Goal: Task Accomplishment & Management: Manage account settings

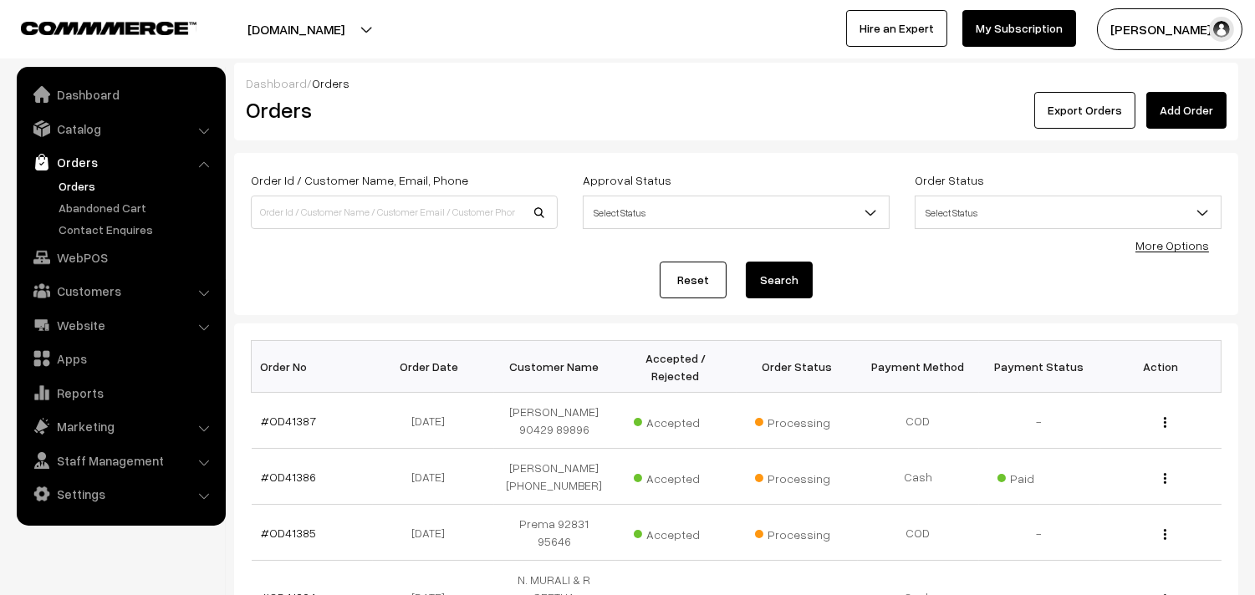
click at [99, 188] on link "Orders" at bounding box center [137, 186] width 166 height 18
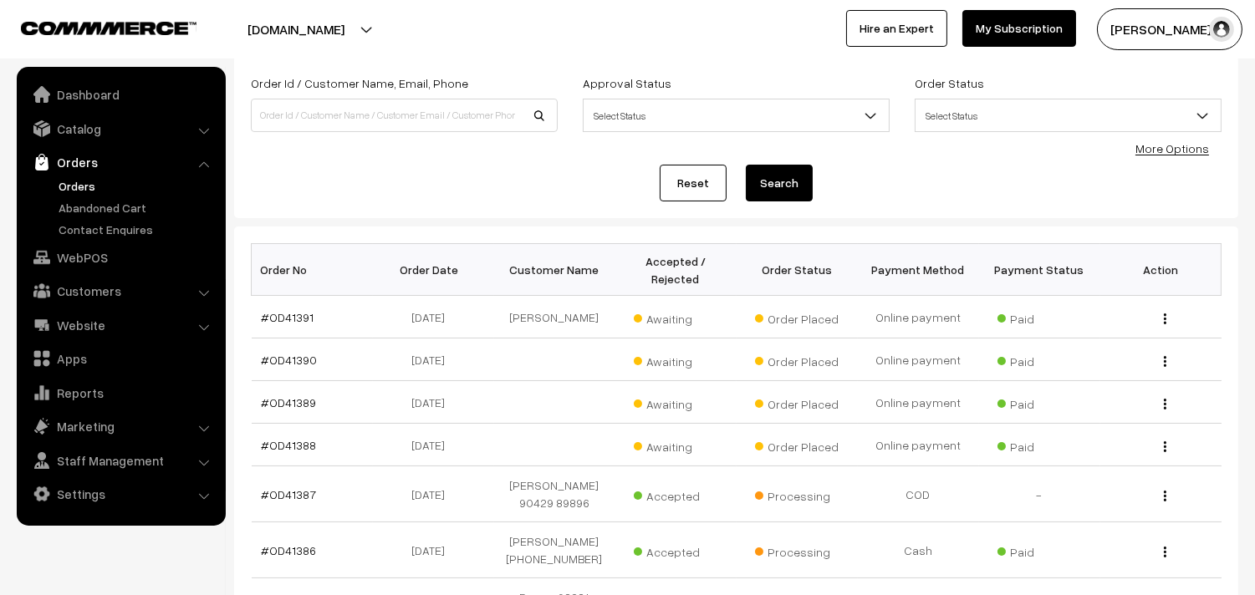
scroll to position [186, 0]
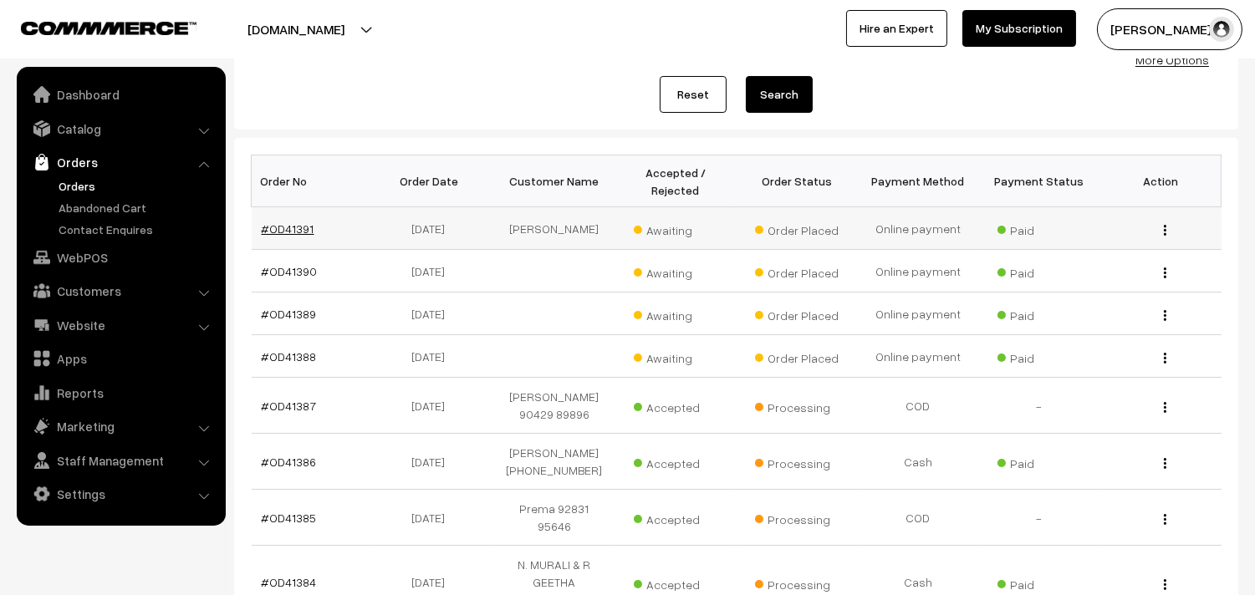
click at [288, 234] on link "#OD41391" at bounding box center [288, 229] width 53 height 14
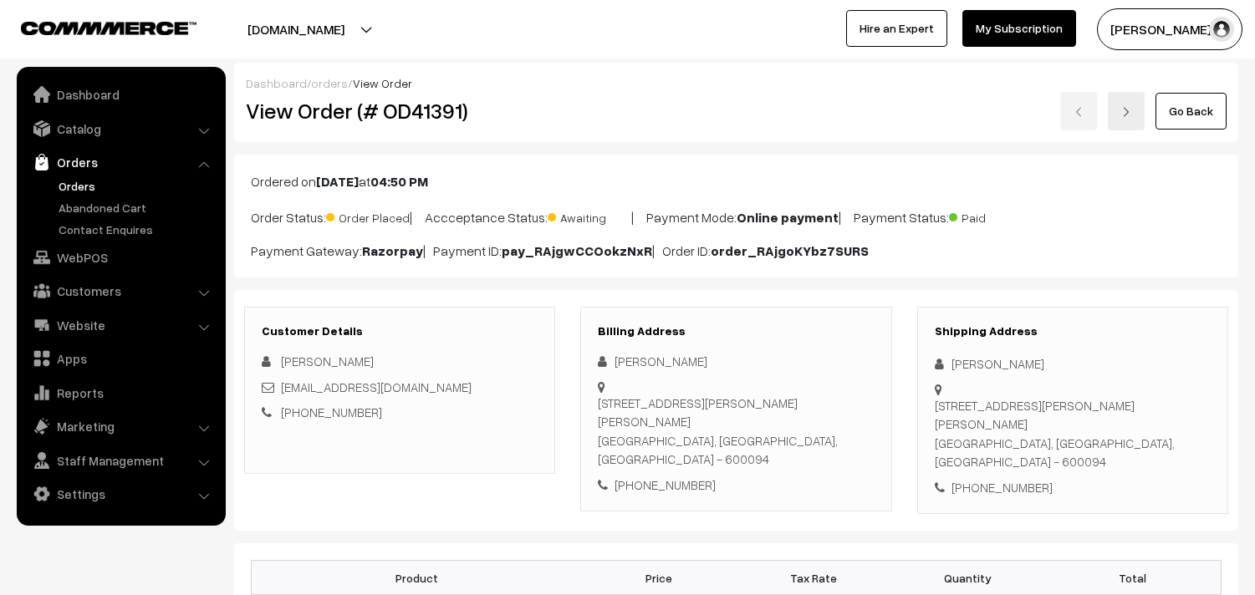
scroll to position [371, 0]
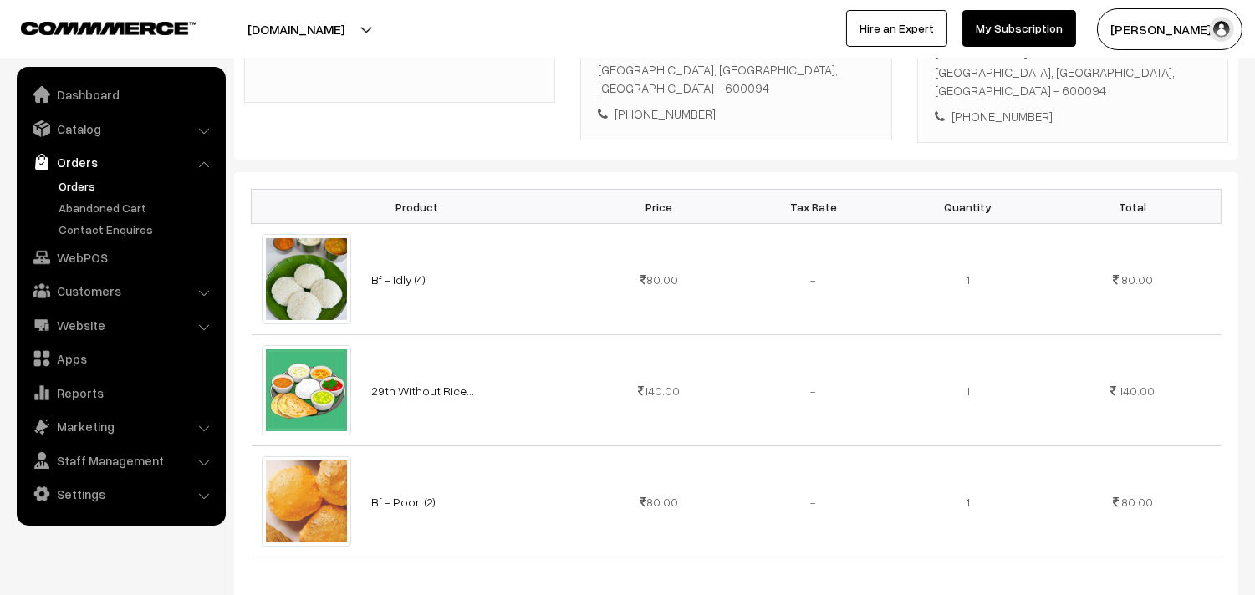
click at [674, 105] on div "[PHONE_NUMBER]" at bounding box center [736, 114] width 276 height 19
copy div "9789288950"
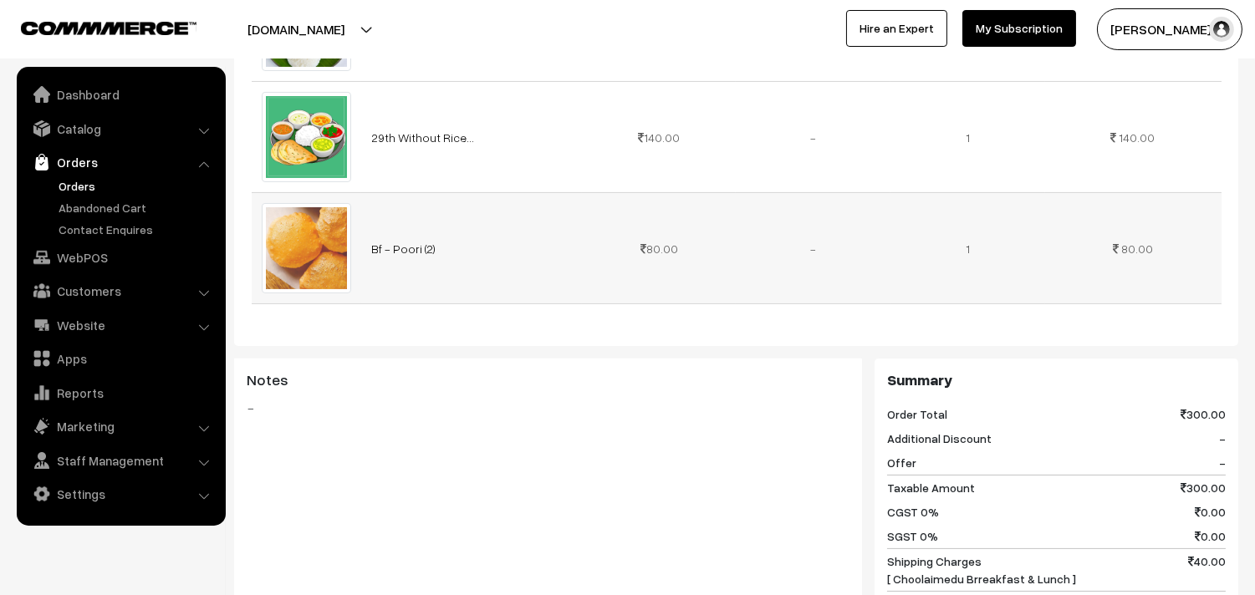
scroll to position [650, 0]
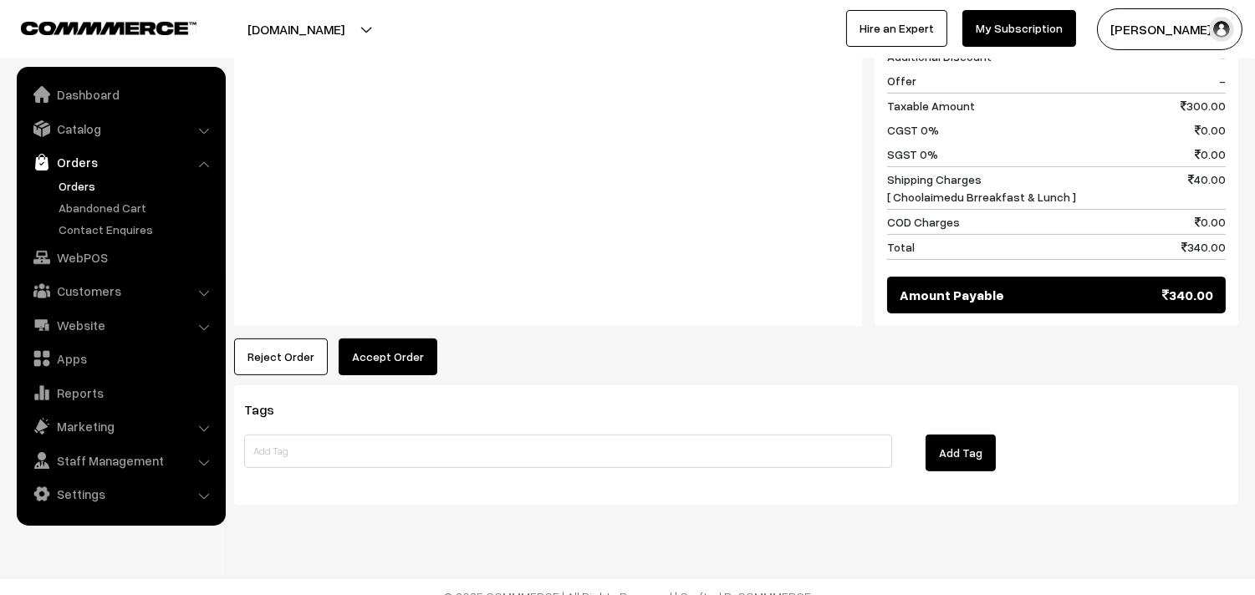
click at [386, 341] on button "Accept Order" at bounding box center [388, 357] width 99 height 37
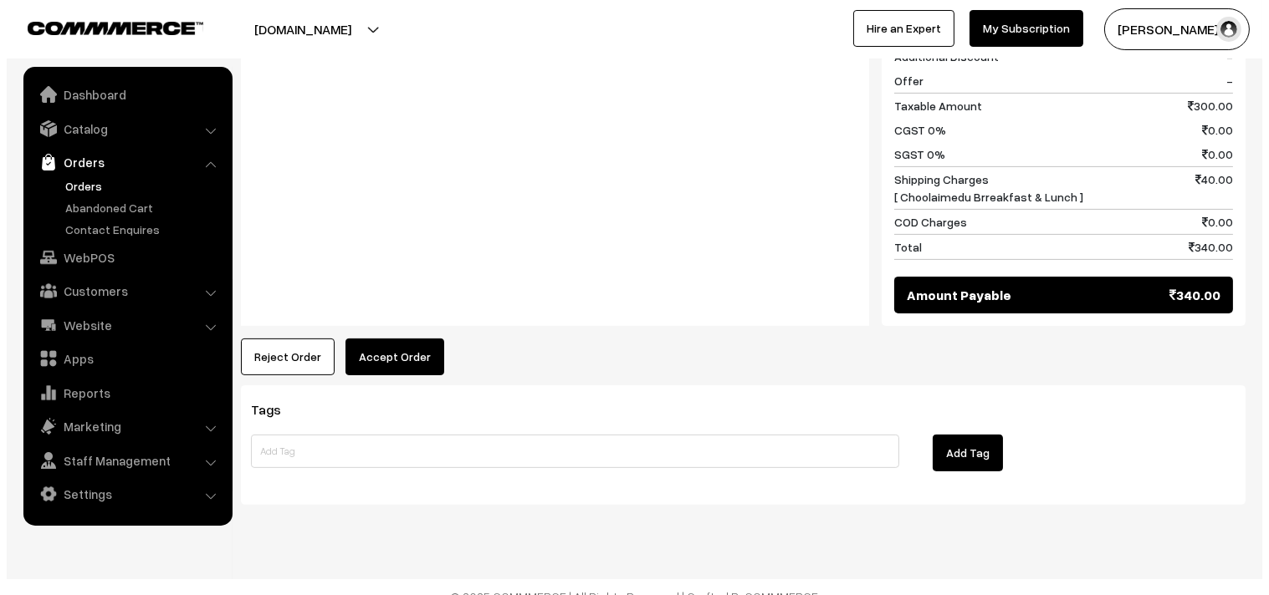
scroll to position [1012, 0]
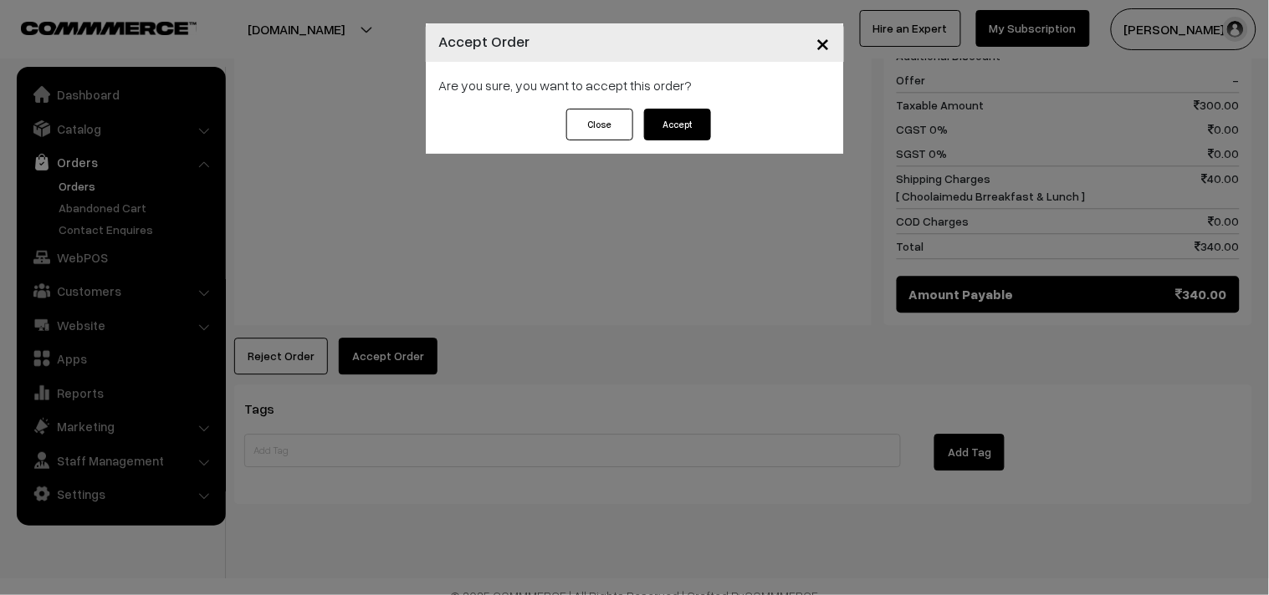
drag, startPoint x: 673, startPoint y: 122, endPoint x: 607, endPoint y: 220, distance: 118.0
click at [672, 120] on button "Accept" at bounding box center [677, 125] width 67 height 32
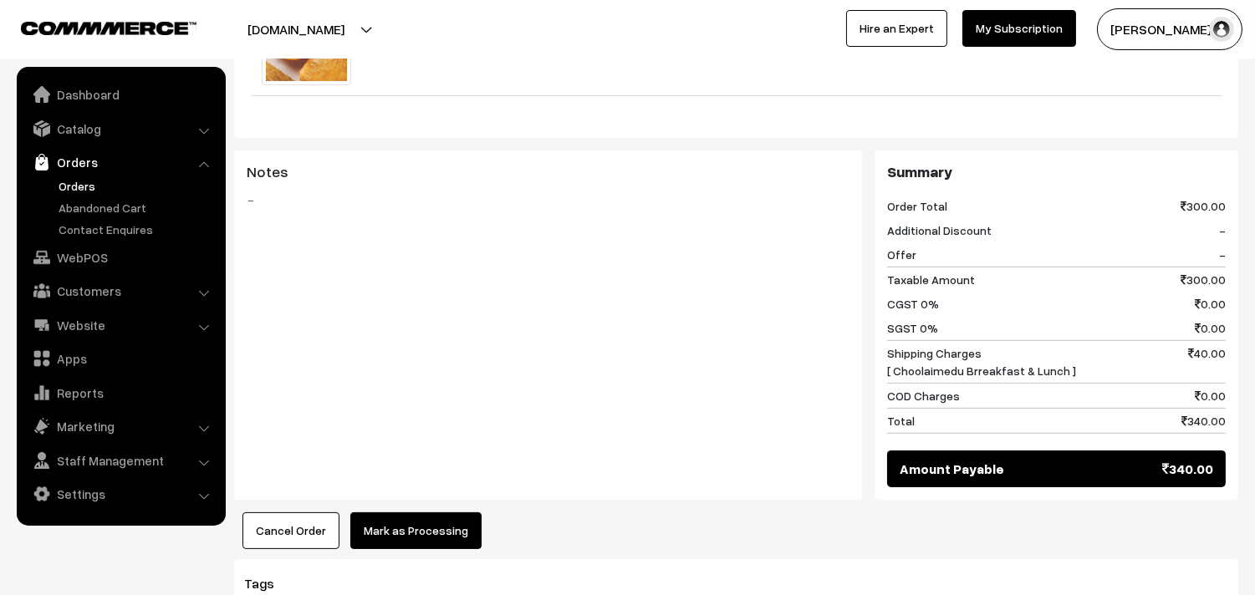
scroll to position [836, 0]
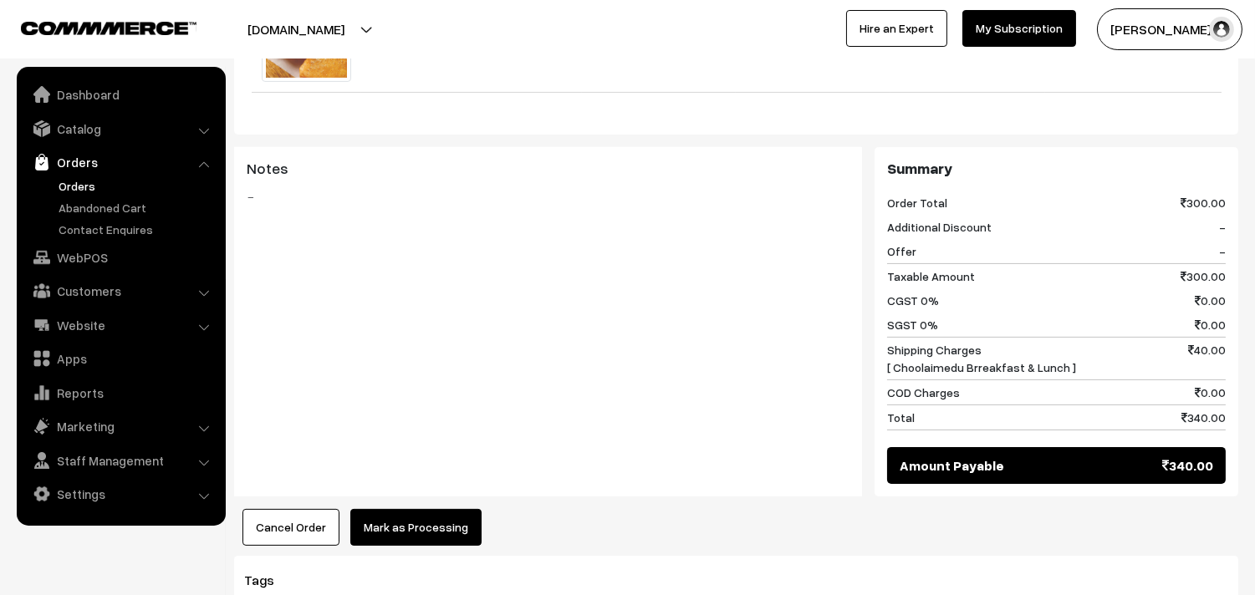
click at [423, 509] on button "Mark as Processing" at bounding box center [415, 527] width 131 height 37
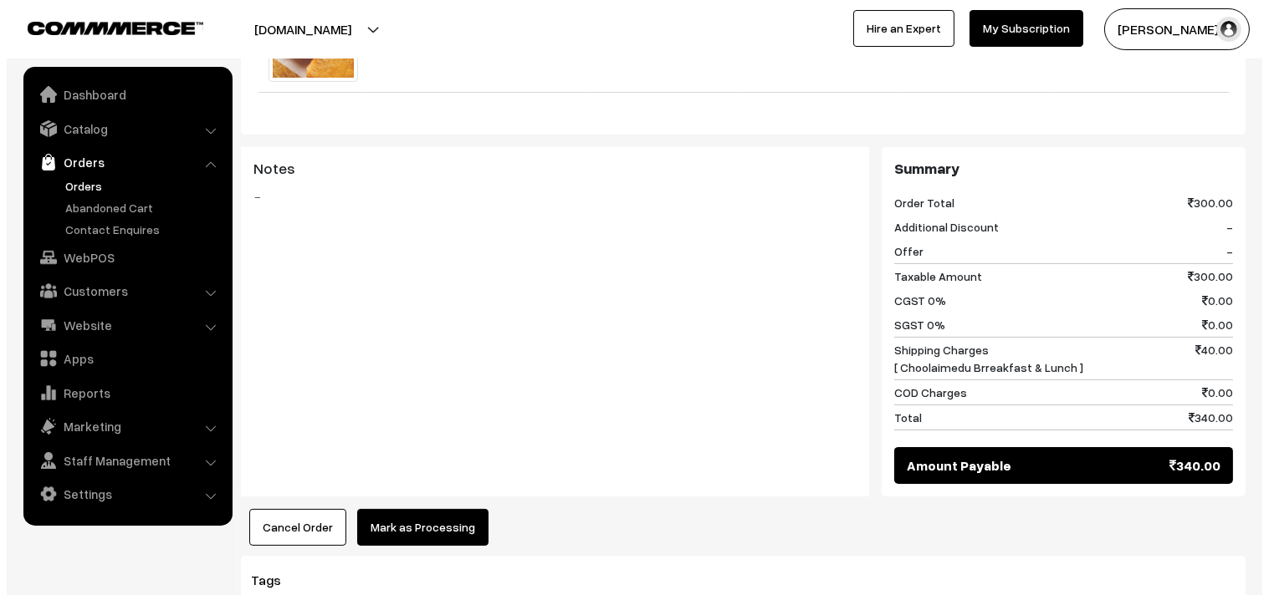
scroll to position [840, 0]
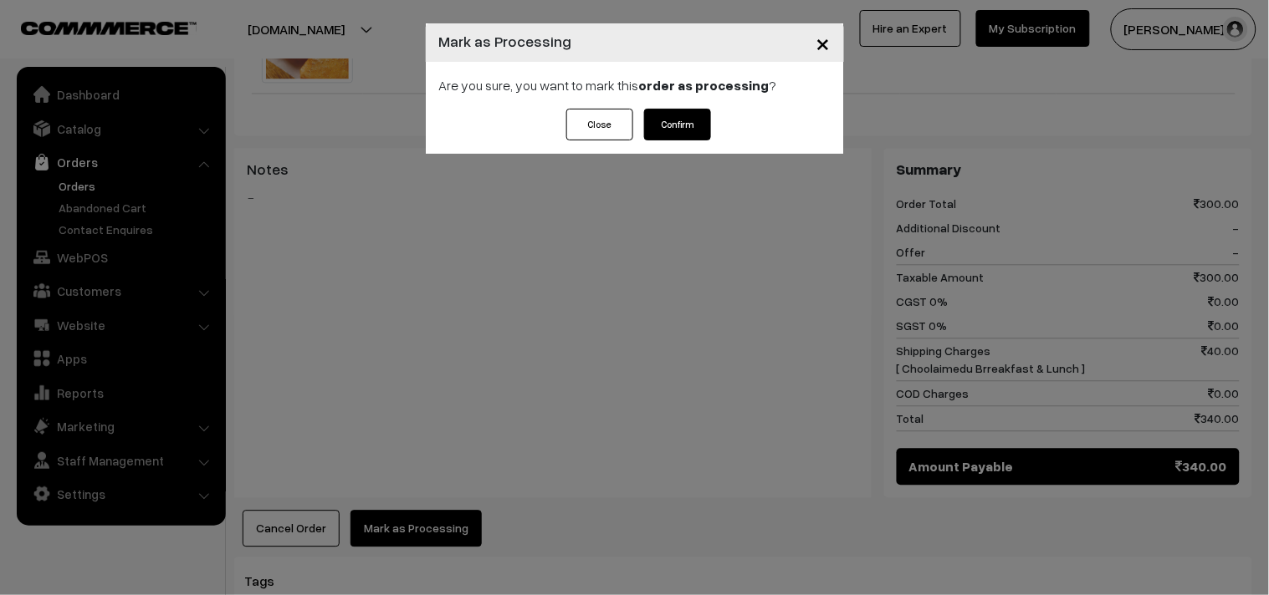
click at [703, 92] on strong "order as processing" at bounding box center [704, 85] width 130 height 17
click at [688, 118] on button "Confirm" at bounding box center [677, 125] width 67 height 32
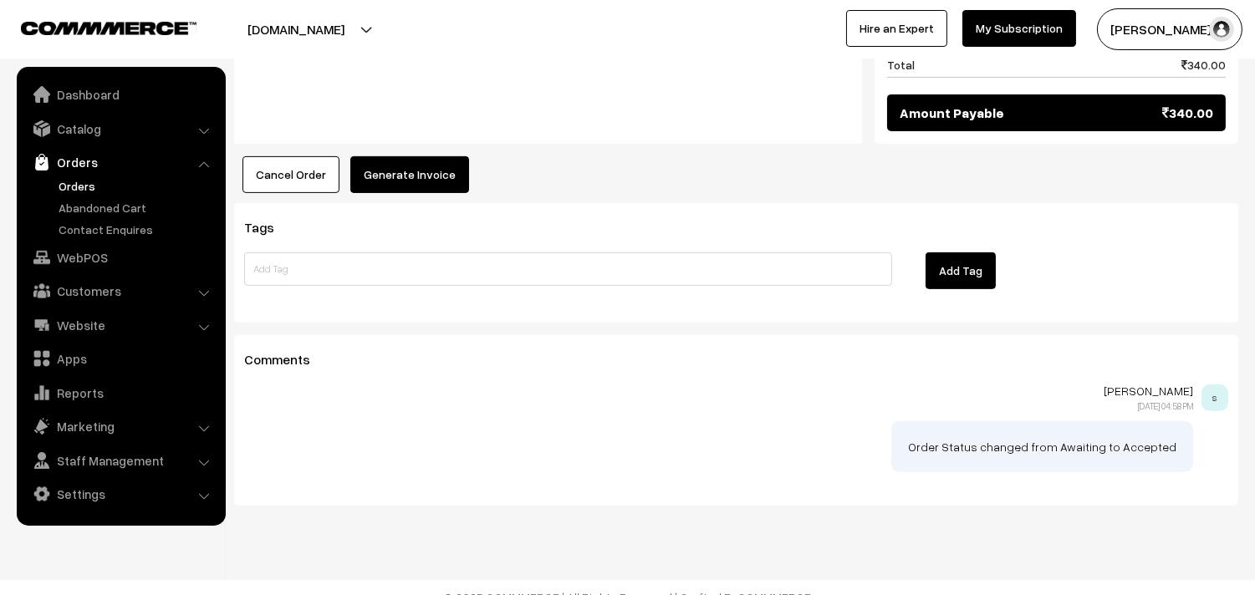
click at [452, 164] on button "Generate Invoice" at bounding box center [409, 174] width 119 height 37
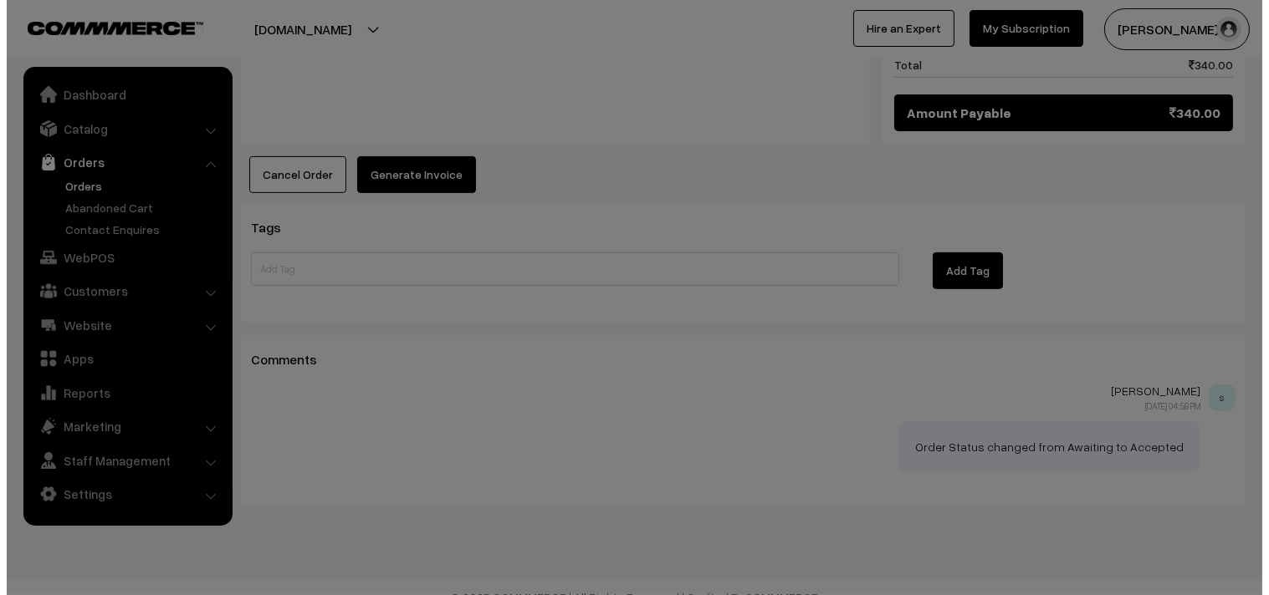
scroll to position [1193, 0]
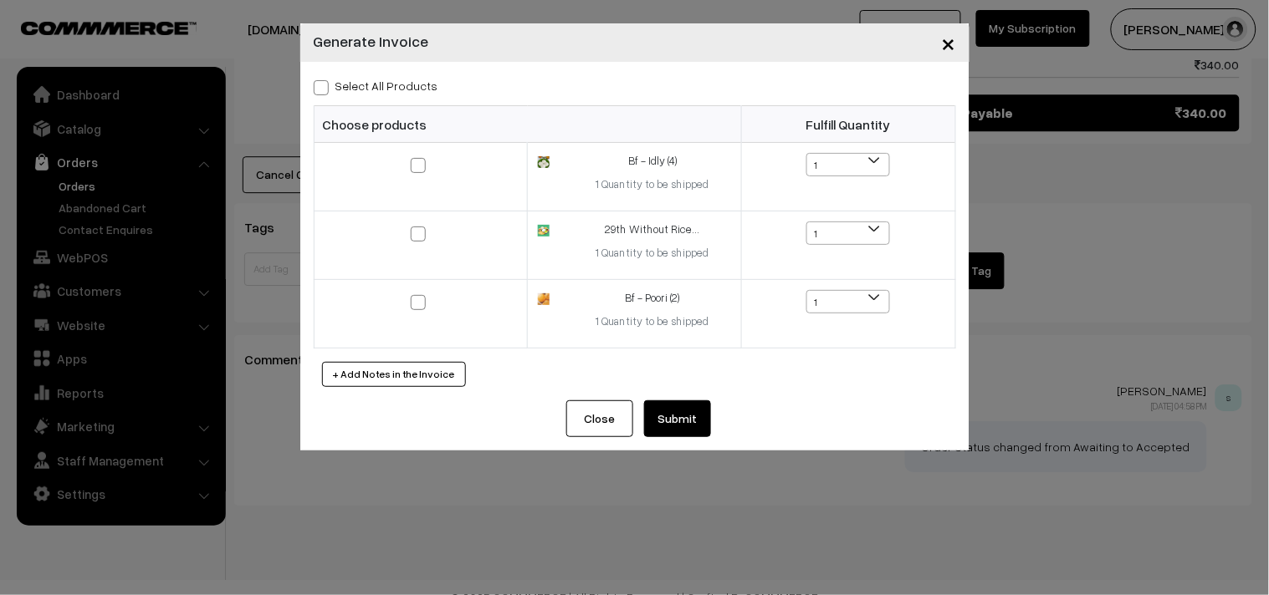
click at [375, 102] on div "Select All Products Choose products Fulfill Quantity 1 1 1 1 1" at bounding box center [634, 231] width 669 height 339
click at [373, 81] on label "Select All Products" at bounding box center [376, 86] width 125 height 18
click at [324, 81] on input "Select All Products" at bounding box center [319, 84] width 11 height 11
checkbox input "true"
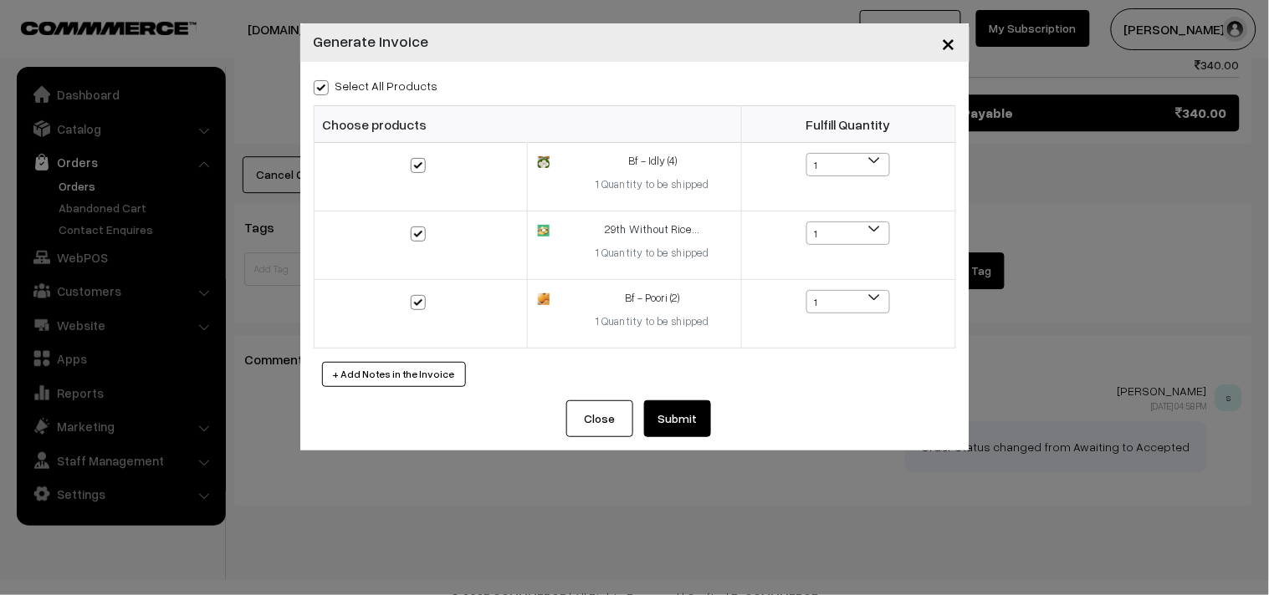
checkbox input "true"
click at [675, 422] on button "Submit" at bounding box center [677, 419] width 67 height 37
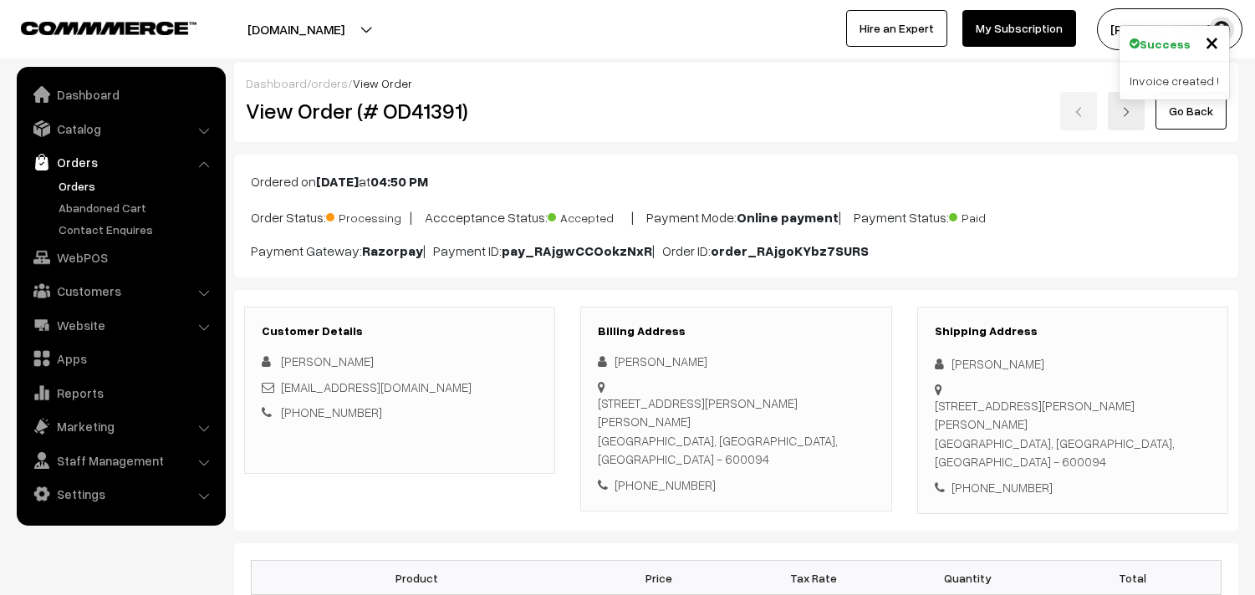
scroll to position [1189, 0]
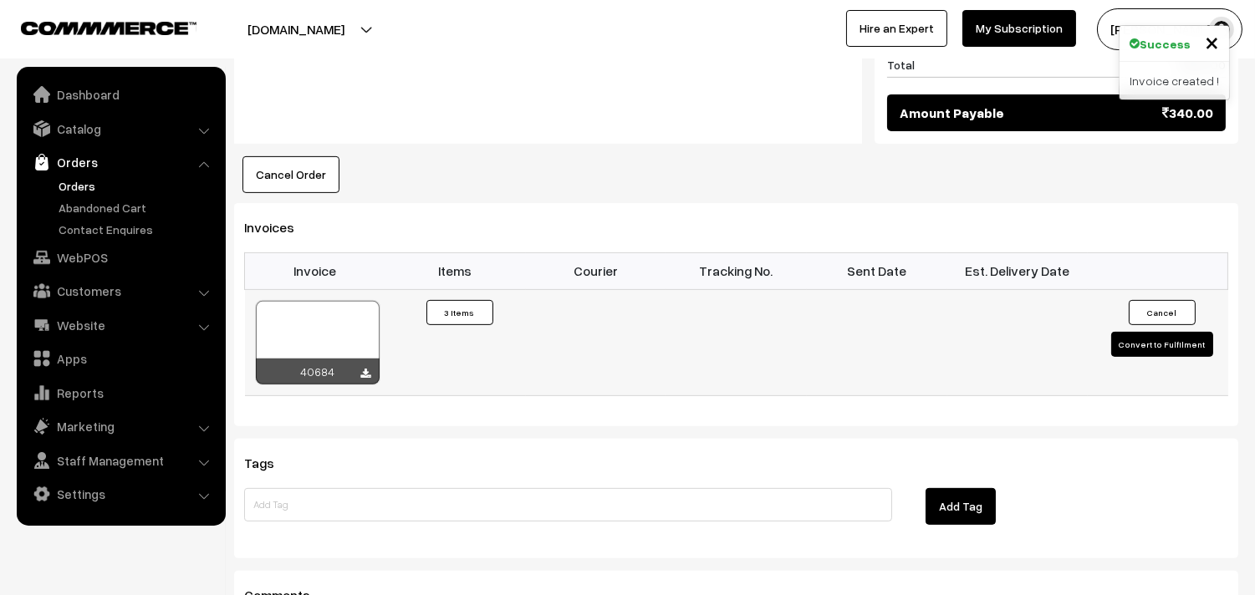
click at [315, 318] on div at bounding box center [318, 343] width 124 height 84
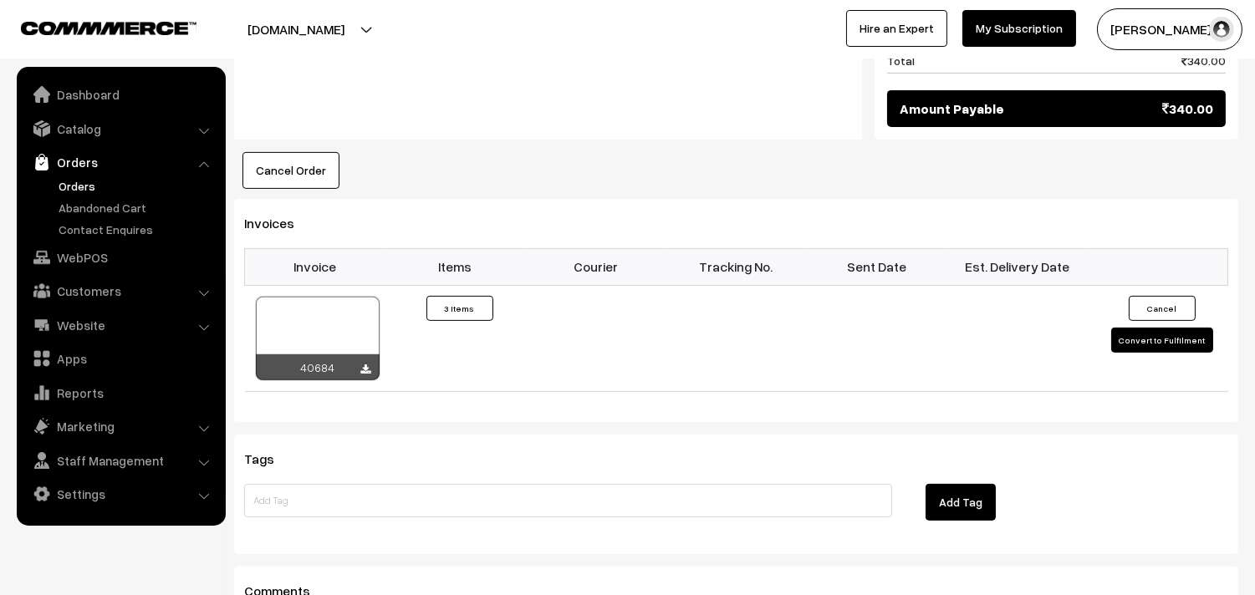
drag, startPoint x: 84, startPoint y: 181, endPoint x: 73, endPoint y: 168, distance: 17.2
click at [82, 179] on link "Orders" at bounding box center [137, 186] width 166 height 18
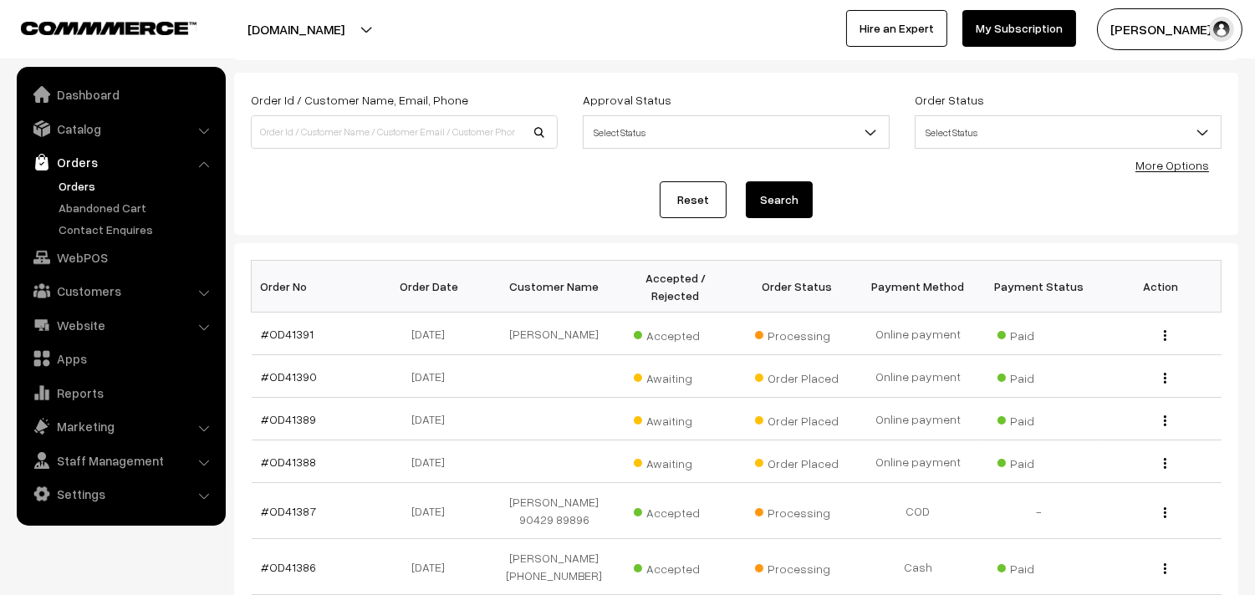
scroll to position [186, 0]
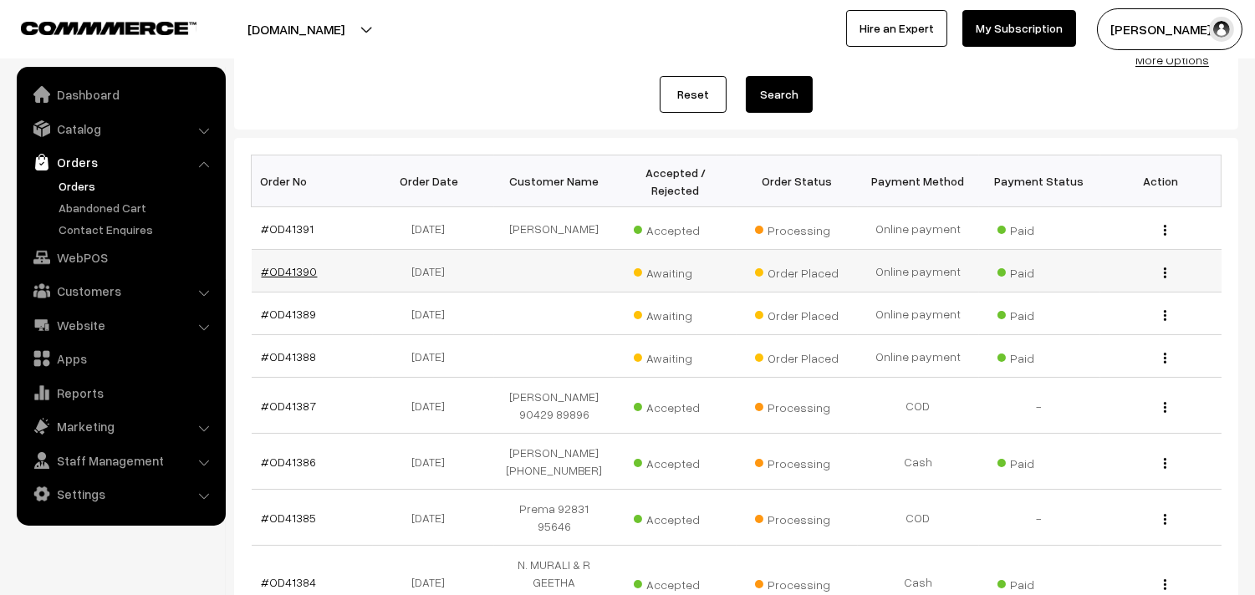
click at [283, 278] on link "#OD41390" at bounding box center [290, 271] width 56 height 14
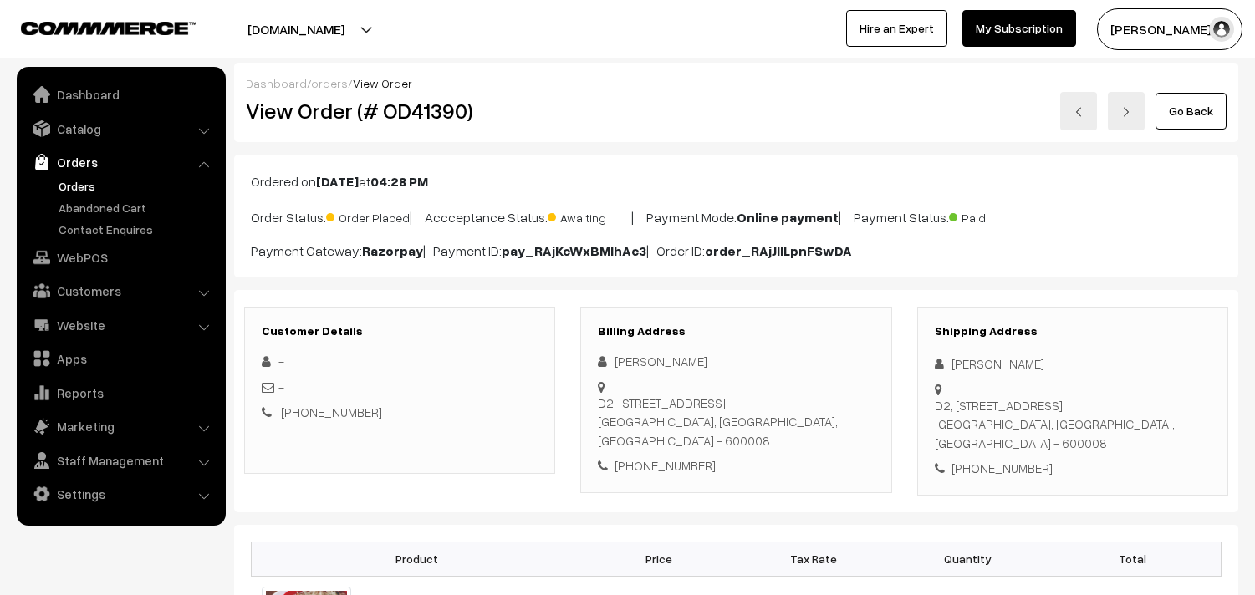
scroll to position [278, 0]
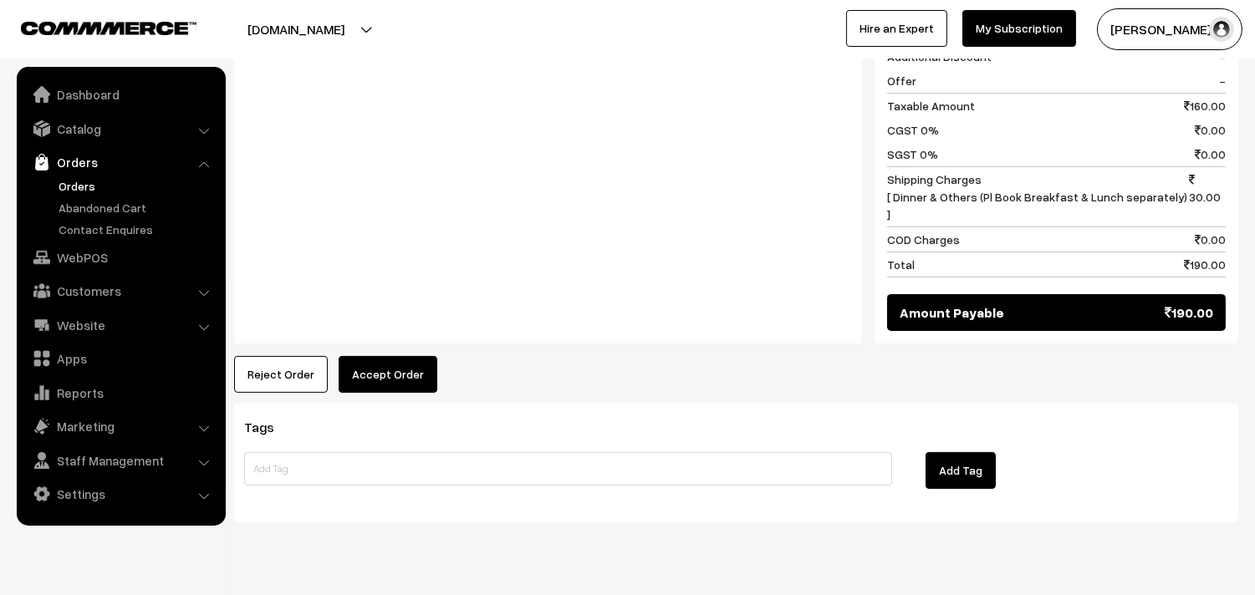
click at [385, 356] on button "Accept Order" at bounding box center [388, 374] width 99 height 37
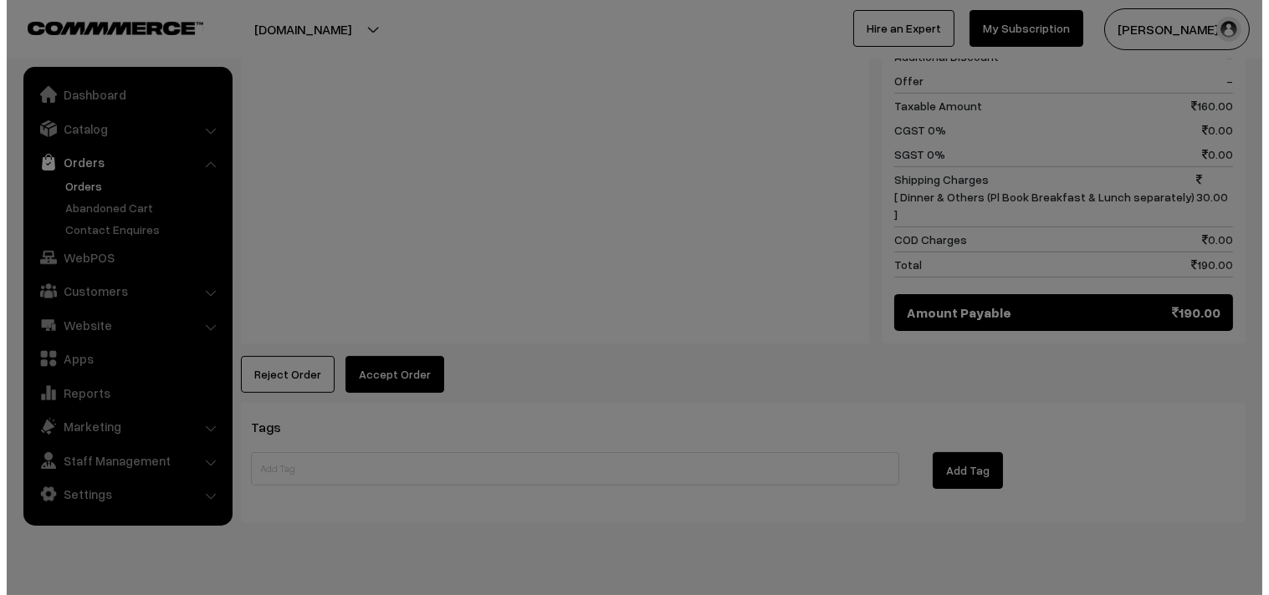
scroll to position [880, 0]
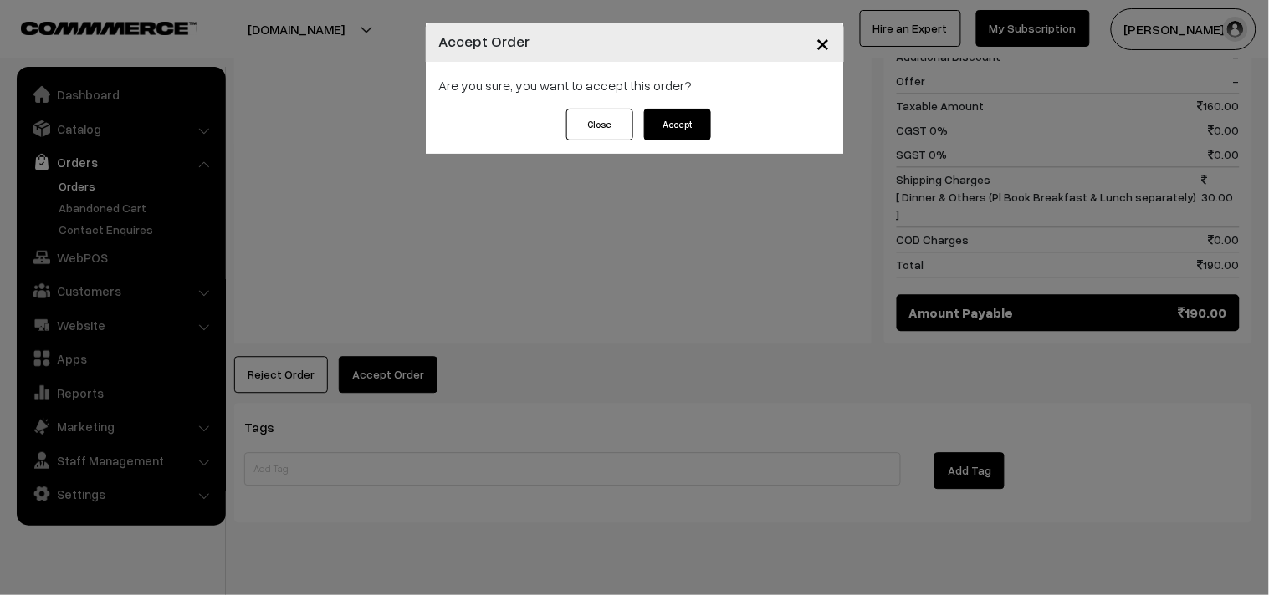
drag, startPoint x: 686, startPoint y: 130, endPoint x: 672, endPoint y: 130, distance: 13.4
click at [684, 129] on button "Accept" at bounding box center [677, 125] width 67 height 32
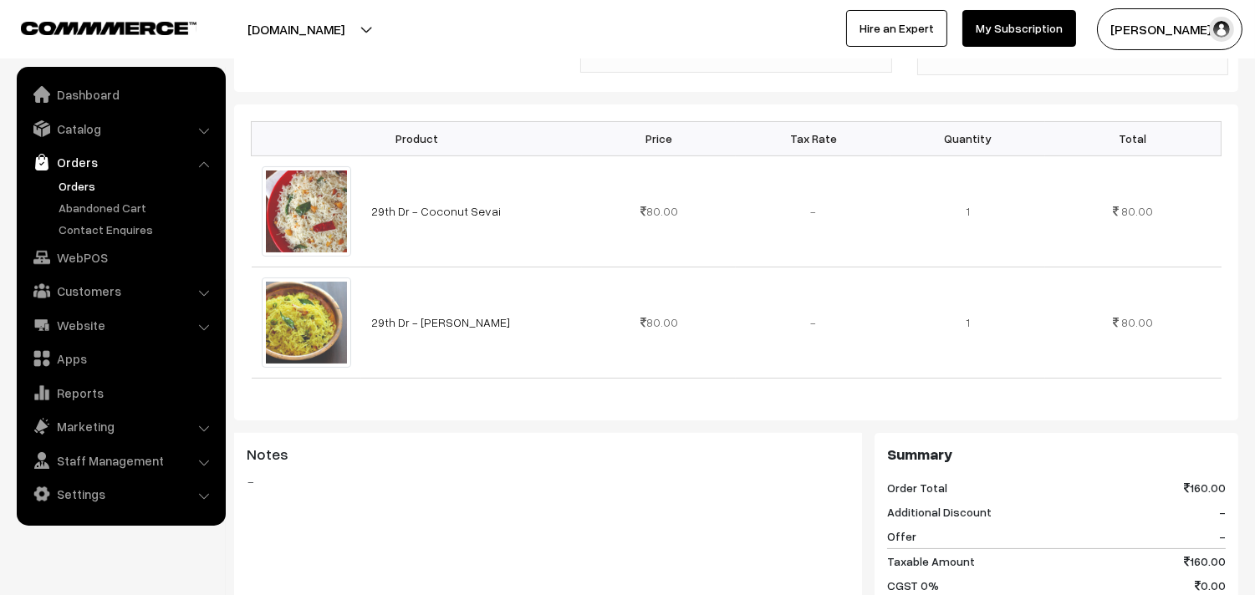
scroll to position [464, 0]
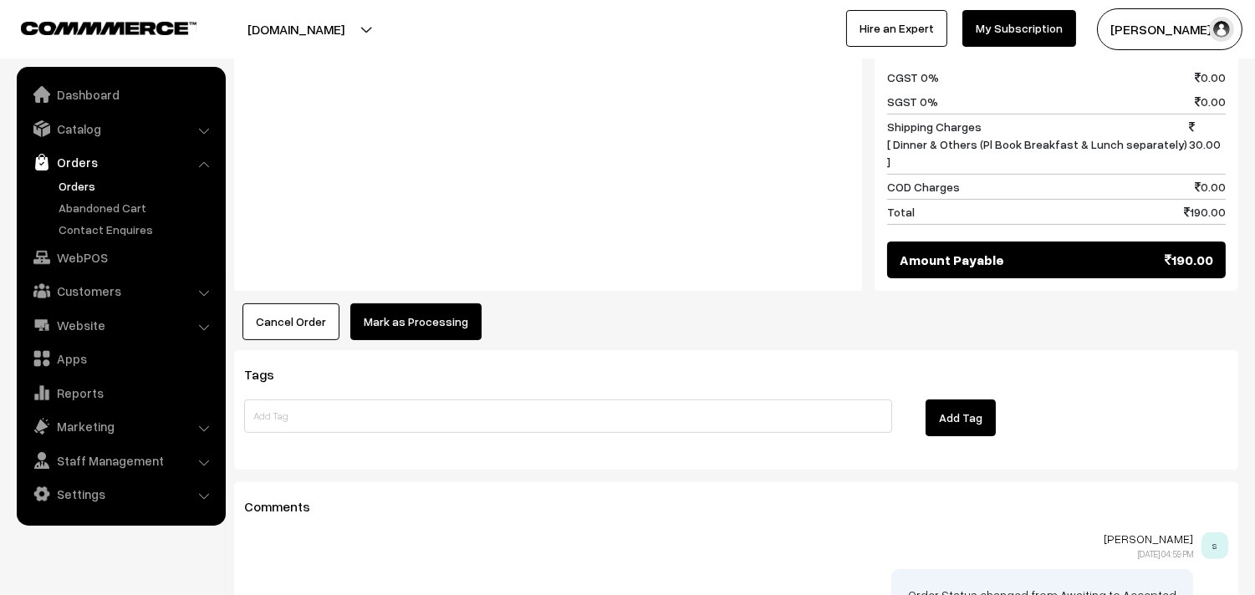
click at [421, 304] on button "Mark as Processing" at bounding box center [415, 322] width 131 height 37
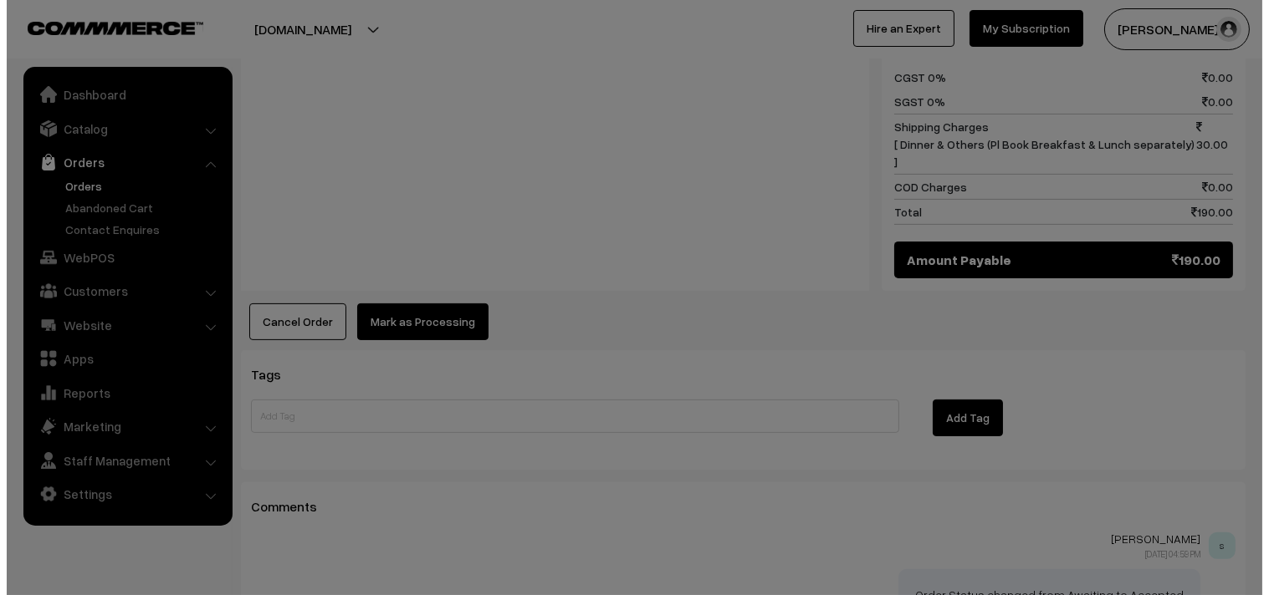
scroll to position [932, 0]
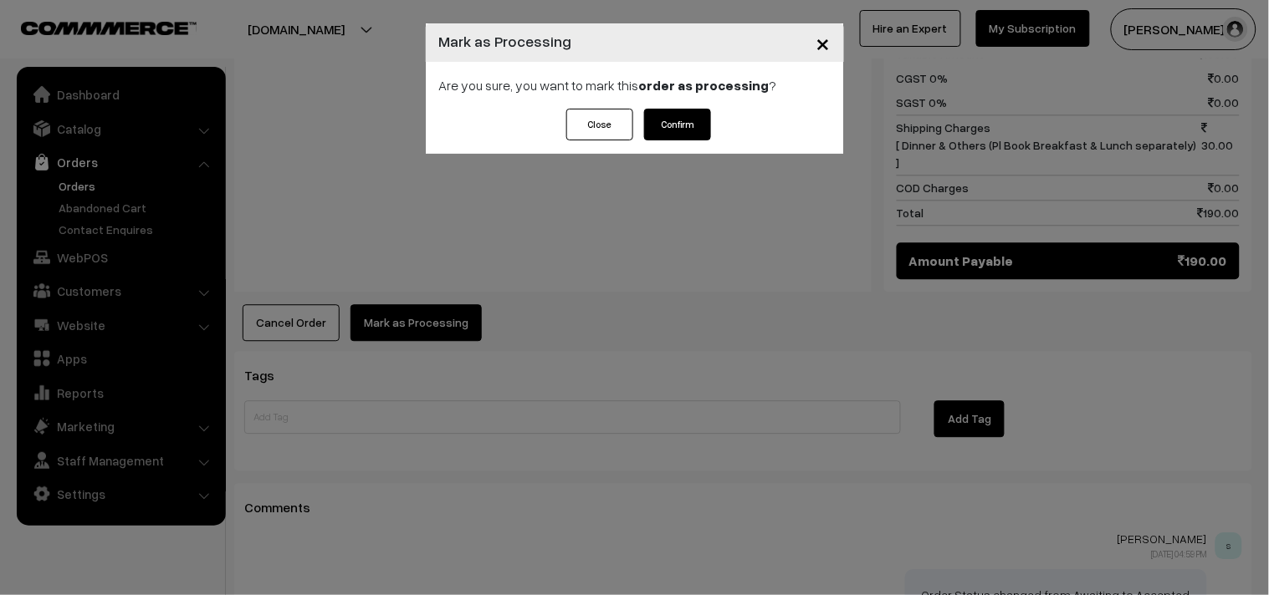
click at [679, 122] on button "Confirm" at bounding box center [677, 125] width 67 height 32
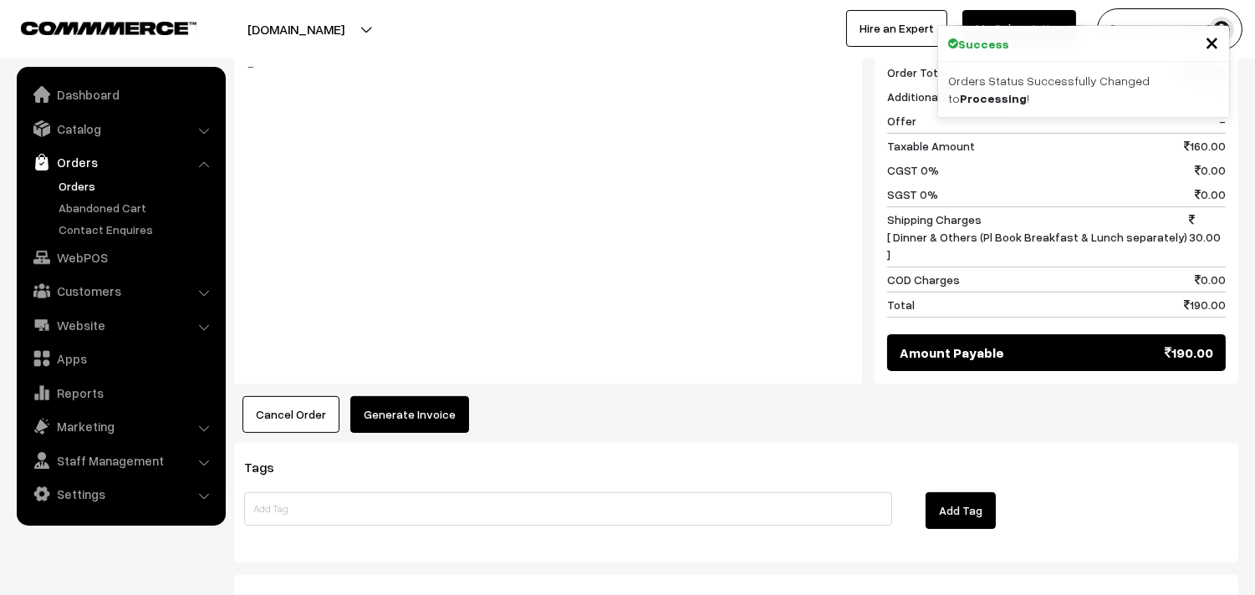
click at [383, 396] on button "Generate Invoice" at bounding box center [409, 414] width 119 height 37
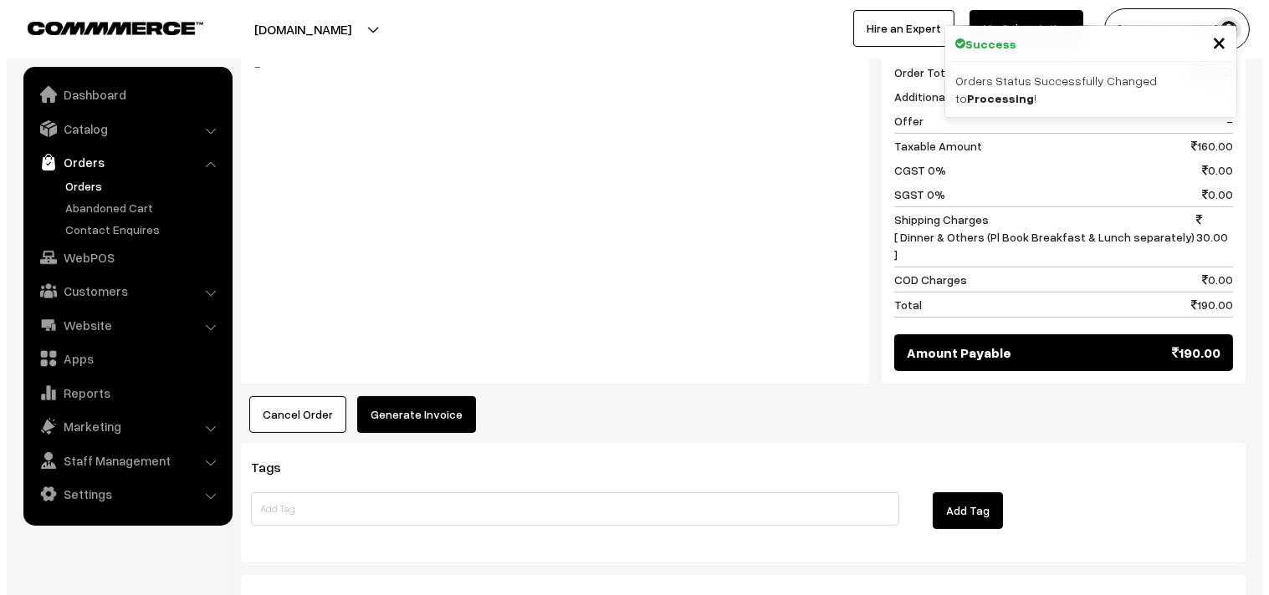
scroll to position [840, 0]
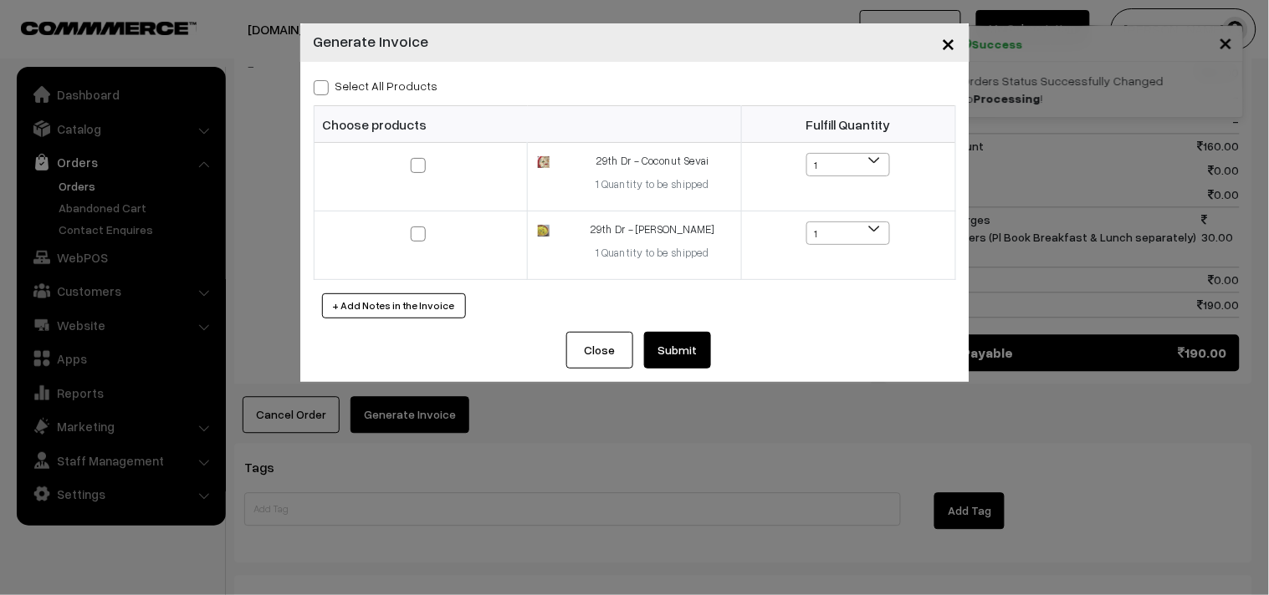
click at [408, 90] on label "Select All Products" at bounding box center [376, 86] width 125 height 18
click at [324, 90] on input "Select All Products" at bounding box center [319, 84] width 11 height 11
checkbox input "true"
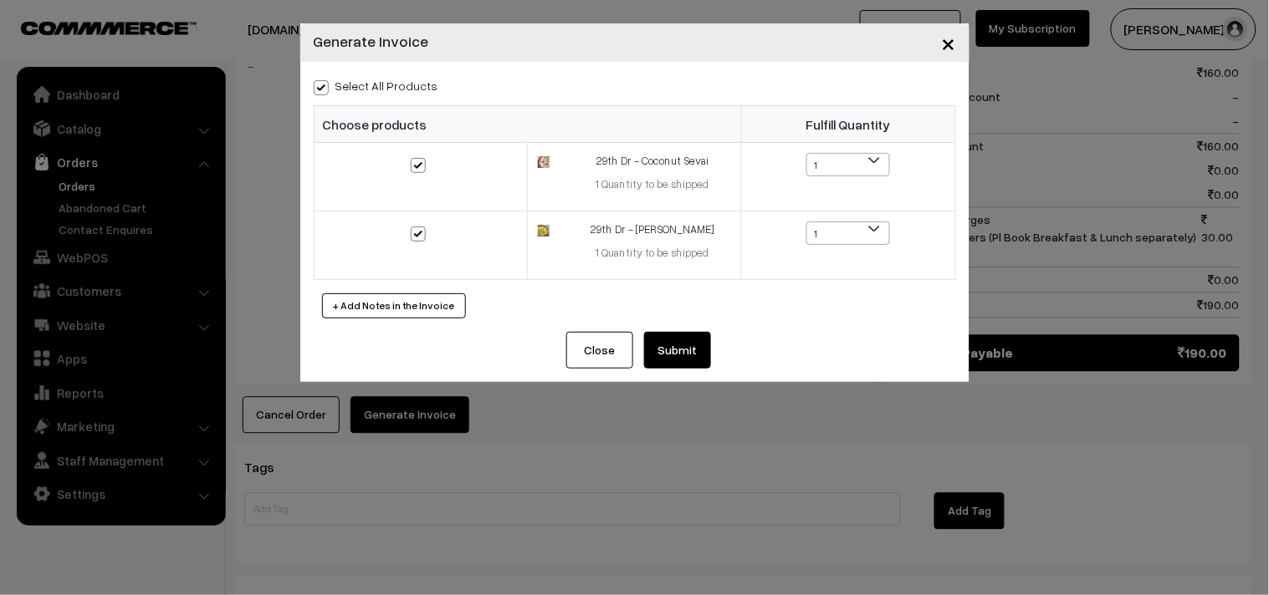
click at [686, 354] on button "Submit" at bounding box center [677, 350] width 67 height 37
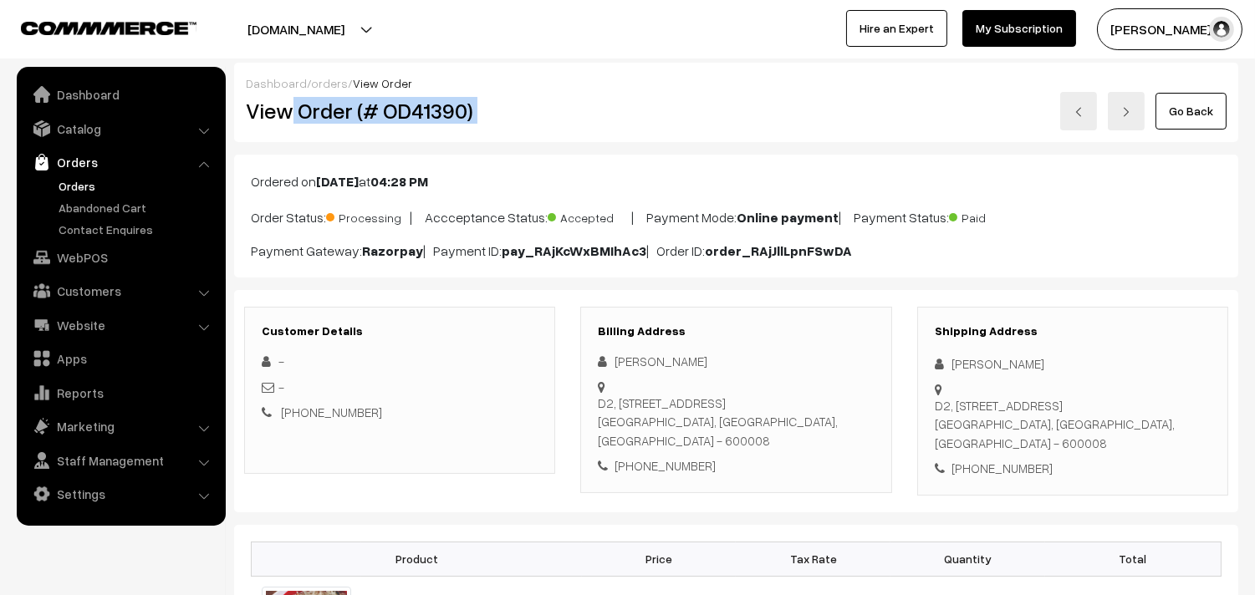
drag, startPoint x: 627, startPoint y: 123, endPoint x: 651, endPoint y: 120, distance: 23.5
click at [652, 122] on div "View Order (# OD41390) Go Back" at bounding box center [736, 111] width 1006 height 38
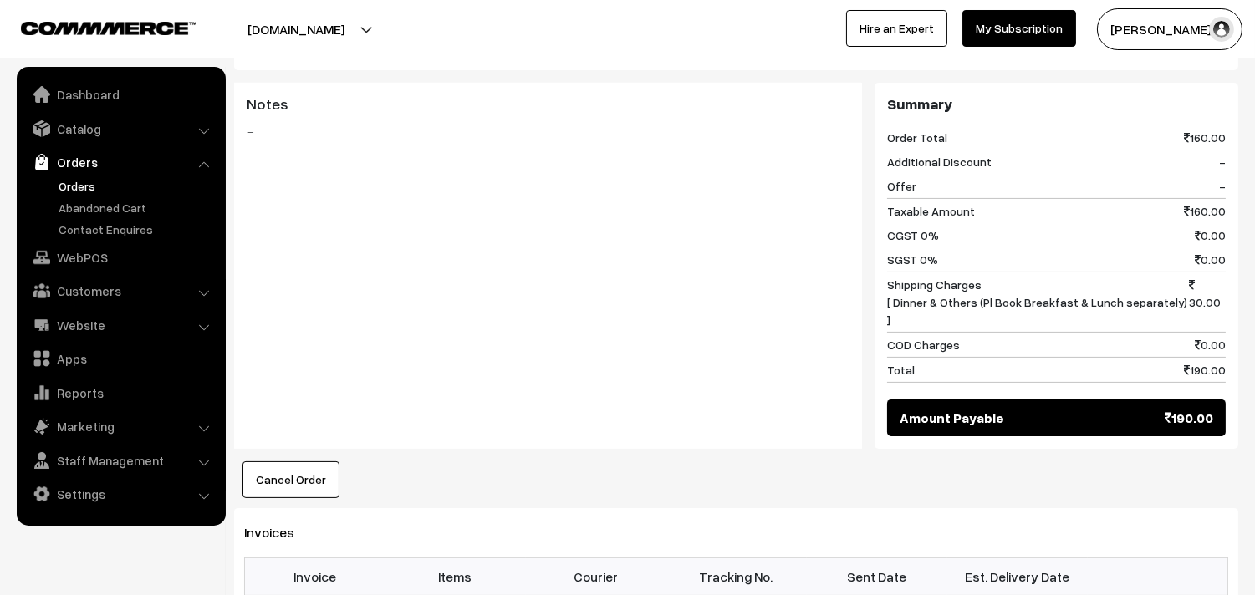
scroll to position [1022, 0]
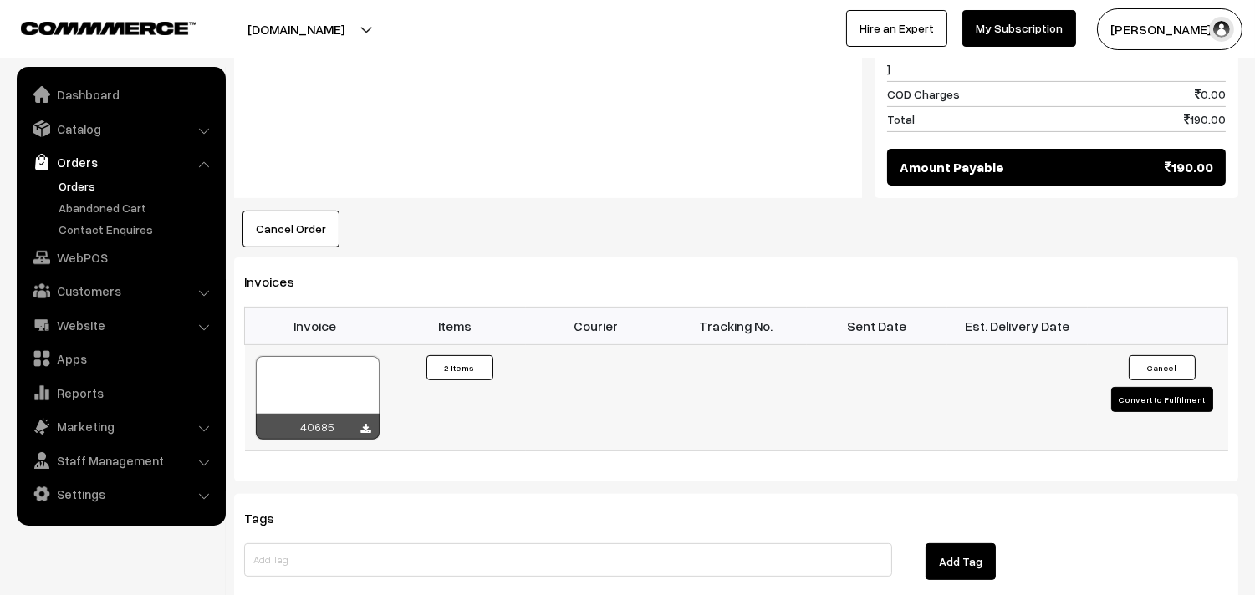
click at [332, 356] on div at bounding box center [318, 398] width 124 height 84
click at [102, 191] on link "Orders" at bounding box center [137, 186] width 166 height 18
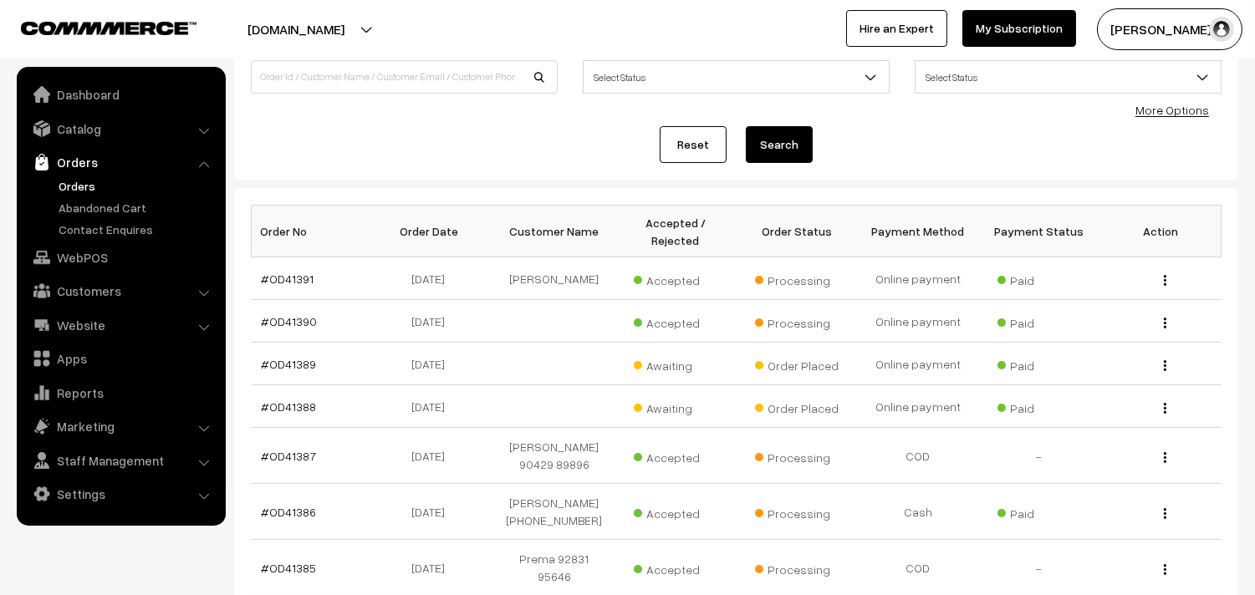
scroll to position [278, 0]
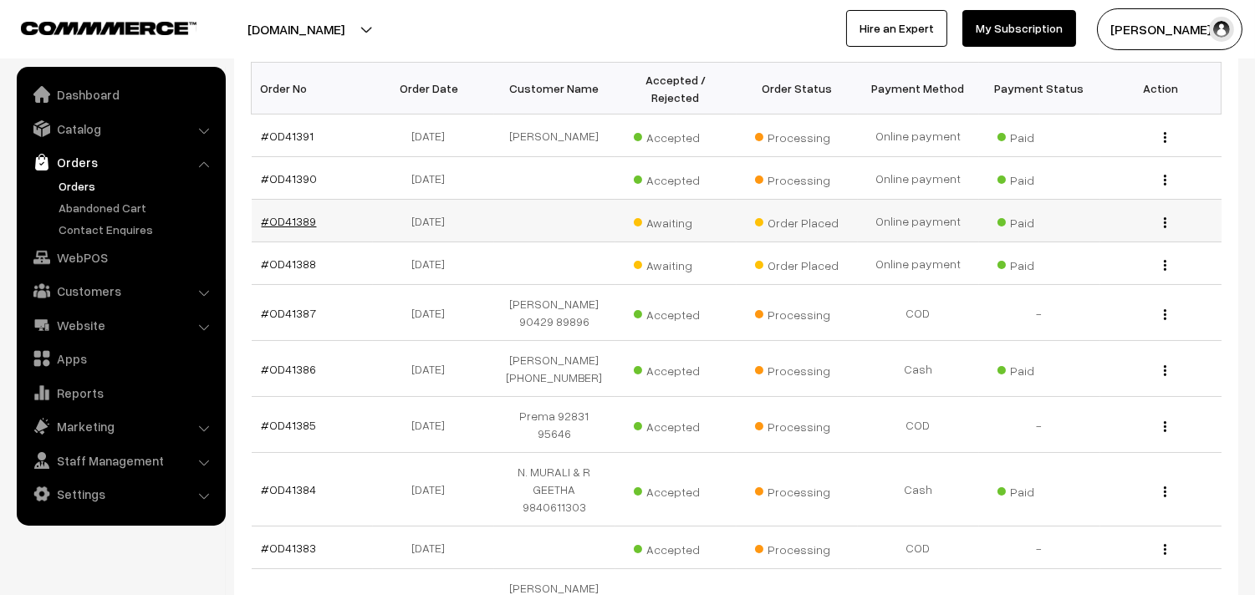
click at [298, 228] on link "#OD41389" at bounding box center [289, 221] width 55 height 14
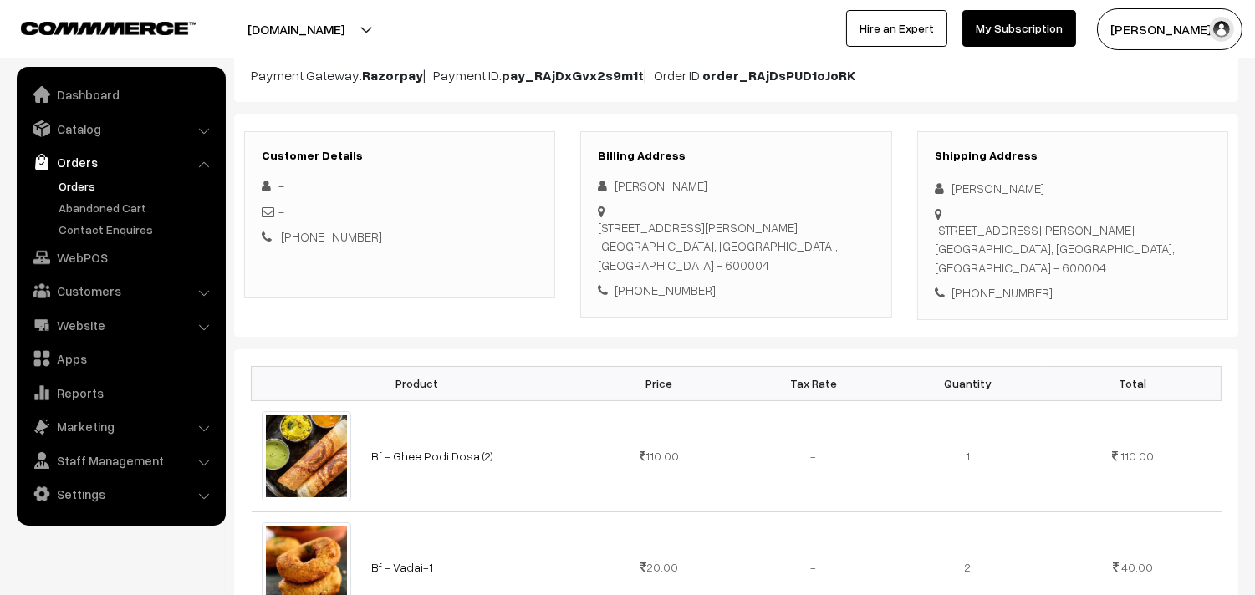
scroll to position [186, 0]
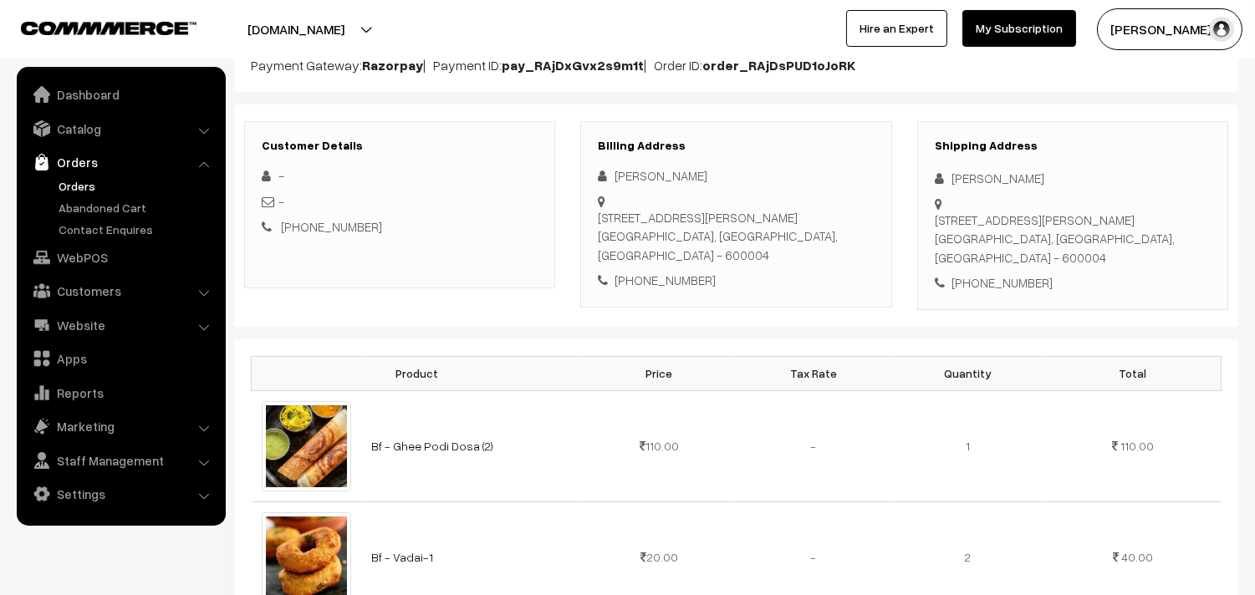
click at [671, 281] on div "[PHONE_NUMBER]" at bounding box center [736, 280] width 276 height 19
copy div "9383393939"
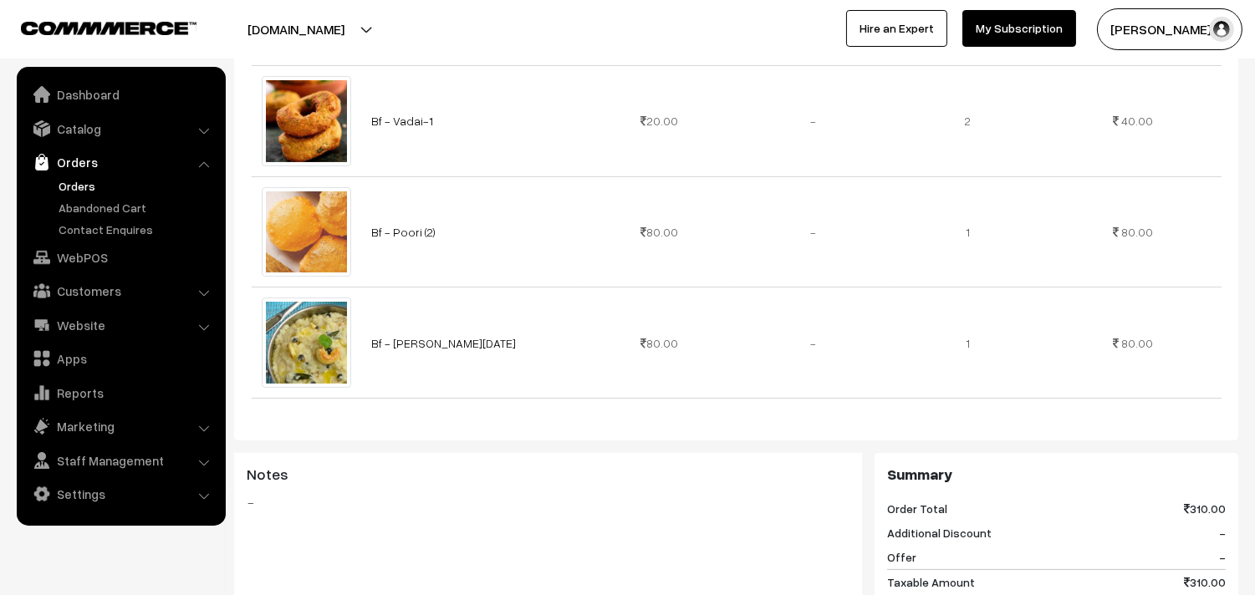
scroll to position [743, 0]
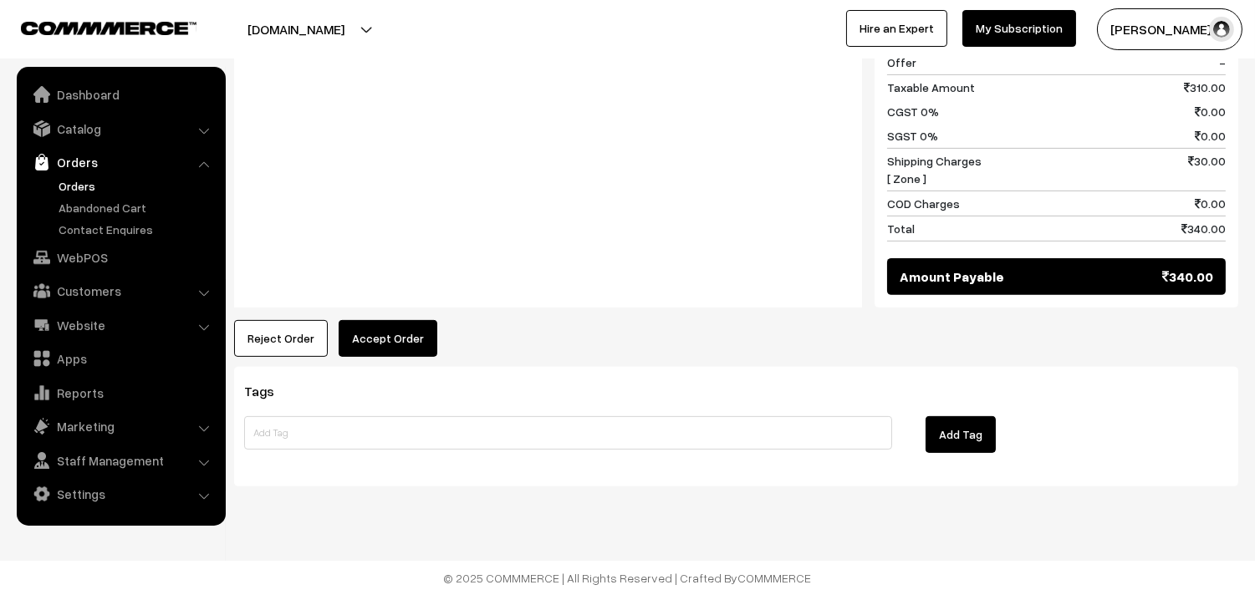
click at [381, 345] on button "Accept Order" at bounding box center [388, 338] width 99 height 37
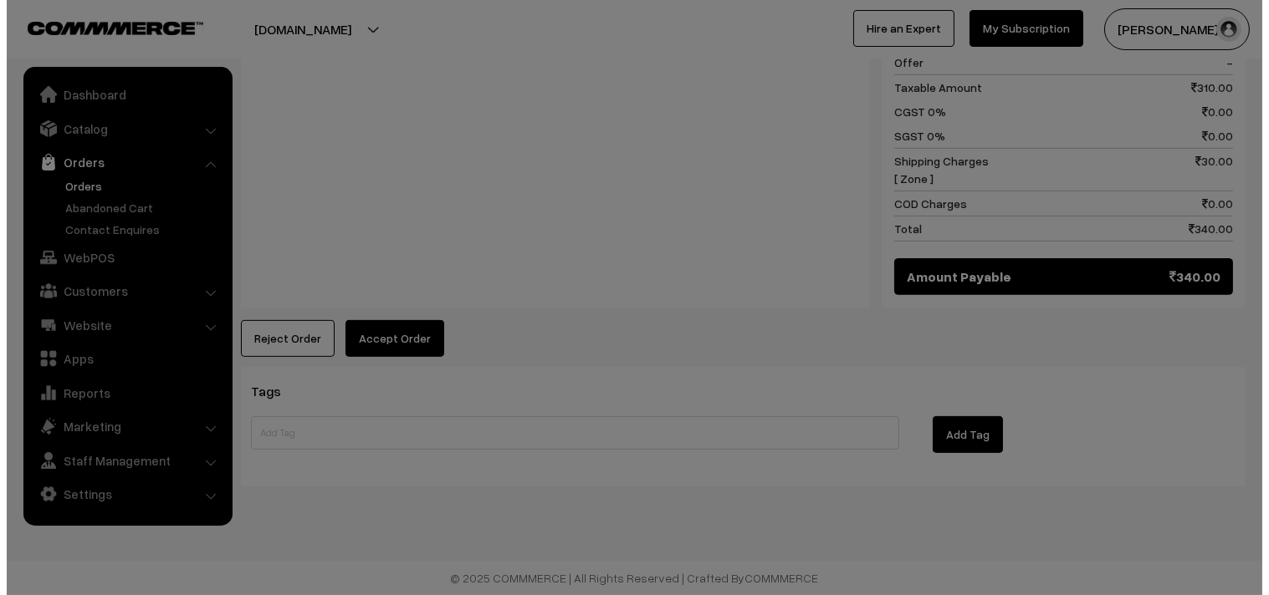
scroll to position [1105, 0]
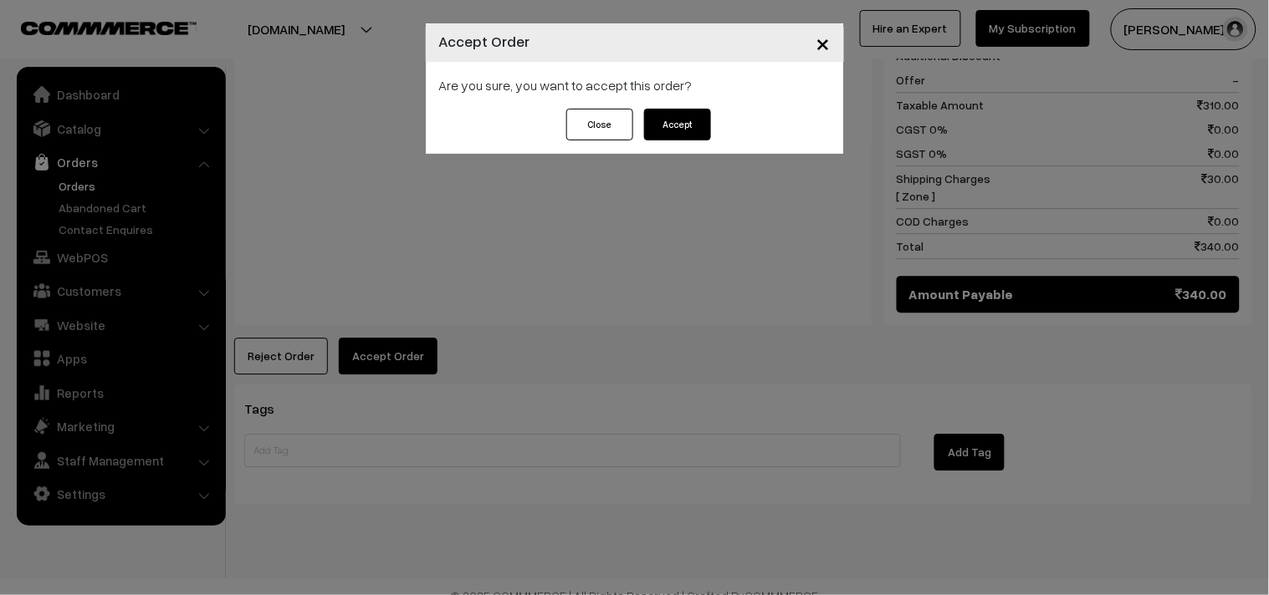
click at [664, 119] on button "Accept" at bounding box center [677, 125] width 67 height 32
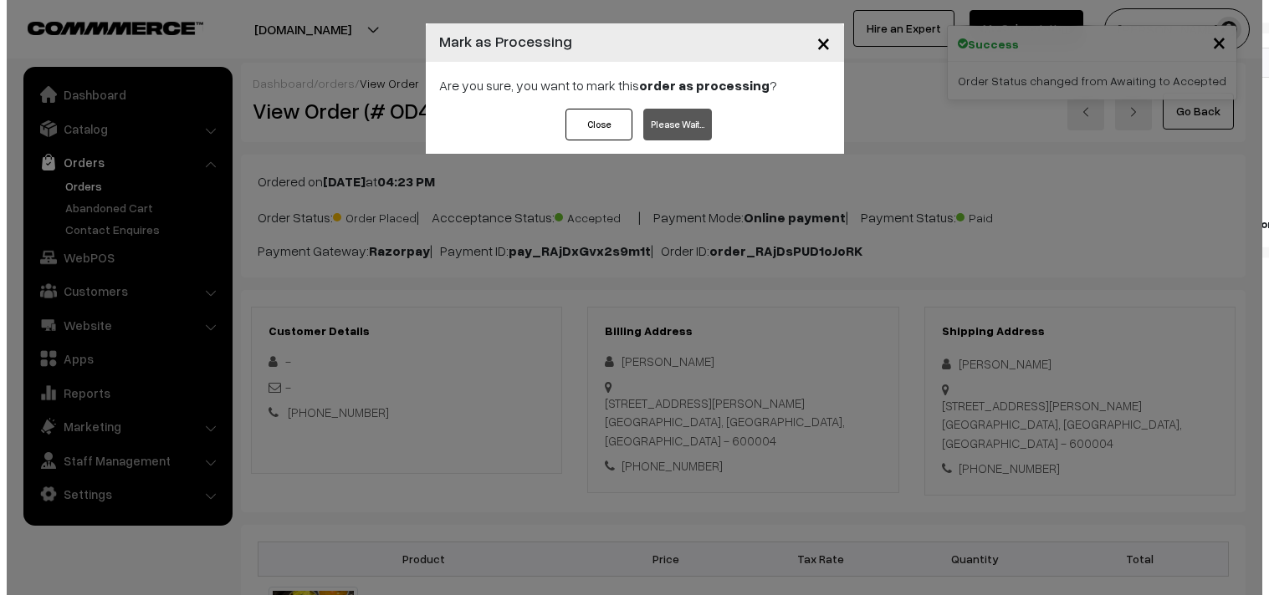
scroll to position [915, 0]
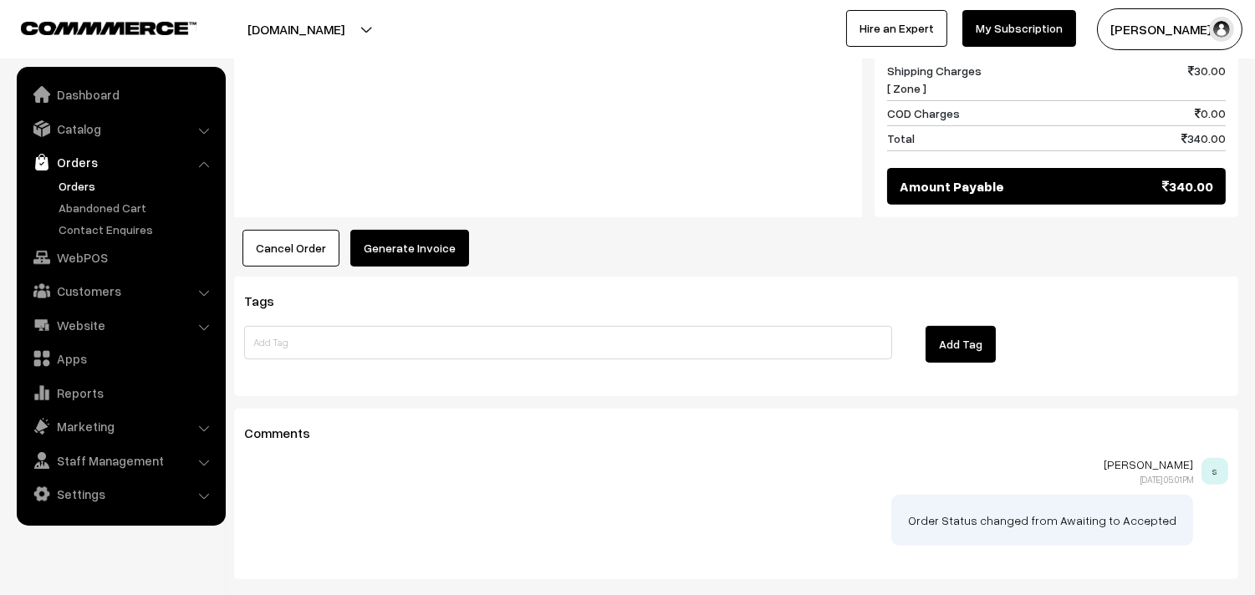
click at [390, 256] on button "Generate Invoice" at bounding box center [409, 248] width 119 height 37
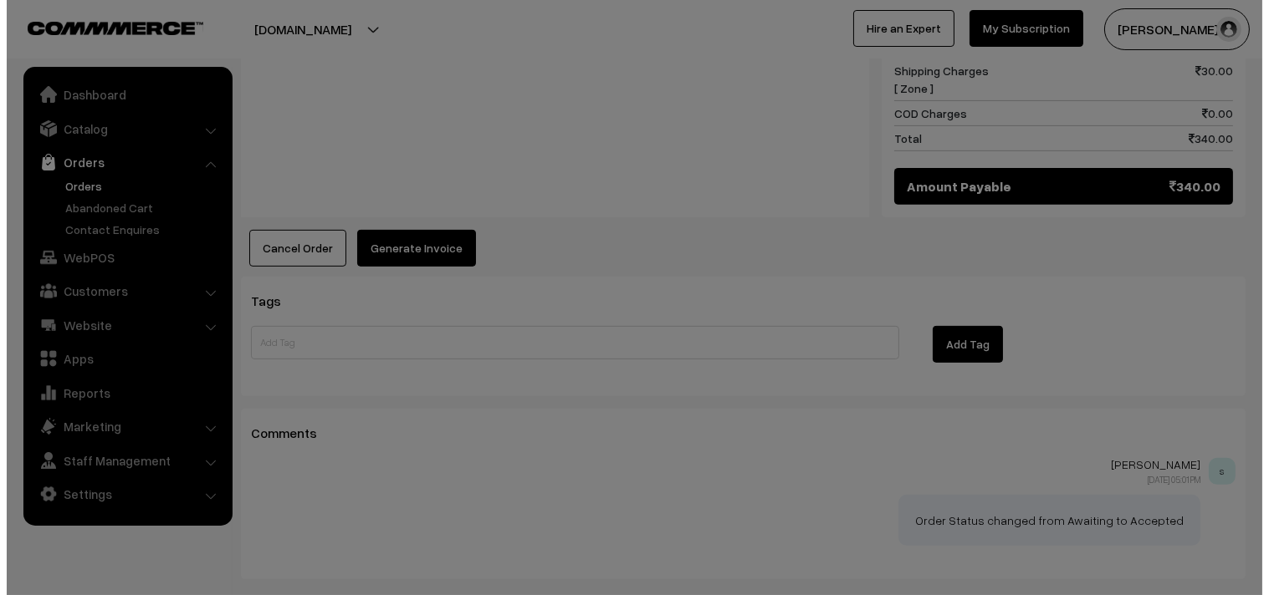
scroll to position [1196, 0]
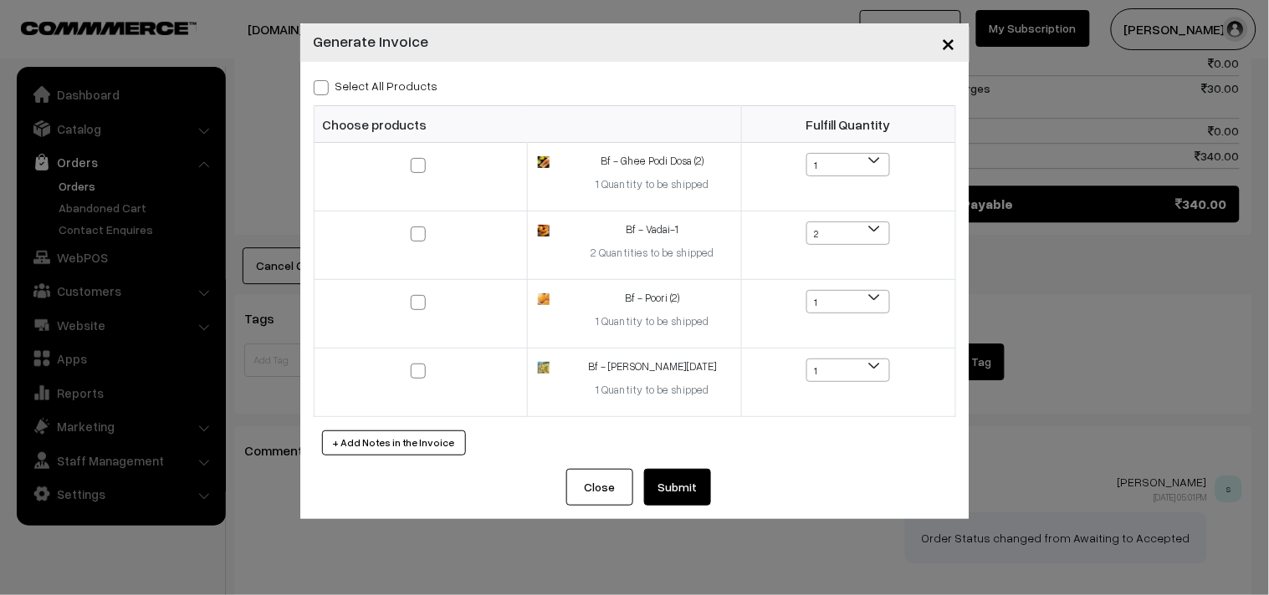
click at [394, 84] on label "Select All Products" at bounding box center [376, 86] width 125 height 18
click at [324, 84] on input "Select All Products" at bounding box center [319, 84] width 11 height 11
checkbox input "true"
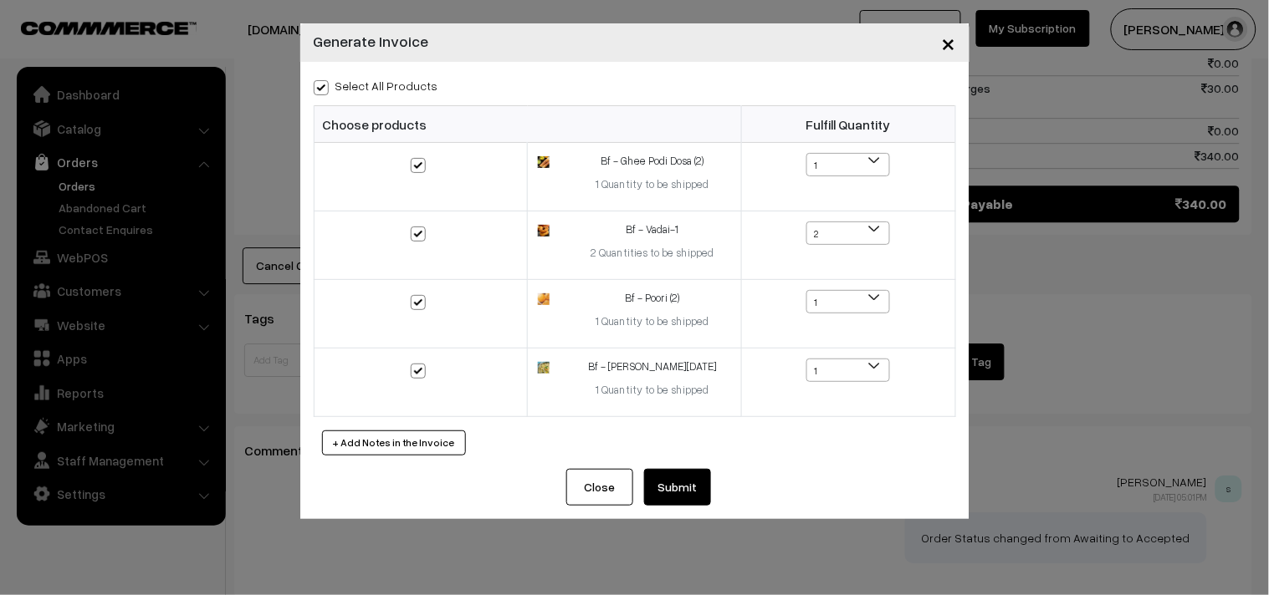
checkbox input "true"
click at [670, 492] on button "Submit" at bounding box center [677, 487] width 67 height 37
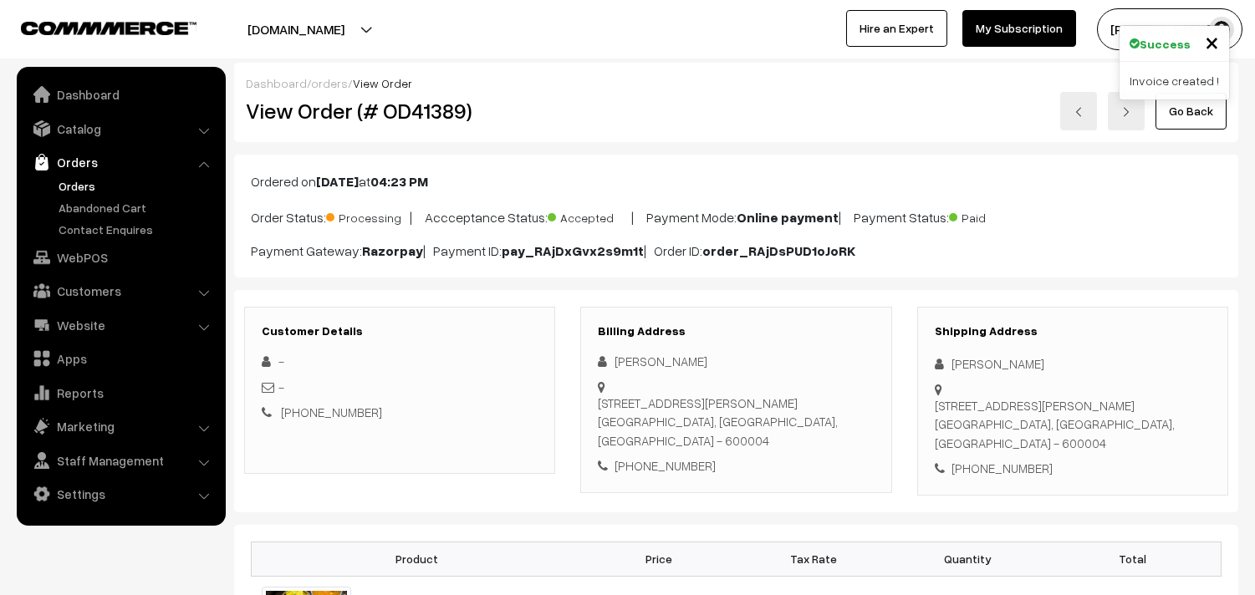
scroll to position [1207, 0]
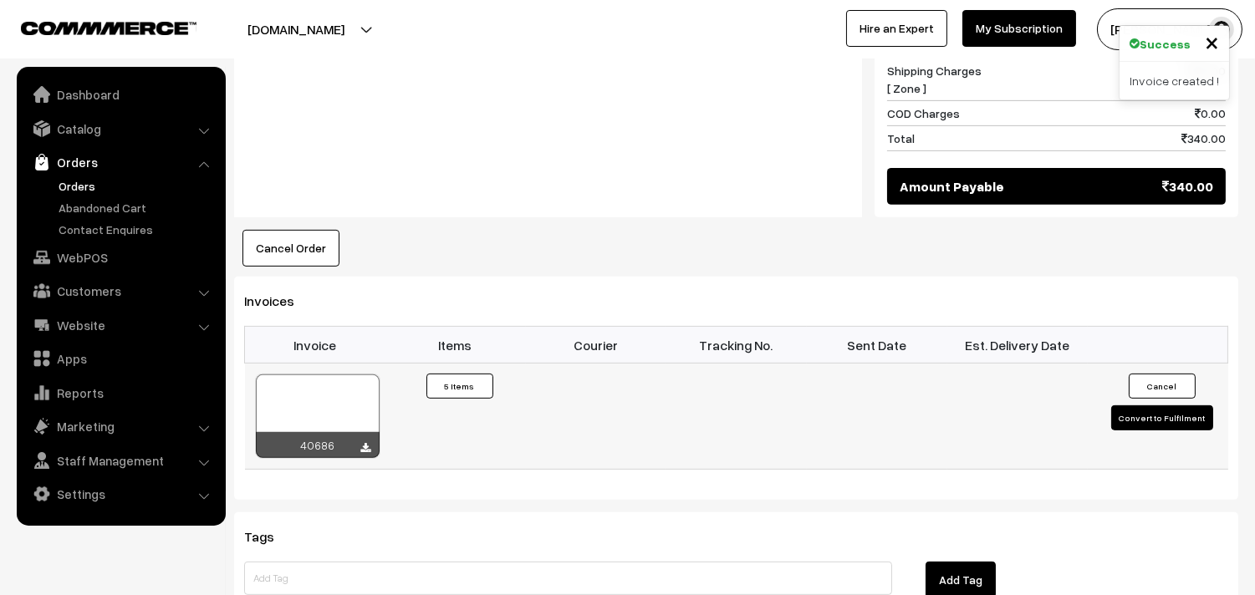
click at [343, 398] on div at bounding box center [318, 417] width 124 height 84
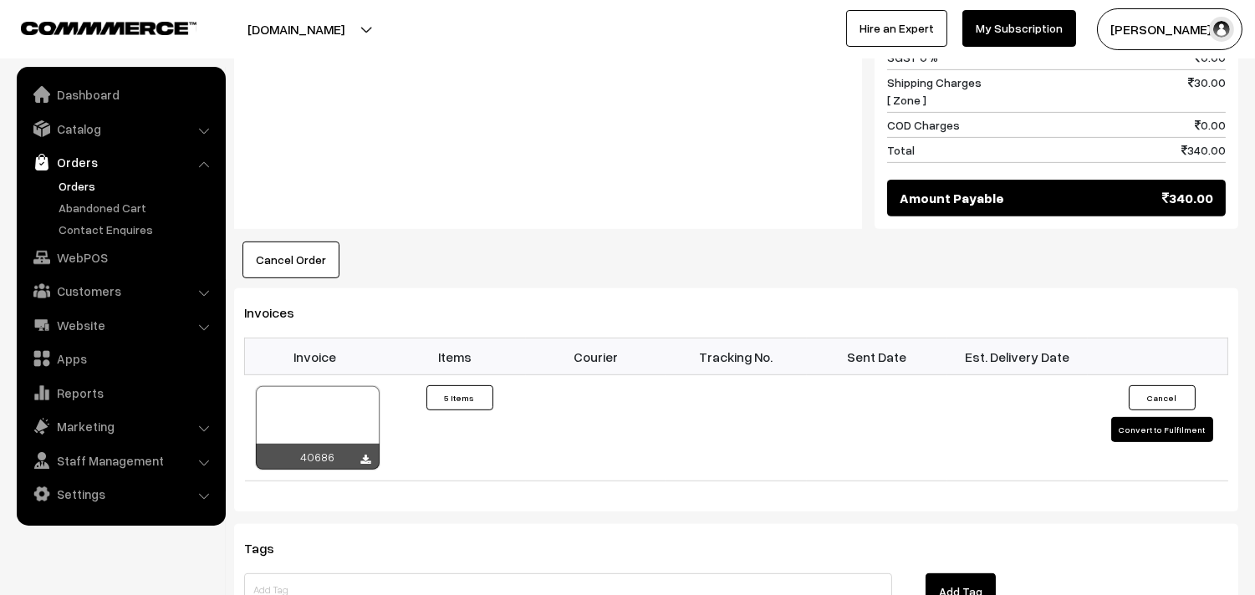
click at [78, 186] on link "Orders" at bounding box center [137, 186] width 166 height 18
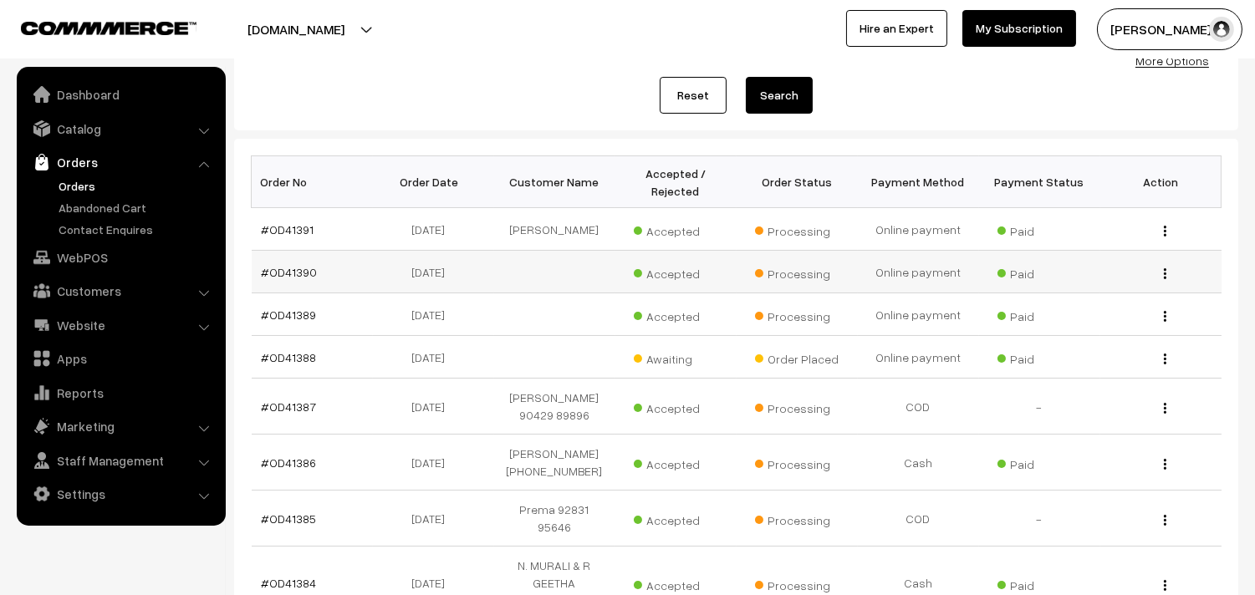
scroll to position [186, 0]
click at [297, 364] on link "#OD41388" at bounding box center [289, 357] width 55 height 14
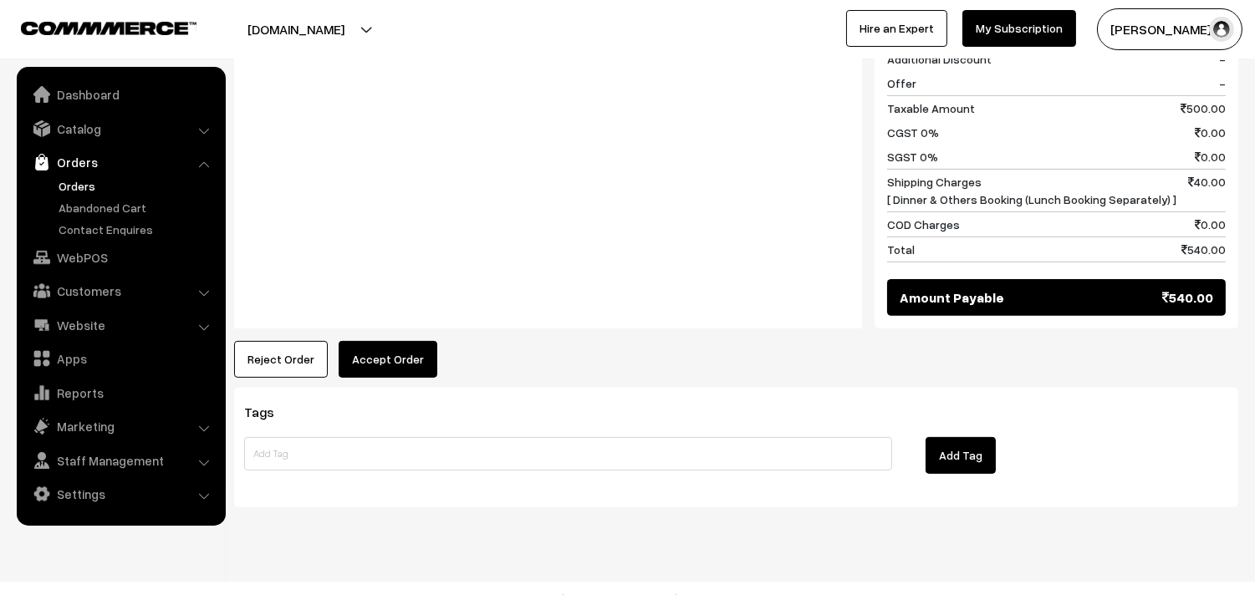
click at [395, 346] on button "Accept Order" at bounding box center [388, 359] width 99 height 37
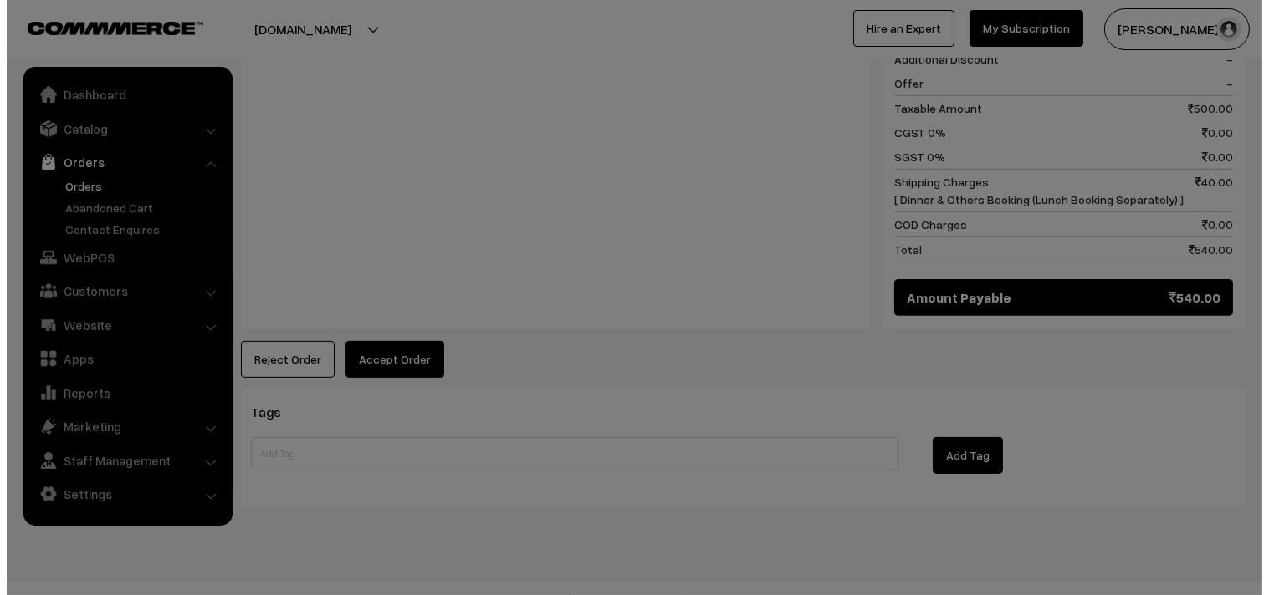
scroll to position [1104, 0]
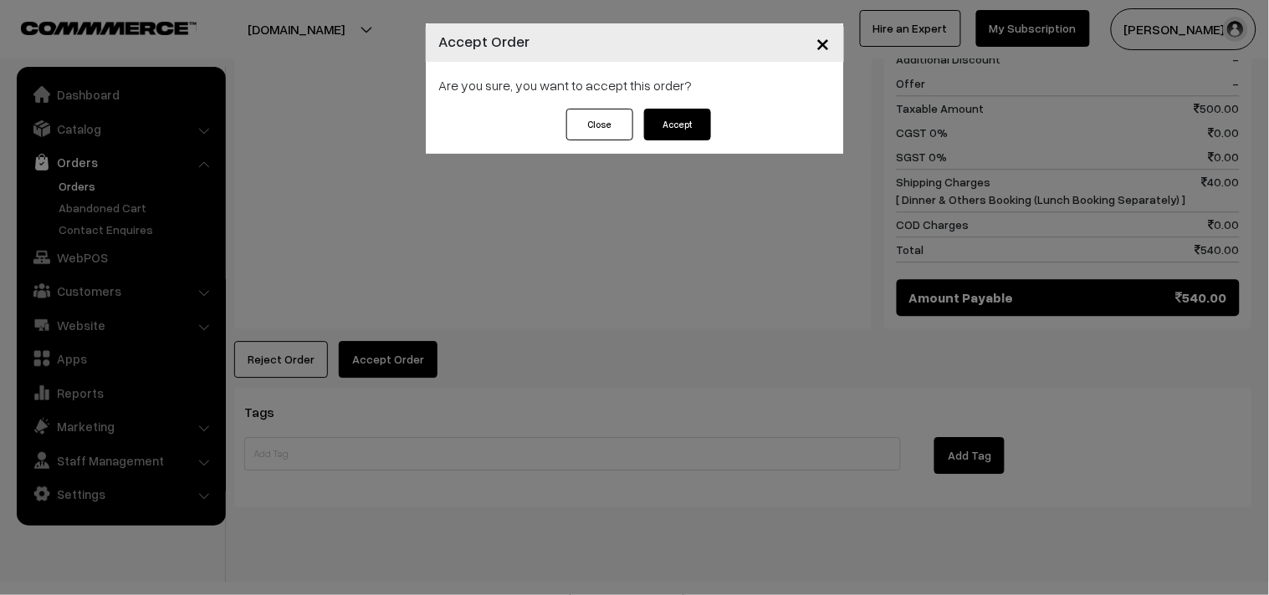
drag, startPoint x: 682, startPoint y: 119, endPoint x: 663, endPoint y: 143, distance: 31.0
click at [682, 119] on button "Accept" at bounding box center [677, 125] width 67 height 32
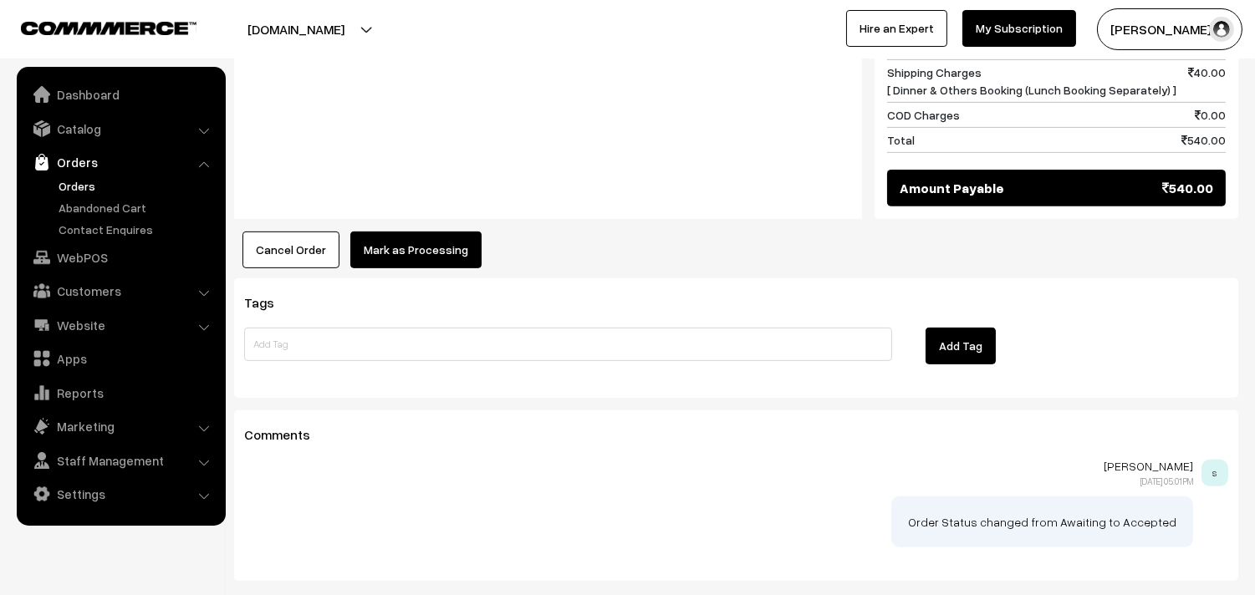
click at [406, 237] on button "Mark as Processing" at bounding box center [415, 250] width 131 height 37
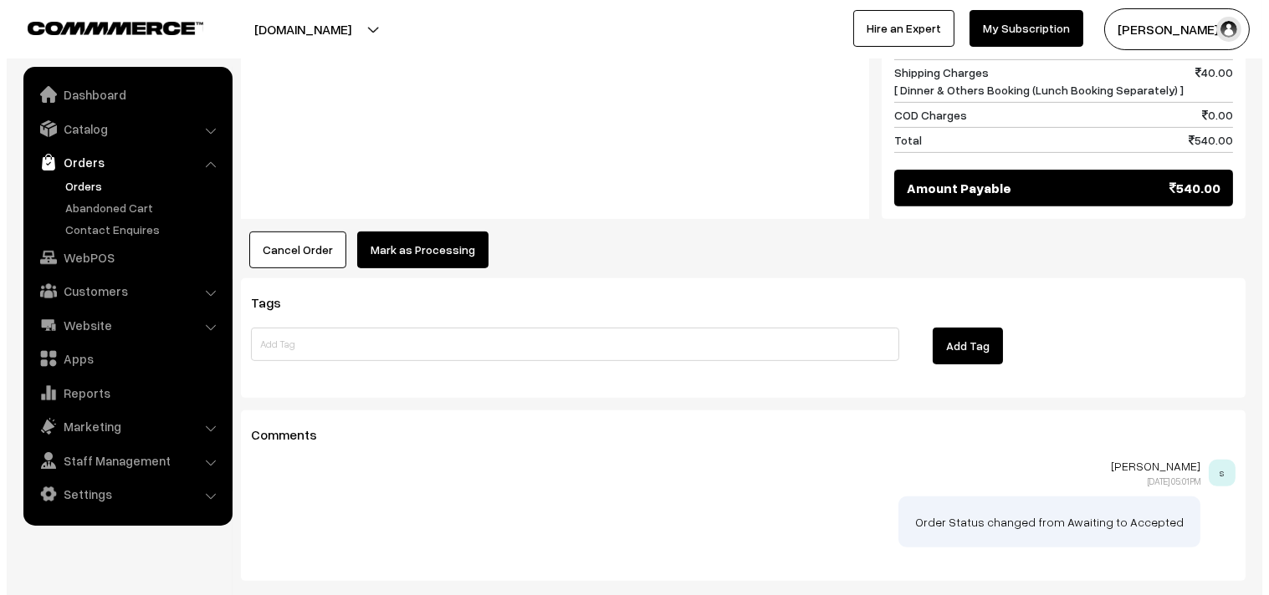
scroll to position [1214, 0]
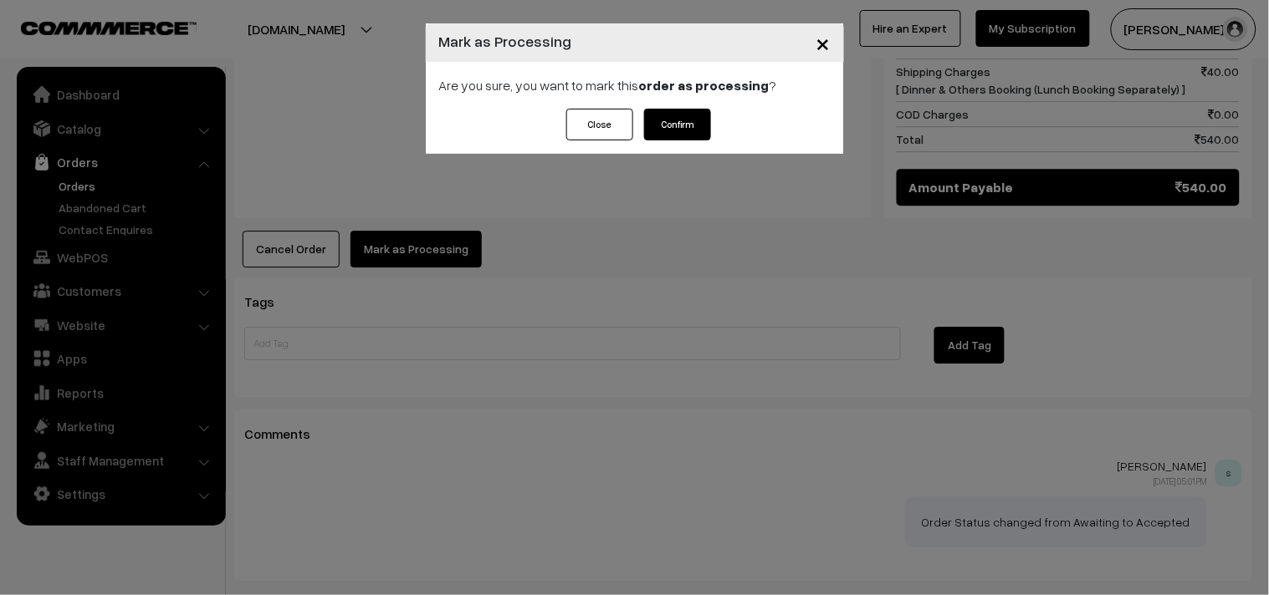
click at [679, 125] on button "Confirm" at bounding box center [677, 125] width 67 height 32
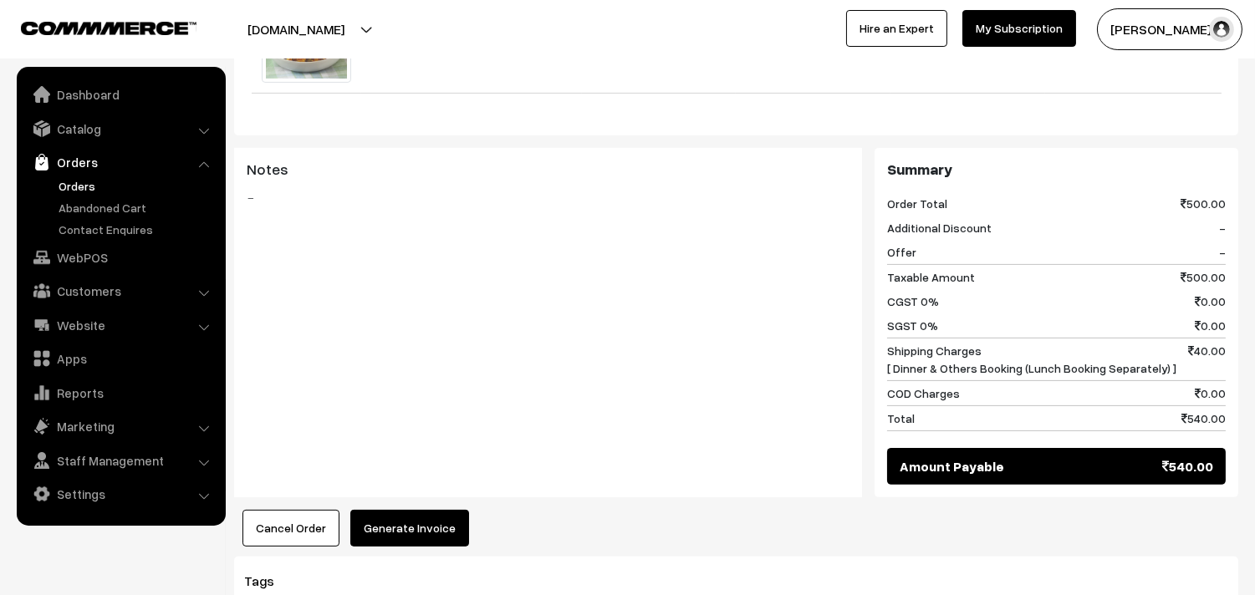
click at [388, 510] on button "Generate Invoice" at bounding box center [409, 528] width 119 height 37
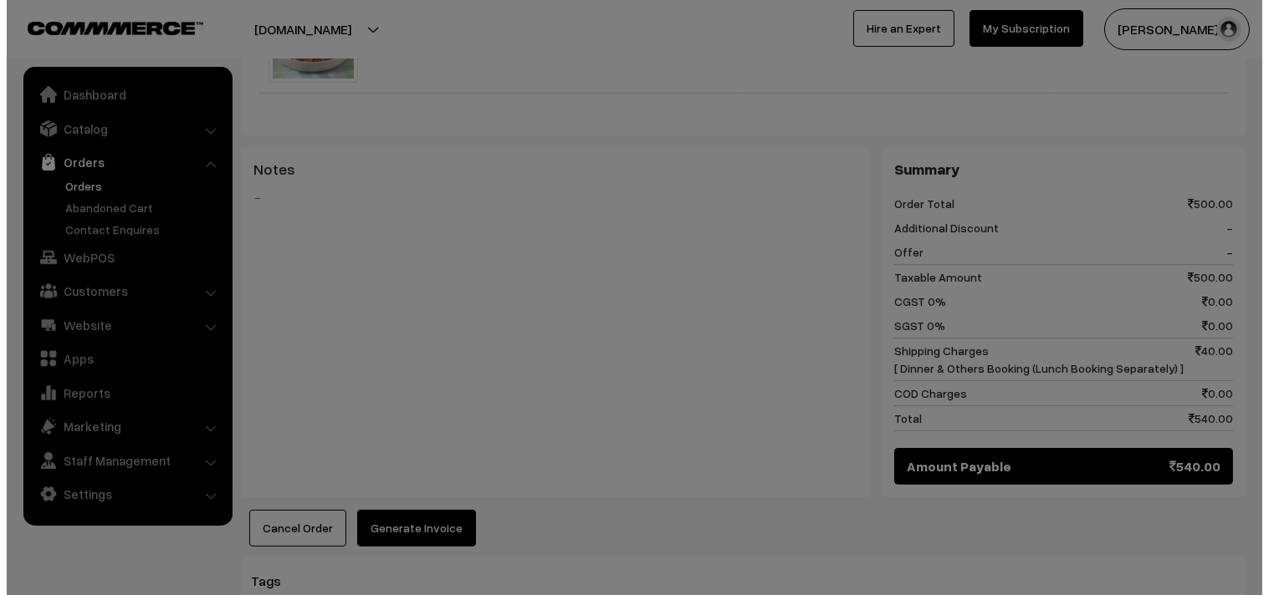
scroll to position [933, 0]
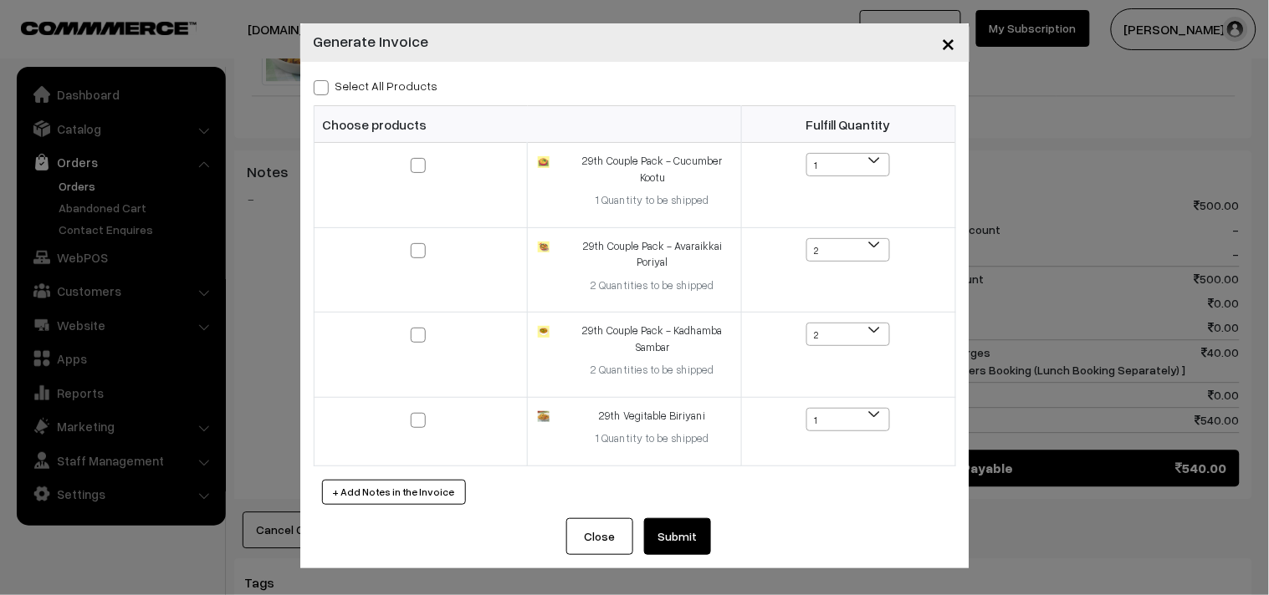
click at [416, 90] on label "Select All Products" at bounding box center [376, 86] width 125 height 18
click at [324, 90] on input "Select All Products" at bounding box center [319, 84] width 11 height 11
checkbox input "true"
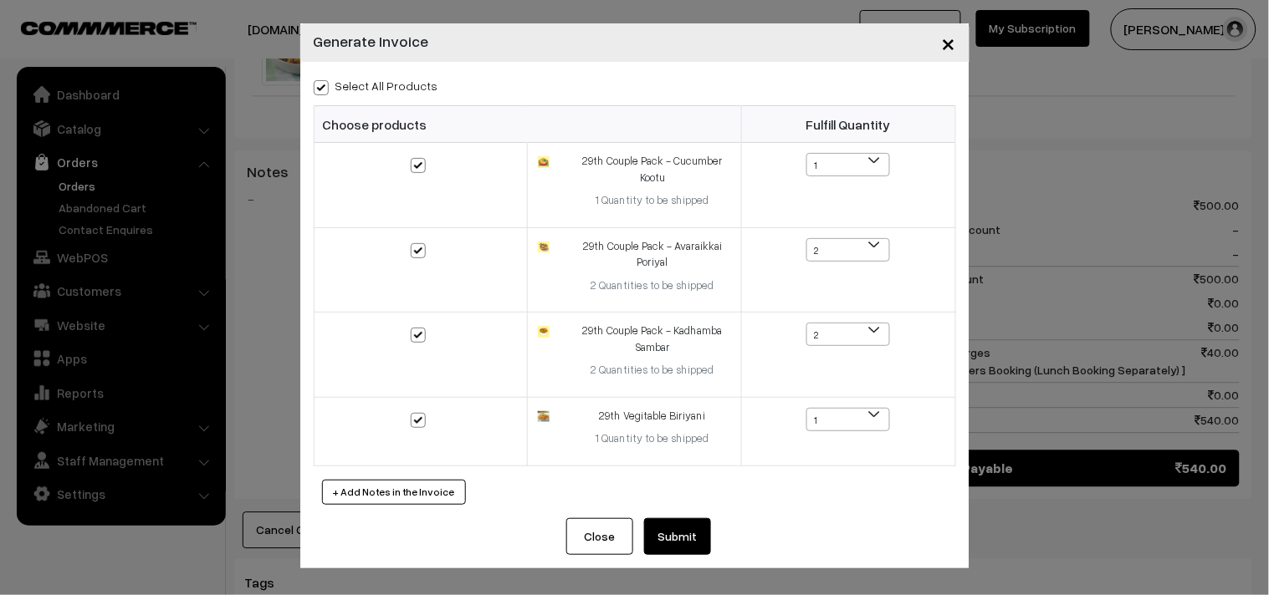
checkbox input "true"
click at [658, 523] on button "Submit" at bounding box center [677, 536] width 67 height 37
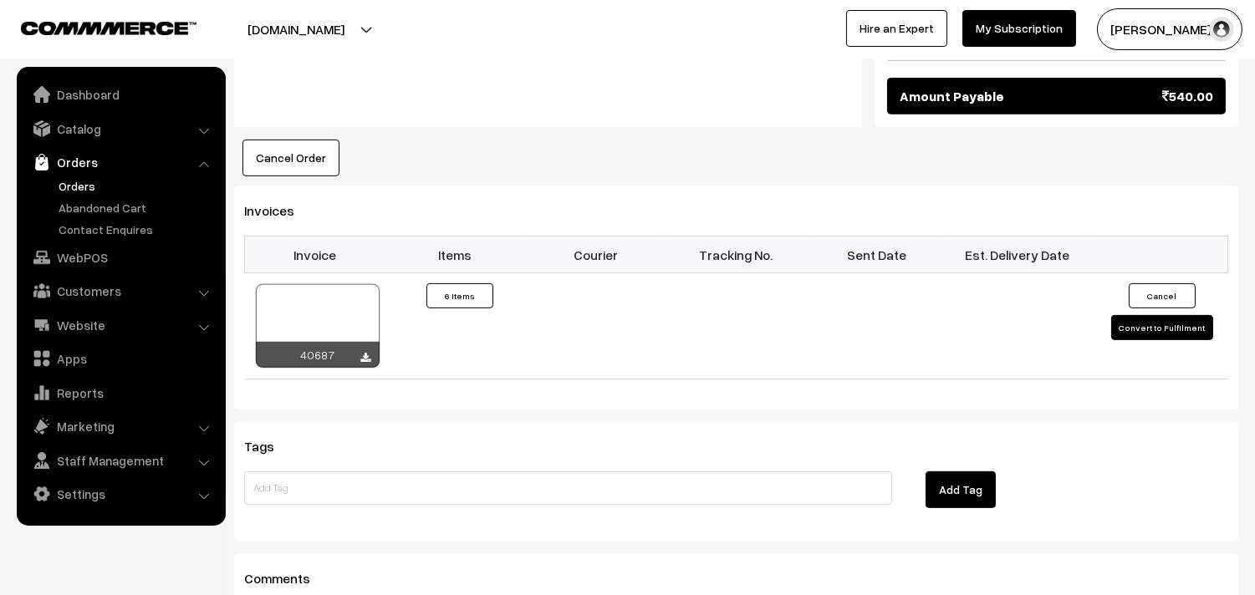
scroll to position [1300, 0]
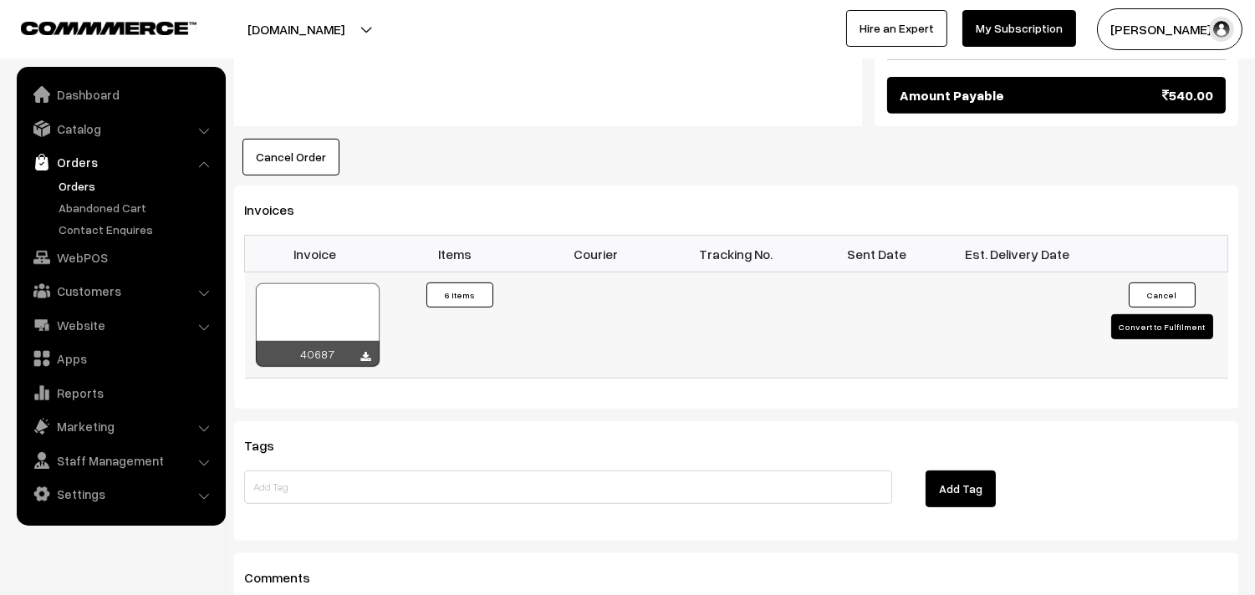
click at [328, 316] on div at bounding box center [318, 325] width 124 height 84
click at [74, 177] on link "Orders" at bounding box center [137, 186] width 166 height 18
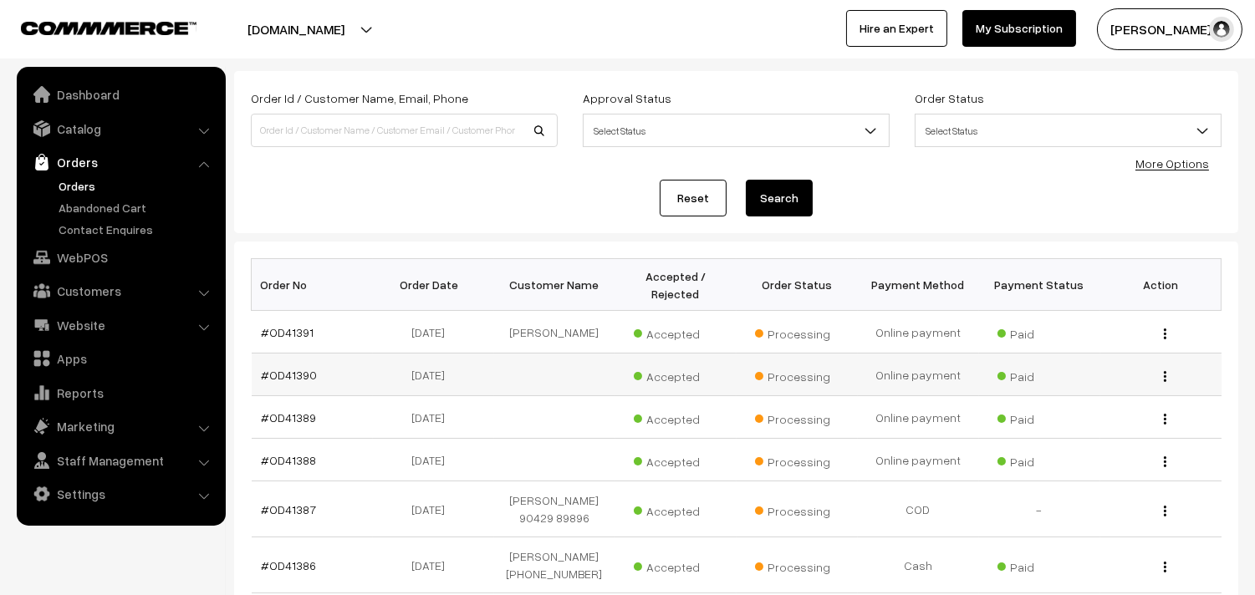
scroll to position [186, 0]
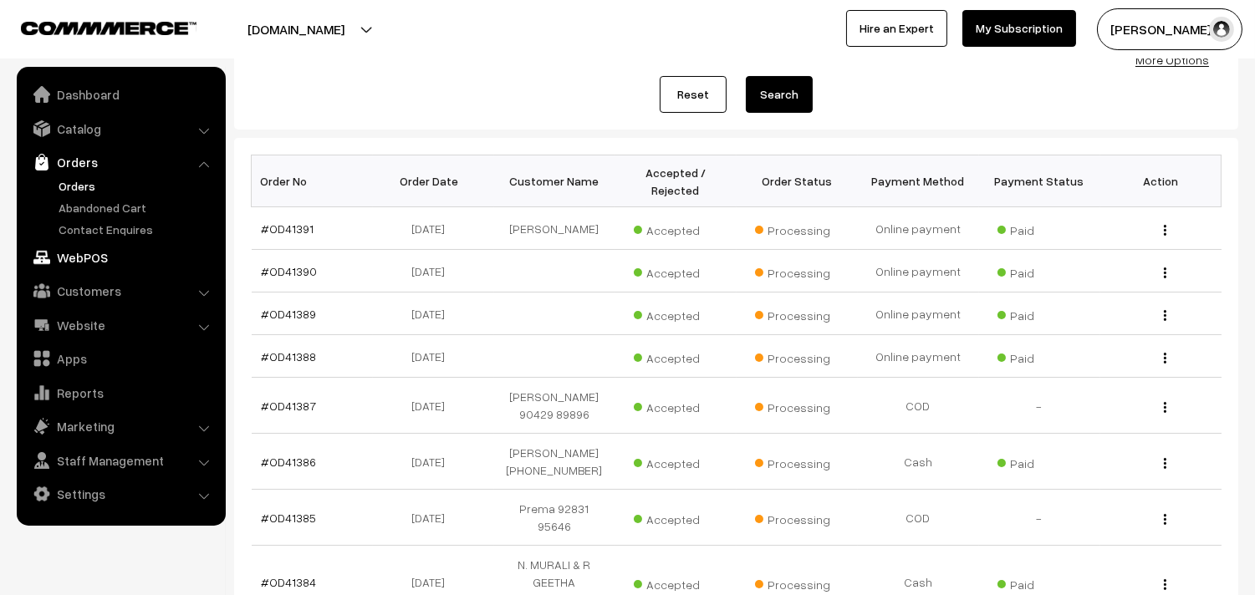
click at [107, 257] on link "WebPOS" at bounding box center [120, 257] width 199 height 30
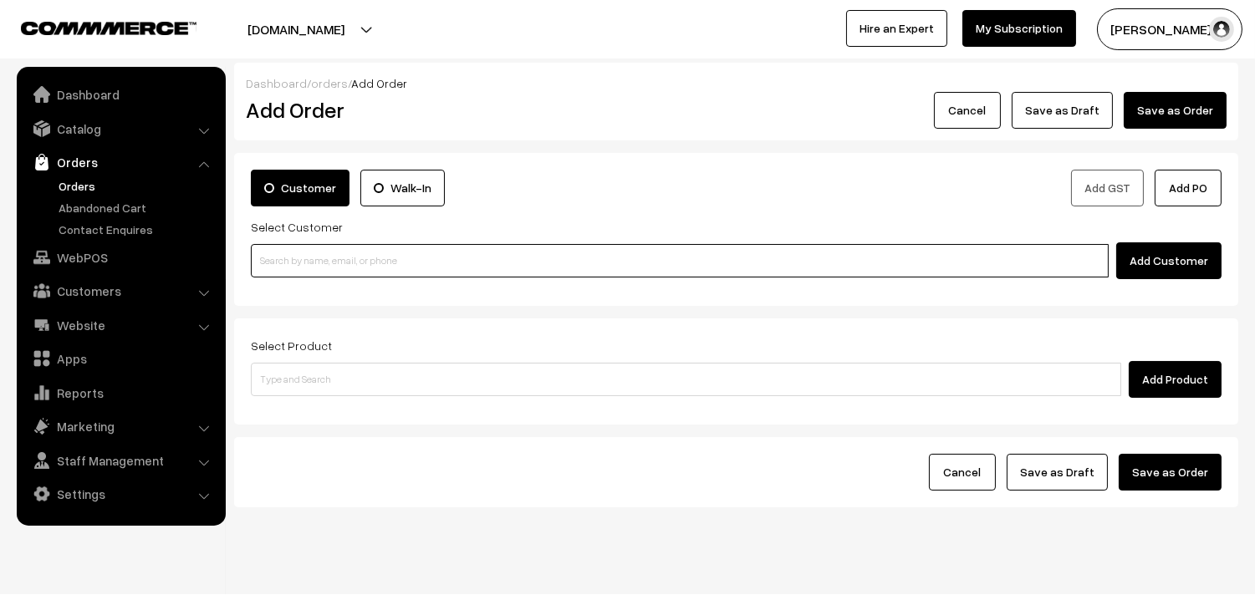
click at [289, 262] on input at bounding box center [680, 260] width 858 height 33
paste input "94443 56220"
type input "[PERSON_NAME] 94443 56220 [9444356220]"
paste input "94443 56220"
type input "Ramanujam 94443 56220 [9444356220]"
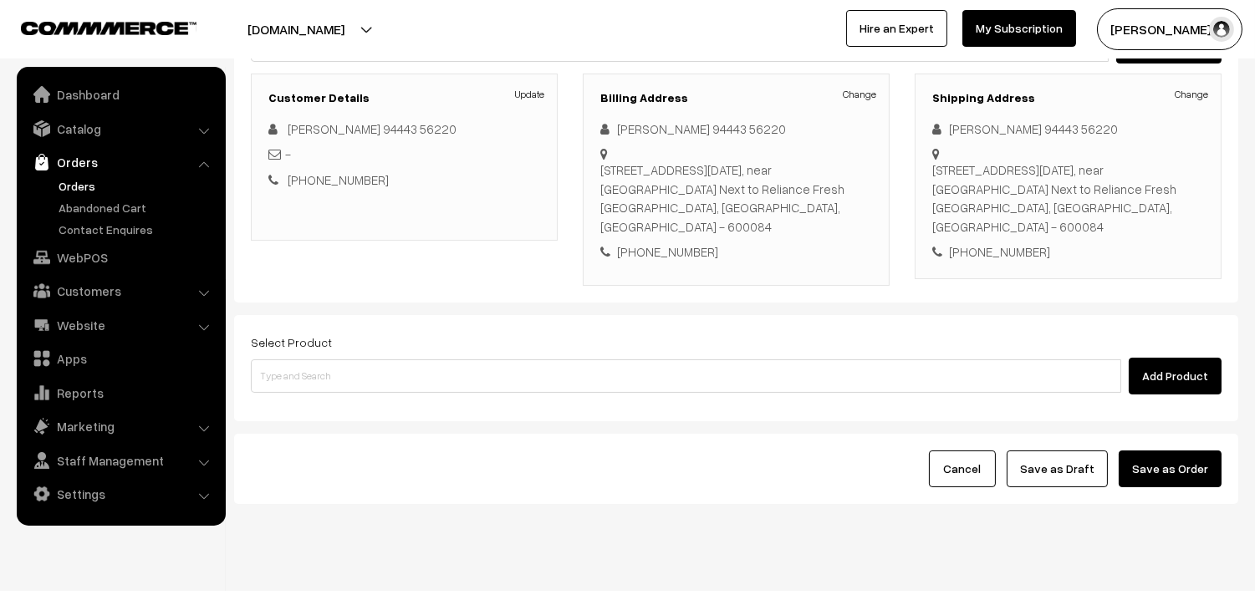
scroll to position [227, 0]
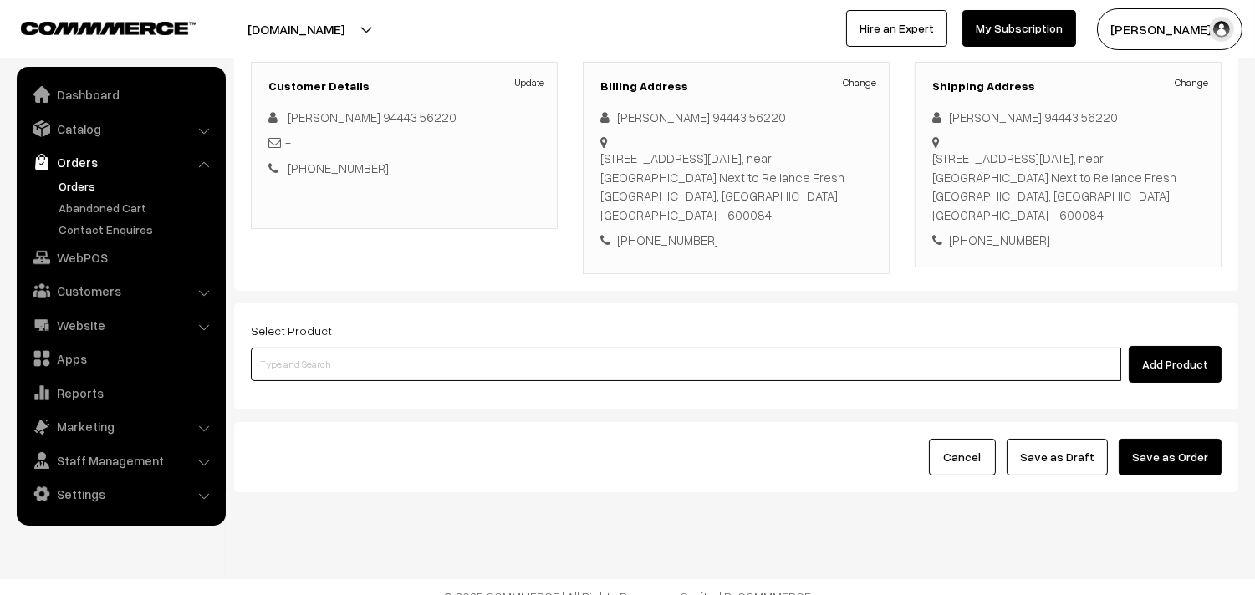
click at [378, 361] on input at bounding box center [686, 364] width 870 height 33
paste input "29th Without Rice..."
type input "29th Without Rice..."
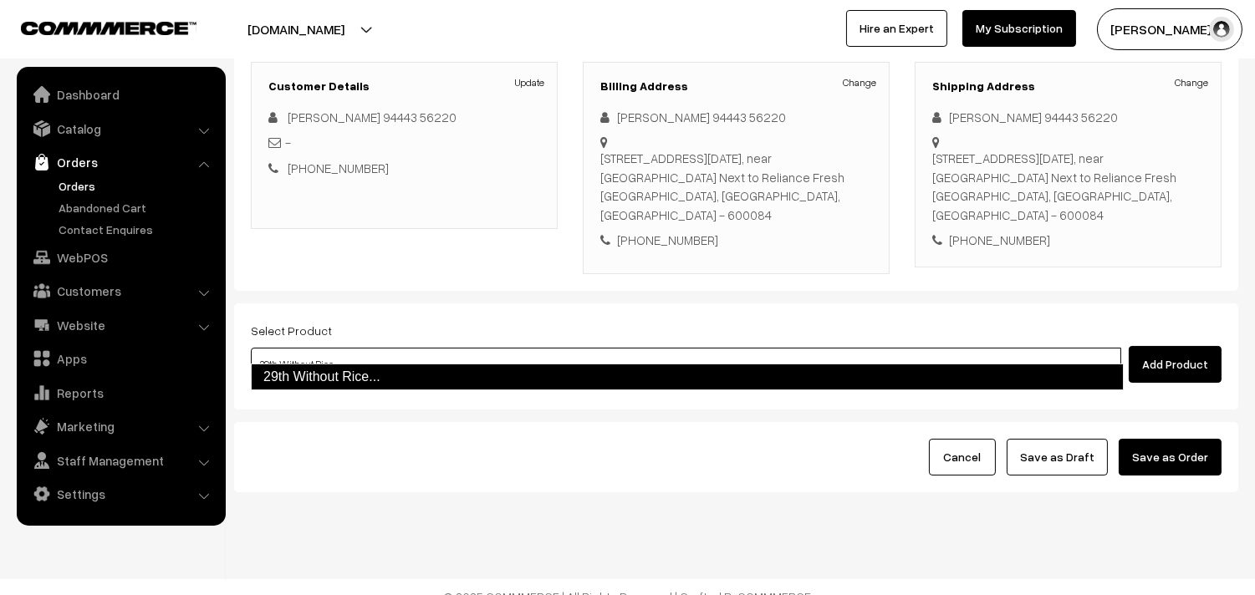
click at [355, 374] on link "29th Without Rice..." at bounding box center [687, 377] width 873 height 27
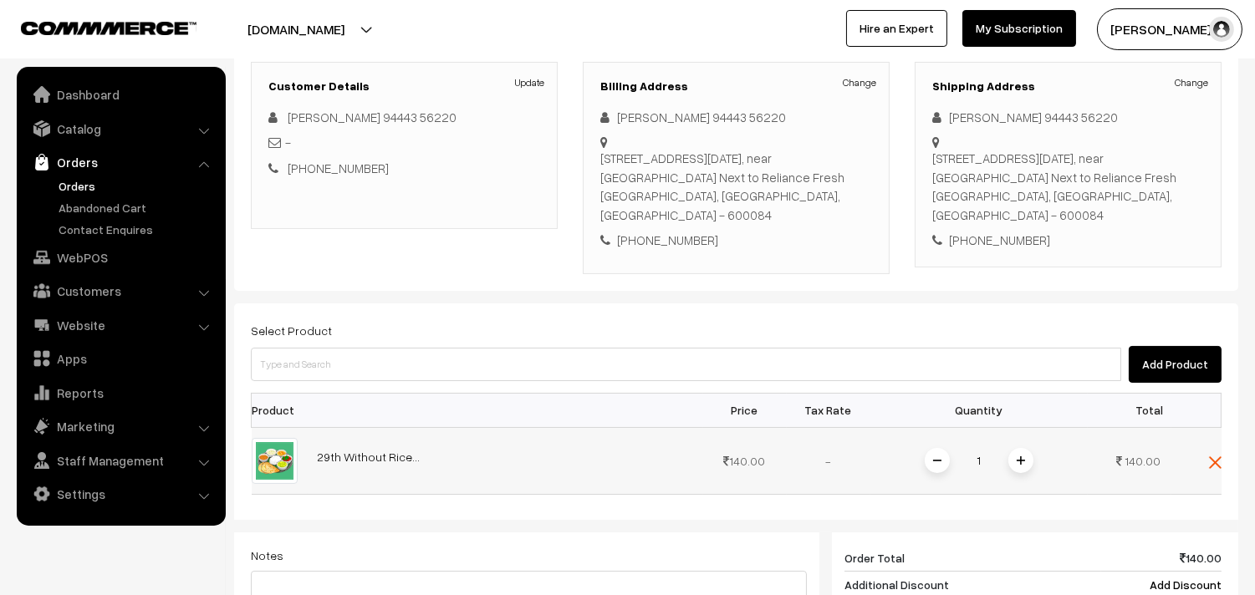
drag, startPoint x: 1020, startPoint y: 439, endPoint x: 965, endPoint y: 351, distance: 103.7
click at [1018, 457] on img at bounding box center [1021, 461] width 8 height 8
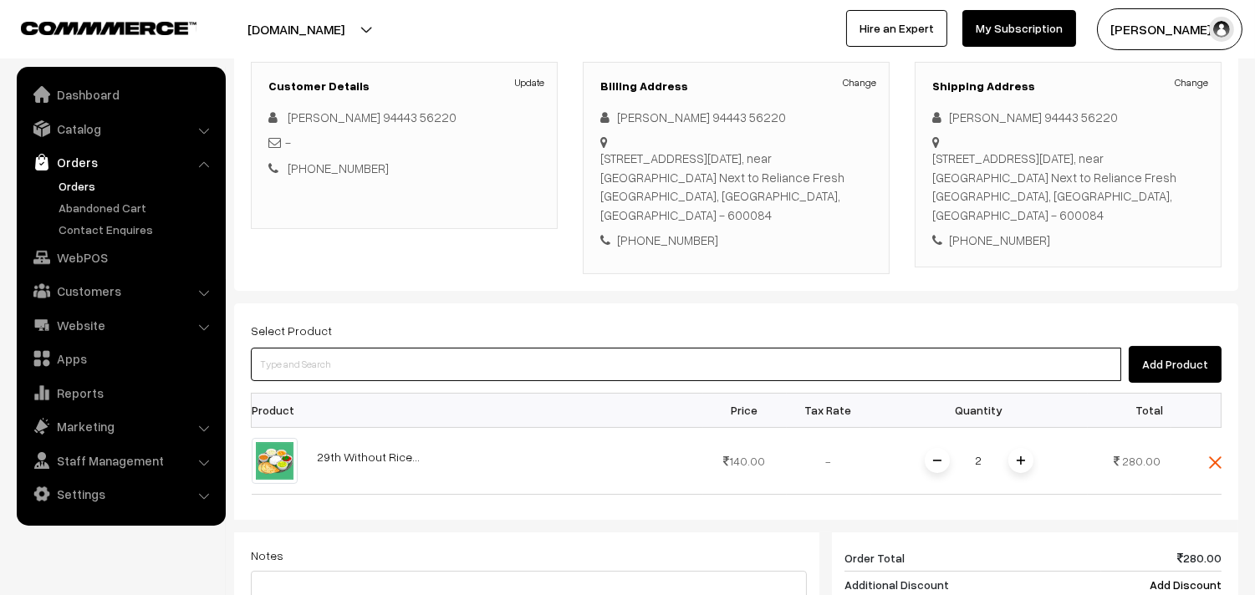
click at [962, 350] on input at bounding box center [686, 364] width 870 height 33
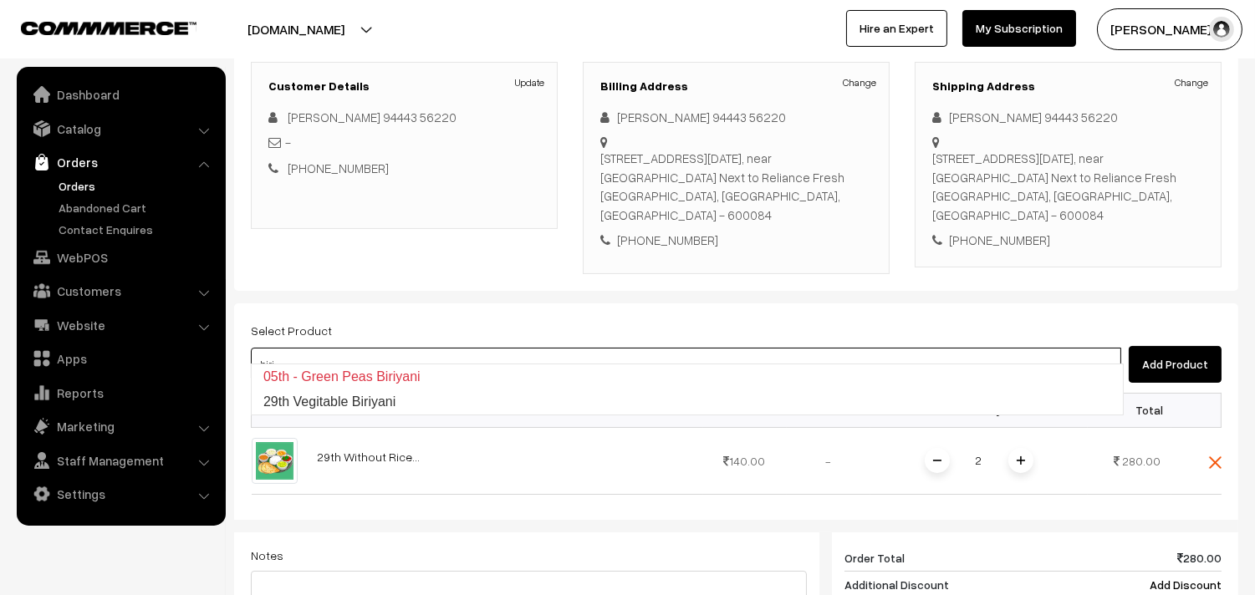
type input "29th Vegitable Biriyani"
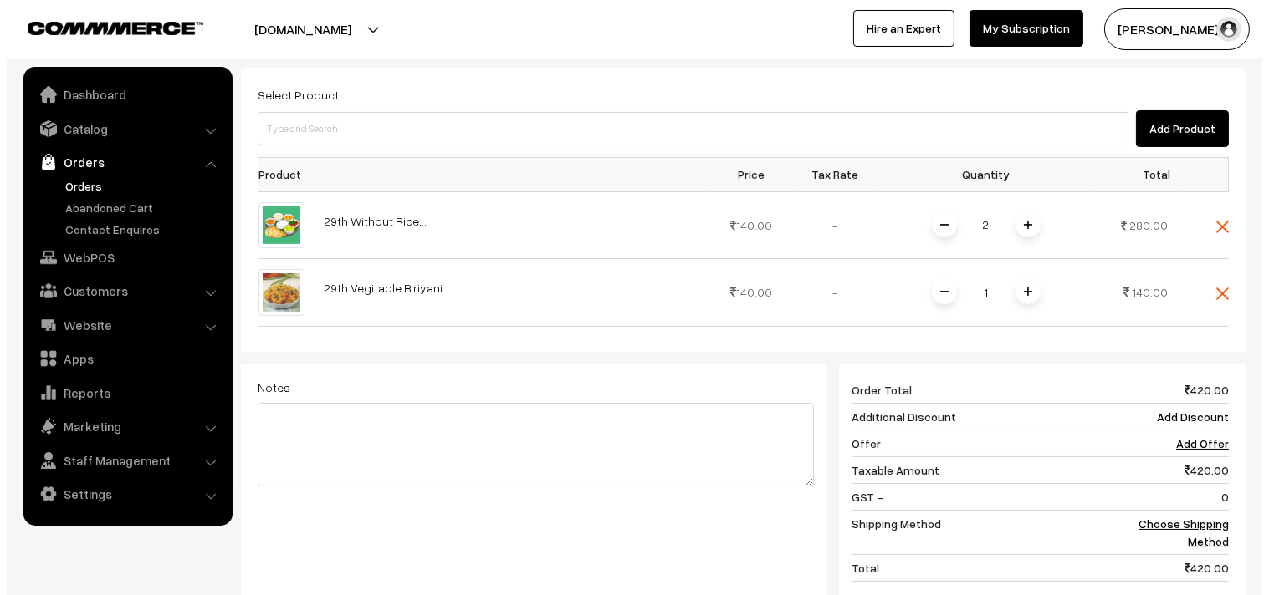
scroll to position [703, 0]
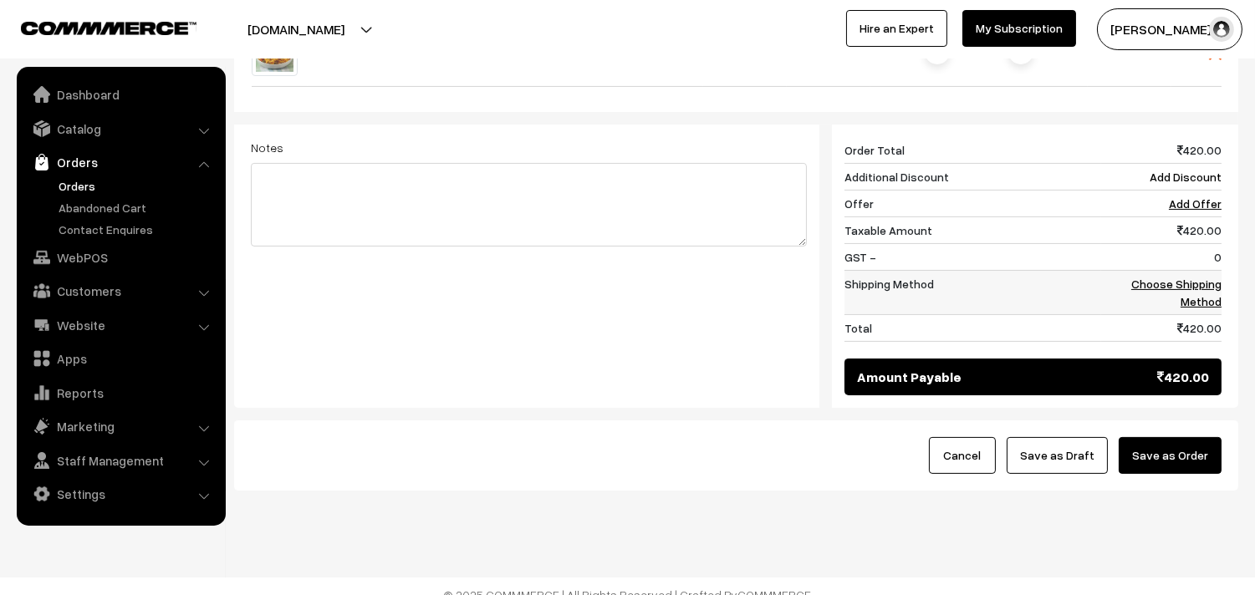
click at [1211, 277] on link "Choose Shipping Method" at bounding box center [1176, 293] width 90 height 32
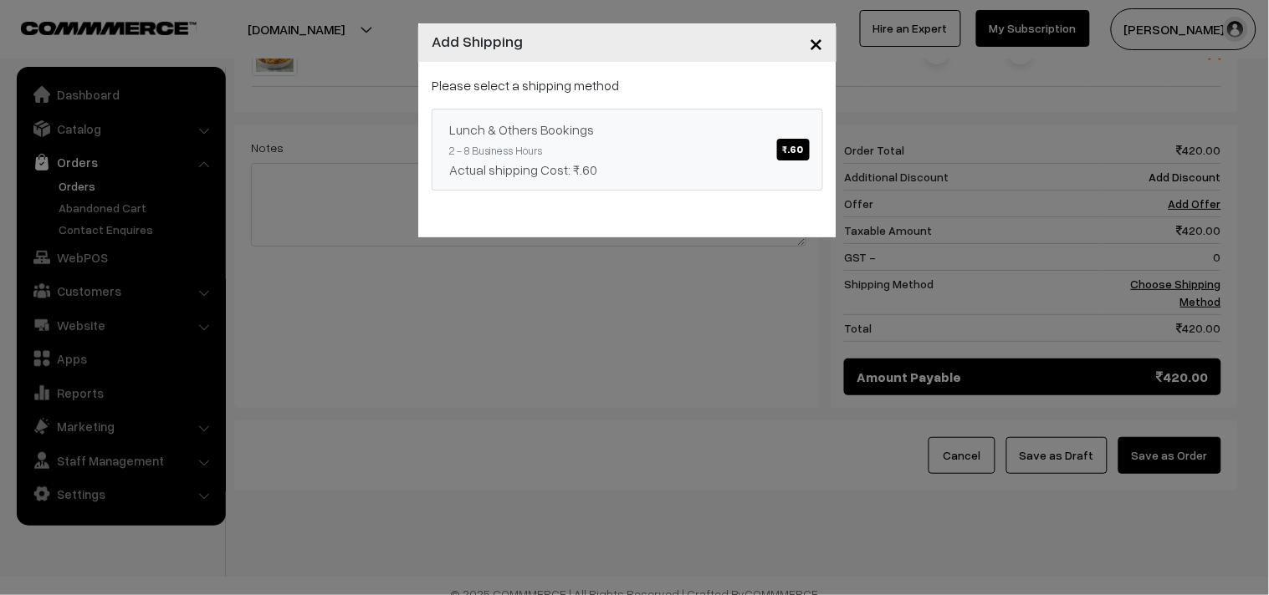
click at [762, 146] on link "Lunch & Others Bookings ₹.60 2 - 8 Business Hours Actual shipping Cost: ₹.60" at bounding box center [626, 150] width 391 height 82
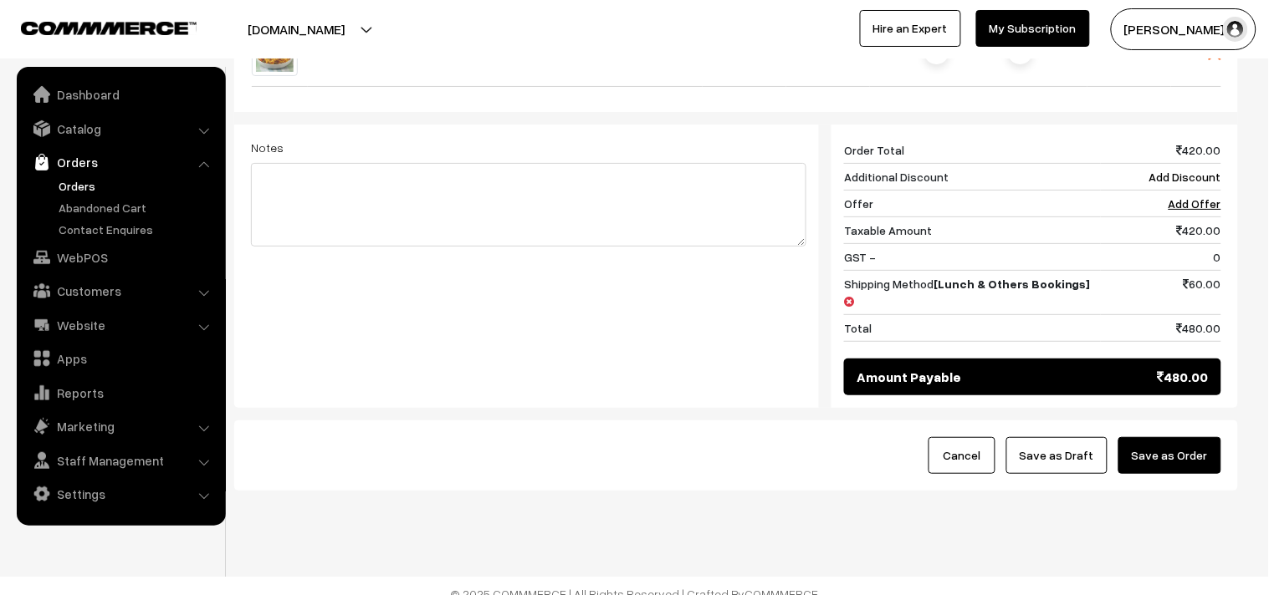
scroll to position [686, 0]
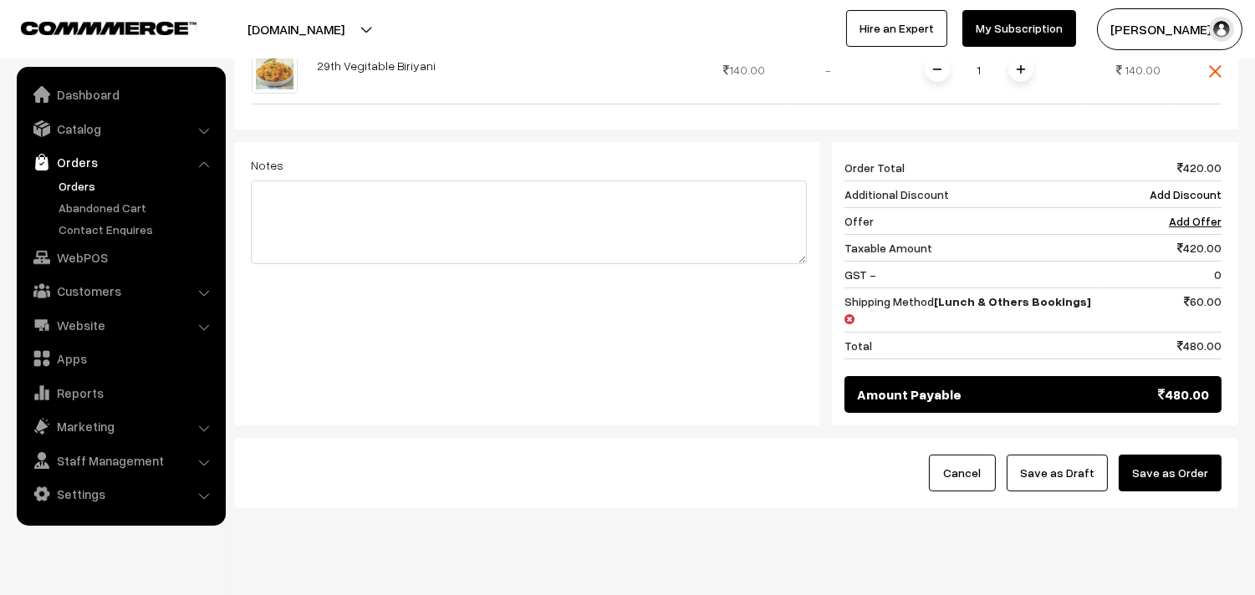
click at [1197, 455] on button "Save as Order" at bounding box center [1170, 473] width 103 height 37
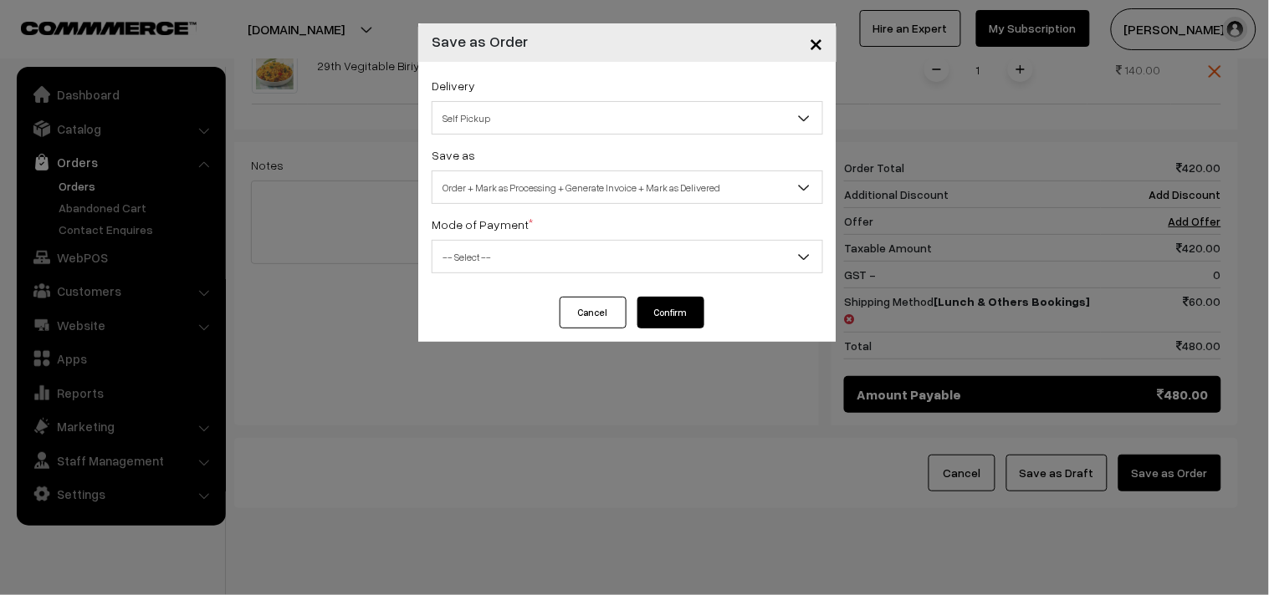
drag, startPoint x: 590, startPoint y: 194, endPoint x: 581, endPoint y: 202, distance: 12.4
click at [591, 193] on span "Order + Mark as Processing + Generate Invoice + Mark as Delivered" at bounding box center [627, 187] width 390 height 29
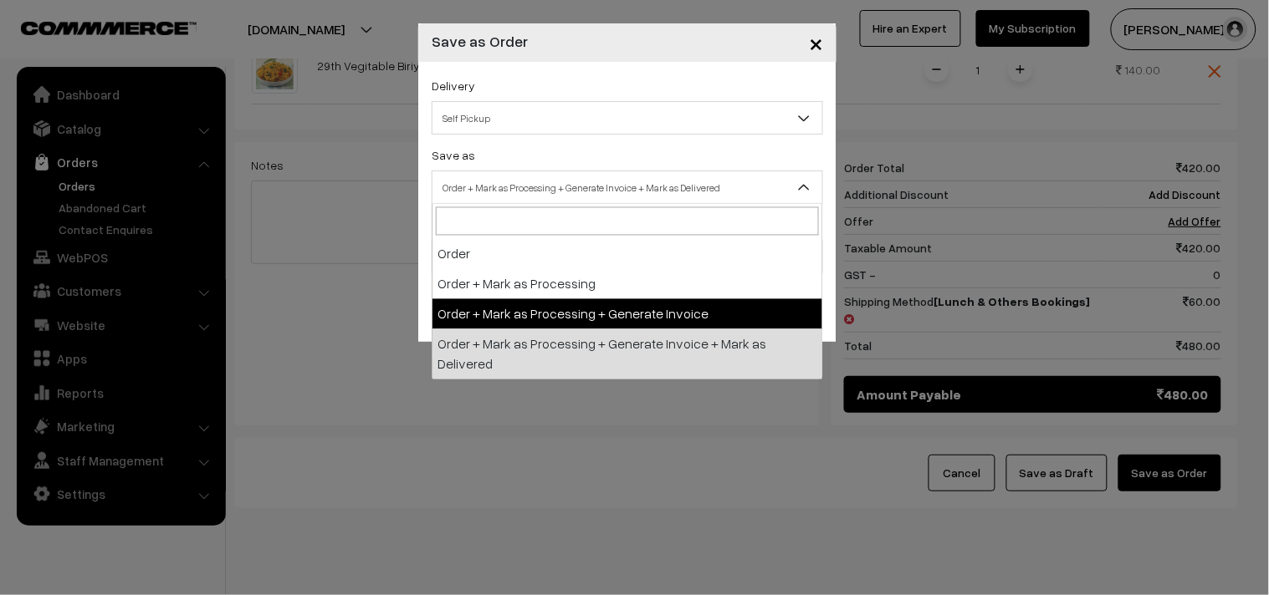
drag, startPoint x: 547, startPoint y: 310, endPoint x: 512, endPoint y: 283, distance: 44.7
select select "3"
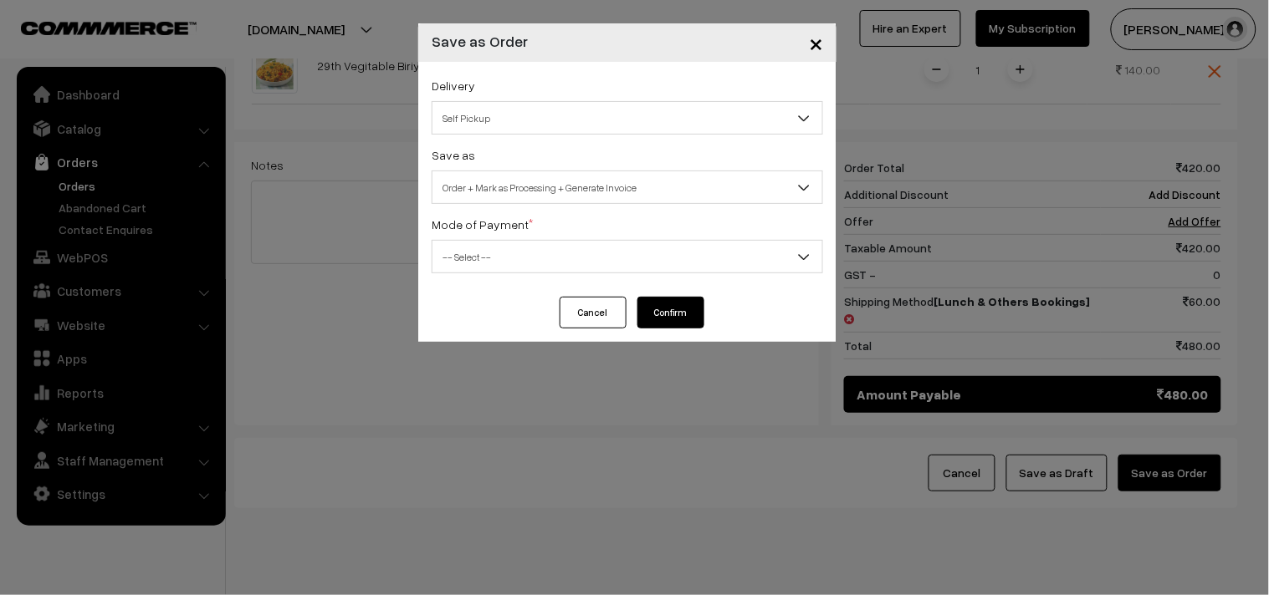
click at [512, 266] on span "-- Select --" at bounding box center [627, 256] width 390 height 29
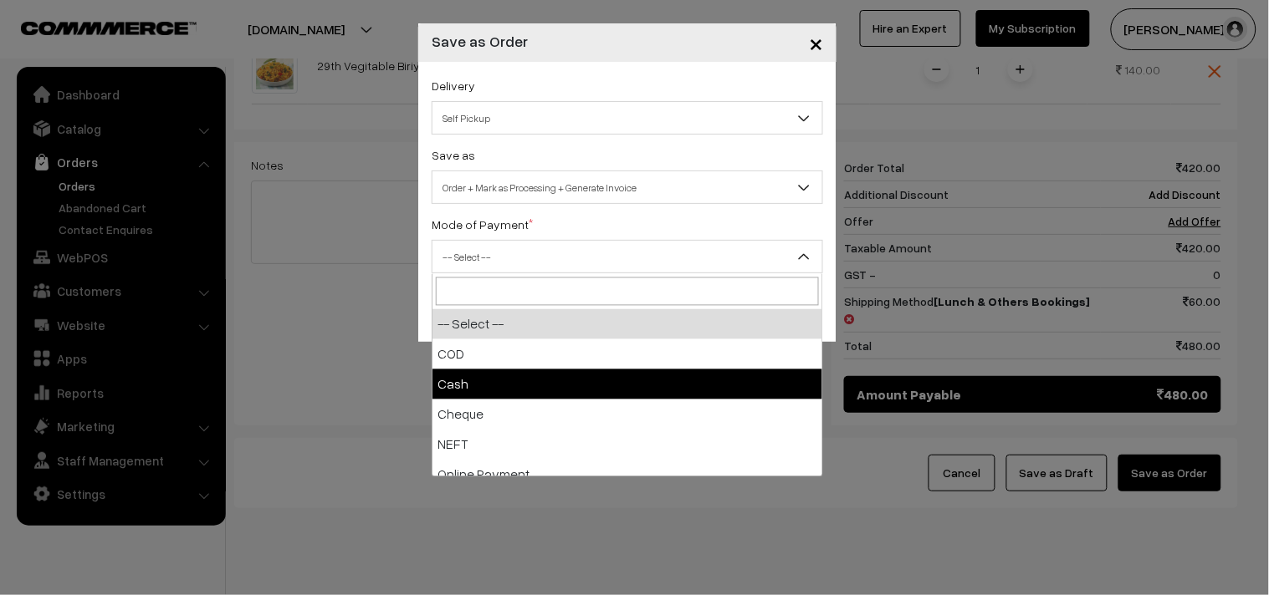
select select "2"
checkbox input "true"
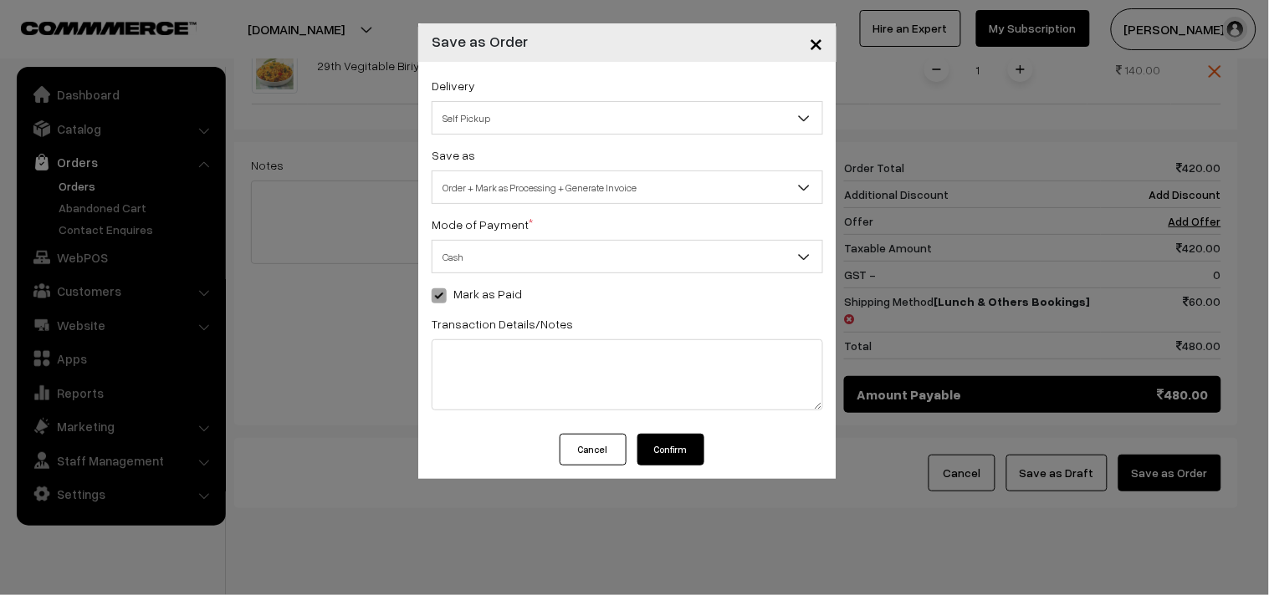
click at [683, 456] on button "Confirm" at bounding box center [670, 450] width 67 height 32
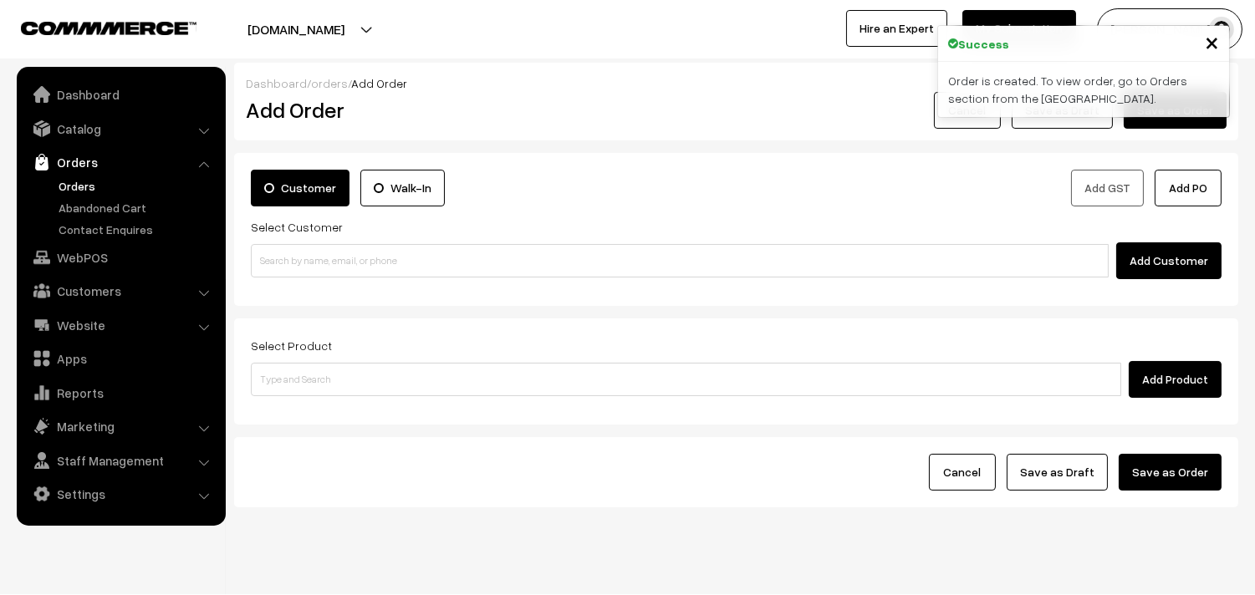
click at [82, 182] on link "Orders" at bounding box center [137, 186] width 166 height 18
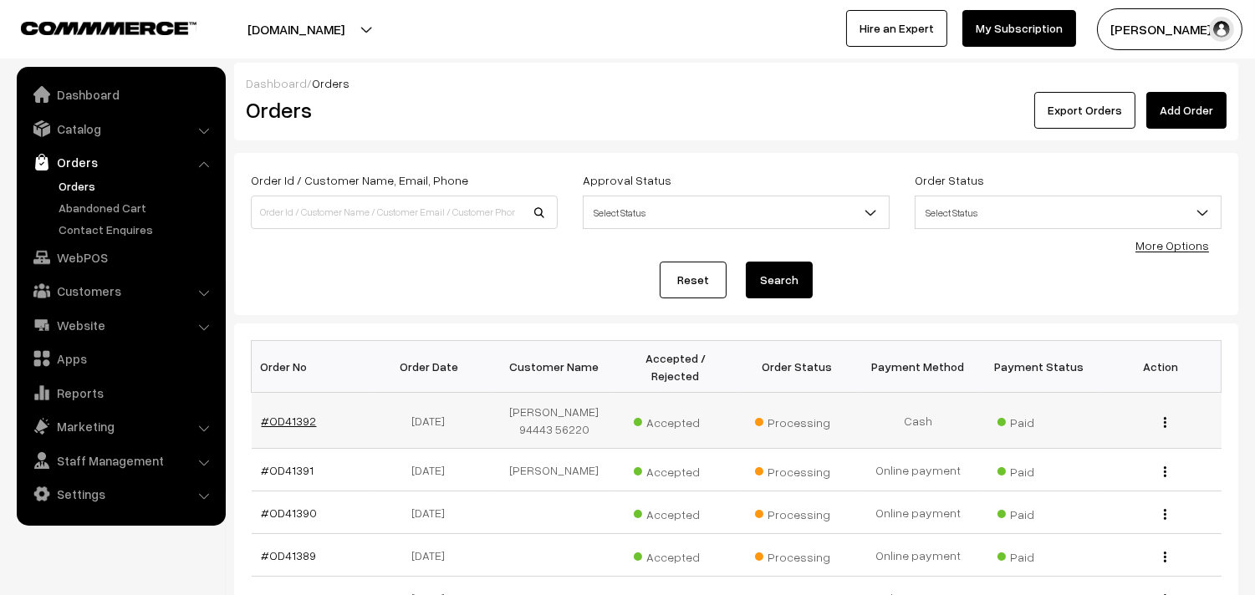
click at [294, 423] on link "#OD41392" at bounding box center [289, 421] width 55 height 14
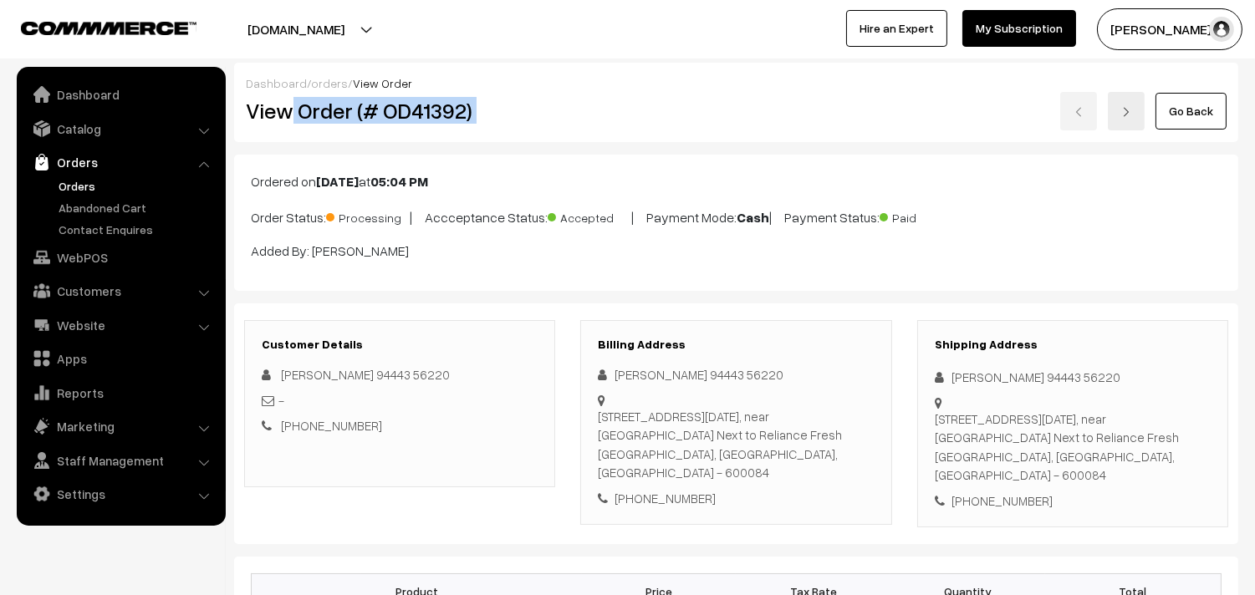
drag, startPoint x: 0, startPoint y: 0, endPoint x: 603, endPoint y: 98, distance: 610.8
click at [604, 99] on div "View Order (# OD41392) Go Back" at bounding box center [736, 111] width 1006 height 38
copy div "Order (# OD41392)"
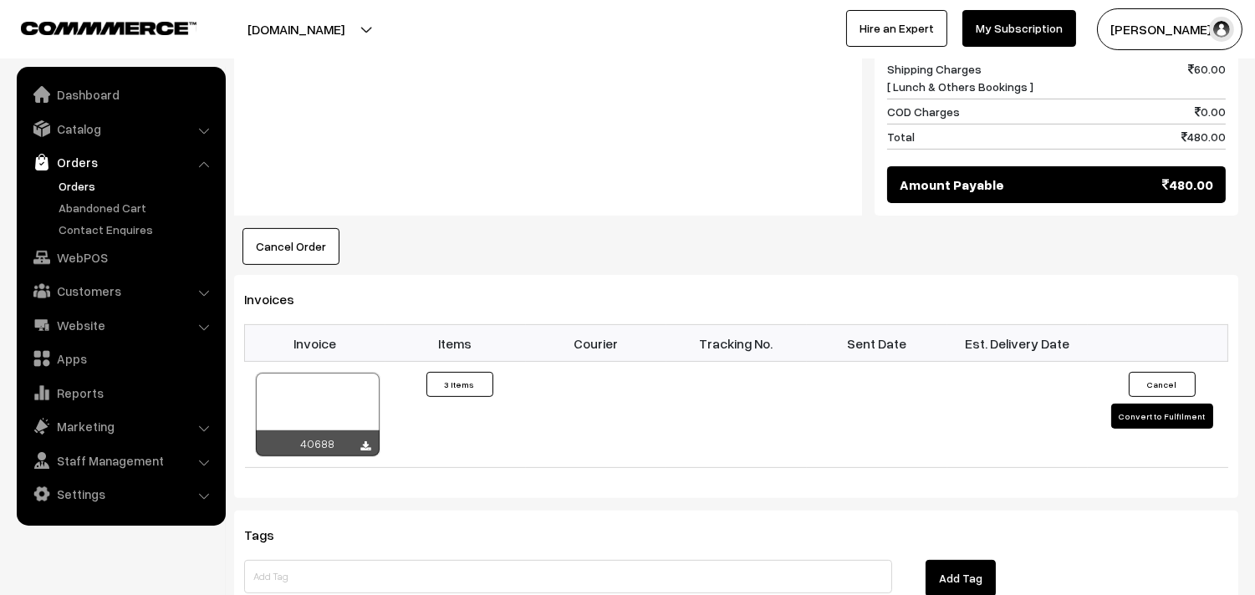
scroll to position [1022, 0]
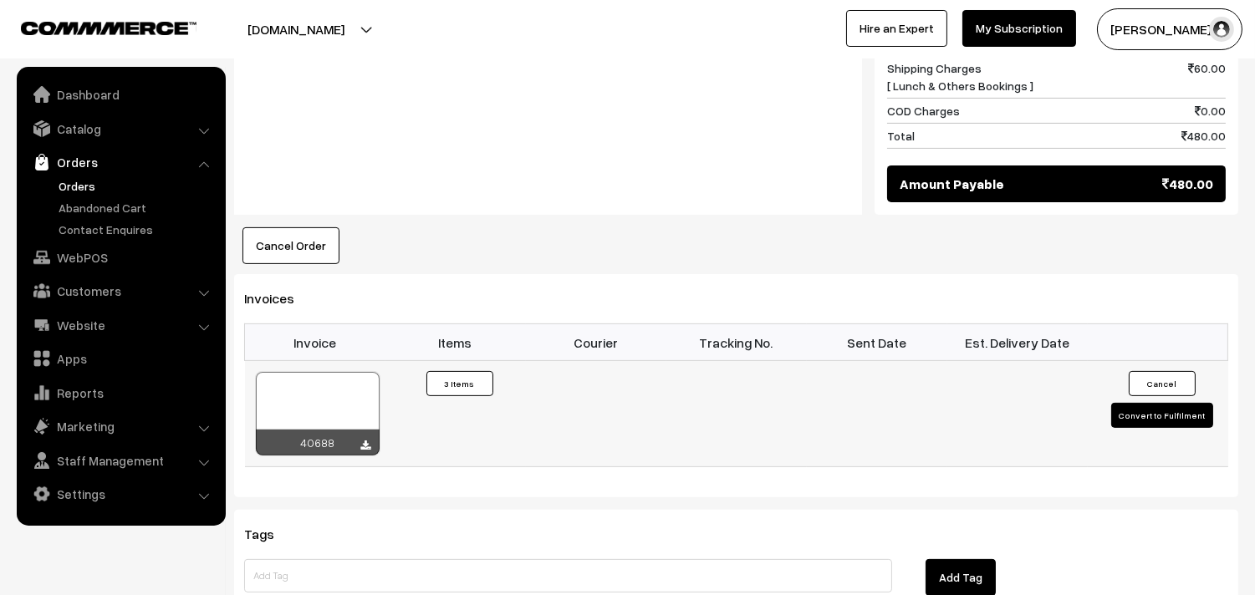
click at [314, 380] on div at bounding box center [318, 414] width 124 height 84
click at [79, 254] on link "WebPOS" at bounding box center [120, 257] width 199 height 30
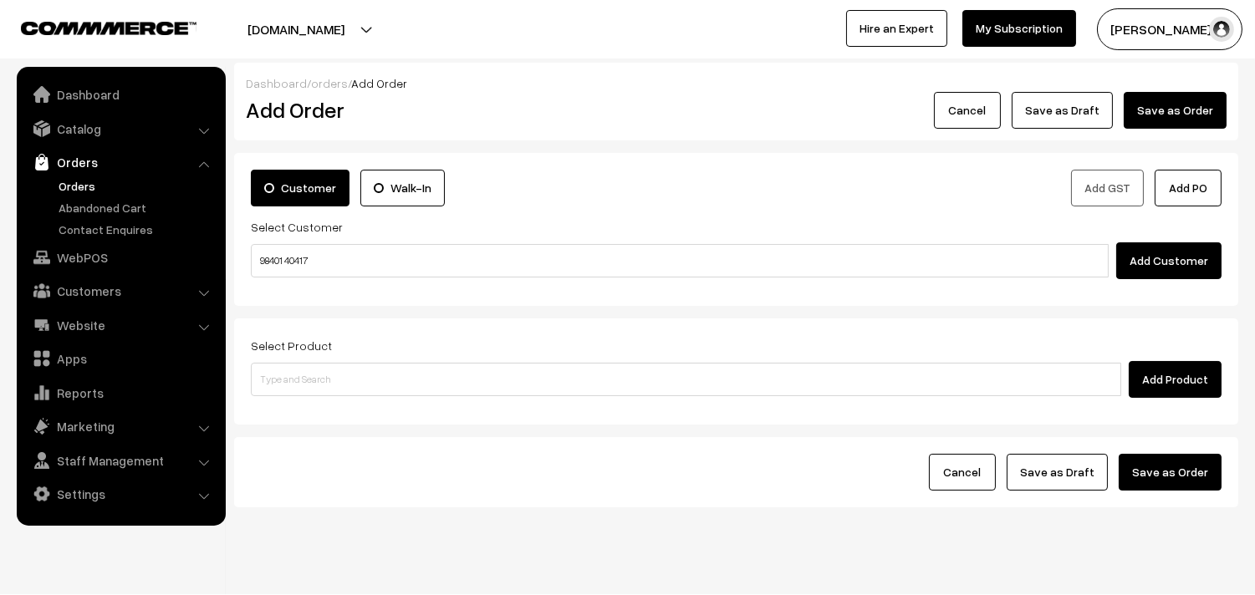
click at [298, 252] on input "98401 40417" at bounding box center [680, 260] width 858 height 33
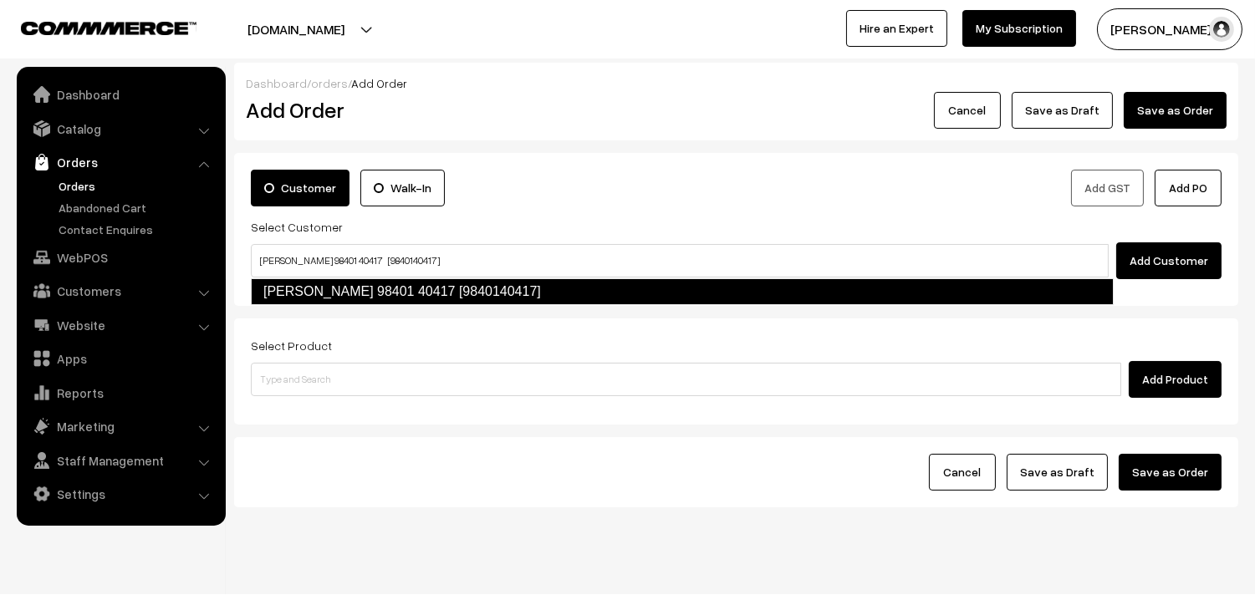
type input "[PERSON_NAME] 98401 40417 [9840140417]"
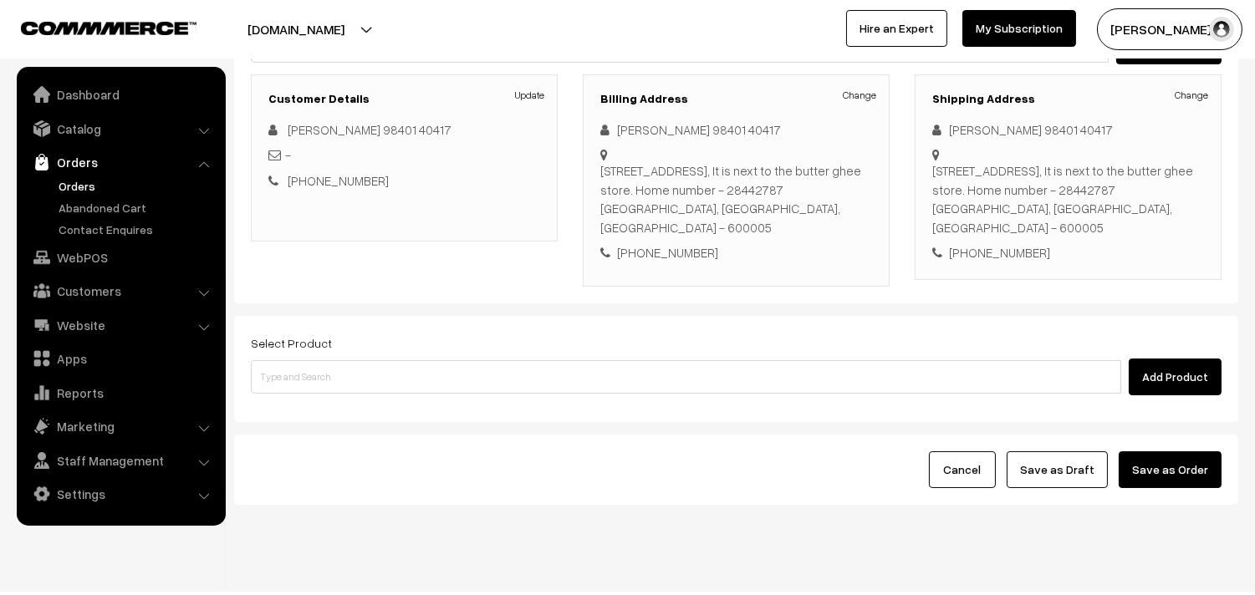
scroll to position [227, 0]
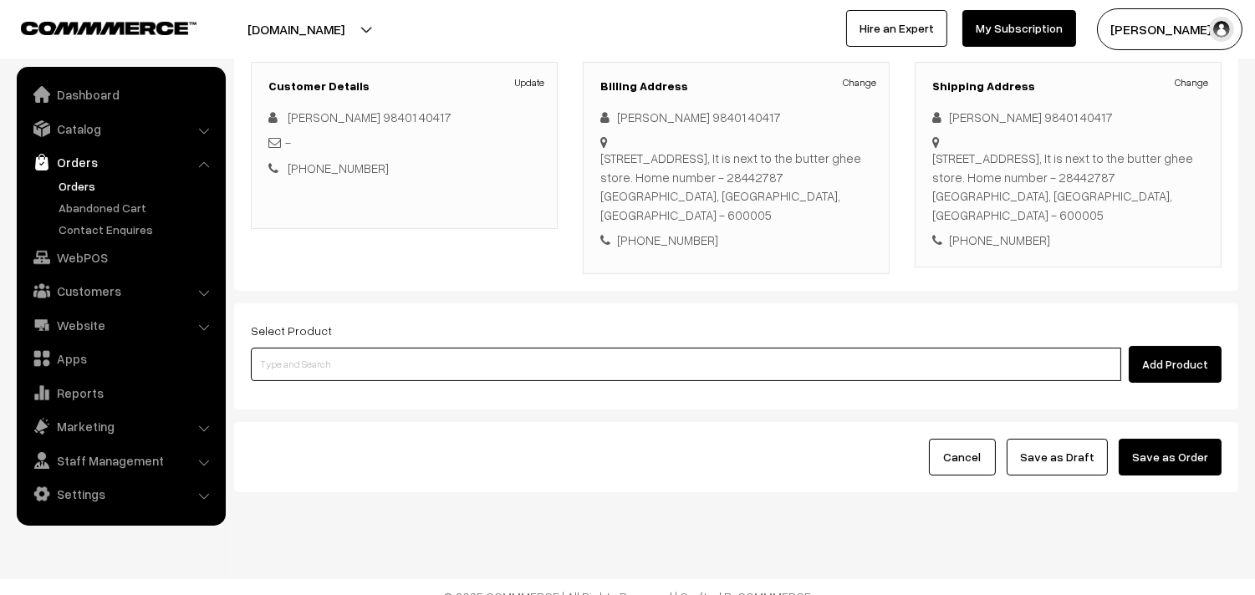
click at [381, 348] on input at bounding box center [686, 364] width 870 height 33
type input "Bf - Ghee Pongal"
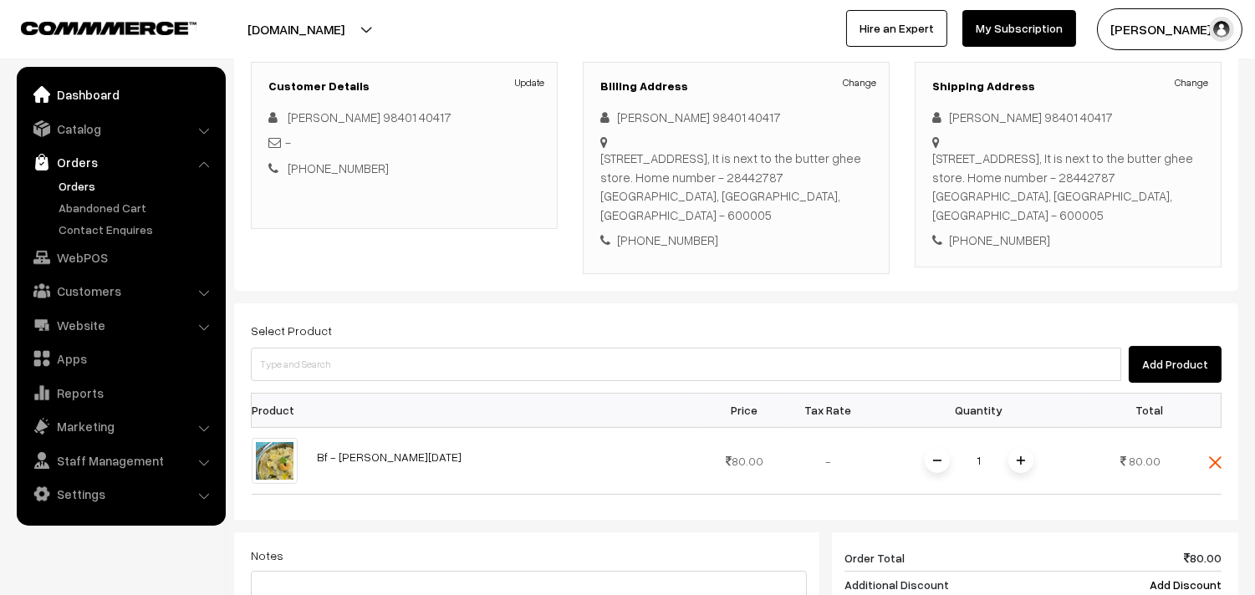
click at [156, 88] on link "Dashboard" at bounding box center [120, 94] width 199 height 30
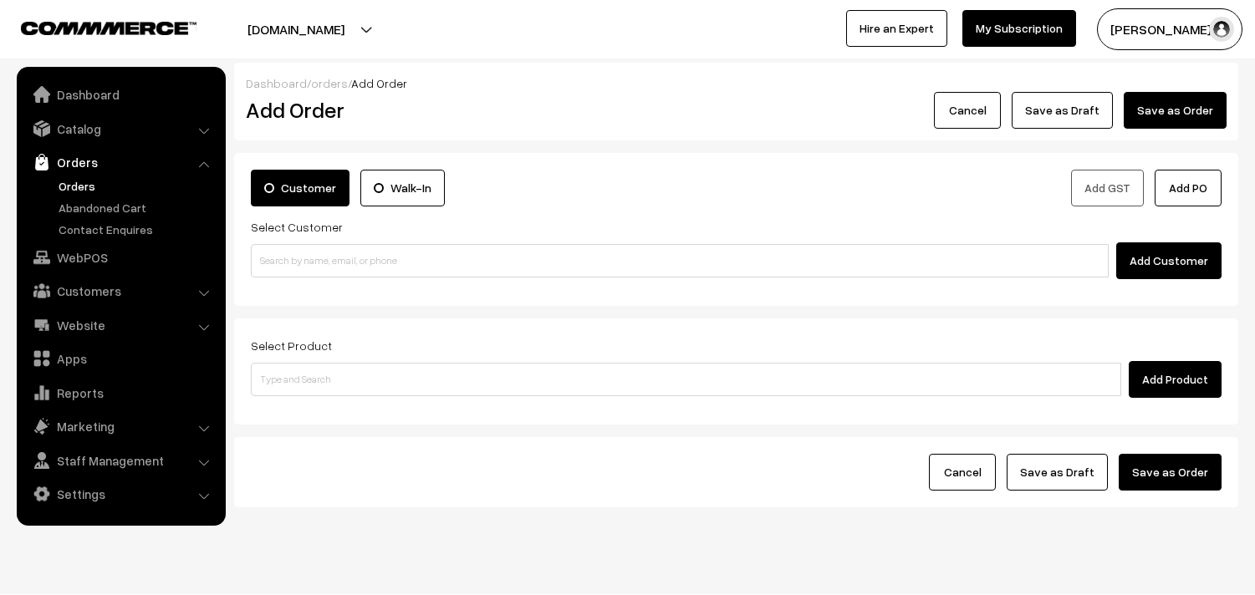
scroll to position [34, 0]
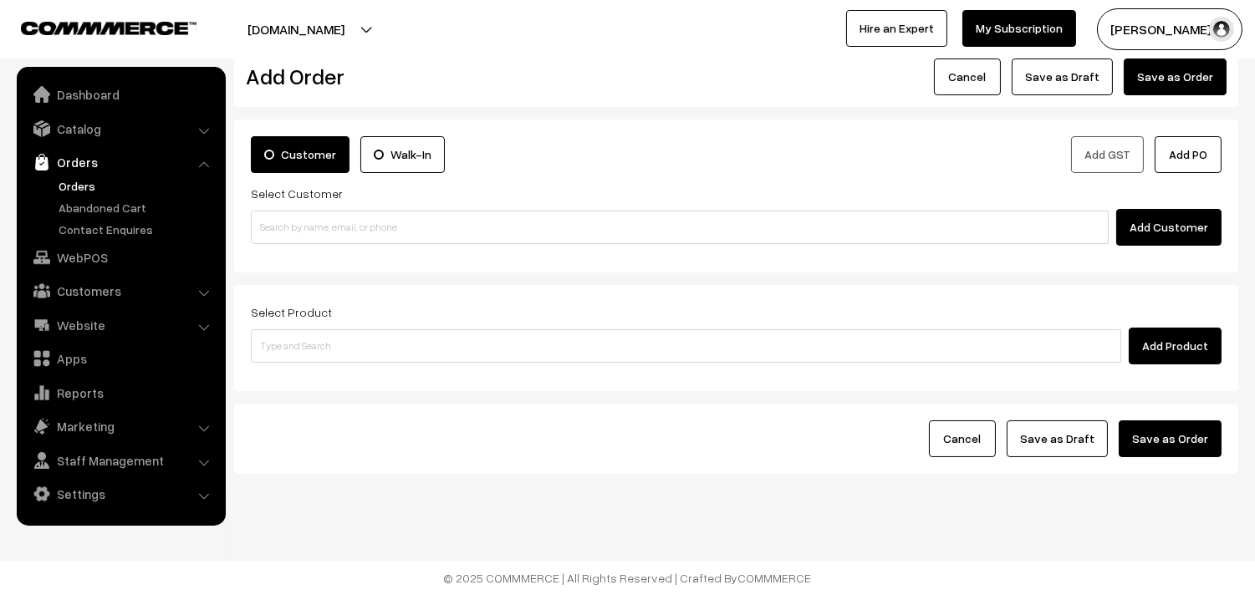
drag, startPoint x: 352, startPoint y: 244, endPoint x: 352, endPoint y: 230, distance: 14.2
click at [352, 239] on div "Customer Walk-In Add GST Add PO Select Customer Add Customer" at bounding box center [736, 196] width 1004 height 153
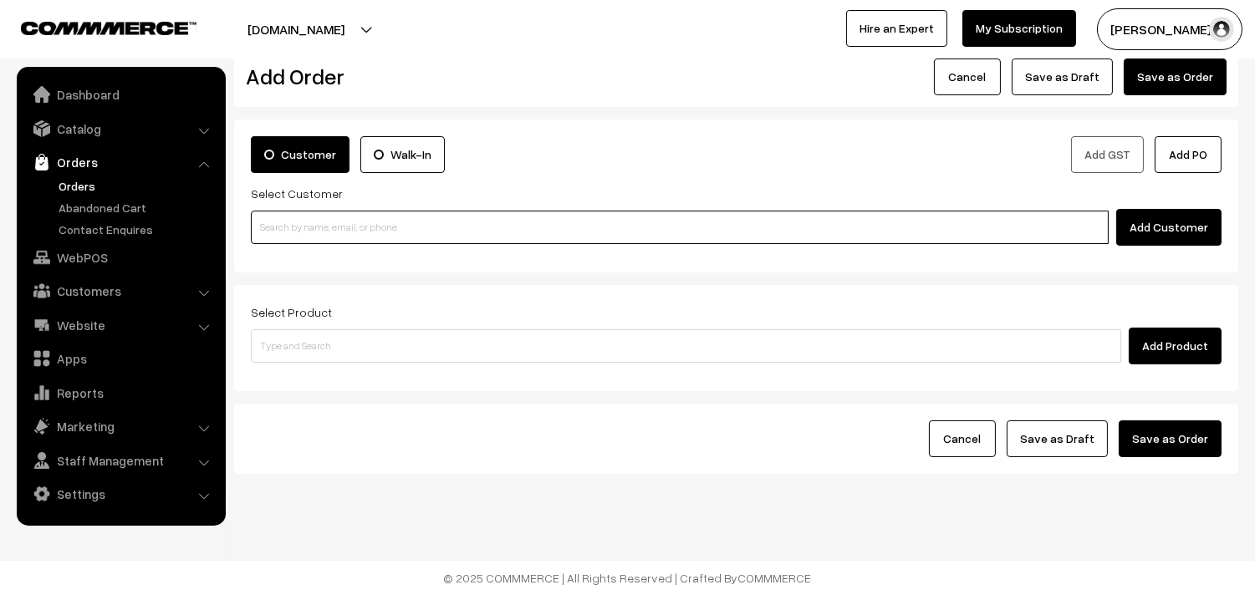
click at [352, 228] on input at bounding box center [680, 227] width 858 height 33
paste input "98401 40417"
click at [306, 216] on input "98401 40417" at bounding box center [680, 227] width 858 height 33
drag, startPoint x: 316, startPoint y: 260, endPoint x: 304, endPoint y: 248, distance: 17.7
click at [314, 256] on link "Sugantha 98401 40417 [9840140417]" at bounding box center [682, 258] width 861 height 25
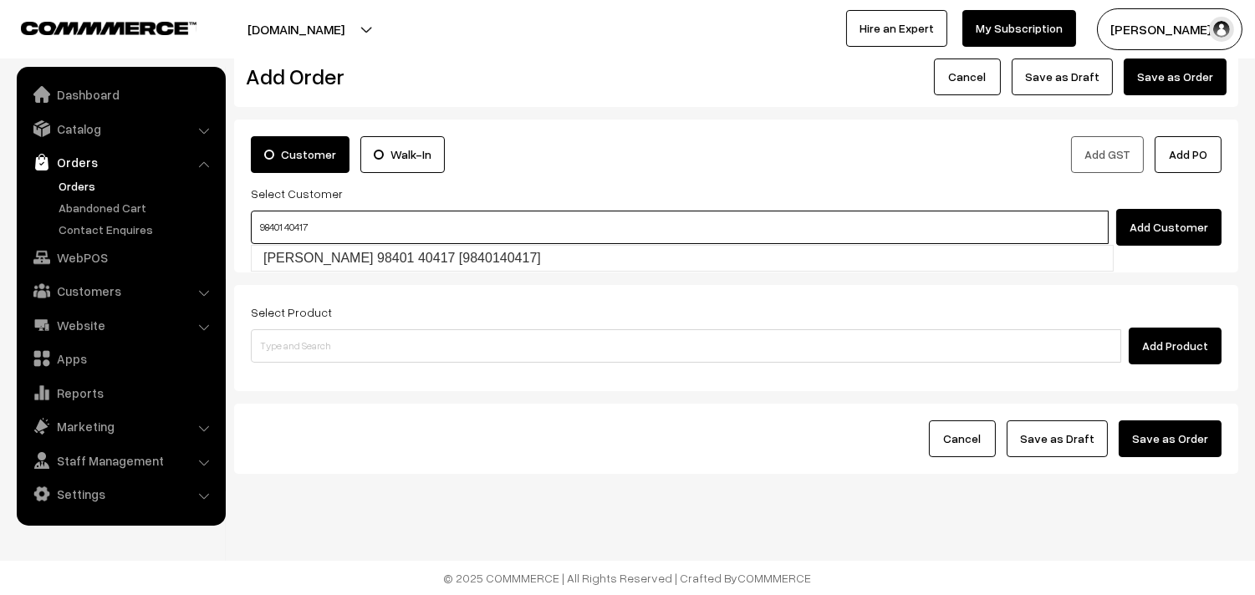
type input "98401 40417"
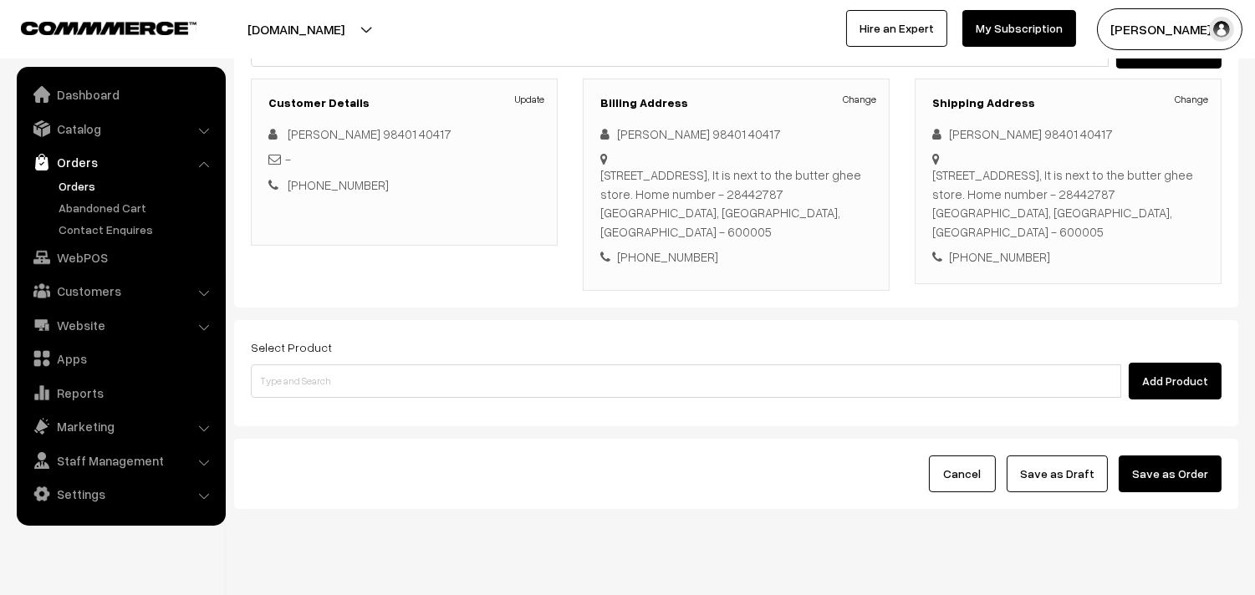
scroll to position [220, 0]
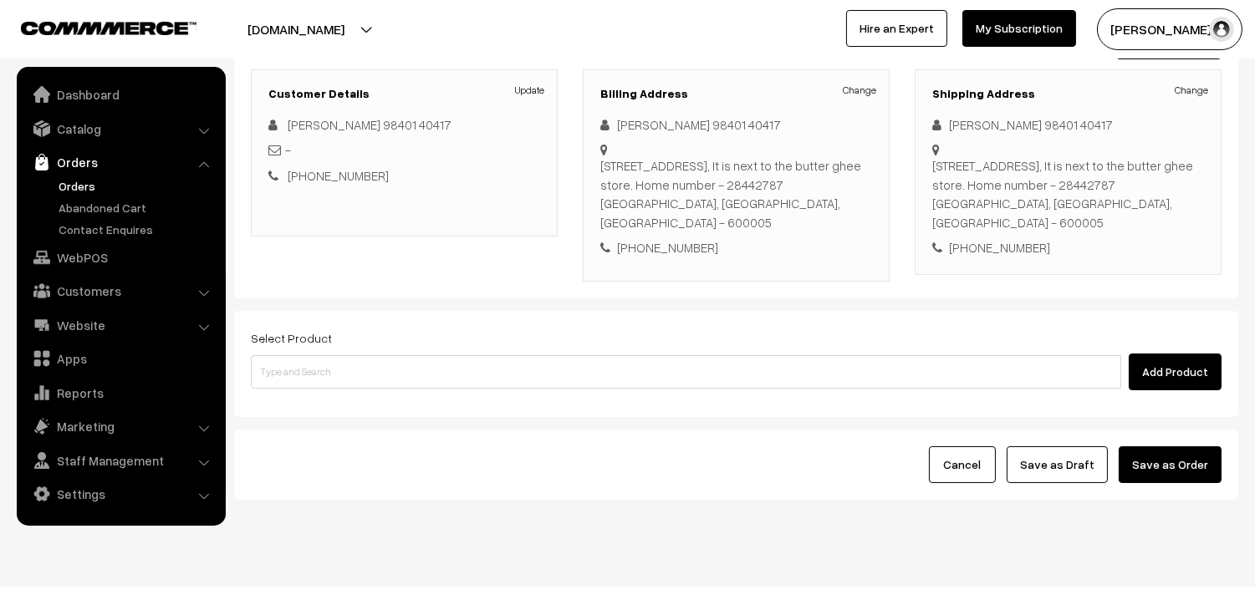
click at [495, 332] on div "Select Product Add Product" at bounding box center [736, 359] width 971 height 63
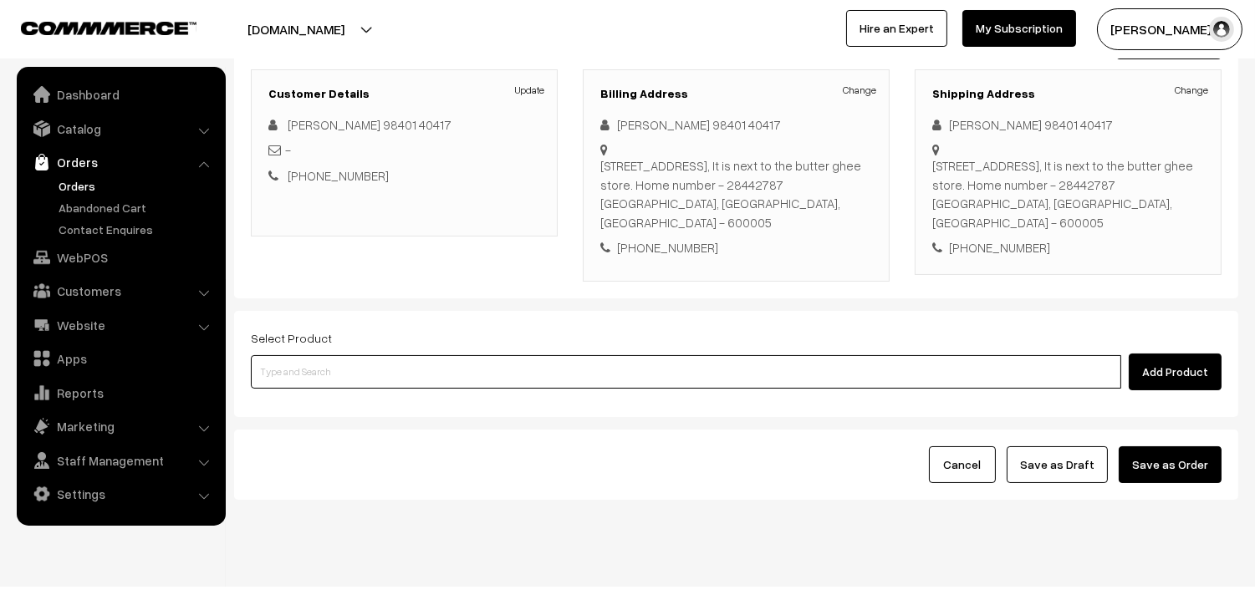
click at [512, 355] on input at bounding box center [686, 371] width 870 height 33
click at [555, 357] on input at bounding box center [686, 371] width 870 height 33
type input "Bf - Ghee Pongal"
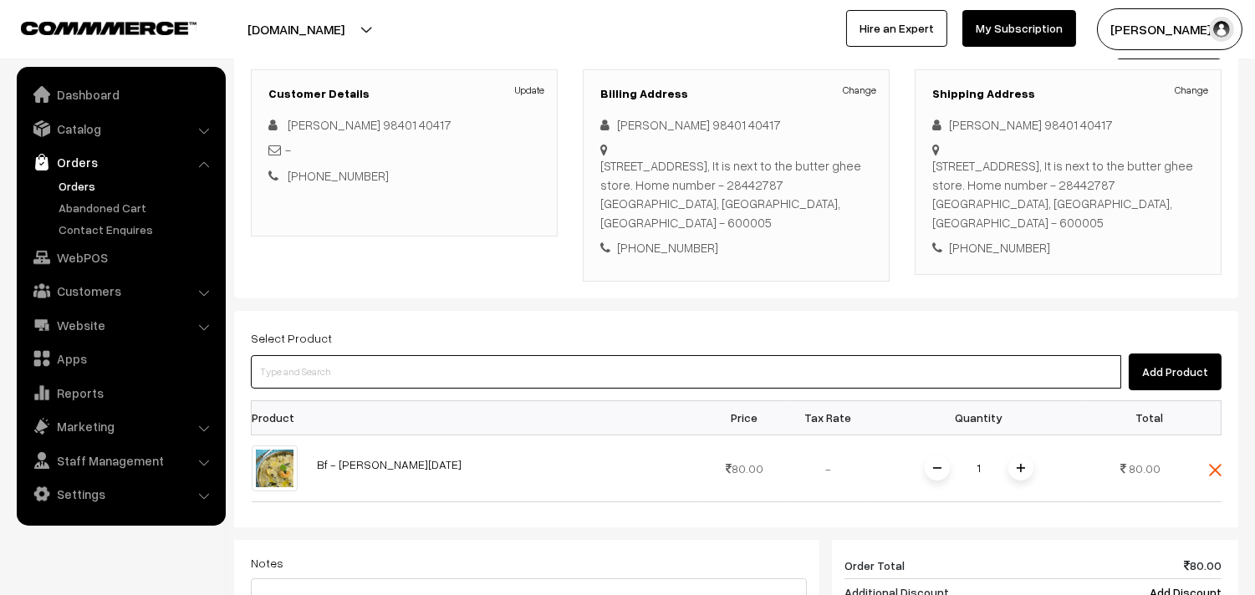
click at [445, 355] on input at bounding box center [686, 371] width 870 height 33
click at [564, 355] on input at bounding box center [686, 371] width 870 height 33
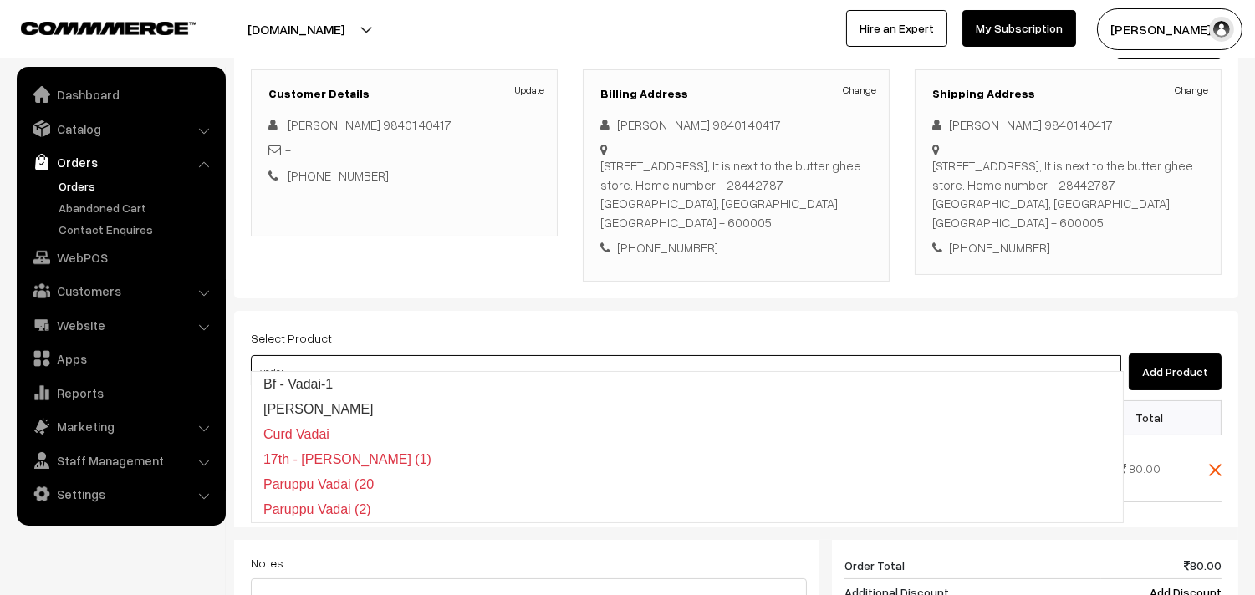
type input "Bf - Vadai-1"
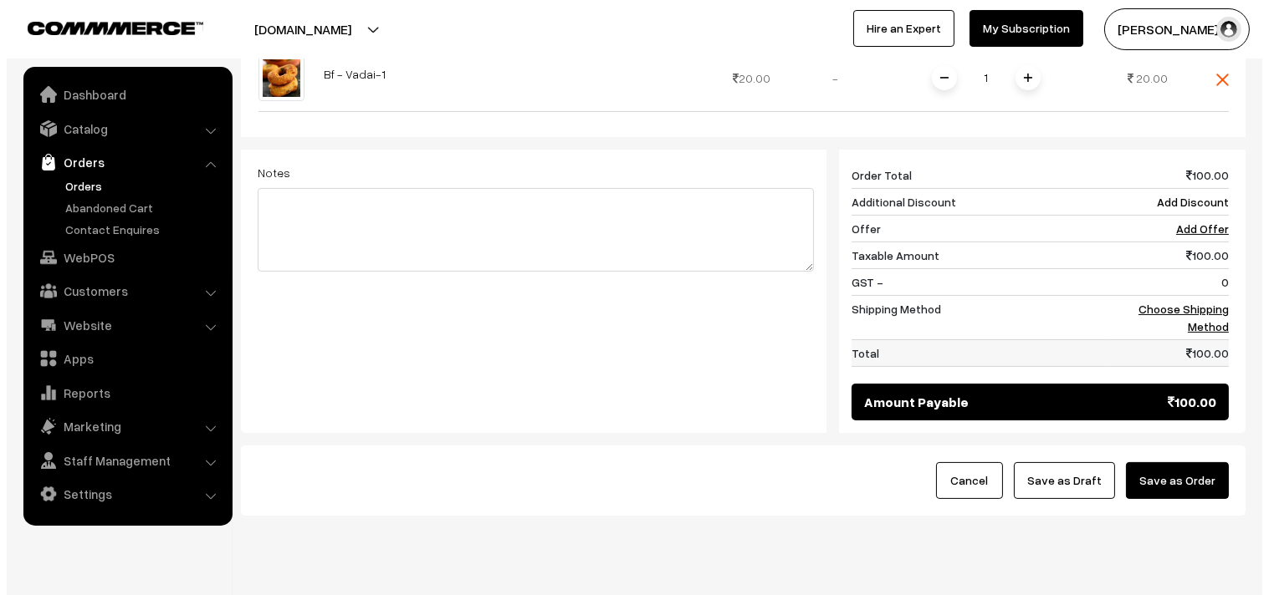
scroll to position [702, 0]
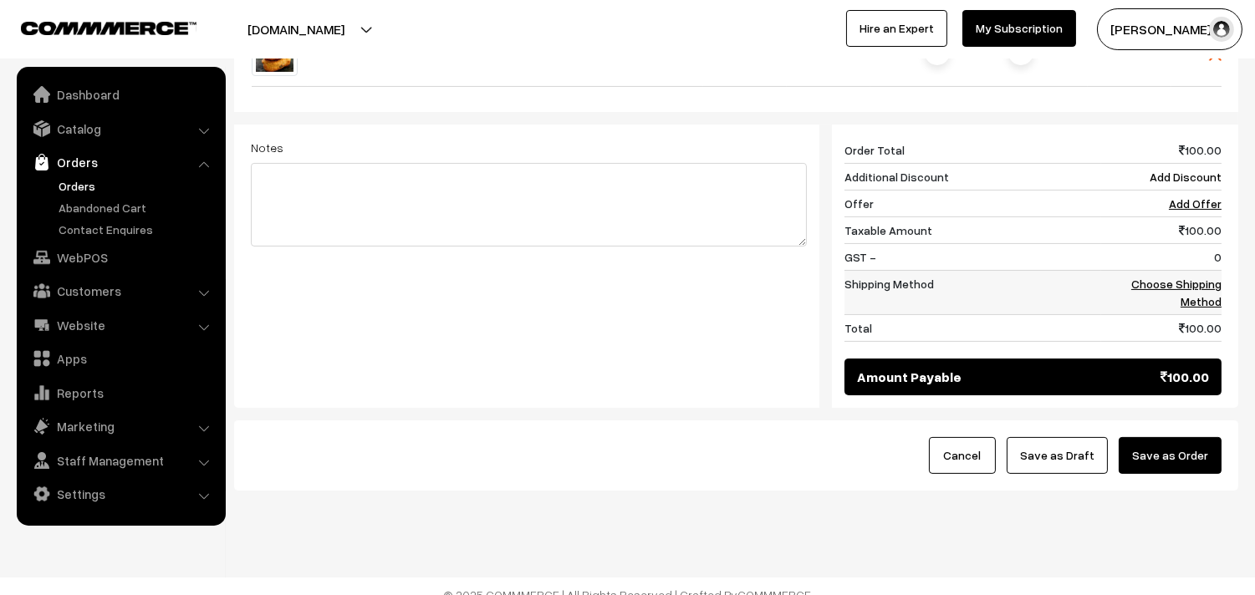
click at [1204, 283] on link "Choose Shipping Method" at bounding box center [1176, 293] width 90 height 32
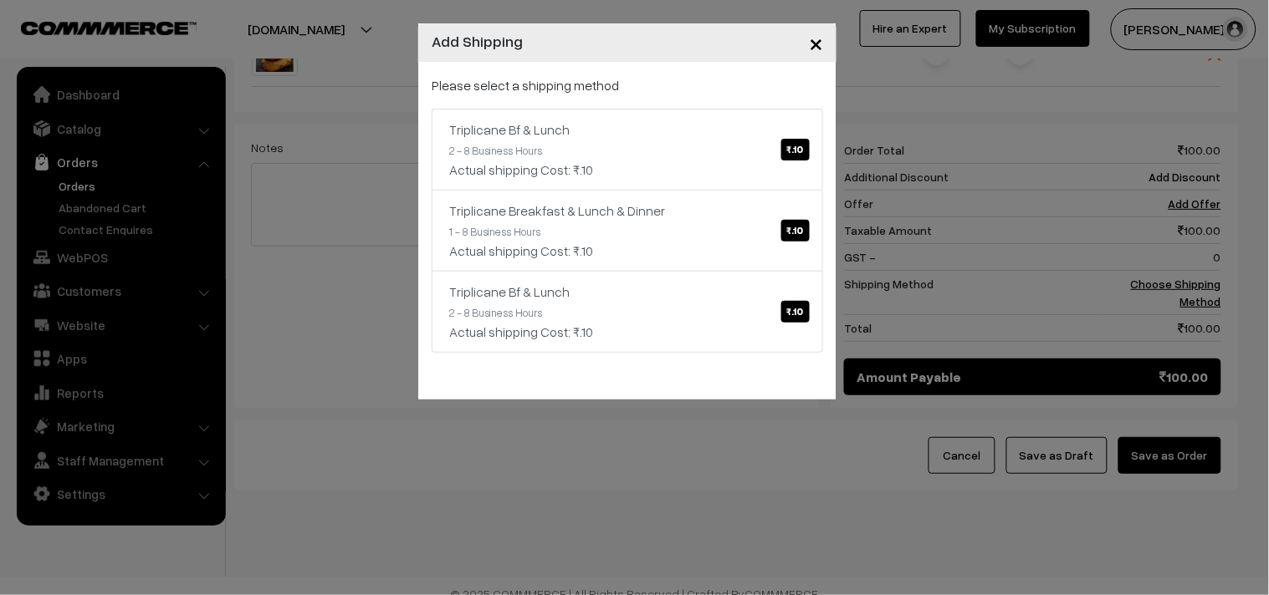
click at [720, 103] on div "Please select a shipping method Triplicane Bf & Lunch ₹.10 2 - 8 Business Hours…" at bounding box center [626, 214] width 391 height 278
drag, startPoint x: 738, startPoint y: 149, endPoint x: 728, endPoint y: 151, distance: 9.5
click at [737, 151] on link "Triplicane Bf & Lunch ₹.10 2 - 8 Business Hours Actual shipping Cost: ₹.10" at bounding box center [626, 150] width 391 height 82
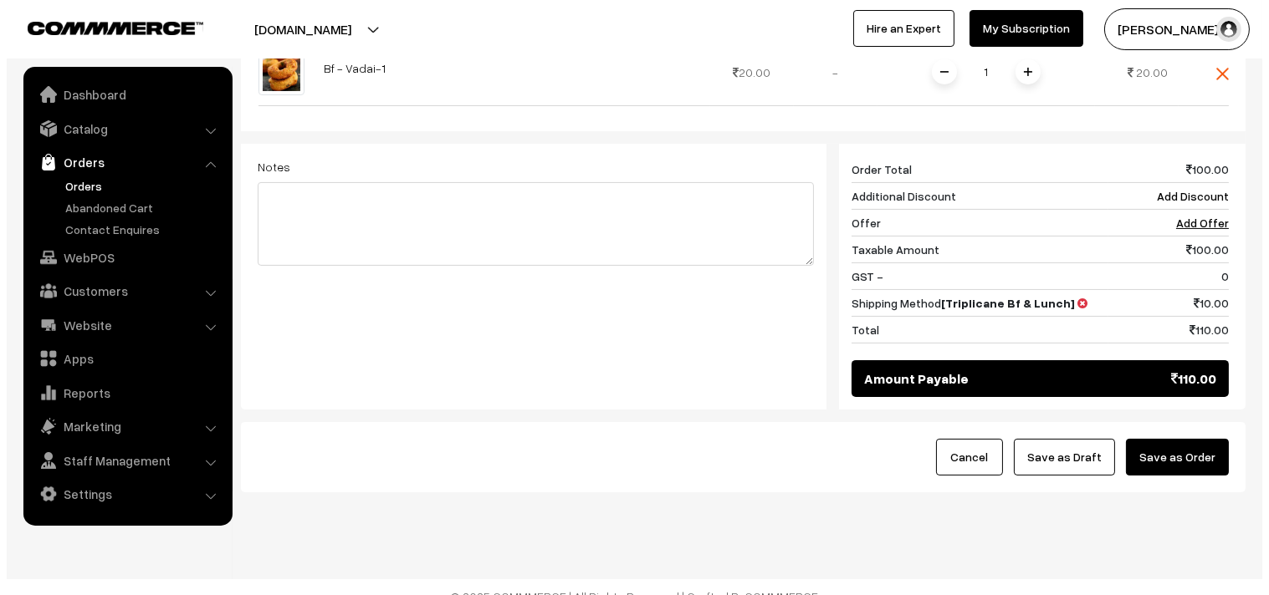
scroll to position [684, 0]
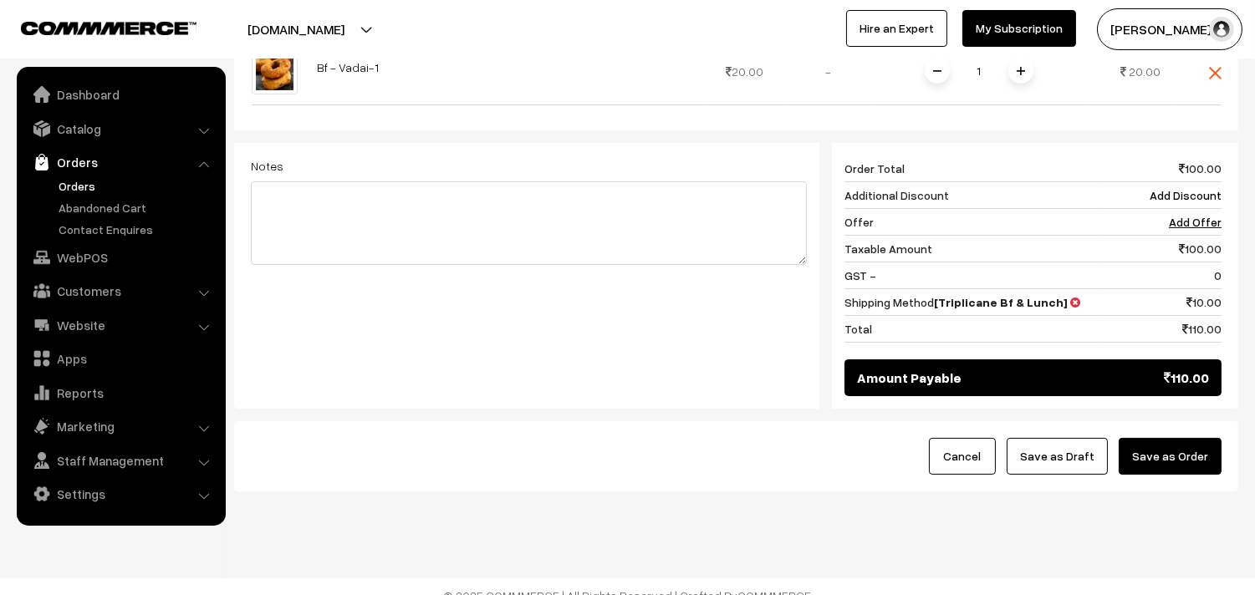
click at [1185, 438] on button "Save as Order" at bounding box center [1170, 456] width 103 height 37
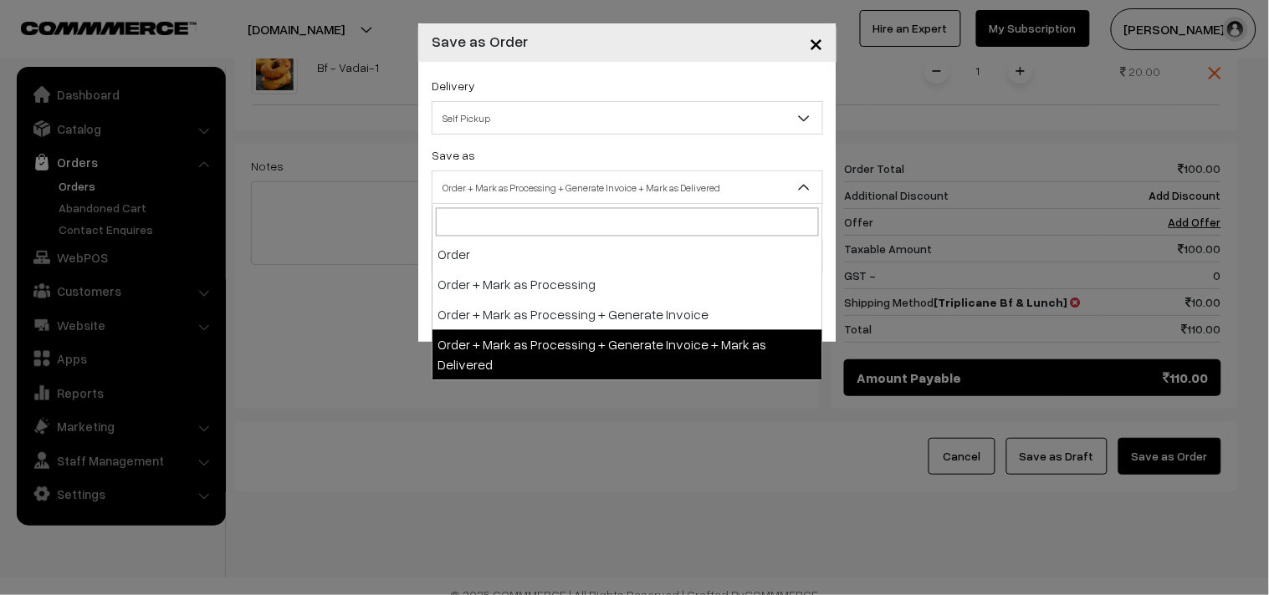
click at [490, 191] on span "Order + Mark as Processing + Generate Invoice + Mark as Delivered" at bounding box center [627, 187] width 390 height 29
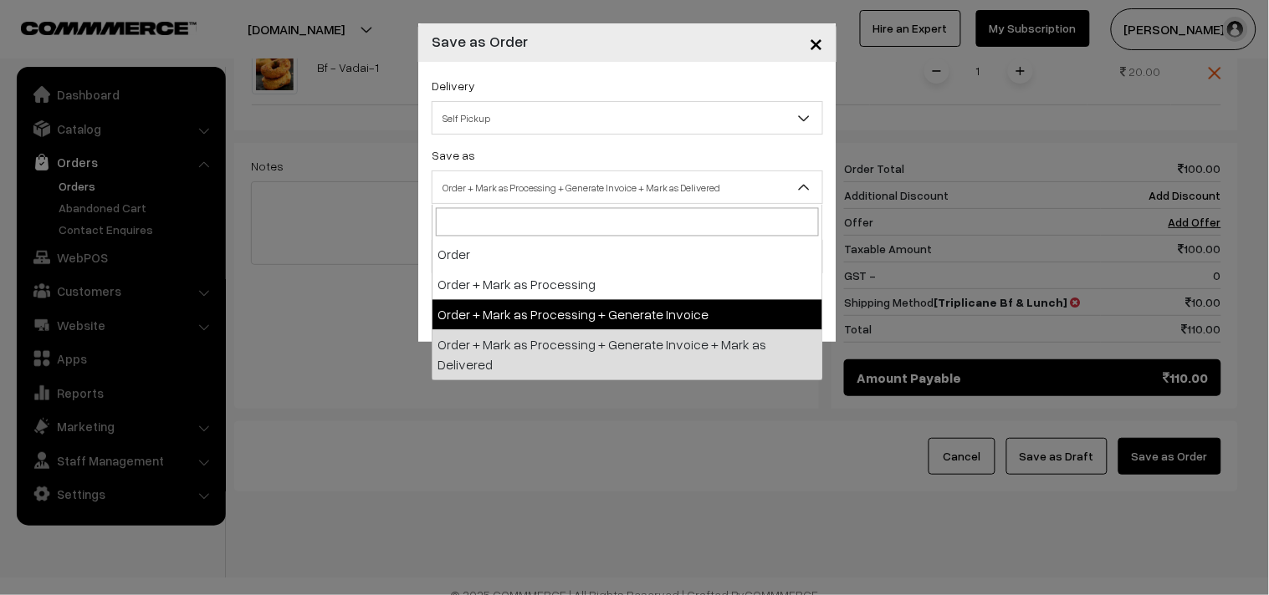
drag, startPoint x: 470, startPoint y: 303, endPoint x: 458, endPoint y: 295, distance: 13.9
select select "3"
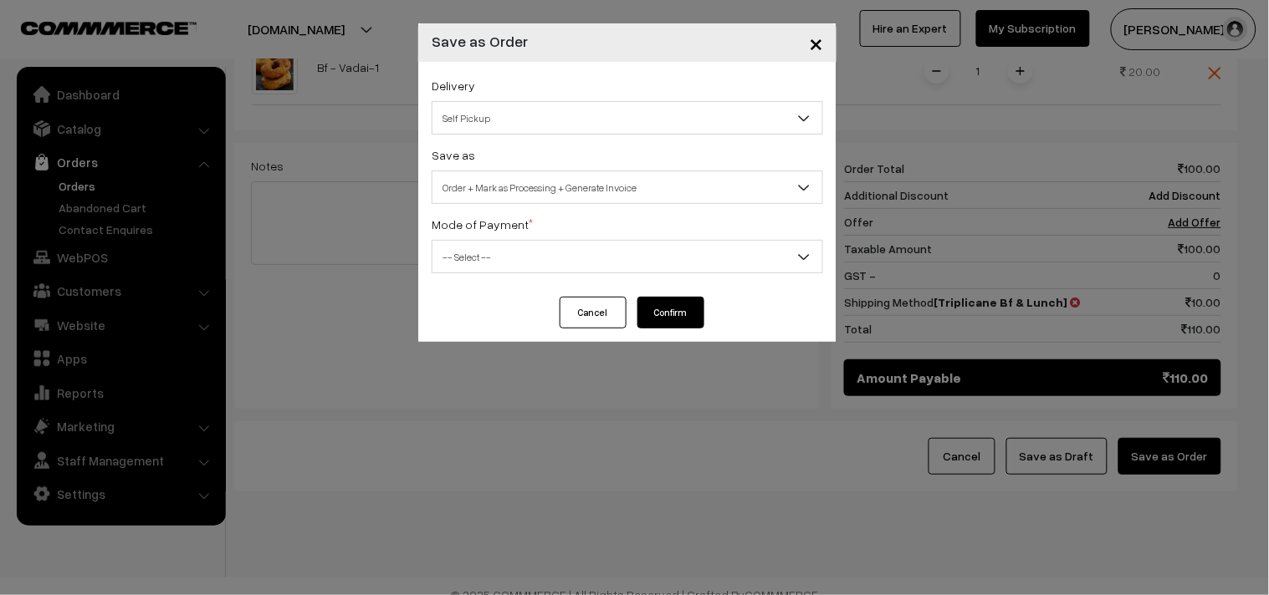
click at [493, 261] on span "-- Select --" at bounding box center [627, 256] width 390 height 29
select select "1"
click at [648, 313] on button "Confirm" at bounding box center [670, 313] width 67 height 32
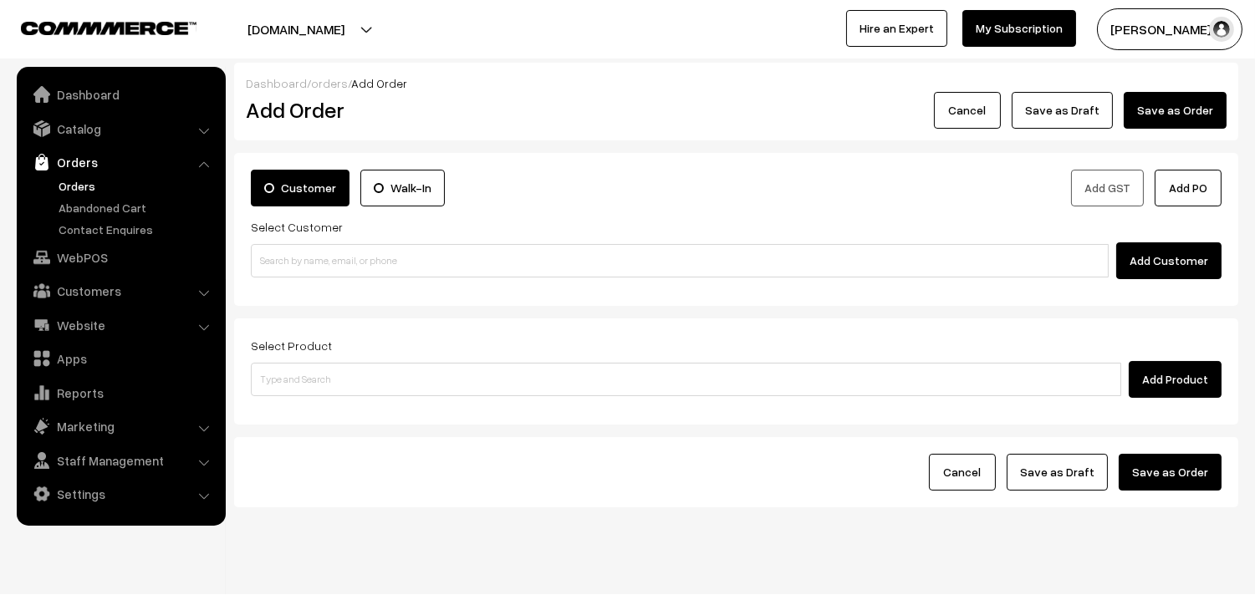
click at [55, 191] on link "Orders" at bounding box center [137, 186] width 166 height 18
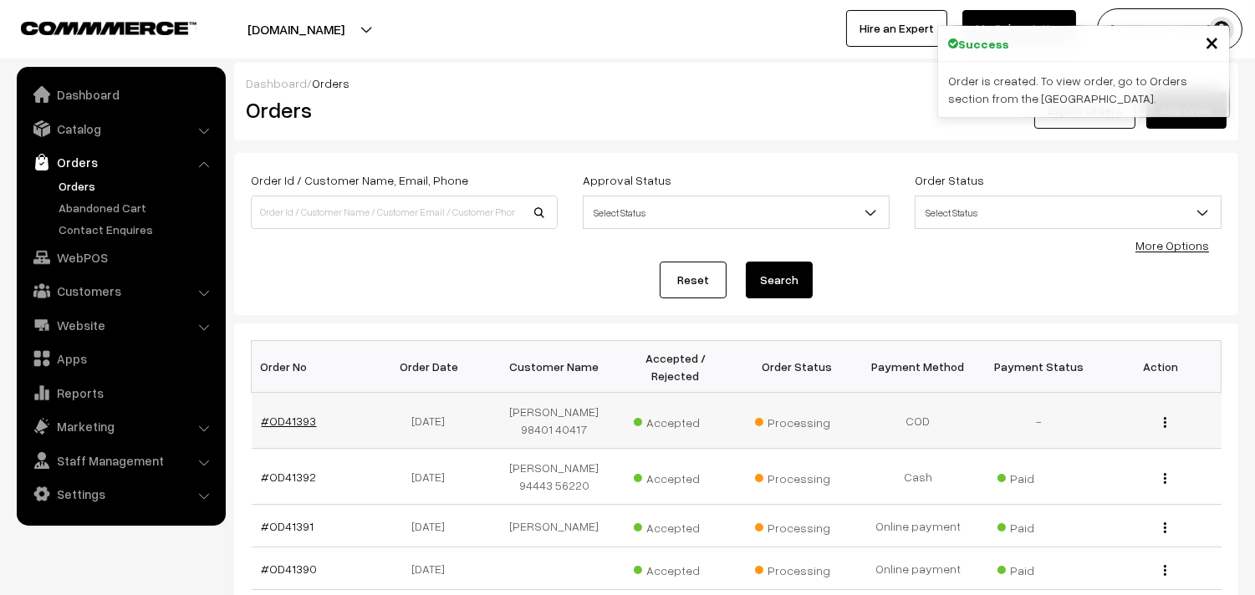
click at [296, 421] on link "#OD41393" at bounding box center [289, 421] width 55 height 14
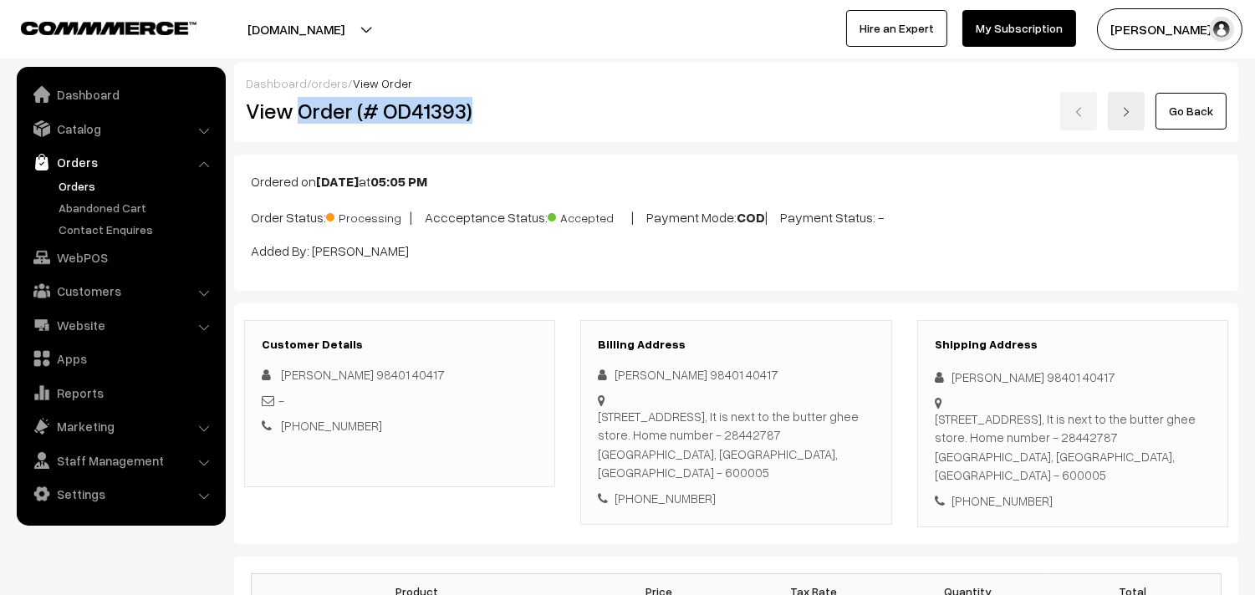
drag, startPoint x: 295, startPoint y: 112, endPoint x: 483, endPoint y: 130, distance: 189.0
click at [483, 122] on h2 "View Order (# OD41393)" at bounding box center [401, 111] width 310 height 26
copy h2 "Order (# OD41393)"
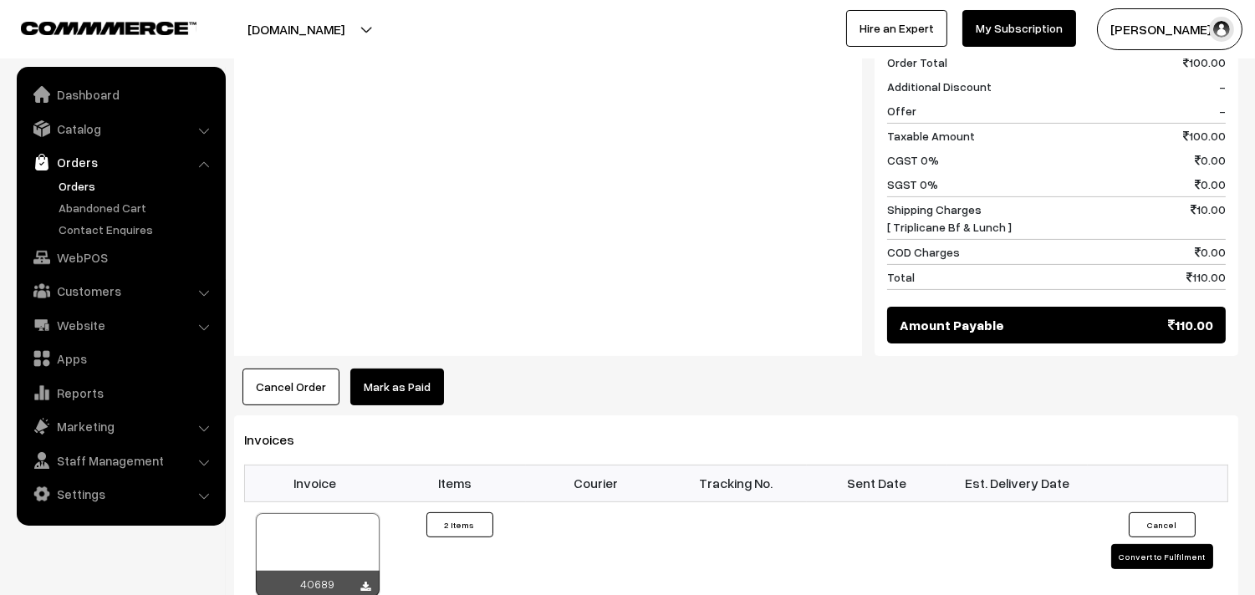
scroll to position [1022, 0]
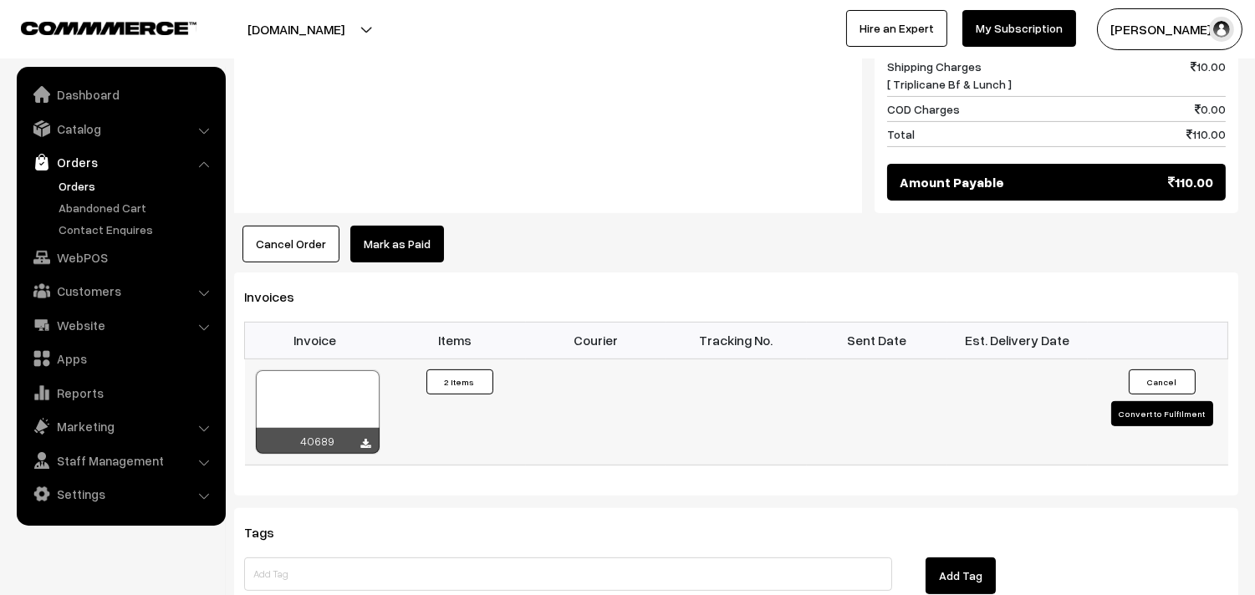
drag, startPoint x: 362, startPoint y: 420, endPoint x: 350, endPoint y: 383, distance: 38.9
click at [330, 383] on div at bounding box center [318, 412] width 124 height 84
click at [92, 273] on ul "Dashboard Catalog" at bounding box center [121, 296] width 209 height 459
click at [92, 258] on link "WebPOS" at bounding box center [120, 257] width 199 height 30
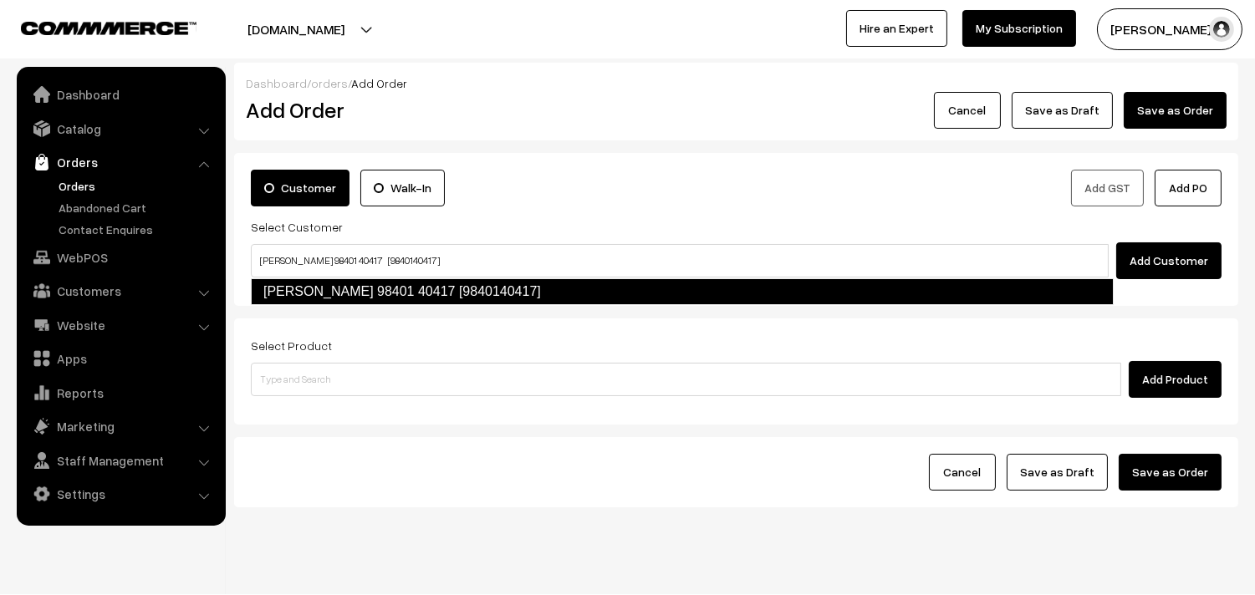
type input "[PERSON_NAME] 98401 40417 [9840140417]"
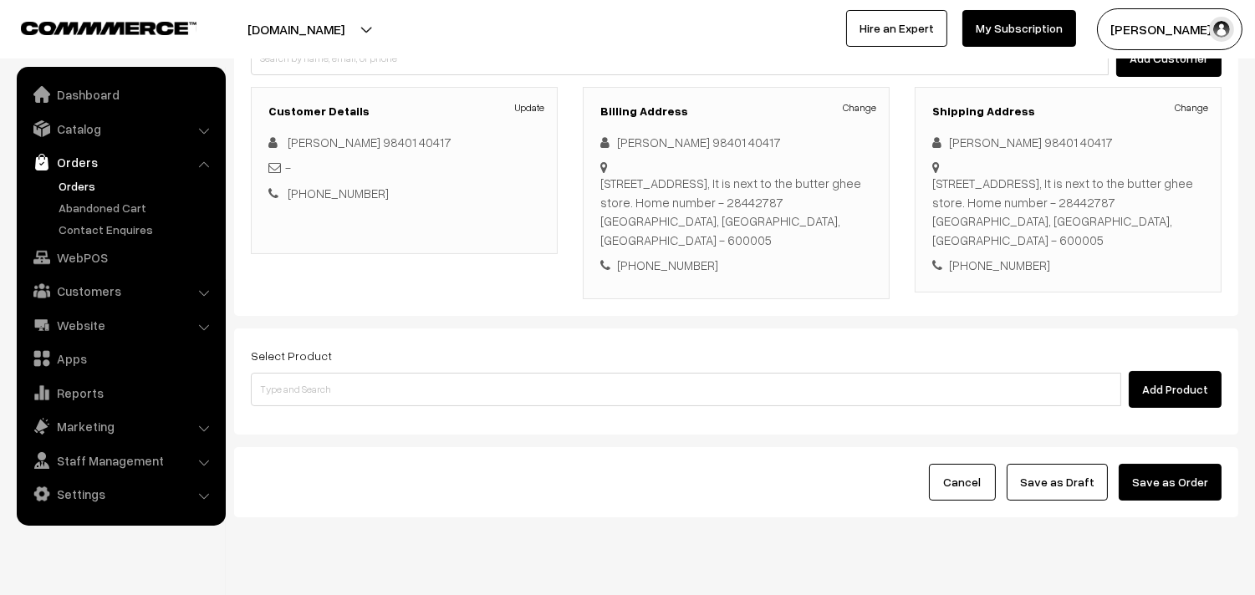
scroll to position [227, 0]
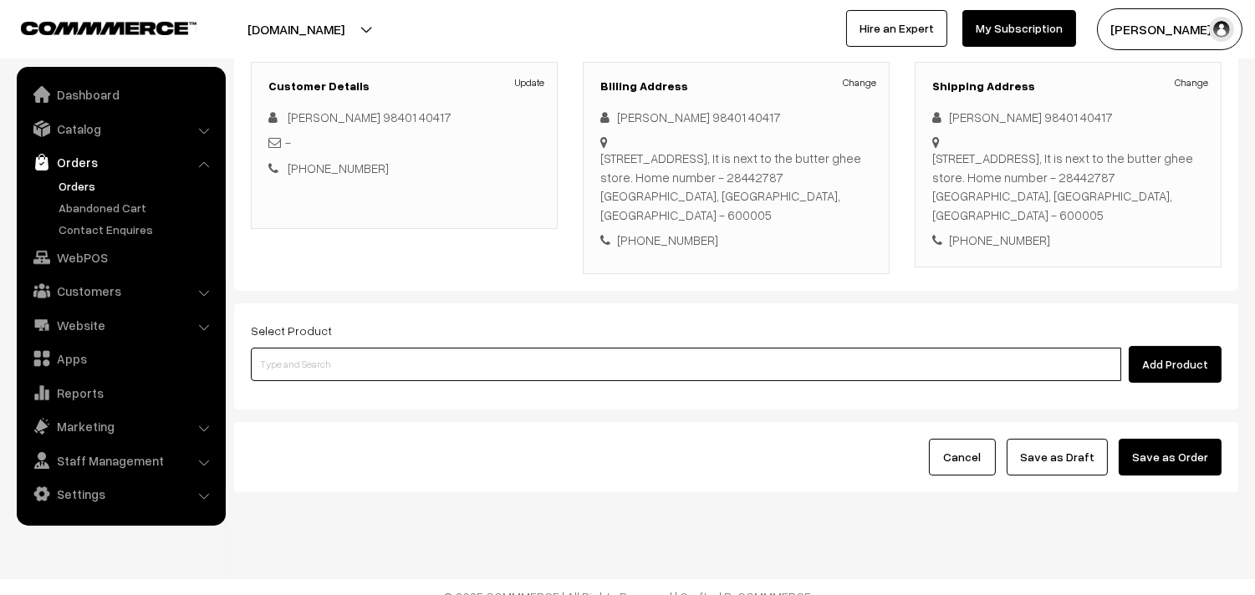
click at [485, 360] on input at bounding box center [686, 364] width 870 height 33
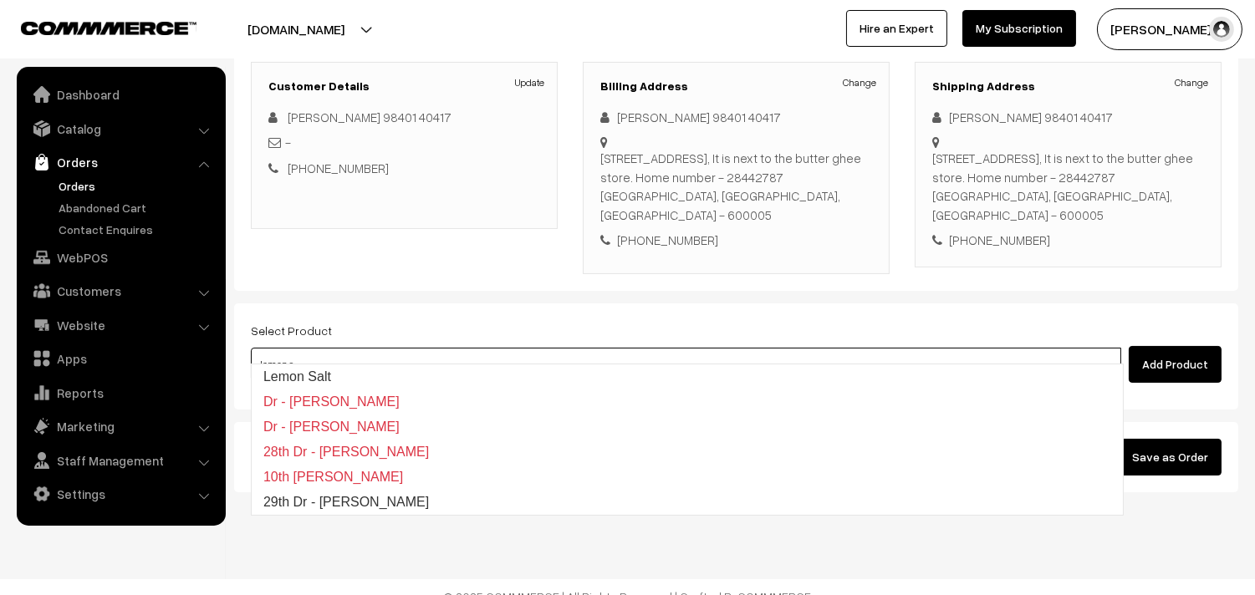
type input "29th Dr - [PERSON_NAME]"
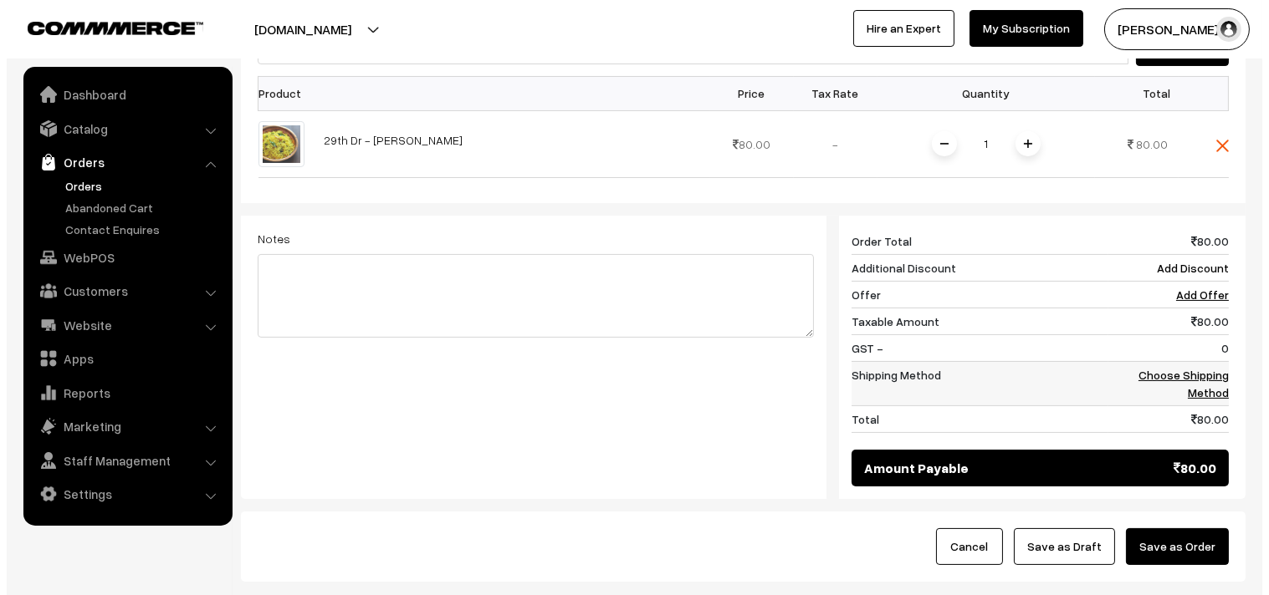
scroll to position [599, 0]
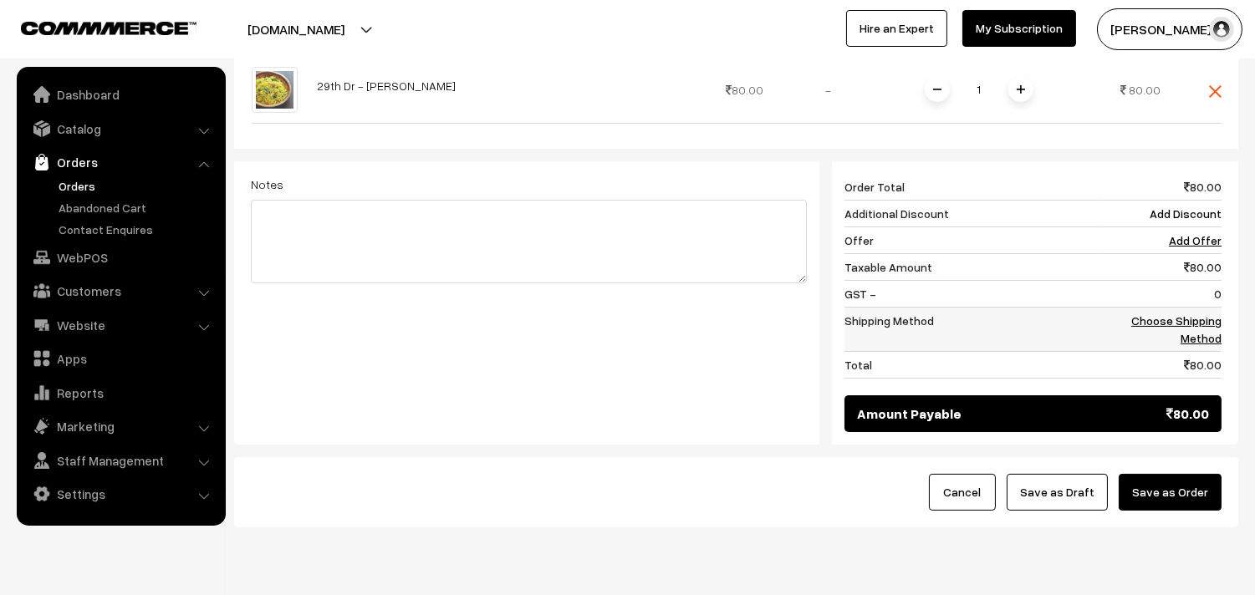
click at [1202, 328] on td "Choose Shipping Method" at bounding box center [1161, 329] width 120 height 44
click at [1200, 314] on link "Choose Shipping Method" at bounding box center [1176, 330] width 90 height 32
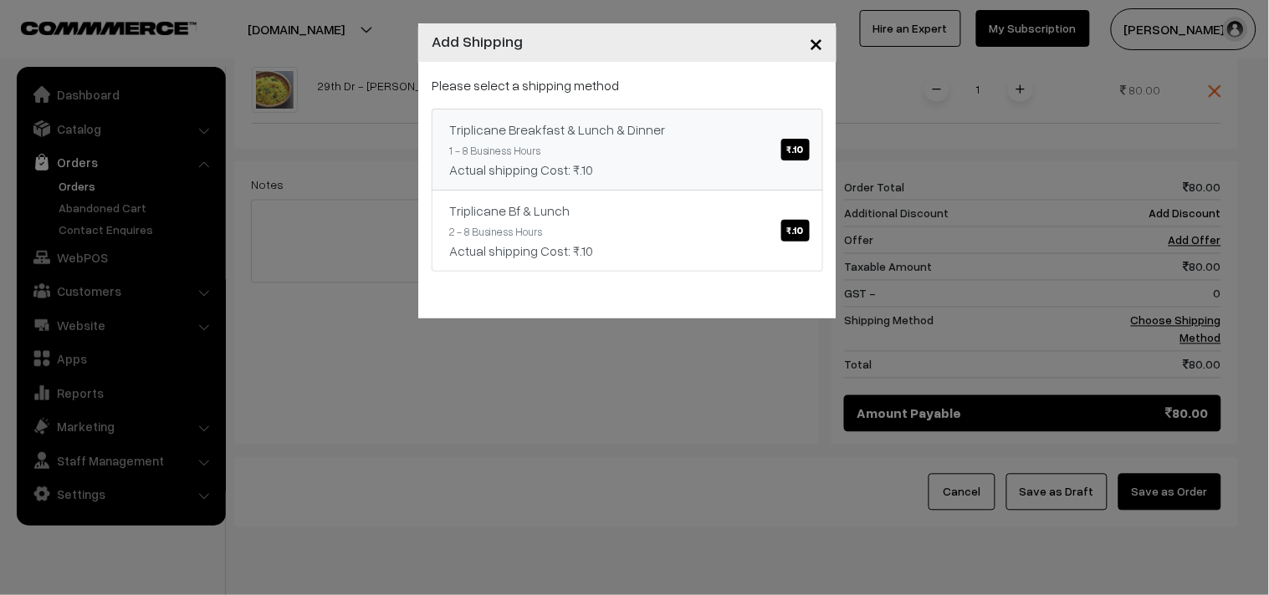
click at [701, 95] on div "Please select a shipping method Triplicane Breakfast & Lunch & Dinner ₹.10 1 - …" at bounding box center [626, 173] width 391 height 197
click at [692, 140] on link "Triplicane Breakfast & Lunch & Dinner ₹.10 1 - 8 Business Hours Actual shipping…" at bounding box center [626, 150] width 391 height 82
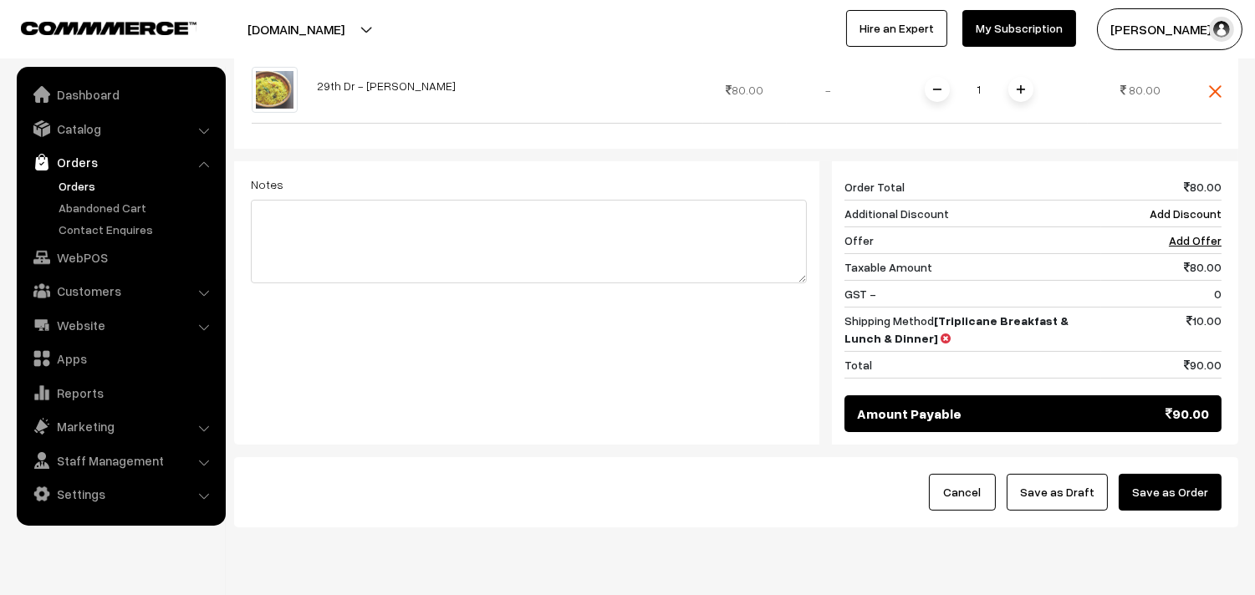
click at [1199, 474] on button "Save as Order" at bounding box center [1170, 492] width 103 height 37
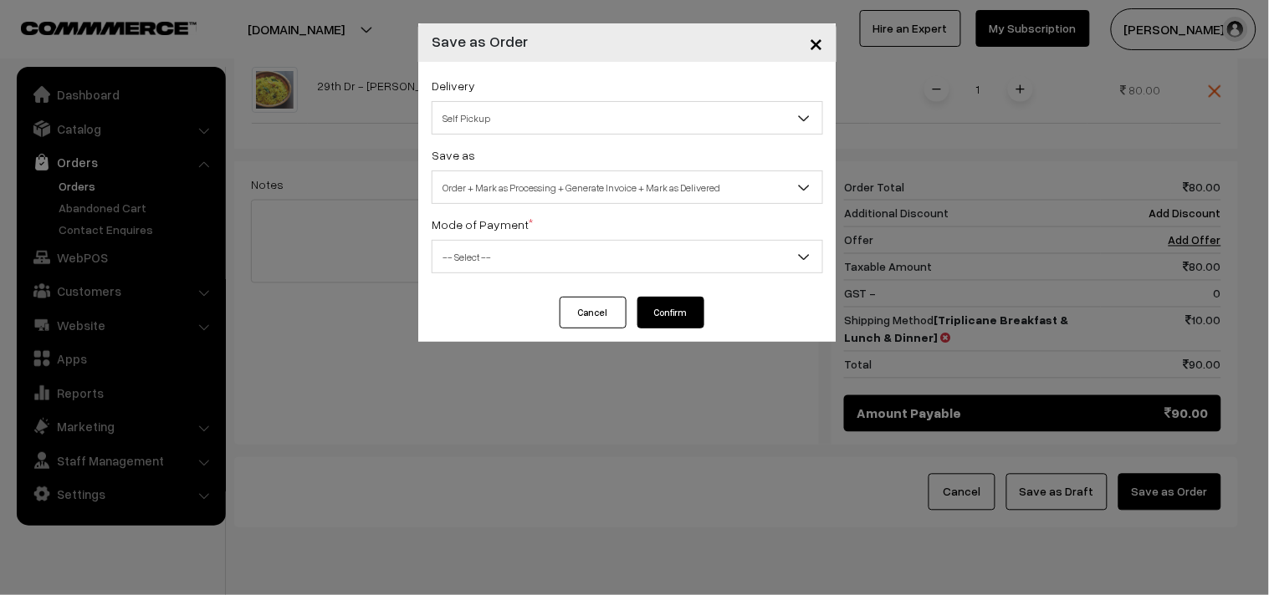
click at [544, 194] on span "Order + Mark as Processing + Generate Invoice + Mark as Delivered" at bounding box center [627, 187] width 390 height 29
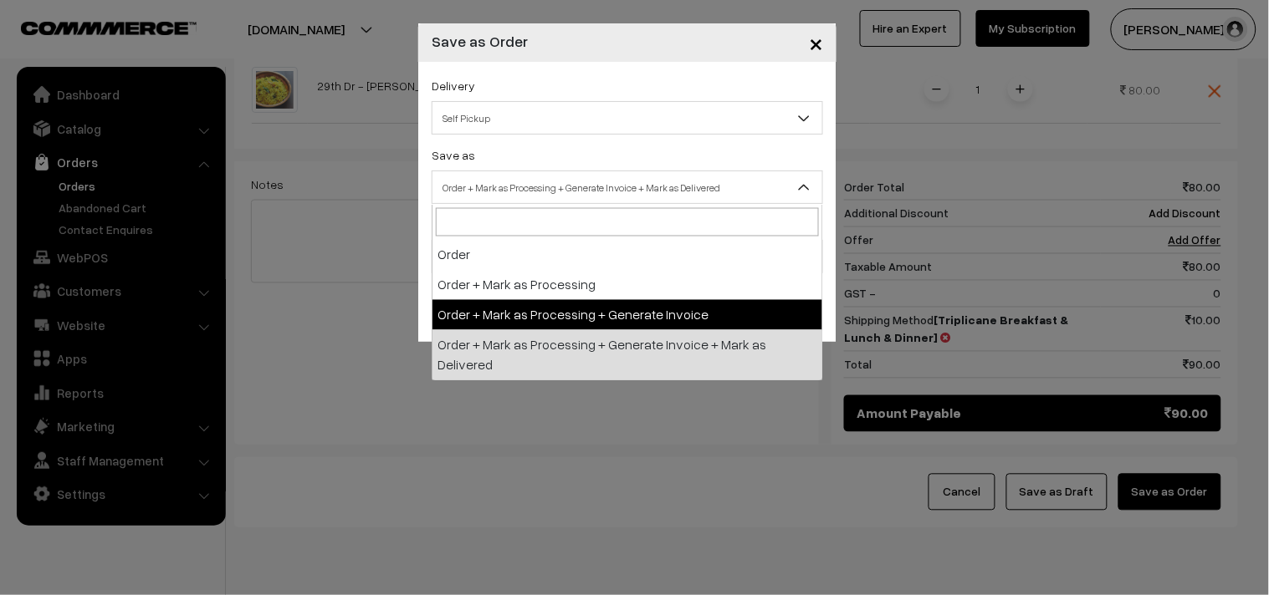
select select "3"
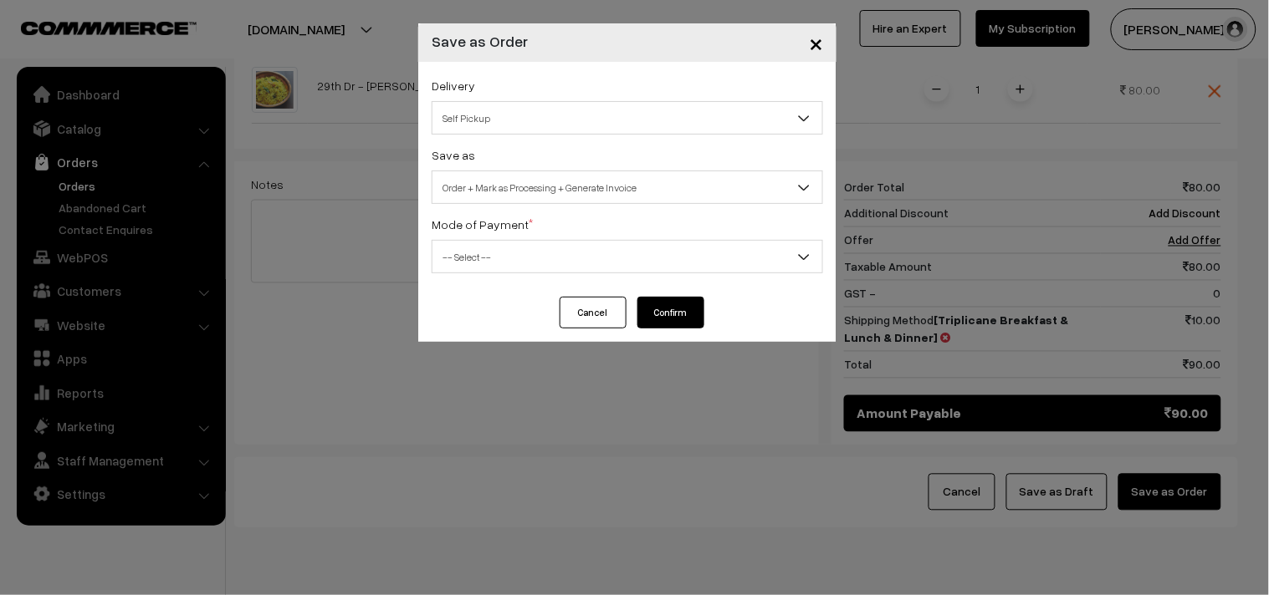
click at [607, 258] on span "-- Select --" at bounding box center [627, 256] width 390 height 29
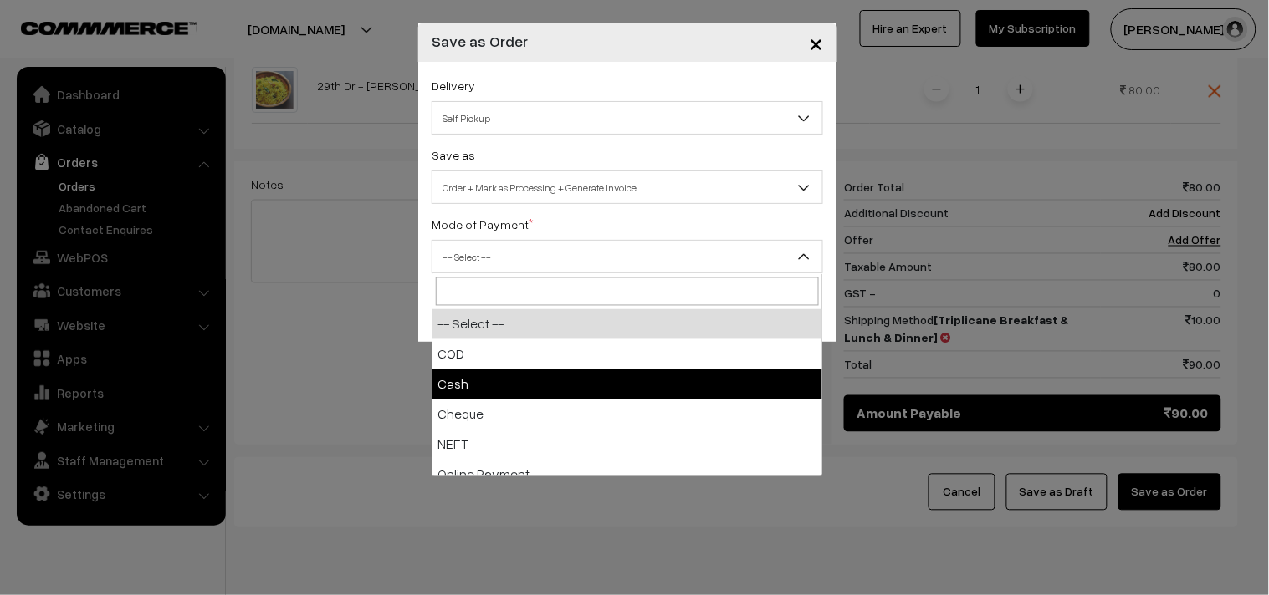
select select "2"
checkbox input "true"
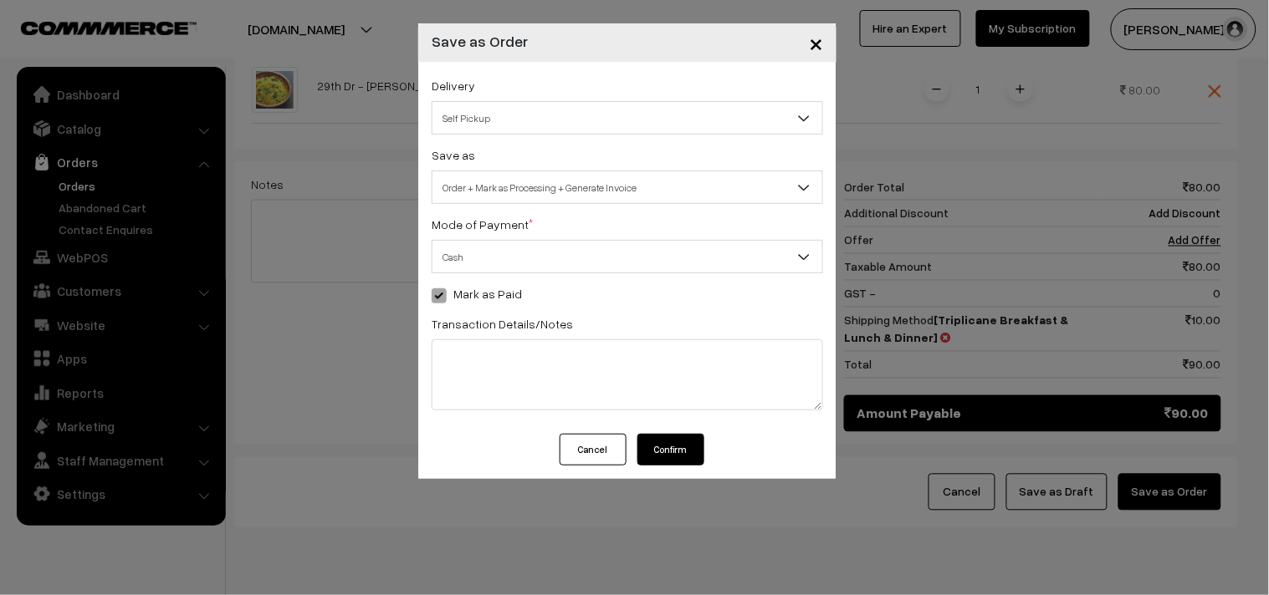
click at [665, 458] on button "Confirm" at bounding box center [670, 450] width 67 height 32
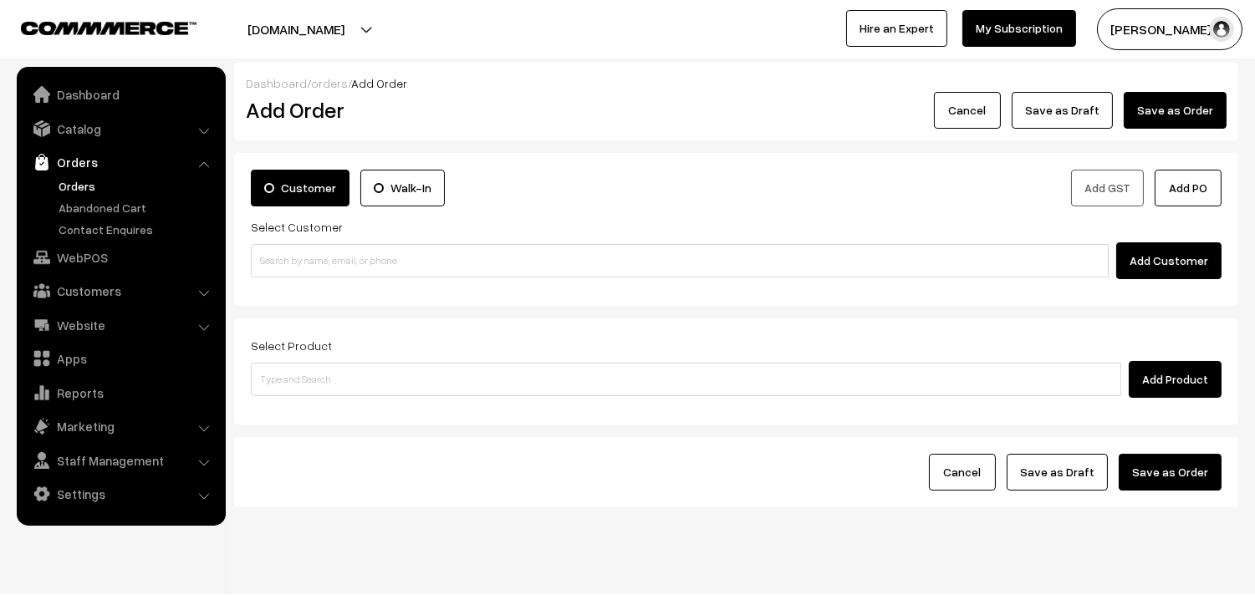
click at [84, 180] on link "Orders" at bounding box center [137, 186] width 166 height 18
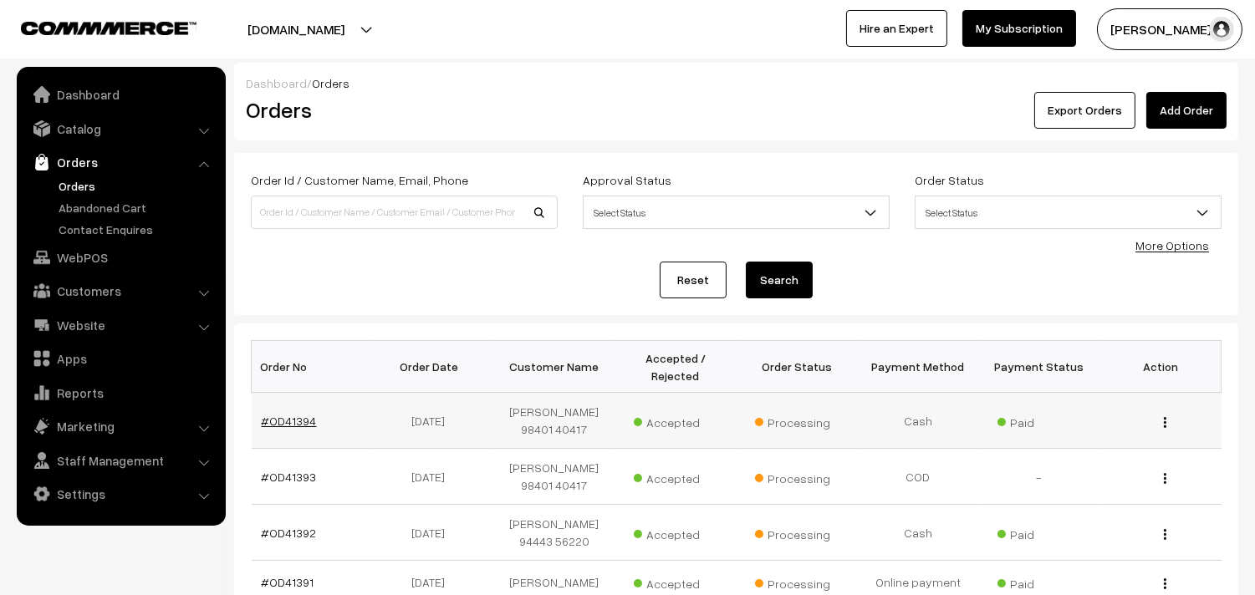
click at [288, 422] on link "#OD41394" at bounding box center [289, 421] width 55 height 14
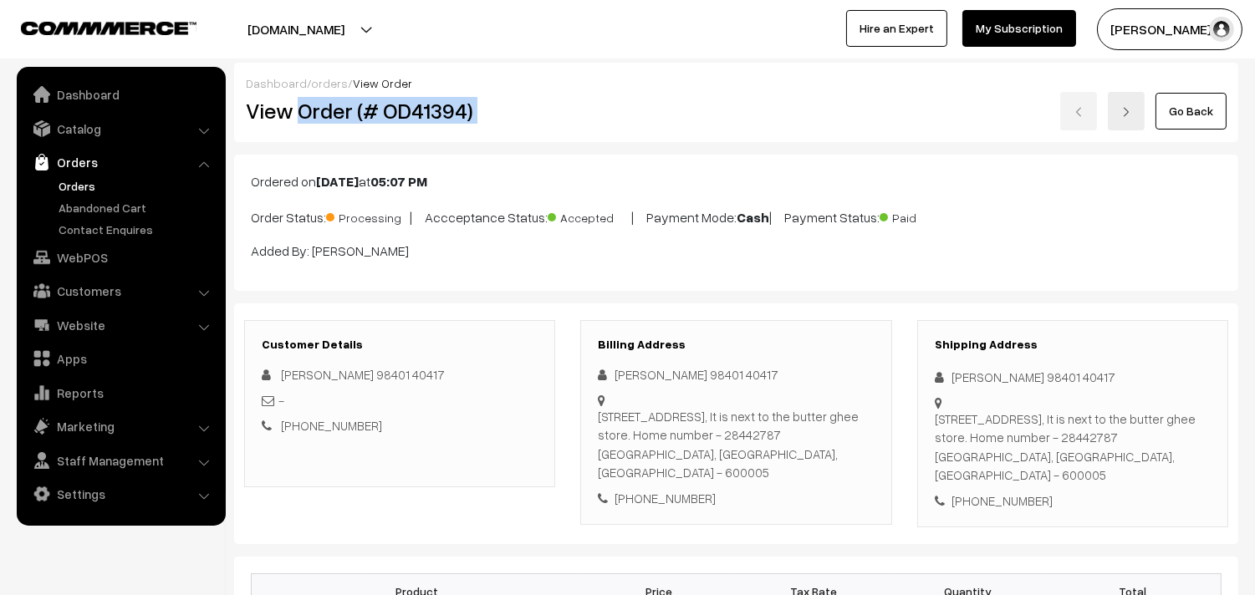
drag, startPoint x: 299, startPoint y: 110, endPoint x: 585, endPoint y: 118, distance: 286.1
click at [603, 110] on div "View Order (# OD41394) Go Back" at bounding box center [736, 111] width 1006 height 38
copy div "Order (# OD41394)"
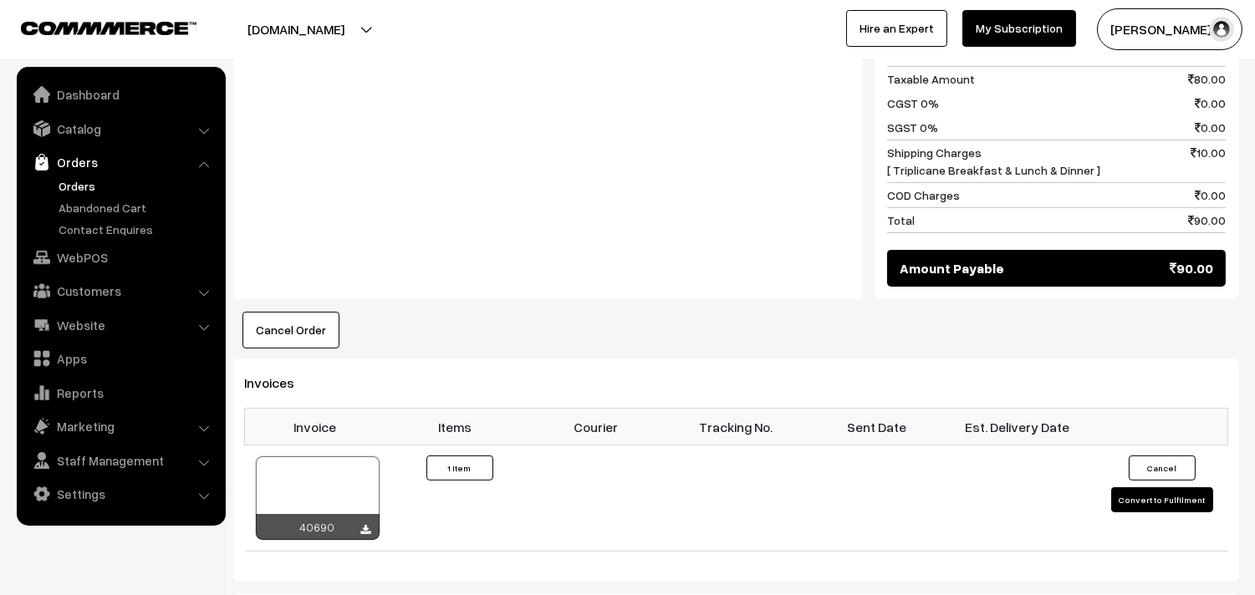
scroll to position [836, 0]
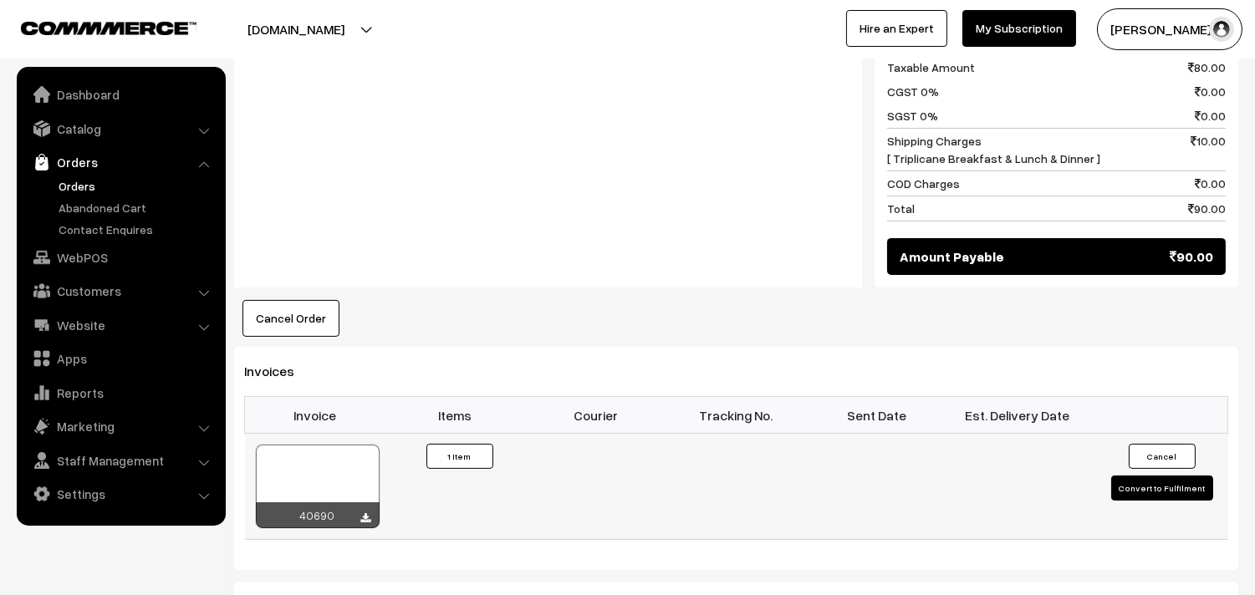
click at [335, 452] on div at bounding box center [318, 487] width 124 height 84
click at [89, 249] on link "WebPOS" at bounding box center [120, 257] width 199 height 30
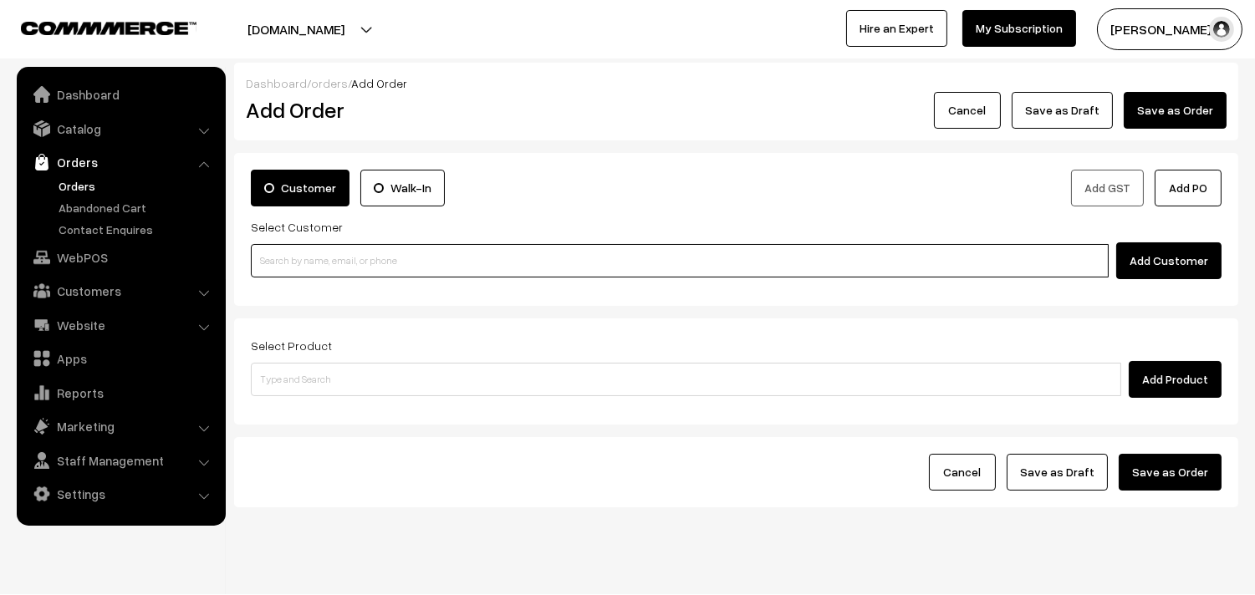
click at [329, 256] on input at bounding box center [680, 260] width 858 height 33
paste input "98411 88018"
click at [313, 257] on input "98411 88018" at bounding box center [680, 260] width 858 height 33
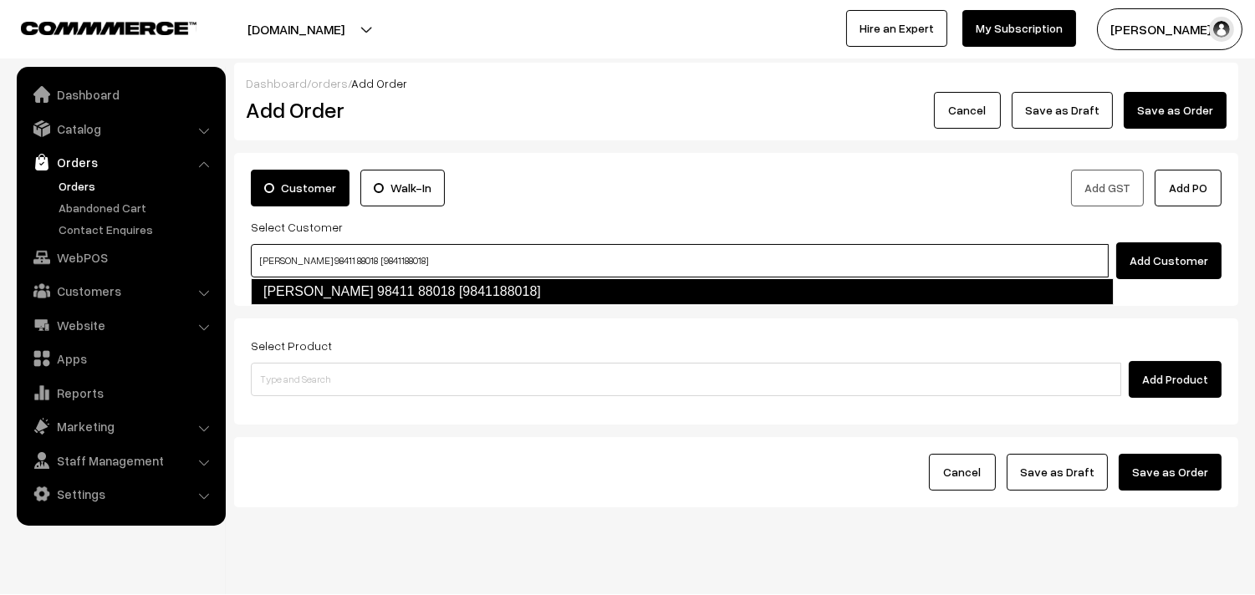
type input "[PERSON_NAME] 98411 88018 [9841188018]"
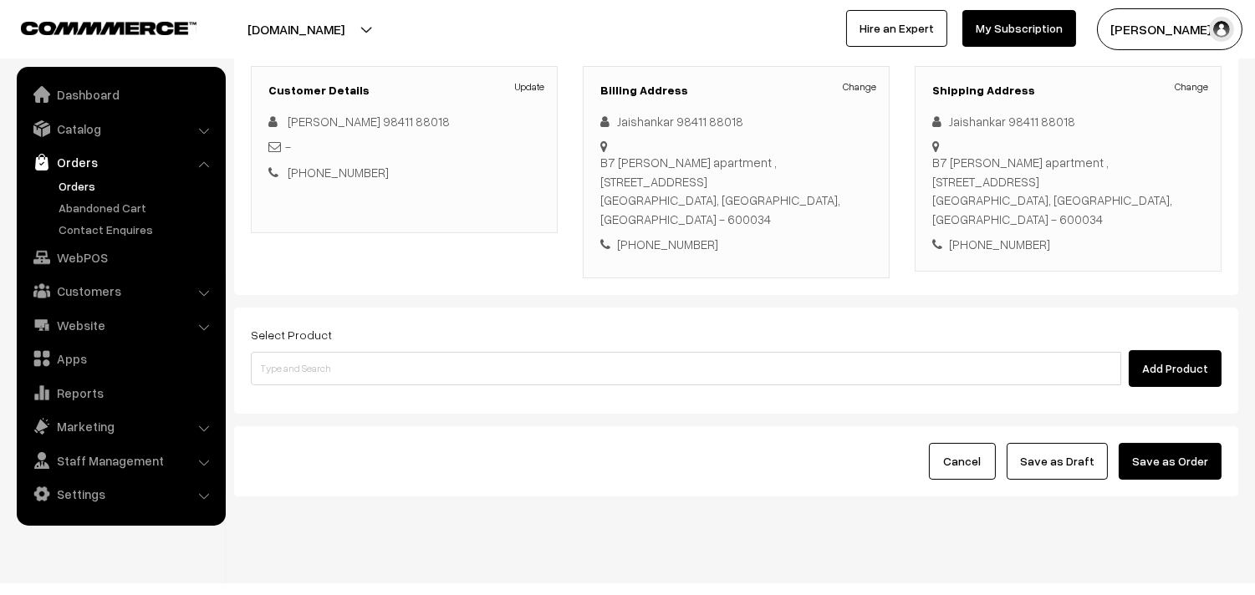
scroll to position [227, 0]
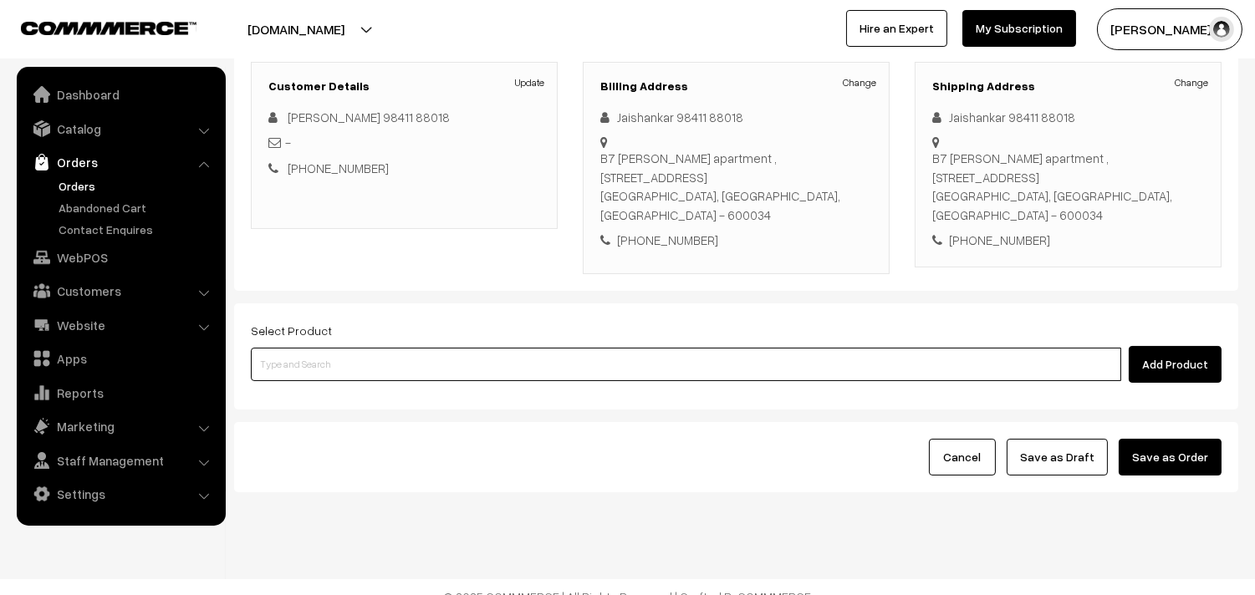
click at [420, 350] on input at bounding box center [686, 364] width 870 height 33
paste input "29th Without Rice..."
type input "29th Without Rice..."
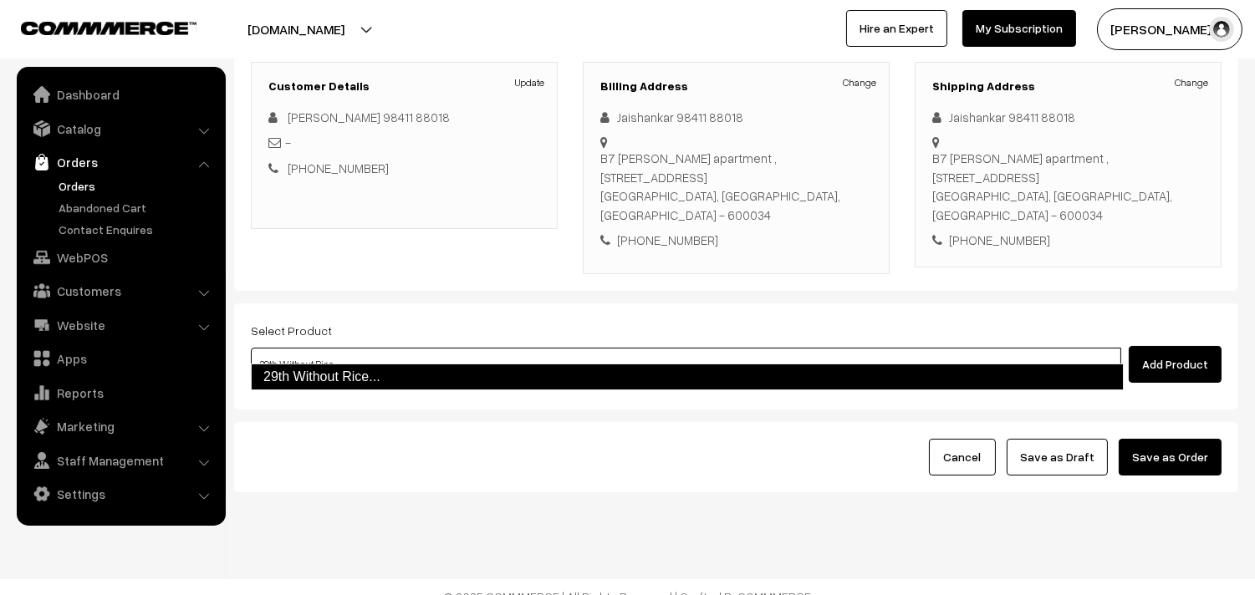
click at [372, 381] on link "29th Without Rice..." at bounding box center [687, 377] width 873 height 27
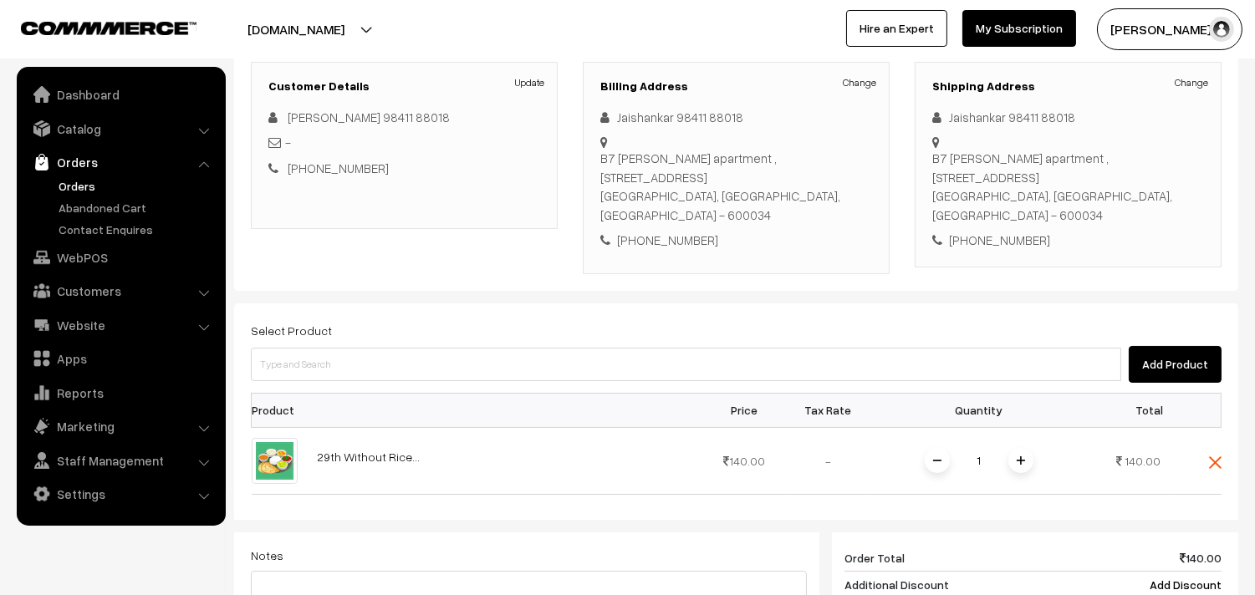
click at [883, 74] on div "Billing Address Change Jaishankar 98411 88018 B7 Lakshmi Narayana apartment , O…" at bounding box center [736, 168] width 307 height 212
click at [838, 89] on h3 "Billing Address" at bounding box center [736, 86] width 272 height 14
click at [862, 81] on link "Change" at bounding box center [859, 82] width 33 height 15
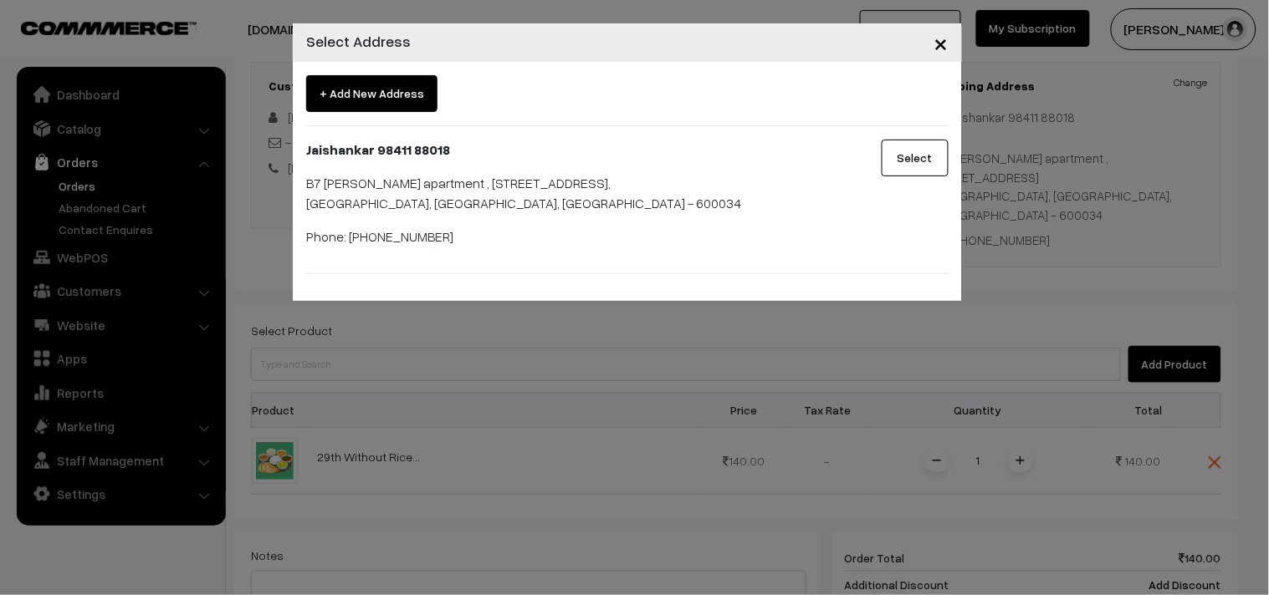
click at [794, 436] on div "× Select Address + Add New Address Jaishankar 98411 88018 B7 Lakshmi Narayana a…" at bounding box center [634, 297] width 1269 height 595
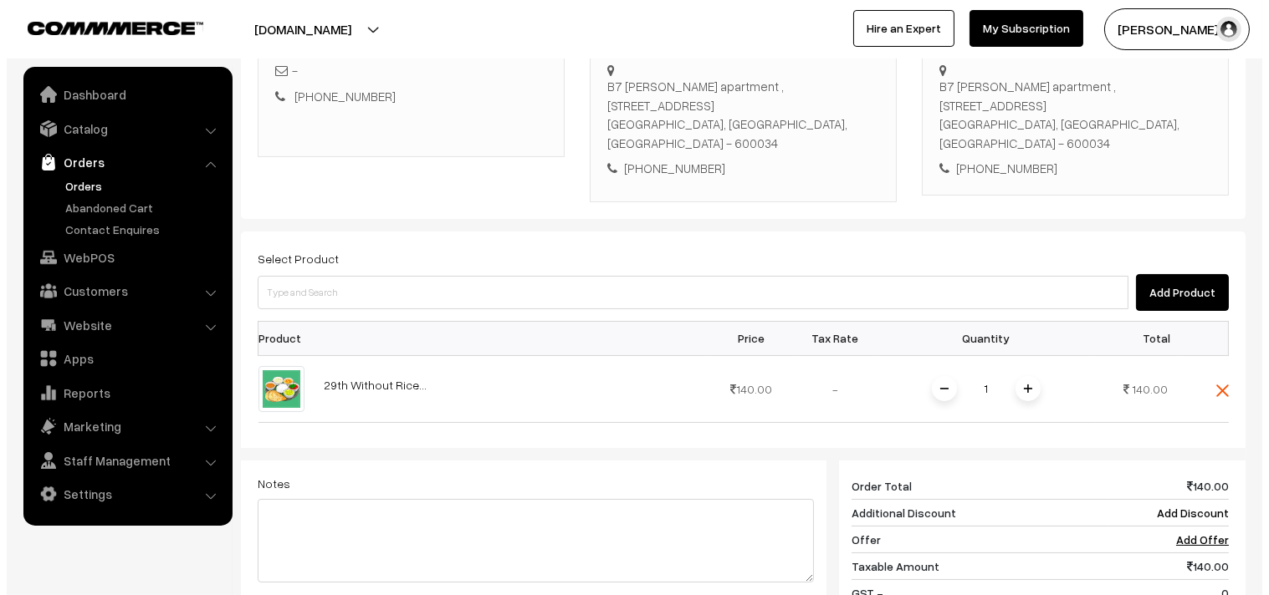
scroll to position [636, 0]
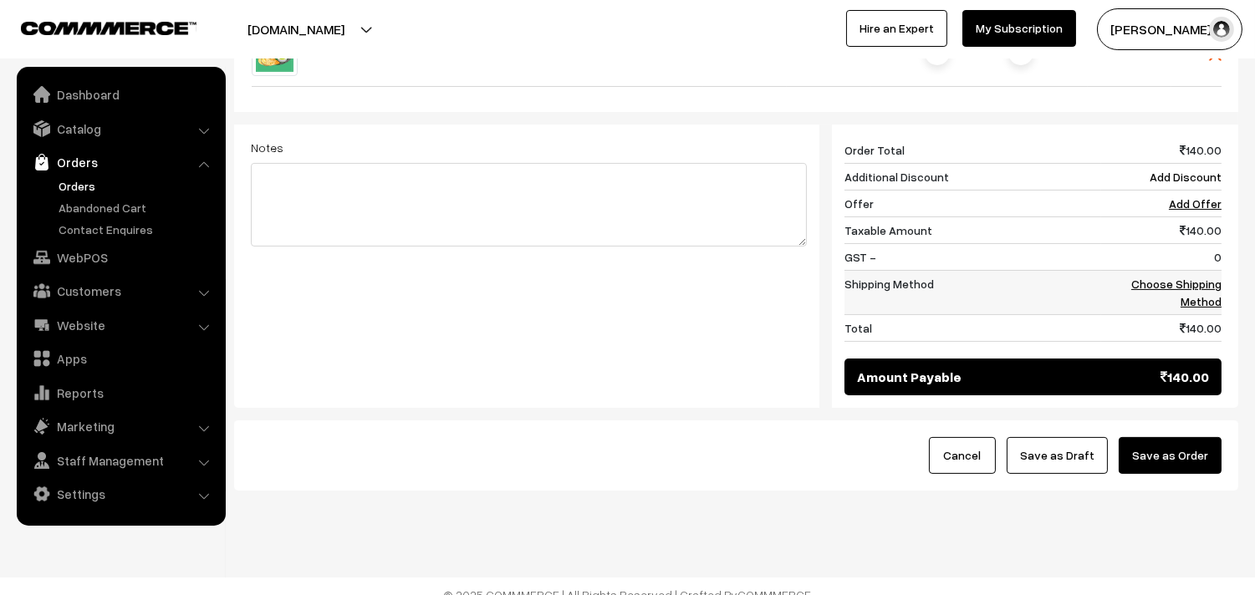
click at [1190, 277] on link "Choose Shipping Method" at bounding box center [1176, 293] width 90 height 32
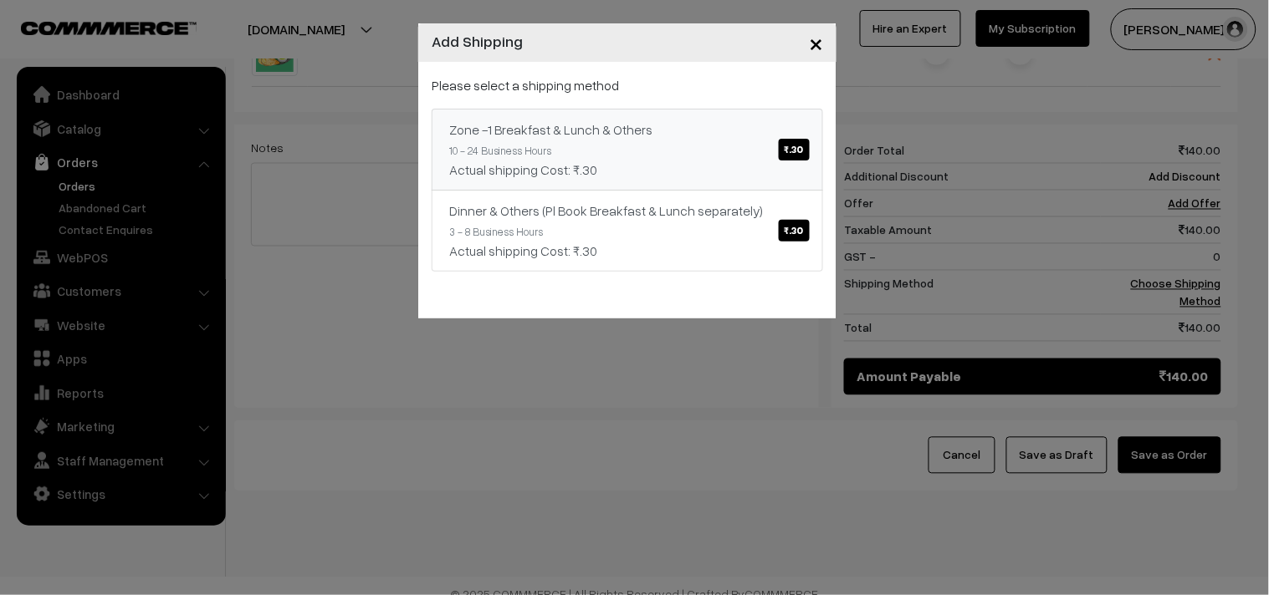
click at [754, 172] on div "Actual shipping Cost: ₹.30" at bounding box center [627, 170] width 356 height 20
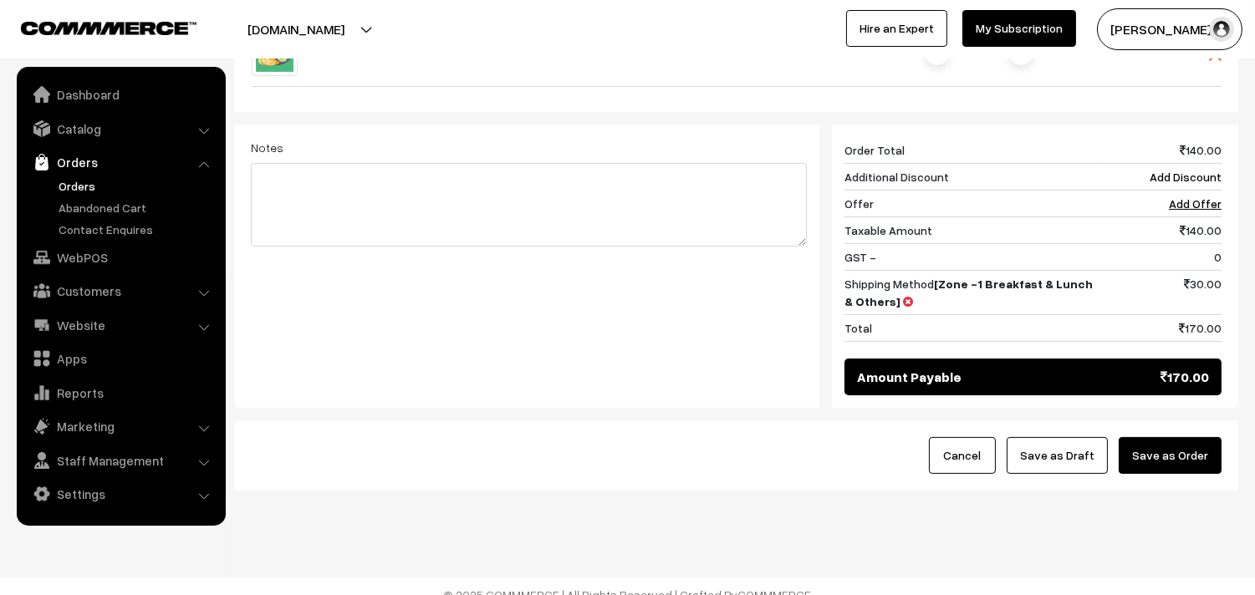
click at [1134, 437] on button "Save as Order" at bounding box center [1170, 455] width 103 height 37
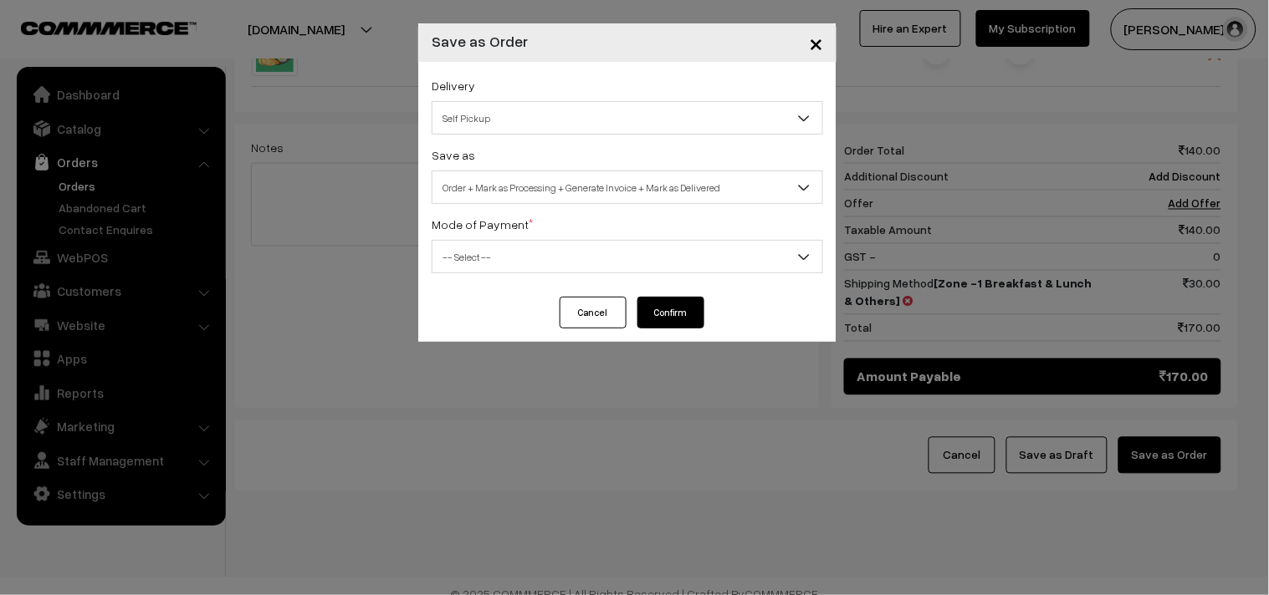
click at [663, 198] on span "Order + Mark as Processing + Generate Invoice + Mark as Delivered" at bounding box center [627, 187] width 390 height 29
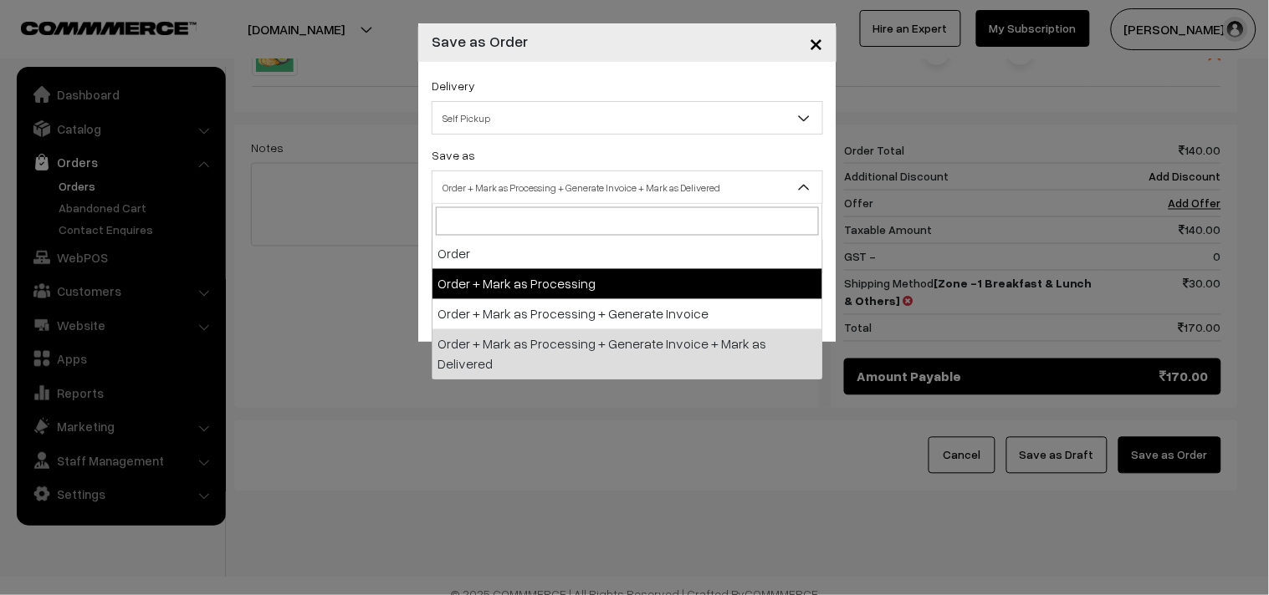
select select "3"
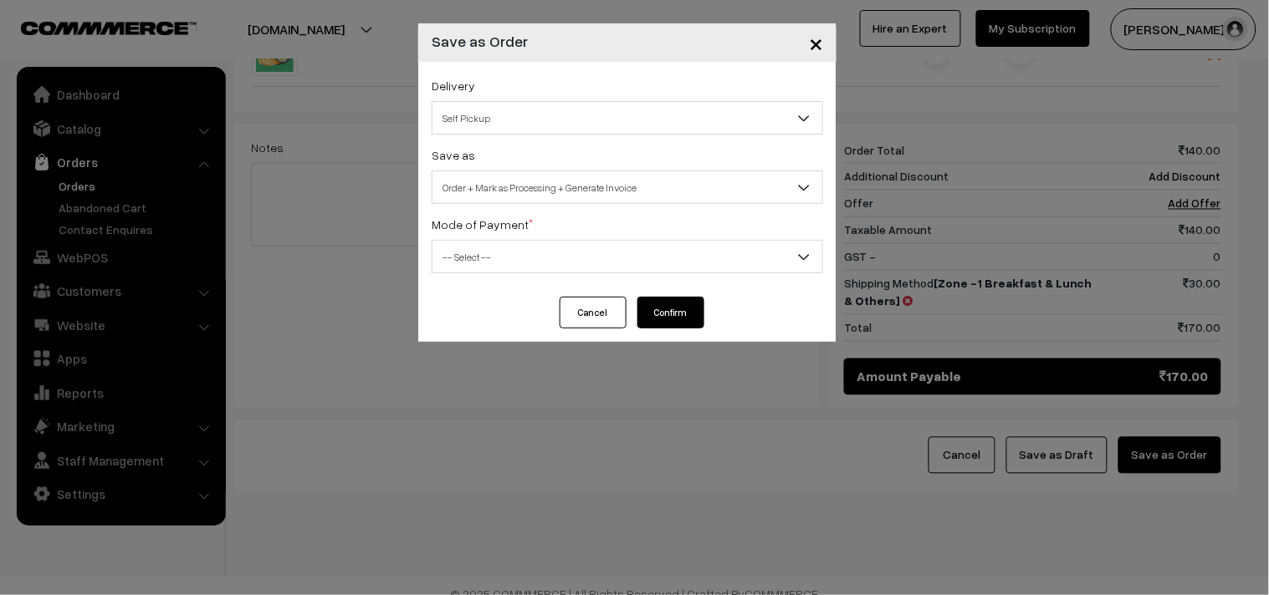
click at [613, 231] on div "Mode of Payment * -- Select -- COD Cash Cheque NEFT Online Payment DD Others --…" at bounding box center [626, 243] width 391 height 59
click at [608, 262] on span "-- Select --" at bounding box center [627, 256] width 390 height 29
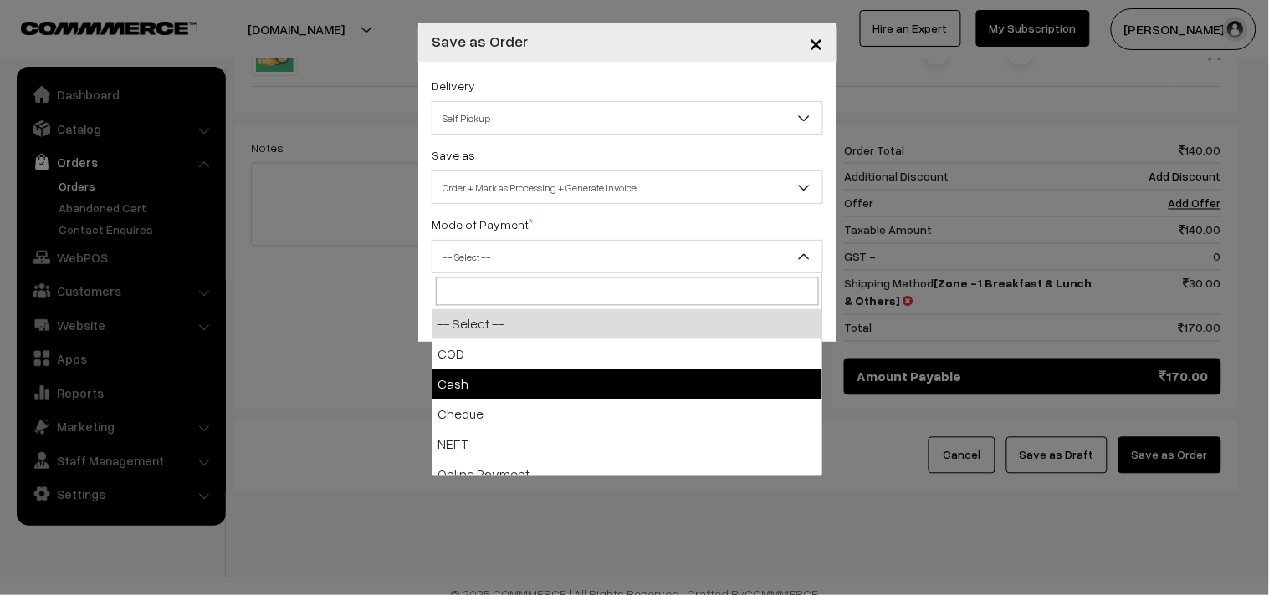
select select "2"
checkbox input "true"
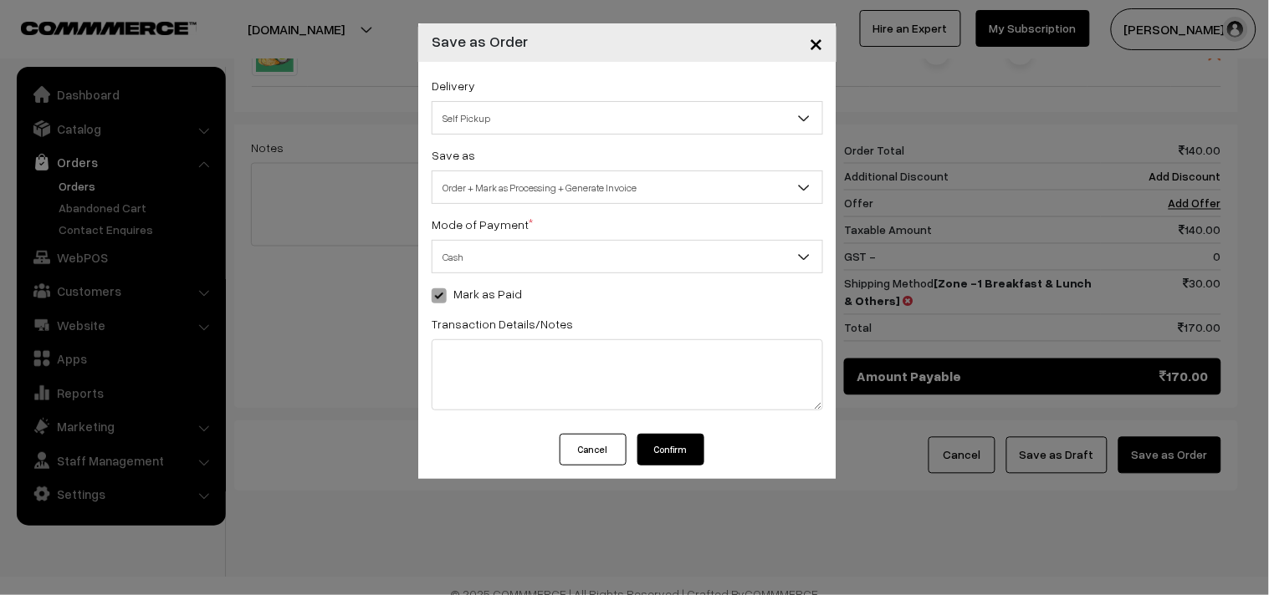
click at [686, 457] on button "Confirm" at bounding box center [670, 450] width 67 height 32
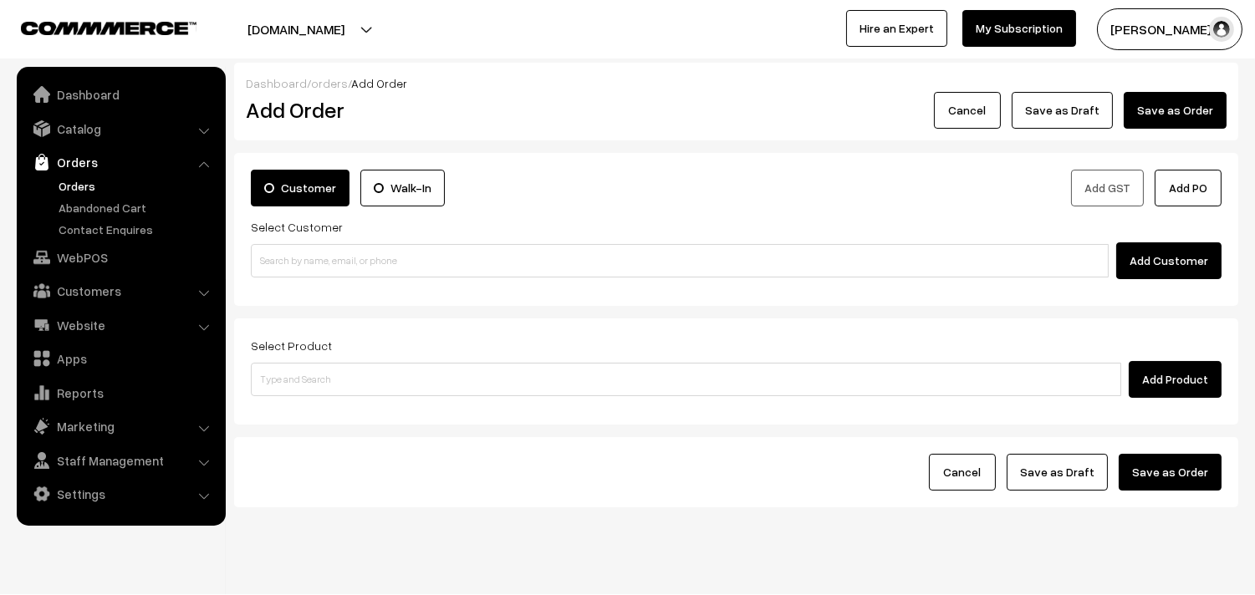
click at [76, 192] on link "Orders" at bounding box center [137, 186] width 166 height 18
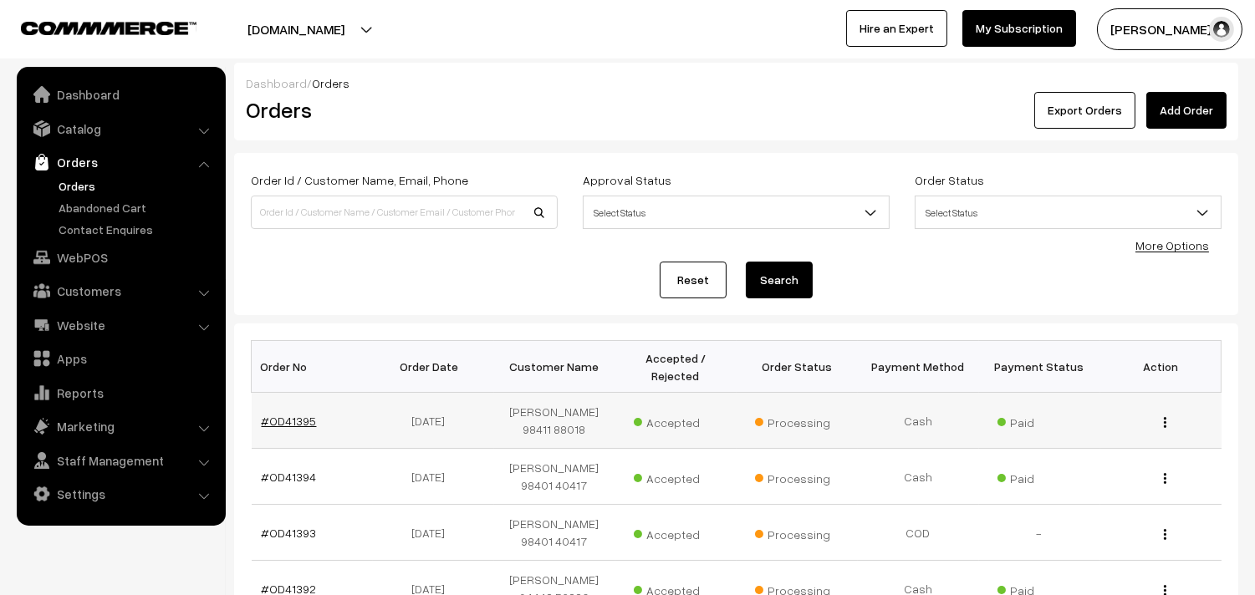
click at [286, 424] on link "#OD41395" at bounding box center [289, 421] width 55 height 14
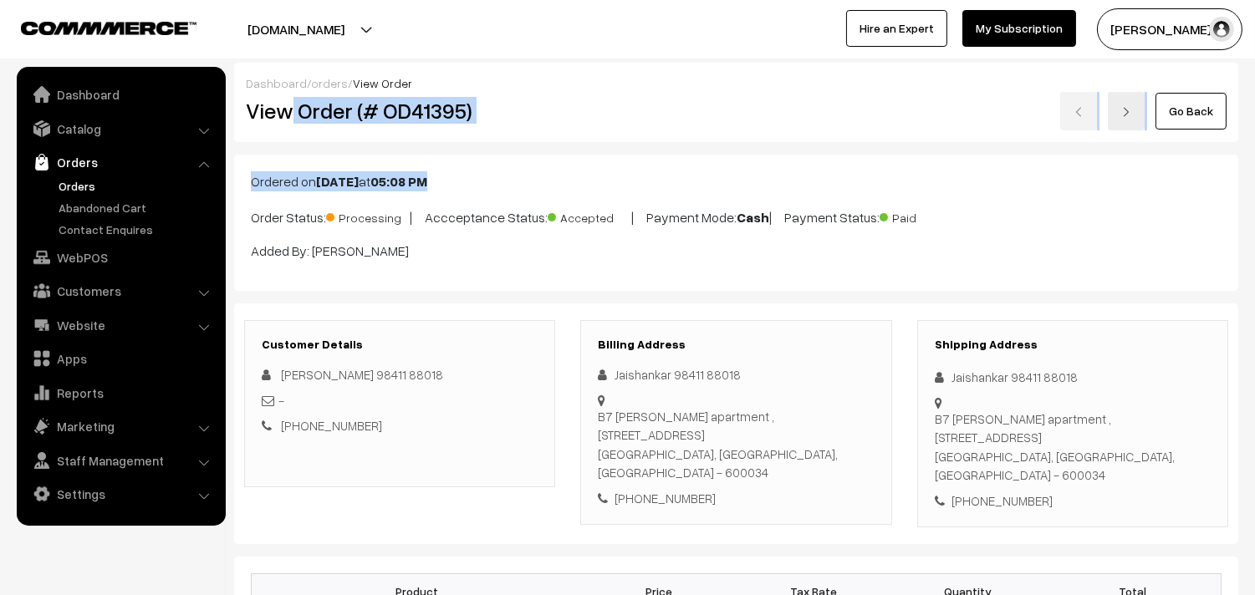
drag, startPoint x: 288, startPoint y: 120, endPoint x: 530, endPoint y: 142, distance: 243.5
click at [530, 122] on h2 "View Order (# OD41395)" at bounding box center [401, 111] width 310 height 26
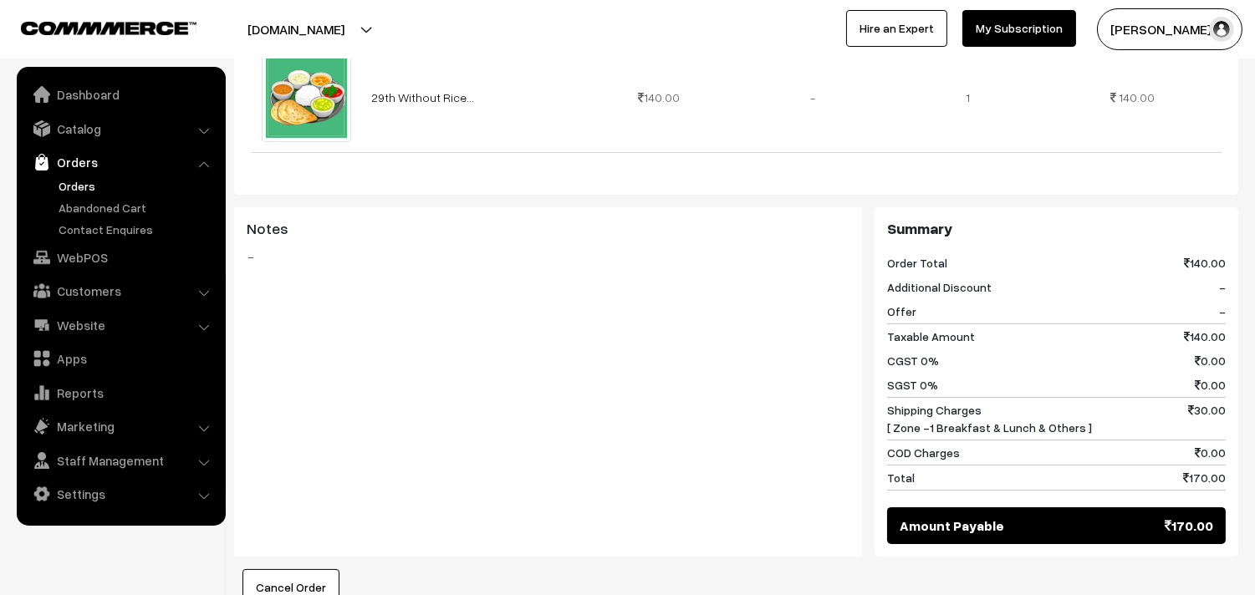
scroll to position [743, 0]
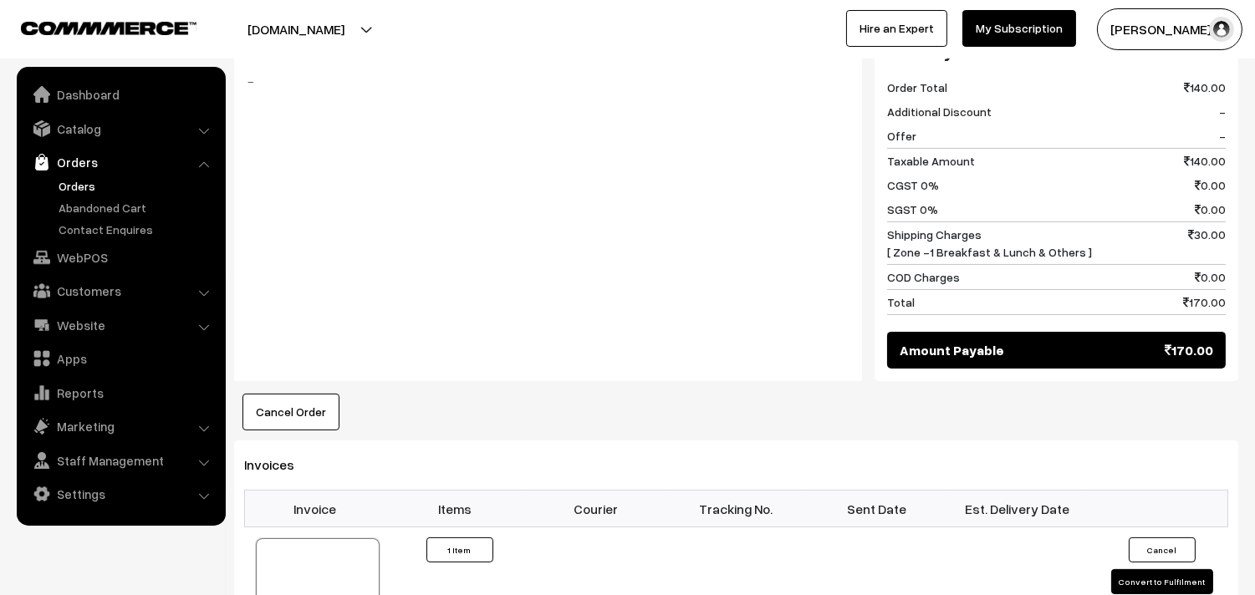
click at [954, 410] on div "Cancel Order × Cancel Order Are you sure, you want to cancel this order? Close …" at bounding box center [736, 412] width 1004 height 37
click at [341, 539] on div at bounding box center [318, 581] width 124 height 84
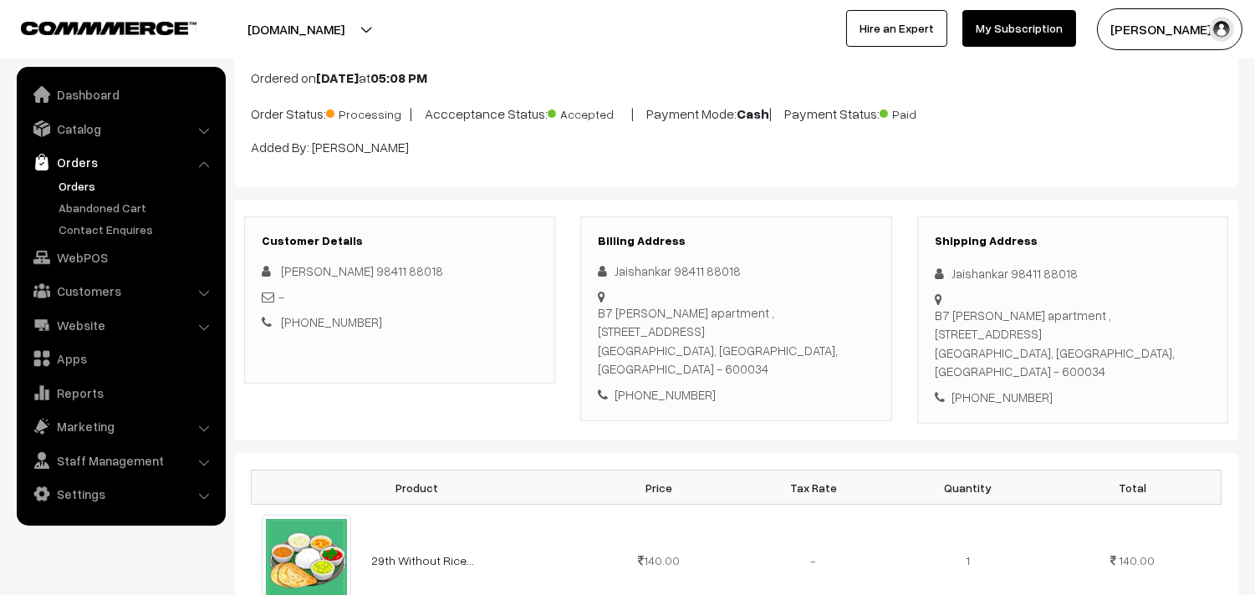
scroll to position [0, 0]
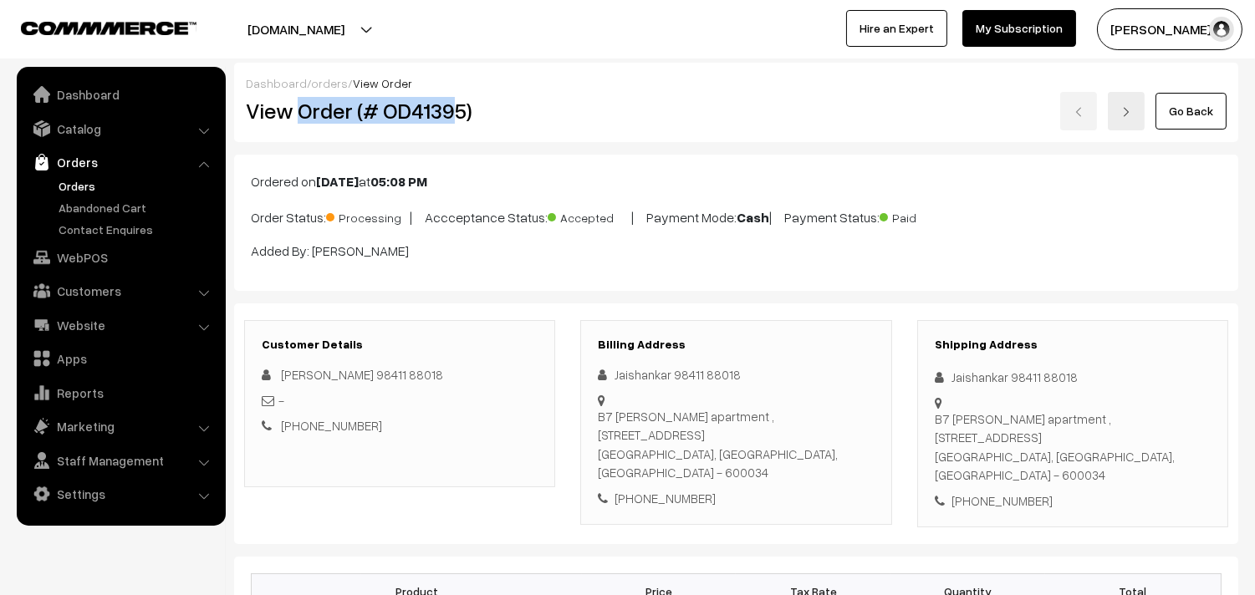
drag, startPoint x: 303, startPoint y: 111, endPoint x: 447, endPoint y: 115, distance: 143.9
click at [447, 115] on h2 "View Order (# OD41395)" at bounding box center [401, 111] width 310 height 26
copy h2 "Order (# OD4139"
drag, startPoint x: 485, startPoint y: 113, endPoint x: 493, endPoint y: 120, distance: 11.2
click at [482, 113] on h2 "View Order (# OD41395)" at bounding box center [401, 111] width 310 height 26
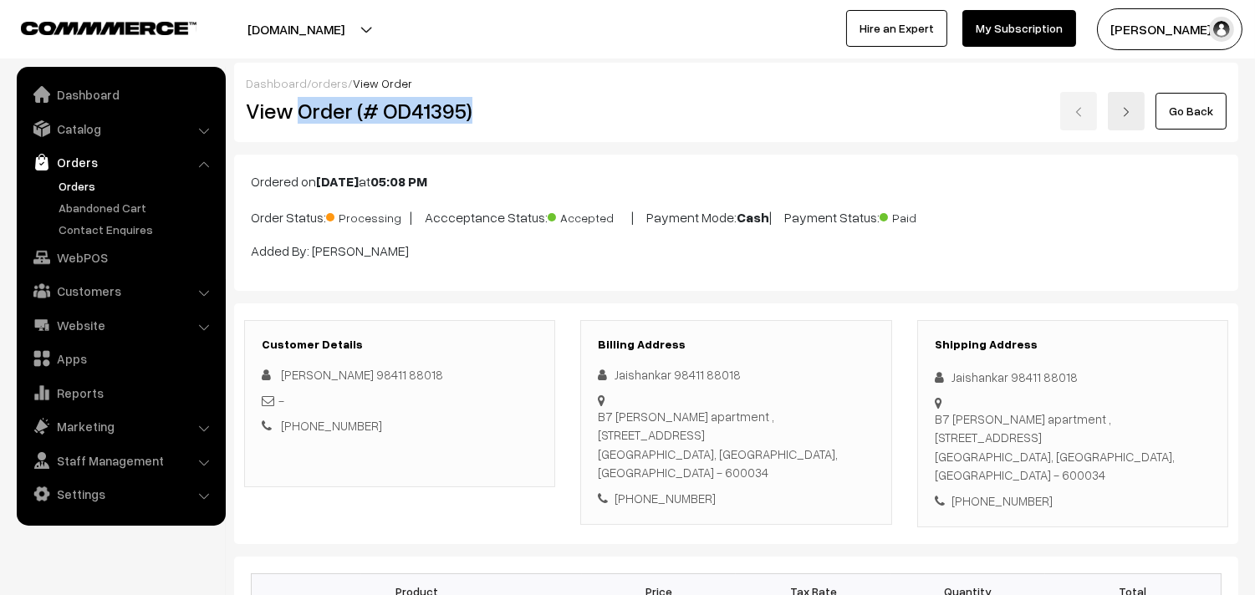
copy h2 "Order (# OD41395)"
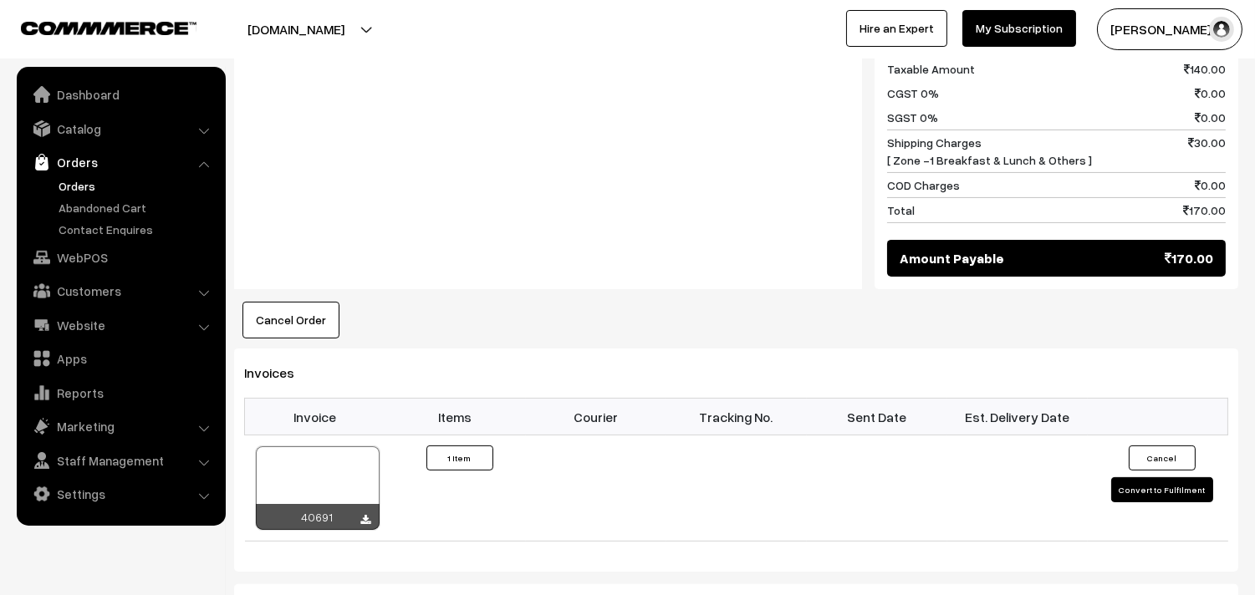
scroll to position [836, 0]
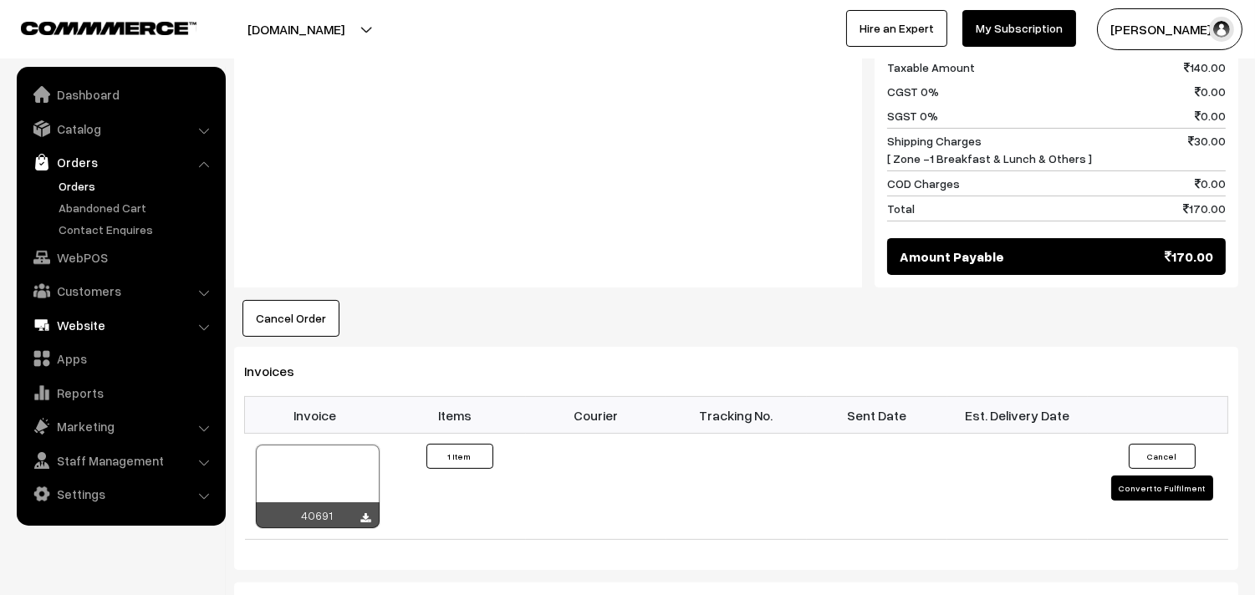
click at [114, 259] on link "WebPOS" at bounding box center [120, 257] width 199 height 30
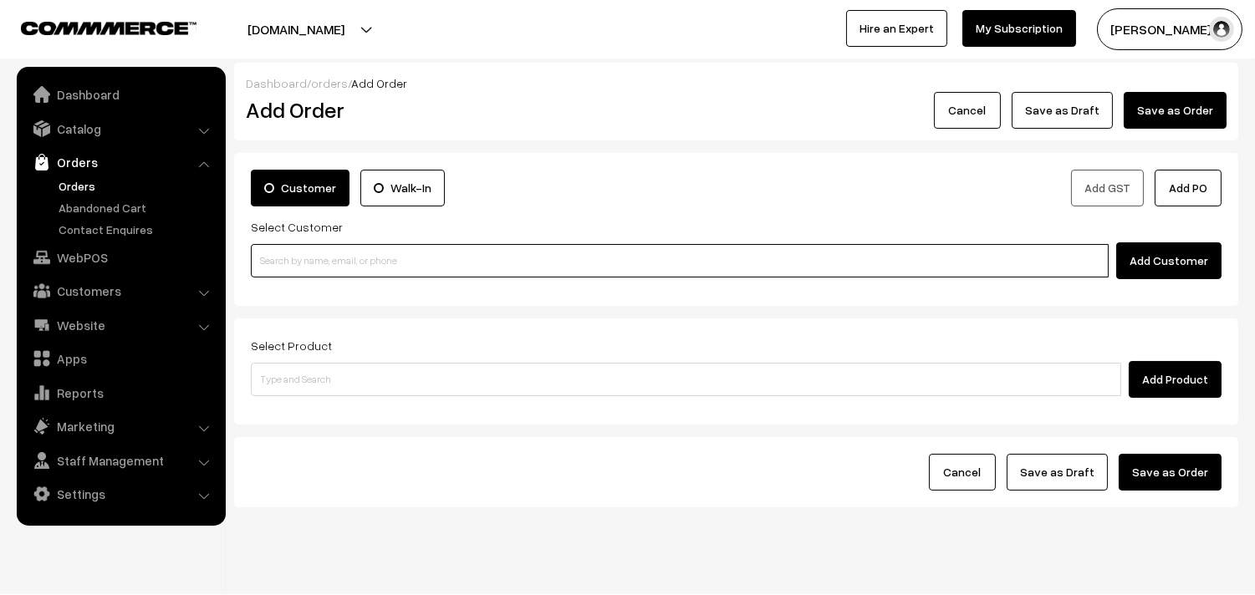
drag, startPoint x: 0, startPoint y: 0, endPoint x: 319, endPoint y: 271, distance: 418.8
click at [323, 276] on input at bounding box center [680, 260] width 858 height 33
paste input "98921 00386"
click at [285, 256] on input "98921 00386" at bounding box center [680, 260] width 858 height 33
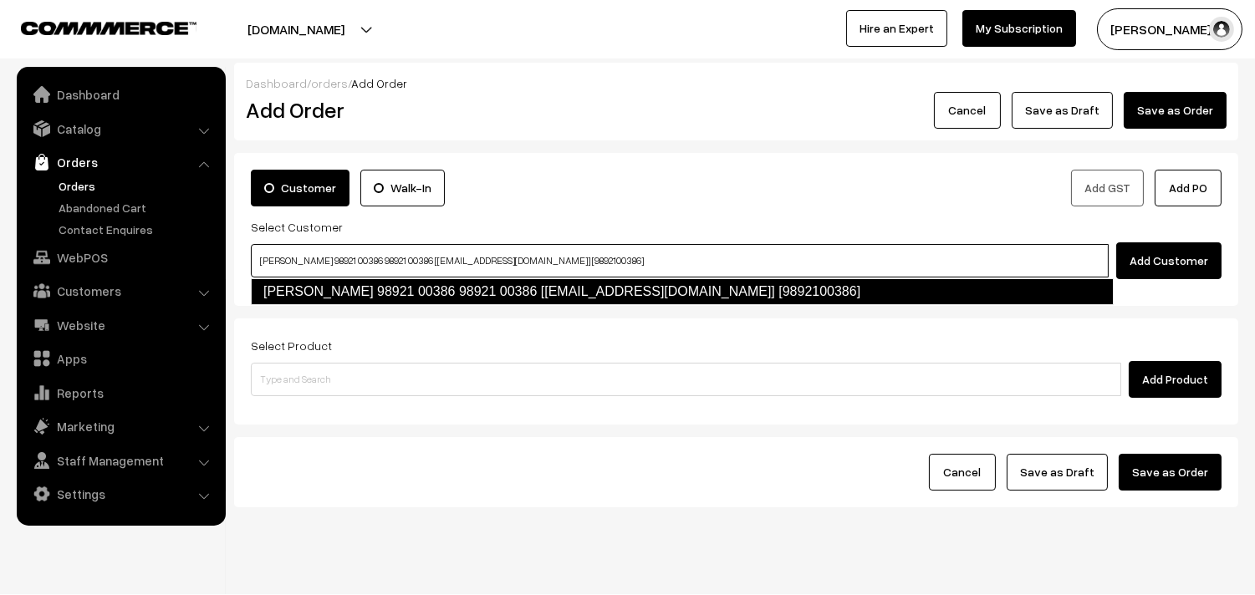
type input "Vijayaraghavan 98921 00386 98921 00386‬ [test884@gmail.com] [9892100386]"
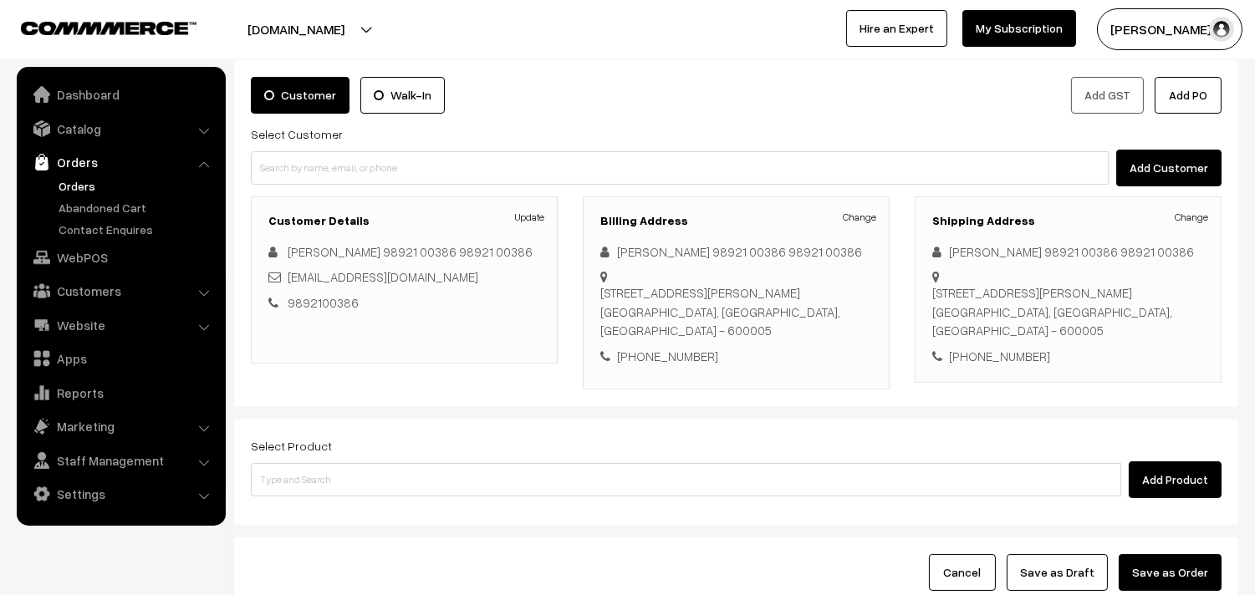
scroll to position [227, 0]
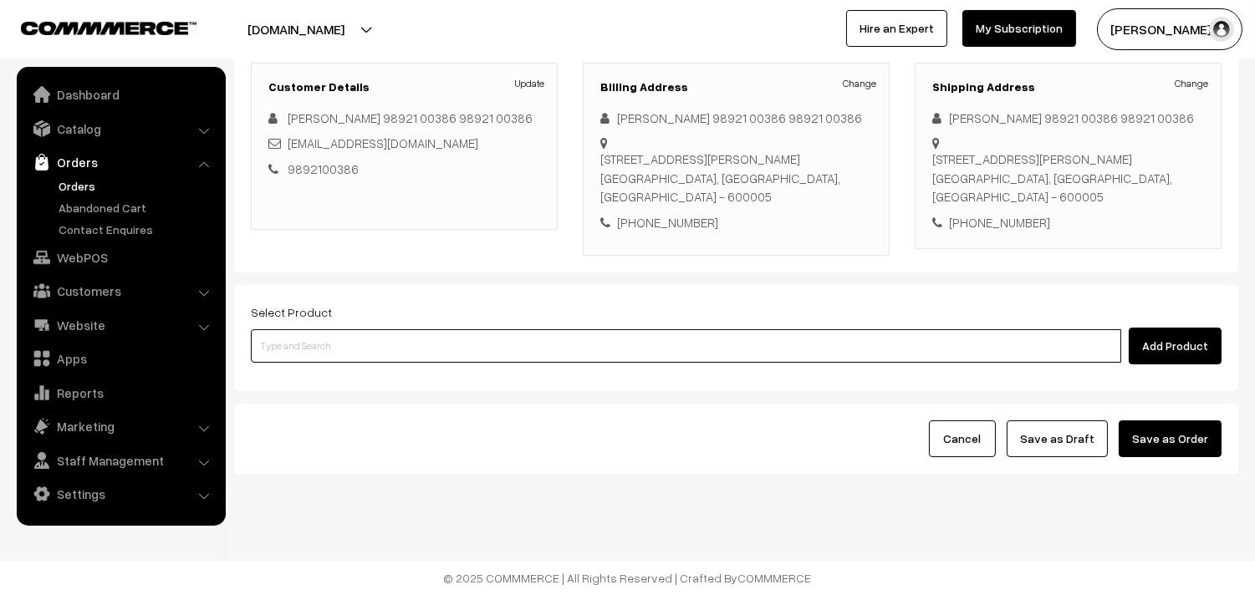
click at [563, 353] on input at bounding box center [686, 345] width 870 height 33
click at [365, 340] on input at bounding box center [686, 345] width 870 height 33
paste input "29th Without Rice..."
type input "29th Without Rice..."
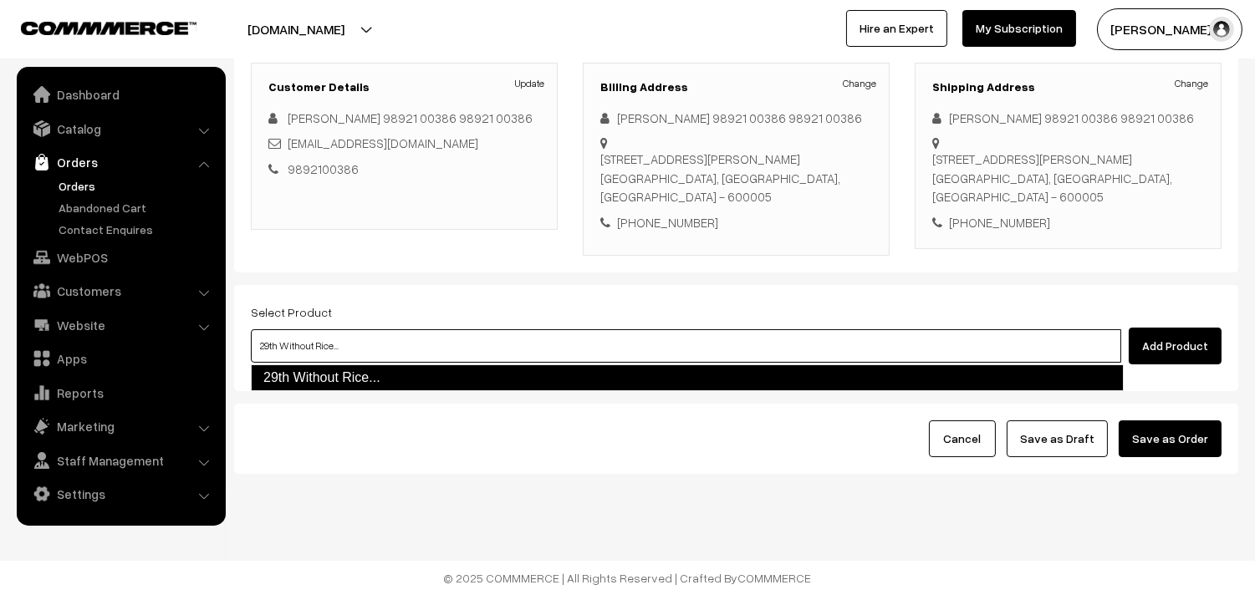
click at [335, 380] on link "29th Without Rice..." at bounding box center [687, 378] width 873 height 27
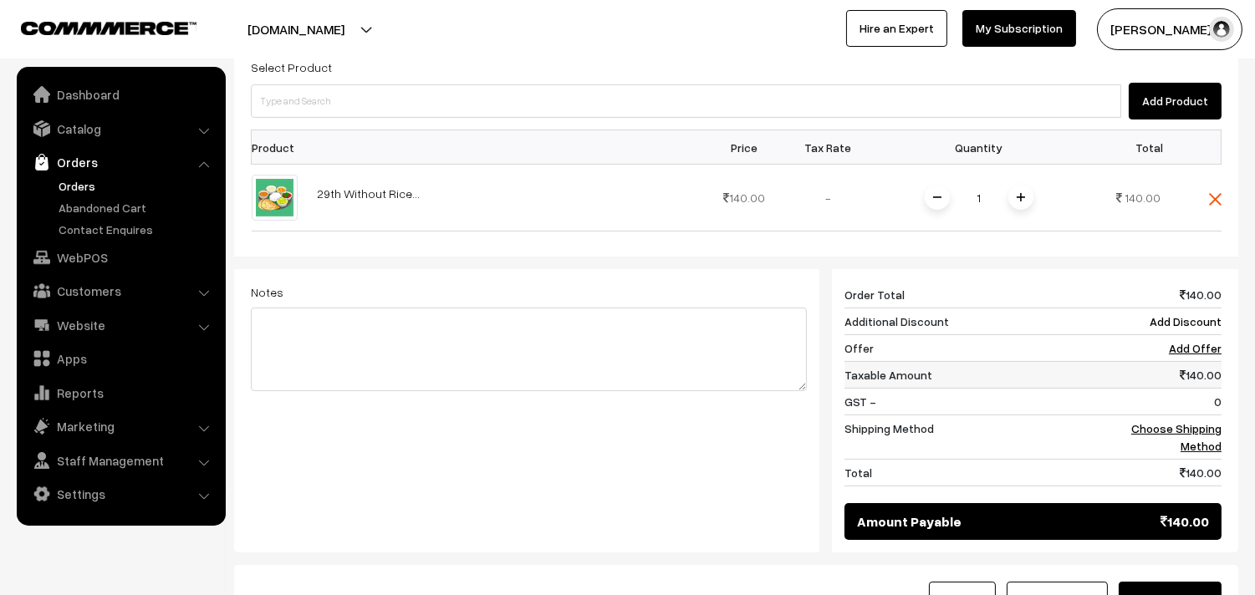
scroll to position [506, 0]
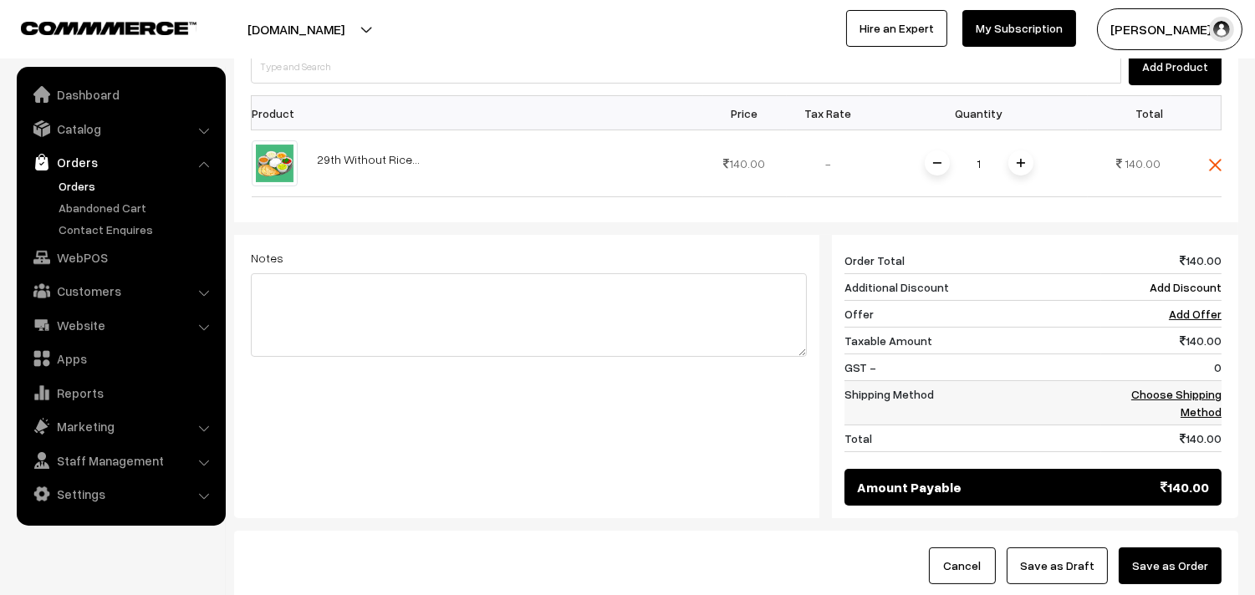
click at [1182, 402] on link "Choose Shipping Method" at bounding box center [1176, 403] width 90 height 32
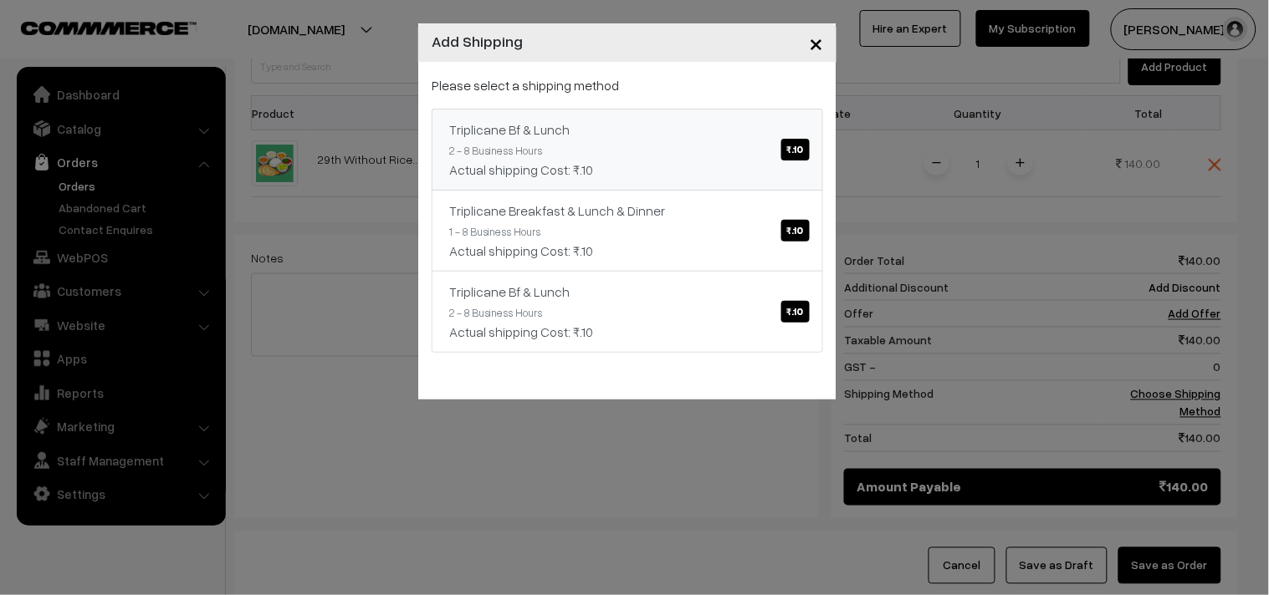
click at [522, 130] on div "Triplicane Bf & Lunch ₹.10" at bounding box center [627, 130] width 356 height 20
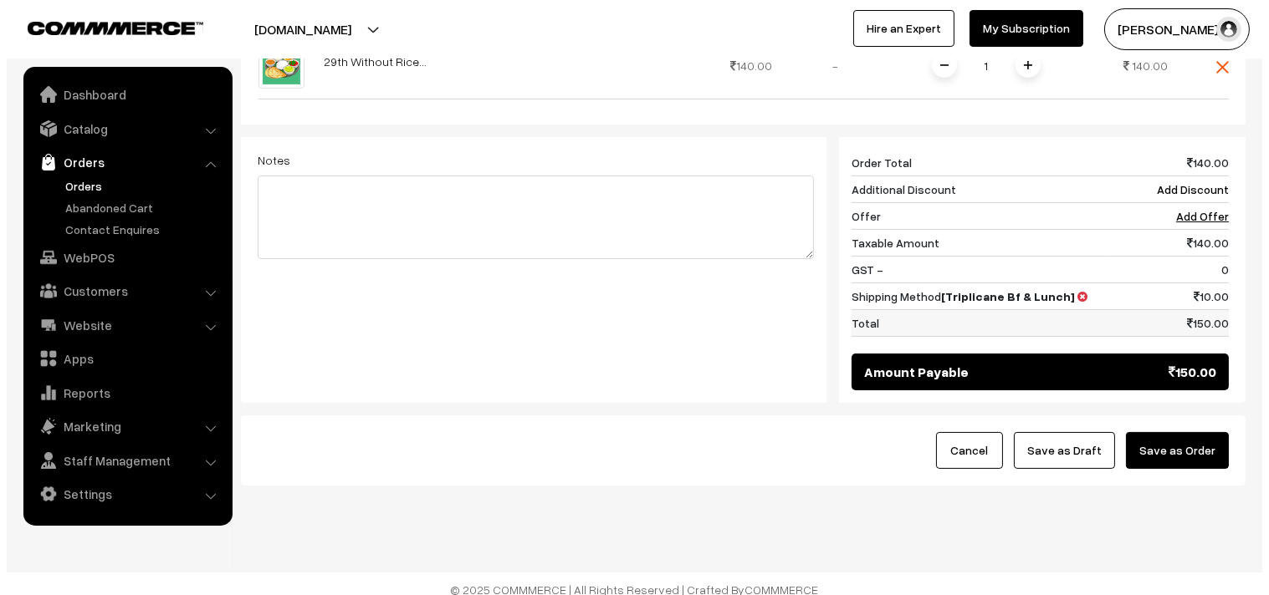
scroll to position [617, 0]
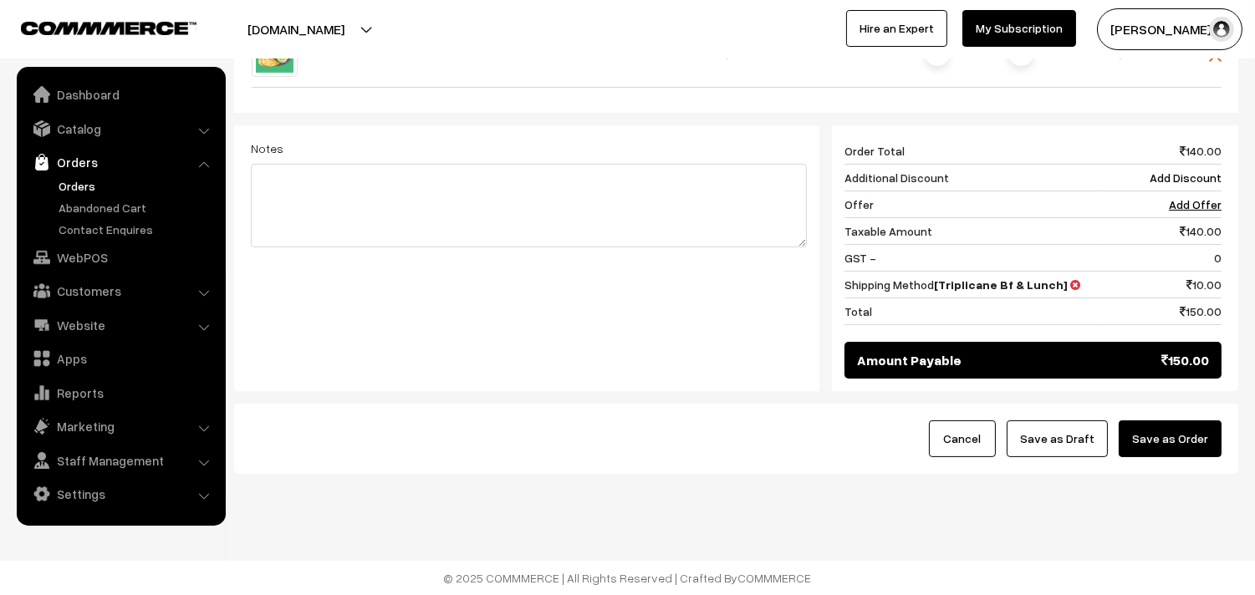
click at [1143, 429] on button "Save as Order" at bounding box center [1170, 439] width 103 height 37
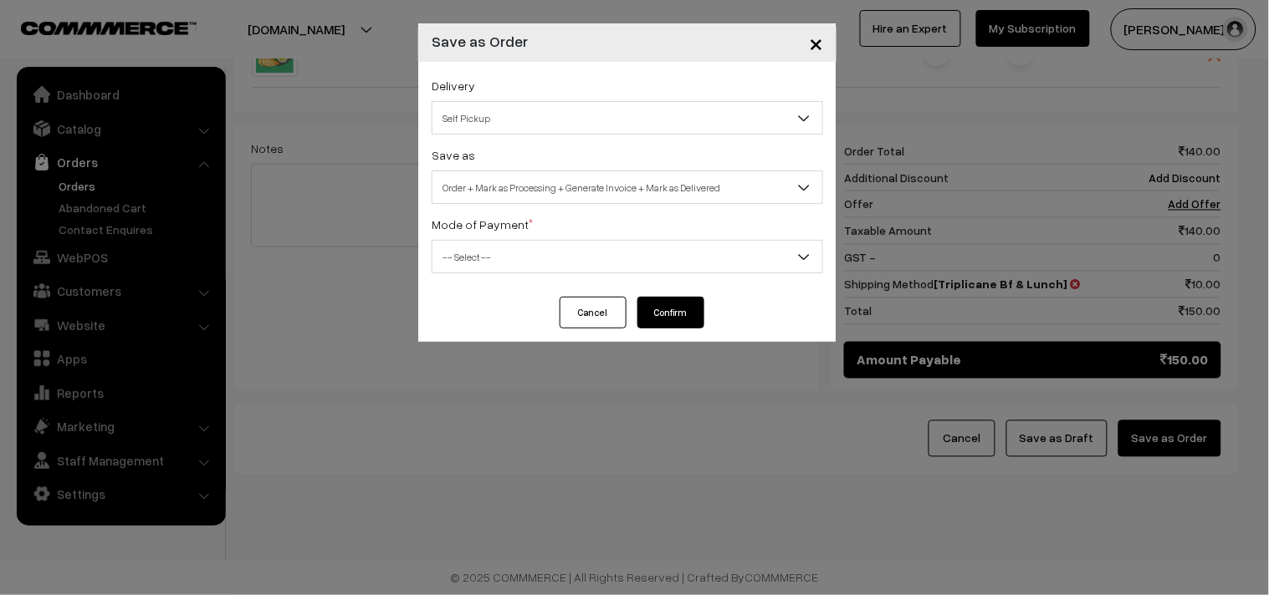
click at [523, 187] on span "Order + Mark as Processing + Generate Invoice + Mark as Delivered" at bounding box center [627, 187] width 390 height 29
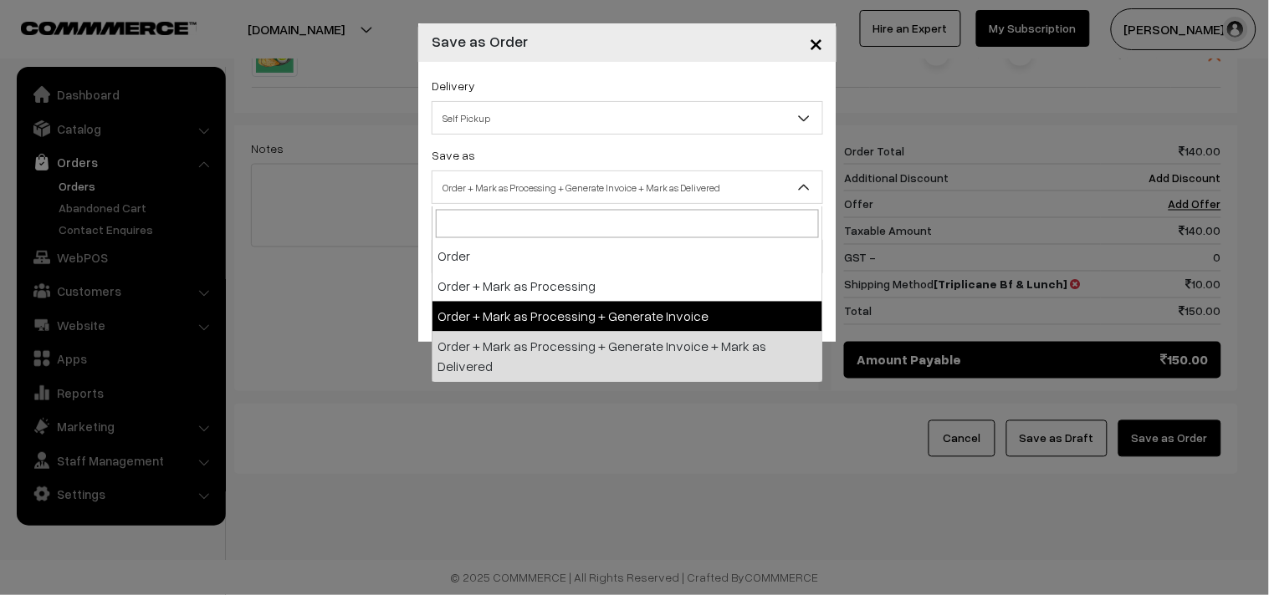
select select "3"
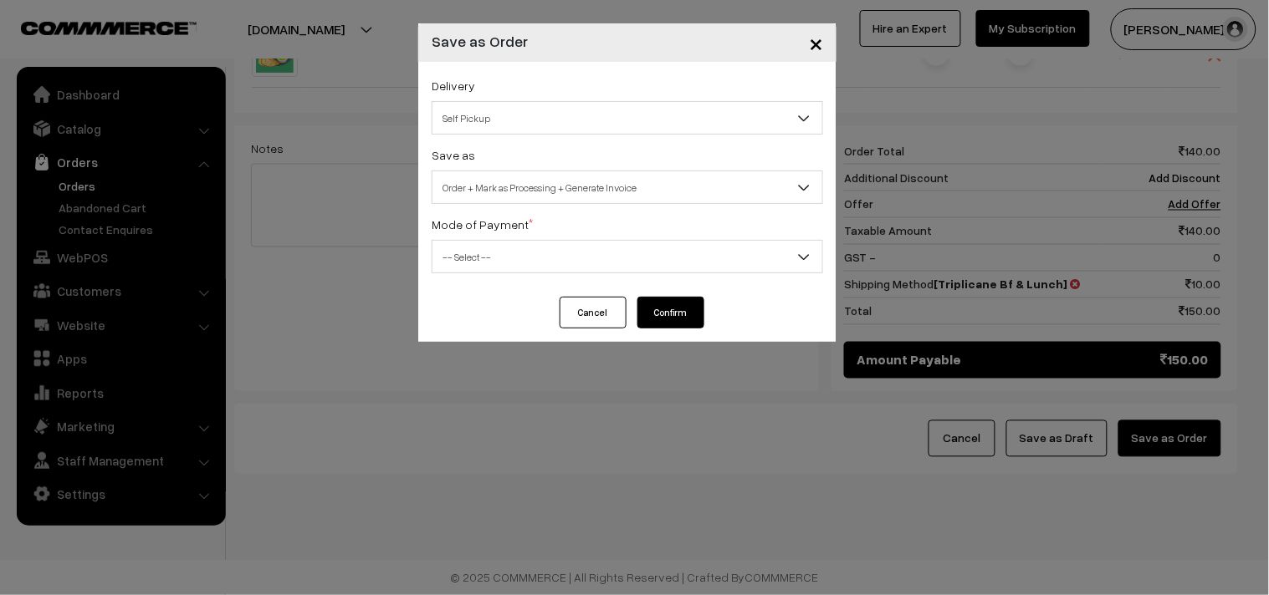
click at [497, 274] on div "Delivery Self Pickup Triplicane Bf & Lunch (₹10) (2 - 8 Business Hours) Triplic…" at bounding box center [627, 179] width 418 height 235
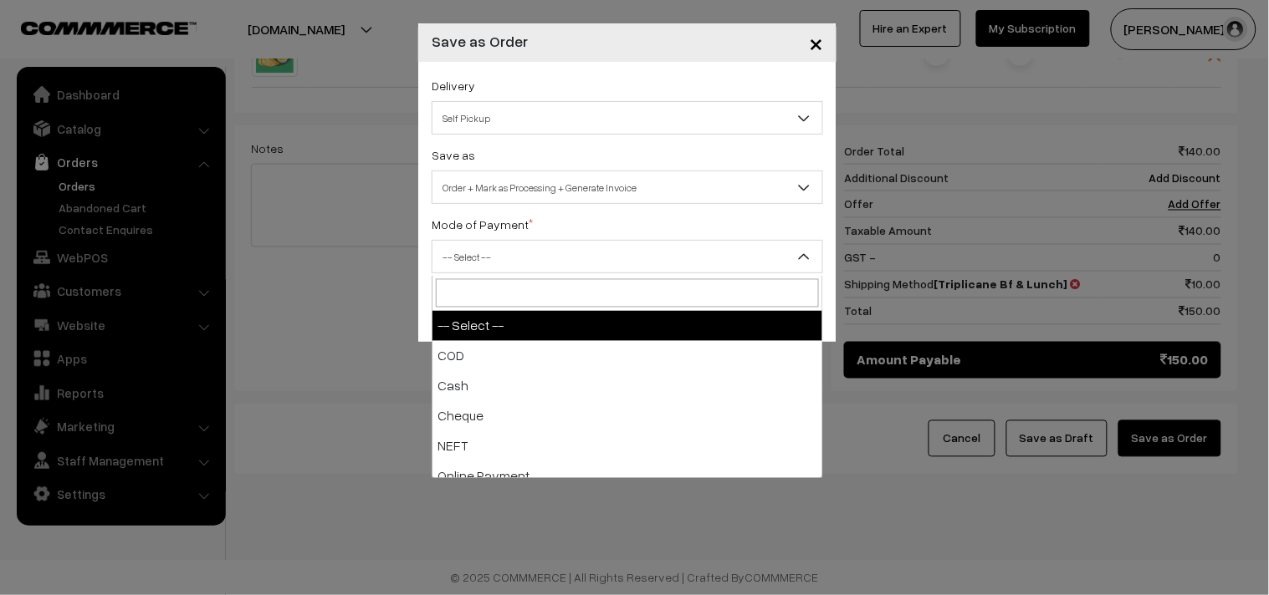
click at [505, 259] on span "-- Select --" at bounding box center [627, 256] width 390 height 29
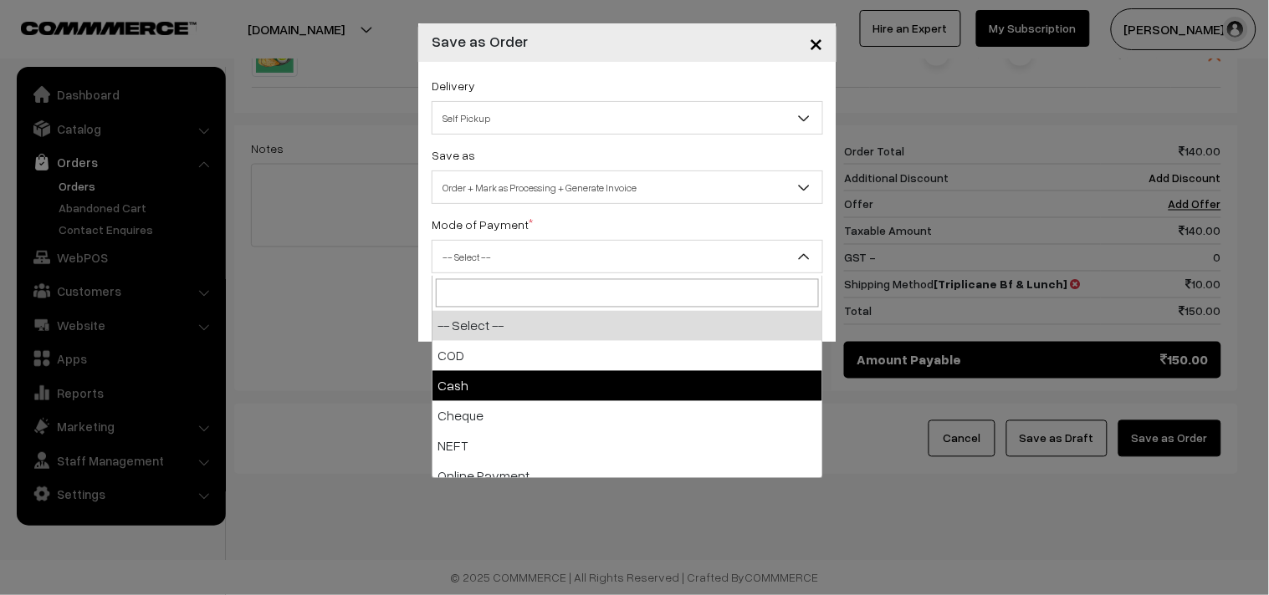
select select "2"
checkbox input "true"
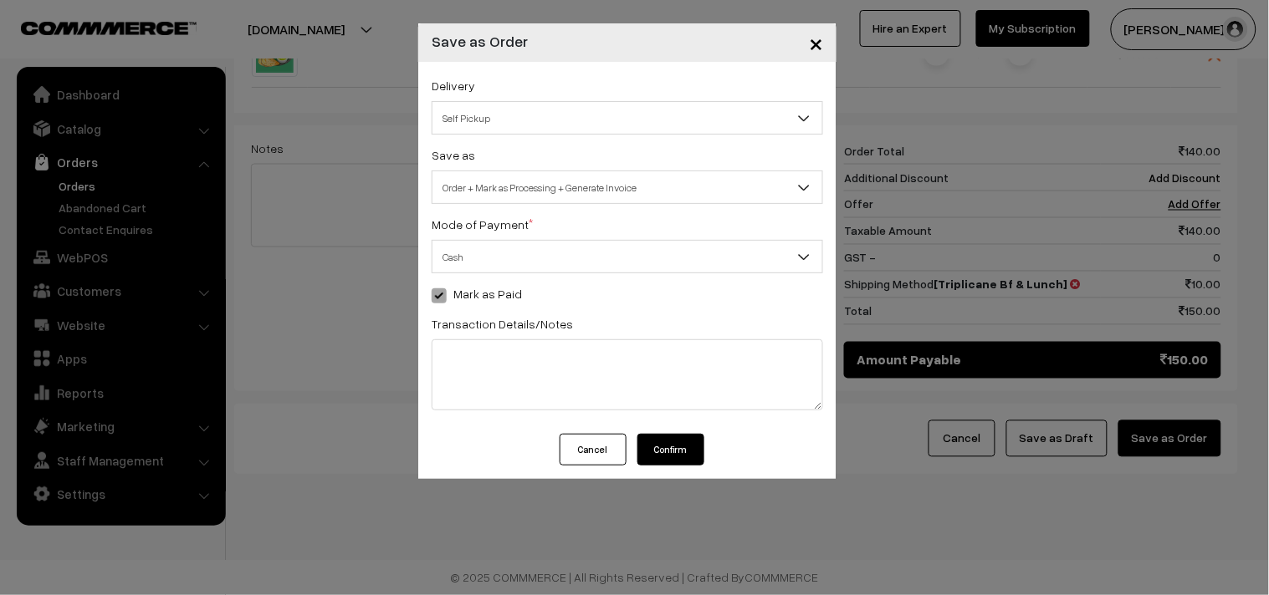
click at [669, 454] on button "Confirm" at bounding box center [670, 450] width 67 height 32
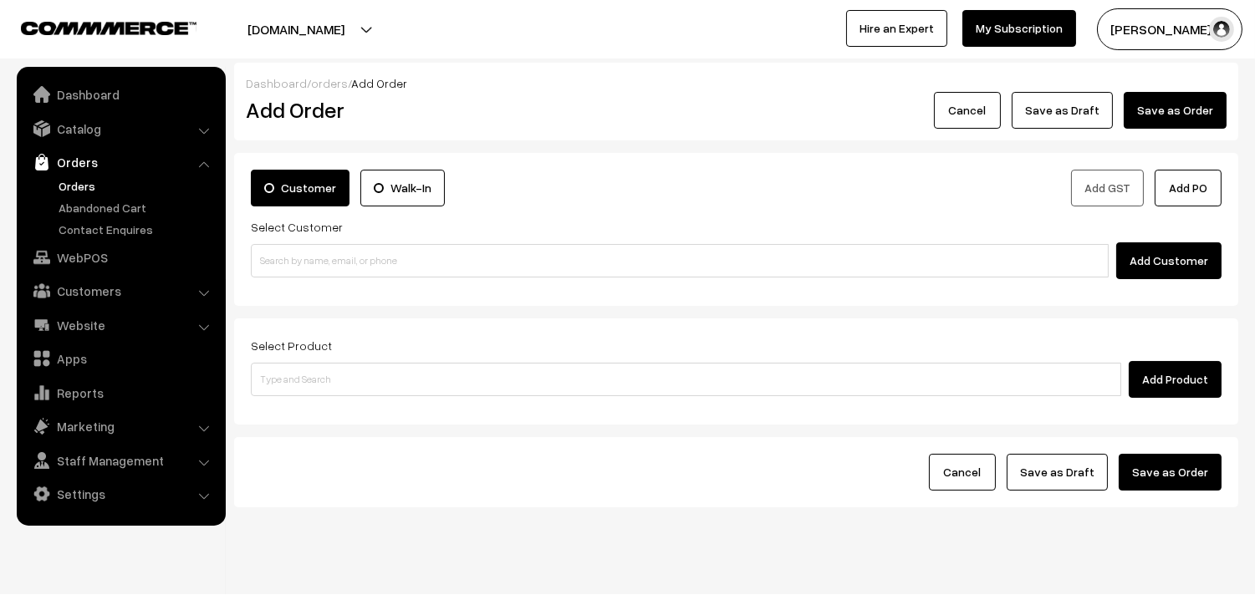
click at [94, 182] on link "Orders" at bounding box center [137, 186] width 166 height 18
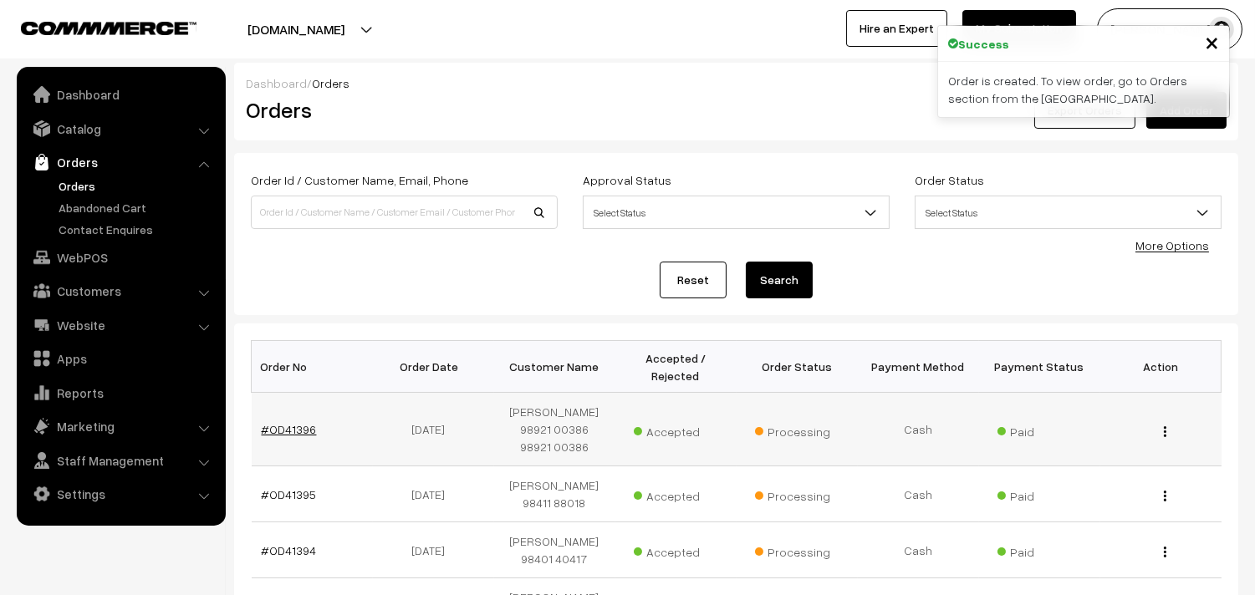
click at [293, 427] on link "#OD41396" at bounding box center [289, 429] width 55 height 14
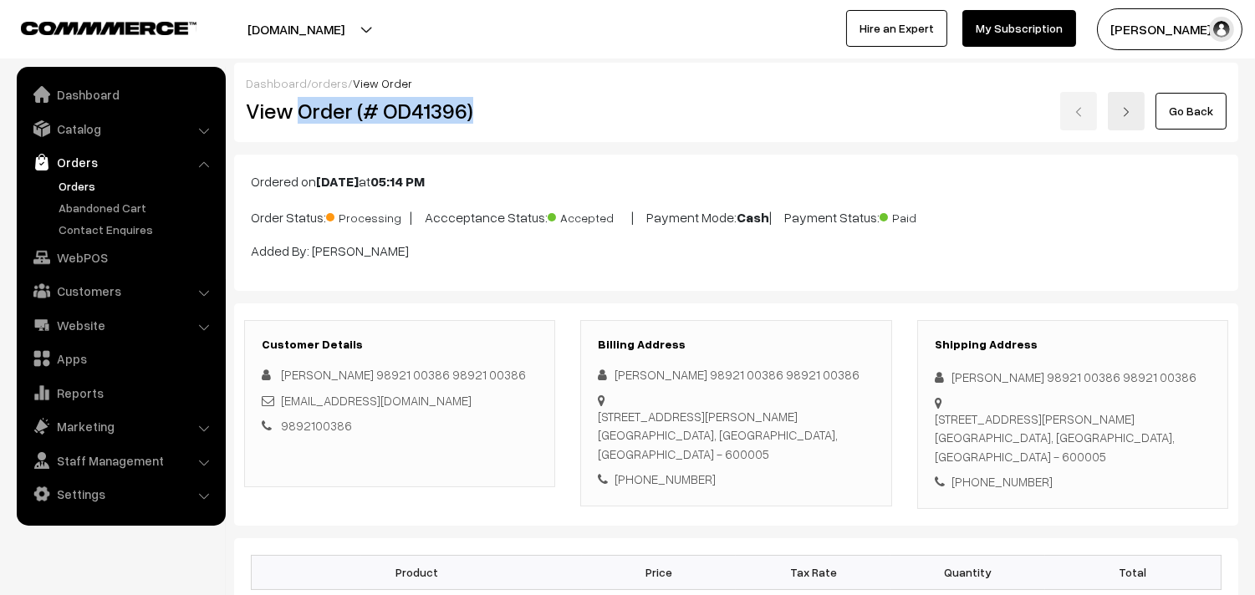
drag, startPoint x: 299, startPoint y: 110, endPoint x: 503, endPoint y: 112, distance: 204.9
click at [499, 111] on h2 "View Order (# OD41396)" at bounding box center [401, 111] width 310 height 26
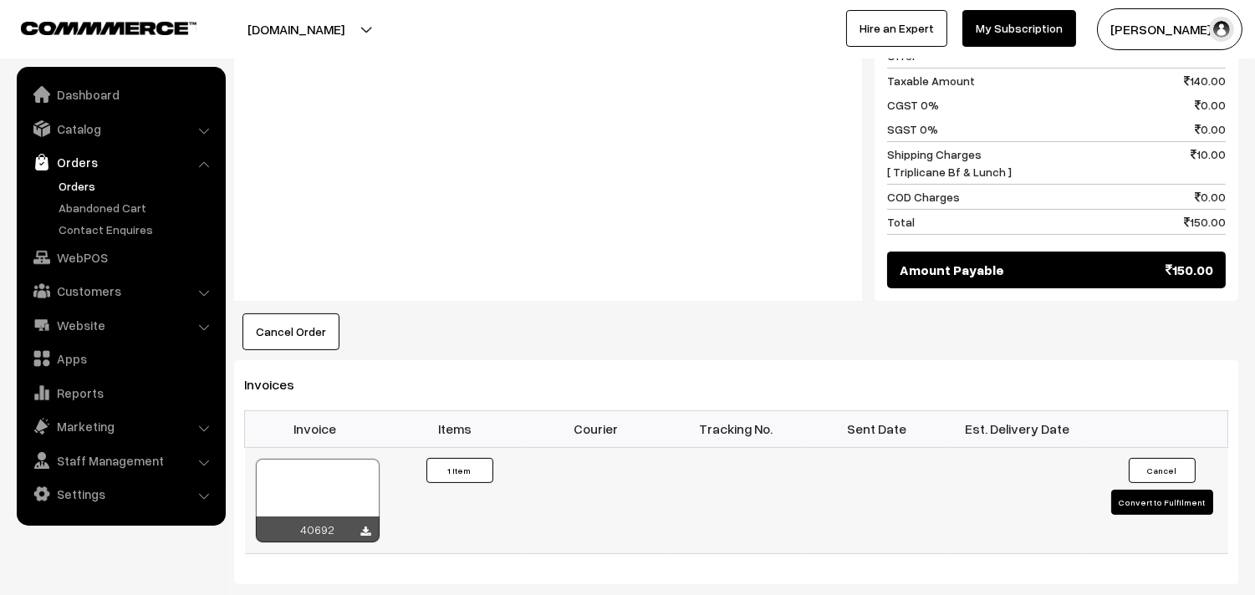
scroll to position [836, 0]
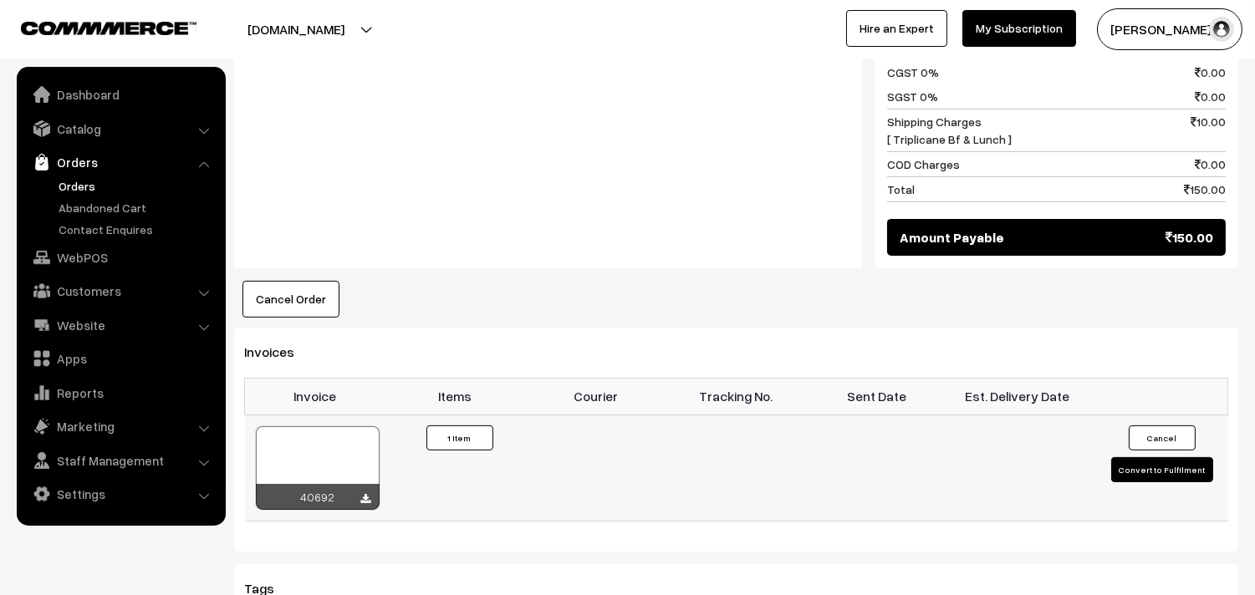
click at [330, 441] on div at bounding box center [318, 468] width 124 height 84
drag, startPoint x: 89, startPoint y: 255, endPoint x: 112, endPoint y: 264, distance: 24.4
click at [89, 254] on link "WebPOS" at bounding box center [120, 257] width 199 height 30
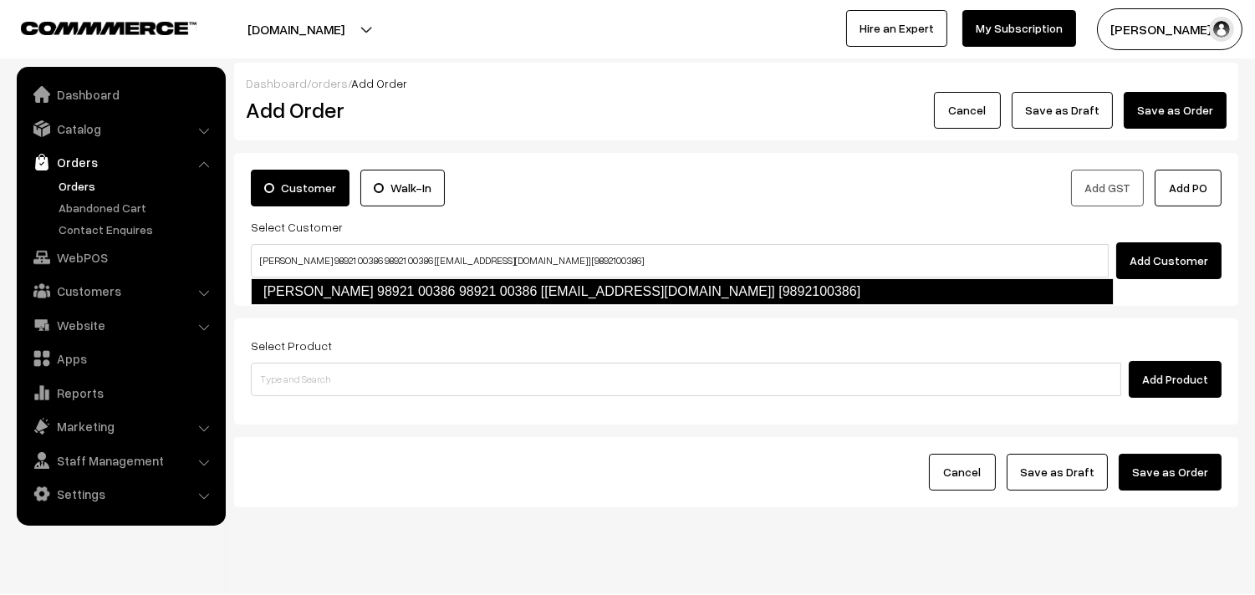
type input "[PERSON_NAME] 98921 00386 98921 00386‬ [[EMAIL_ADDRESS][DOMAIN_NAME]] [98921003…"
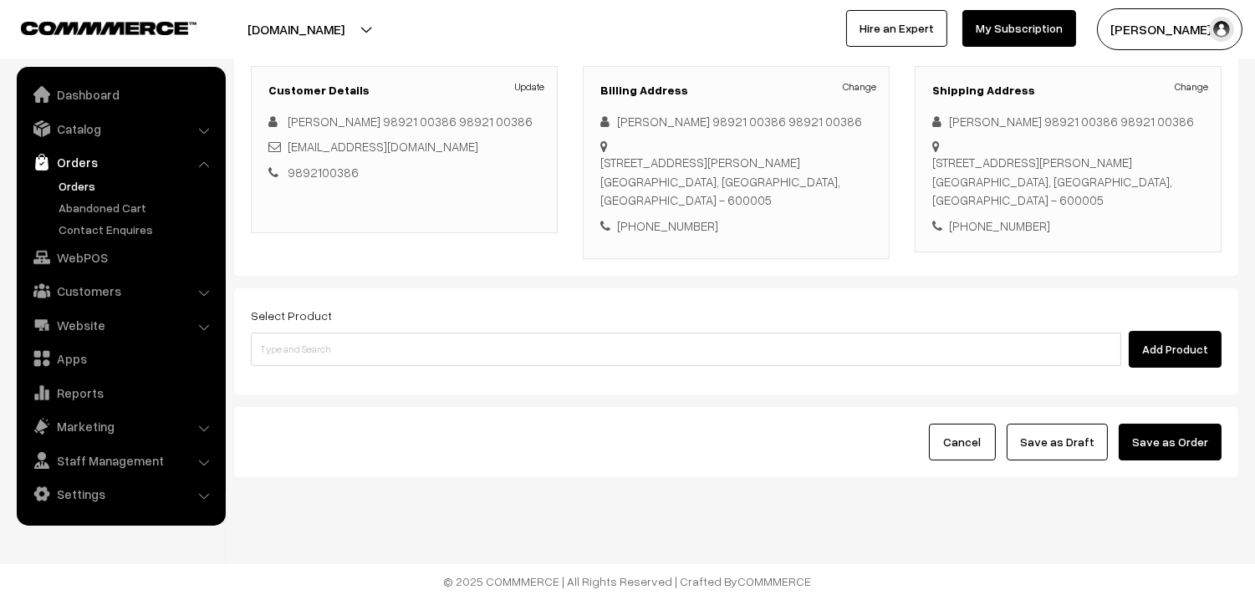
scroll to position [227, 0]
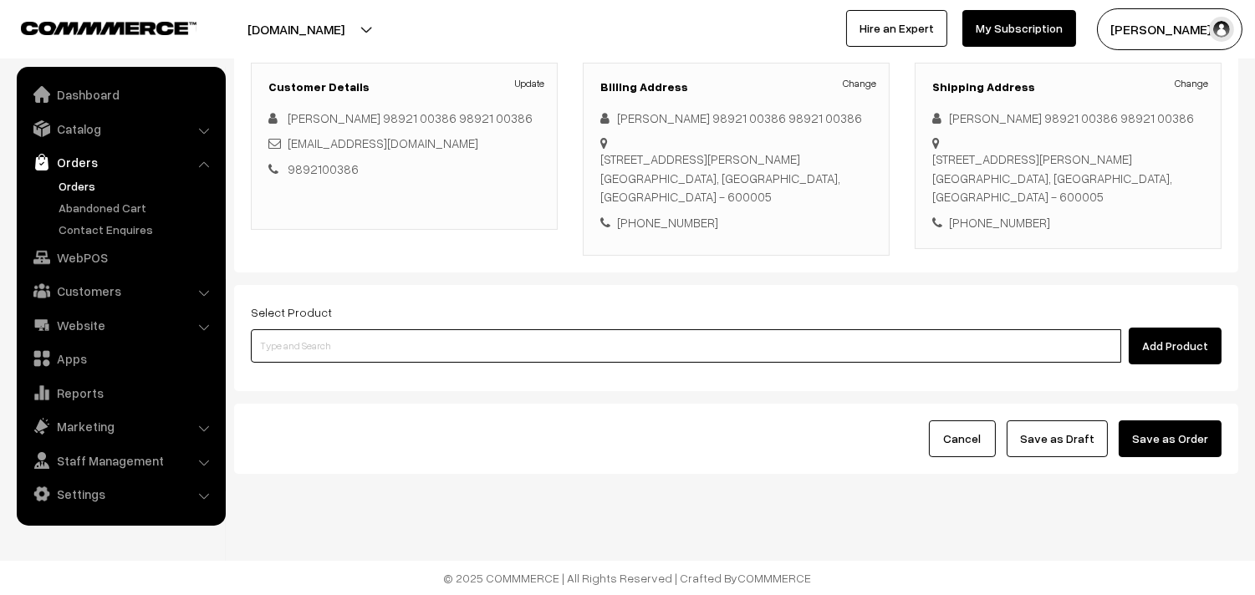
click at [387, 332] on input at bounding box center [686, 345] width 870 height 33
type input "c"
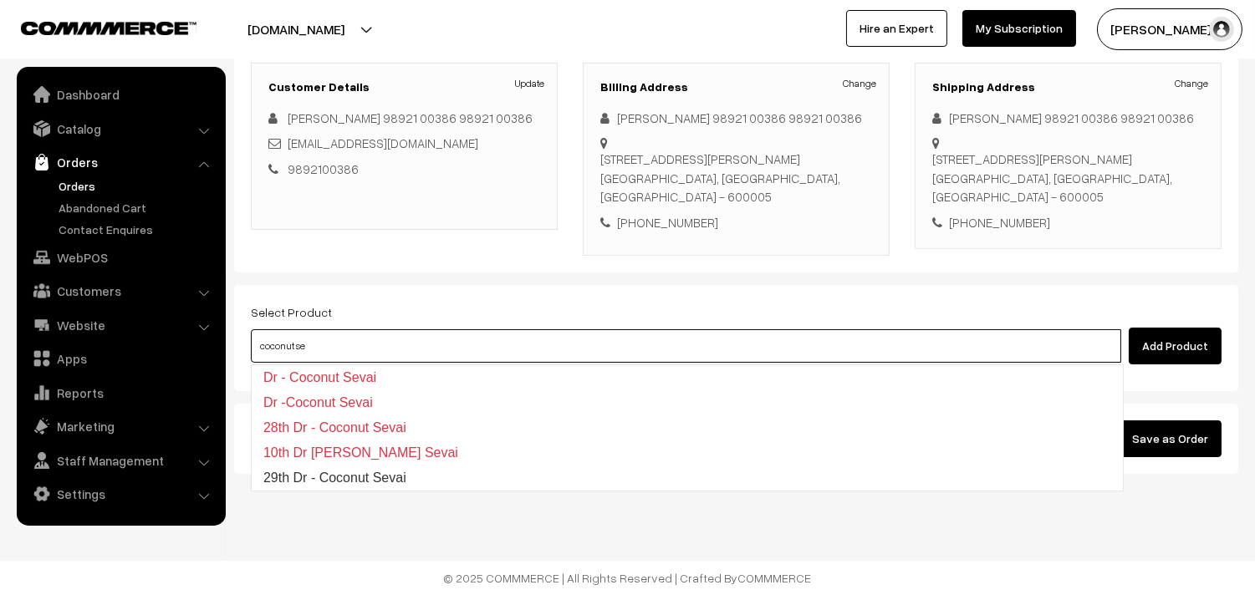
type input "29th Dr - Coconut Sevai"
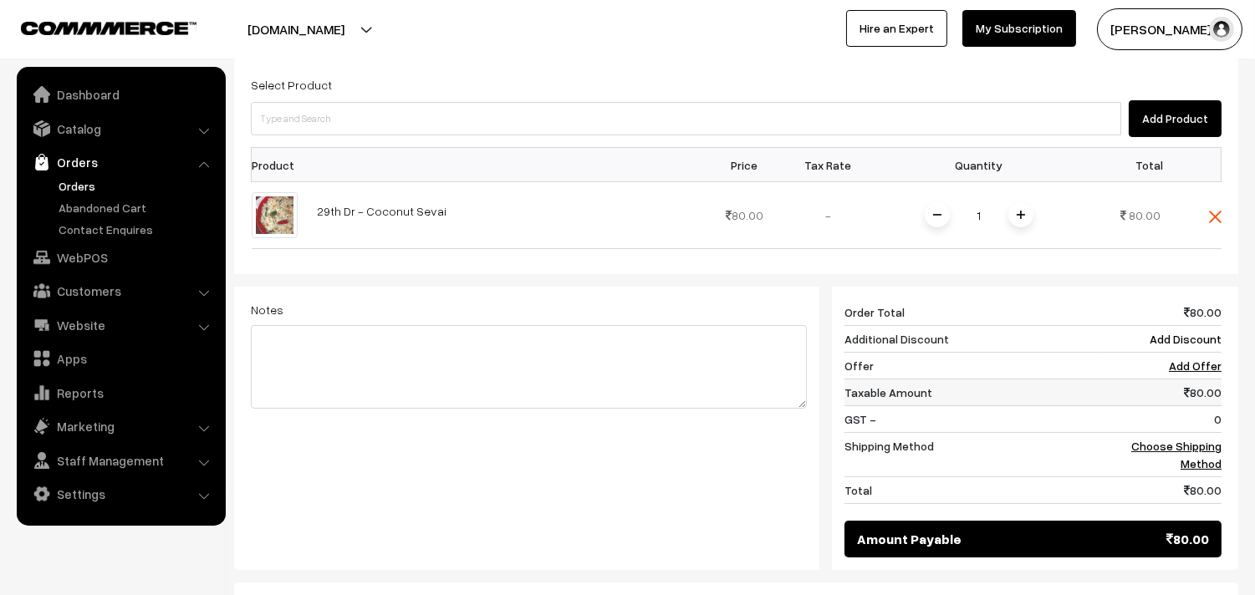
scroll to position [506, 0]
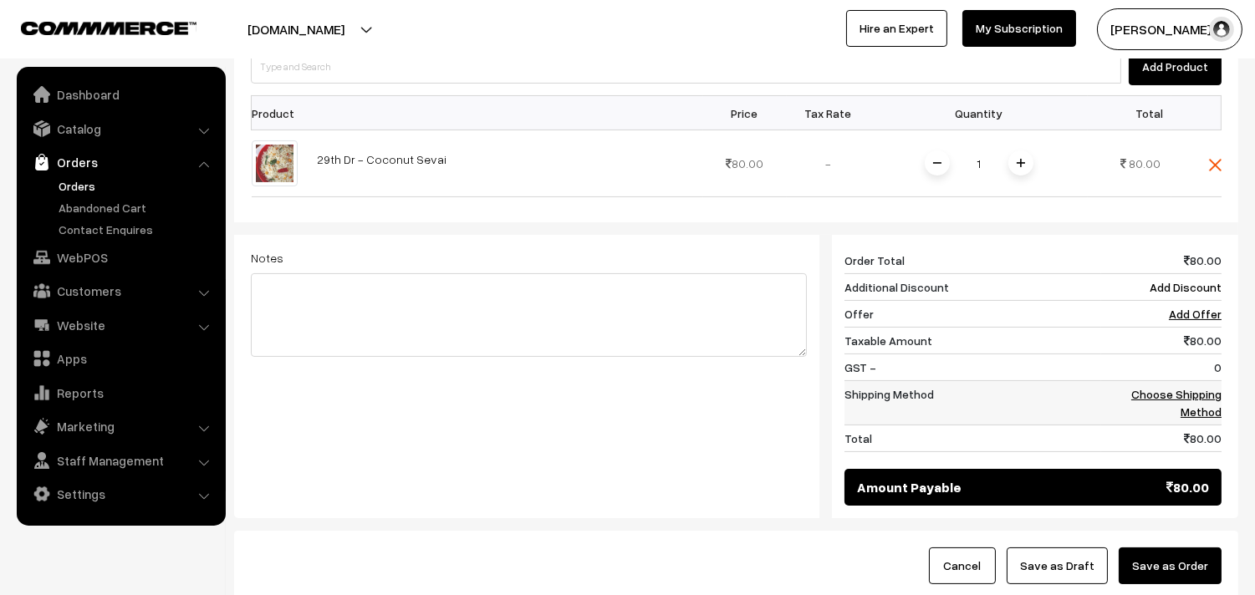
click at [1202, 404] on td "Choose Shipping Method" at bounding box center [1161, 403] width 120 height 44
click at [1206, 387] on link "Choose Shipping Method" at bounding box center [1176, 403] width 90 height 32
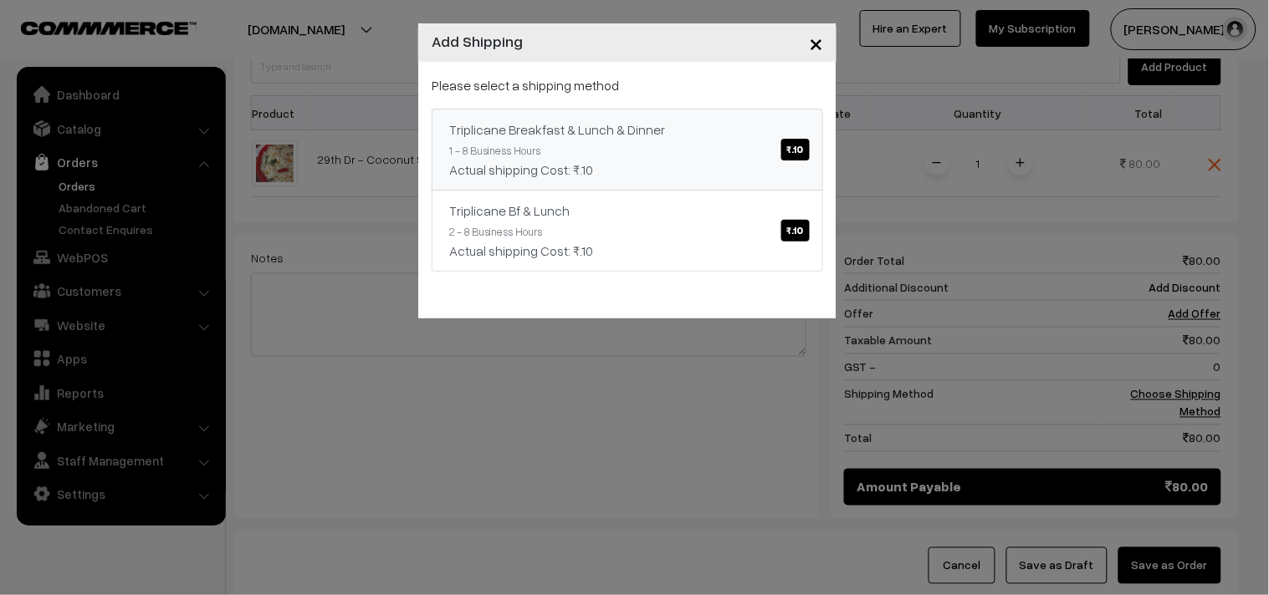
click at [666, 125] on div "Triplicane Breakfast & Lunch & Dinner ₹.10" at bounding box center [627, 130] width 356 height 20
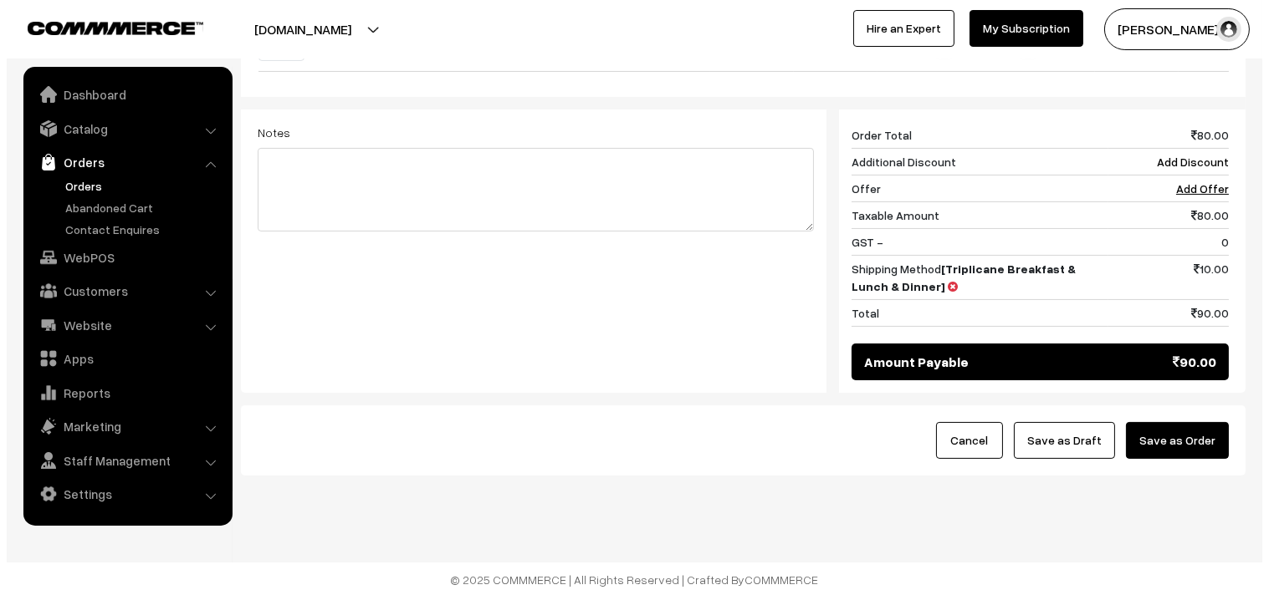
scroll to position [636, 0]
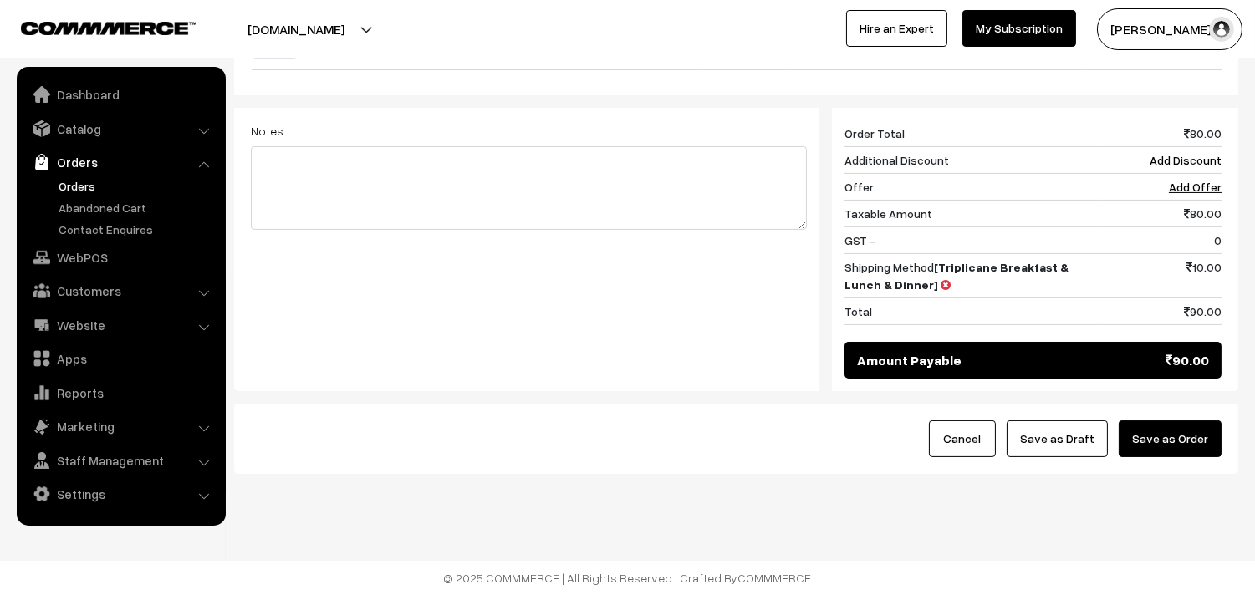
click at [1202, 436] on button "Save as Order" at bounding box center [1170, 439] width 103 height 37
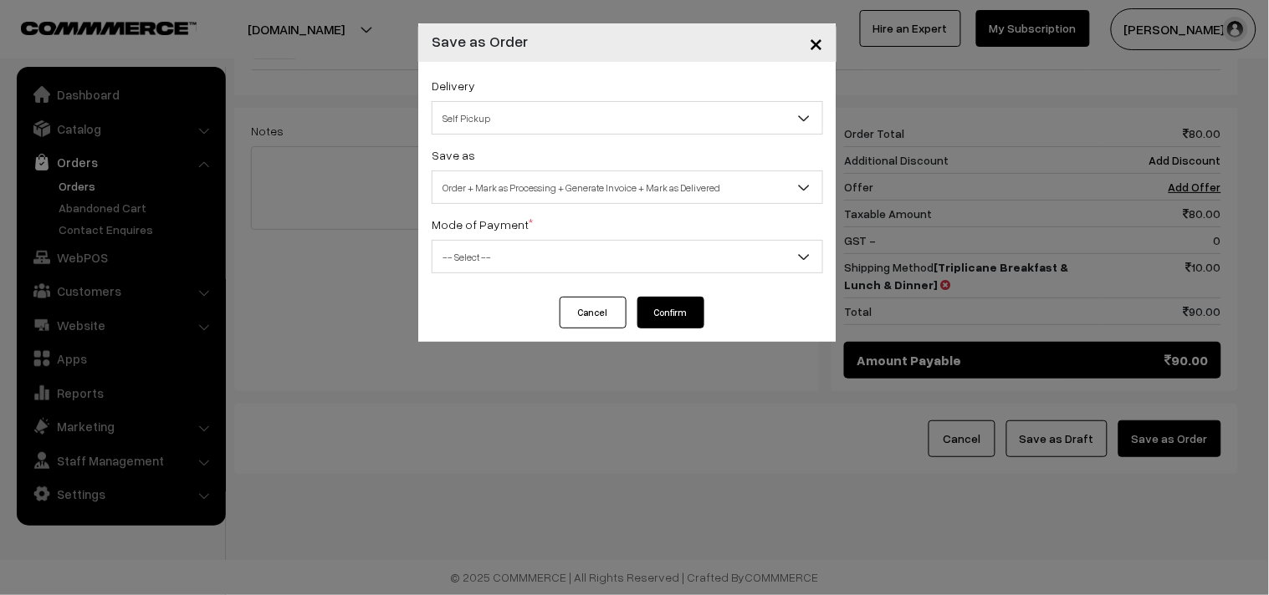
click at [510, 194] on span "Order + Mark as Processing + Generate Invoice + Mark as Delivered" at bounding box center [627, 187] width 390 height 29
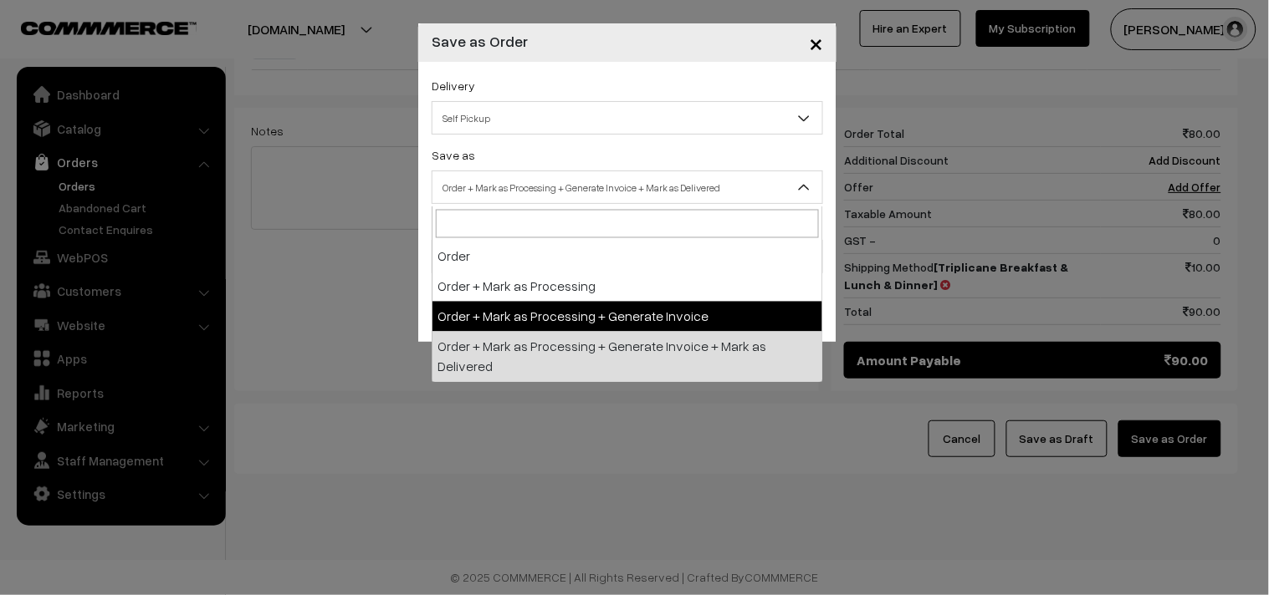
select select "3"
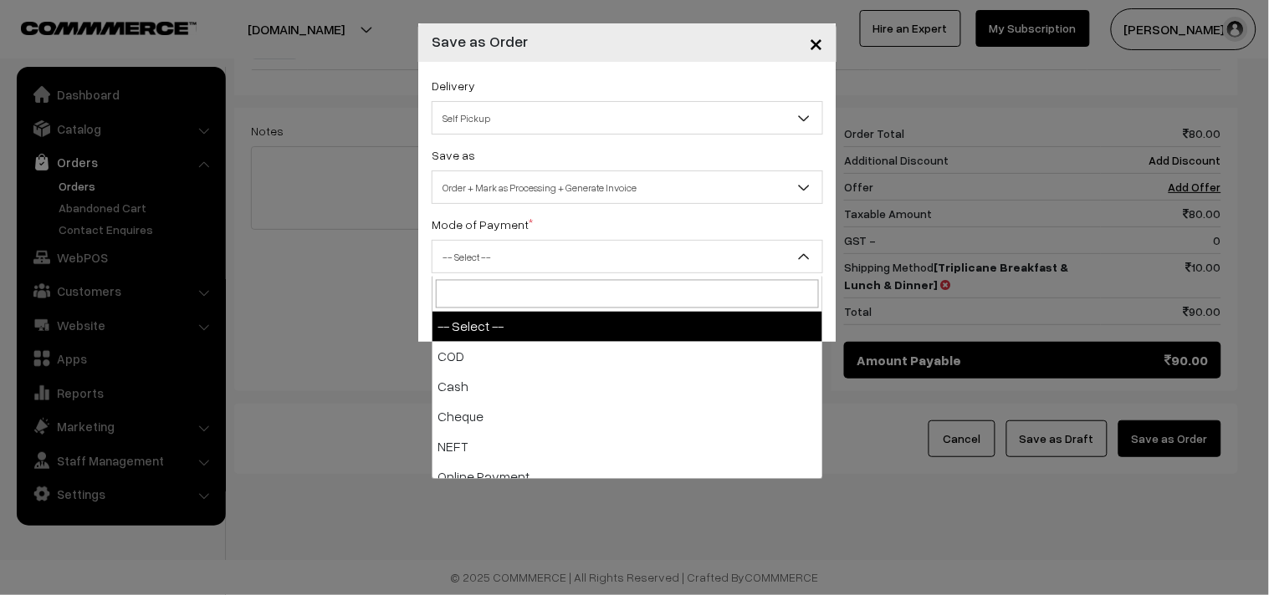
click at [502, 251] on span "-- Select --" at bounding box center [627, 256] width 390 height 29
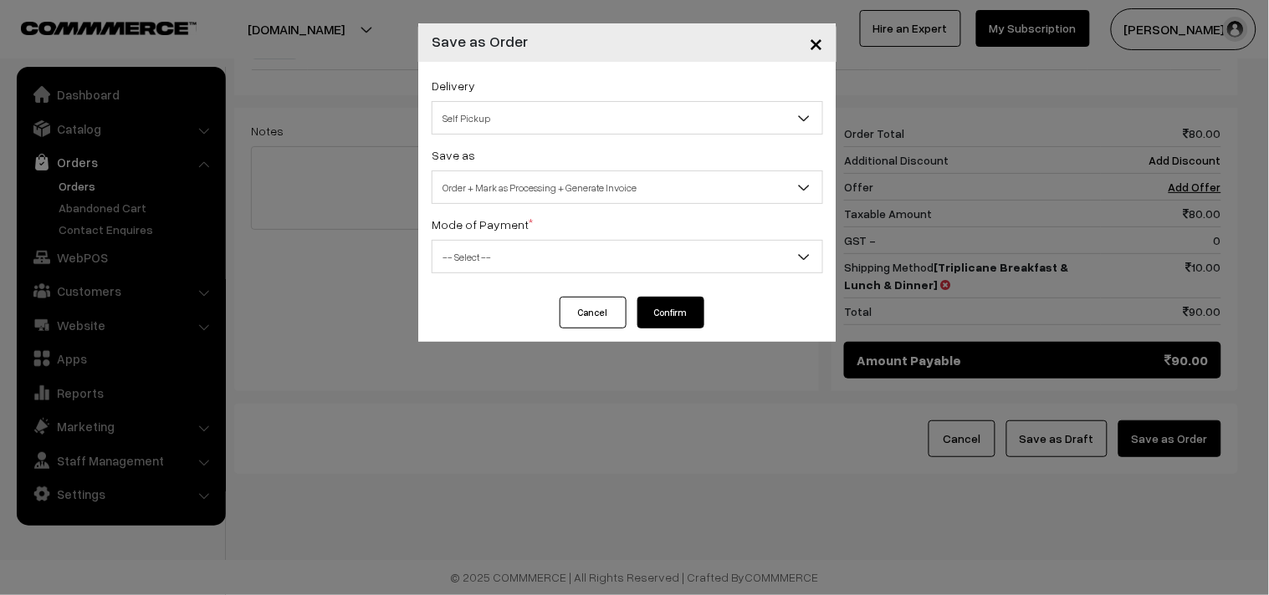
click at [491, 232] on label "Mode of Payment *" at bounding box center [481, 225] width 101 height 18
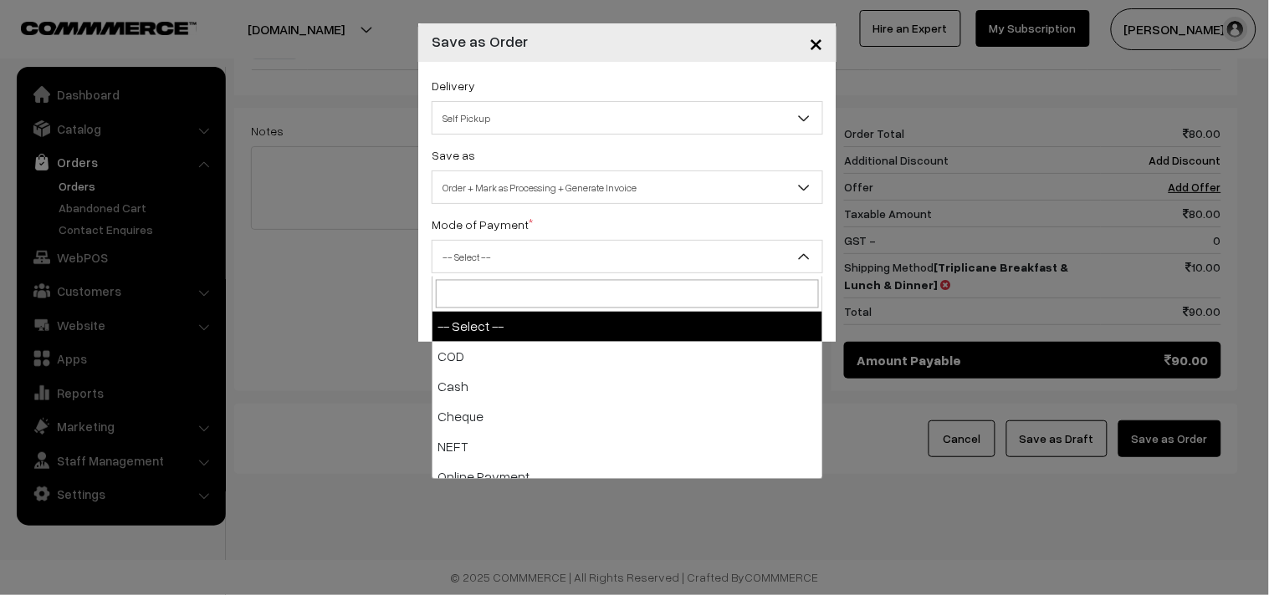
click at [496, 258] on span "-- Select --" at bounding box center [627, 256] width 390 height 29
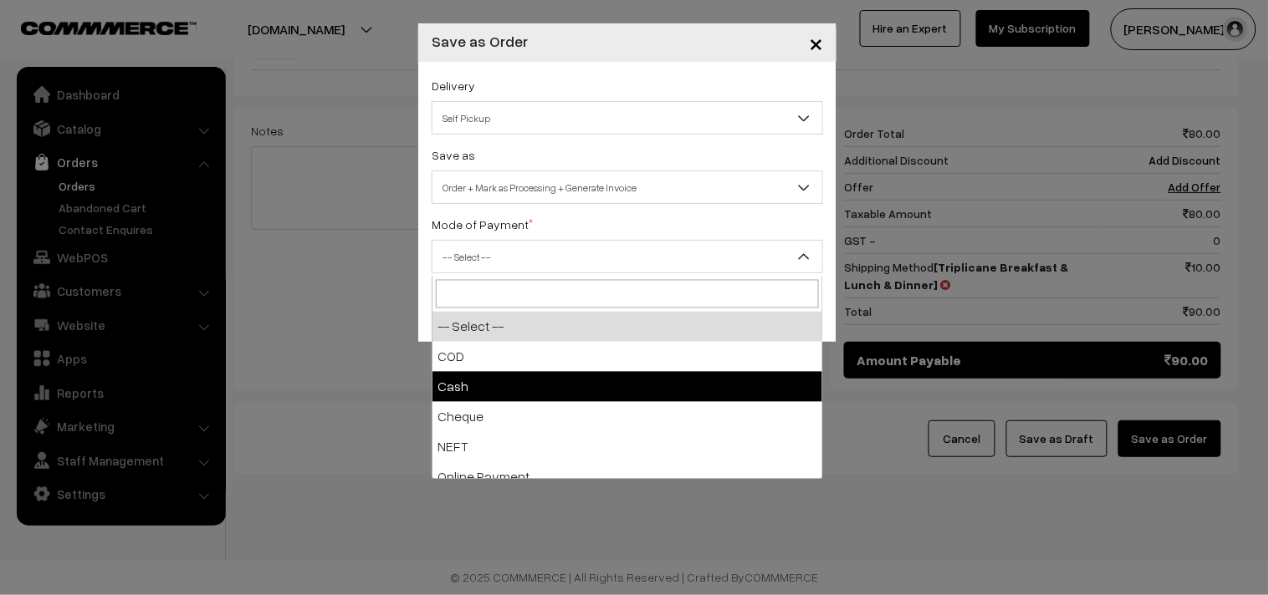
select select "2"
checkbox input "true"
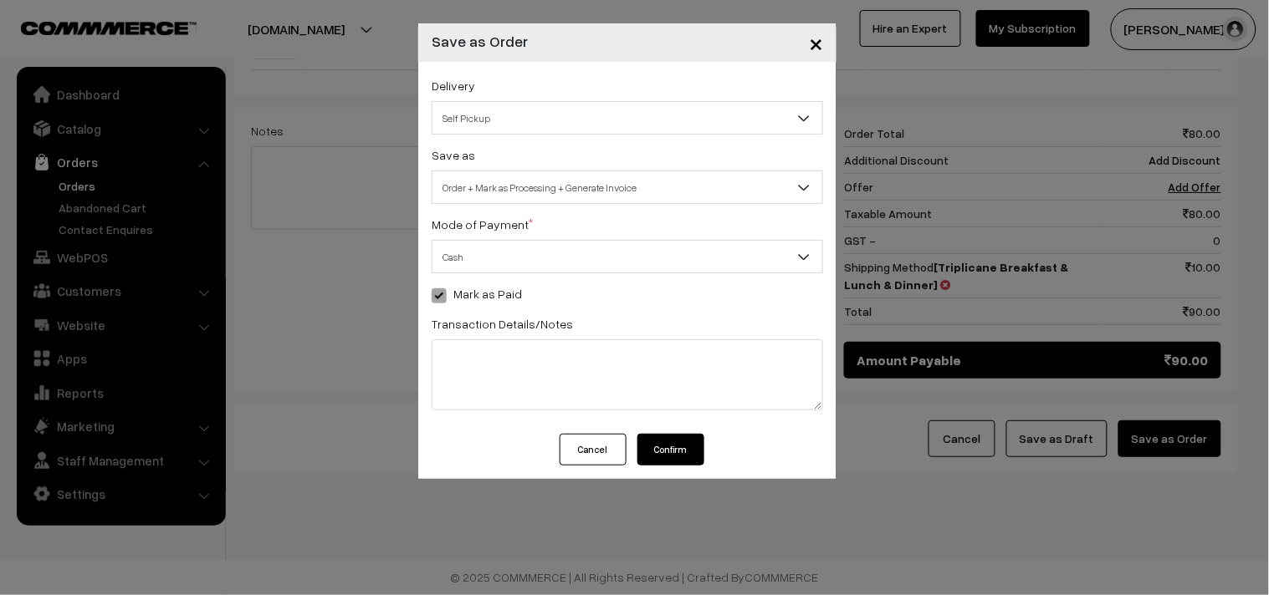
click at [661, 445] on button "Confirm" at bounding box center [670, 450] width 67 height 32
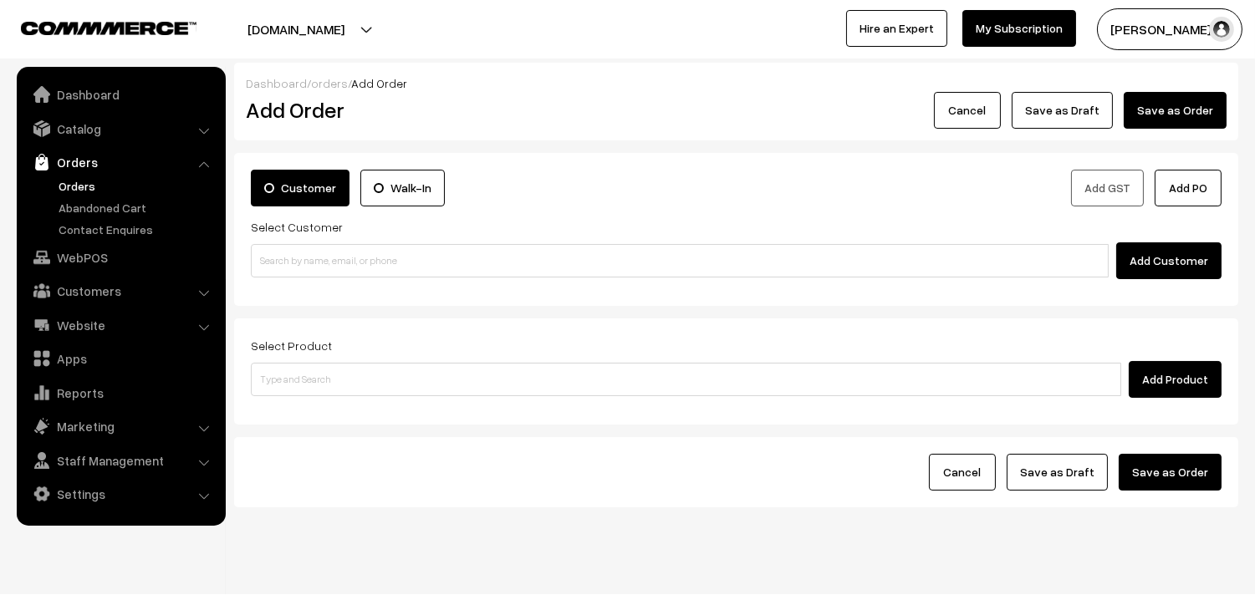
click at [86, 187] on link "Orders" at bounding box center [137, 186] width 166 height 18
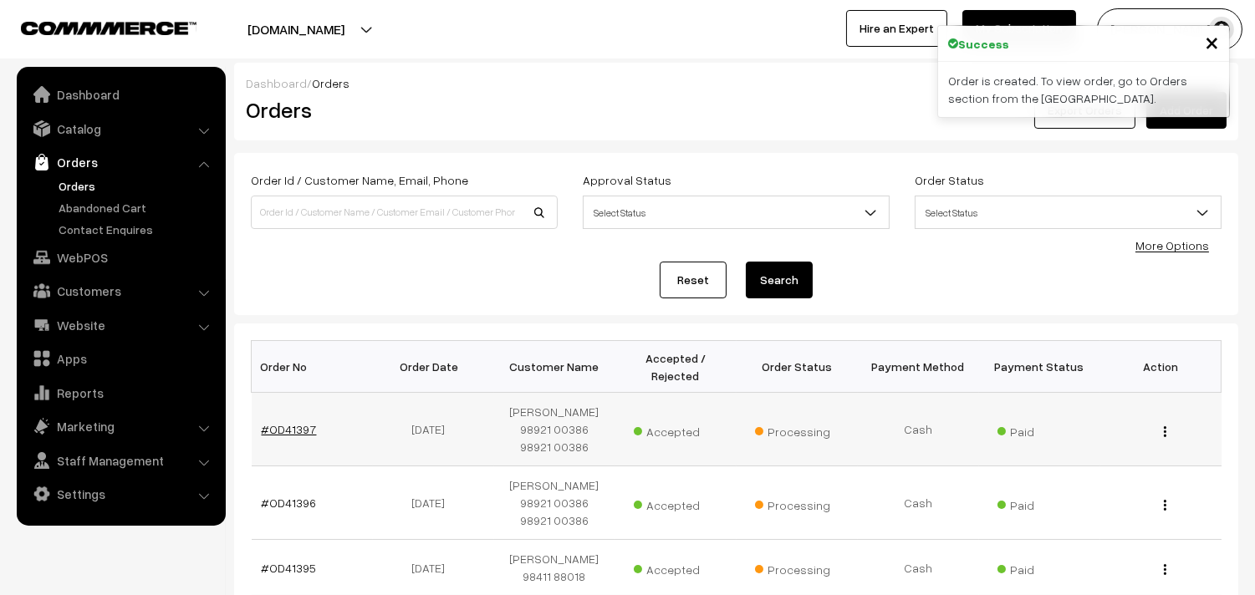
click at [294, 429] on link "#OD41397" at bounding box center [289, 429] width 55 height 14
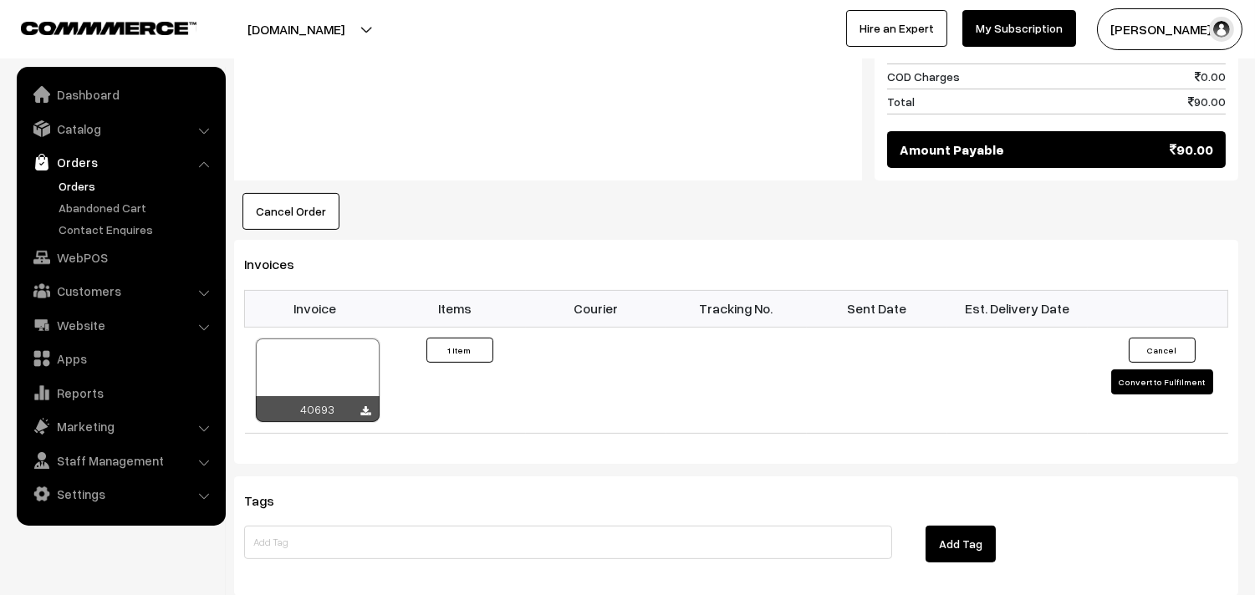
scroll to position [929, 0]
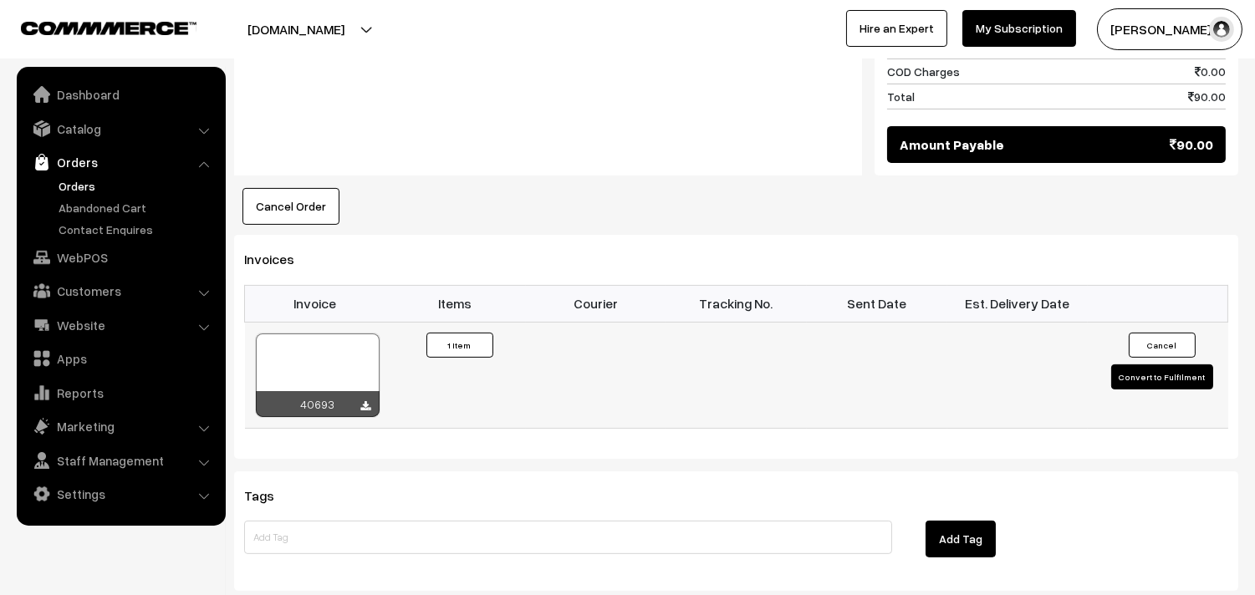
click at [324, 348] on div at bounding box center [318, 376] width 124 height 84
click at [102, 186] on link "Orders" at bounding box center [137, 186] width 166 height 18
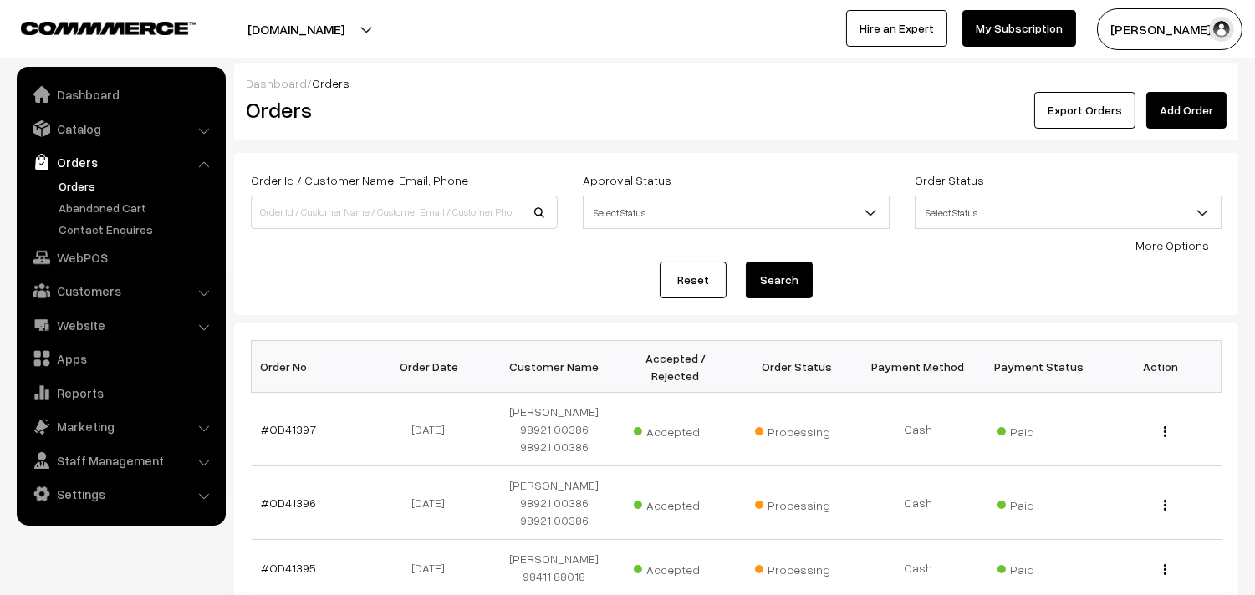
click at [79, 185] on link "Orders" at bounding box center [137, 186] width 166 height 18
drag, startPoint x: 334, startPoint y: 188, endPoint x: 327, endPoint y: 207, distance: 19.9
click at [335, 201] on div "Order Id / Customer Name, Email, Phone" at bounding box center [404, 199] width 307 height 59
click at [327, 207] on input at bounding box center [404, 212] width 307 height 33
paste input "98415 34463"
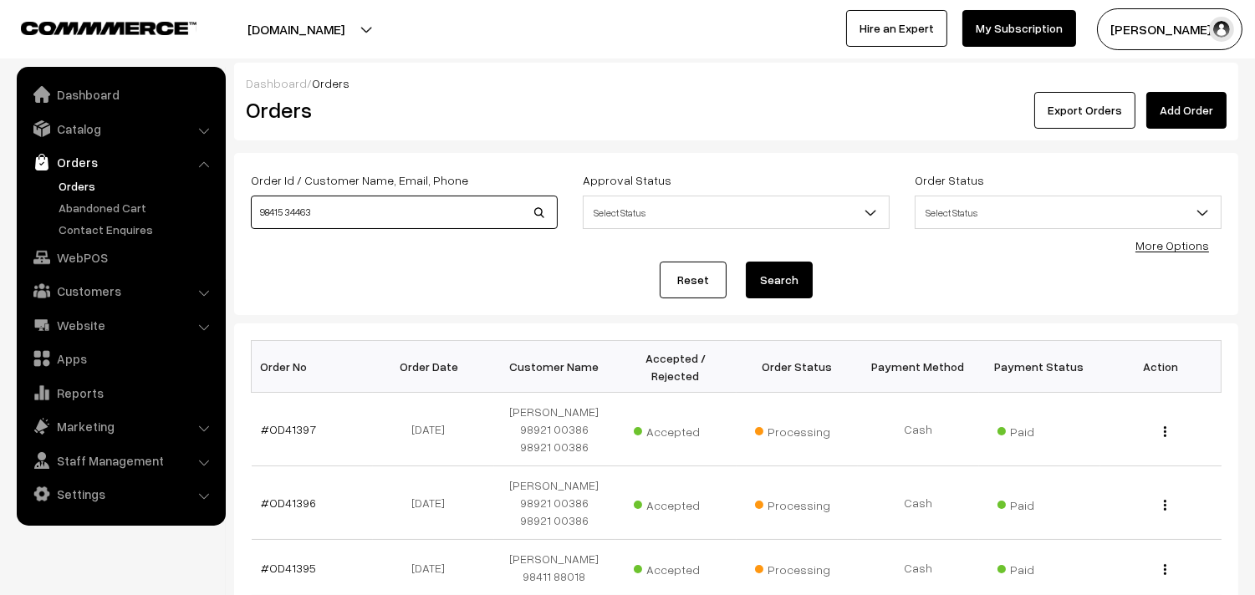
click at [288, 207] on input "98415 34463" at bounding box center [404, 212] width 307 height 33
type input "9841534463"
click at [746, 262] on button "Search" at bounding box center [779, 280] width 67 height 37
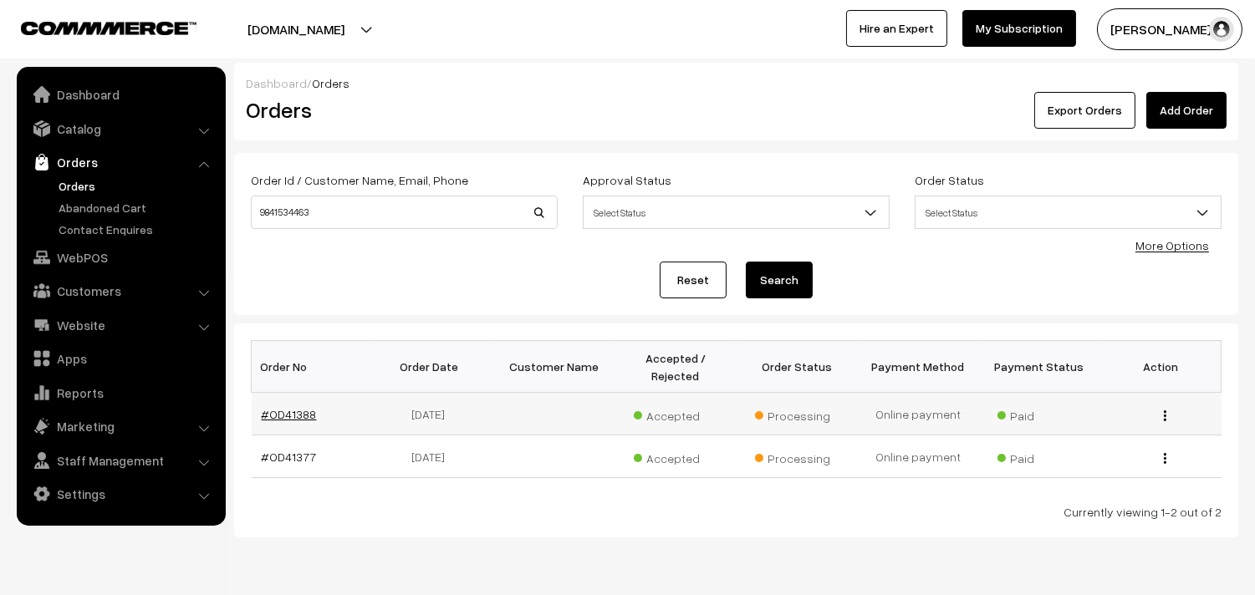
click at [293, 412] on link "#OD41388" at bounding box center [289, 414] width 55 height 14
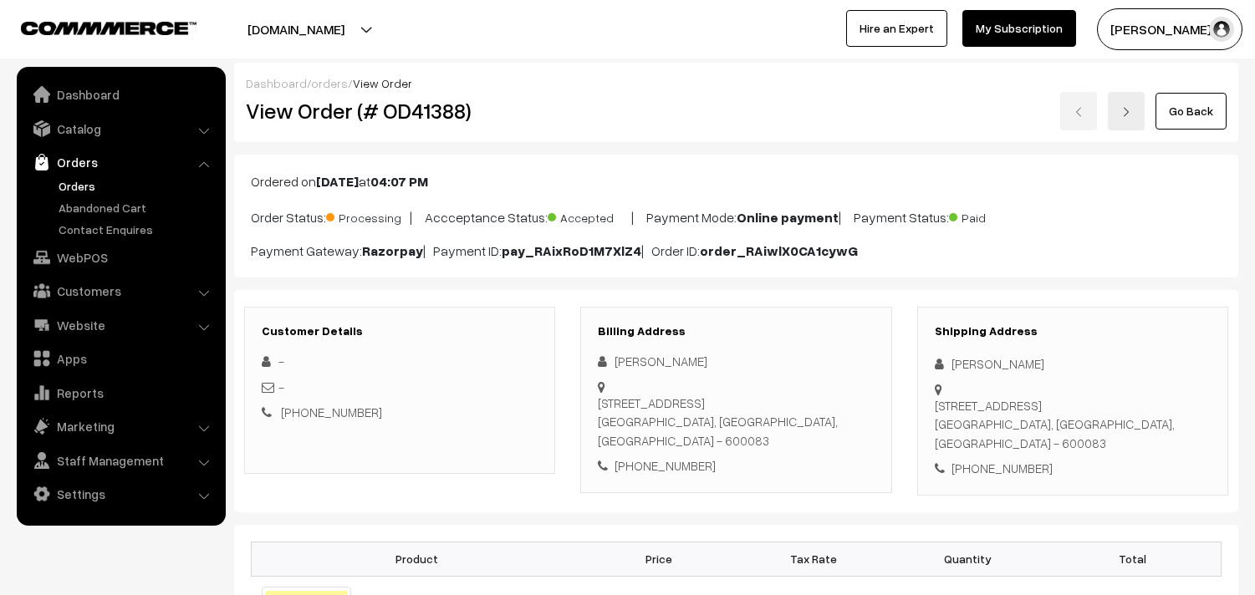
scroll to position [464, 0]
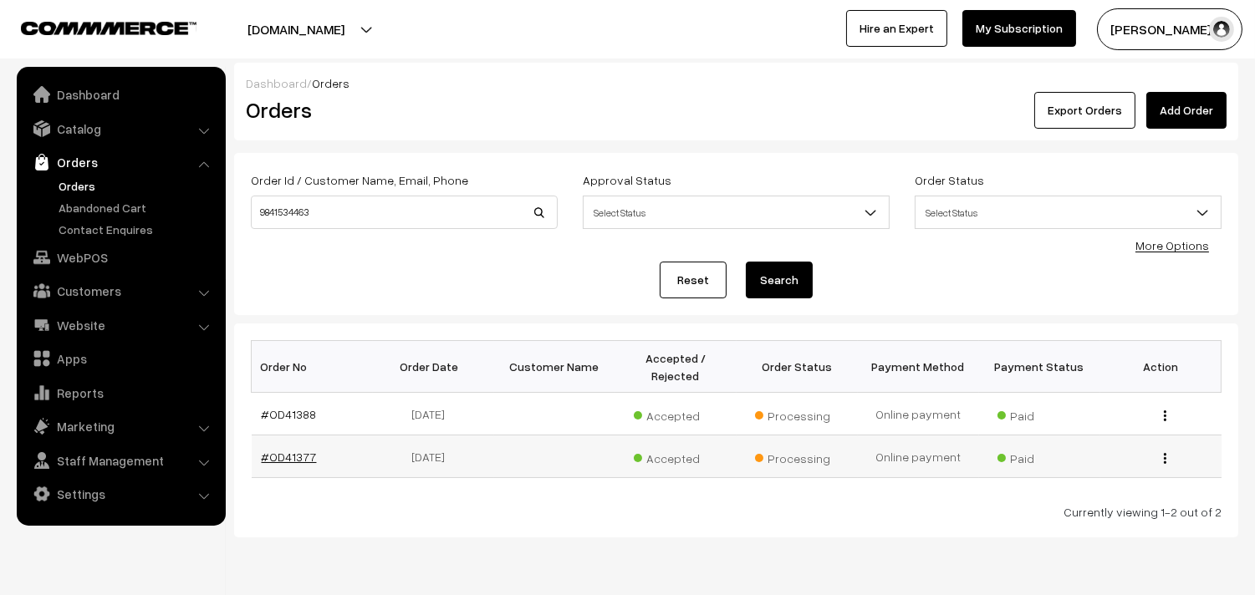
click at [278, 452] on link "#OD41377" at bounding box center [289, 457] width 55 height 14
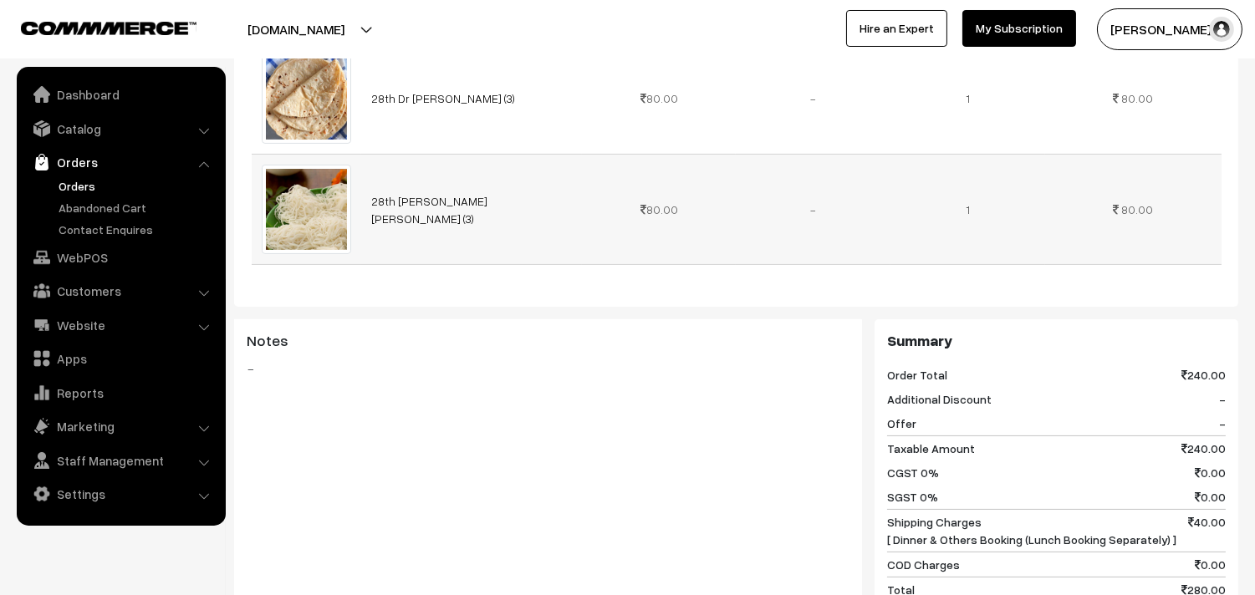
scroll to position [650, 0]
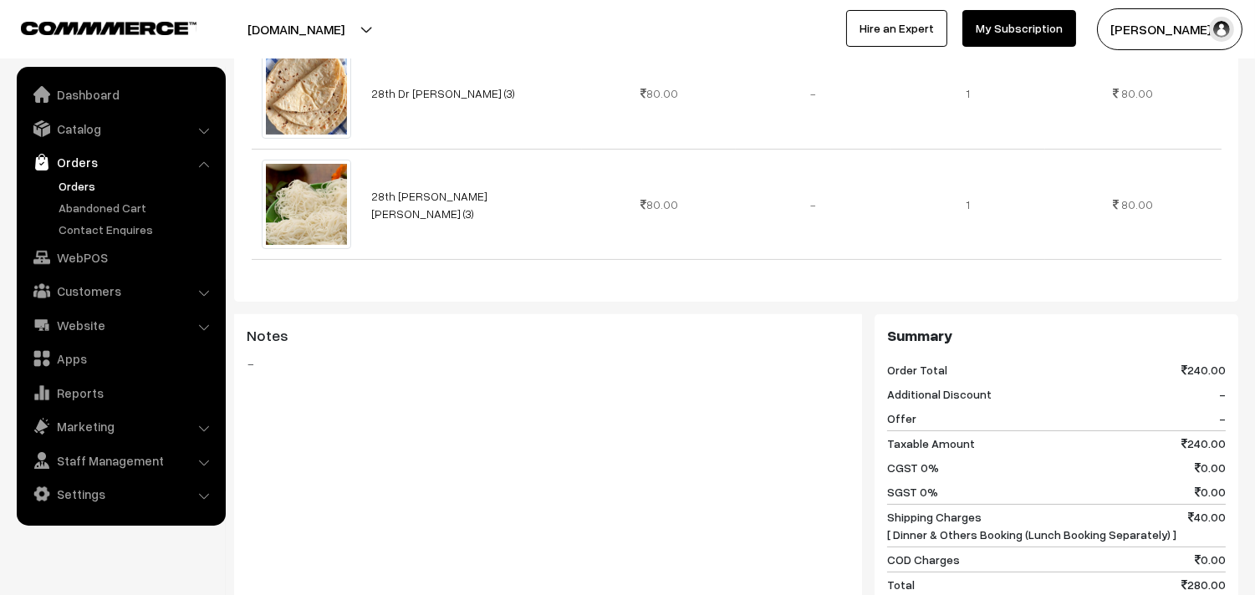
click at [84, 181] on link "Orders" at bounding box center [137, 186] width 166 height 18
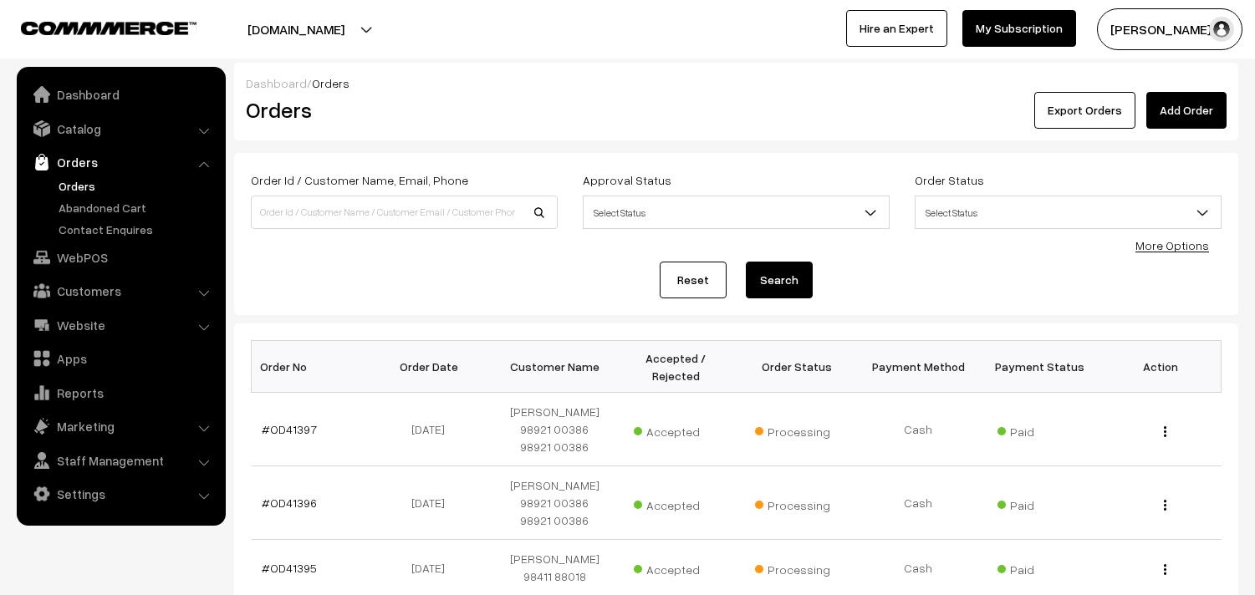
scroll to position [564, 0]
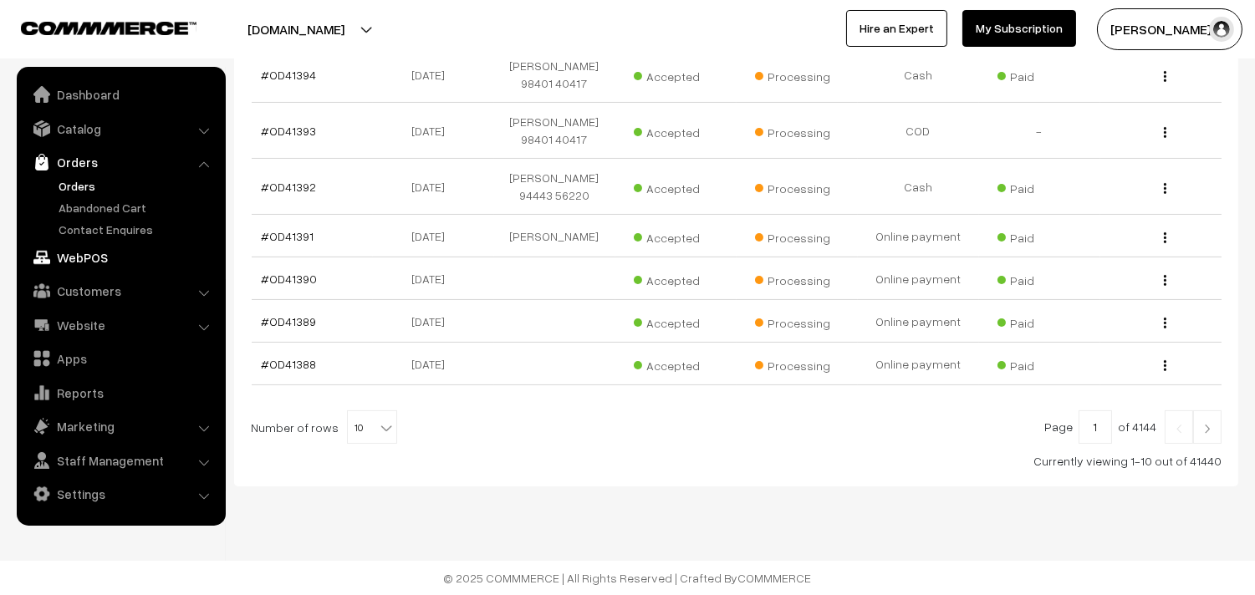
click at [87, 252] on link "WebPOS" at bounding box center [120, 257] width 199 height 30
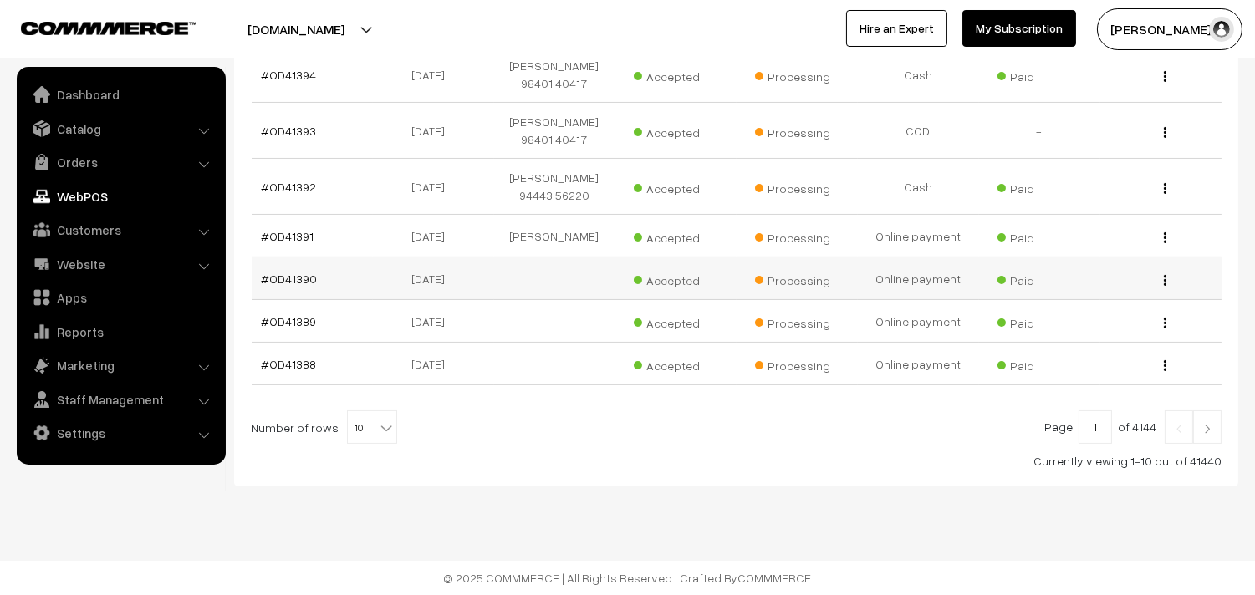
click at [339, 283] on td "#OD41390" at bounding box center [312, 279] width 121 height 43
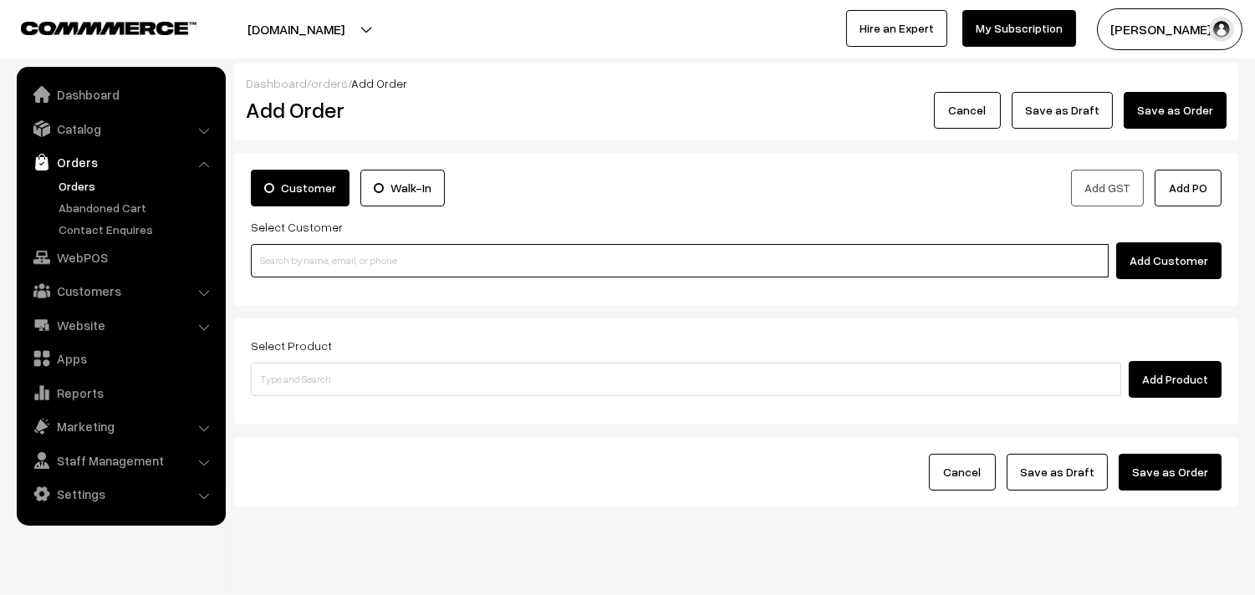
click at [354, 276] on input at bounding box center [680, 260] width 858 height 33
paste input "99629 59466"
click at [301, 261] on input "99629 59466" at bounding box center [680, 260] width 858 height 33
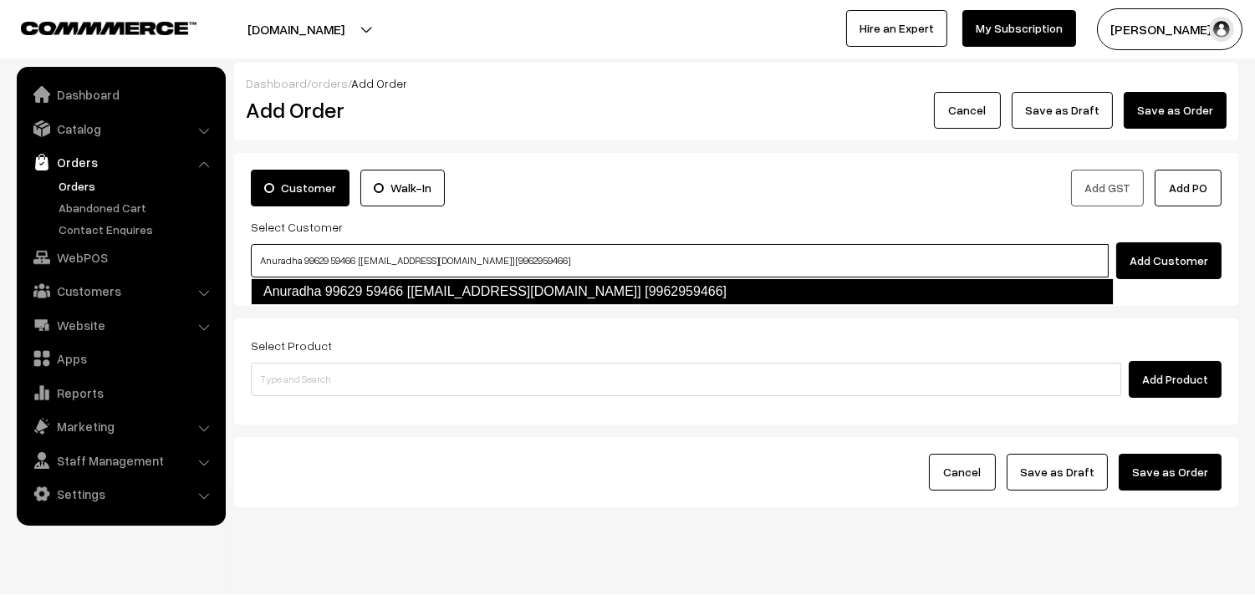
type input "Anuradha 99629 59466 [Annams21@gmail.com] [9962959466]"
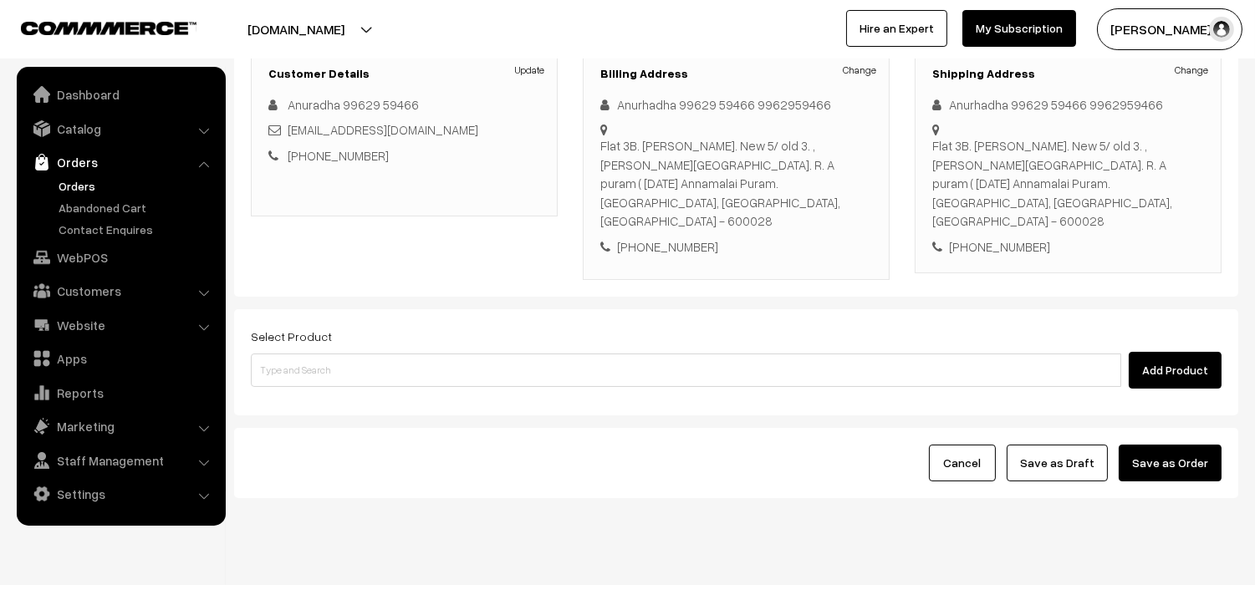
scroll to position [247, 0]
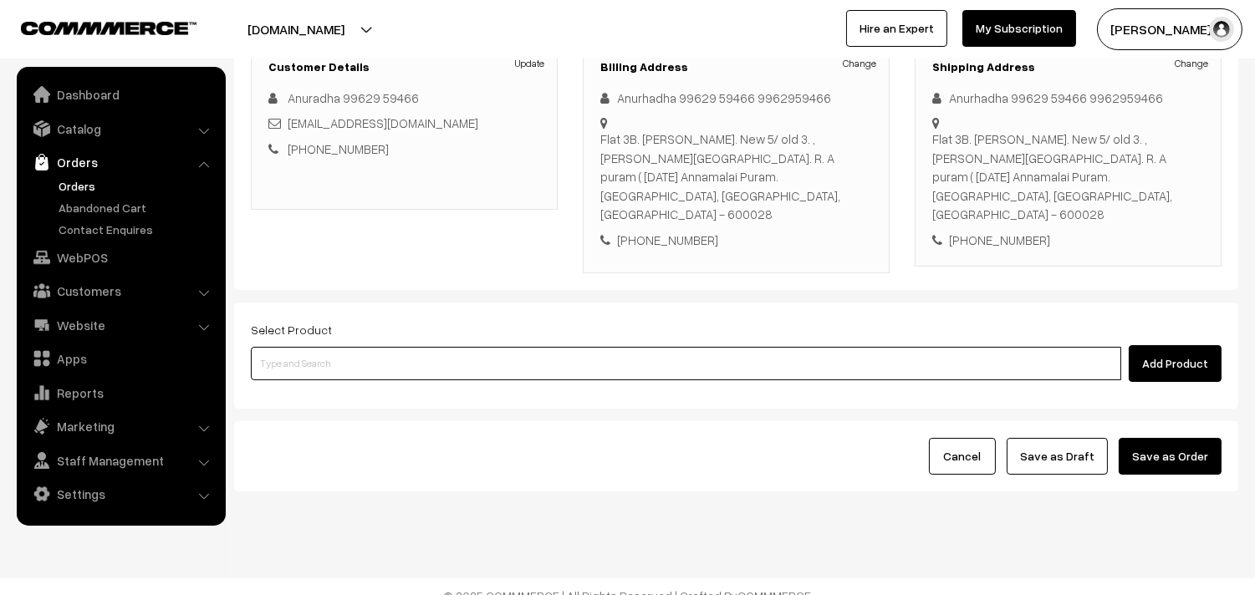
click at [470, 347] on input at bounding box center [686, 363] width 870 height 33
click at [592, 352] on input at bounding box center [686, 363] width 870 height 33
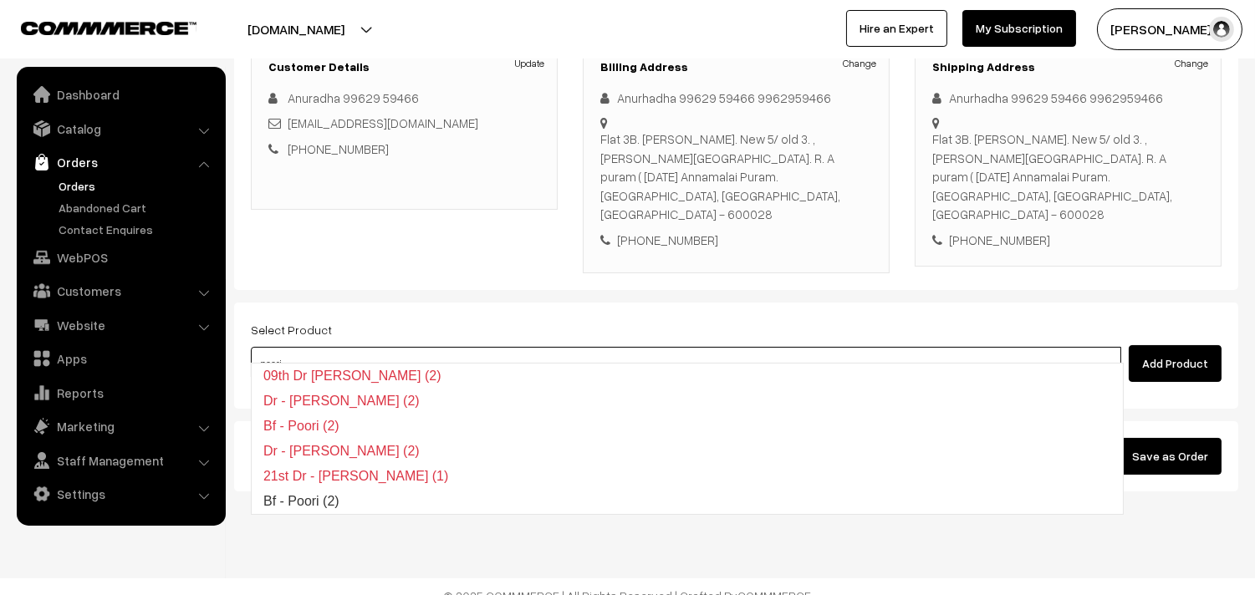
type input "Bf - Poori (2)"
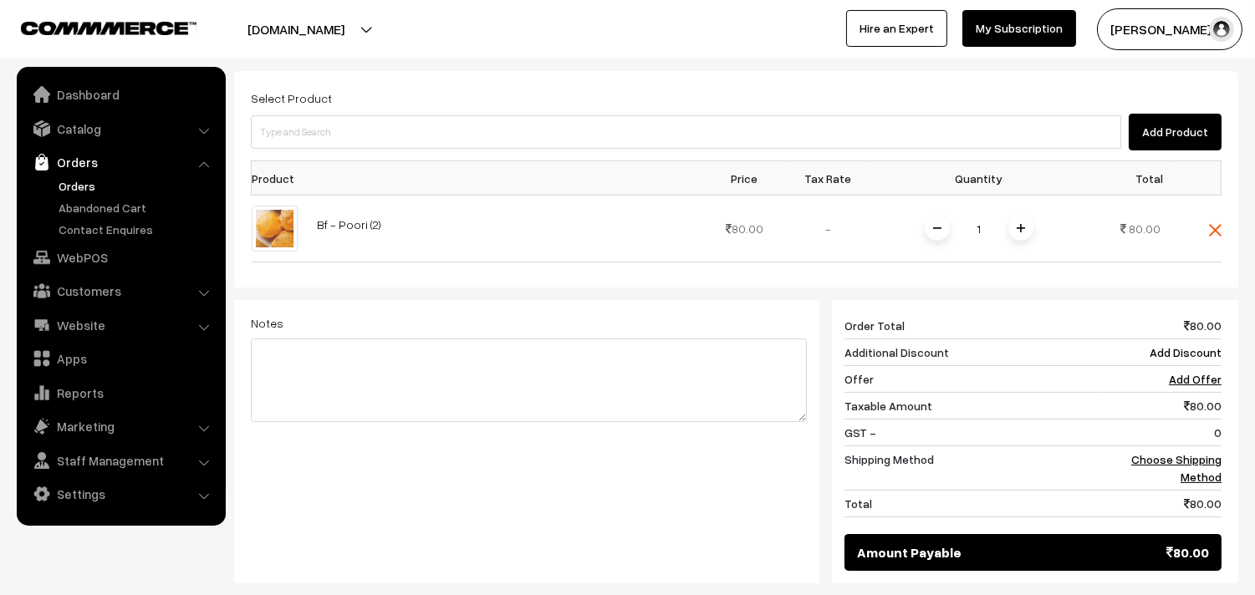
scroll to position [619, 0]
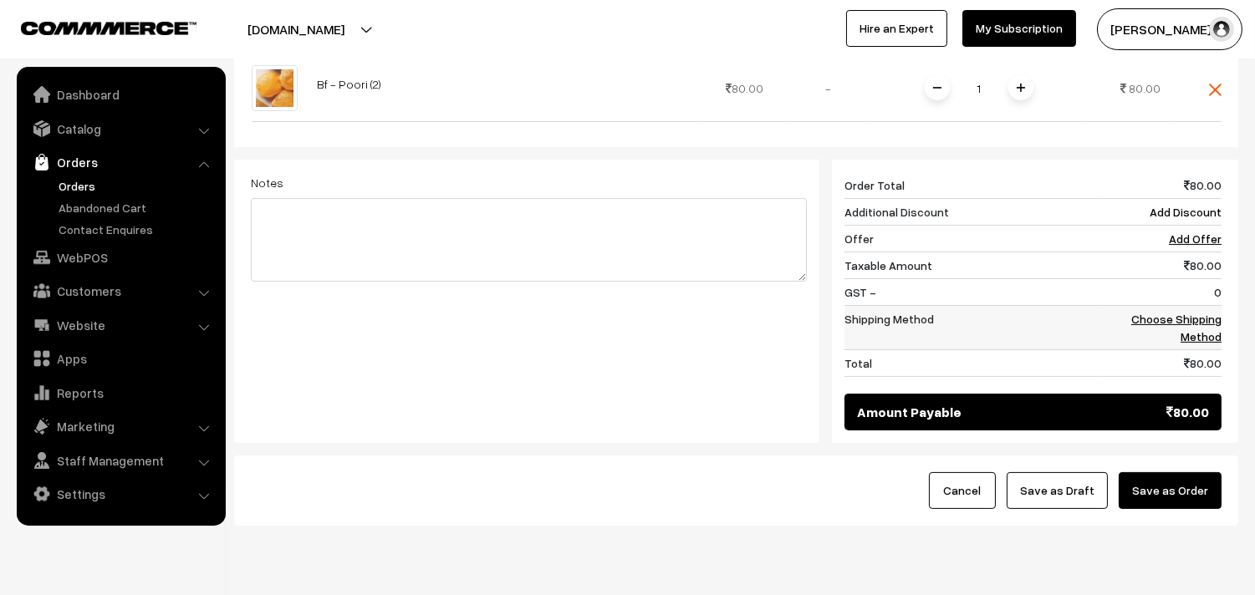
click at [1193, 312] on link "Choose Shipping Method" at bounding box center [1176, 328] width 90 height 32
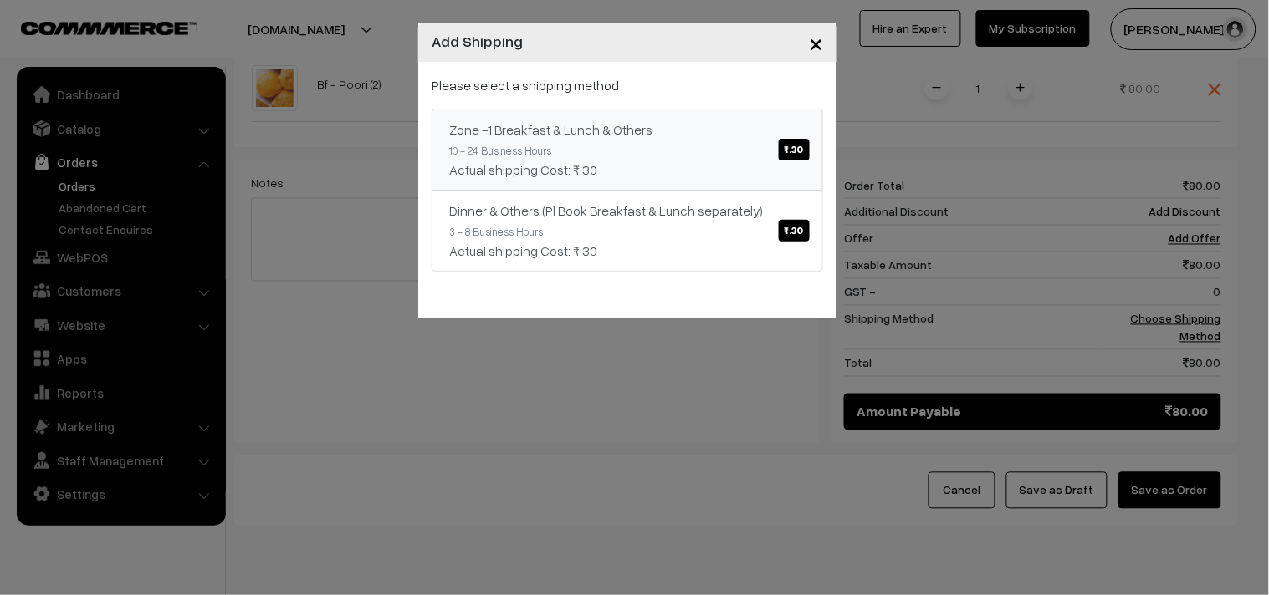
click at [723, 172] on div "Actual shipping Cost: ₹.30" at bounding box center [627, 170] width 356 height 20
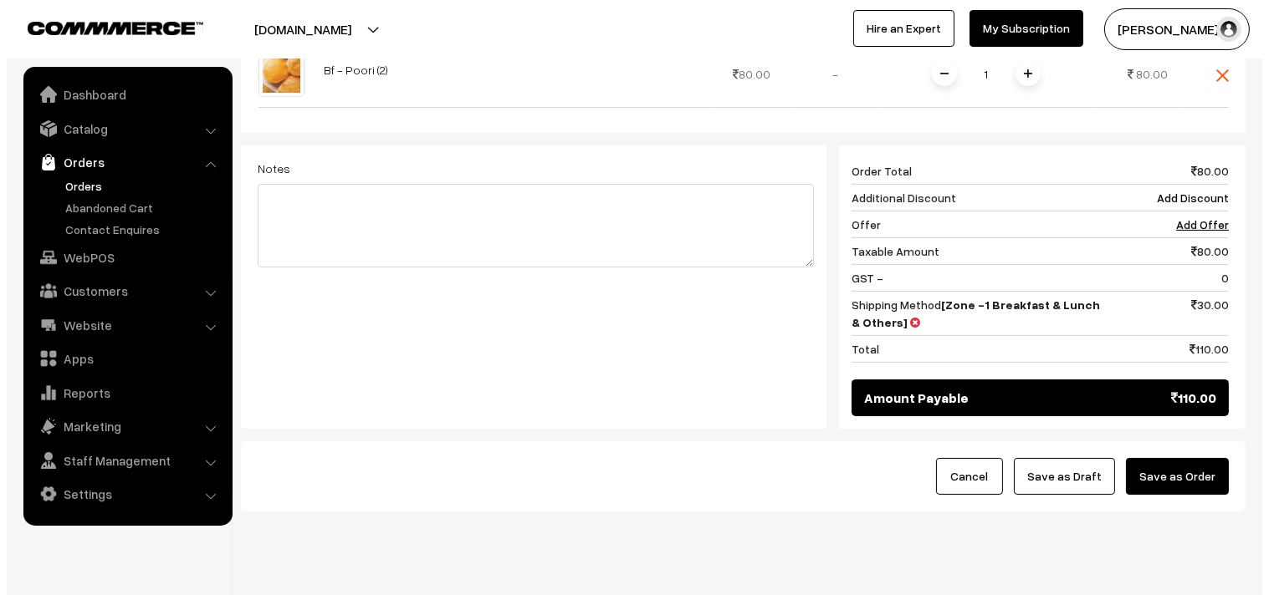
scroll to position [654, 0]
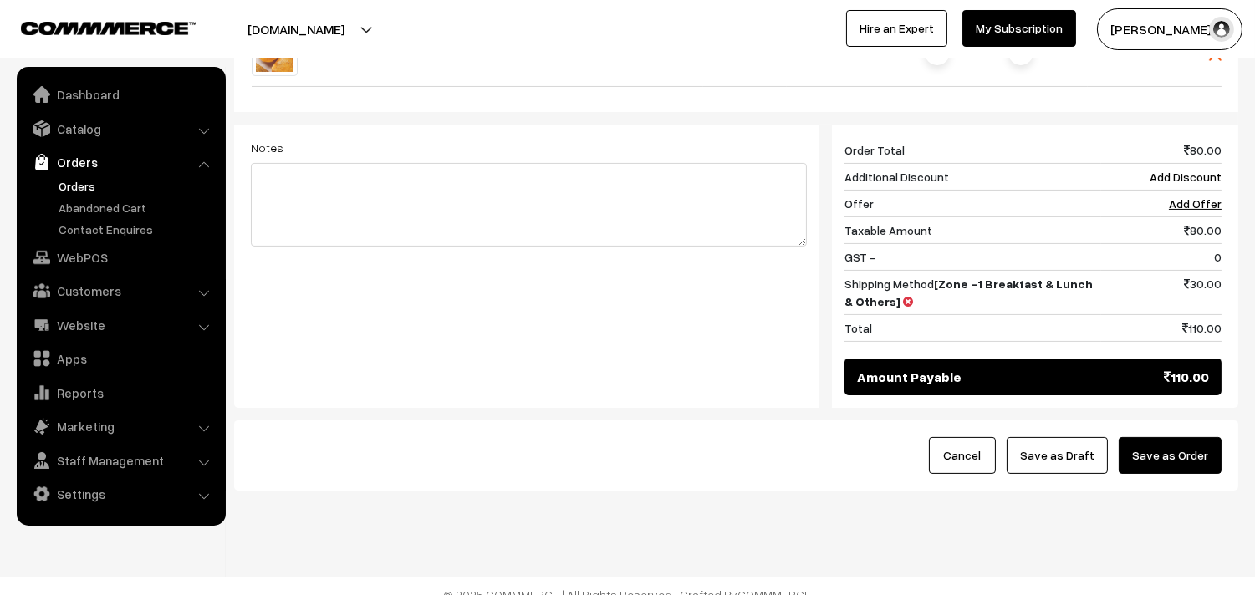
click at [1182, 421] on div "Cancel Save as Draft Save as Order" at bounding box center [736, 456] width 1004 height 70
click at [1155, 438] on button "Save as Order" at bounding box center [1170, 455] width 103 height 37
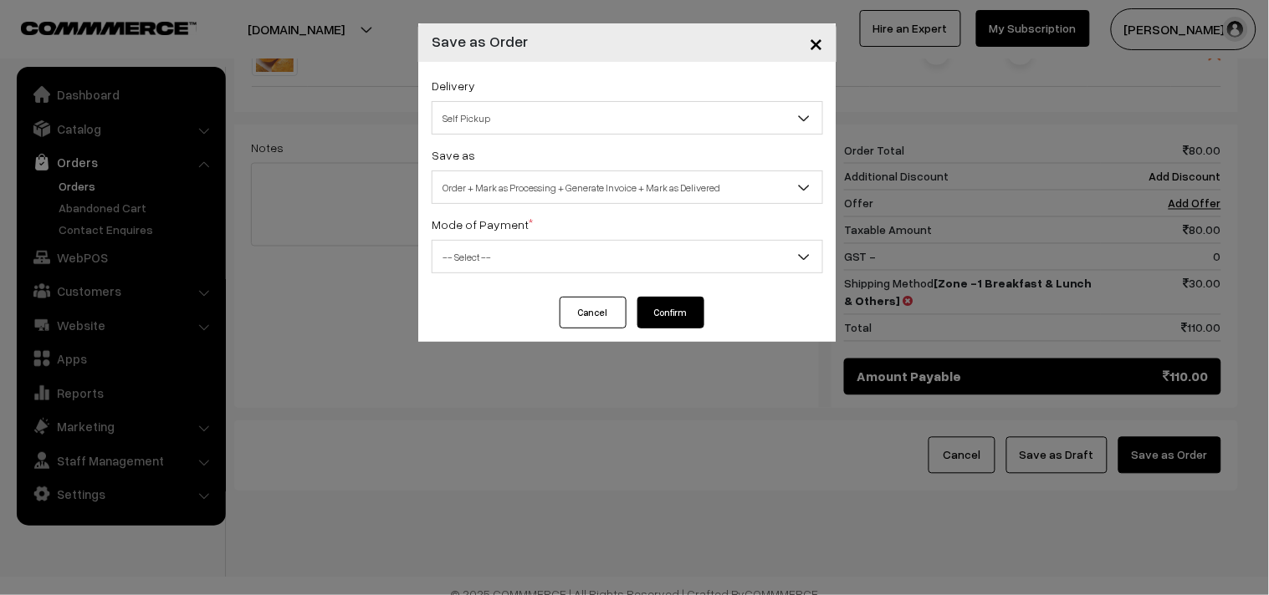
click at [620, 185] on span "Order + Mark as Processing + Generate Invoice + Mark as Delivered" at bounding box center [627, 187] width 390 height 29
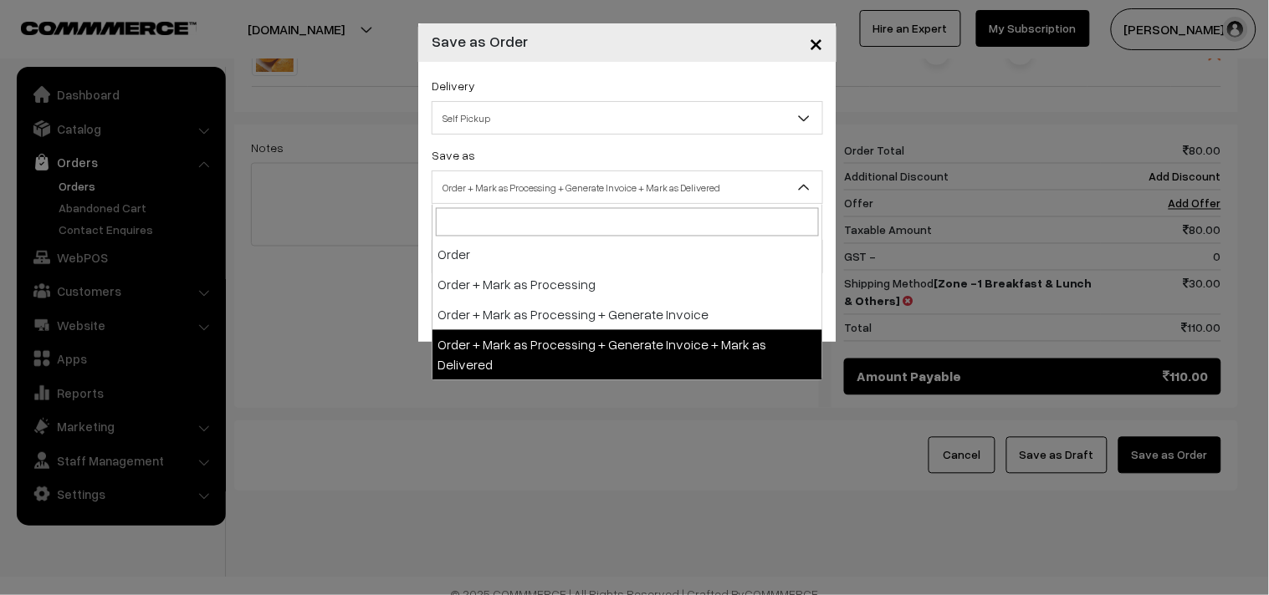
select select "3"
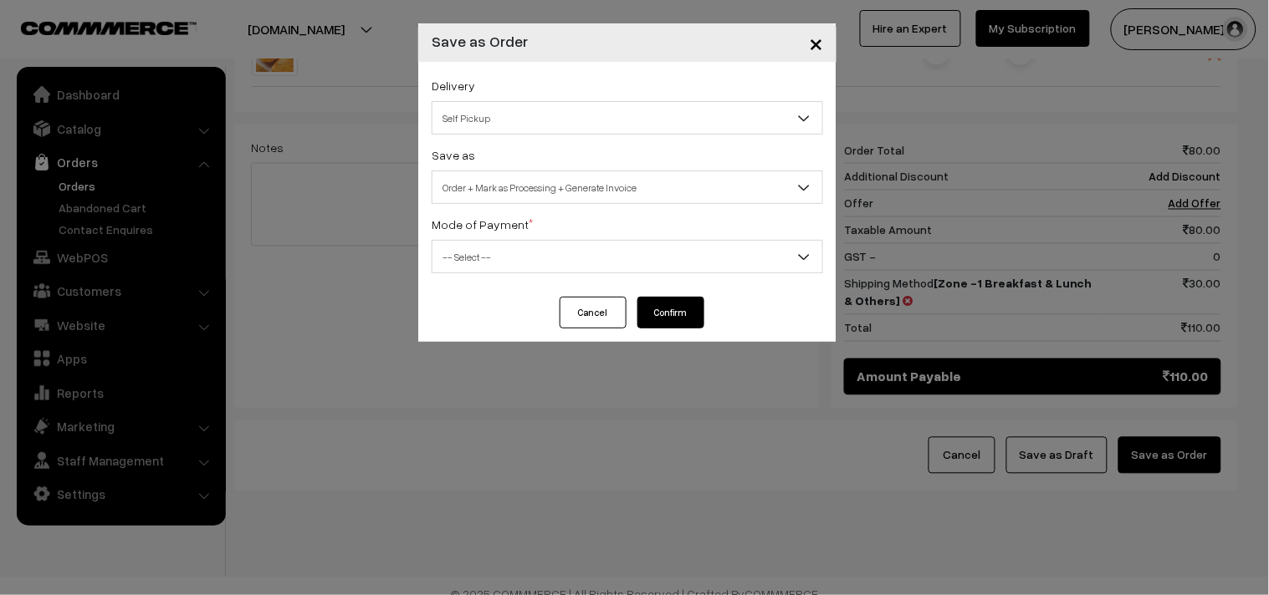
click at [452, 289] on div "Delivery Self Pickup Zone -1 Breakfast & Lunch & Others (₹30) (10 - 24 Business…" at bounding box center [627, 179] width 418 height 235
click at [479, 263] on span "-- Select --" at bounding box center [627, 256] width 390 height 29
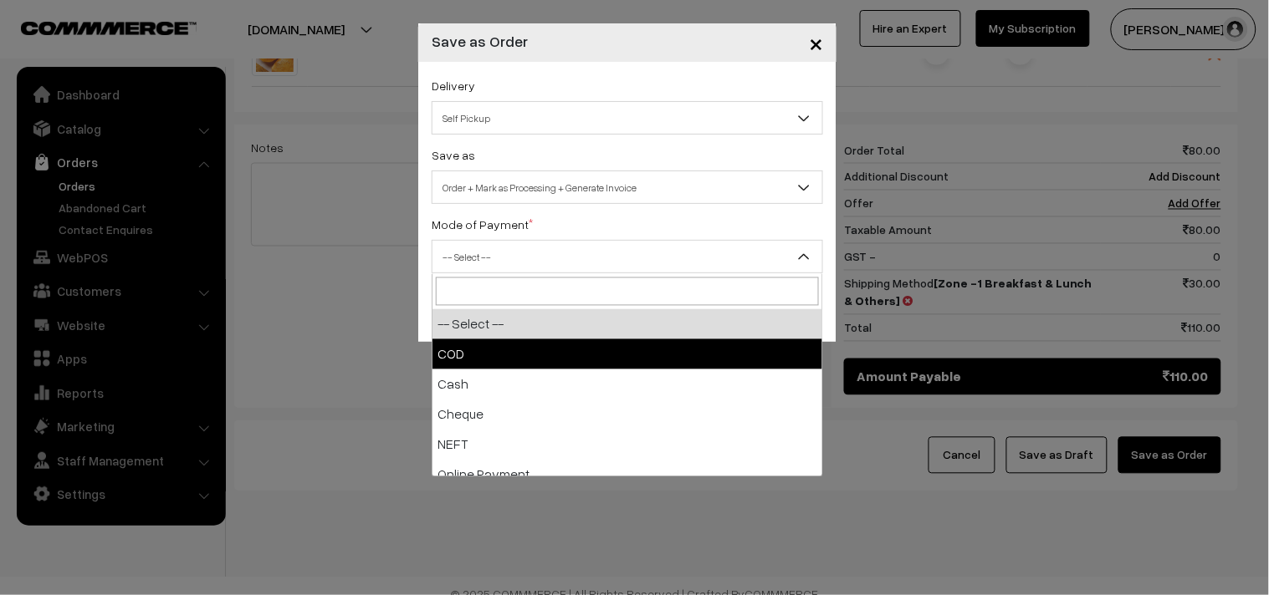
select select "1"
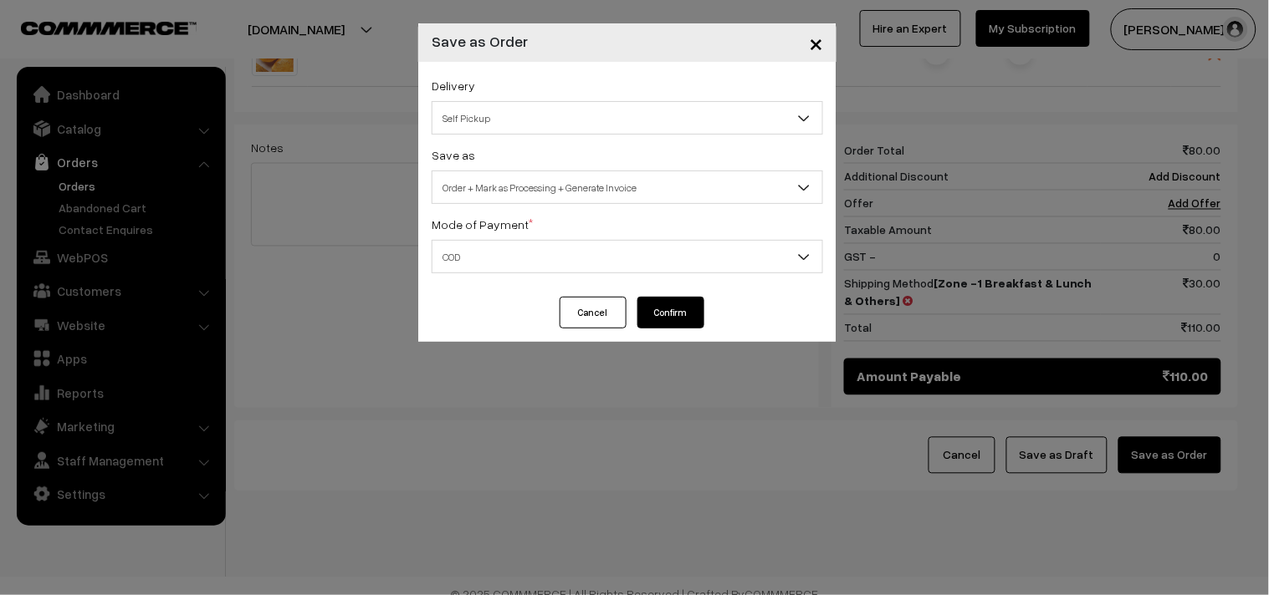
click at [656, 313] on button "Confirm" at bounding box center [670, 313] width 67 height 32
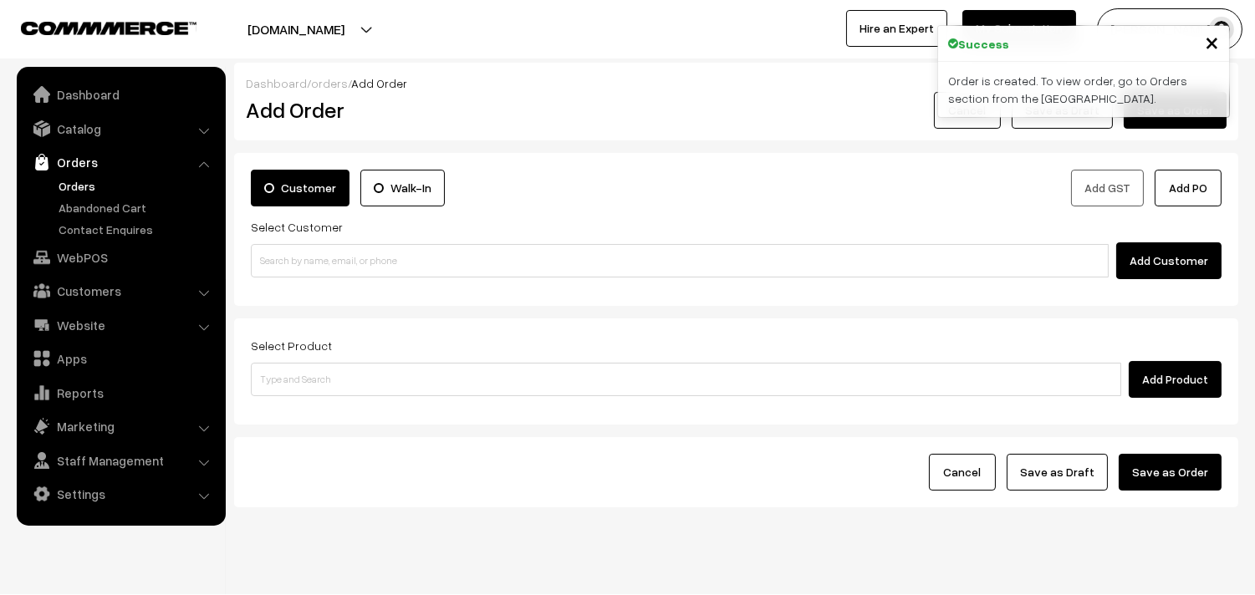
click at [78, 180] on link "Orders" at bounding box center [137, 186] width 166 height 18
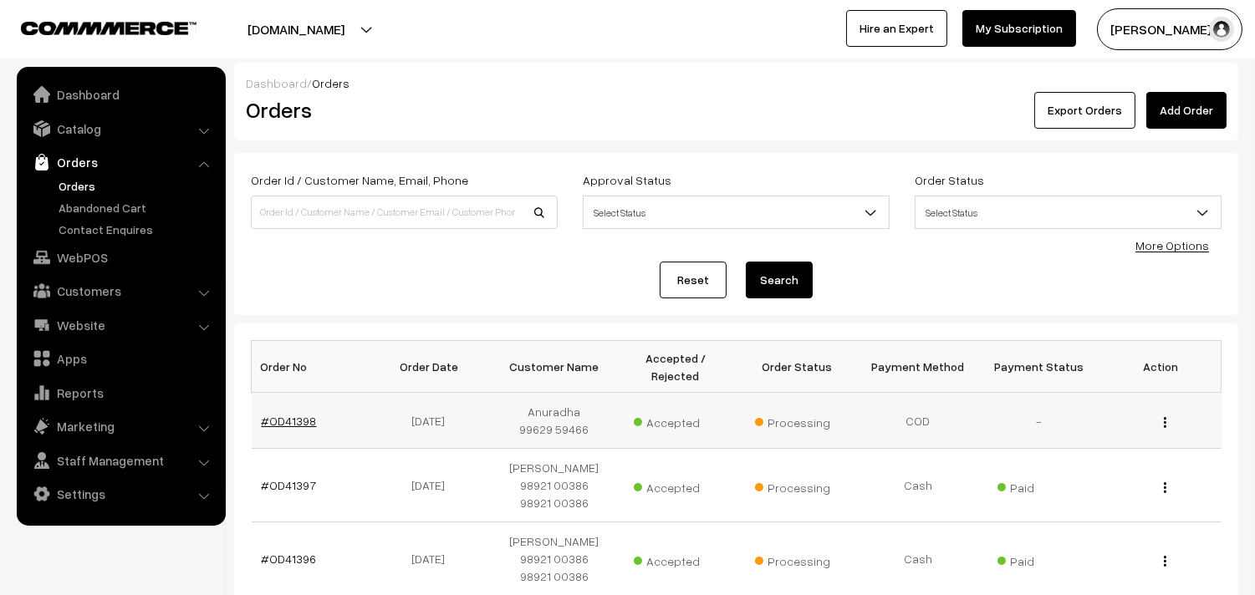
click at [278, 421] on link "#OD41398" at bounding box center [289, 421] width 55 height 14
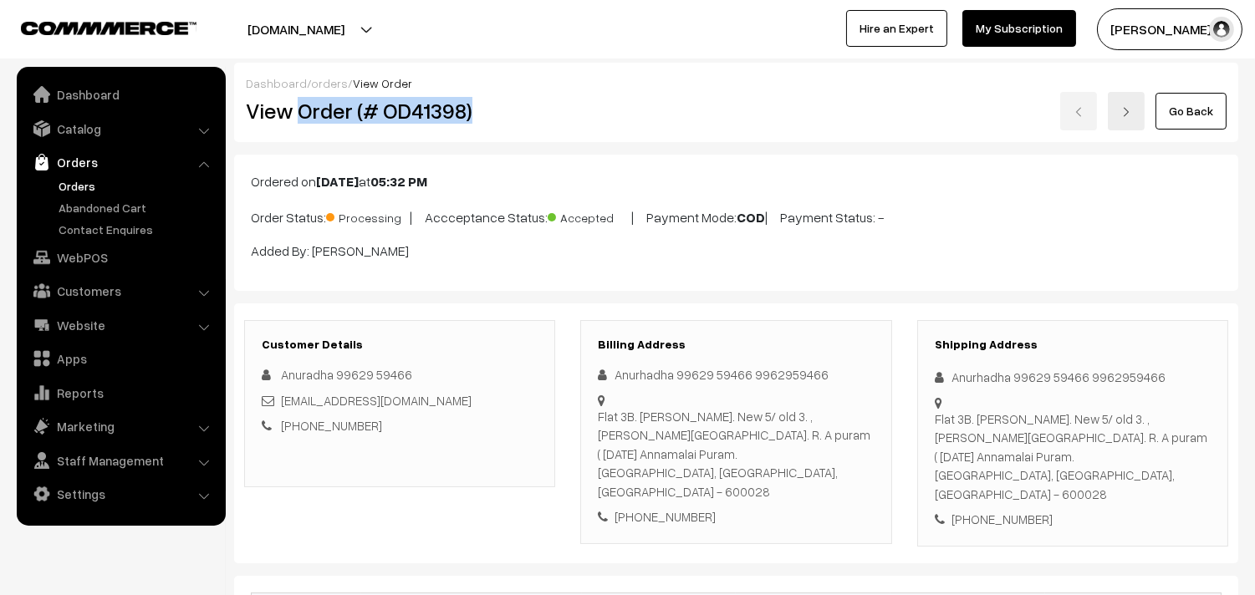
drag, startPoint x: 301, startPoint y: 109, endPoint x: 465, endPoint y: 99, distance: 164.2
click at [495, 100] on h2 "View Order (# OD41398)" at bounding box center [401, 111] width 310 height 26
copy h2 "Order (# OD41398)"
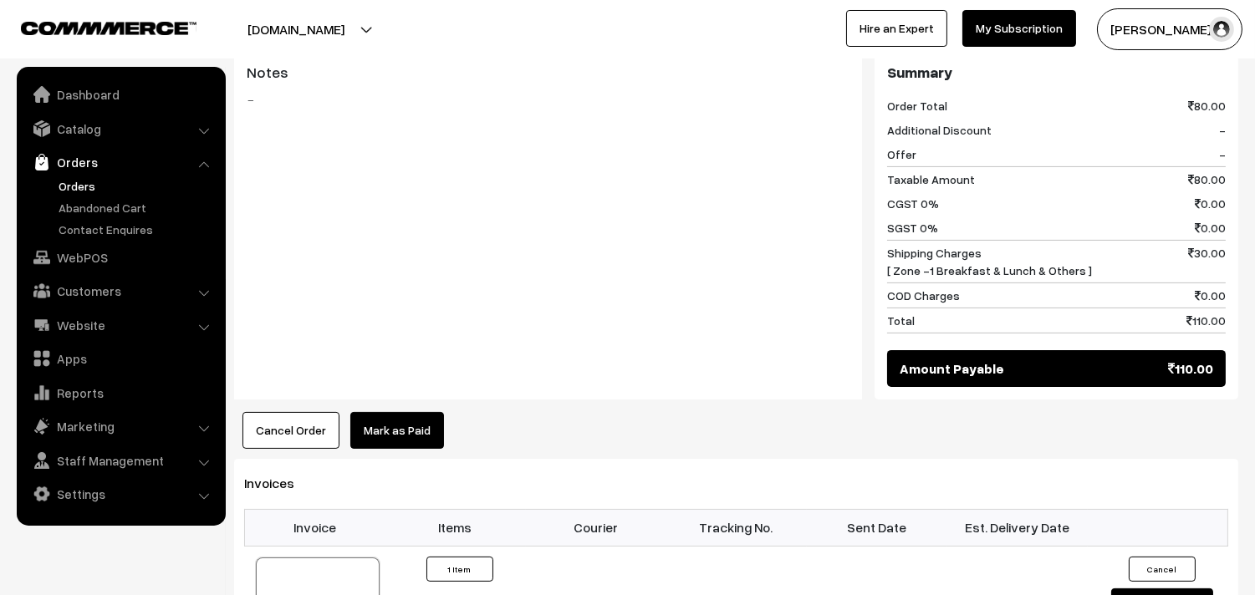
scroll to position [836, 0]
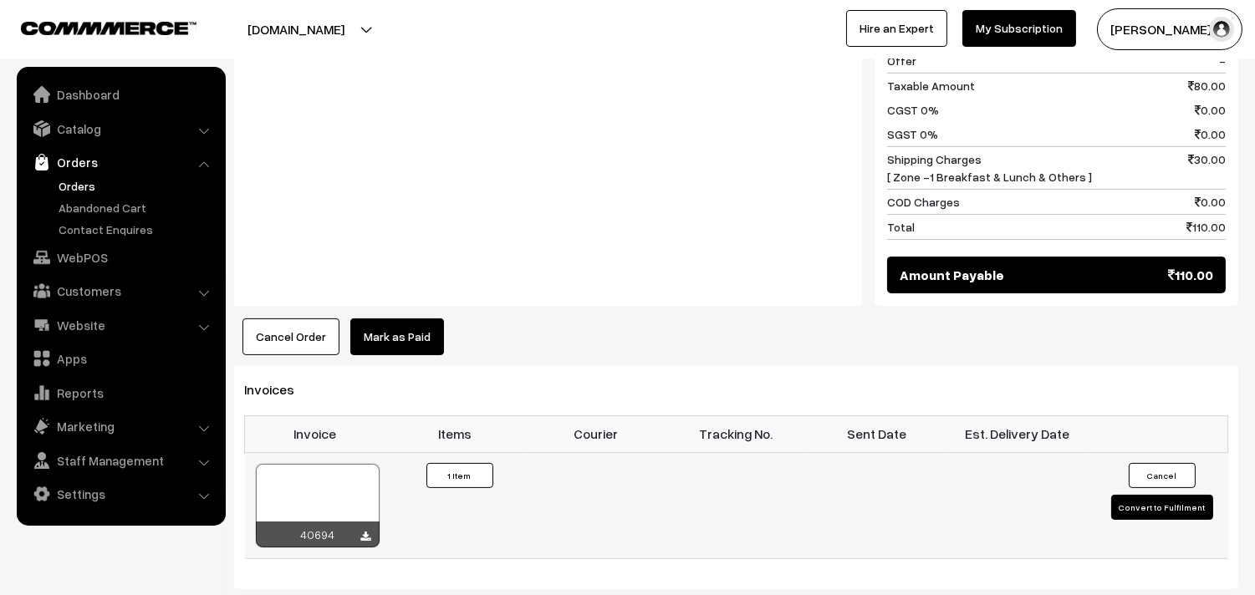
click at [336, 464] on div at bounding box center [318, 506] width 124 height 84
click at [90, 259] on link "WebPOS" at bounding box center [120, 257] width 199 height 30
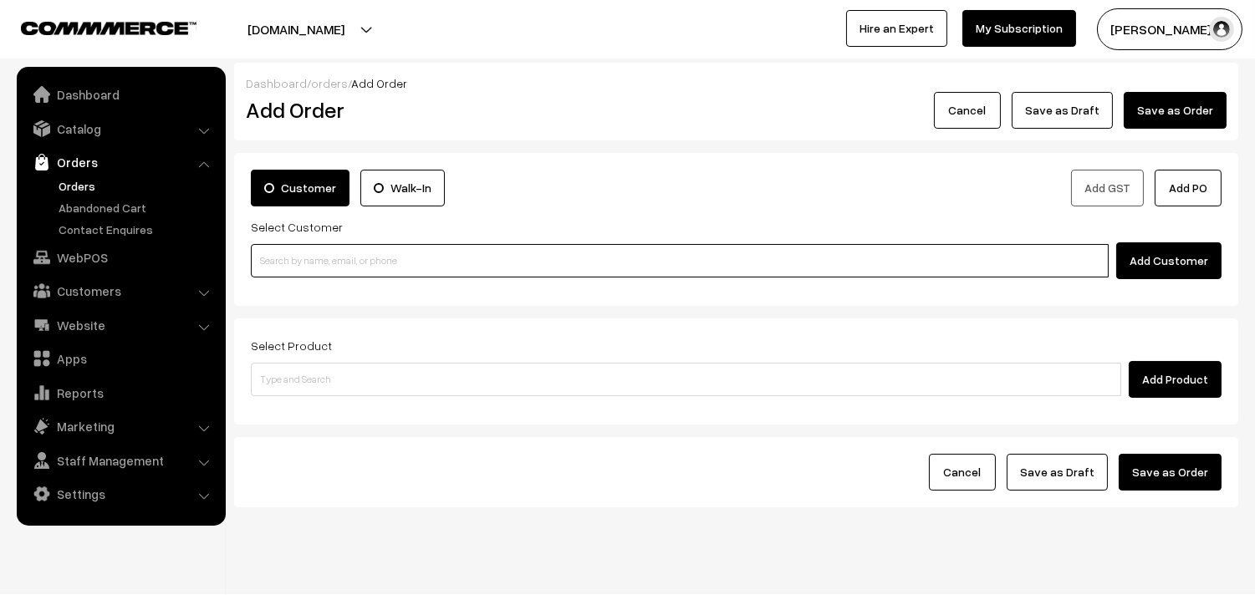
click at [289, 263] on input at bounding box center [680, 260] width 858 height 33
paste input "94441 04587"
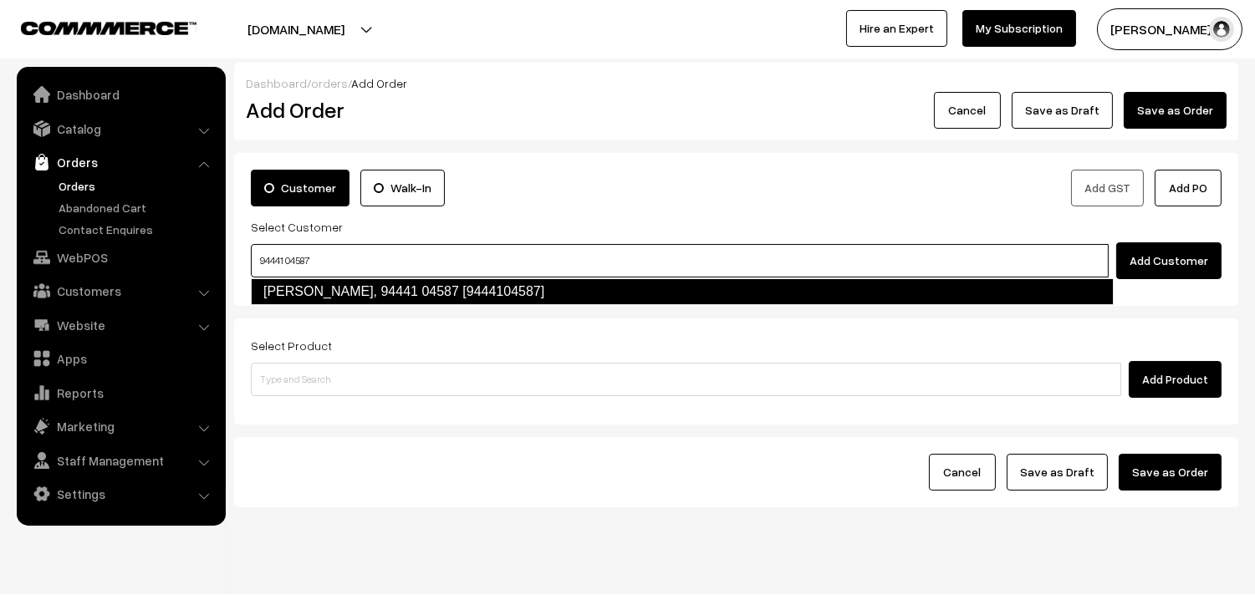
click at [309, 282] on link "R Babu, 94441 04587 [9444104587]" at bounding box center [682, 291] width 863 height 27
type input "94441 04587"
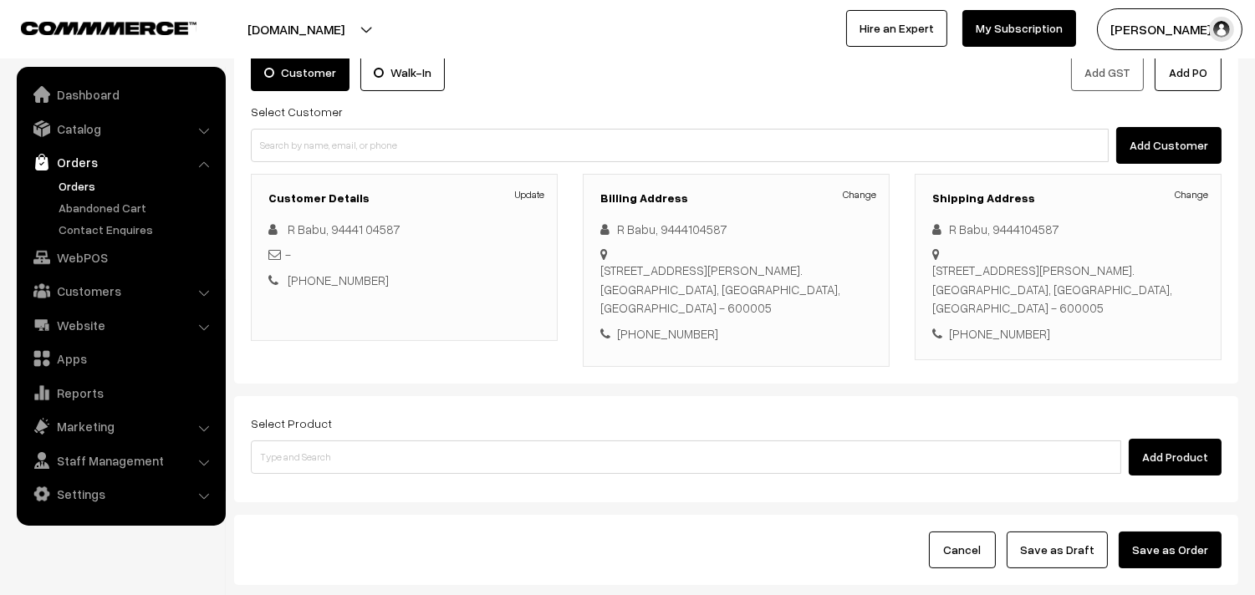
scroll to position [247, 0]
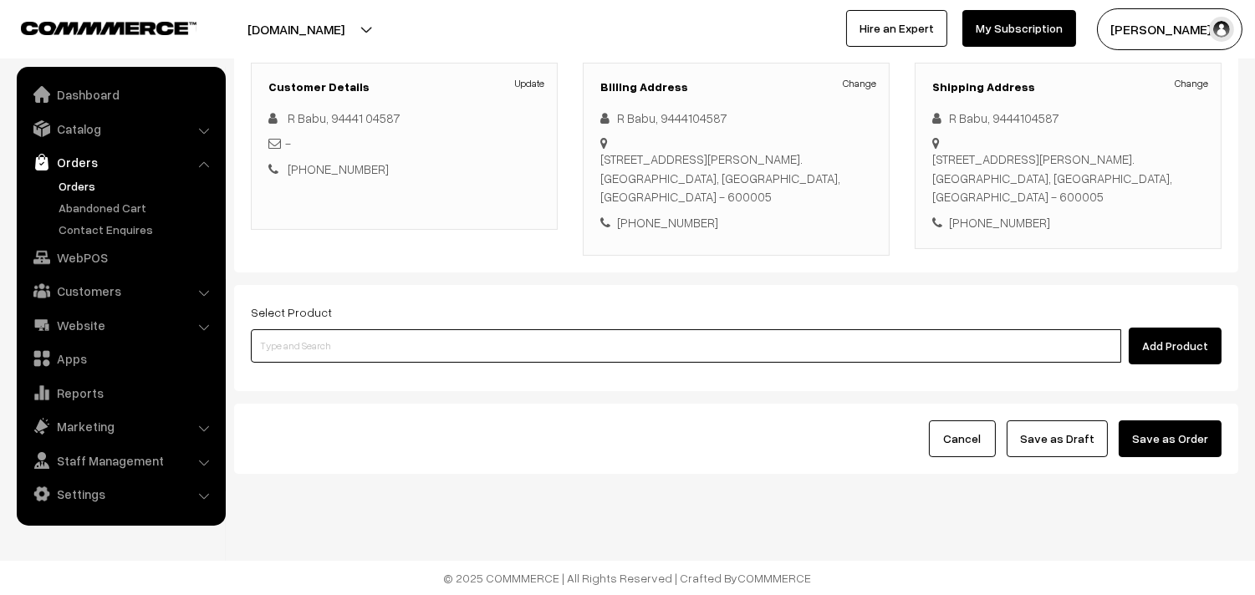
click at [514, 349] on input at bounding box center [686, 345] width 870 height 33
paste input "29th Without Rice..."
type input "29th Without Rice..."
click at [374, 384] on link "29th Without Rice..." at bounding box center [687, 396] width 871 height 25
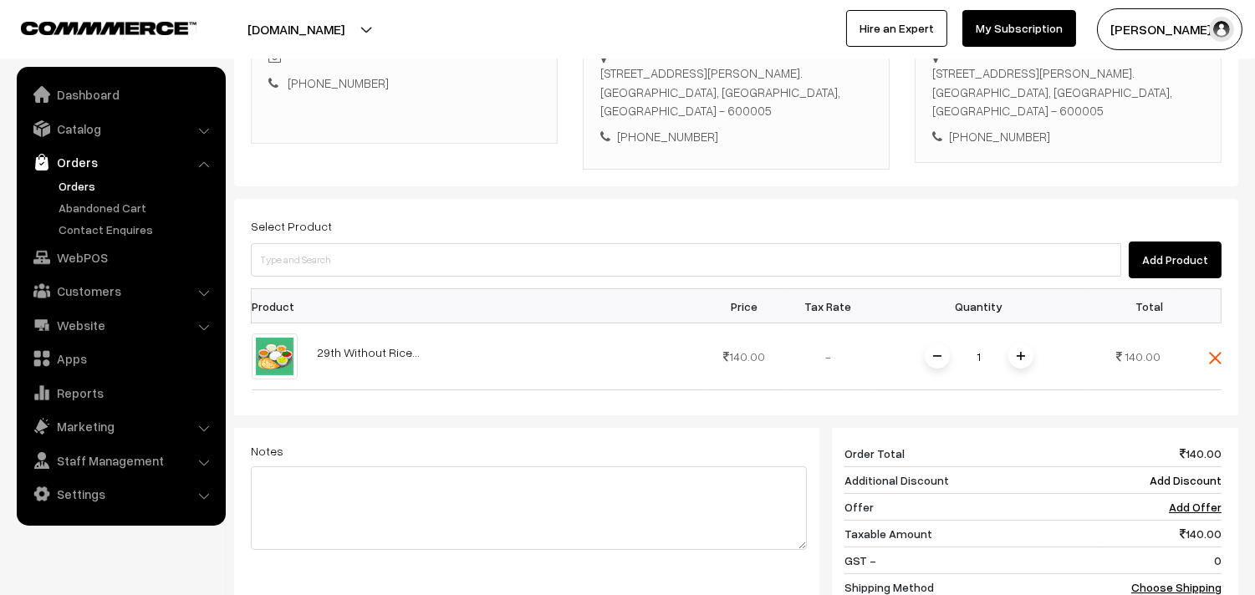
scroll to position [432, 0]
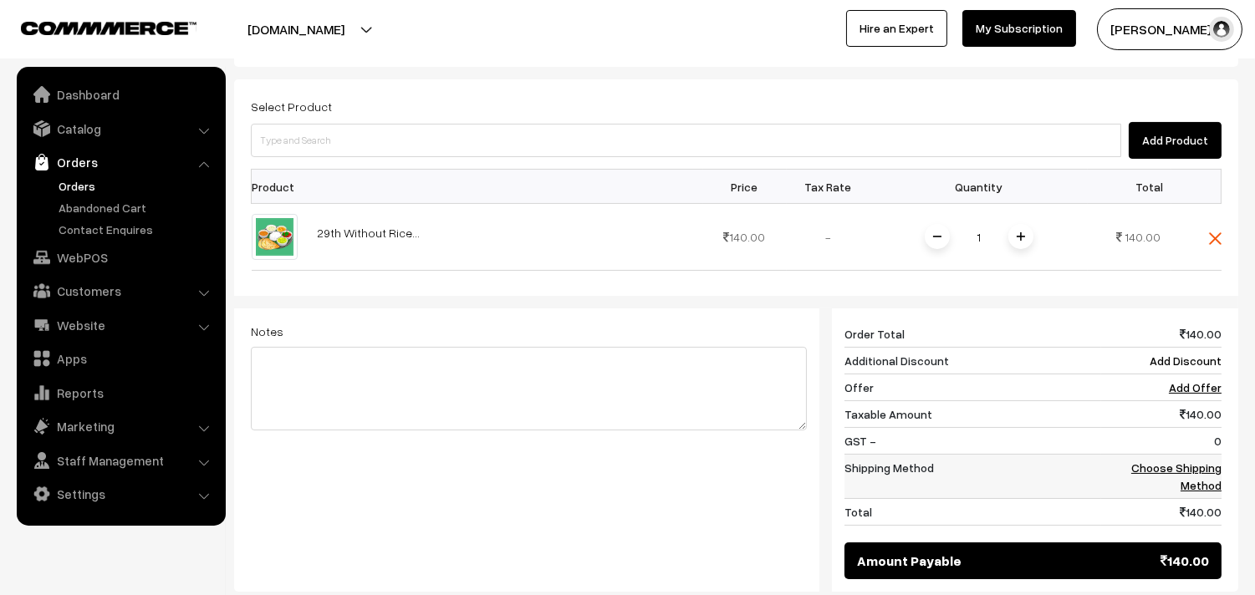
click at [1207, 462] on td "Choose Shipping Method" at bounding box center [1161, 477] width 120 height 44
click at [1207, 470] on link "Choose Shipping Method" at bounding box center [1176, 477] width 90 height 32
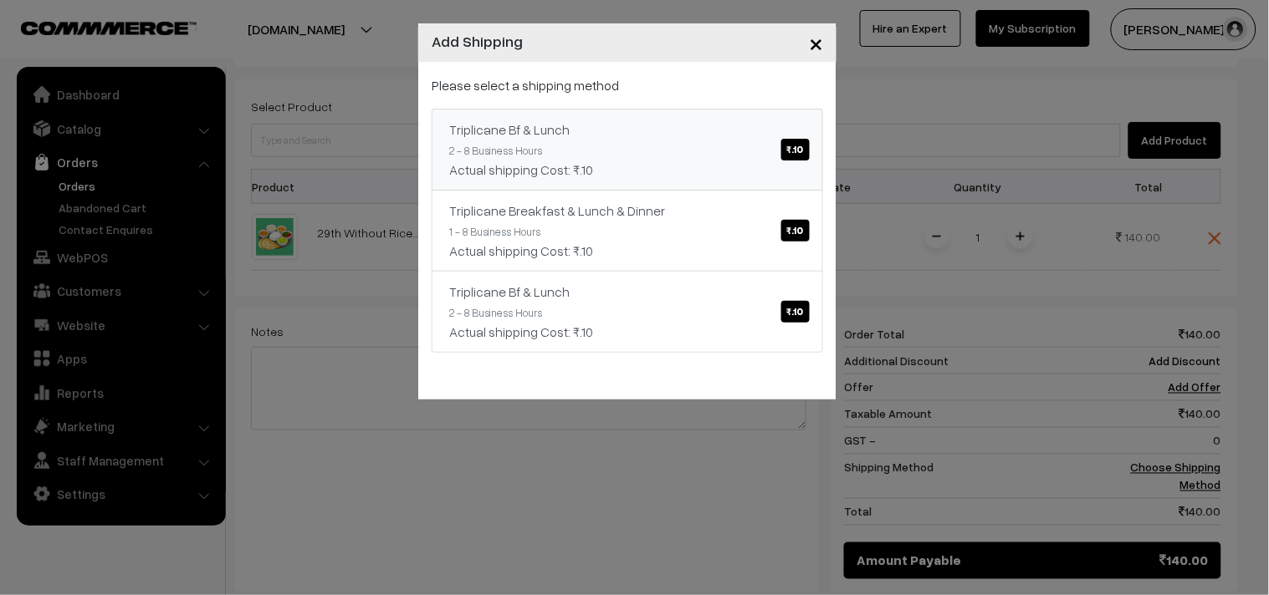
click at [651, 156] on link "Triplicane Bf & Lunch ₹.10 2 - 8 Business Hours Actual shipping Cost: ₹.10" at bounding box center [626, 150] width 391 height 82
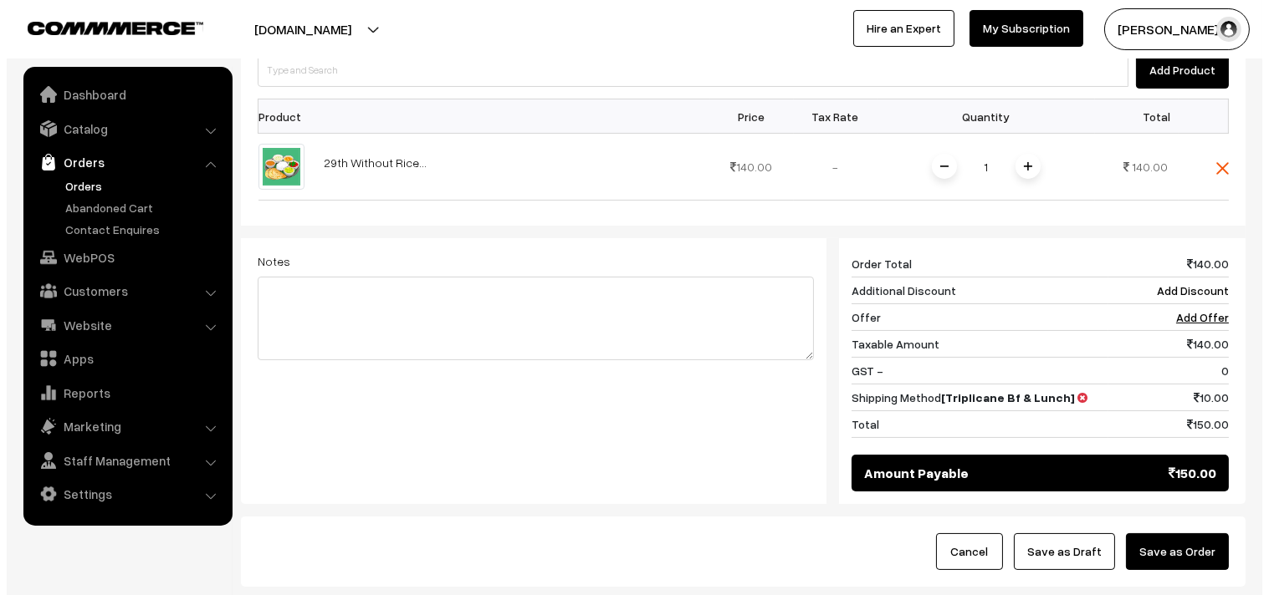
scroll to position [525, 0]
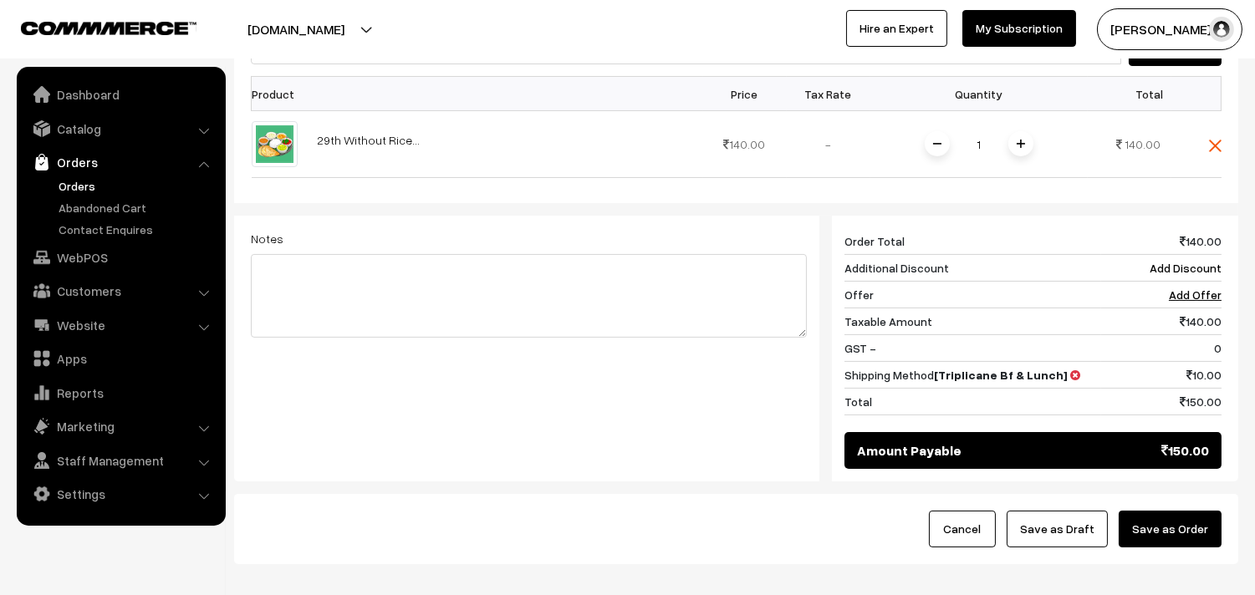
click at [1209, 518] on button "Save as Order" at bounding box center [1170, 529] width 103 height 37
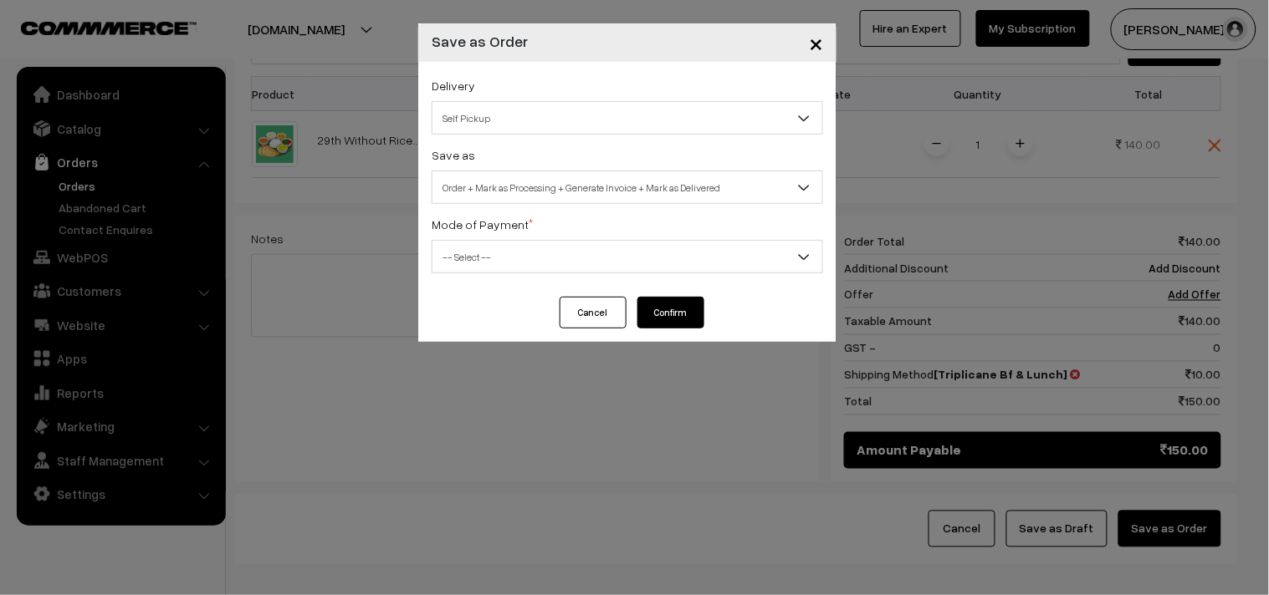
click at [584, 187] on span "Order + Mark as Processing + Generate Invoice + Mark as Delivered" at bounding box center [627, 187] width 390 height 29
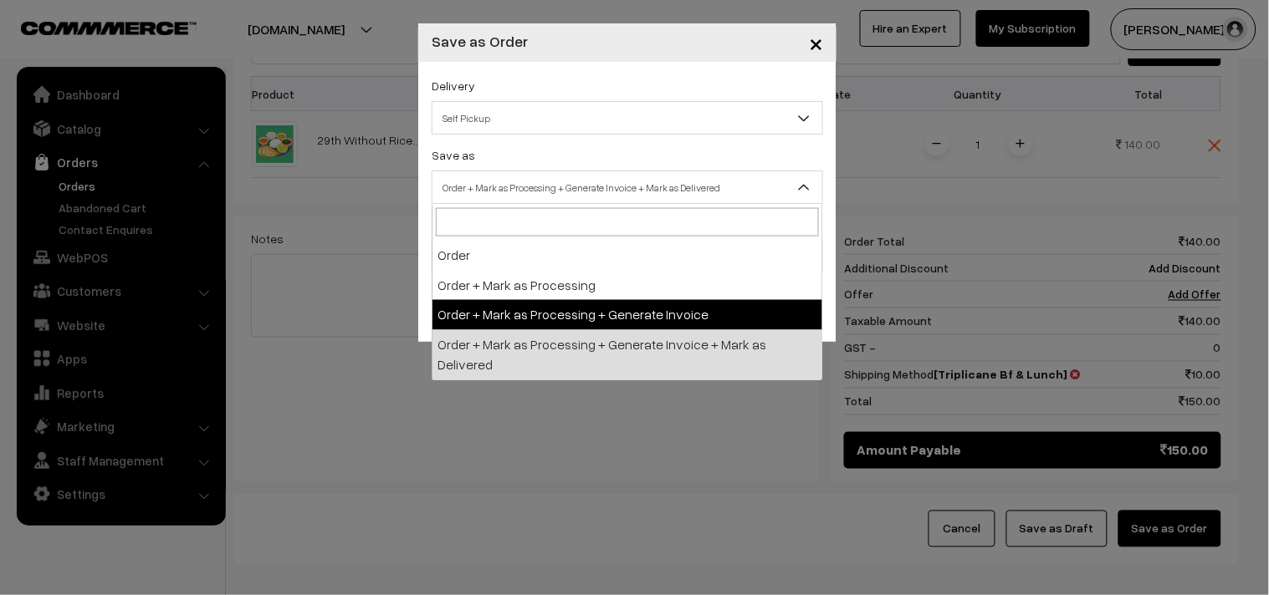
select select "3"
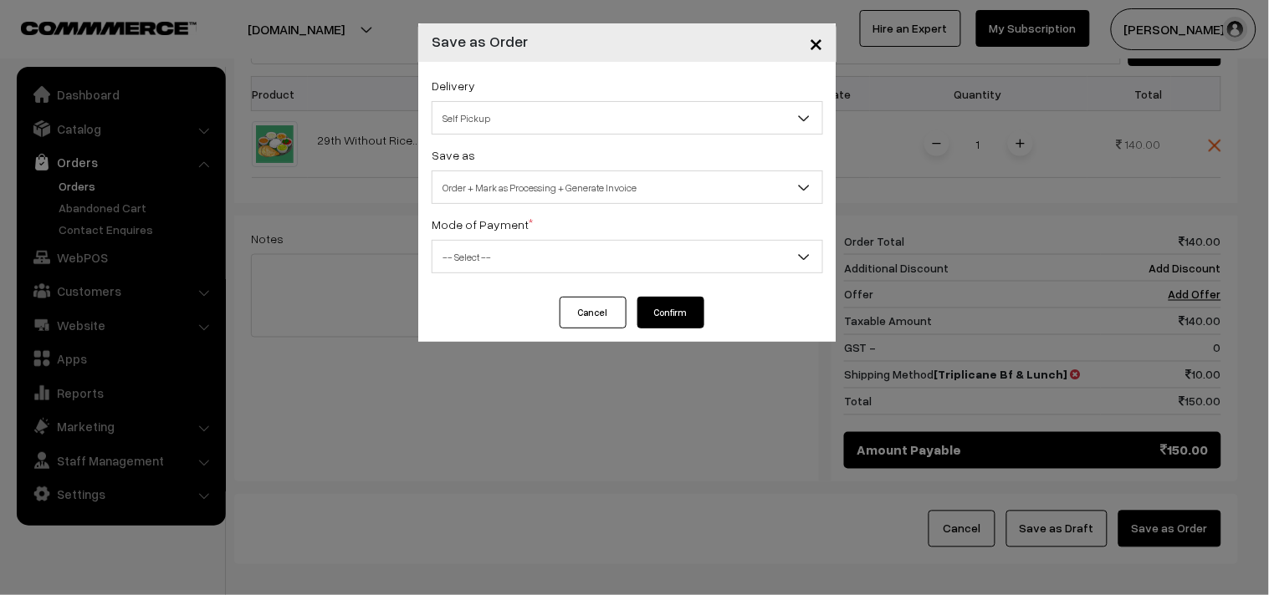
click at [523, 288] on div "Delivery Self Pickup Triplicane Bf & Lunch (₹10) (2 - 8 Business Hours) Triplic…" at bounding box center [627, 179] width 418 height 235
click at [528, 261] on span "-- Select --" at bounding box center [627, 256] width 390 height 29
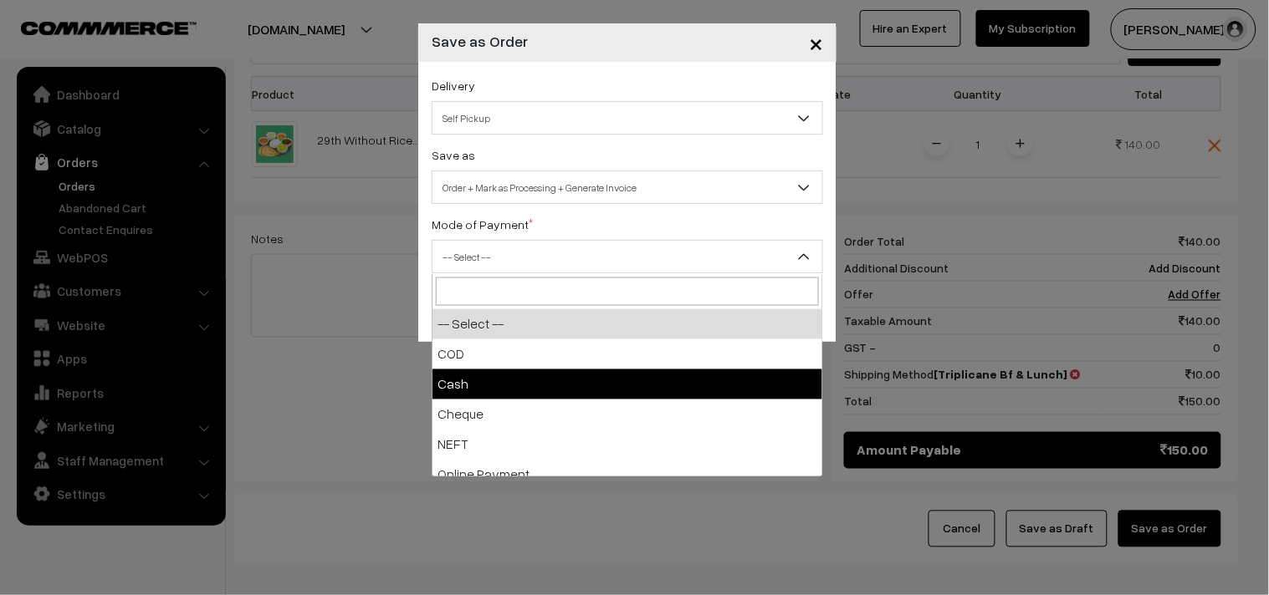
select select "2"
checkbox input "true"
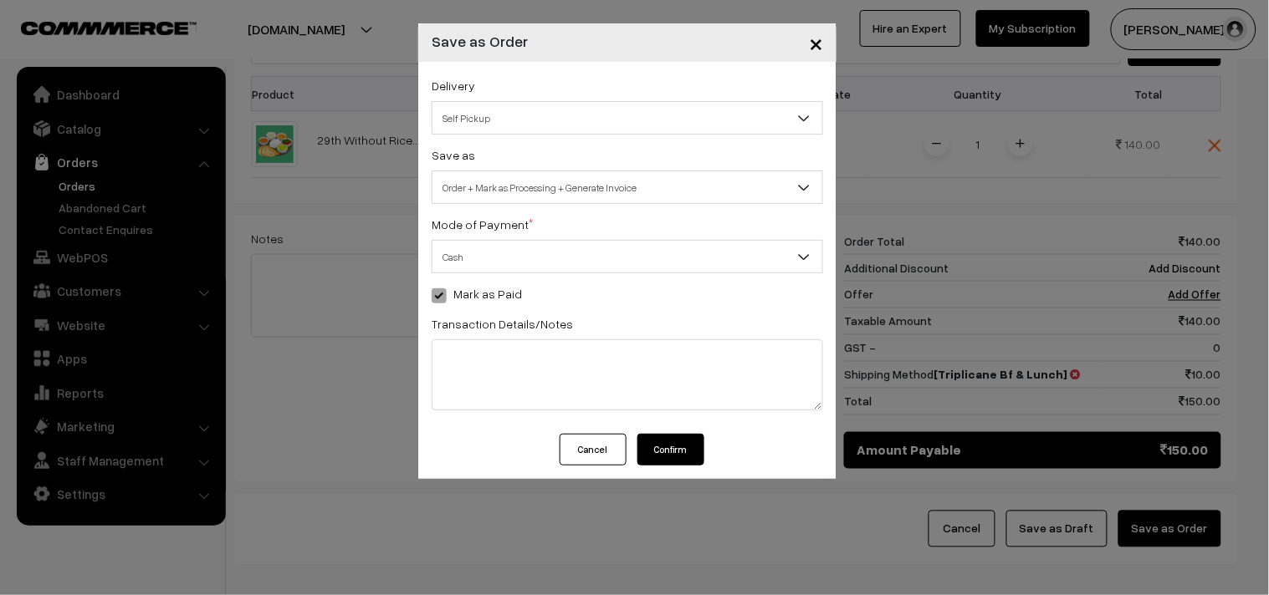
click at [672, 452] on button "Confirm" at bounding box center [670, 450] width 67 height 32
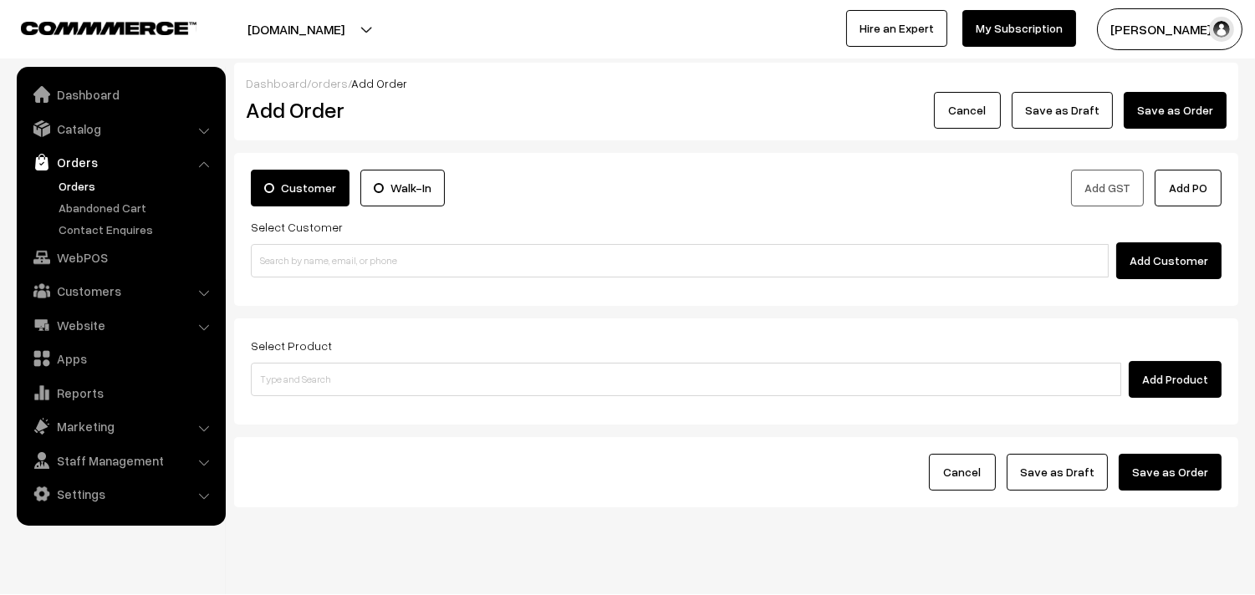
click at [77, 182] on link "Orders" at bounding box center [137, 186] width 166 height 18
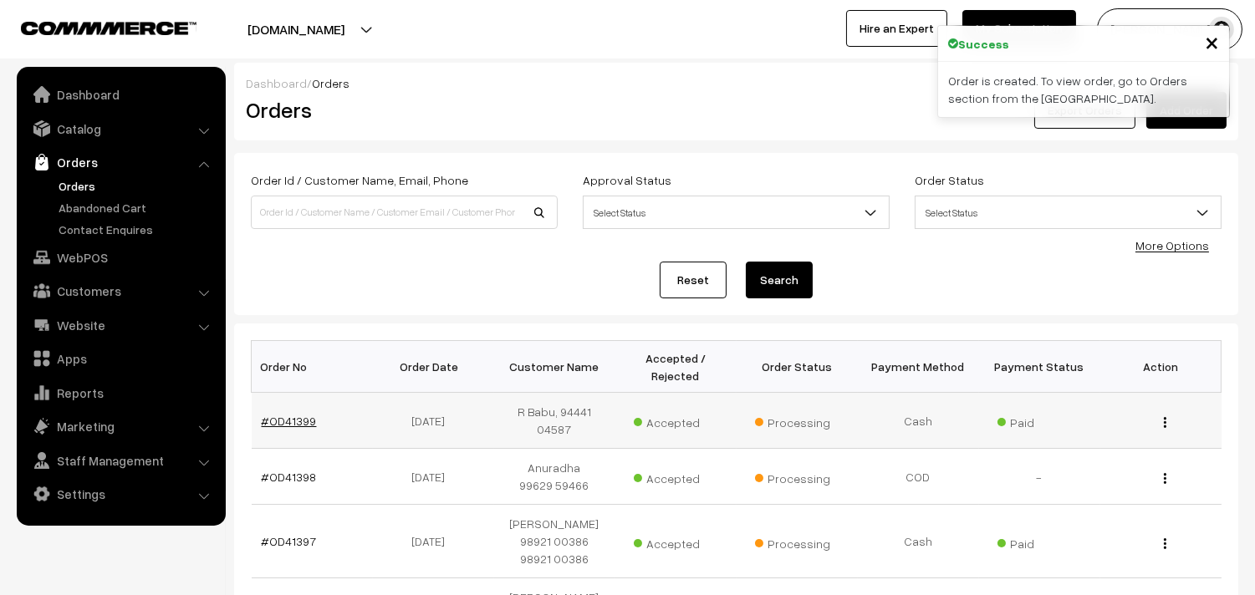
click at [293, 416] on link "#OD41399" at bounding box center [289, 421] width 55 height 14
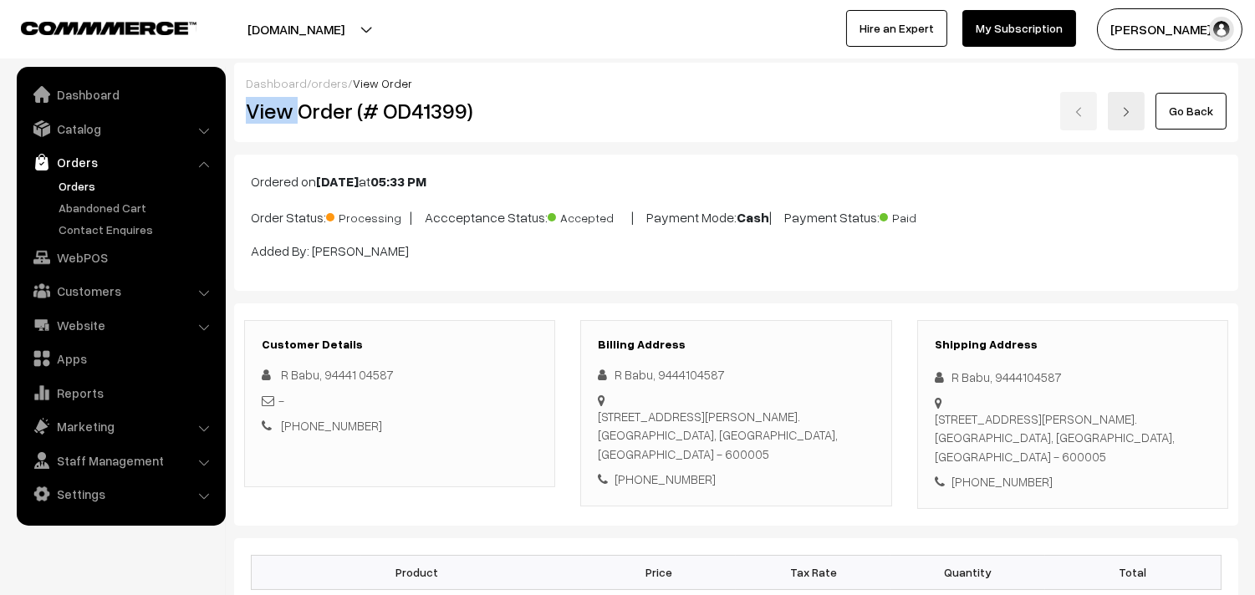
drag, startPoint x: 299, startPoint y: 109, endPoint x: 653, endPoint y: 182, distance: 361.3
click at [569, 89] on div "Dashboard / orders / View Order View Order (# OD41399) Go Back" at bounding box center [736, 102] width 1004 height 79
copy div "View"
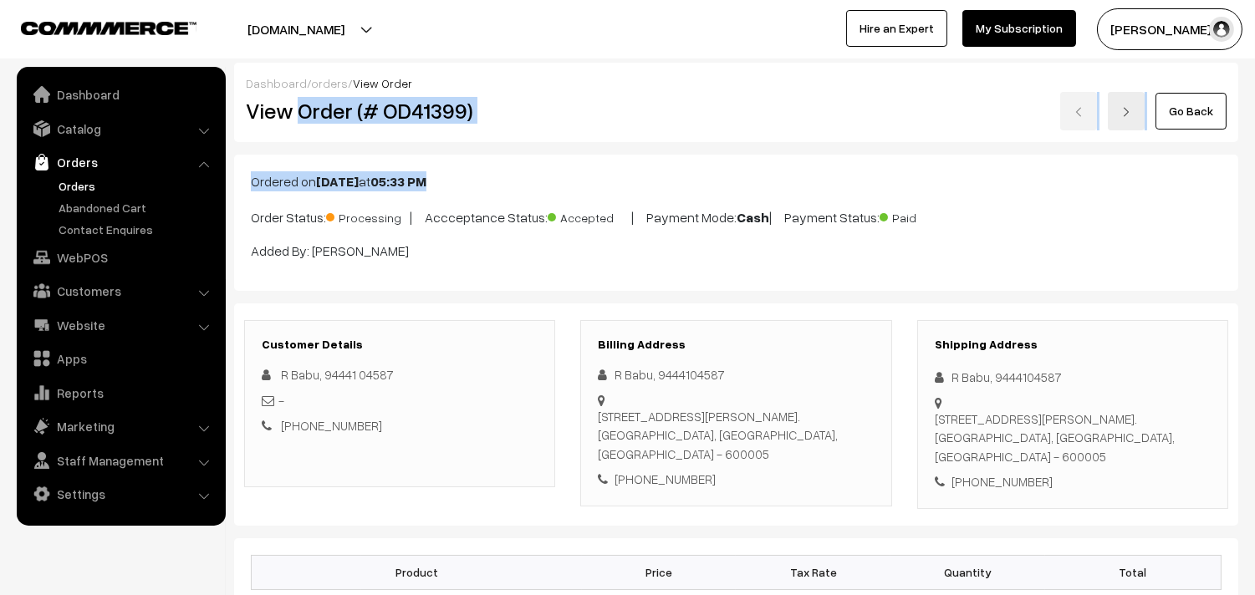
click at [636, 162] on div "Ordered on Aug 28, 2025 at 05:33 PM Order Status: Processing | Accceptance Stat…" at bounding box center [736, 223] width 1004 height 136
click at [542, 121] on h2 "View Order (# OD41399)" at bounding box center [401, 111] width 310 height 26
copy h2 "Order (# OD41399)"
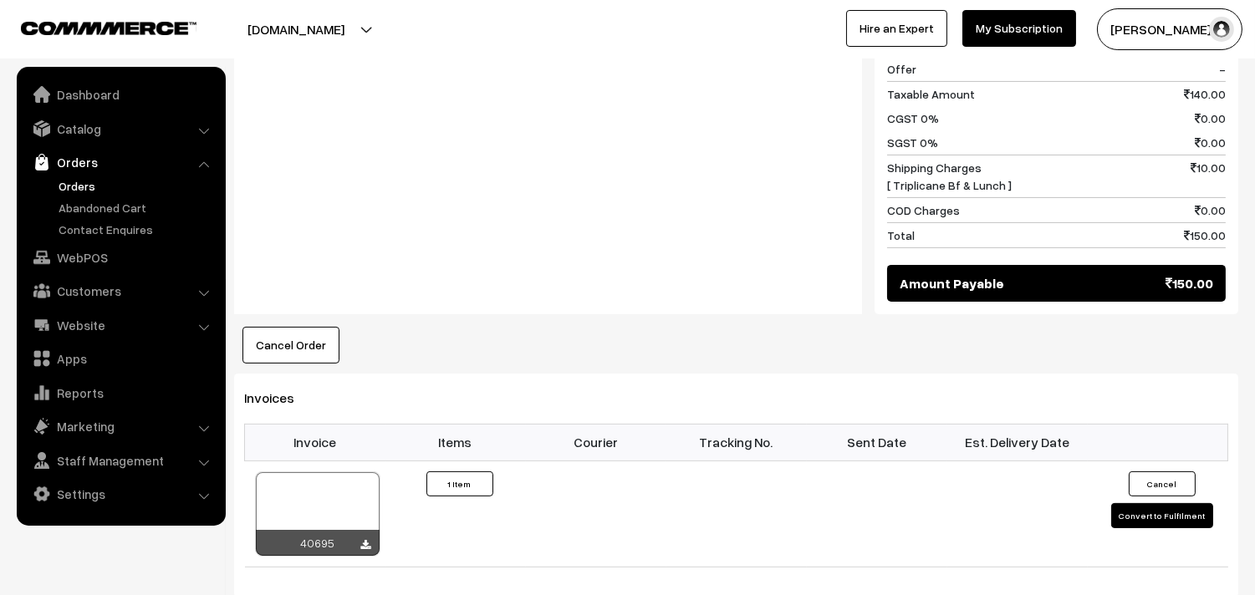
scroll to position [836, 0]
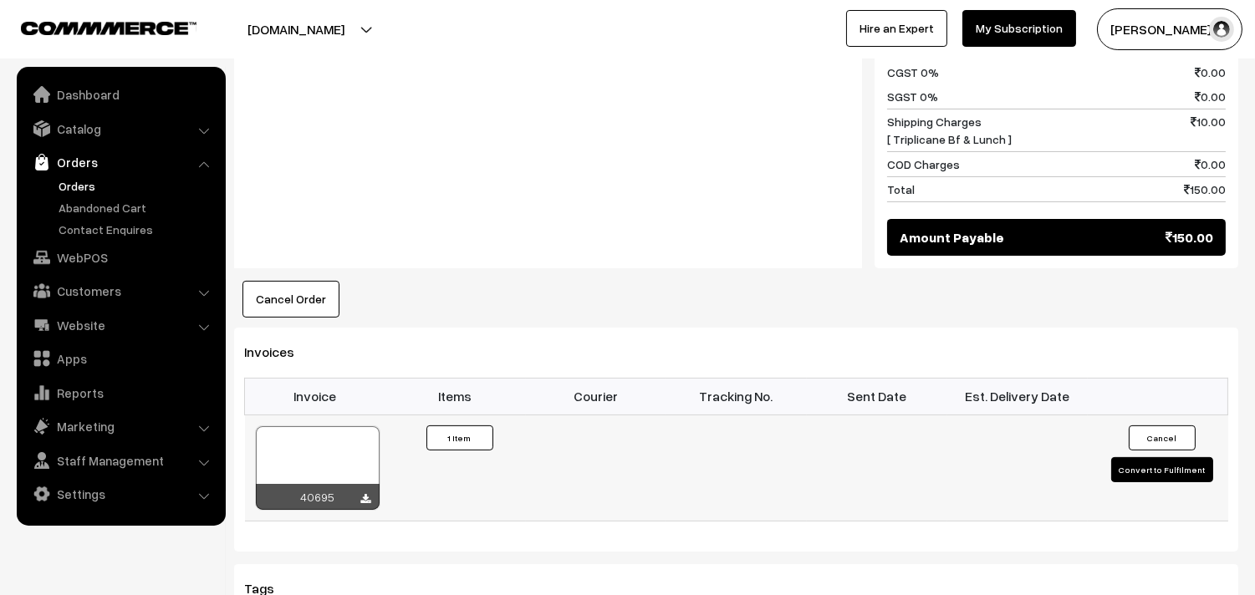
click at [323, 477] on div at bounding box center [318, 468] width 124 height 84
click at [88, 186] on link "Orders" at bounding box center [137, 186] width 166 height 18
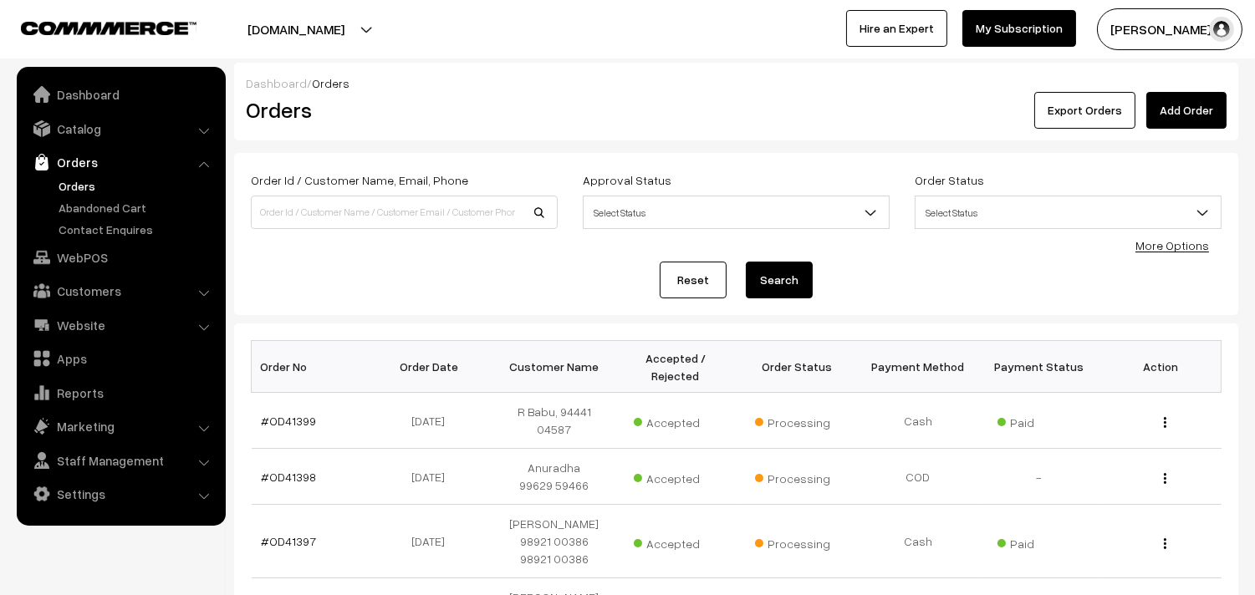
click at [89, 190] on link "Orders" at bounding box center [137, 186] width 166 height 18
click at [96, 177] on link "Orders" at bounding box center [137, 186] width 166 height 18
click at [82, 259] on link "WebPOS" at bounding box center [120, 257] width 199 height 30
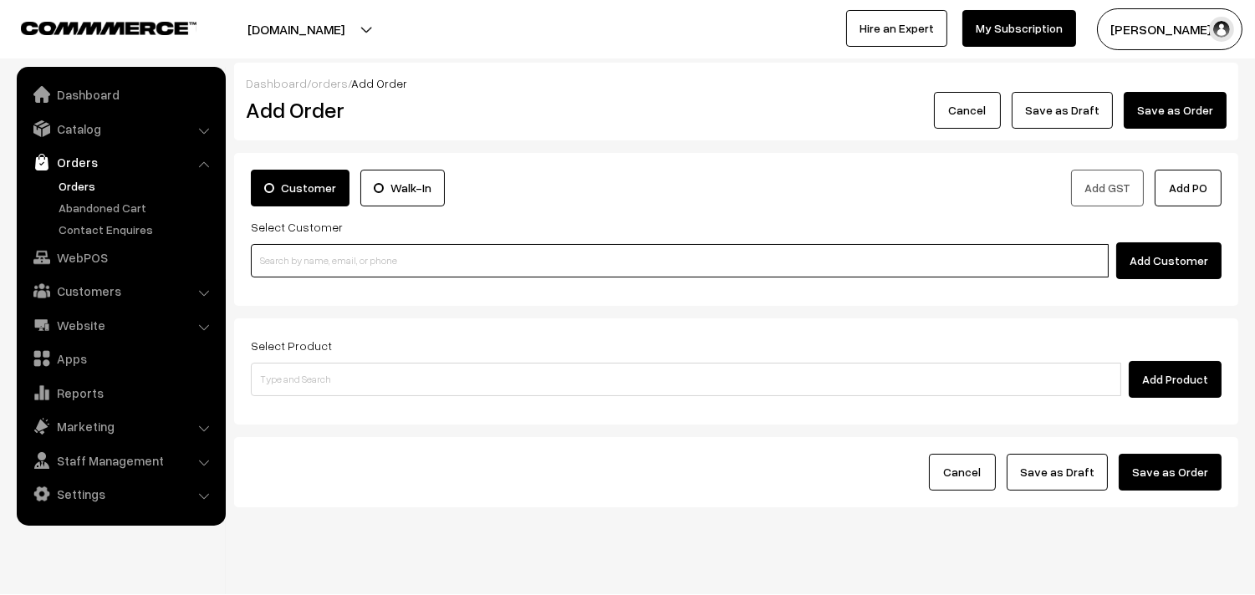
click at [339, 266] on input at bounding box center [680, 260] width 858 height 33
paste input "98417 78087"
click at [303, 253] on input "98417 78087" at bounding box center [680, 260] width 858 height 33
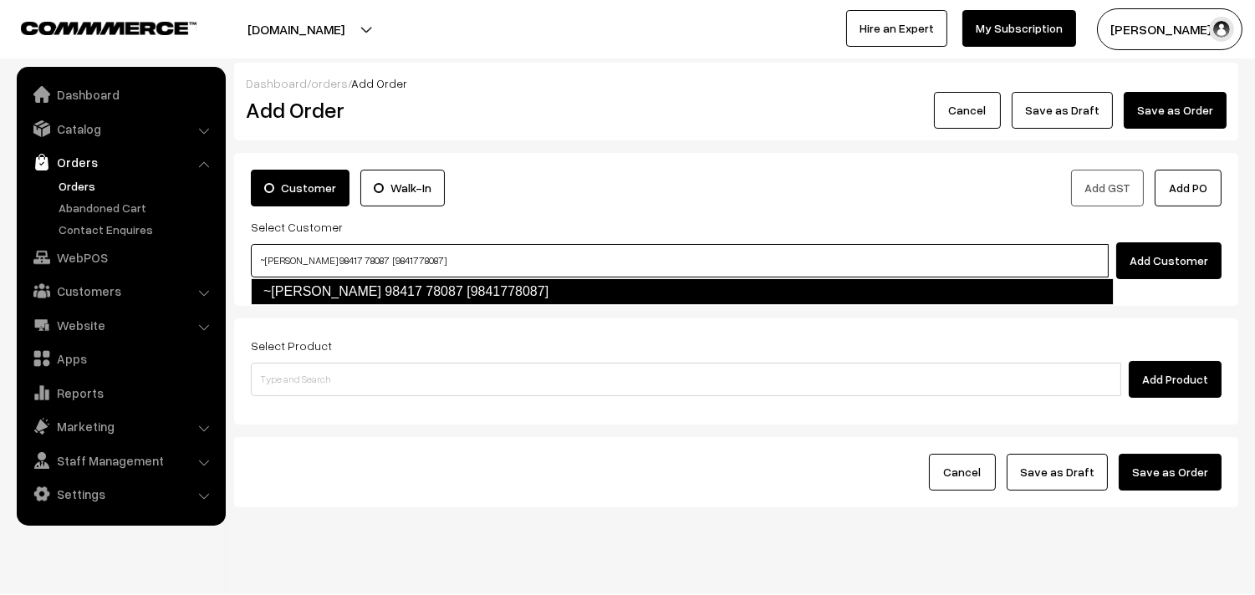
type input "~Nandhini Giridhar 98417 78087 [9841778087]"
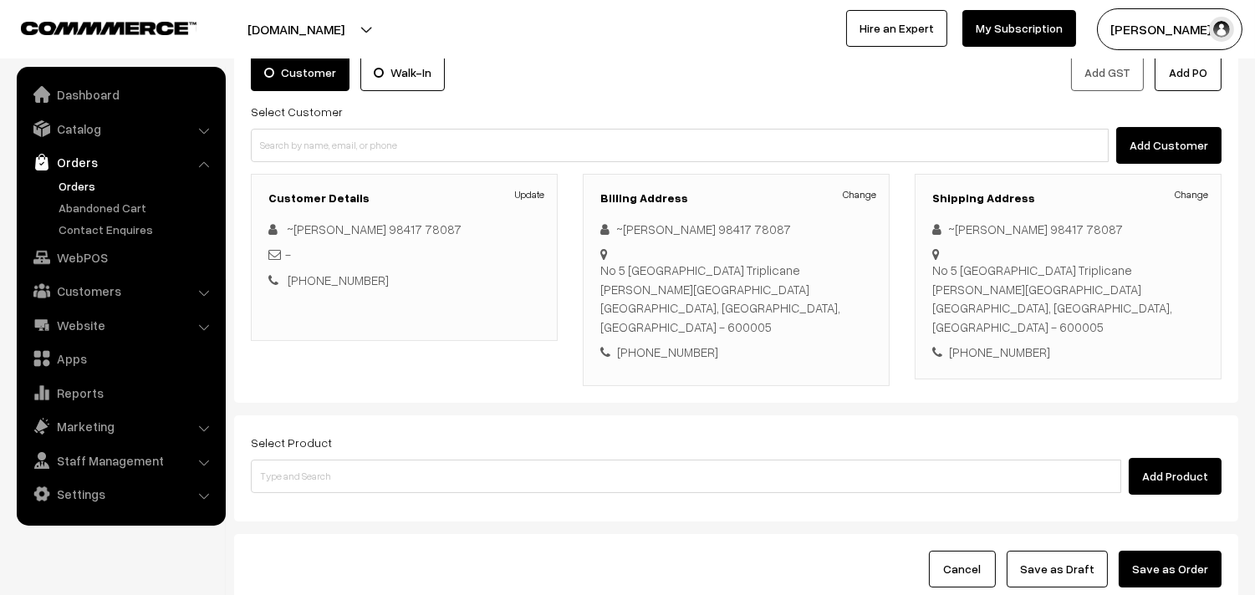
scroll to position [227, 0]
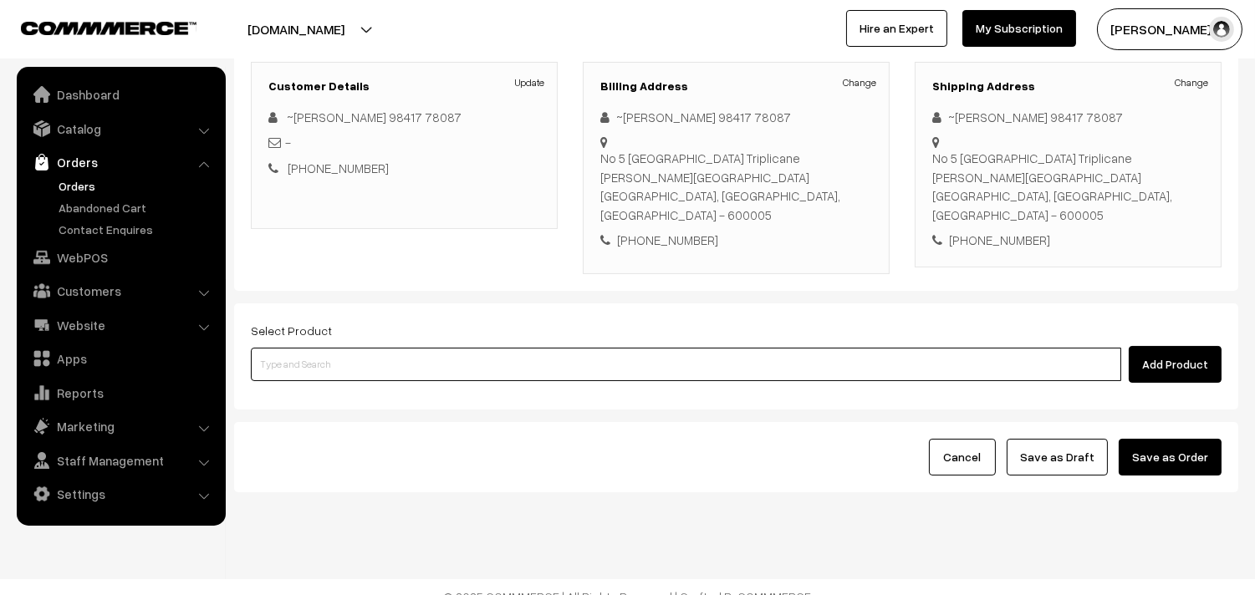
click at [357, 348] on input at bounding box center [686, 364] width 870 height 33
click at [527, 348] on input at bounding box center [686, 364] width 870 height 33
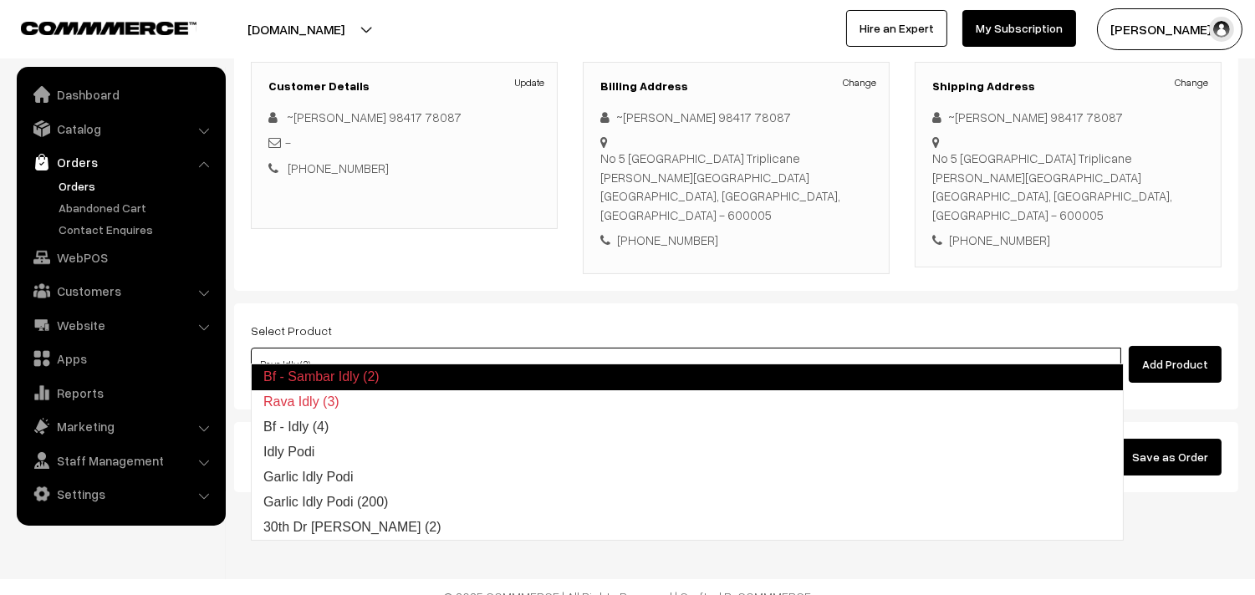
type input "Bf - Idly (4)"
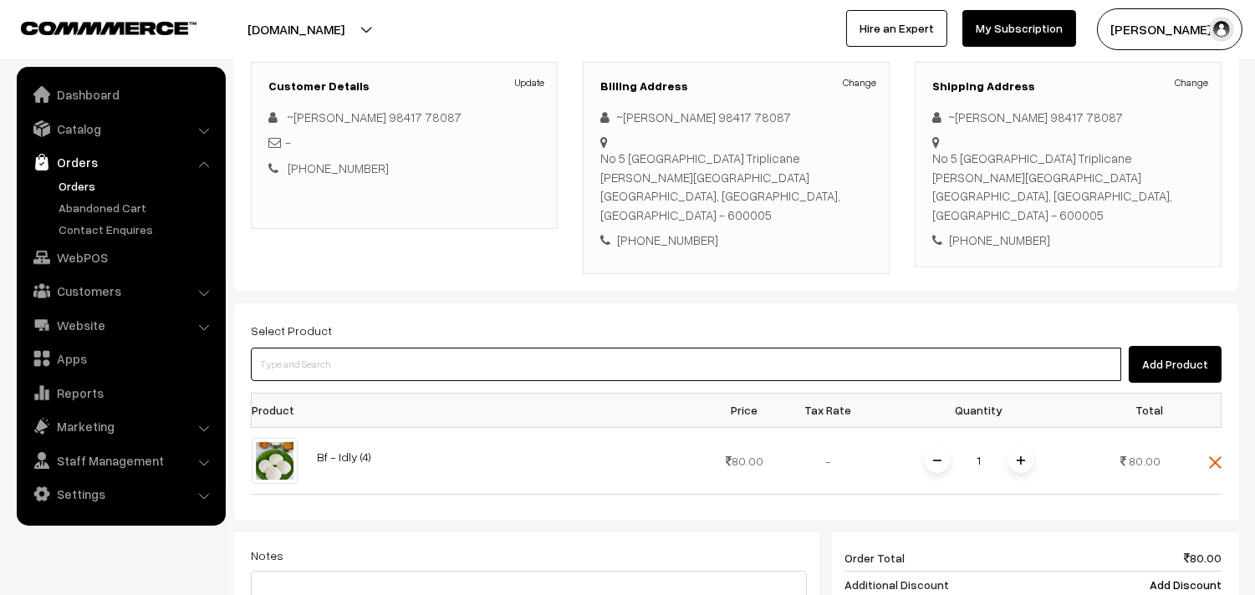
click at [527, 348] on input at bounding box center [686, 364] width 870 height 33
click at [544, 348] on input at bounding box center [686, 364] width 870 height 33
type input "vada"
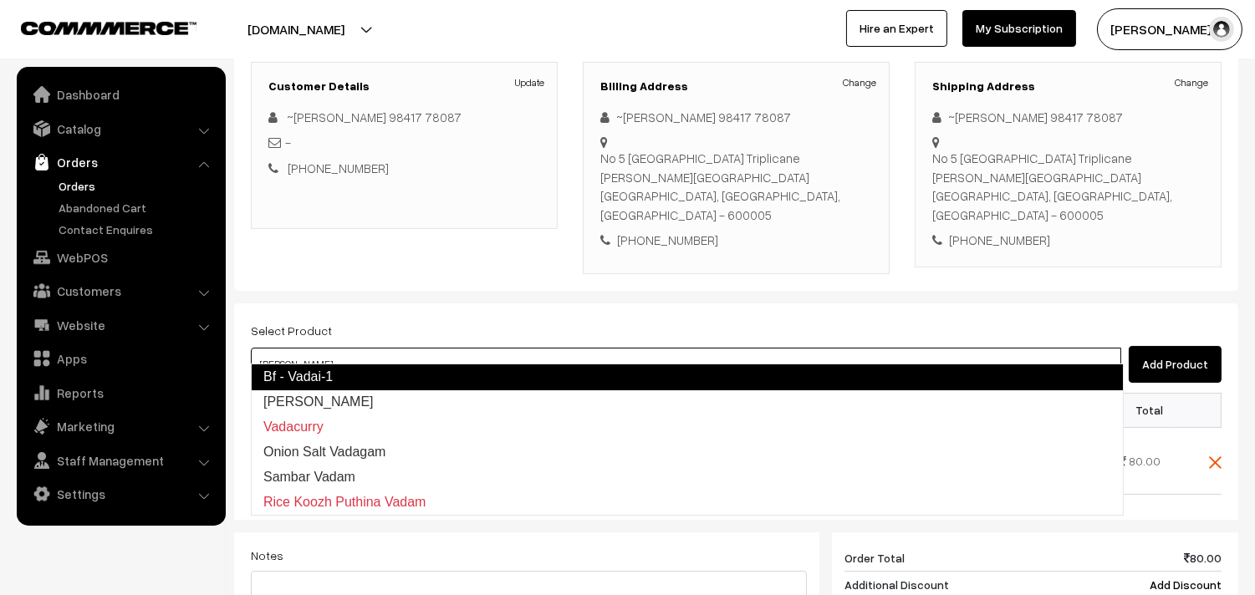
click at [330, 370] on link "Bf - Vadai-1" at bounding box center [687, 377] width 873 height 27
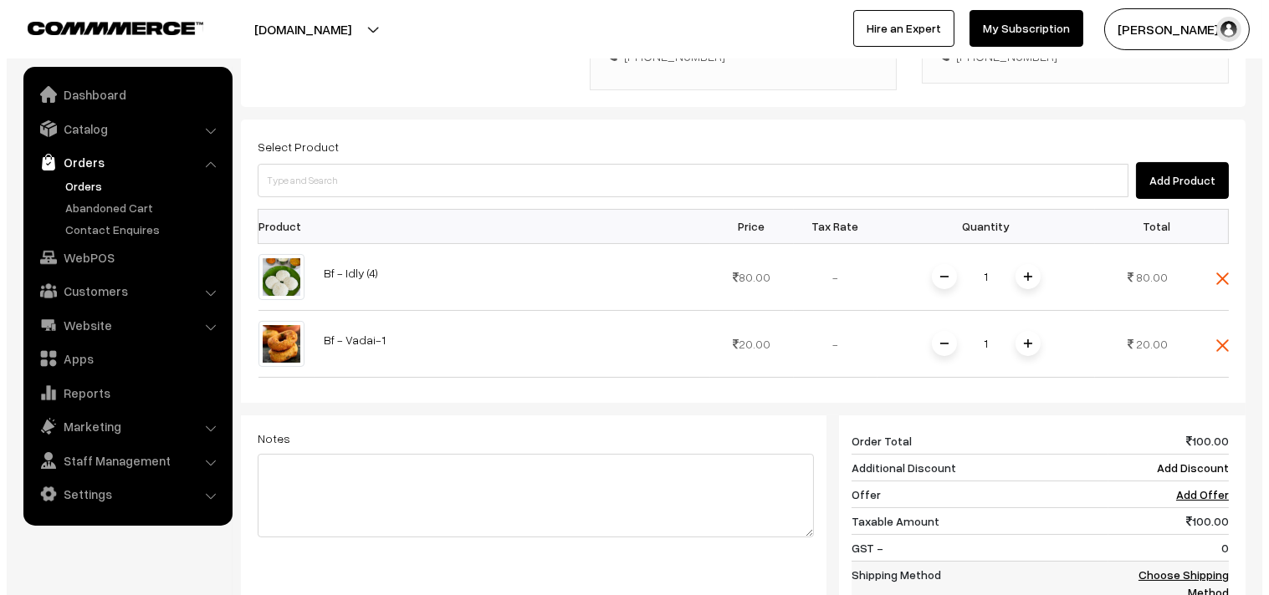
scroll to position [599, 0]
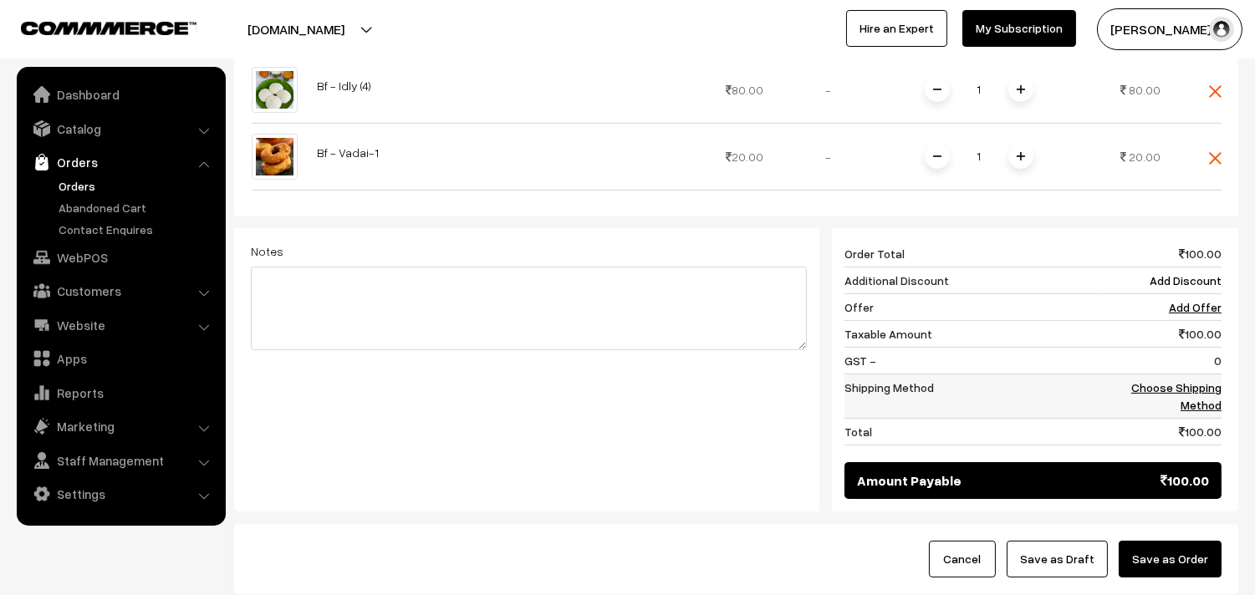
click at [1192, 380] on link "Choose Shipping Method" at bounding box center [1176, 396] width 90 height 32
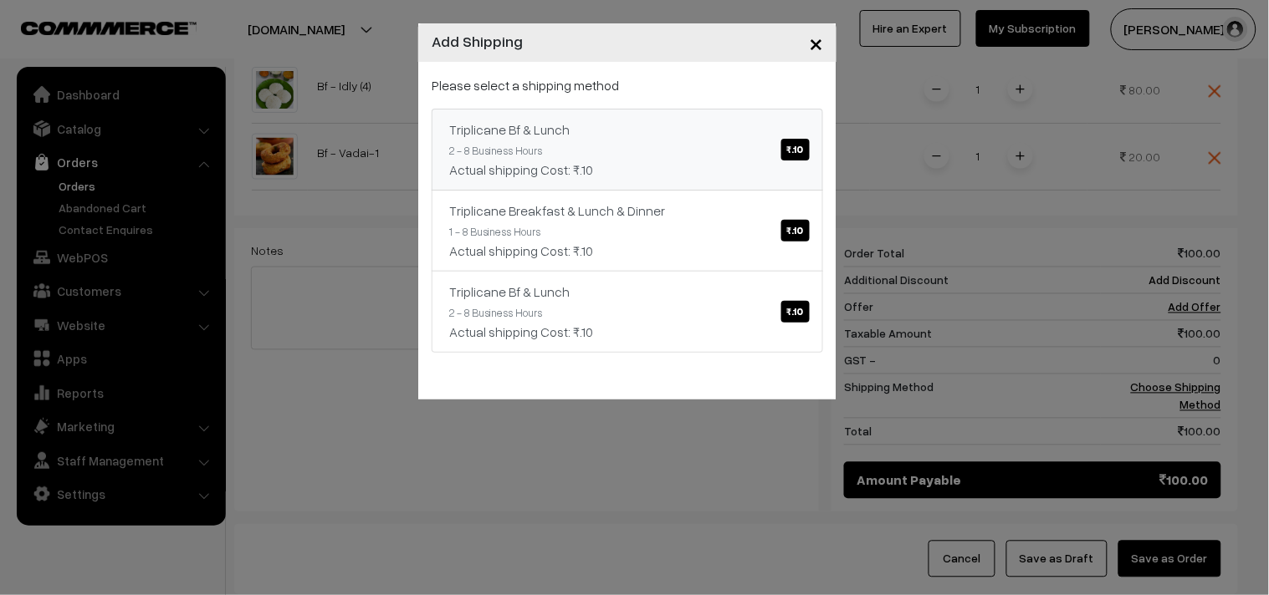
click at [720, 140] on link "Triplicane Bf & Lunch ₹.10 2 - 8 Business Hours Actual shipping Cost: ₹.10" at bounding box center [626, 150] width 391 height 82
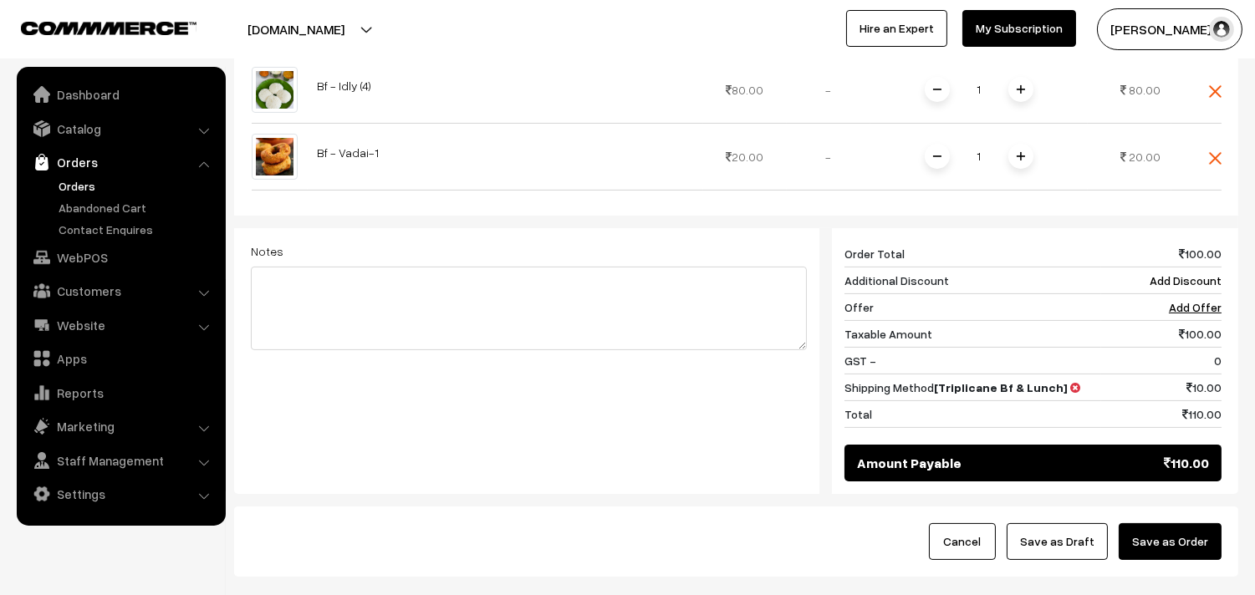
click at [1202, 539] on button "Save as Order" at bounding box center [1170, 541] width 103 height 37
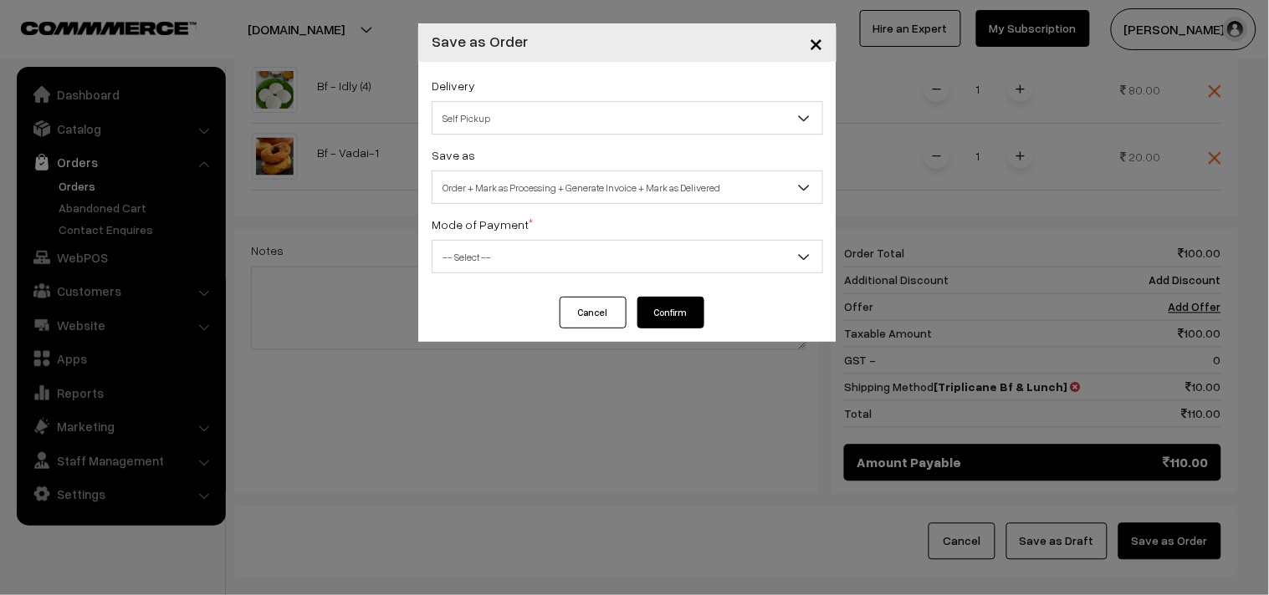
click at [473, 209] on div "Delivery Self Pickup Triplicane Bf & Lunch (₹10) (2 - 8 Business Hours) Triplic…" at bounding box center [627, 179] width 418 height 235
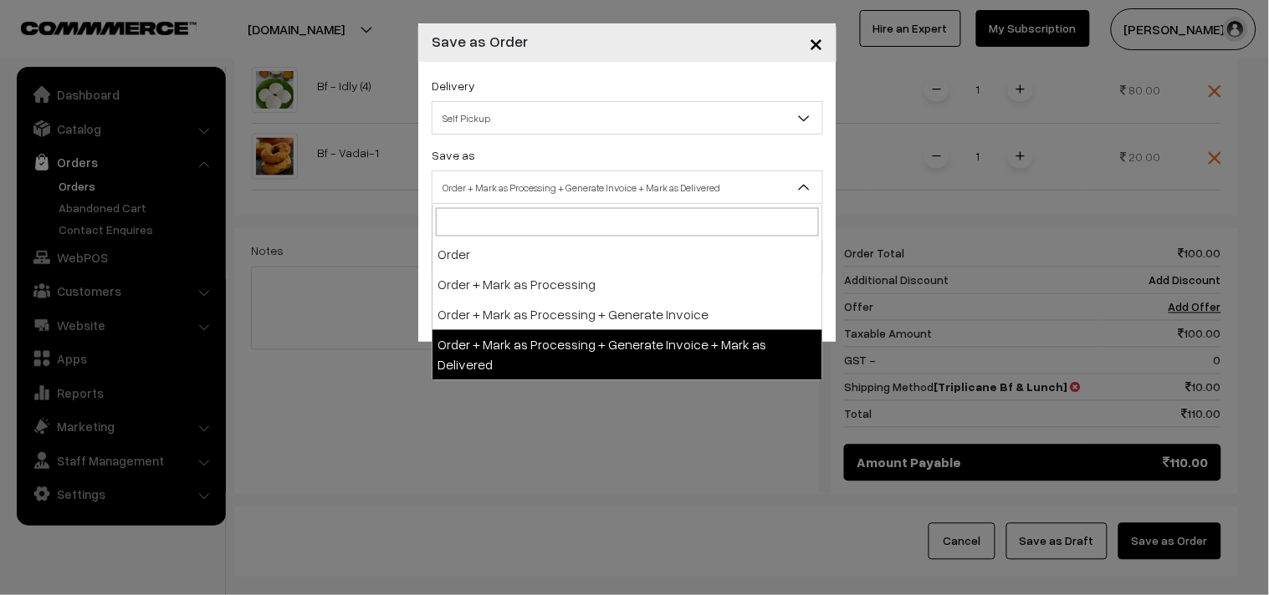
click at [467, 195] on span "Order + Mark as Processing + Generate Invoice + Mark as Delivered" at bounding box center [627, 187] width 390 height 29
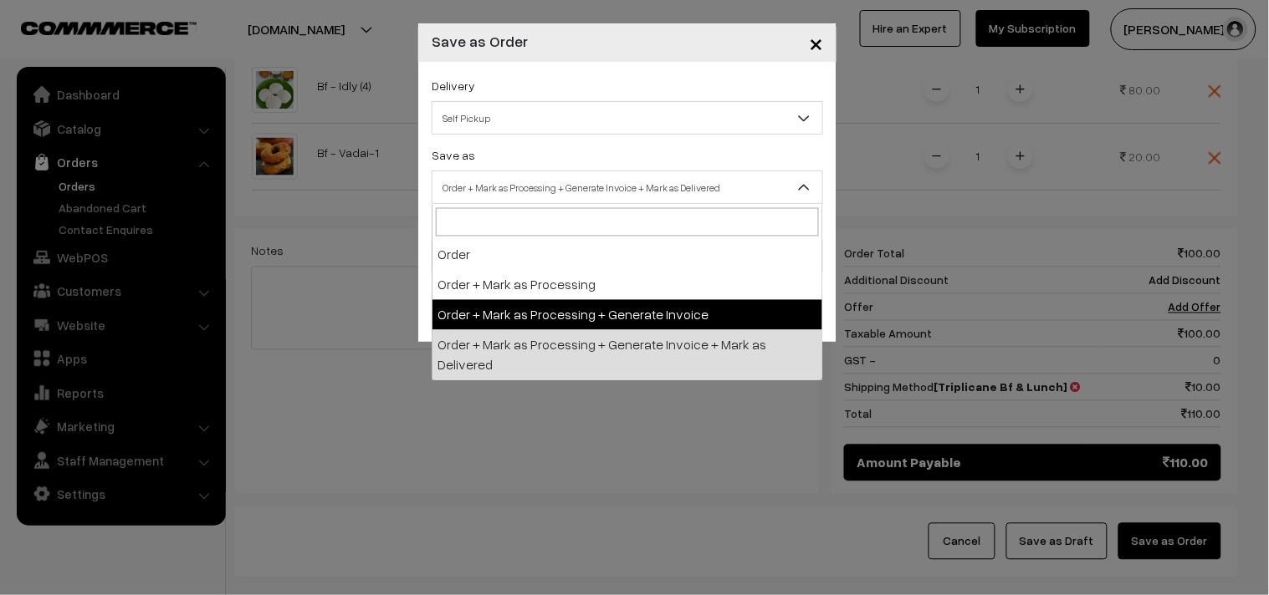
select select "3"
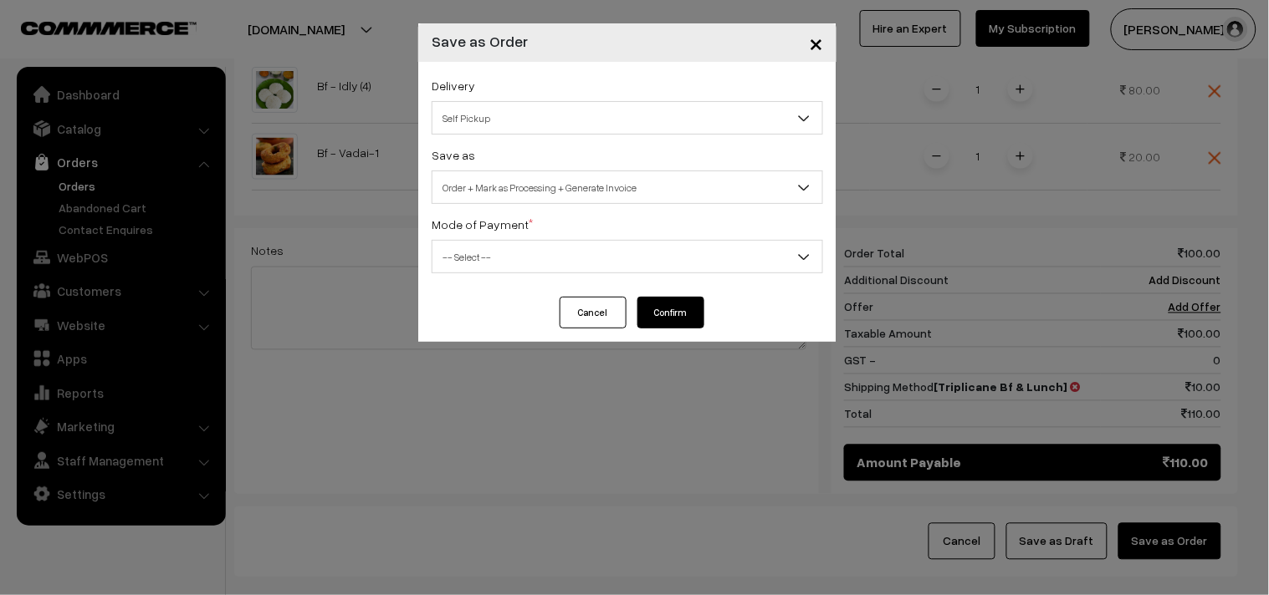
click at [462, 257] on span "-- Select --" at bounding box center [627, 256] width 390 height 29
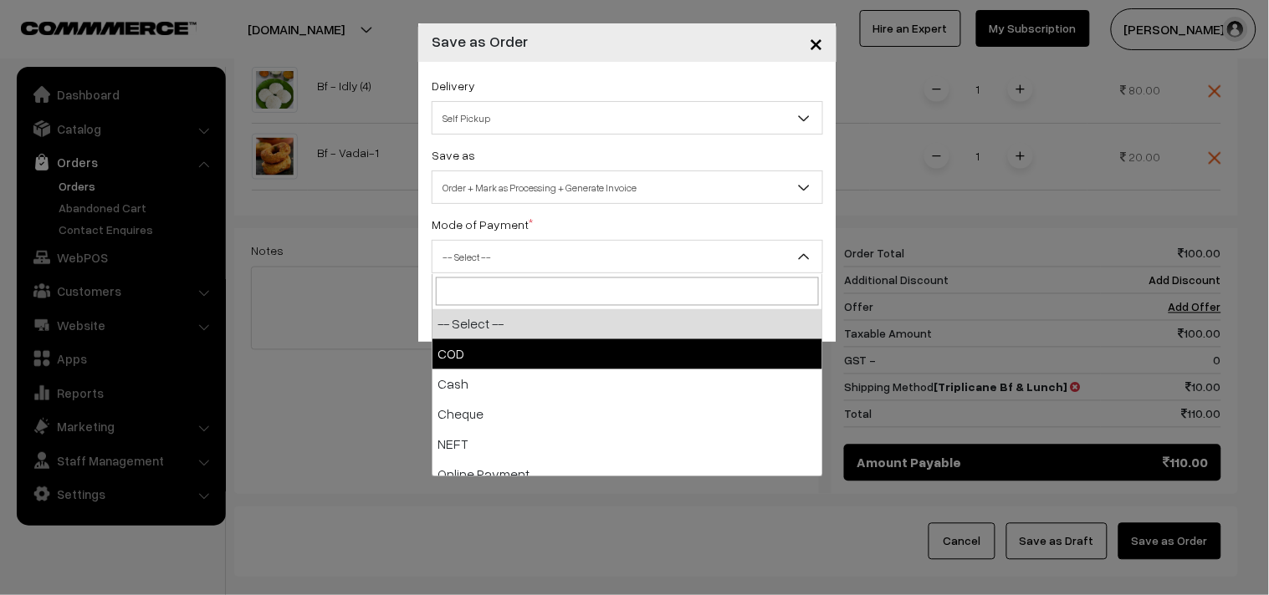
select select "1"
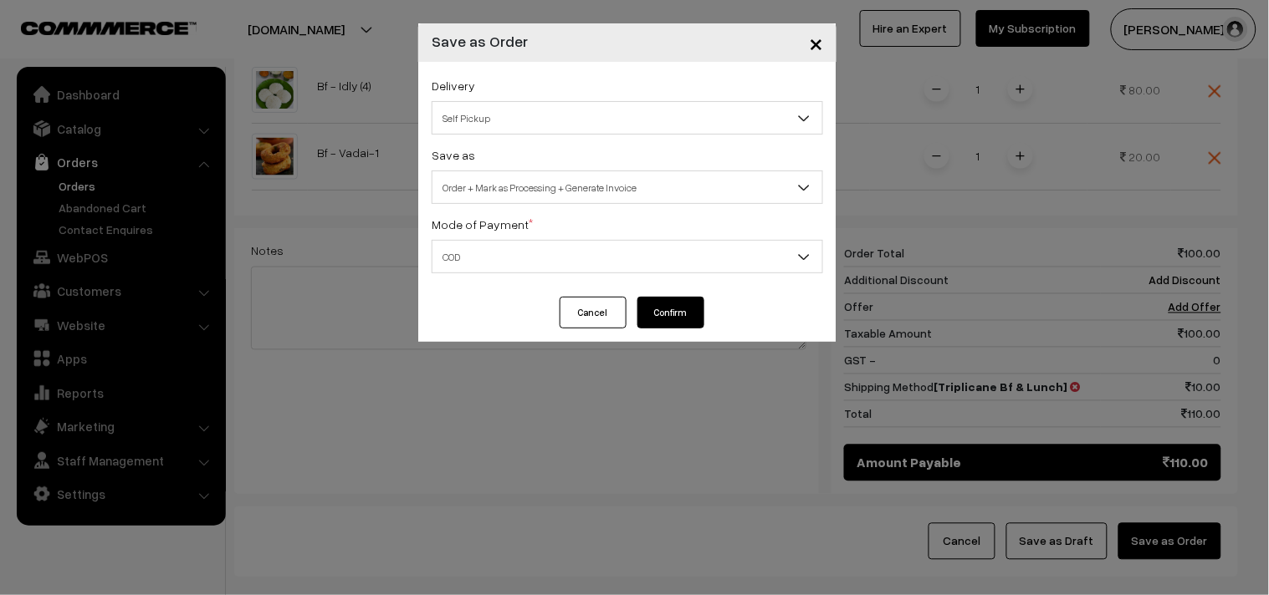
click at [679, 308] on button "Confirm" at bounding box center [670, 313] width 67 height 32
click at [522, 185] on span "Order + Mark as Processing + Generate Invoice" at bounding box center [627, 187] width 390 height 29
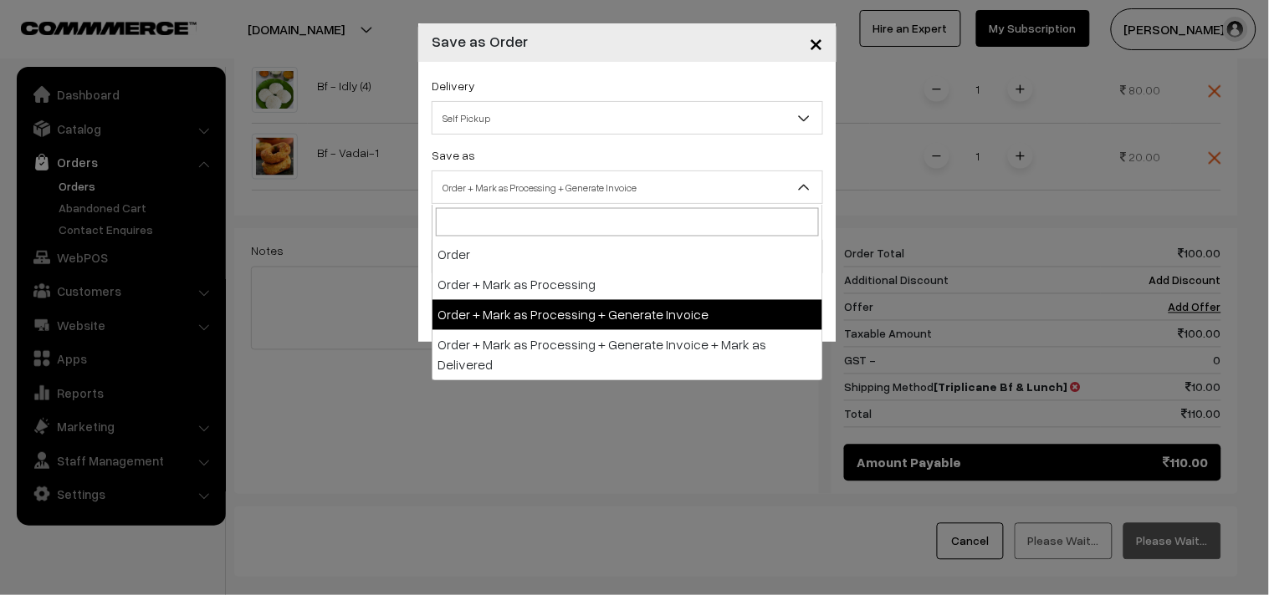
drag, startPoint x: 505, startPoint y: 319, endPoint x: 516, endPoint y: 308, distance: 15.4
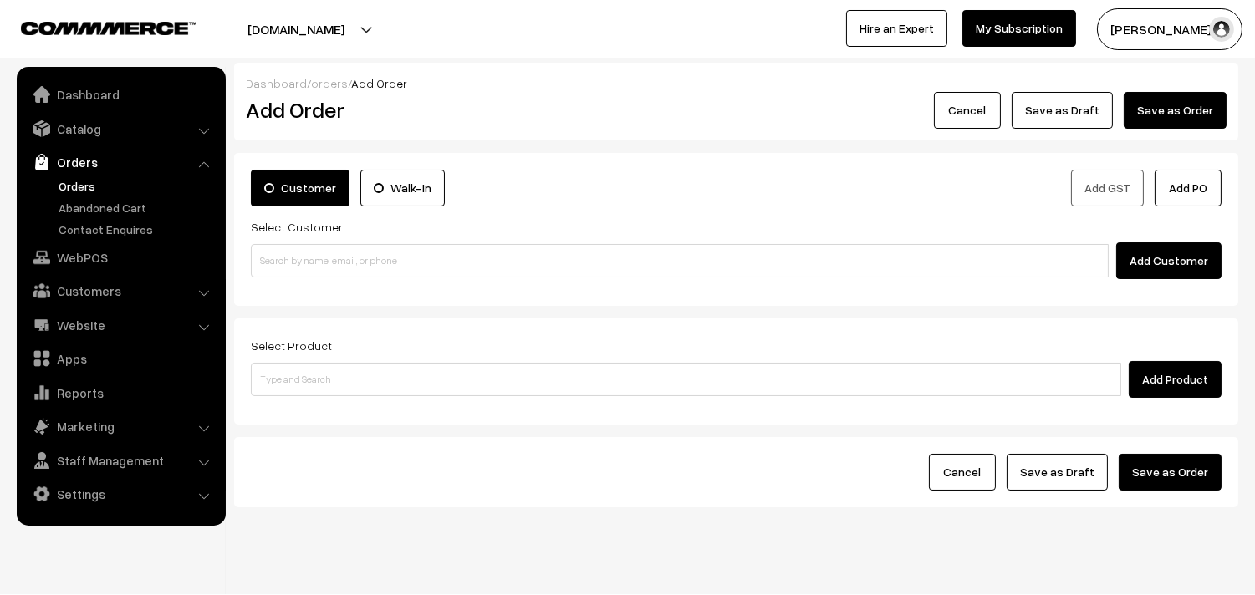
click at [82, 184] on link "Orders" at bounding box center [137, 186] width 166 height 18
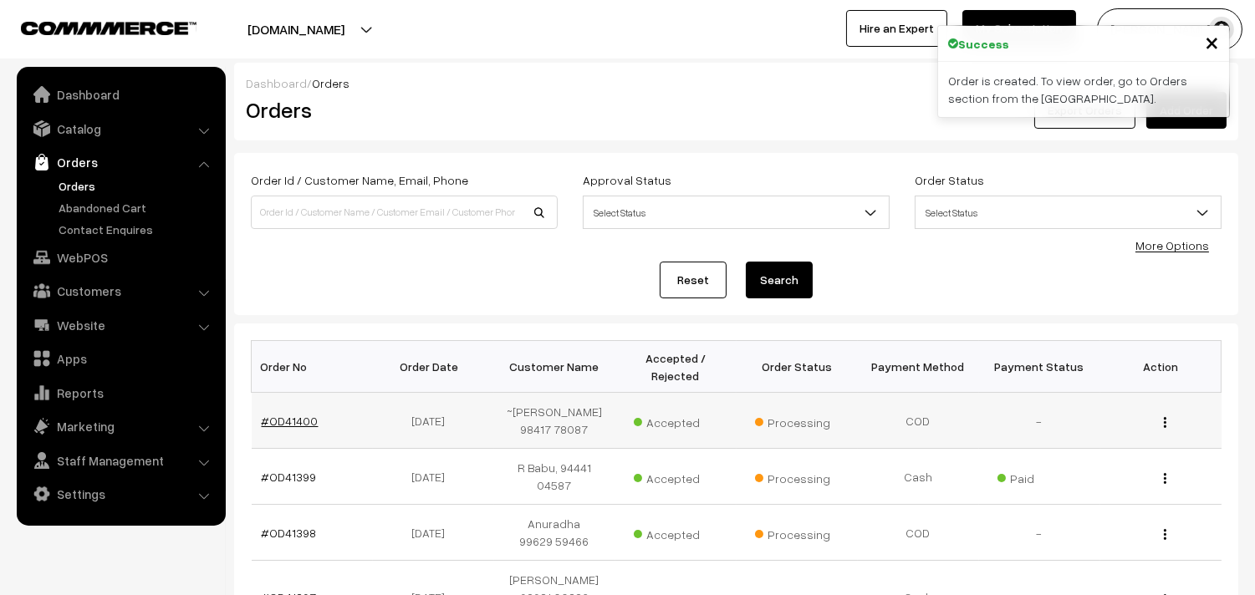
click at [287, 422] on link "#OD41400" at bounding box center [290, 421] width 57 height 14
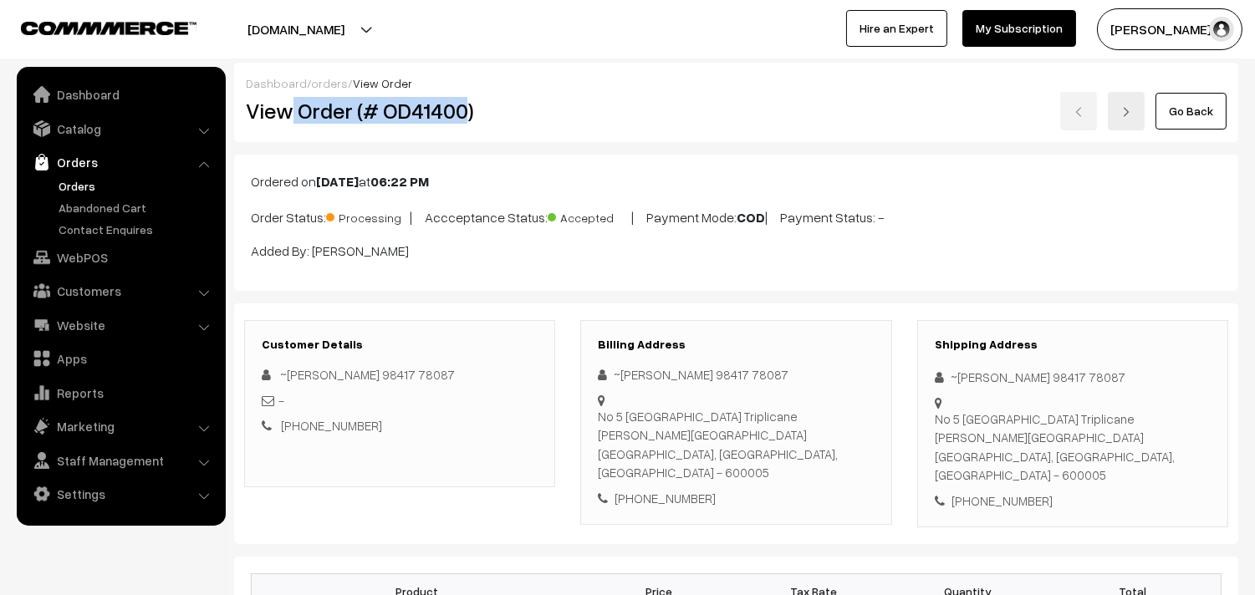
click at [466, 124] on div "View Order (# OD41400)" at bounding box center [400, 111] width 335 height 38
click at [564, 100] on div "View Order (# OD41400)" at bounding box center [400, 111] width 335 height 38
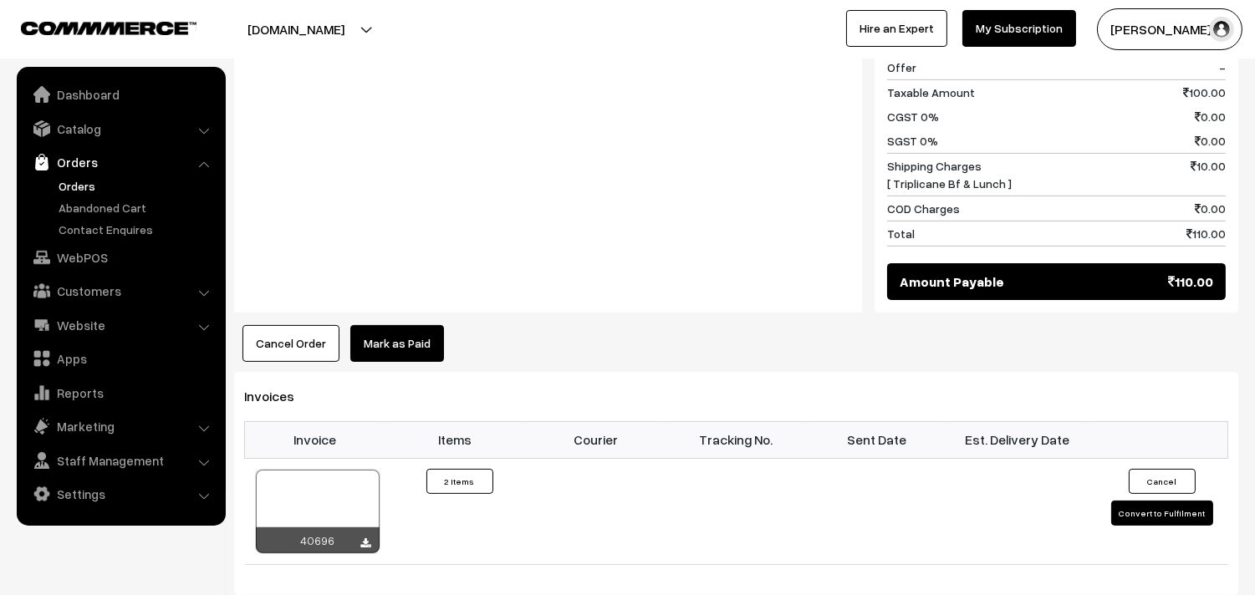
scroll to position [929, 0]
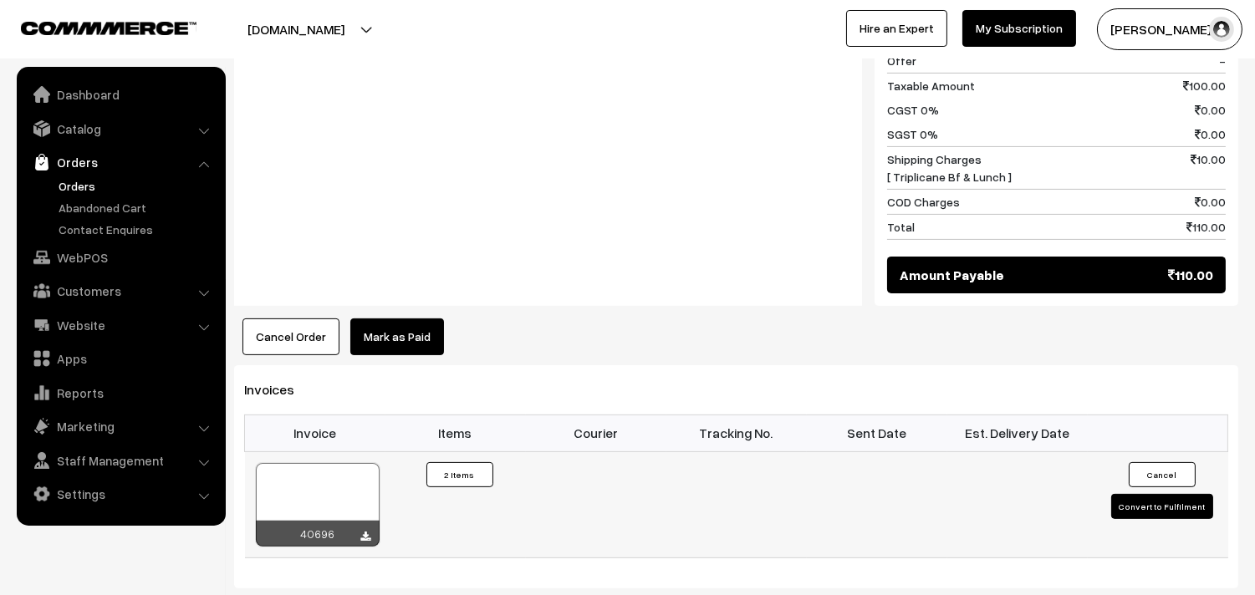
click at [338, 477] on div at bounding box center [318, 505] width 124 height 84
click at [74, 186] on link "Orders" at bounding box center [137, 186] width 166 height 18
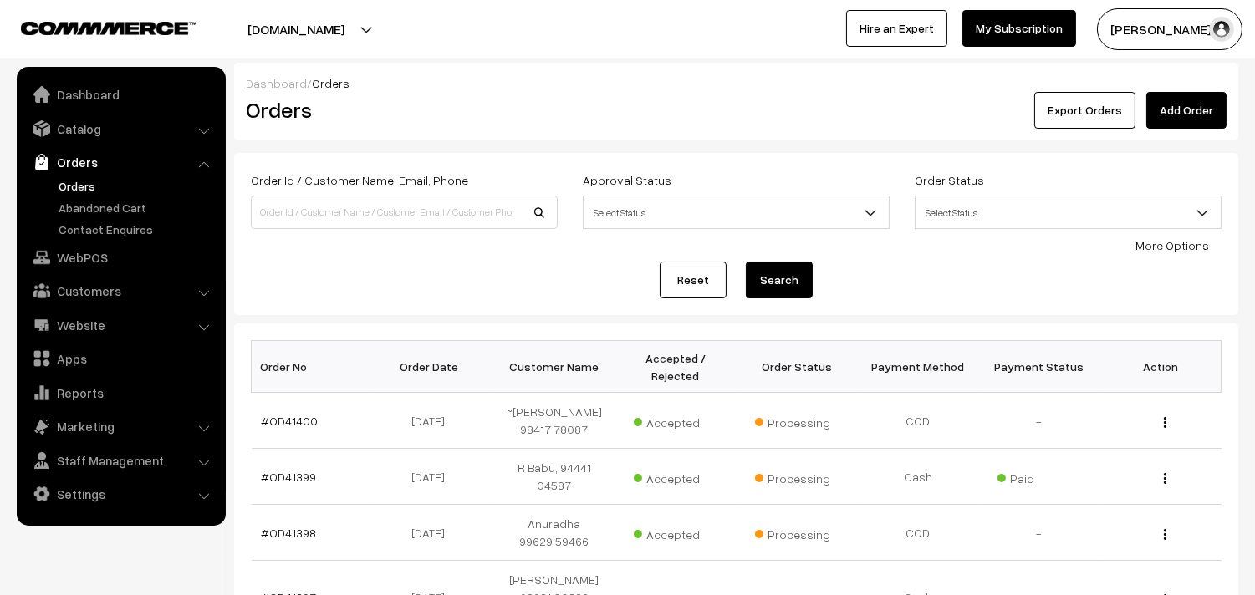
click at [97, 180] on link "Orders" at bounding box center [137, 186] width 166 height 18
drag, startPoint x: 178, startPoint y: 126, endPoint x: 176, endPoint y: 115, distance: 11.8
drag, startPoint x: 176, startPoint y: 115, endPoint x: 646, endPoint y: 59, distance: 472.4
click at [653, 57] on div "annamfood.in Go to Website Switch Store Create New Store sundararajan s… My Pro…" at bounding box center [627, 29] width 1255 height 59
click at [81, 188] on link "Orders" at bounding box center [137, 186] width 166 height 18
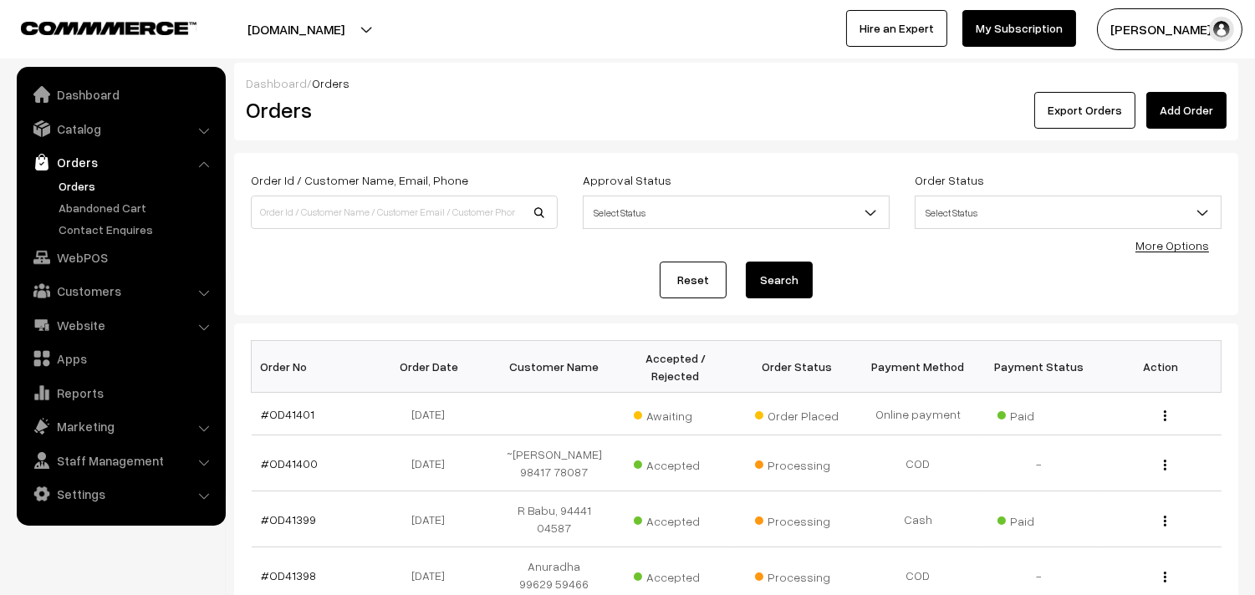
click at [79, 179] on link "Orders" at bounding box center [137, 186] width 166 height 18
click at [79, 253] on link "WebPOS" at bounding box center [120, 257] width 199 height 30
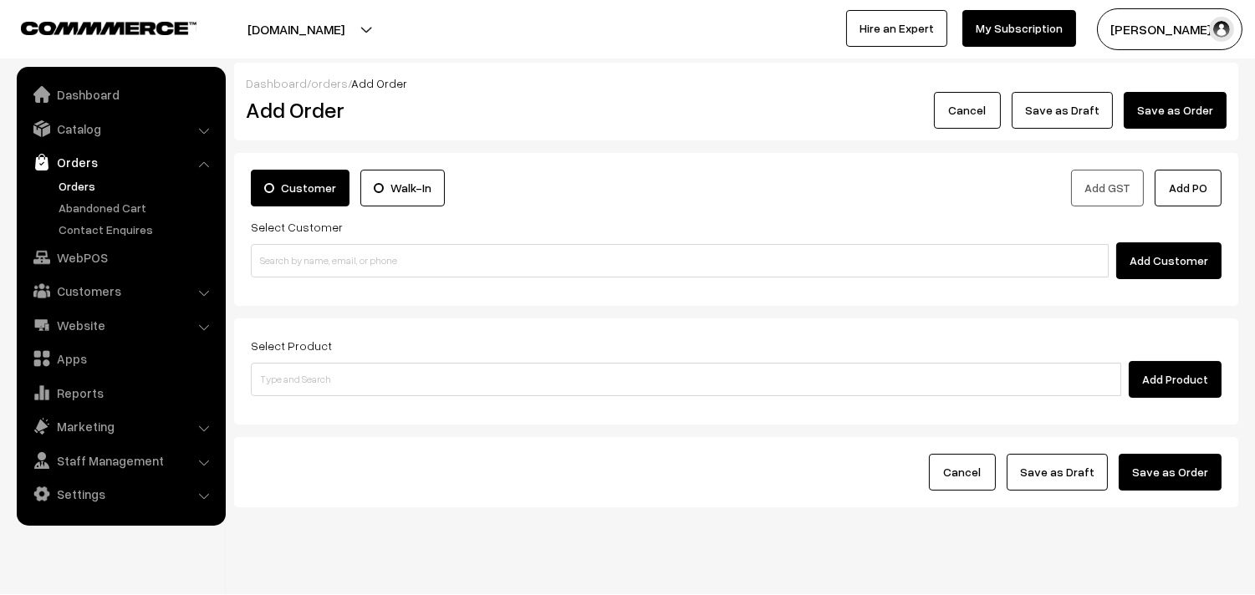
click at [70, 180] on link "Orders" at bounding box center [137, 186] width 166 height 18
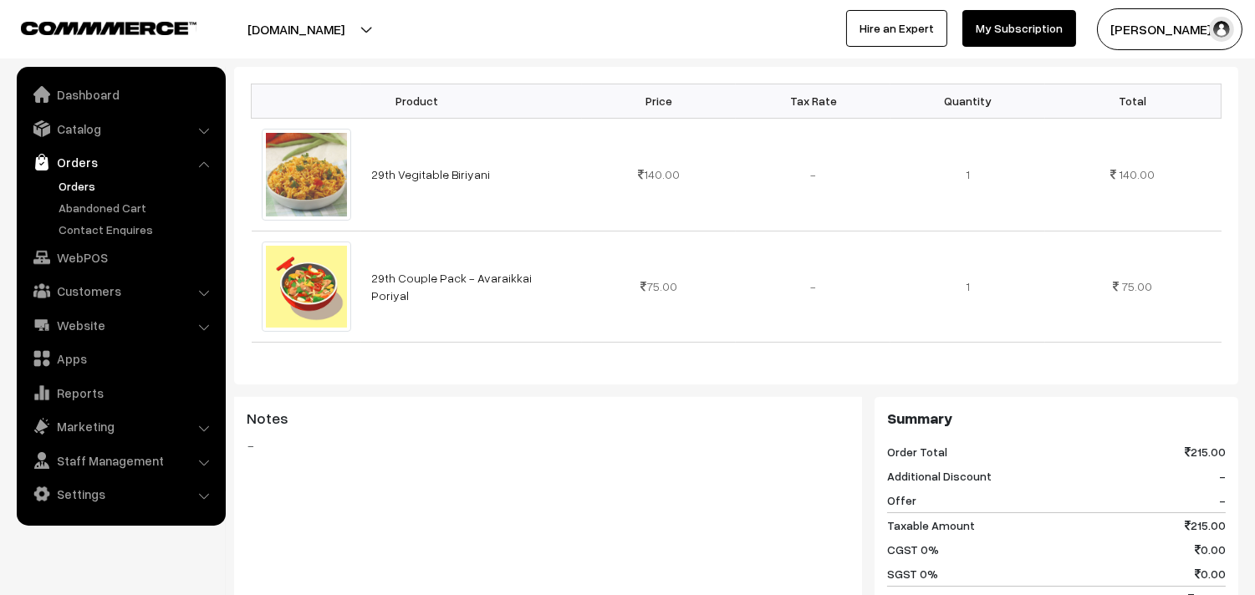
scroll to position [464, 0]
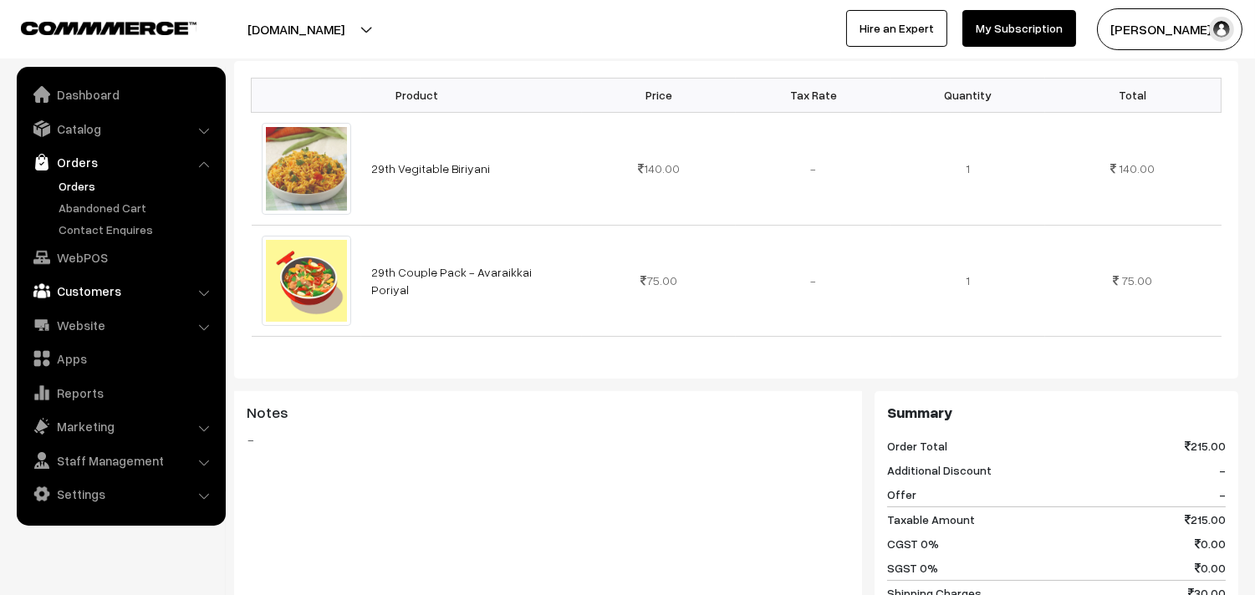
click at [100, 294] on link "Customers" at bounding box center [120, 291] width 199 height 30
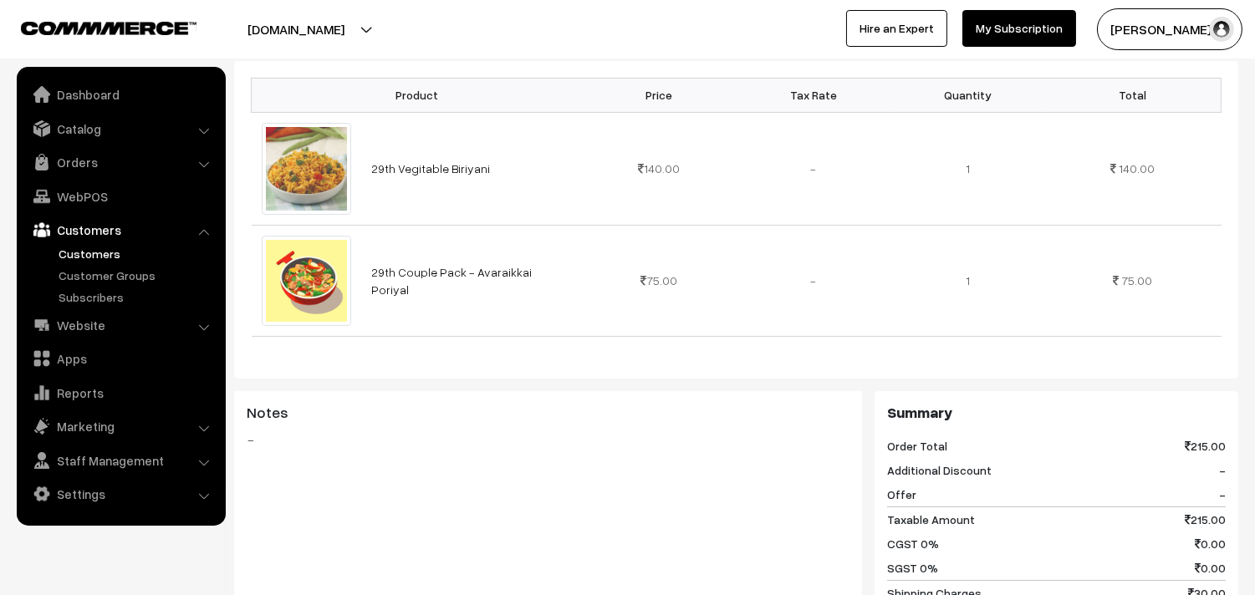
click at [97, 252] on link "Customers" at bounding box center [137, 254] width 166 height 18
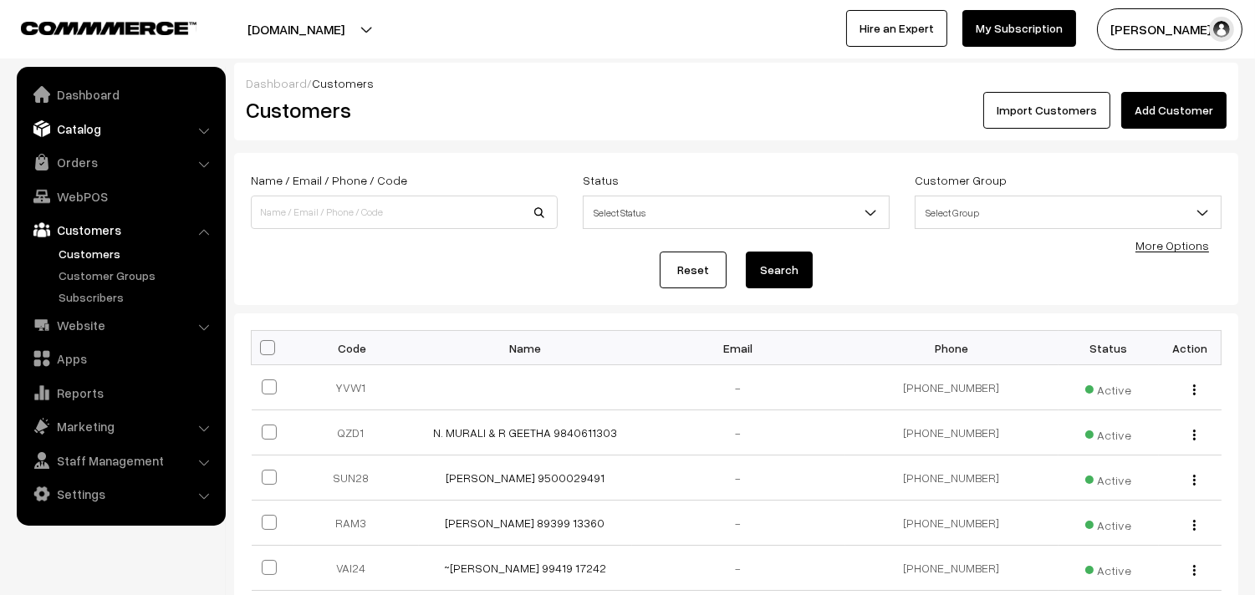
click at [106, 130] on link "Catalog" at bounding box center [120, 129] width 199 height 30
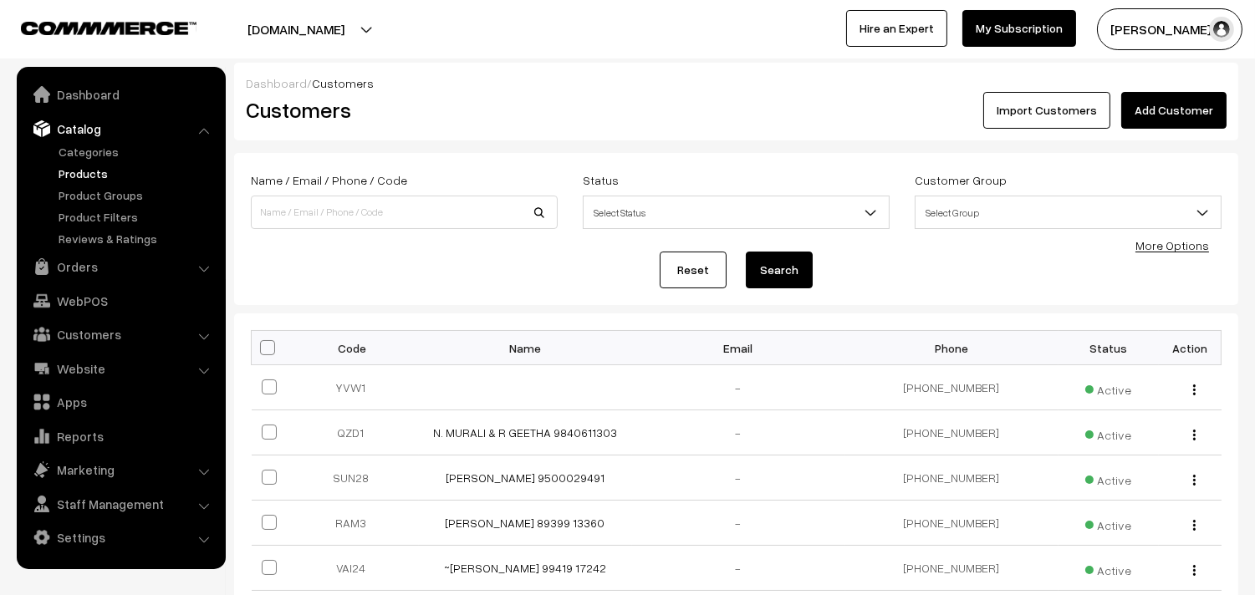
click at [89, 171] on link "Products" at bounding box center [137, 174] width 166 height 18
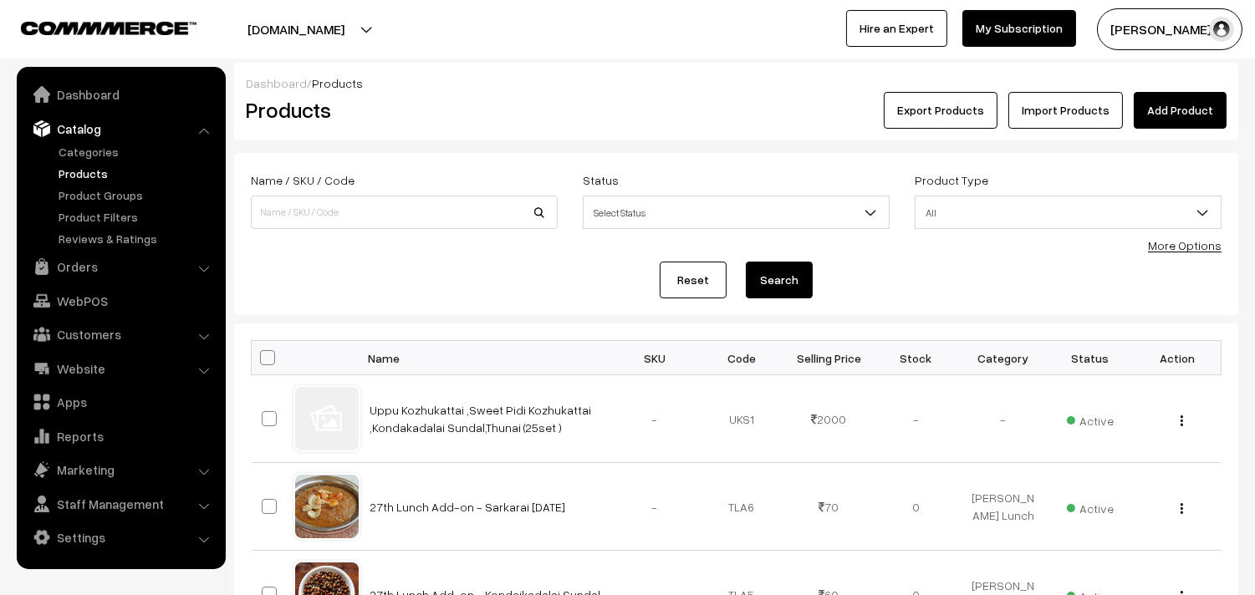
click at [1167, 109] on link "Add Product" at bounding box center [1180, 110] width 93 height 37
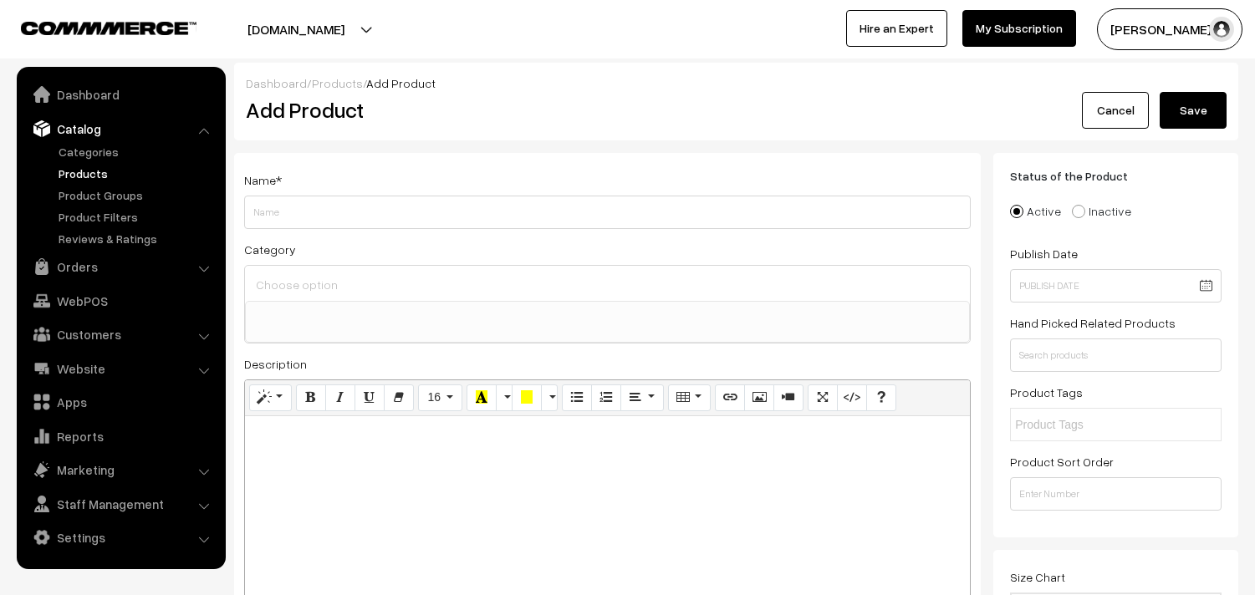
select select
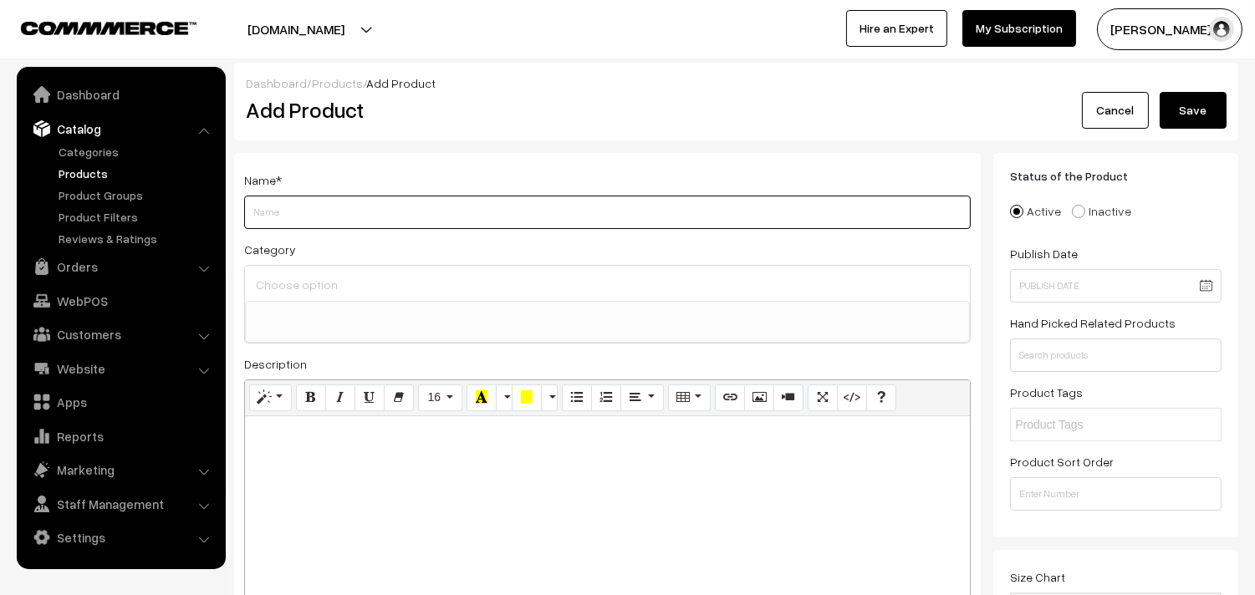
click at [312, 204] on input "Weight" at bounding box center [607, 212] width 727 height 33
click at [312, 210] on input "Weight" at bounding box center [607, 212] width 727 height 33
click at [309, 211] on input "Weight" at bounding box center [607, 212] width 727 height 33
click at [324, 204] on input "Weight" at bounding box center [607, 212] width 727 height 33
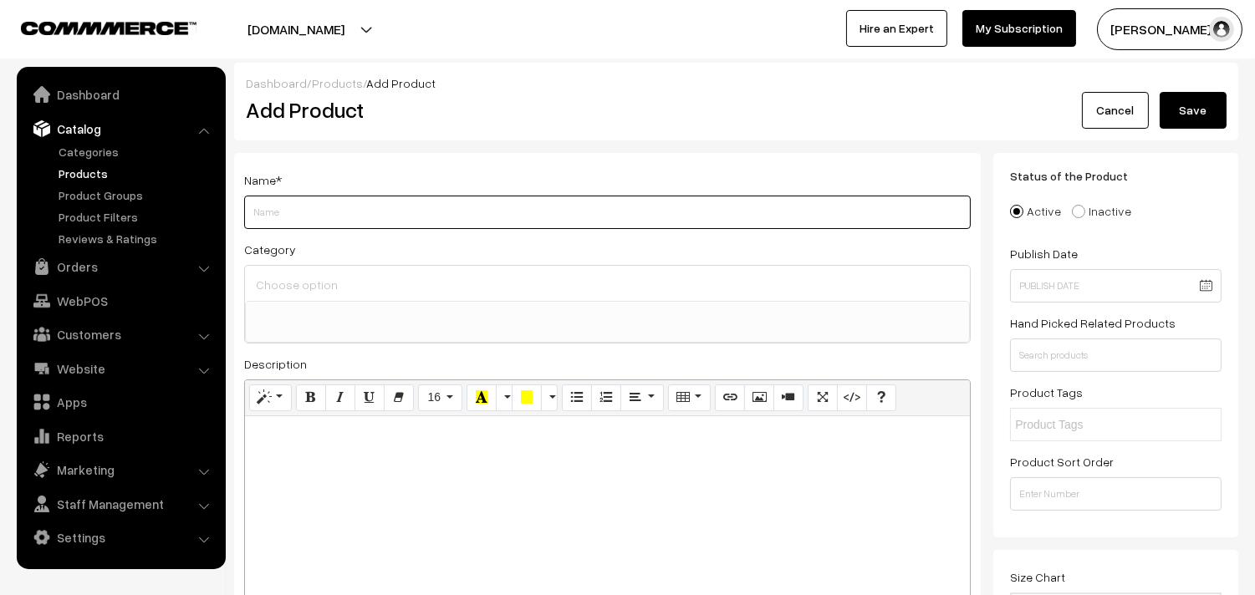
click at [324, 204] on input "Weight" at bounding box center [607, 212] width 727 height 33
drag, startPoint x: 305, startPoint y: 222, endPoint x: 296, endPoint y: 223, distance: 9.3
click at [304, 222] on input "Weight" at bounding box center [607, 212] width 727 height 33
paste input "Sweet kozhukkattai - 160 Nos"
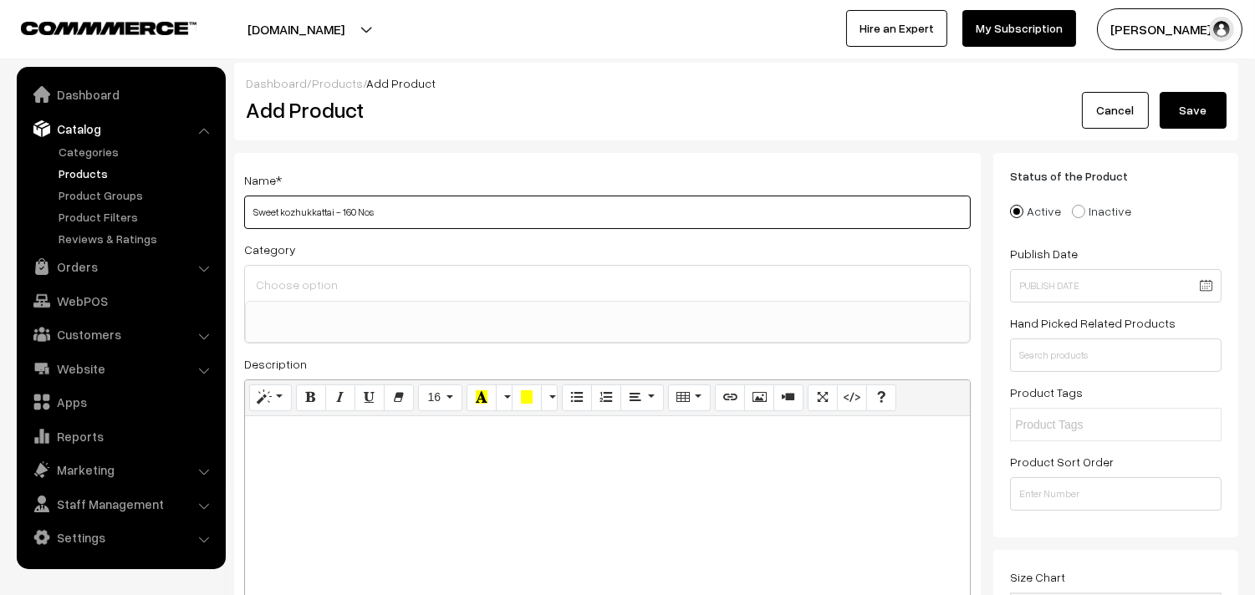
click at [365, 211] on input "Sweet kozhukkattai - 160 Nos" at bounding box center [607, 212] width 727 height 33
type input "Sweet kozhukkattai - 160 Pcs"
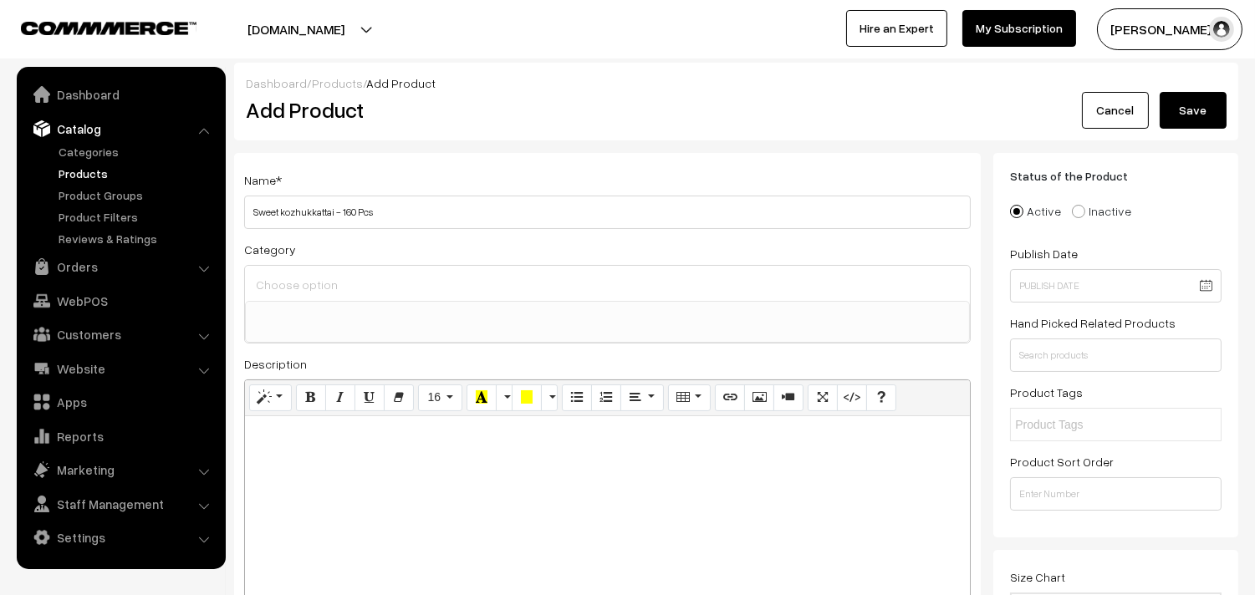
click at [339, 296] on input at bounding box center [608, 285] width 712 height 24
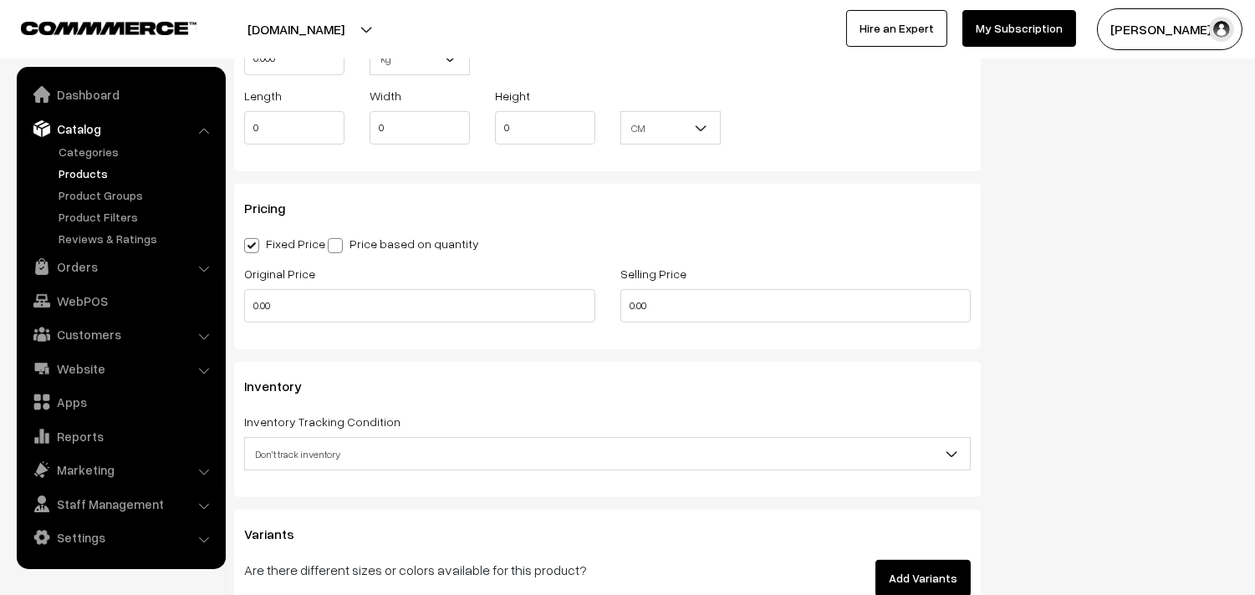
scroll to position [1393, 0]
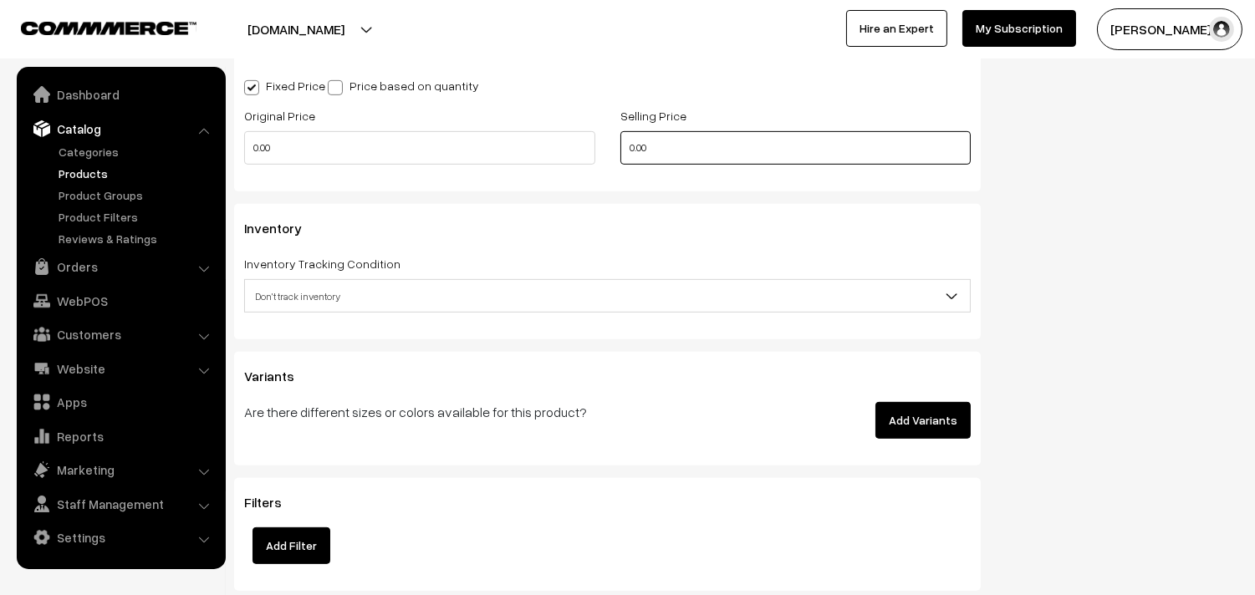
click at [676, 145] on input "0.00" at bounding box center [795, 147] width 351 height 33
drag, startPoint x: 676, startPoint y: 143, endPoint x: 596, endPoint y: 142, distance: 79.4
click at [597, 142] on div "Original Price 0.00 Selling Price 0.00" at bounding box center [608, 139] width 752 height 69
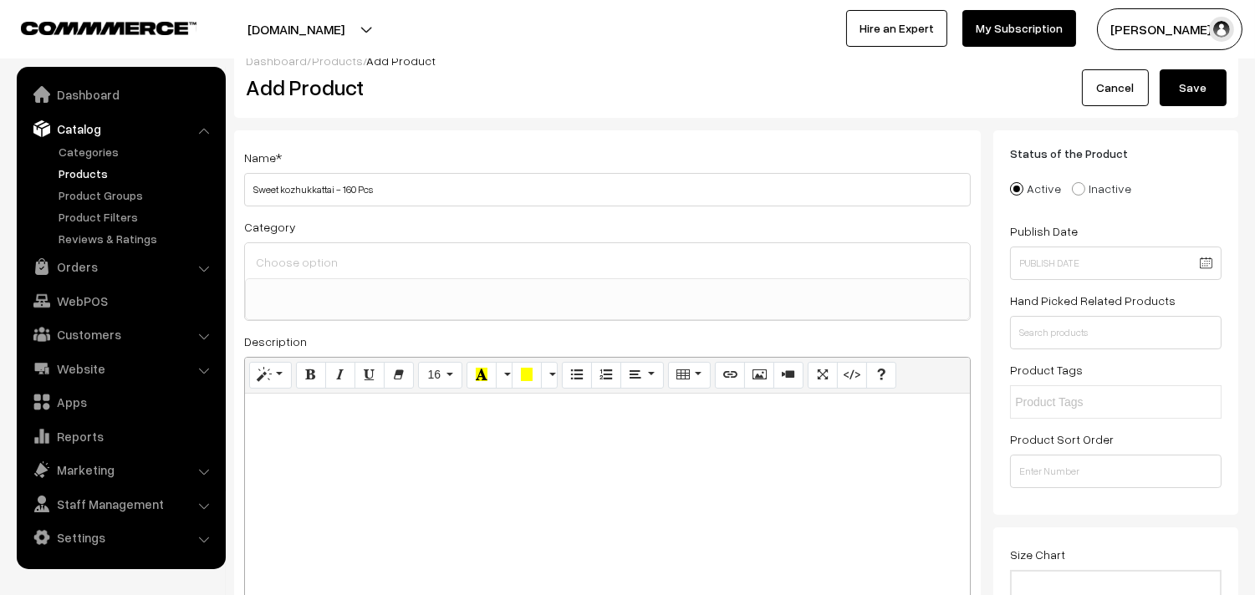
scroll to position [0, 0]
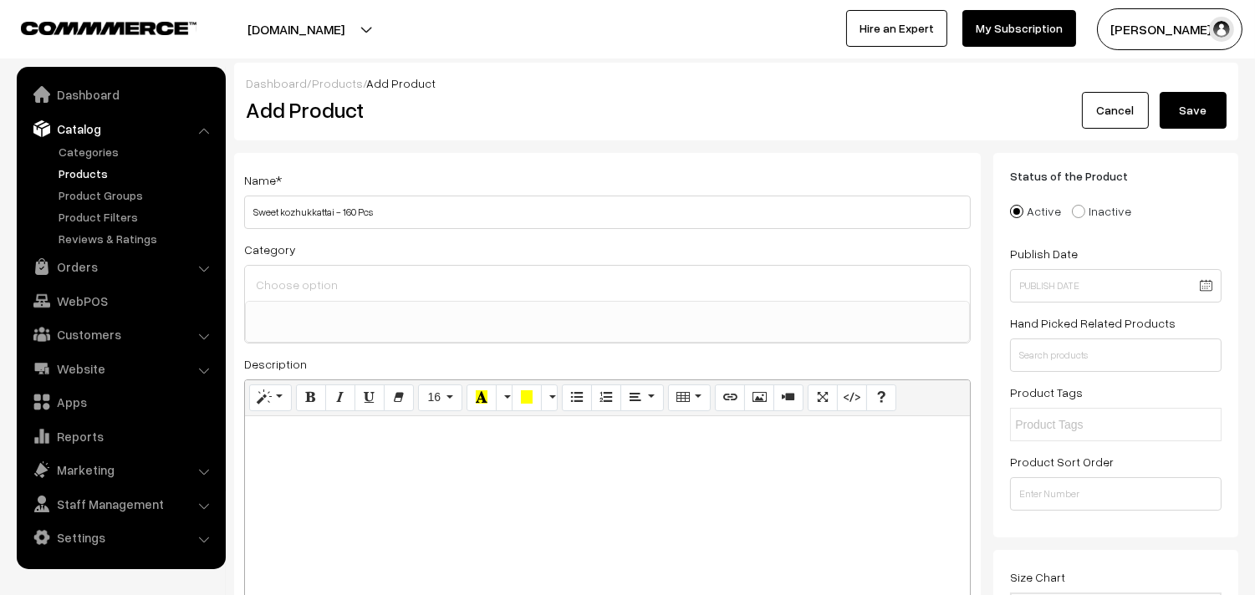
type input "4000"
click at [1217, 101] on button "Save" at bounding box center [1193, 110] width 67 height 37
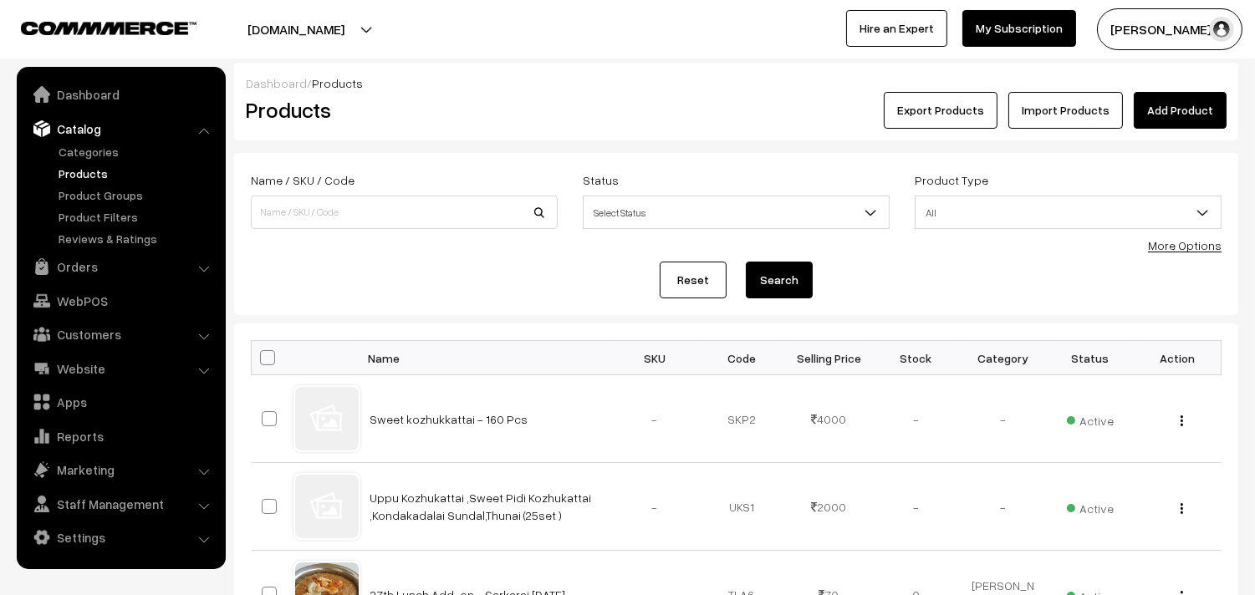
drag, startPoint x: 0, startPoint y: 0, endPoint x: 1187, endPoint y: 105, distance: 1192.1
click at [1192, 79] on div "Dashboard / Products" at bounding box center [736, 83] width 981 height 18
click at [1187, 105] on link "Add Product" at bounding box center [1180, 110] width 93 height 37
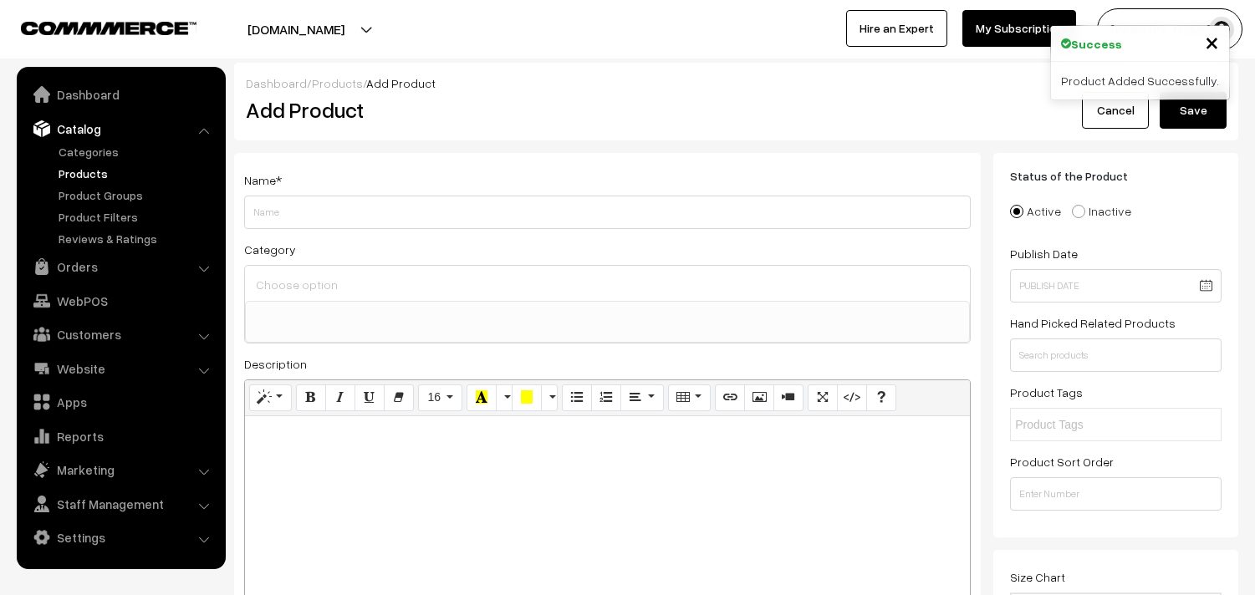
select select
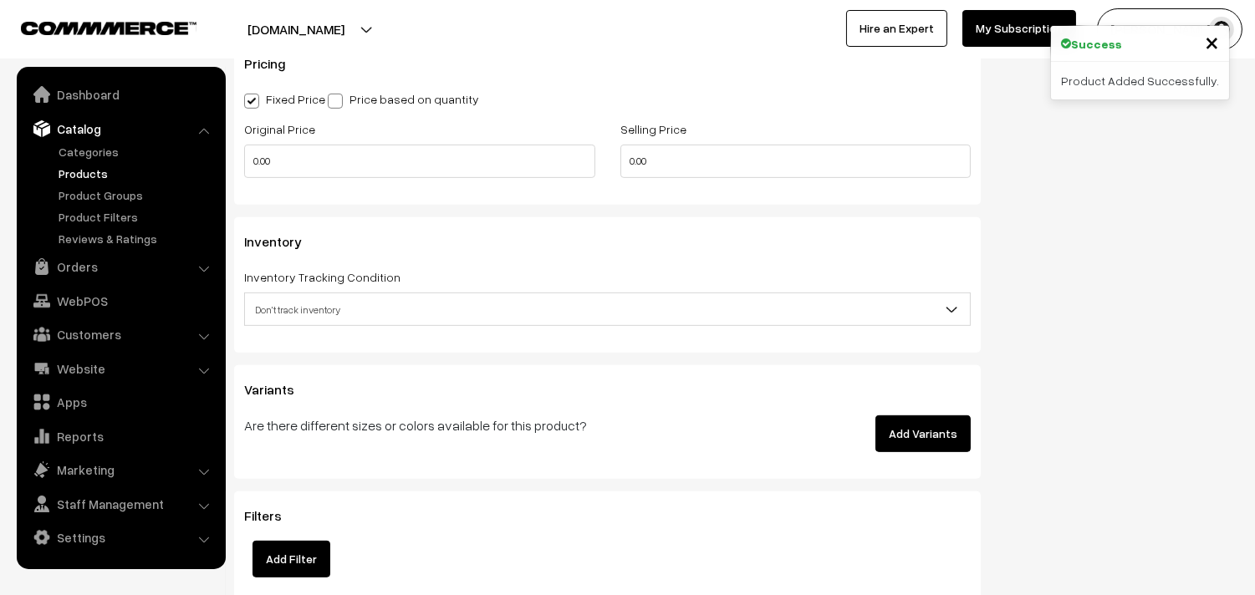
scroll to position [1207, 0]
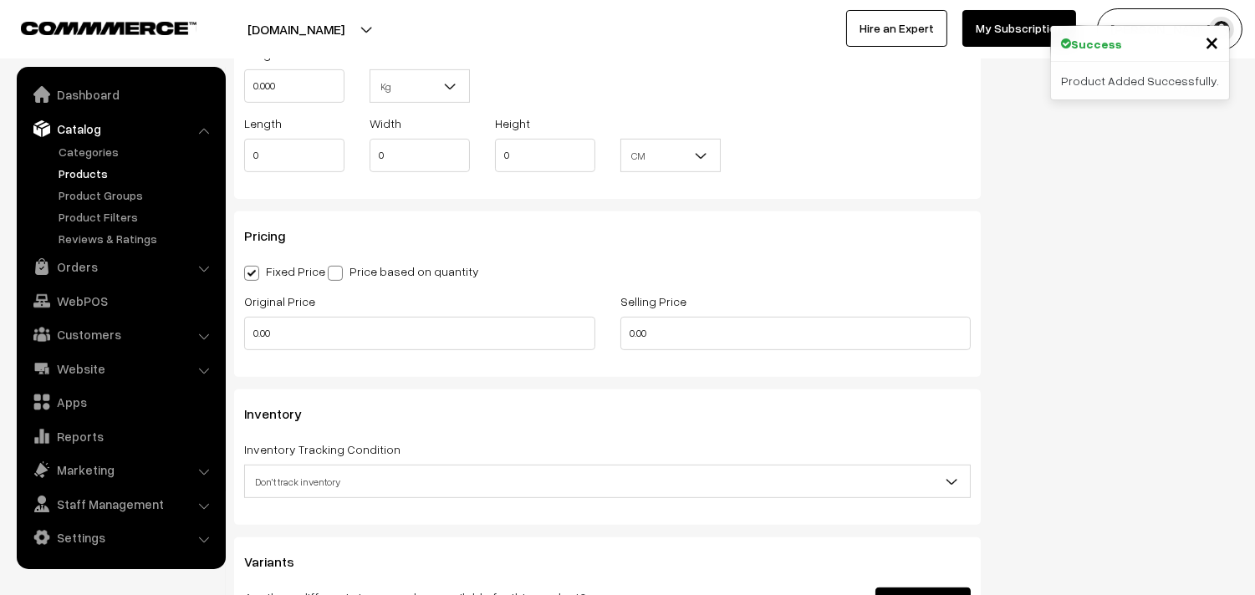
type input "[PERSON_NAME] - 4 Kg"
click at [666, 350] on input "0.00" at bounding box center [795, 333] width 351 height 33
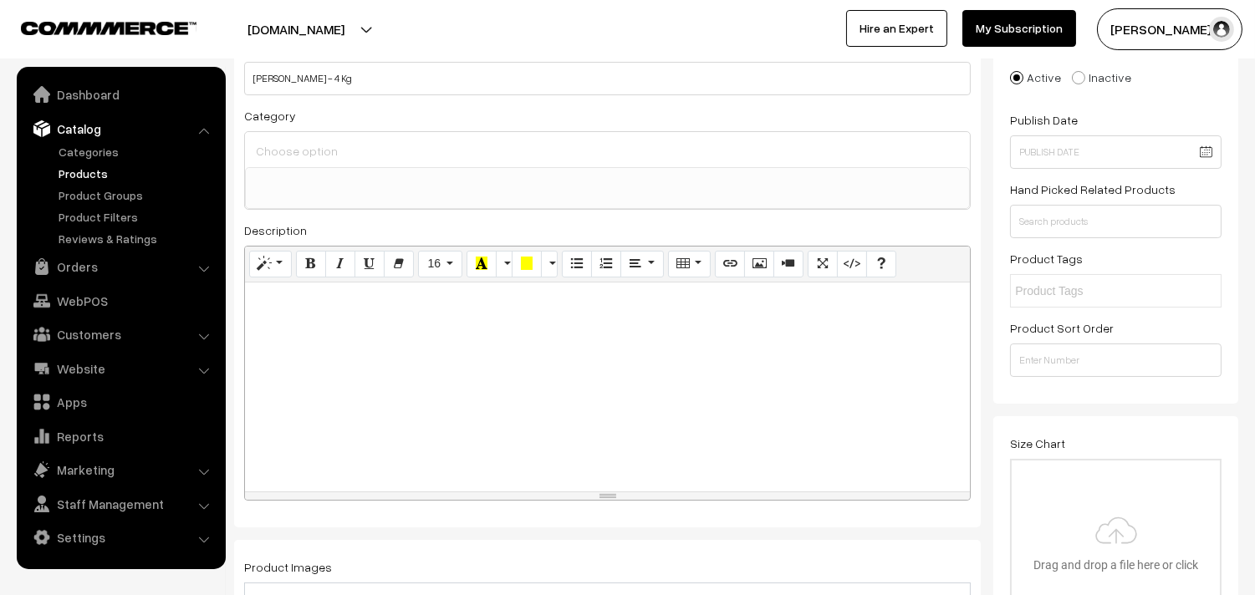
scroll to position [0, 0]
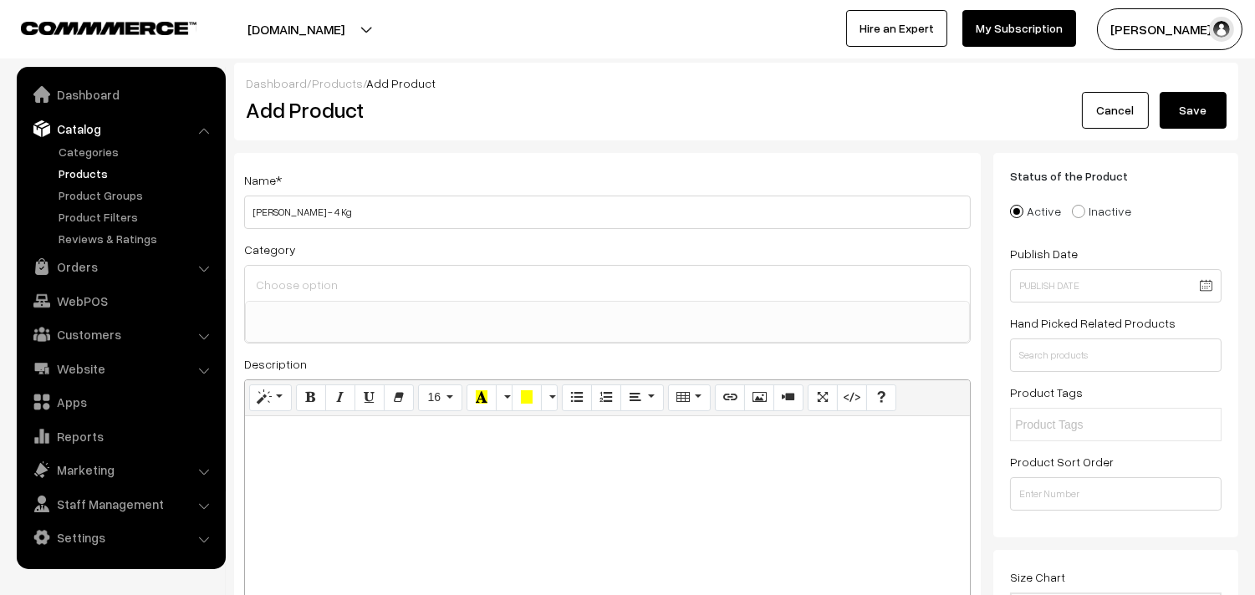
type input "4000"
click at [1202, 95] on button "Save" at bounding box center [1193, 110] width 67 height 37
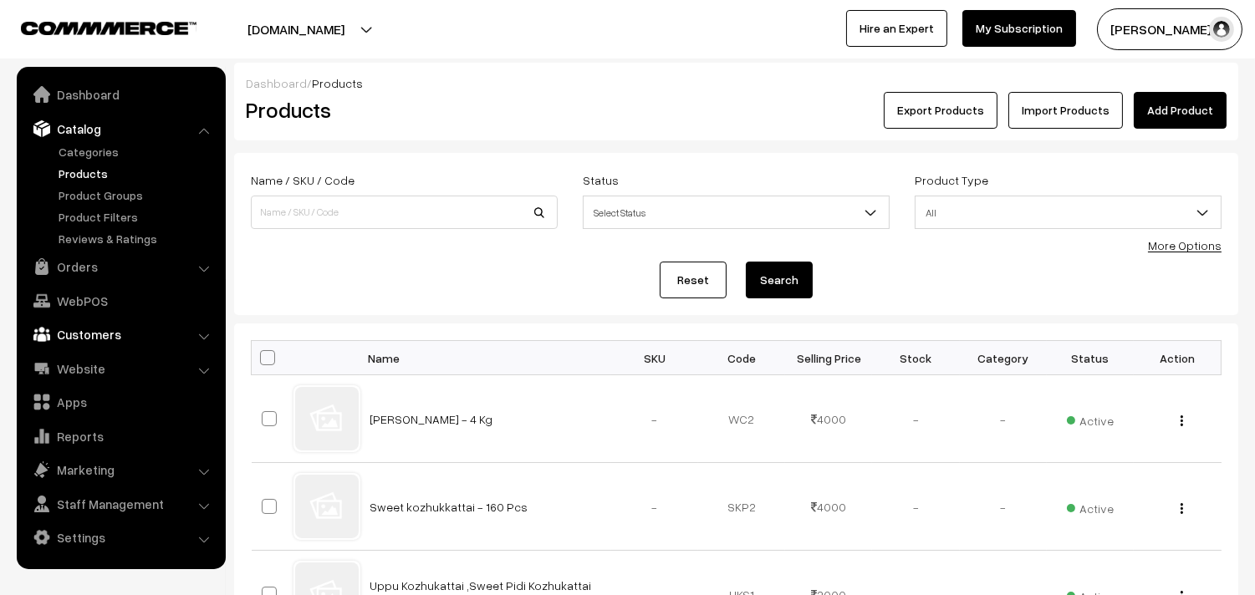
click at [89, 335] on link "Customers" at bounding box center [120, 334] width 199 height 30
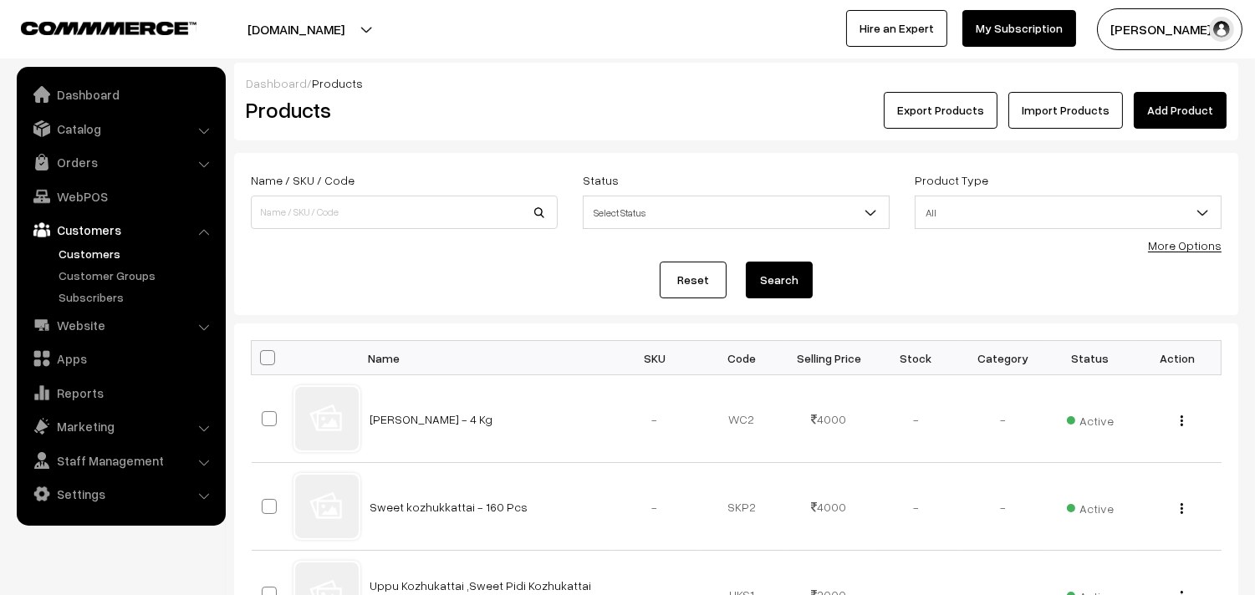
click at [79, 254] on link "Customers" at bounding box center [137, 254] width 166 height 18
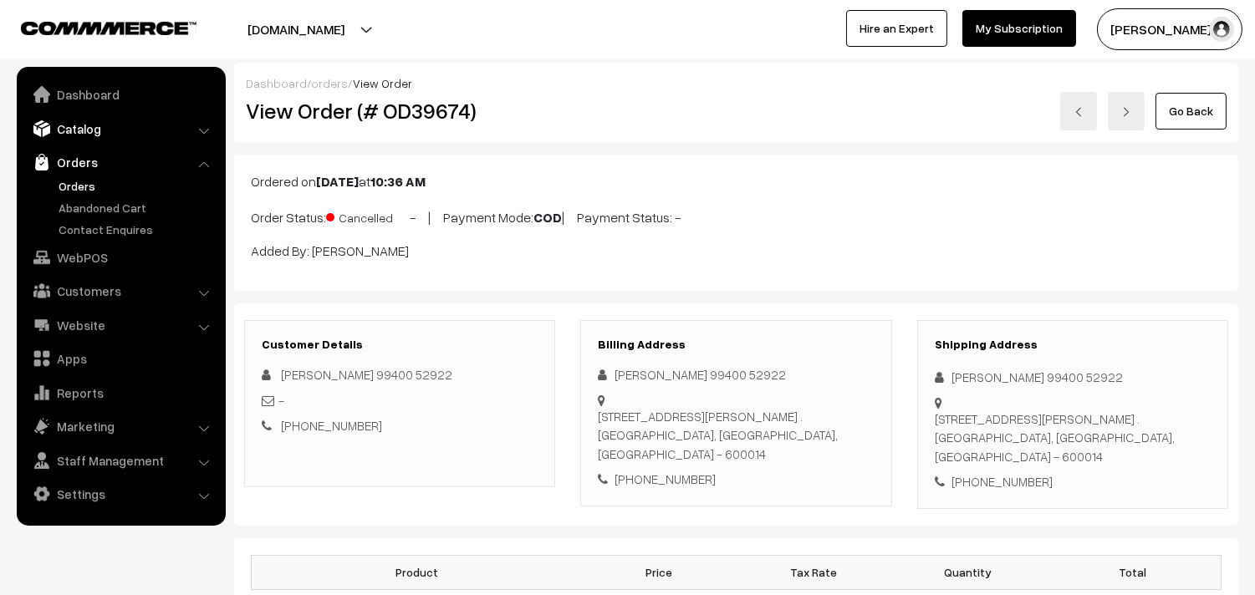
click at [81, 117] on link "Catalog" at bounding box center [120, 129] width 199 height 30
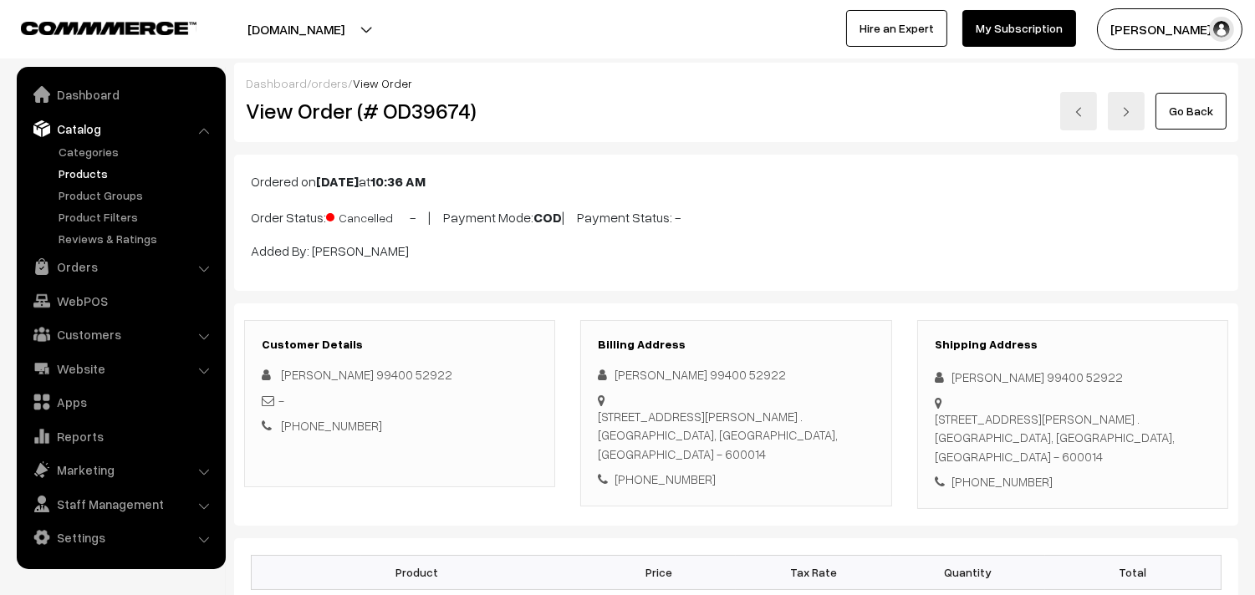
click at [85, 167] on link "Products" at bounding box center [137, 174] width 166 height 18
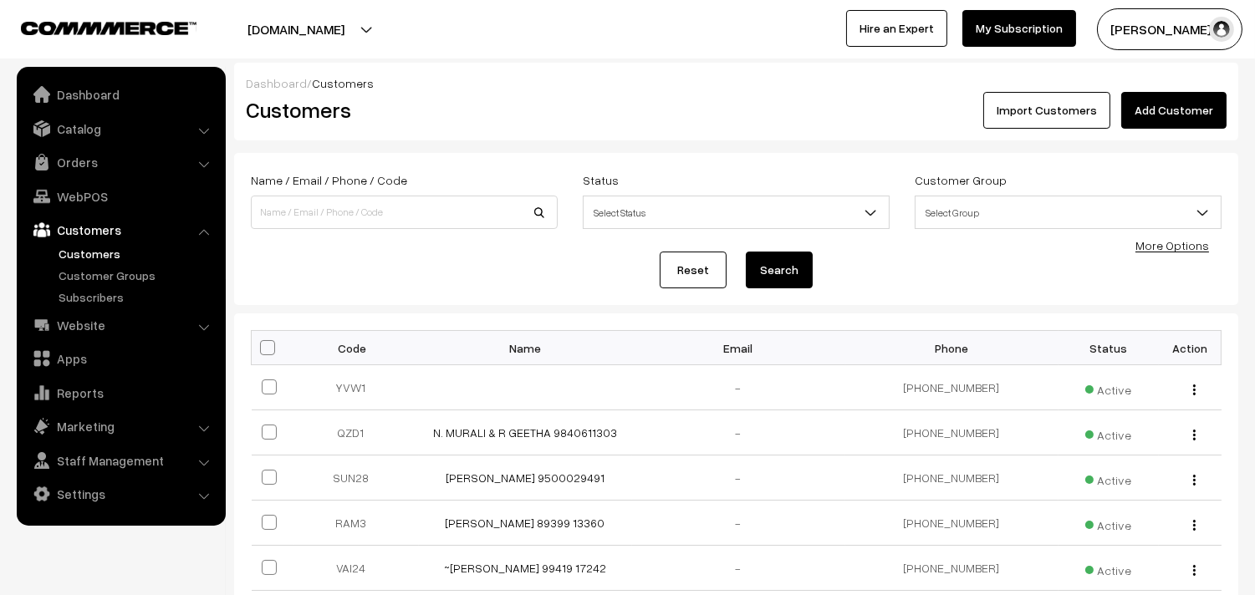
click at [1161, 105] on link "Add Customer" at bounding box center [1173, 110] width 105 height 37
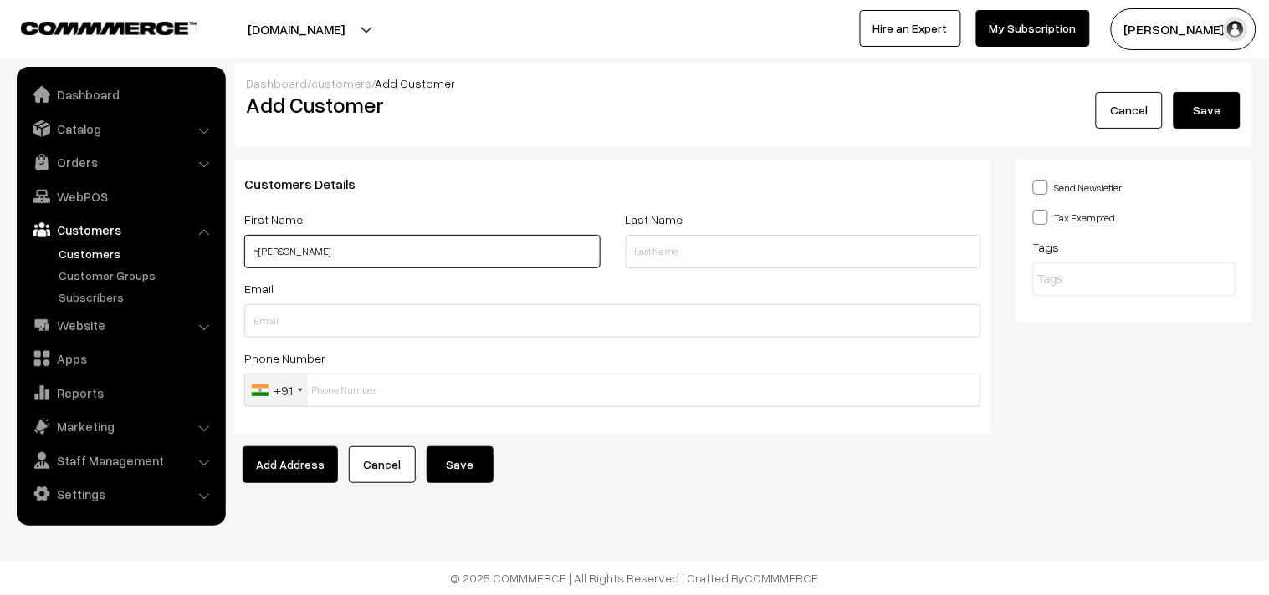
paste input "97514 37846"
type input "~[PERSON_NAME] 97514 37846"
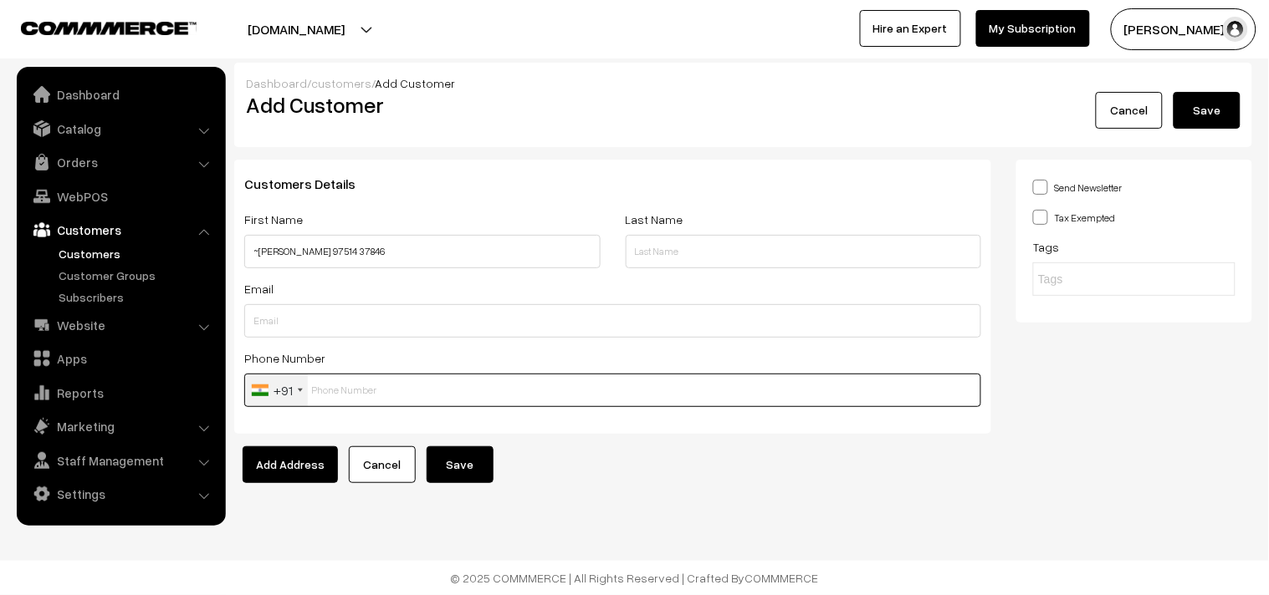
click at [338, 388] on input "text" at bounding box center [612, 390] width 737 height 33
paste input "97514 3784"
click at [338, 383] on input "97514 3784" at bounding box center [612, 390] width 737 height 33
type input "9751437846"
click at [477, 477] on button "Save" at bounding box center [459, 465] width 67 height 37
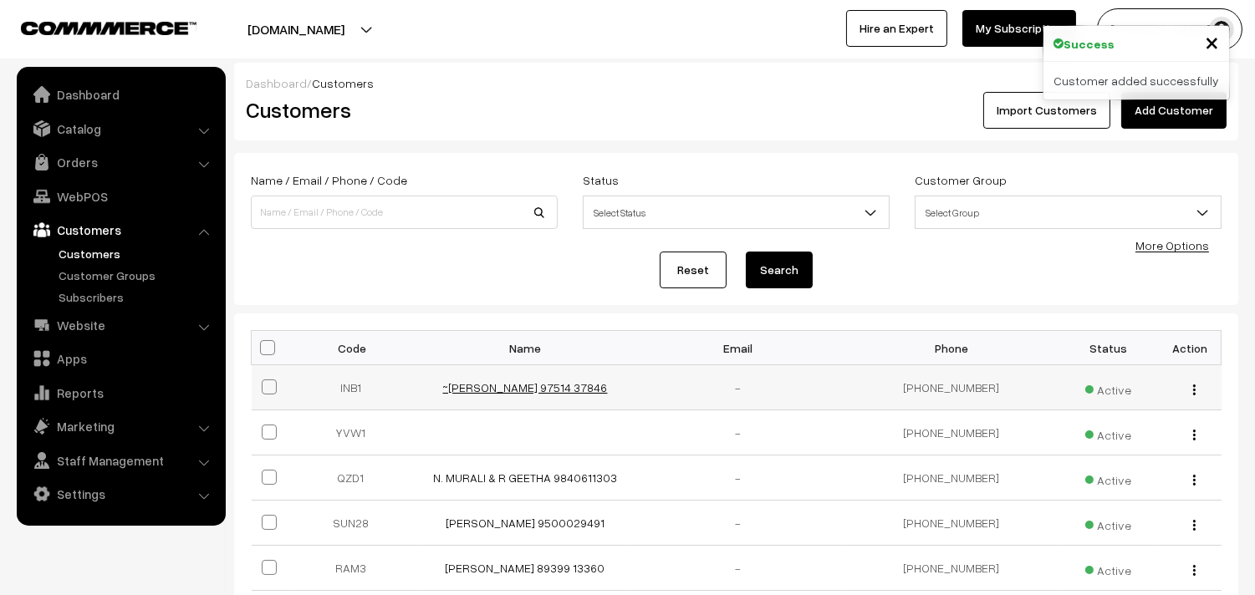
click at [546, 389] on link "~[PERSON_NAME] 97514 37846" at bounding box center [525, 387] width 165 height 14
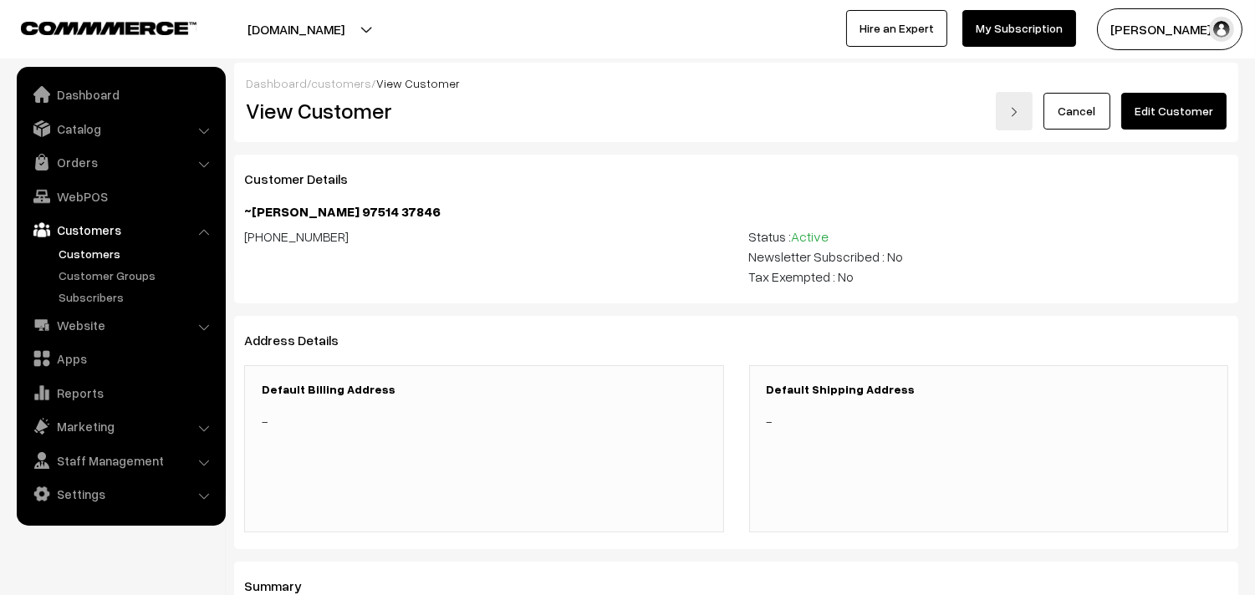
click at [1208, 106] on link "Edit Customer" at bounding box center [1173, 111] width 105 height 37
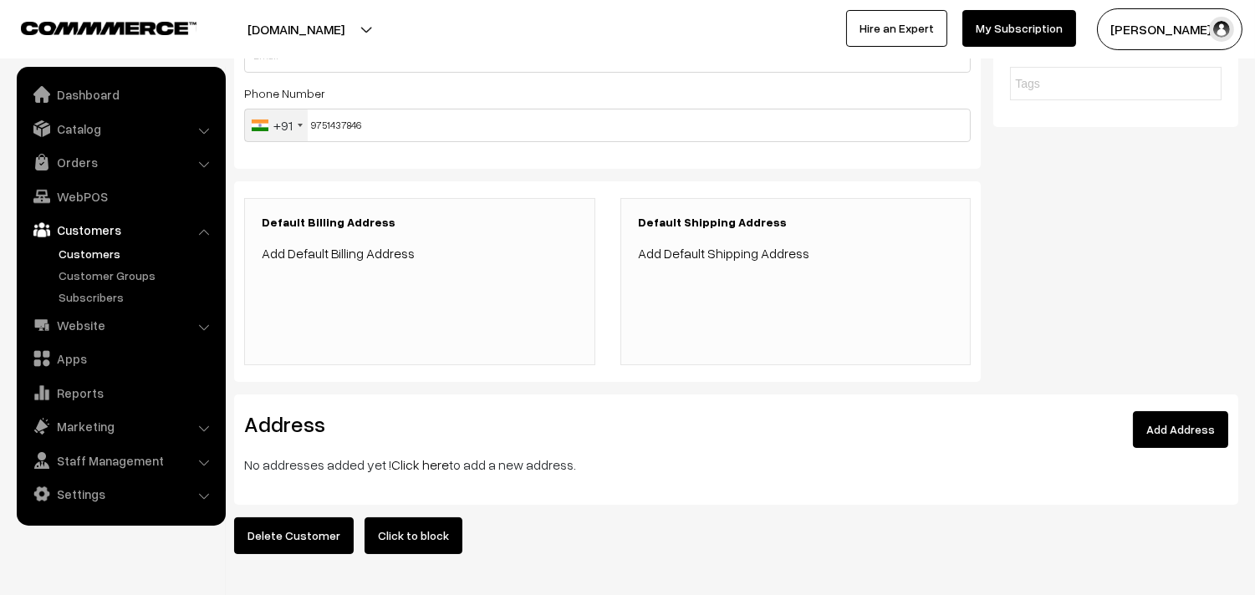
scroll to position [329, 0]
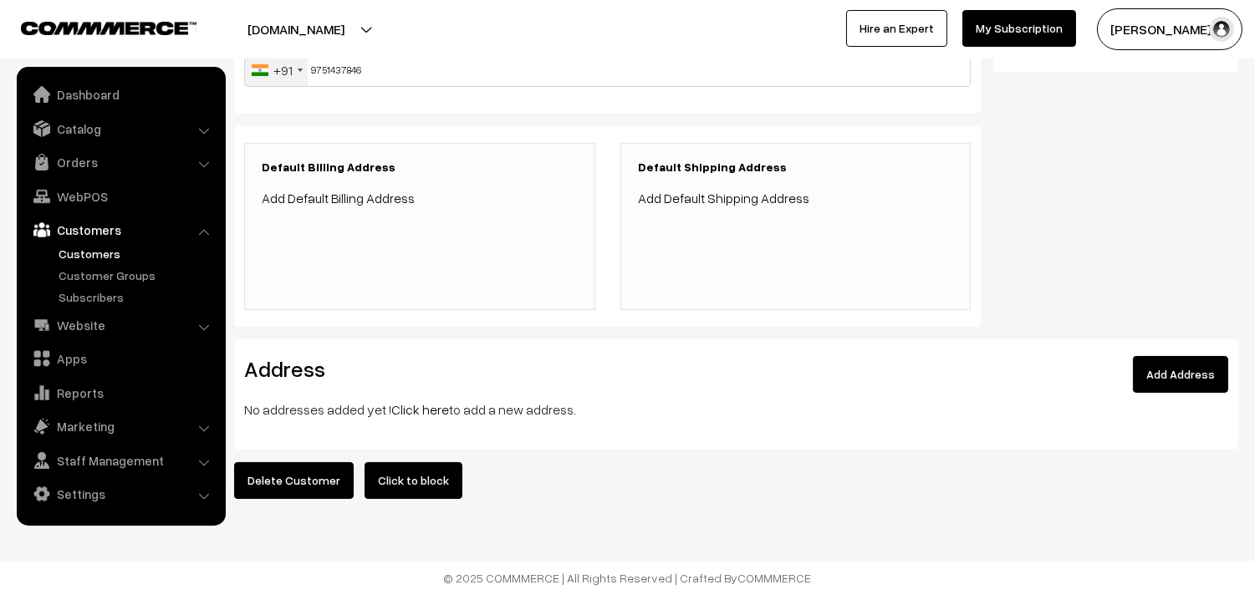
click at [416, 401] on link "Click here" at bounding box center [420, 409] width 58 height 17
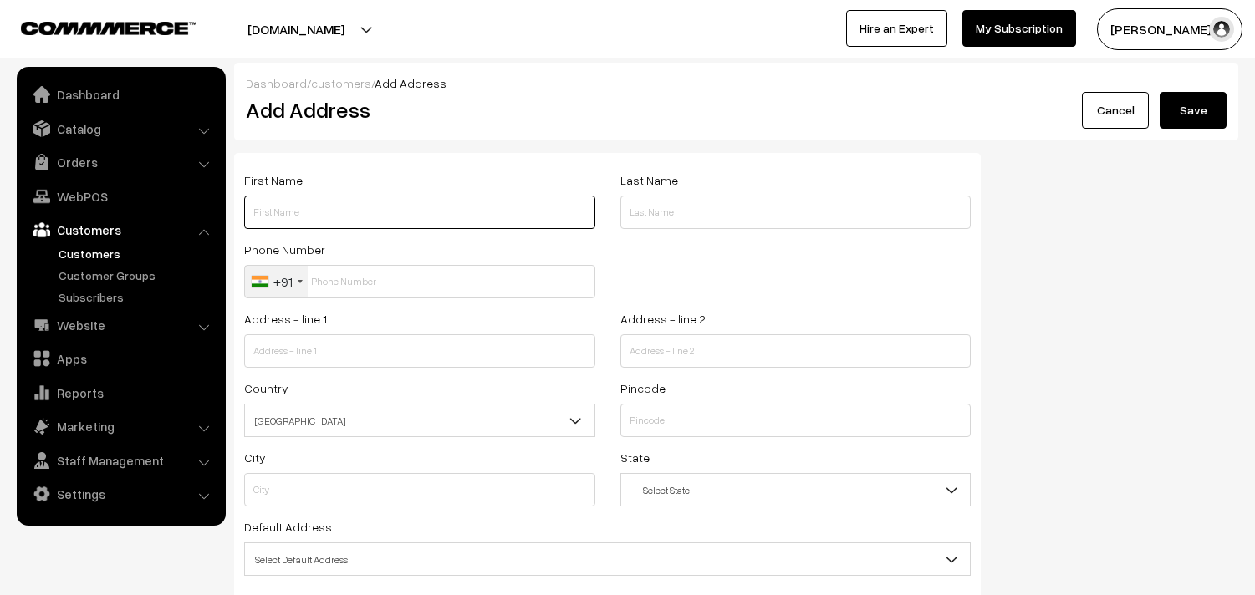
click at [353, 222] on input "text" at bounding box center [419, 212] width 351 height 33
click at [348, 352] on input "text" at bounding box center [419, 350] width 351 height 33
paste input "Tenth planet Technologies, 807, 6th floor, Anna Salai, Mount road, PTLee buildi…"
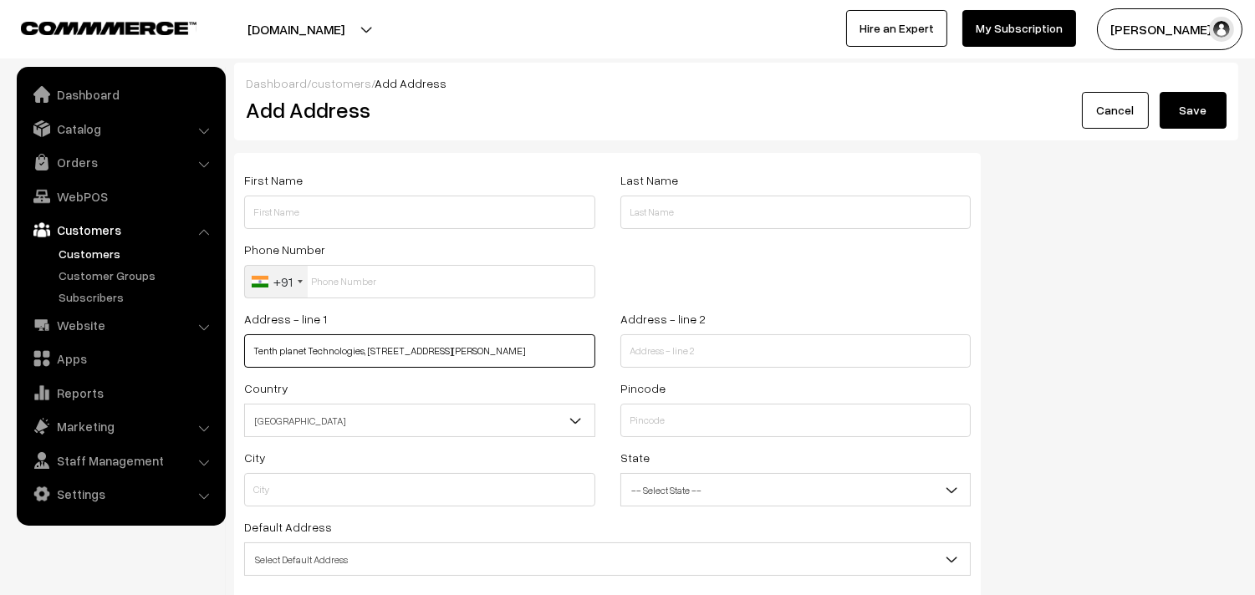
scroll to position [0, 161]
click at [360, 350] on input "Tenth planet Technologies, 807, 6th floor, Anna Salai, Mount road, PTLee buildi…" at bounding box center [419, 350] width 351 height 33
click at [363, 350] on input "Tenth planet Technologies, 807, 6th floor, Anna Salai, Mount road, PTLee buildi…" at bounding box center [419, 350] width 351 height 33
drag, startPoint x: 361, startPoint y: 353, endPoint x: 595, endPoint y: 360, distance: 233.4
click at [594, 362] on input "Tenth planet Technologies, 807, 6th floor, Anna Salai, Mount road, PTLee buildi…" at bounding box center [419, 350] width 351 height 33
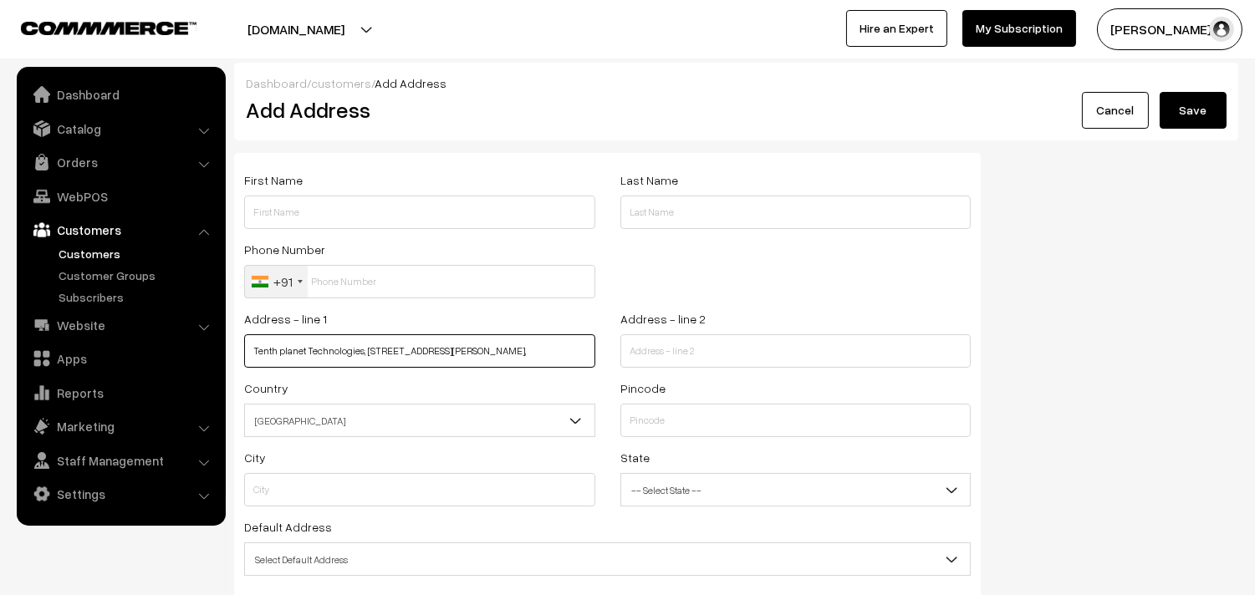
scroll to position [0, 0]
type input "Tenth planet Technologies, 807, 6th floor, Anna Salai, Mount road,"
click at [646, 352] on input "text" at bounding box center [795, 350] width 351 height 33
paste input "PTLee building, Opposite LIC building Chennai 600002"
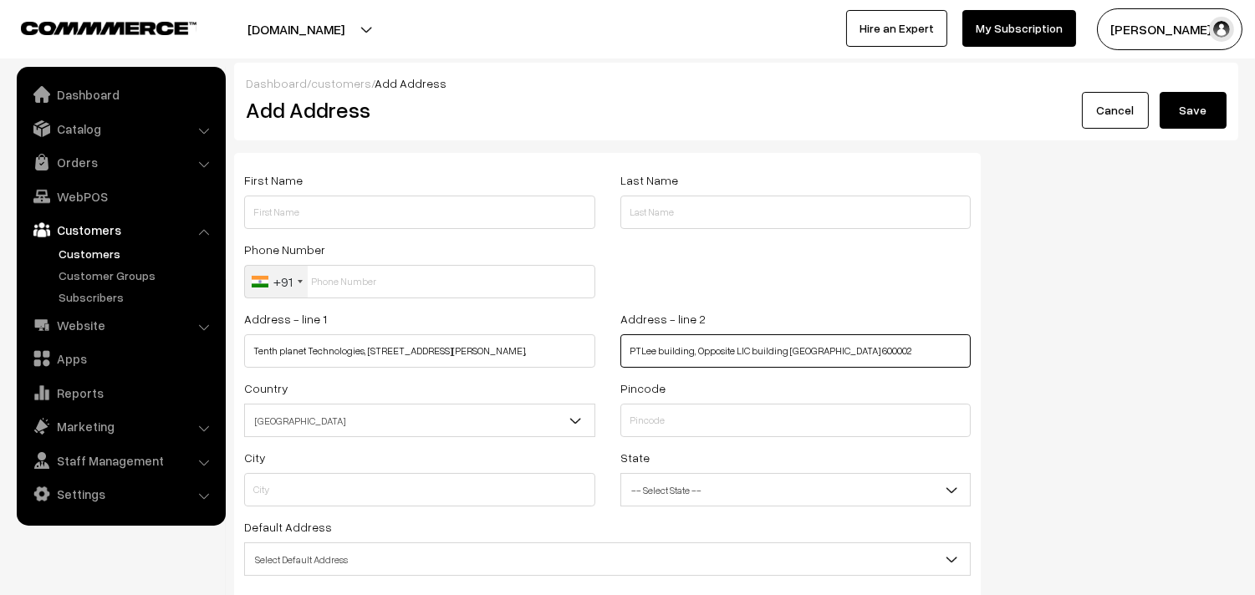
click at [820, 349] on input "PTLee building, Opposite LIC building Chennai 600002" at bounding box center [795, 350] width 351 height 33
click at [841, 352] on input "PTLee building, Opposite LIC building Chennai 600002" at bounding box center [795, 350] width 351 height 33
click at [841, 351] on input "PTLee building, Opposite LIC building Chennai 600002" at bounding box center [795, 350] width 351 height 33
click at [841, 350] on input "PTLee building, Opposite LIC building Chennai 600002" at bounding box center [795, 350] width 351 height 33
click at [829, 354] on input "PTLee building, Opposite LIC building Chennai 600002" at bounding box center [795, 350] width 351 height 33
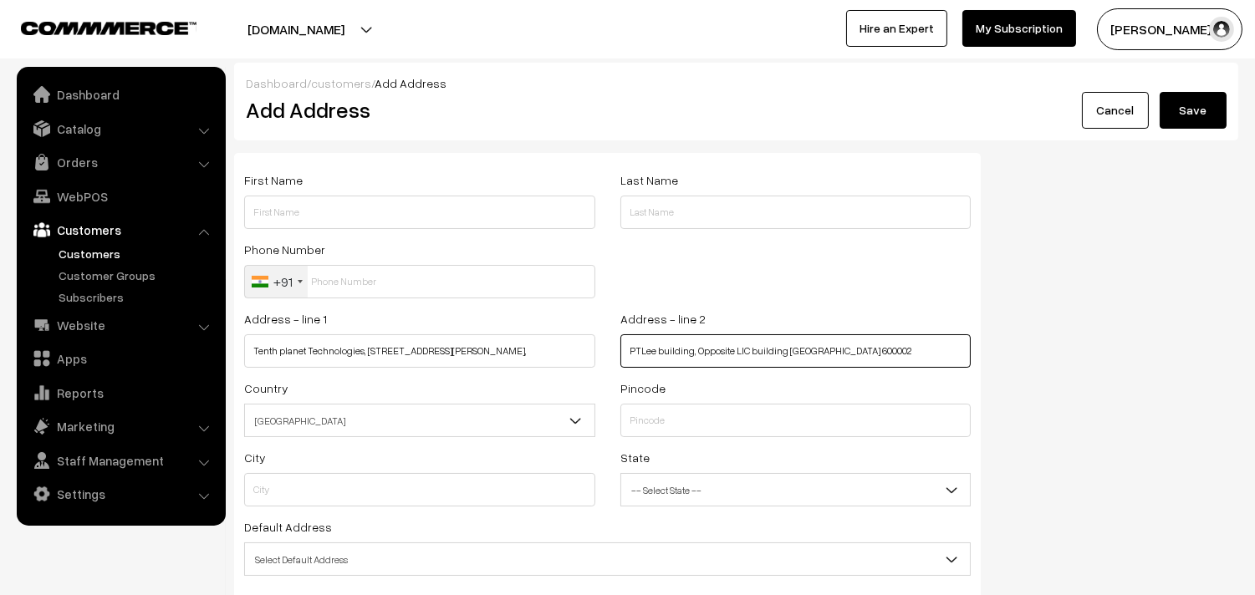
click at [829, 354] on input "PTLee building, Opposite LIC building Chennai 600002" at bounding box center [795, 350] width 351 height 33
type input "PTLee building, Opposite LIC building Chennai"
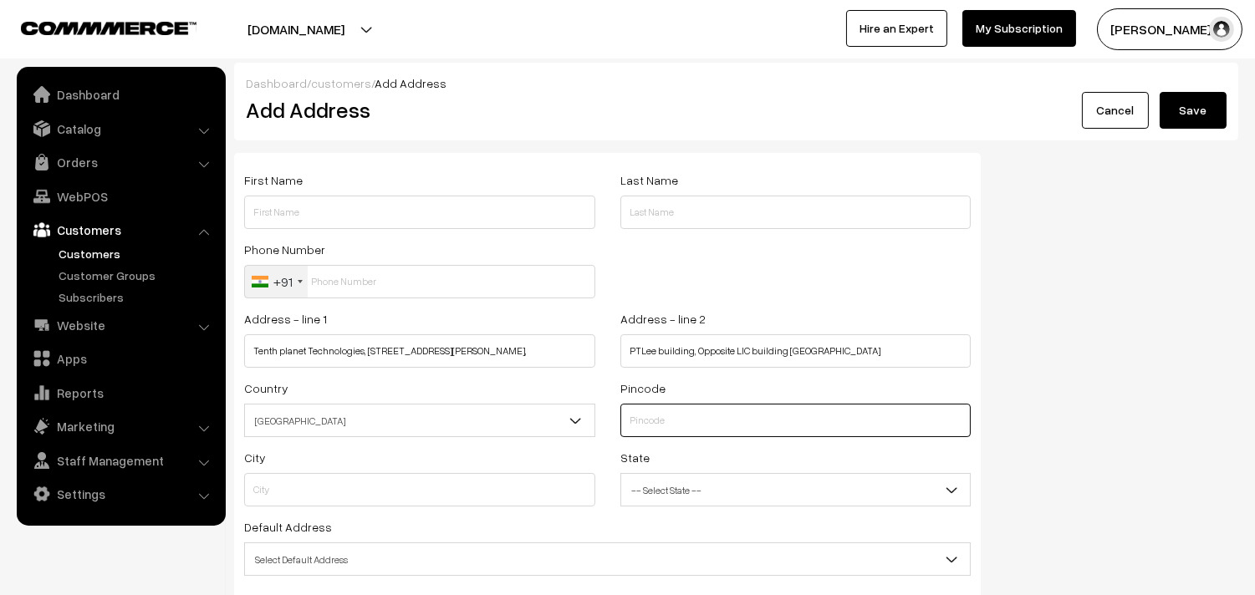
click at [669, 437] on input "text" at bounding box center [795, 420] width 351 height 33
type input "600002"
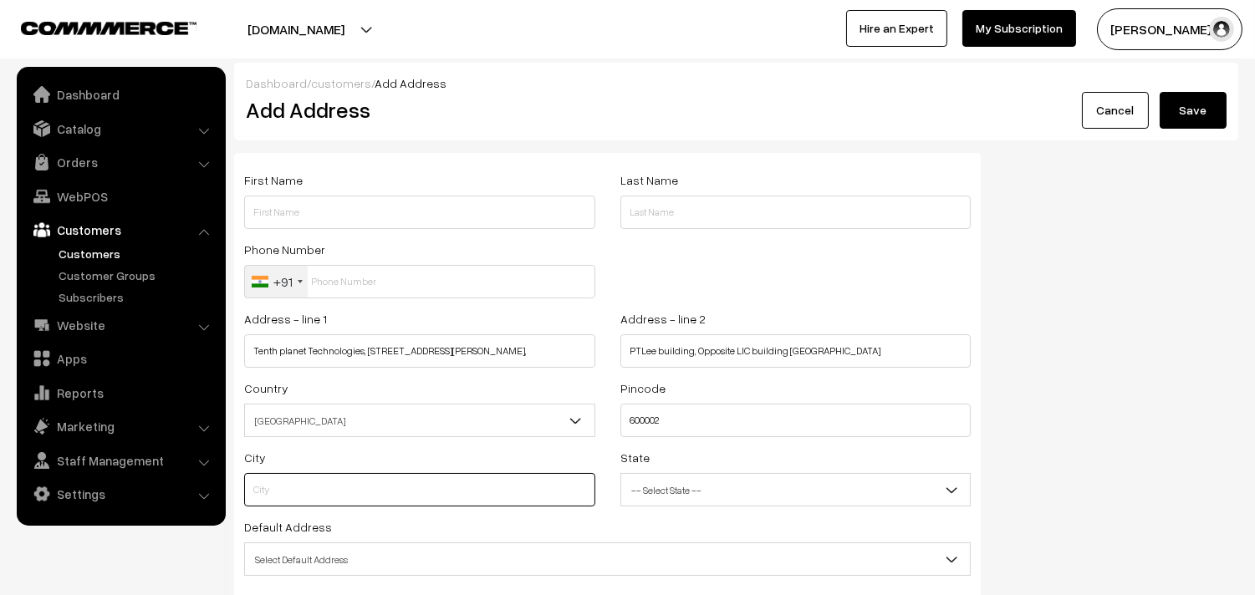
type input "Chennai"
select select "Tamil Nadu"
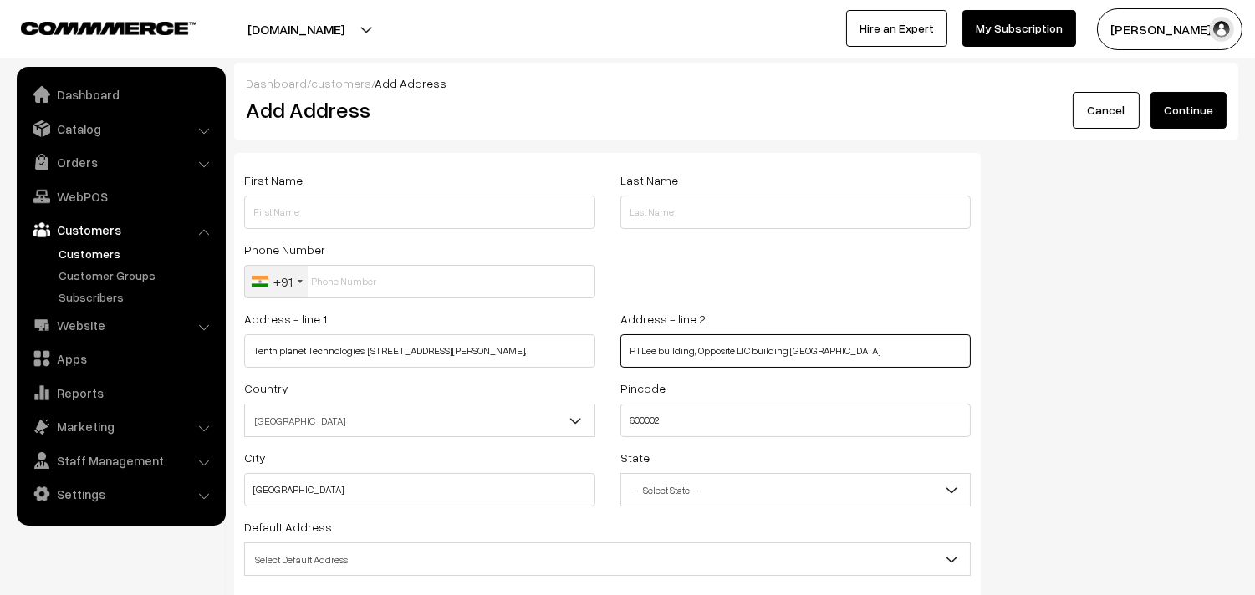
click at [795, 346] on input "PTLee building, Opposite LIC building Chennai" at bounding box center [795, 350] width 351 height 33
click at [796, 346] on input "PTLee building, Opposite LIC building Chennai" at bounding box center [795, 350] width 351 height 33
type input "PTLee building, Opposite LIC building"
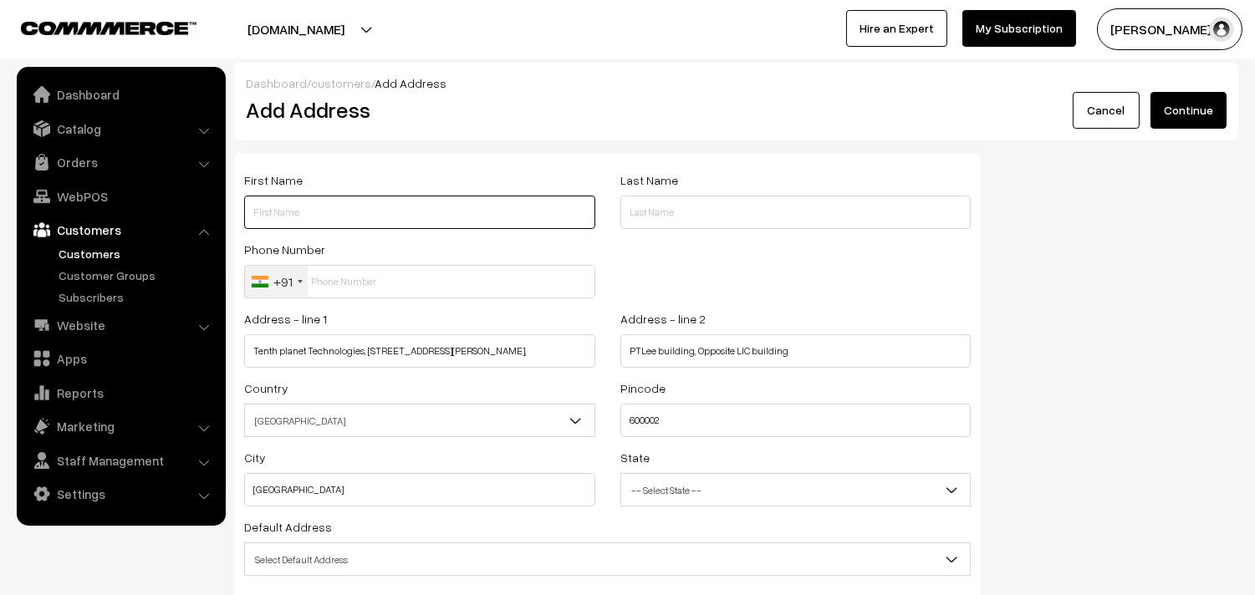
click at [321, 214] on input "text" at bounding box center [419, 212] width 351 height 33
paste input "Tenth planet Technologies,"
click at [304, 206] on input "Tenth planet Technologies," at bounding box center [419, 212] width 351 height 33
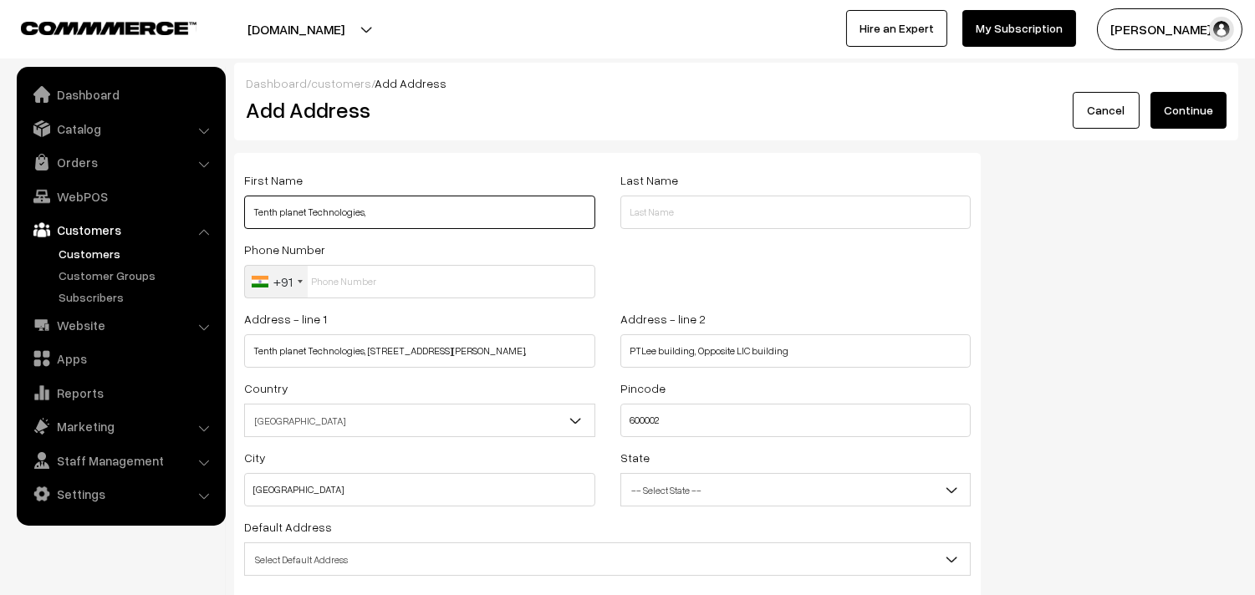
paste input "Inbaraj"
paste input "9751437846"
type input "Inbaraj 9751437846"
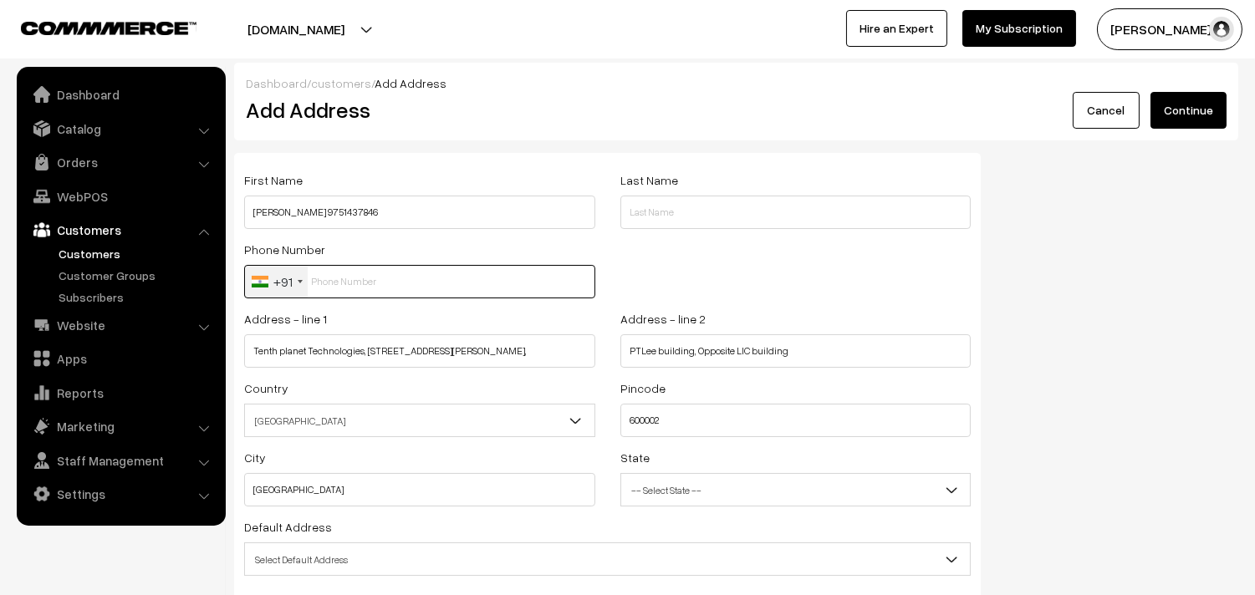
click at [339, 273] on input "text" at bounding box center [419, 281] width 351 height 33
paste input "9751437846"
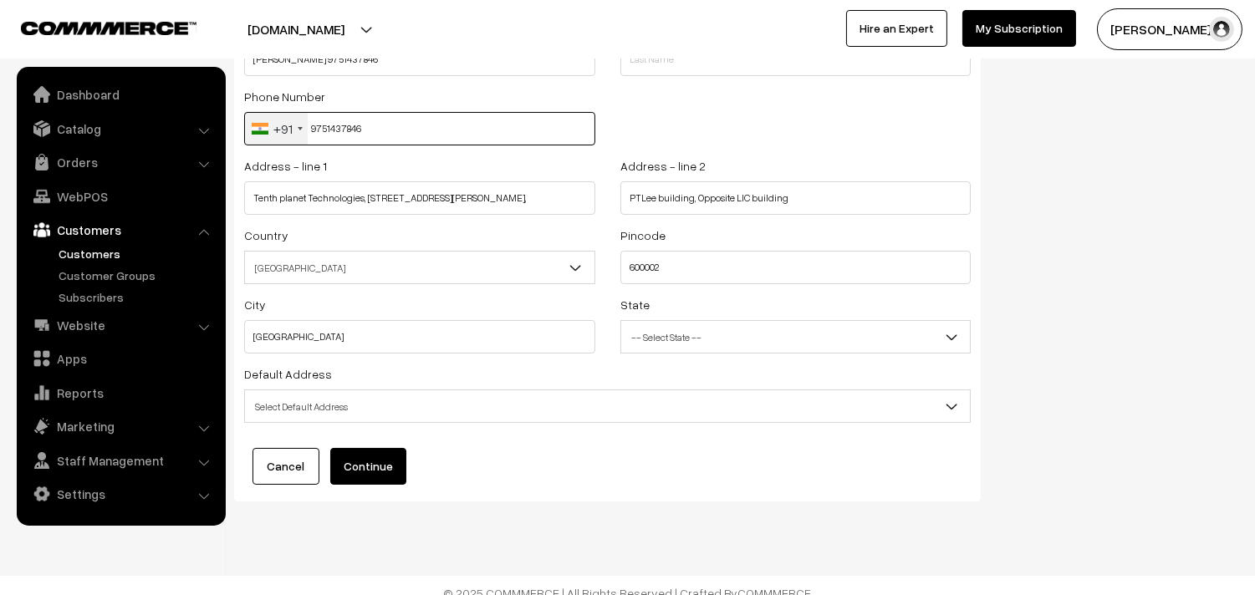
scroll to position [169, 0]
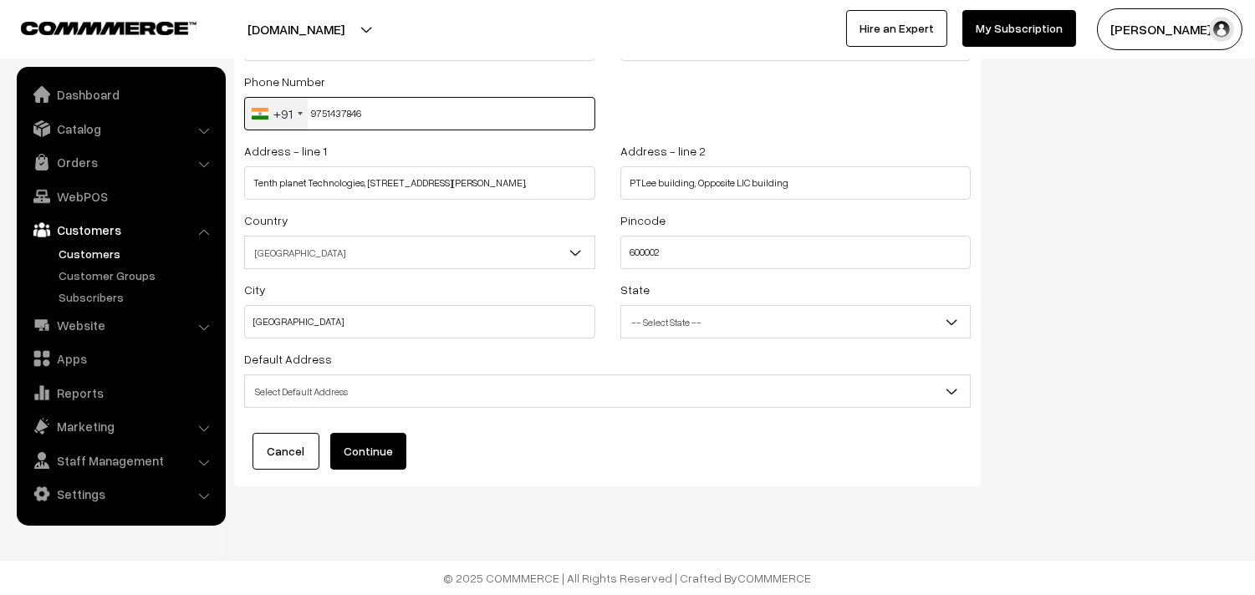
type input "9751437846"
click at [446, 396] on span "Select Default Address" at bounding box center [607, 391] width 725 height 29
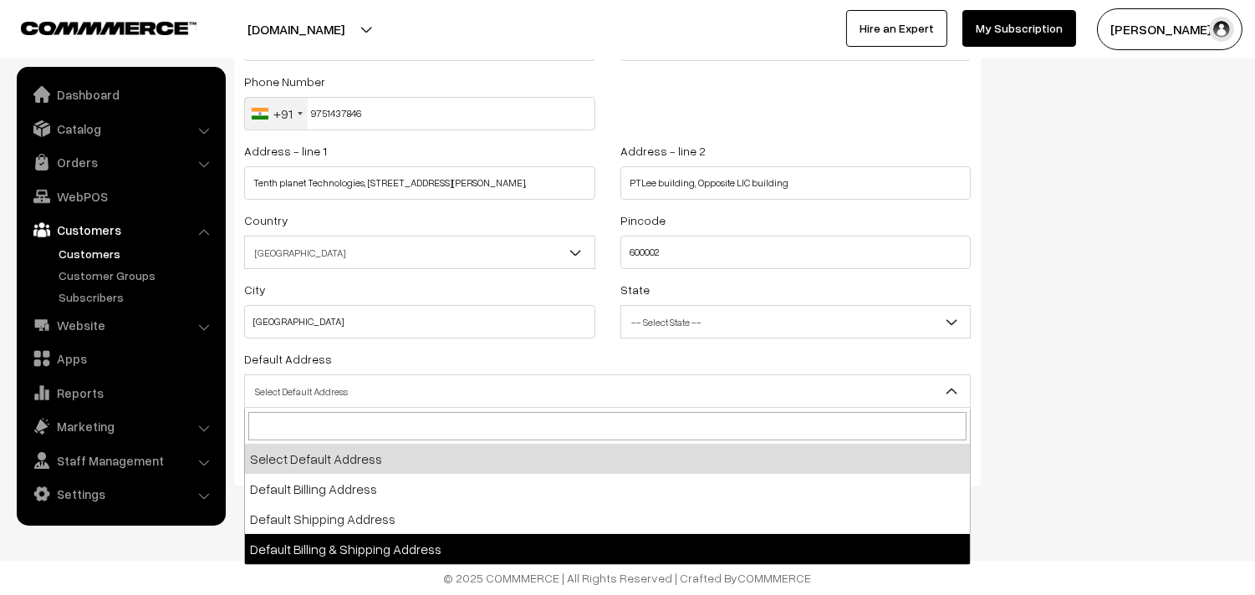
select select "3"
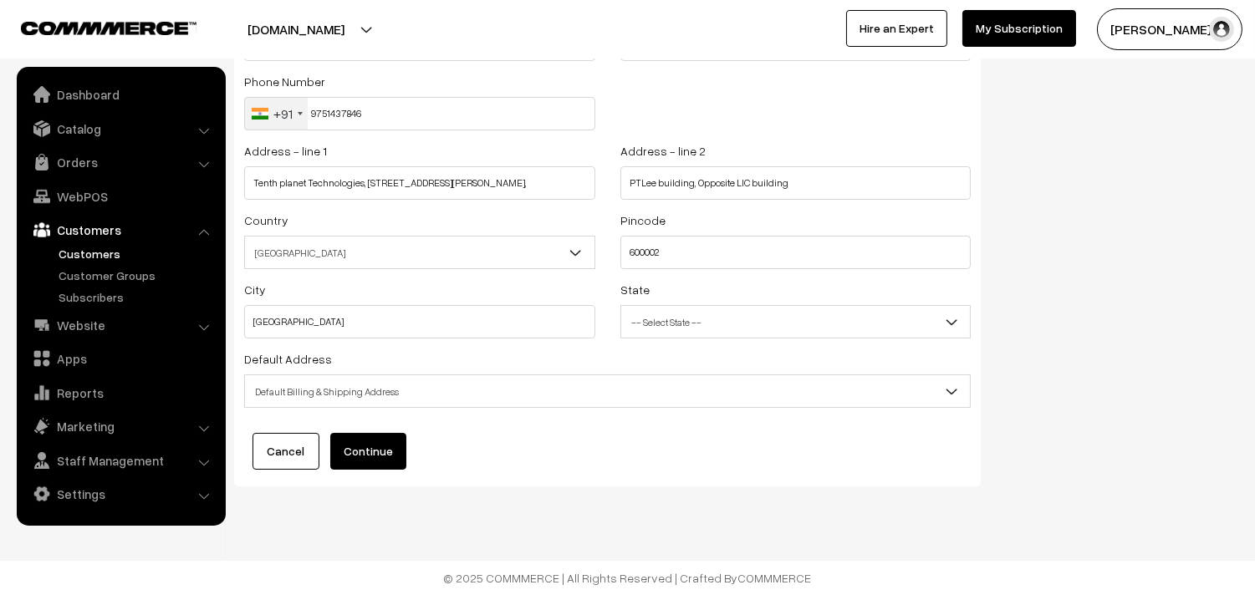
click at [387, 450] on button "Continue" at bounding box center [368, 451] width 76 height 37
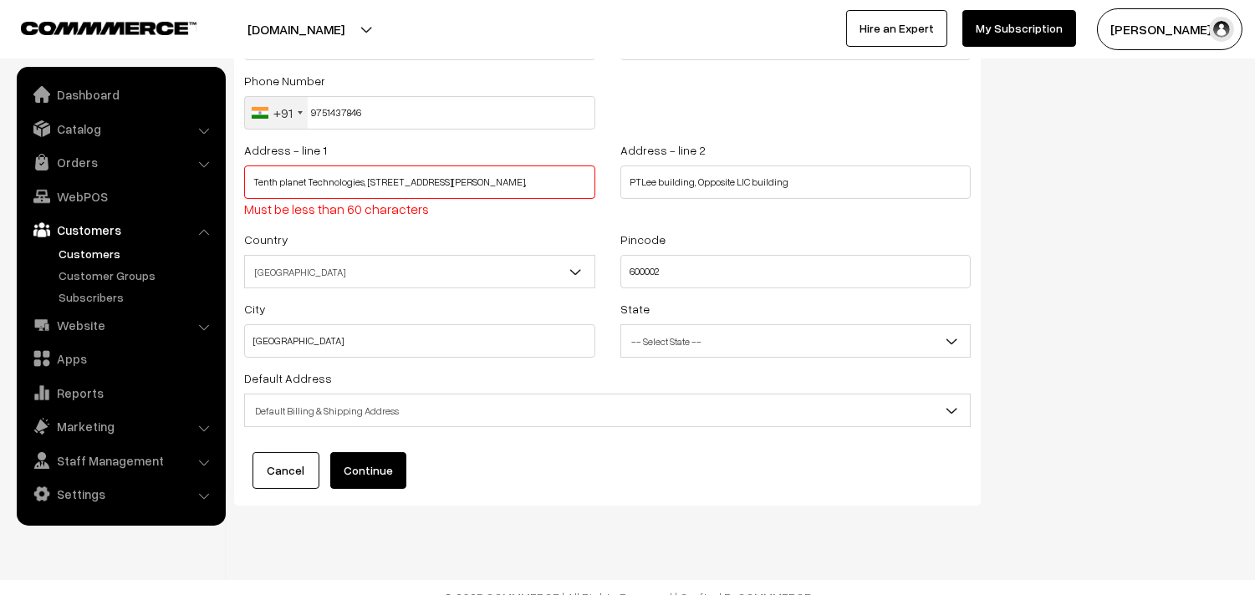
drag, startPoint x: 470, startPoint y: 180, endPoint x: 549, endPoint y: 186, distance: 78.8
click at [566, 182] on input "Tenth planet Technologies, 807, 6th floor, Anna Salai, Mount road," at bounding box center [419, 182] width 351 height 33
type input "Tenth planet Technologies, 807, 6th floor, Anna Salai,"
click at [624, 181] on input "PTLee building, Opposite LIC building" at bounding box center [795, 182] width 351 height 33
paste input "Mount road,"
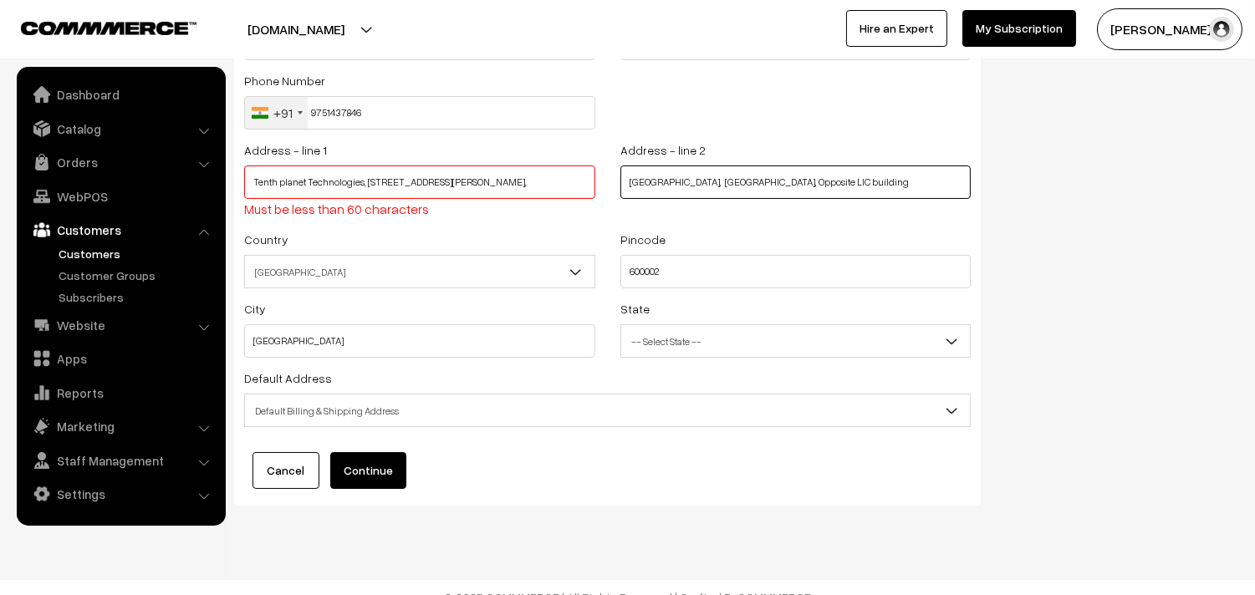
type input "Mount road, PTLee building, Opposite LIC building"
click at [339, 400] on span "Default Billing & Shipping Address" at bounding box center [607, 410] width 725 height 29
drag, startPoint x: 373, startPoint y: 472, endPoint x: 394, endPoint y: 468, distance: 21.2
click at [373, 471] on button "Continue" at bounding box center [368, 470] width 76 height 37
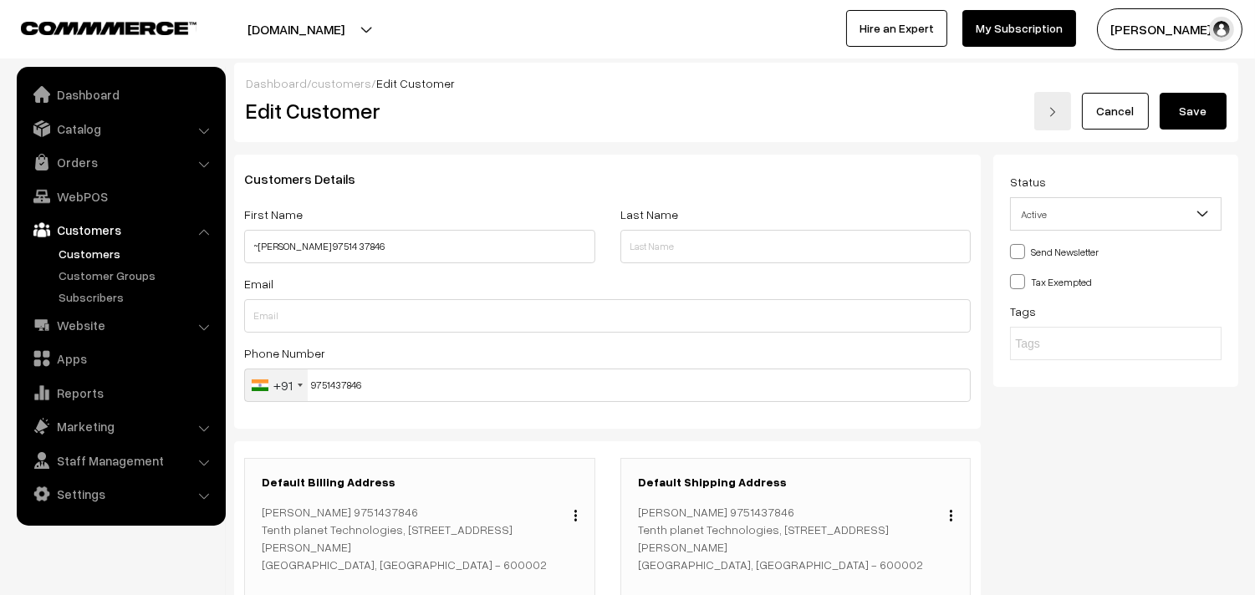
click at [1177, 107] on button "Save" at bounding box center [1193, 111] width 67 height 37
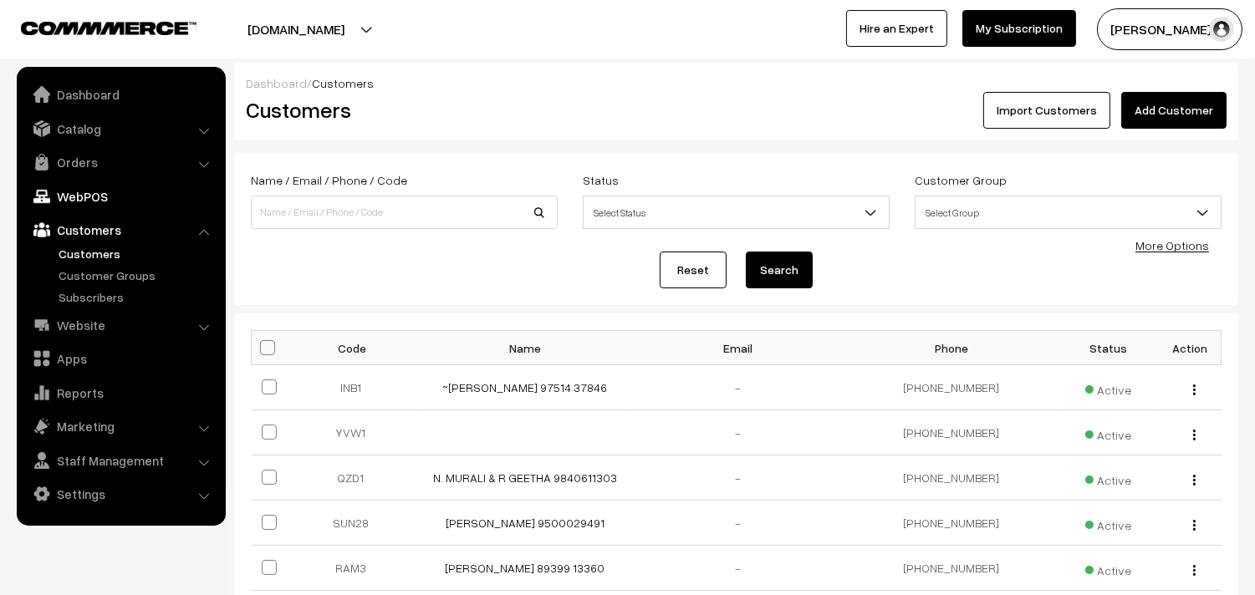
click at [90, 199] on link "WebPOS" at bounding box center [120, 196] width 199 height 30
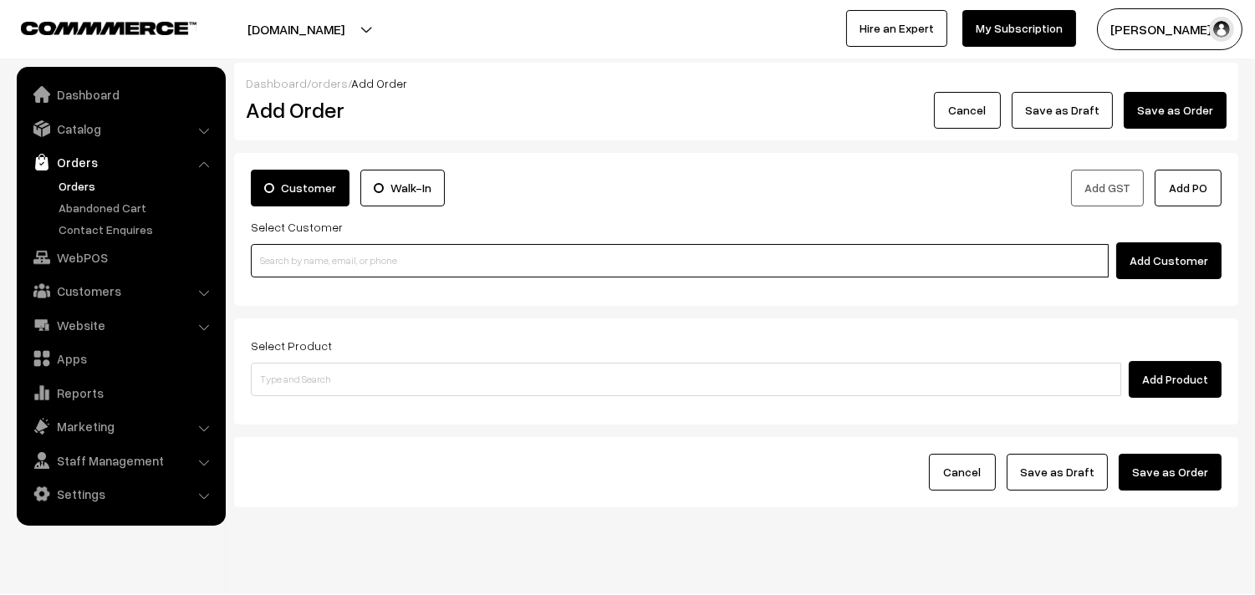
click at [304, 257] on input at bounding box center [680, 260] width 858 height 33
paste input "97514 37846"
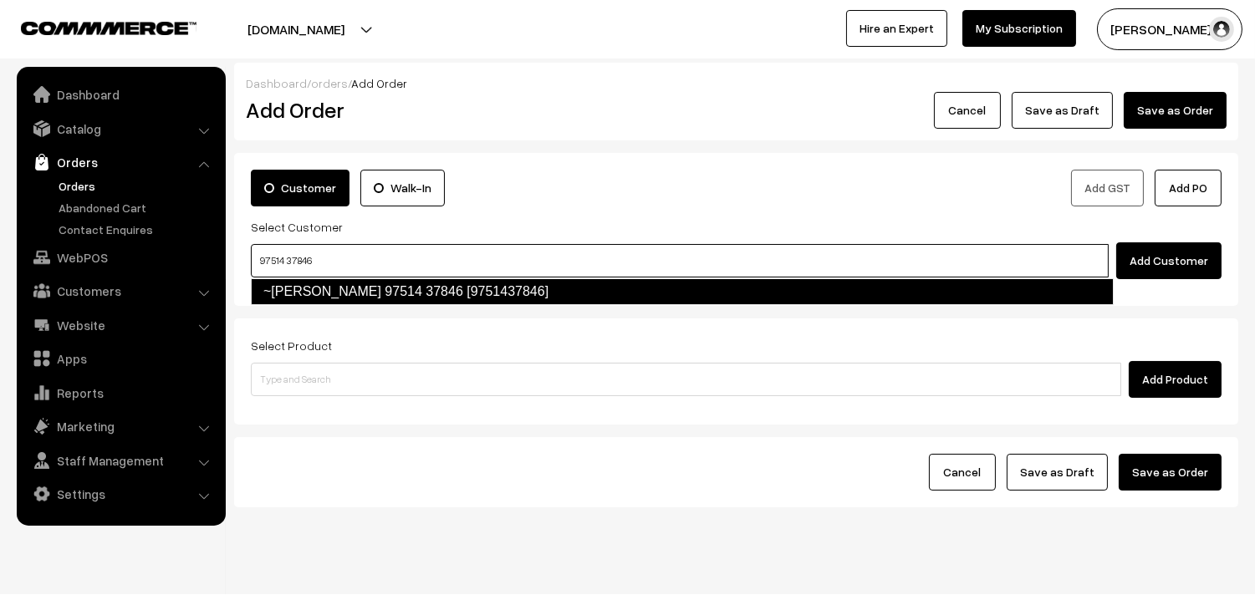
click at [297, 291] on link "~Inbaraj Rajendran 97514 37846 [9751437846]" at bounding box center [682, 291] width 863 height 27
type input "97514 37846"
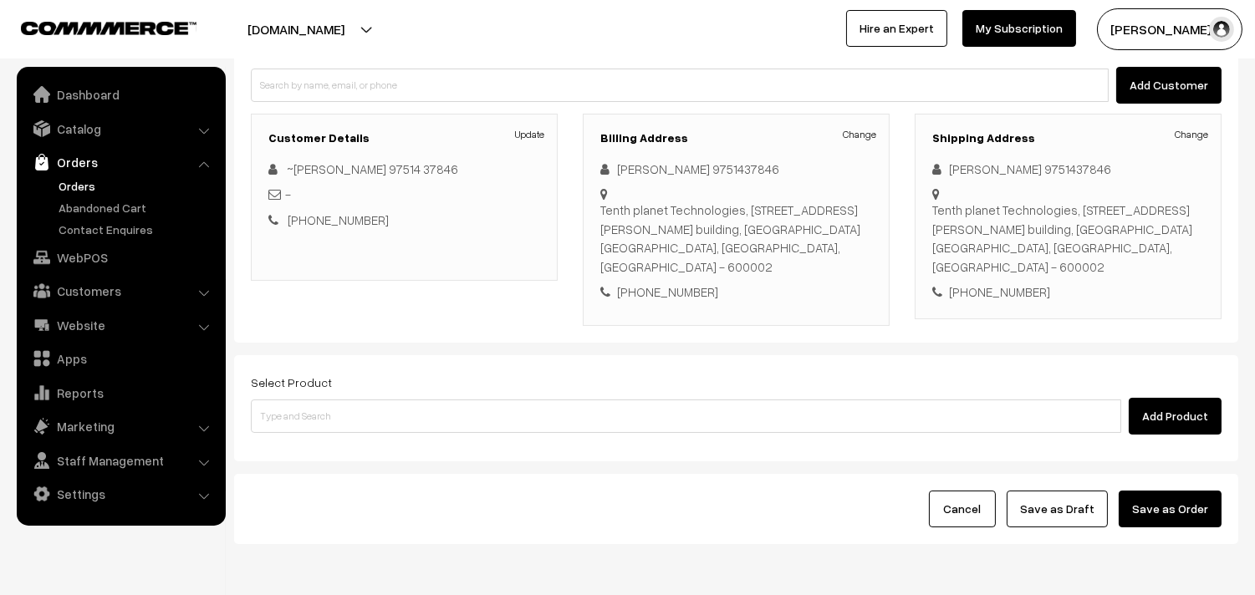
scroll to position [227, 0]
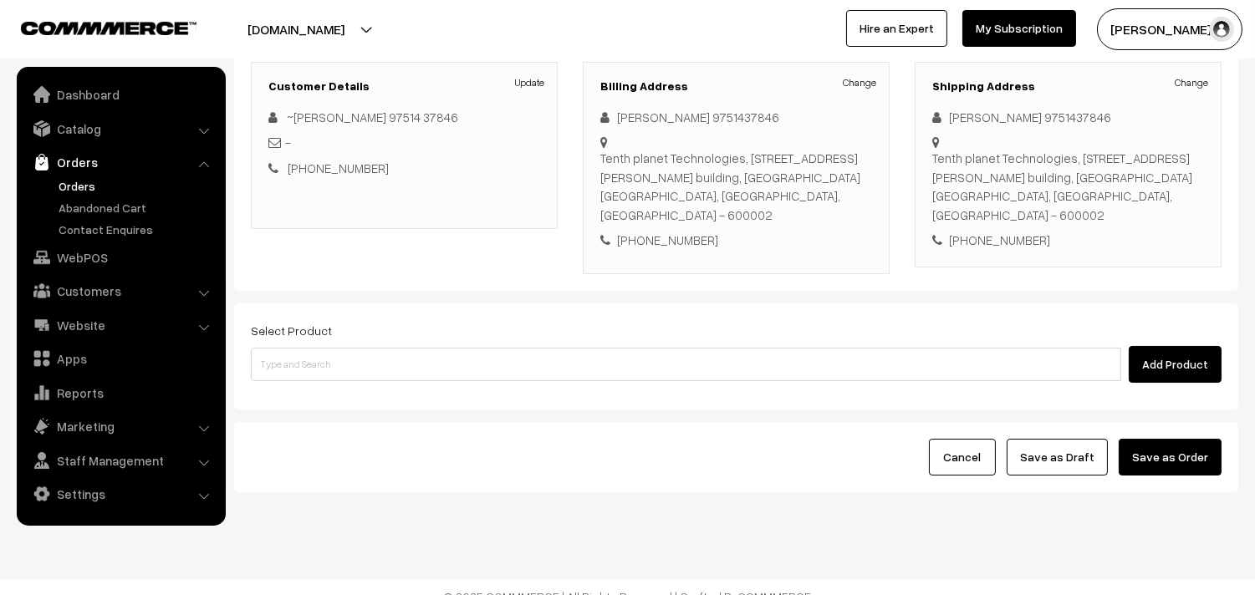
drag, startPoint x: 368, startPoint y: 372, endPoint x: 371, endPoint y: 353, distance: 19.5
click at [368, 365] on div "Select Product Add Product" at bounding box center [736, 357] width 1004 height 106
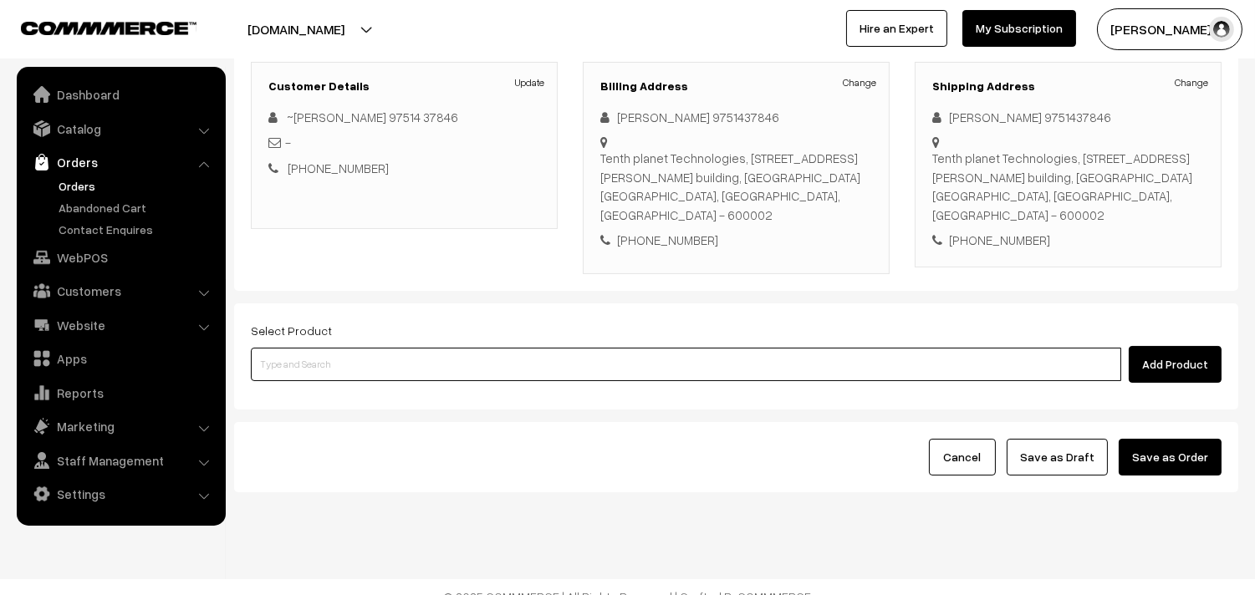
click at [372, 349] on input at bounding box center [686, 364] width 870 height 33
paste input "White Channa - 4 Kg"
type input "White Channa"
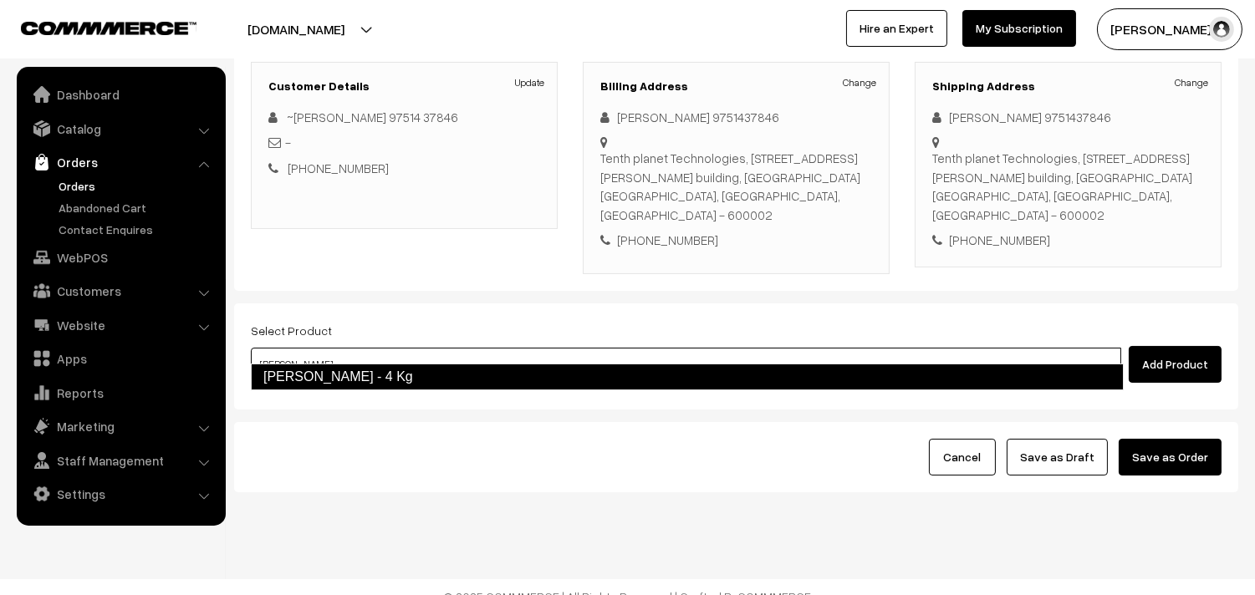
click at [350, 377] on link "White Channa - 4 Kg" at bounding box center [687, 377] width 873 height 27
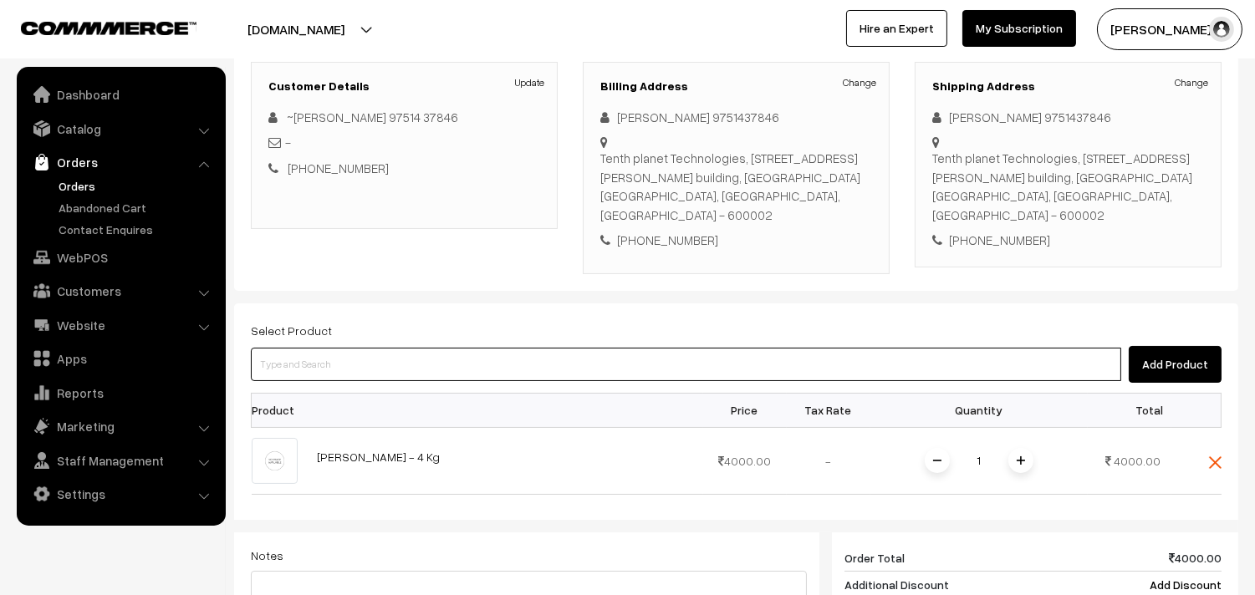
click at [345, 348] on input at bounding box center [686, 364] width 870 height 33
paste input "Sweet kozhukkattai - 160 Pcs"
type input "Sweet kozhukkattai - 160 Pcs"
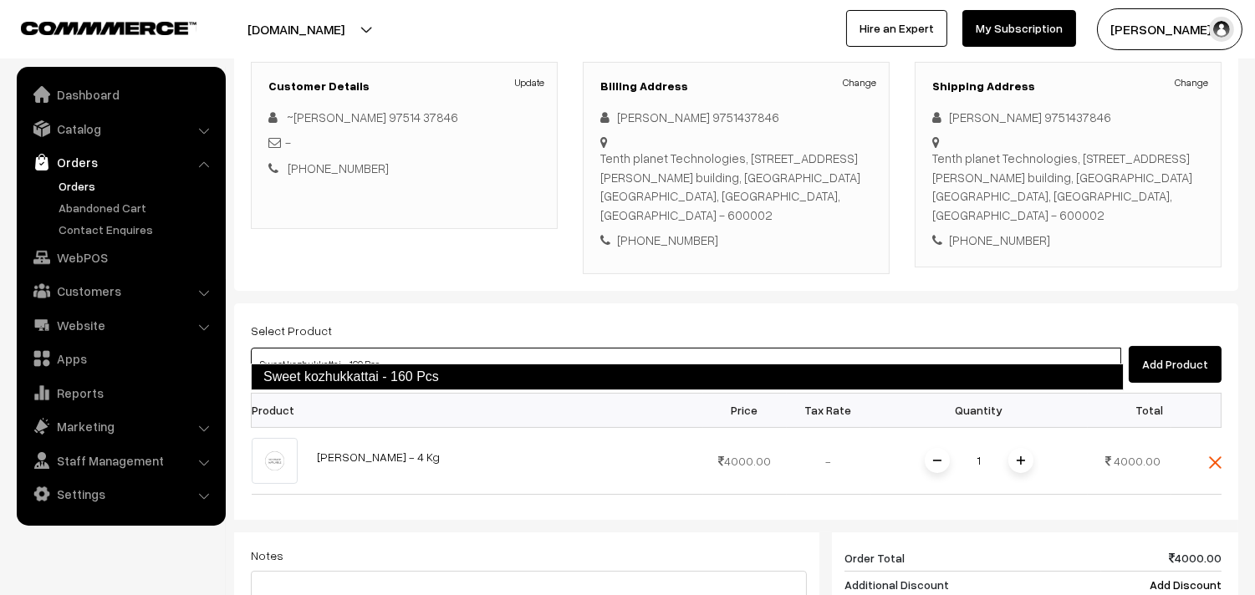
click at [347, 378] on link "Sweet kozhukkattai - 160 Pcs" at bounding box center [687, 377] width 873 height 27
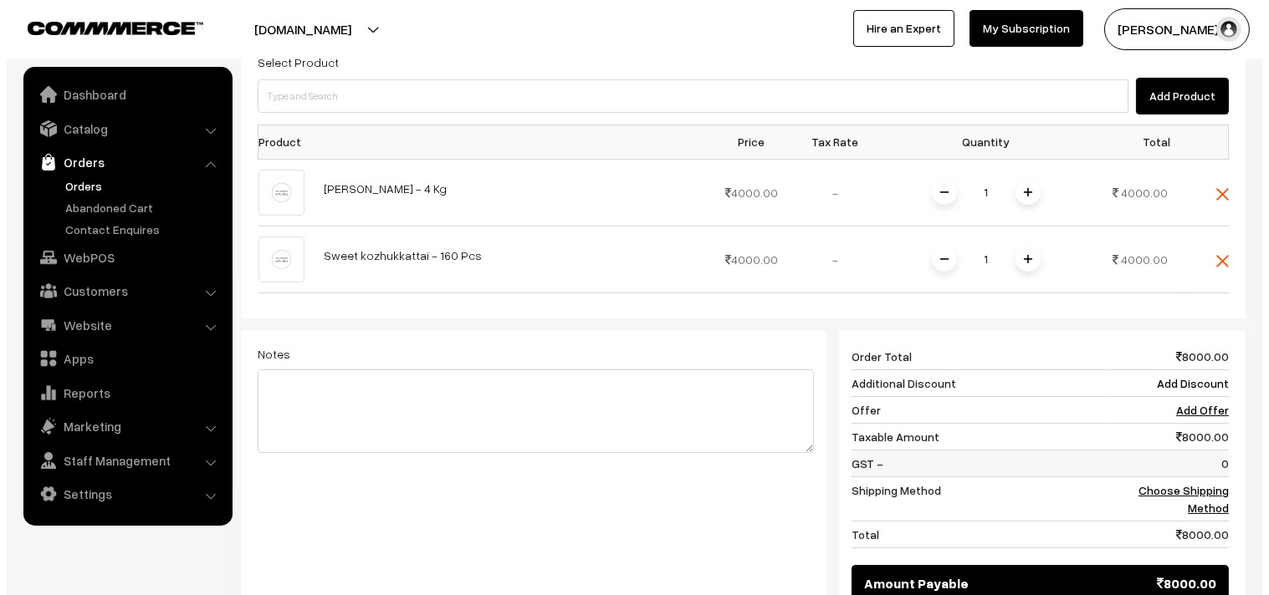
scroll to position [702, 0]
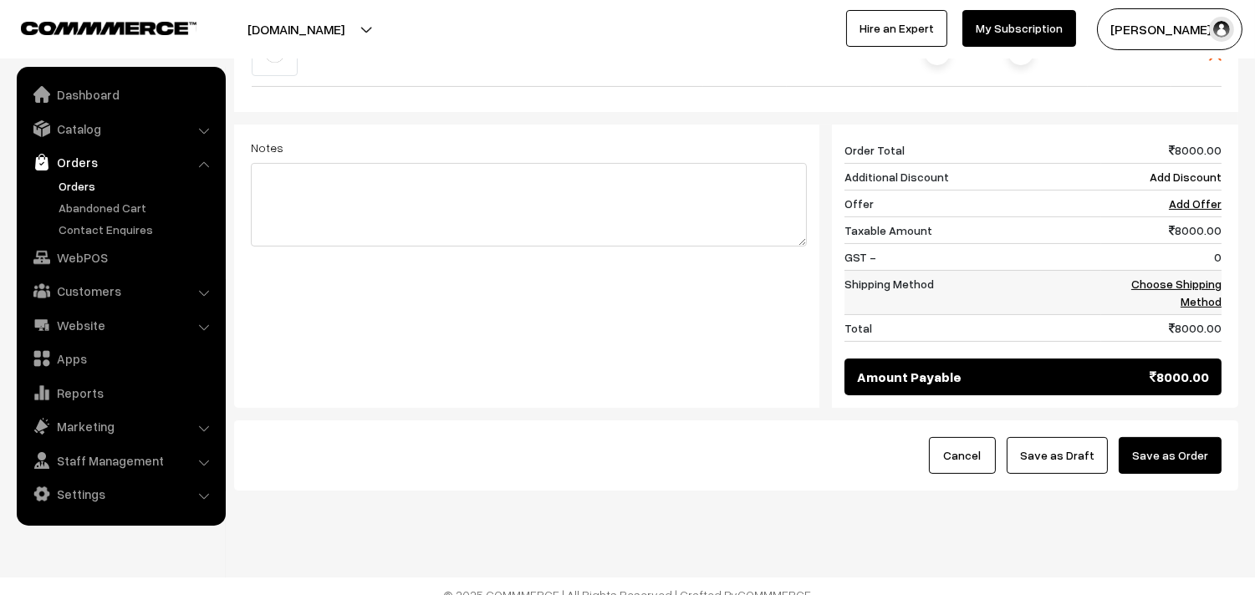
click at [1211, 270] on td "Choose Shipping Method" at bounding box center [1161, 292] width 120 height 44
click at [1210, 278] on link "Choose Shipping Method" at bounding box center [1176, 293] width 90 height 32
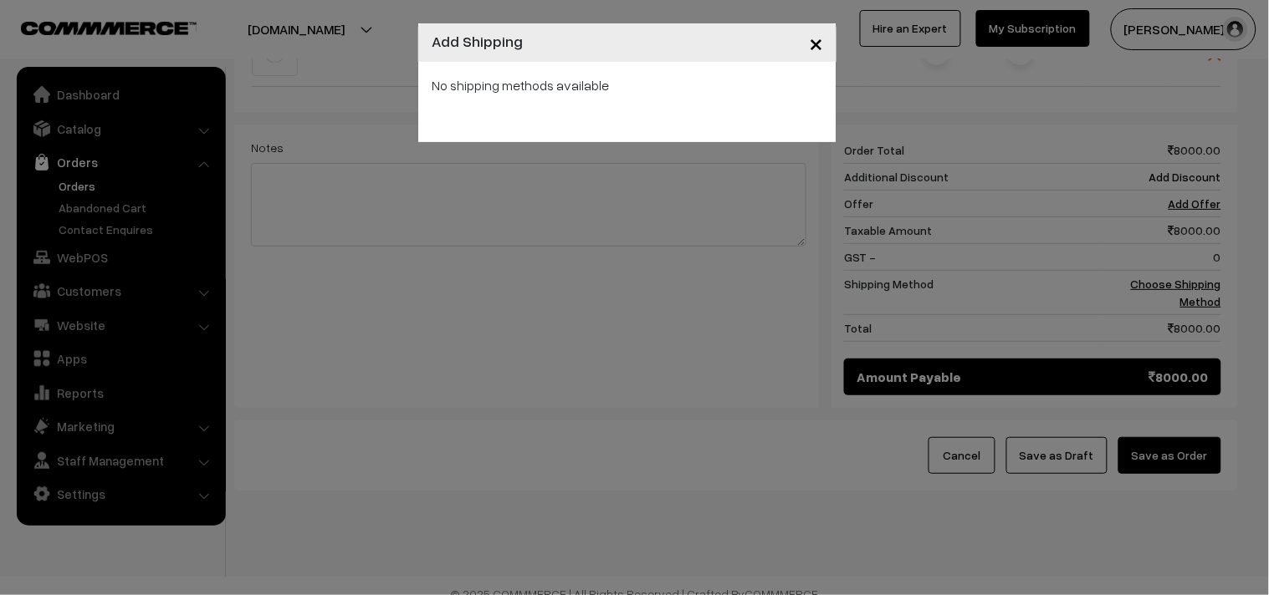
click at [1210, 276] on div "× Add Shipping No shipping methods available" at bounding box center [634, 297] width 1269 height 595
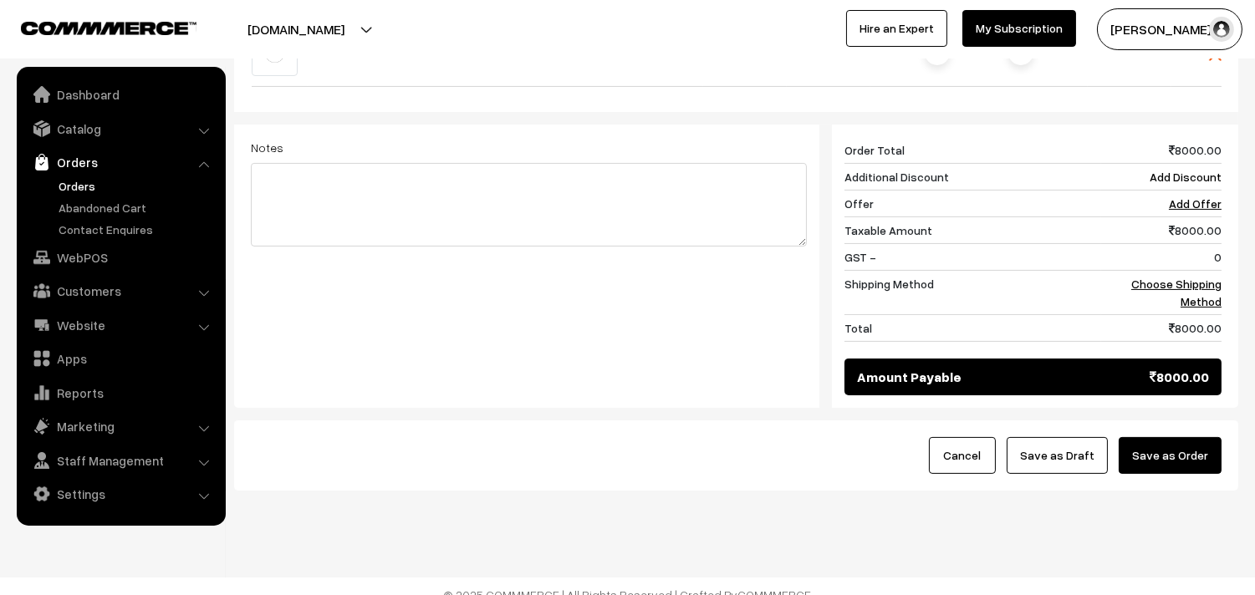
click at [1185, 437] on button "Save as Order" at bounding box center [1170, 455] width 103 height 37
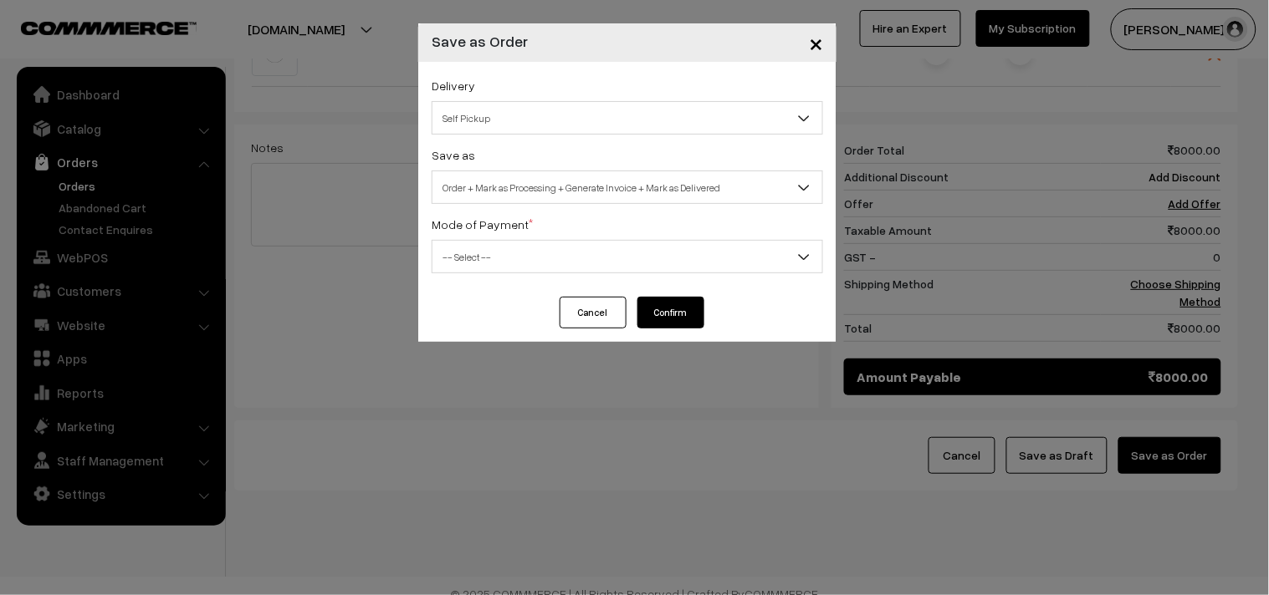
click at [574, 186] on span "Order + Mark as Processing + Generate Invoice + Mark as Delivered" at bounding box center [627, 187] width 390 height 29
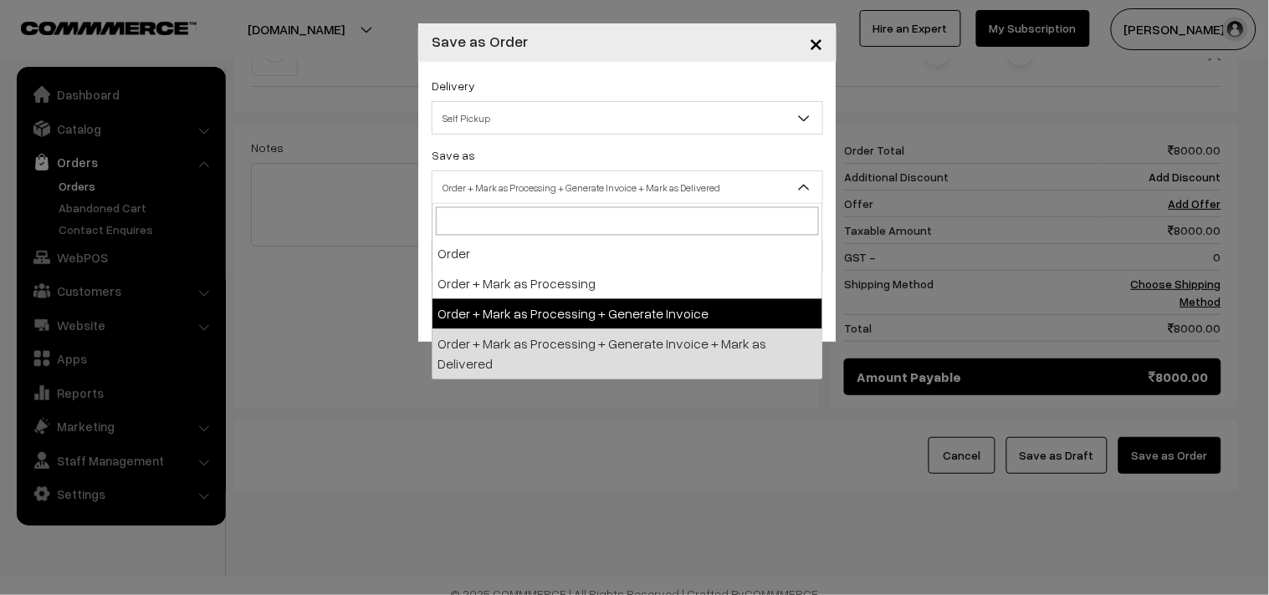
select select "3"
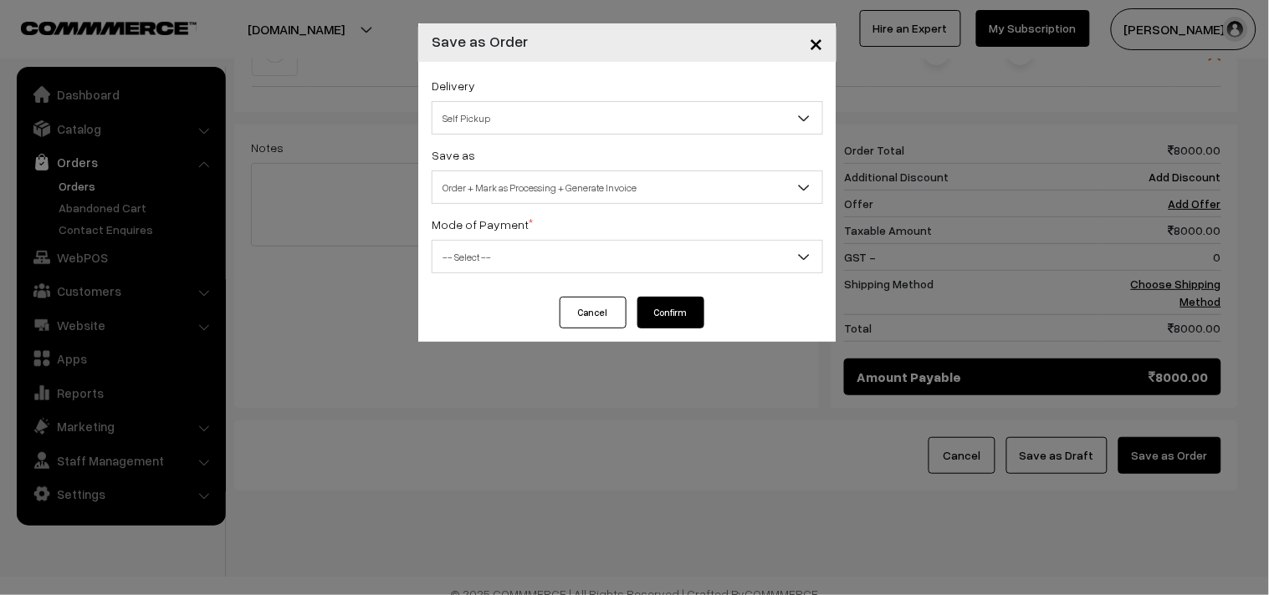
click at [508, 255] on span "-- Select --" at bounding box center [627, 256] width 390 height 29
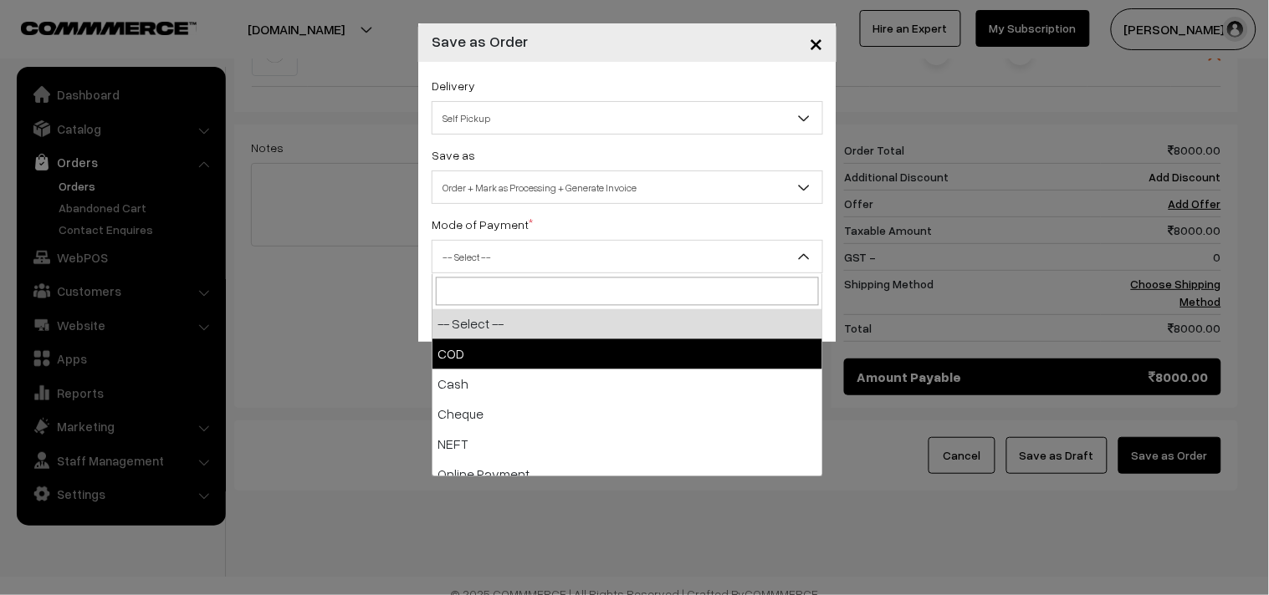
select select "1"
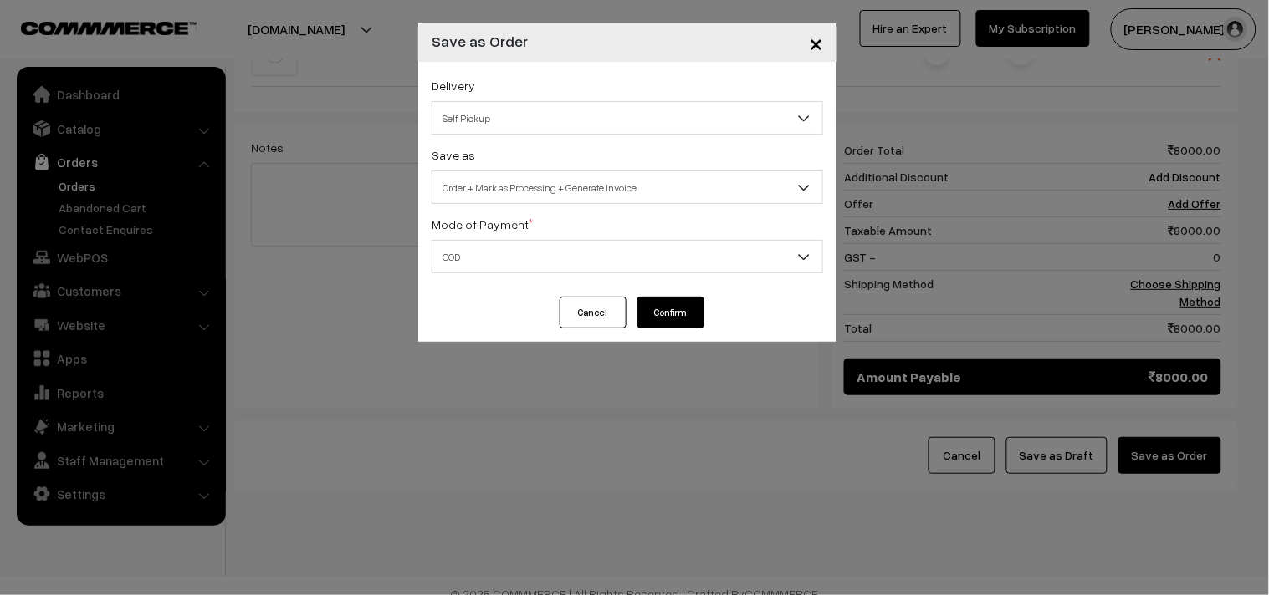
click at [687, 319] on button "Confirm" at bounding box center [670, 313] width 67 height 32
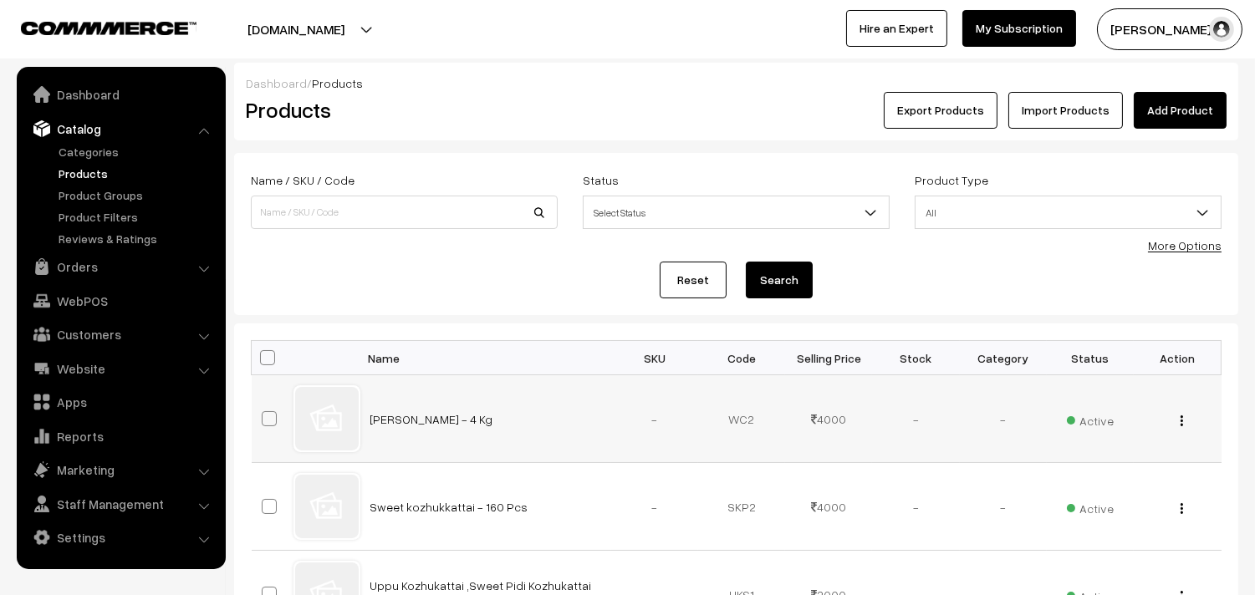
drag, startPoint x: 364, startPoint y: 430, endPoint x: 482, endPoint y: 425, distance: 118.0
click at [516, 436] on td "White Channa - 4 Kg" at bounding box center [485, 419] width 251 height 88
copy link "White Channa - 4 Kg"
drag, startPoint x: 368, startPoint y: 507, endPoint x: 544, endPoint y: 517, distance: 175.9
click at [544, 521] on td "Sweet kozhukkattai - 160 Pcs" at bounding box center [485, 507] width 251 height 88
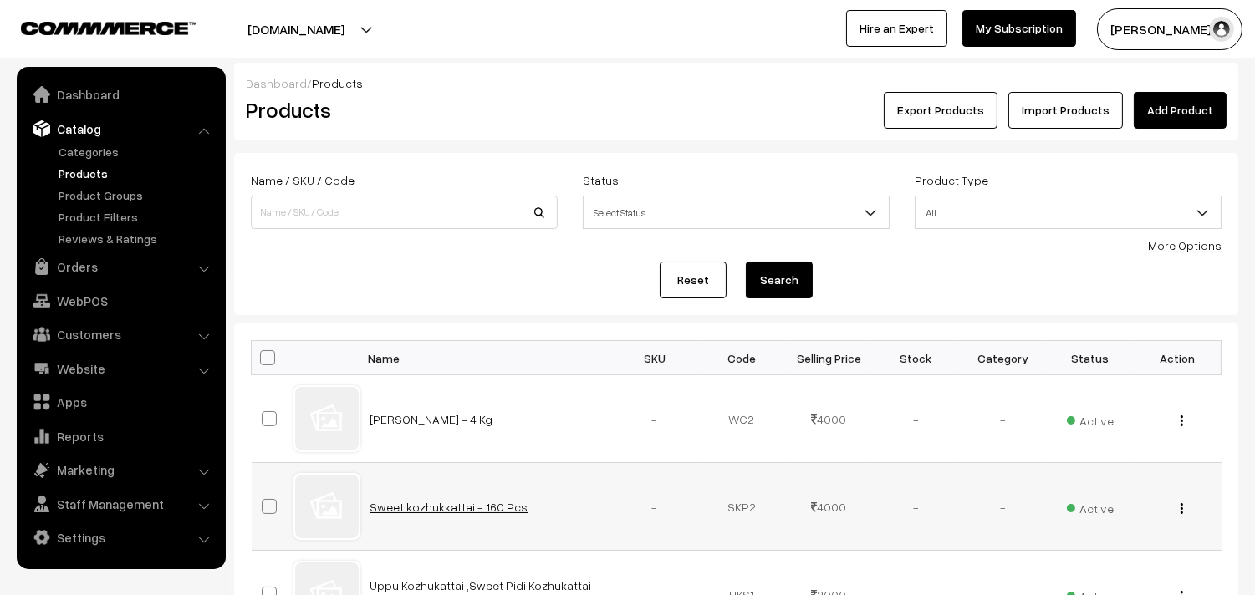
copy link "Sweet kozhukkattai - 160 Pcs"
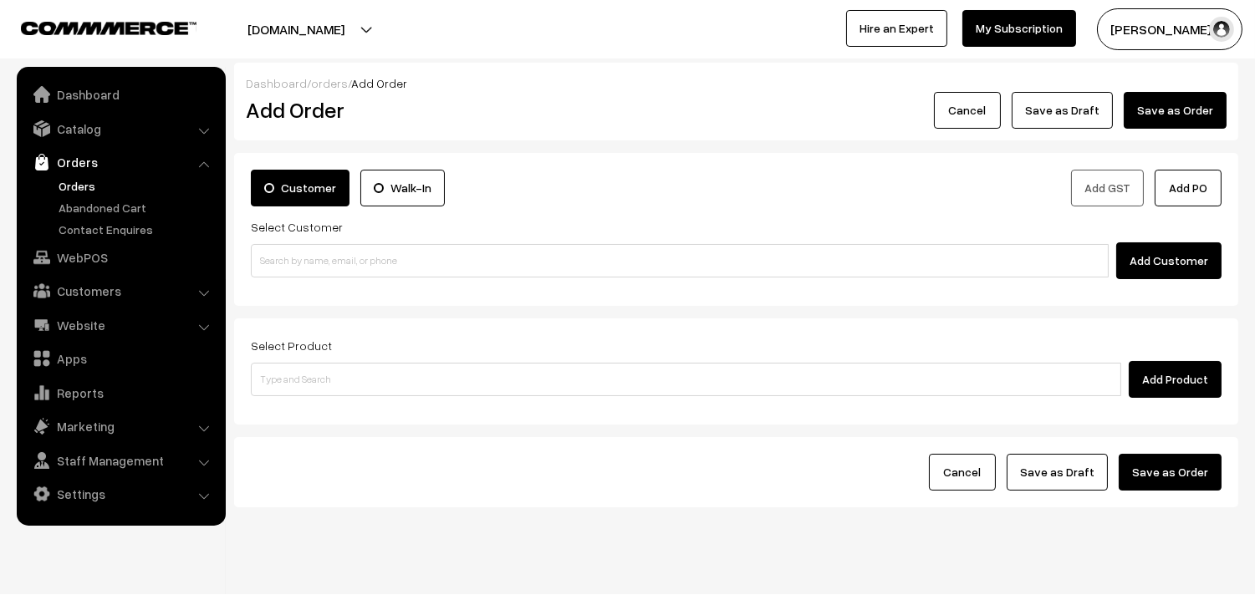
click at [84, 182] on link "Orders" at bounding box center [137, 186] width 166 height 18
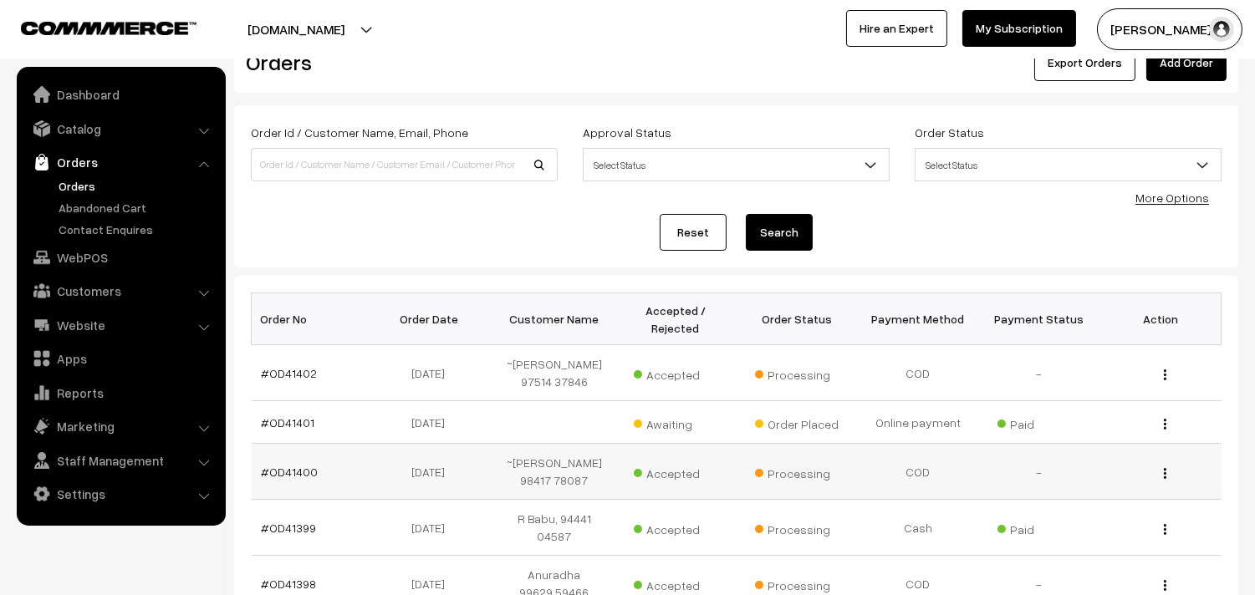
scroll to position [278, 0]
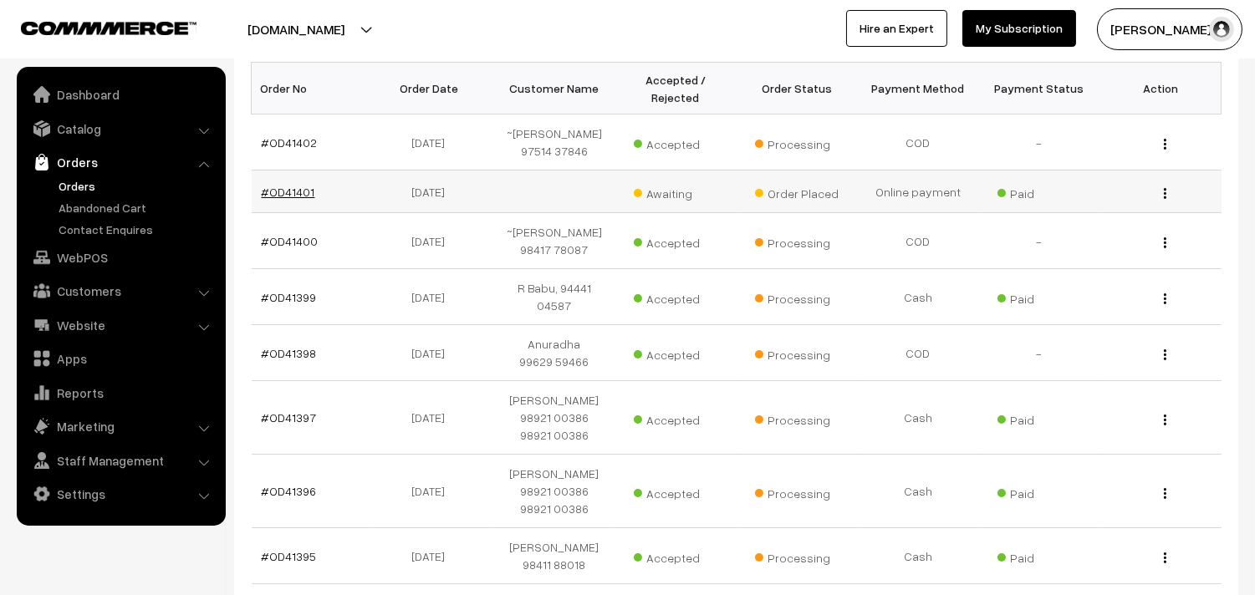
click at [289, 191] on link "#OD41401" at bounding box center [289, 192] width 54 height 14
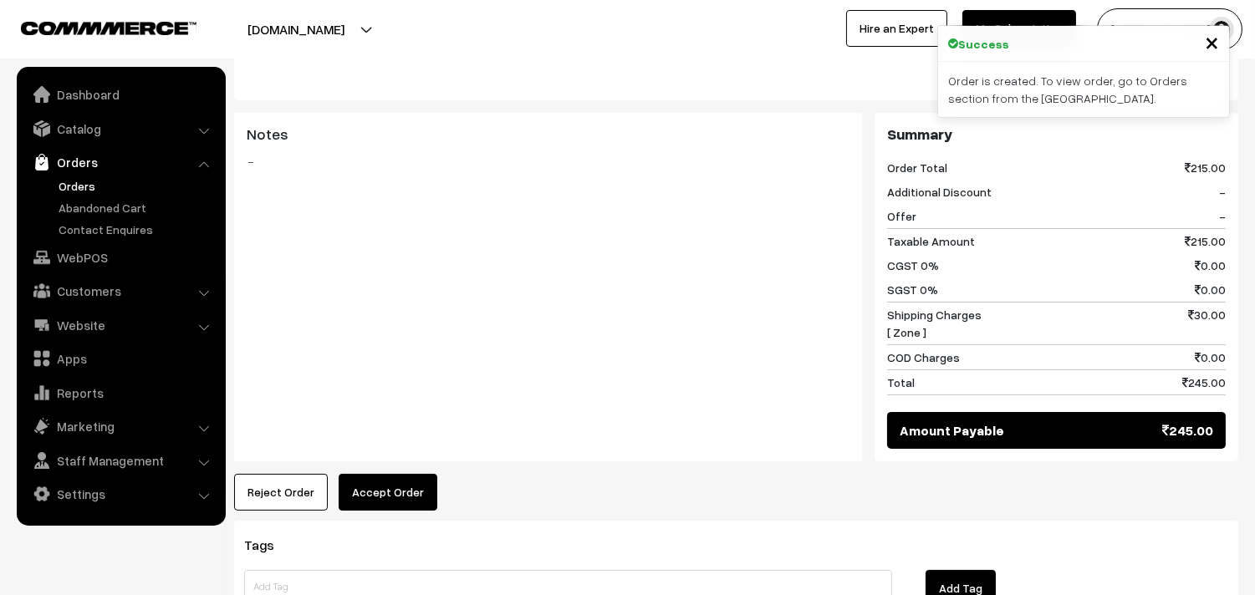
click at [393, 474] on button "Accept Order" at bounding box center [388, 492] width 99 height 37
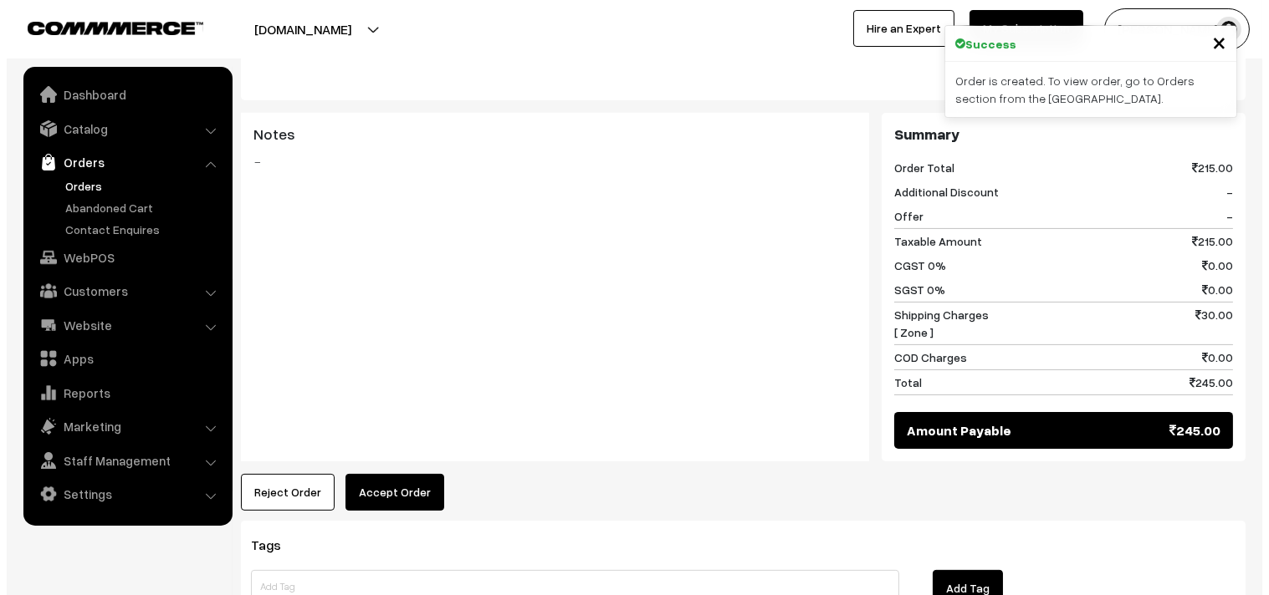
scroll to position [745, 0]
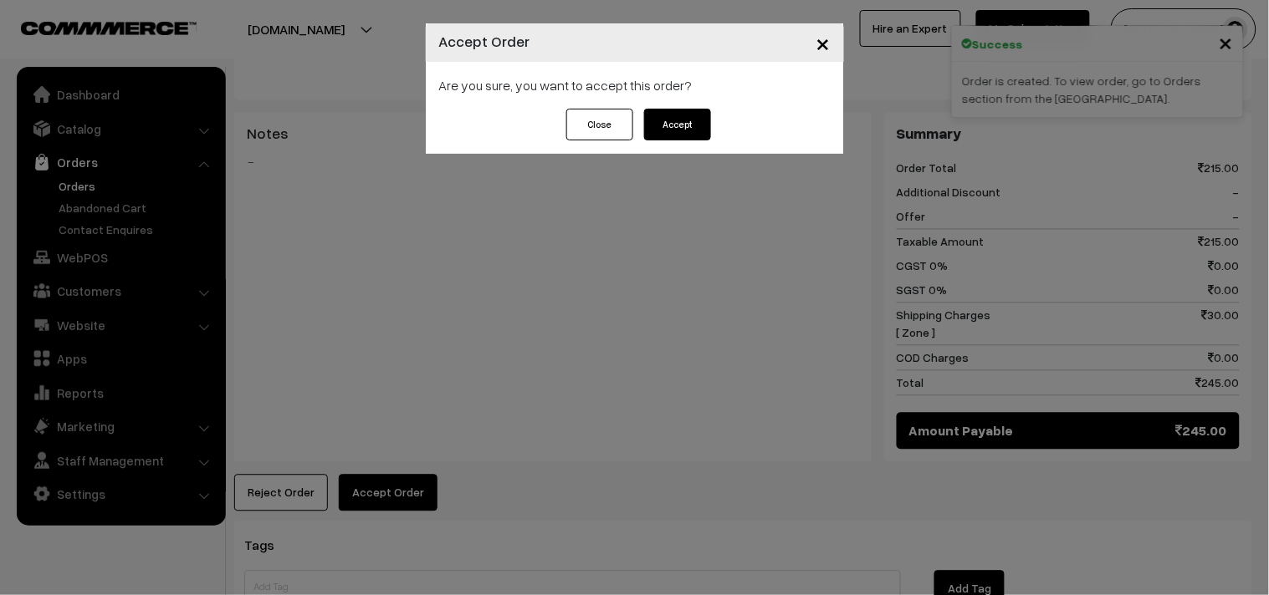
click at [700, 134] on button "Accept" at bounding box center [677, 125] width 67 height 32
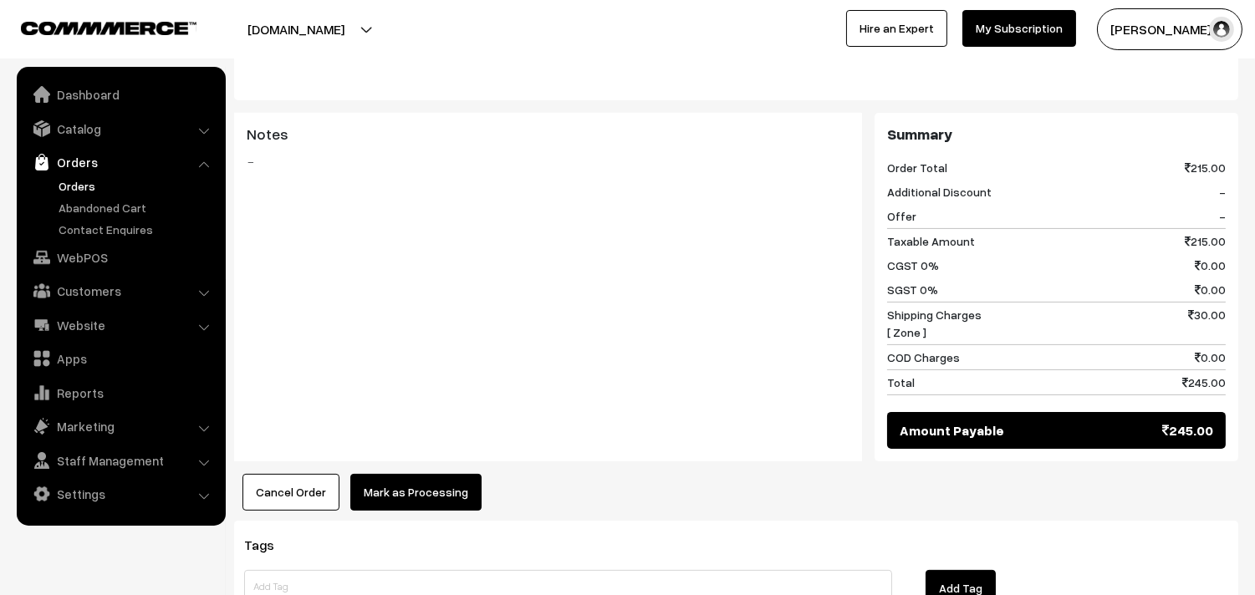
click at [411, 445] on div "Product Price Tax Rate Quantity Total 29th Vegitable Biriyani 140.00 75.00" at bounding box center [736, 147] width 1004 height 728
click at [419, 474] on button "Mark as Processing" at bounding box center [415, 492] width 131 height 37
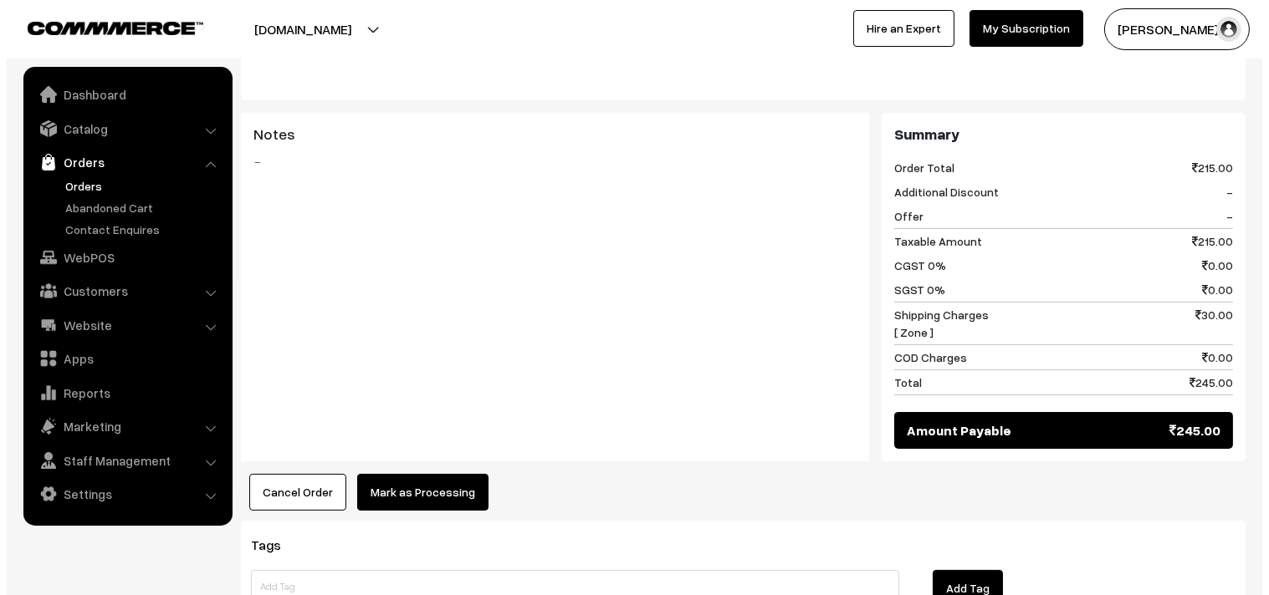
scroll to position [745, 0]
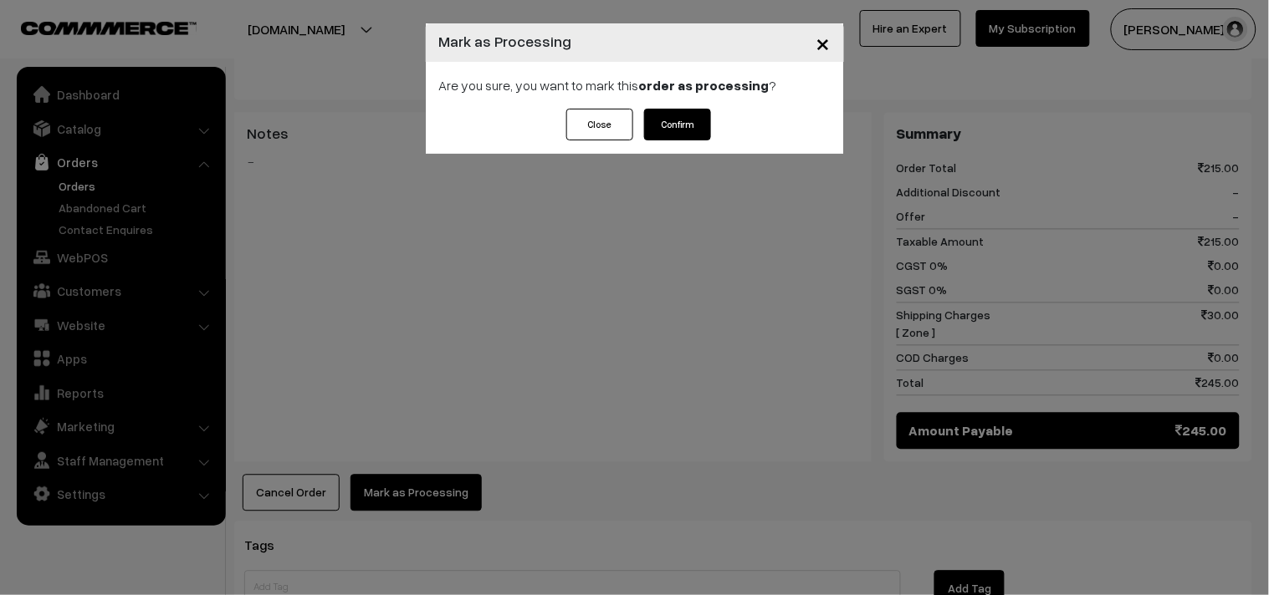
click at [680, 135] on button "Confirm" at bounding box center [677, 125] width 67 height 32
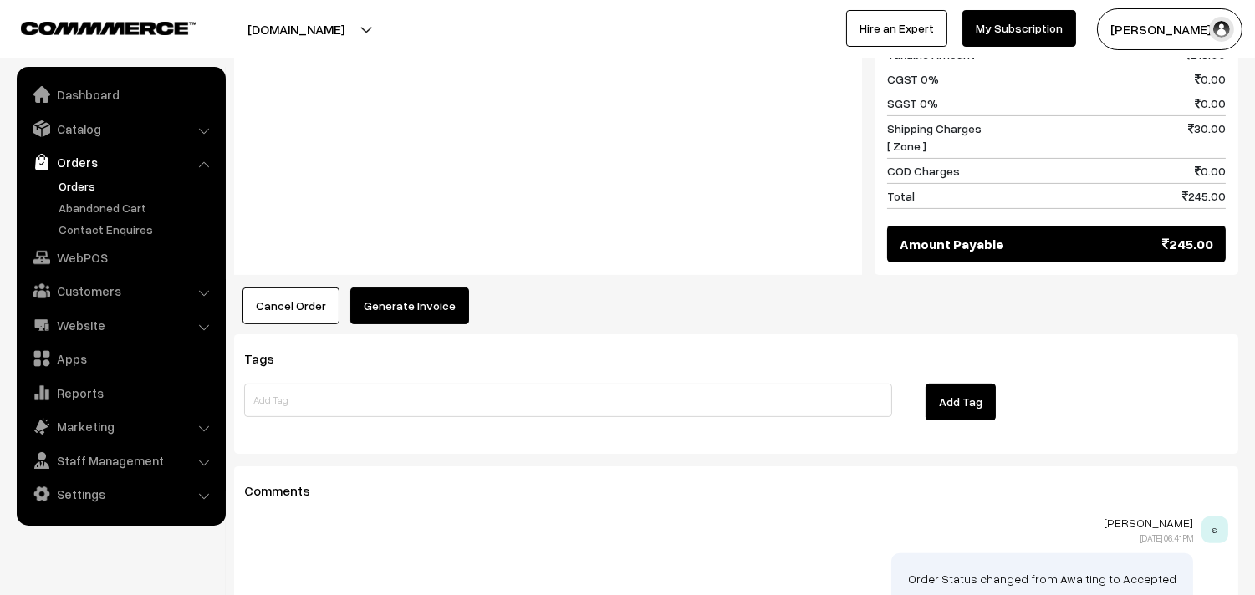
click at [435, 288] on button "Generate Invoice" at bounding box center [409, 306] width 119 height 37
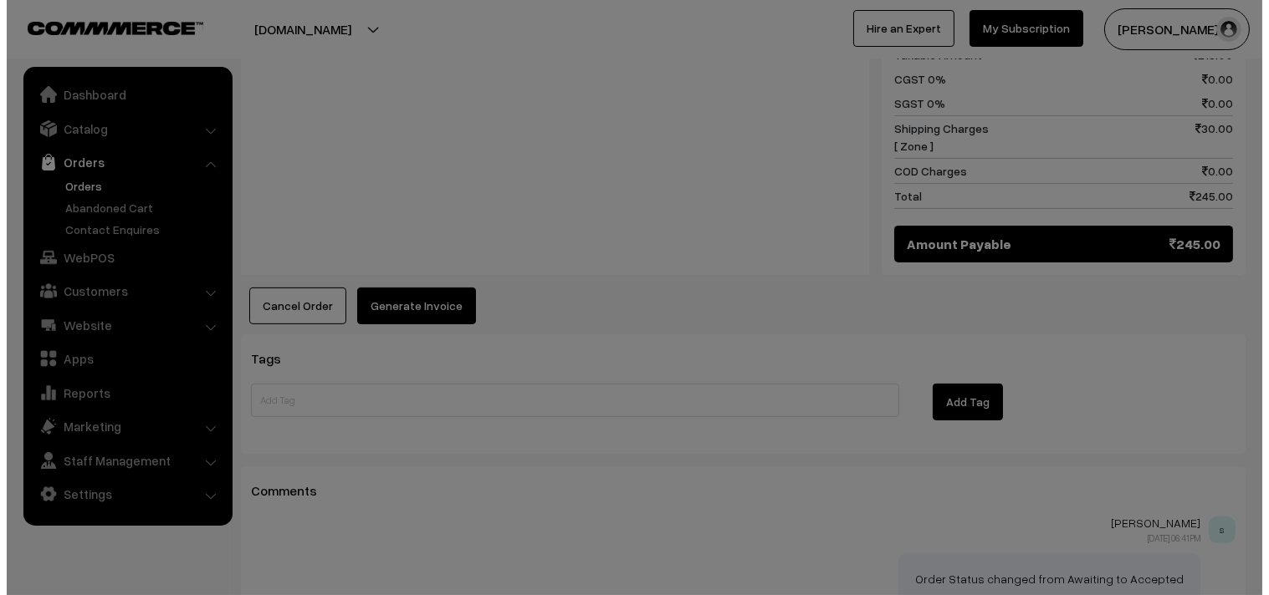
scroll to position [932, 0]
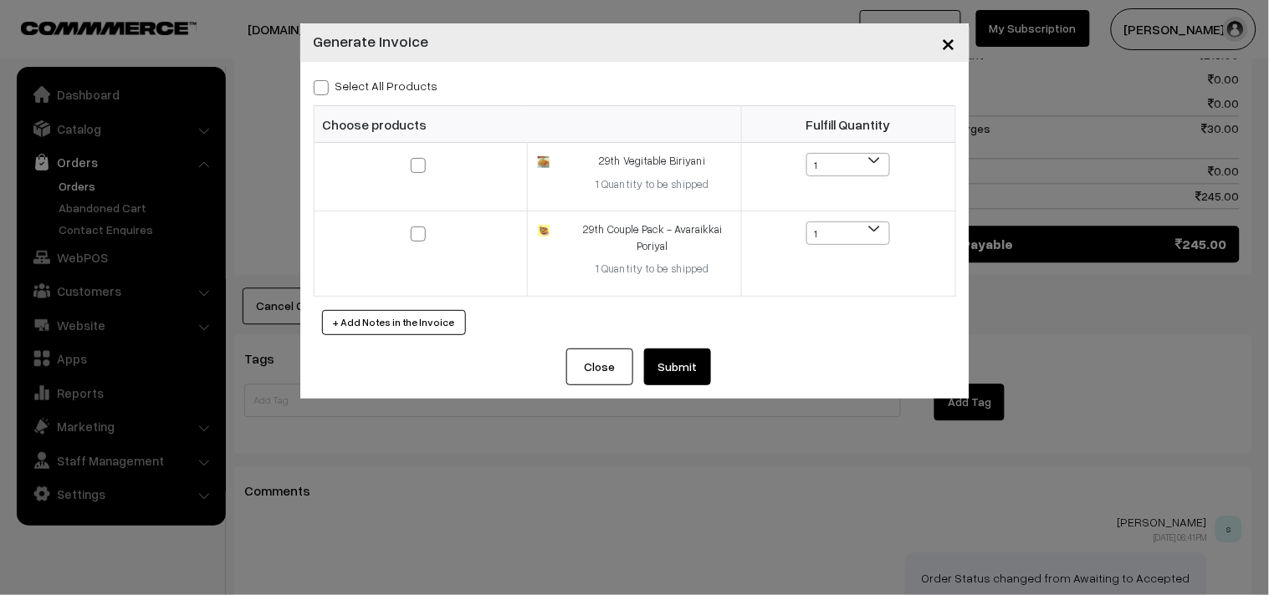
click at [411, 69] on div "Select All Products Choose products Fulfill Quantity 1 1 1 1" at bounding box center [634, 205] width 669 height 287
click at [396, 82] on label "Select All Products" at bounding box center [376, 86] width 125 height 18
click at [324, 82] on input "Select All Products" at bounding box center [319, 84] width 11 height 11
checkbox input "true"
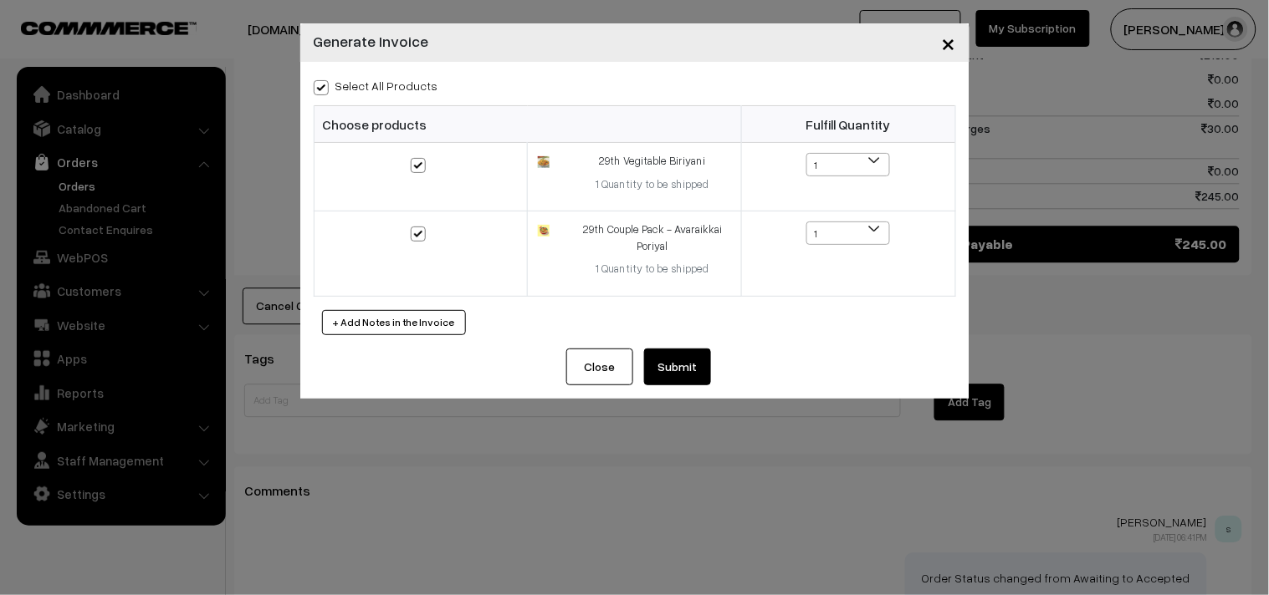
checkbox input "true"
click at [683, 357] on button "Submit" at bounding box center [677, 367] width 67 height 37
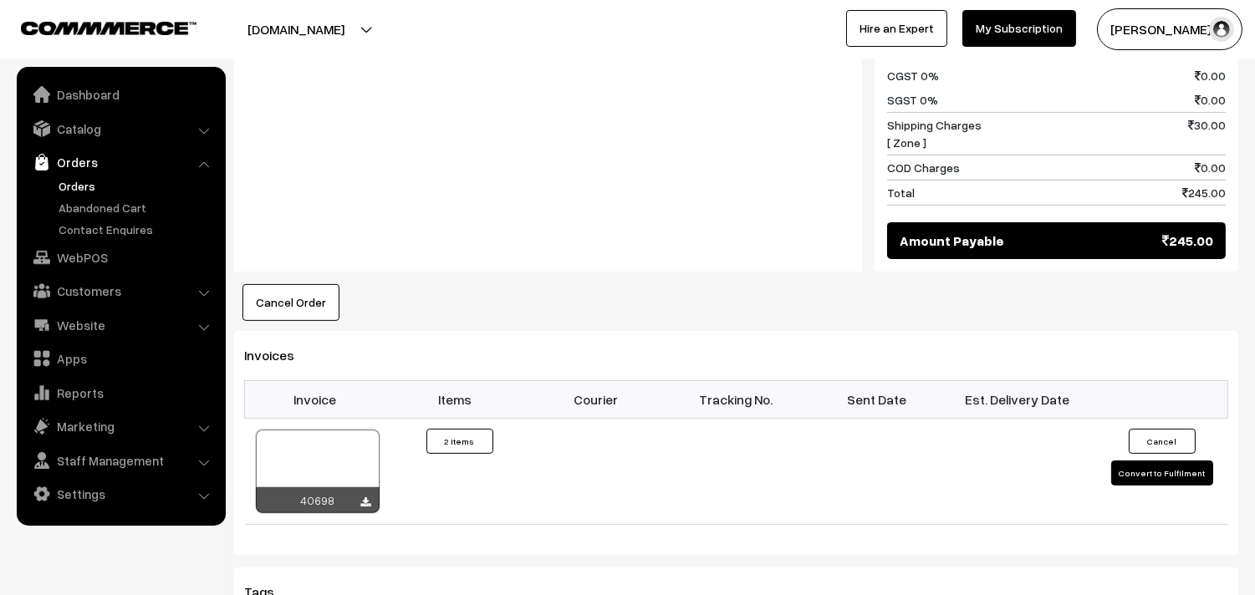
scroll to position [932, 0]
click at [90, 181] on link "Orders" at bounding box center [137, 186] width 166 height 18
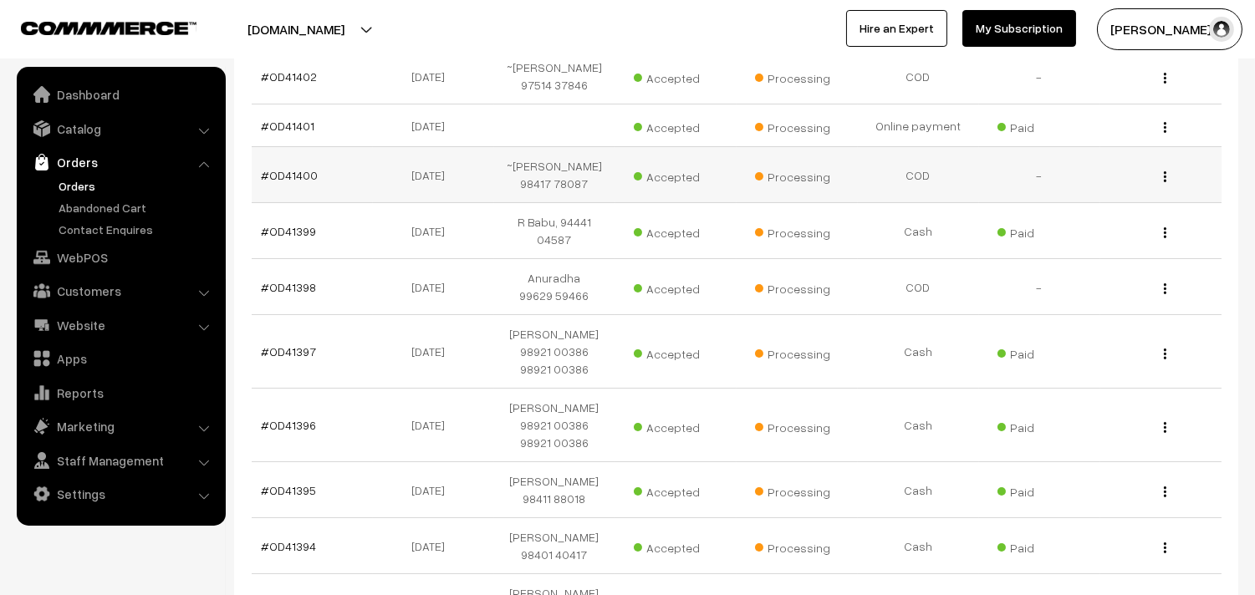
scroll to position [186, 0]
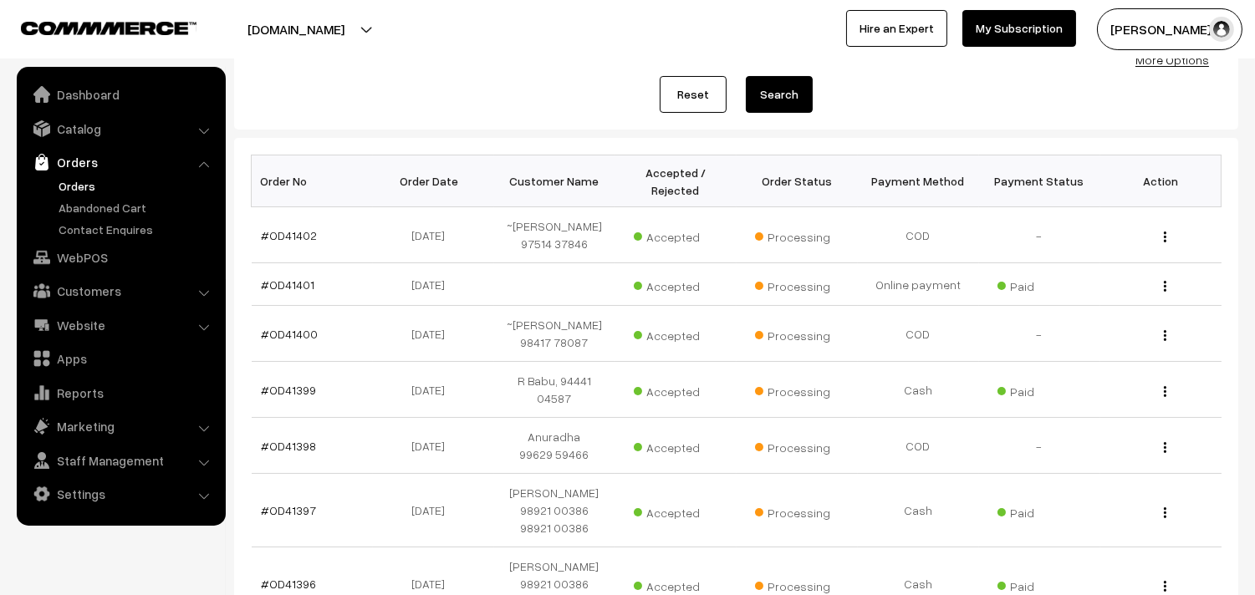
click at [76, 186] on link "Orders" at bounding box center [137, 186] width 166 height 18
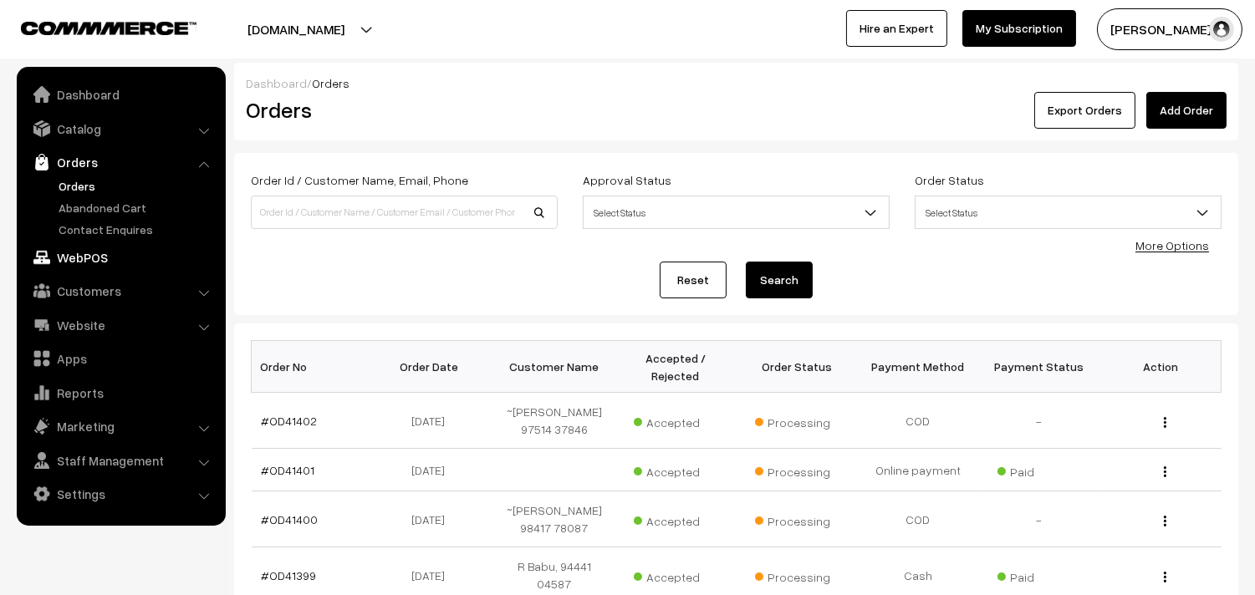
click at [98, 253] on link "WebPOS" at bounding box center [120, 257] width 199 height 30
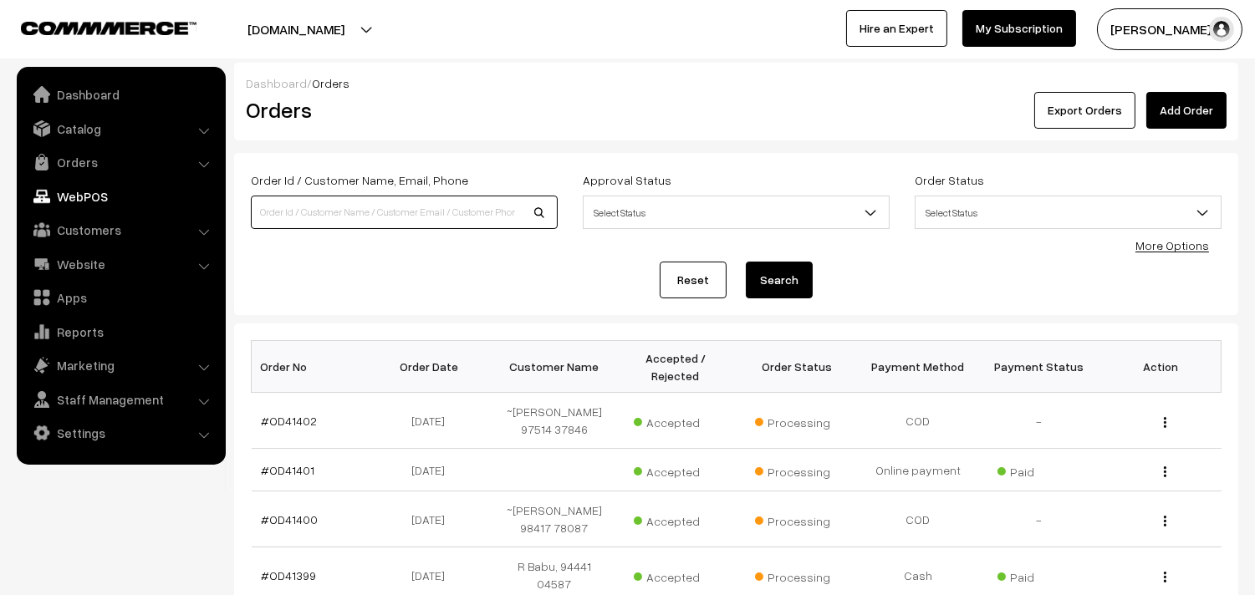
click at [365, 214] on input at bounding box center [404, 212] width 307 height 33
paste input "93617 84183"
type input "93617 84183"
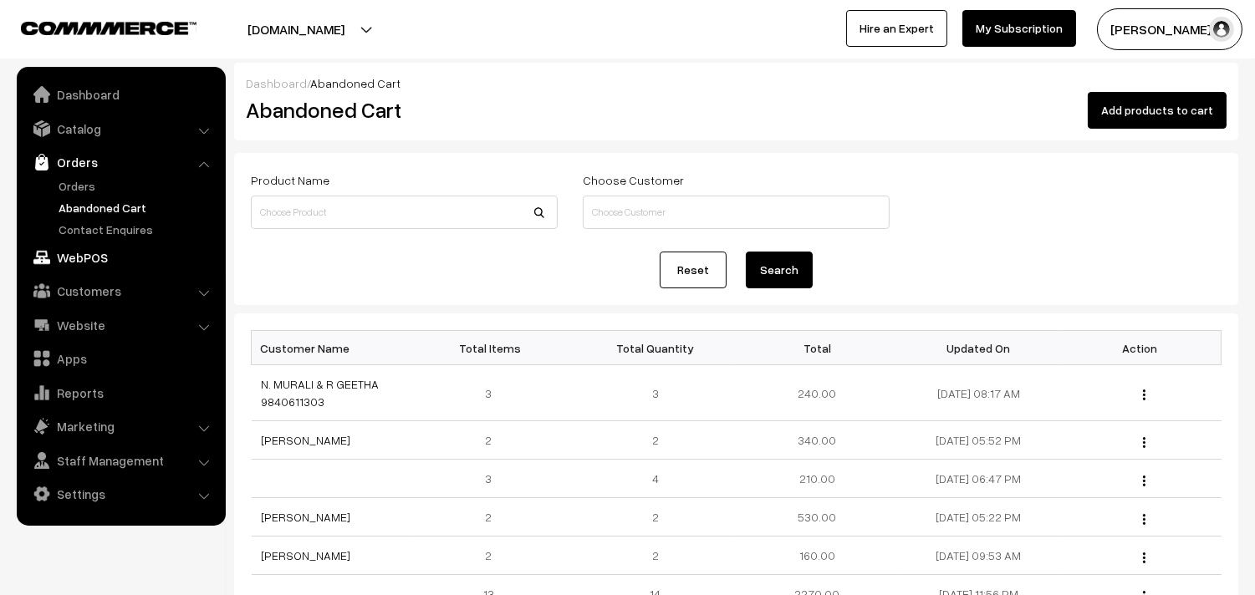
click at [84, 258] on link "WebPOS" at bounding box center [120, 257] width 199 height 30
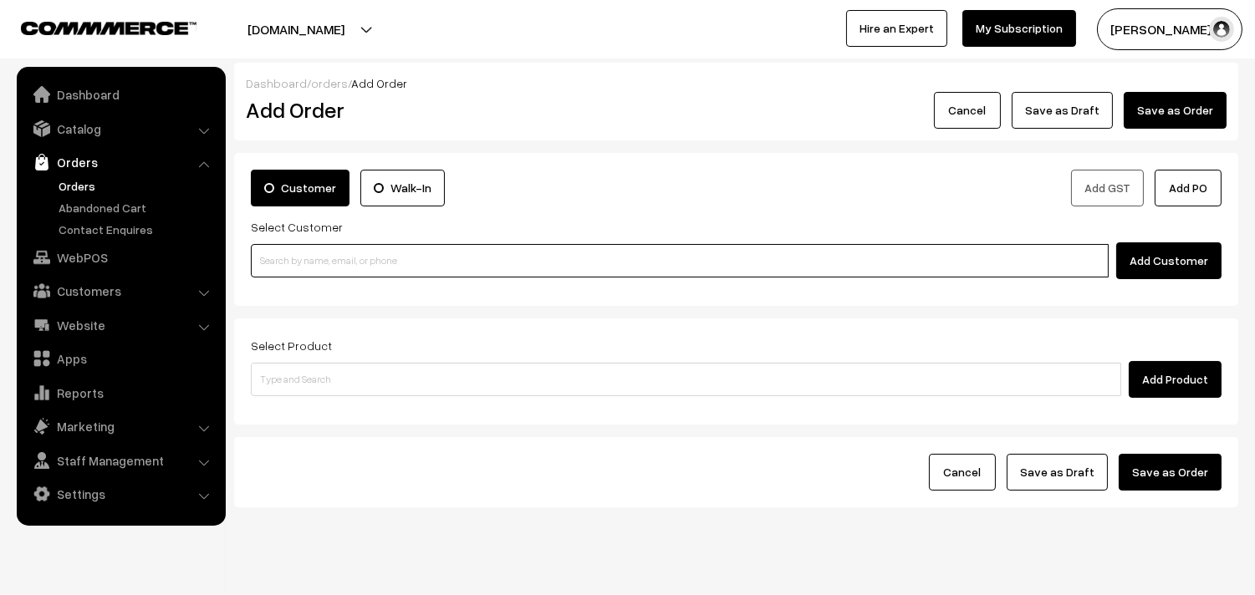
click at [354, 263] on input at bounding box center [680, 260] width 858 height 33
paste input "93617 84183"
click at [276, 262] on input "93617 84183" at bounding box center [680, 260] width 858 height 33
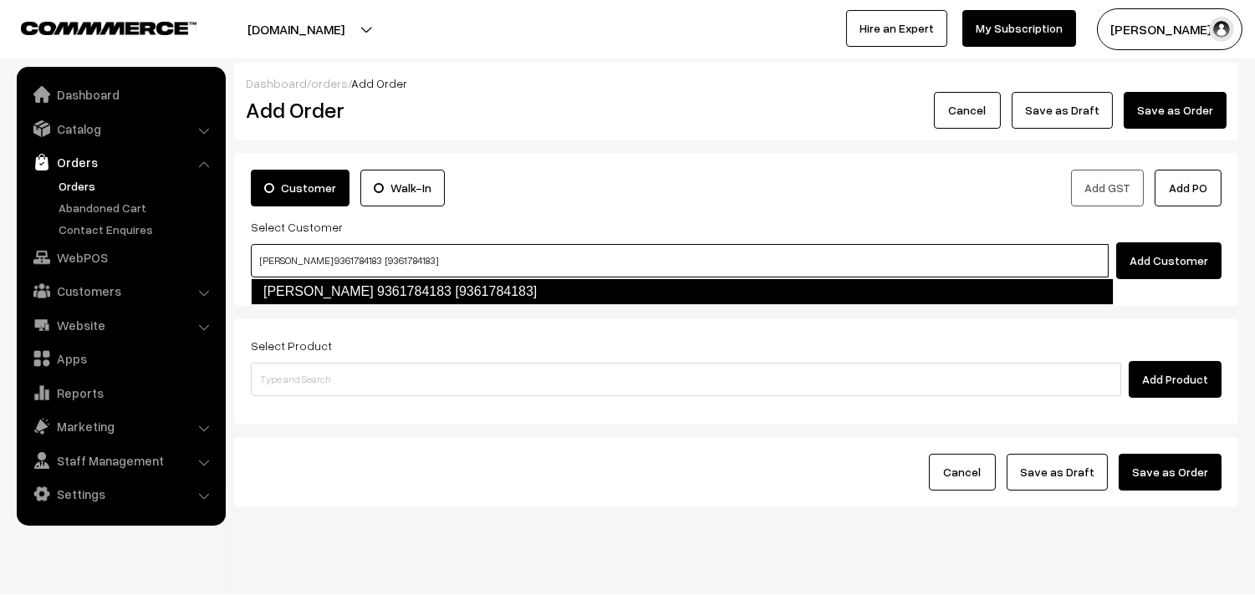
type input "Gayathri 9361784183 [9361784183]"
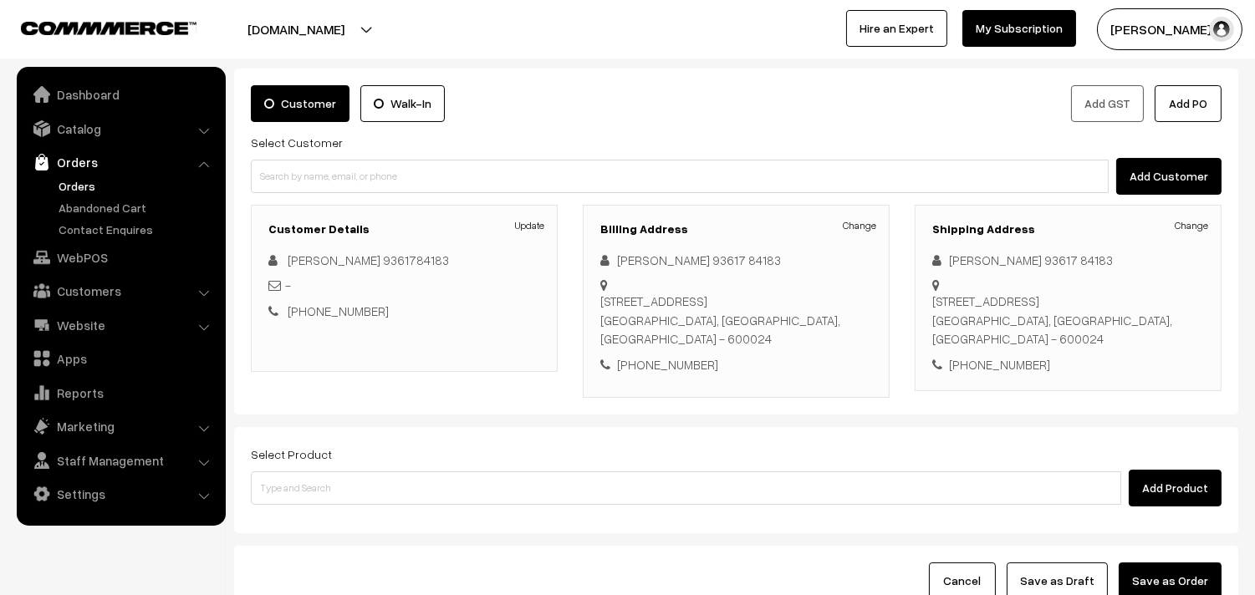
scroll to position [93, 0]
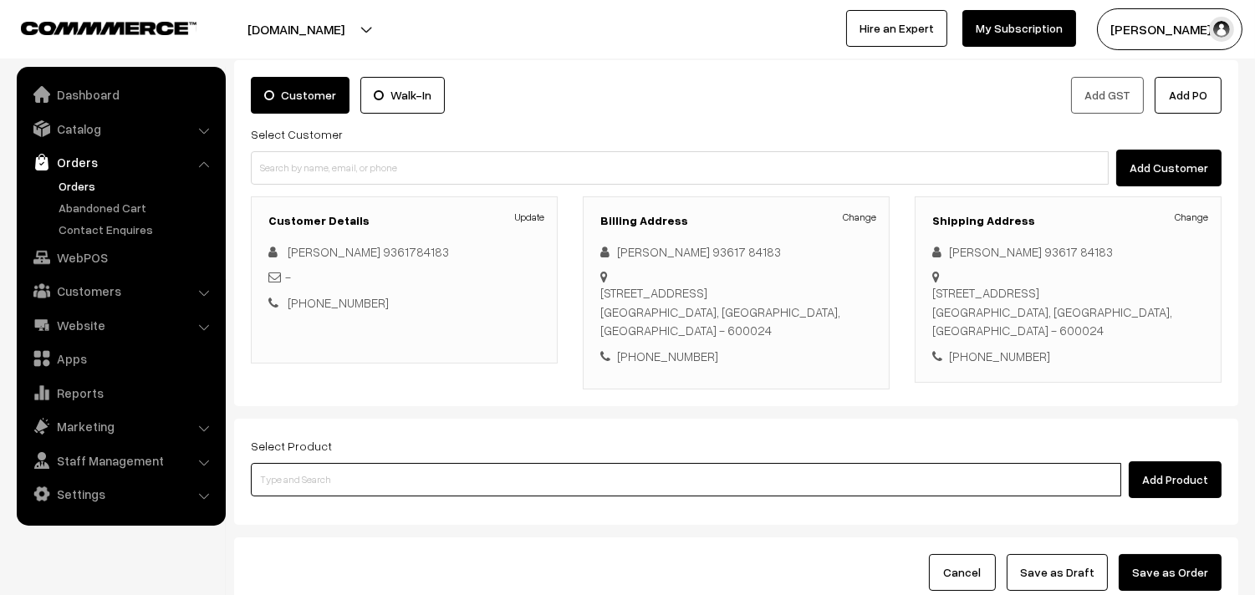
click at [650, 468] on input at bounding box center [686, 479] width 870 height 33
type input "b"
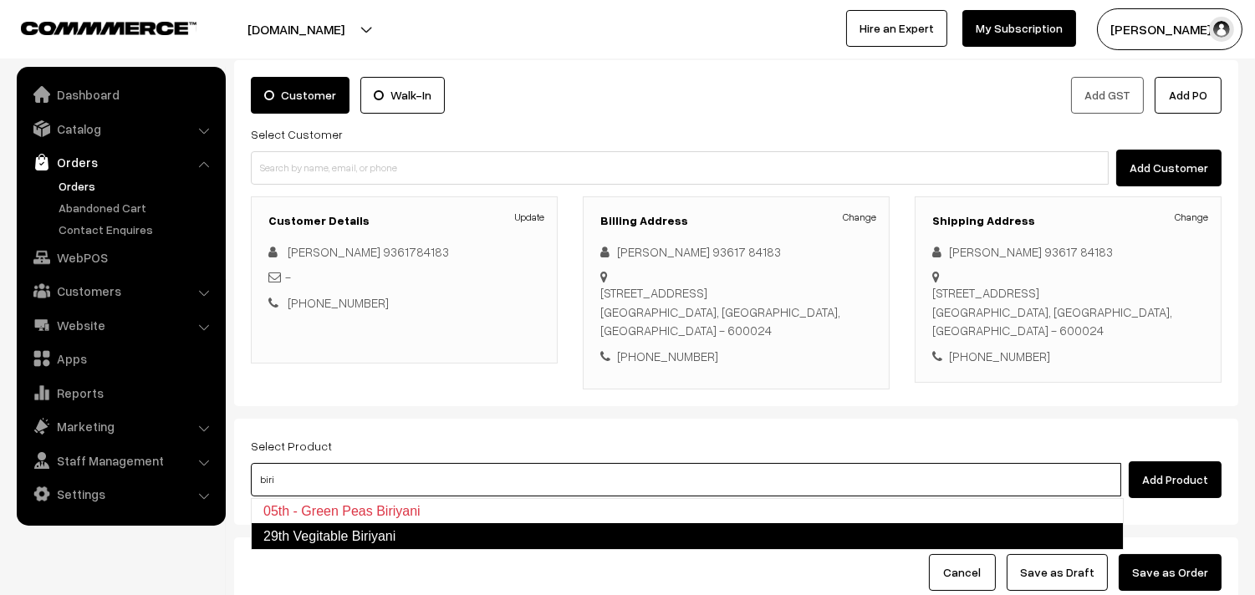
type input "29th Vegitable Biriyani"
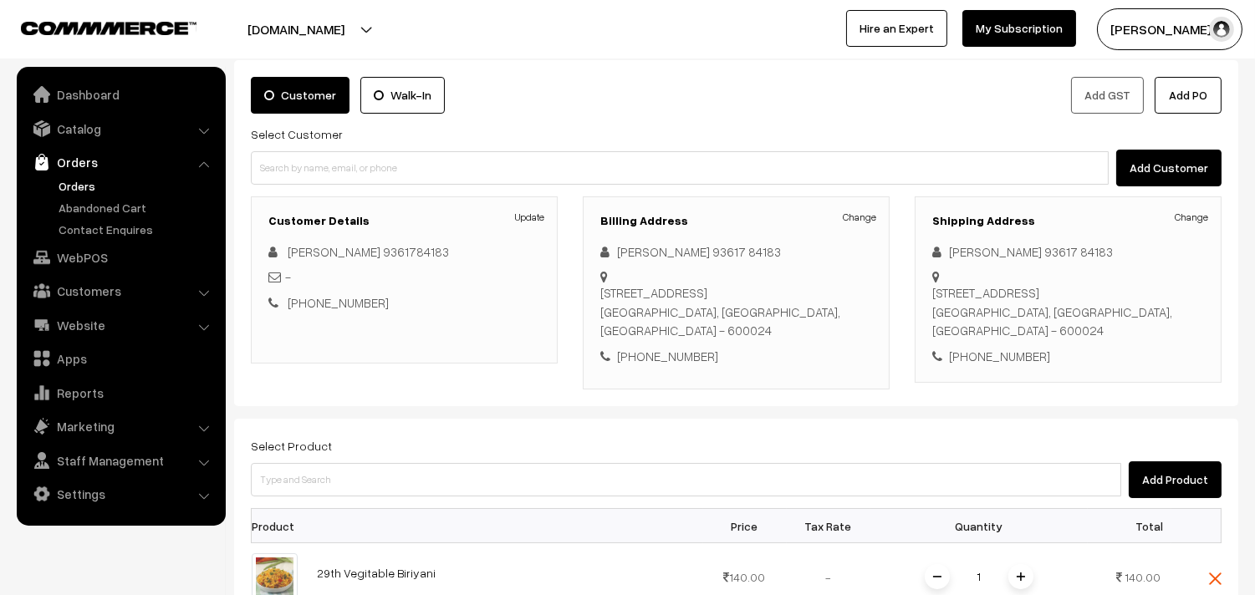
scroll to position [186, 0]
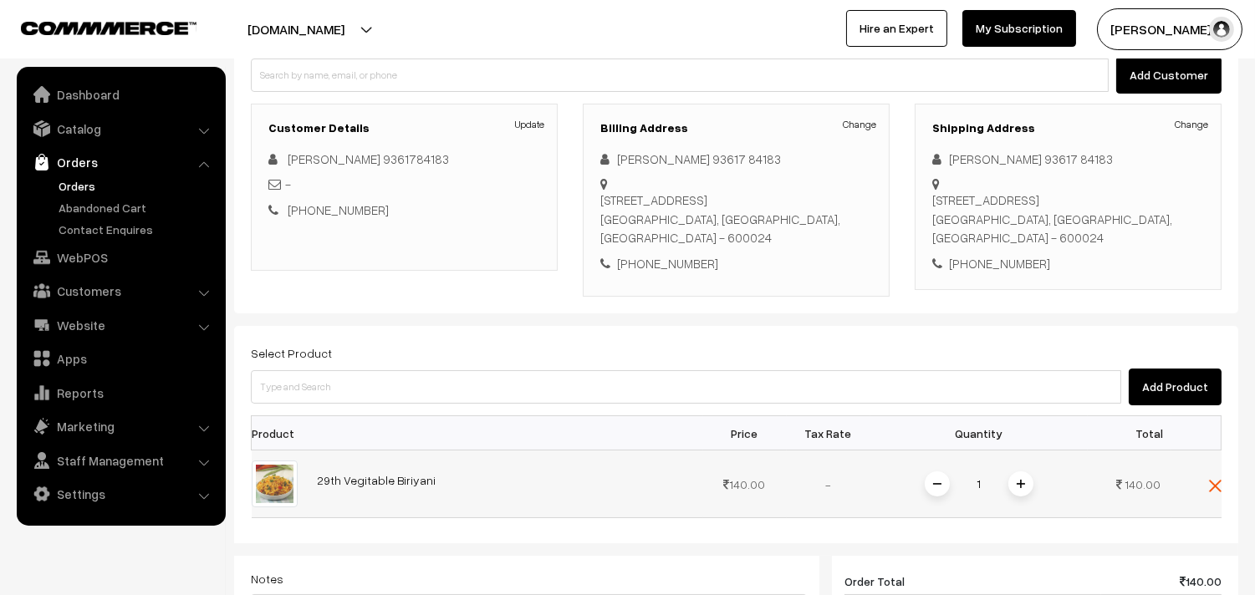
click at [1021, 483] on img at bounding box center [1021, 484] width 8 height 8
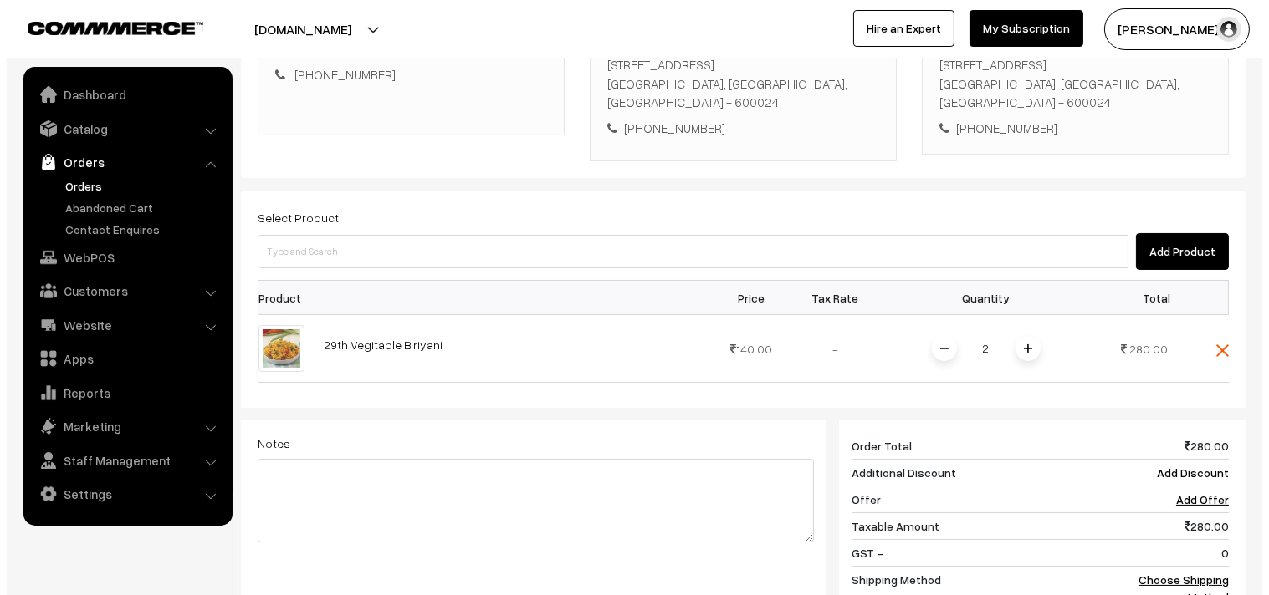
scroll to position [636, 0]
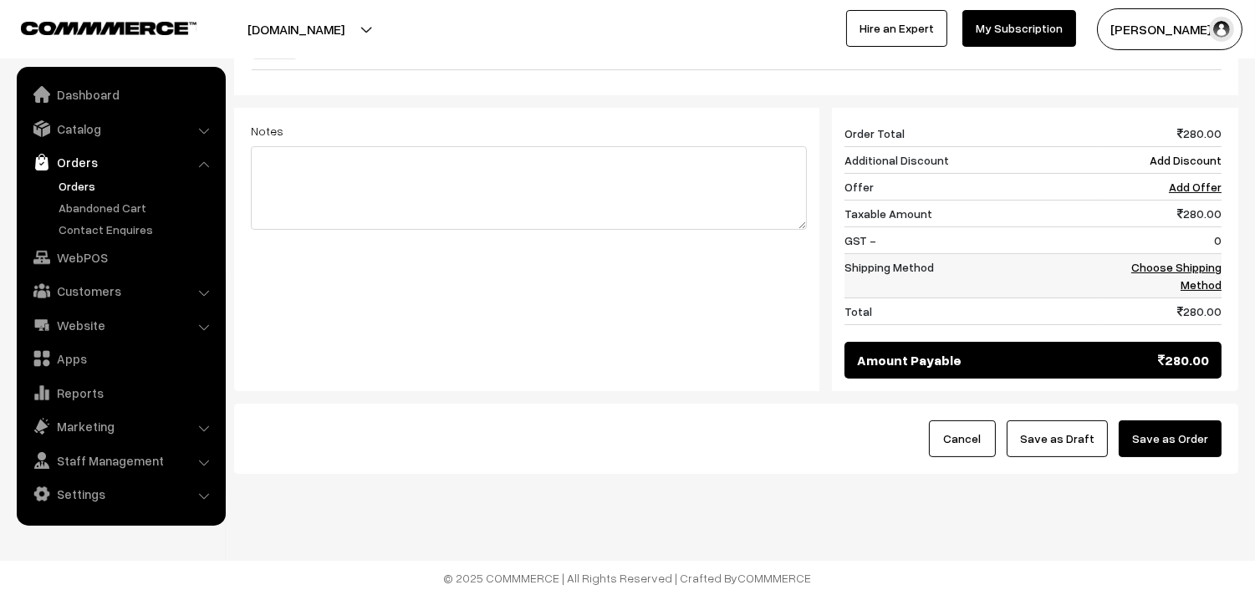
drag, startPoint x: 1193, startPoint y: 273, endPoint x: 1161, endPoint y: 296, distance: 39.7
click at [1193, 273] on td "Choose Shipping Method" at bounding box center [1161, 276] width 120 height 44
click at [1215, 266] on link "Choose Shipping Method" at bounding box center [1176, 276] width 90 height 32
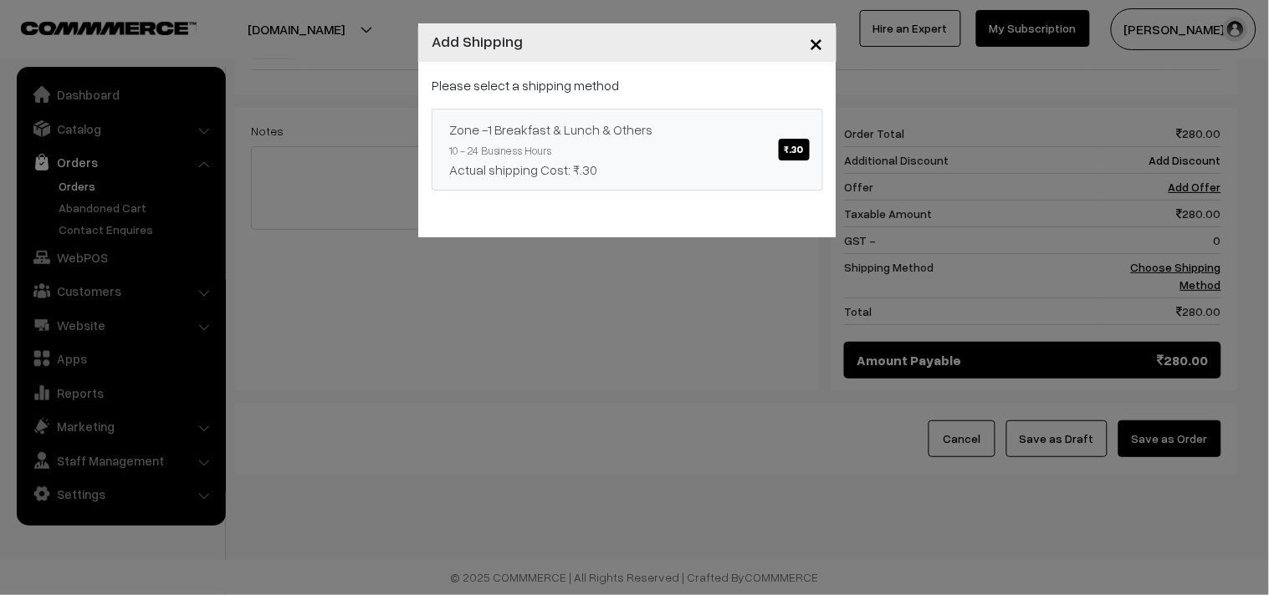
click at [656, 120] on div "Zone -1 Breakfast & Lunch & Others ₹.30" at bounding box center [627, 130] width 356 height 20
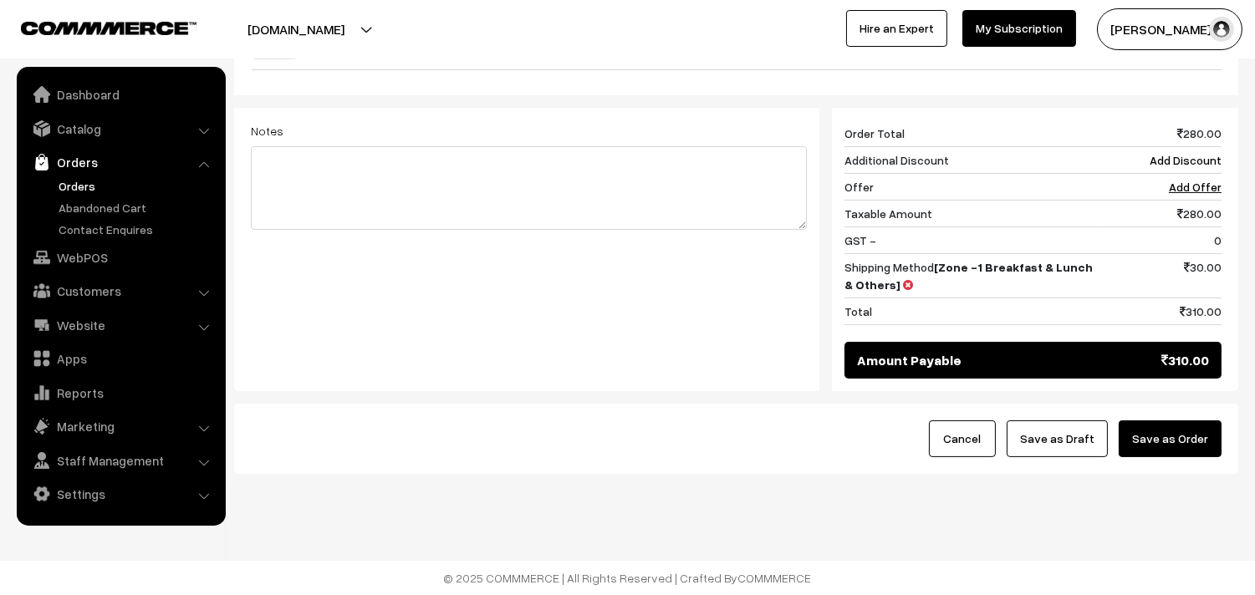
click at [1176, 432] on button "Save as Order" at bounding box center [1170, 439] width 103 height 37
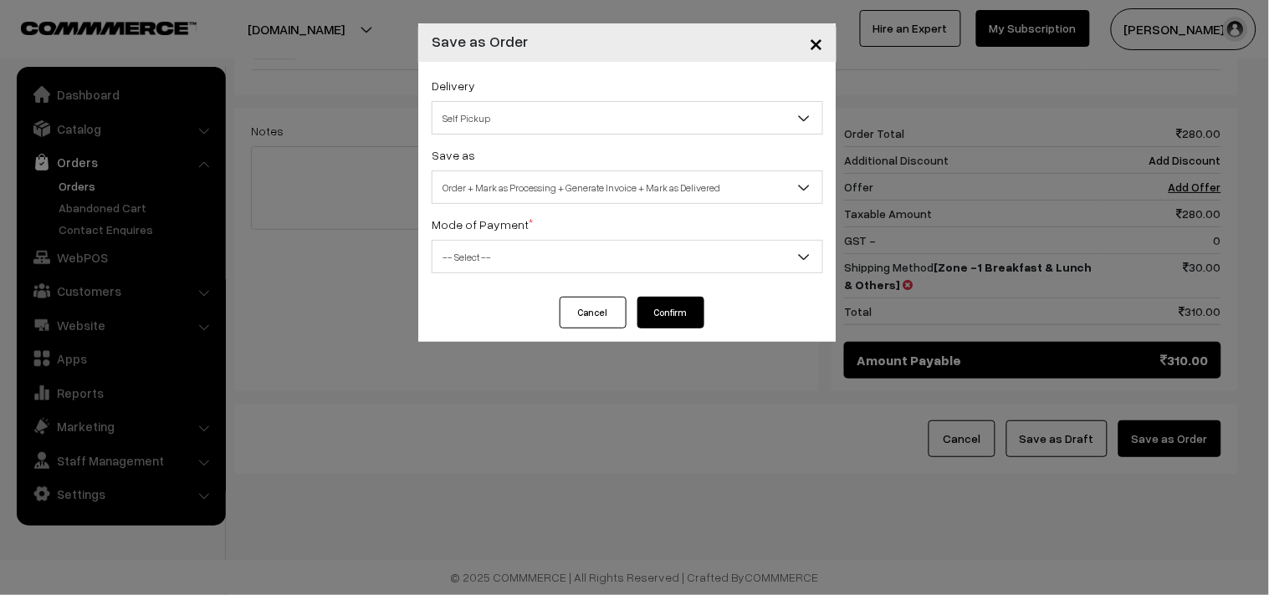
click at [488, 201] on span "Order + Mark as Processing + Generate Invoice + Mark as Delivered" at bounding box center [627, 187] width 390 height 29
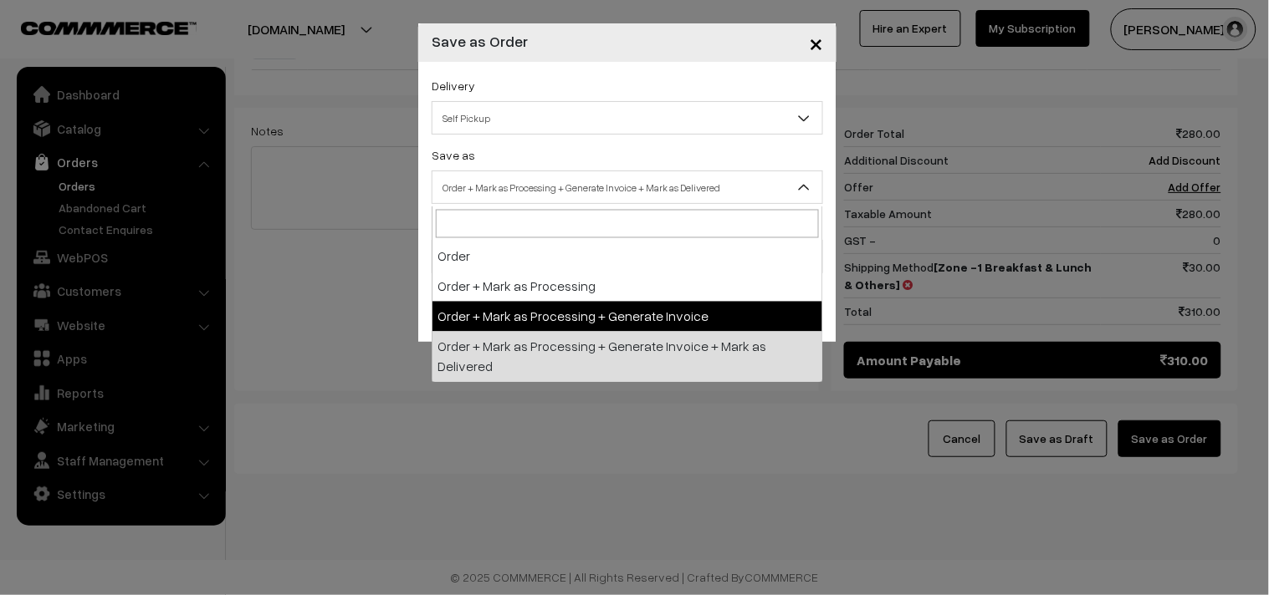
select select "3"
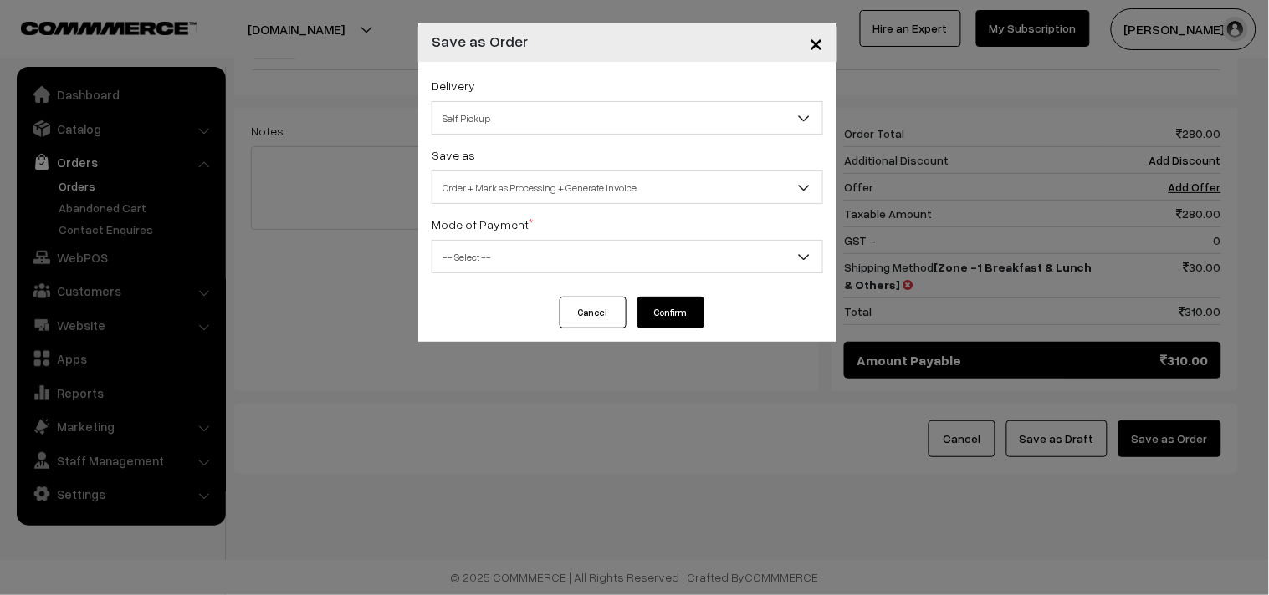
click at [488, 246] on span "-- Select --" at bounding box center [627, 256] width 390 height 29
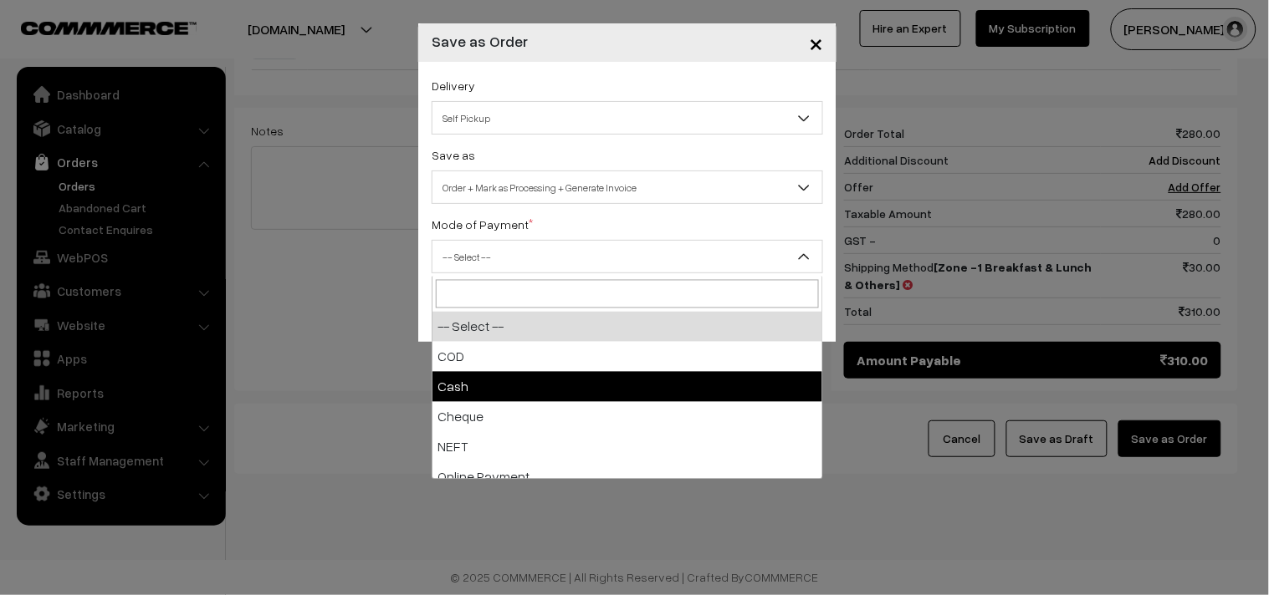
drag, startPoint x: 478, startPoint y: 389, endPoint x: 655, endPoint y: 450, distance: 186.7
select select "2"
checkbox input "true"
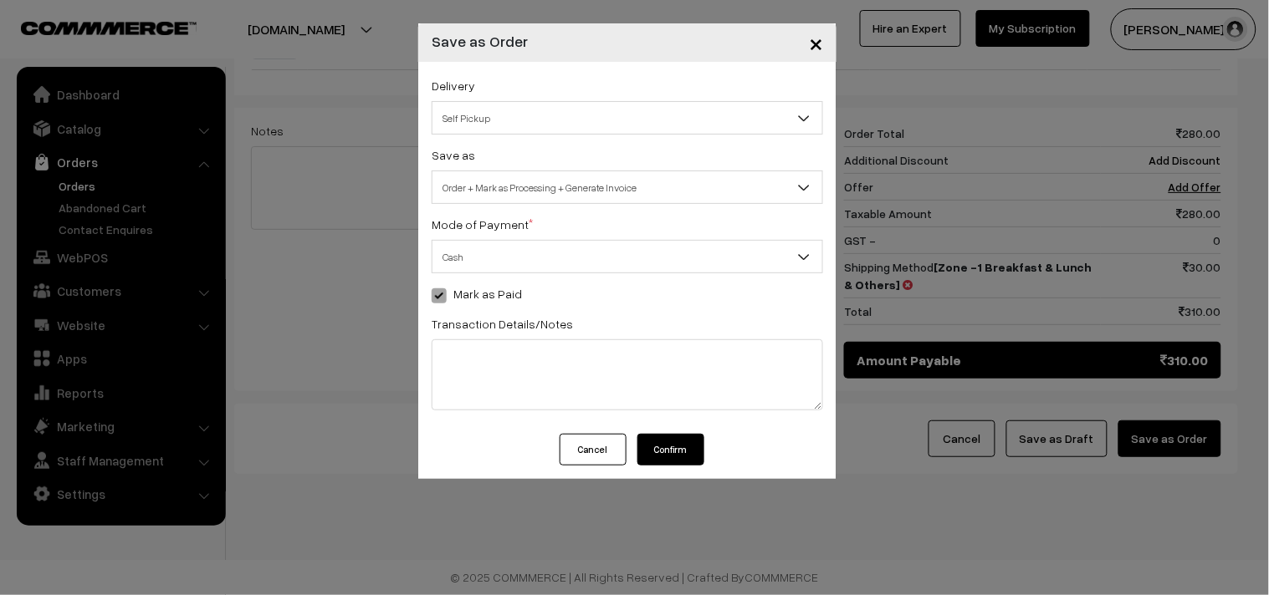
click at [673, 452] on button "Confirm" at bounding box center [670, 450] width 67 height 32
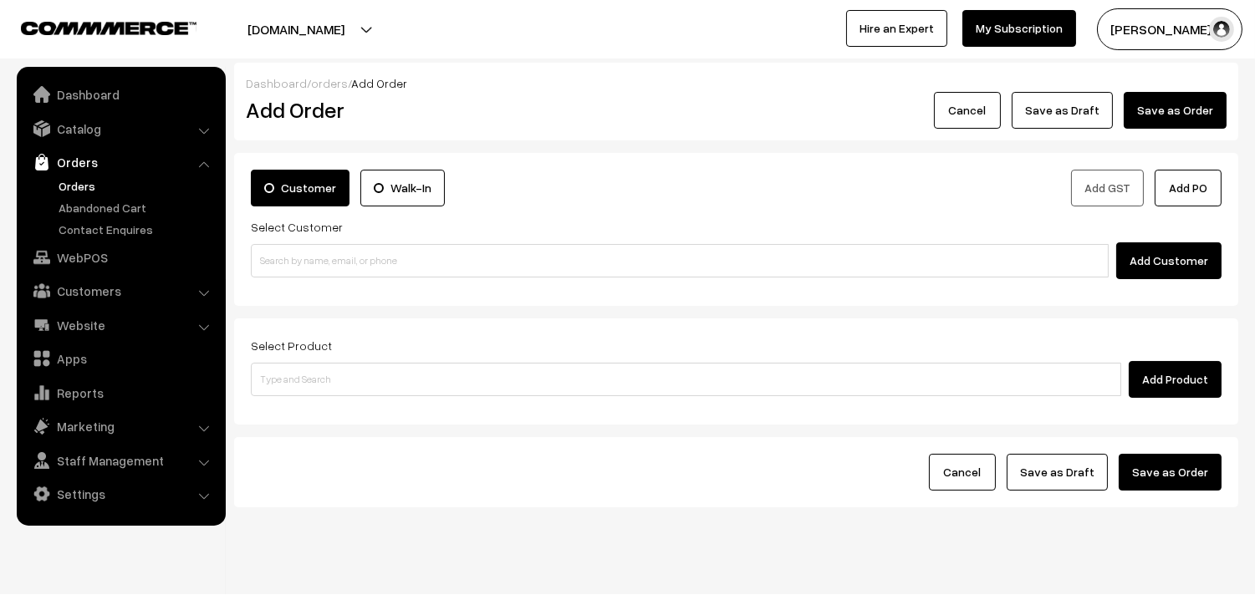
click at [67, 188] on link "Orders" at bounding box center [137, 186] width 166 height 18
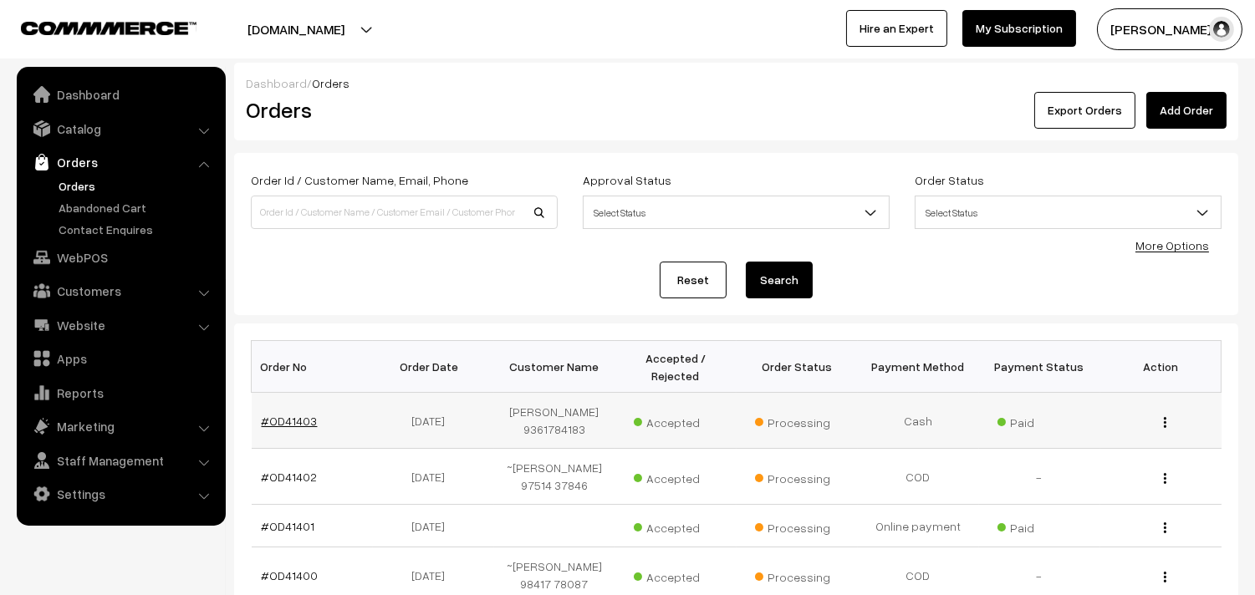
click at [294, 405] on td "#OD41403" at bounding box center [312, 421] width 121 height 56
click at [296, 415] on link "#OD41403" at bounding box center [290, 421] width 56 height 14
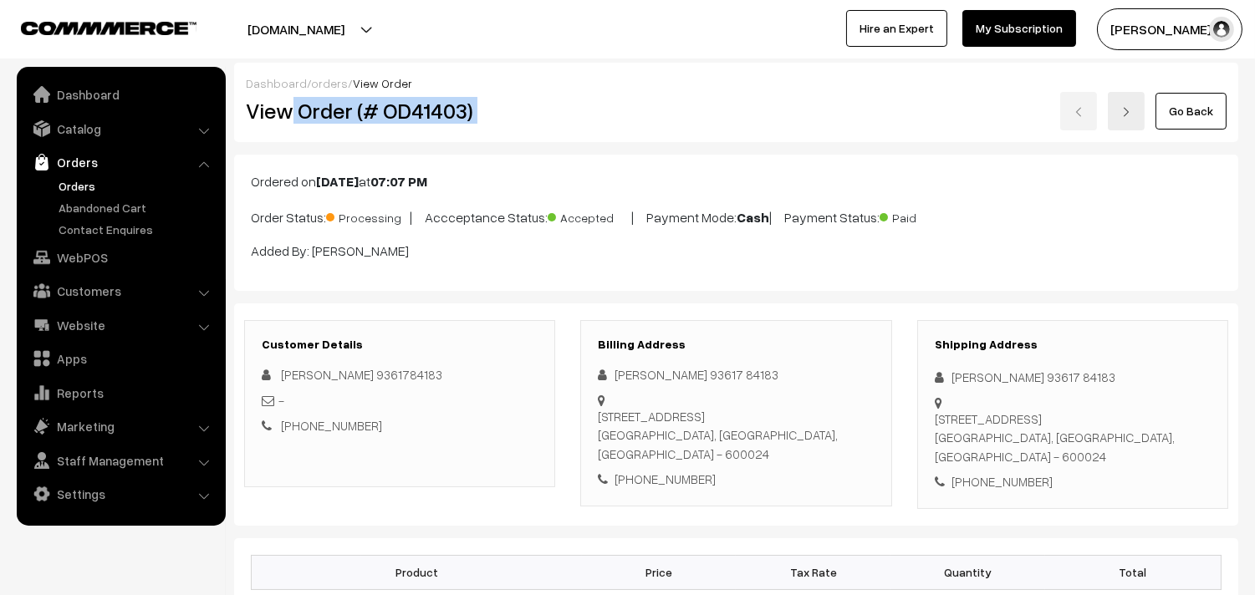
drag, startPoint x: 294, startPoint y: 120, endPoint x: 663, endPoint y: 105, distance: 369.9
click at [666, 105] on div "View Order (# OD41403) Go Back" at bounding box center [736, 111] width 1006 height 38
copy div "Order (# OD41403)"
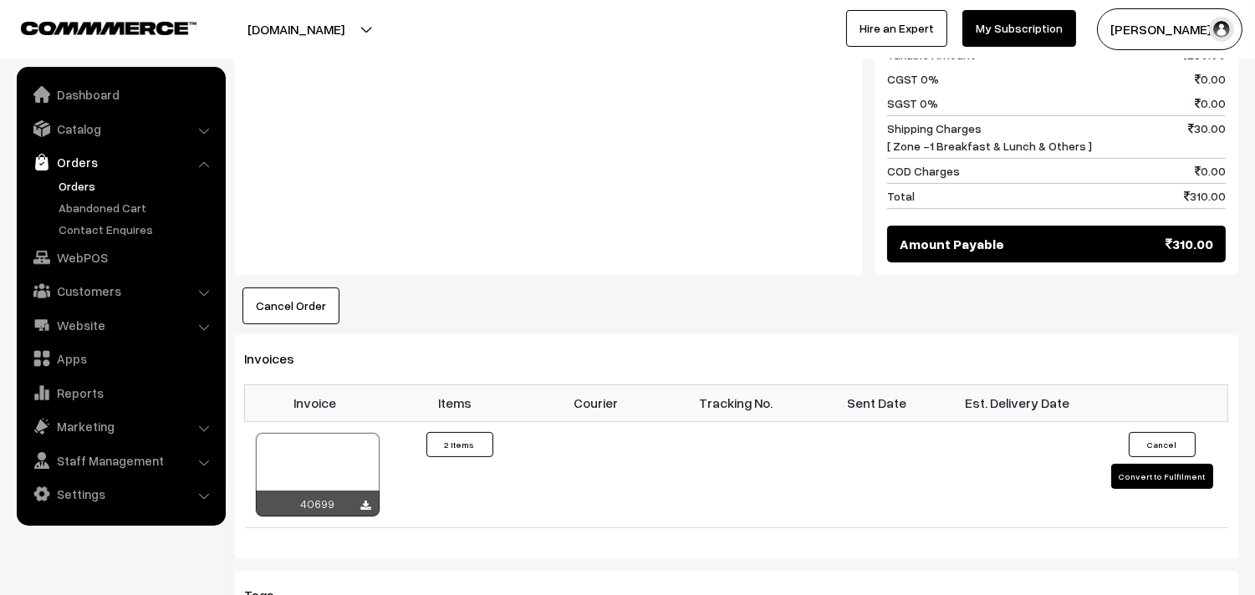
scroll to position [836, 0]
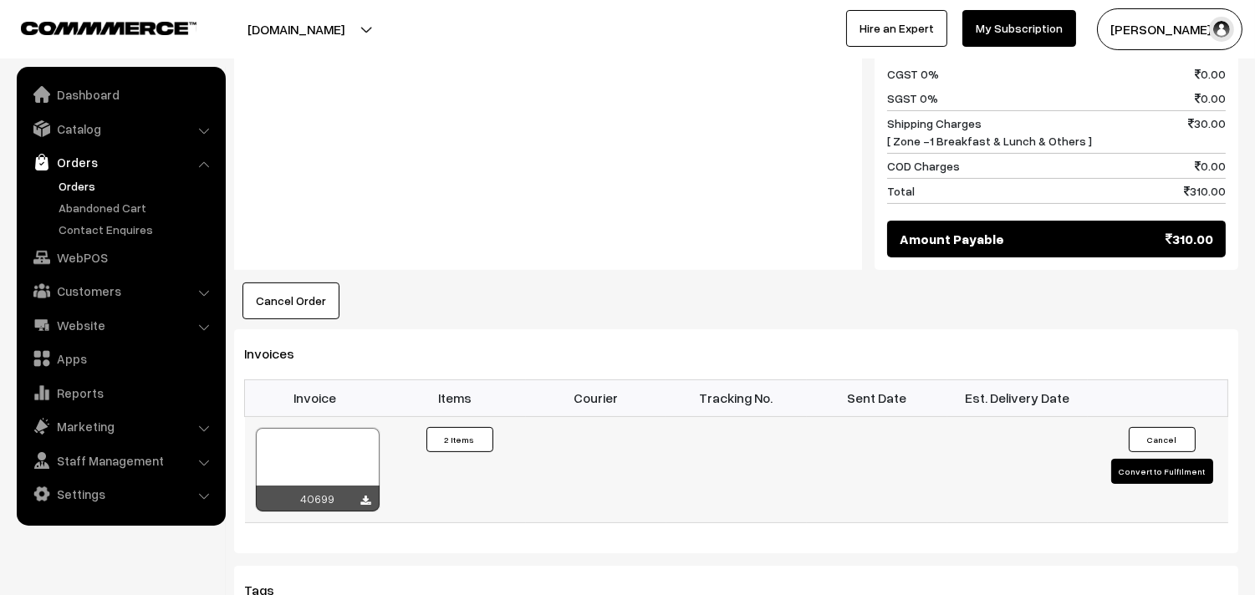
click at [329, 465] on div at bounding box center [318, 470] width 124 height 84
click at [113, 280] on link "Customers" at bounding box center [120, 291] width 199 height 30
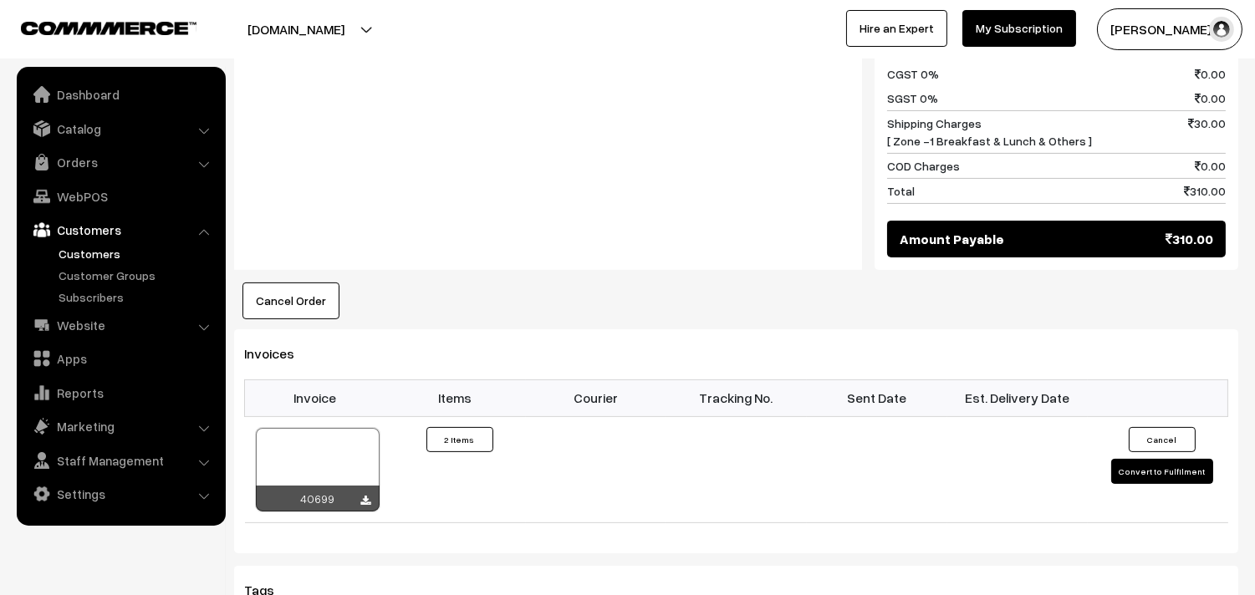
click at [93, 249] on link "Customers" at bounding box center [137, 254] width 166 height 18
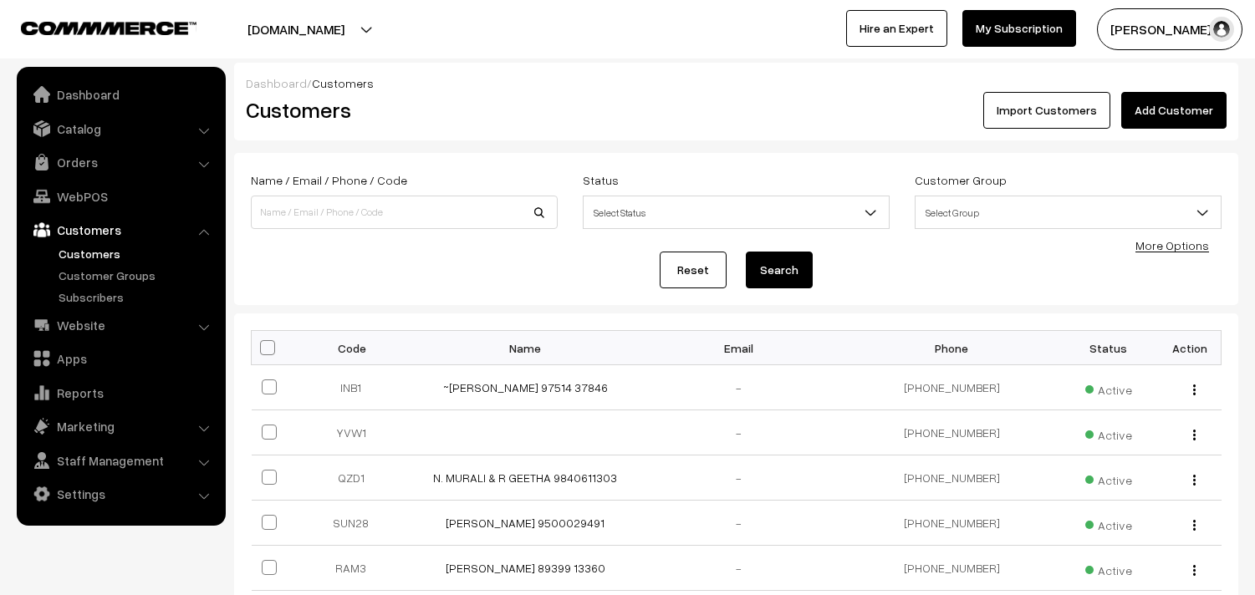
click at [1166, 102] on link "Add Customer" at bounding box center [1173, 110] width 105 height 37
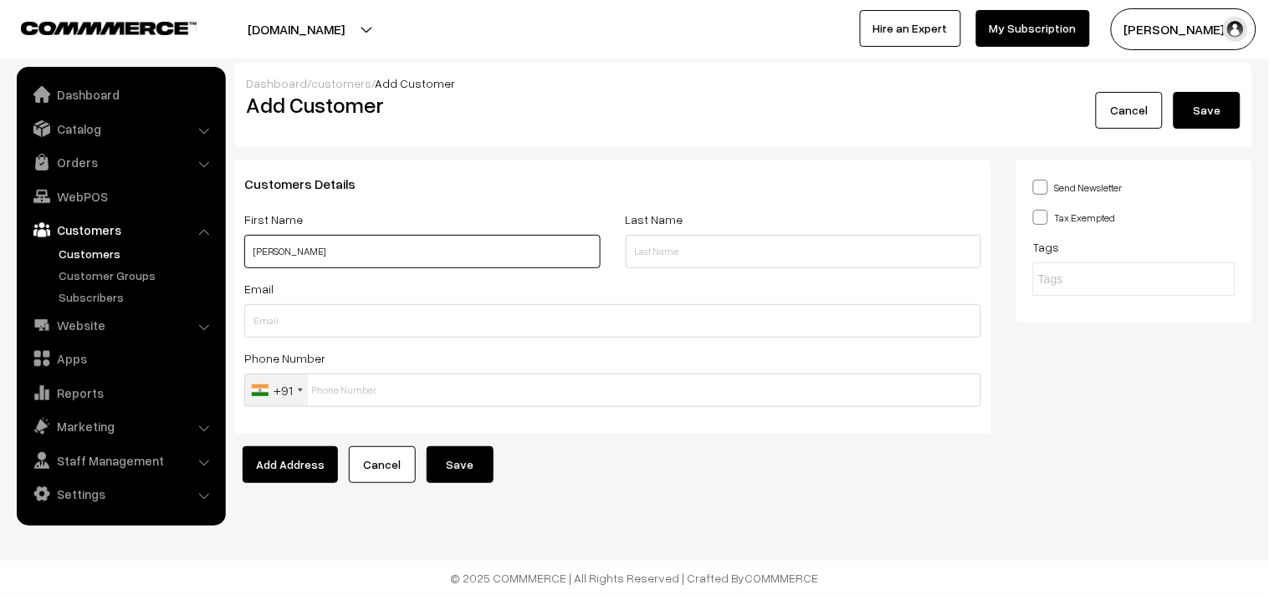
paste input "99449 48708"
type input "Srinivasan 99449 48708"
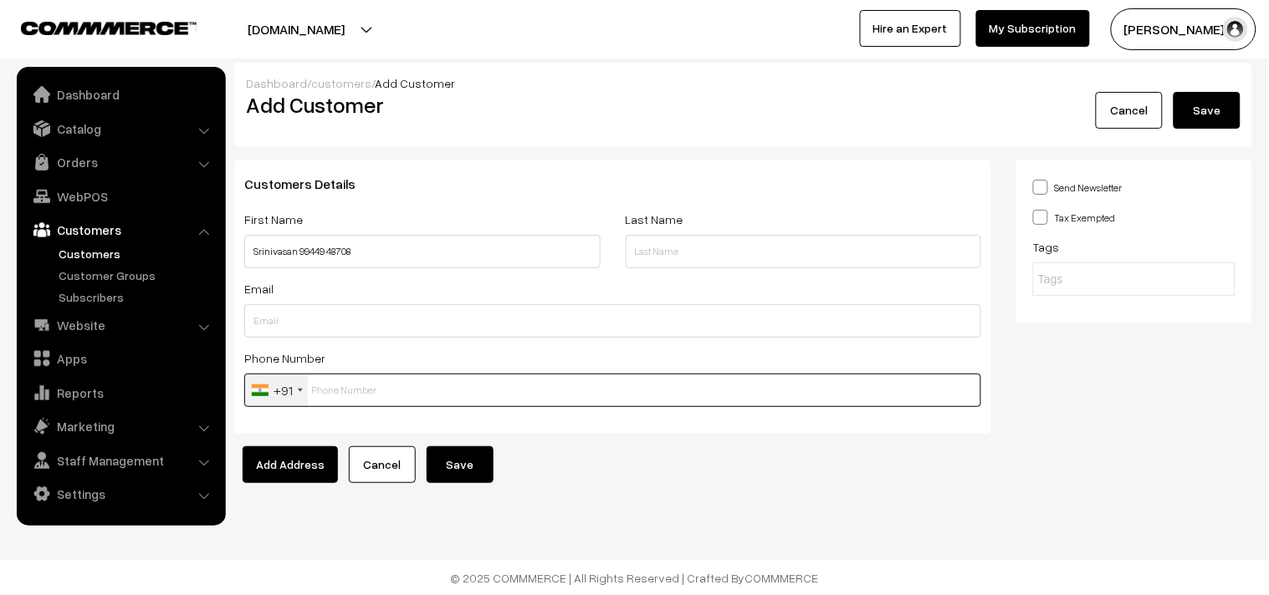
click at [353, 396] on input "text" at bounding box center [612, 390] width 737 height 33
paste input "99449 4870"
click at [344, 381] on input "99449 4870" at bounding box center [612, 390] width 737 height 33
type input "9944948708"
click at [457, 461] on button "Save" at bounding box center [459, 465] width 67 height 37
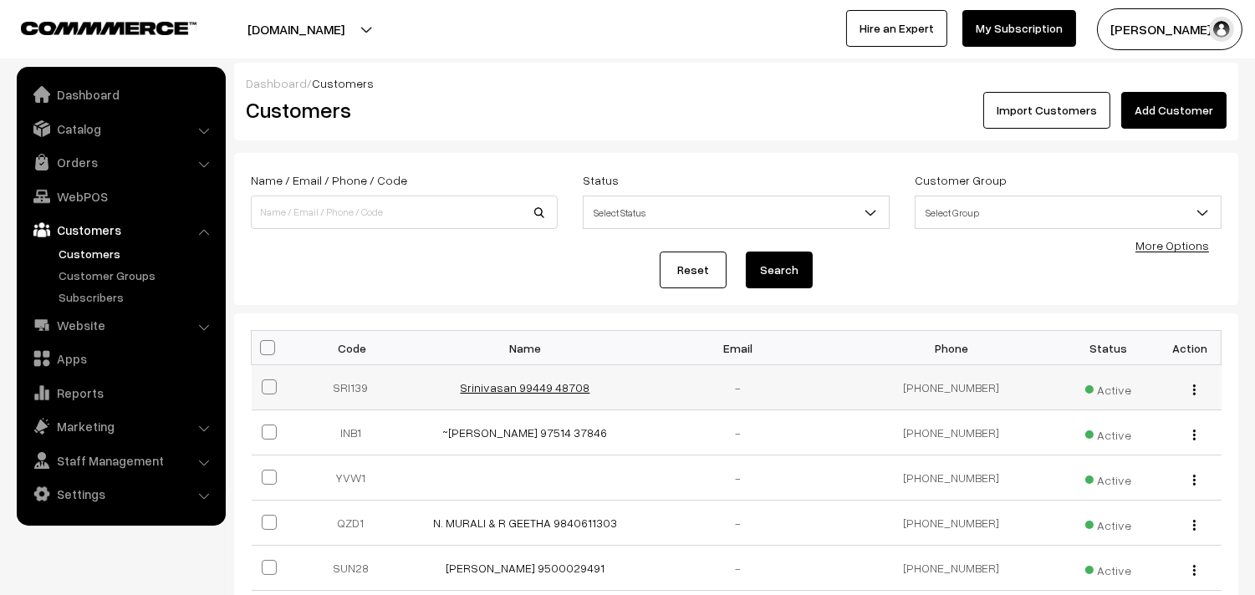
click at [557, 388] on link "Srinivasan 99449 48708" at bounding box center [526, 387] width 130 height 14
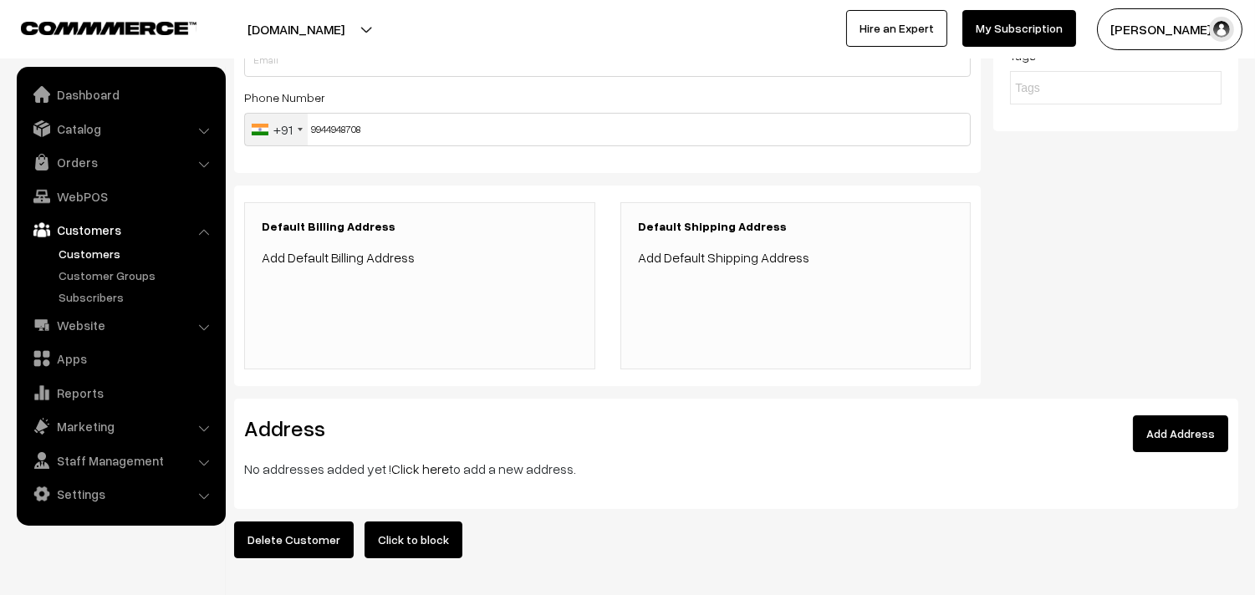
scroll to position [329, 0]
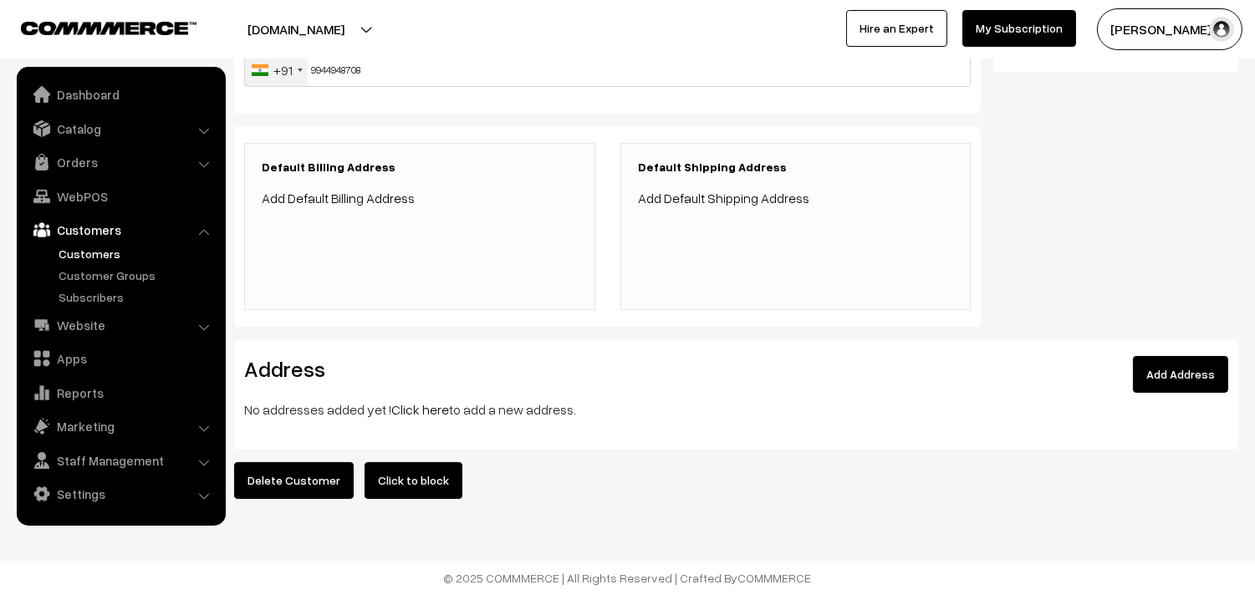
click at [423, 401] on link "Click here" at bounding box center [420, 409] width 58 height 17
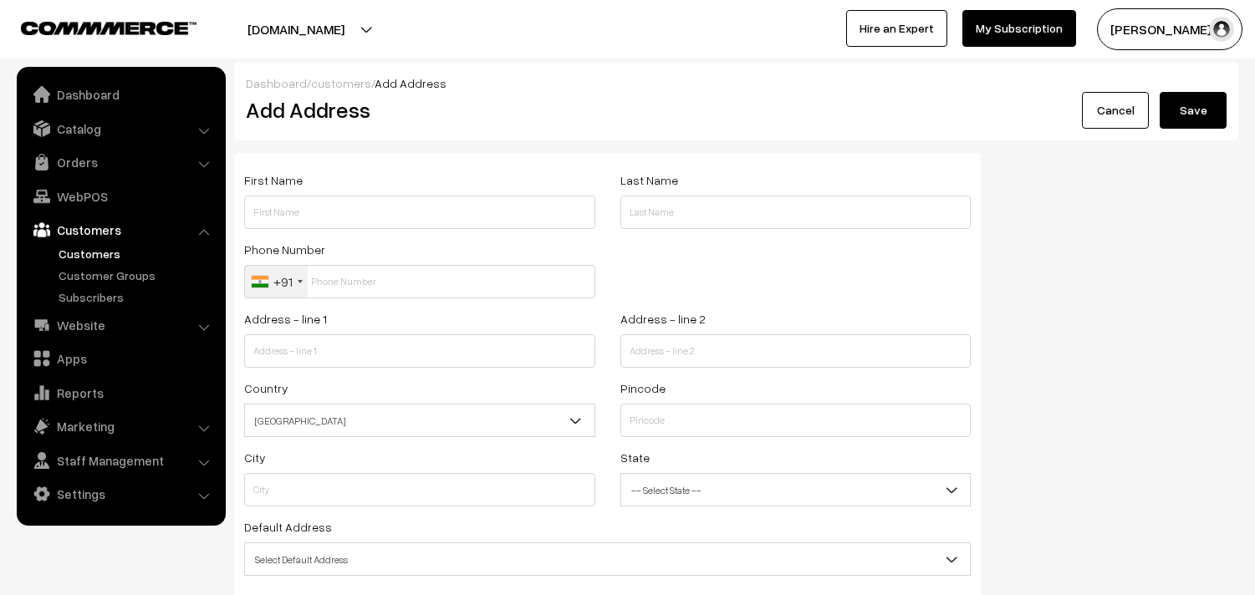
click at [351, 202] on input "text" at bounding box center [419, 212] width 351 height 33
paste input "~N.Srinivasan"
paste input "99449 48708"
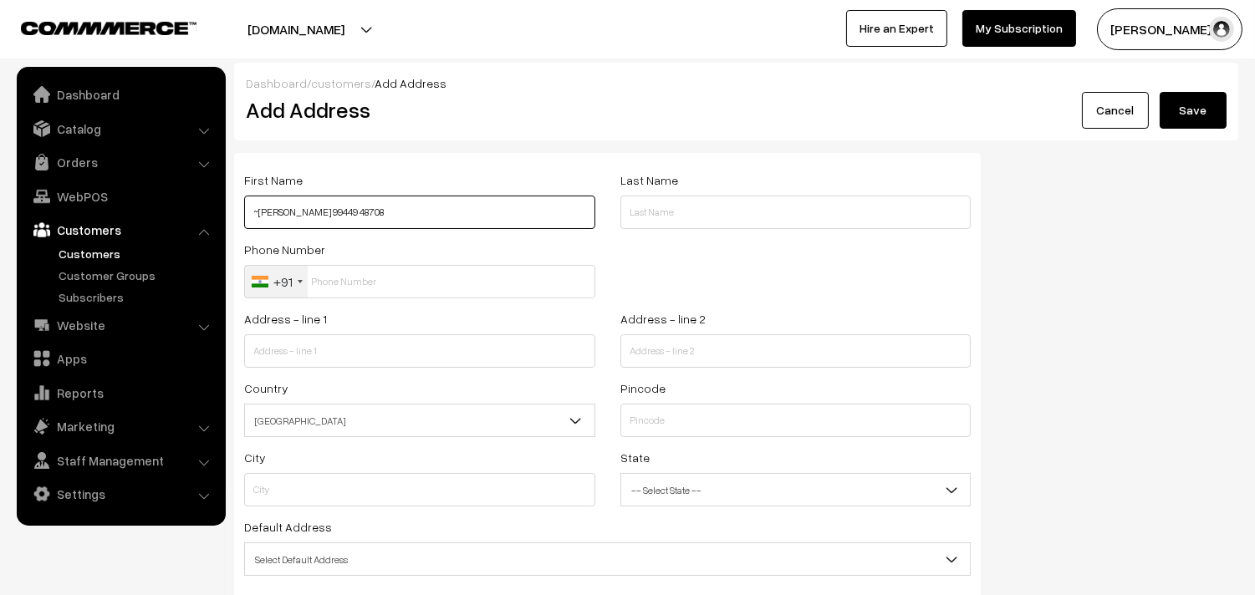
type input "~[PERSON_NAME] 99449 48708"
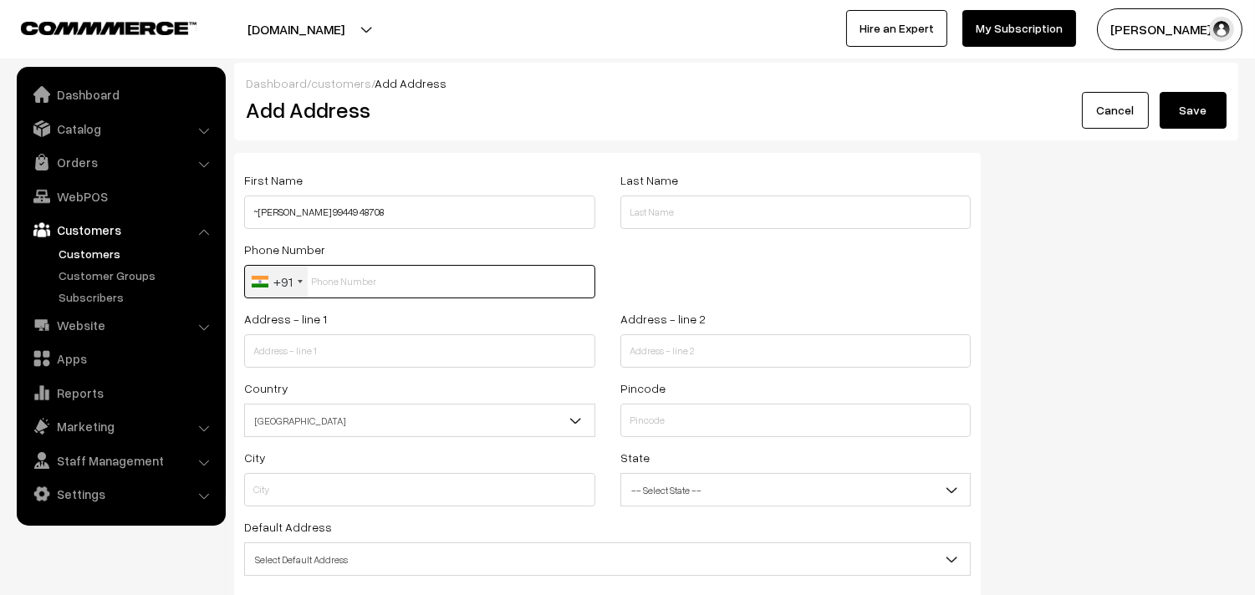
click at [357, 284] on input "text" at bounding box center [419, 281] width 351 height 33
paste input "99449 4870"
click at [329, 284] on input "99449 4870" at bounding box center [419, 281] width 351 height 33
type input "9944948708"
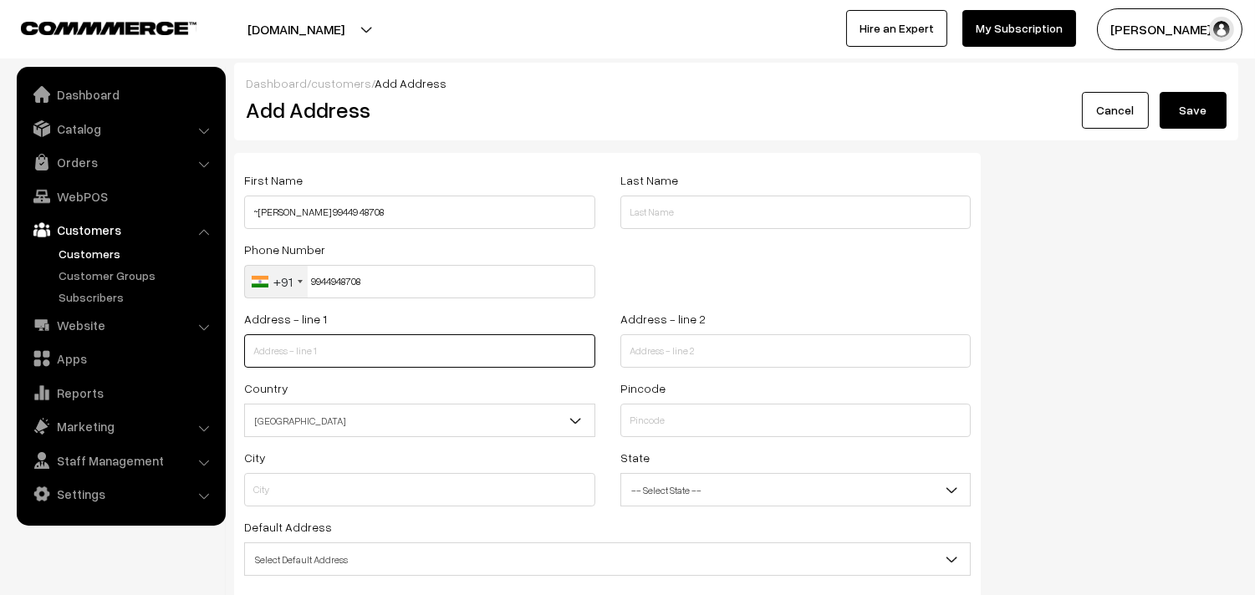
click at [353, 350] on input "text" at bounding box center [419, 350] width 351 height 33
paste input "Flat no2 ground floor sholingar apartments 151. 78 vrpillai street triplicane"
drag, startPoint x: 382, startPoint y: 355, endPoint x: 585, endPoint y: 365, distance: 203.4
click at [597, 361] on div "Address - line 1 Flat no2 ground floor sholingar apartments 151. 78 vrpillai st…" at bounding box center [420, 343] width 376 height 69
type input "Flat no2 ground floor sholingar"
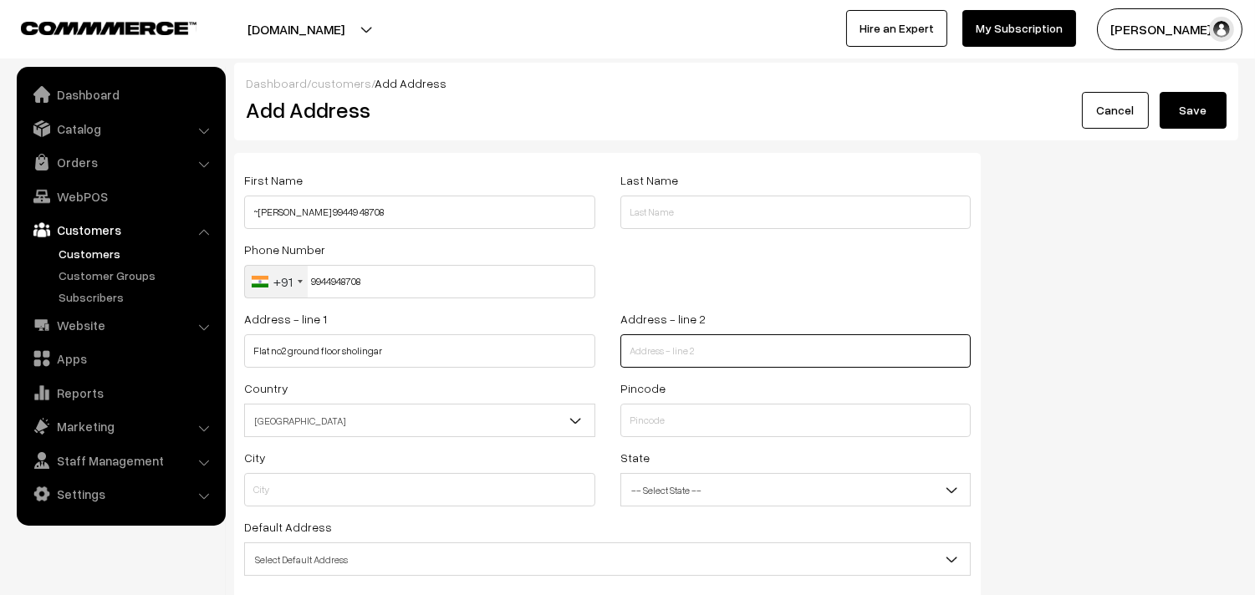
click at [675, 356] on input "text" at bounding box center [795, 350] width 351 height 33
paste input "apartments 151. 78 vrpillai street triplicane"
type input "apartments 151. 78 vrpillai street triplicane"
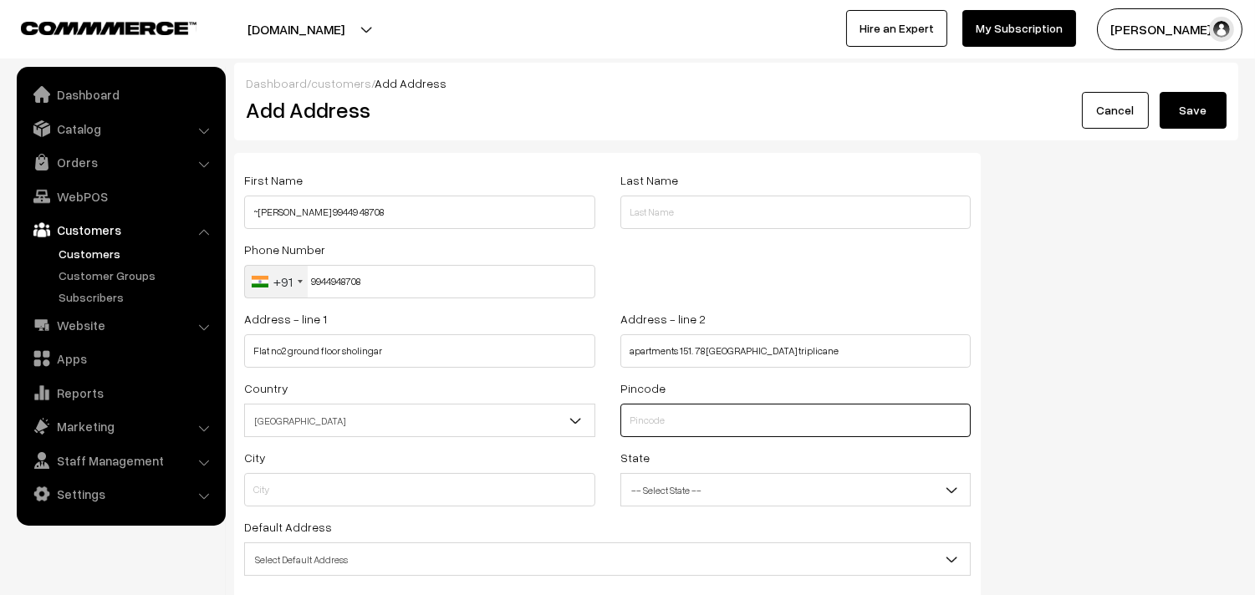
click at [669, 427] on input "text" at bounding box center [795, 420] width 351 height 33
type input "600005"
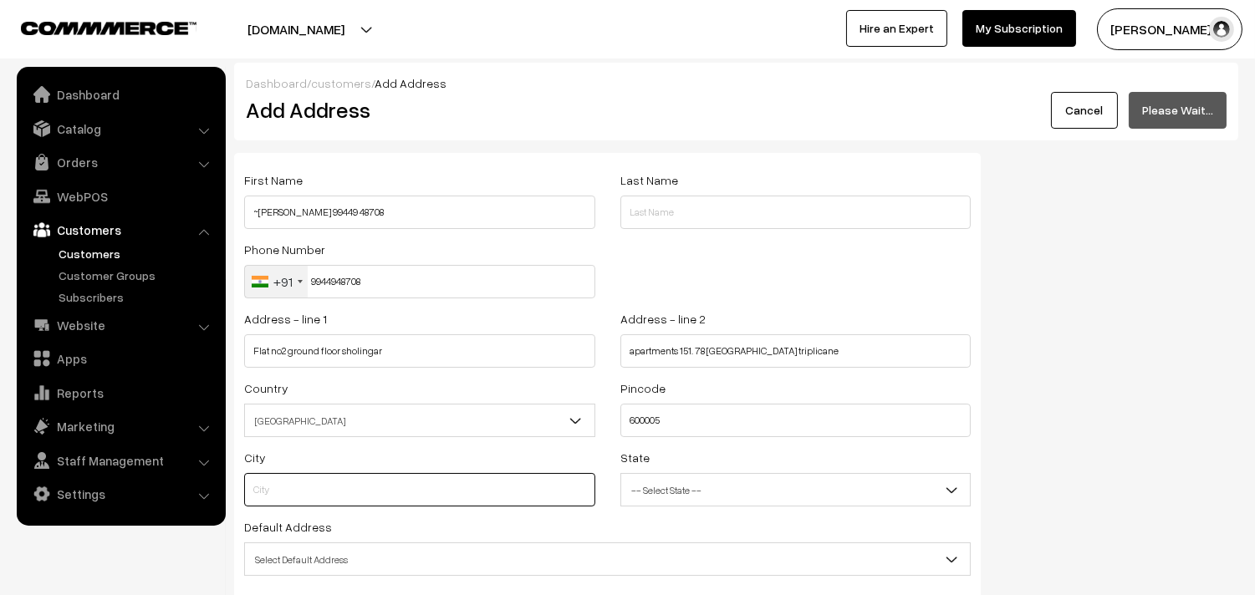
type input "Chennai"
select select "Tamil Nadu"
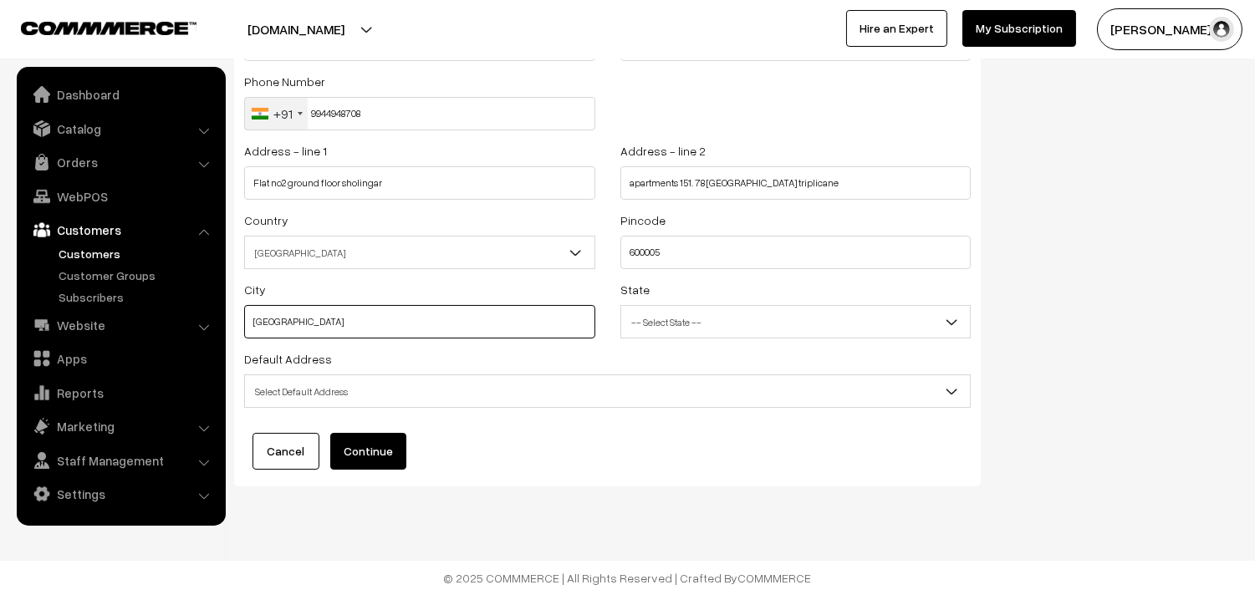
scroll to position [169, 0]
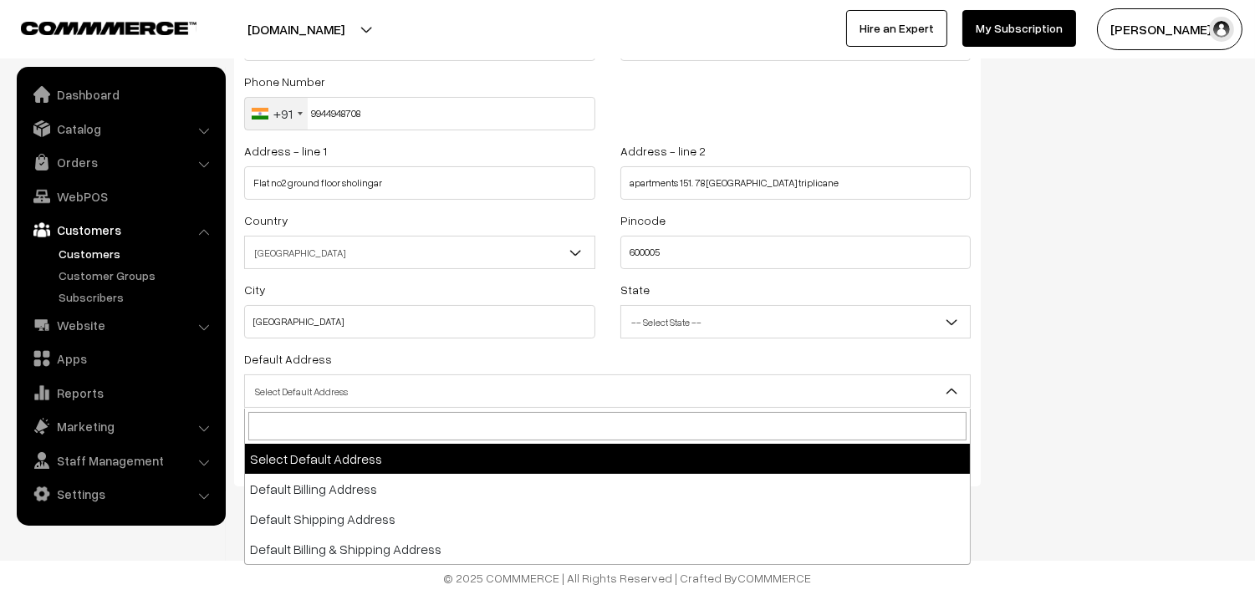
click at [319, 396] on span "Select Default Address" at bounding box center [607, 391] width 725 height 29
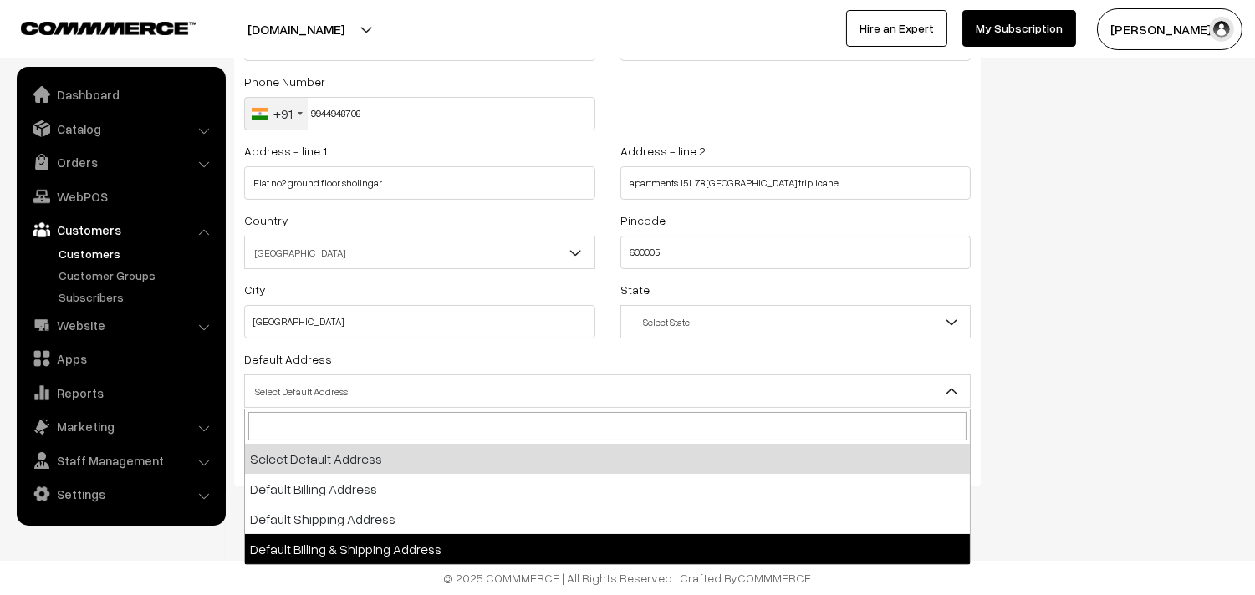
select select "3"
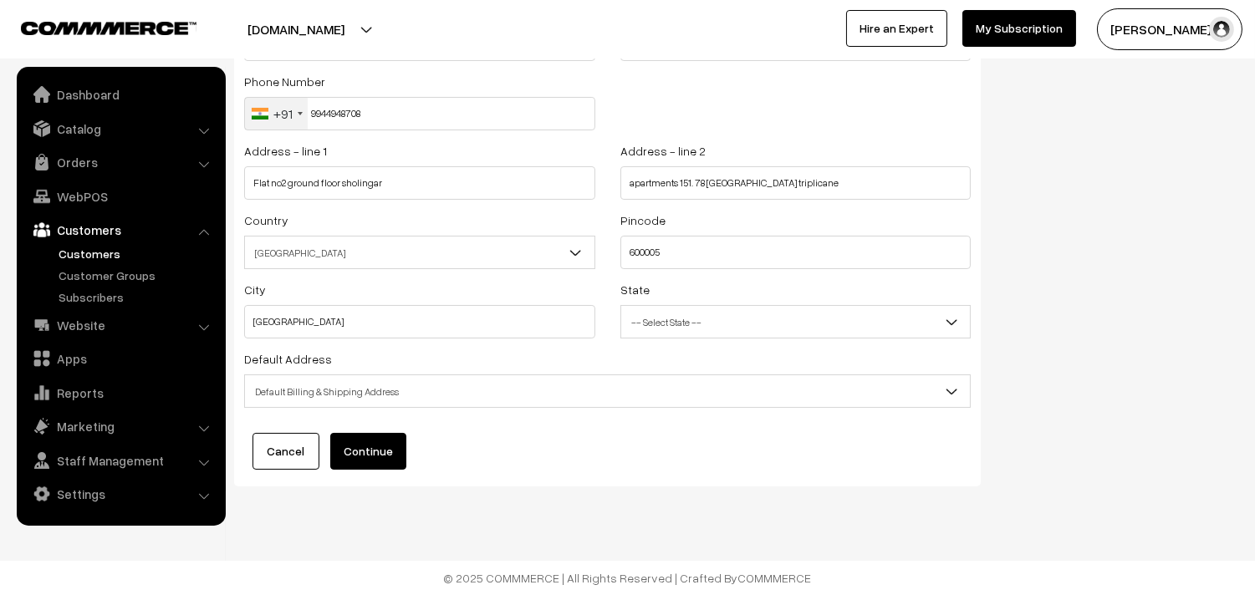
click at [347, 453] on button "Continue" at bounding box center [368, 451] width 76 height 37
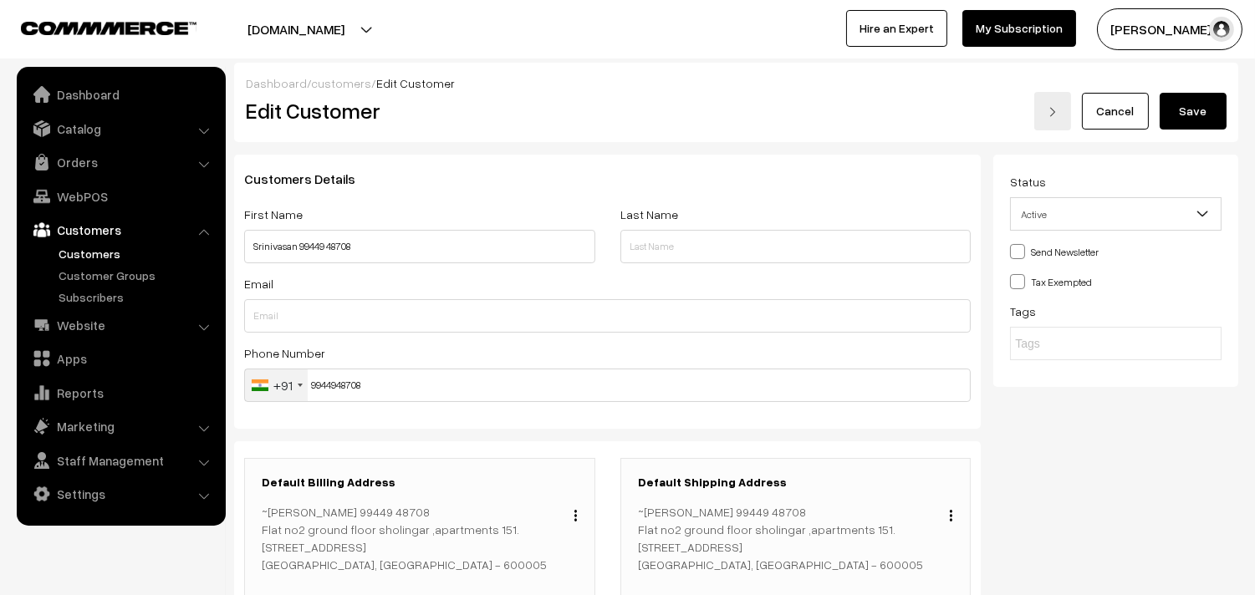
click at [1197, 109] on button "Save" at bounding box center [1193, 111] width 67 height 37
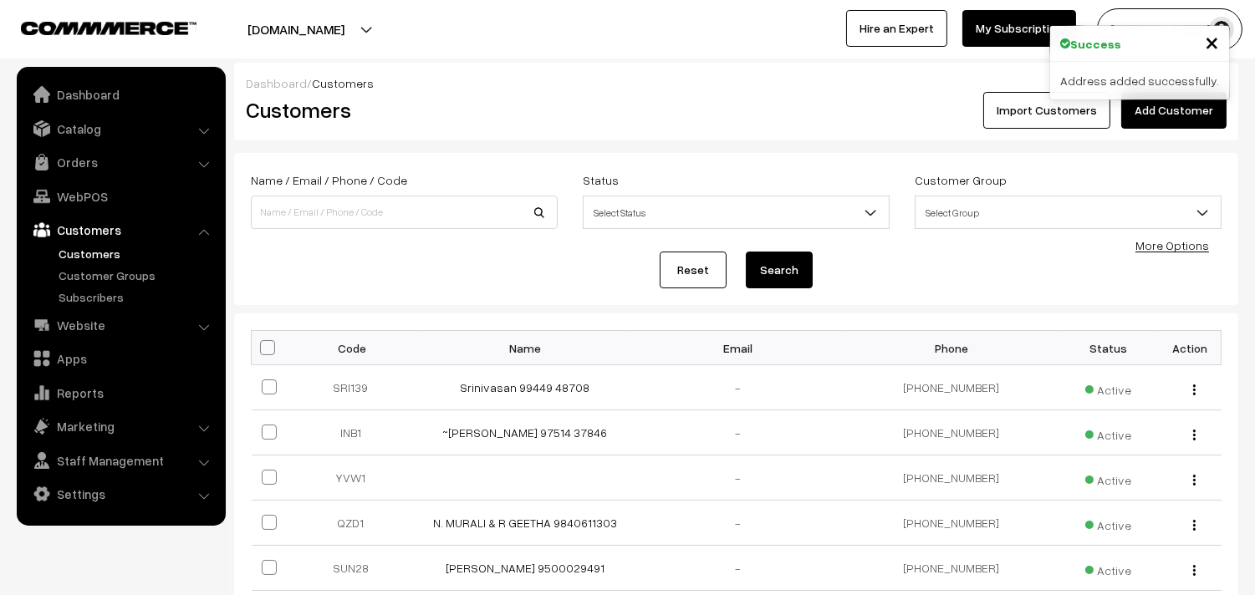
drag, startPoint x: 460, startPoint y: 391, endPoint x: 404, endPoint y: 350, distance: 69.9
click at [590, 390] on td "Srinivasan 99449 48708" at bounding box center [525, 387] width 213 height 45
copy link "Srinivasan 99449 48708"
click at [111, 204] on link "WebPOS" at bounding box center [120, 196] width 199 height 30
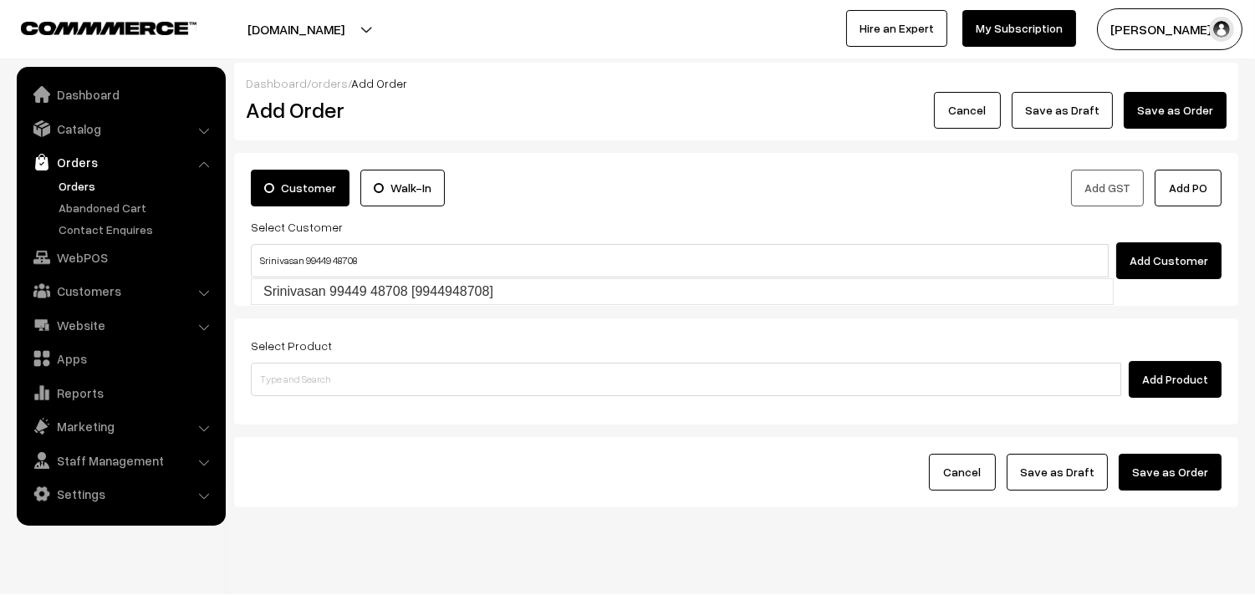
click at [294, 285] on link "Srinivasan 99449 48708 [9944948708]" at bounding box center [682, 291] width 861 height 25
type input "Srinivasan 99449 48708"
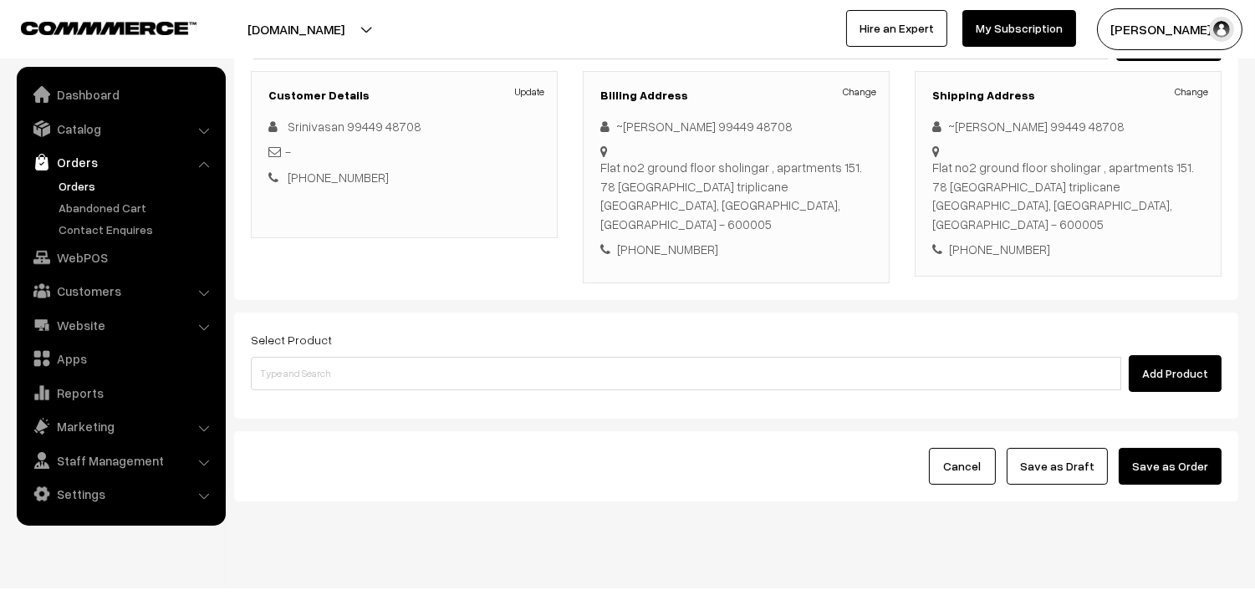
scroll to position [227, 0]
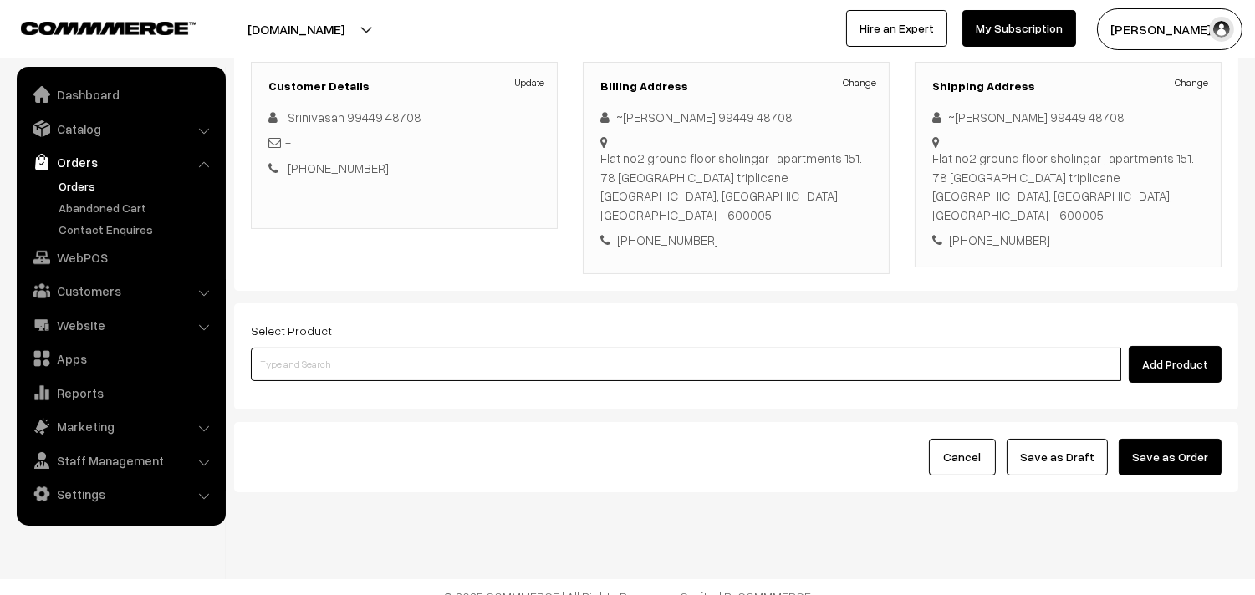
click at [496, 348] on input at bounding box center [686, 364] width 870 height 33
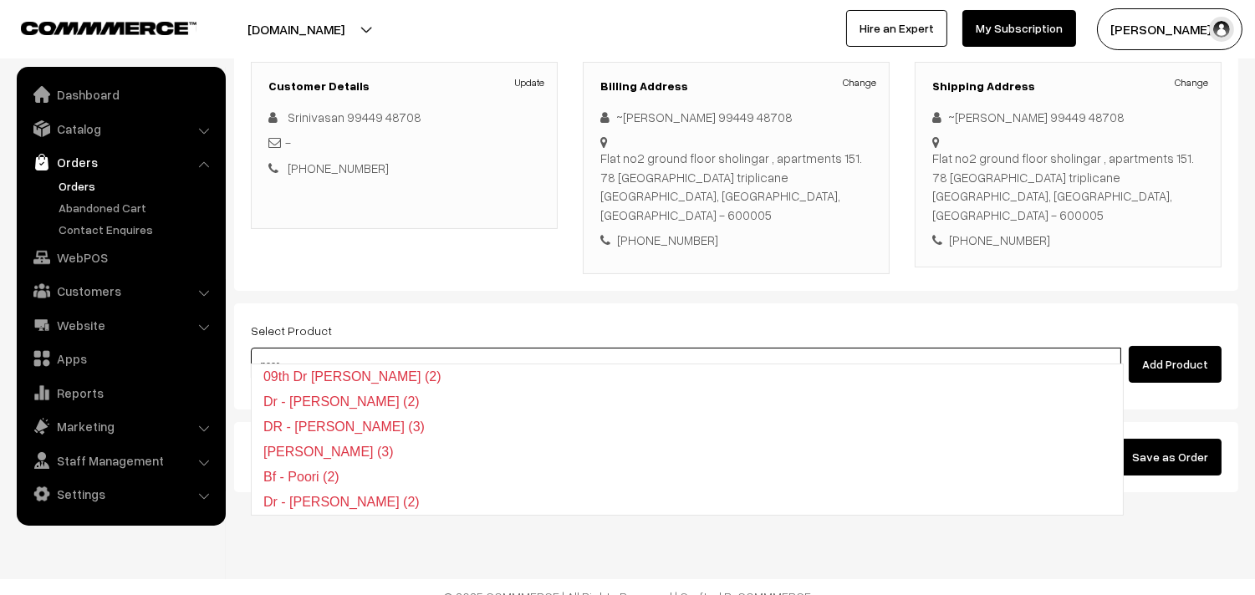
type input "Dr - Poori (2)"
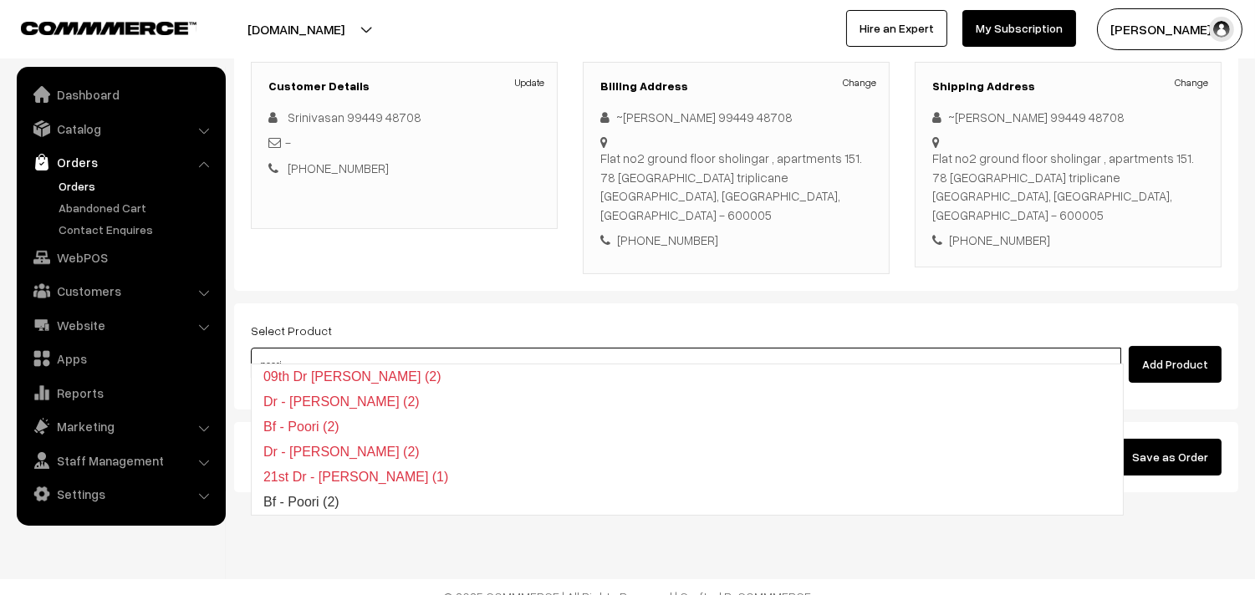
type input "Bf - Poori (2)"
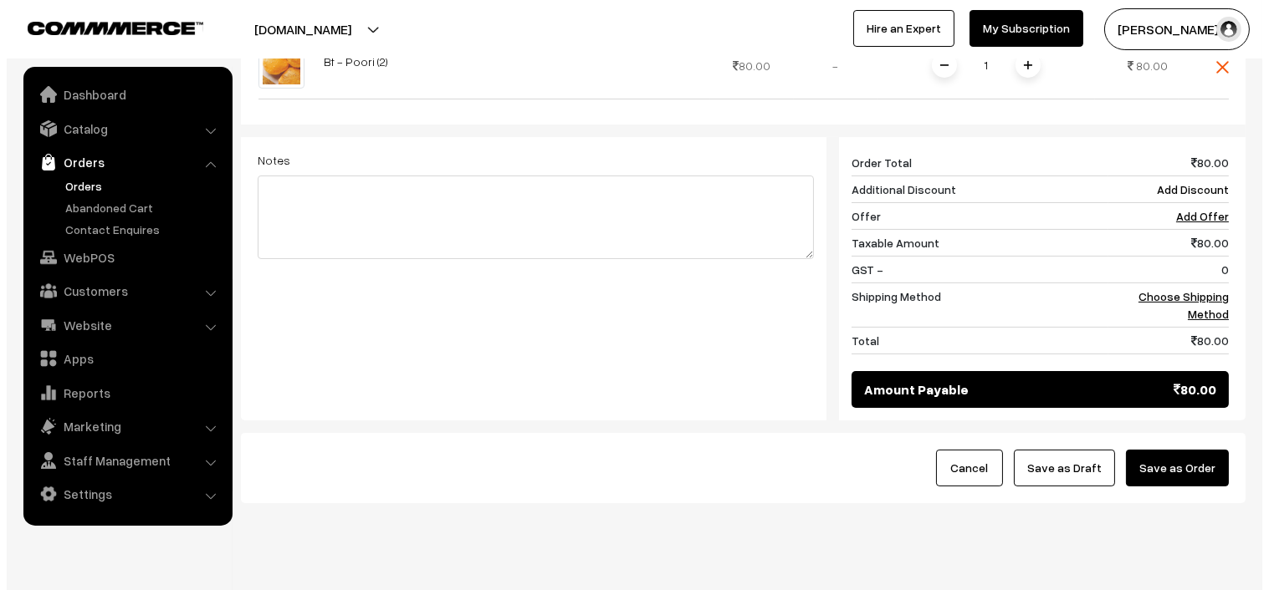
scroll to position [636, 0]
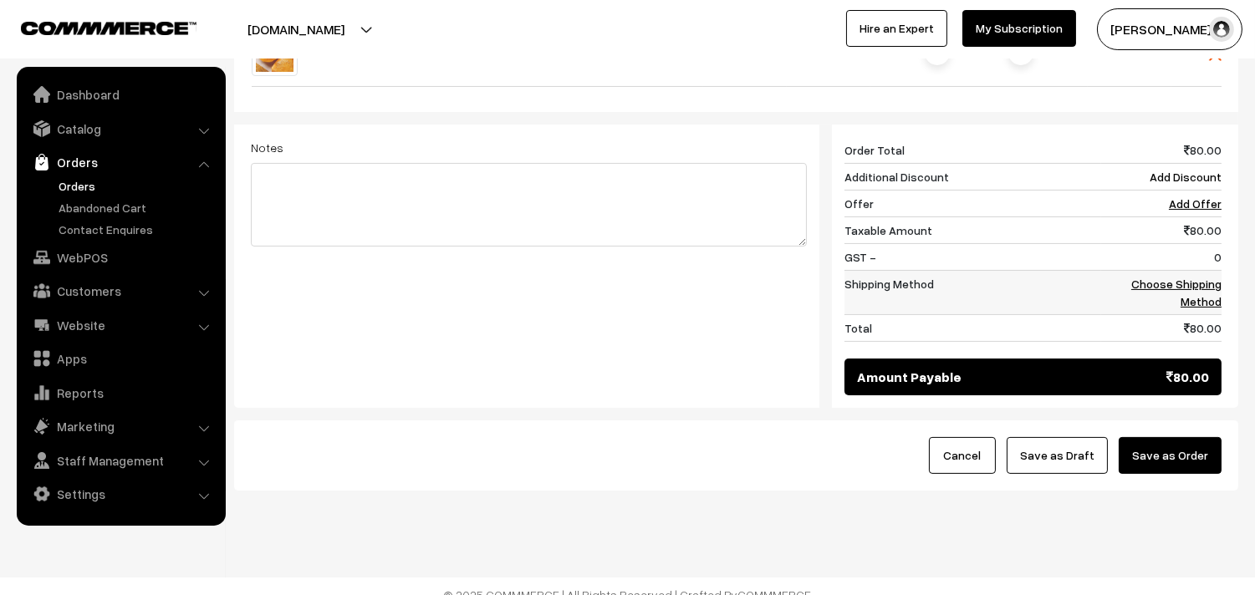
click at [1200, 277] on link "Choose Shipping Method" at bounding box center [1176, 293] width 90 height 32
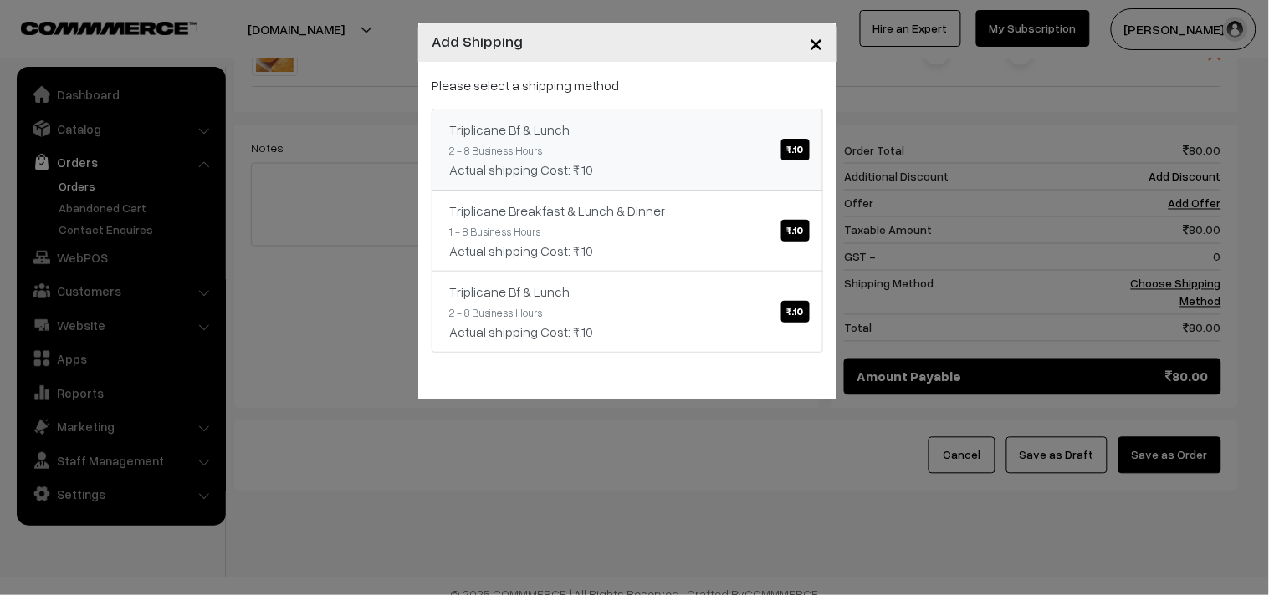
click at [584, 135] on div "Triplicane Bf & Lunch ₹.10" at bounding box center [627, 130] width 356 height 20
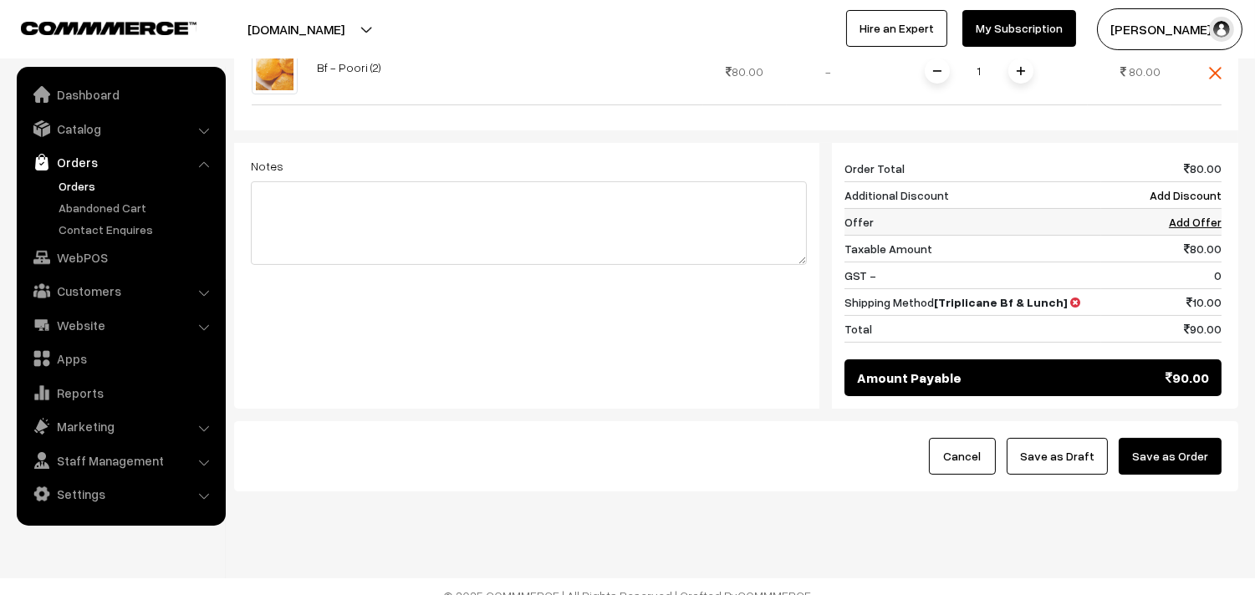
scroll to position [339, 0]
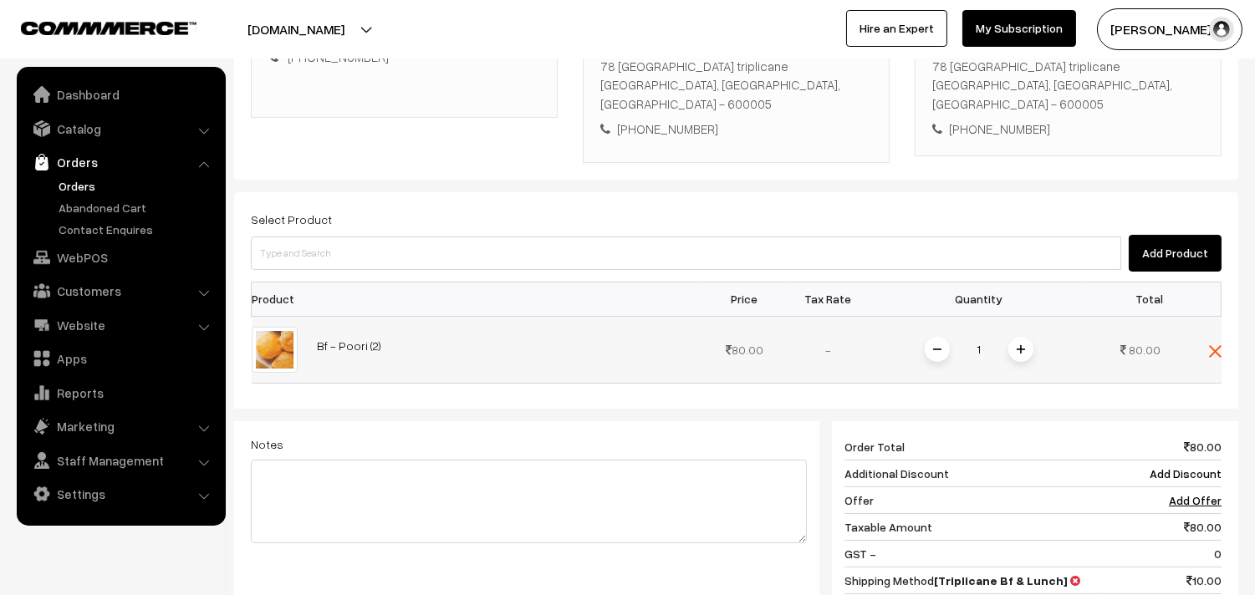
click at [1015, 337] on span at bounding box center [1020, 349] width 25 height 25
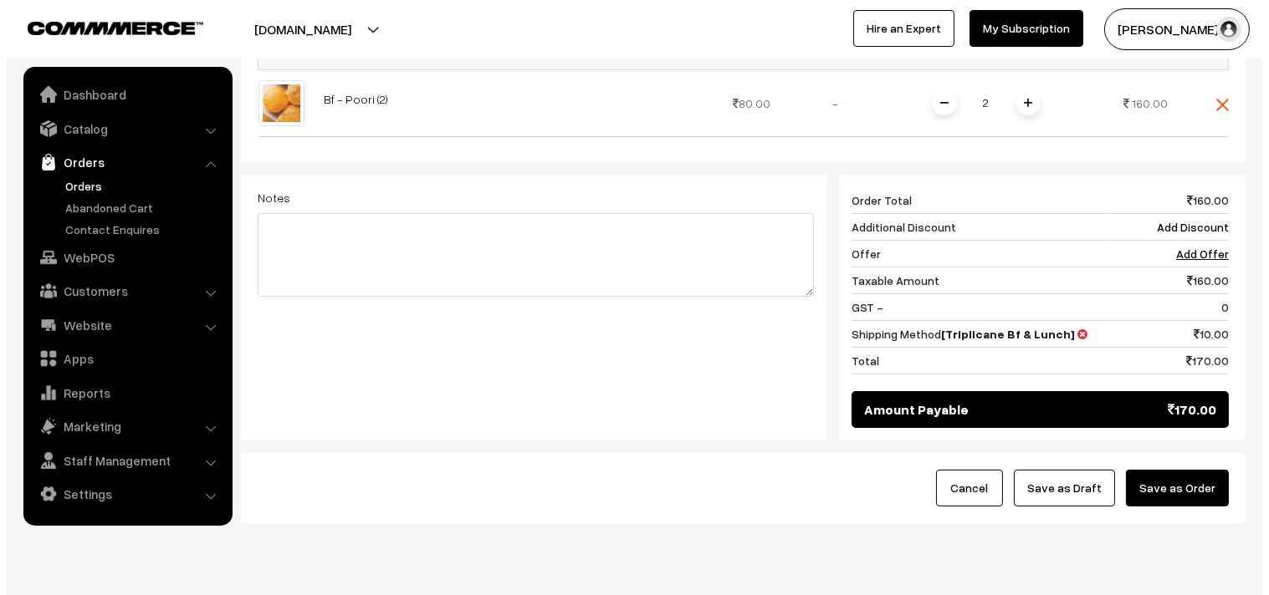
scroll to position [617, 0]
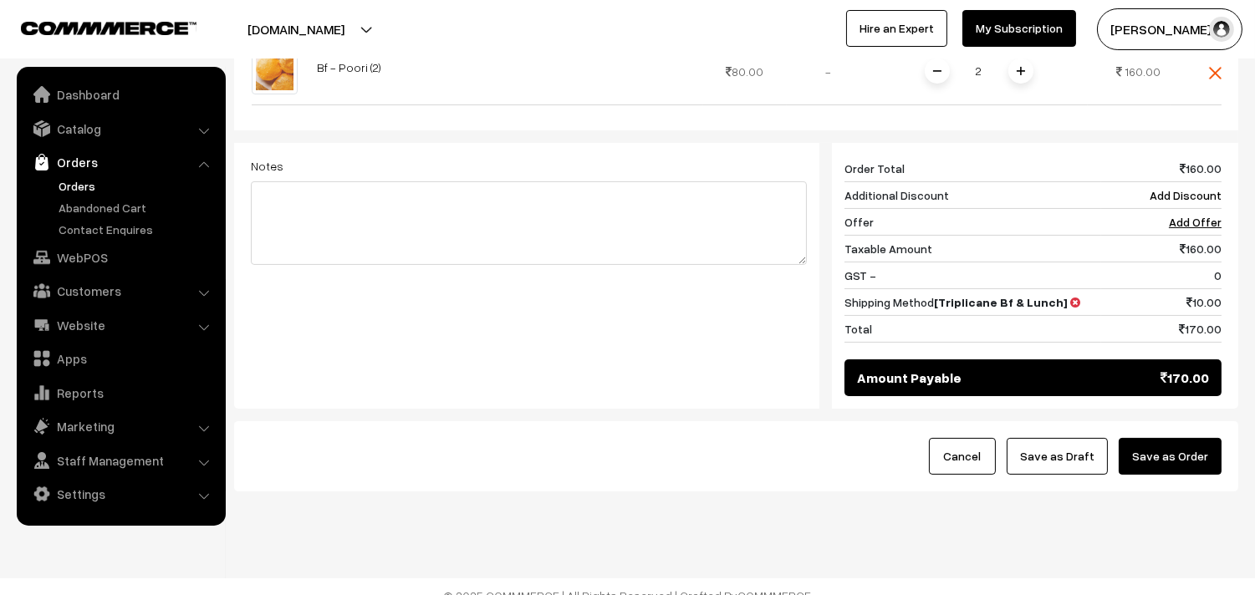
click at [1182, 438] on button "Save as Order" at bounding box center [1170, 456] width 103 height 37
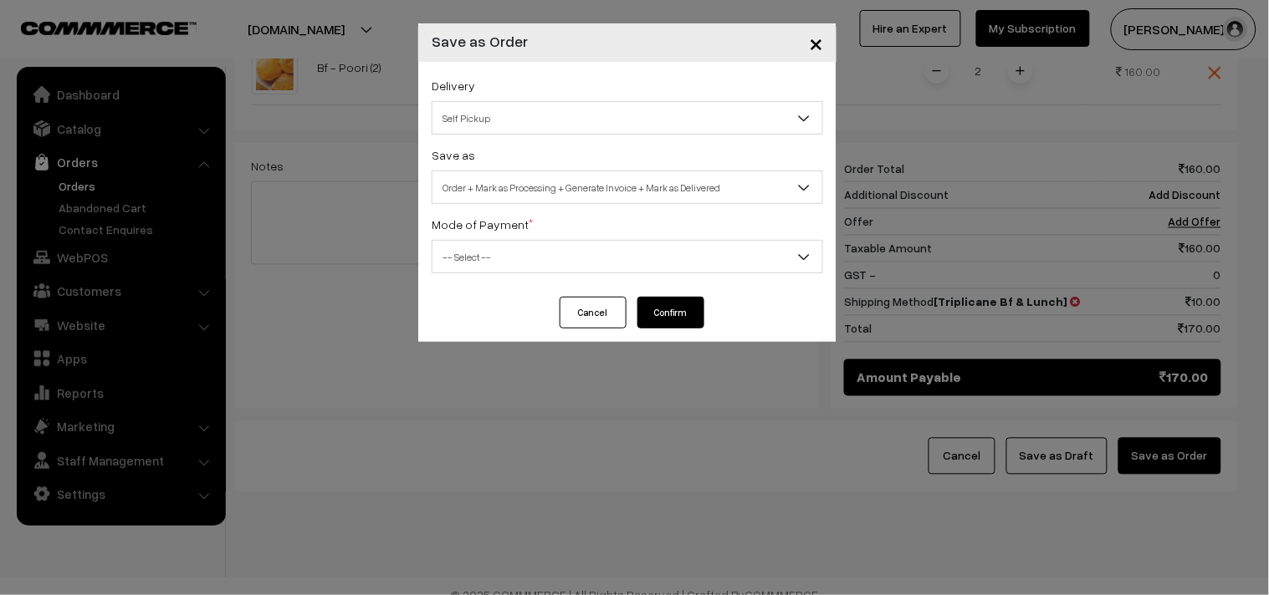
click at [544, 193] on span "Order + Mark as Processing + Generate Invoice + Mark as Delivered" at bounding box center [627, 187] width 390 height 29
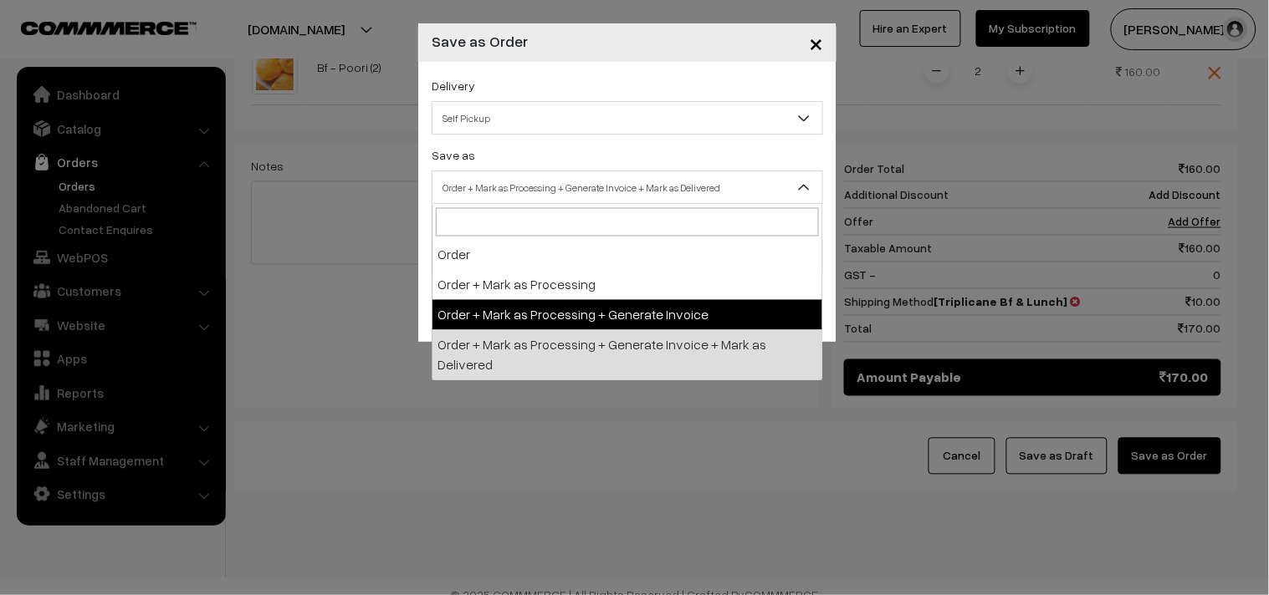
select select "3"
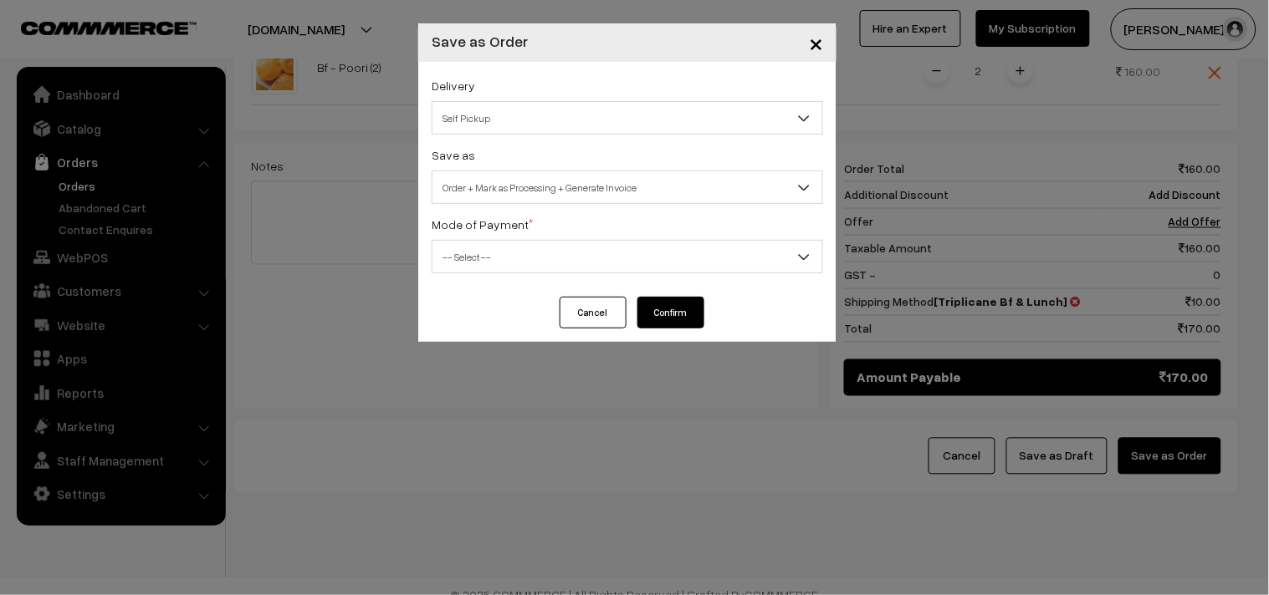
click at [483, 257] on span "-- Select --" at bounding box center [627, 256] width 390 height 29
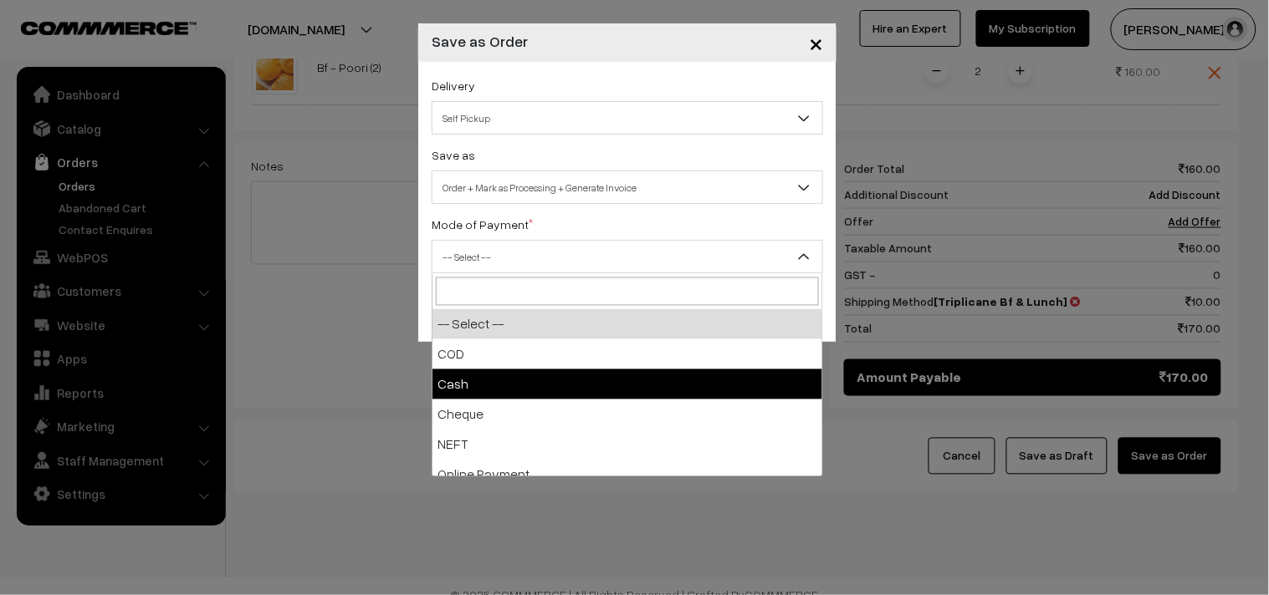
drag, startPoint x: 464, startPoint y: 369, endPoint x: 472, endPoint y: 383, distance: 16.1
select select "1"
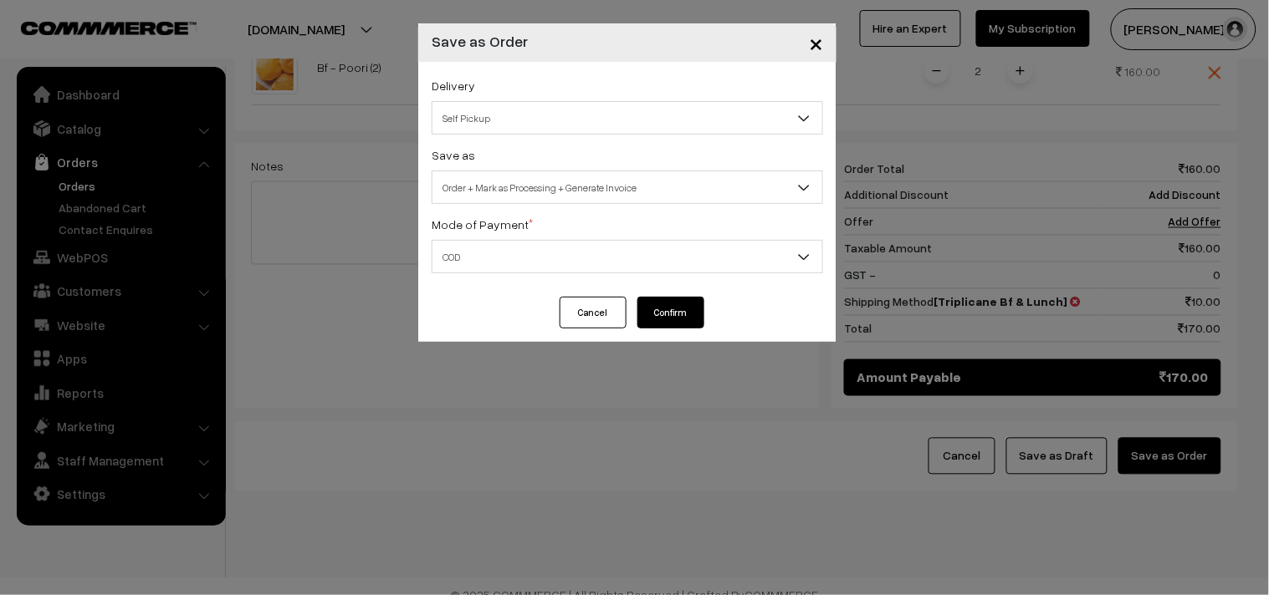
click at [674, 305] on button "Confirm" at bounding box center [670, 313] width 67 height 32
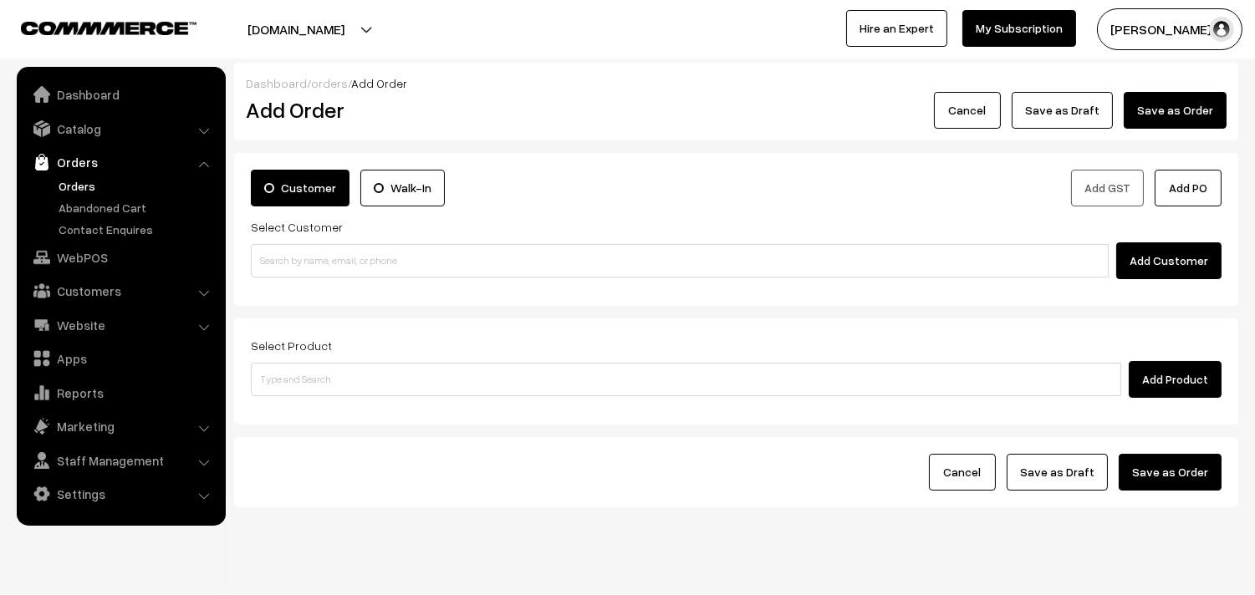
click at [71, 184] on link "Orders" at bounding box center [137, 186] width 166 height 18
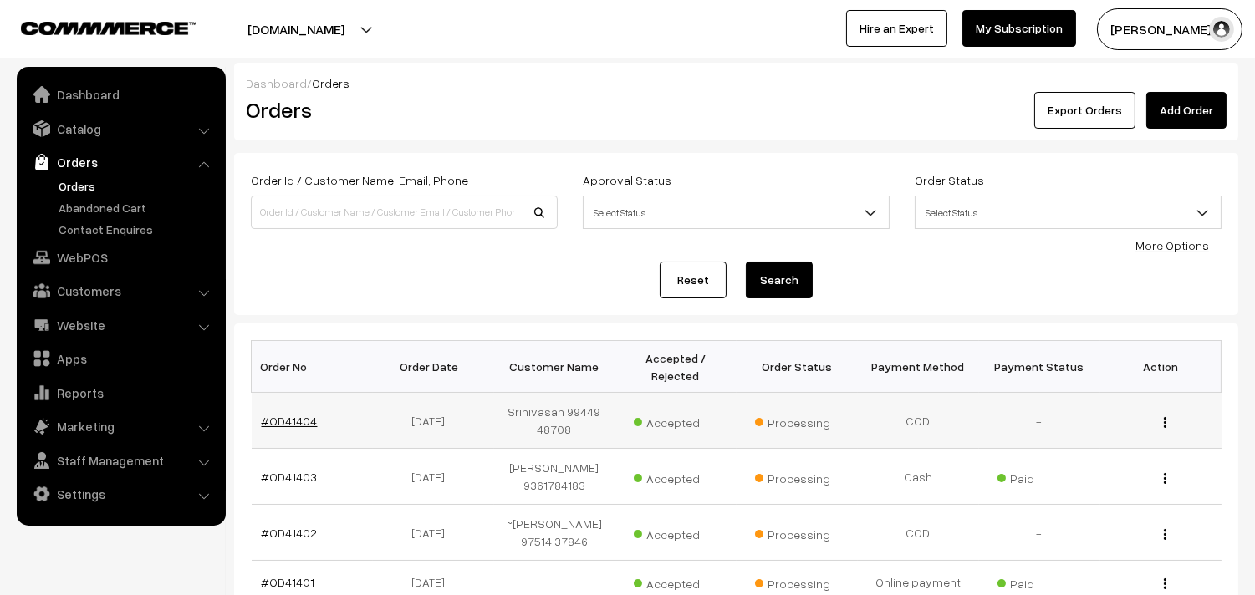
click at [299, 421] on link "#OD41404" at bounding box center [290, 421] width 56 height 14
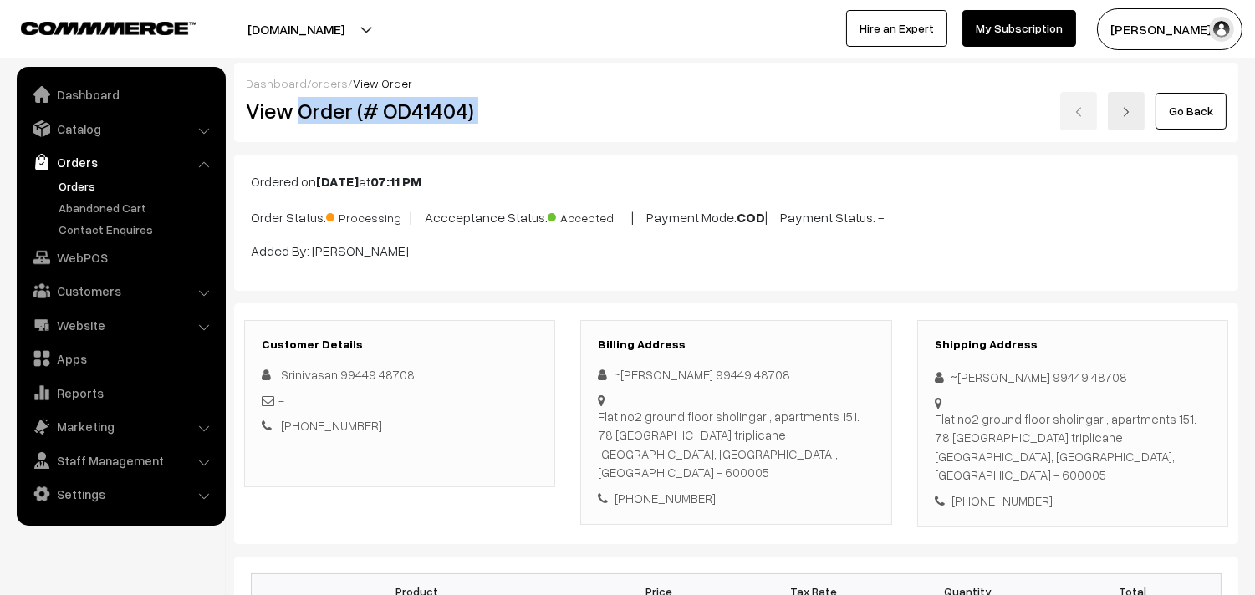
drag, startPoint x: 658, startPoint y: 95, endPoint x: 666, endPoint y: 94, distance: 8.5
click at [671, 94] on div "View Order (# OD41404) Go Back" at bounding box center [736, 111] width 1006 height 38
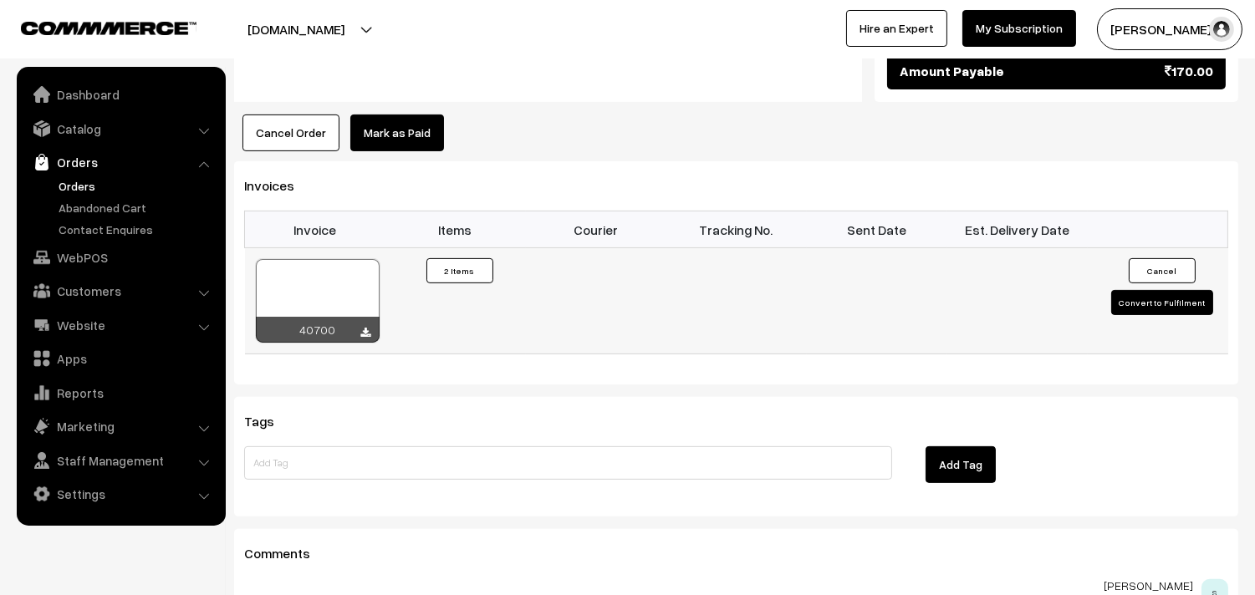
scroll to position [743, 0]
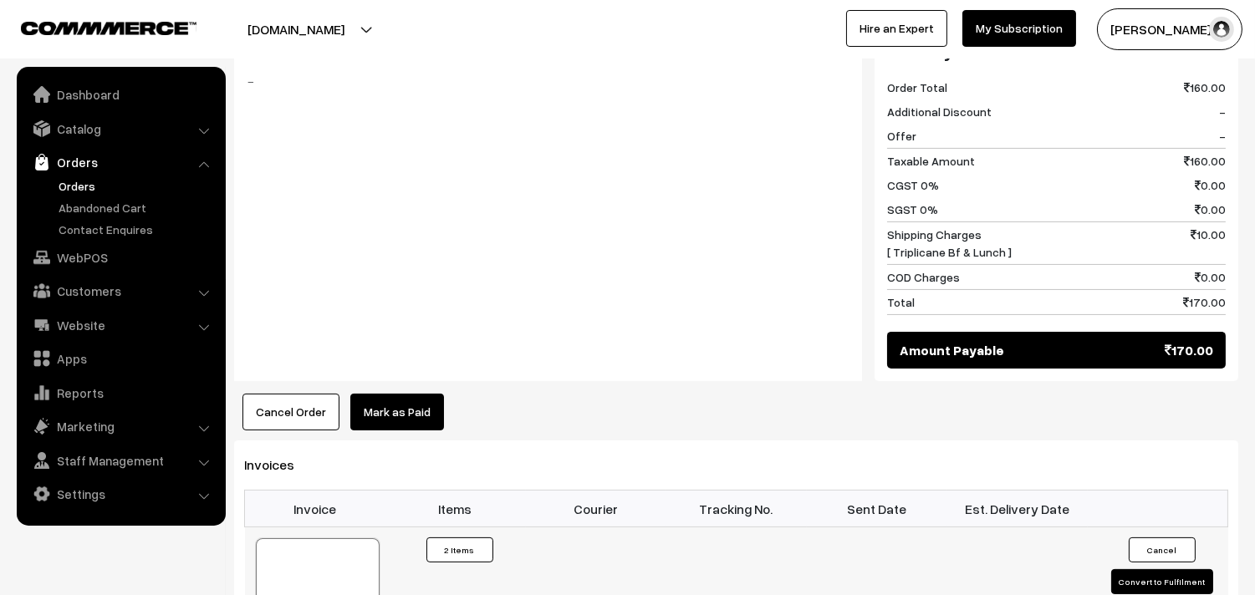
click at [326, 539] on div at bounding box center [318, 581] width 124 height 84
click at [89, 179] on link "Orders" at bounding box center [137, 186] width 166 height 18
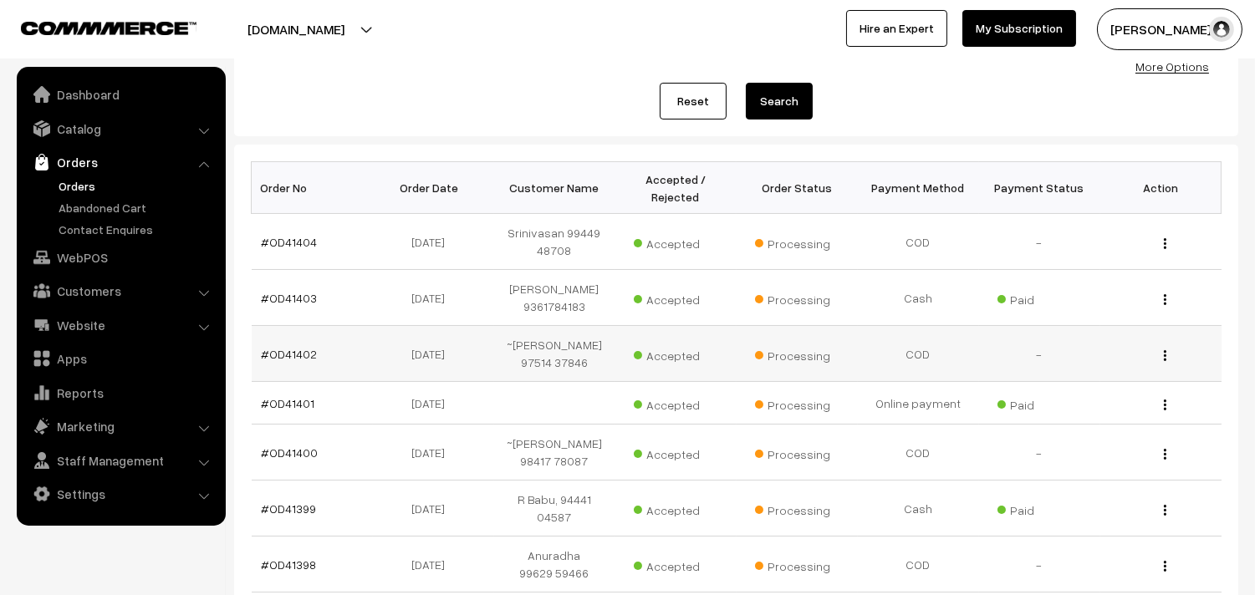
scroll to position [186, 0]
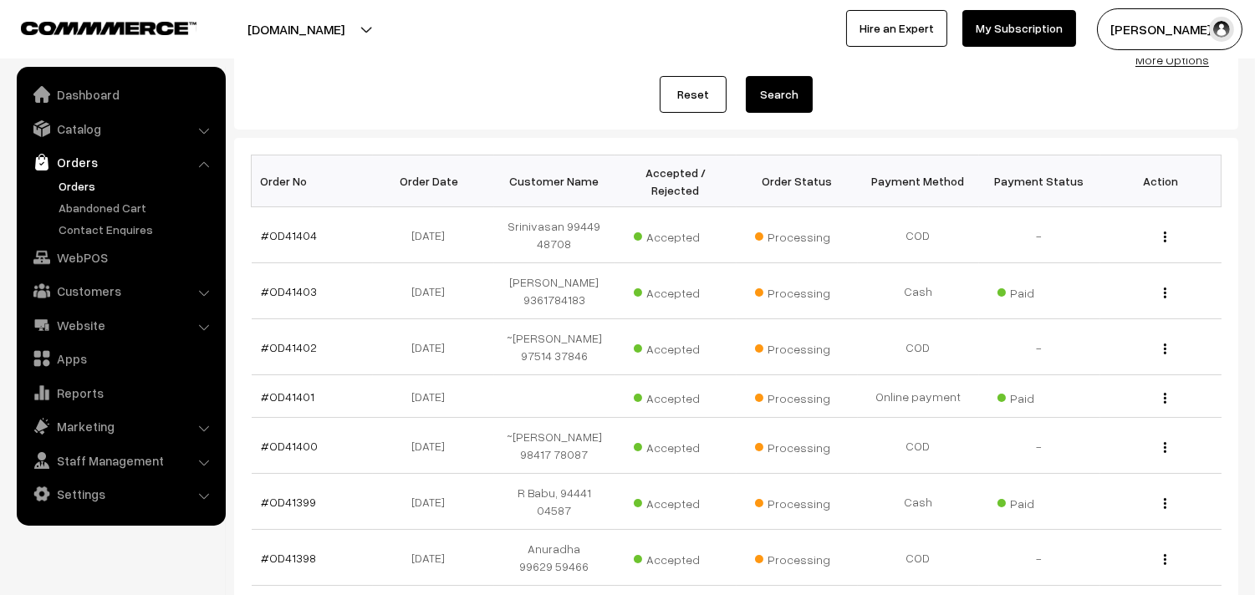
click at [88, 187] on link "Orders" at bounding box center [137, 186] width 166 height 18
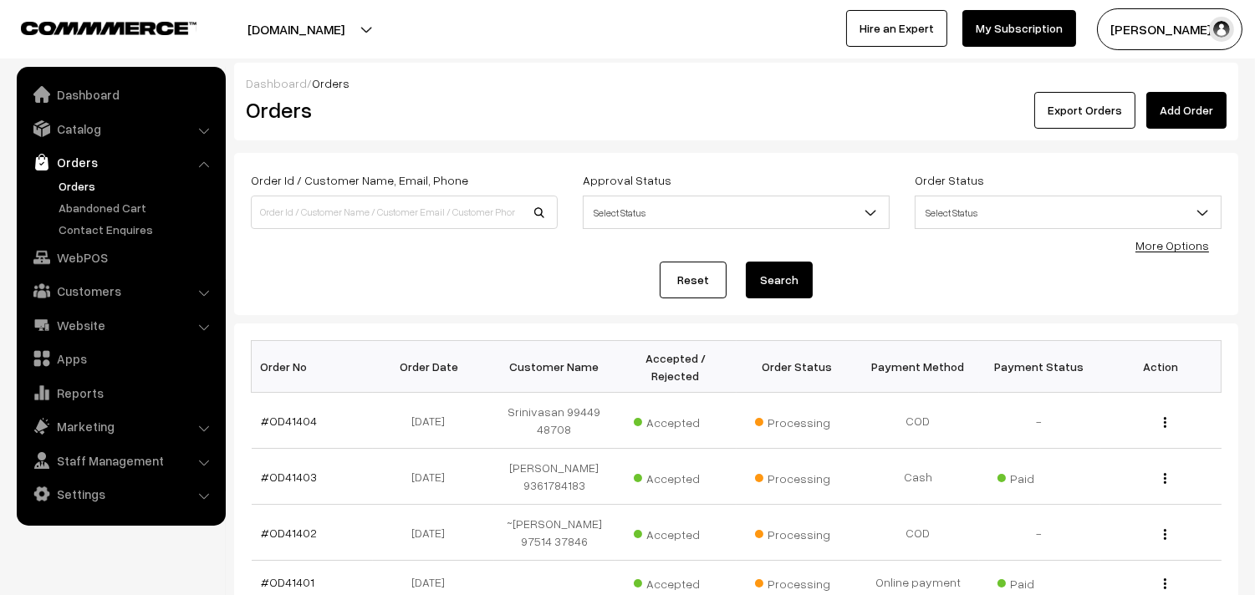
click at [69, 177] on link "Orders" at bounding box center [137, 186] width 166 height 18
click at [64, 189] on link "Orders" at bounding box center [137, 186] width 166 height 18
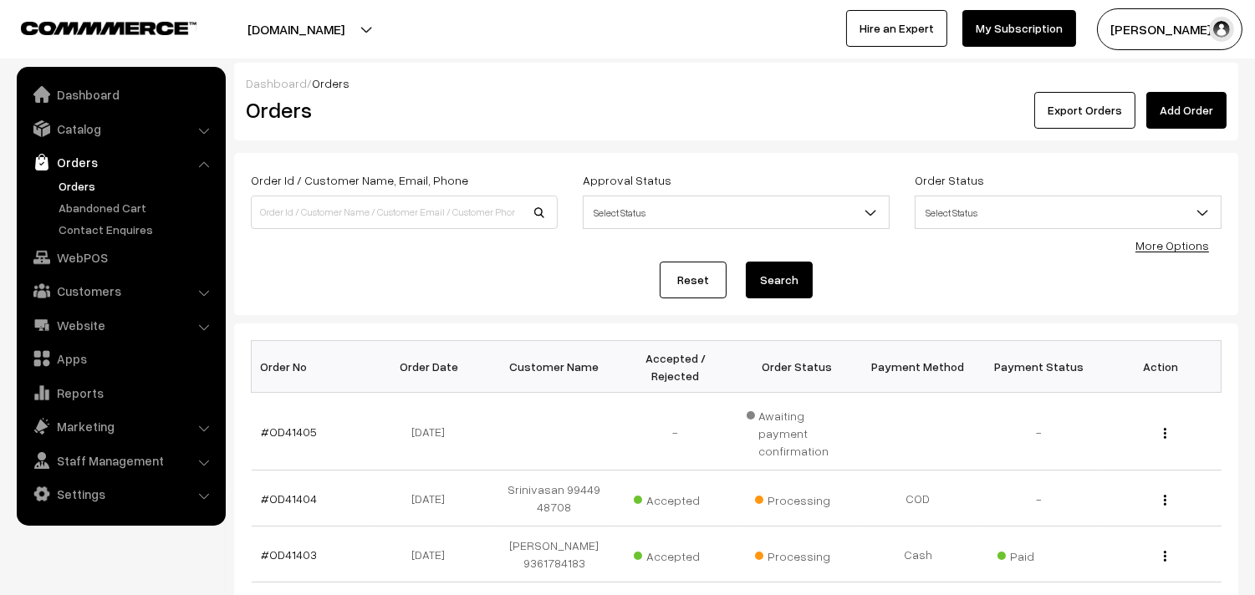
click at [90, 180] on link "Orders" at bounding box center [137, 186] width 166 height 18
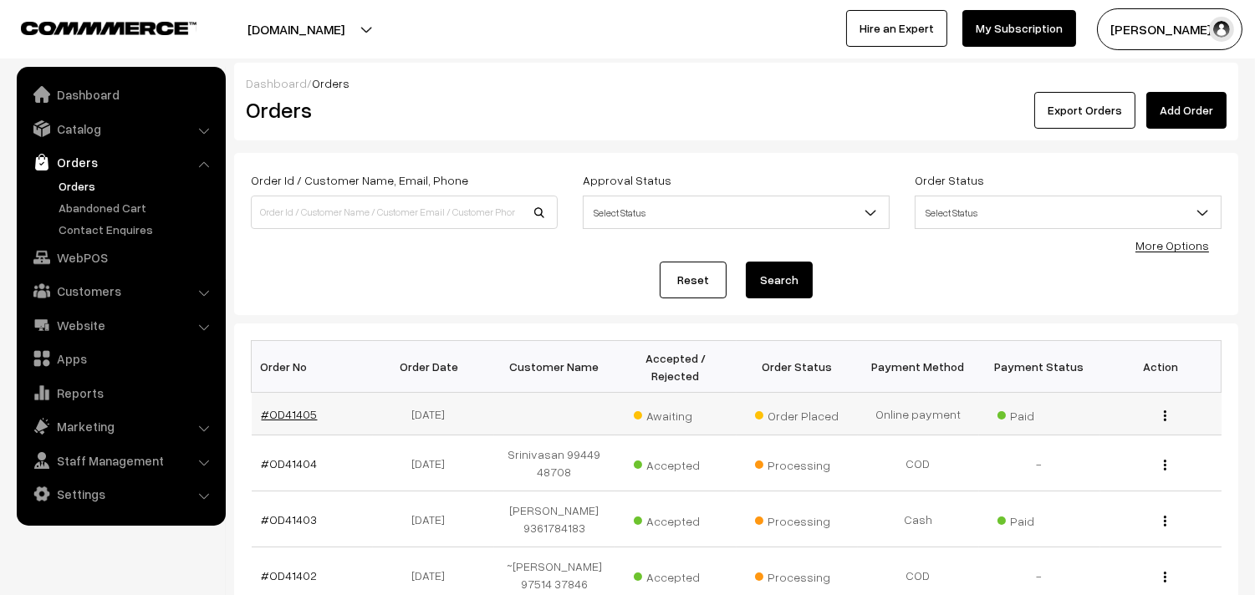
click at [293, 420] on link "#OD41405" at bounding box center [290, 414] width 56 height 14
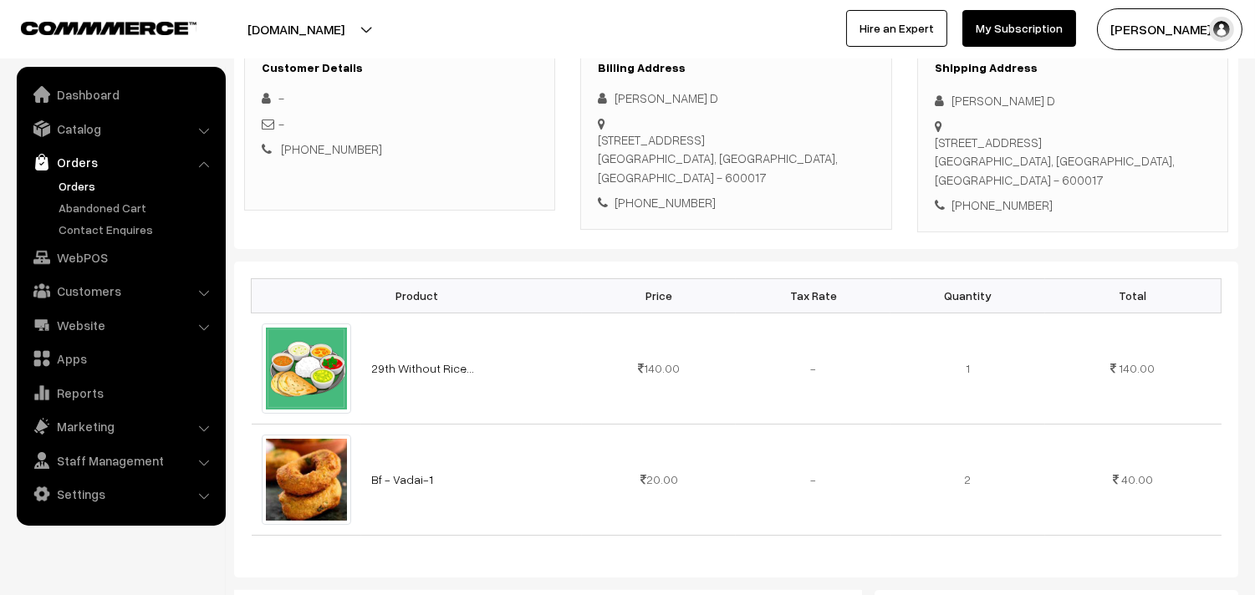
scroll to position [93, 0]
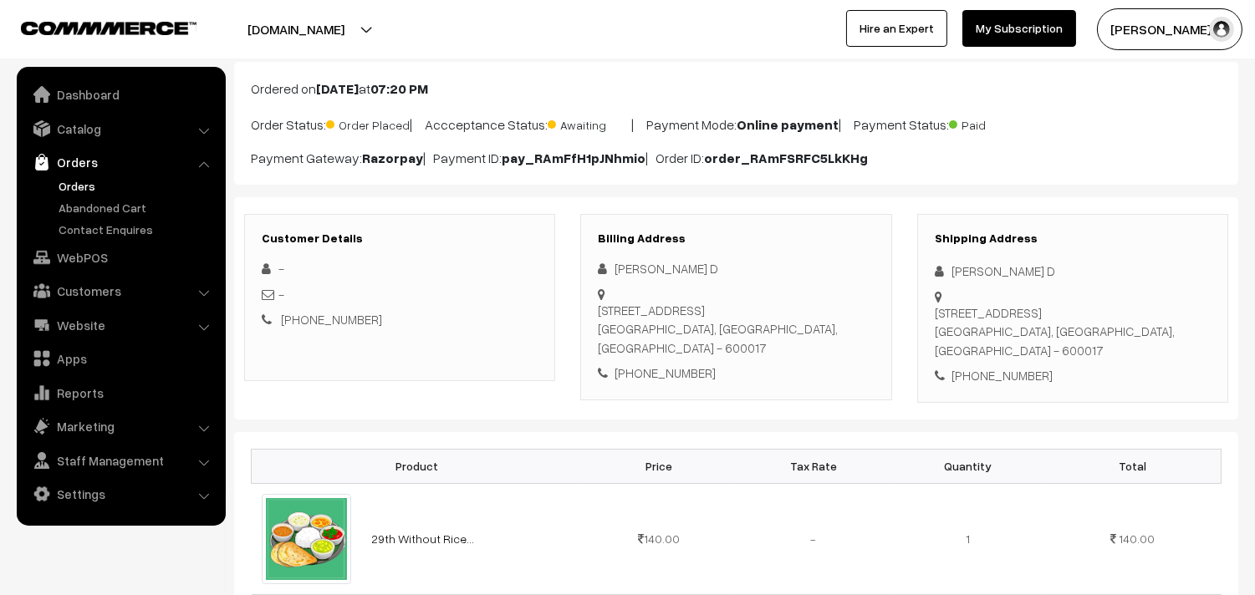
click at [678, 364] on div "[PHONE_NUMBER]" at bounding box center [736, 373] width 276 height 19
click at [671, 364] on div "[PHONE_NUMBER]" at bounding box center [736, 373] width 276 height 19
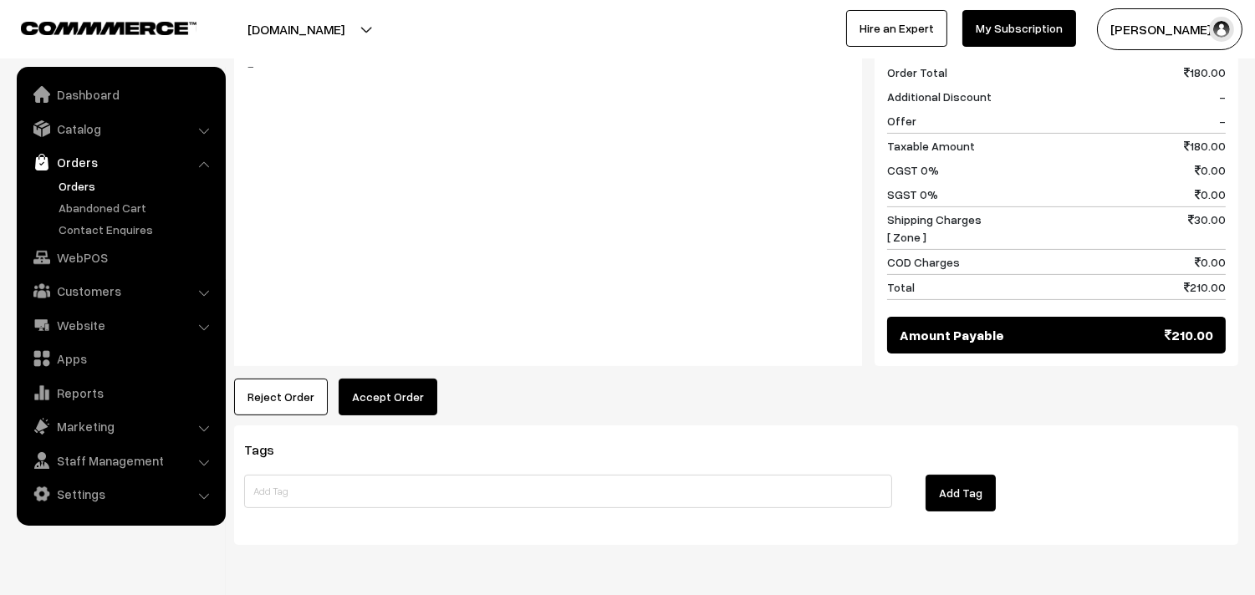
scroll to position [464, 0]
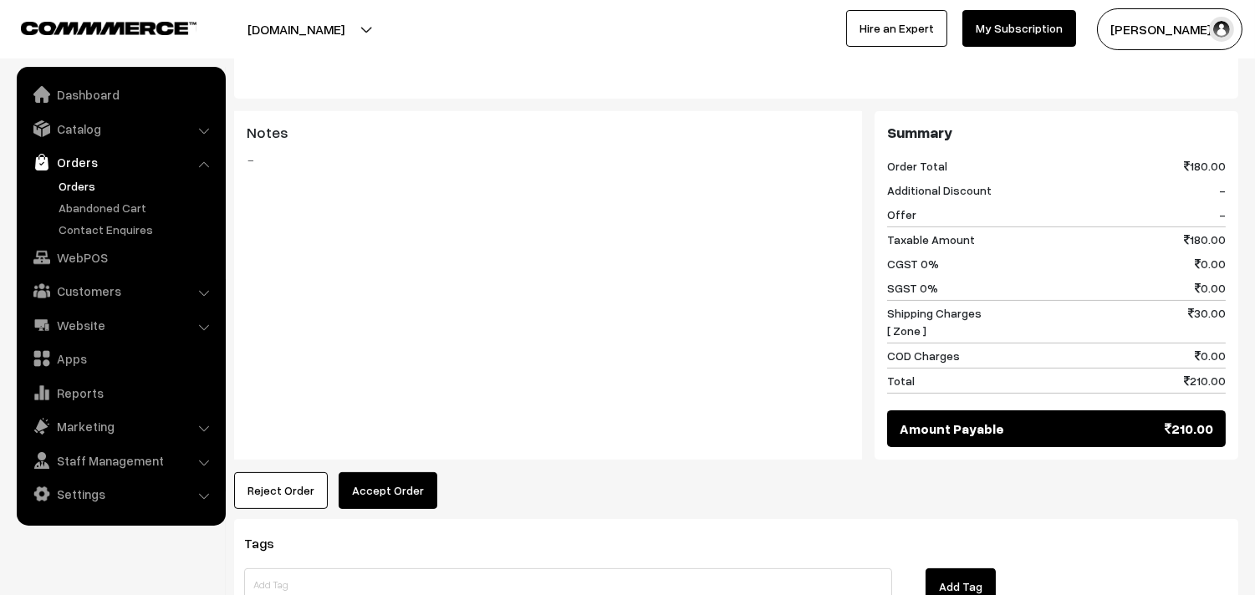
click at [382, 472] on button "Accept Order" at bounding box center [388, 490] width 99 height 37
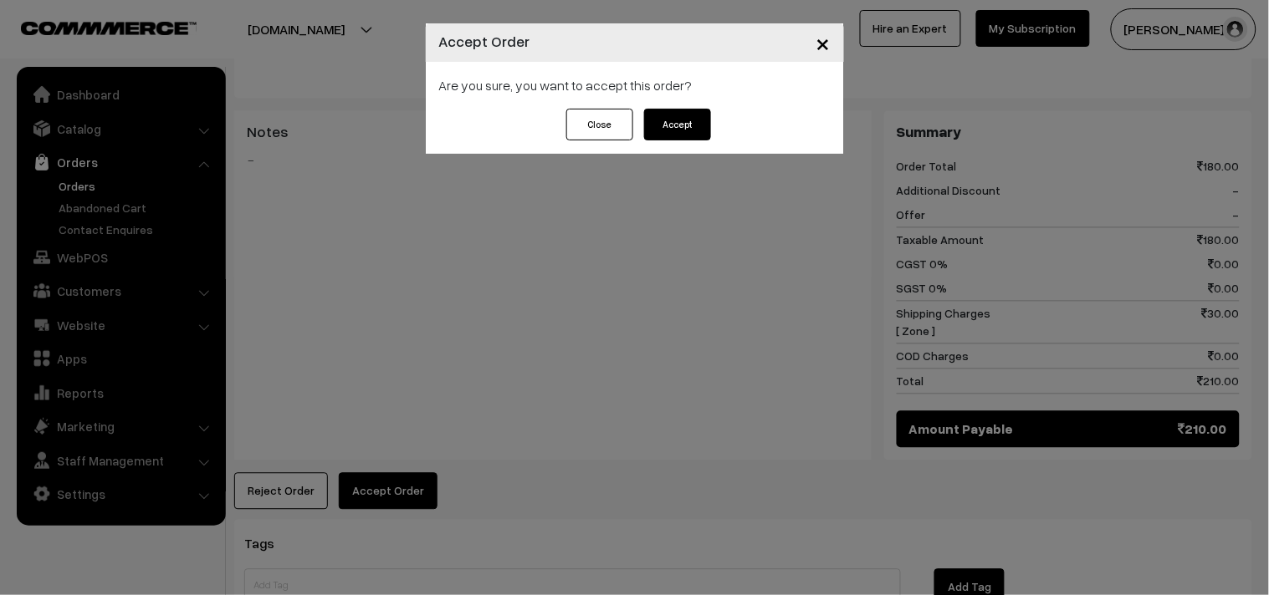
drag, startPoint x: 614, startPoint y: 122, endPoint x: 644, endPoint y: 124, distance: 30.1
click at [616, 122] on button "Close" at bounding box center [599, 125] width 67 height 32
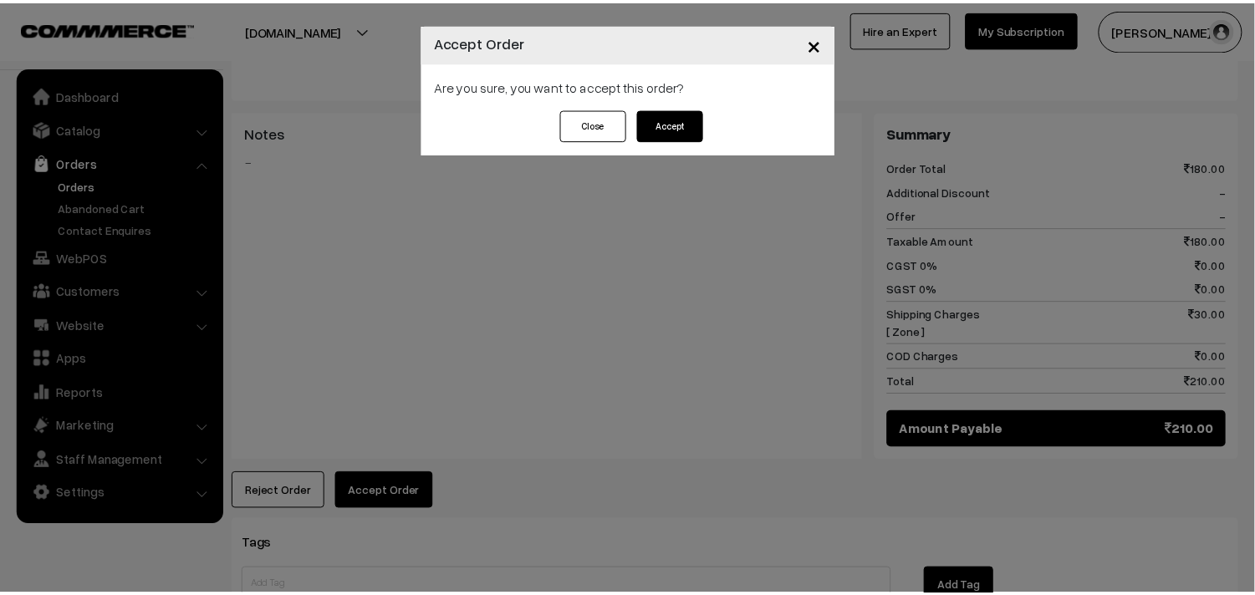
scroll to position [743, 0]
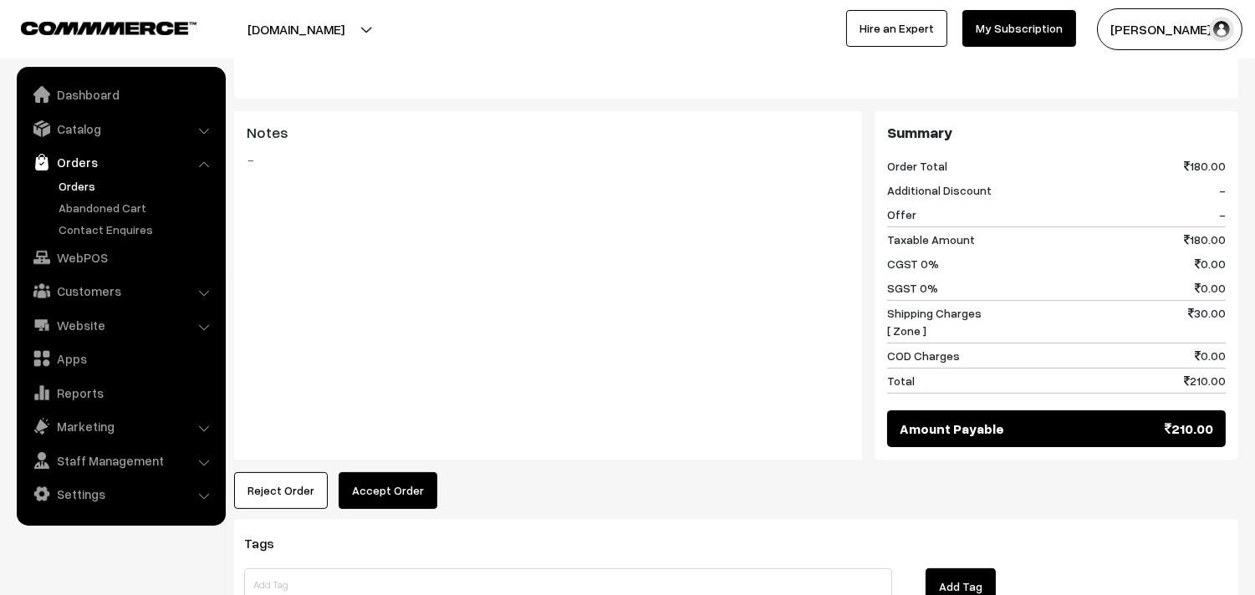
click at [406, 435] on div "Notes -" at bounding box center [548, 286] width 628 height 350
click at [369, 486] on button "Accept Order" at bounding box center [388, 490] width 99 height 37
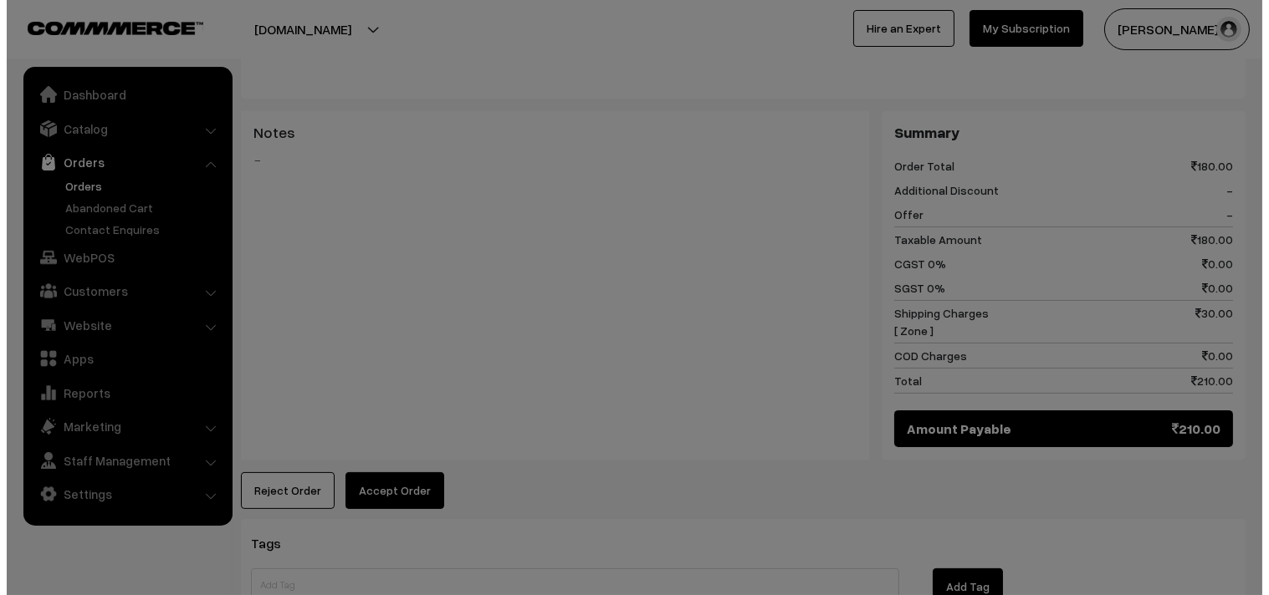
scroll to position [745, 0]
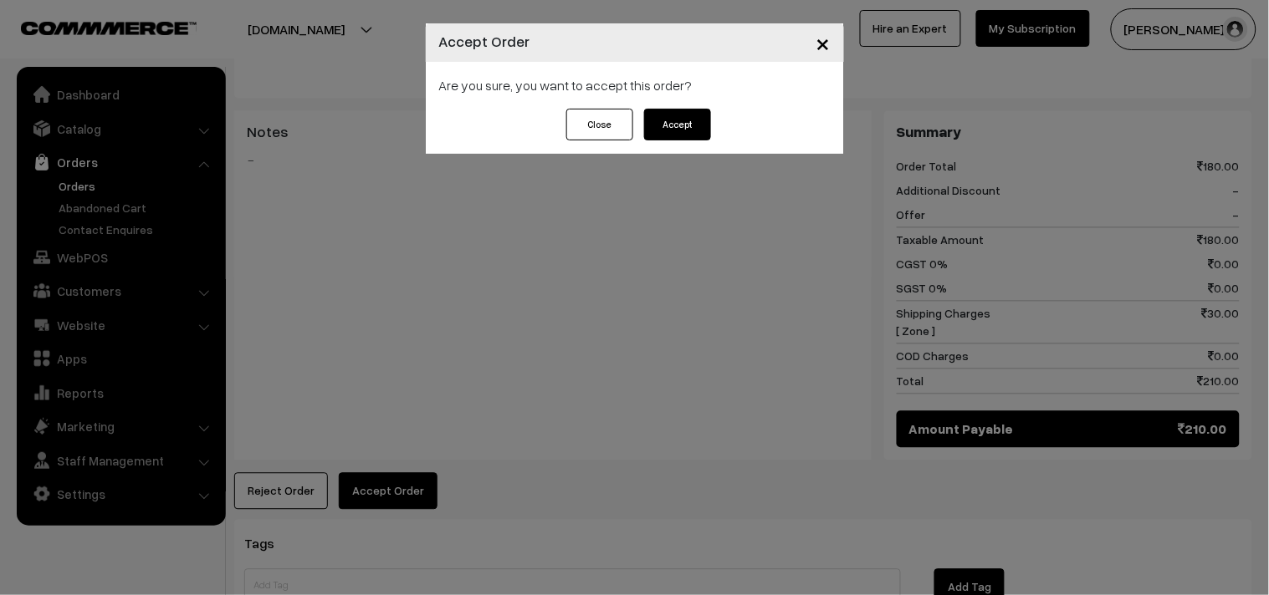
click at [679, 126] on button "Accept" at bounding box center [677, 125] width 67 height 32
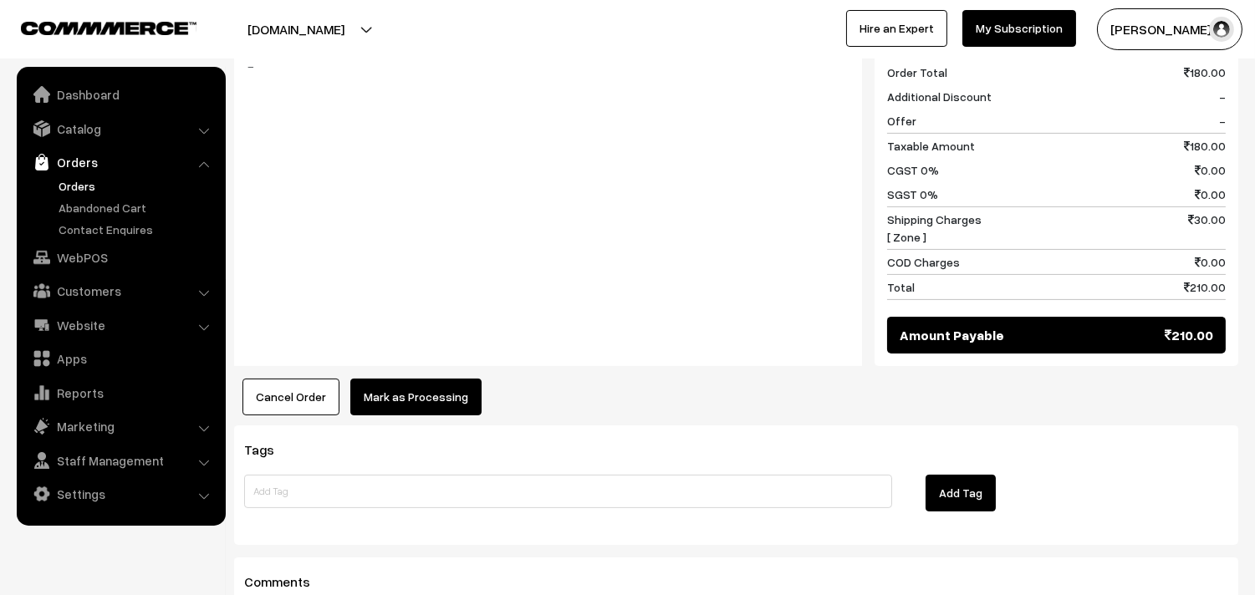
click at [395, 379] on button "Mark as Processing" at bounding box center [415, 397] width 131 height 37
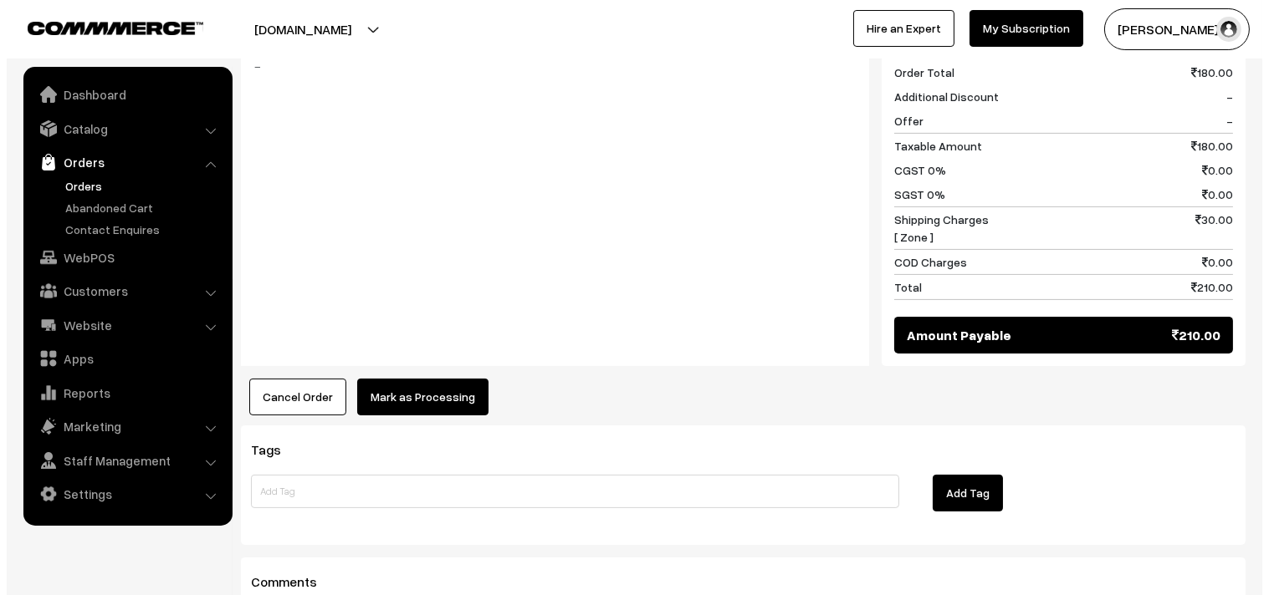
scroll to position [839, 0]
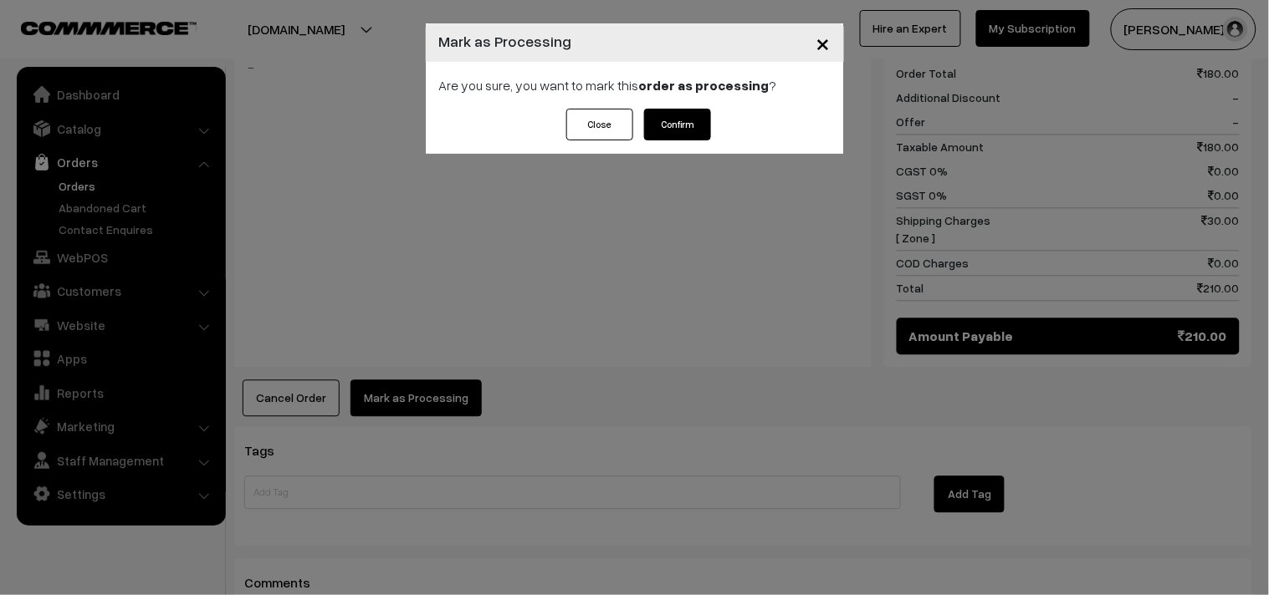
click at [683, 120] on button "Confirm" at bounding box center [677, 125] width 67 height 32
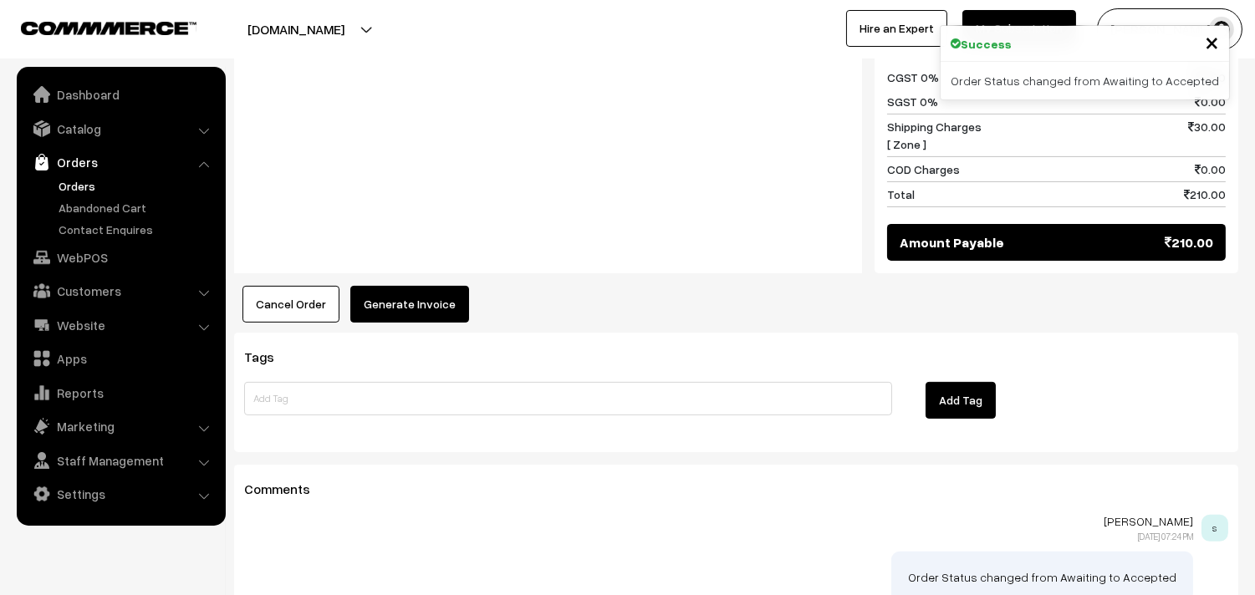
click at [436, 289] on button "Generate Invoice" at bounding box center [409, 304] width 119 height 37
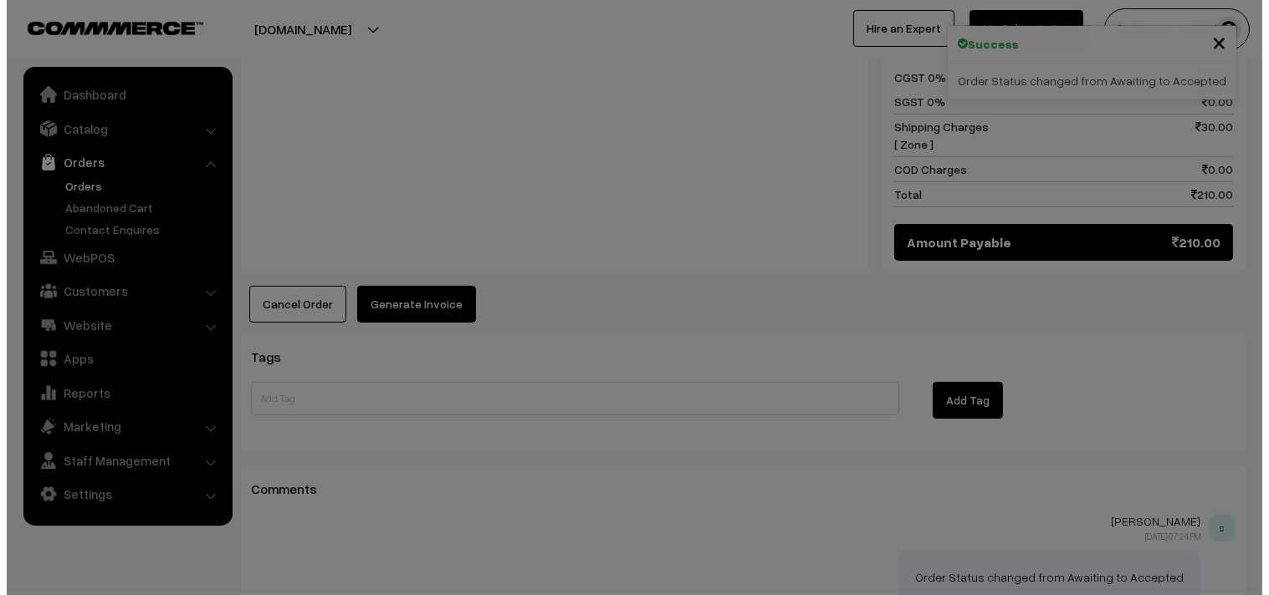
scroll to position [932, 0]
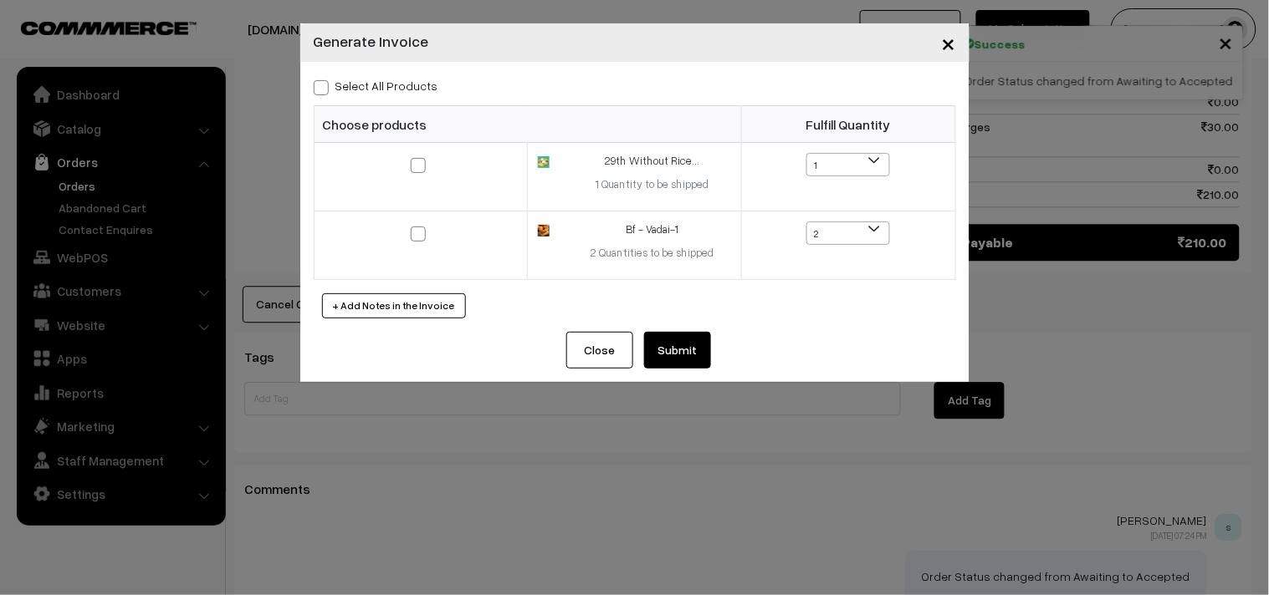
click at [366, 92] on label "Select All Products" at bounding box center [376, 86] width 125 height 18
click at [324, 90] on input "Select All Products" at bounding box center [319, 84] width 11 height 11
checkbox input "true"
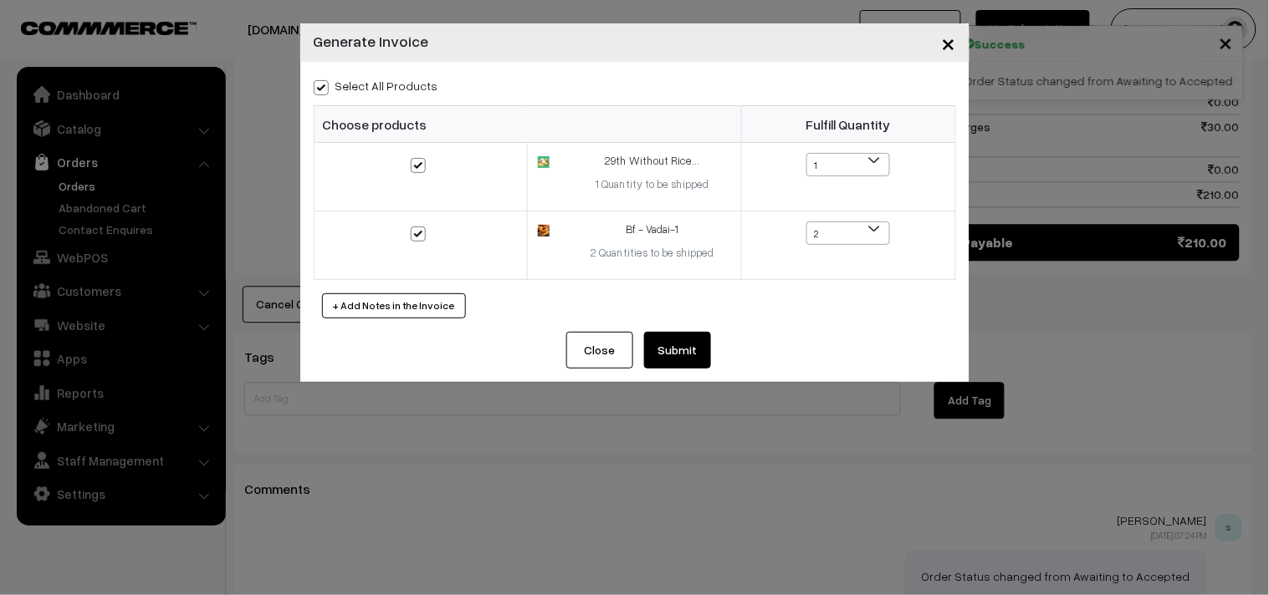
click at [666, 349] on button "Submit" at bounding box center [677, 350] width 67 height 37
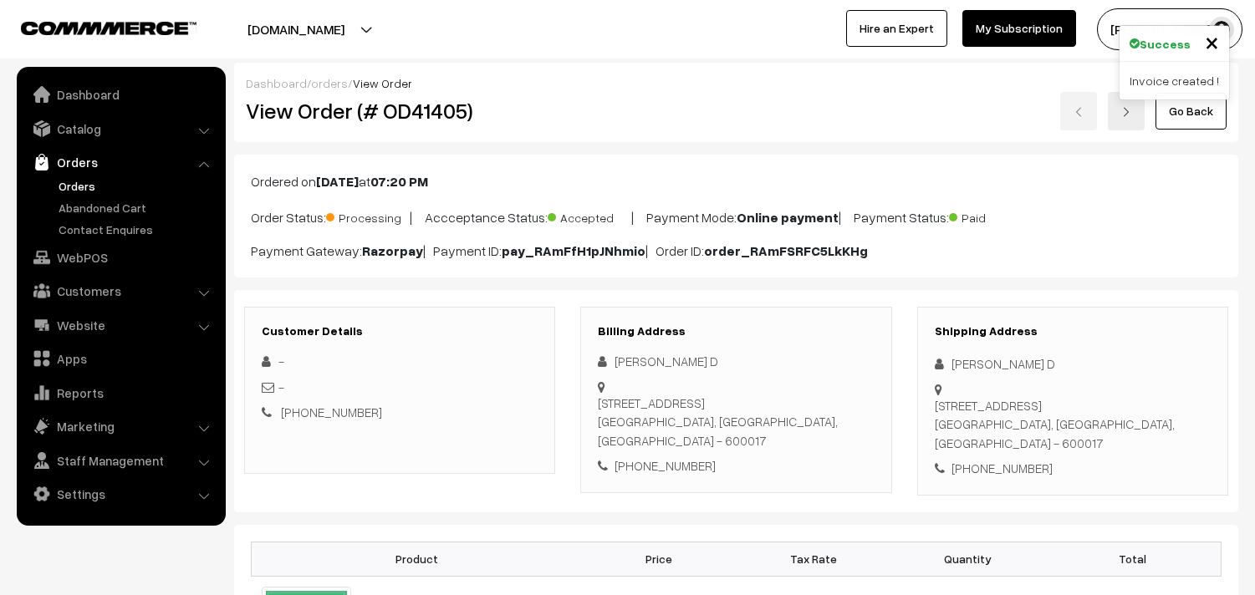
scroll to position [929, 0]
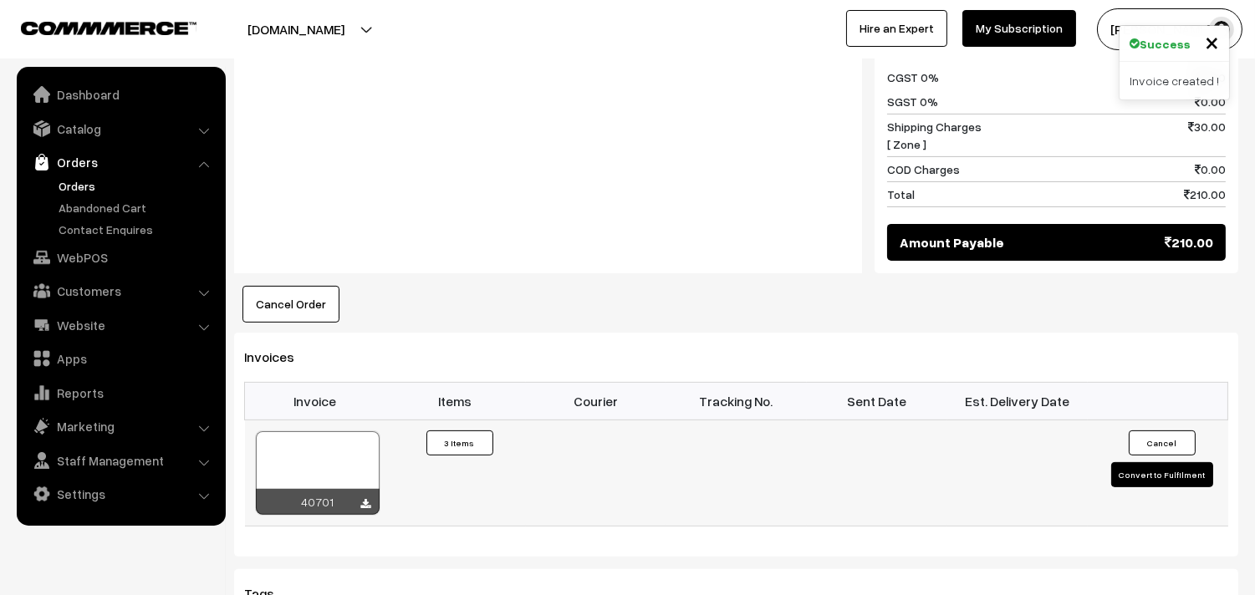
click at [330, 431] on div at bounding box center [318, 473] width 124 height 84
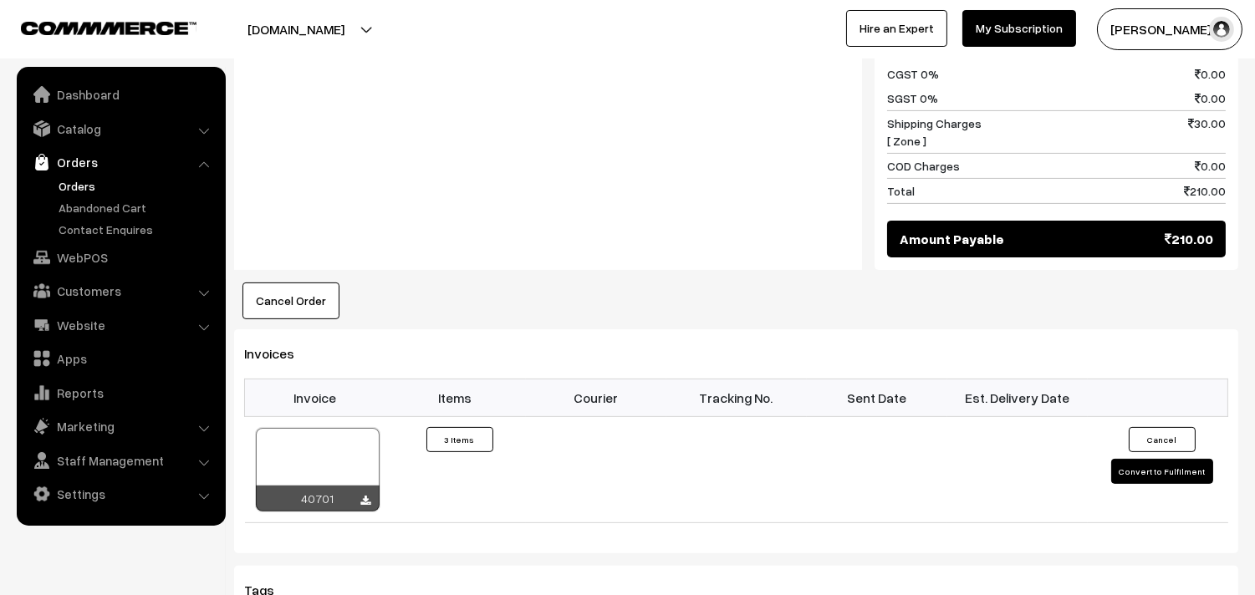
click at [69, 185] on link "Orders" at bounding box center [137, 186] width 166 height 18
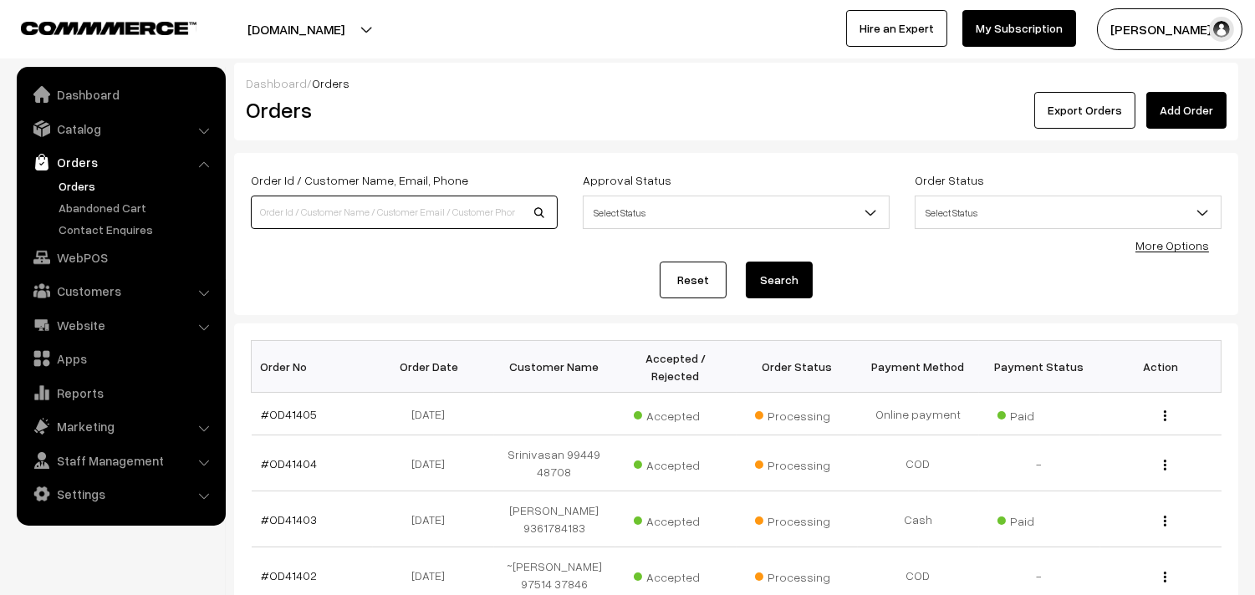
click at [345, 226] on input at bounding box center [404, 212] width 307 height 33
type input "9629794859"
click at [746, 262] on button "Search" at bounding box center [779, 280] width 67 height 37
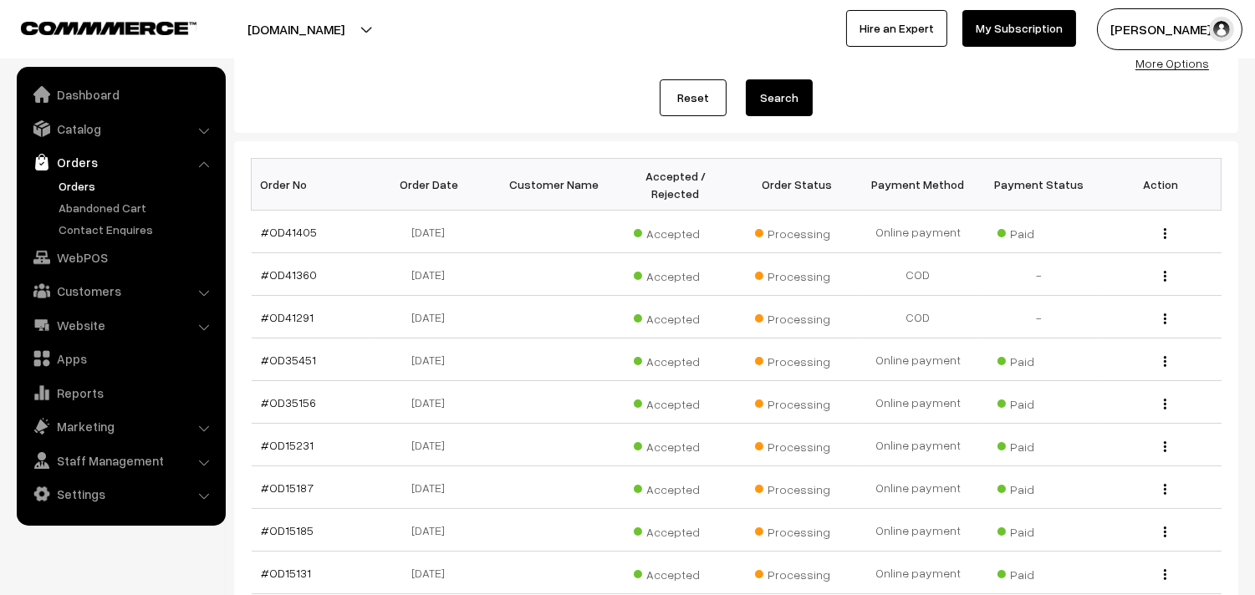
scroll to position [186, 0]
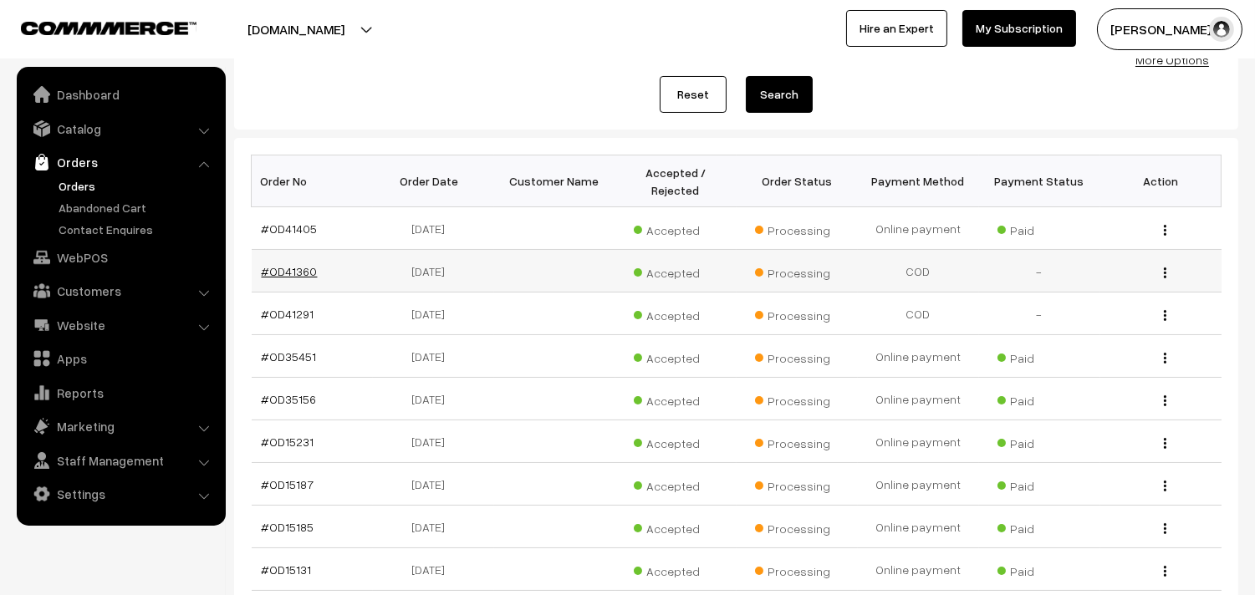
click at [288, 272] on link "#OD41360" at bounding box center [290, 271] width 56 height 14
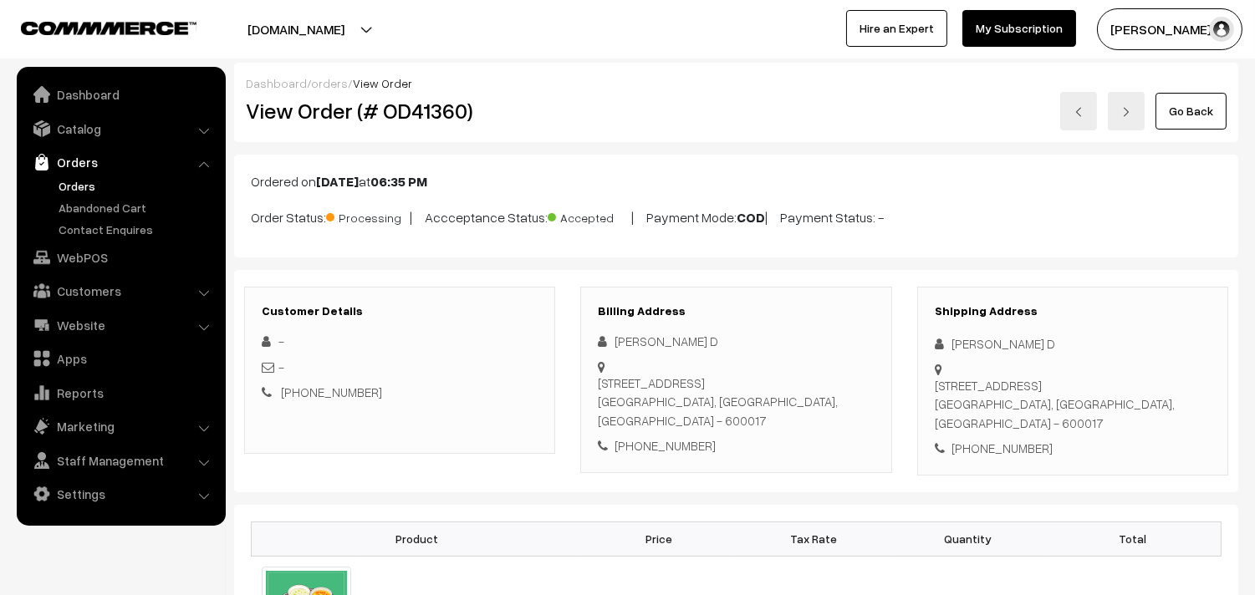
click at [67, 186] on link "Orders" at bounding box center [137, 186] width 166 height 18
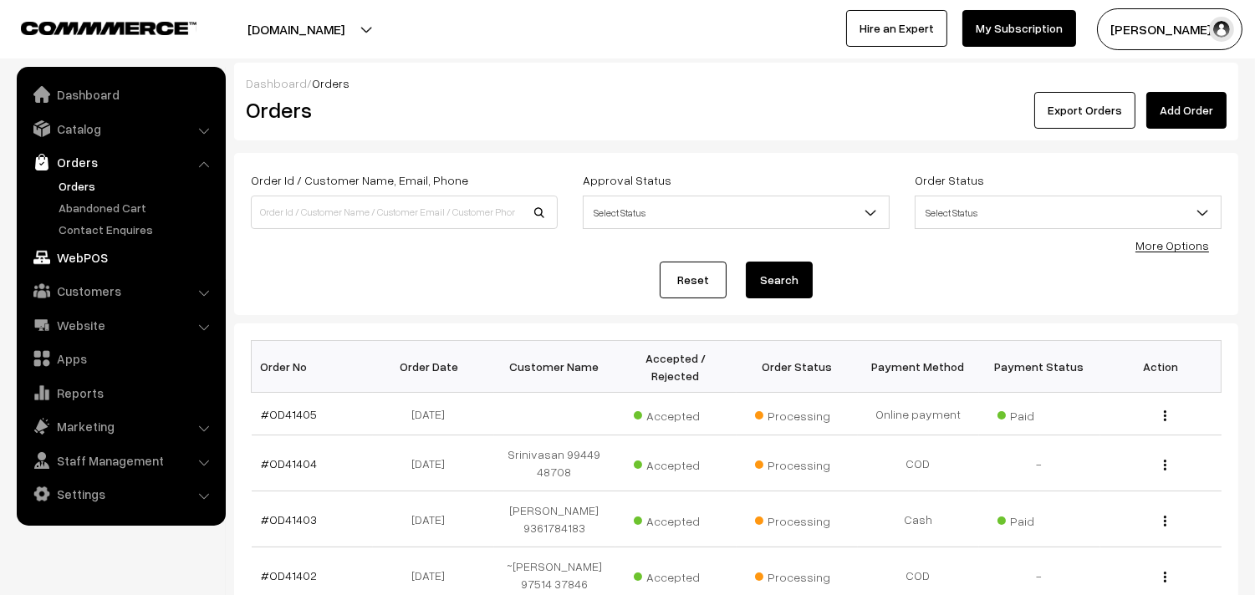
click at [88, 260] on link "WebPOS" at bounding box center [120, 257] width 199 height 30
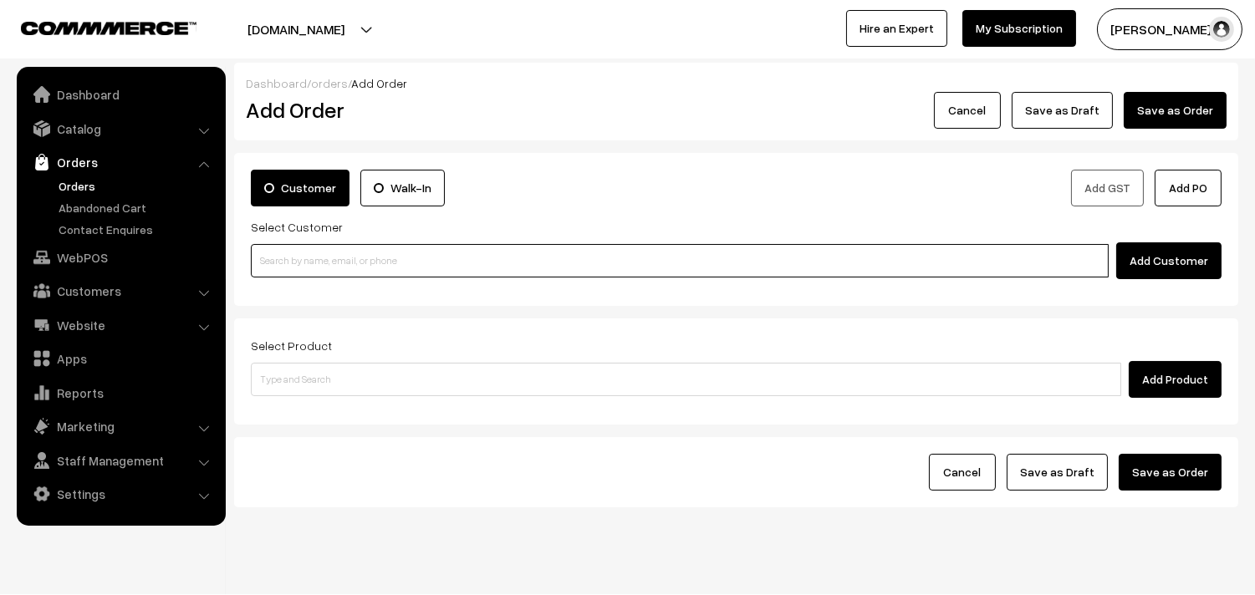
drag, startPoint x: 0, startPoint y: 0, endPoint x: 341, endPoint y: 265, distance: 432.0
click at [345, 266] on input at bounding box center [680, 260] width 858 height 33
paste input "9943776145"
type input "9943776145"
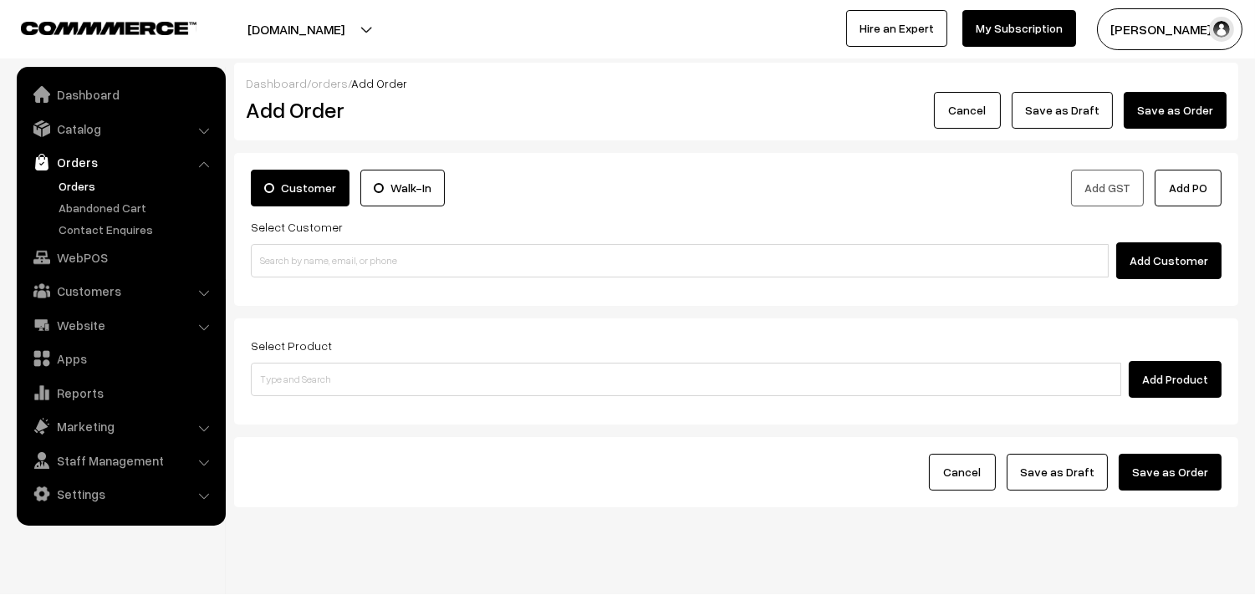
click at [99, 294] on link "Customers" at bounding box center [120, 291] width 199 height 30
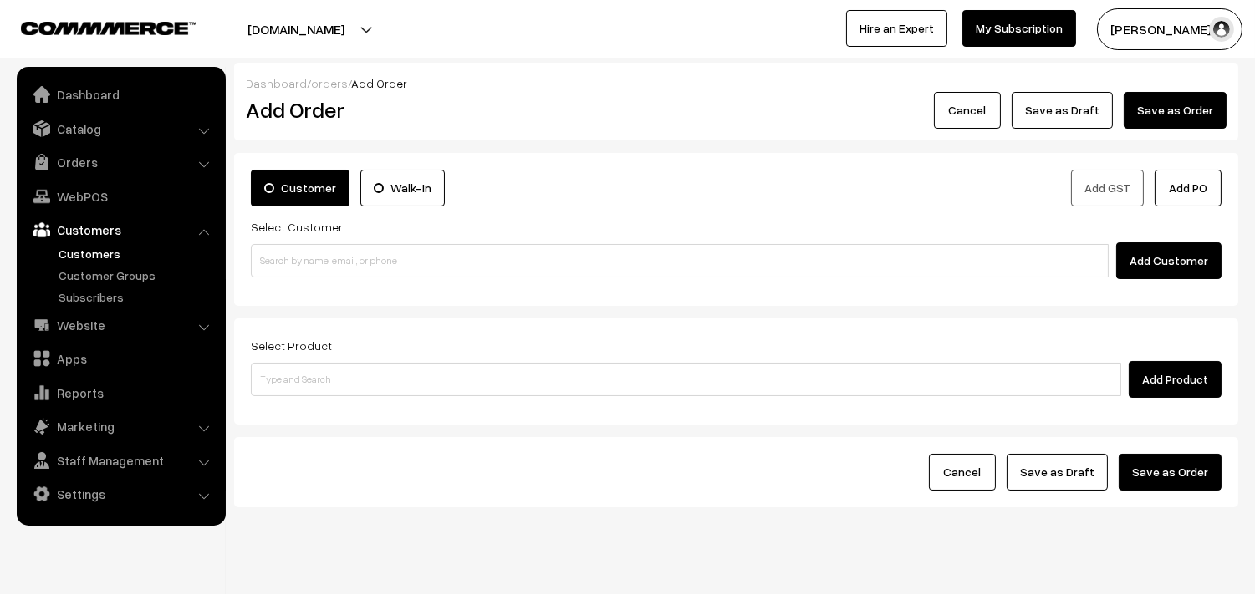
click at [89, 249] on link "Customers" at bounding box center [137, 254] width 166 height 18
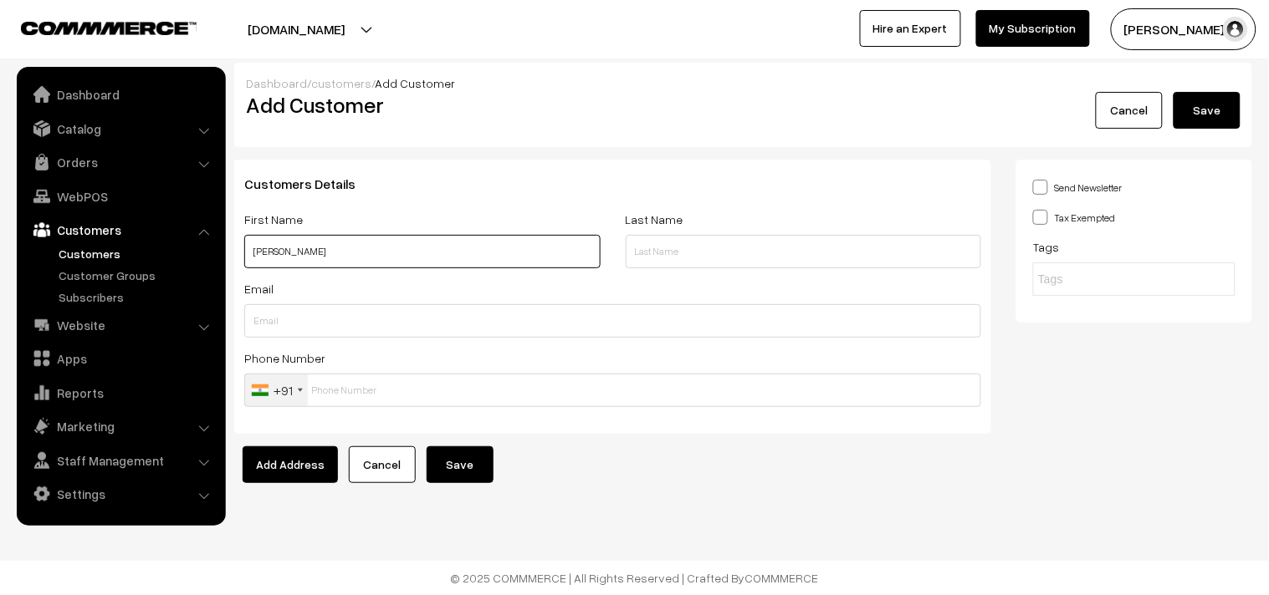
paste input "9943776145"
type input "[PERSON_NAME] 9943776145"
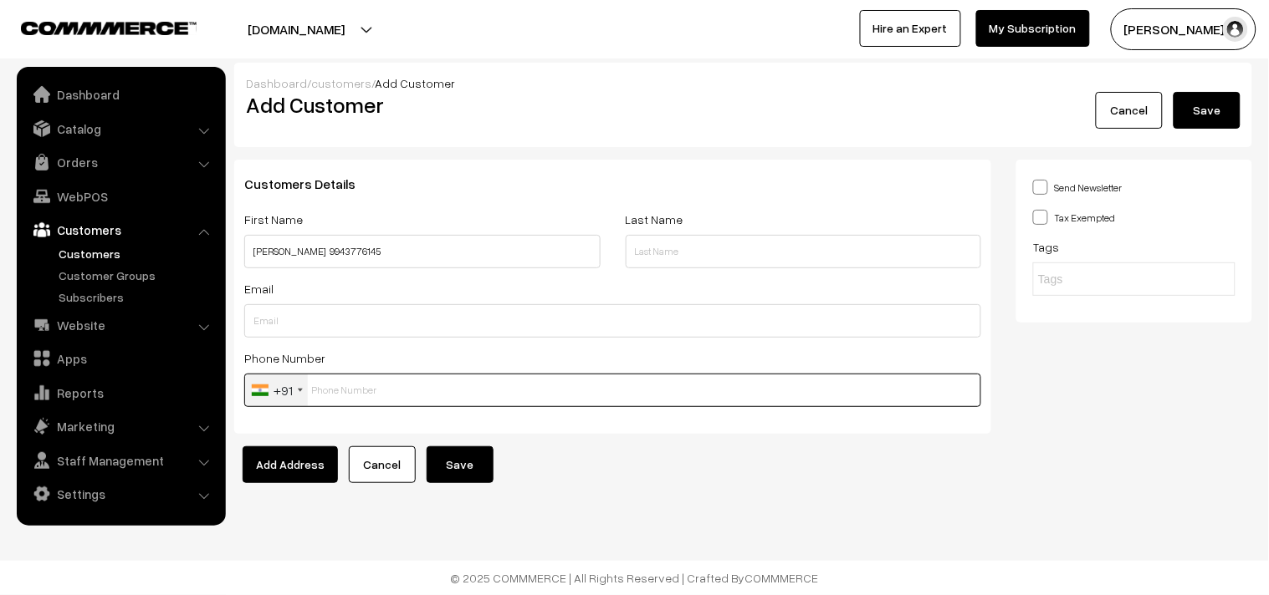
click at [412, 377] on input "text" at bounding box center [612, 390] width 737 height 33
paste input "9943776145"
type input "9943776145"
click at [474, 477] on button "Save" at bounding box center [459, 465] width 67 height 37
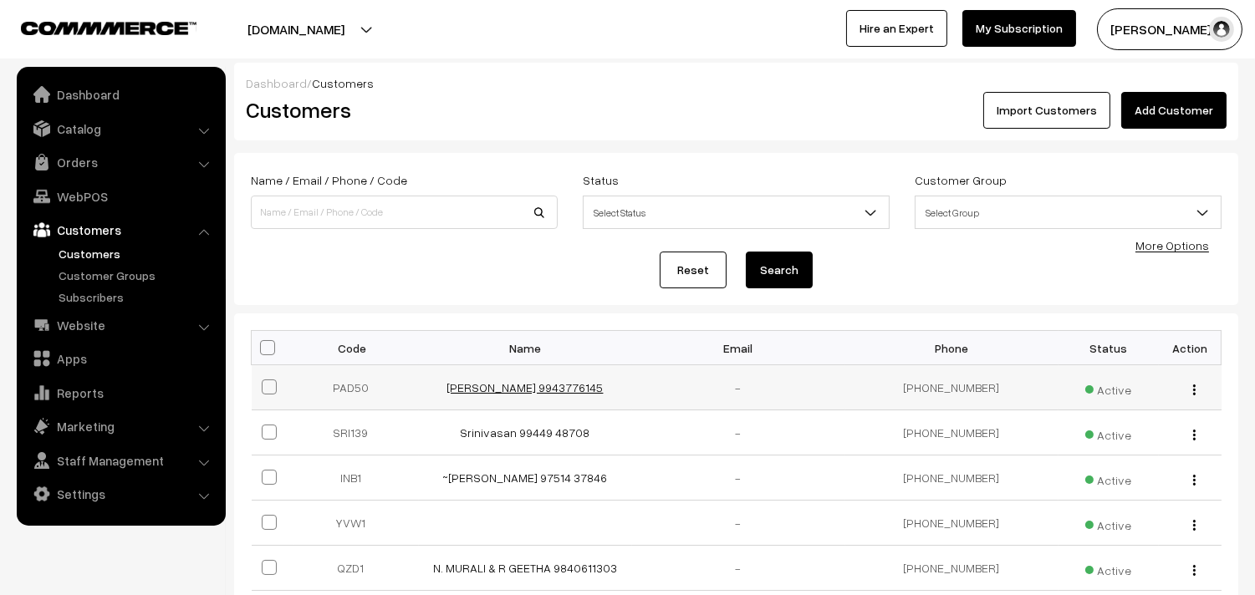
click at [517, 387] on link "[PERSON_NAME] 9943776145" at bounding box center [525, 387] width 156 height 14
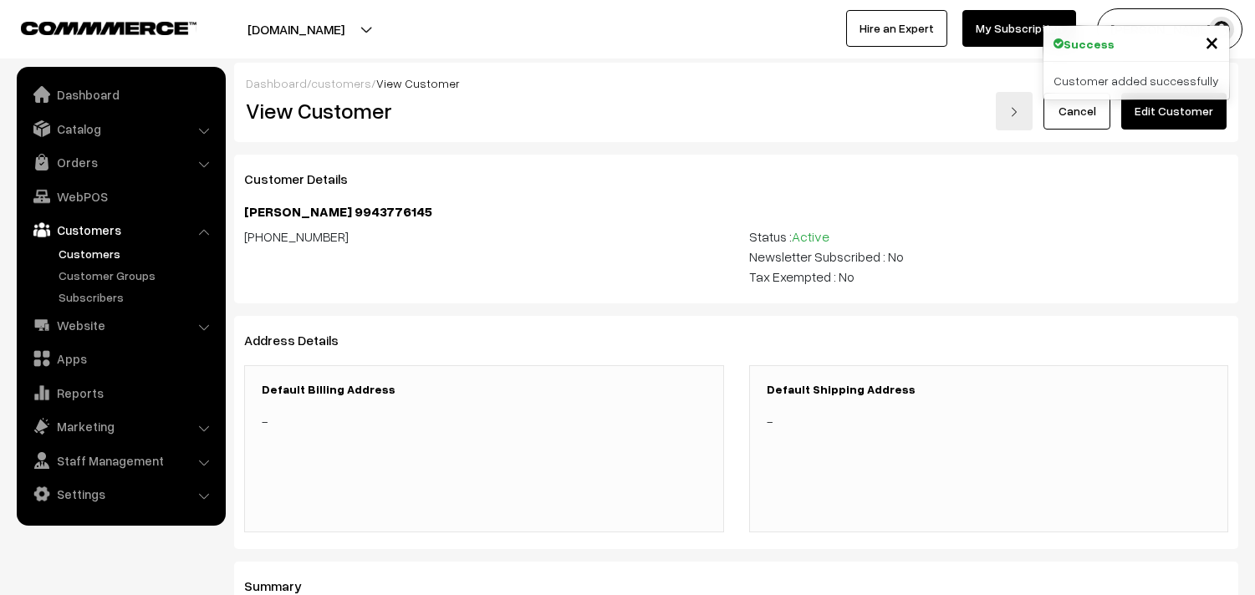
click at [1192, 121] on link "Edit Customer" at bounding box center [1173, 111] width 105 height 37
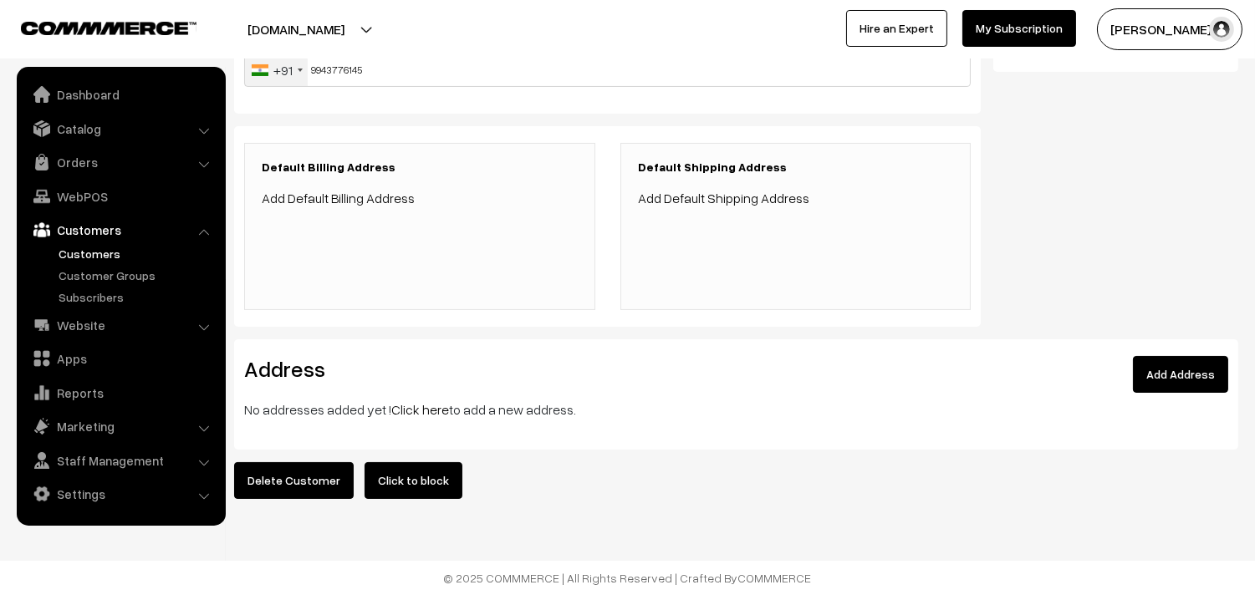
scroll to position [329, 0]
click at [418, 401] on link "Click here" at bounding box center [420, 409] width 58 height 17
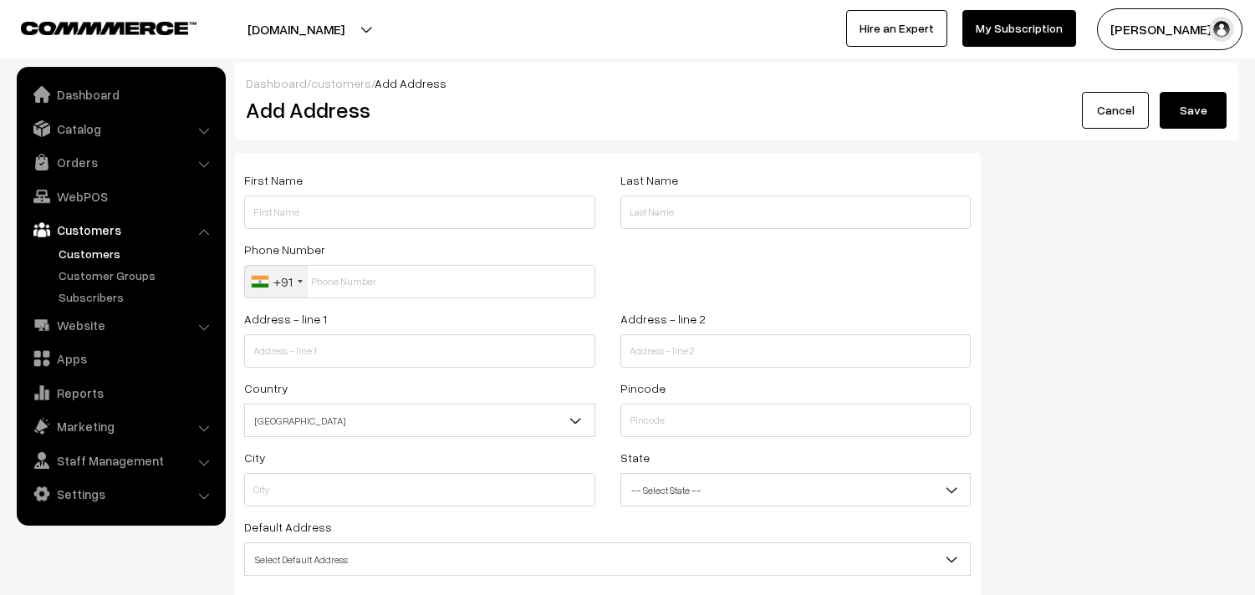
click at [377, 215] on input "text" at bounding box center [419, 212] width 351 height 33
paste input "Padmavathy Sriram"
paste input "9943776145)"
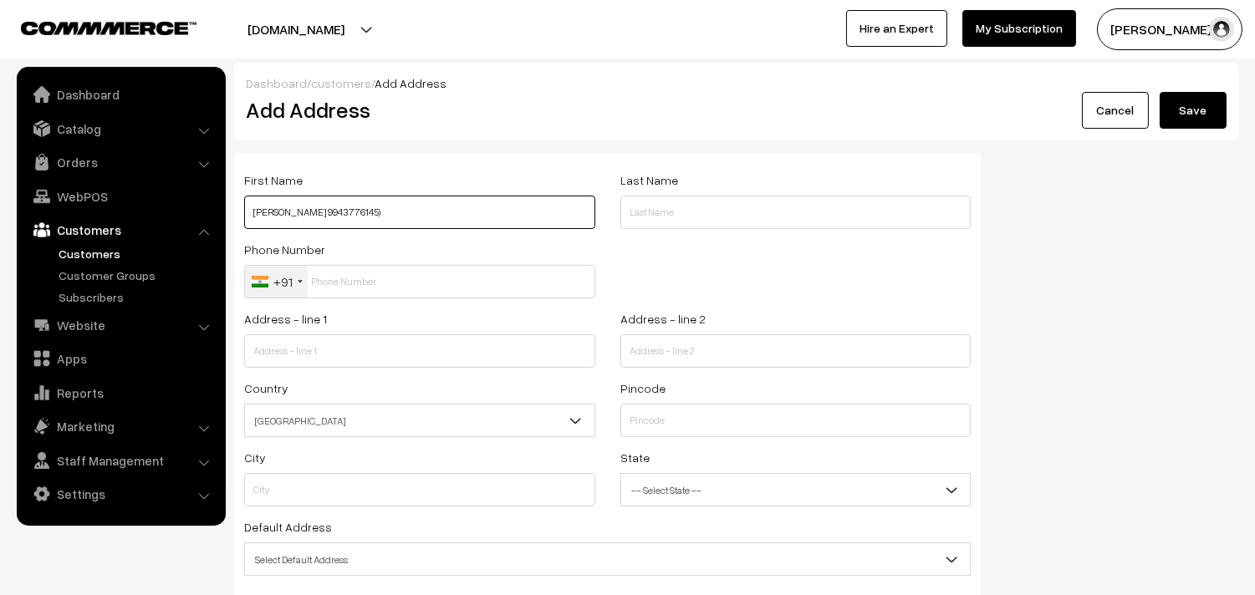
type input "[PERSON_NAME] 9943776145)"
click at [380, 310] on div "Address - line 1" at bounding box center [419, 338] width 351 height 59
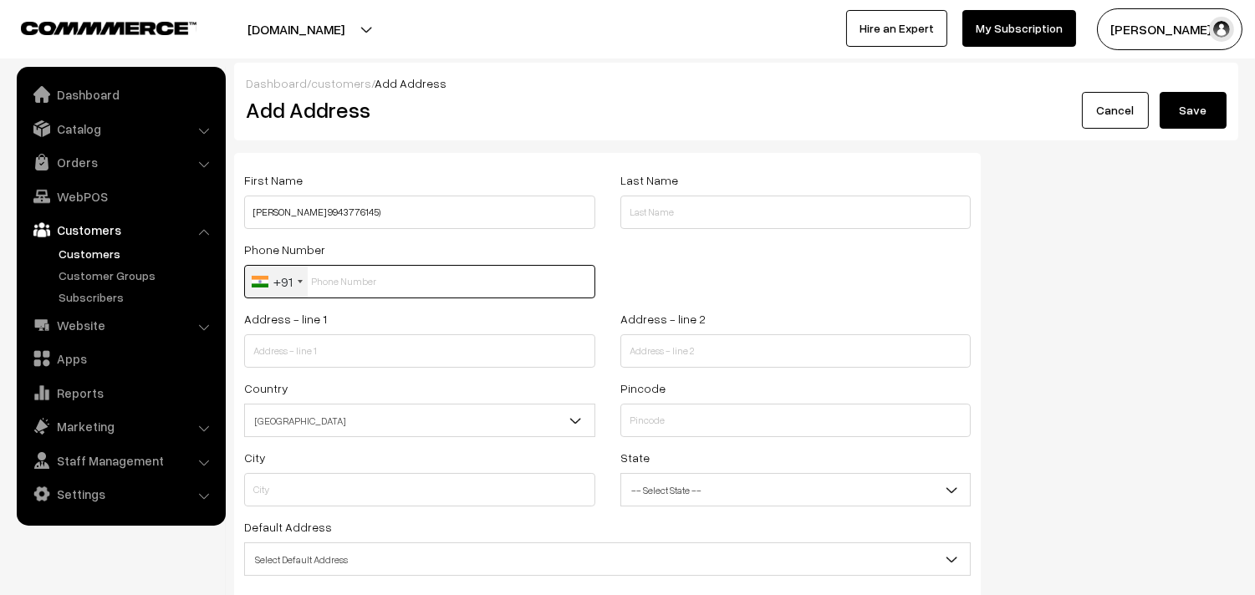
paste input "9943776145"
click at [378, 287] on input "text" at bounding box center [419, 281] width 351 height 33
type input "9943776145"
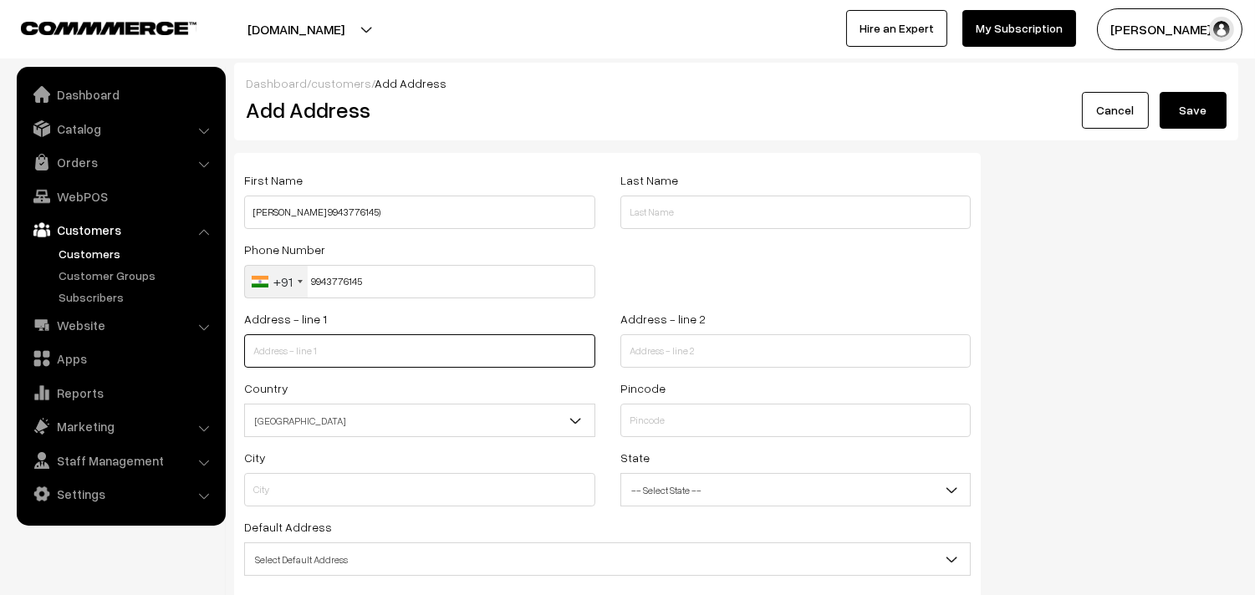
click at [344, 361] on input "text" at bounding box center [419, 350] width 351 height 33
paste input "40/1, kodambakkam railway station road, Balaji flats, next to kodambakkam post …"
drag, startPoint x: 396, startPoint y: 354, endPoint x: 588, endPoint y: 364, distance: 192.6
click at [588, 364] on input "40/1, kodambakkam railway station road, Balaji flats, next to kodambakkam post …" at bounding box center [419, 350] width 351 height 33
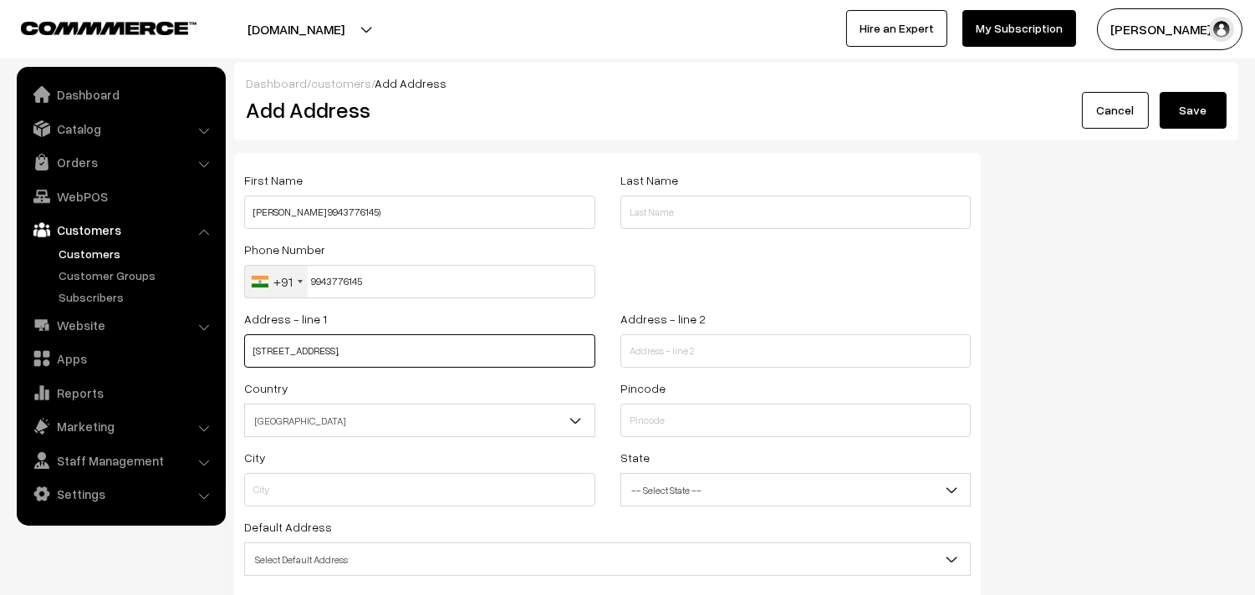
scroll to position [0, 0]
type input "40/1, kodambakkam railway station road,"
click at [630, 347] on input "text" at bounding box center [795, 350] width 351 height 33
paste input "Balaji flats, next to kodambakkam post office,"
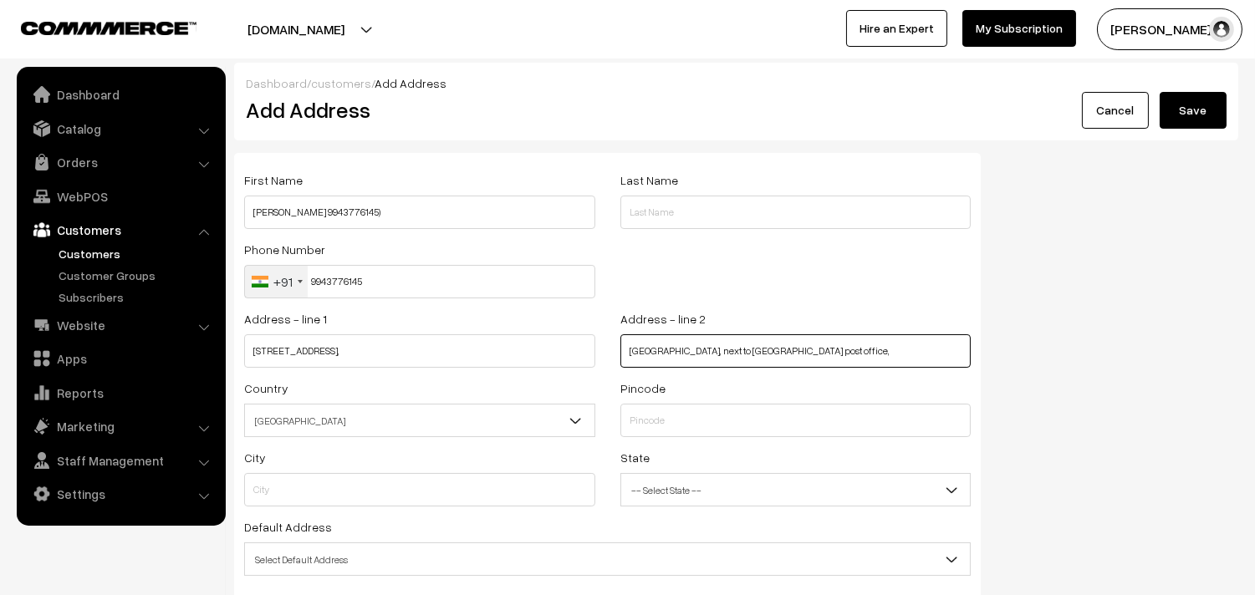
type input "Balaji flats, next to kodambakkam post office,"
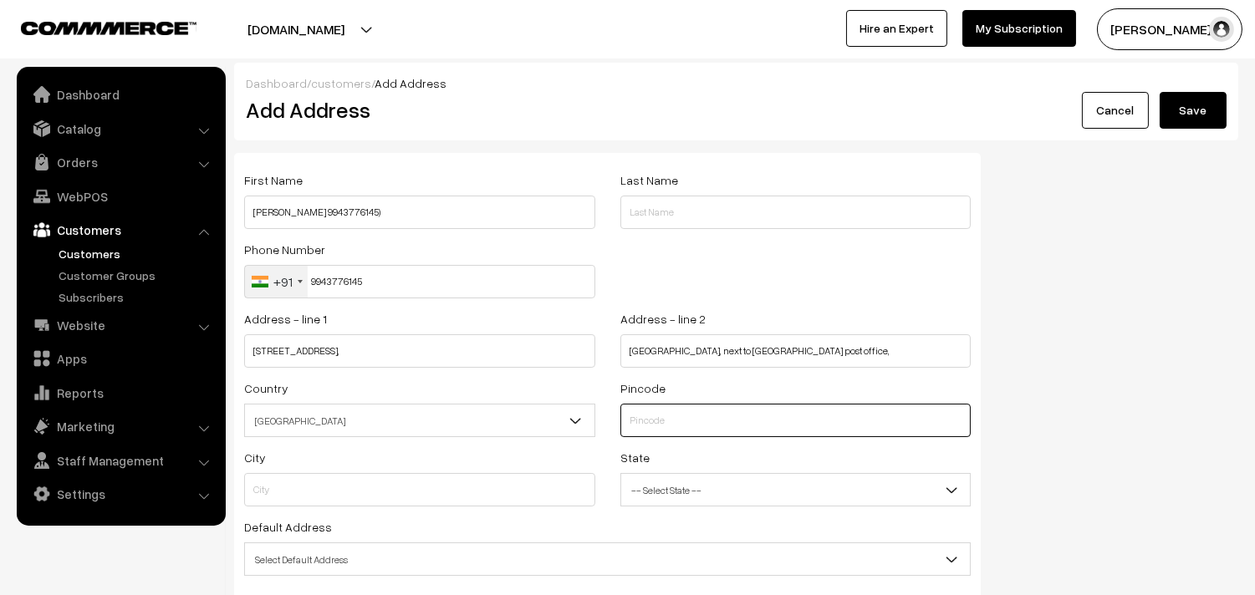
click at [681, 425] on input "text" at bounding box center [795, 420] width 351 height 33
type input "600024"
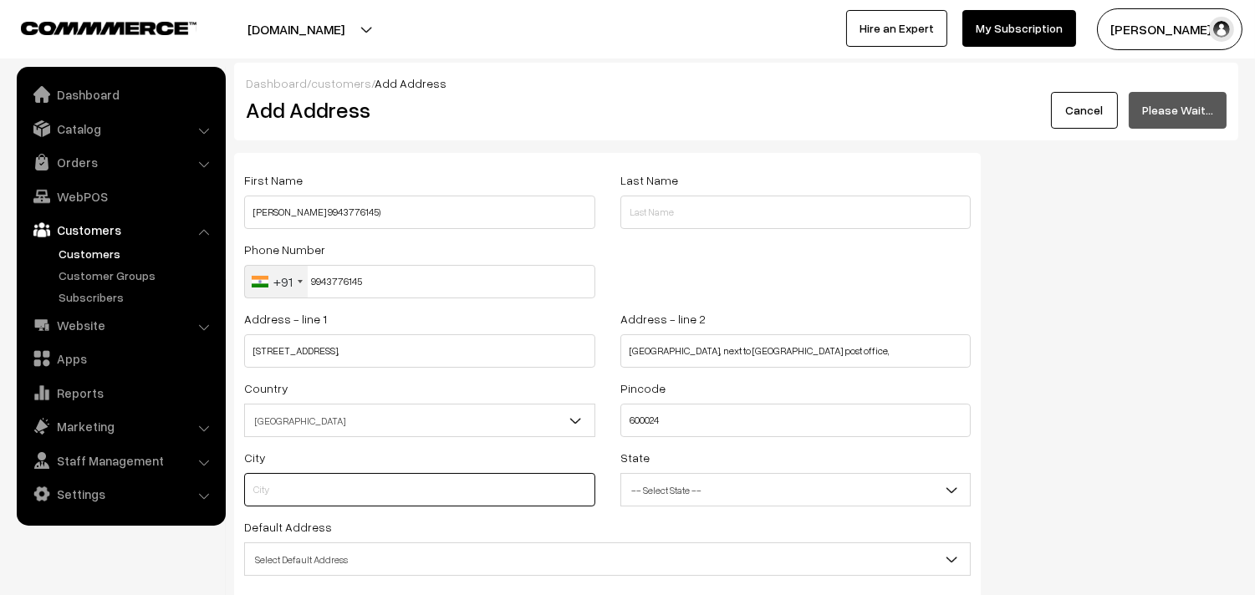
type input "Chennai"
select select "[GEOGRAPHIC_DATA]"
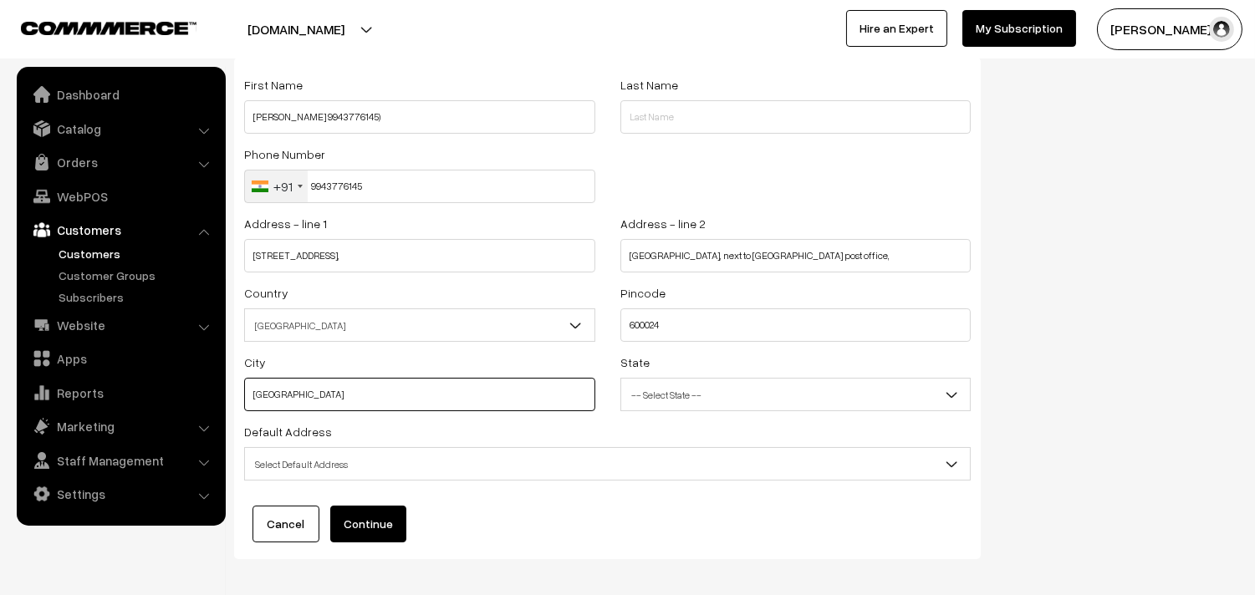
scroll to position [169, 0]
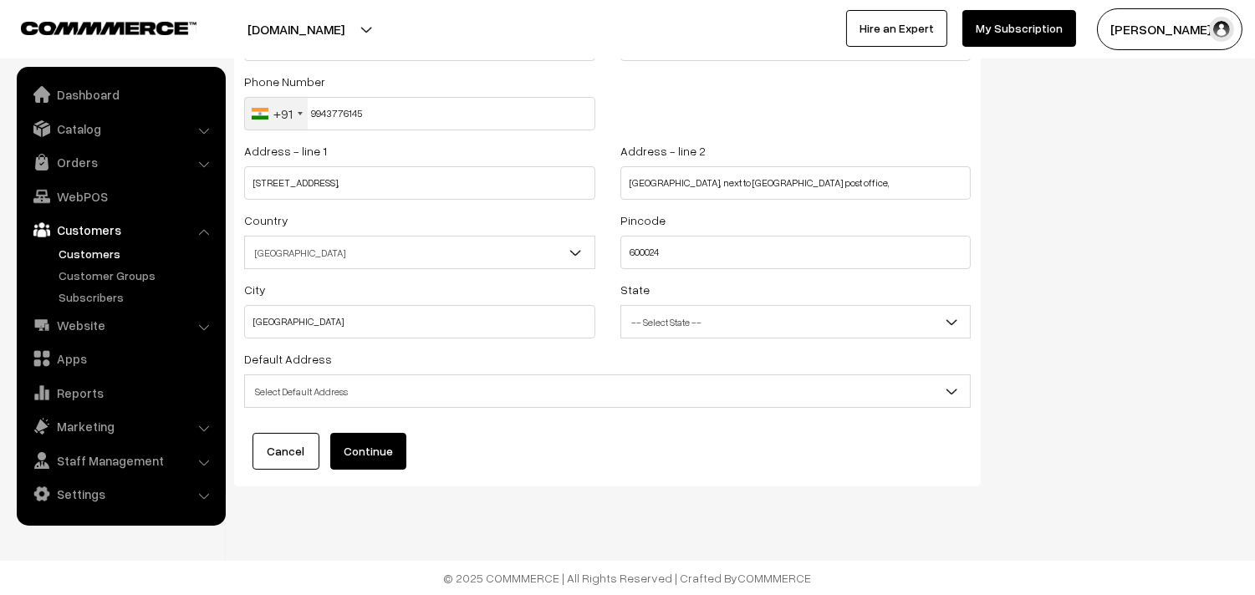
click at [433, 386] on span "Select Default Address" at bounding box center [607, 391] width 725 height 29
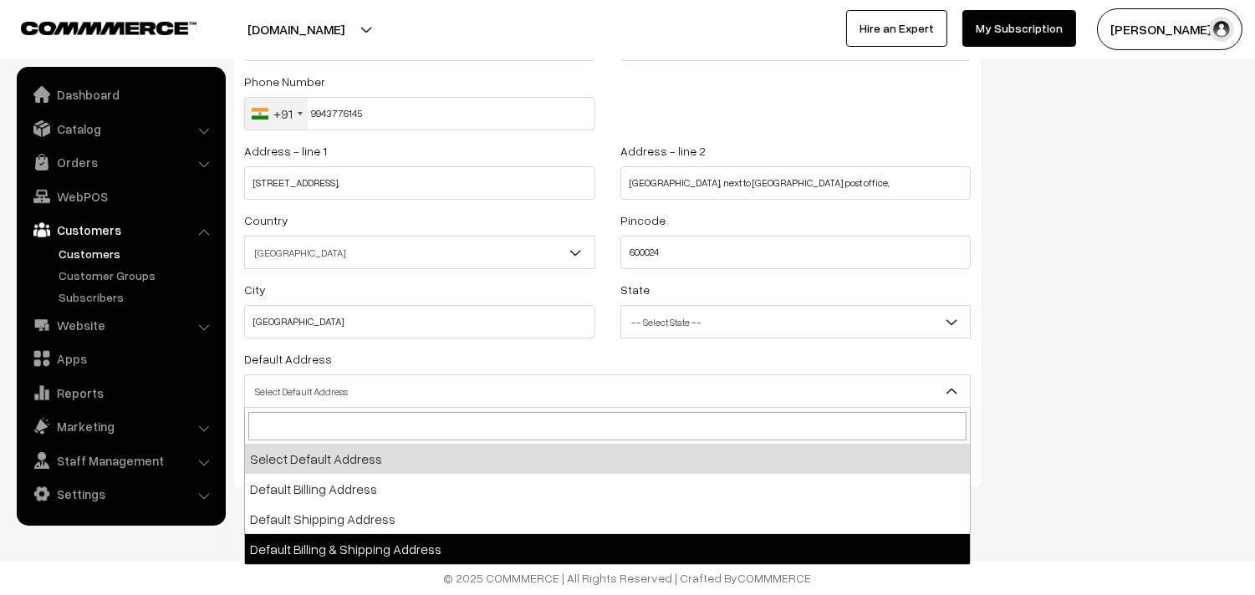
select select "3"
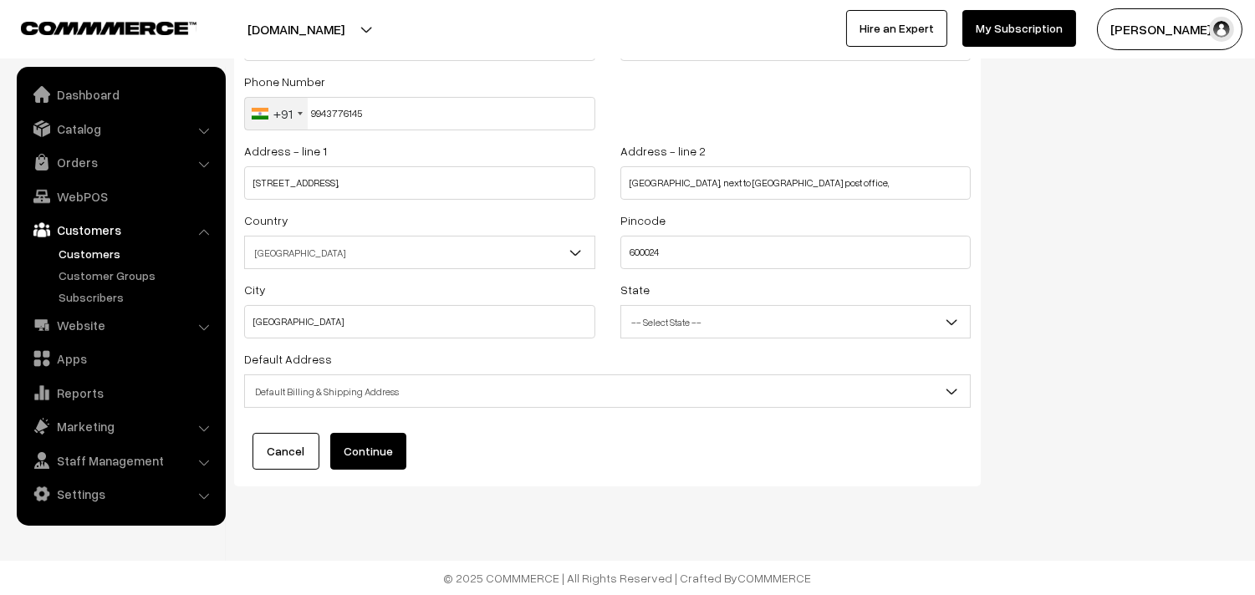
click at [378, 447] on button "Continue" at bounding box center [368, 451] width 76 height 37
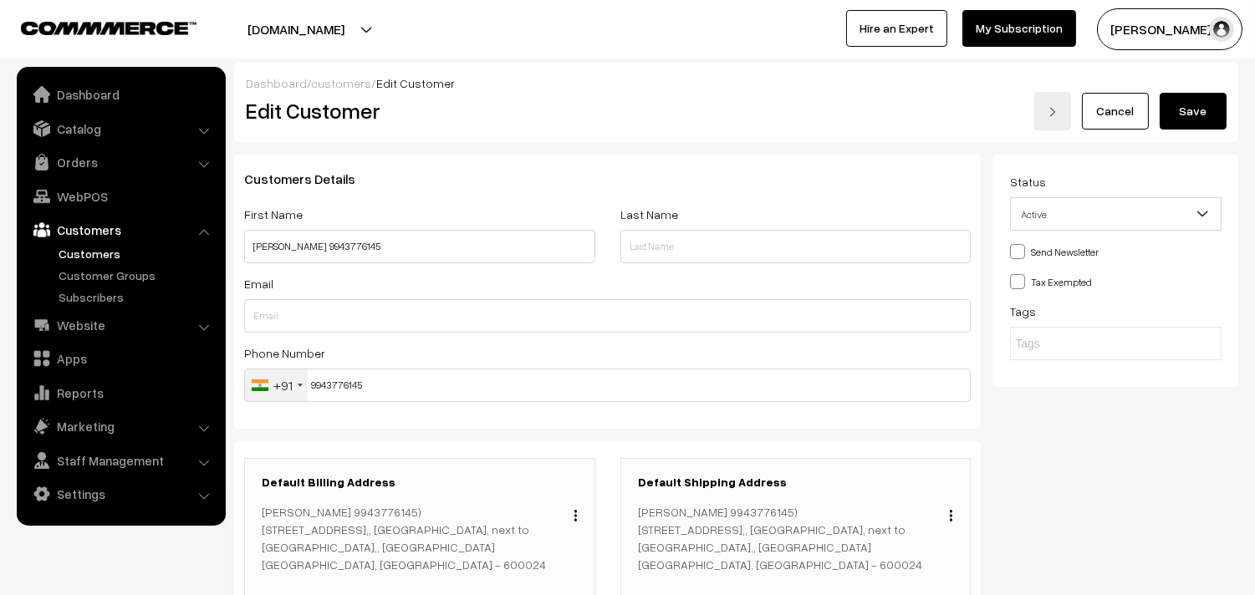
drag, startPoint x: 0, startPoint y: 0, endPoint x: 1188, endPoint y: 145, distance: 1197.0
click at [1204, 129] on button "Save" at bounding box center [1193, 111] width 67 height 37
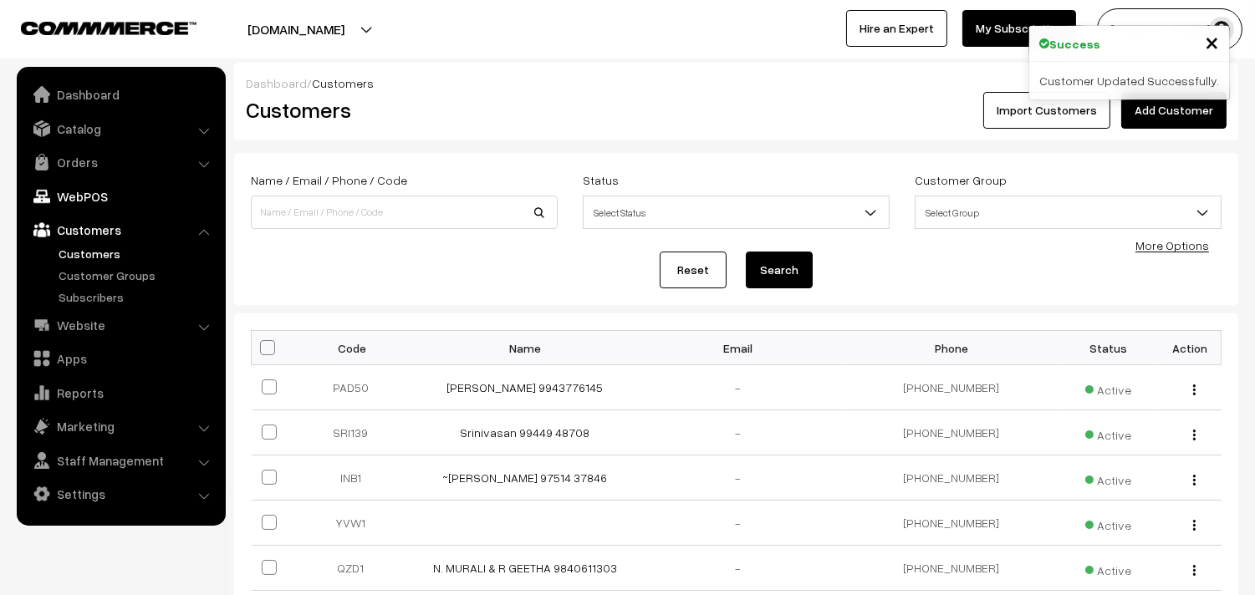
click at [93, 197] on link "WebPOS" at bounding box center [120, 196] width 199 height 30
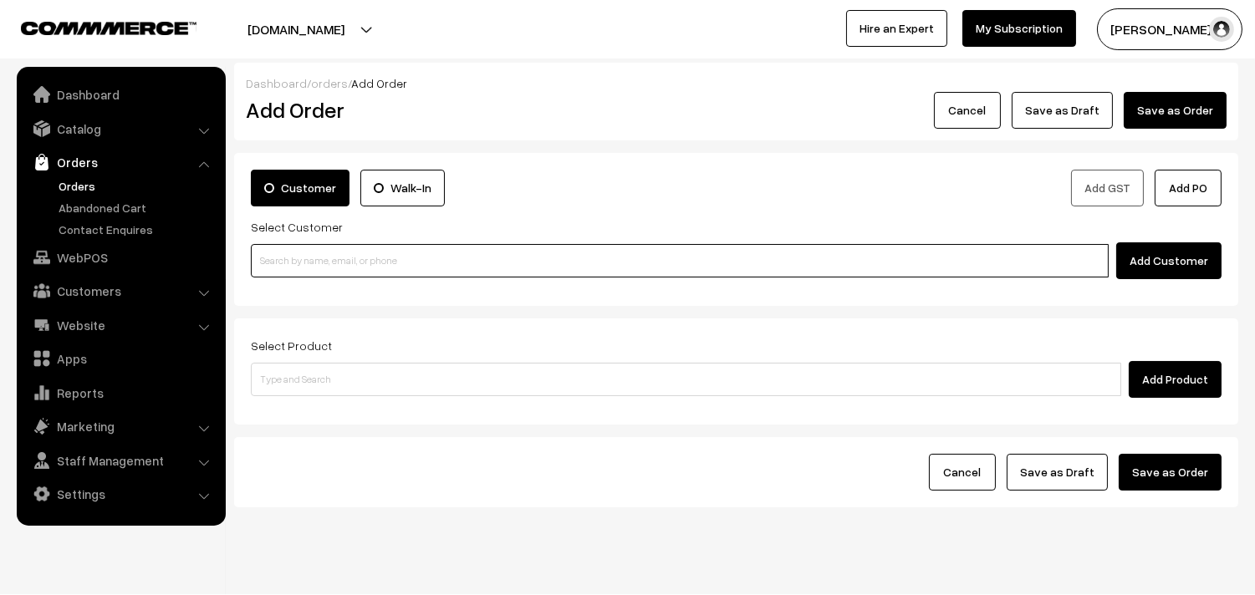
click at [329, 263] on input at bounding box center [680, 260] width 858 height 33
paste input "9943776145"
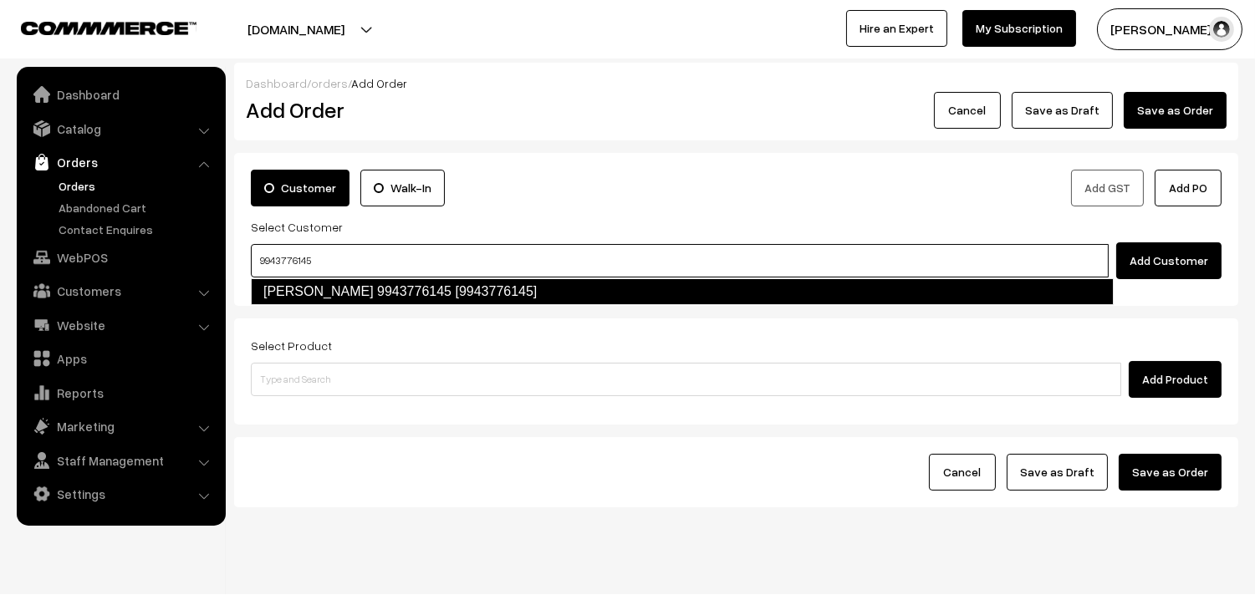
click at [296, 293] on link "Padmavathy Sriram 9943776145 [9943776145]" at bounding box center [682, 291] width 863 height 27
type input "9943776145"
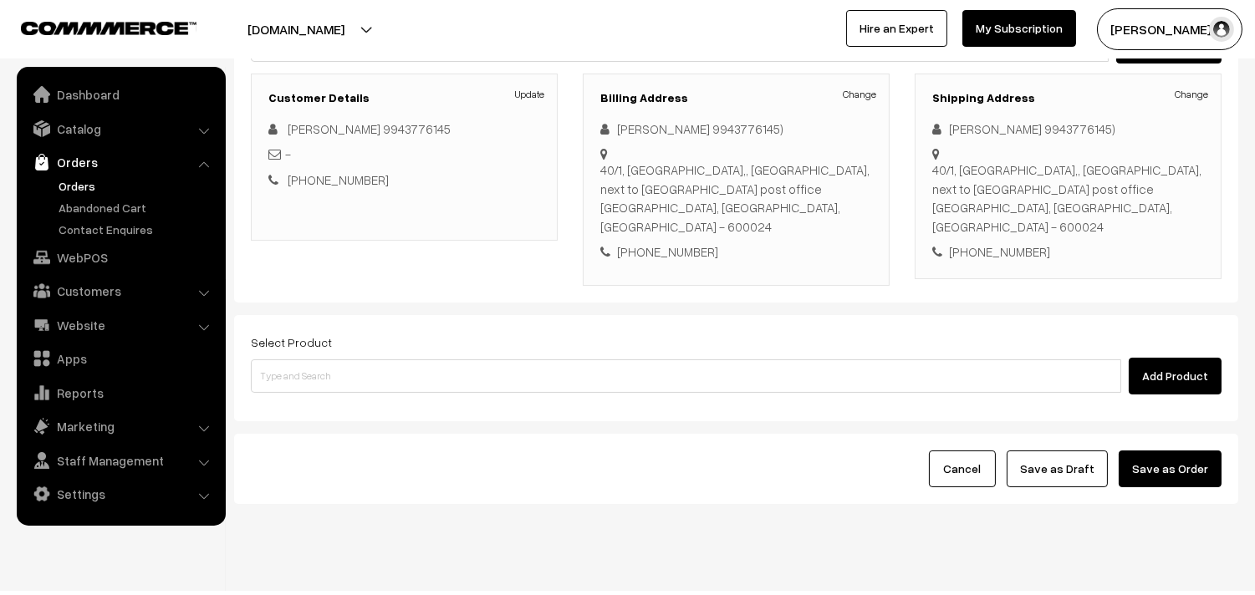
scroll to position [227, 0]
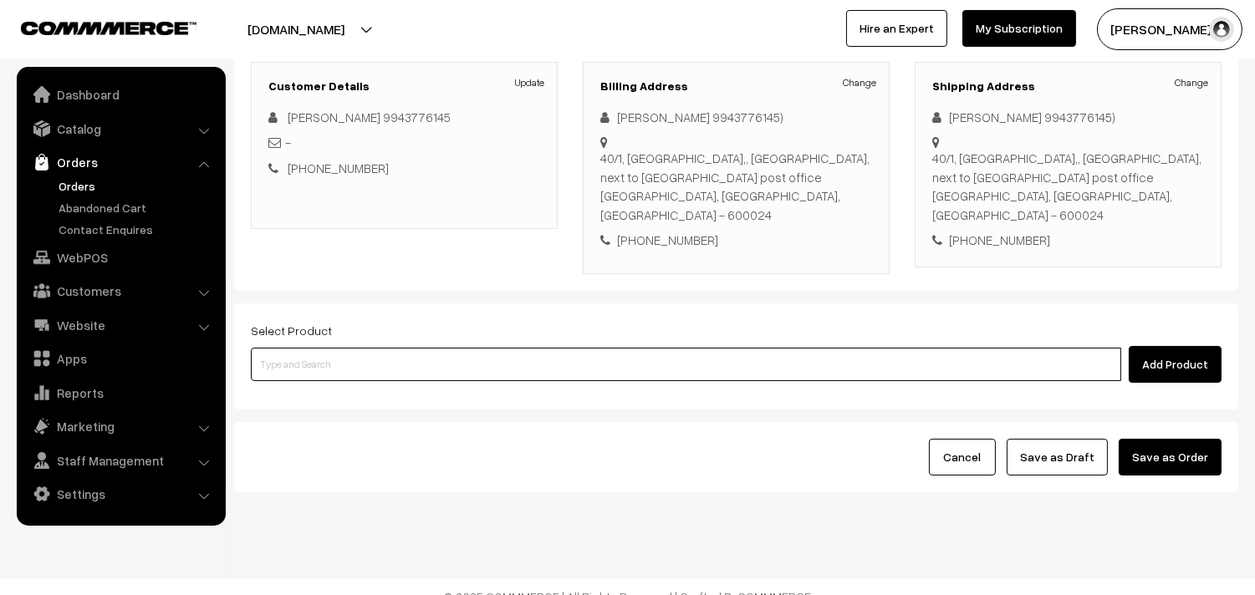
drag, startPoint x: 360, startPoint y: 341, endPoint x: 350, endPoint y: 341, distance: 10.0
click at [360, 348] on input at bounding box center [686, 364] width 870 height 33
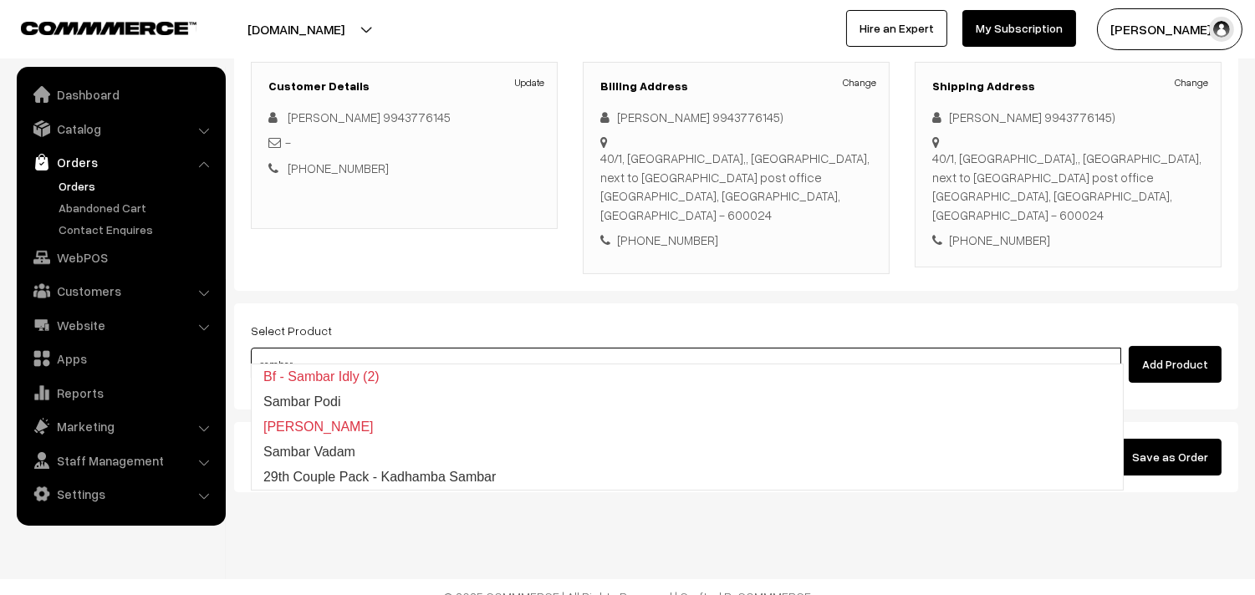
type input "29th Couple Pack - Kadhamba Sambar"
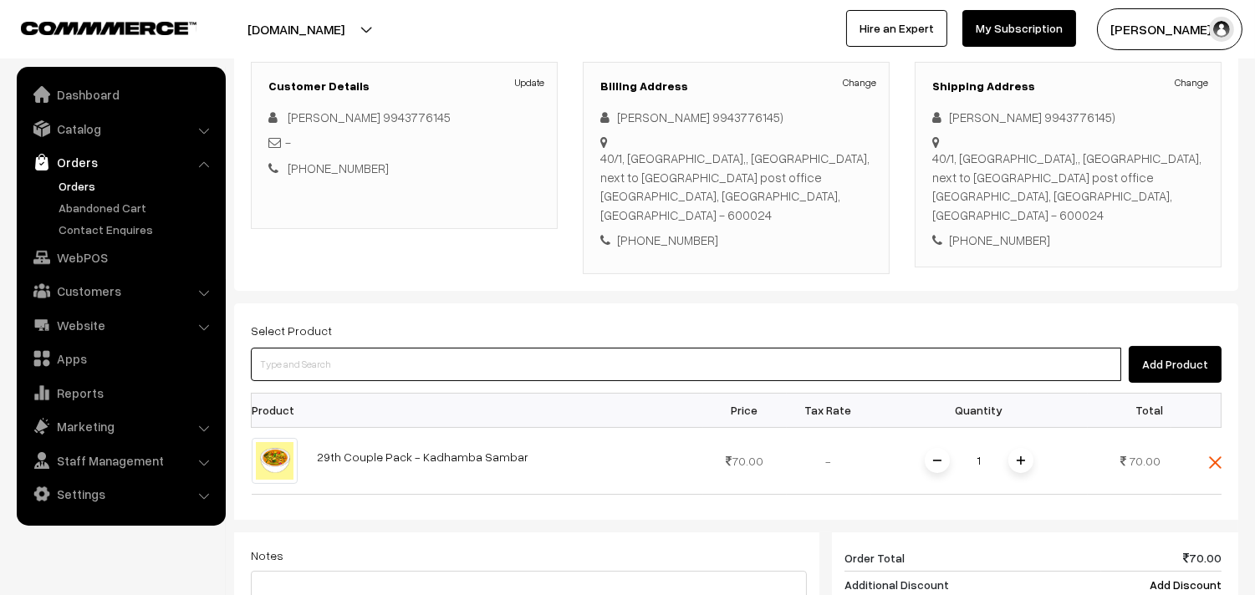
click at [350, 348] on input at bounding box center [686, 364] width 870 height 33
type input "r"
paste input "29th Couple Pack- Milagu Rasam"
type input "29th Couple Pack- Milagu Rasam"
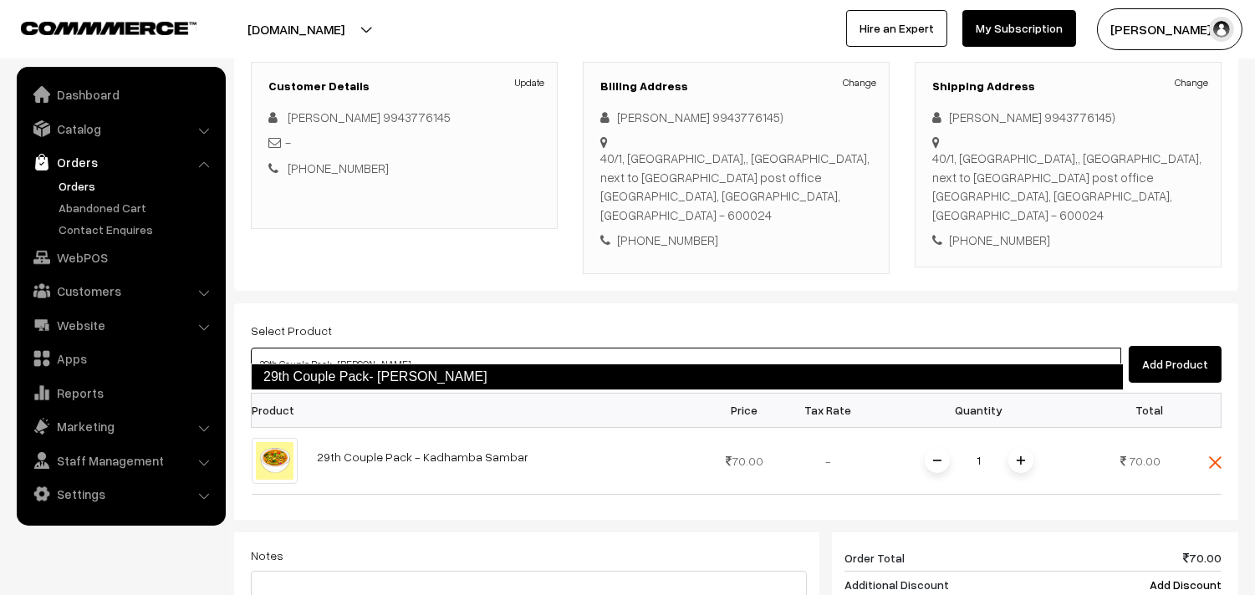
click at [376, 374] on link "29th Couple Pack- [PERSON_NAME]" at bounding box center [687, 377] width 873 height 27
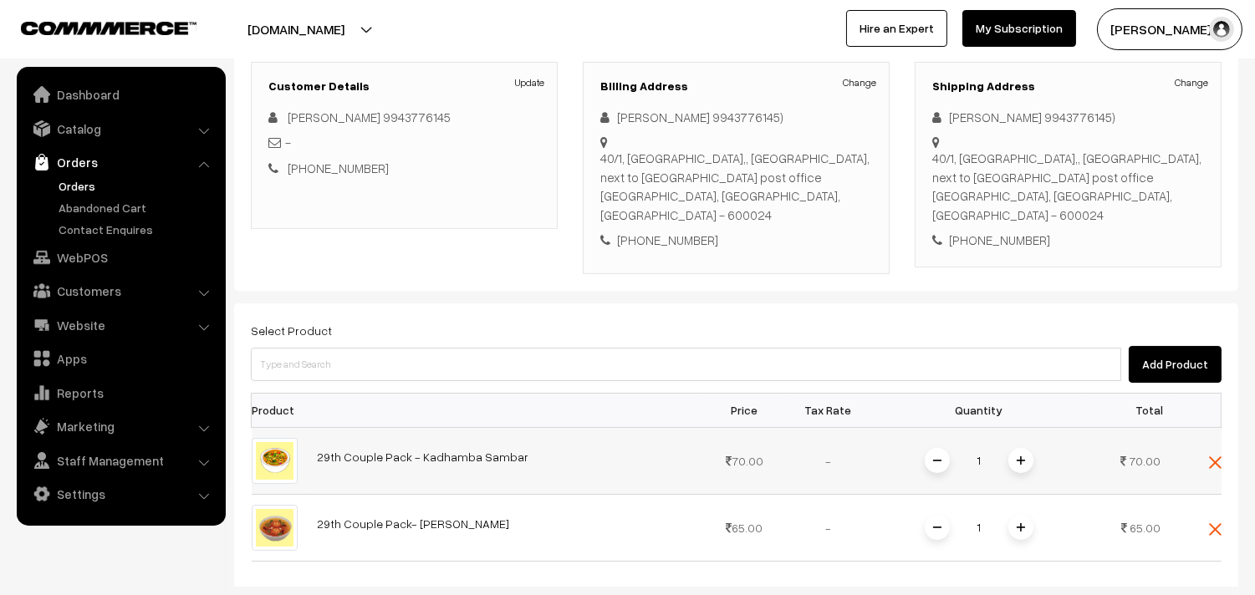
click at [1018, 457] on img at bounding box center [1021, 461] width 8 height 8
click at [1018, 523] on img at bounding box center [1021, 527] width 8 height 8
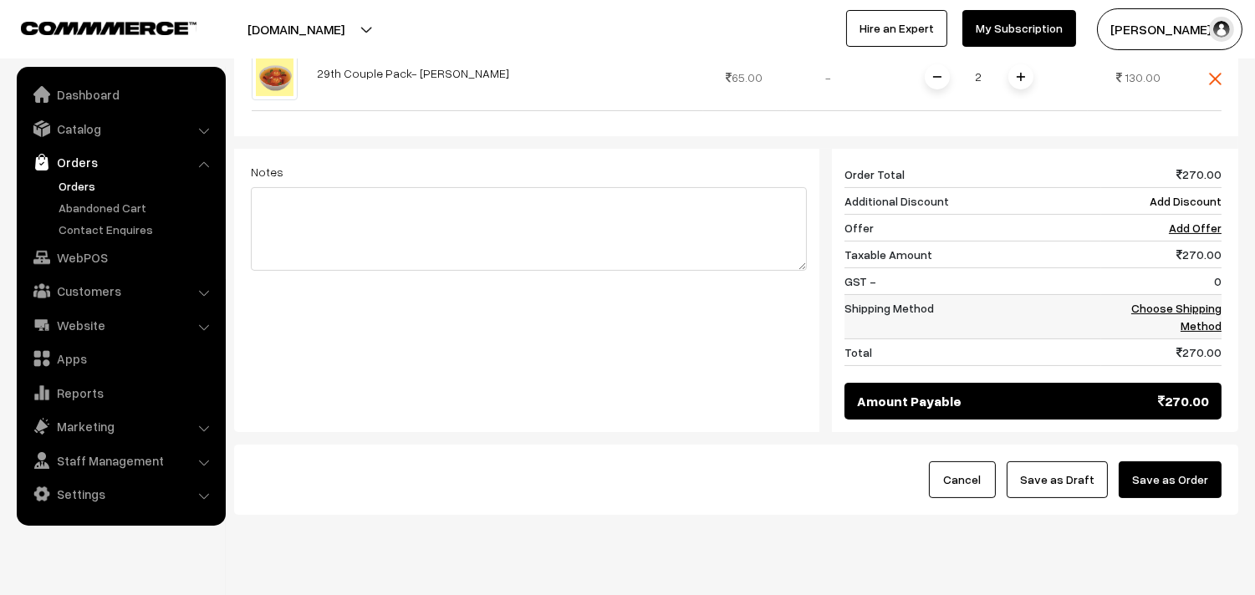
scroll to position [692, 0]
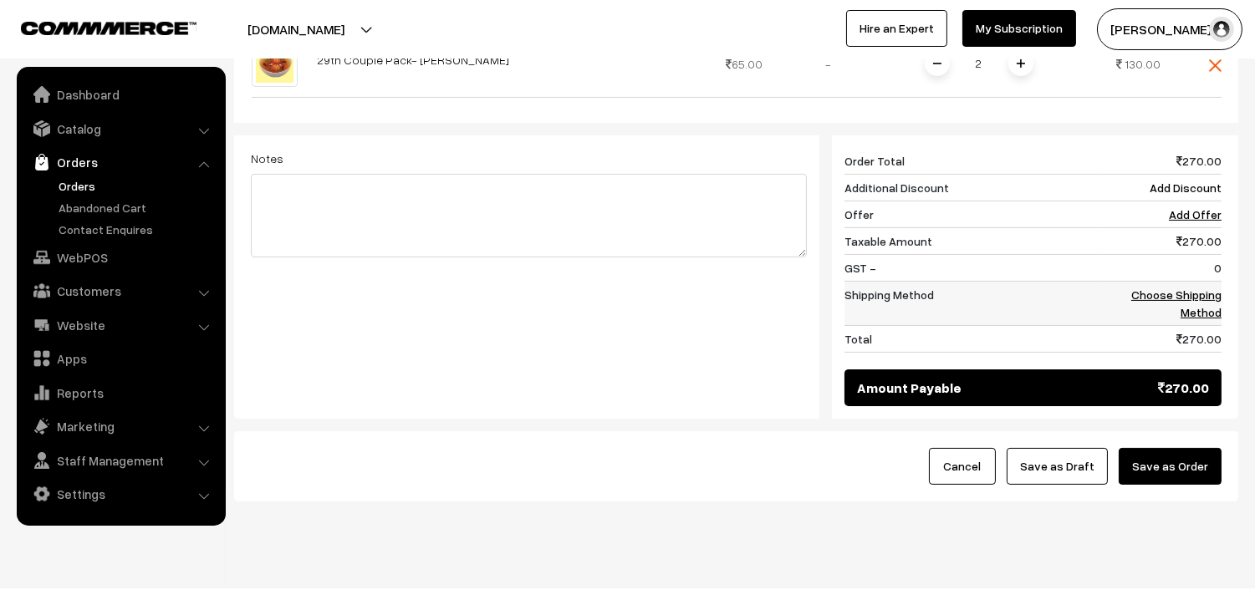
click at [1193, 281] on td "Choose Shipping Method" at bounding box center [1161, 303] width 120 height 44
click at [1192, 288] on link "Choose Shipping Method" at bounding box center [1176, 304] width 90 height 32
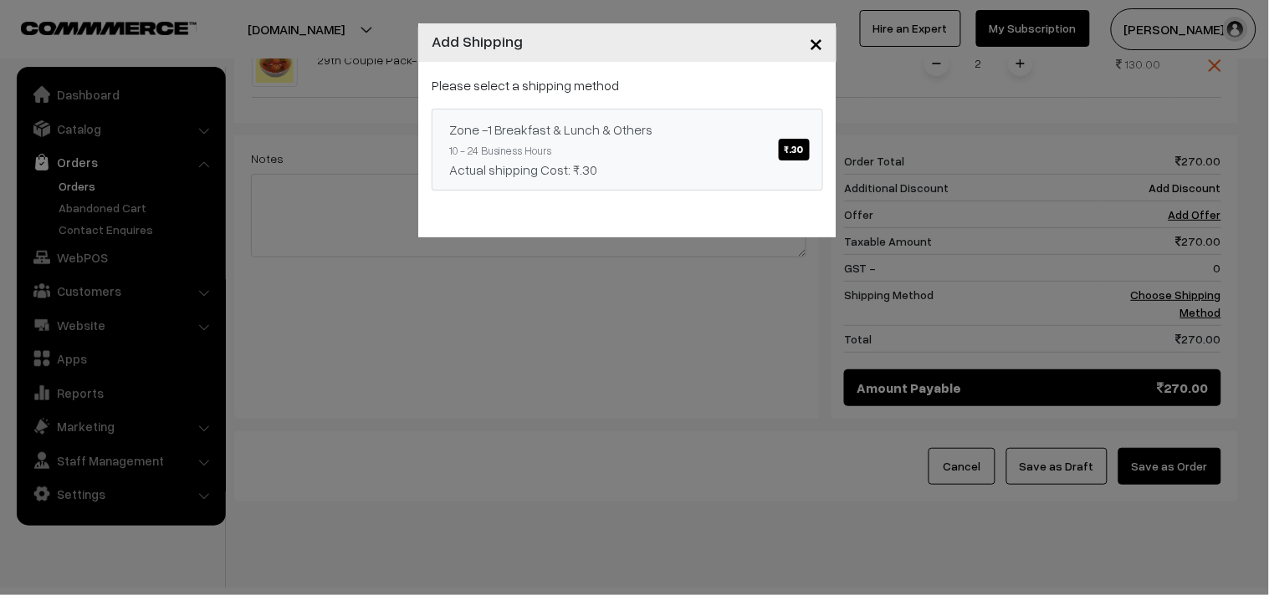
click at [702, 140] on link "Zone -1 Breakfast & Lunch & Others ₹.30 10 - 24 Business Hours Actual shipping …" at bounding box center [626, 150] width 391 height 82
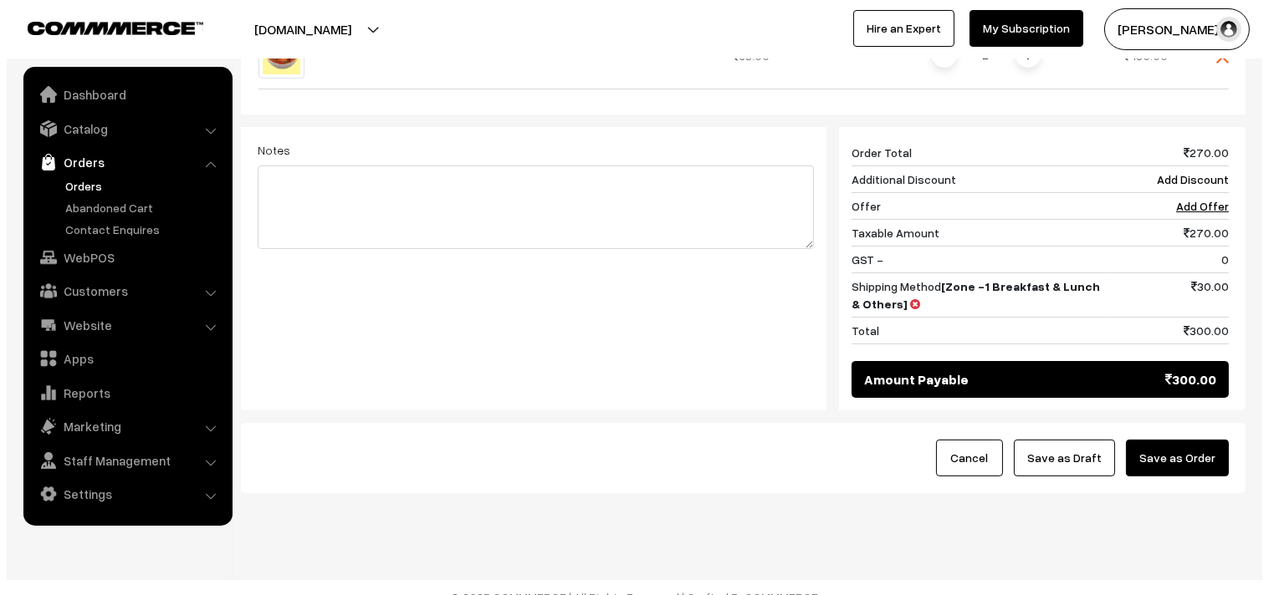
scroll to position [702, 0]
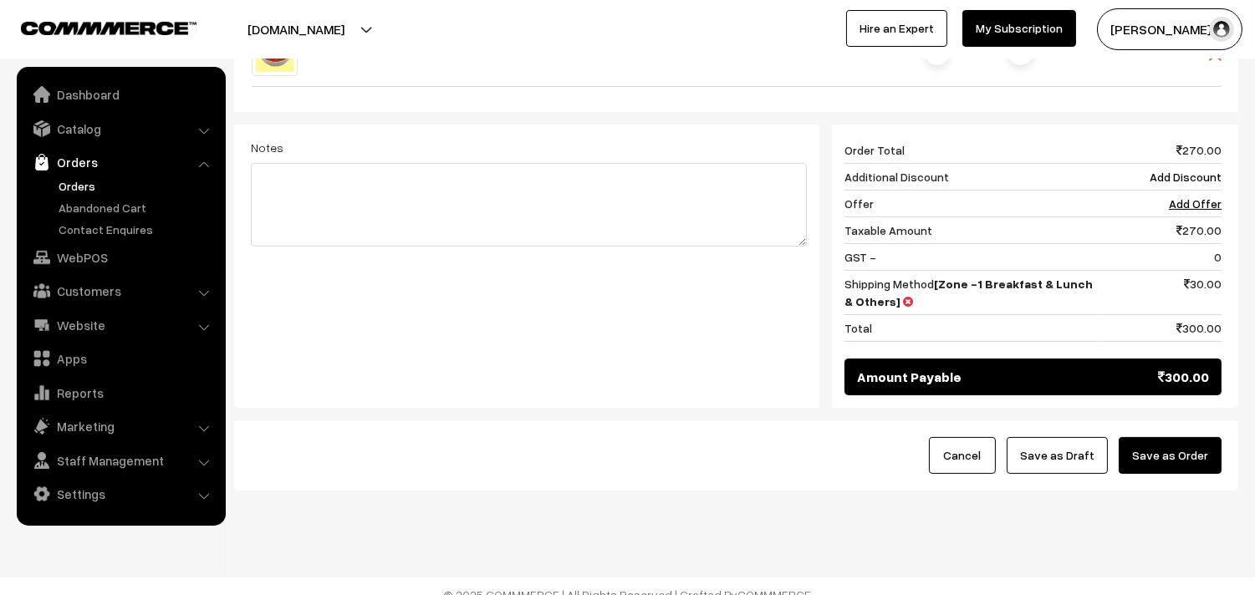
click at [1189, 442] on button "Save as Order" at bounding box center [1170, 455] width 103 height 37
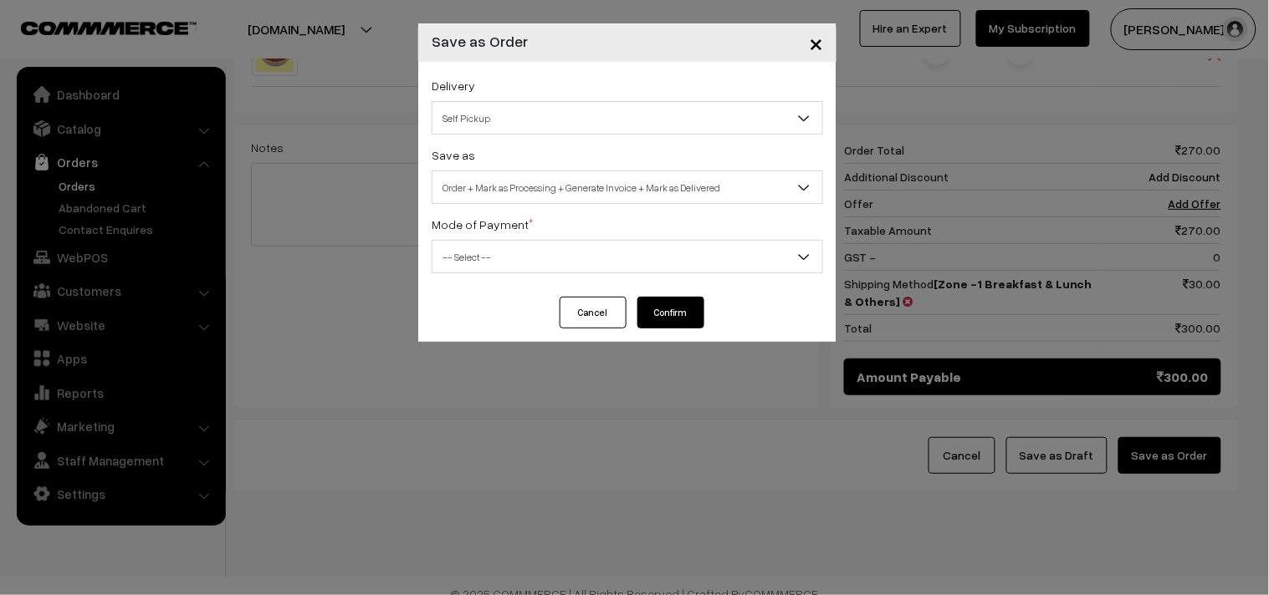
click at [554, 187] on span "Order + Mark as Processing + Generate Invoice + Mark as Delivered" at bounding box center [627, 187] width 390 height 29
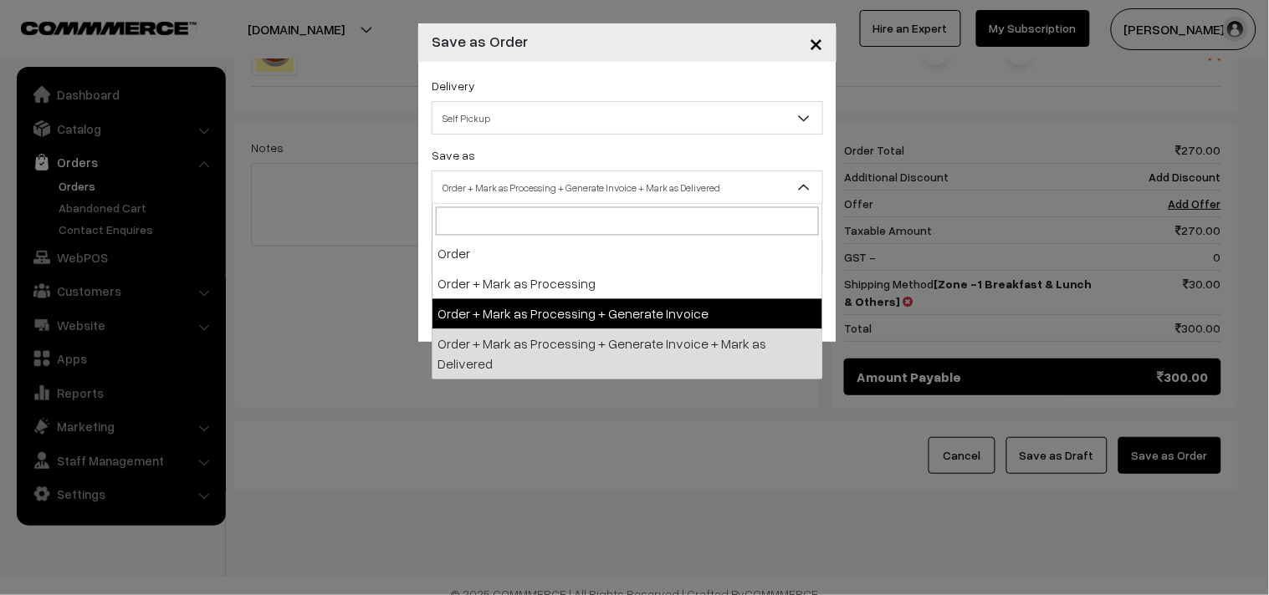
select select "3"
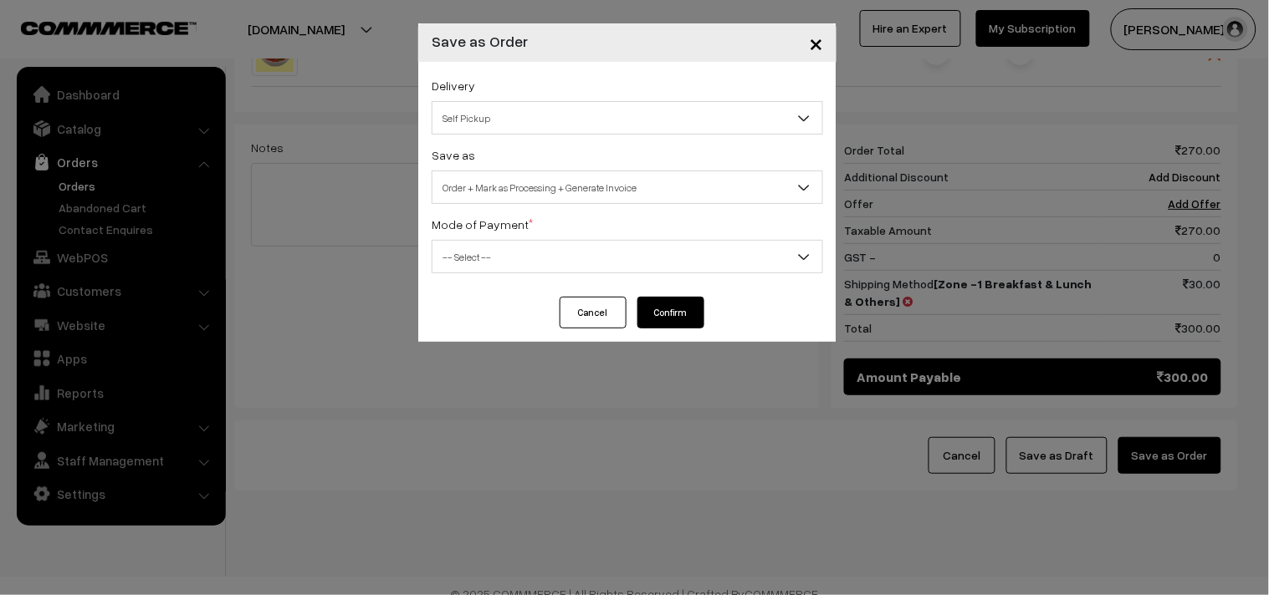
click at [505, 268] on span "-- Select --" at bounding box center [627, 256] width 390 height 29
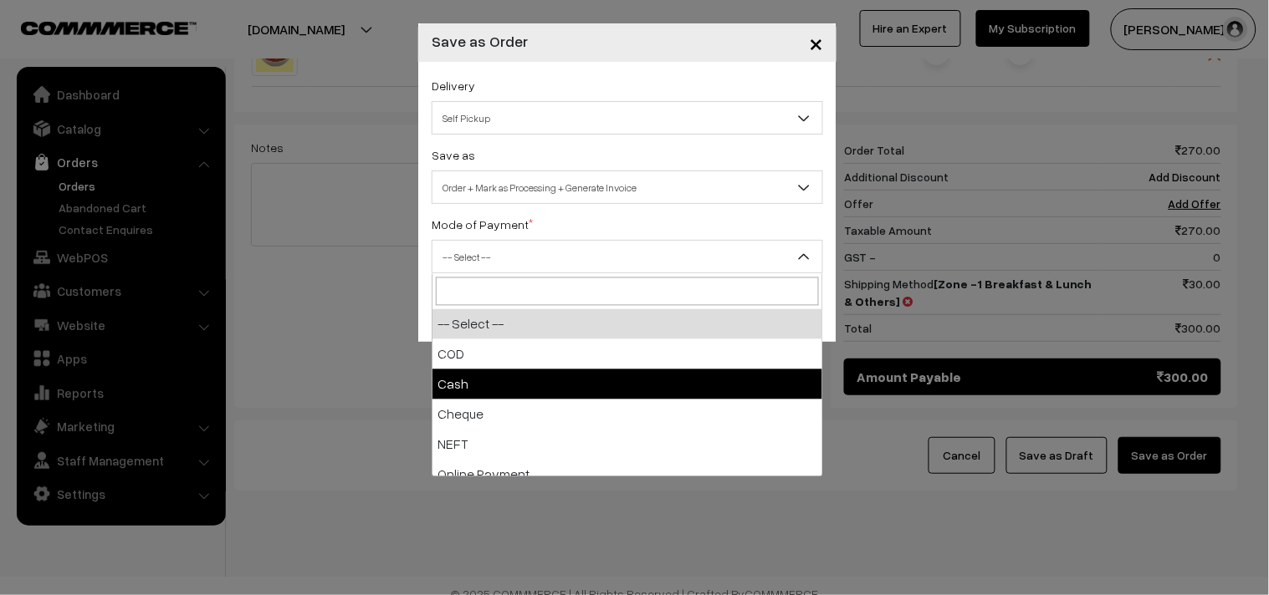
select select "2"
checkbox input "true"
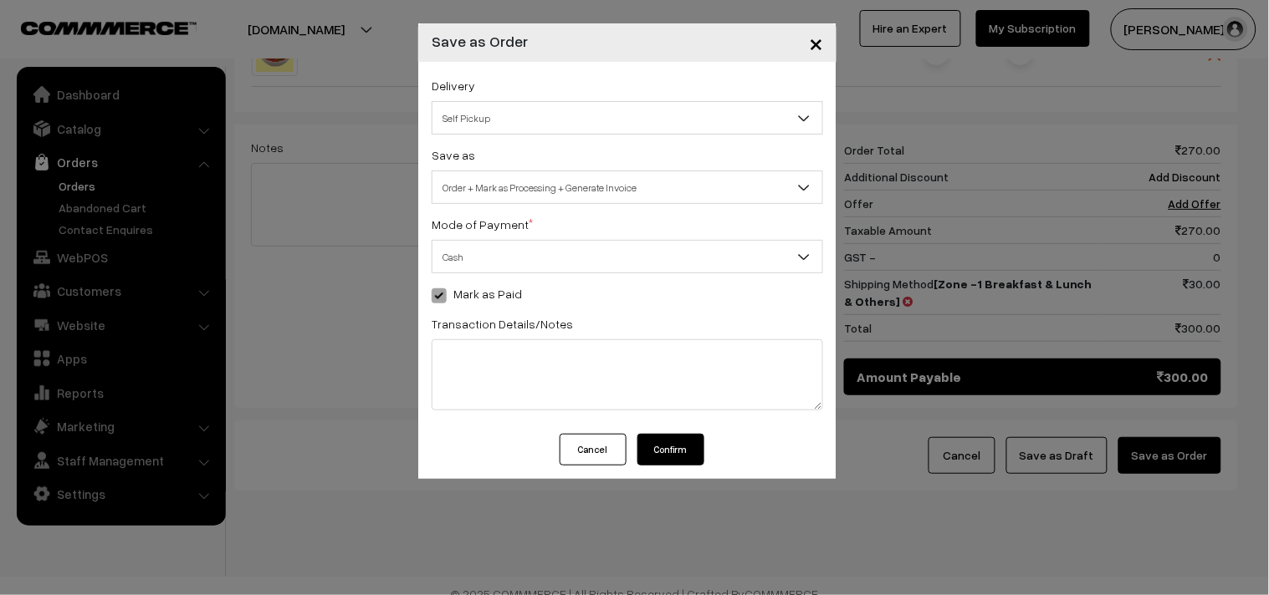
drag, startPoint x: 686, startPoint y: 461, endPoint x: 677, endPoint y: 448, distance: 15.1
click at [682, 457] on button "Confirm" at bounding box center [670, 450] width 67 height 32
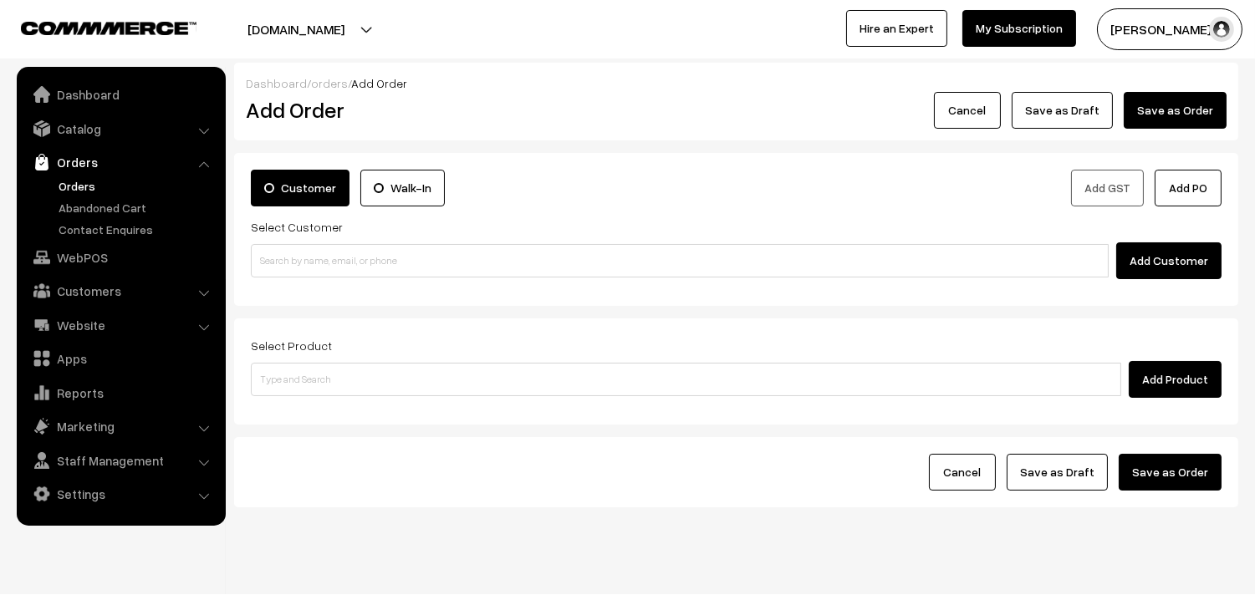
click at [80, 178] on link "Orders" at bounding box center [137, 186] width 166 height 18
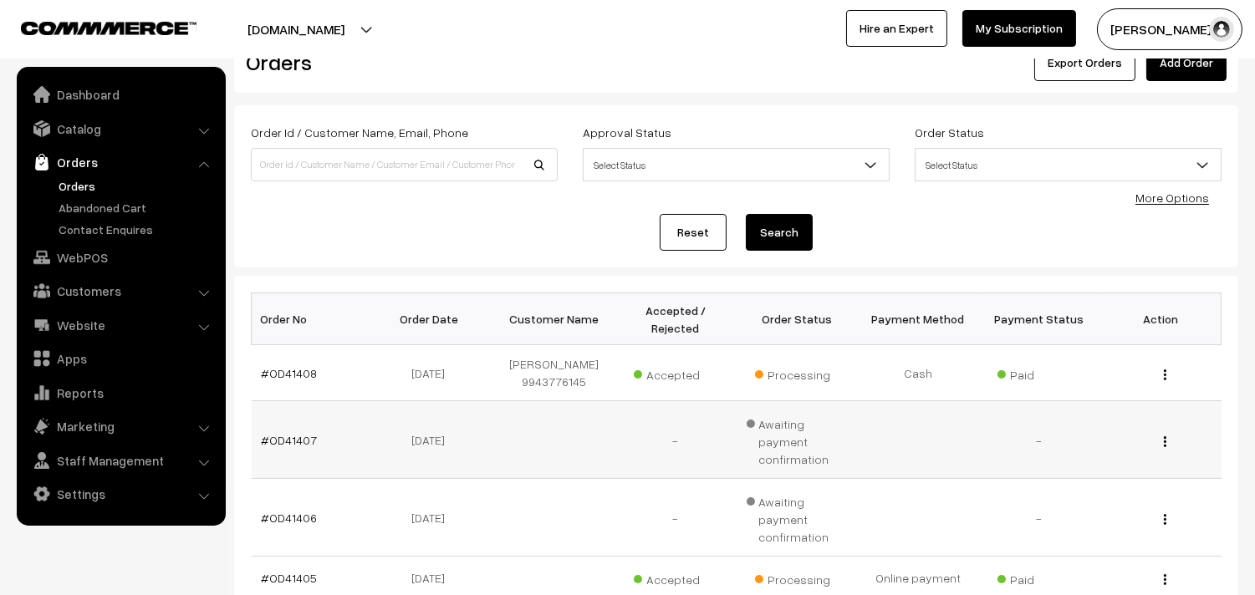
scroll to position [93, 0]
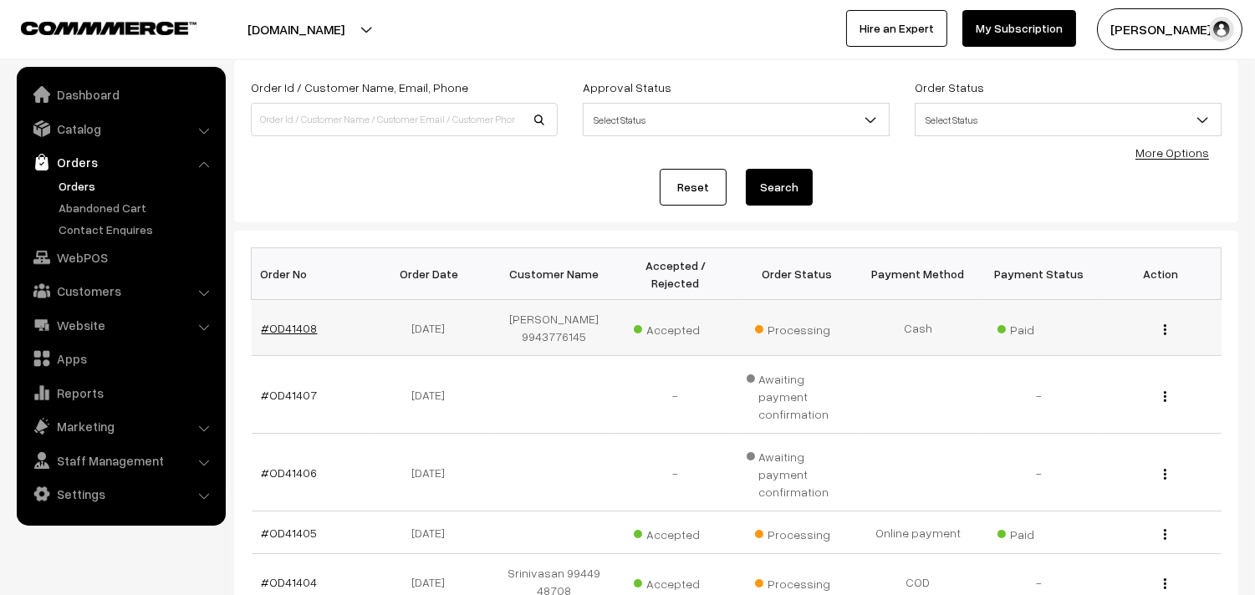
click at [295, 329] on link "#OD41408" at bounding box center [290, 328] width 56 height 14
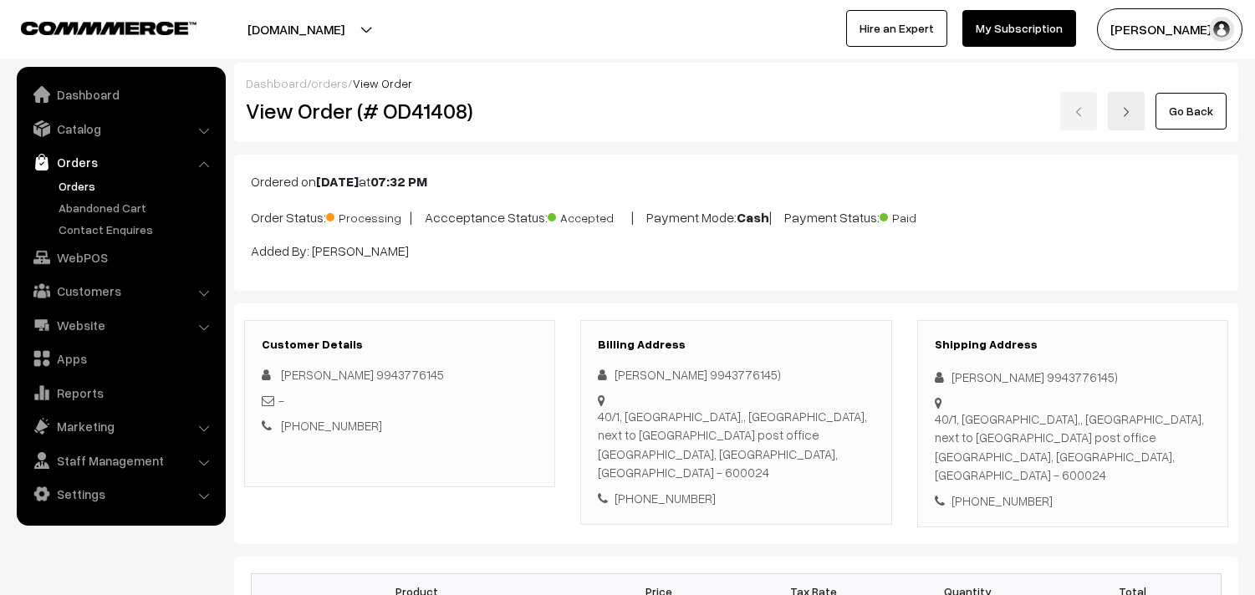
click at [605, 124] on div "View Order (# OD41408) Go Back" at bounding box center [736, 111] width 1006 height 38
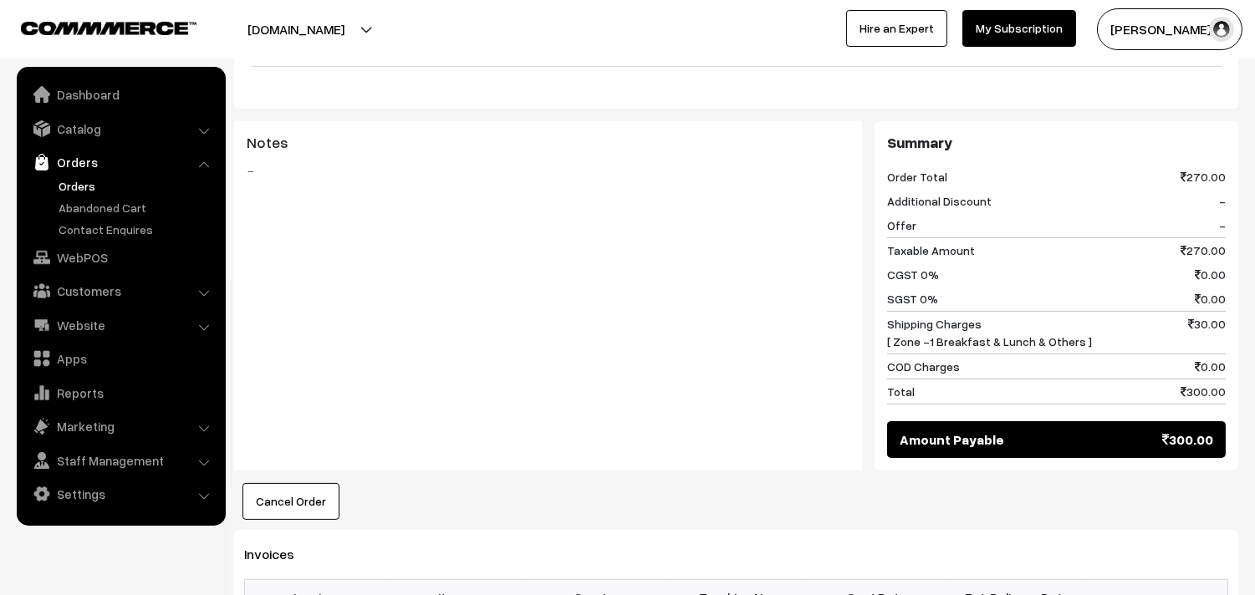
scroll to position [929, 0]
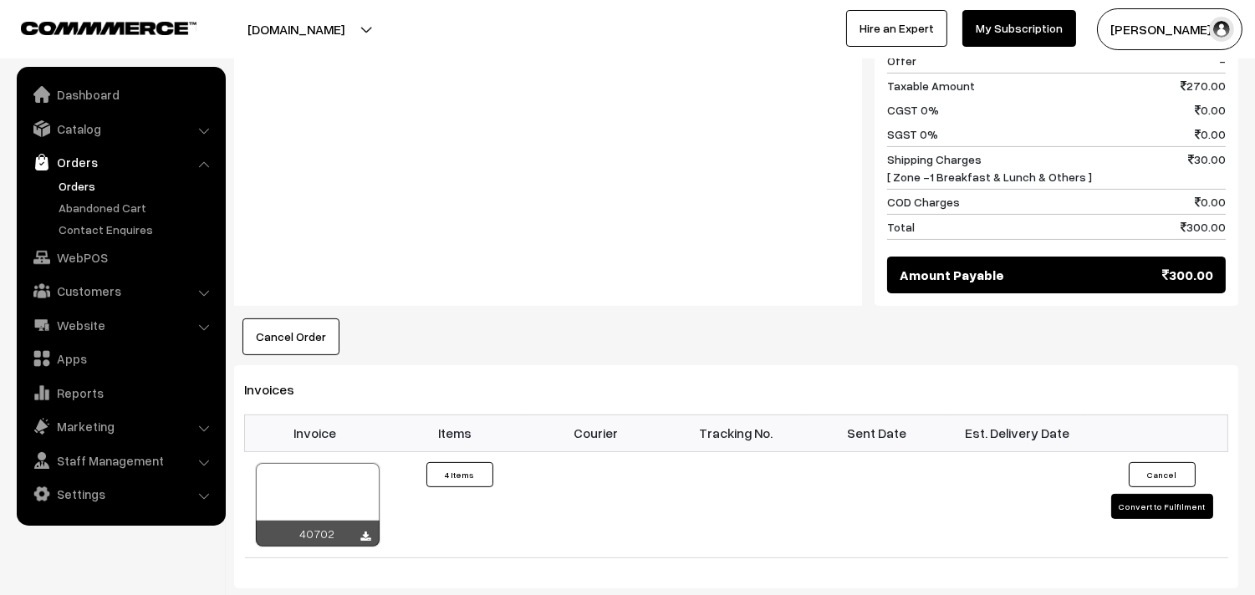
click at [107, 181] on link "Orders" at bounding box center [137, 186] width 166 height 18
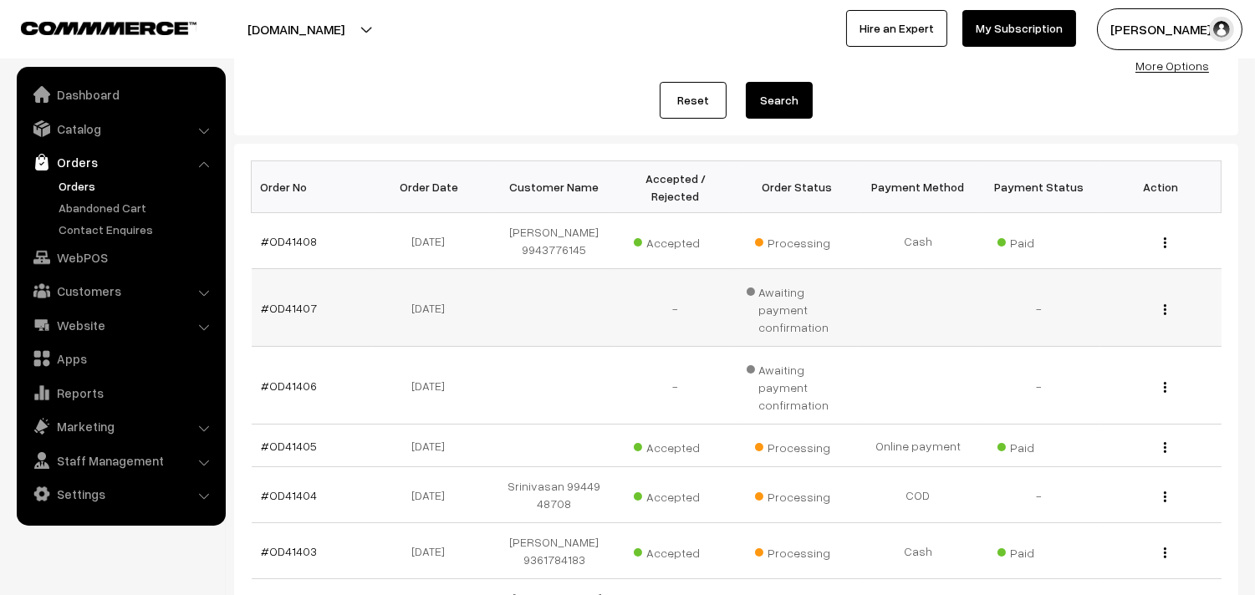
scroll to position [186, 0]
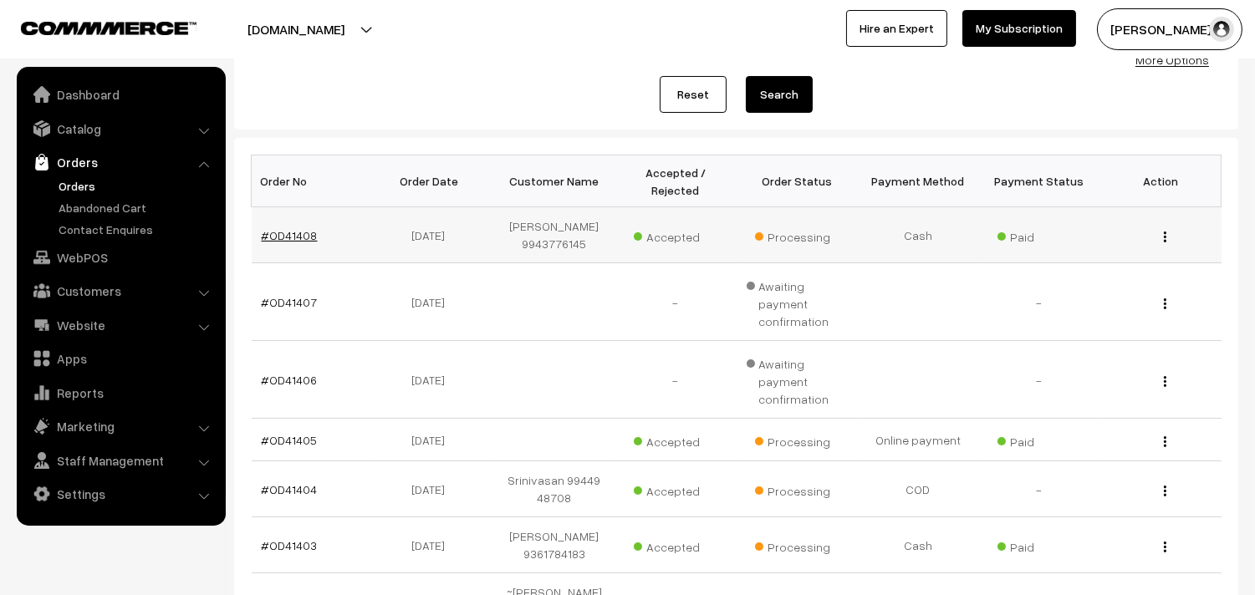
click at [289, 236] on link "#OD41408" at bounding box center [290, 235] width 56 height 14
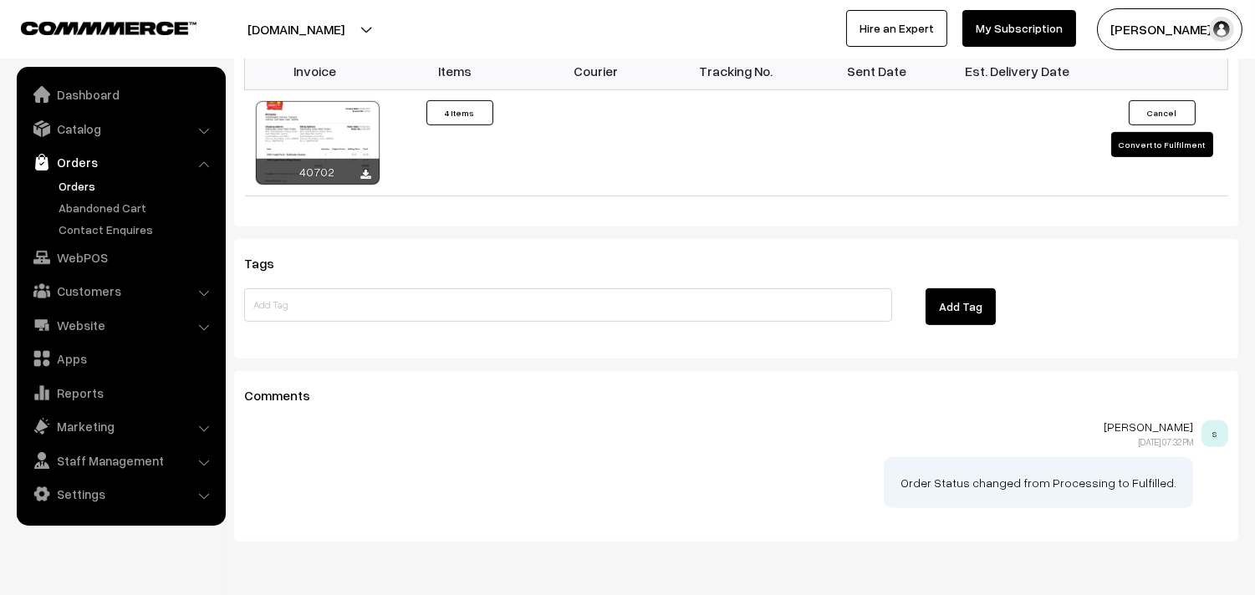
scroll to position [1300, 0]
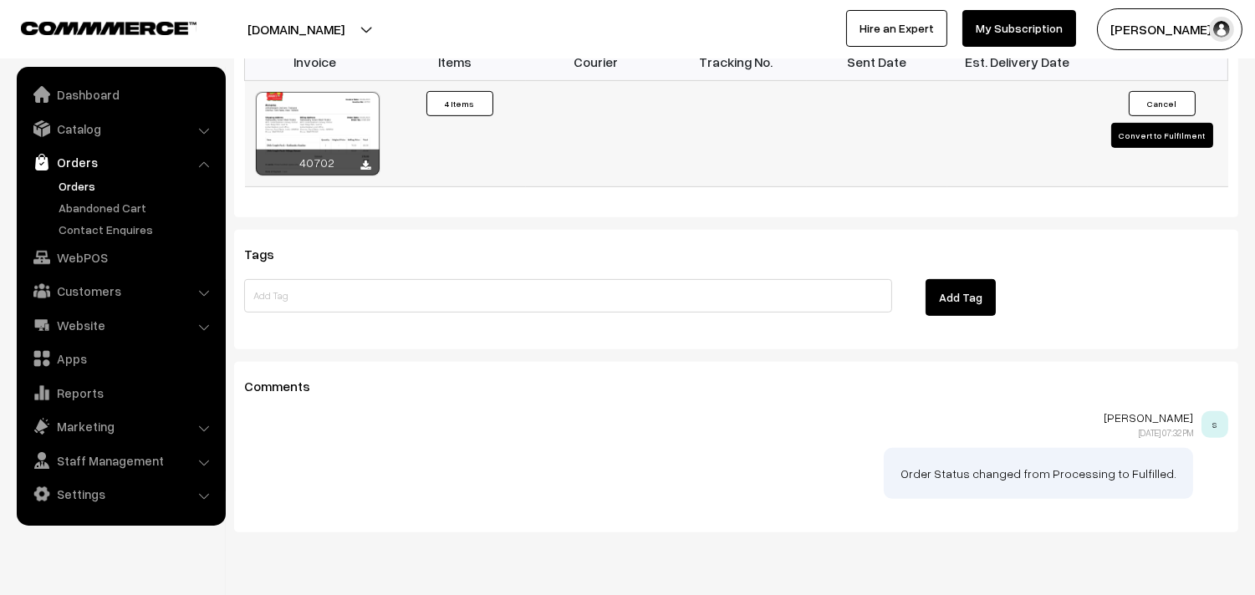
click at [334, 99] on div at bounding box center [318, 134] width 124 height 84
click at [64, 256] on link "WebPOS" at bounding box center [120, 257] width 199 height 30
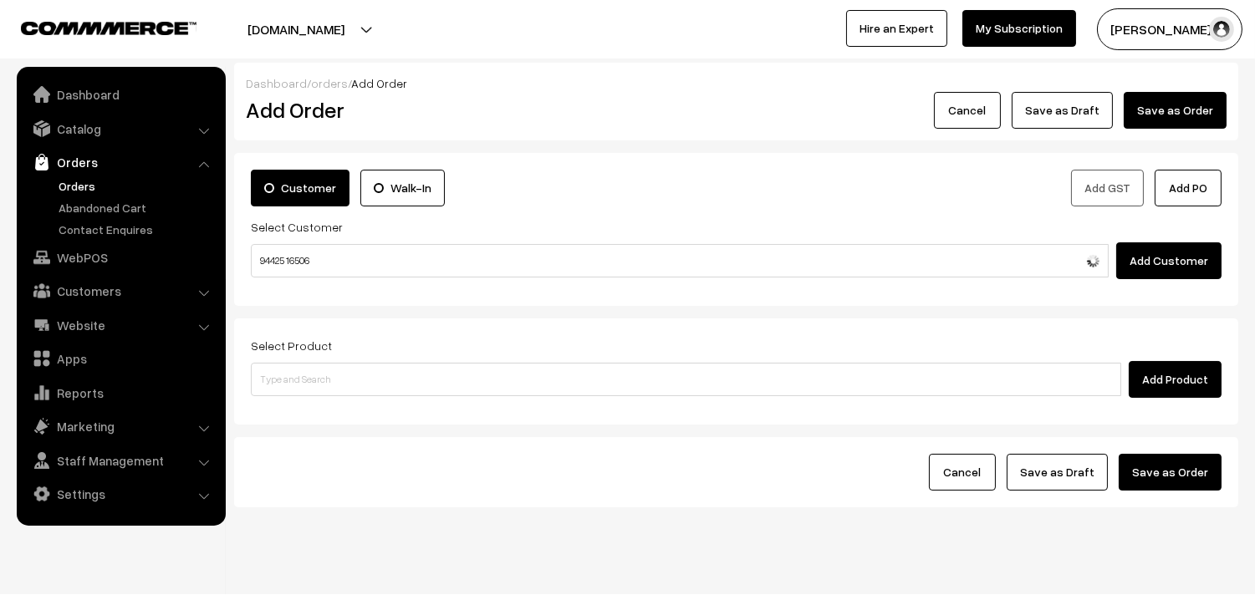
click at [294, 258] on input "94425 16506" at bounding box center [680, 260] width 858 height 33
type input "Usha 9442516506 [9442516506]"
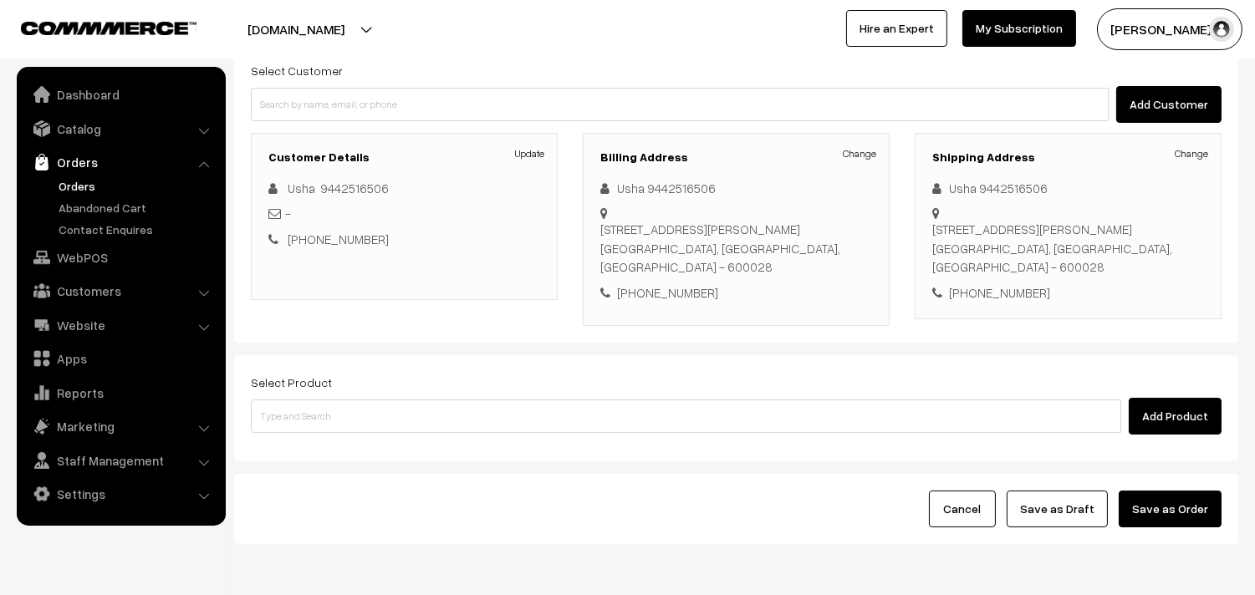
scroll to position [227, 0]
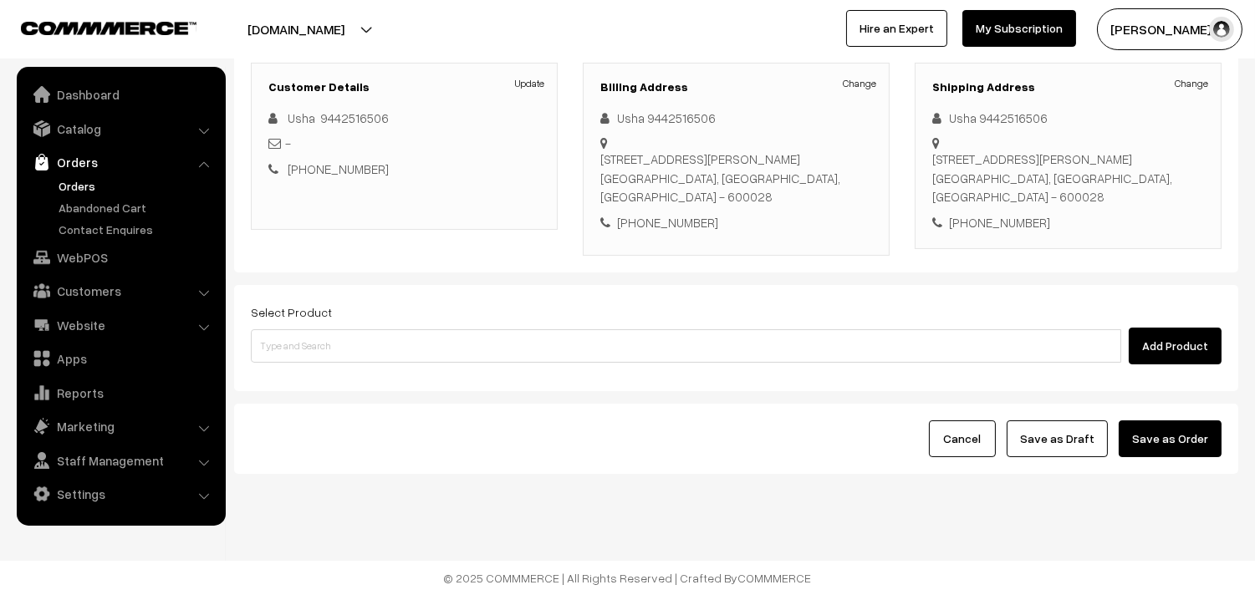
click at [479, 323] on div "Select Product Add Product" at bounding box center [736, 333] width 971 height 63
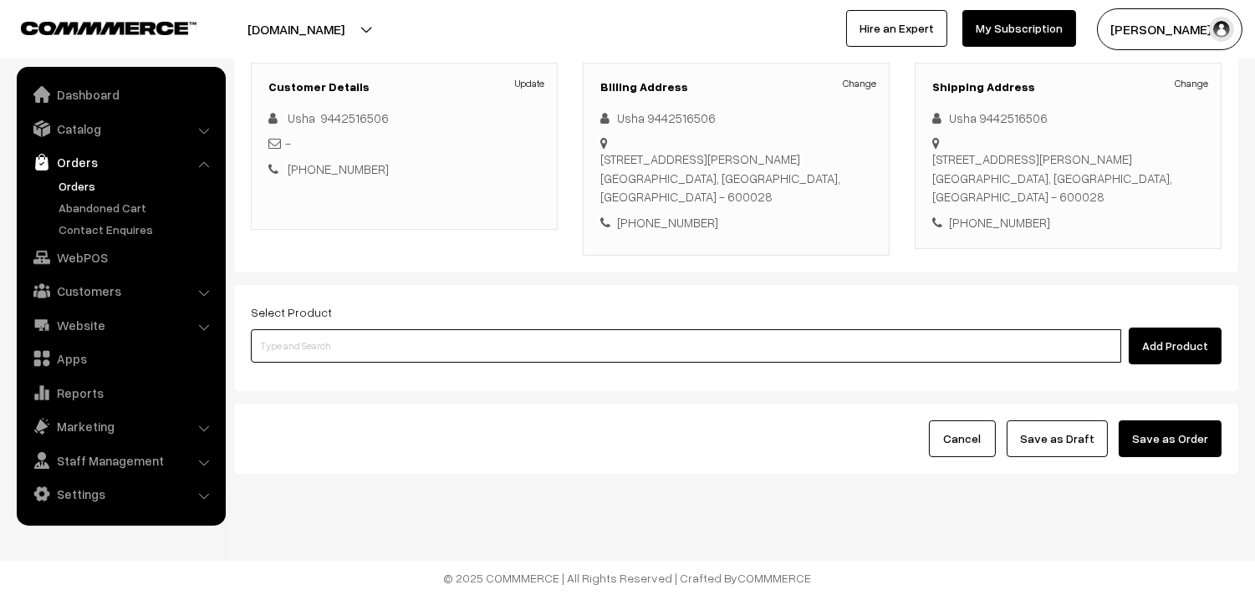
click at [416, 352] on input at bounding box center [686, 345] width 870 height 33
click at [454, 338] on input at bounding box center [686, 345] width 870 height 33
click at [452, 339] on input at bounding box center [686, 345] width 870 height 33
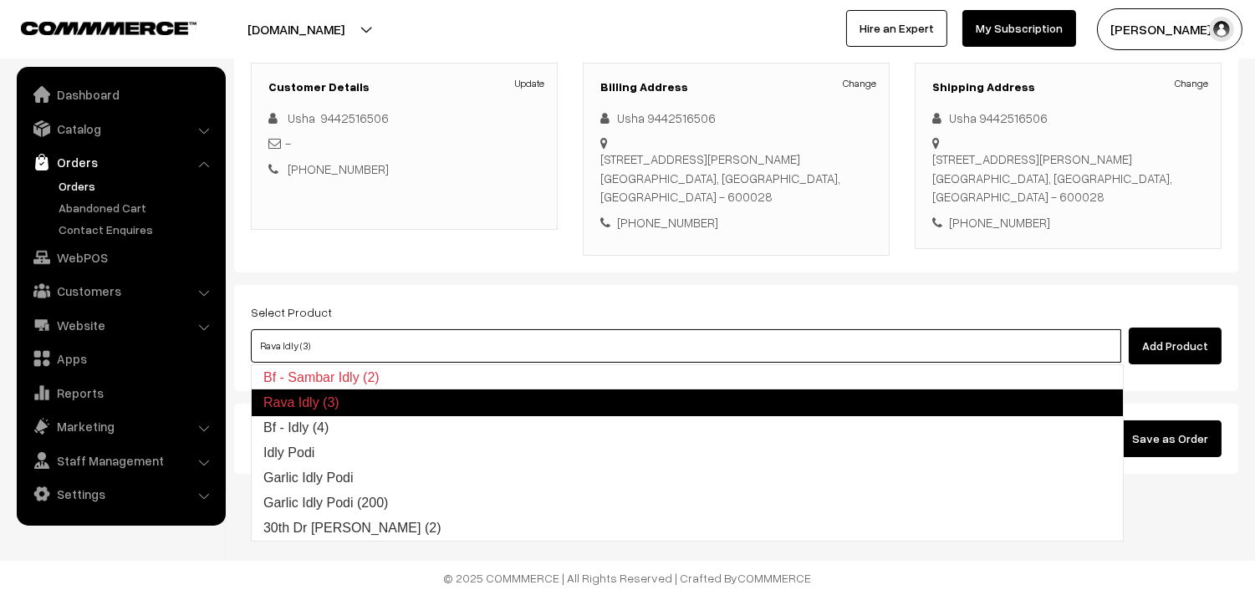
type input "Bf - Idly (4)"
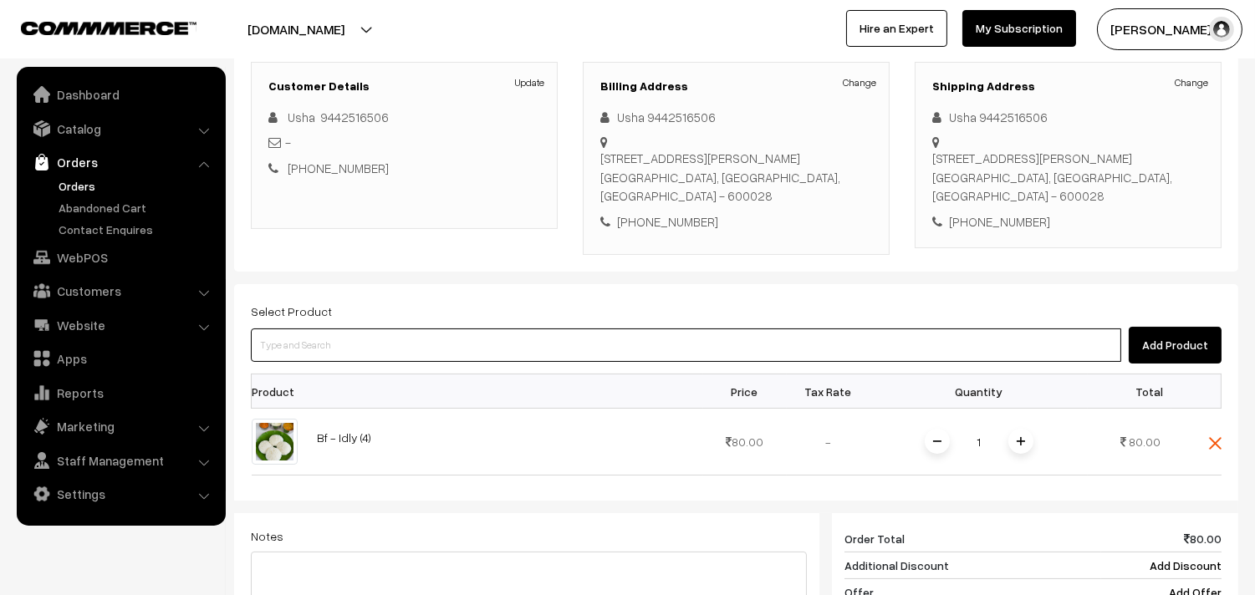
click at [455, 340] on input at bounding box center [686, 345] width 870 height 33
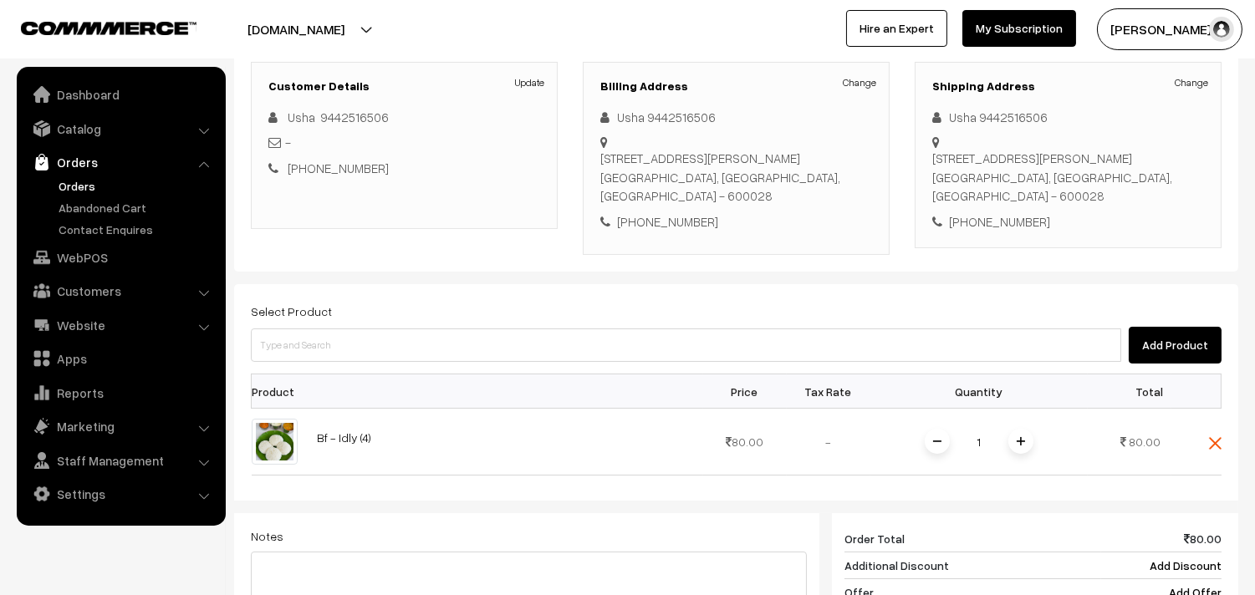
drag, startPoint x: 477, startPoint y: 318, endPoint x: 447, endPoint y: 331, distance: 32.2
click at [465, 324] on div "Select Product Add Product" at bounding box center [736, 332] width 971 height 63
click at [460, 365] on div "Select Product Add Product Product Price Tax Rate Quantity Total 1" at bounding box center [736, 540] width 1004 height 513
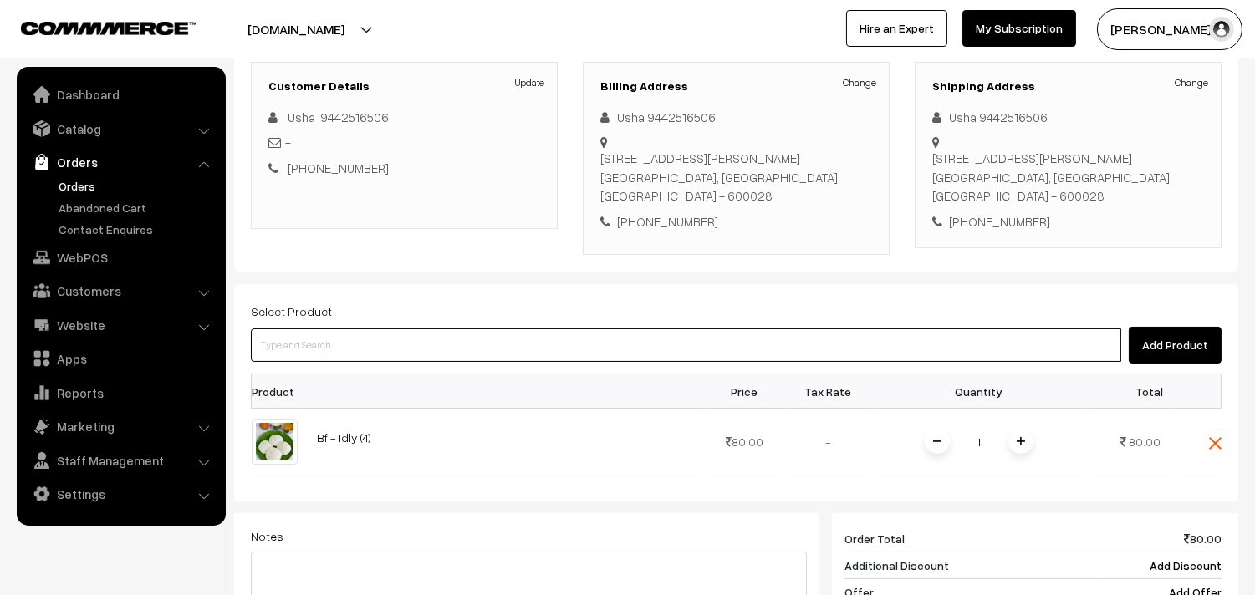
click at [457, 352] on input at bounding box center [686, 345] width 870 height 33
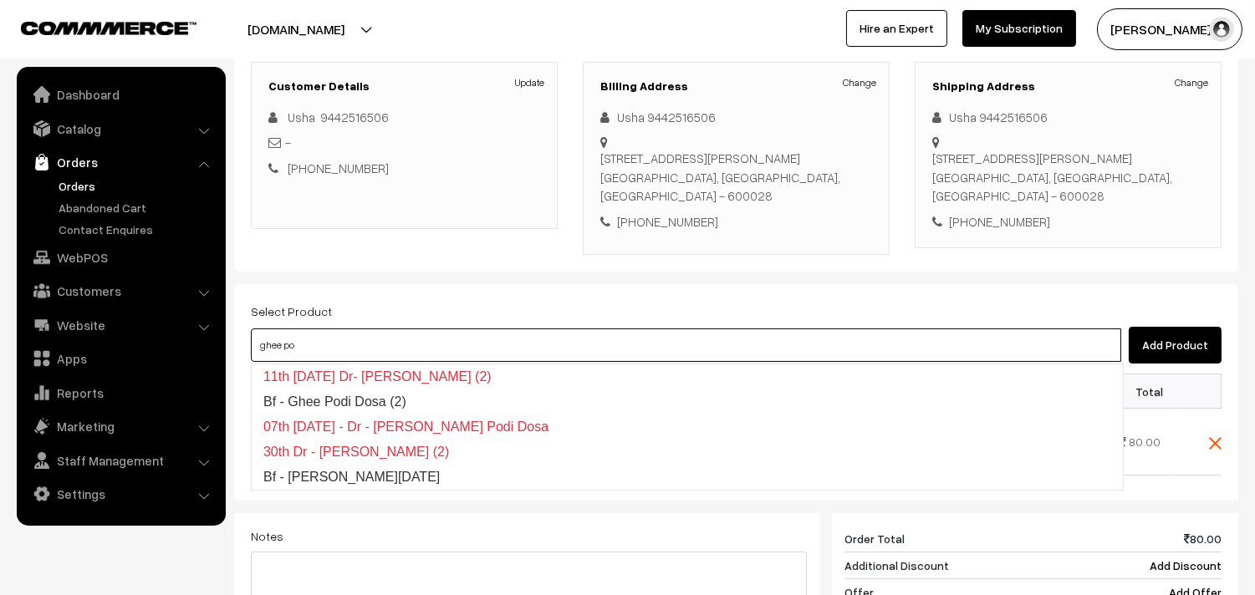
type input "Bf - Ghee Pongal"
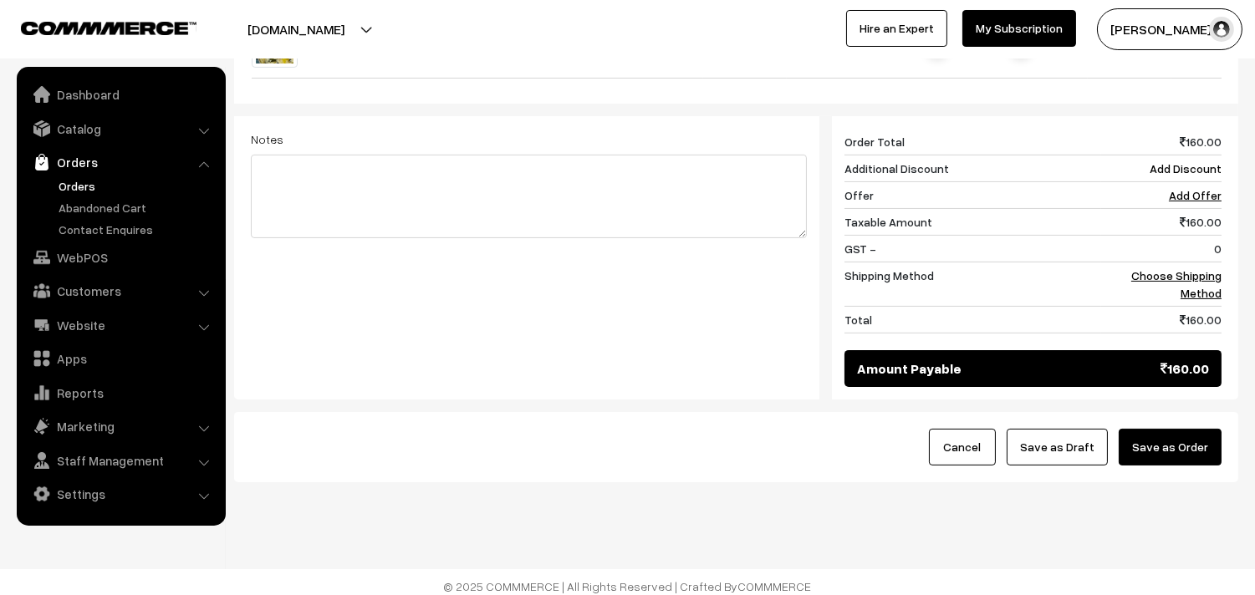
scroll to position [413, 0]
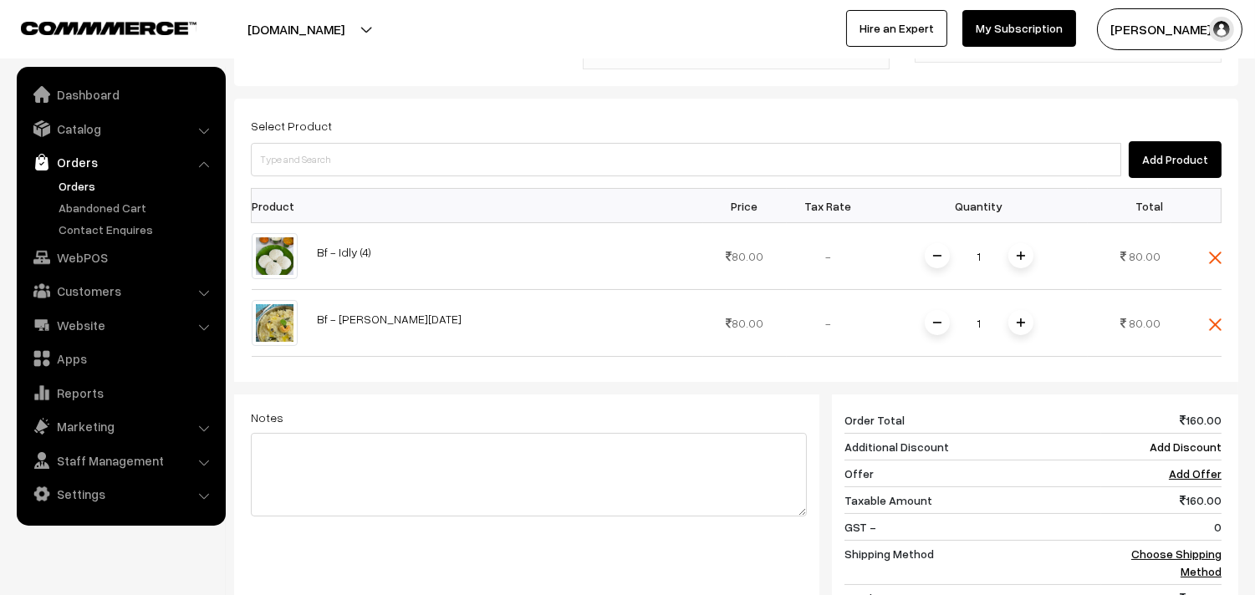
click at [1223, 324] on div "Select Product Add Product Product Price Tax Rate Quantity Total 1" at bounding box center [736, 388] width 1004 height 579
click at [1217, 327] on img at bounding box center [1215, 325] width 13 height 13
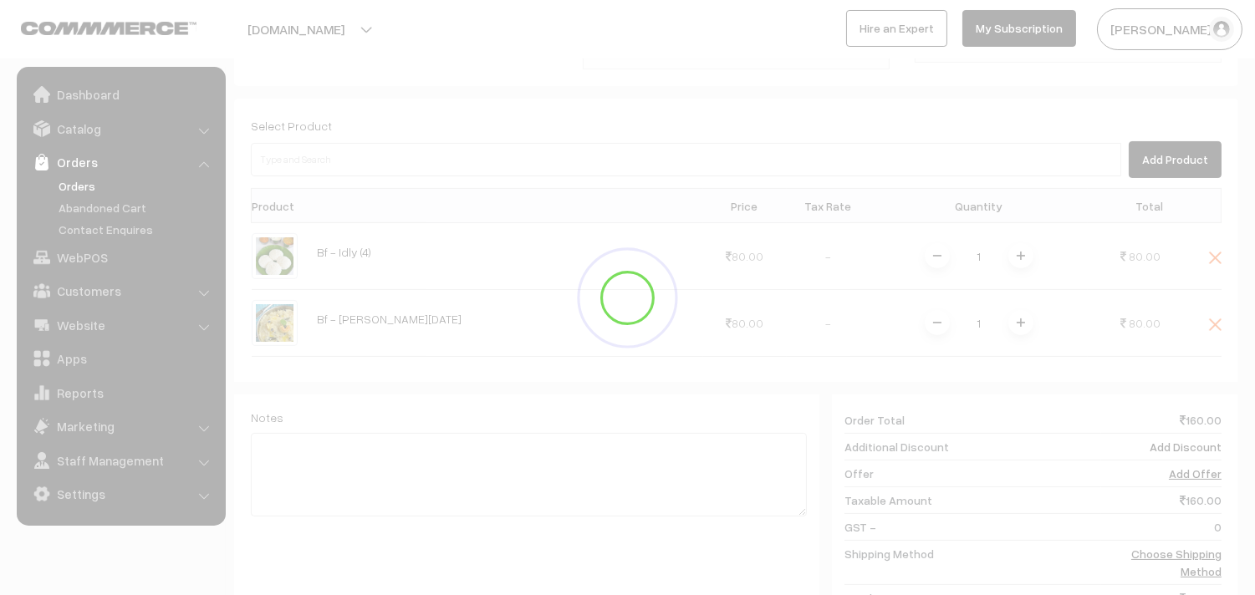
scroll to position [692, 0]
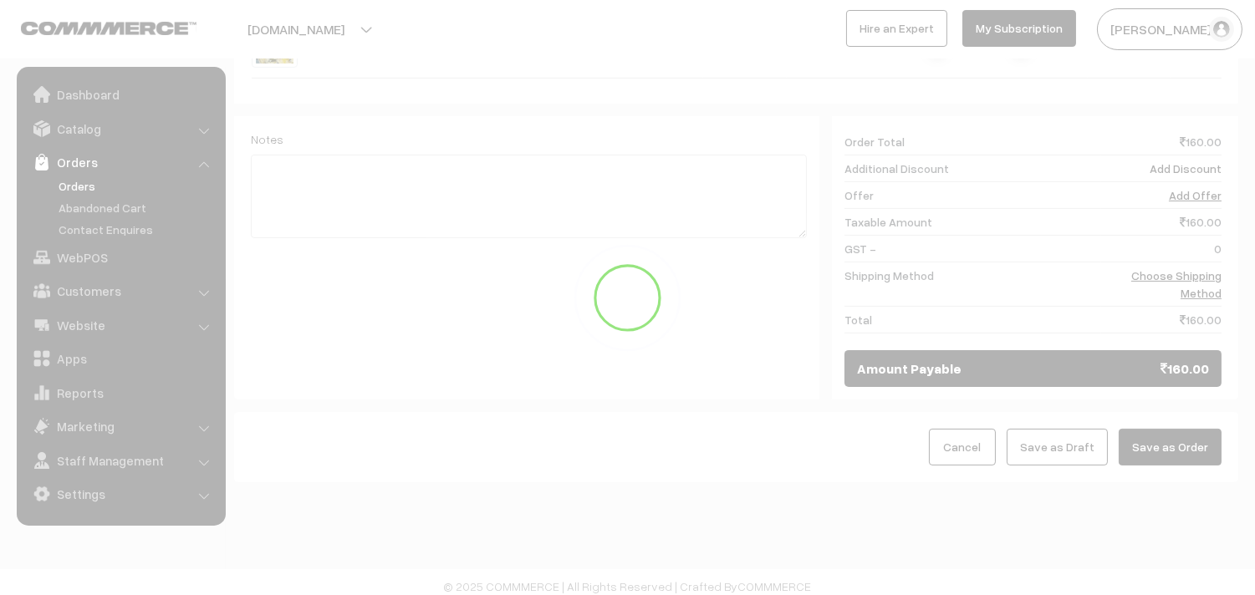
click at [1205, 268] on div at bounding box center [627, 297] width 1255 height 131
click at [1199, 285] on div at bounding box center [627, 297] width 1255 height 131
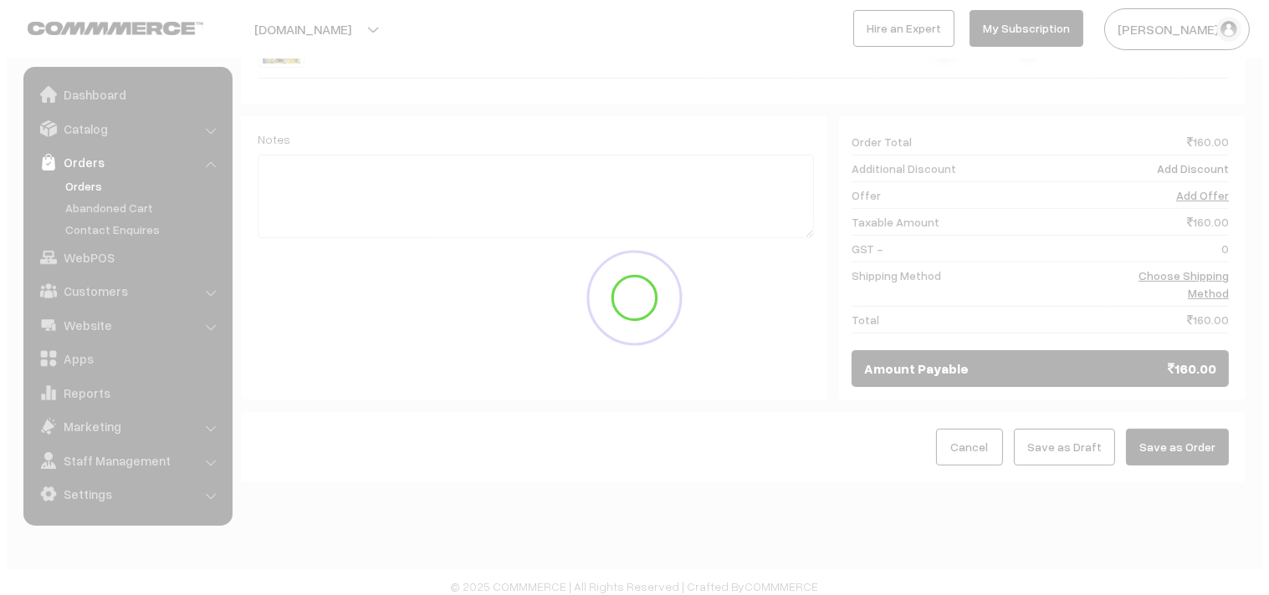
scroll to position [636, 0]
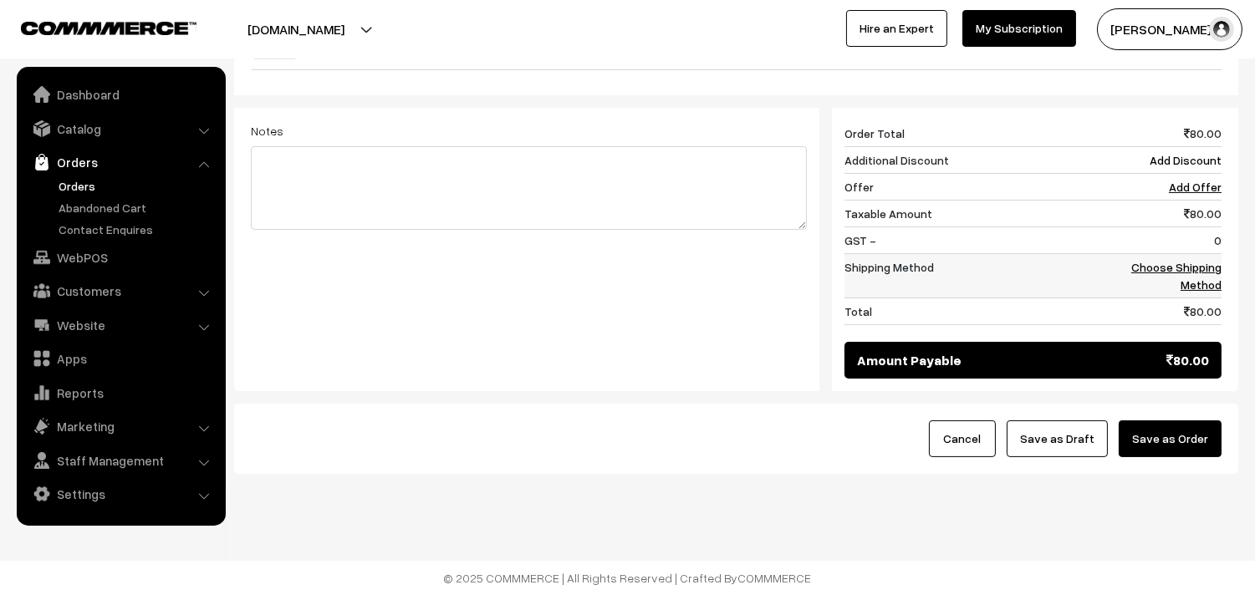
click at [1177, 273] on link "Choose Shipping Method" at bounding box center [1176, 276] width 90 height 32
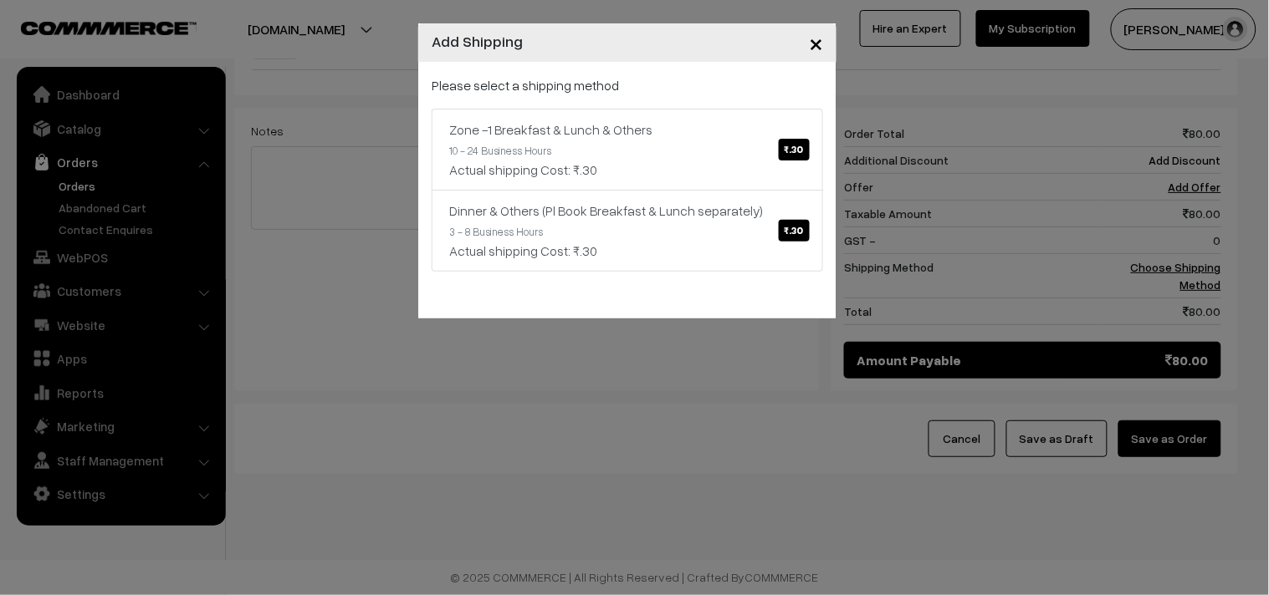
click at [699, 100] on div "Please select a shipping method Zone -1 Breakfast & Lunch & Others ₹.30 10 - 24…" at bounding box center [626, 173] width 391 height 197
click at [666, 153] on link "Zone -1 Breakfast & Lunch & Others ₹.30 10 - 24 Business Hours Actual shipping …" at bounding box center [626, 150] width 391 height 82
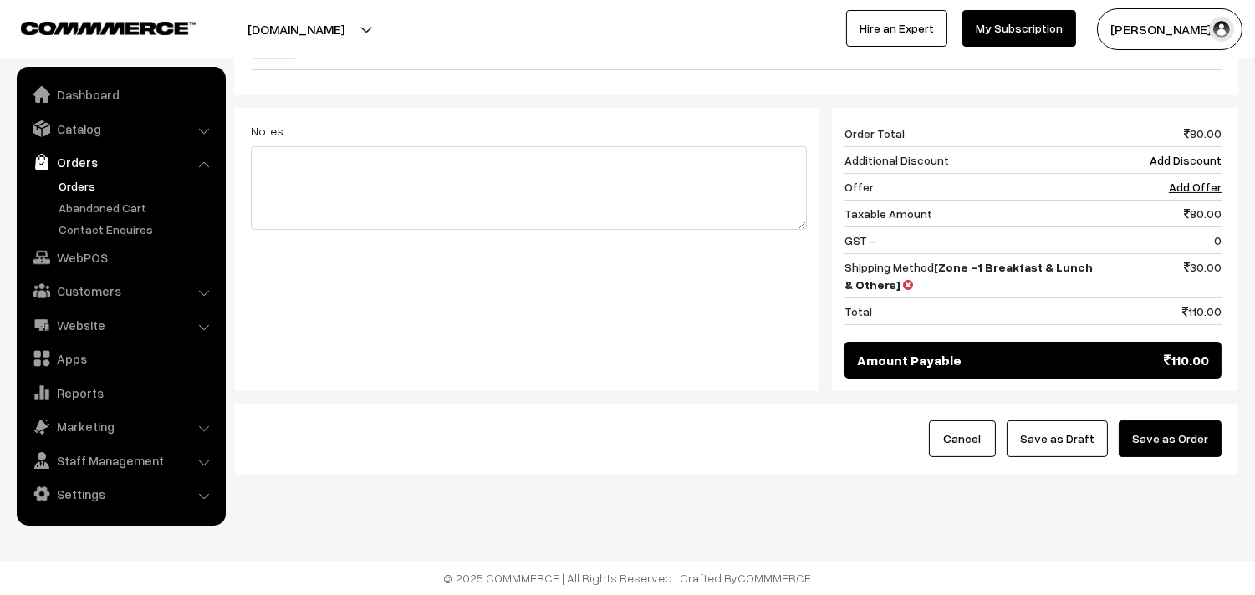
click at [1200, 419] on div "Cancel Save as Draft Save as Order" at bounding box center [736, 439] width 1004 height 70
click at [1166, 430] on button "Save as Order" at bounding box center [1170, 439] width 103 height 37
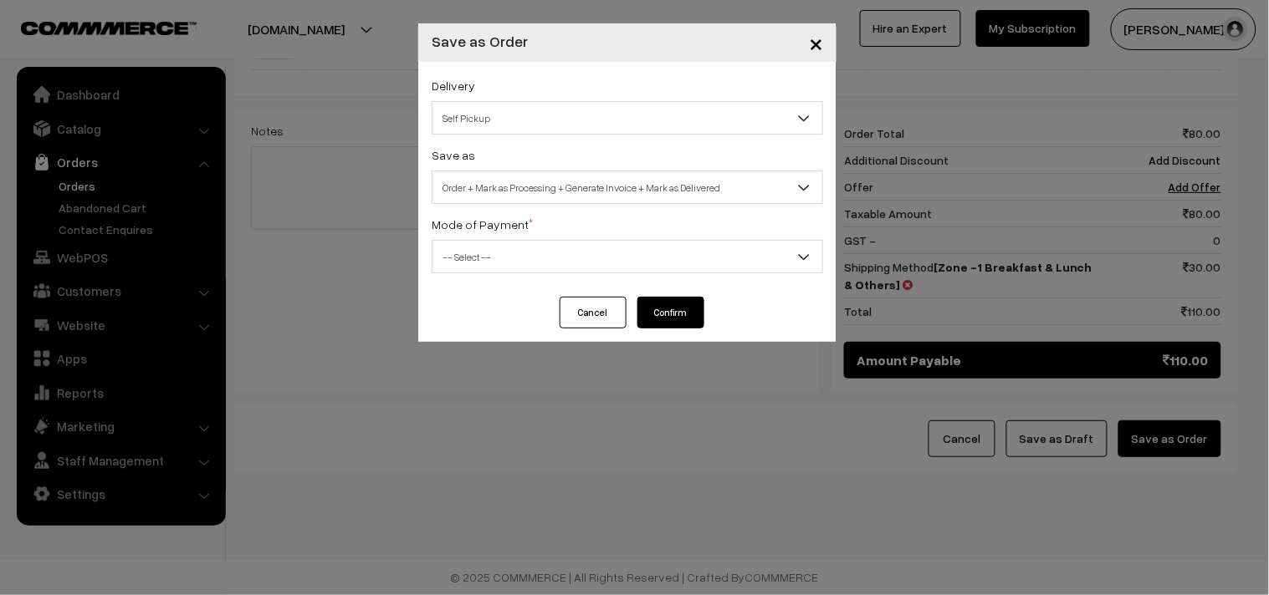
click at [494, 191] on span "Order + Mark as Processing + Generate Invoice + Mark as Delivered" at bounding box center [627, 187] width 390 height 29
select select "3"
click at [489, 277] on div "Delivery Self Pickup Zone -1 Breakfast & Lunch & Others (₹30) (10 - 24 Business…" at bounding box center [627, 179] width 418 height 235
click at [478, 240] on span "-- Select --" at bounding box center [626, 256] width 391 height 33
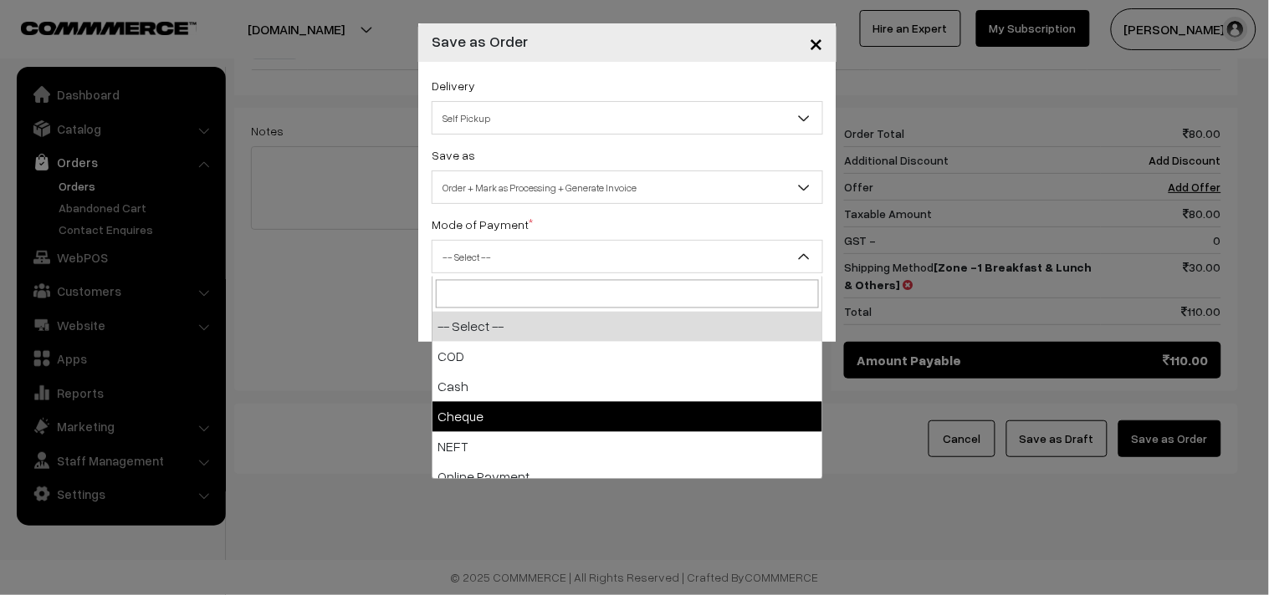
select select "2"
checkbox input "true"
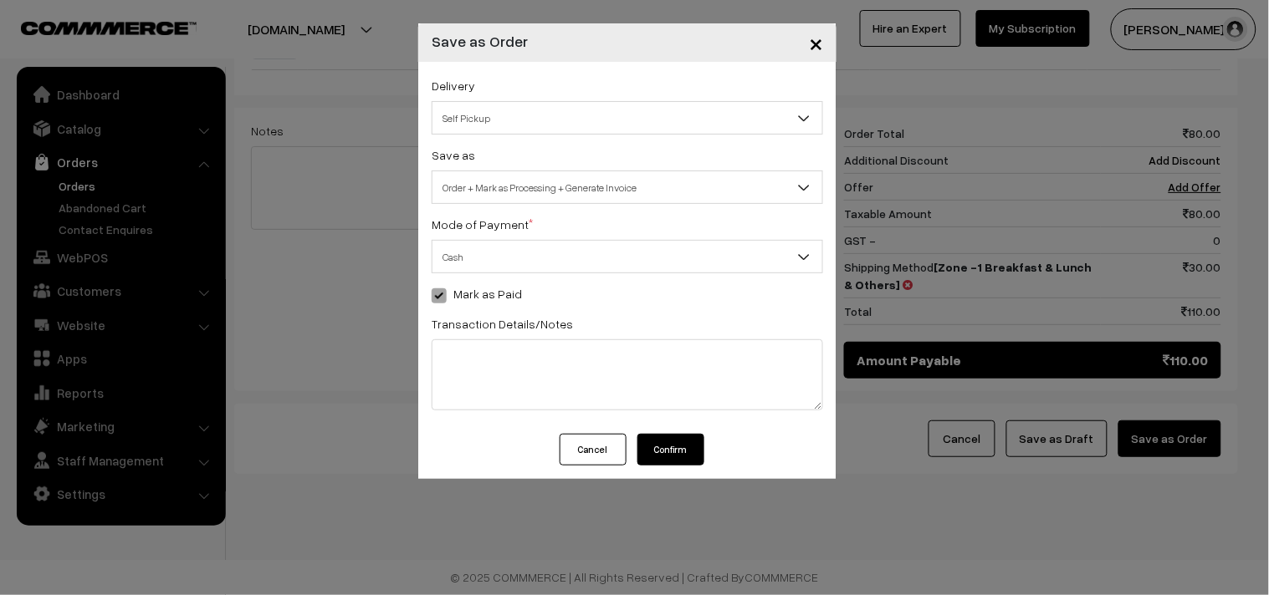
drag, startPoint x: 679, startPoint y: 442, endPoint x: 661, endPoint y: 443, distance: 18.5
click at [665, 443] on button "Confirm" at bounding box center [670, 450] width 67 height 32
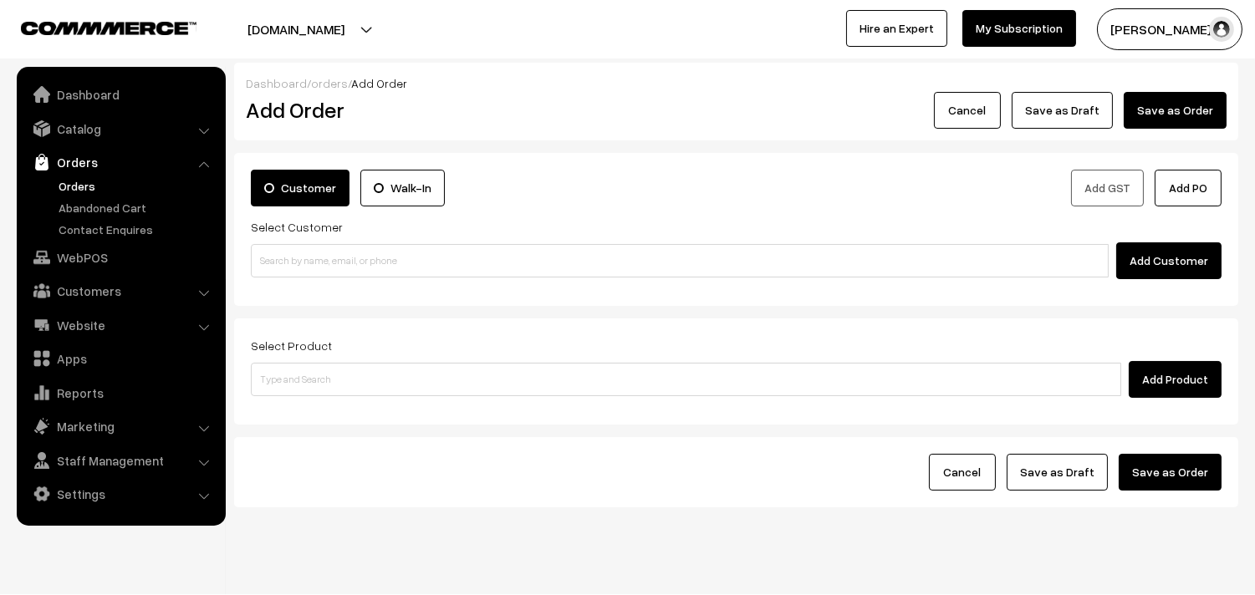
click at [85, 185] on link "Orders" at bounding box center [137, 186] width 166 height 18
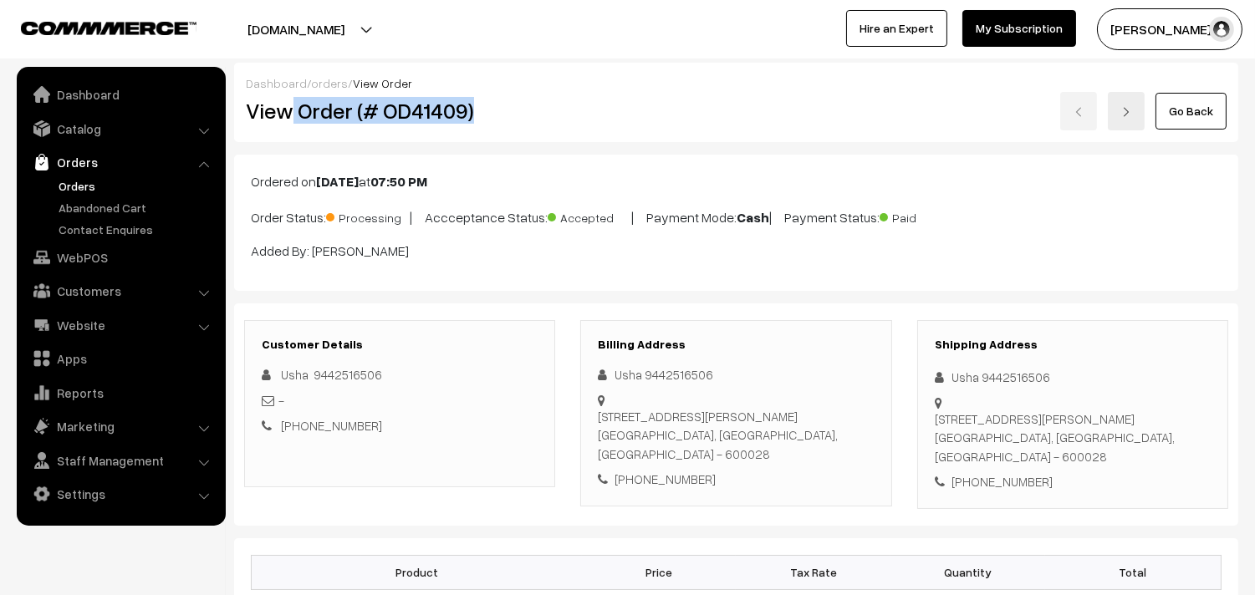
drag, startPoint x: 296, startPoint y: 106, endPoint x: 460, endPoint y: 120, distance: 164.5
click at [511, 93] on div "View Order (# OD41409)" at bounding box center [400, 111] width 335 height 38
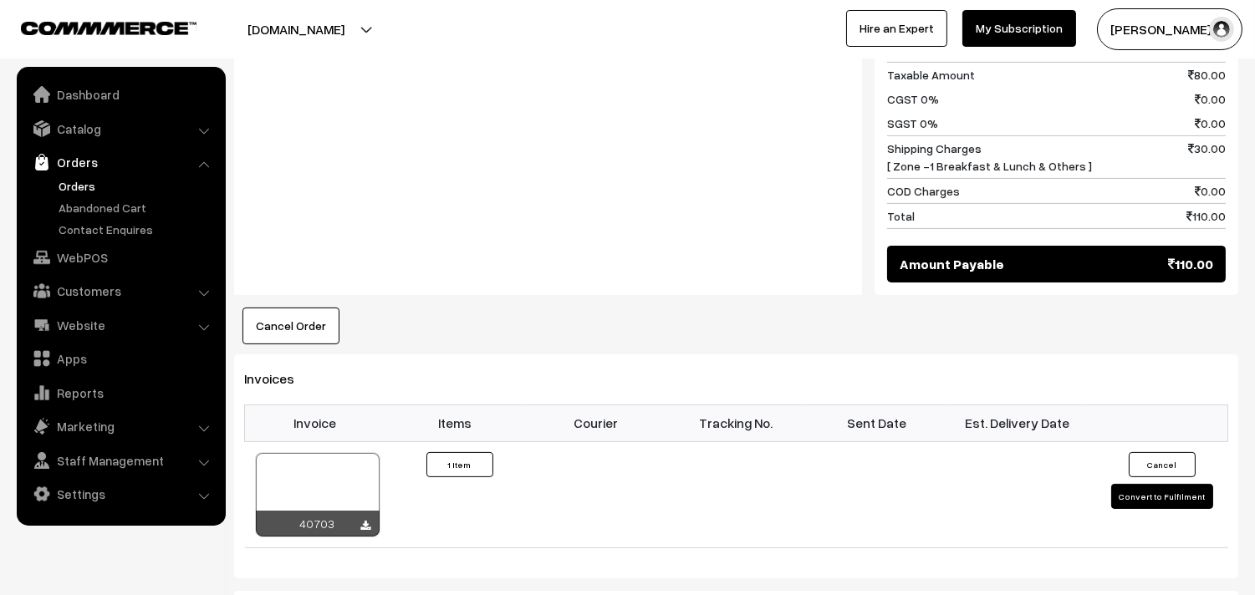
scroll to position [836, 0]
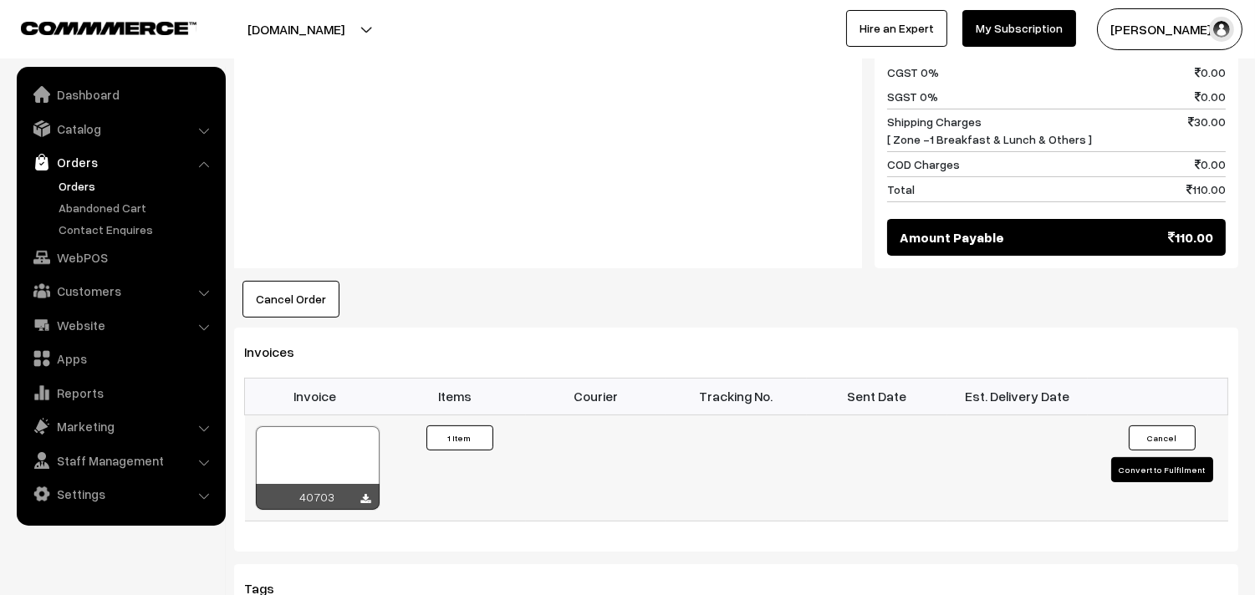
click at [319, 463] on div at bounding box center [318, 468] width 124 height 84
drag, startPoint x: 105, startPoint y: 261, endPoint x: 92, endPoint y: 261, distance: 12.5
click at [105, 260] on link "WebPOS" at bounding box center [120, 257] width 199 height 30
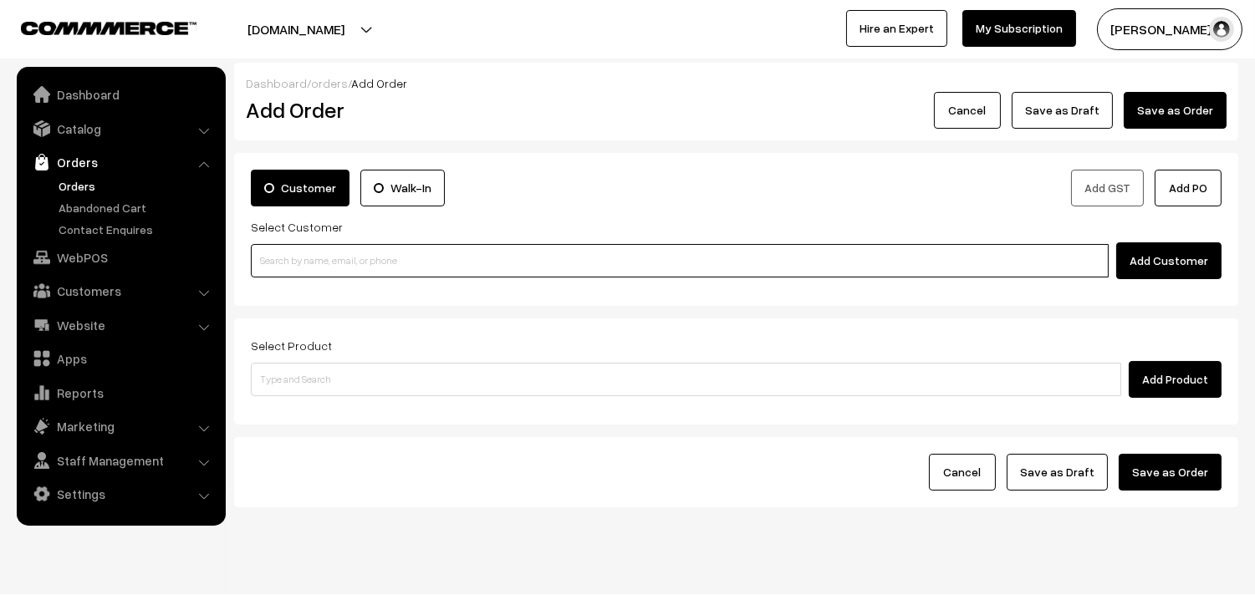
click at [379, 257] on input at bounding box center [680, 260] width 858 height 33
paste input "Order (# OD41409)"
type input "Order (# OD41409)"
click at [304, 262] on input "Order (# OD41409)" at bounding box center [680, 260] width 858 height 33
click at [406, 255] on input at bounding box center [680, 260] width 858 height 33
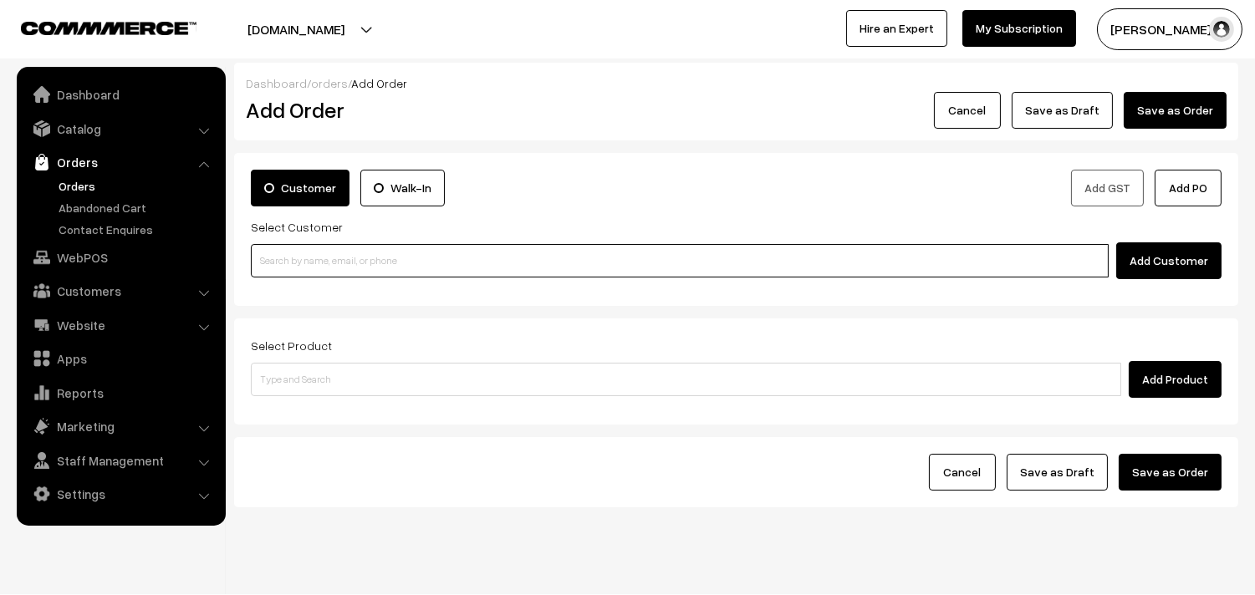
paste input "99673 62041"
click at [302, 268] on input "99673 62041" at bounding box center [680, 260] width 858 height 33
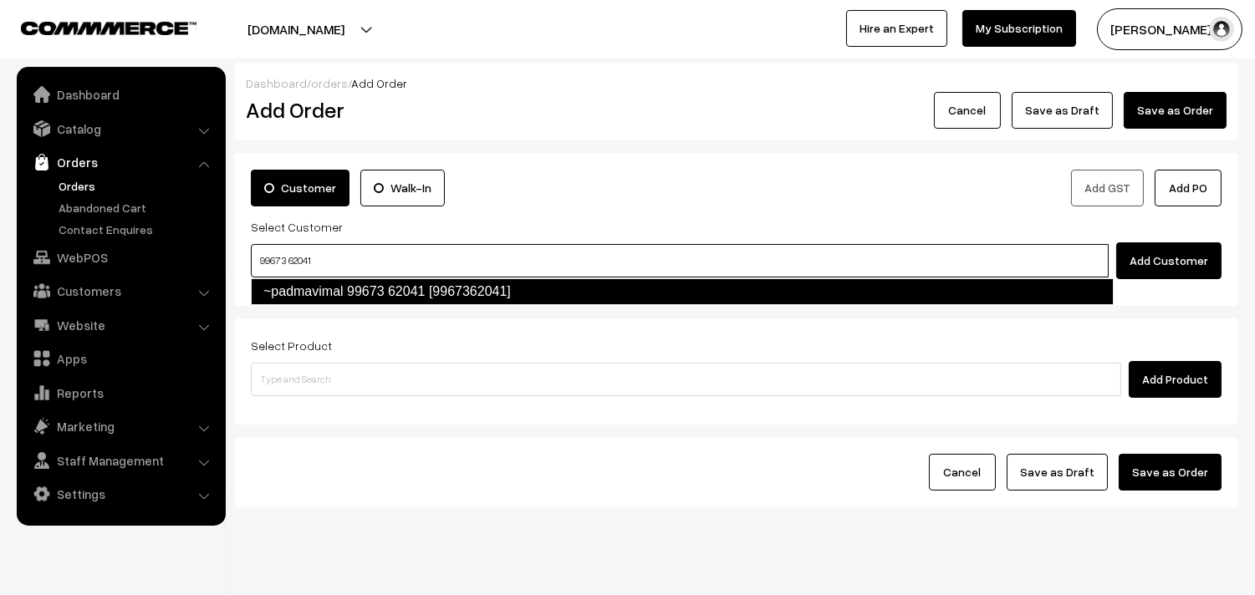
click at [307, 298] on link "~padmavimal 99673 62041 [9967362041]" at bounding box center [682, 291] width 863 height 27
type input "99673 62041"
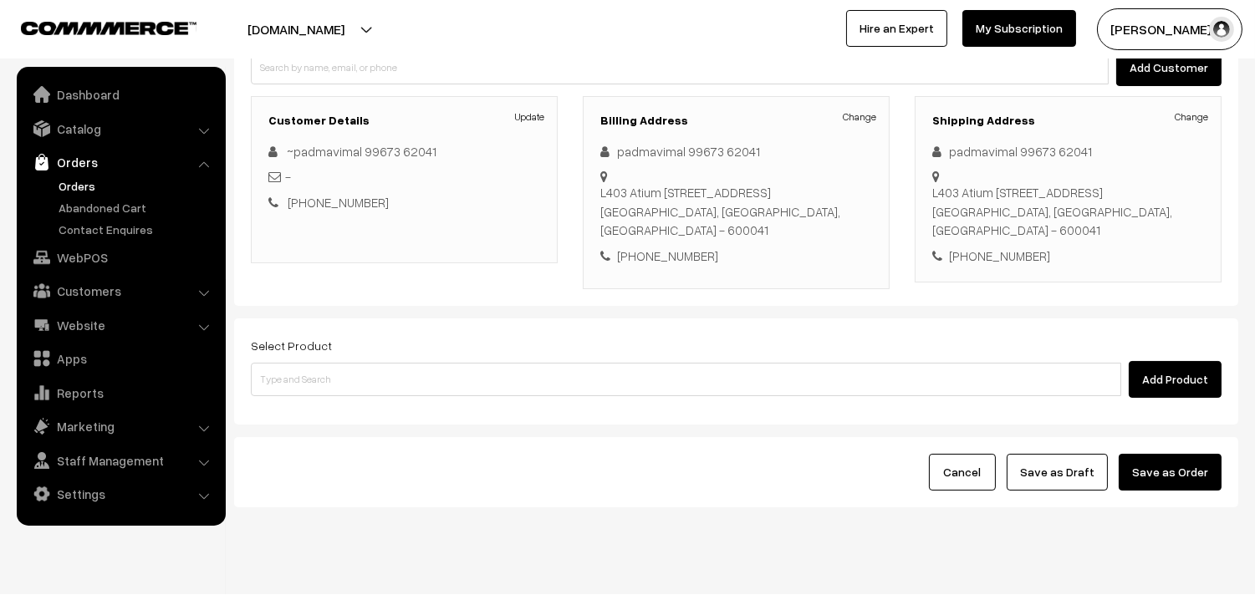
scroll to position [202, 0]
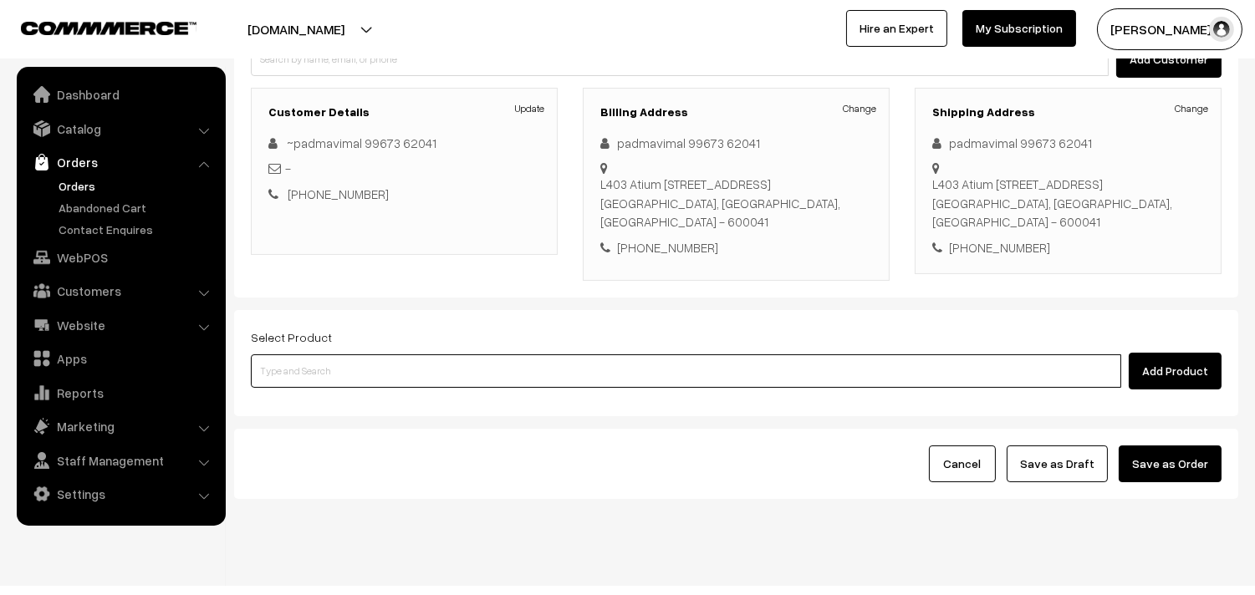
click at [399, 355] on input at bounding box center [686, 371] width 870 height 33
paste input "29th Without Rice..."
type input "29th Without Rice..."
click at [339, 377] on link "29th Without Rice..." at bounding box center [687, 376] width 871 height 25
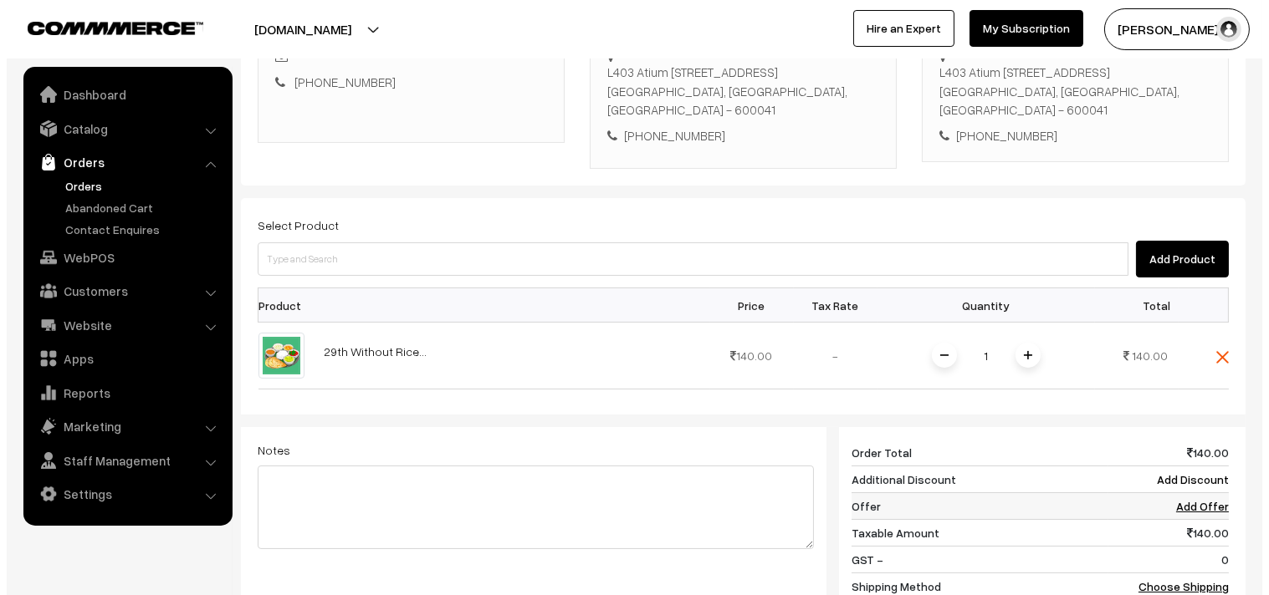
scroll to position [573, 0]
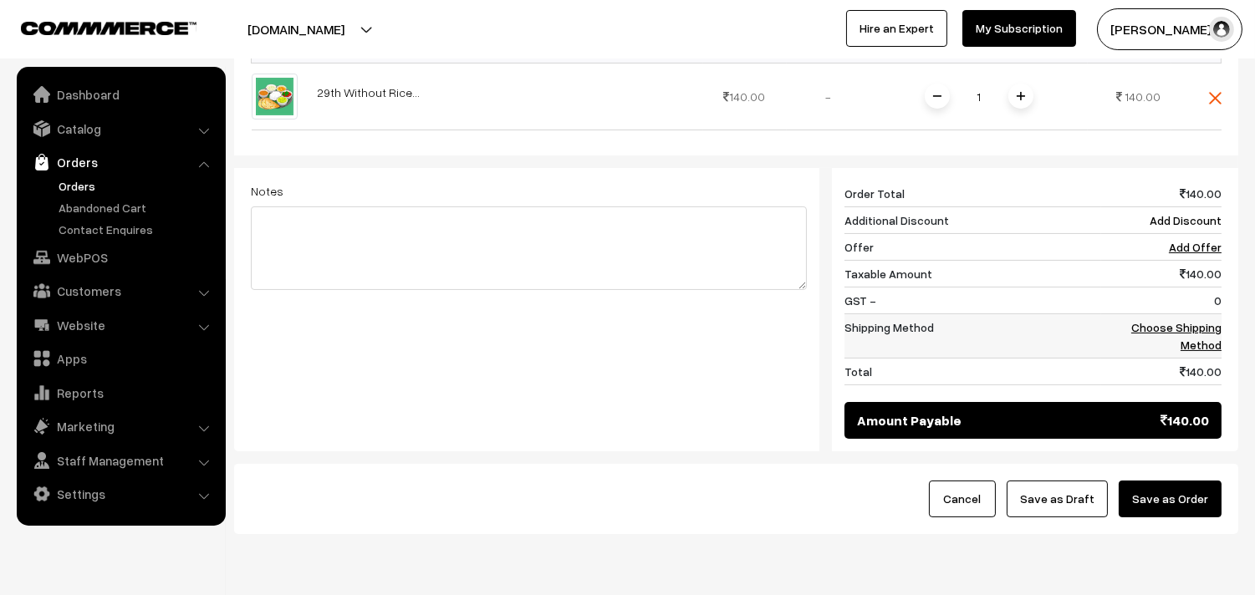
click at [1197, 314] on td "Choose Shipping Method" at bounding box center [1161, 336] width 120 height 44
click at [1179, 314] on td "Choose Shipping Method" at bounding box center [1161, 336] width 120 height 44
click at [1183, 320] on link "Choose Shipping Method" at bounding box center [1176, 336] width 90 height 32
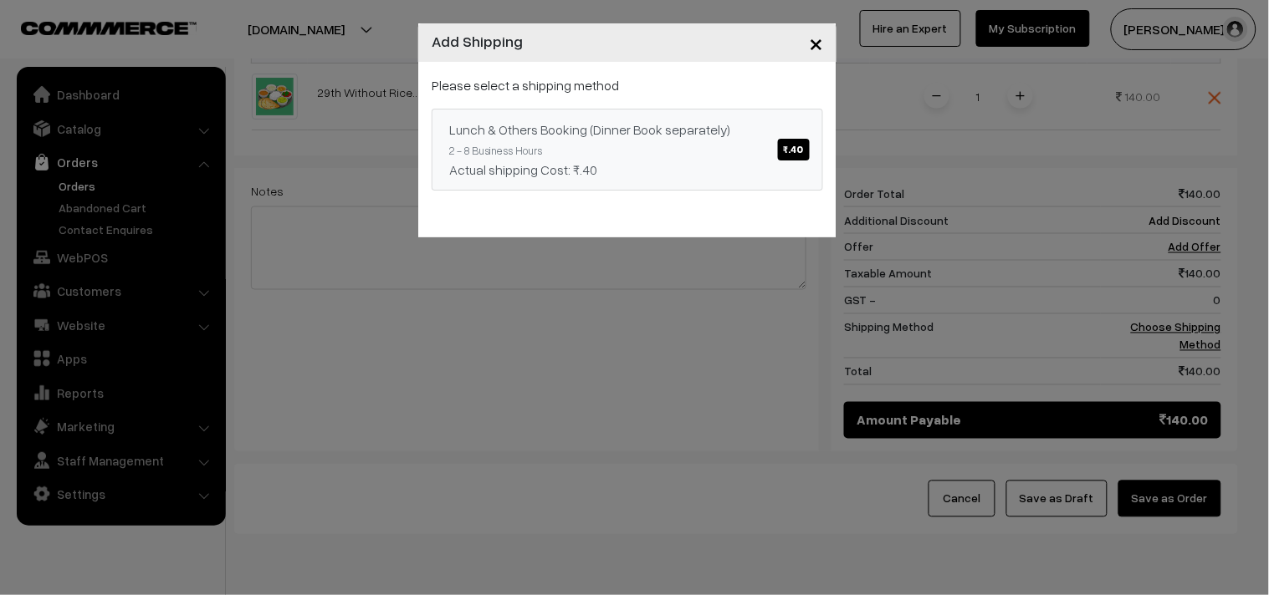
click at [623, 161] on div "Actual shipping Cost: ₹.40" at bounding box center [627, 170] width 356 height 20
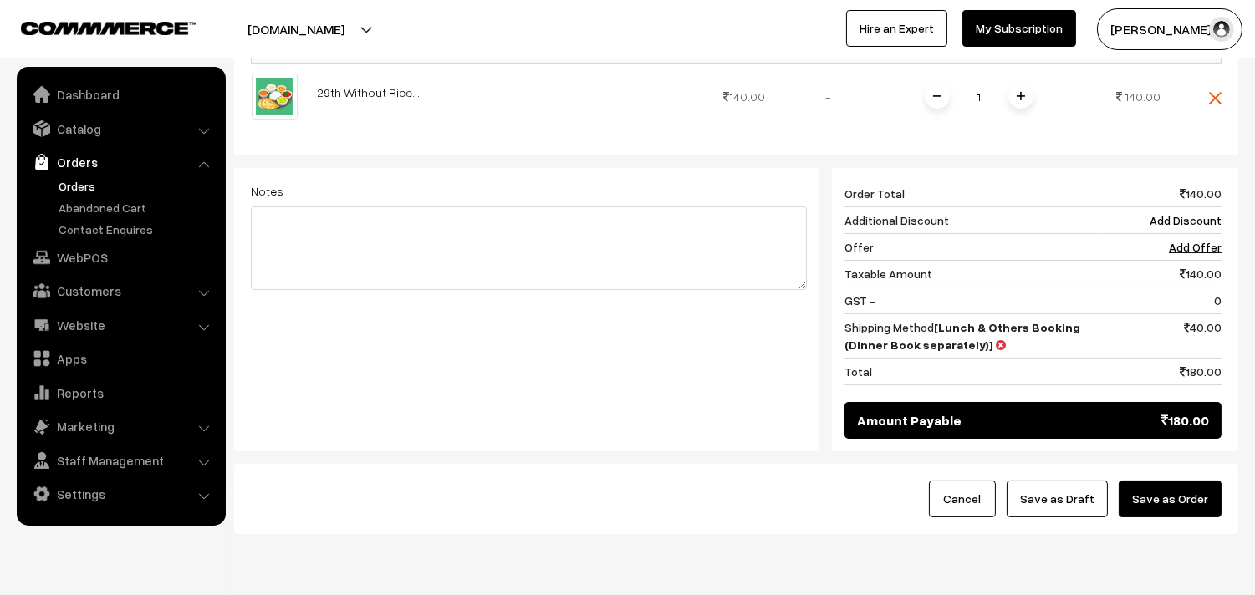
drag, startPoint x: 1177, startPoint y: 457, endPoint x: 1154, endPoint y: 488, distance: 39.0
click at [1177, 481] on button "Save as Order" at bounding box center [1170, 499] width 103 height 37
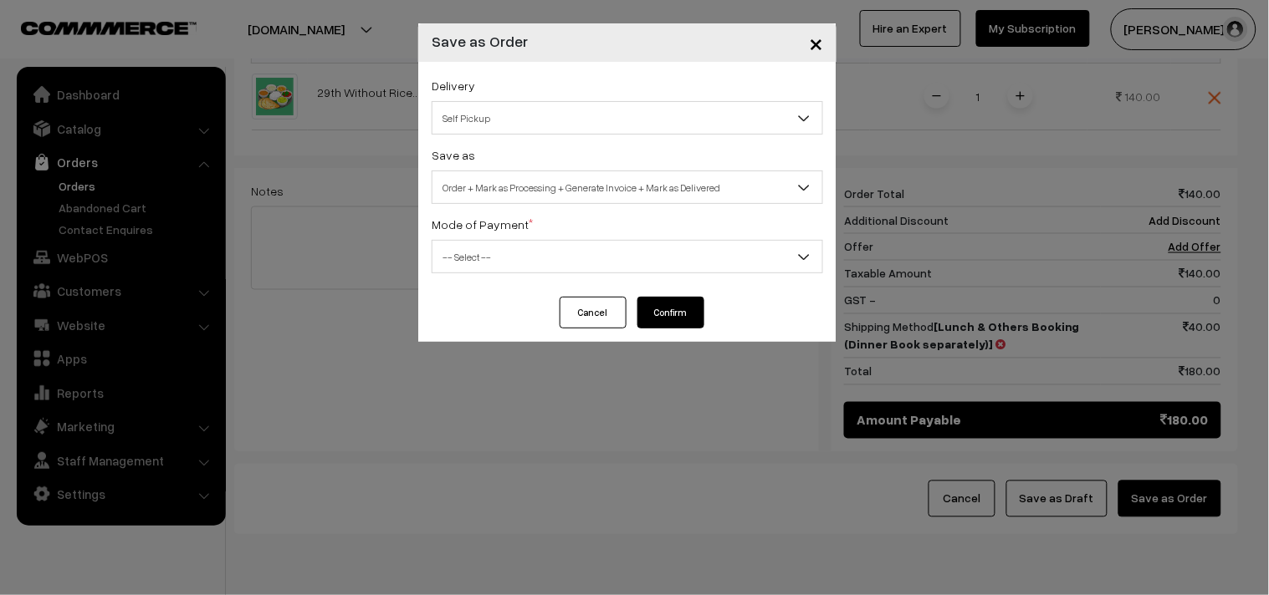
click at [637, 193] on span "Order + Mark as Processing + Generate Invoice + Mark as Delivered" at bounding box center [627, 187] width 390 height 29
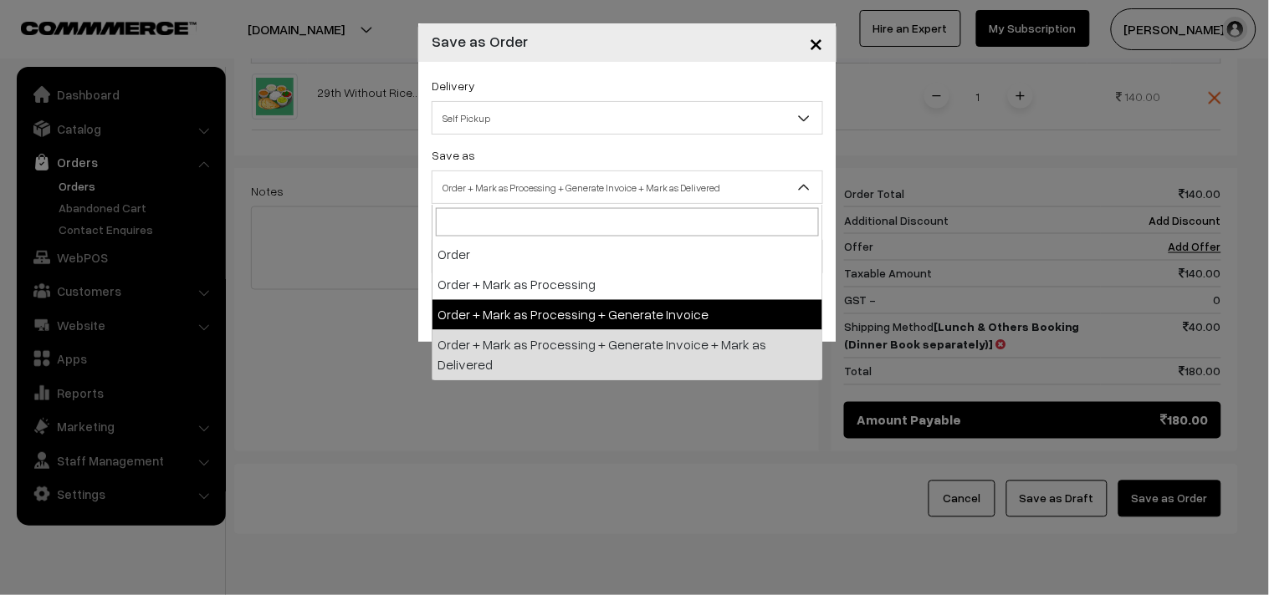
select select "3"
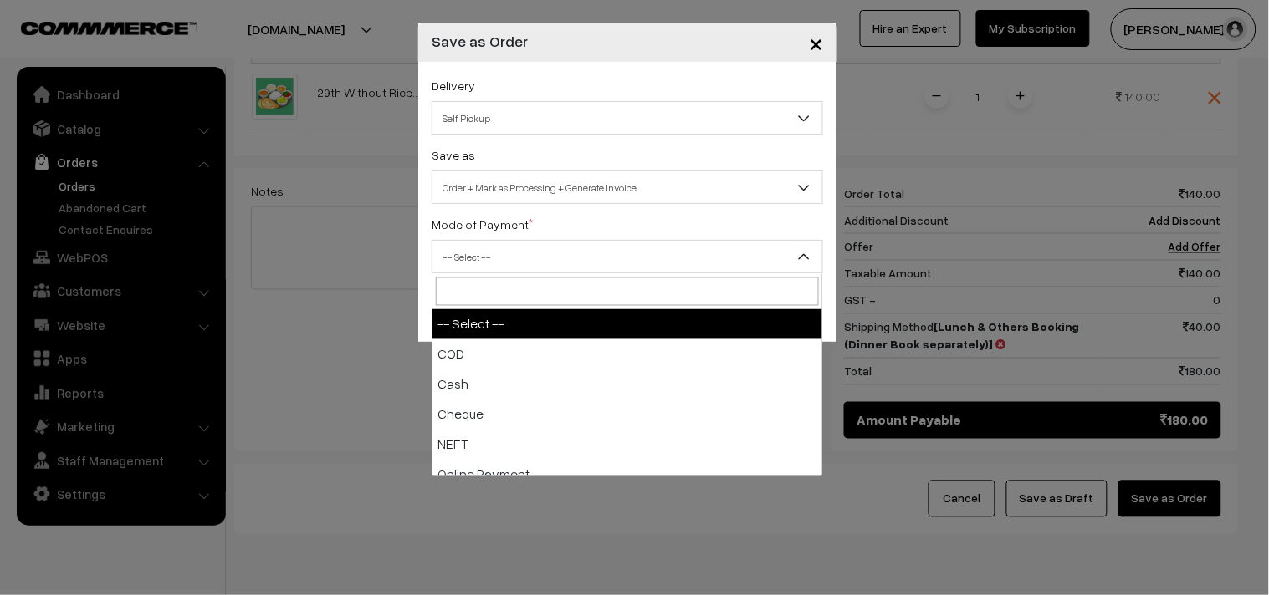
click at [532, 265] on span "-- Select --" at bounding box center [627, 256] width 390 height 29
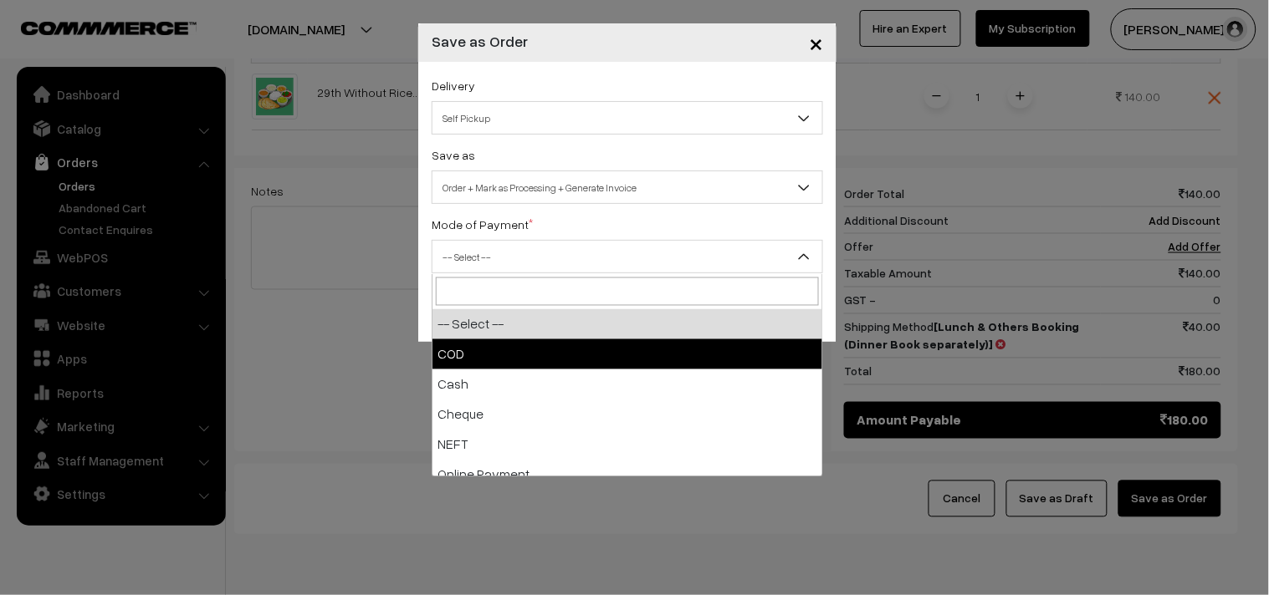
select select "2"
checkbox input "true"
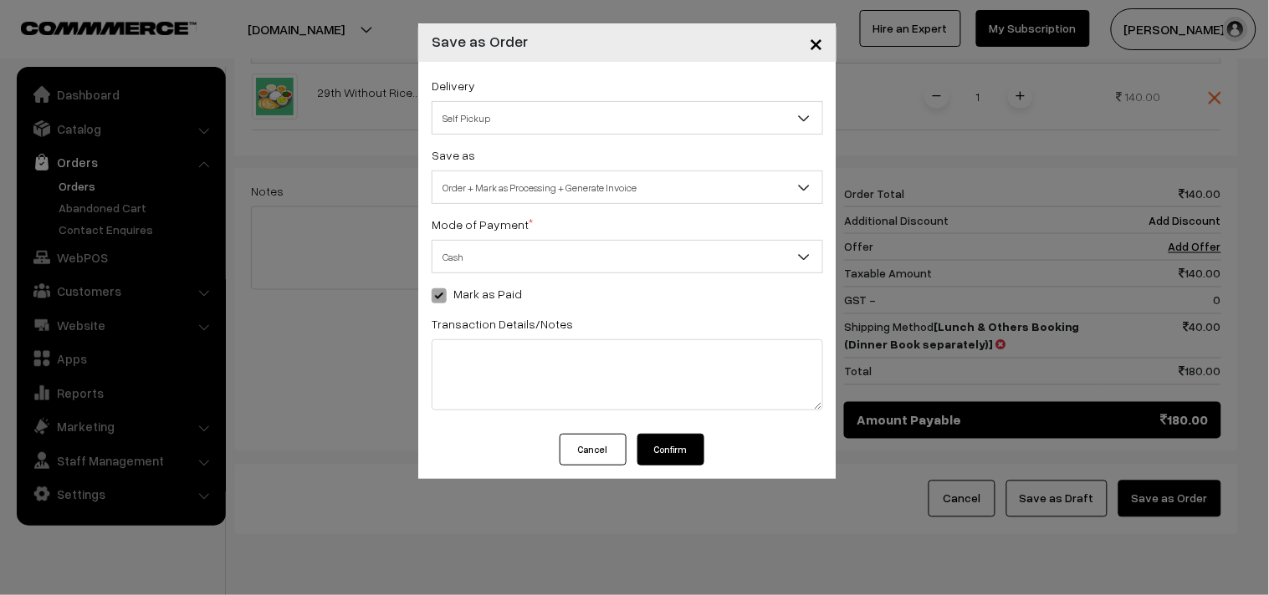
click at [666, 450] on button "Confirm" at bounding box center [670, 450] width 67 height 32
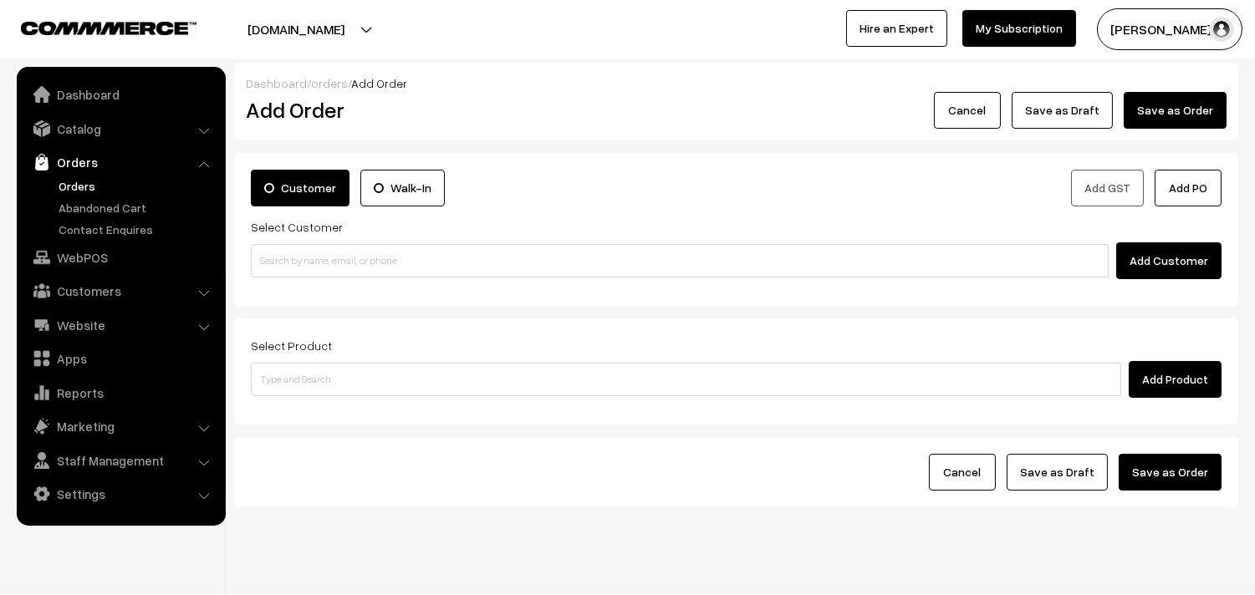
click at [70, 186] on link "Orders" at bounding box center [137, 186] width 166 height 18
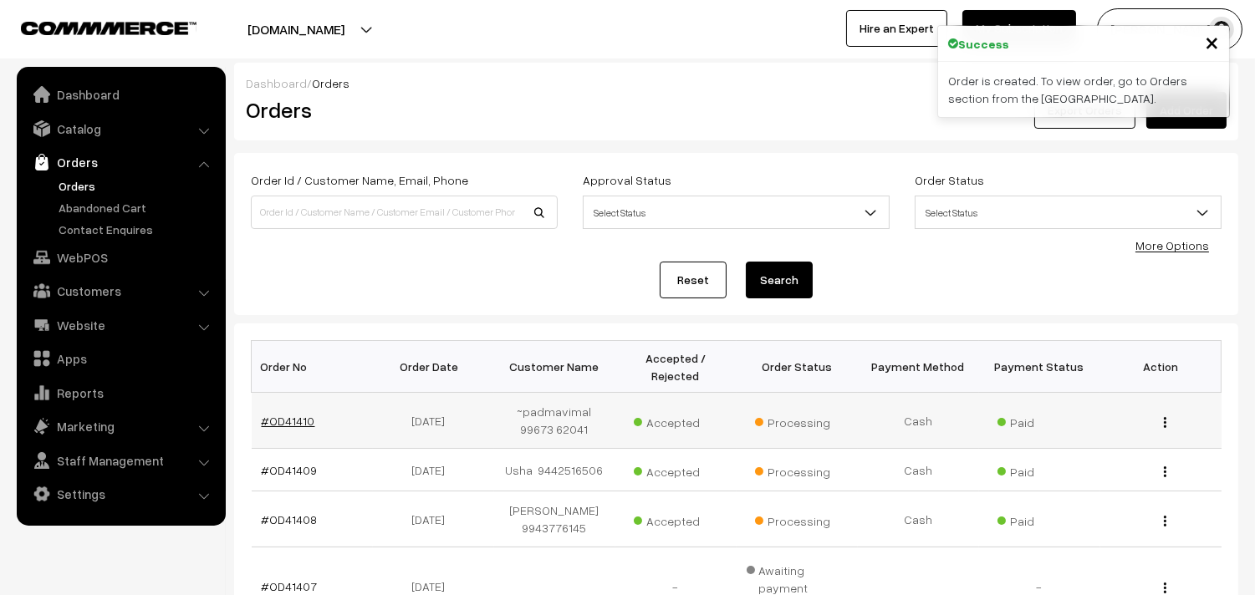
click at [294, 419] on link "#OD41410" at bounding box center [289, 421] width 54 height 14
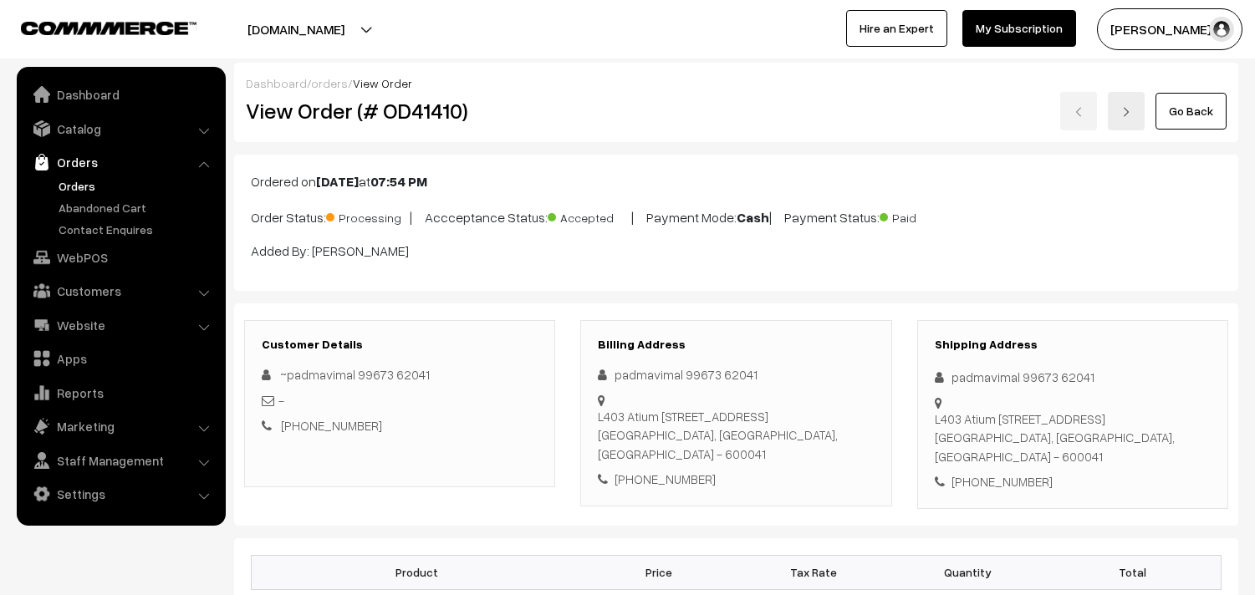
scroll to position [836, 0]
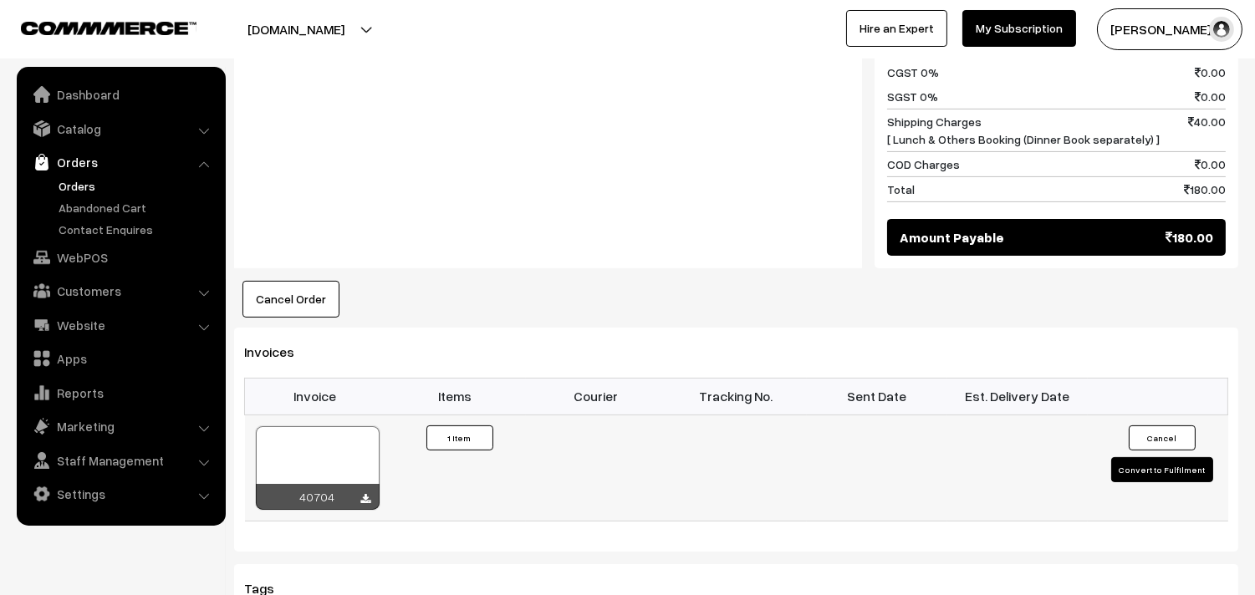
click at [316, 426] on div at bounding box center [318, 468] width 124 height 84
click at [105, 264] on link "WebPOS" at bounding box center [120, 257] width 199 height 30
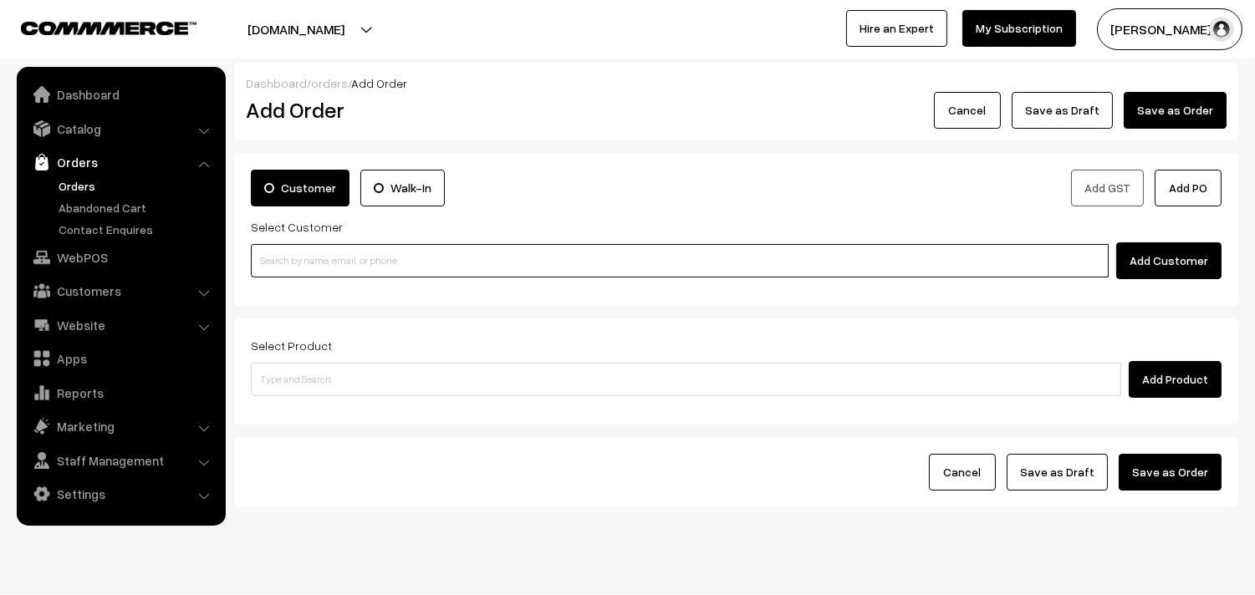
paste input "80569 32293"
click at [365, 249] on input "80569 32293" at bounding box center [680, 260] width 858 height 33
type input "[8056932293]"
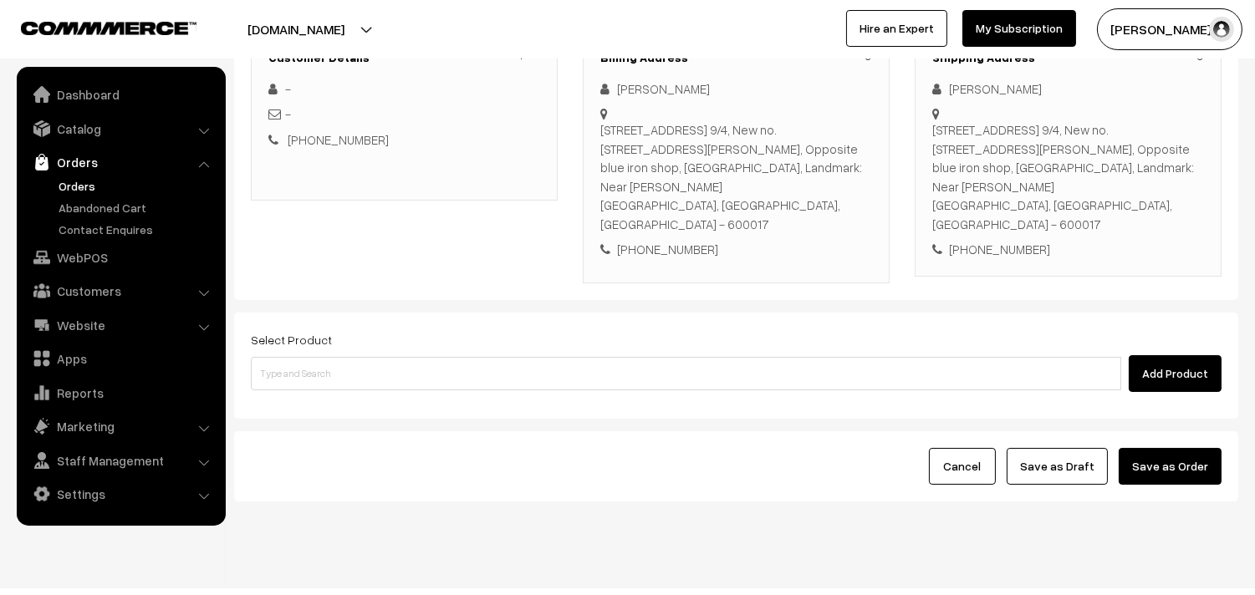
scroll to position [265, 0]
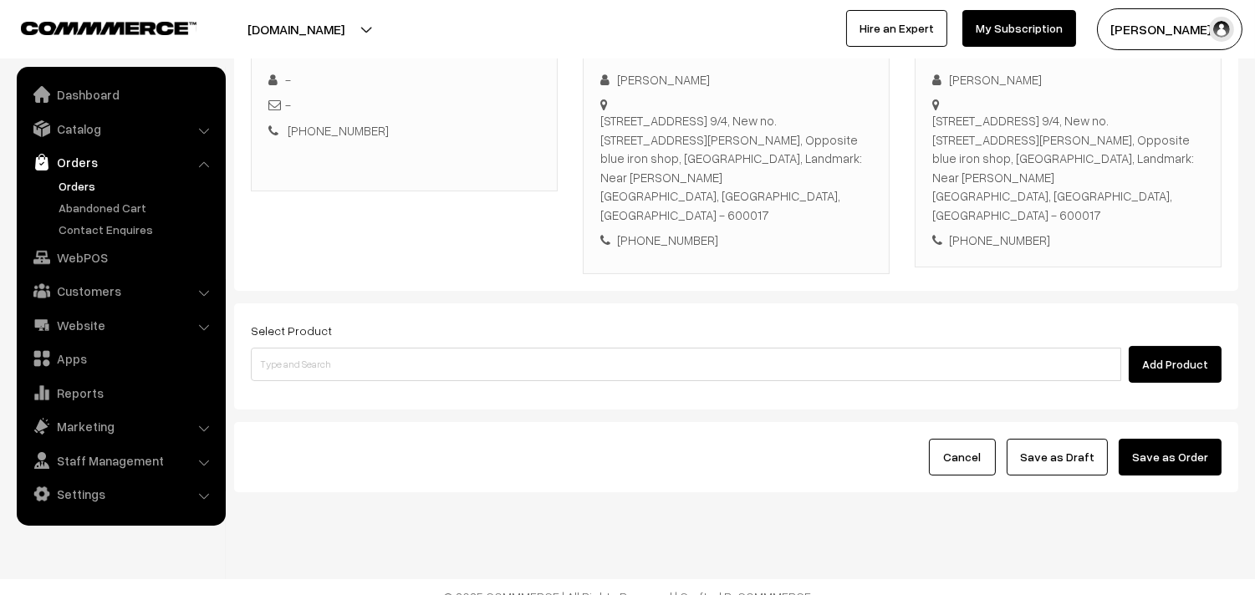
click at [398, 320] on div "Select Product Add Product" at bounding box center [736, 351] width 971 height 63
click at [391, 374] on div "Select Product Add Product" at bounding box center [736, 357] width 1004 height 106
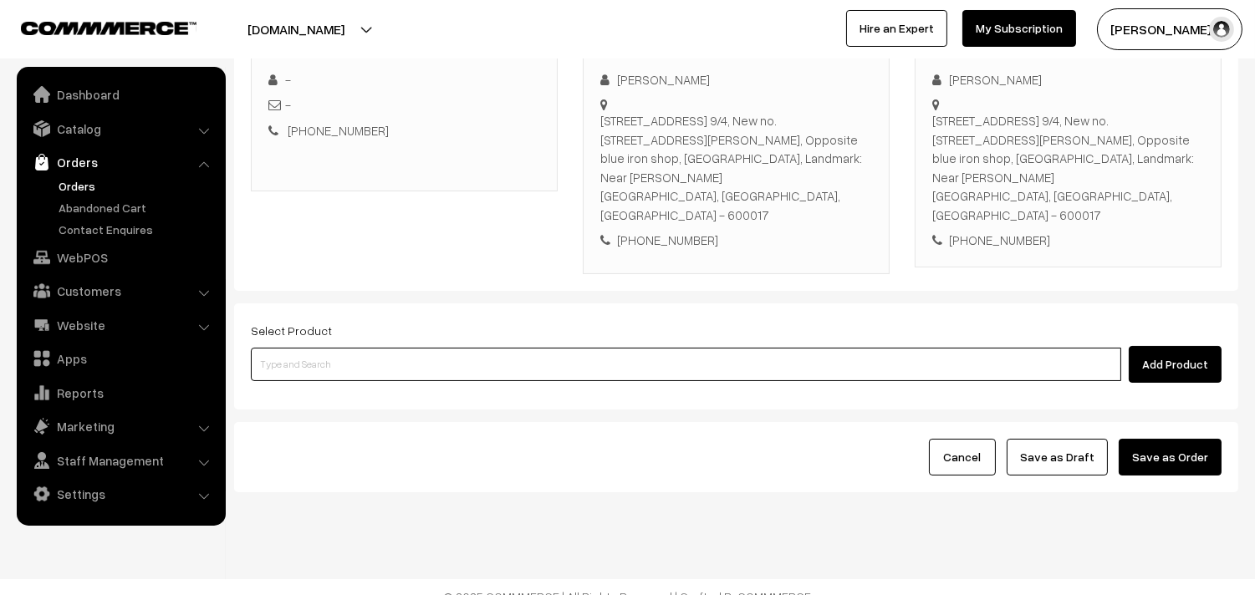
click at [389, 358] on input at bounding box center [686, 364] width 870 height 33
click at [460, 349] on input at bounding box center [686, 364] width 870 height 33
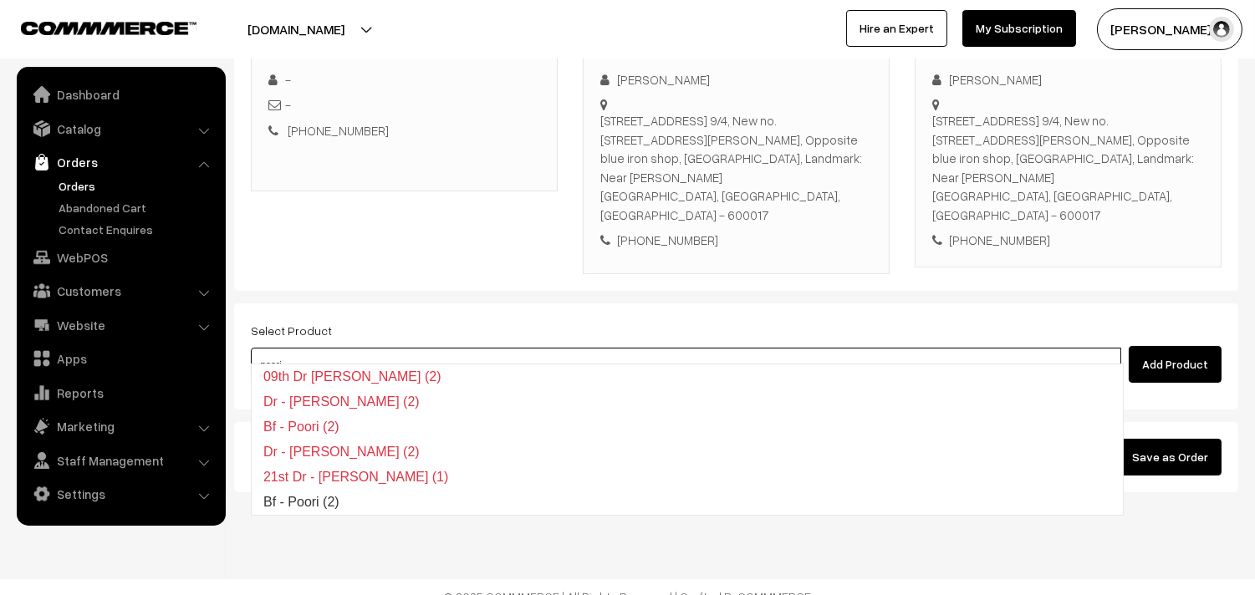
type input "Bf - Poori (2)"
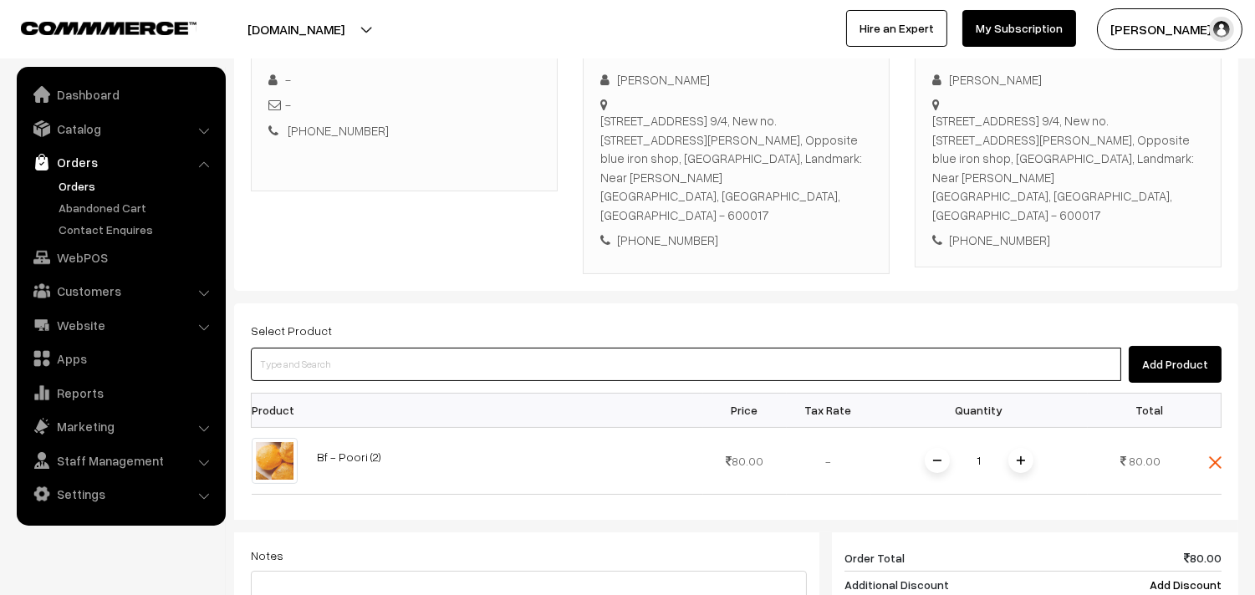
click at [460, 349] on input at bounding box center [686, 364] width 870 height 33
click at [447, 348] on input at bounding box center [686, 364] width 870 height 33
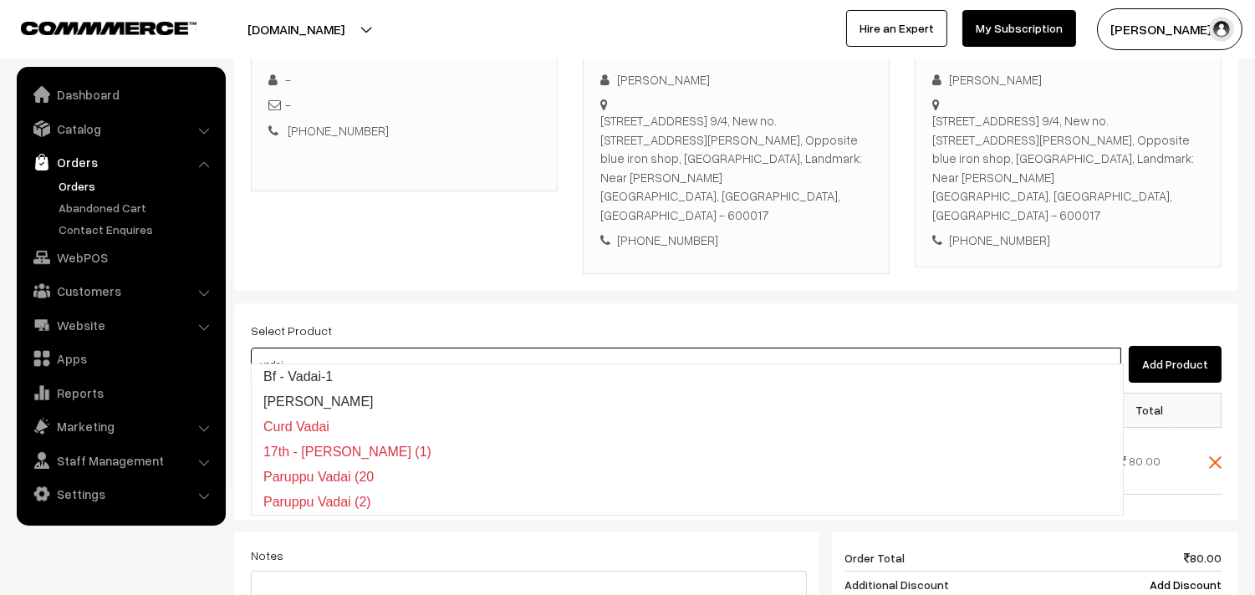
type input "Bf - Vadai-1"
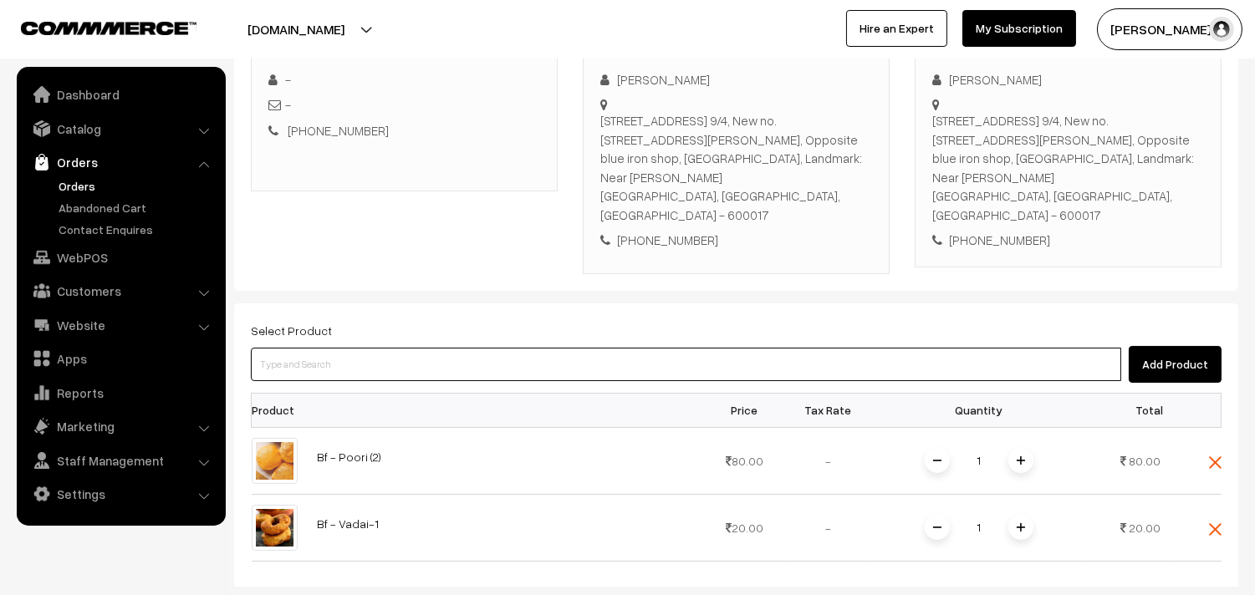
click at [447, 348] on input at bounding box center [686, 364] width 870 height 33
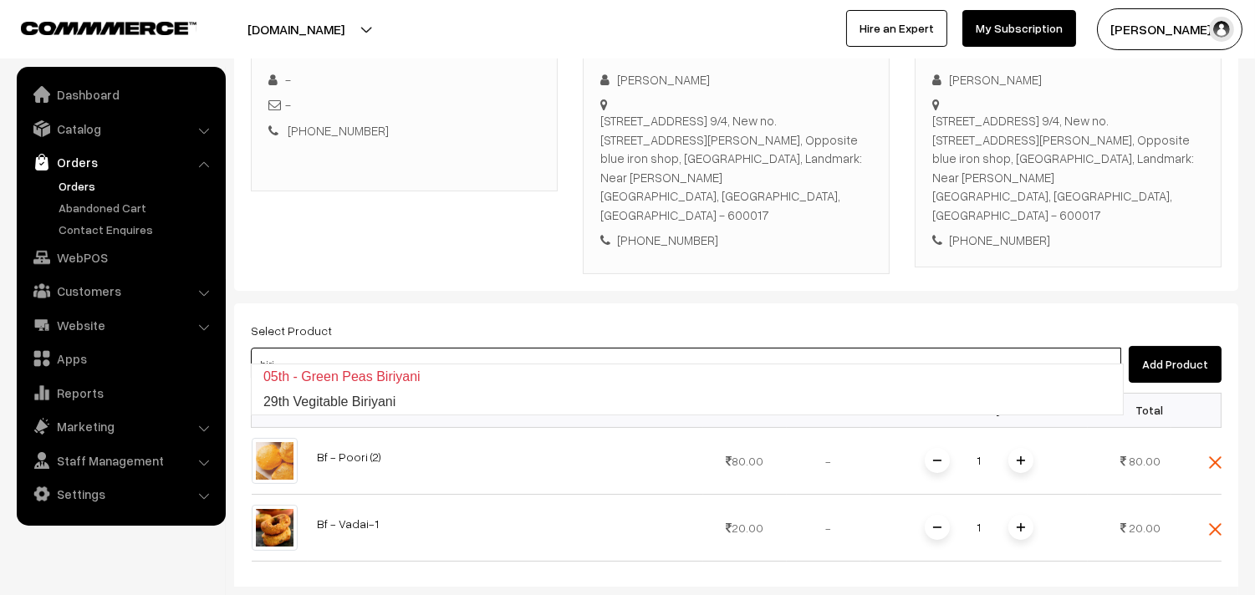
type input "29th Vegitable Biriyani"
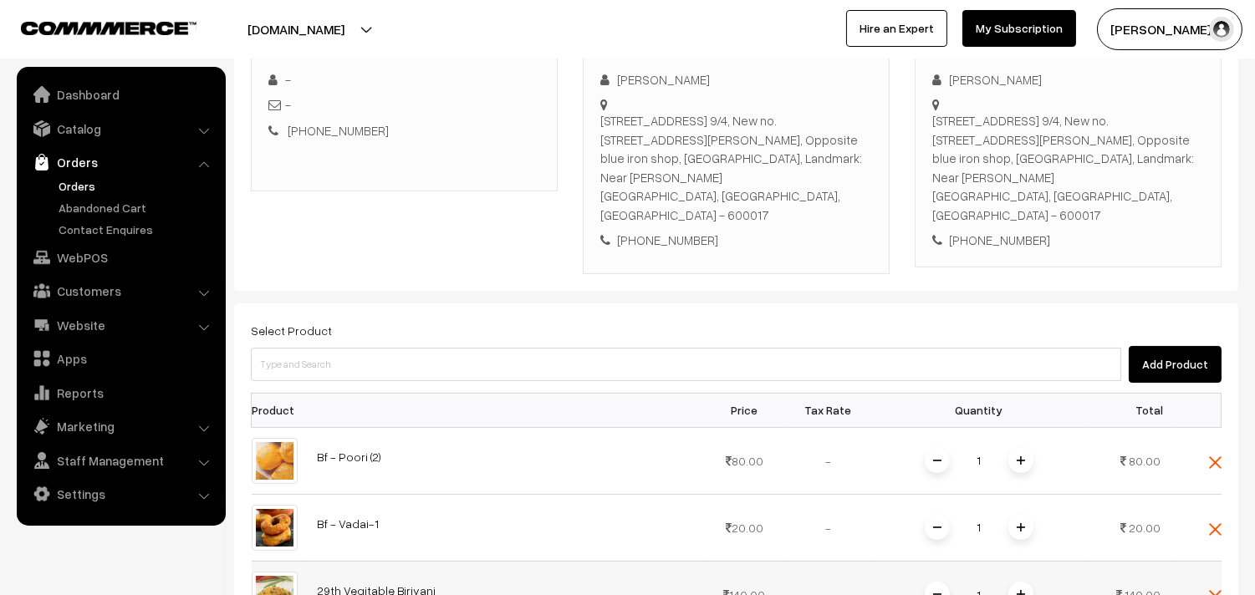
click at [1024, 585] on span at bounding box center [1020, 594] width 25 height 25
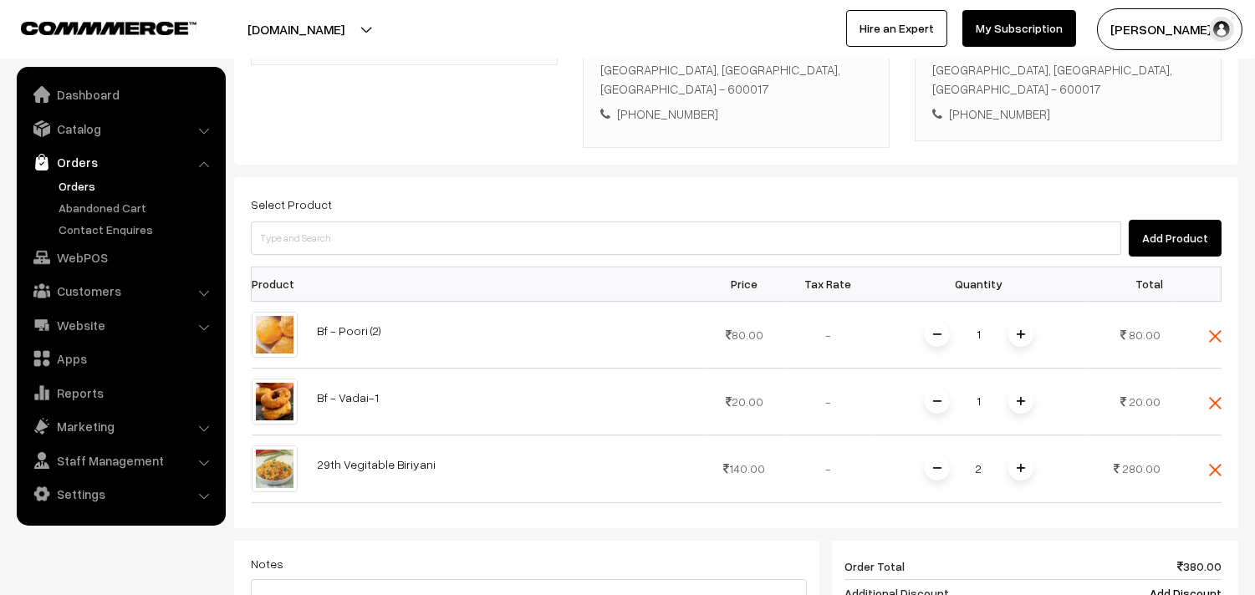
scroll to position [544, 0]
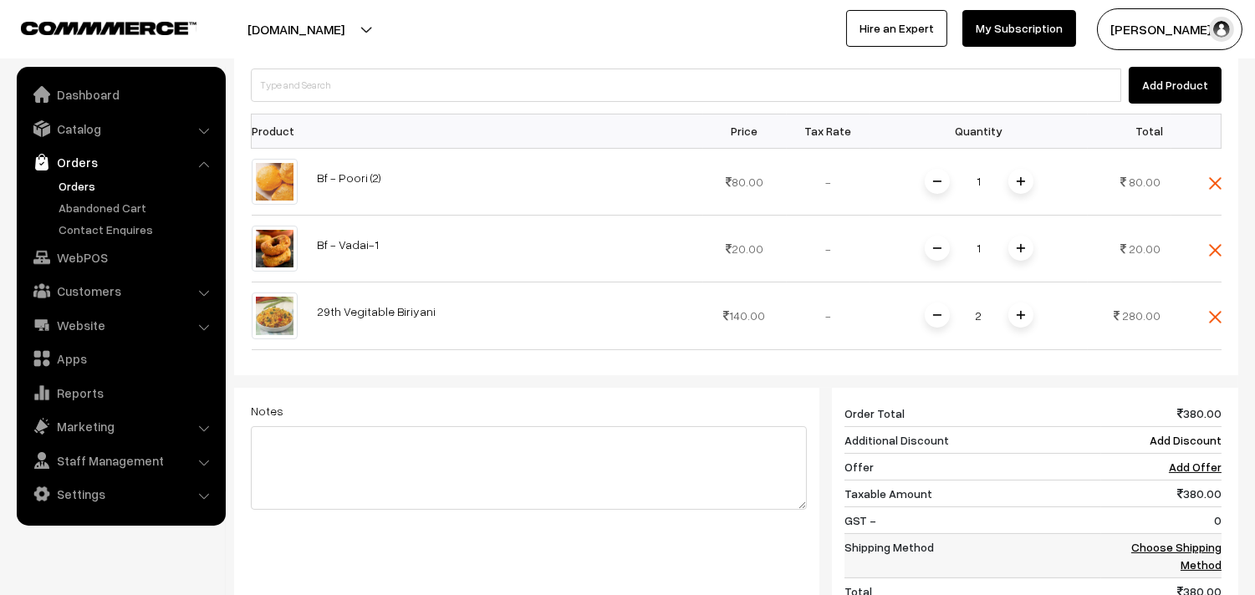
click at [1198, 540] on link "Choose Shipping Method" at bounding box center [1176, 556] width 90 height 32
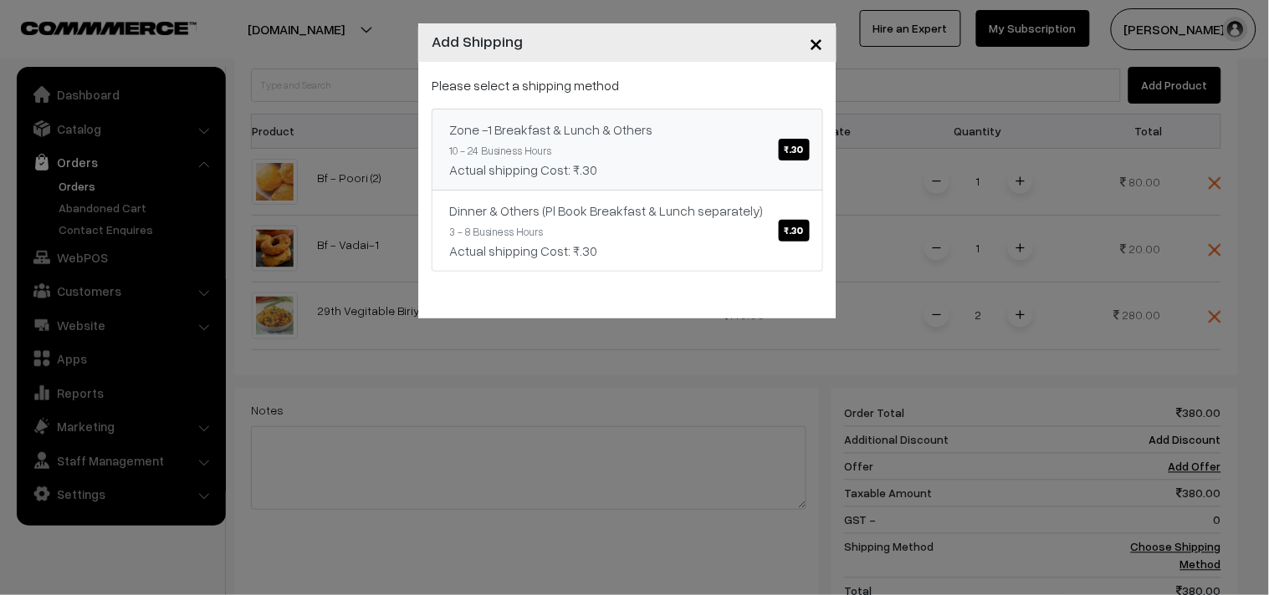
click at [615, 104] on div "Please select a shipping method Zone -1 Breakfast & Lunch & Others ₹.30 10 - 24…" at bounding box center [626, 173] width 391 height 197
click at [605, 136] on div "Zone -1 Breakfast & Lunch & Others ₹.30" at bounding box center [627, 130] width 356 height 20
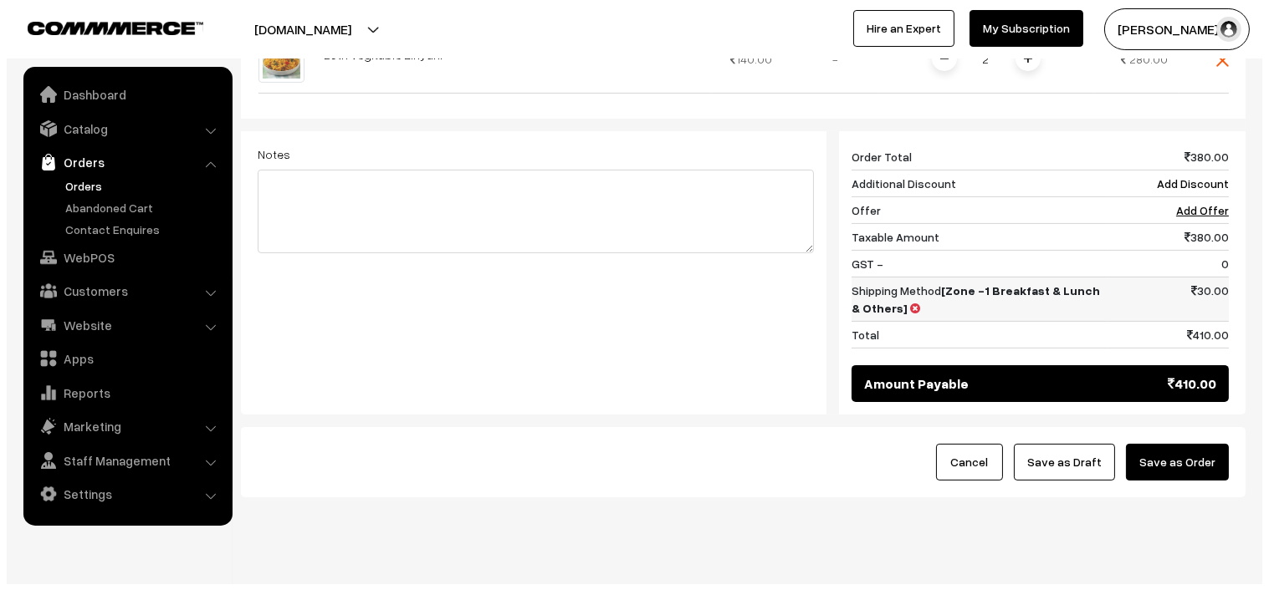
scroll to position [807, 0]
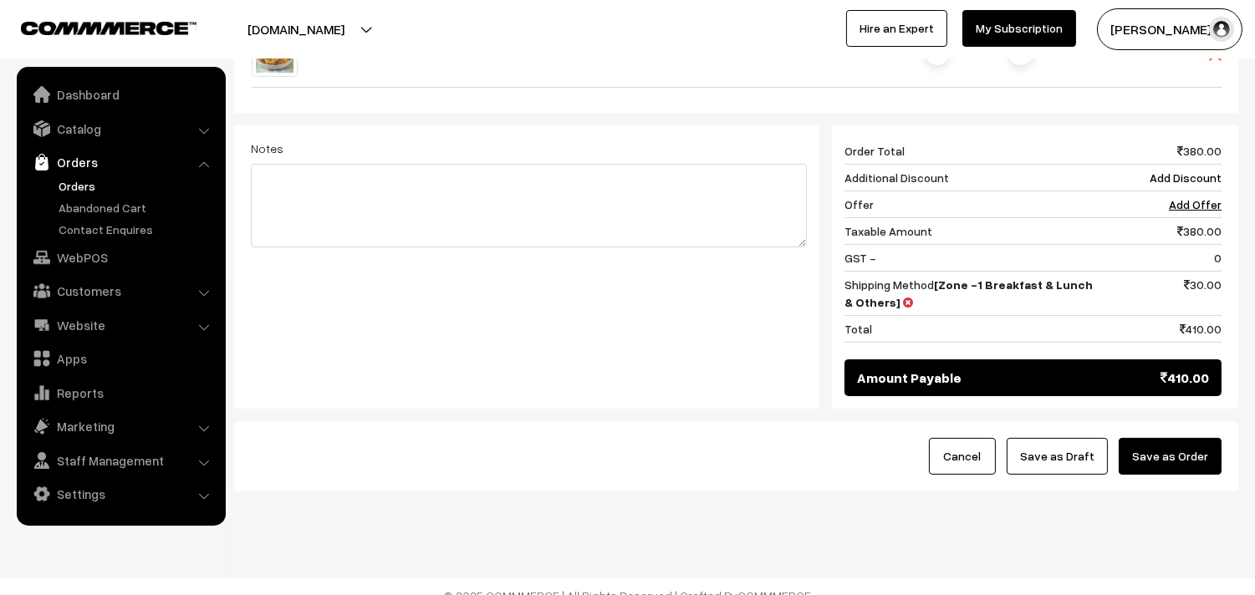
click at [1189, 438] on button "Save as Order" at bounding box center [1170, 456] width 103 height 37
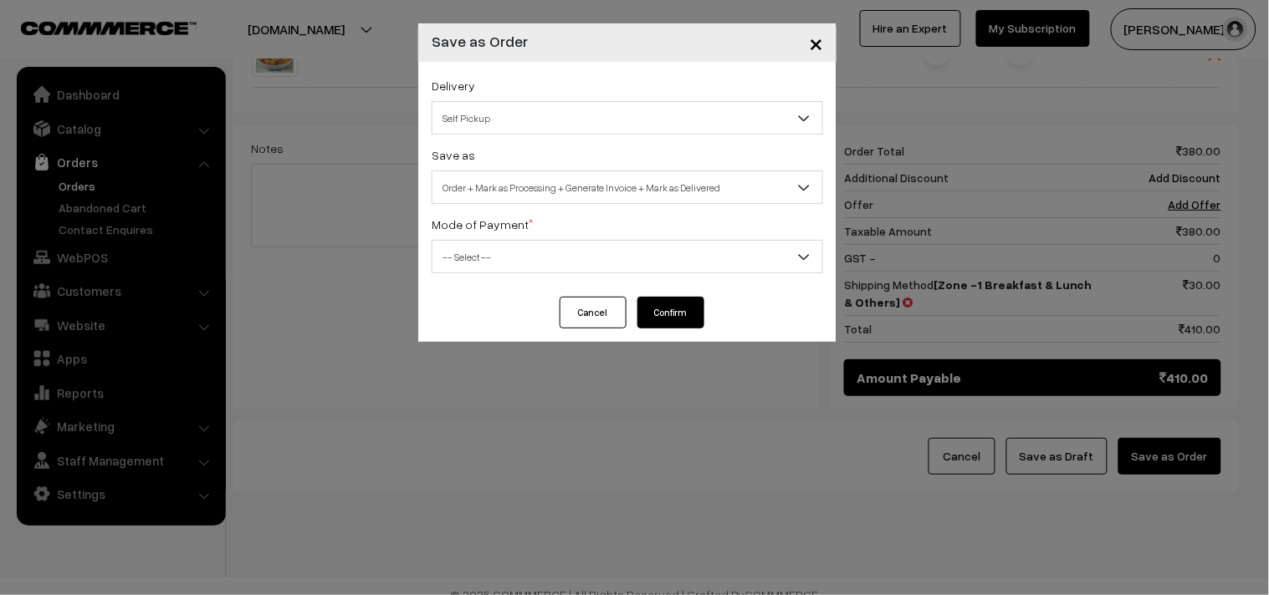
click at [586, 173] on span "Order + Mark as Processing + Generate Invoice + Mark as Delivered" at bounding box center [627, 187] width 390 height 29
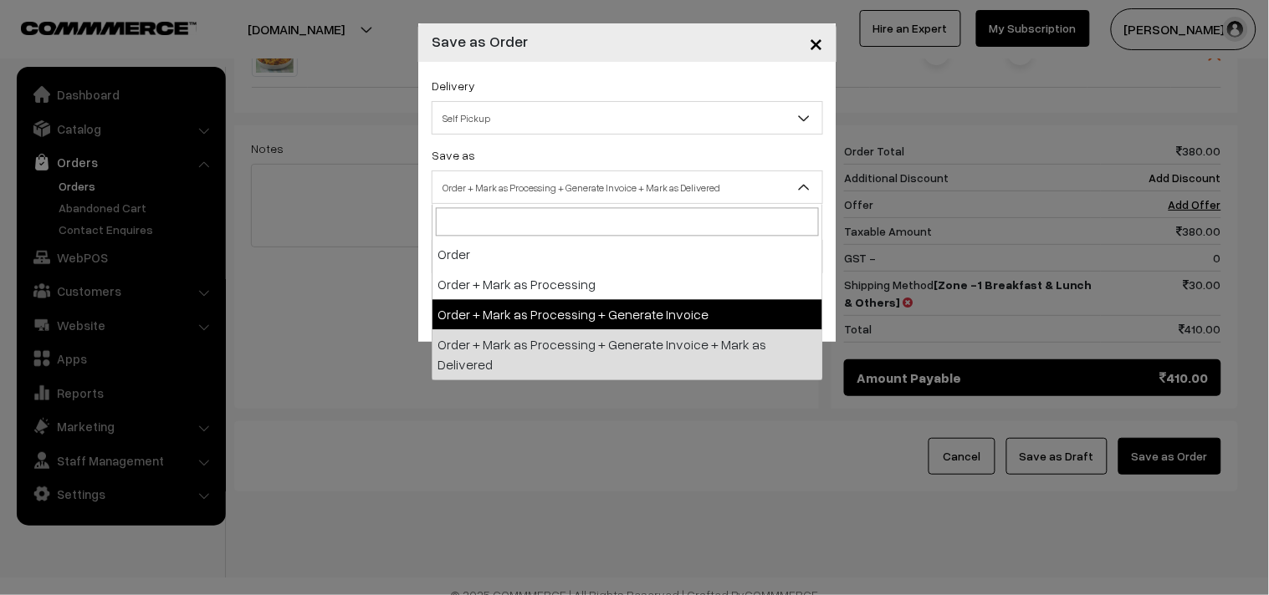
select select "3"
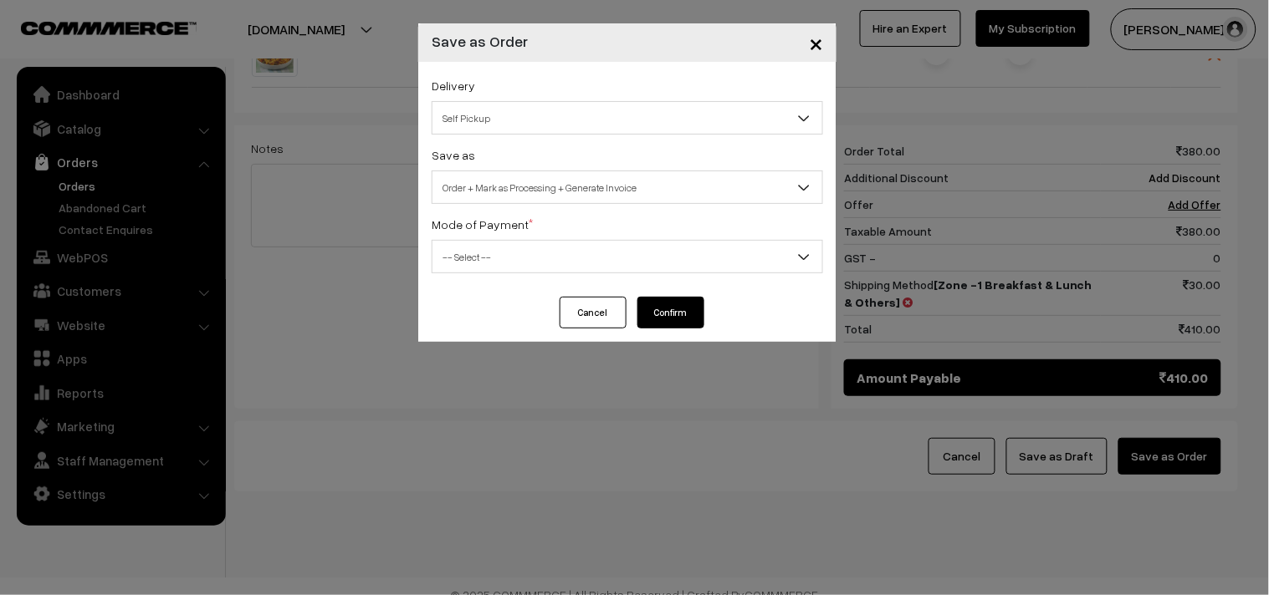
click at [491, 265] on span "-- Select --" at bounding box center [627, 256] width 390 height 29
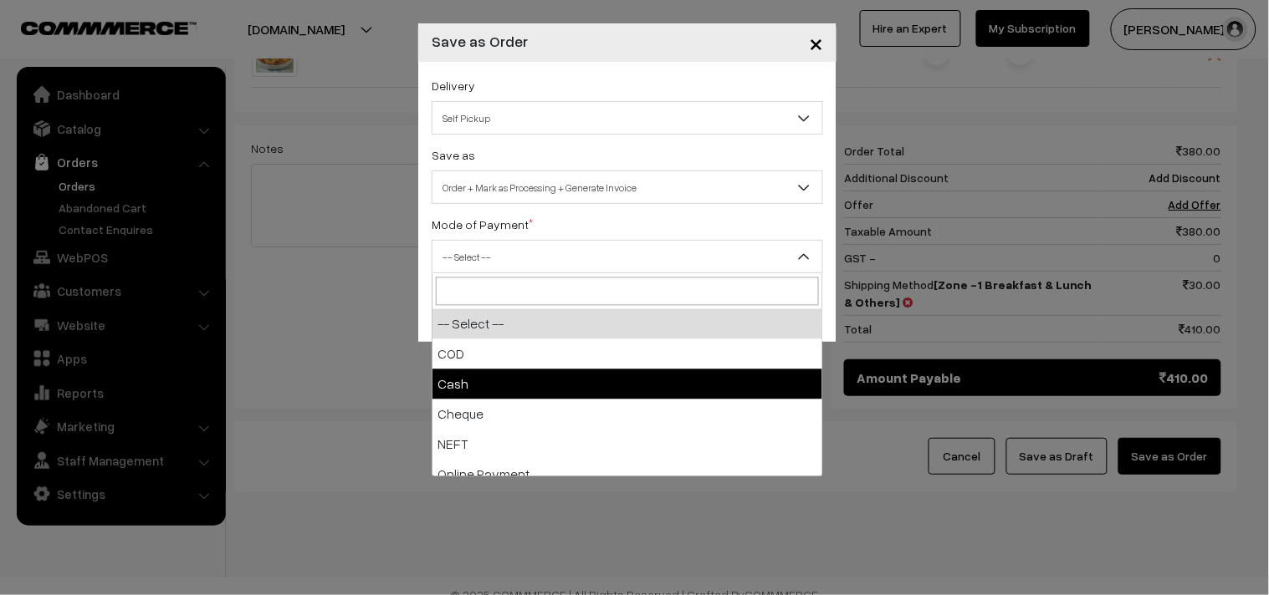
drag, startPoint x: 486, startPoint y: 386, endPoint x: 486, endPoint y: 376, distance: 10.0
select select "2"
checkbox input "true"
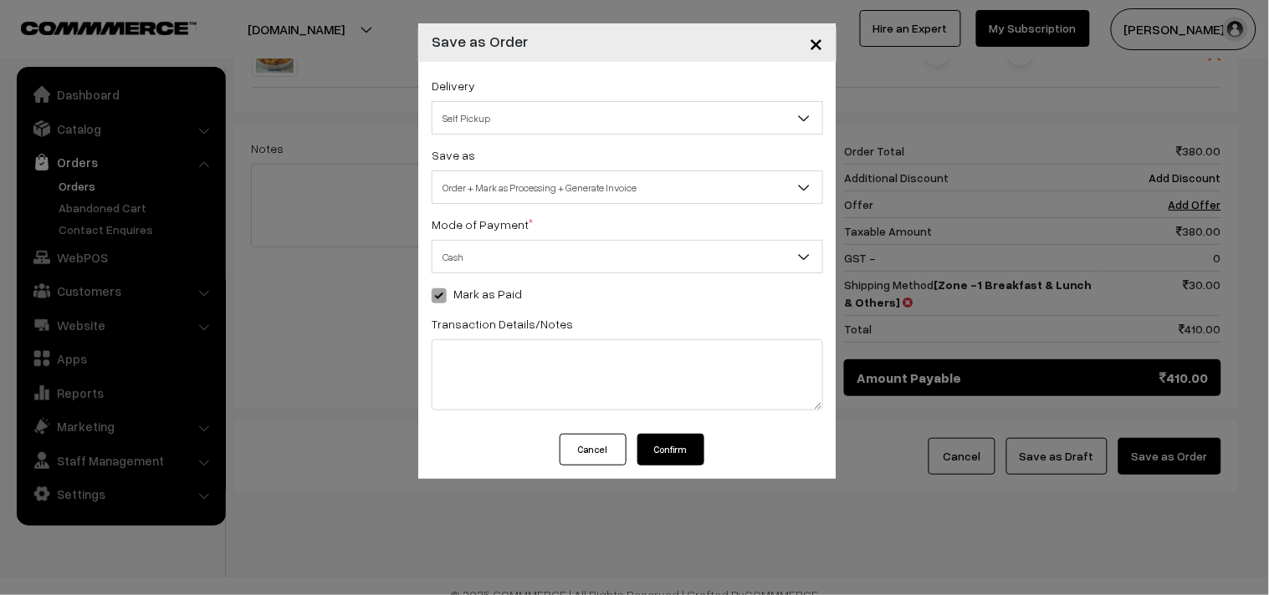
click at [636, 454] on div "Cancel Confirm" at bounding box center [627, 450] width 153 height 32
click at [671, 447] on button "Confirm" at bounding box center [670, 450] width 67 height 32
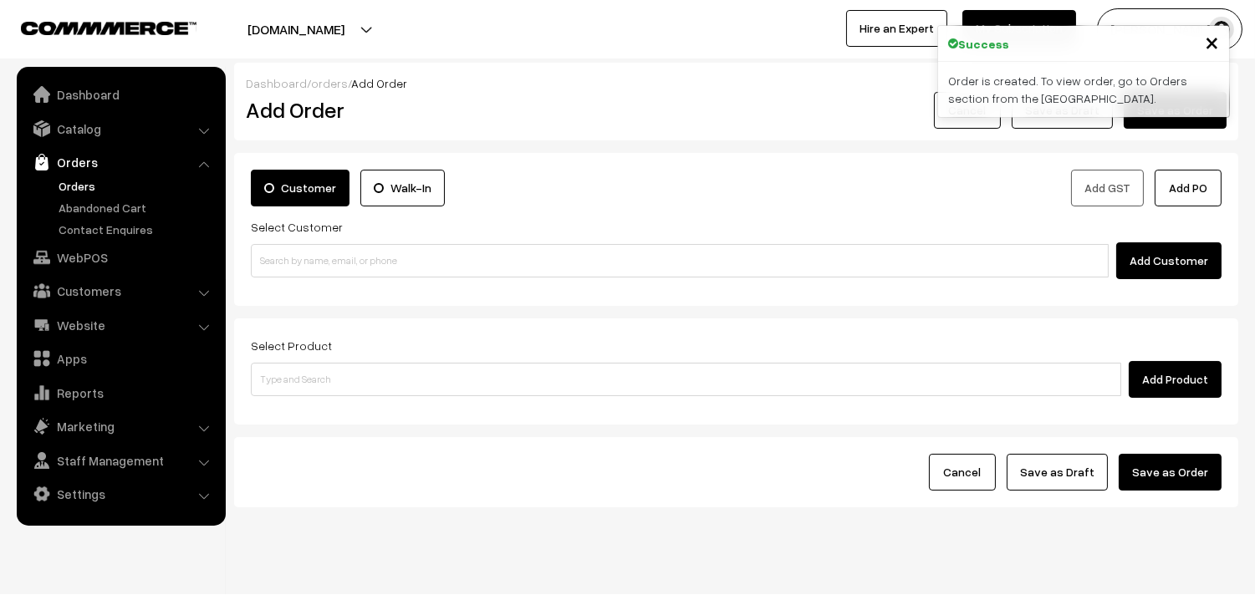
click at [97, 181] on link "Orders" at bounding box center [137, 186] width 166 height 18
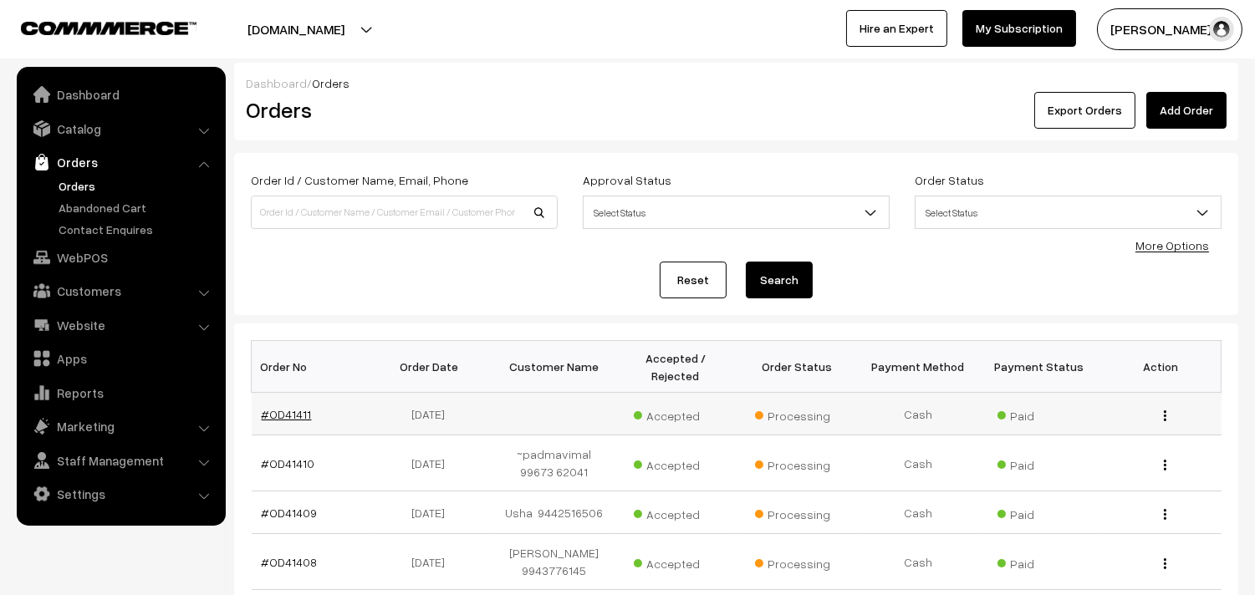
click at [296, 407] on link "#OD41411" at bounding box center [287, 414] width 50 height 14
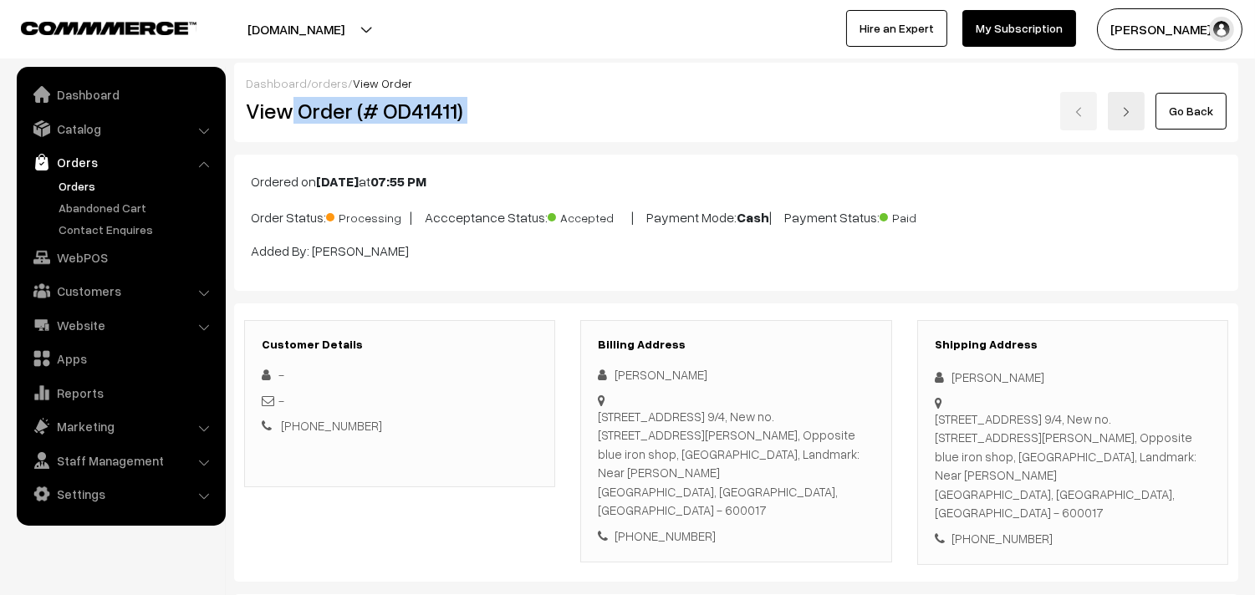
click at [600, 118] on div "View Order (# OD41411) Go Back" at bounding box center [736, 111] width 1006 height 38
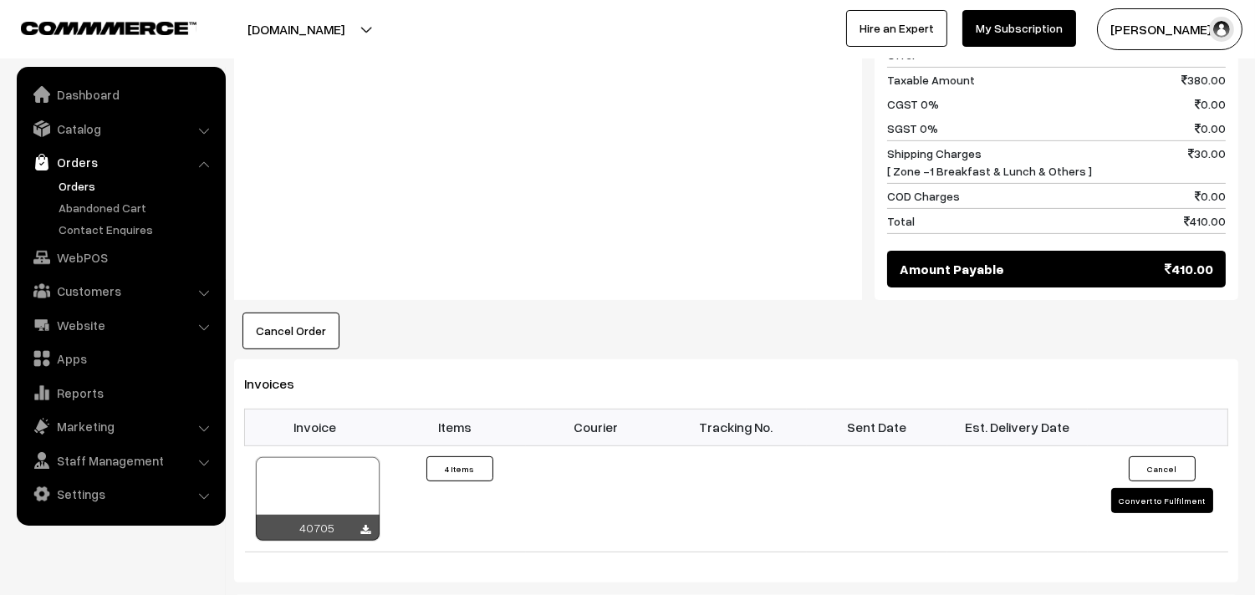
scroll to position [1115, 0]
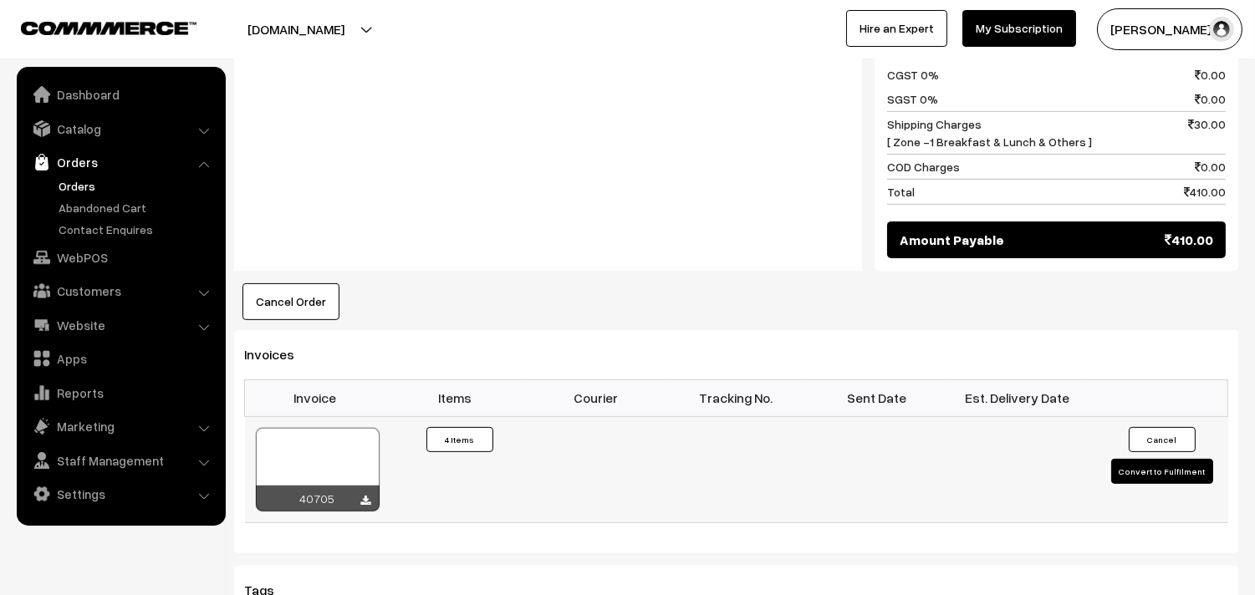
click at [335, 447] on div at bounding box center [318, 470] width 124 height 84
click at [115, 249] on link "WebPOS" at bounding box center [120, 257] width 199 height 30
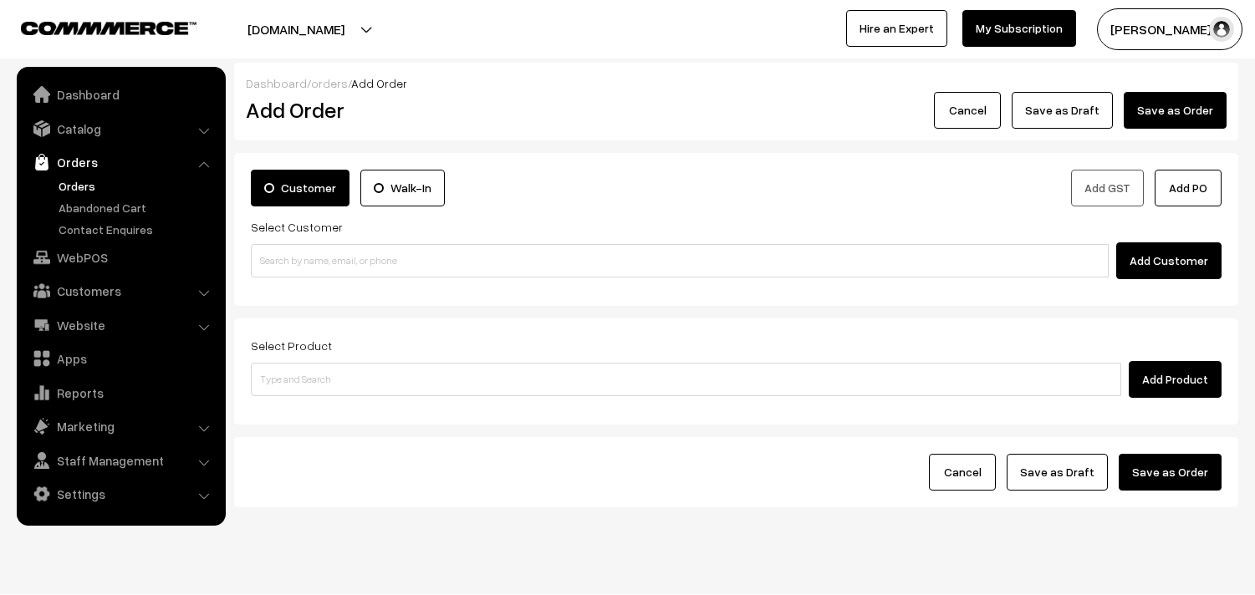
click at [304, 257] on input at bounding box center [680, 260] width 858 height 33
click at [295, 260] on input "80569 32293" at bounding box center [680, 260] width 858 height 33
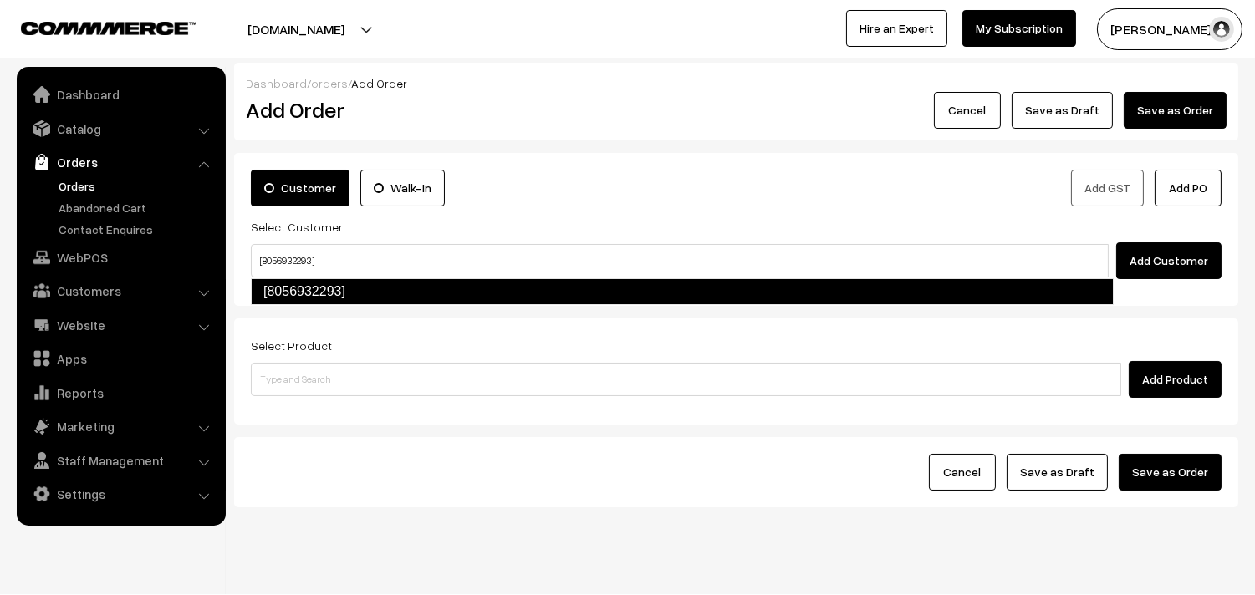
type input "[8056932293]"
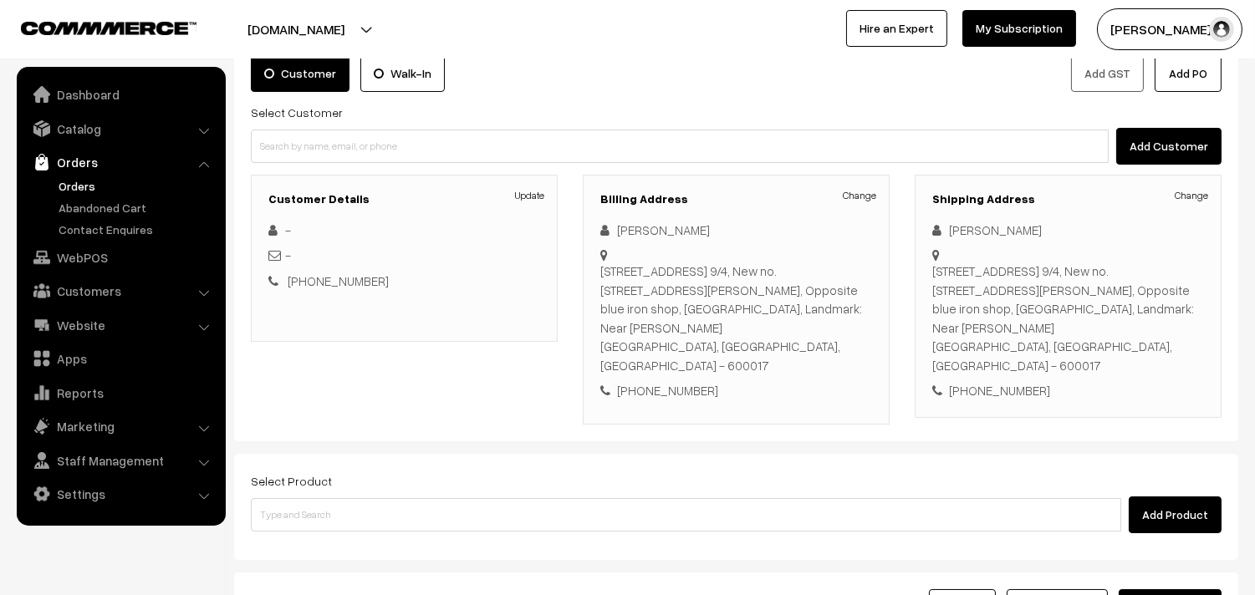
scroll to position [265, 0]
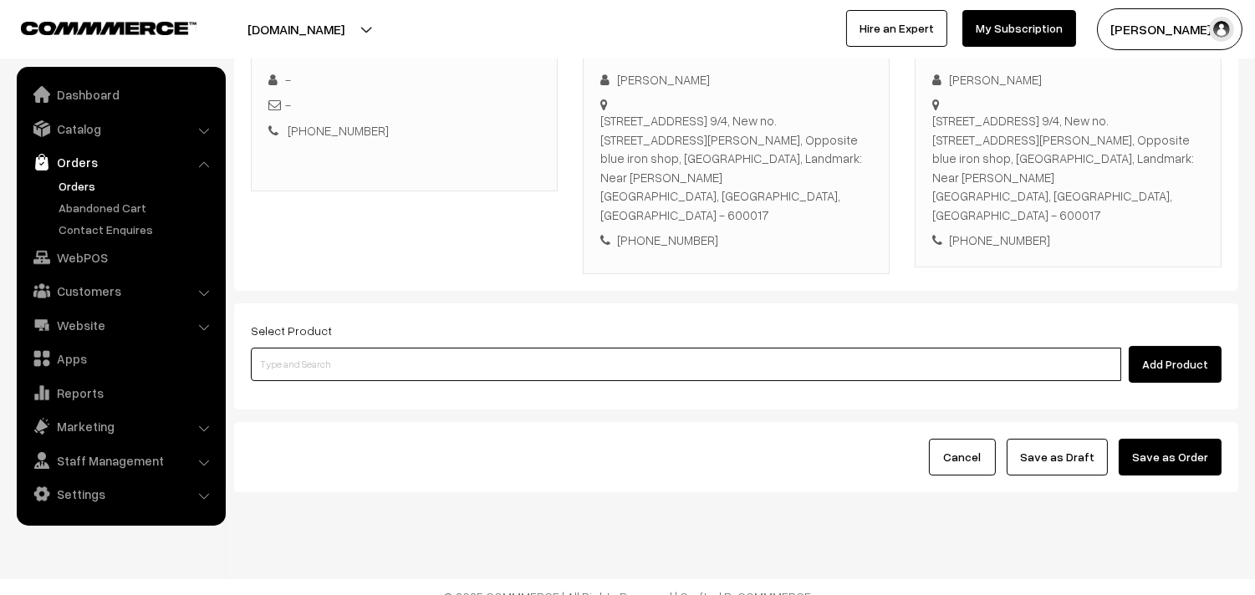
click at [463, 348] on input at bounding box center [686, 364] width 870 height 33
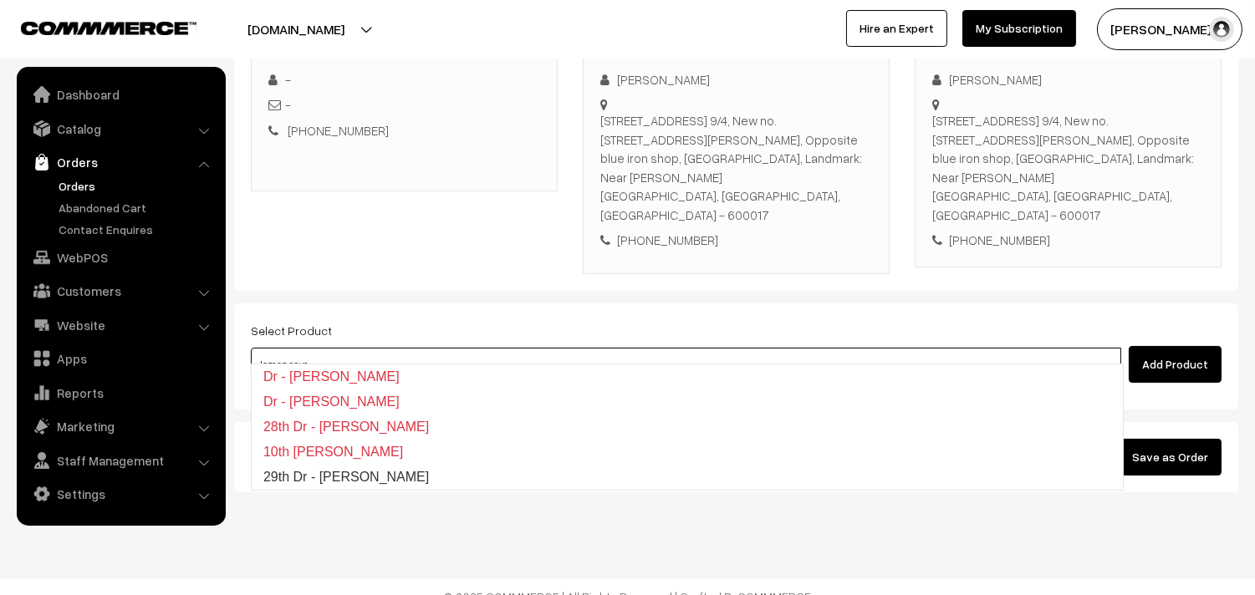
type input "29th Dr - Lemon Sevai"
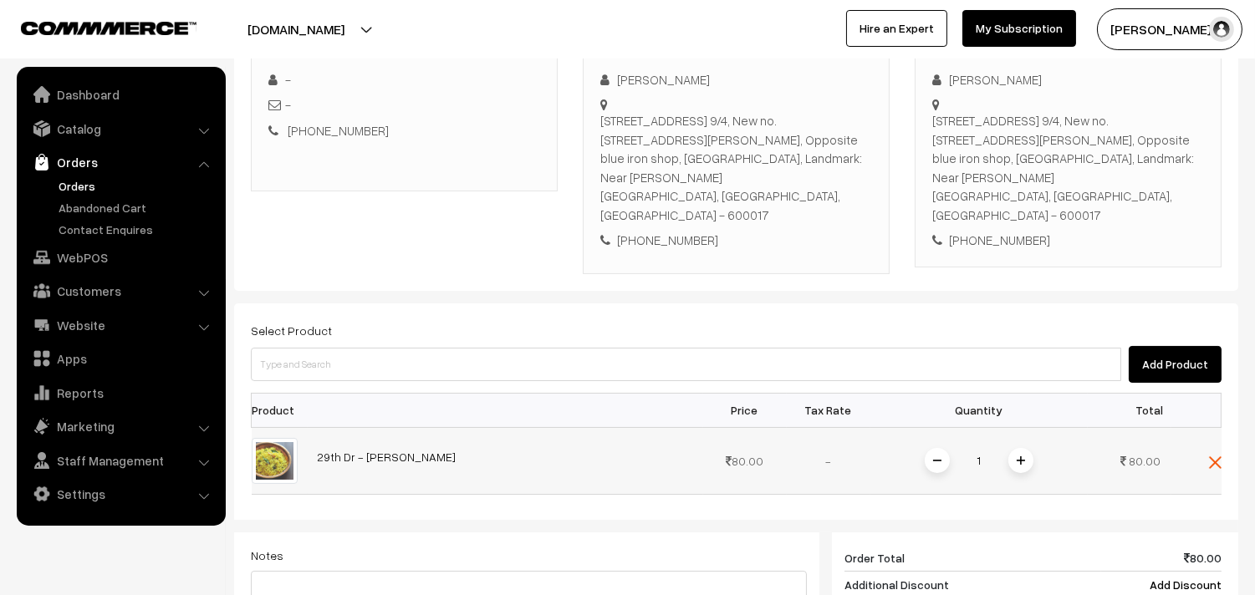
click at [1021, 457] on img at bounding box center [1021, 461] width 8 height 8
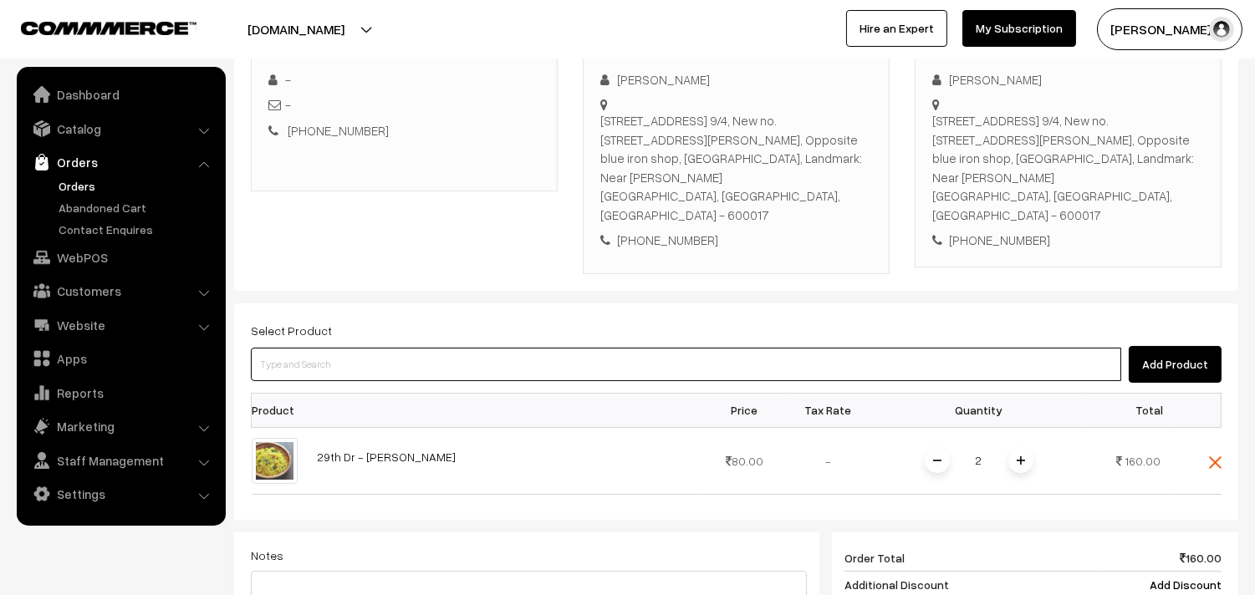
click at [450, 348] on input at bounding box center [686, 364] width 870 height 33
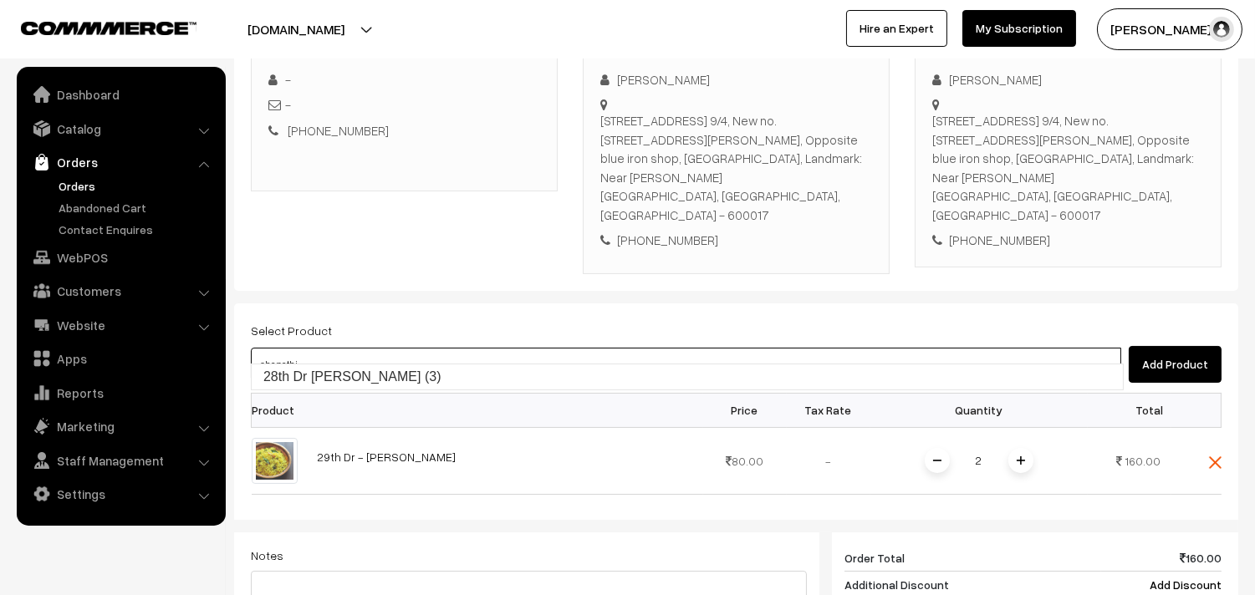
type input "28th Dr Chapathi (3)"
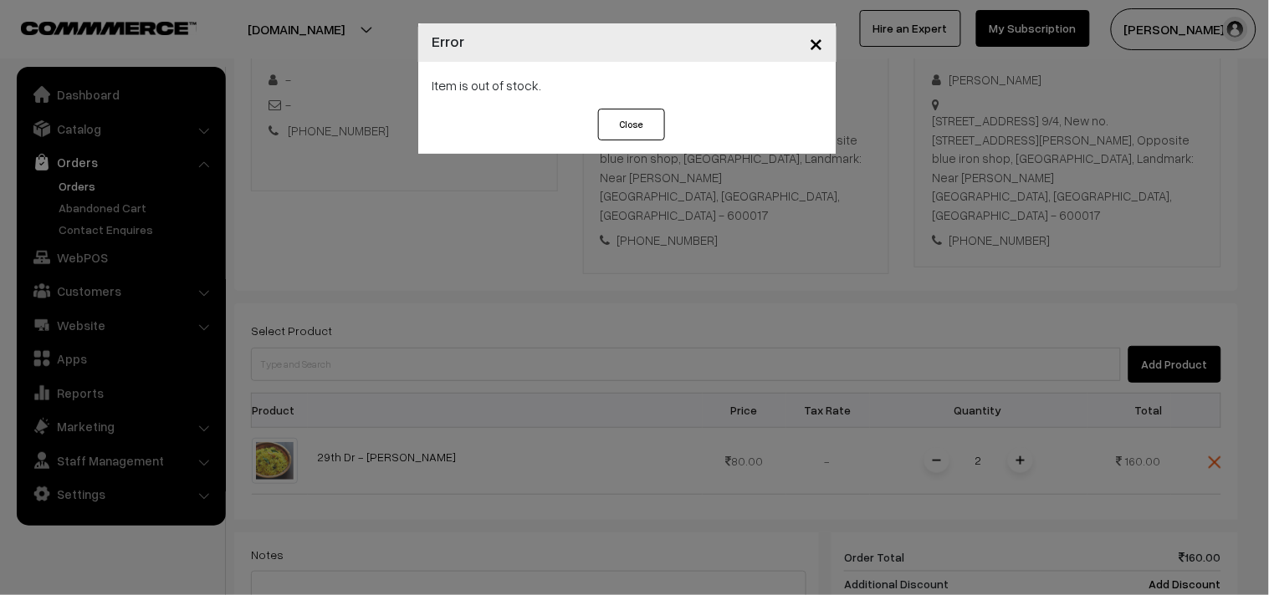
click at [450, 331] on div "× Error Item is out of stock. Close" at bounding box center [634, 297] width 1269 height 595
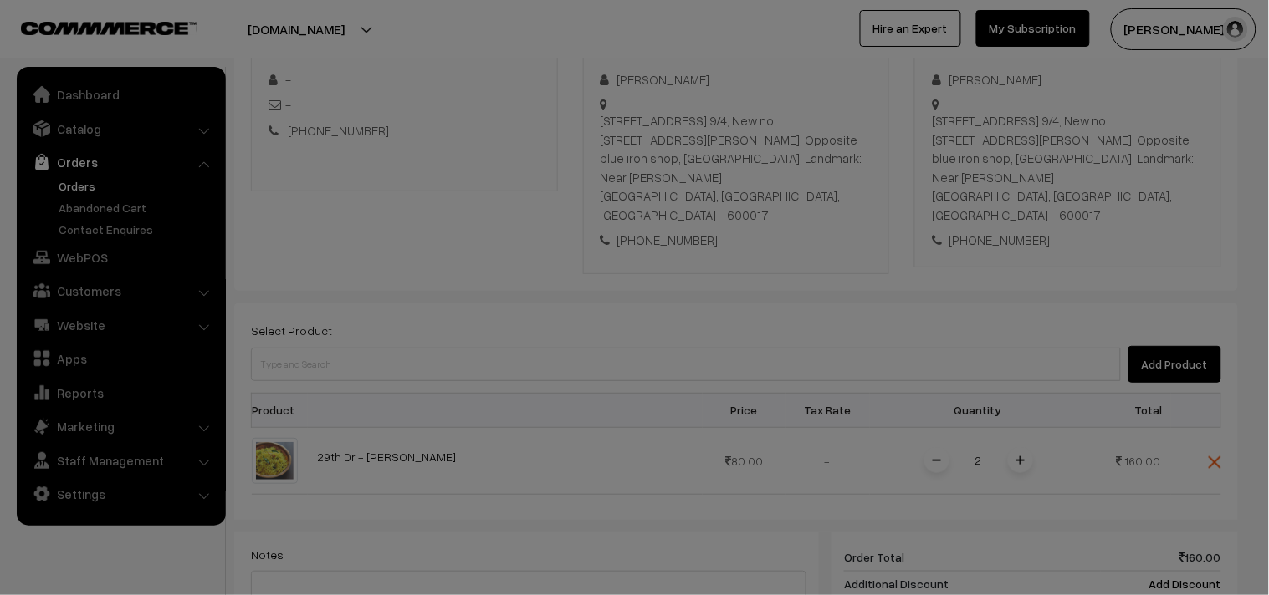
click at [450, 331] on div at bounding box center [634, 297] width 1269 height 595
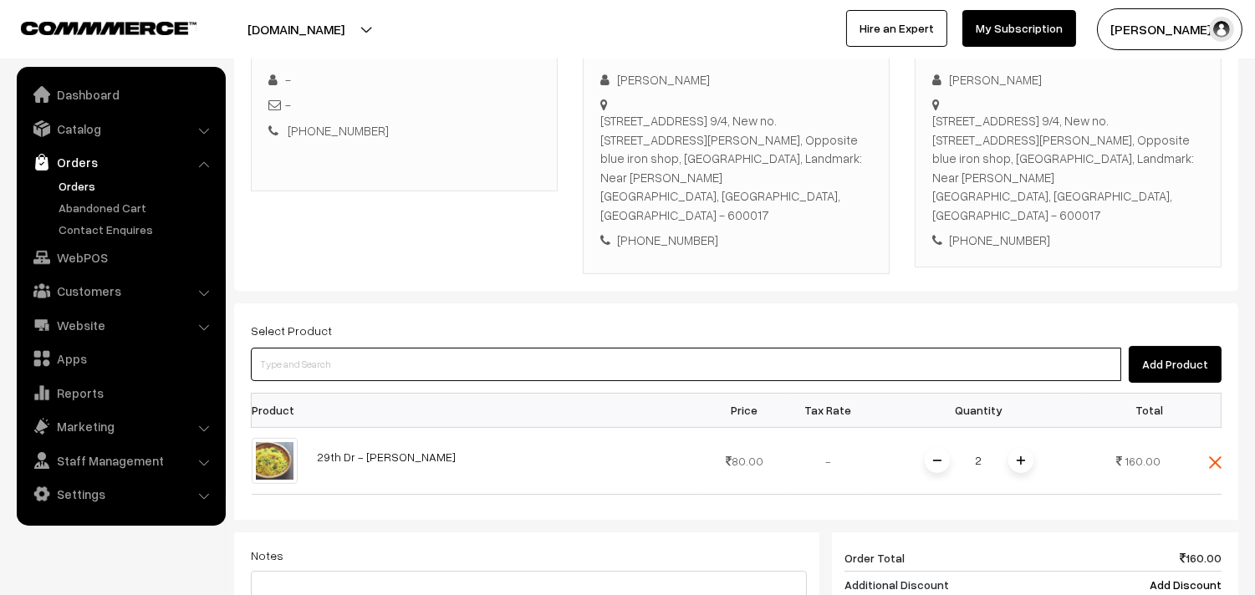
click at [452, 348] on input at bounding box center [686, 364] width 870 height 33
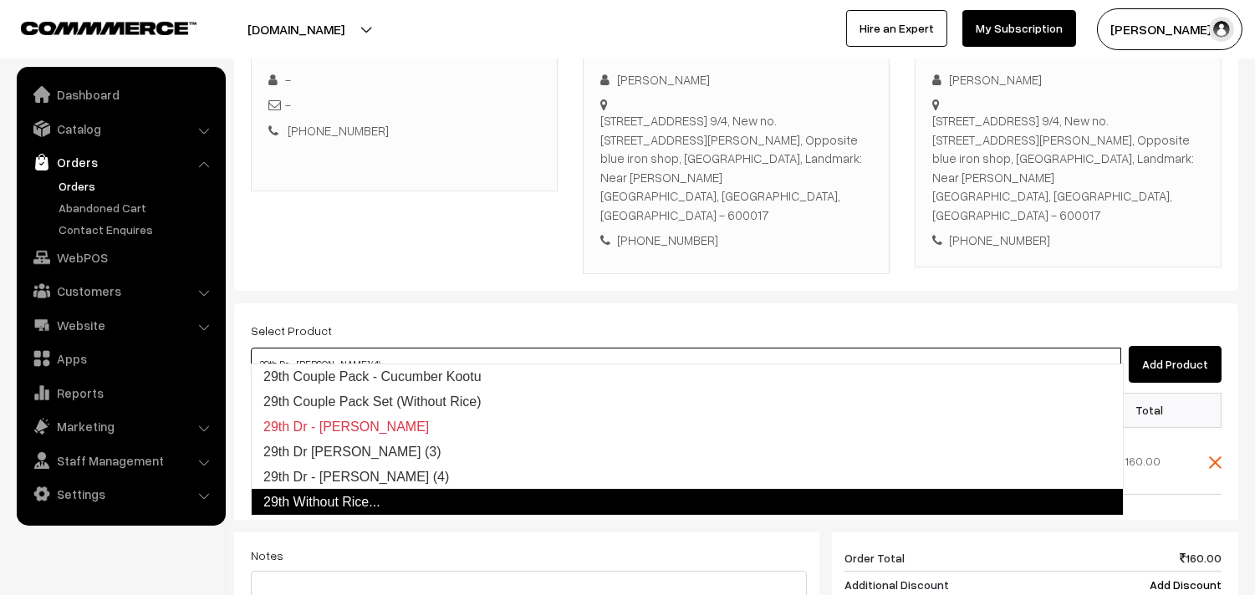
type input "29th Dr Chappathi (3)"
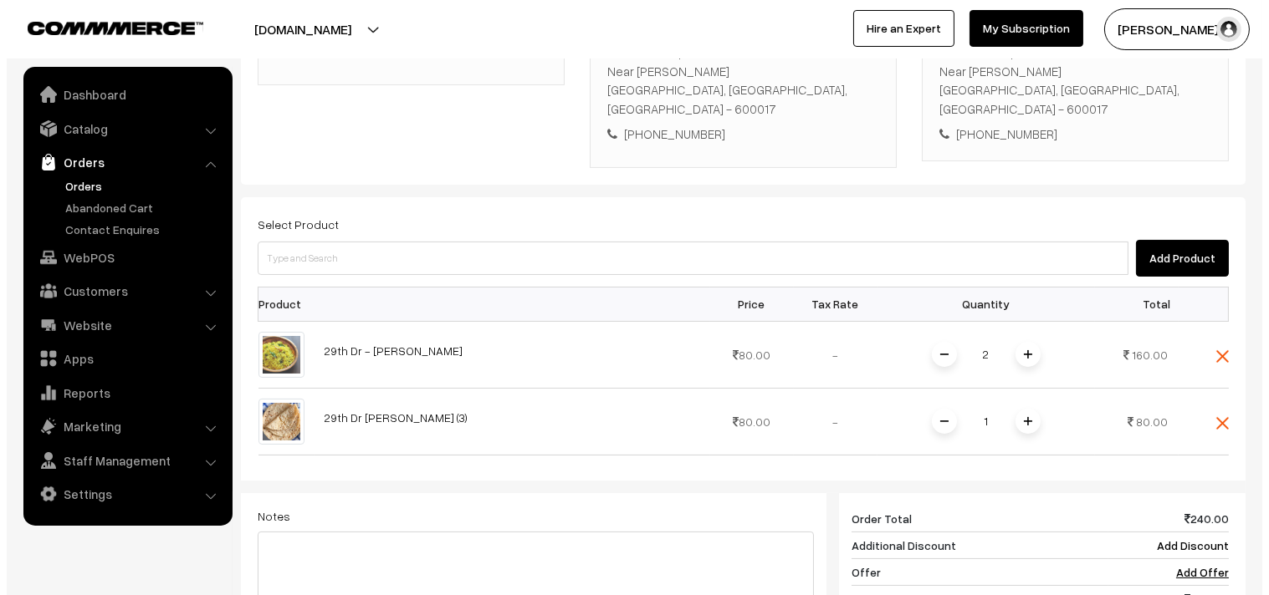
scroll to position [730, 0]
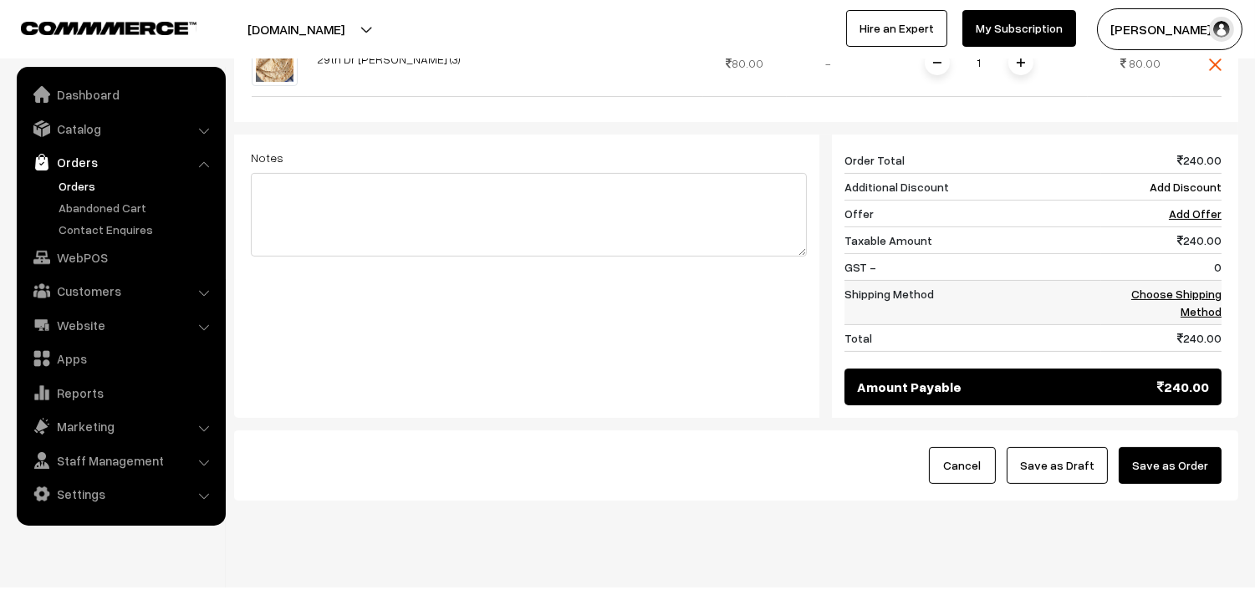
click at [1205, 294] on link "Choose Shipping Method" at bounding box center [1176, 303] width 90 height 32
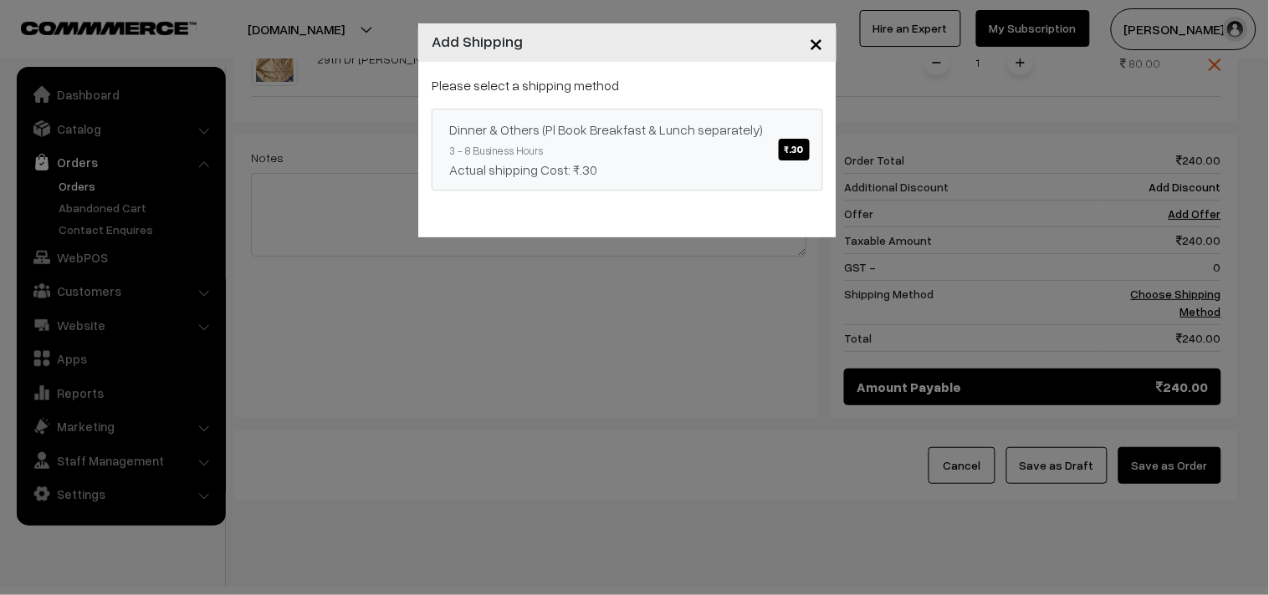
click at [550, 145] on link "Dinner & Others (Pl Book Breakfast & Lunch separately) ₹.30 3 - 8 Business Hour…" at bounding box center [626, 150] width 391 height 82
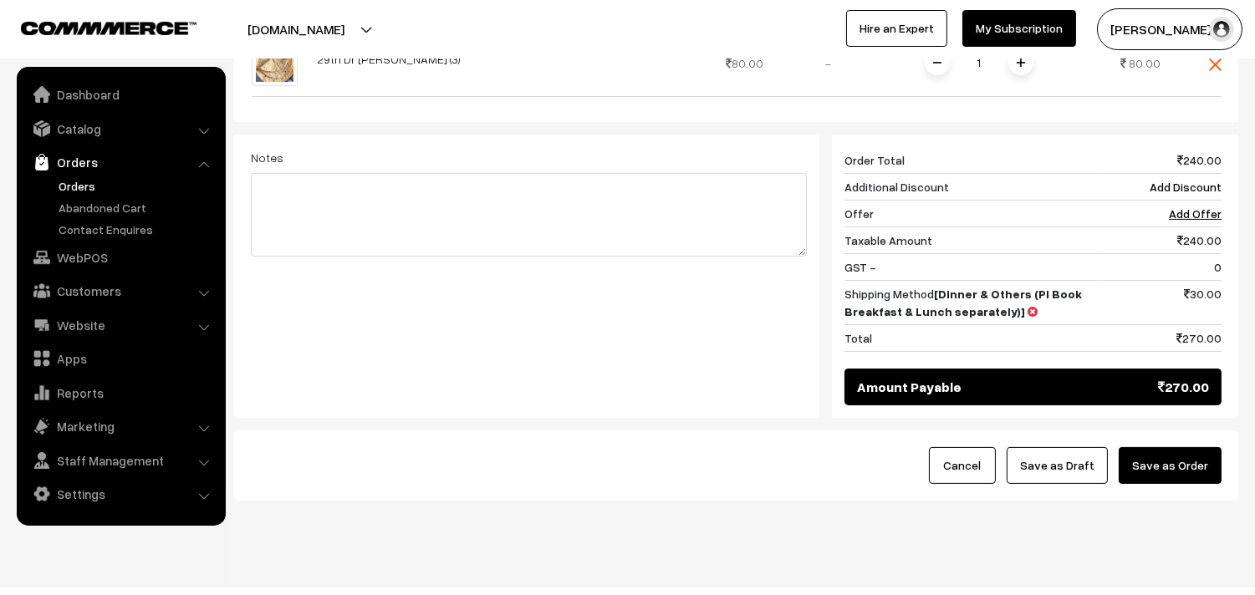
click at [1196, 447] on button "Save as Order" at bounding box center [1170, 465] width 103 height 37
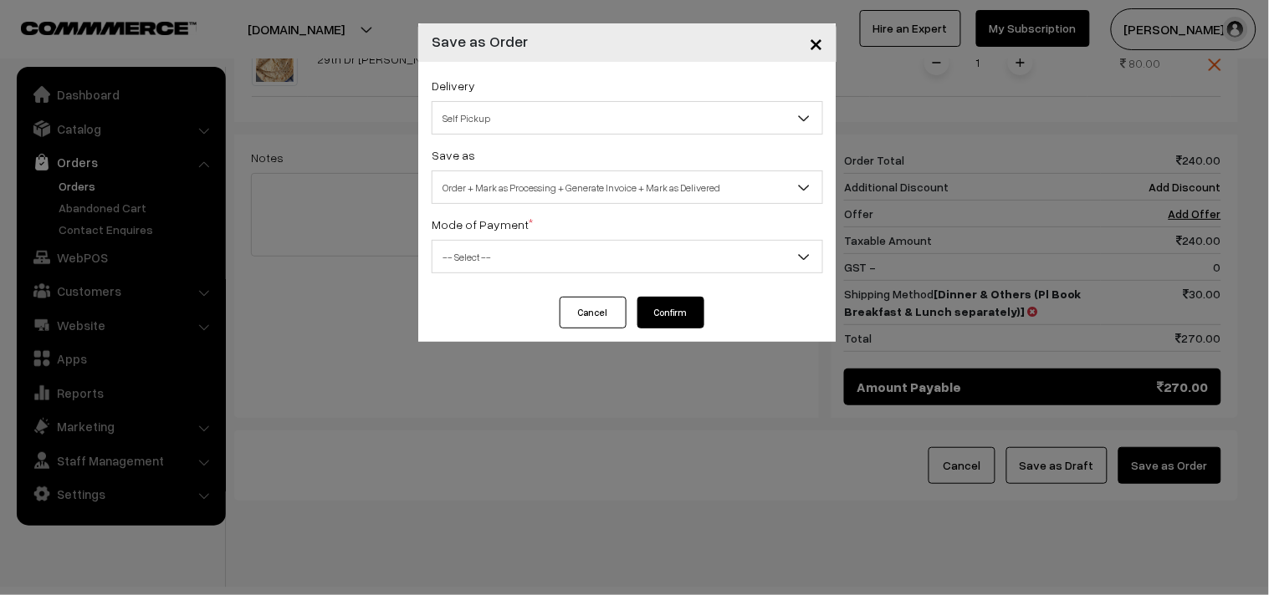
drag, startPoint x: 504, startPoint y: 180, endPoint x: 508, endPoint y: 197, distance: 17.2
click at [507, 180] on span "Order + Mark as Processing + Generate Invoice + Mark as Delivered" at bounding box center [627, 187] width 390 height 29
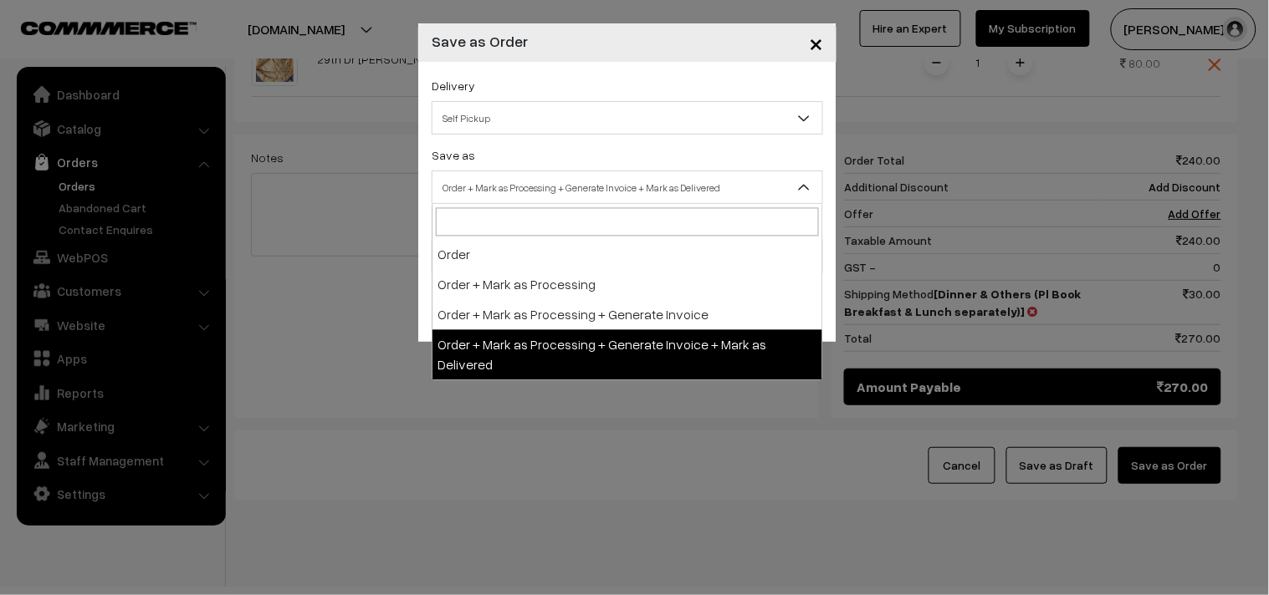
select select "3"
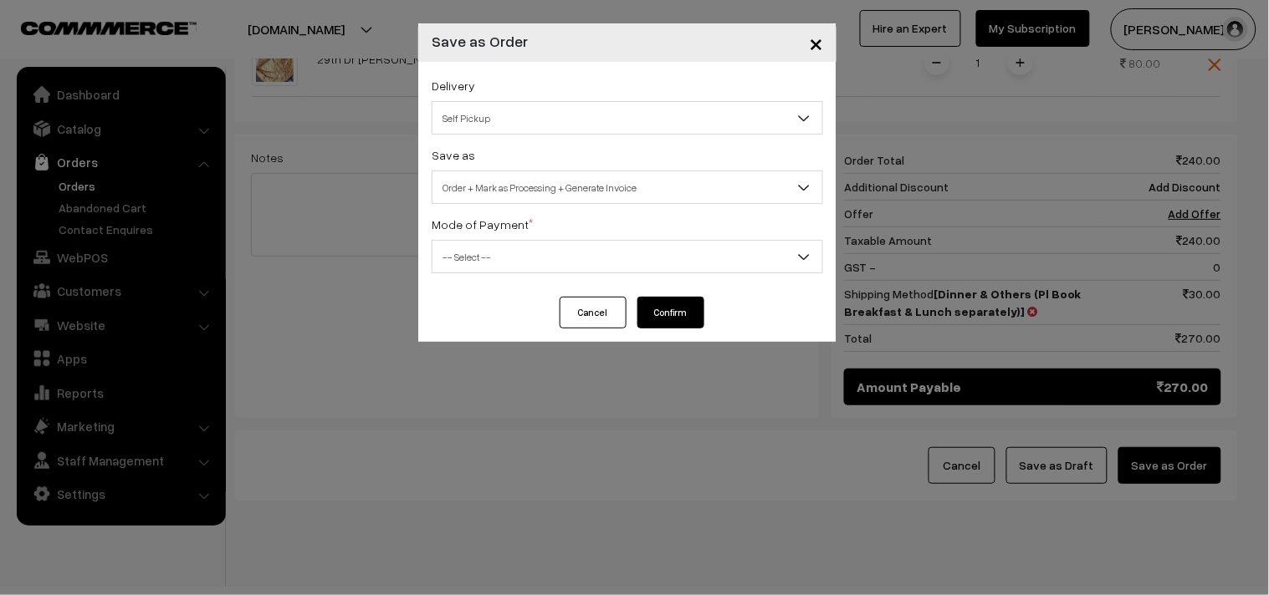
click at [495, 266] on span "-- Select --" at bounding box center [627, 256] width 390 height 29
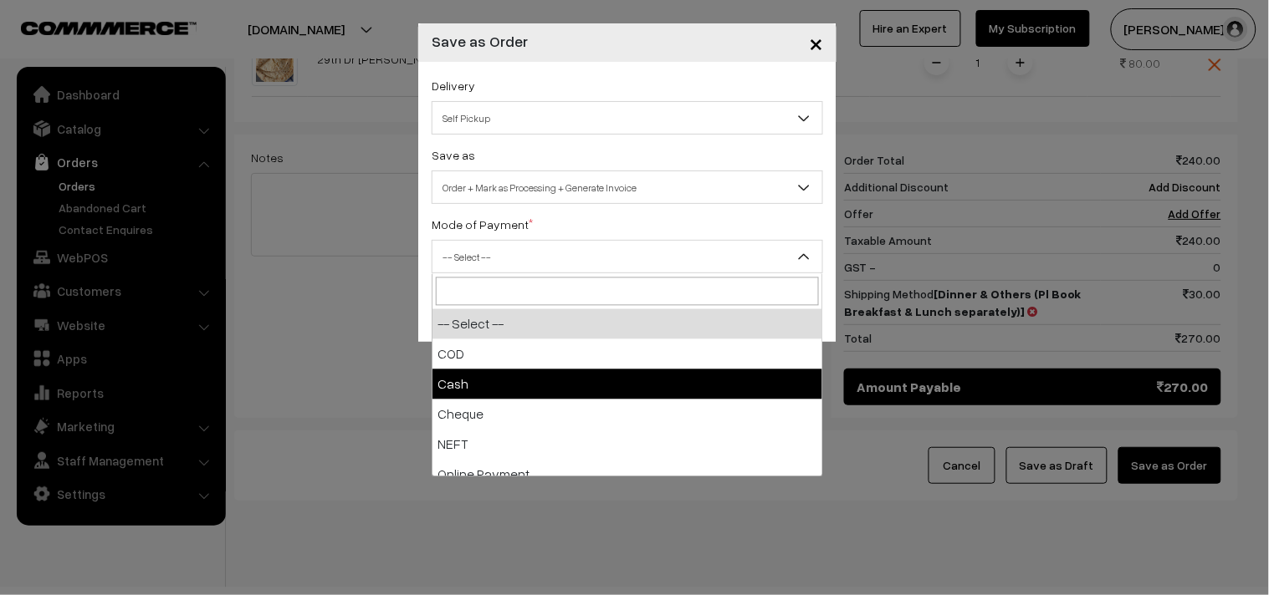
select select "2"
checkbox input "true"
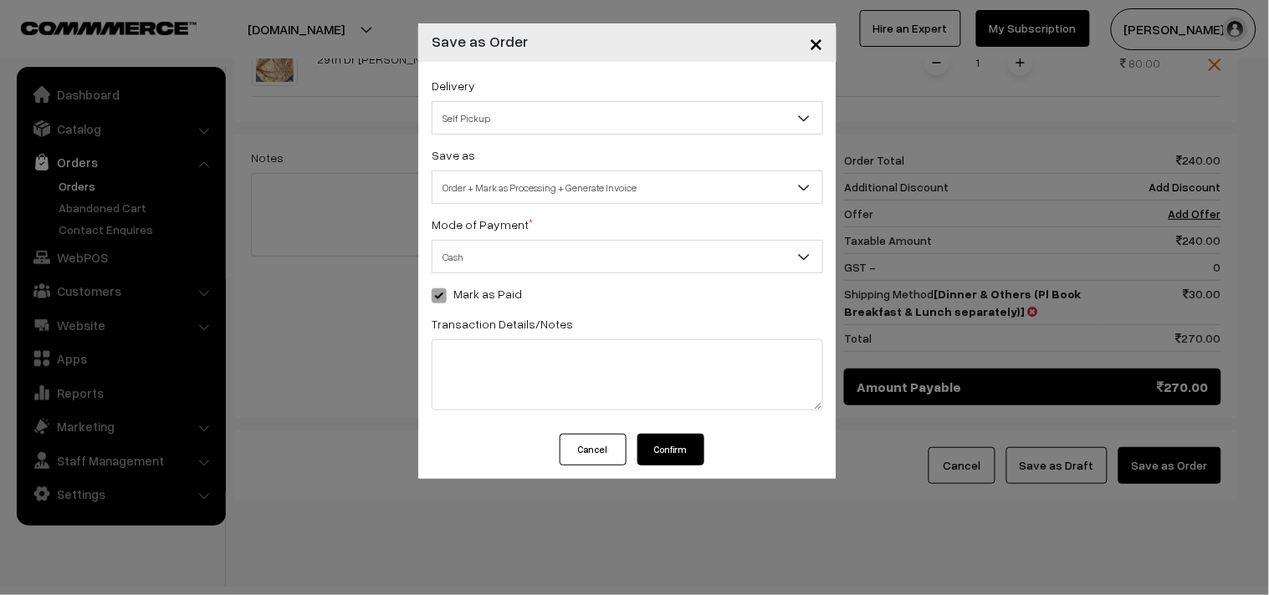
click at [680, 458] on button "Confirm" at bounding box center [670, 450] width 67 height 32
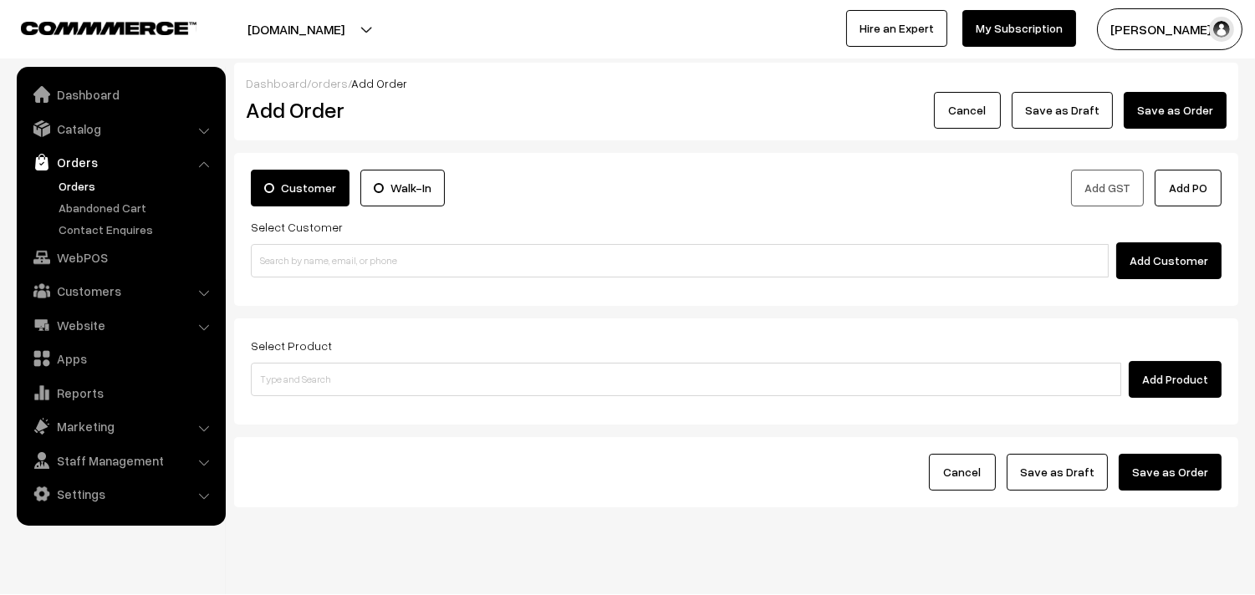
click at [80, 185] on link "Orders" at bounding box center [137, 186] width 166 height 18
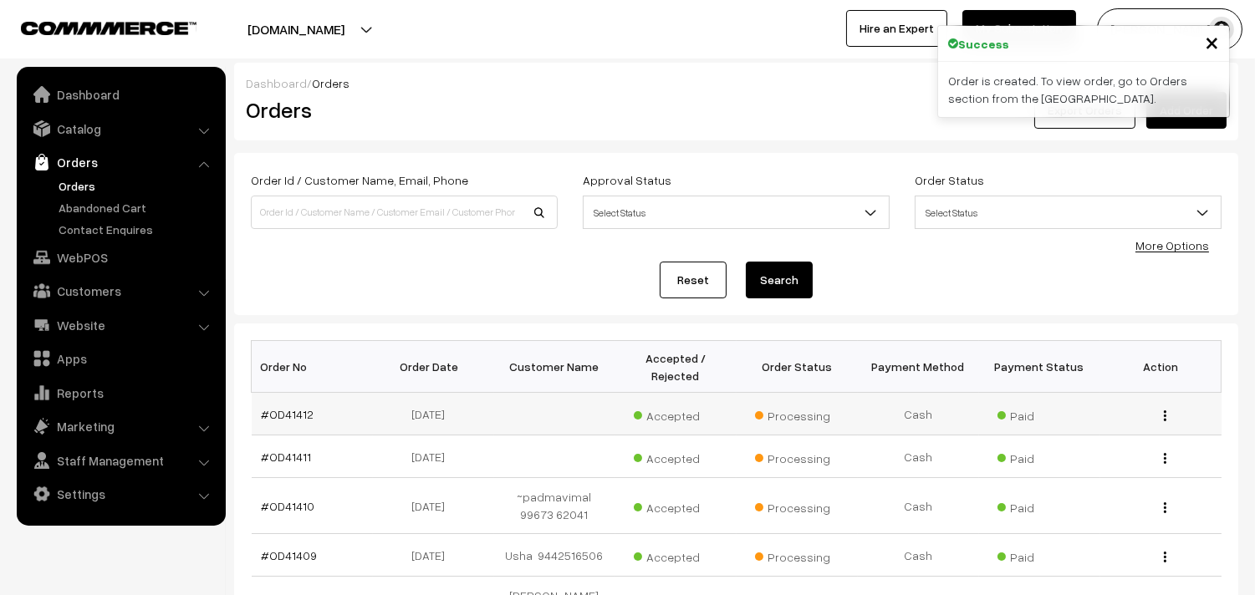
click at [294, 405] on td "#OD41412" at bounding box center [312, 414] width 121 height 43
click at [287, 419] on link "#OD41412" at bounding box center [288, 414] width 53 height 14
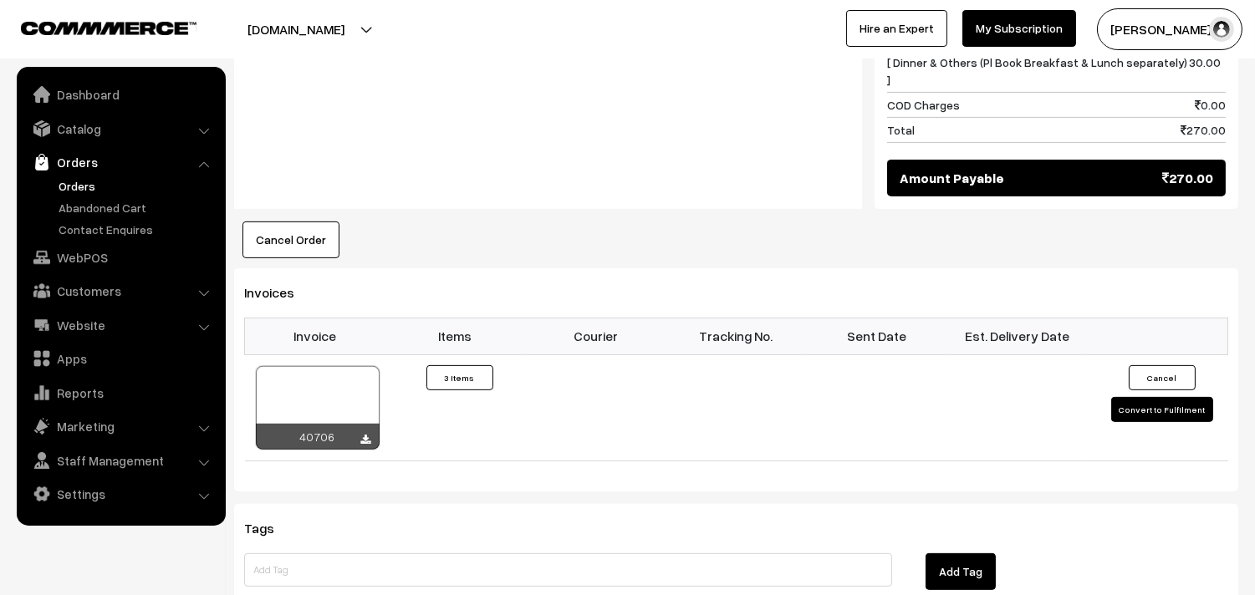
scroll to position [1022, 0]
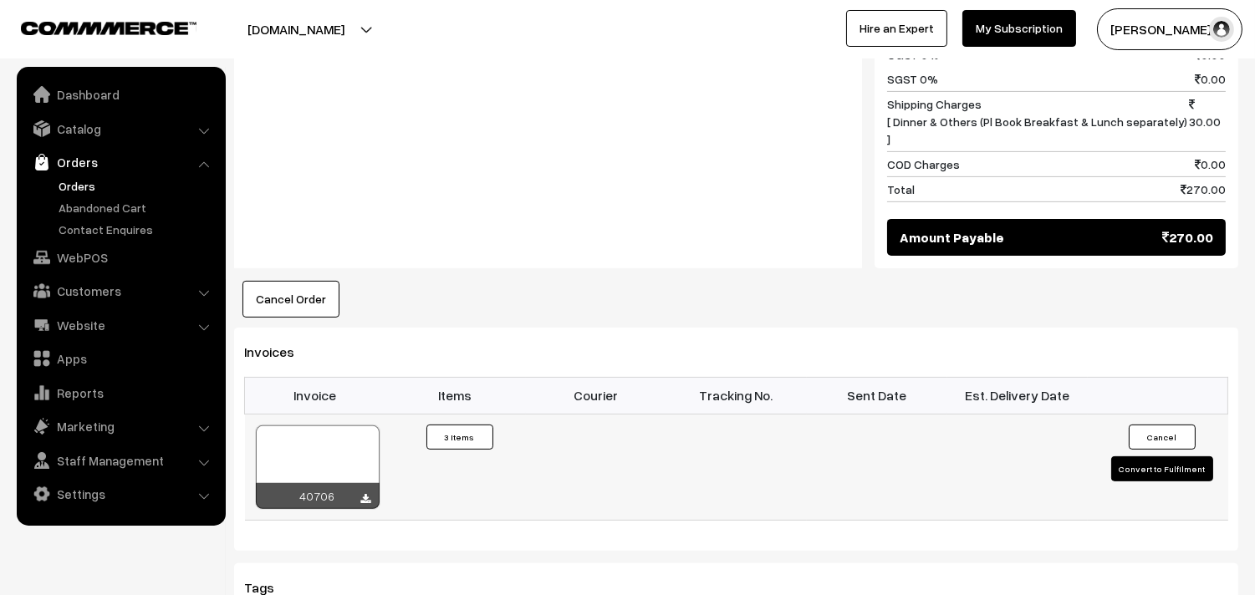
click at [319, 426] on div at bounding box center [318, 468] width 124 height 84
click at [78, 181] on link "Orders" at bounding box center [137, 186] width 166 height 18
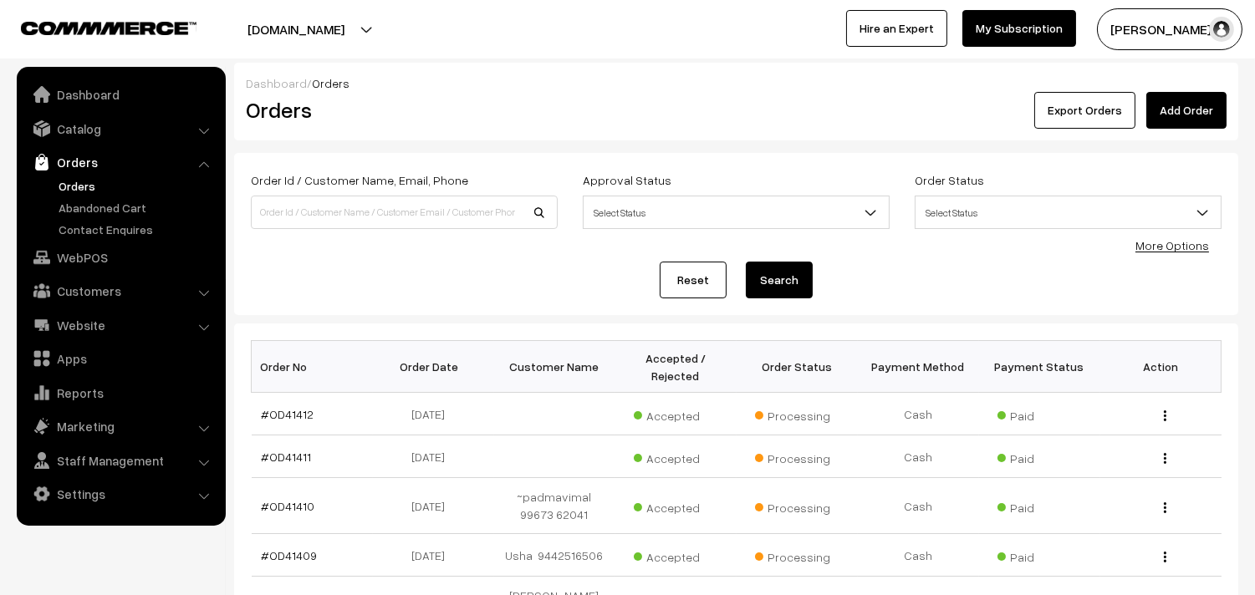
drag, startPoint x: 89, startPoint y: 172, endPoint x: 67, endPoint y: 182, distance: 23.9
click at [89, 172] on link "Orders" at bounding box center [120, 162] width 199 height 30
click at [60, 189] on link "Orders" at bounding box center [137, 186] width 166 height 18
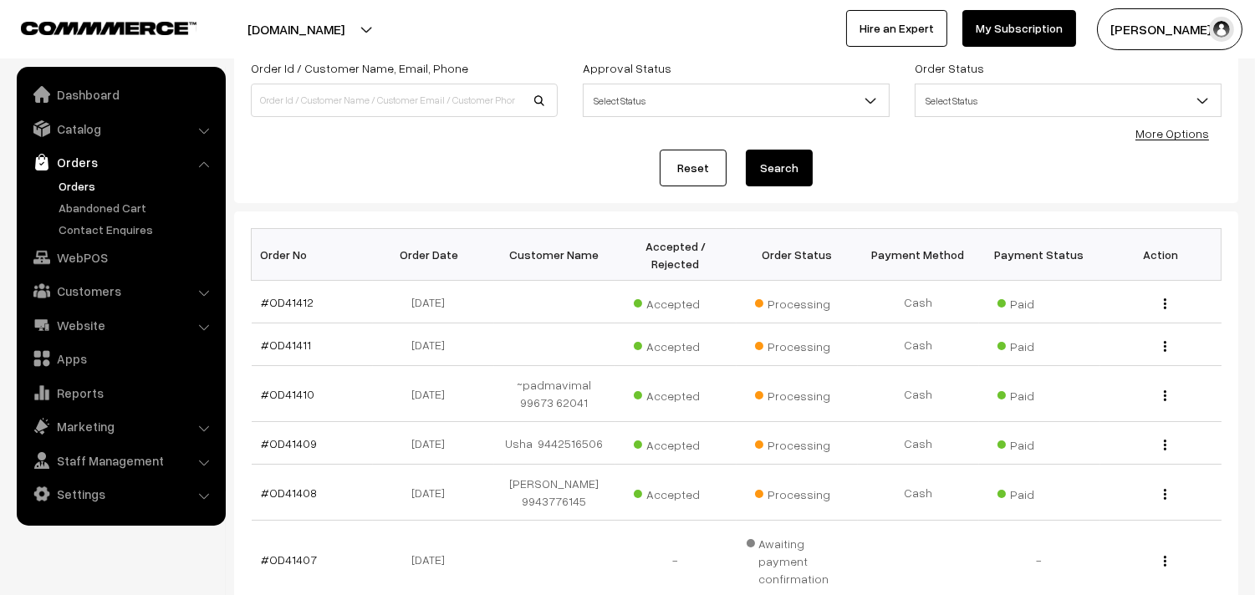
scroll to position [464, 0]
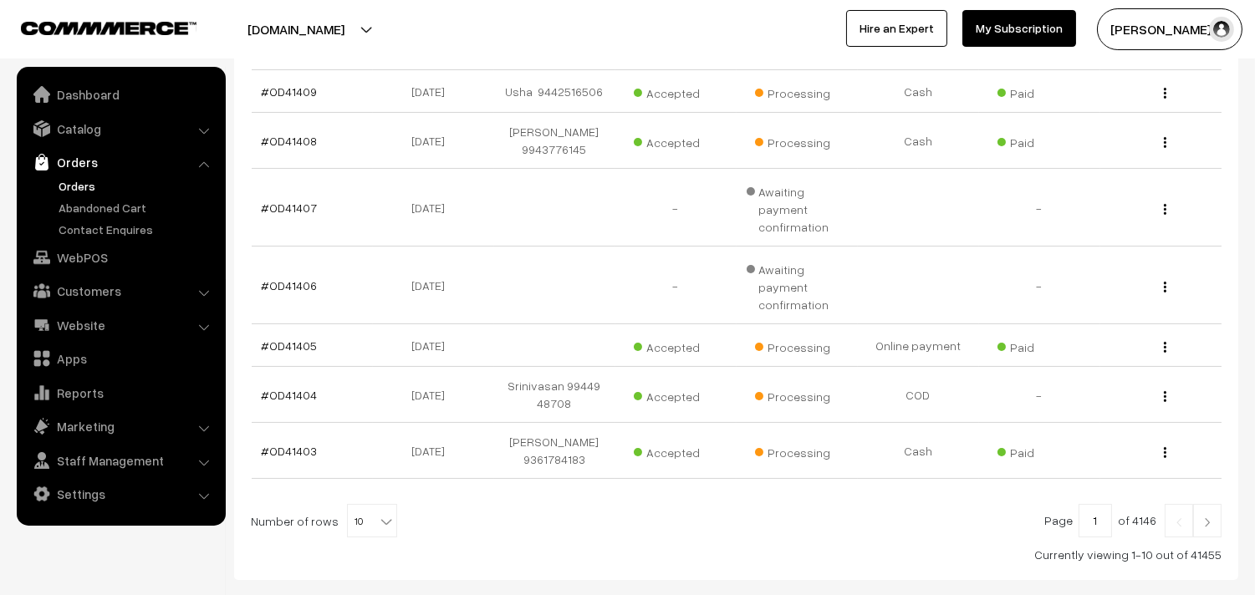
click at [77, 190] on link "Orders" at bounding box center [137, 186] width 166 height 18
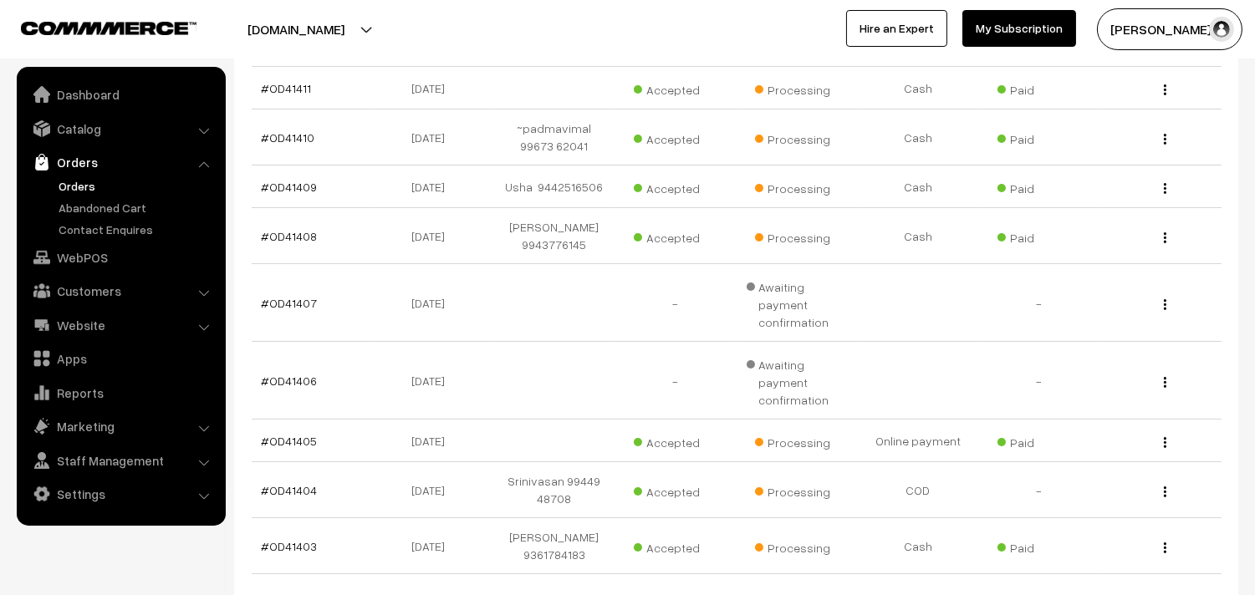
scroll to position [371, 0]
click at [100, 248] on link "WebPOS" at bounding box center [120, 257] width 199 height 30
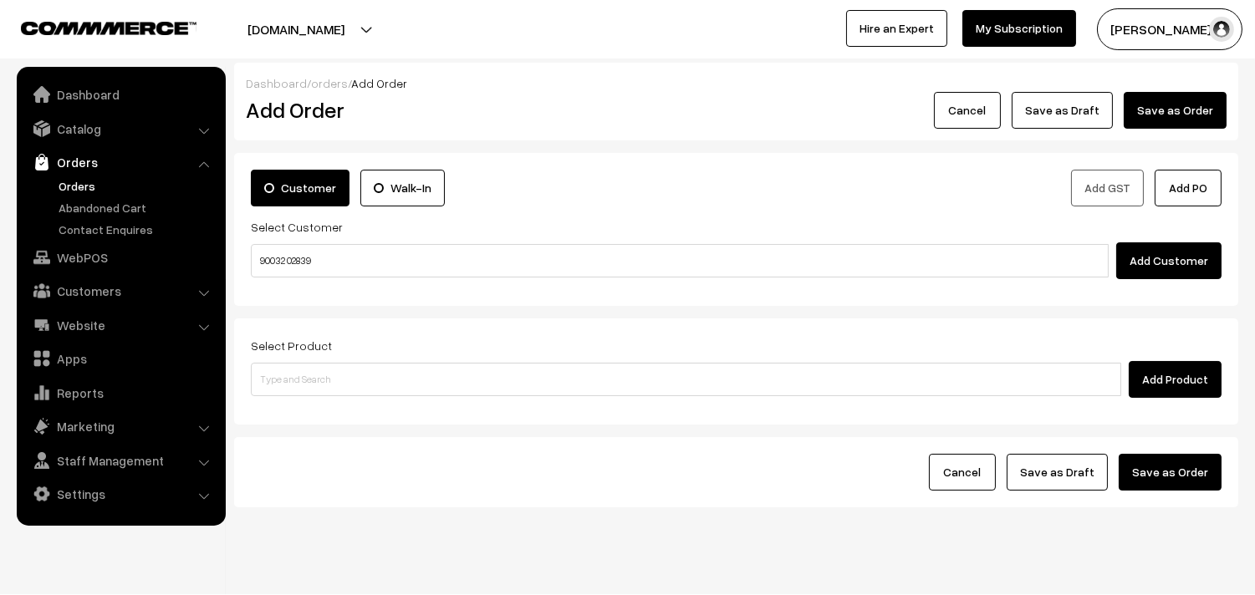
click at [319, 262] on input "90032 02839" at bounding box center [680, 260] width 858 height 33
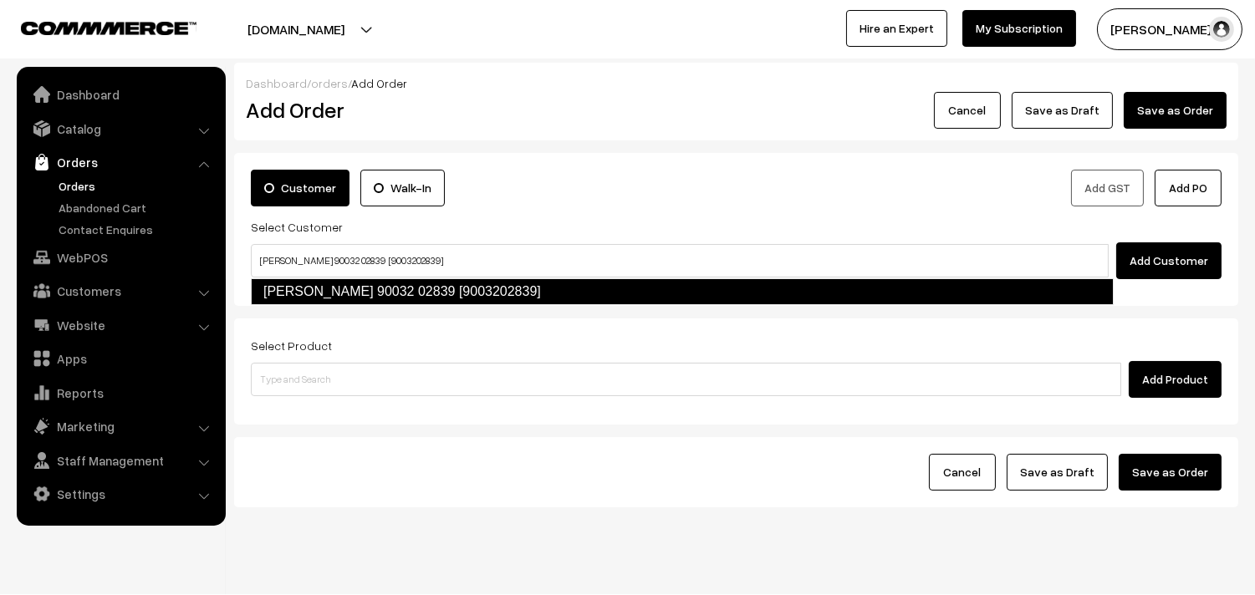
type input "Shrihariprasad 90032 02839 [9003202839]"
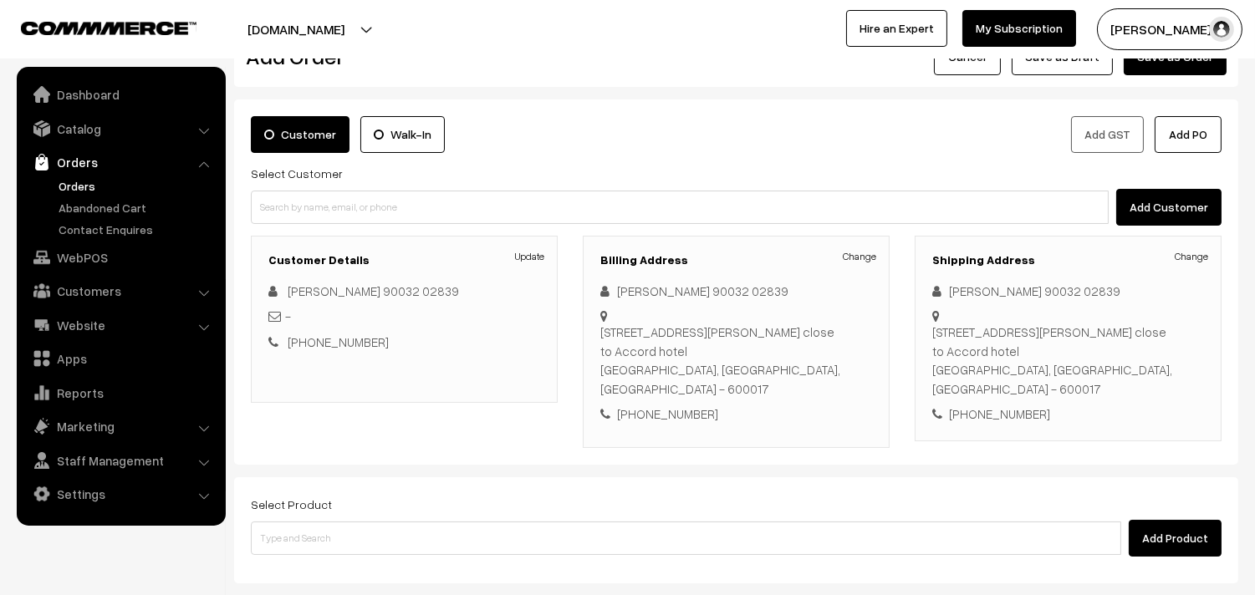
scroll to position [186, 0]
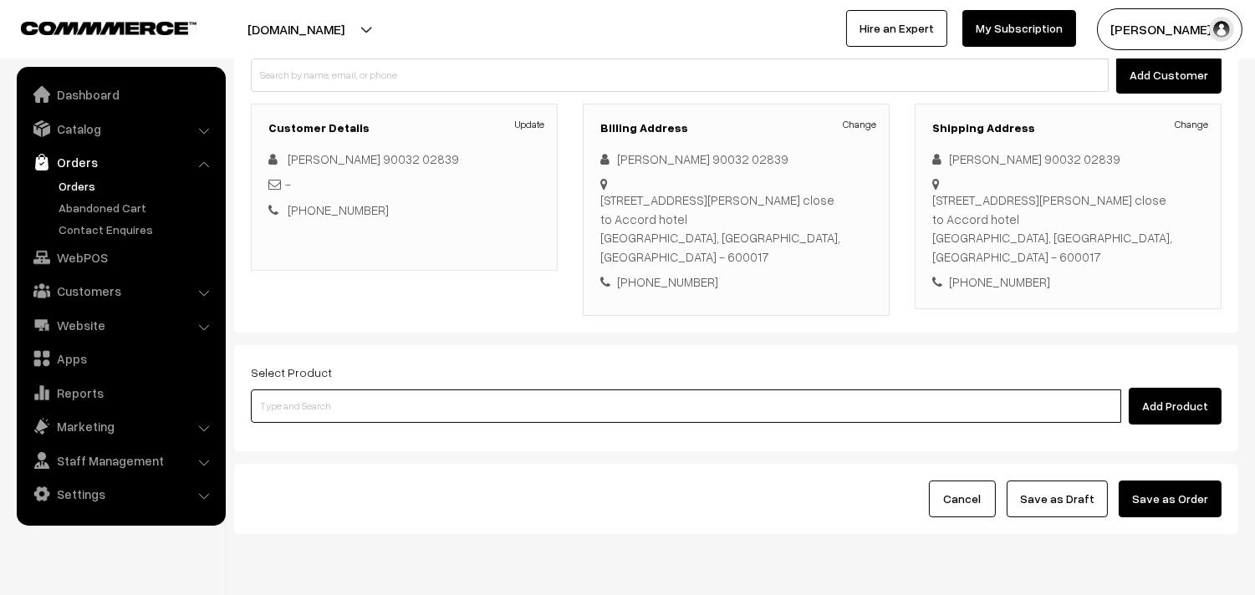
click at [470, 404] on input at bounding box center [686, 406] width 870 height 33
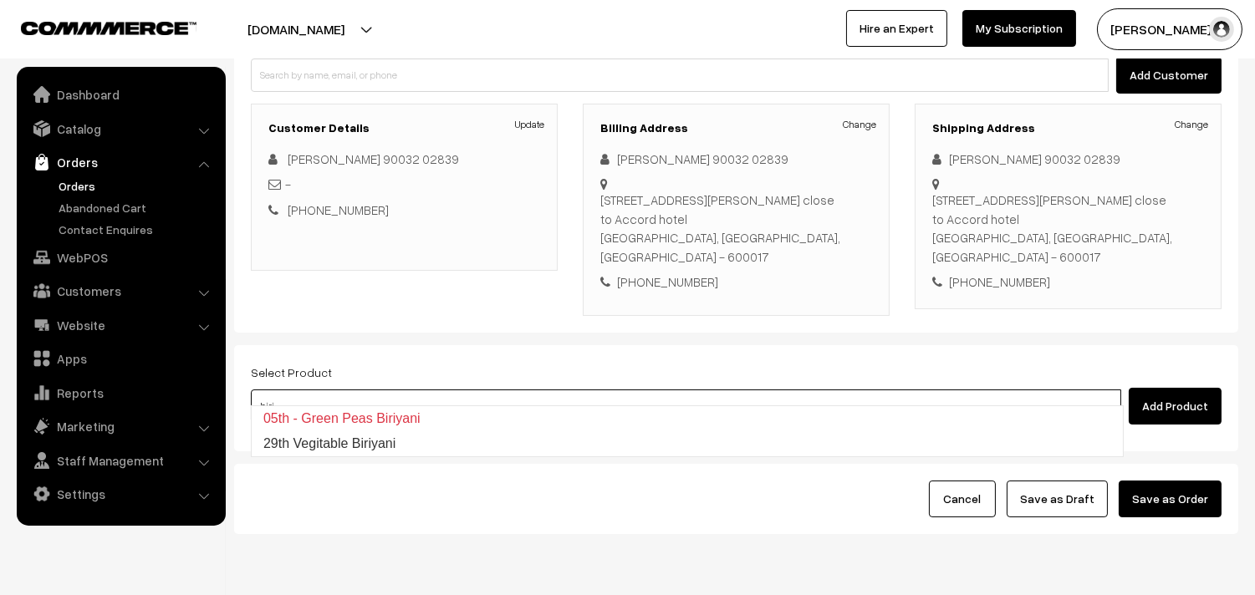
type input "29th Vegitable Biriyani"
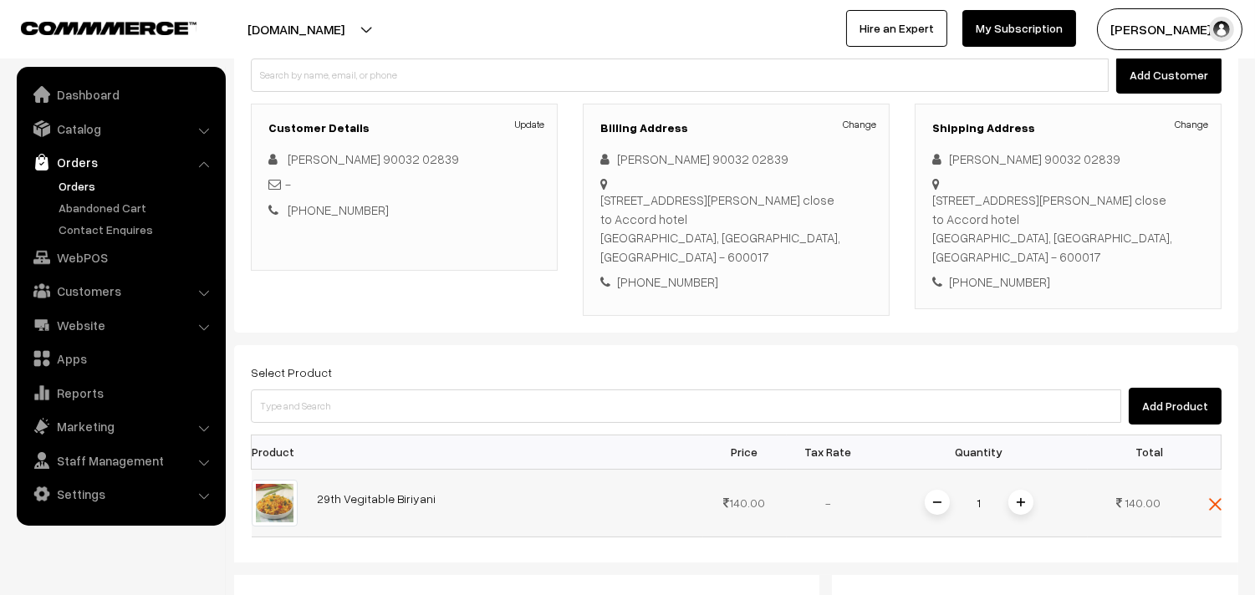
click at [1033, 489] on div "1" at bounding box center [978, 502] width 125 height 29
click at [1008, 490] on span at bounding box center [1020, 502] width 25 height 25
click at [1014, 492] on span at bounding box center [1020, 502] width 25 height 25
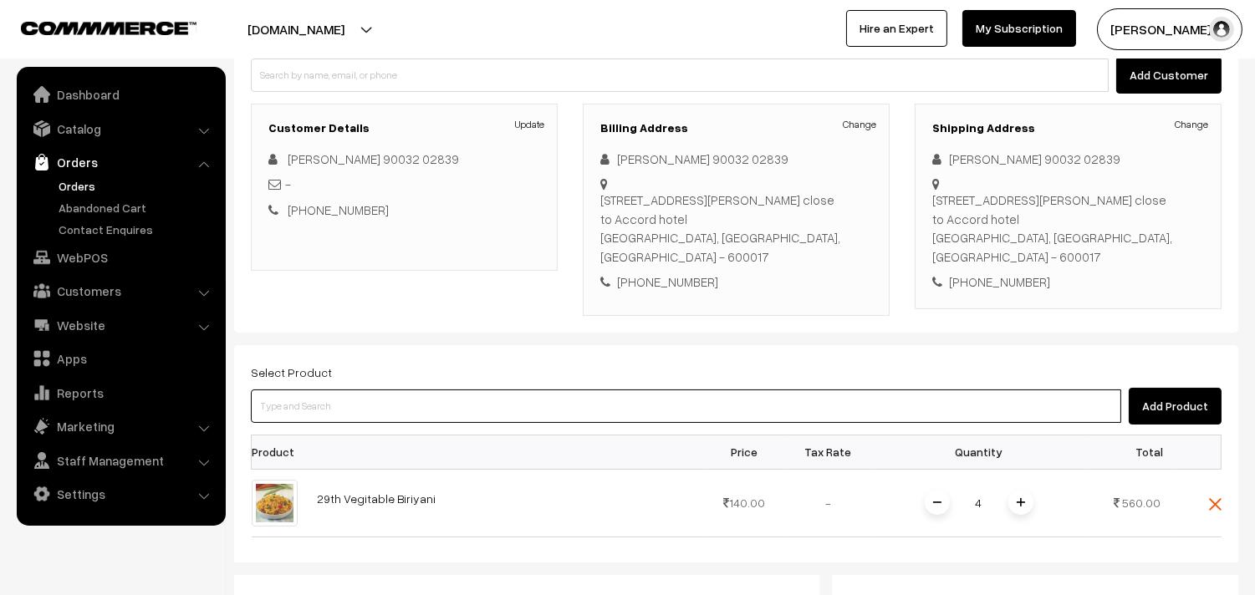
click at [545, 390] on input at bounding box center [686, 406] width 870 height 33
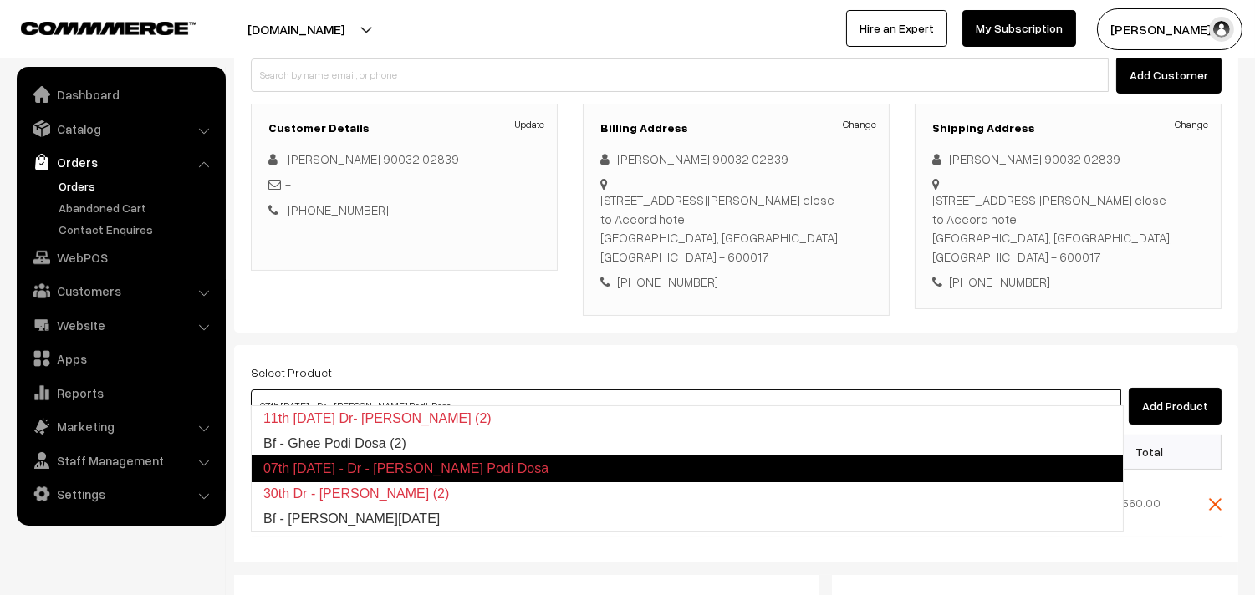
type input "Bf - Ghee Podi Dosa (2)"
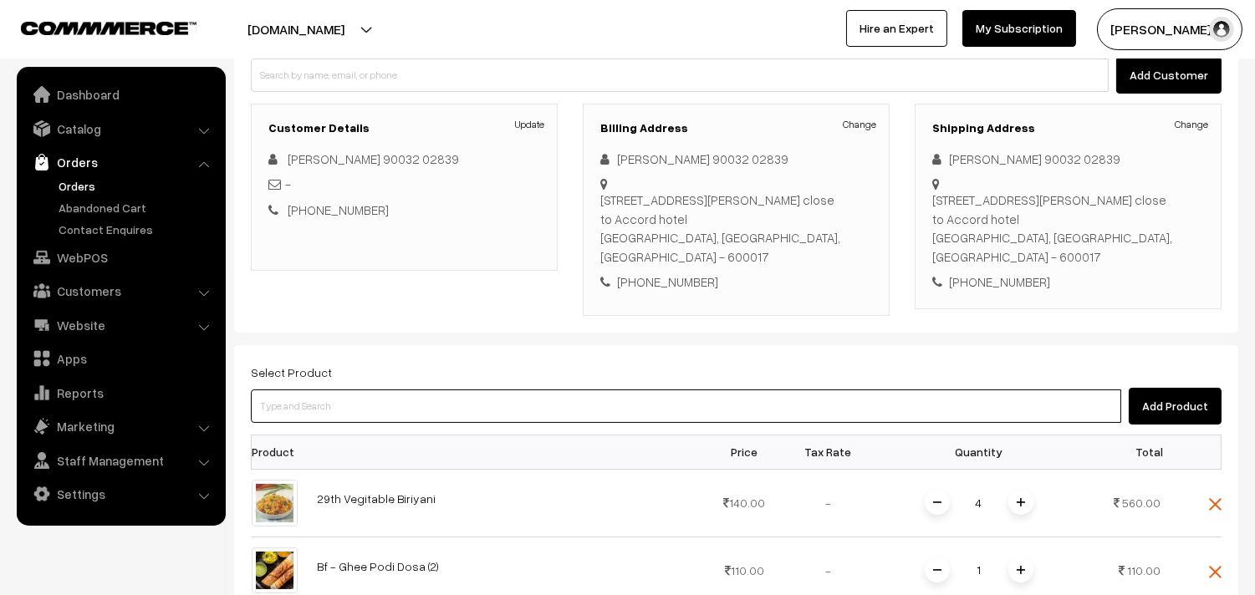
click at [610, 390] on input at bounding box center [686, 406] width 870 height 33
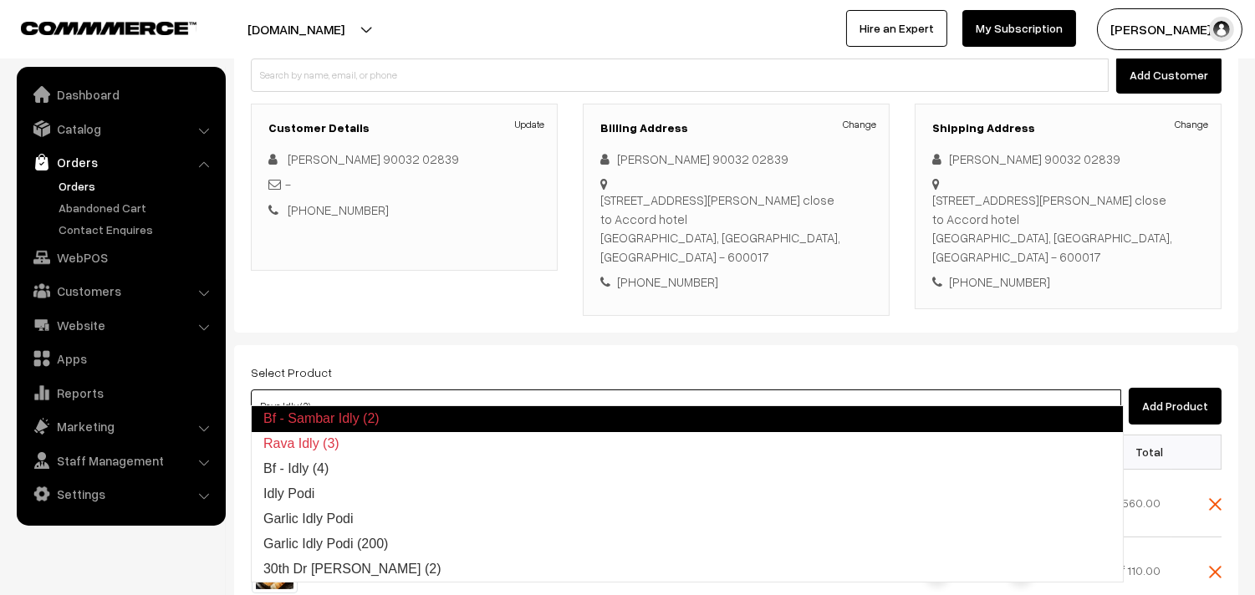
type input "Bf - Idly (4)"
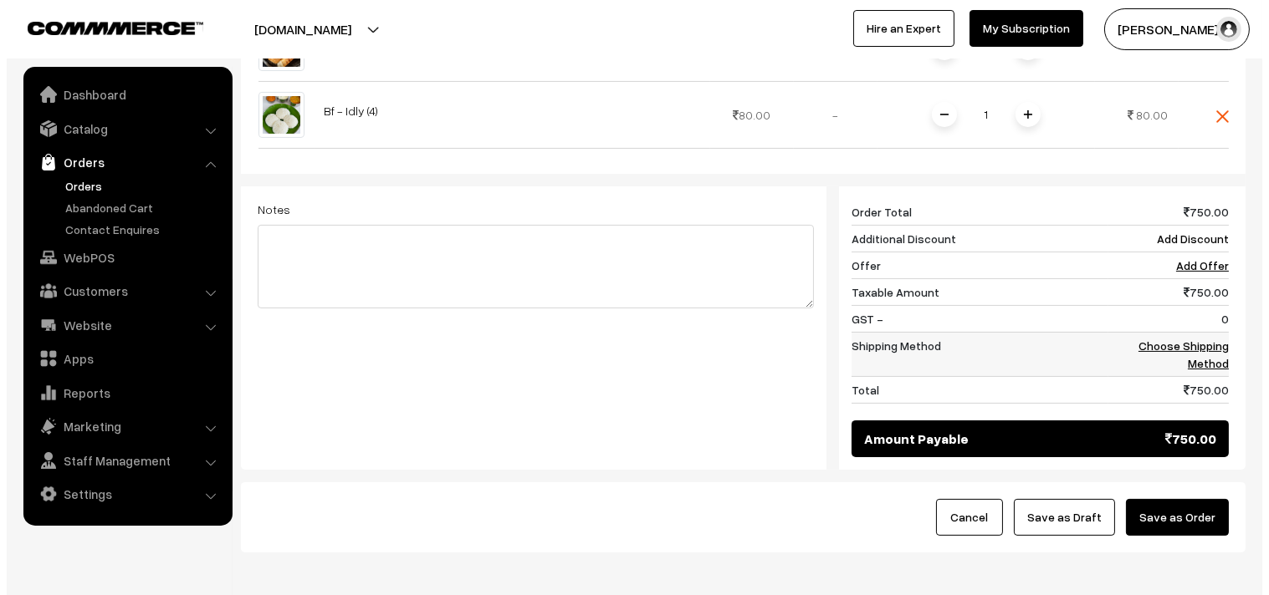
scroll to position [770, 0]
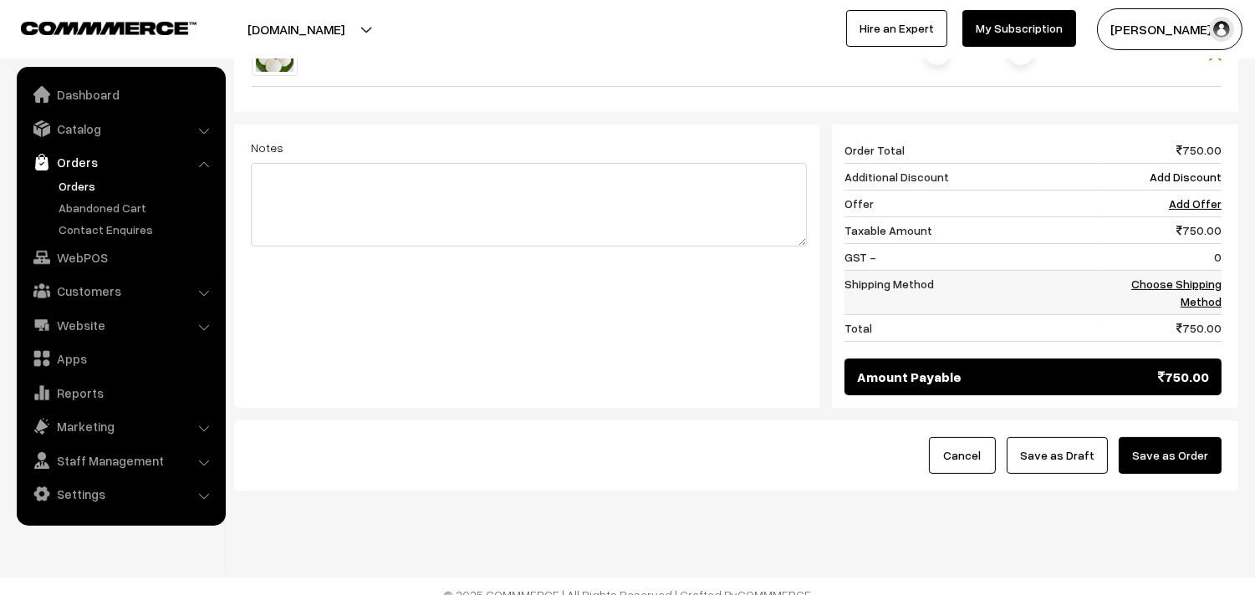
click at [1191, 288] on link "Choose Shipping Method" at bounding box center [1176, 293] width 90 height 32
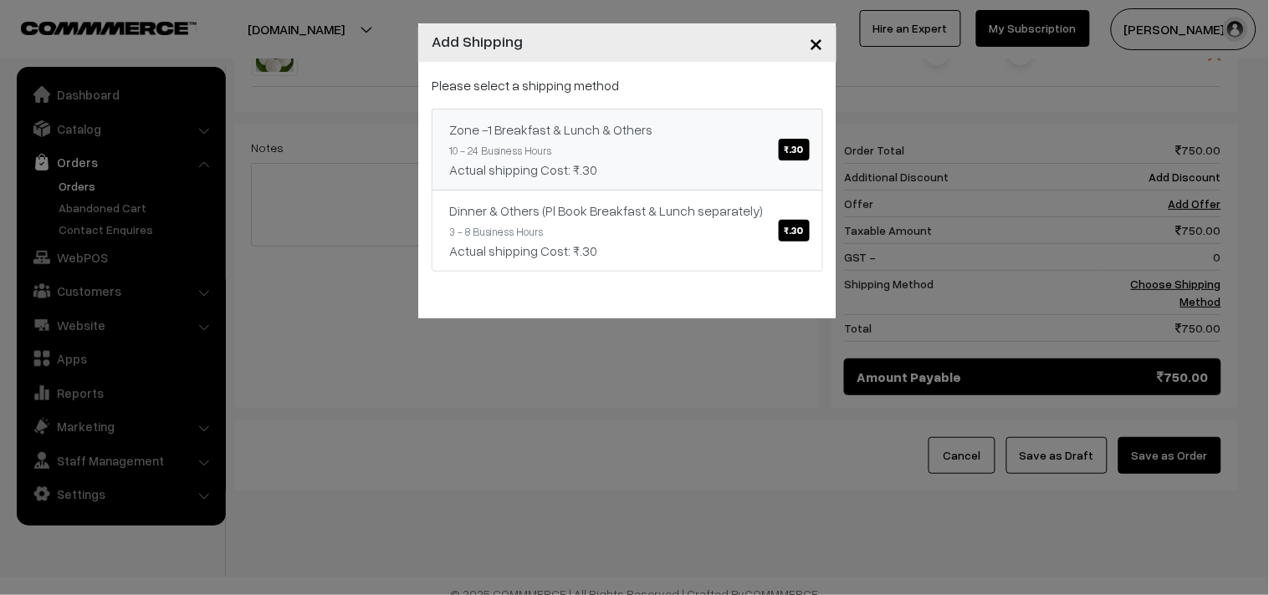
click at [603, 135] on div "Zone -1 Breakfast & Lunch & Others ₹.30" at bounding box center [627, 130] width 356 height 20
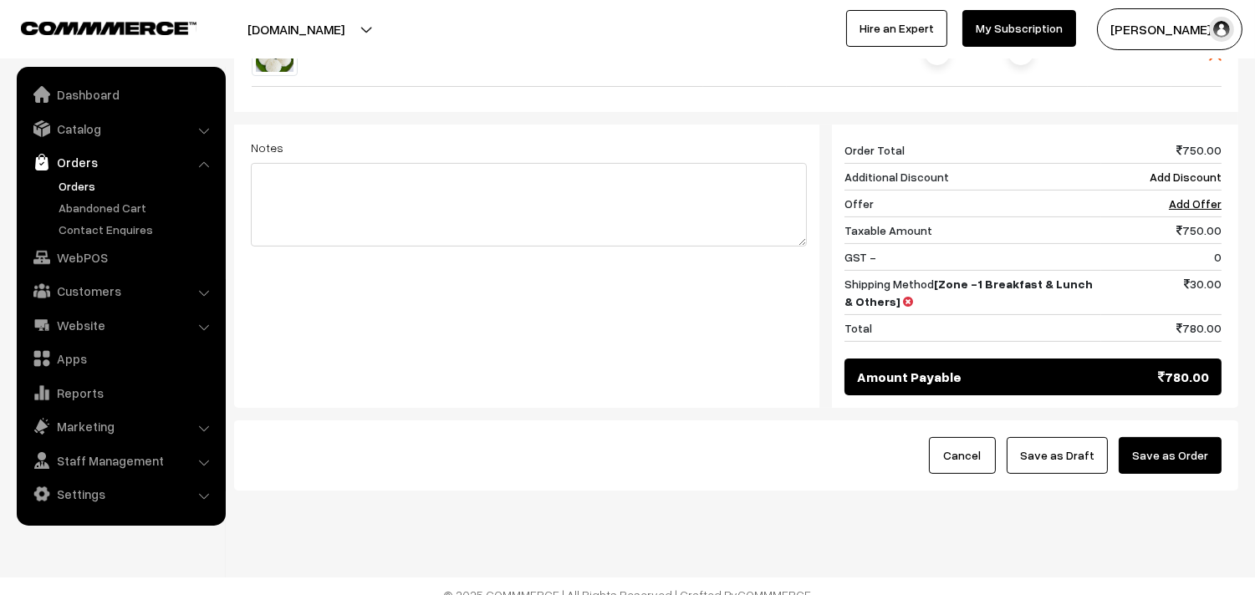
click at [1190, 445] on button "Save as Order" at bounding box center [1170, 455] width 103 height 37
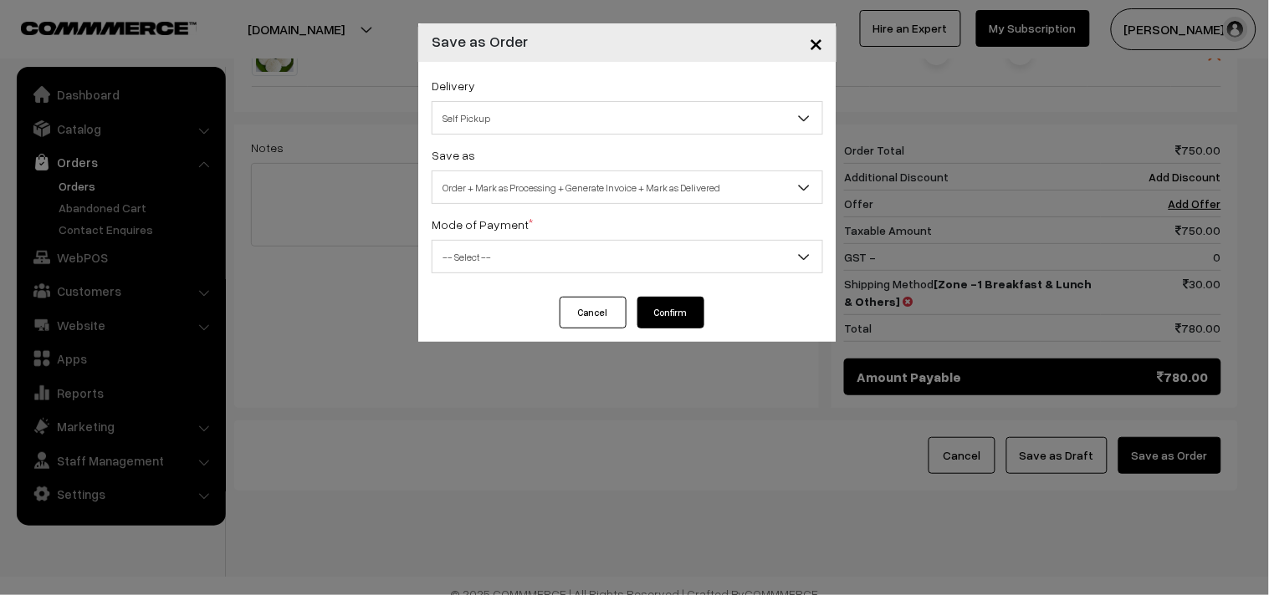
click at [575, 310] on button "Cancel" at bounding box center [592, 313] width 67 height 32
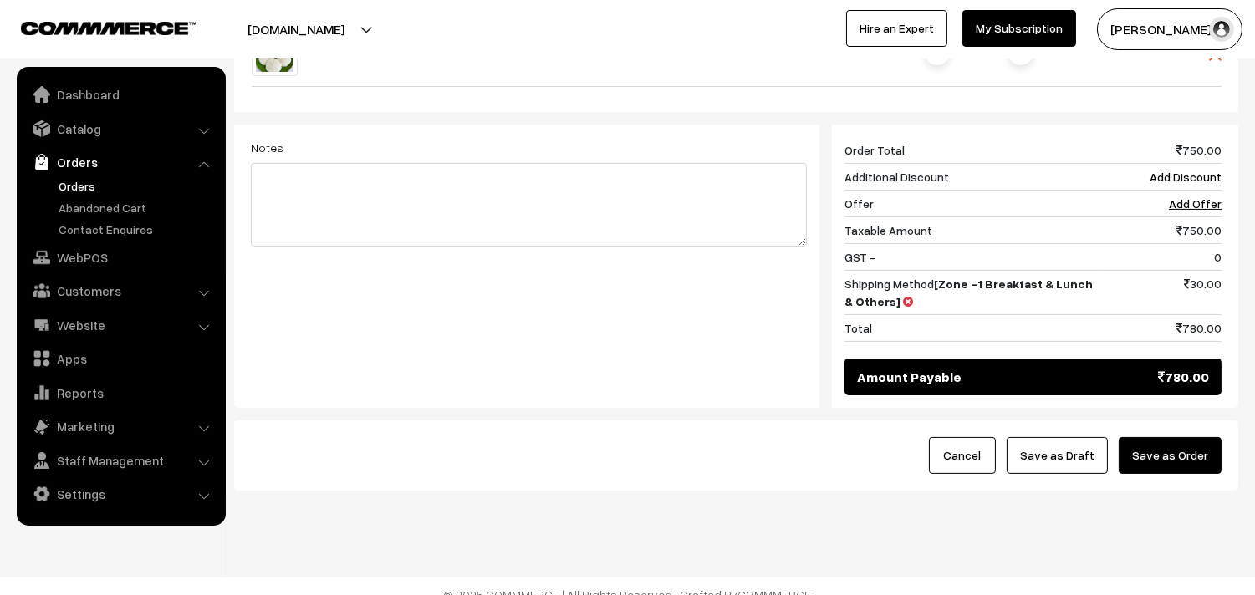
click at [1200, 421] on div "Cancel Save as Draft Save as Order" at bounding box center [736, 456] width 1004 height 70
click at [1180, 437] on button "Save as Order" at bounding box center [1170, 455] width 103 height 37
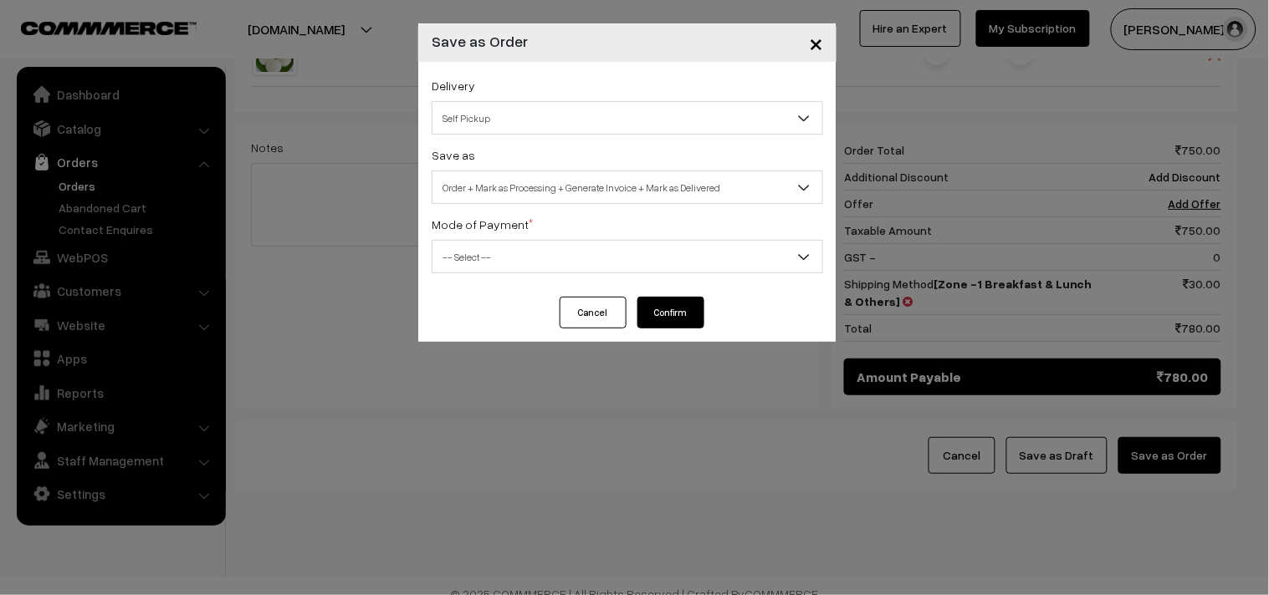
click at [529, 174] on span "Order + Mark as Processing + Generate Invoice + Mark as Delivered" at bounding box center [627, 187] width 390 height 29
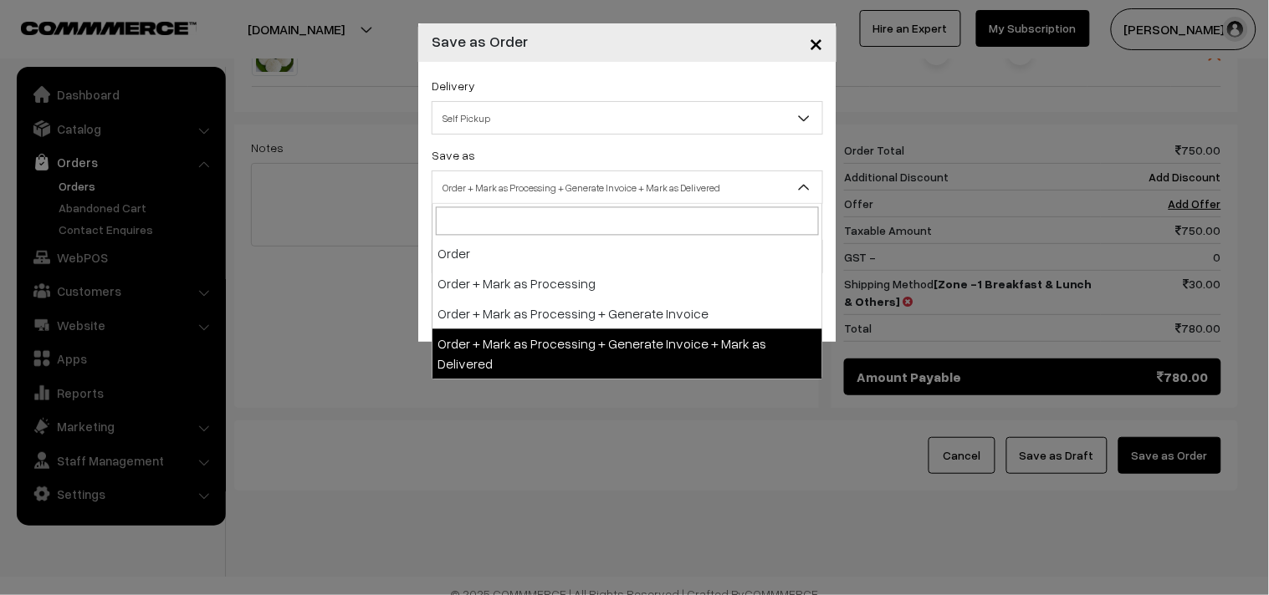
select select "3"
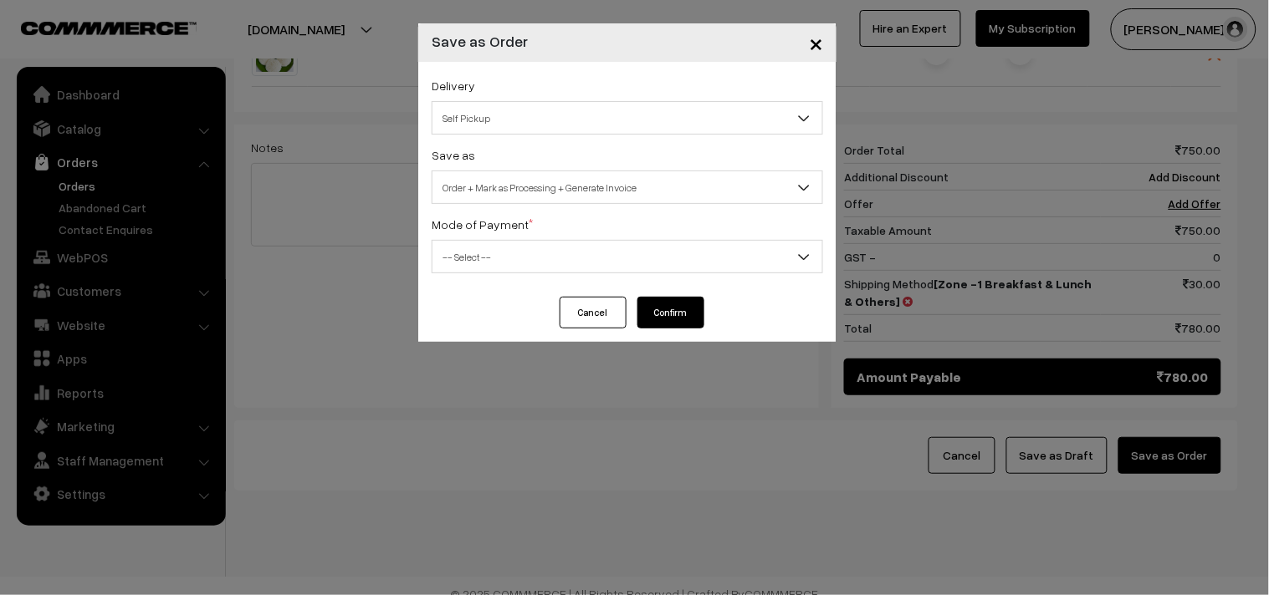
click at [498, 256] on span "-- Select --" at bounding box center [627, 256] width 390 height 29
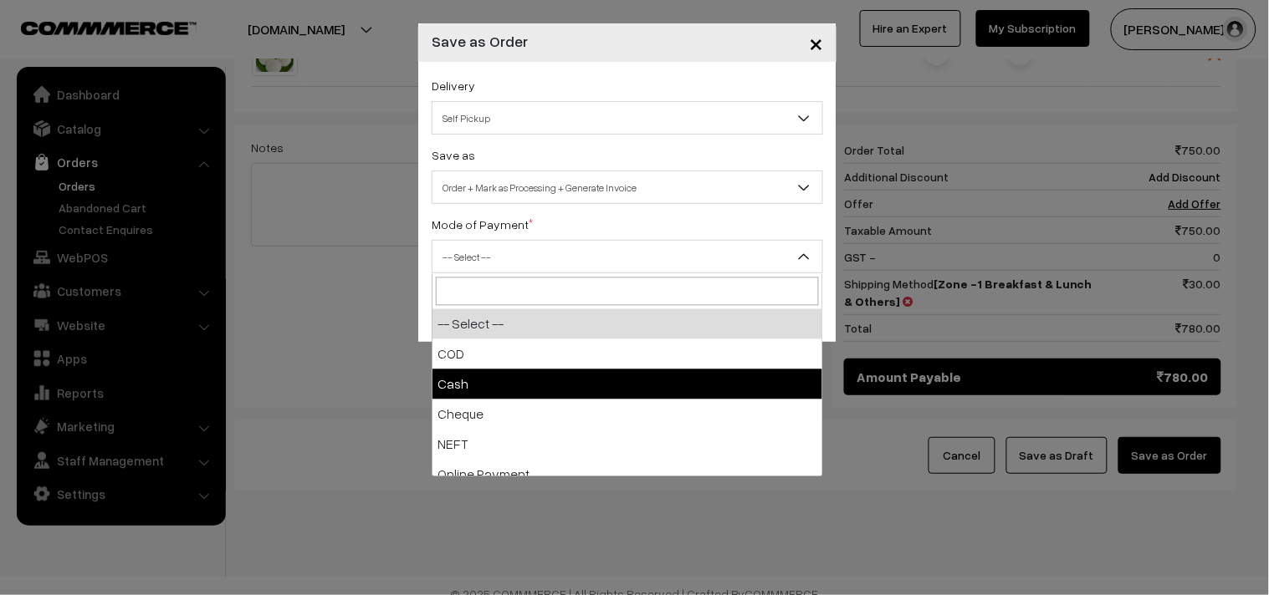
select select "2"
checkbox input "true"
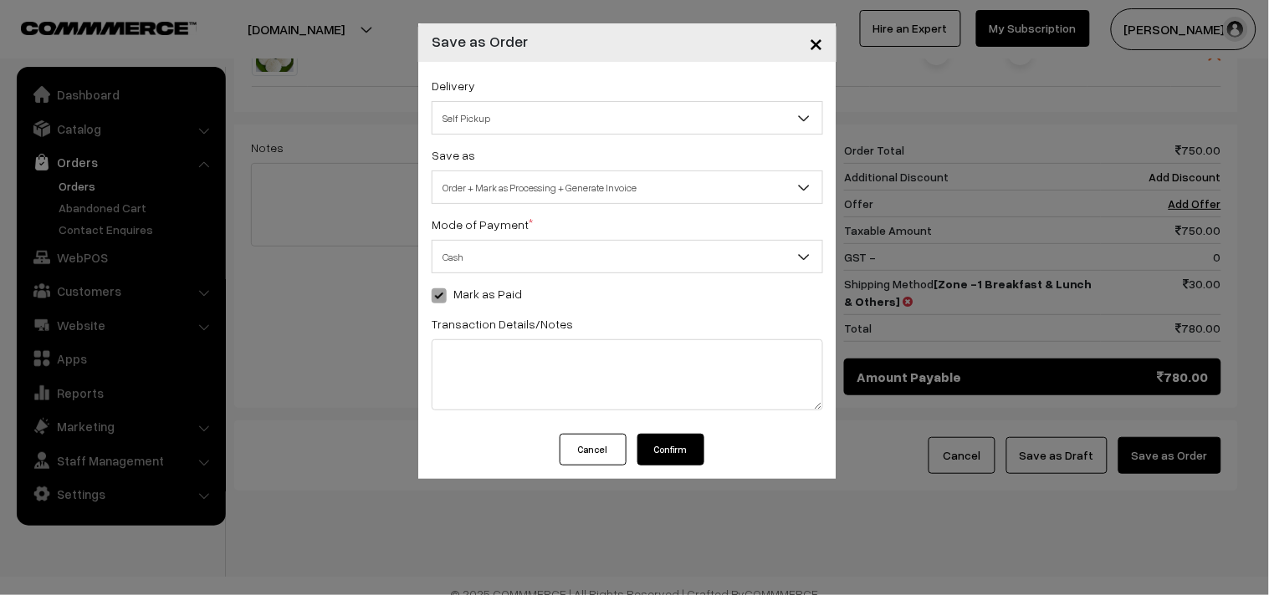
click at [680, 452] on button "Confirm" at bounding box center [670, 450] width 67 height 32
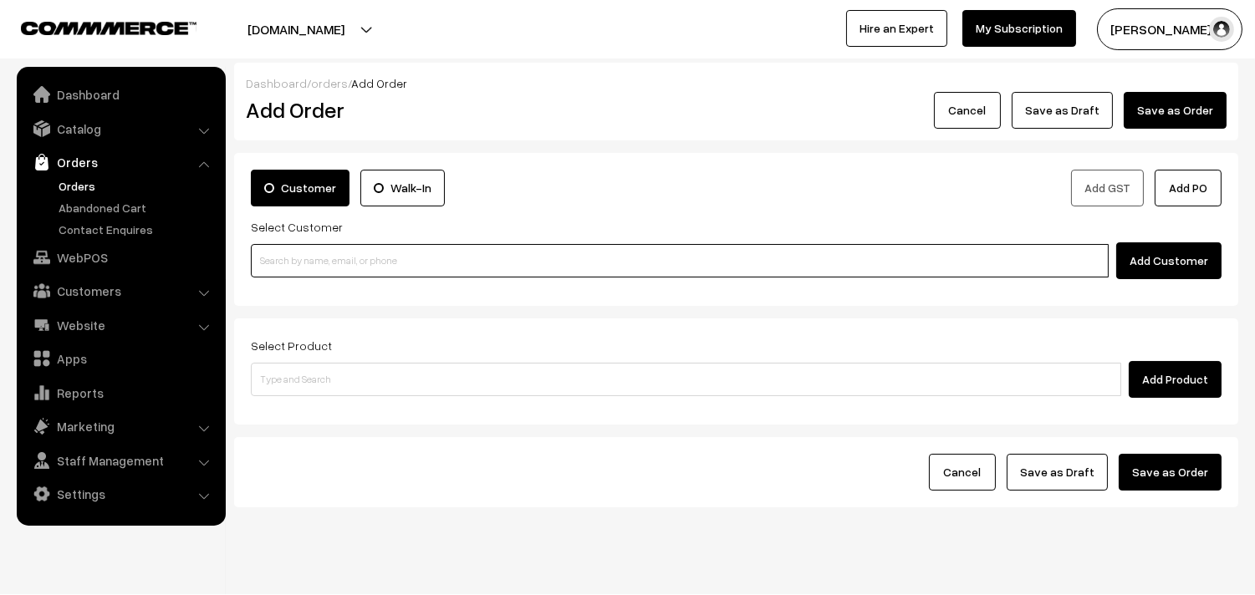
click at [418, 266] on input at bounding box center [680, 260] width 858 height 33
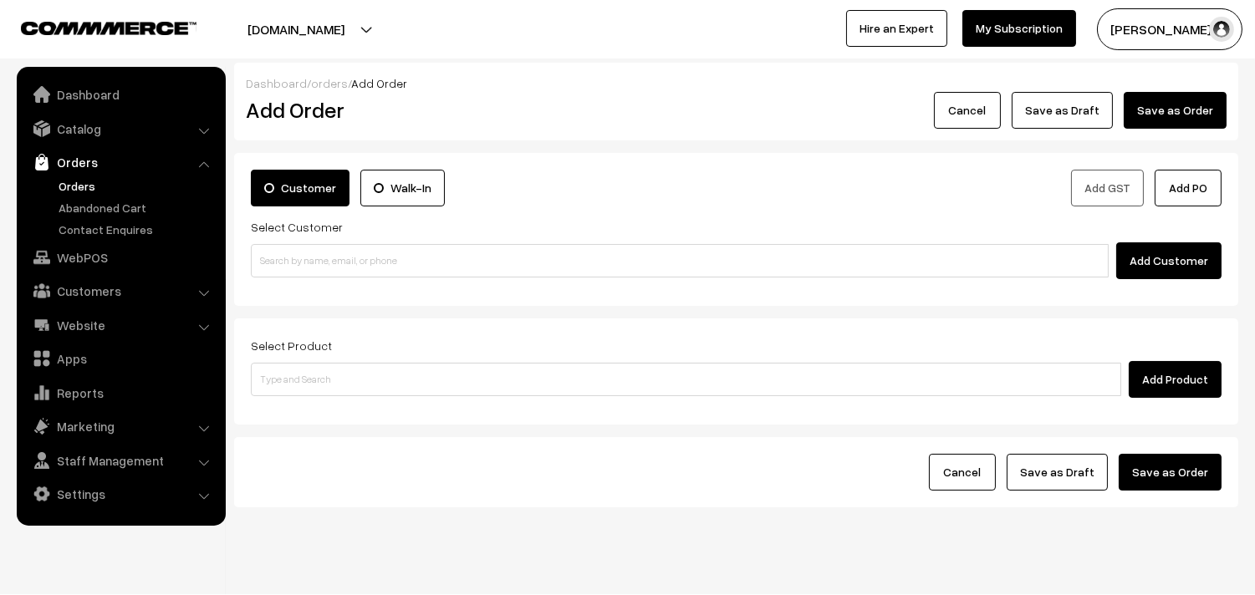
click at [89, 180] on link "Orders" at bounding box center [137, 186] width 166 height 18
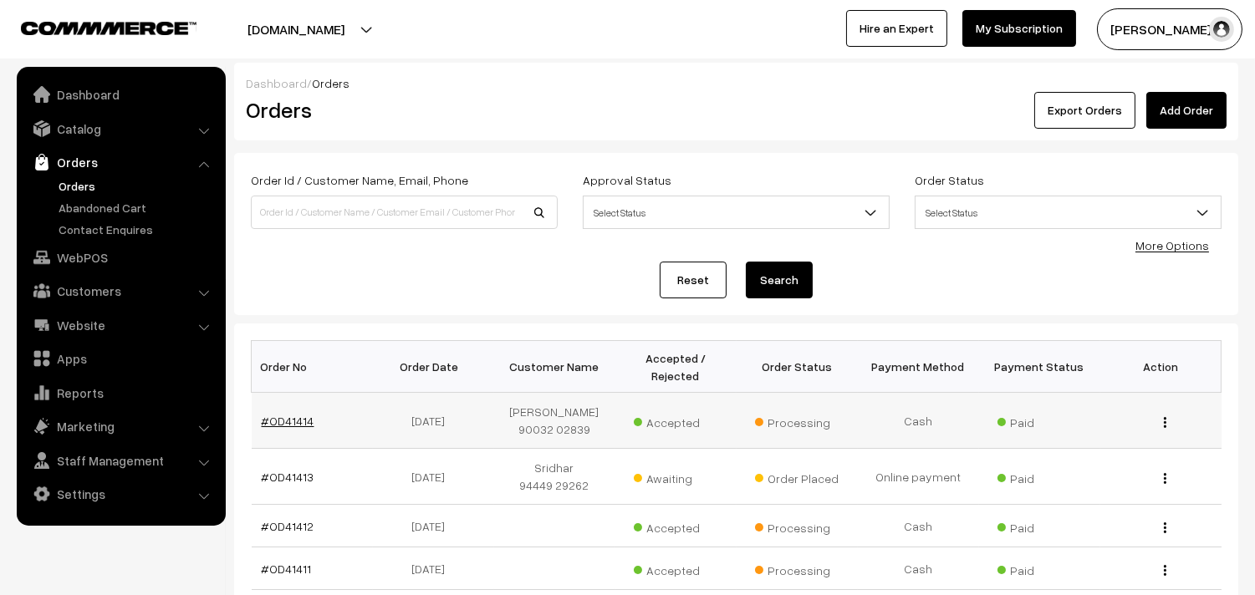
click at [278, 414] on link "#OD41414" at bounding box center [288, 421] width 53 height 14
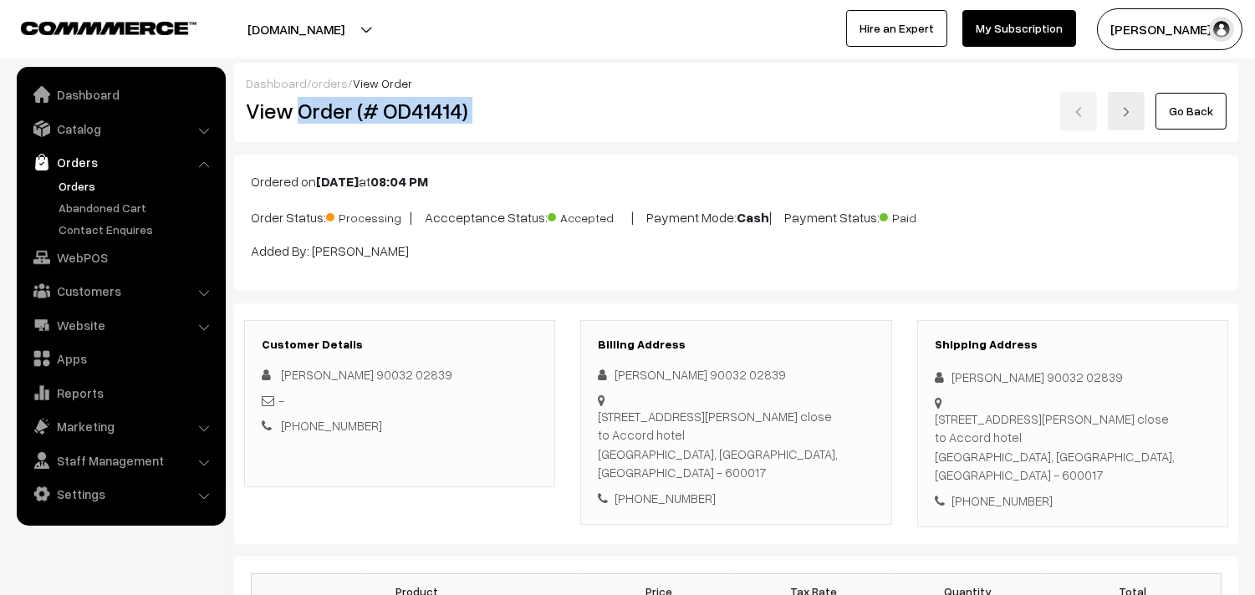
drag, startPoint x: 299, startPoint y: 118, endPoint x: 652, endPoint y: 122, distance: 353.7
click at [656, 122] on div "View Order (# OD41414) Go Back" at bounding box center [736, 111] width 1006 height 38
copy div "Order (# OD41414)"
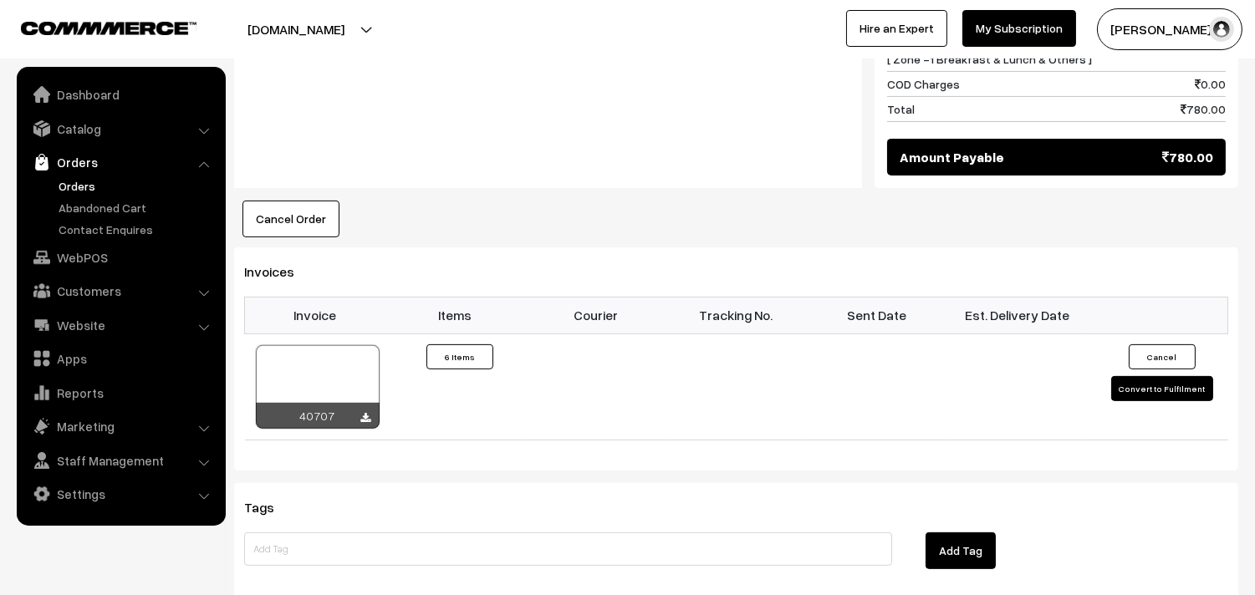
scroll to position [1115, 0]
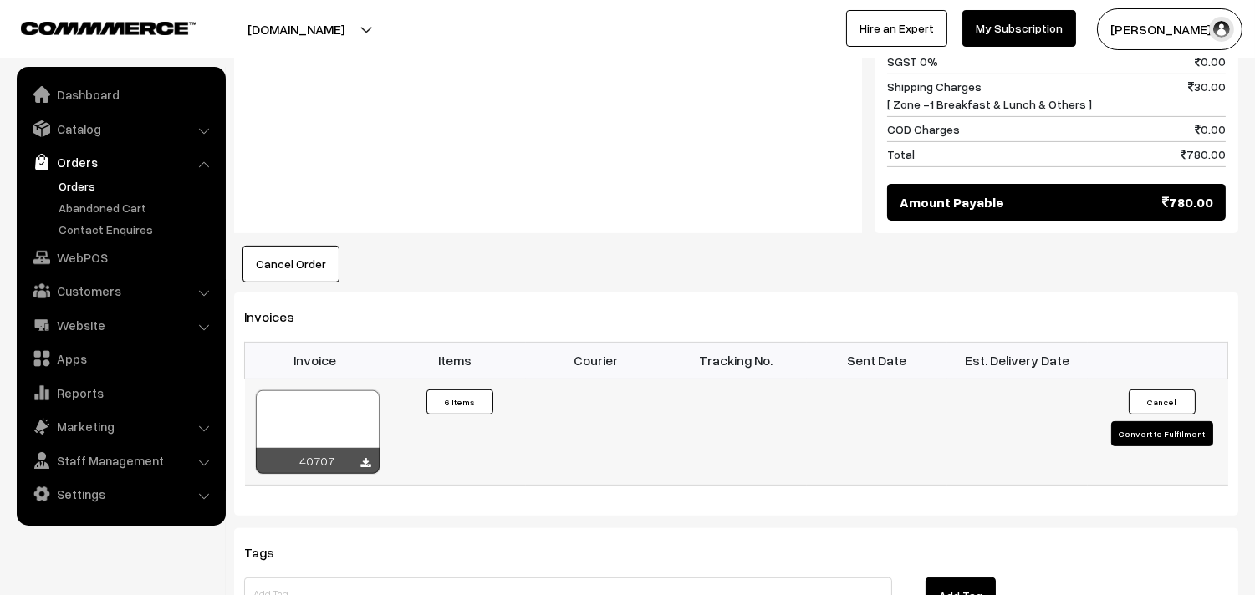
click at [270, 393] on div at bounding box center [318, 433] width 124 height 84
click at [73, 182] on link "Orders" at bounding box center [137, 186] width 166 height 18
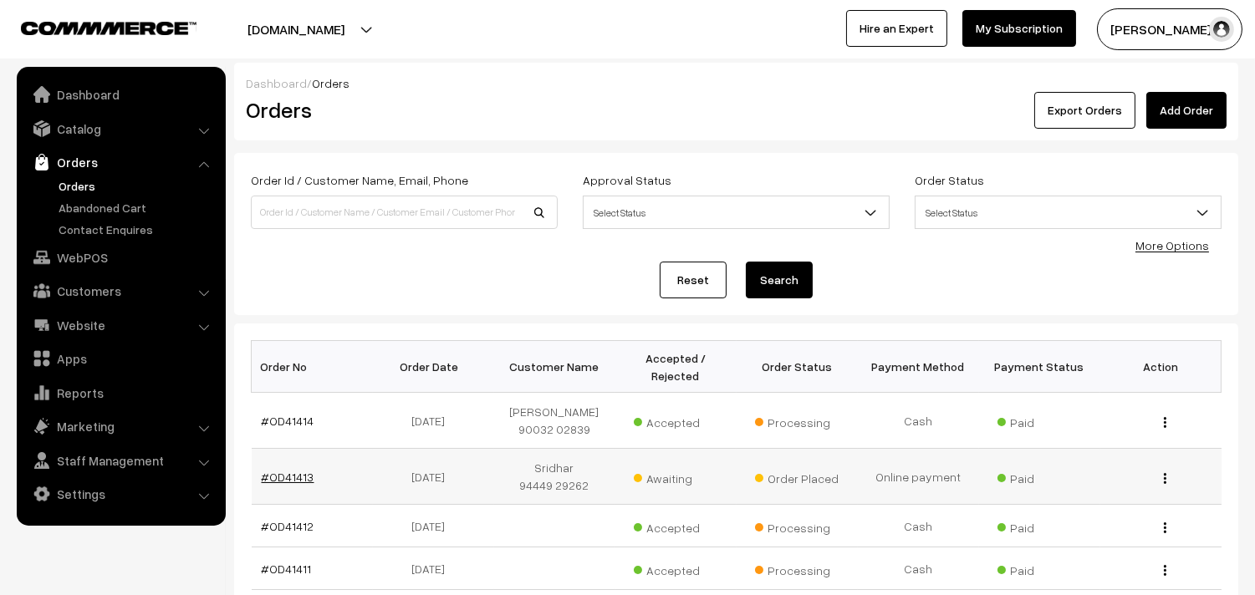
click at [299, 472] on link "#OD41413" at bounding box center [288, 477] width 53 height 14
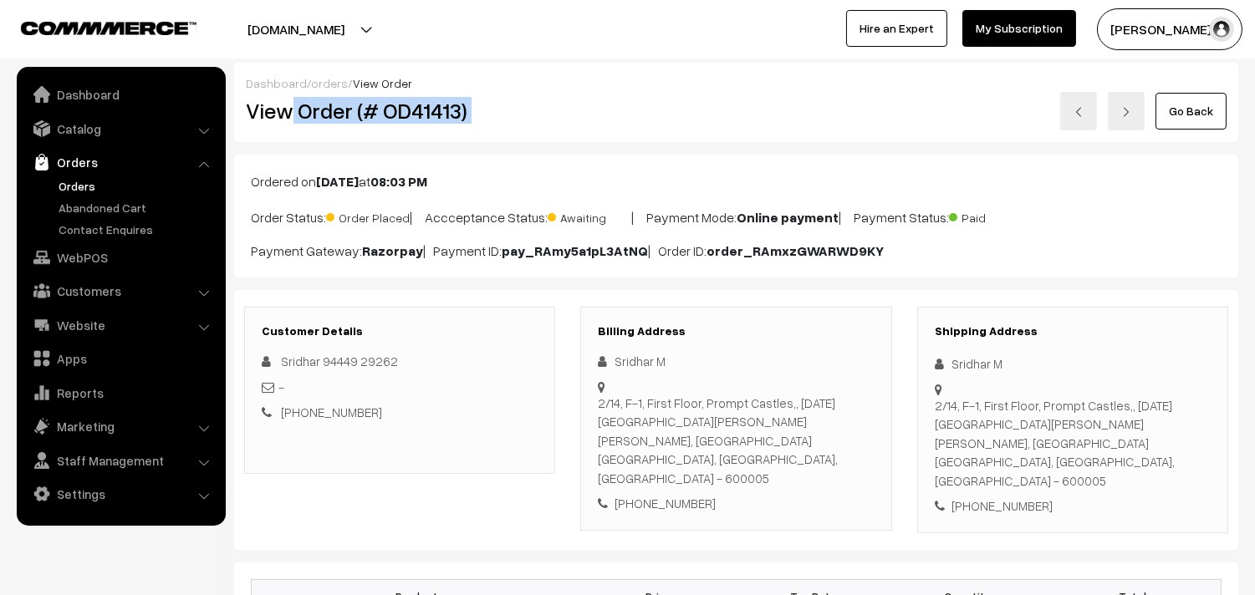
drag, startPoint x: 293, startPoint y: 105, endPoint x: 595, endPoint y: 218, distance: 322.3
click at [591, 121] on div "View Order (# OD41413) Go Back" at bounding box center [736, 111] width 1006 height 38
copy div "Order (# OD41413)"
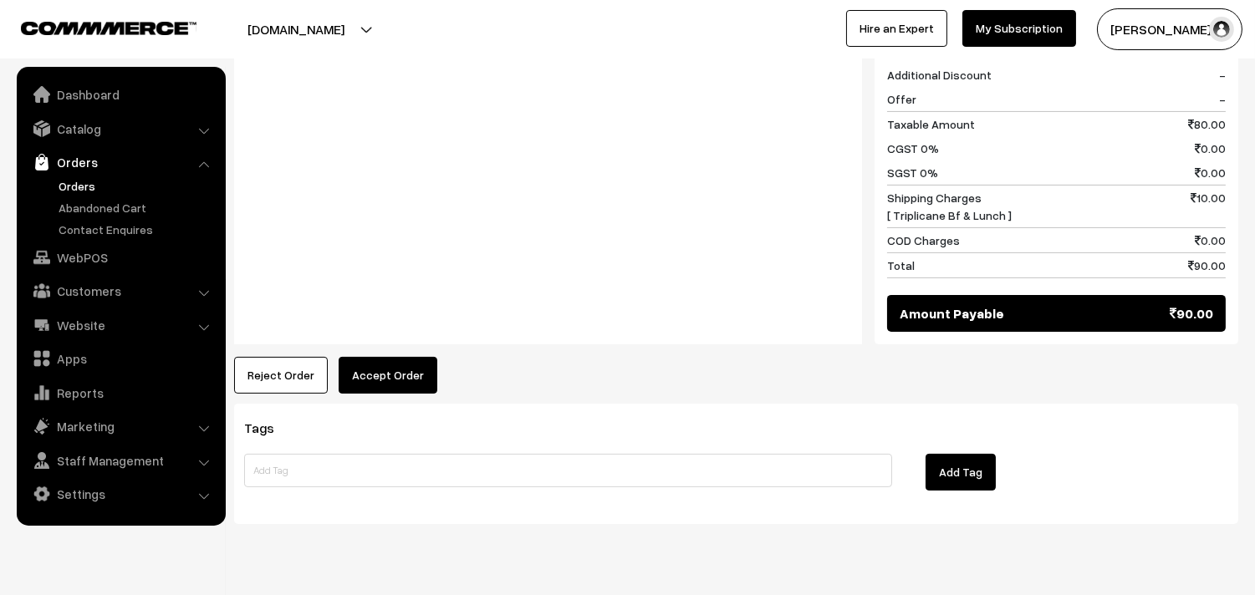
click at [374, 357] on button "Accept Order" at bounding box center [388, 375] width 99 height 37
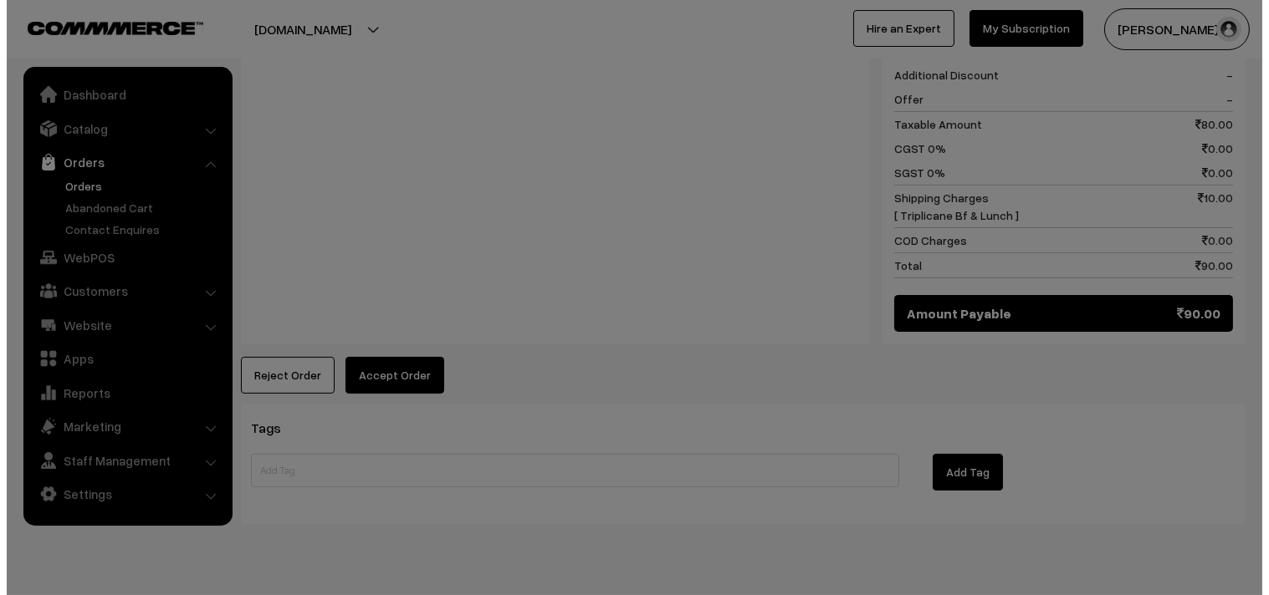
scroll to position [786, 0]
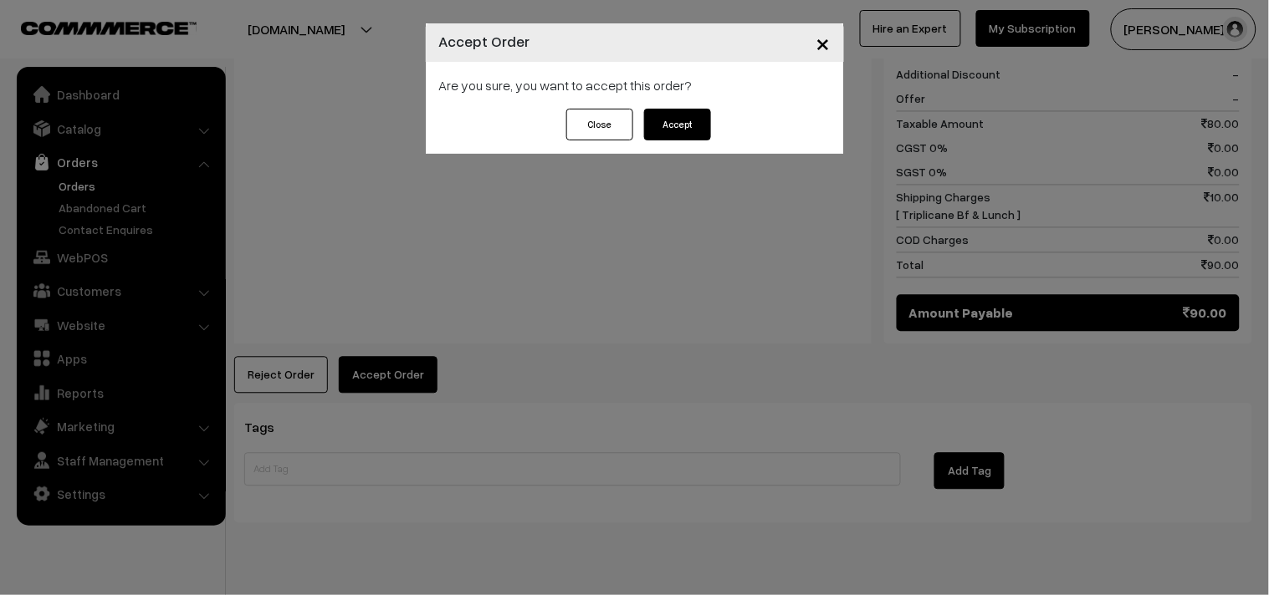
click at [704, 123] on button "Accept" at bounding box center [677, 125] width 67 height 32
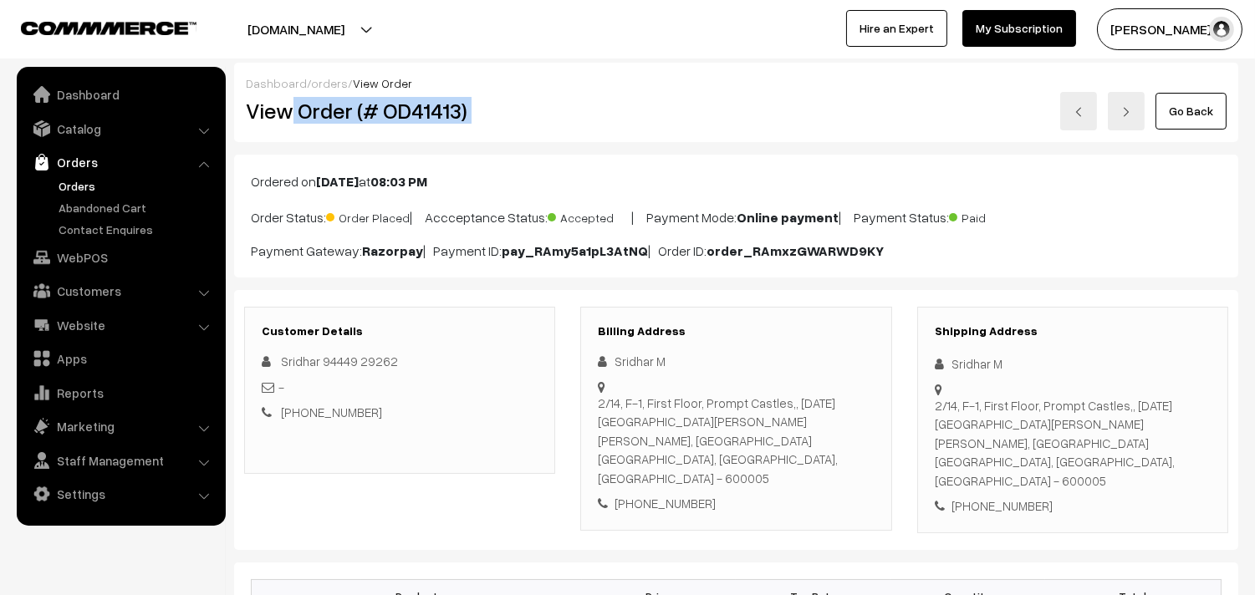
click at [585, 110] on div "View Order (# OD41413) Go Back" at bounding box center [736, 111] width 1006 height 38
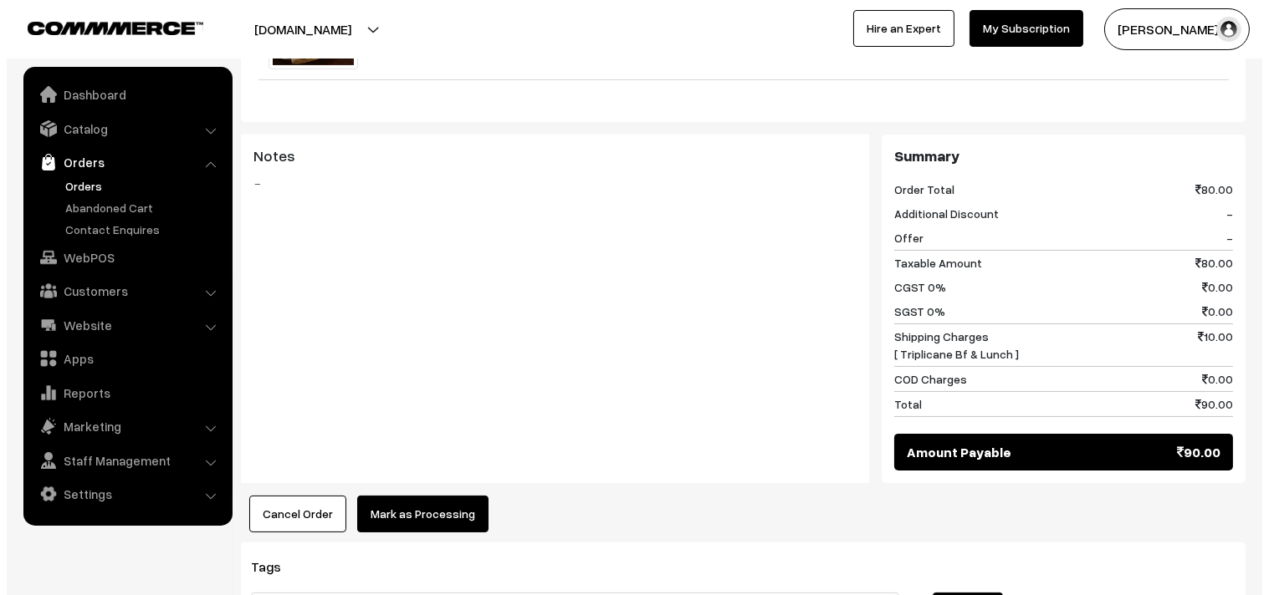
scroll to position [650, 0]
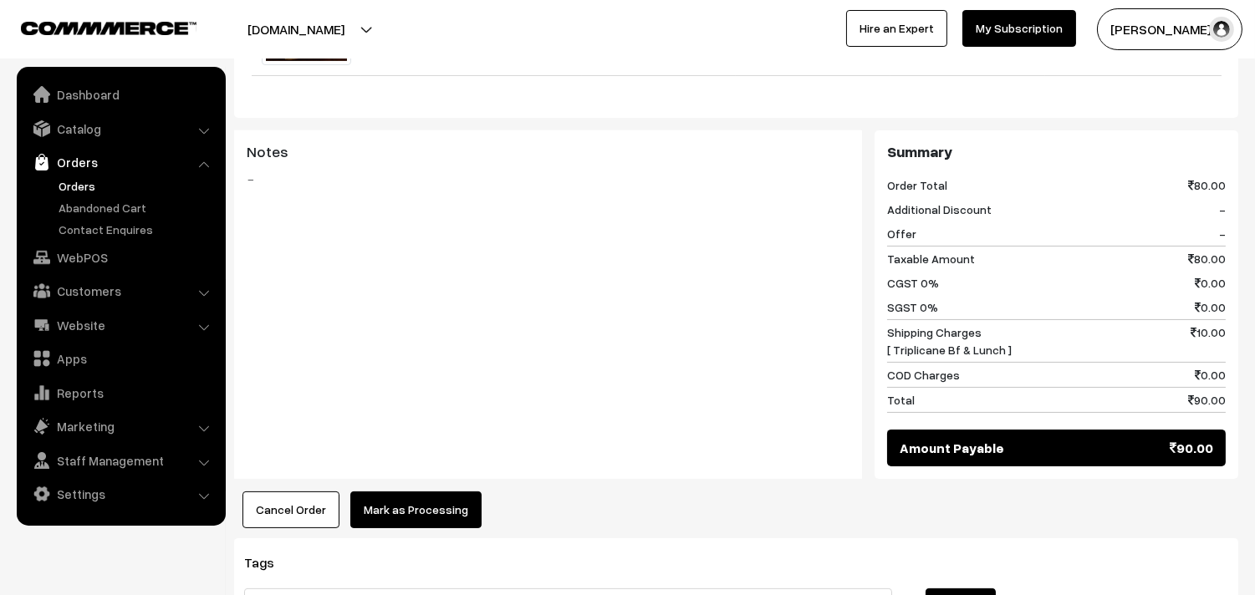
click at [423, 493] on div "Dashboard / orders / View Order View Order (# OD41413) Go Back Ordered on [DATE…" at bounding box center [736, 127] width 1004 height 1429
click at [406, 492] on button "Mark as Processing" at bounding box center [415, 510] width 131 height 37
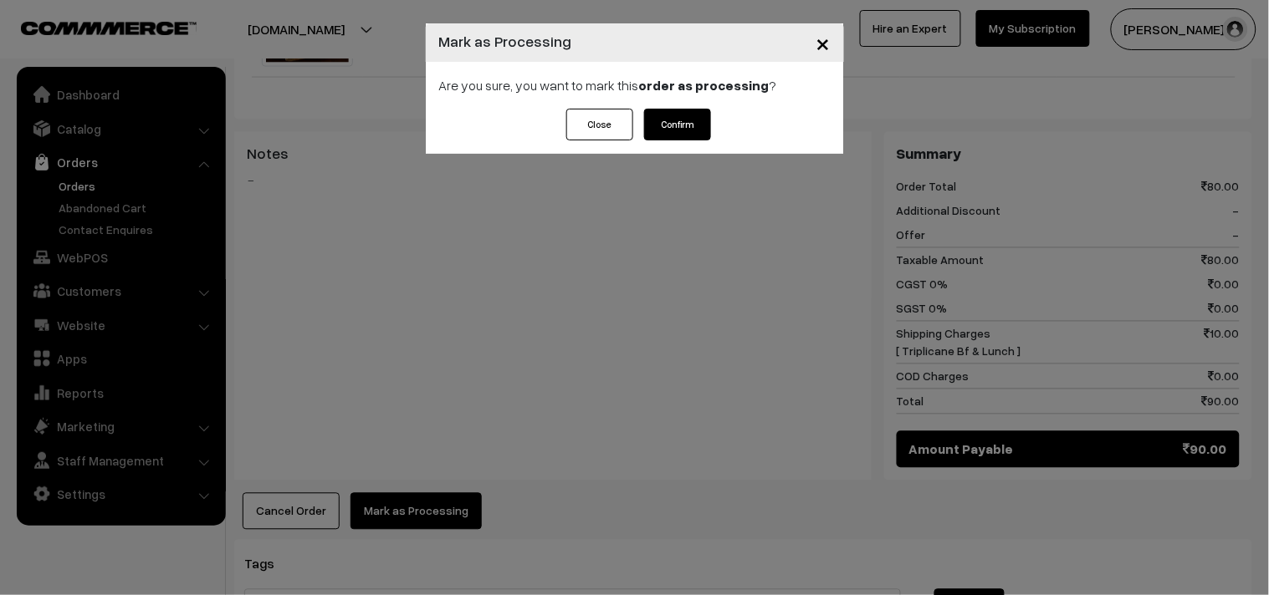
click at [674, 131] on button "Confirm" at bounding box center [677, 125] width 67 height 32
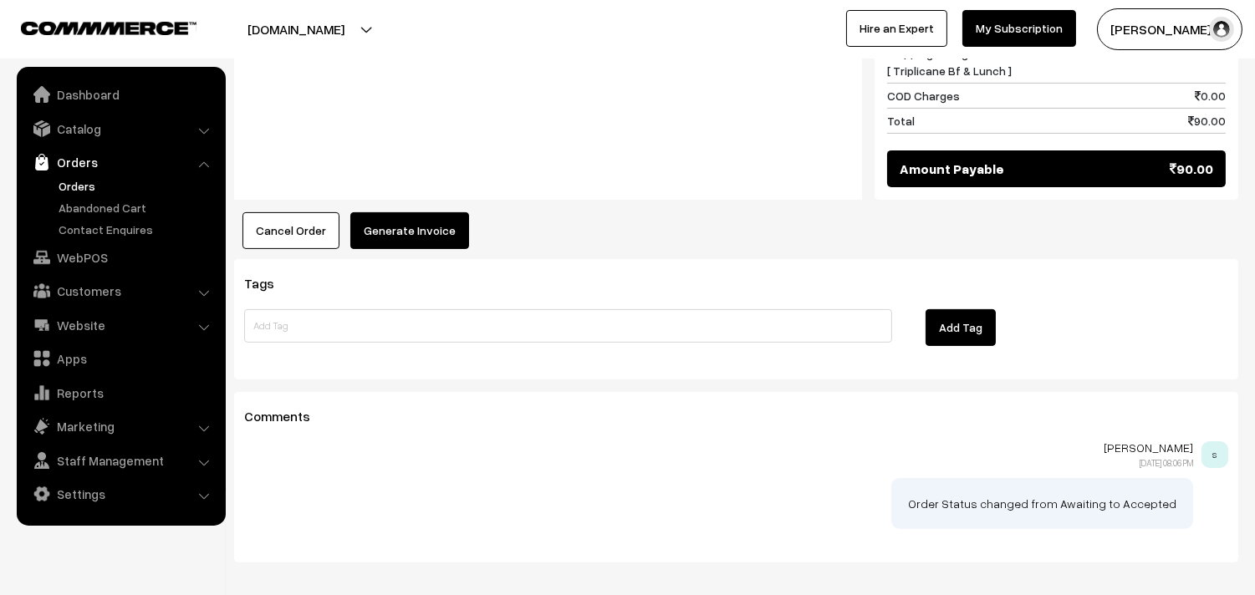
click at [405, 212] on button "Generate Invoice" at bounding box center [409, 230] width 119 height 37
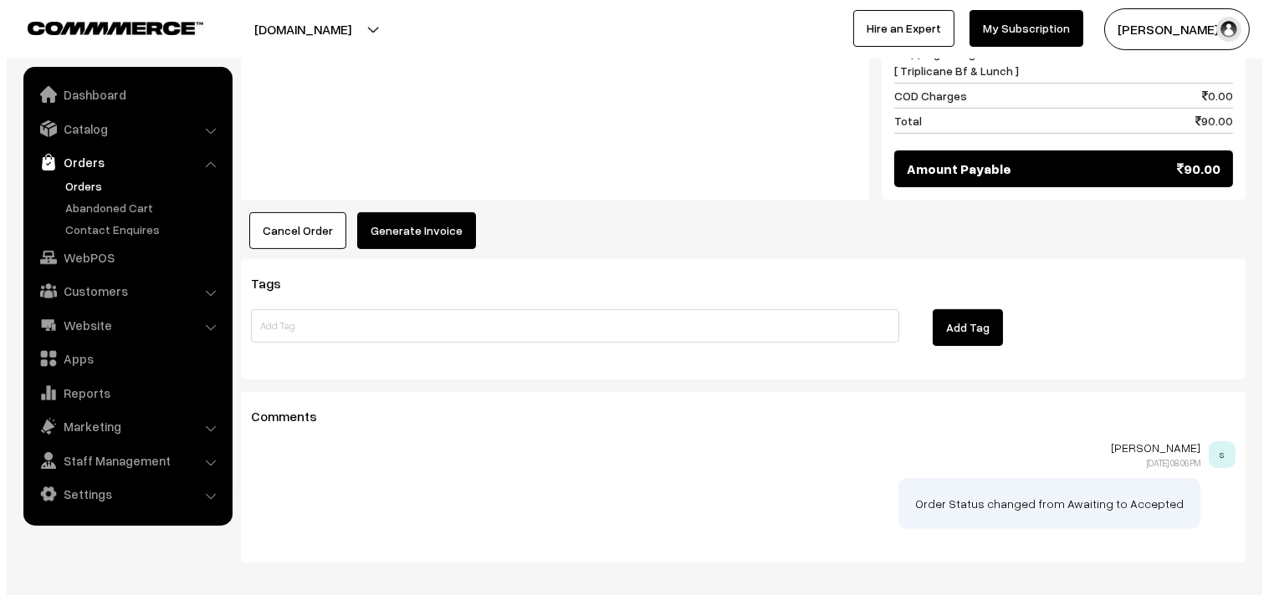
scroll to position [930, 0]
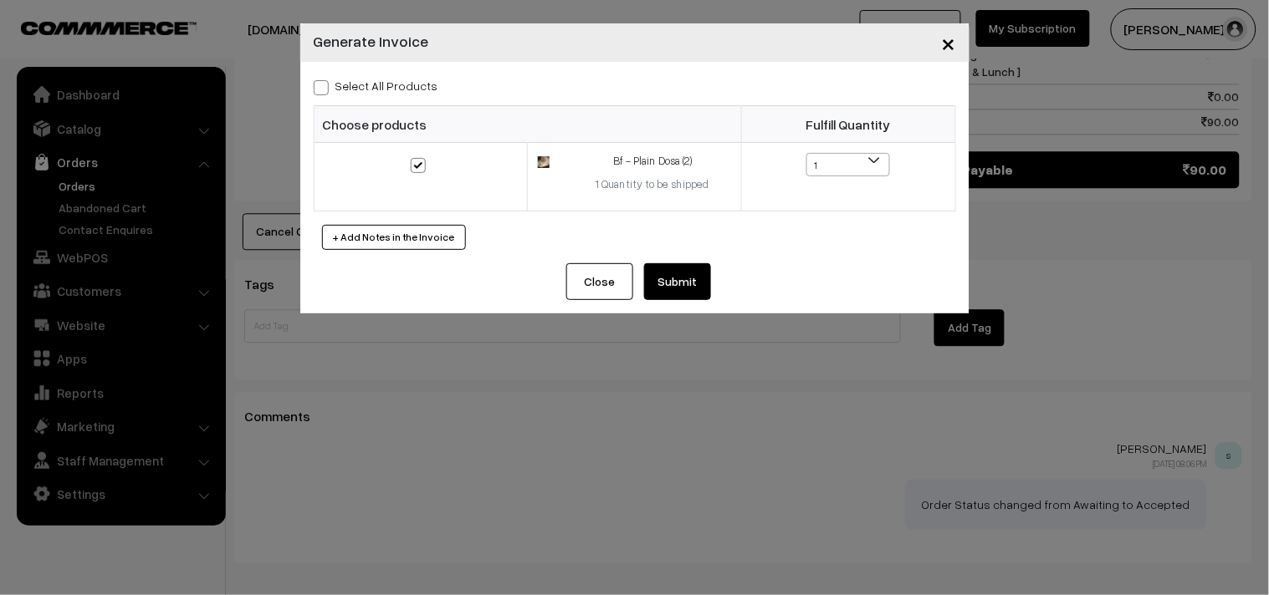
click at [656, 273] on button "Submit" at bounding box center [677, 281] width 67 height 37
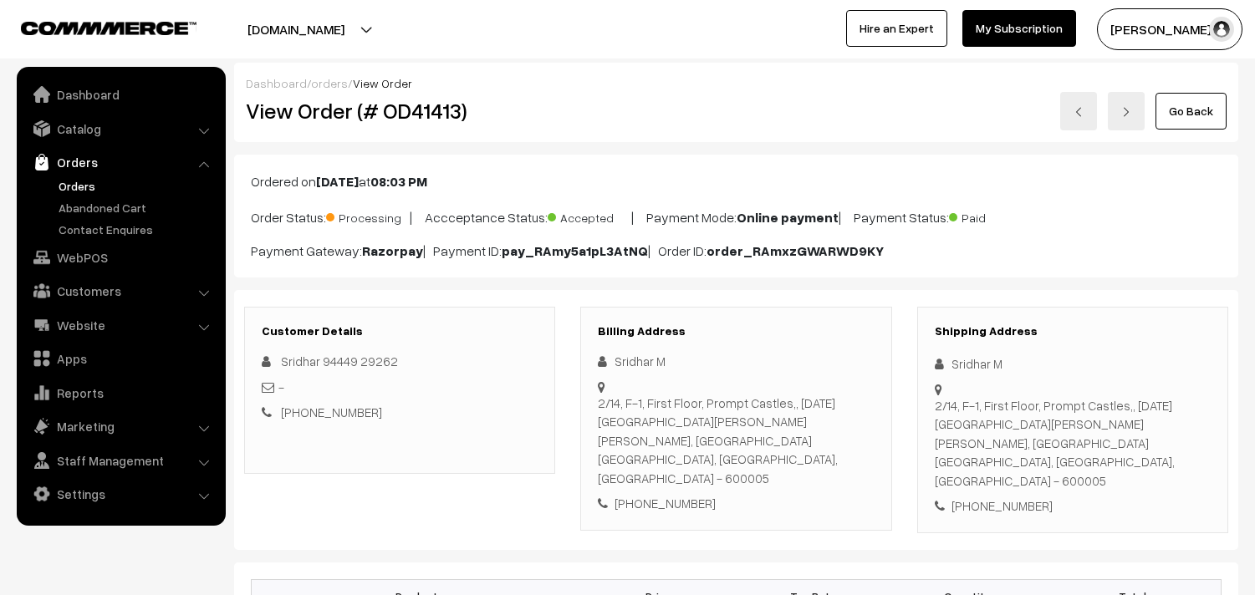
scroll to position [930, 0]
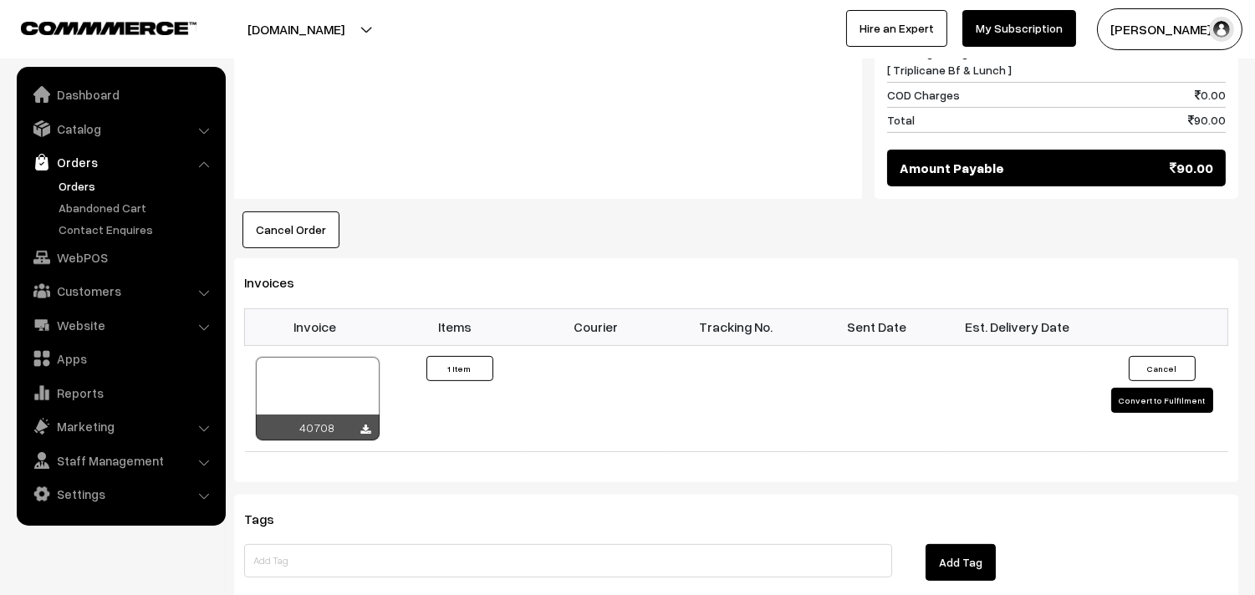
click at [64, 177] on link "Orders" at bounding box center [137, 186] width 166 height 18
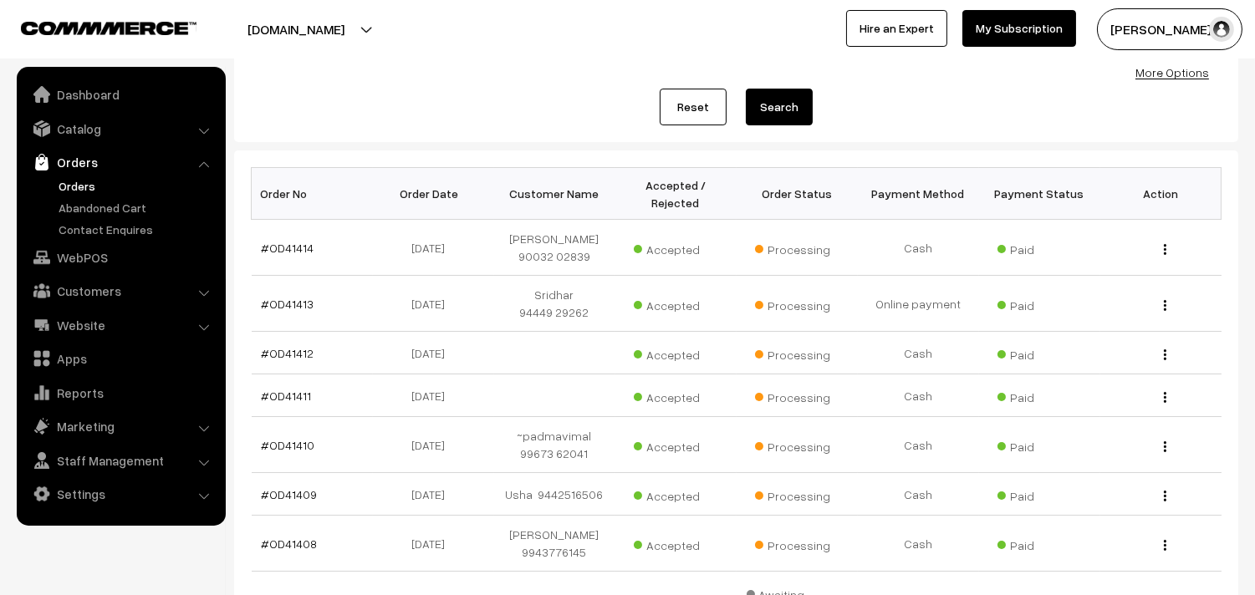
scroll to position [186, 0]
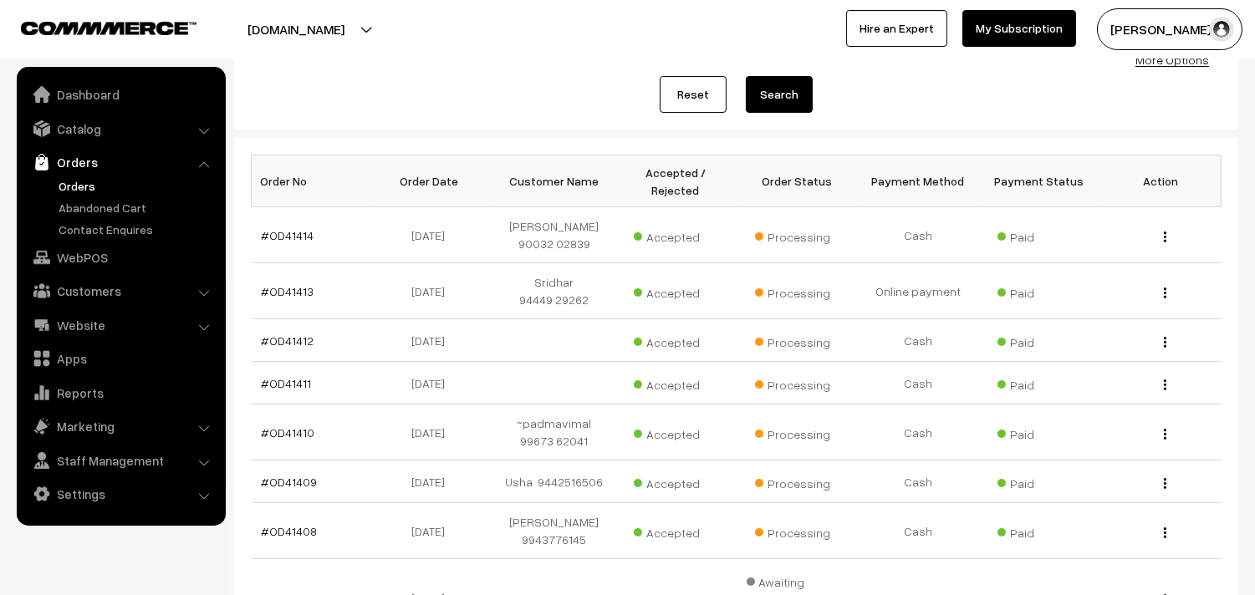
click at [79, 181] on link "Orders" at bounding box center [137, 186] width 166 height 18
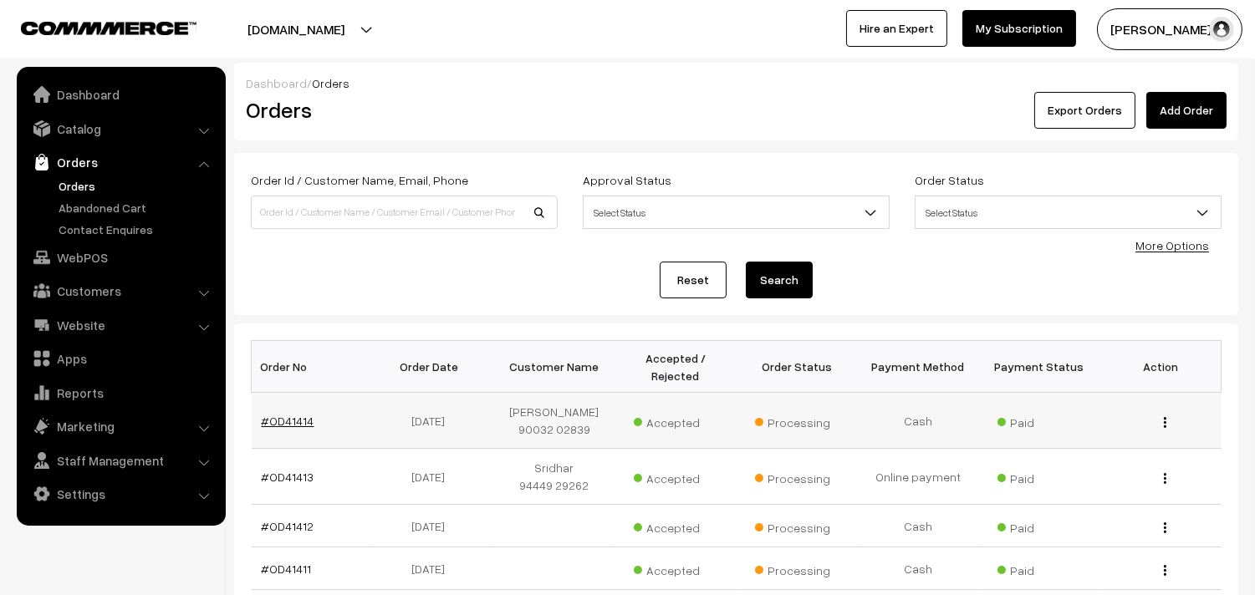
click at [299, 418] on link "#OD41414" at bounding box center [288, 421] width 53 height 14
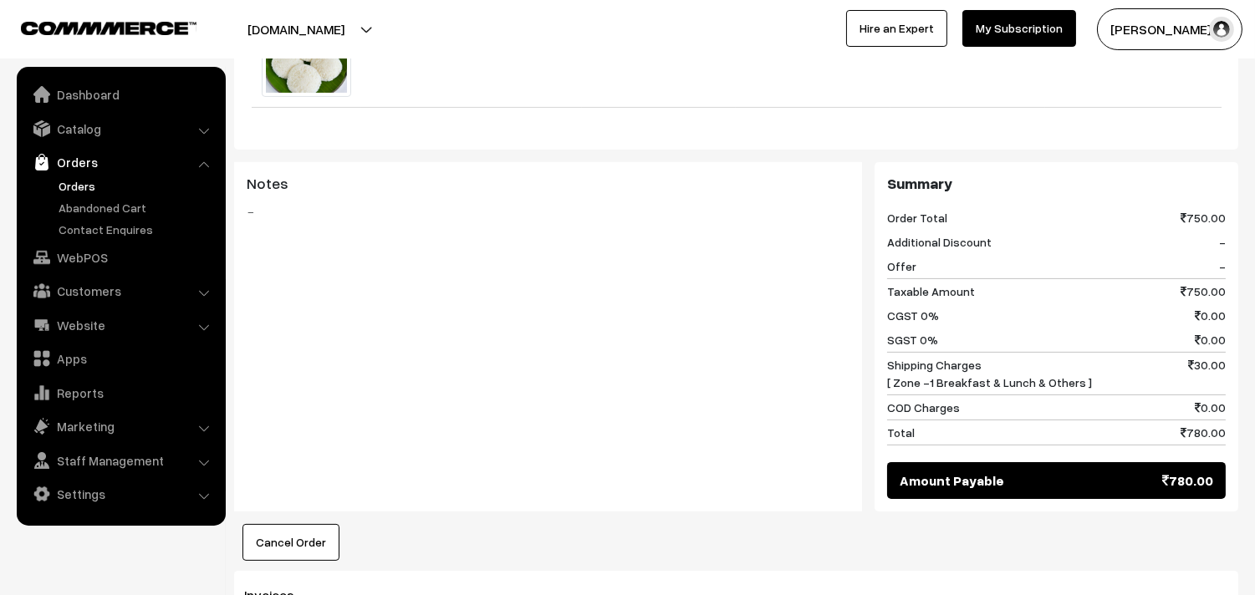
scroll to position [929, 0]
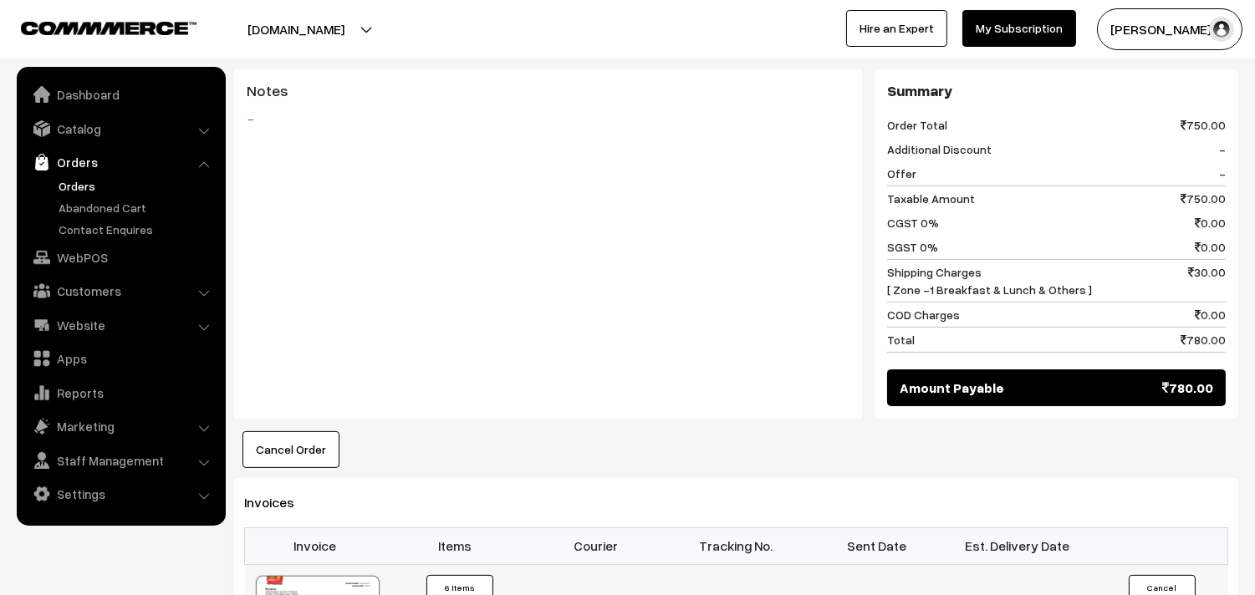
click at [77, 176] on link "Orders" at bounding box center [120, 162] width 199 height 30
click at [67, 184] on link "Orders" at bounding box center [137, 186] width 166 height 18
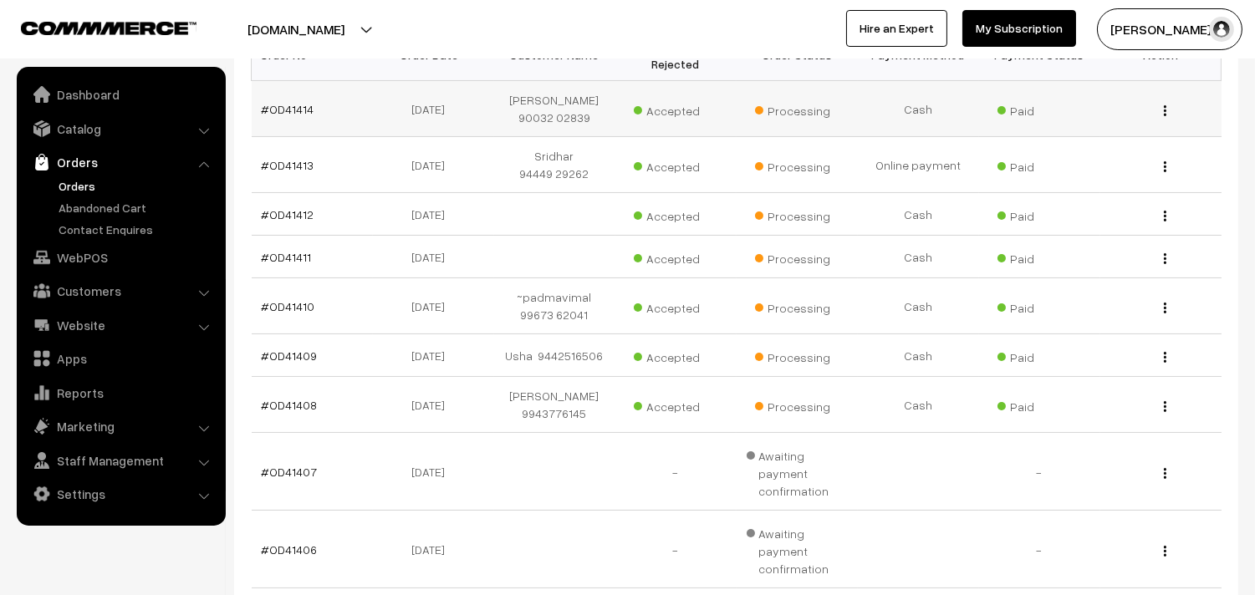
scroll to position [464, 0]
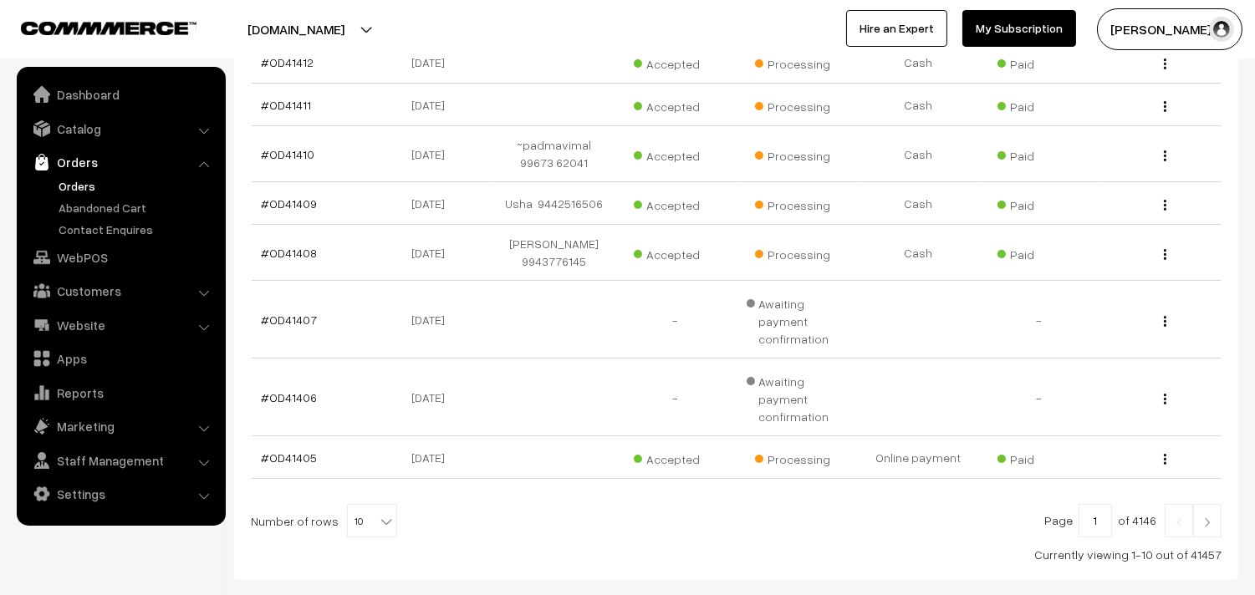
drag, startPoint x: 369, startPoint y: 494, endPoint x: 363, endPoint y: 473, distance: 21.7
click at [378, 513] on b at bounding box center [386, 521] width 17 height 17
select select "100"
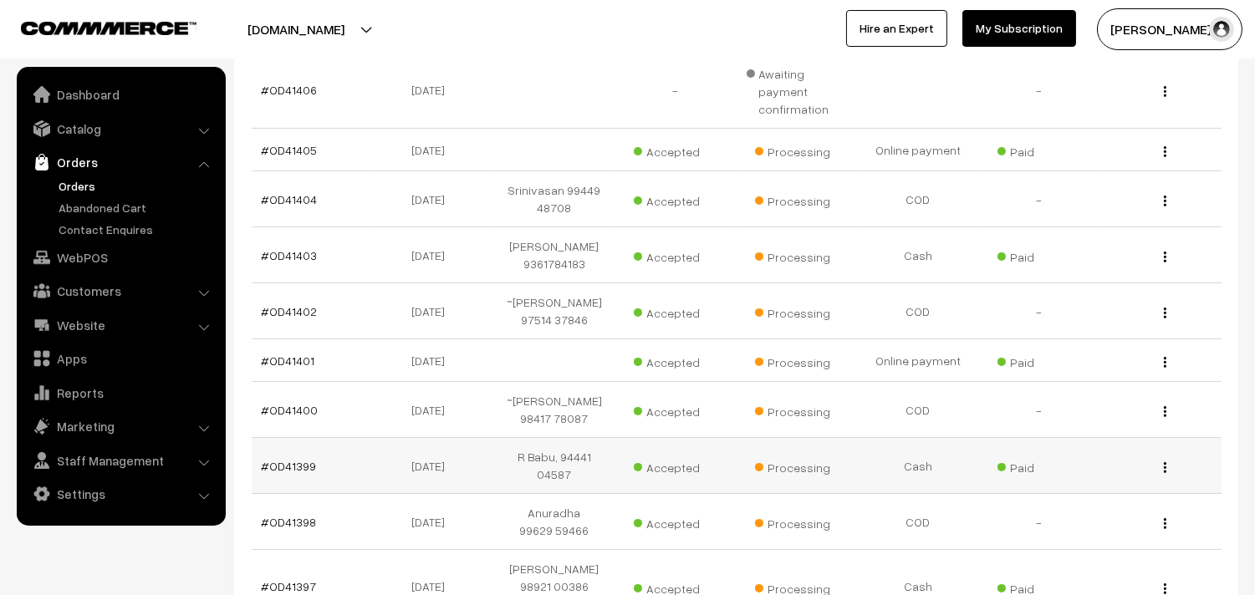
scroll to position [743, 0]
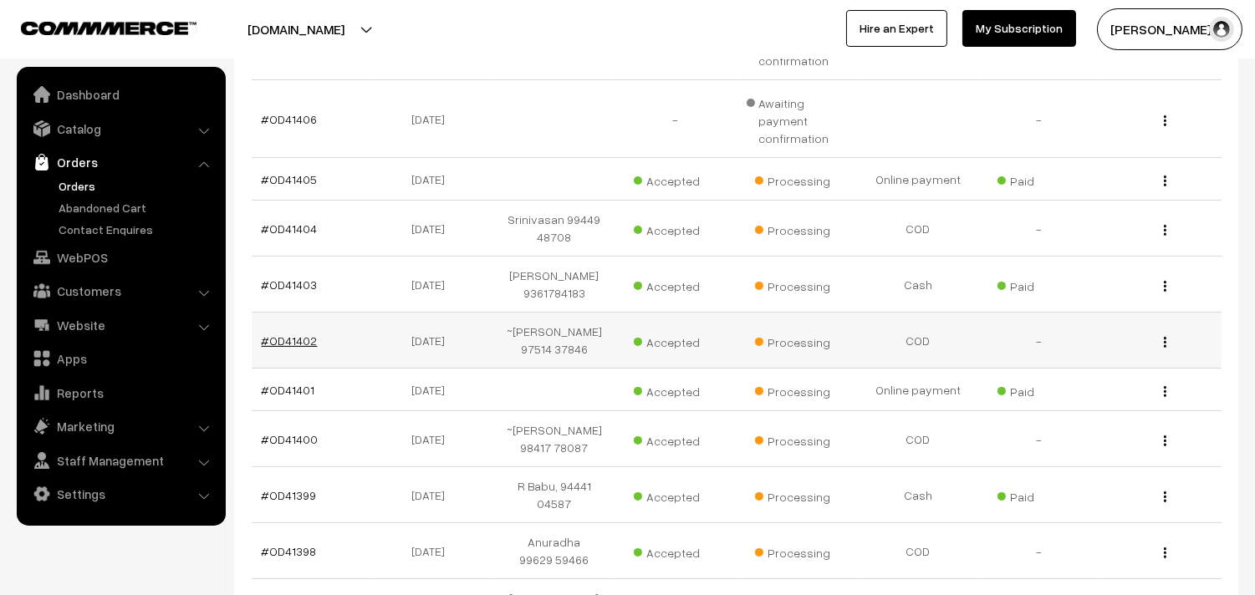
click at [299, 334] on link "#OD41402" at bounding box center [290, 341] width 56 height 14
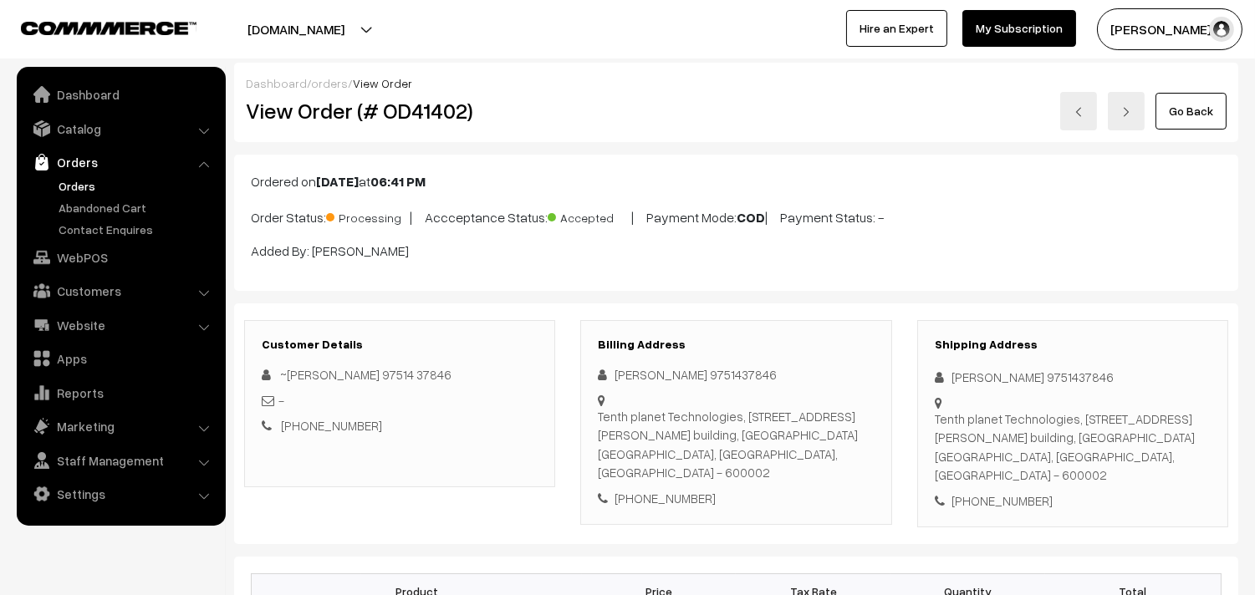
click at [84, 188] on link "Orders" at bounding box center [137, 186] width 166 height 18
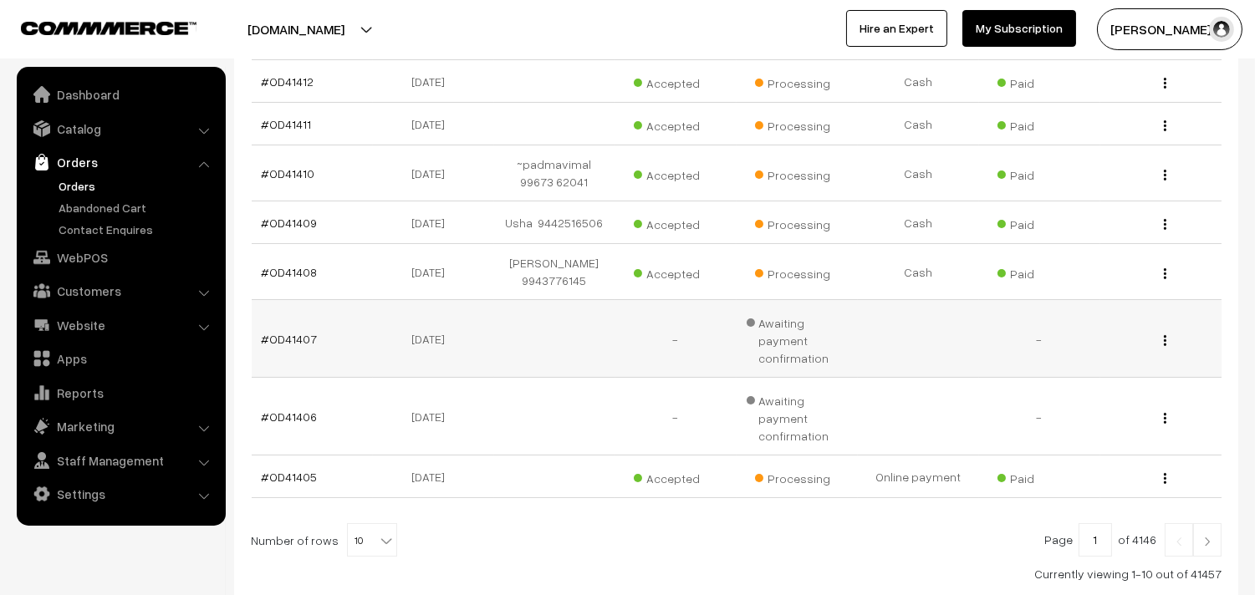
scroll to position [431, 0]
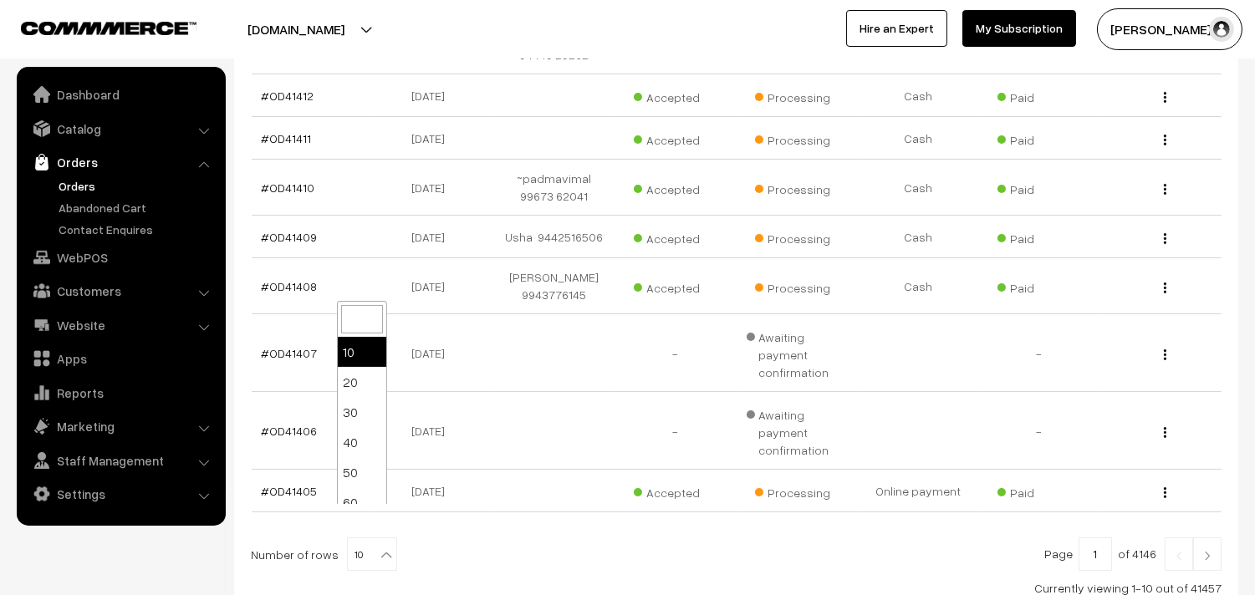
click at [358, 539] on span "10" at bounding box center [372, 555] width 48 height 33
select select "100"
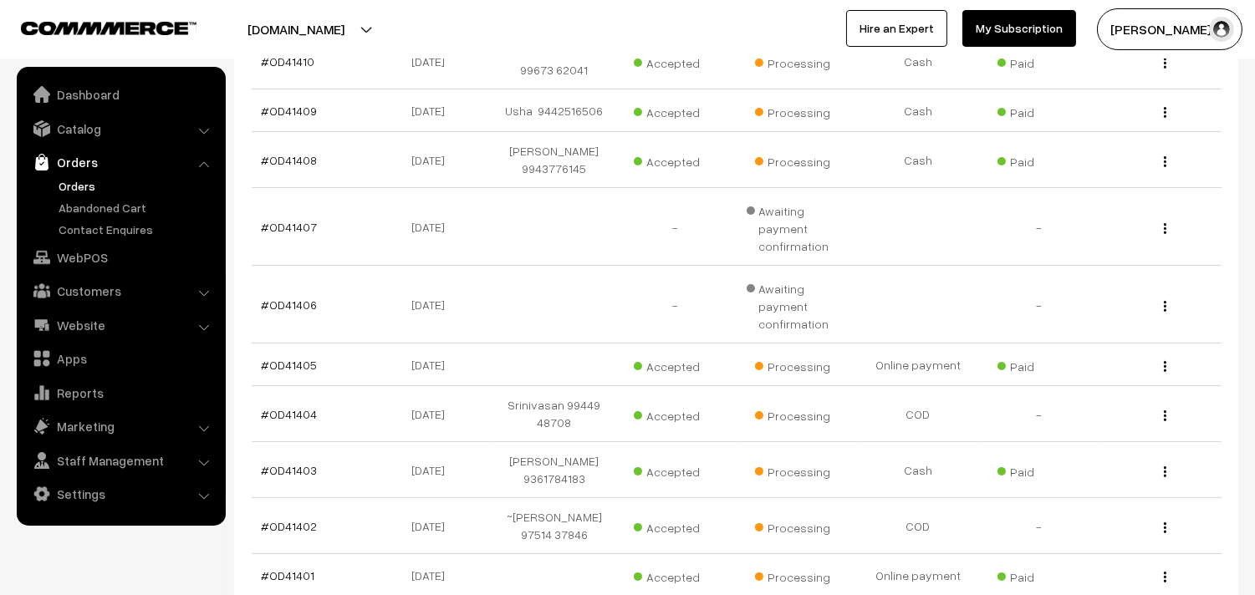
scroll to position [836, 0]
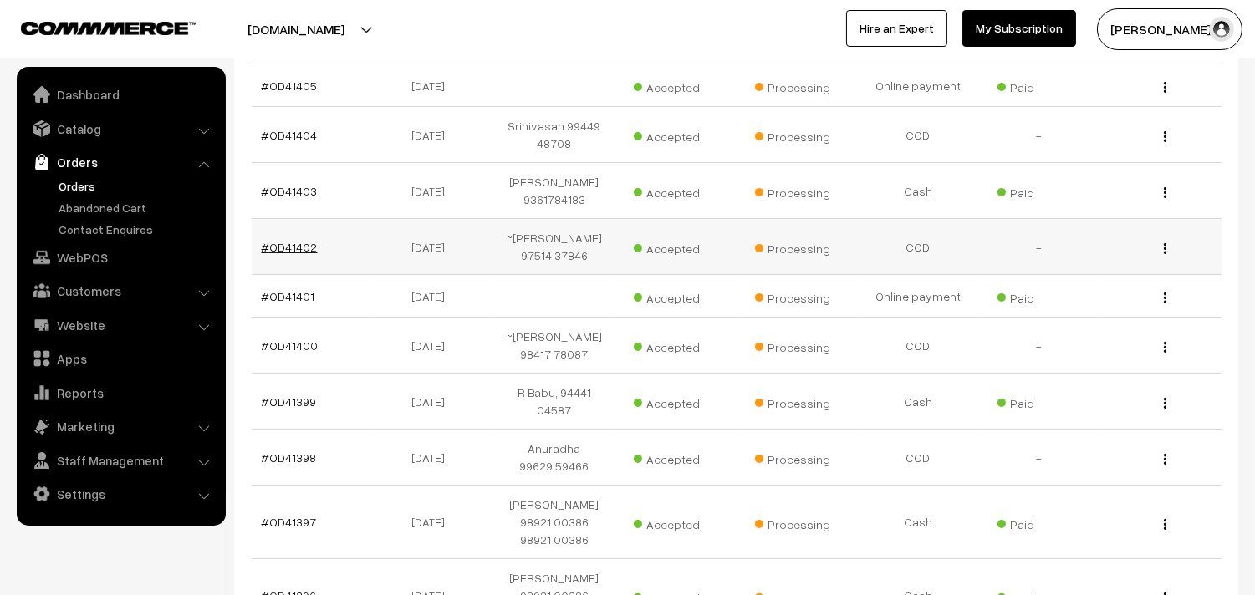
click at [285, 240] on link "#OD41402" at bounding box center [290, 247] width 56 height 14
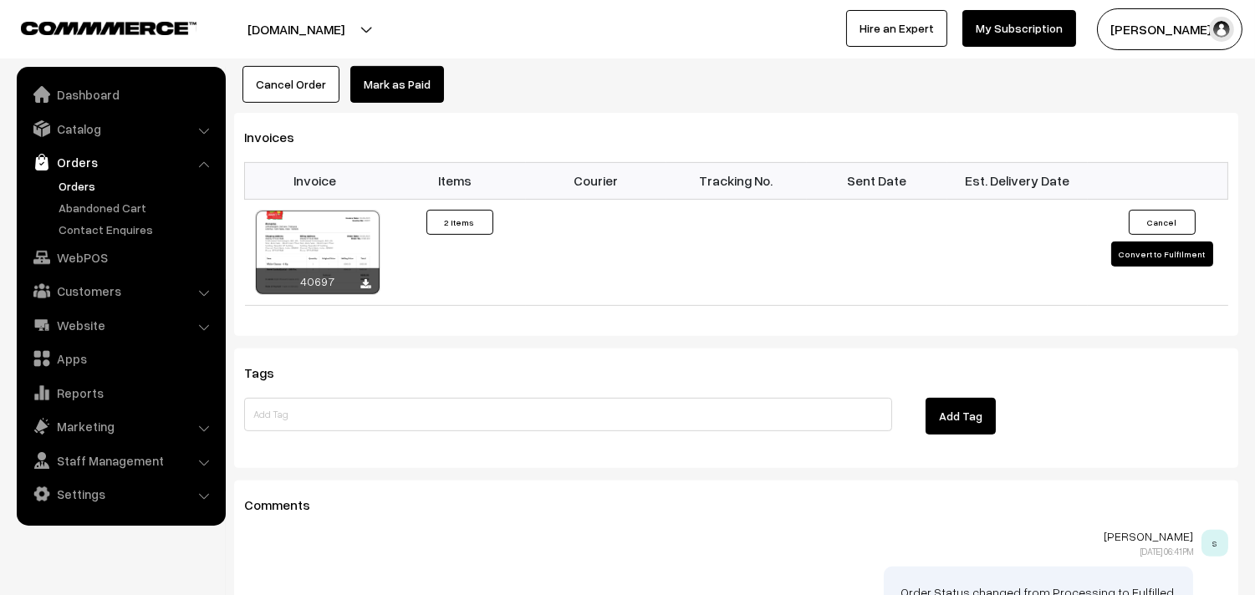
scroll to position [1207, 0]
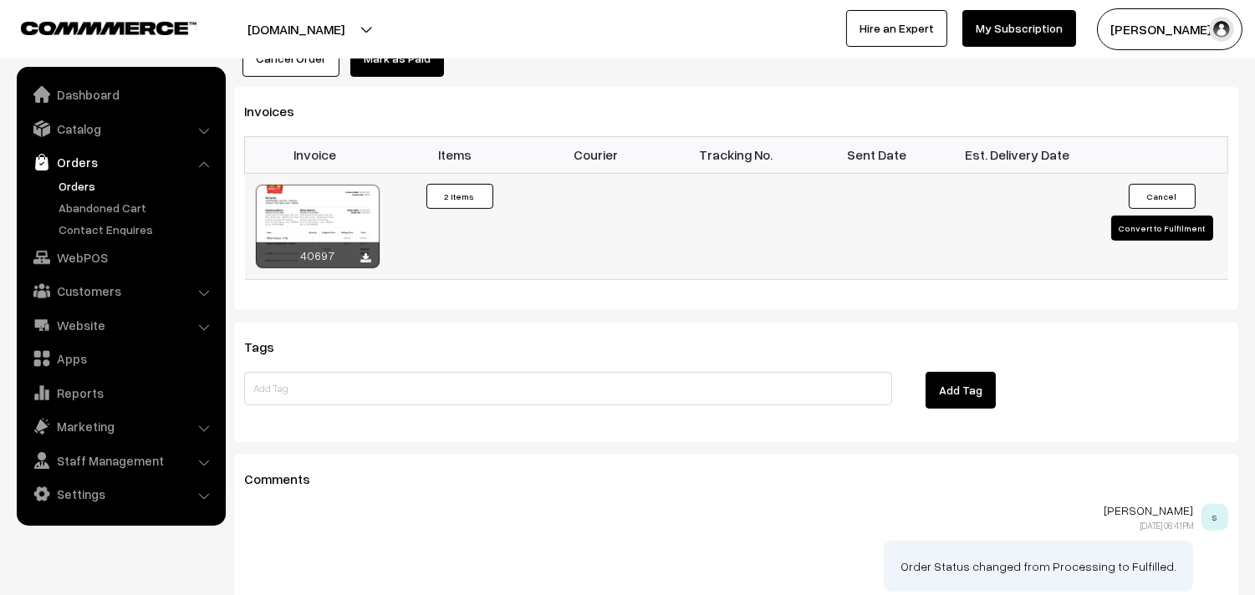
click at [330, 199] on div at bounding box center [318, 227] width 124 height 84
click at [80, 179] on link "Orders" at bounding box center [137, 186] width 166 height 18
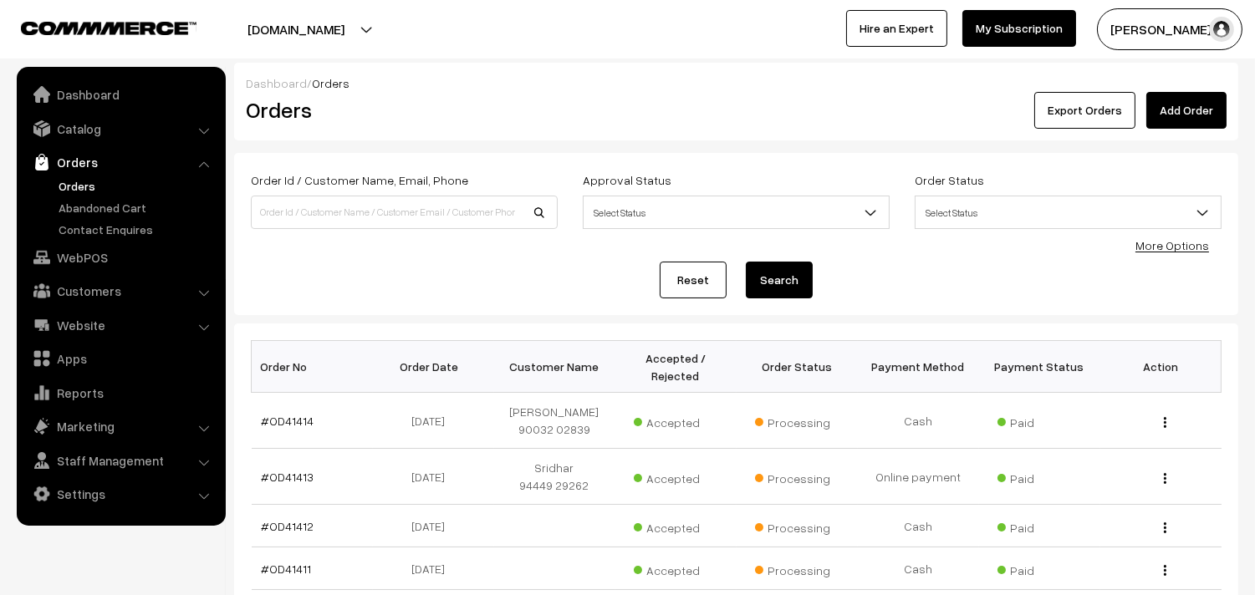
click at [89, 185] on link "Orders" at bounding box center [137, 186] width 166 height 18
click at [79, 254] on link "WebPOS" at bounding box center [120, 257] width 199 height 30
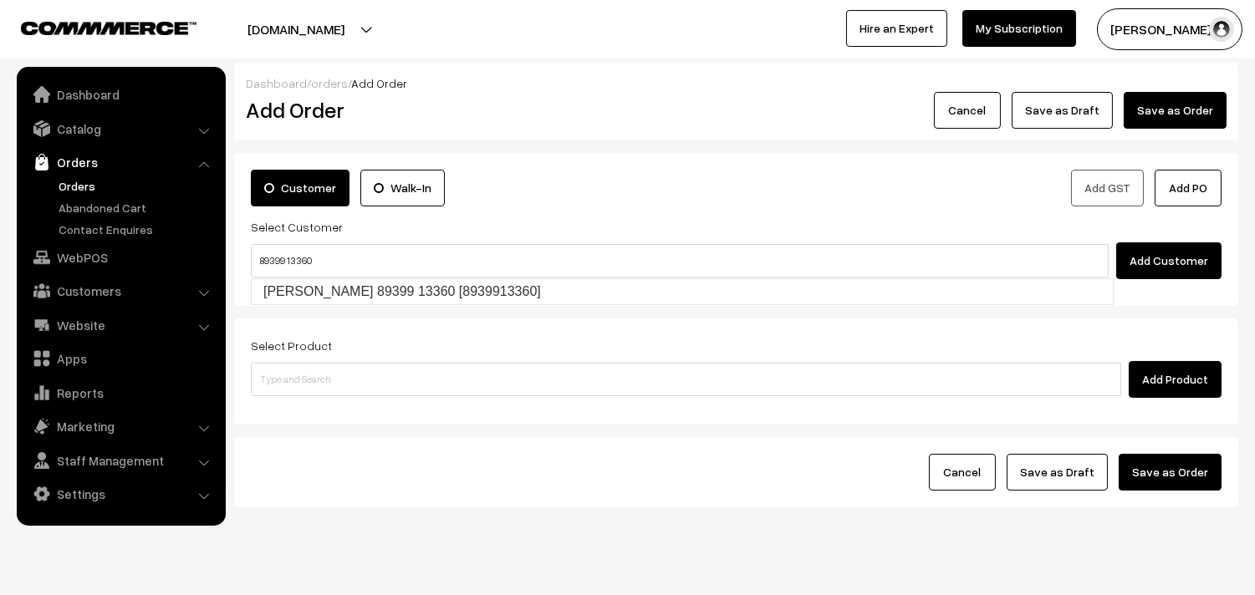
click at [294, 260] on input "89399 13360" at bounding box center [680, 260] width 858 height 33
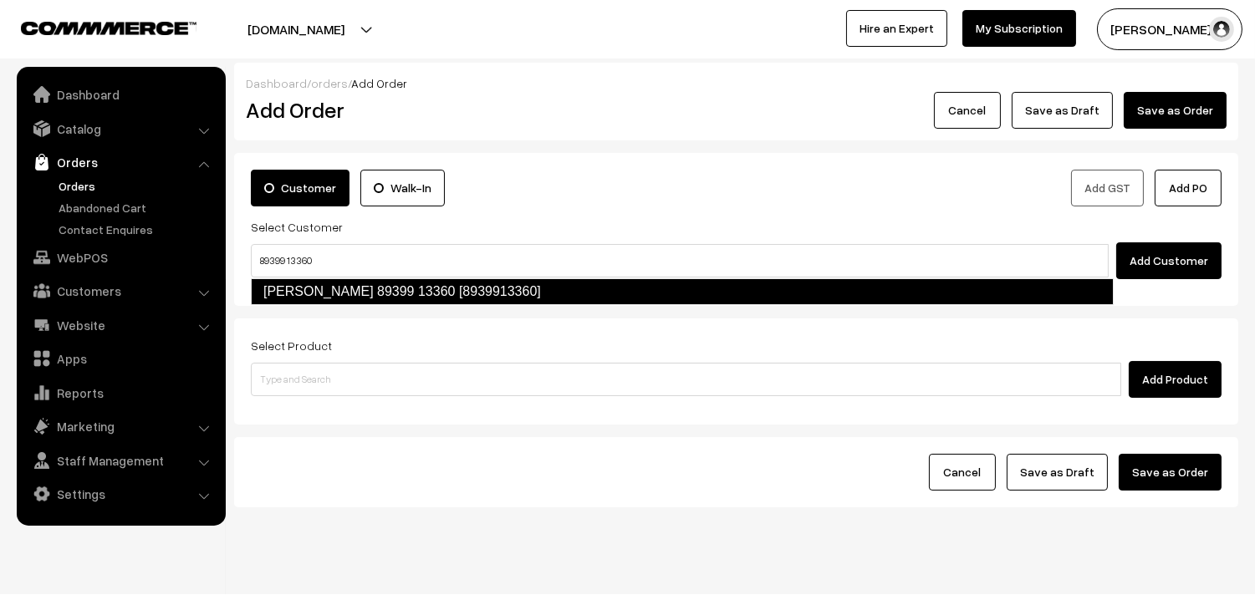
click at [319, 289] on link "Ramanathan 89399 13360 [8939913360]" at bounding box center [682, 291] width 863 height 27
type input "89399 13360"
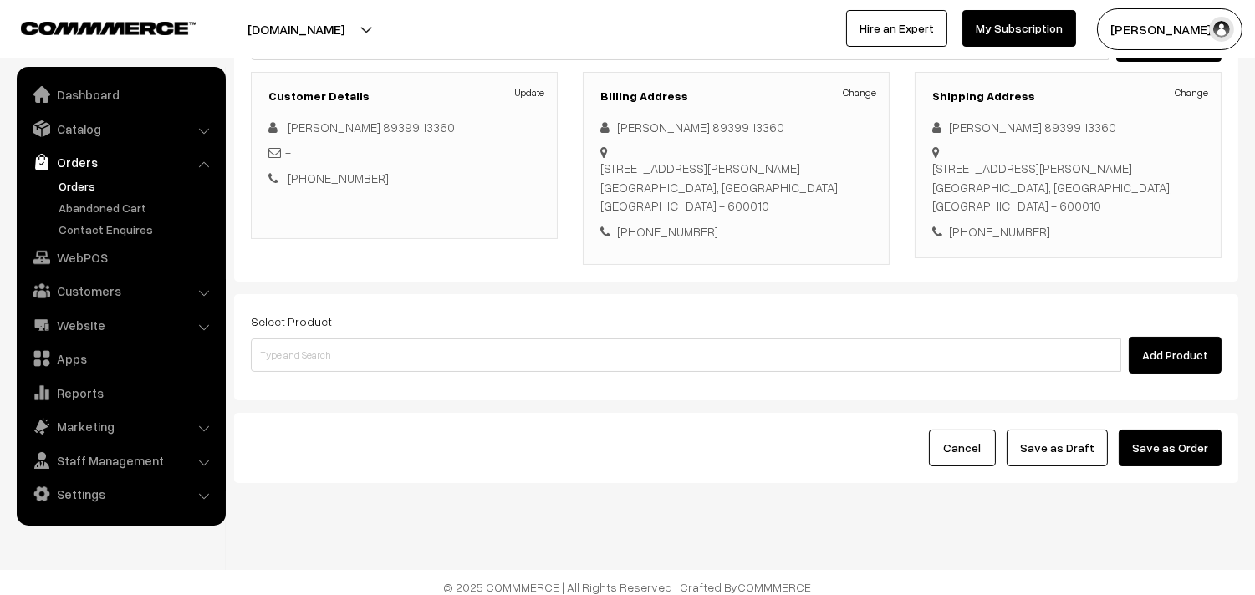
scroll to position [227, 0]
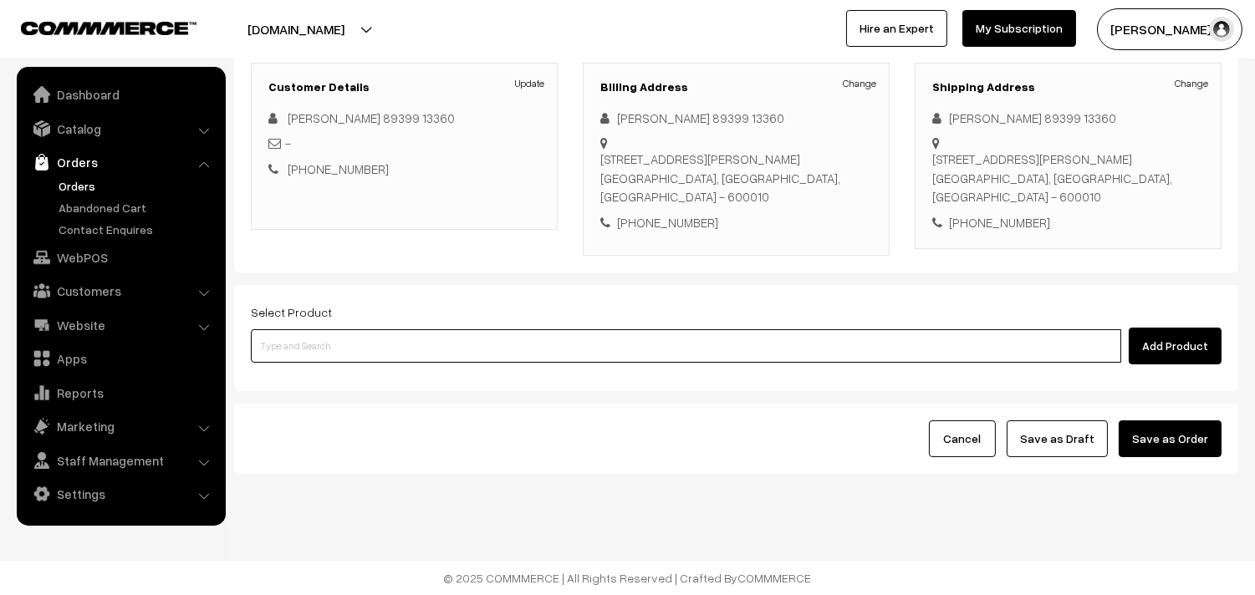
drag, startPoint x: 522, startPoint y: 349, endPoint x: 480, endPoint y: 347, distance: 41.8
click at [521, 349] on input at bounding box center [686, 345] width 870 height 33
click at [393, 331] on input at bounding box center [686, 345] width 870 height 33
type input "29th Vegitable Biriyani"
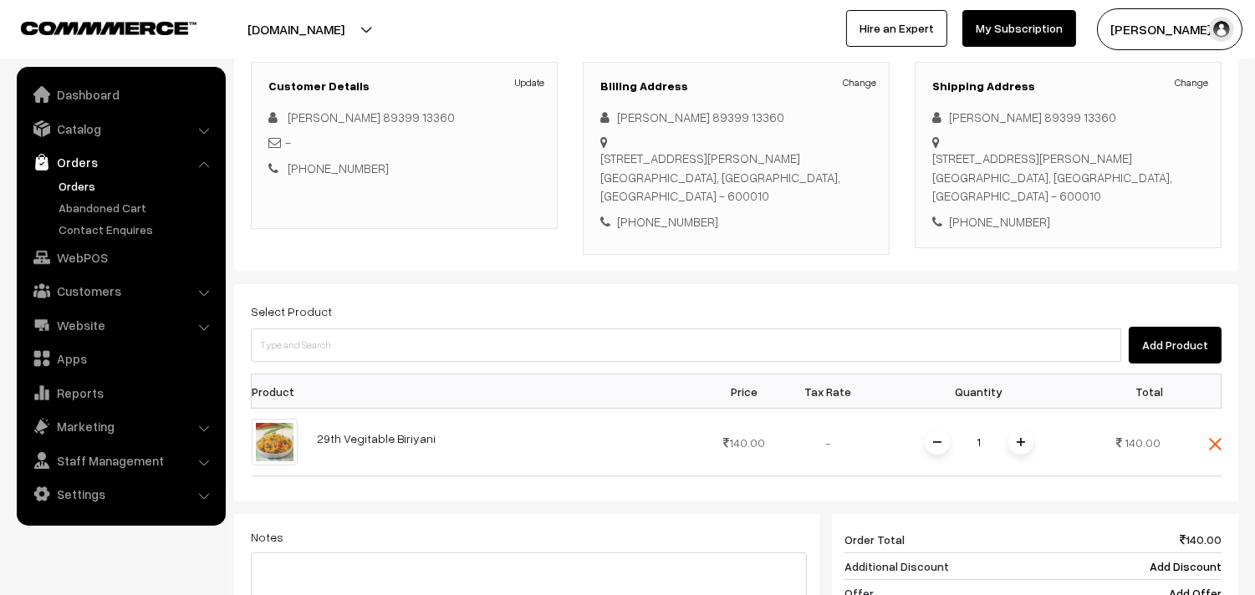
drag, startPoint x: 1020, startPoint y: 444, endPoint x: 991, endPoint y: 422, distance: 36.5
click at [1021, 444] on img at bounding box center [1021, 442] width 8 height 8
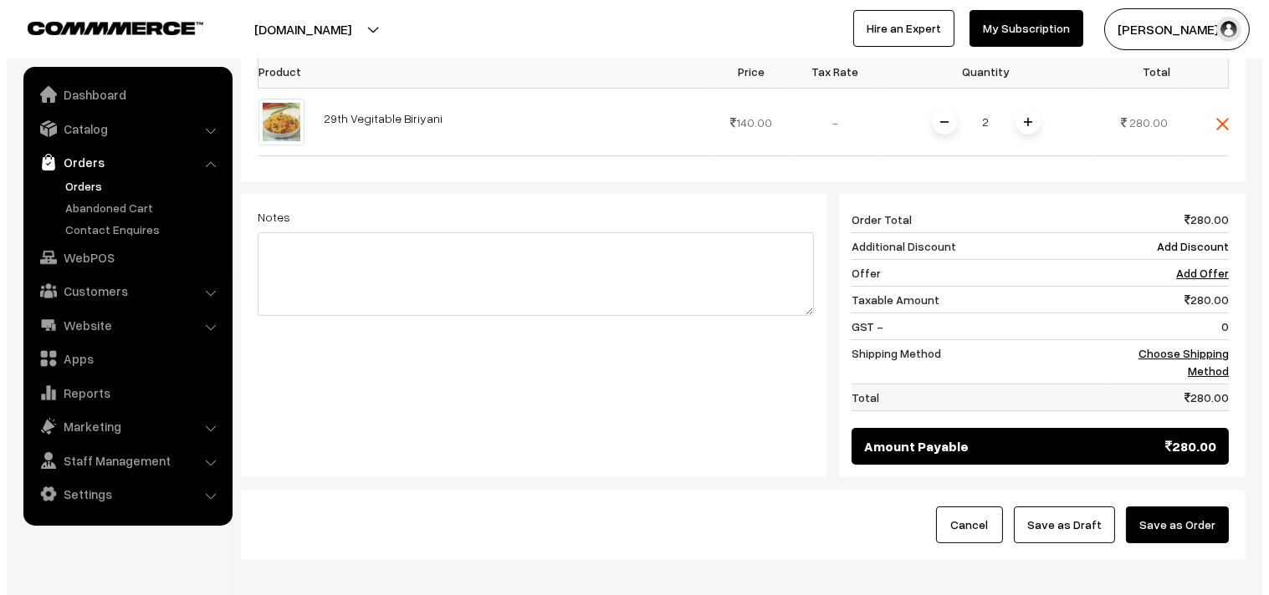
scroll to position [636, 0]
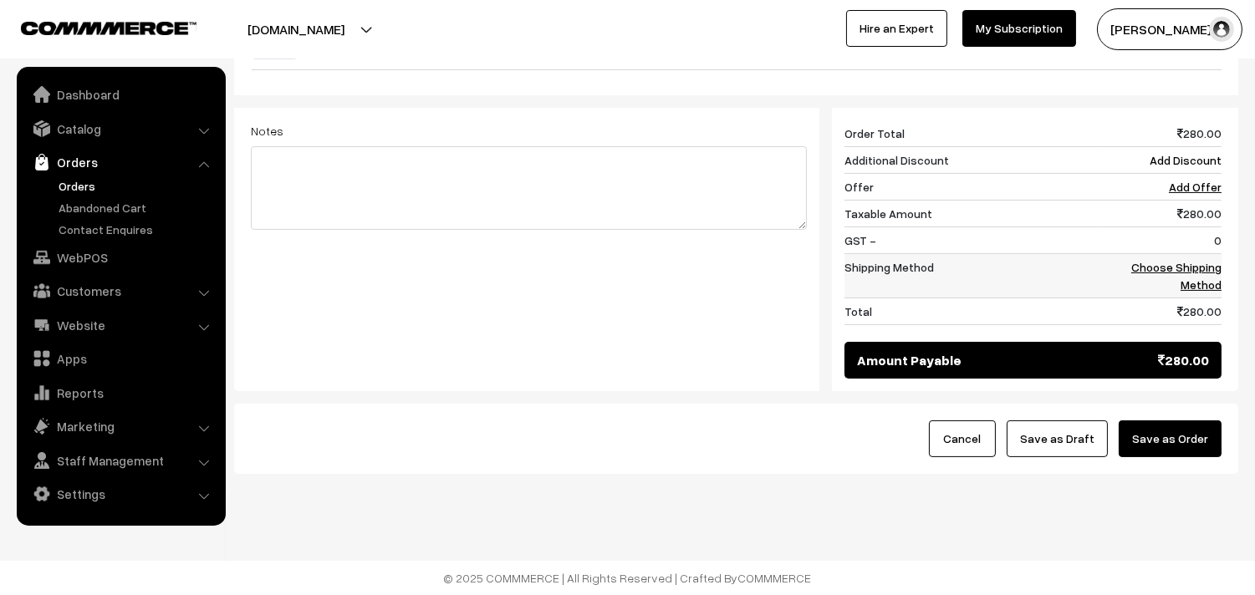
click at [1204, 282] on link "Choose Shipping Method" at bounding box center [1176, 276] width 90 height 32
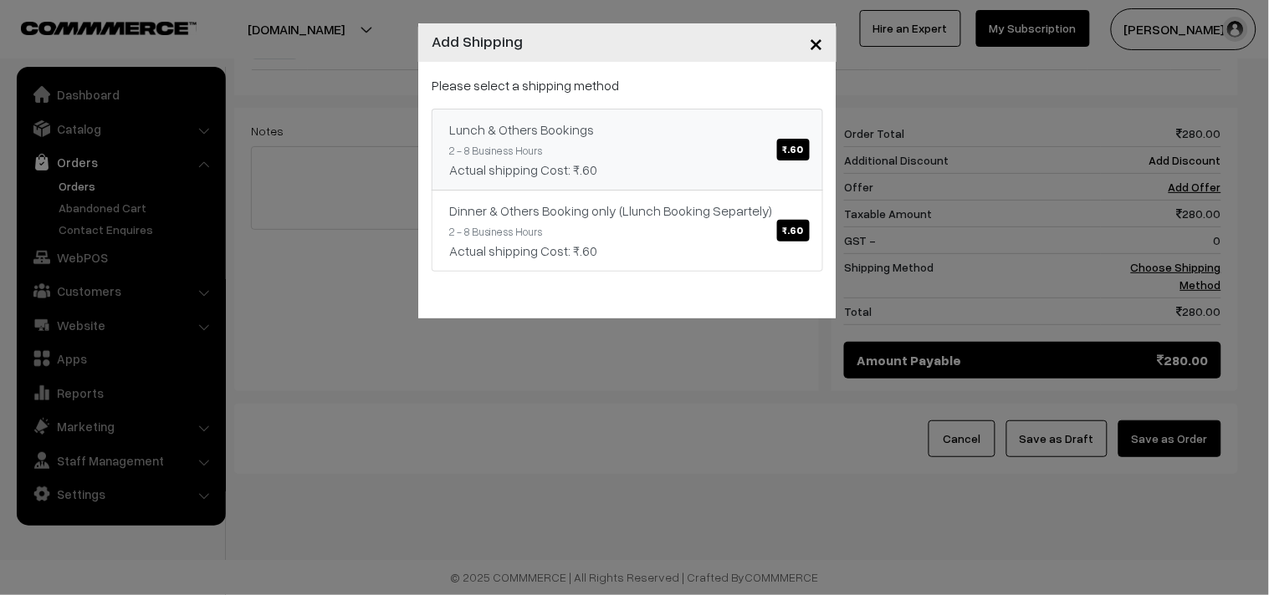
click at [658, 115] on link "Lunch & Others Bookings ₹.60 2 - 8 Business Hours Actual shipping Cost: ₹.60" at bounding box center [626, 150] width 391 height 82
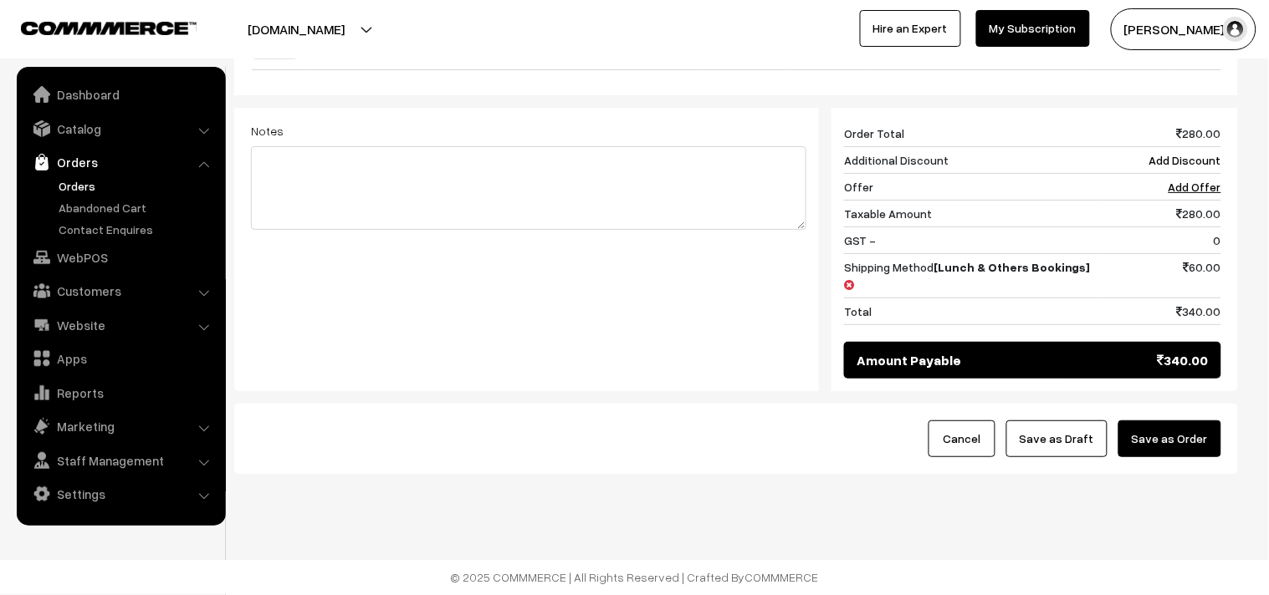
scroll to position [619, 0]
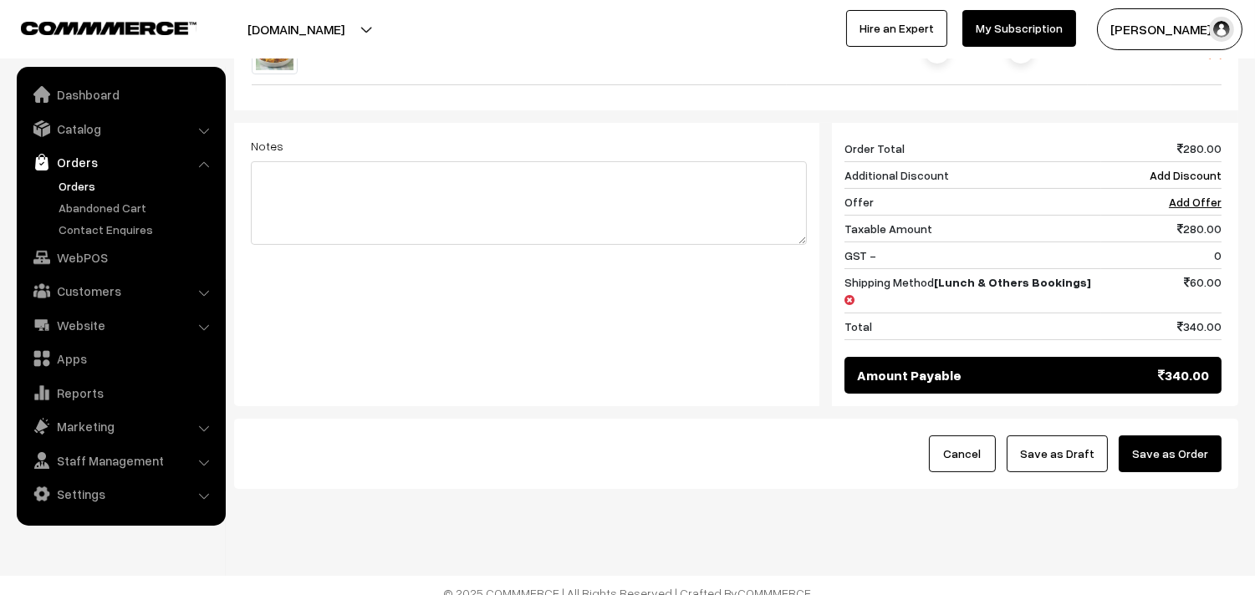
drag, startPoint x: 1173, startPoint y: 448, endPoint x: 1148, endPoint y: 445, distance: 25.3
click at [1173, 447] on button "Save as Order" at bounding box center [1170, 454] width 103 height 37
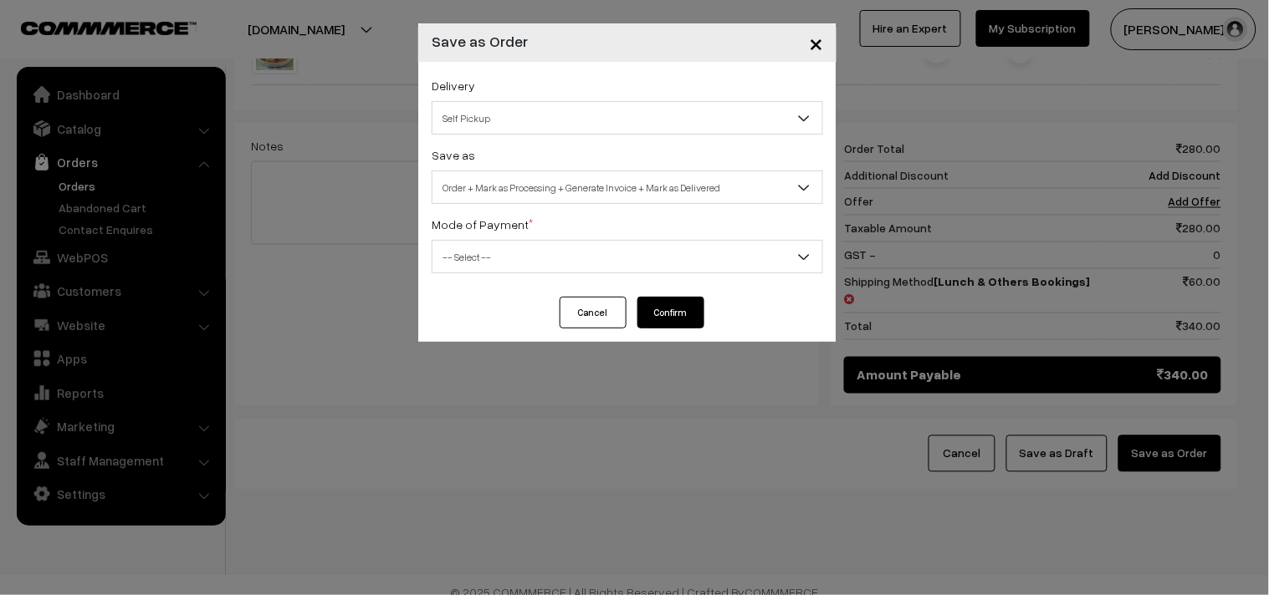
click at [470, 176] on span "Order + Mark as Processing + Generate Invoice + Mark as Delivered" at bounding box center [627, 187] width 390 height 29
click at [488, 226] on label "Mode of Payment *" at bounding box center [481, 225] width 101 height 18
click at [499, 191] on span "Order + Mark as Processing" at bounding box center [627, 187] width 390 height 29
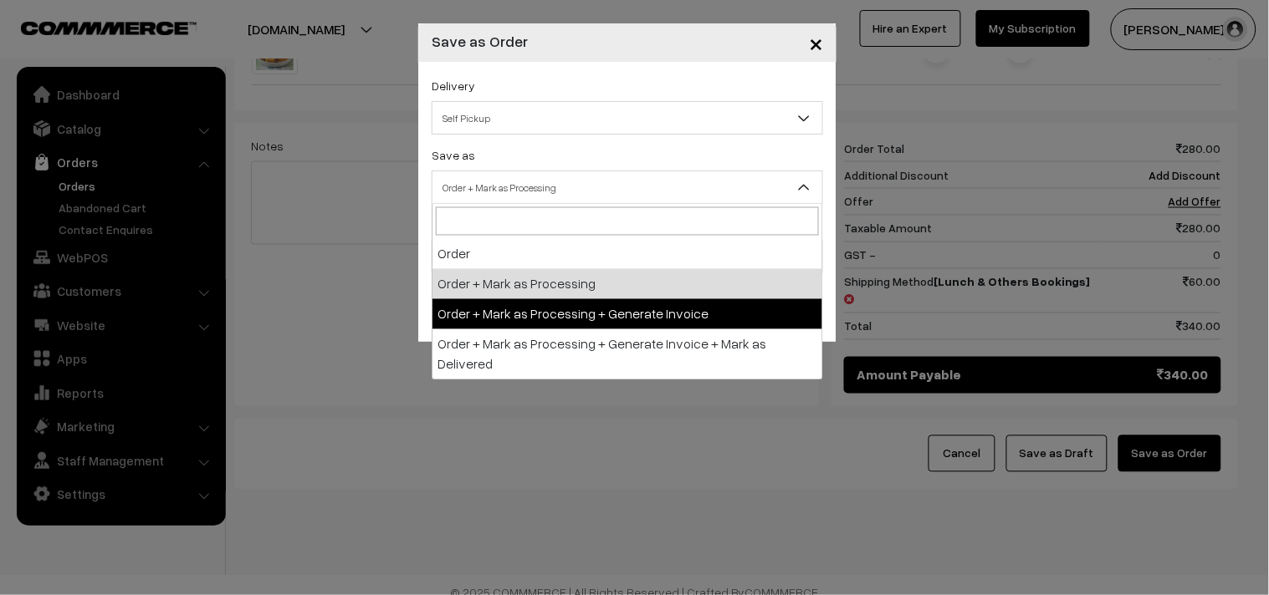
select select "3"
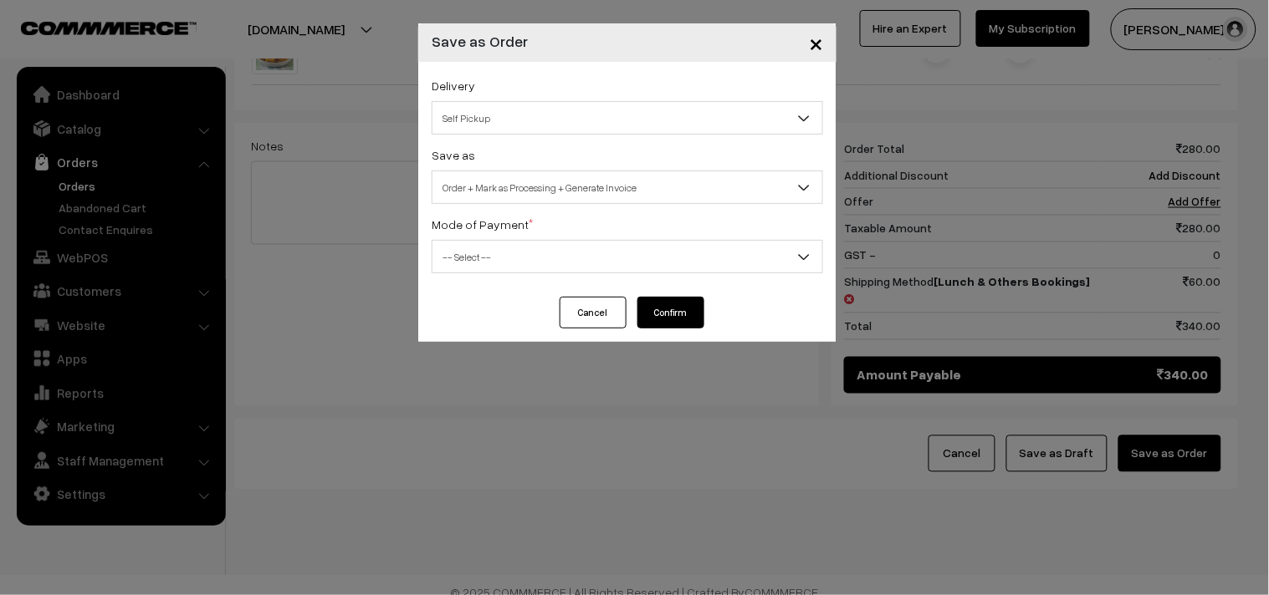
click at [477, 256] on span "-- Select --" at bounding box center [627, 256] width 390 height 29
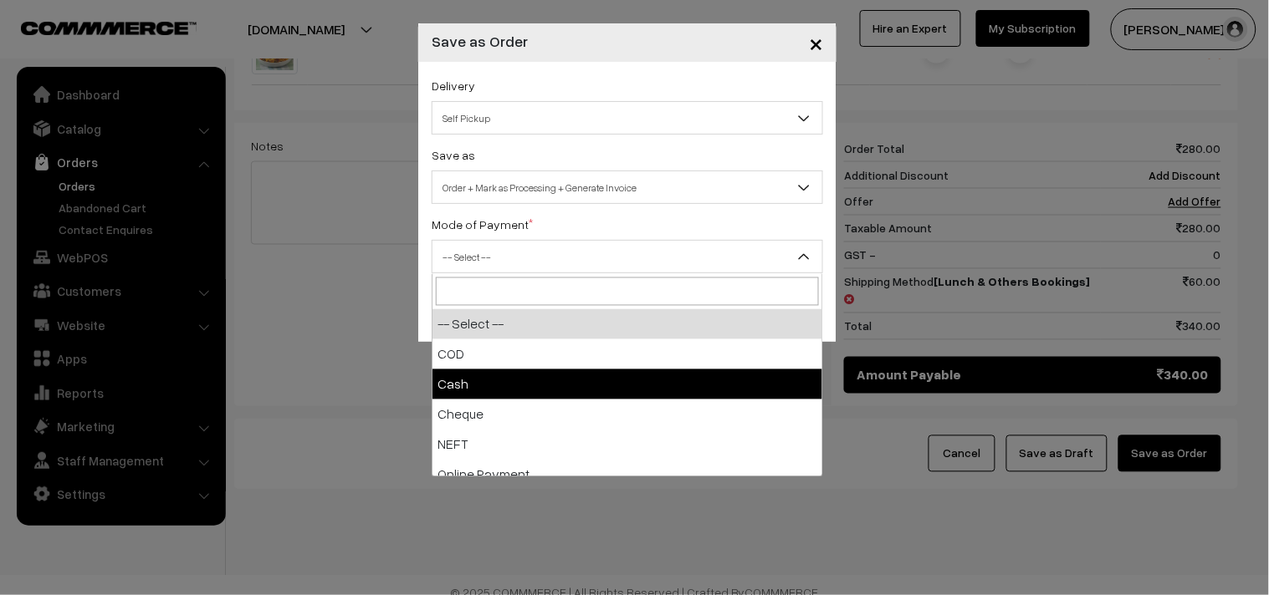
select select "2"
checkbox input "true"
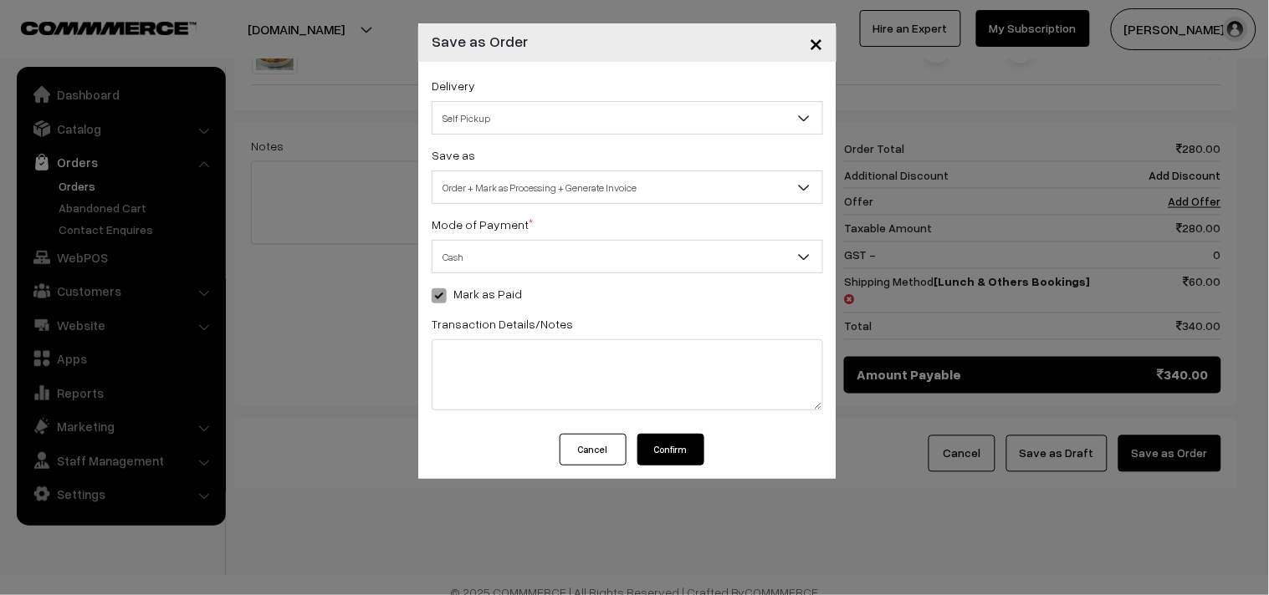
click at [678, 454] on button "Confirm" at bounding box center [670, 450] width 67 height 32
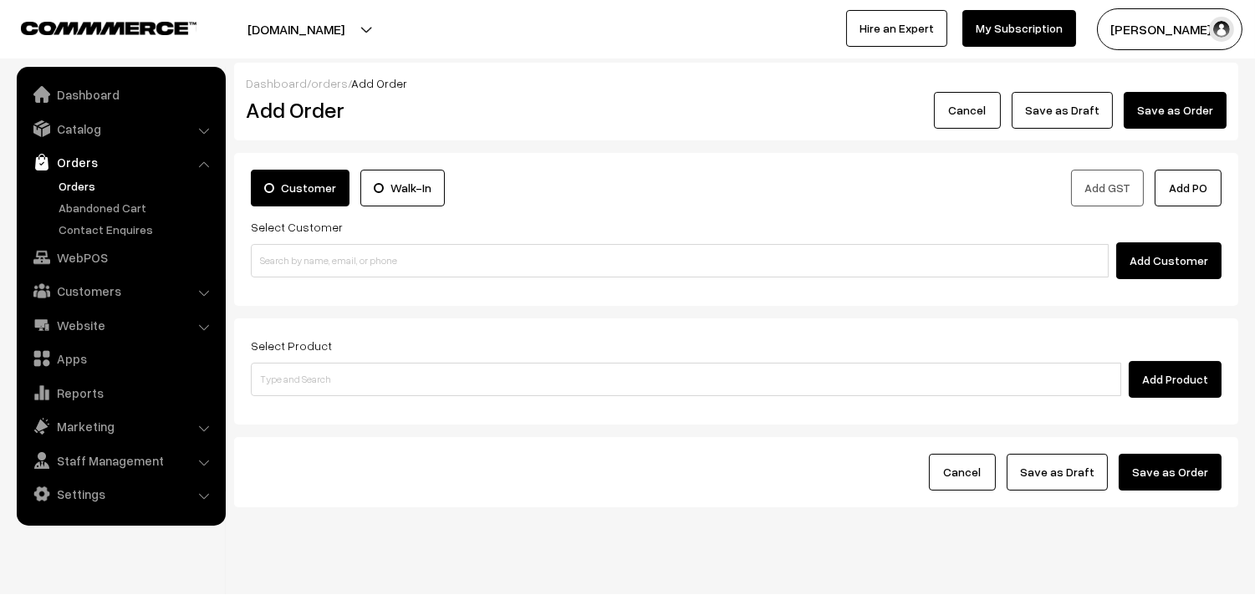
drag, startPoint x: 99, startPoint y: 187, endPoint x: 110, endPoint y: 204, distance: 19.9
click at [98, 186] on link "Orders" at bounding box center [137, 186] width 166 height 18
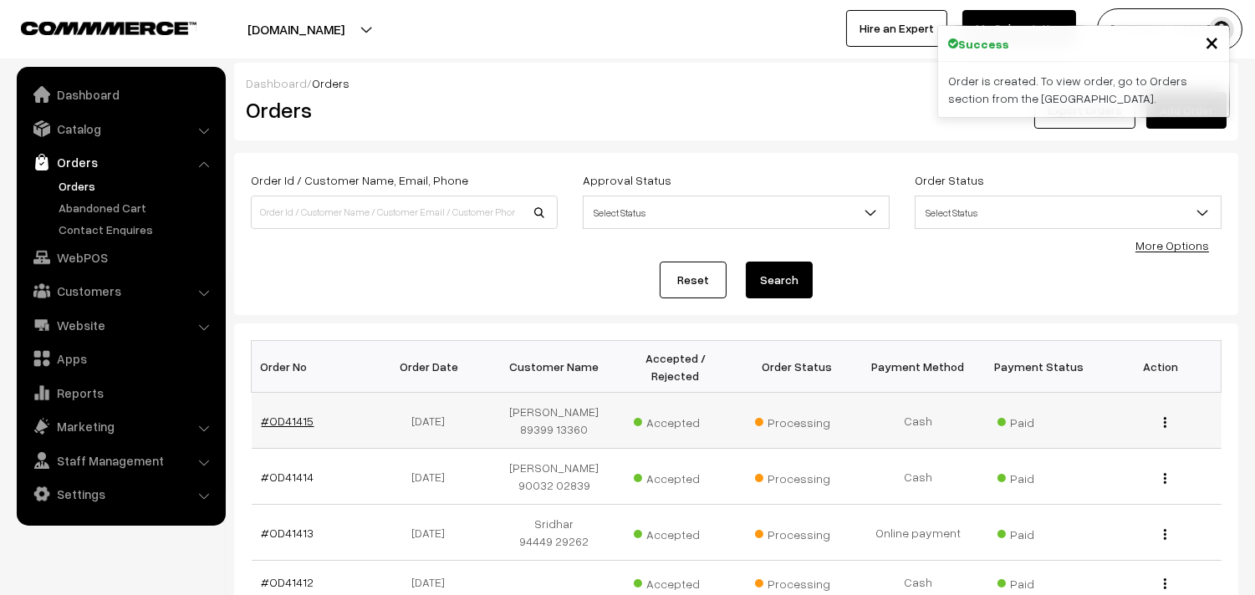
click at [286, 419] on link "#OD41415" at bounding box center [288, 421] width 53 height 14
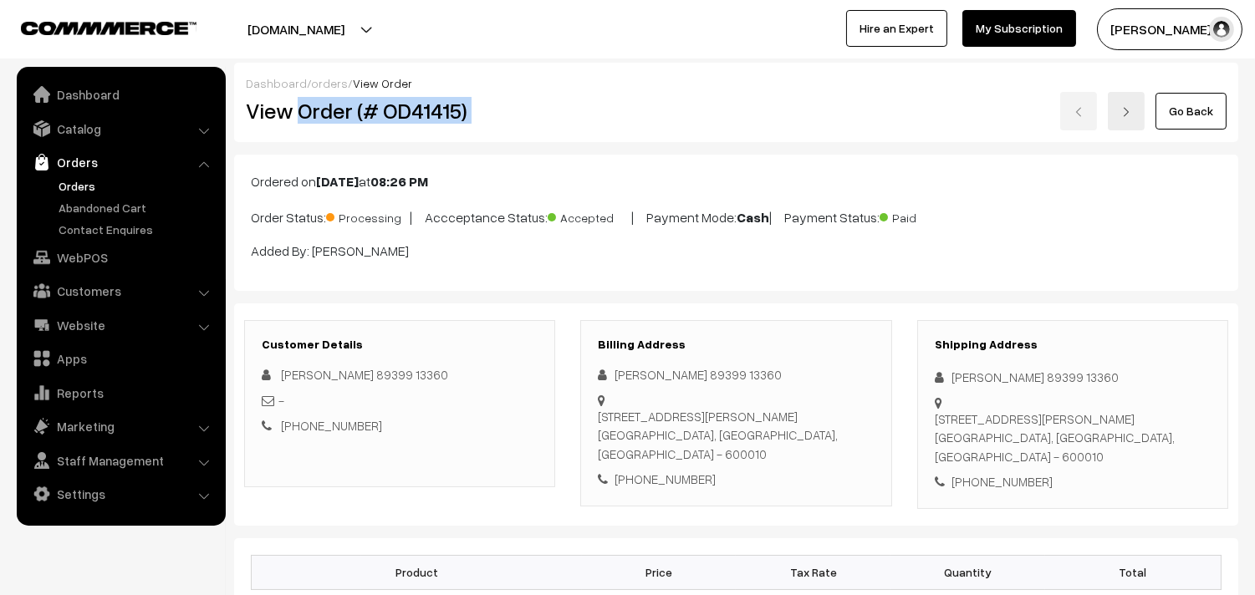
drag, startPoint x: 297, startPoint y: 112, endPoint x: 620, endPoint y: 134, distance: 324.3
click at [648, 125] on div "View Order (# OD41415) Go Back" at bounding box center [736, 111] width 1006 height 38
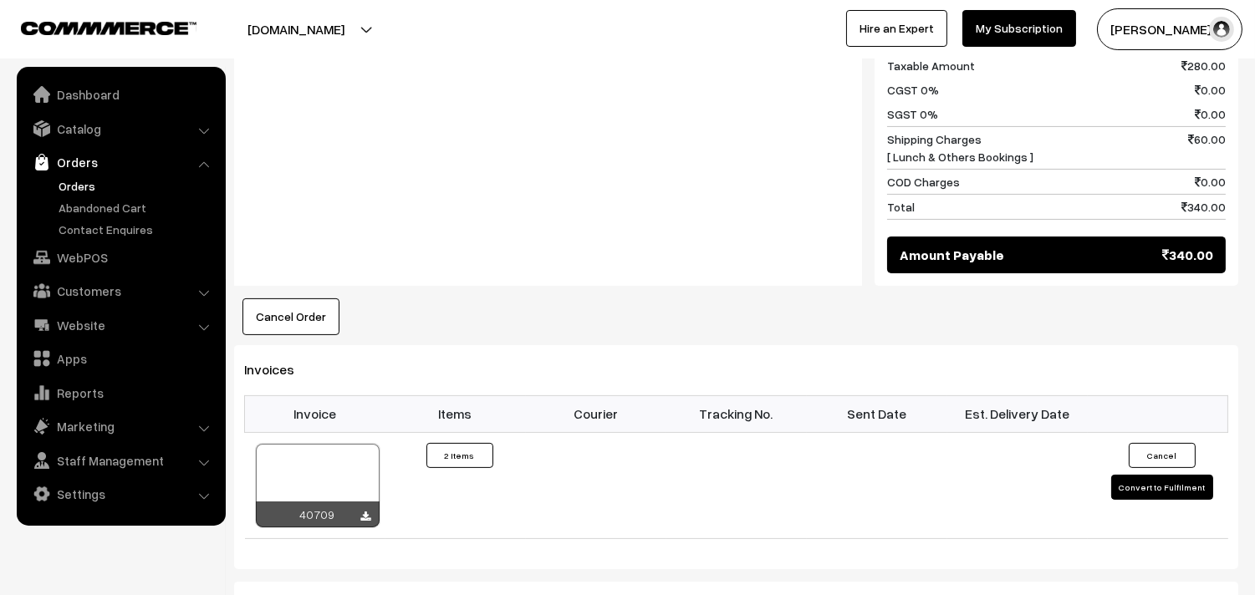
scroll to position [836, 0]
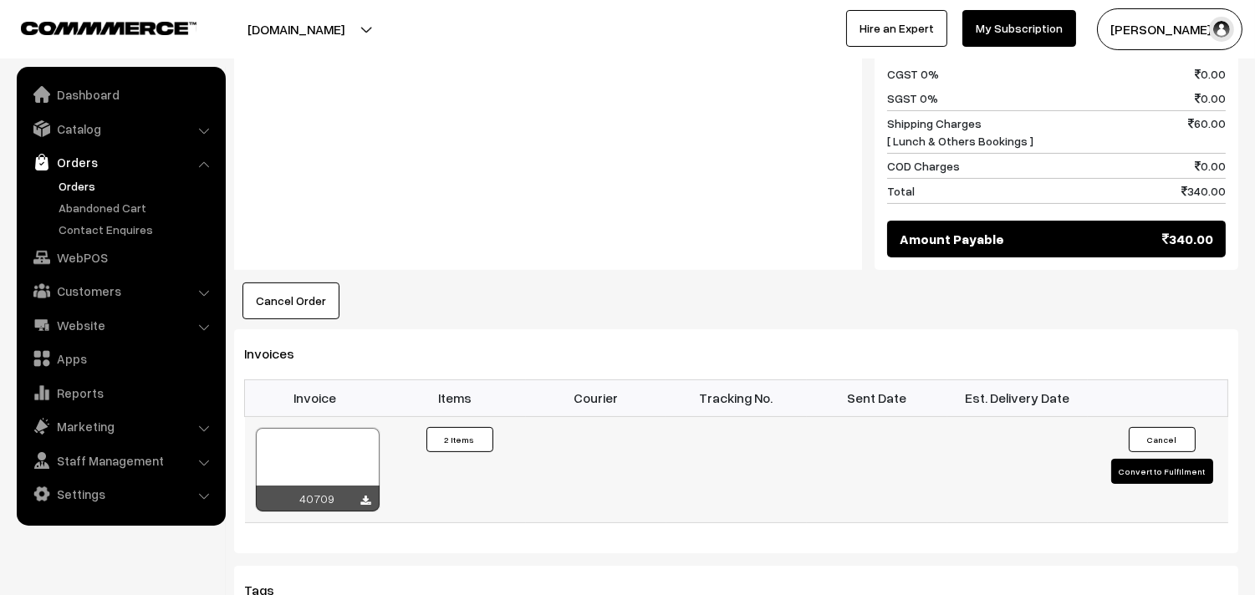
click at [303, 468] on div at bounding box center [318, 470] width 124 height 84
click at [130, 265] on link "WebPOS" at bounding box center [120, 257] width 199 height 30
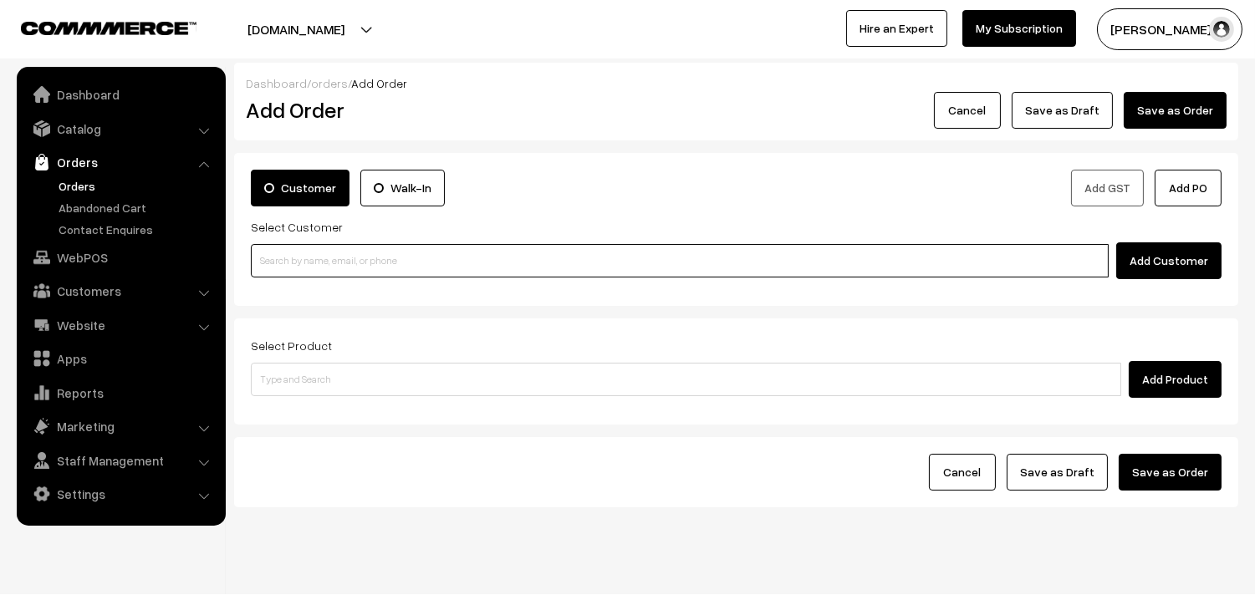
click at [337, 268] on input at bounding box center [680, 260] width 858 height 33
paste input "89399 13360"
click at [274, 260] on input "89399 13360" at bounding box center [680, 260] width 858 height 33
click at [302, 257] on input "89399 13360" at bounding box center [680, 260] width 858 height 33
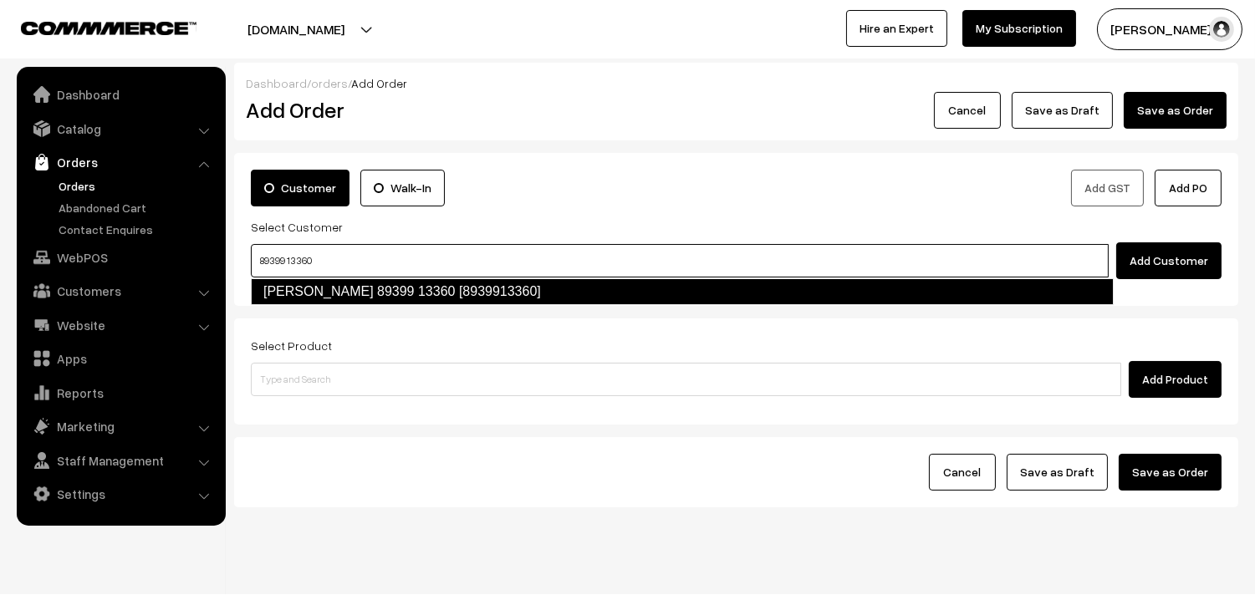
click at [304, 294] on link "Ramanathan 89399 13360 [8939913360]" at bounding box center [682, 291] width 863 height 27
type input "89399 13360"
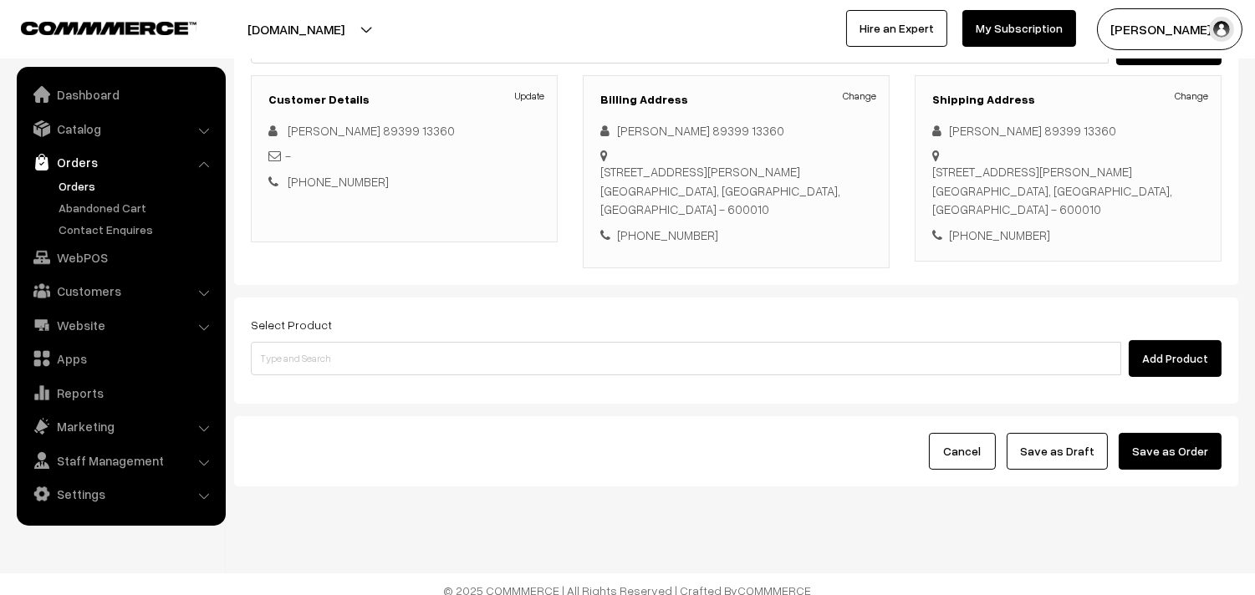
scroll to position [227, 0]
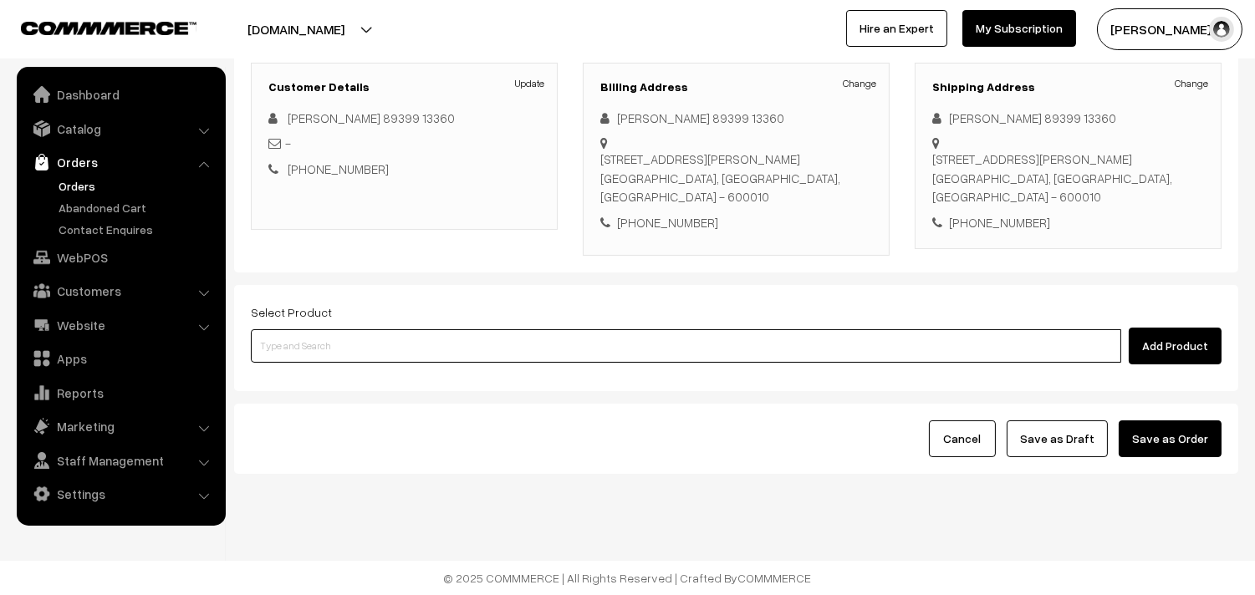
click at [426, 344] on input at bounding box center [686, 345] width 870 height 33
click at [562, 337] on input at bounding box center [686, 345] width 870 height 33
type input "a"
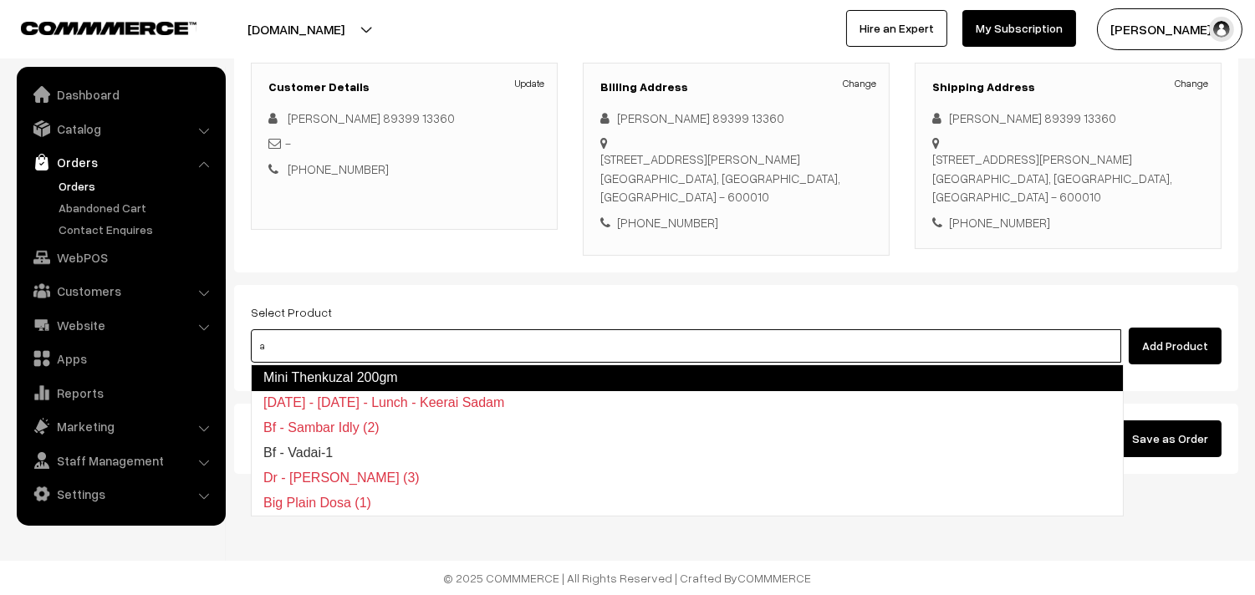
click at [337, 365] on link "Mini Thenkuzal 200gm" at bounding box center [687, 378] width 873 height 27
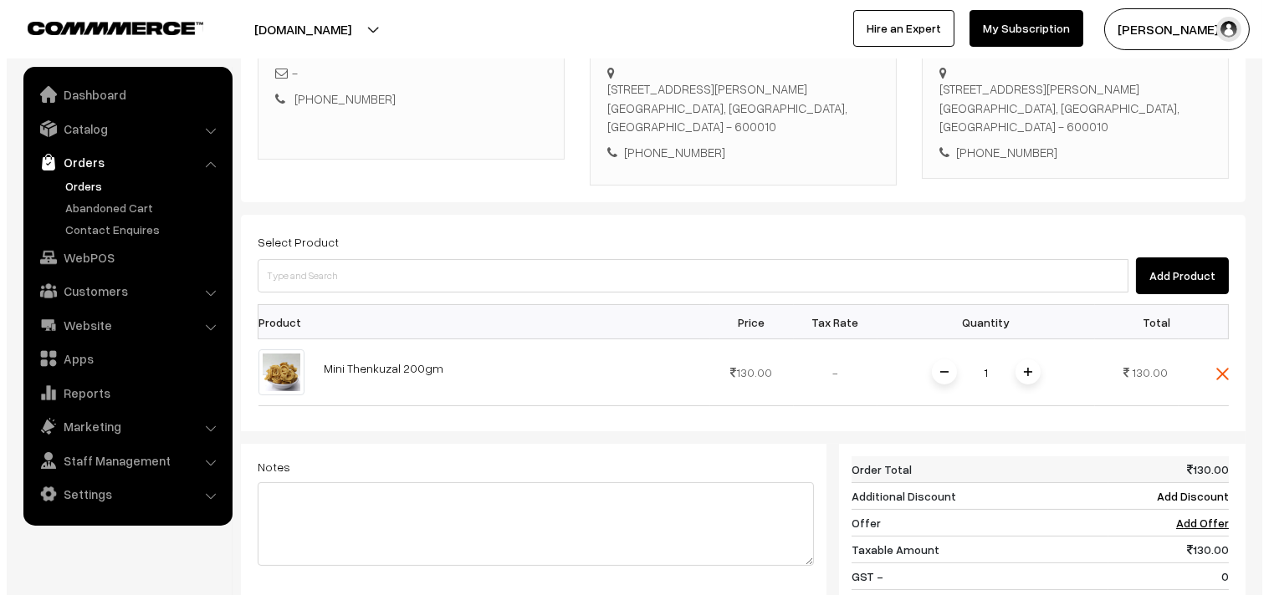
scroll to position [506, 0]
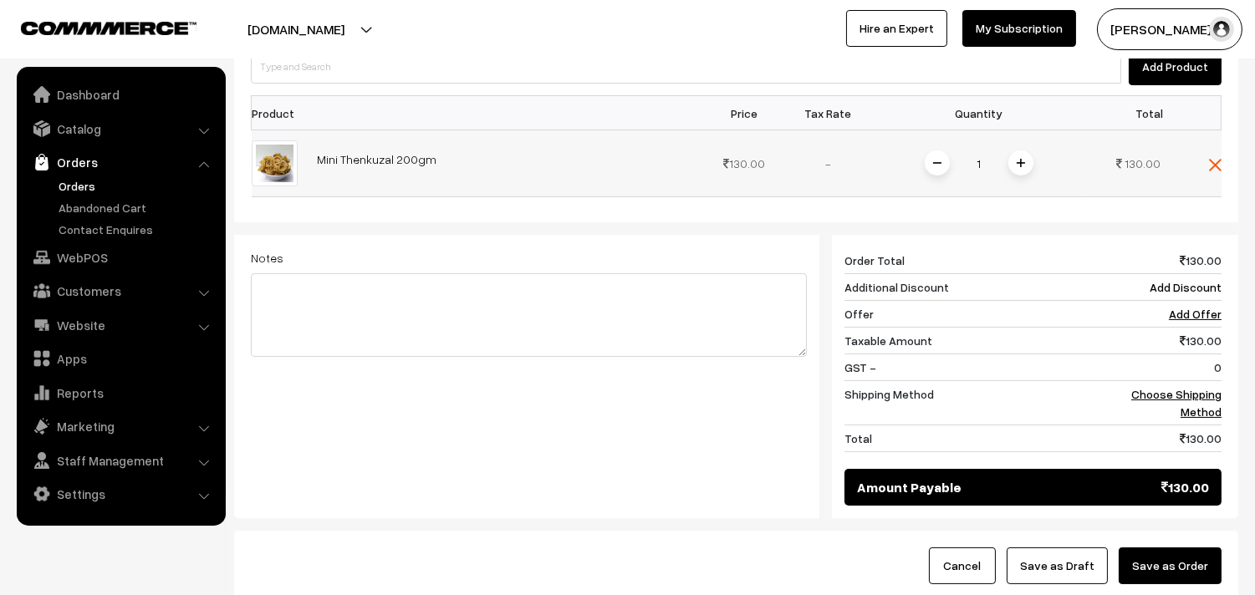
click at [1018, 161] on img at bounding box center [1021, 163] width 8 height 8
click at [1017, 164] on img at bounding box center [1021, 163] width 8 height 8
click at [1182, 390] on link "Choose Shipping Method" at bounding box center [1176, 403] width 90 height 32
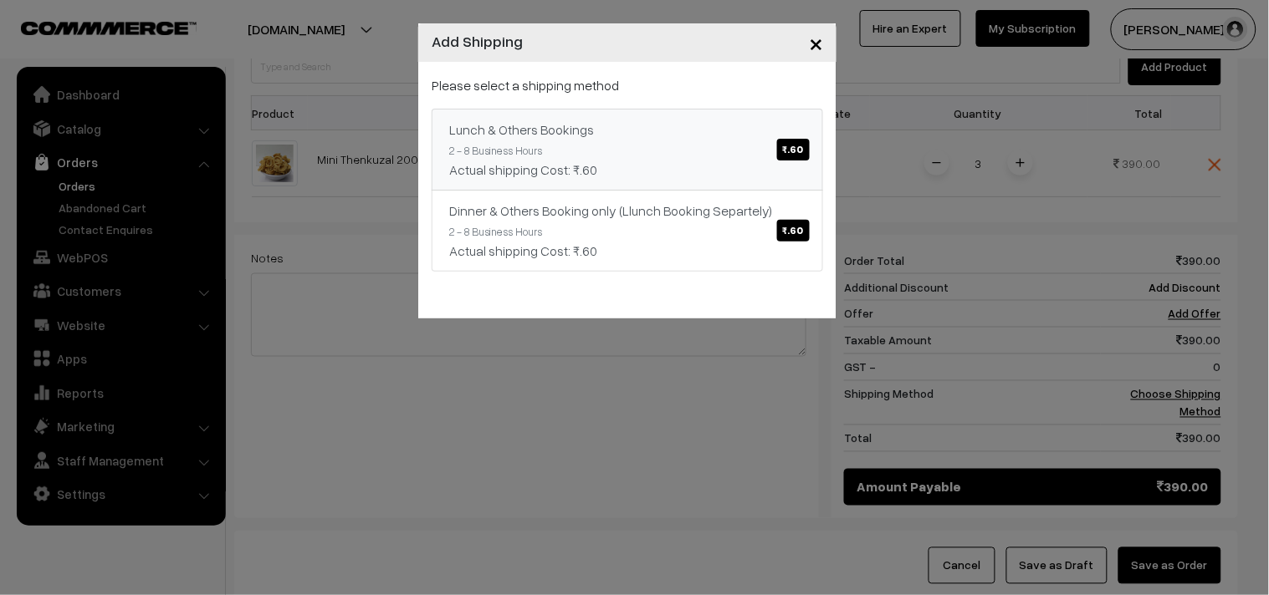
click at [674, 131] on div "Lunch & Others Bookings ₹.60" at bounding box center [627, 130] width 356 height 20
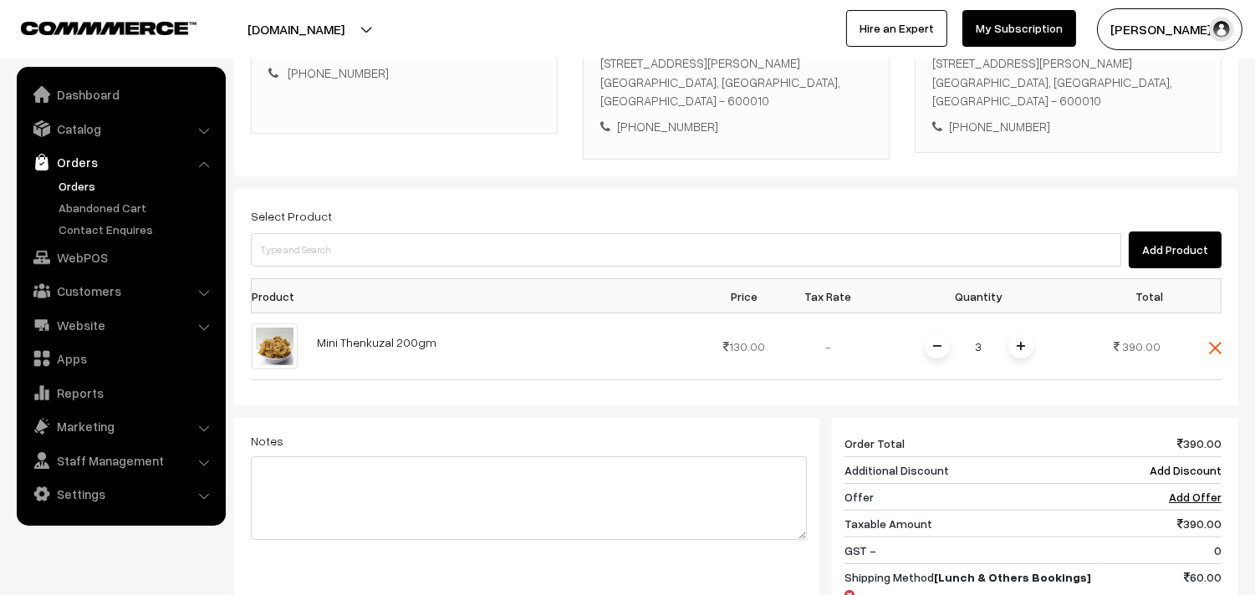
scroll to position [320, 0]
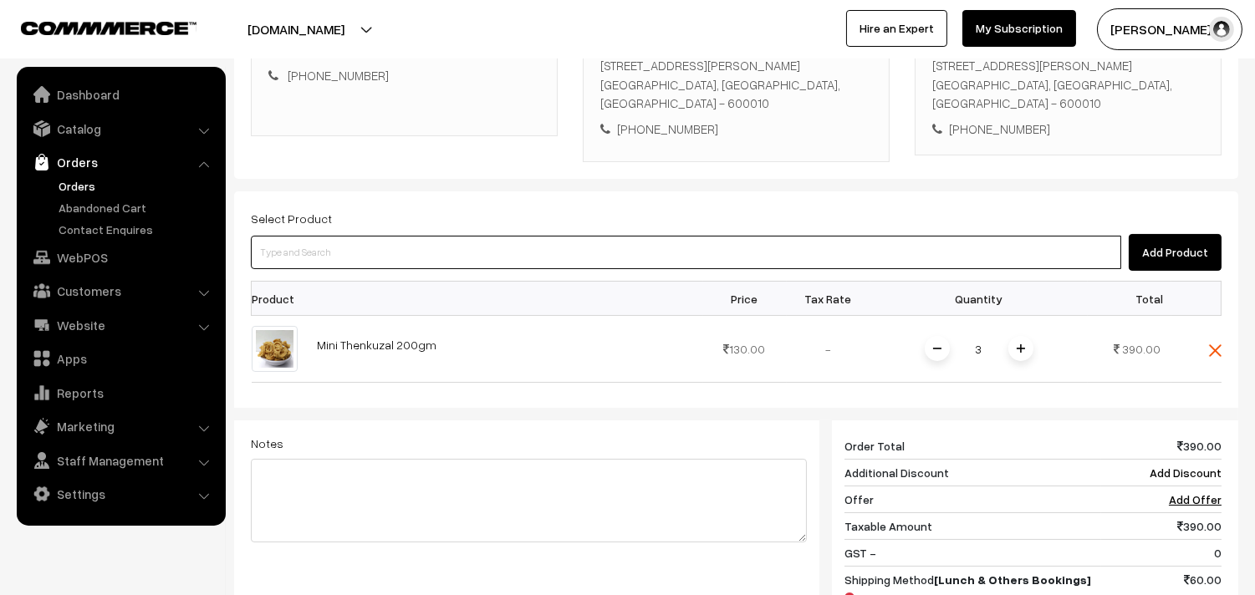
click at [499, 257] on input at bounding box center [686, 252] width 870 height 33
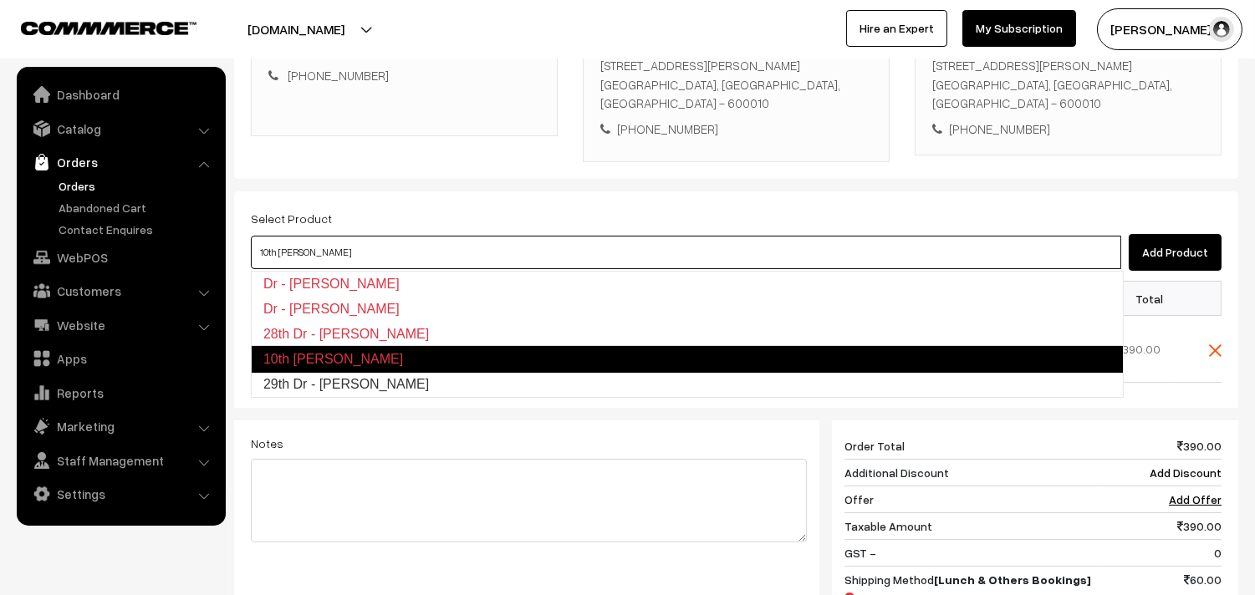
type input "29th Dr - Lemon Sevai"
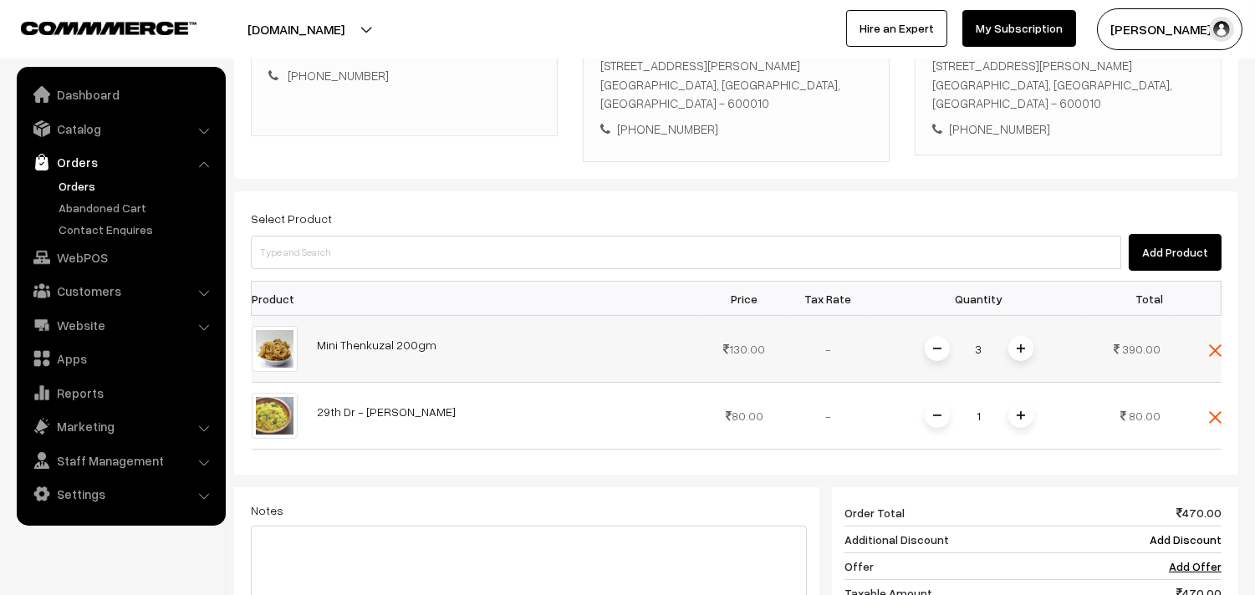
click at [1222, 352] on div "Select Product Add Product Product Price Tax Rate Quantity Total 3" at bounding box center [736, 480] width 1004 height 579
click at [1209, 350] on img at bounding box center [1215, 351] width 13 height 13
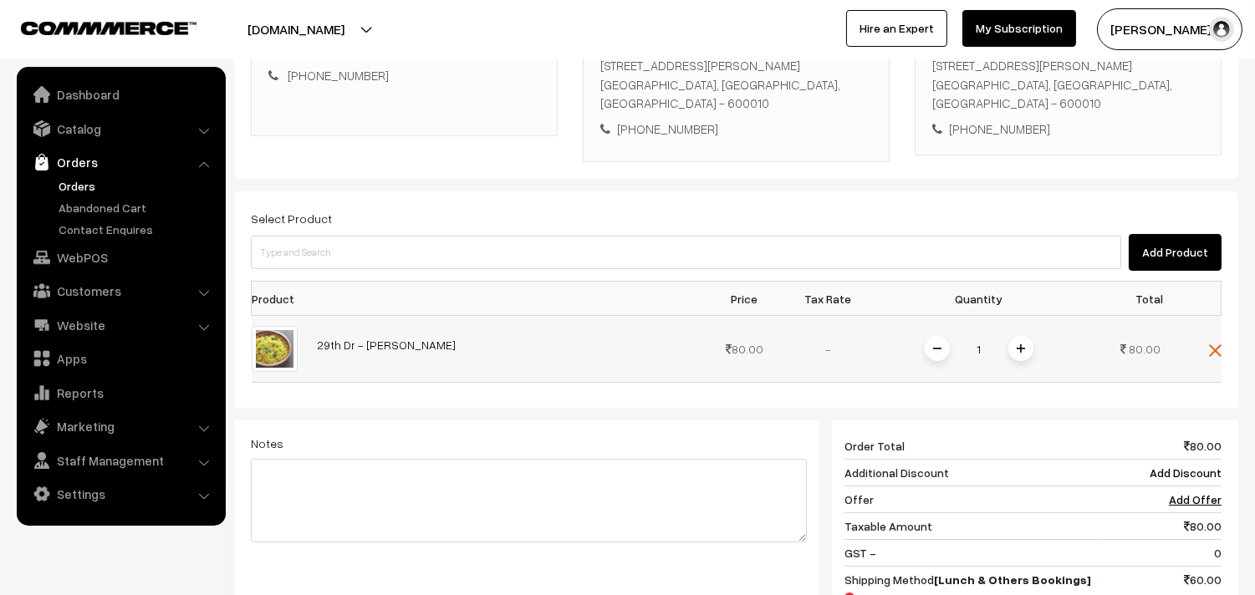
click at [1031, 341] on div "1" at bounding box center [978, 348] width 125 height 29
click at [1023, 348] on img at bounding box center [1021, 349] width 8 height 8
click at [1018, 353] on img at bounding box center [1021, 349] width 8 height 8
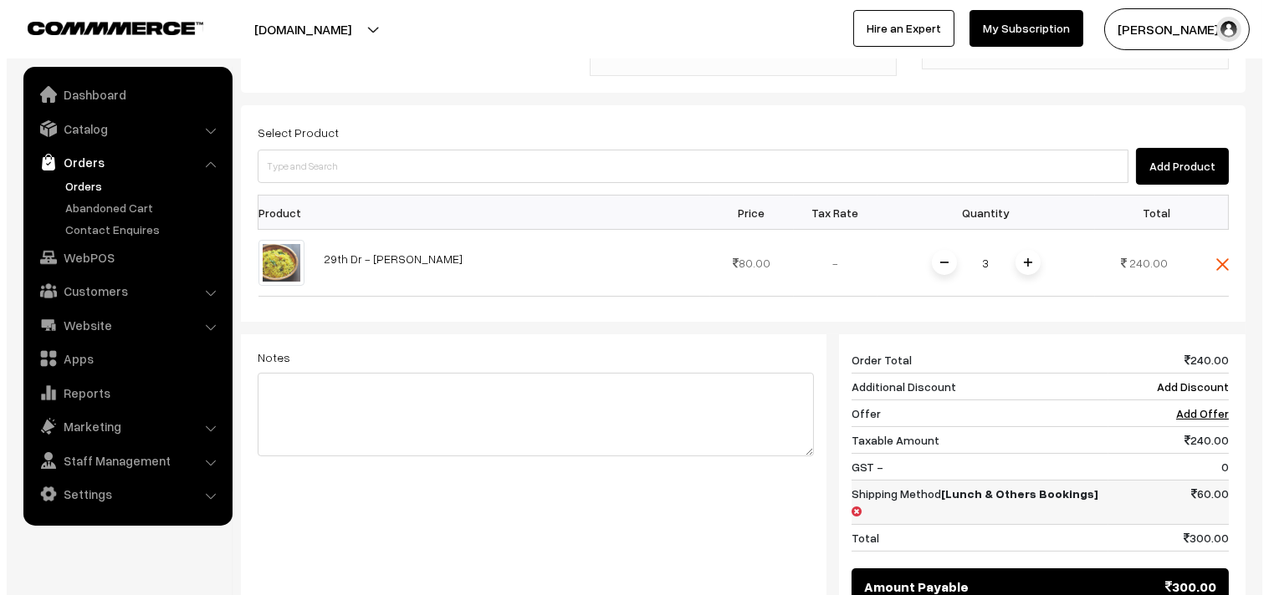
scroll to position [617, 0]
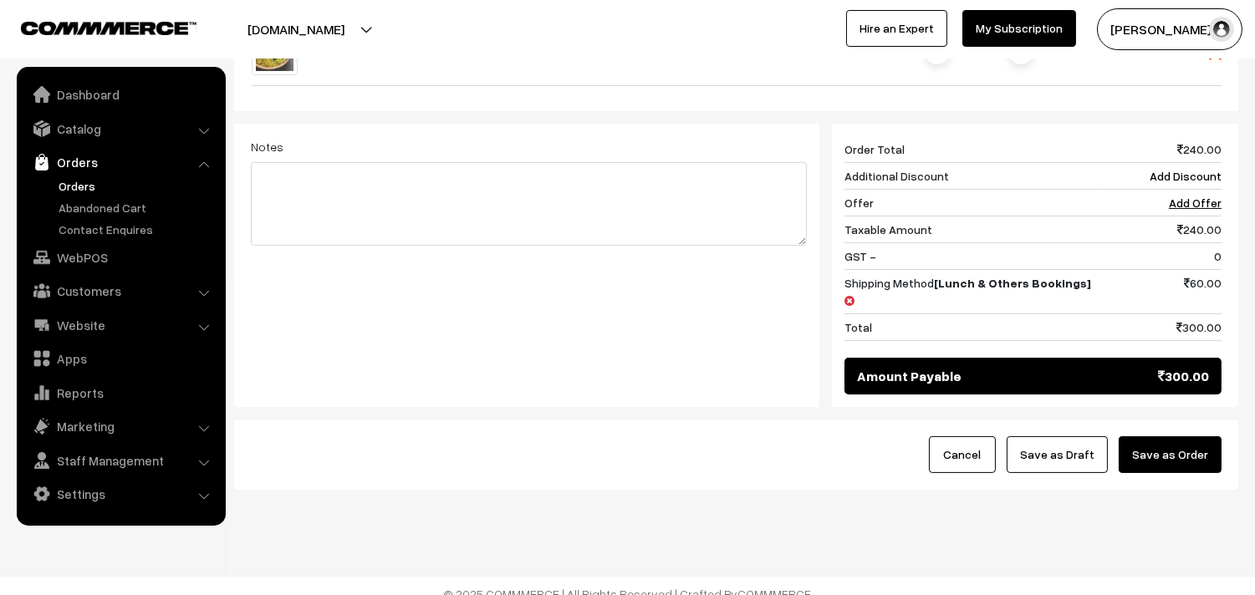
click at [1182, 436] on button "Save as Order" at bounding box center [1170, 454] width 103 height 37
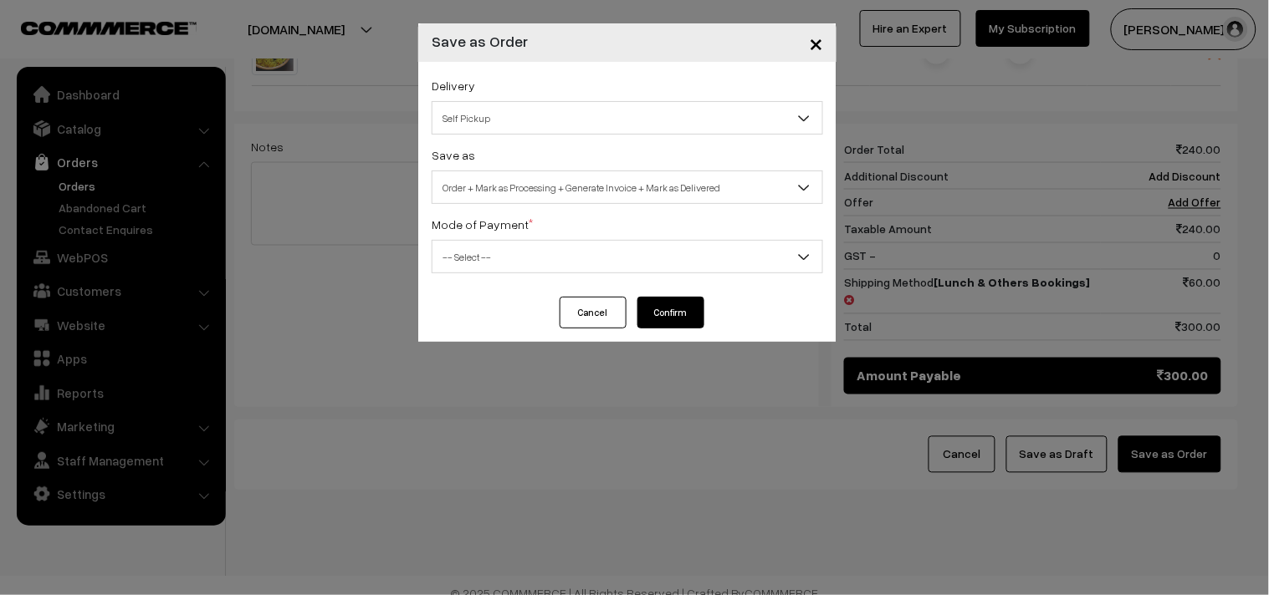
click at [549, 190] on span "Order + Mark as Processing + Generate Invoice + Mark as Delivered" at bounding box center [627, 187] width 390 height 29
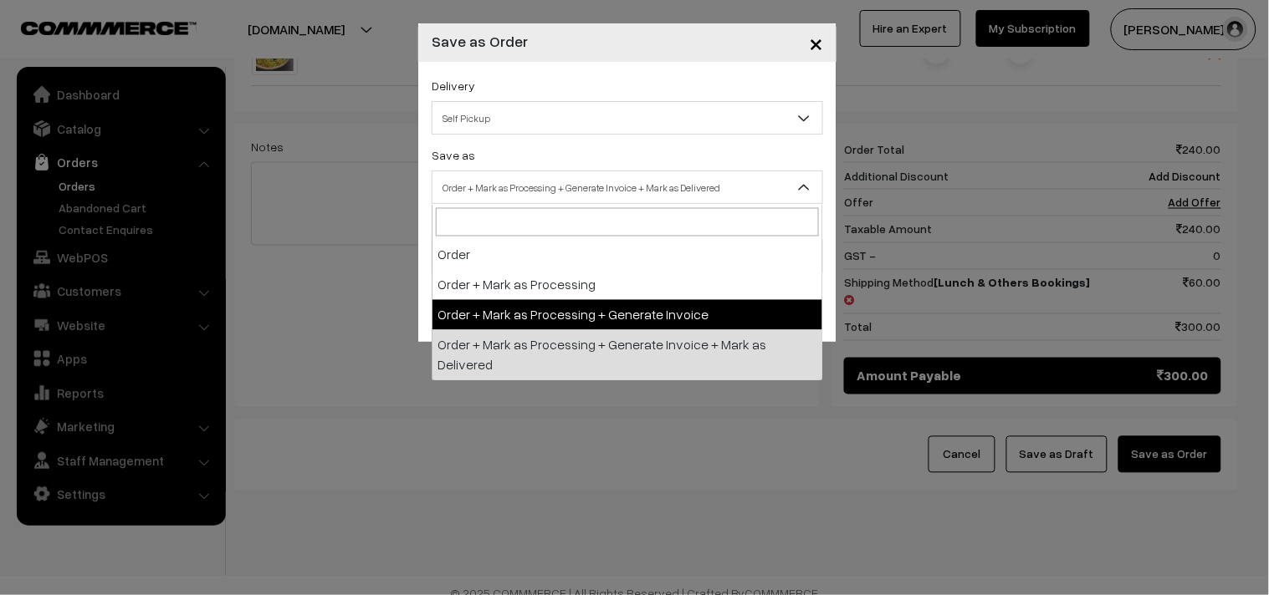
select select "3"
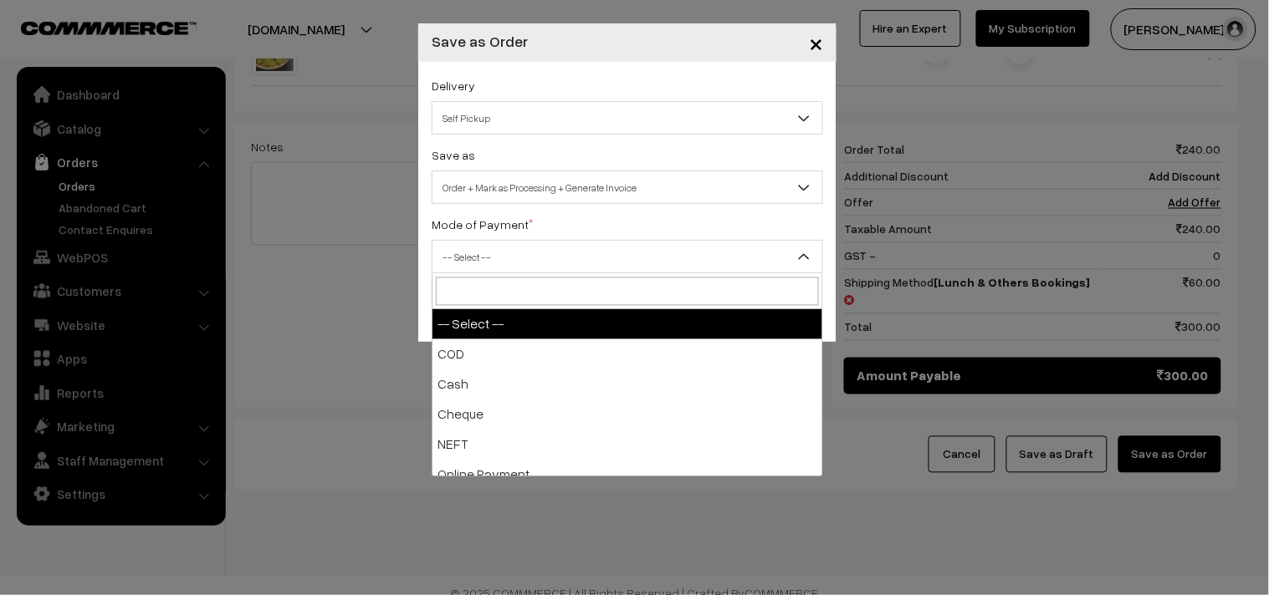
drag, startPoint x: 504, startPoint y: 256, endPoint x: 499, endPoint y: 244, distance: 12.7
click at [503, 255] on span "-- Select --" at bounding box center [627, 256] width 390 height 29
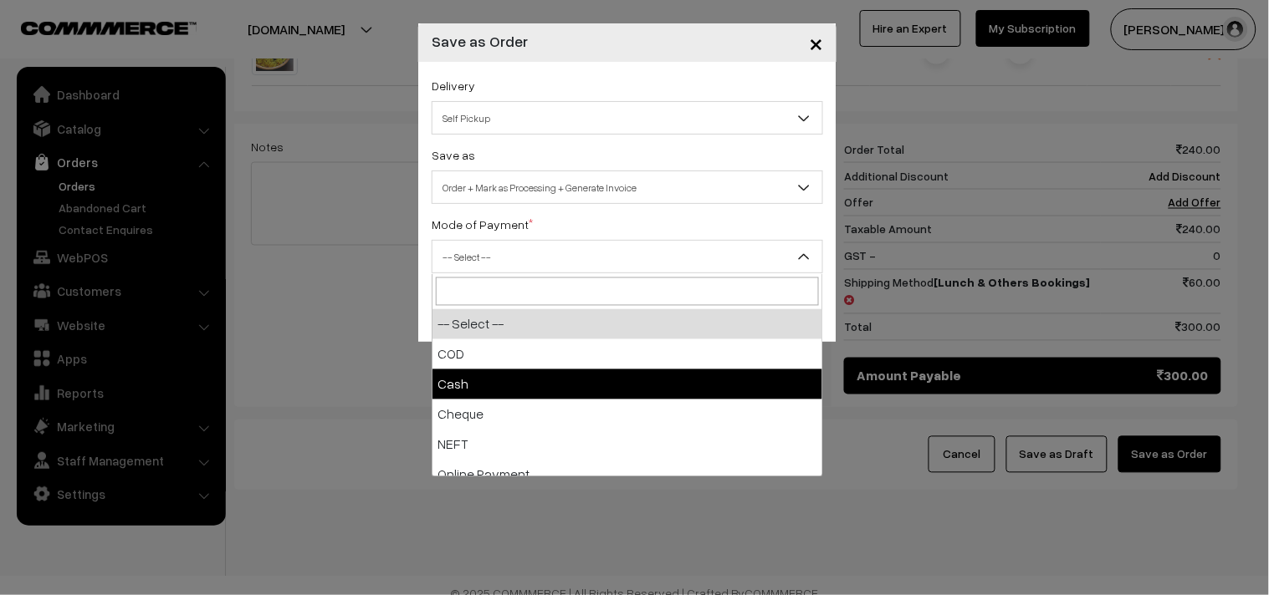
drag, startPoint x: 469, startPoint y: 372, endPoint x: 472, endPoint y: 355, distance: 17.1
select select "2"
checkbox input "true"
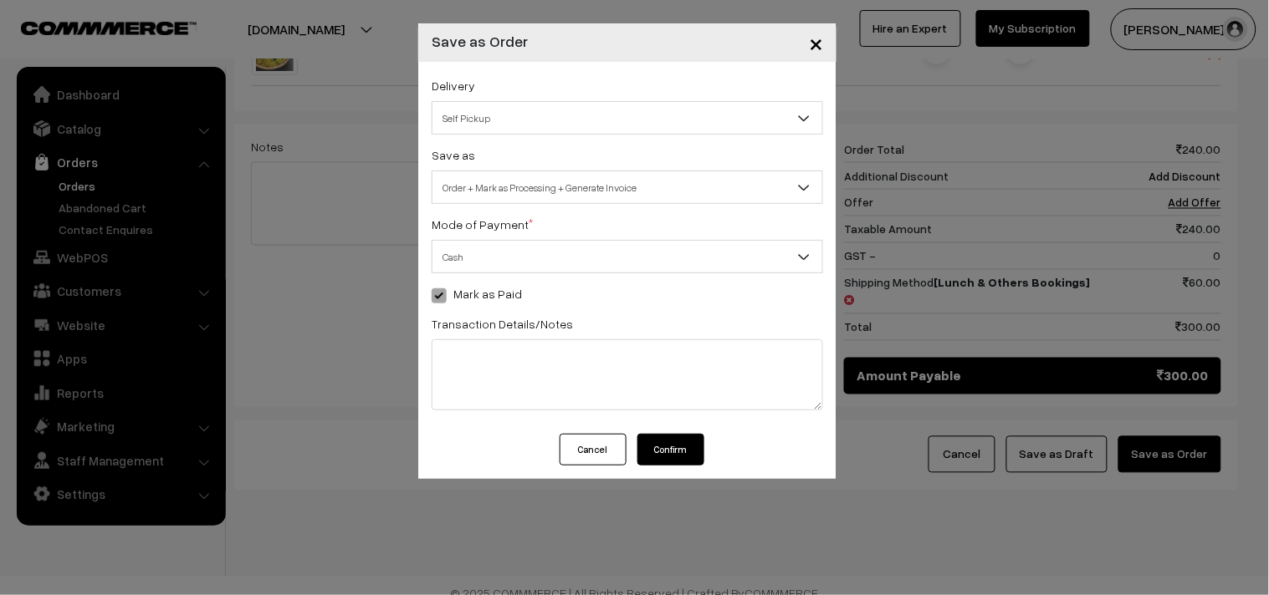
click at [657, 457] on button "Confirm" at bounding box center [670, 450] width 67 height 32
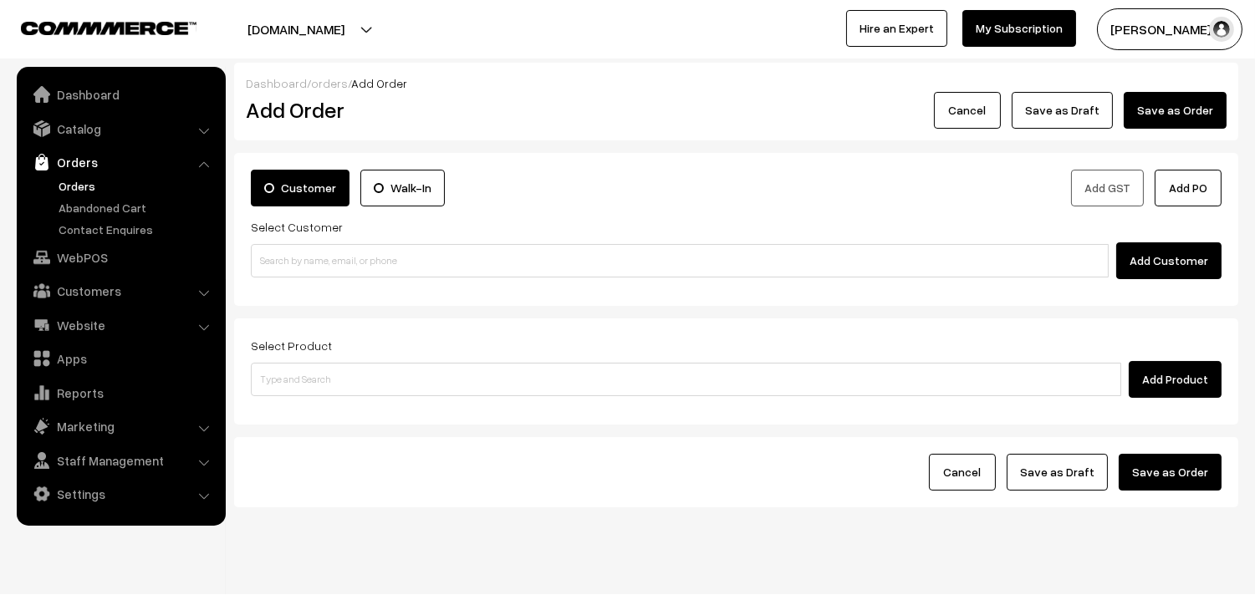
click at [76, 186] on link "Orders" at bounding box center [137, 186] width 166 height 18
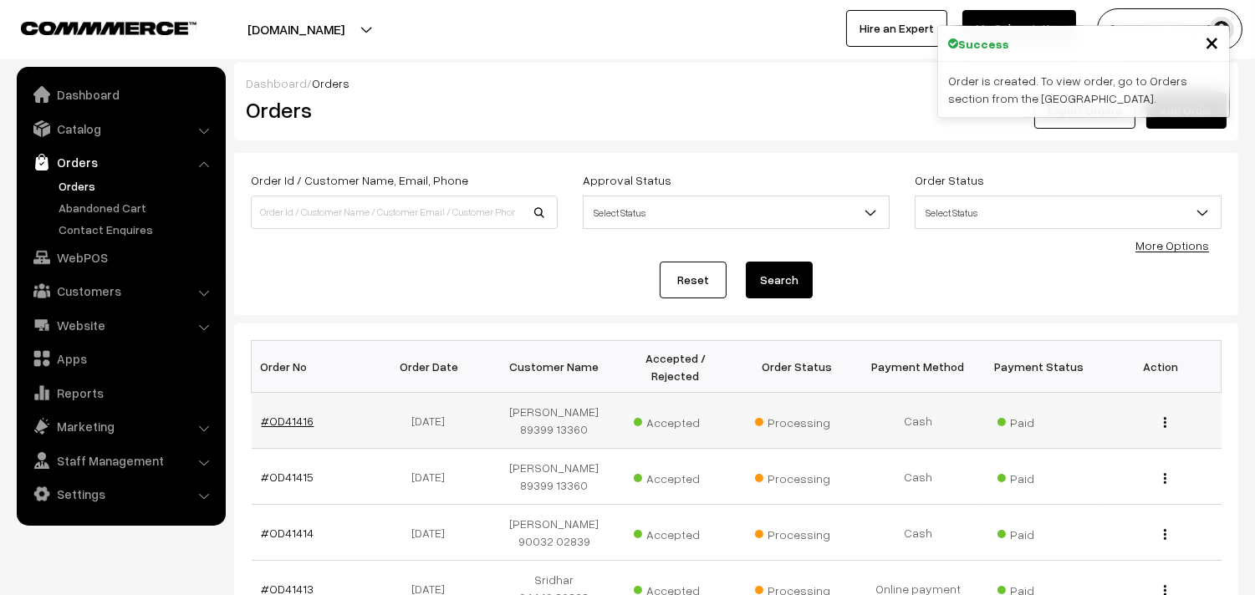
click at [293, 421] on link "#OD41416" at bounding box center [288, 421] width 53 height 14
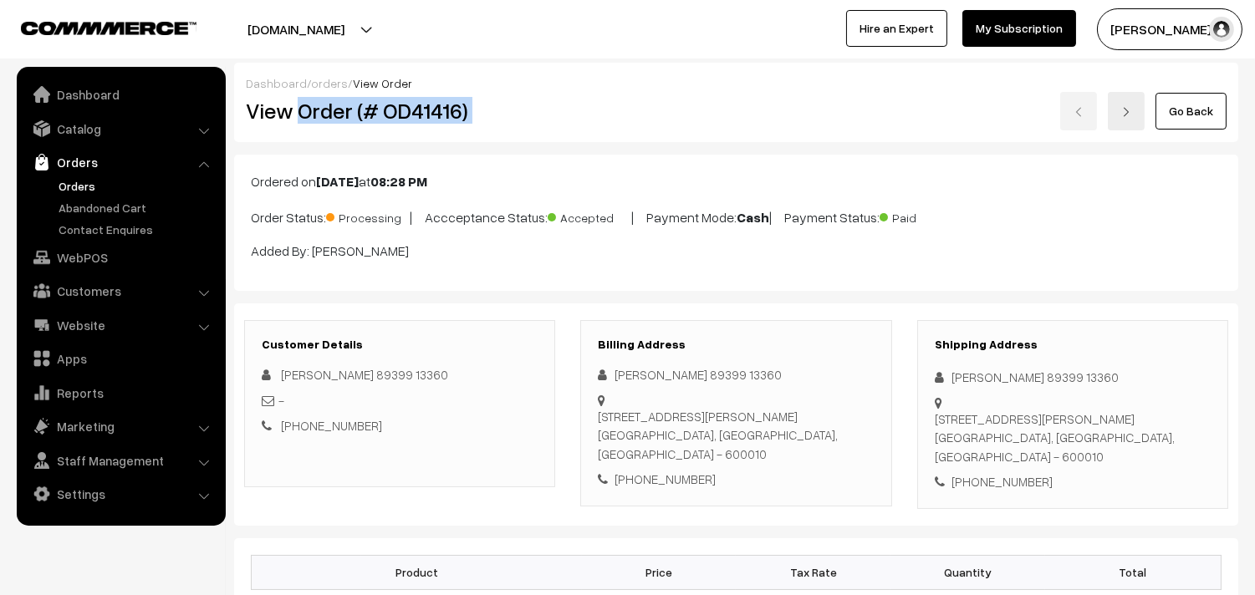
drag, startPoint x: 296, startPoint y: 113, endPoint x: 595, endPoint y: 115, distance: 299.4
click at [595, 115] on div "View Order (# OD41416) Go Back" at bounding box center [736, 111] width 1006 height 38
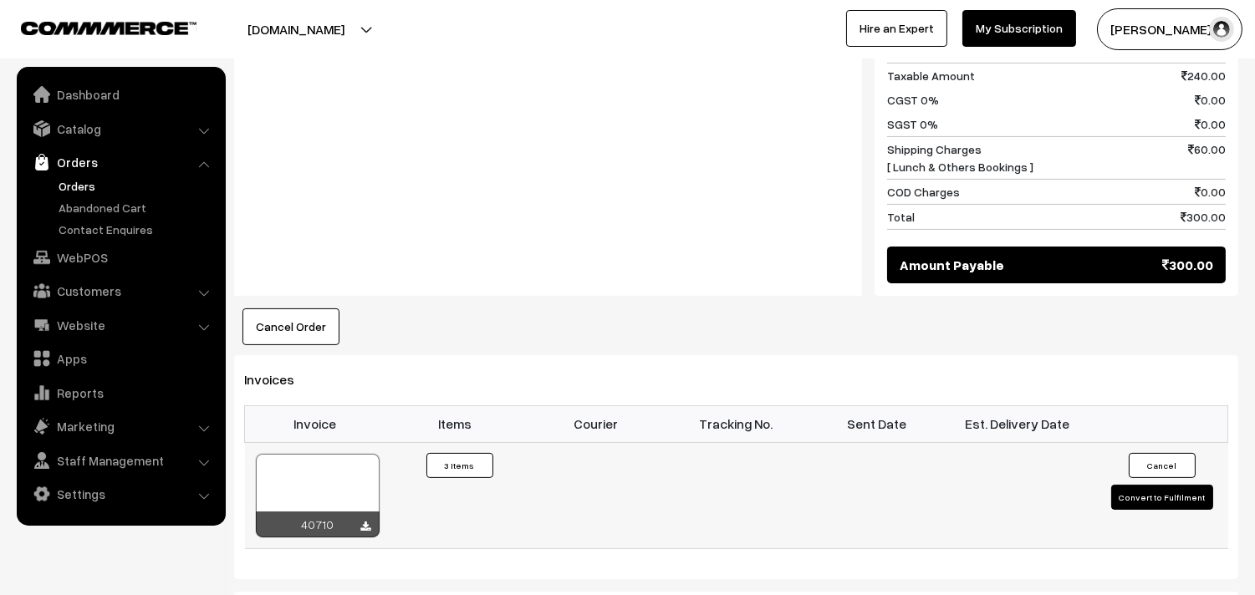
scroll to position [836, 0]
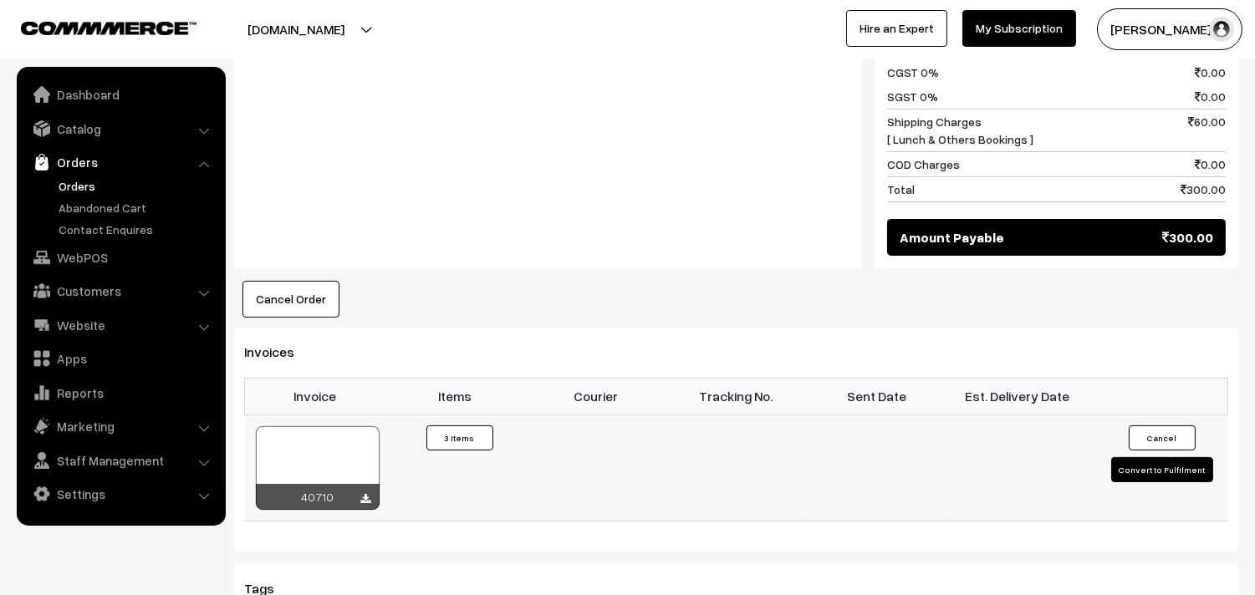
click at [324, 455] on div at bounding box center [318, 468] width 124 height 84
click at [69, 187] on link "Orders" at bounding box center [137, 186] width 166 height 18
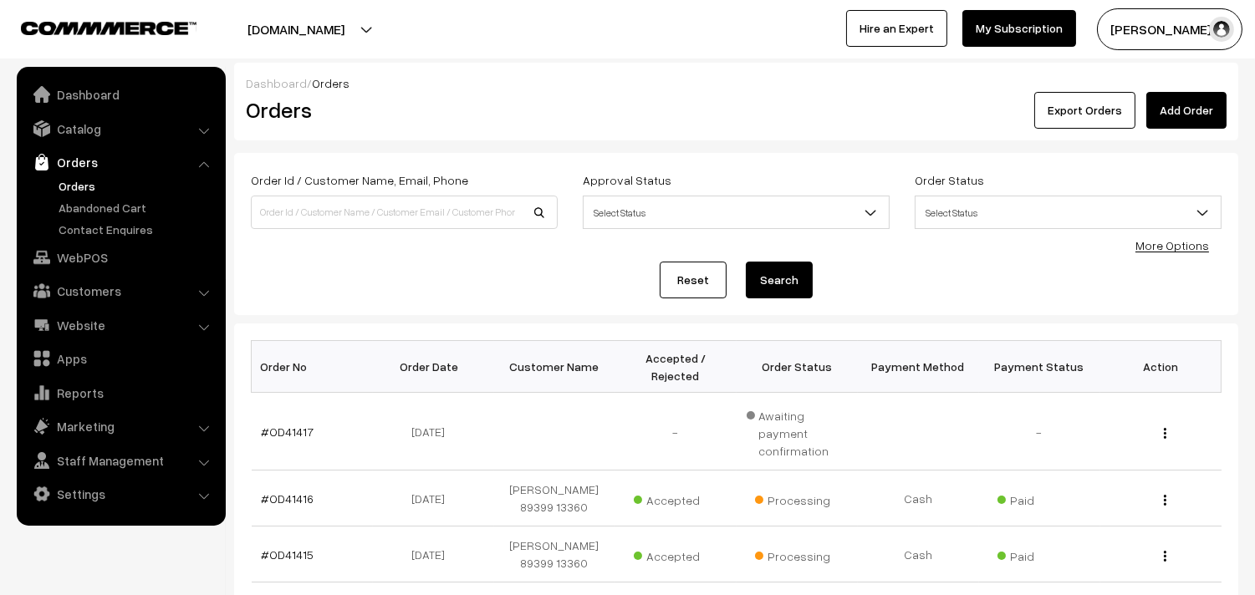
click at [76, 187] on link "Orders" at bounding box center [137, 186] width 166 height 18
click at [65, 182] on link "Orders" at bounding box center [137, 186] width 166 height 18
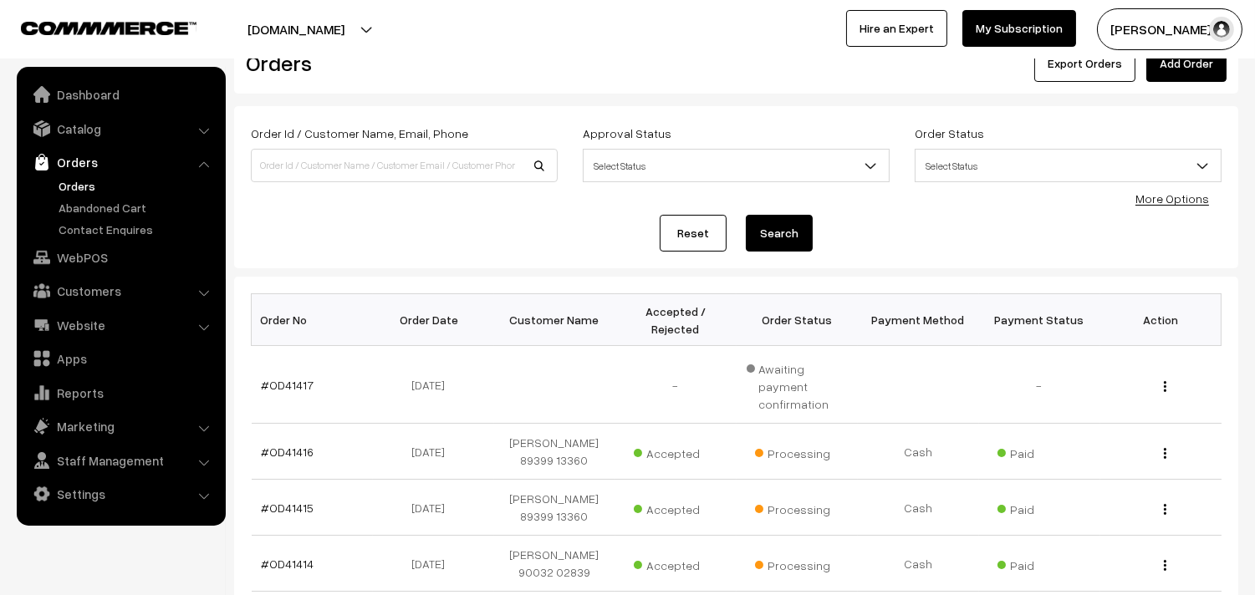
scroll to position [186, 0]
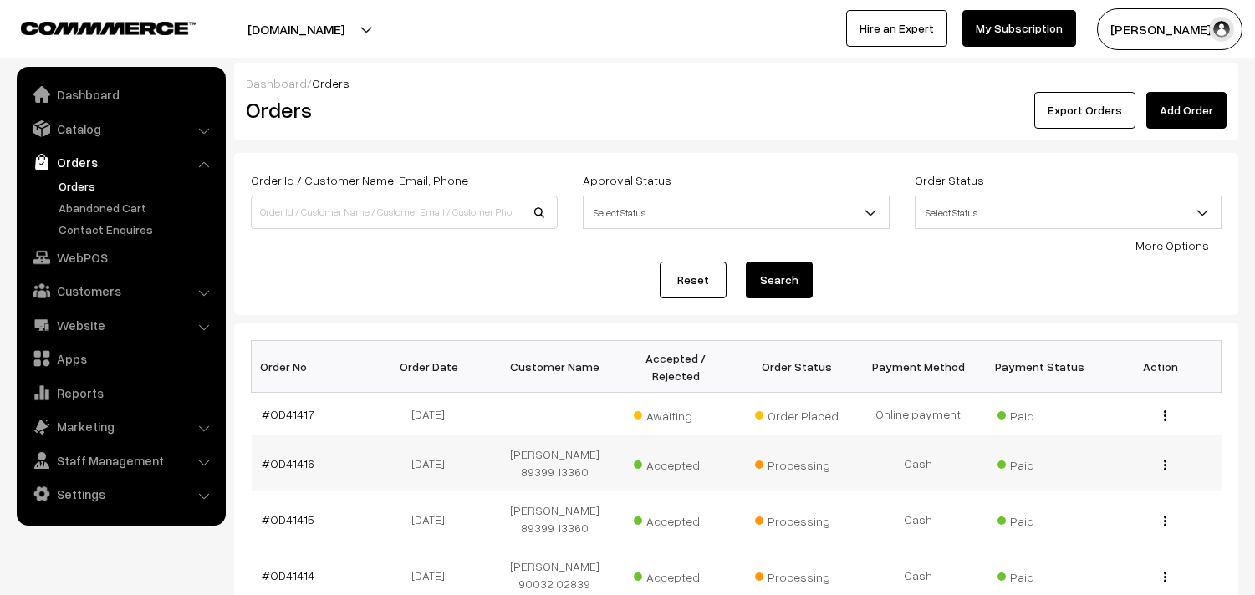
scroll to position [185, 0]
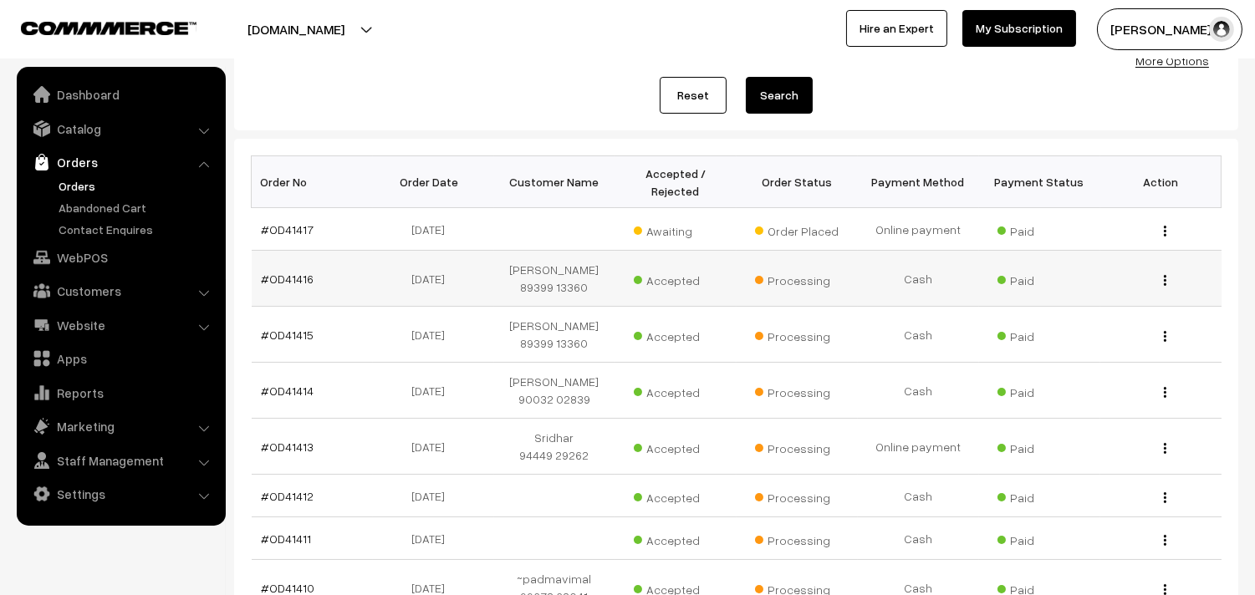
click at [302, 230] on link "#OD41417" at bounding box center [288, 229] width 53 height 14
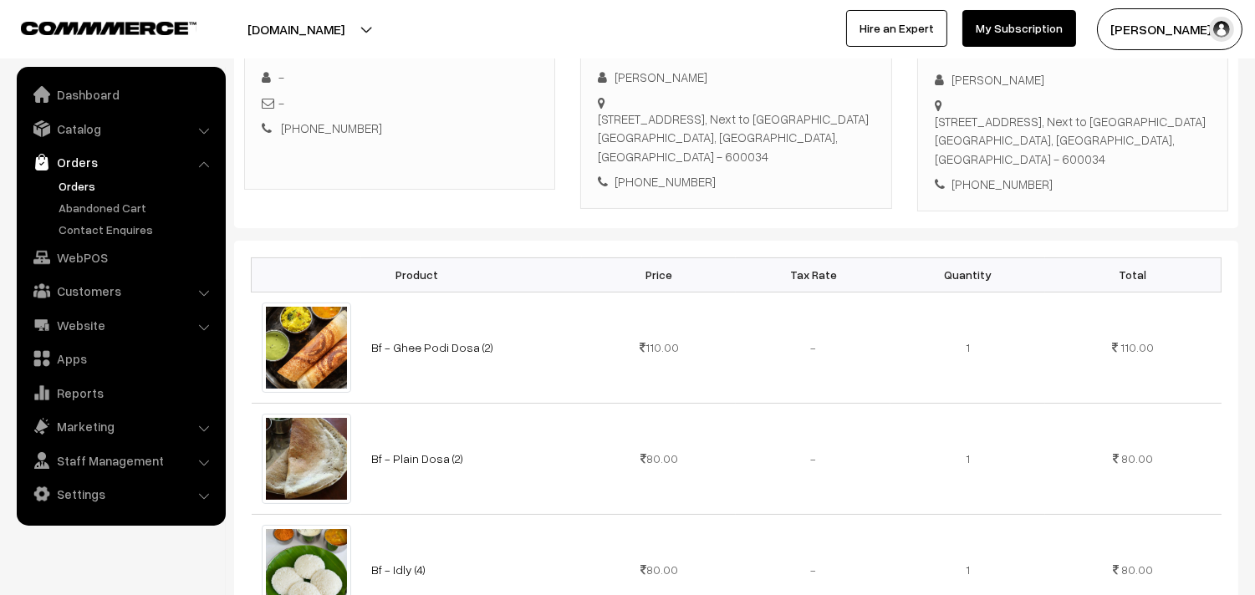
scroll to position [278, 0]
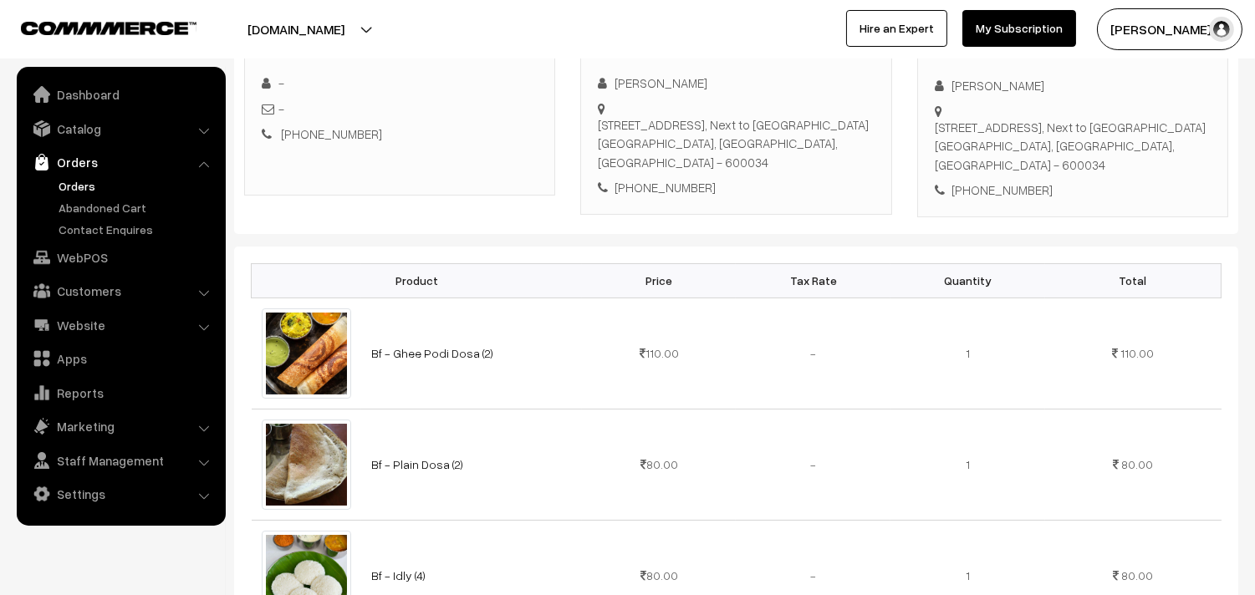
click at [662, 184] on div "[PHONE_NUMBER]" at bounding box center [736, 187] width 276 height 19
copy div "9710411478"
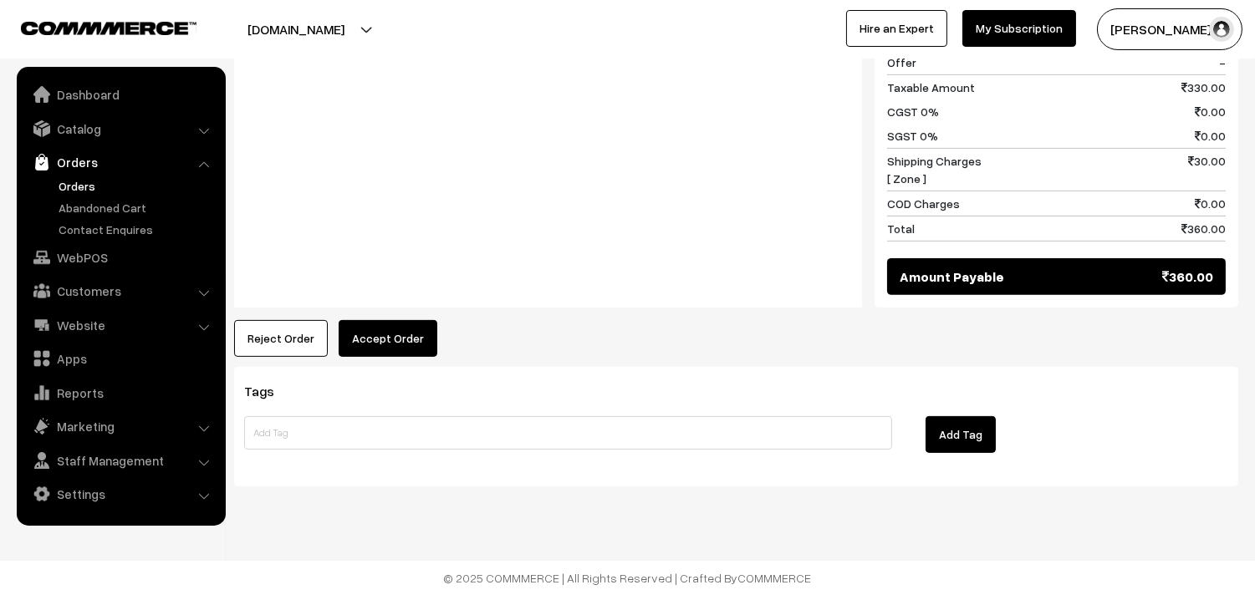
click at [393, 333] on button "Accept Order" at bounding box center [388, 338] width 99 height 37
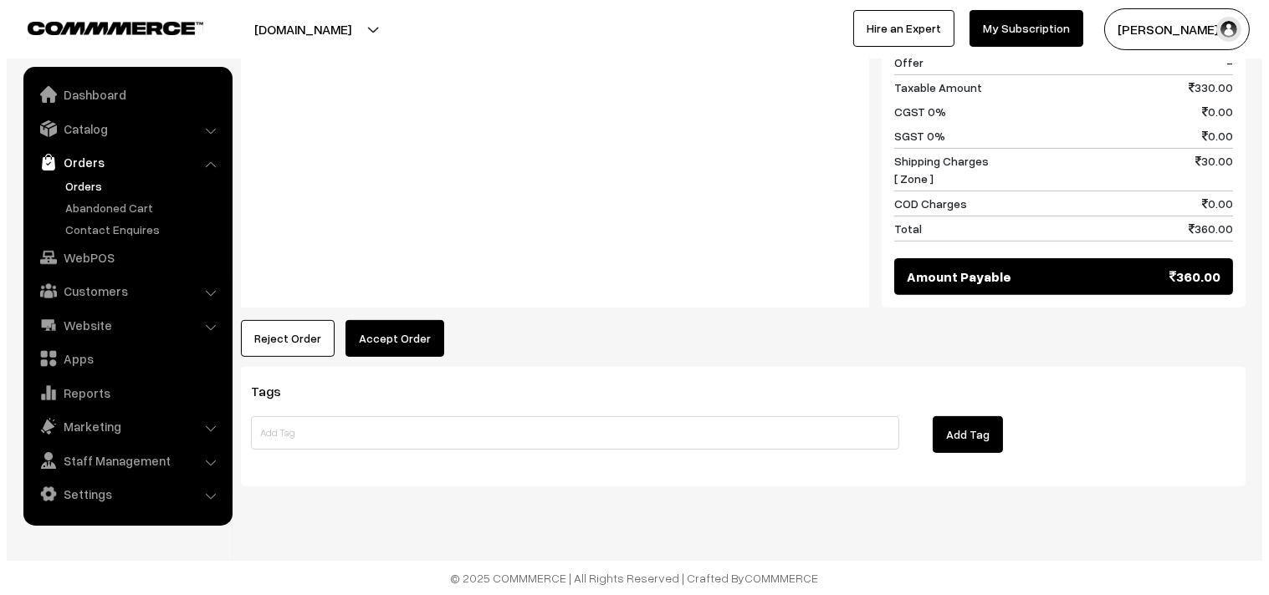
scroll to position [1124, 0]
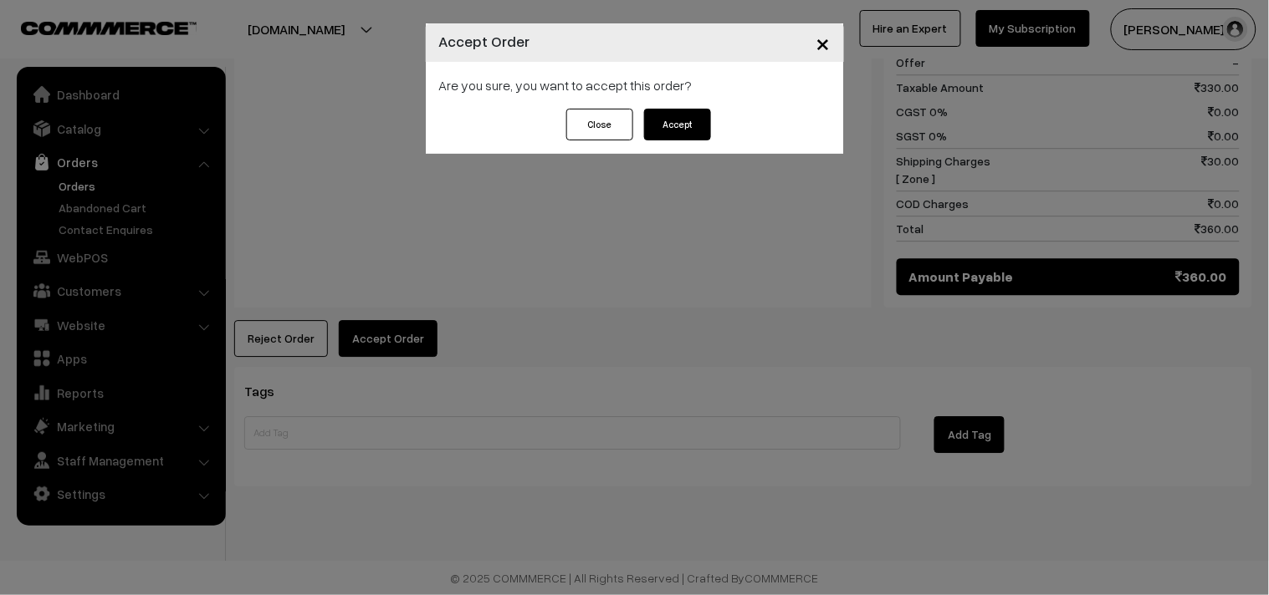
click at [690, 127] on button "Accept" at bounding box center [677, 125] width 67 height 32
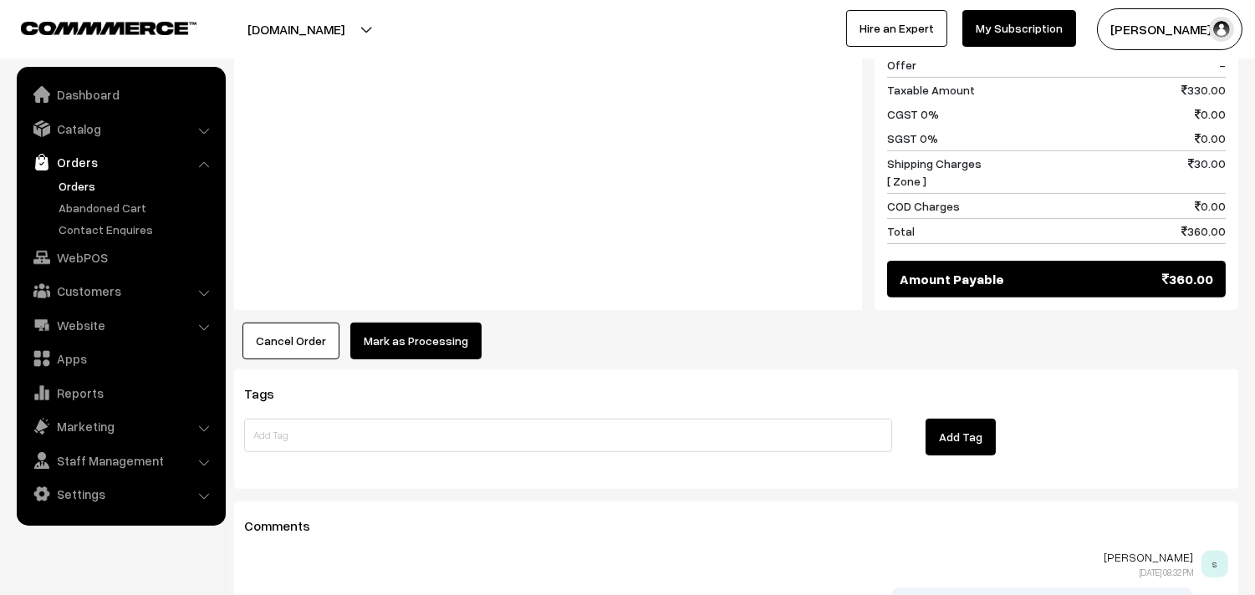
click at [394, 337] on button "Mark as Processing" at bounding box center [415, 341] width 131 height 37
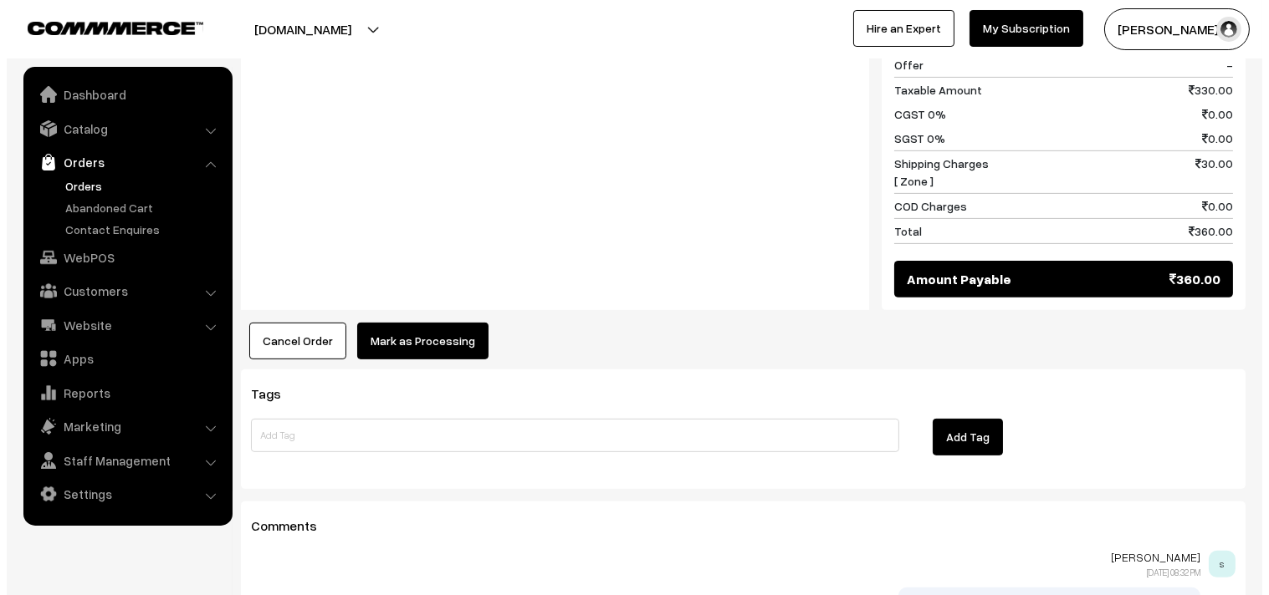
scroll to position [1121, 0]
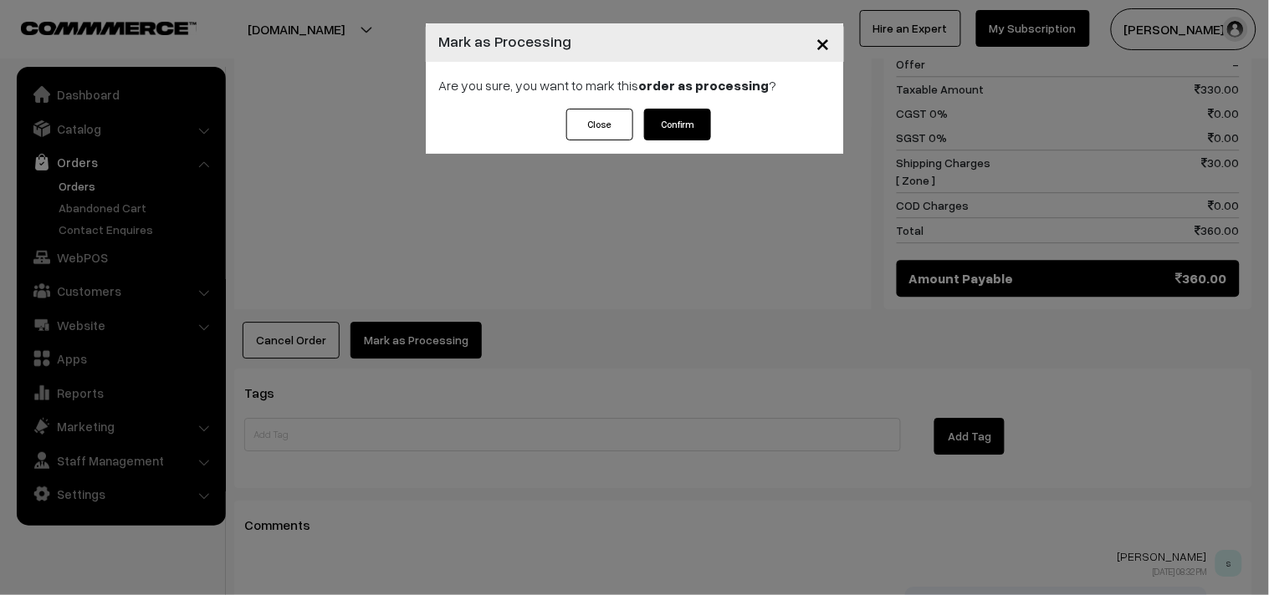
drag, startPoint x: 677, startPoint y: 124, endPoint x: 666, endPoint y: 128, distance: 11.6
click at [676, 124] on button "Confirm" at bounding box center [677, 125] width 67 height 32
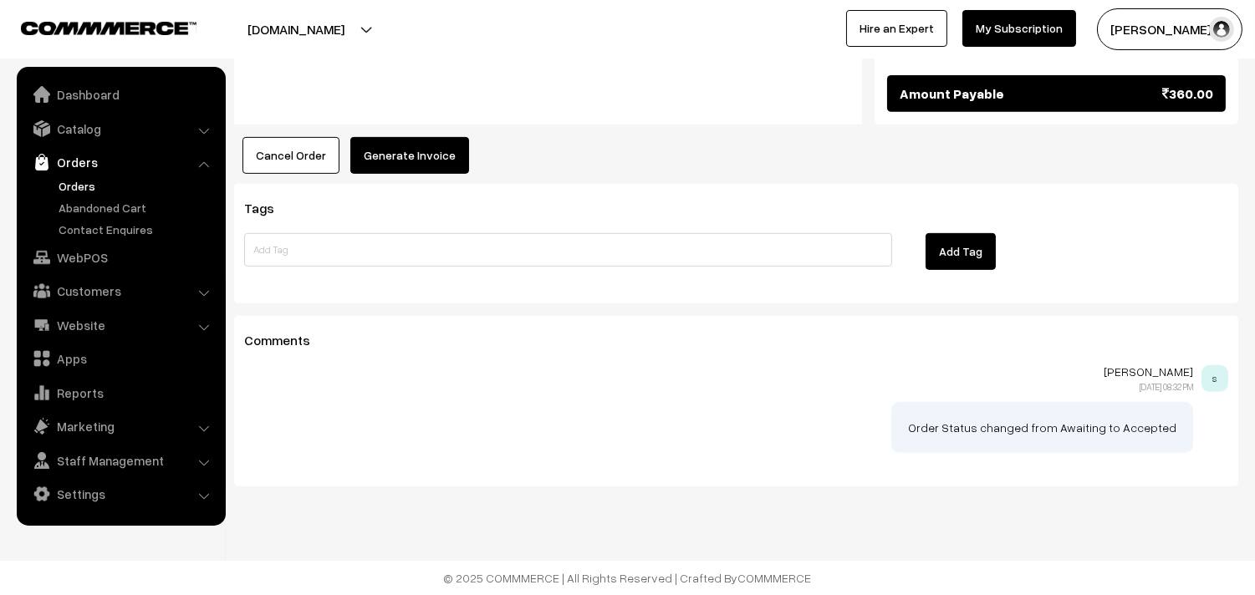
click at [396, 145] on button "Generate Invoice" at bounding box center [409, 155] width 119 height 37
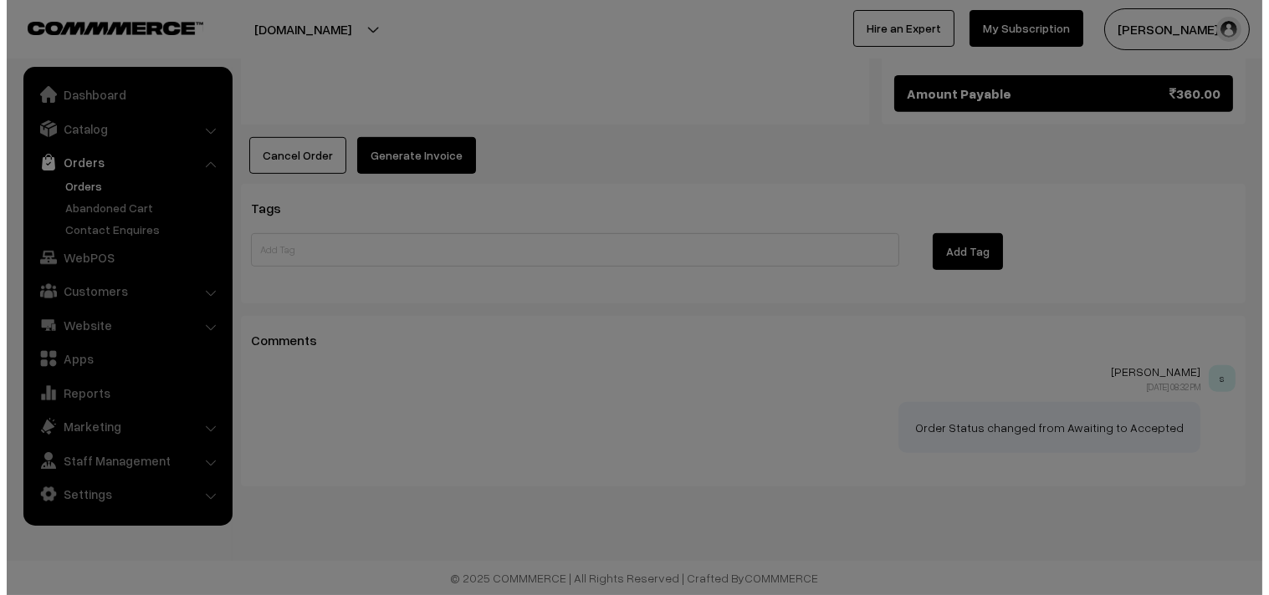
scroll to position [1307, 0]
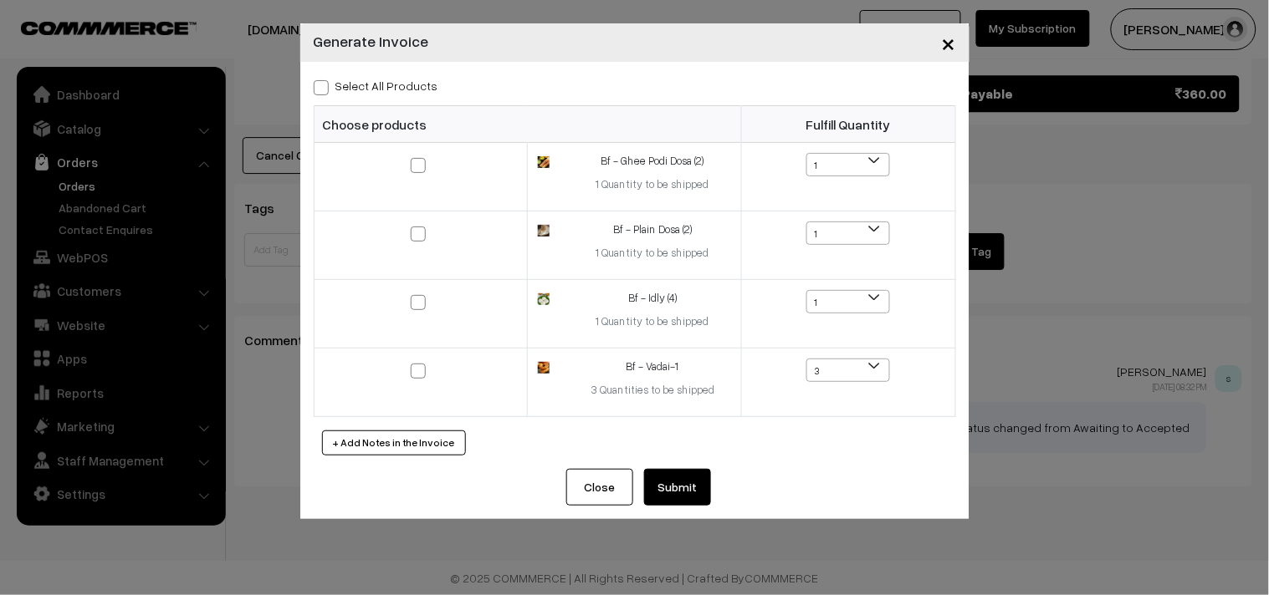
click at [396, 94] on div "Select All Products" at bounding box center [635, 85] width 642 height 20
click at [396, 84] on label "Select All Products" at bounding box center [376, 86] width 125 height 18
click at [324, 84] on input "Select All Products" at bounding box center [319, 84] width 11 height 11
checkbox input "true"
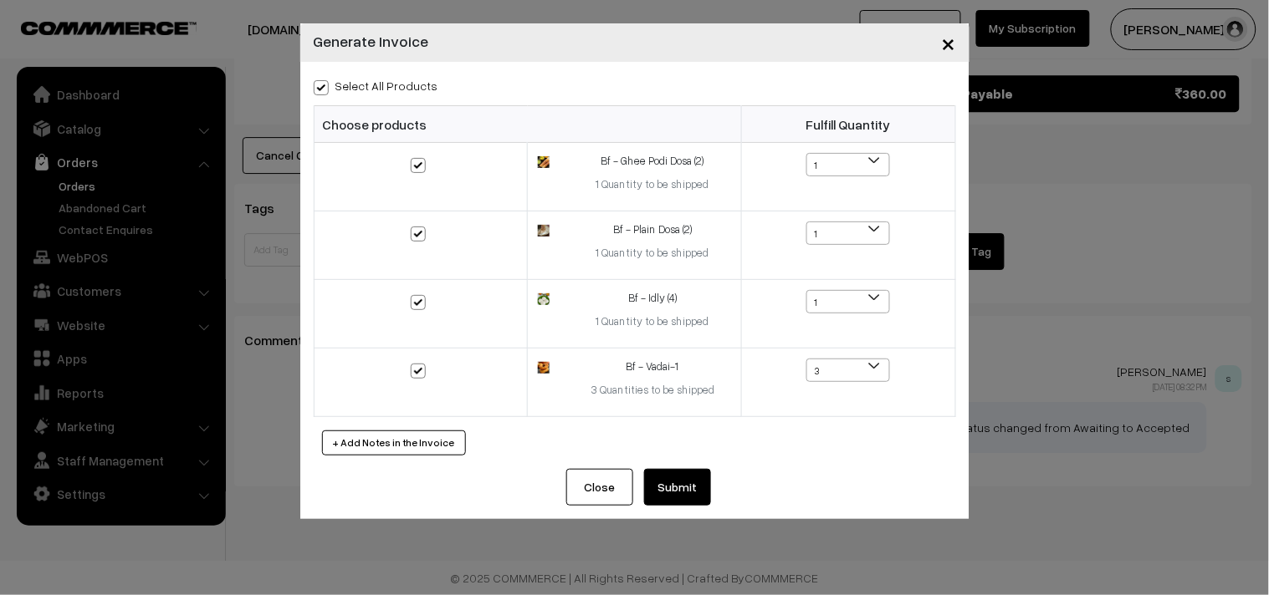
checkbox input "true"
click at [687, 485] on button "Submit" at bounding box center [677, 487] width 67 height 37
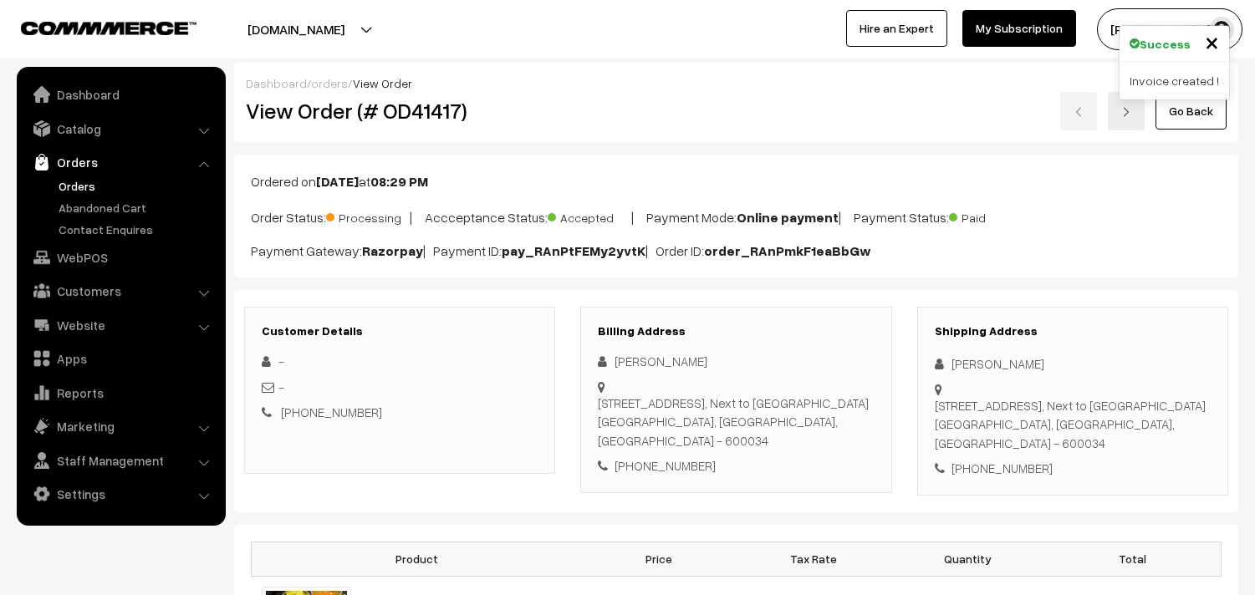
scroll to position [1300, 0]
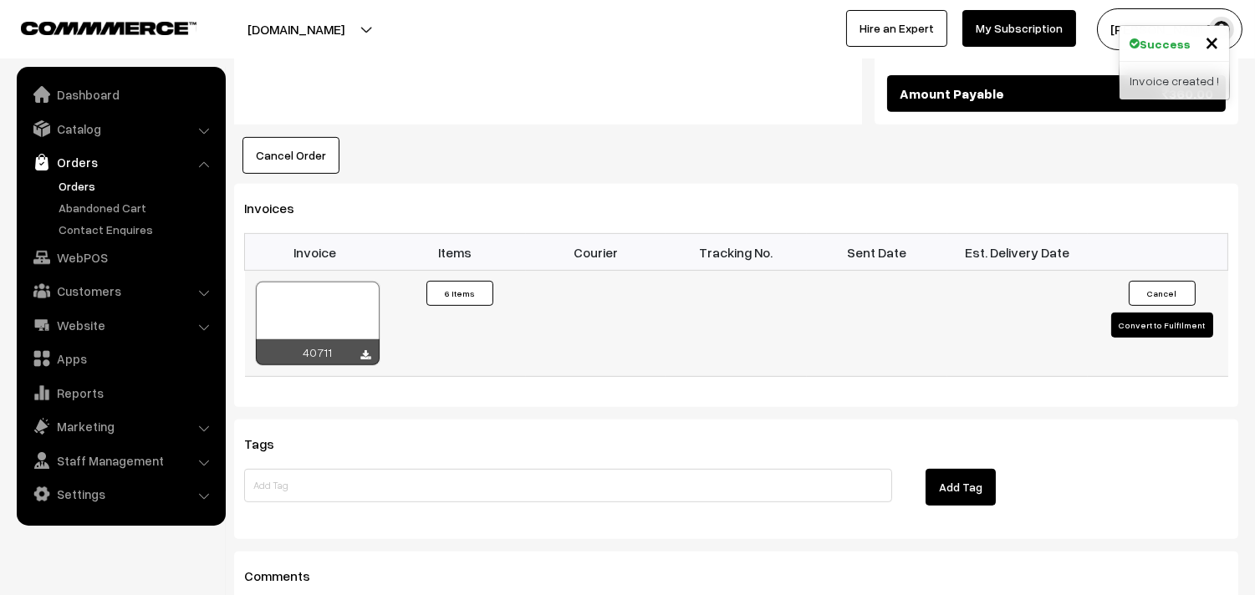
click at [314, 297] on div at bounding box center [318, 324] width 124 height 84
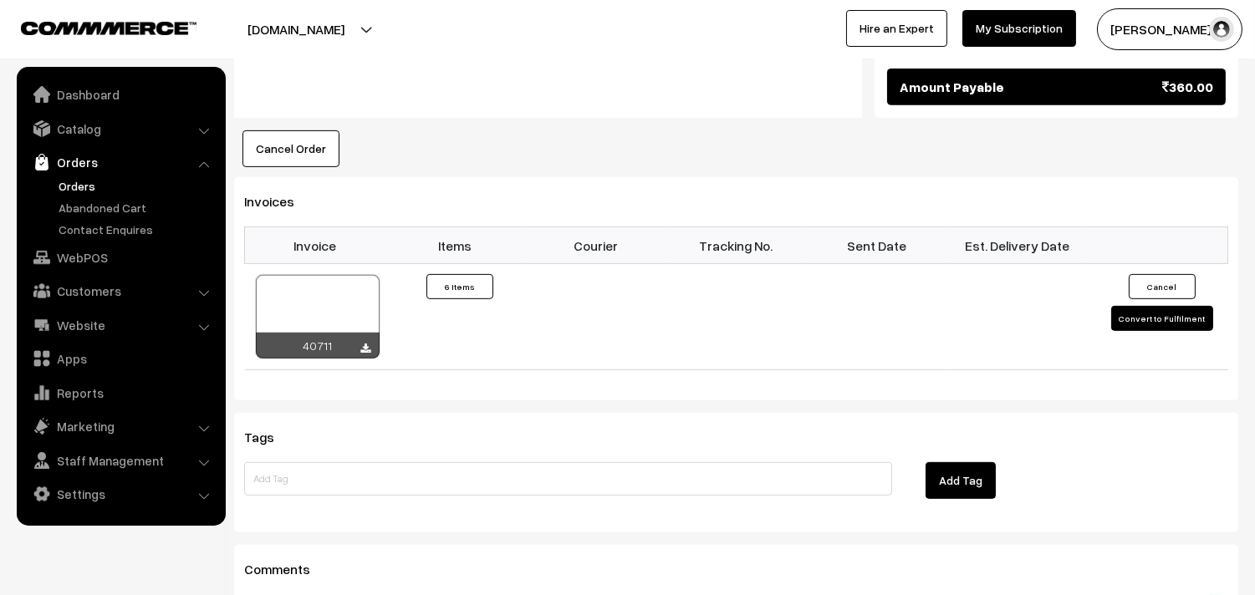
click at [89, 179] on link "Orders" at bounding box center [137, 186] width 166 height 18
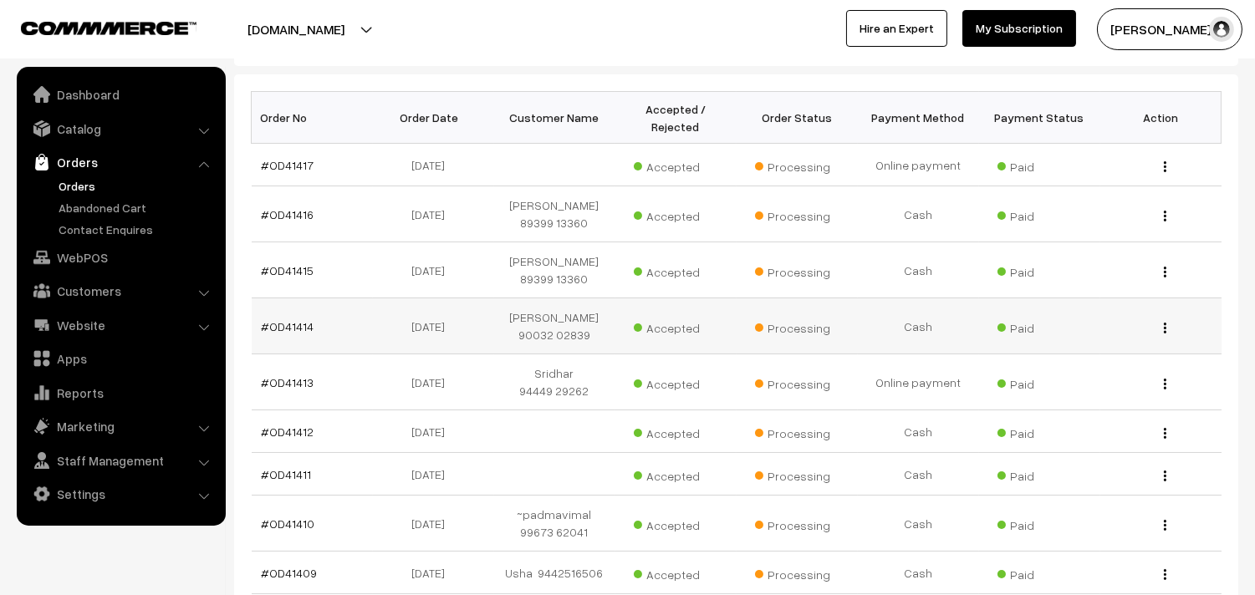
scroll to position [278, 0]
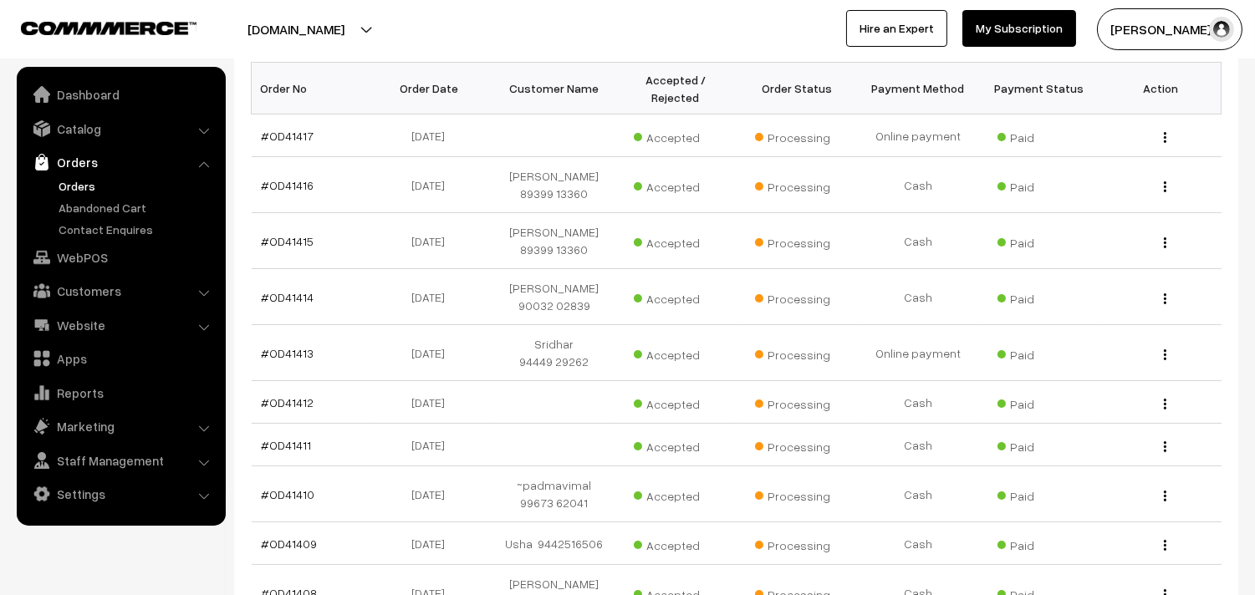
click at [72, 189] on link "Orders" at bounding box center [137, 186] width 166 height 18
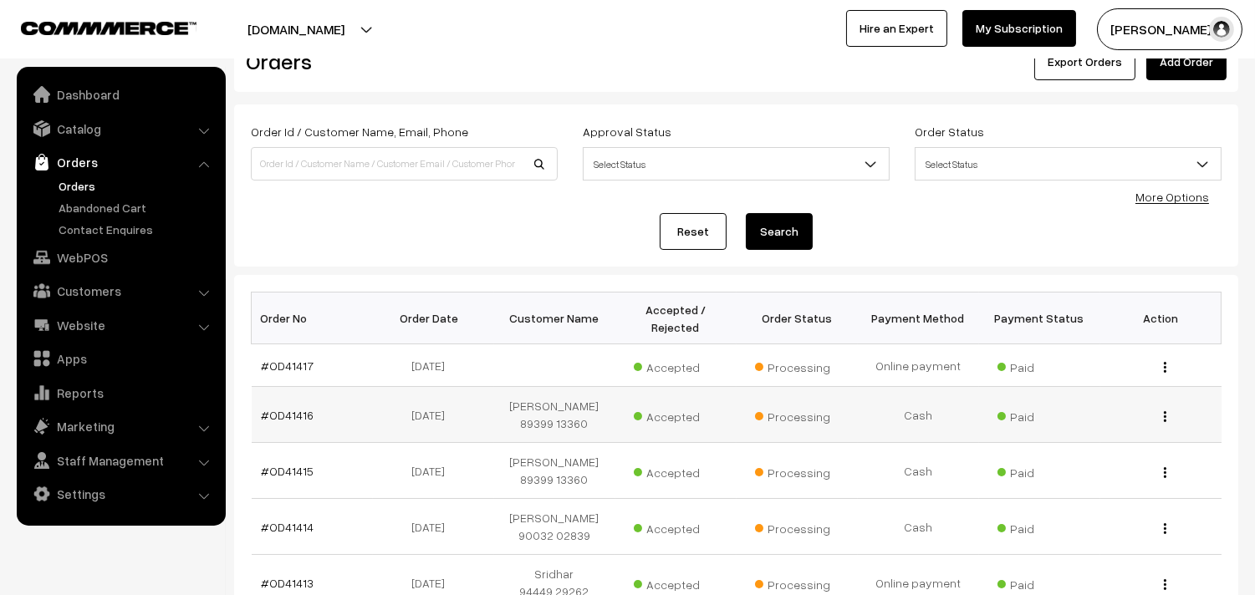
scroll to position [93, 0]
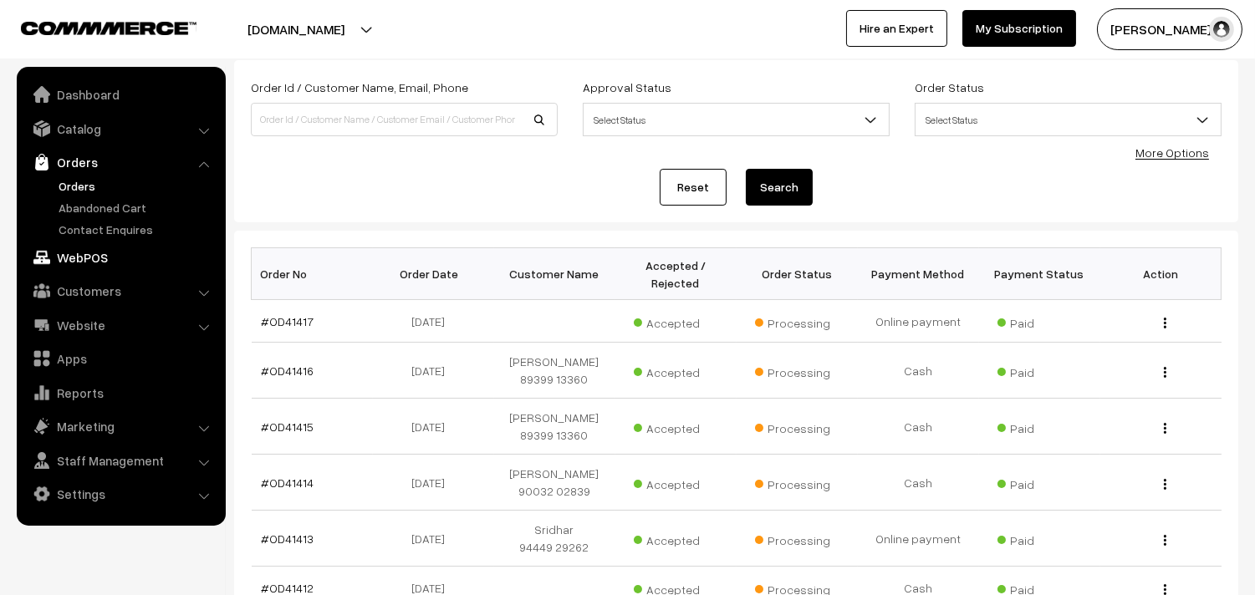
click at [92, 248] on ul "Dashboard Catalog" at bounding box center [121, 296] width 209 height 459
click at [78, 261] on link "WebPOS" at bounding box center [120, 257] width 199 height 30
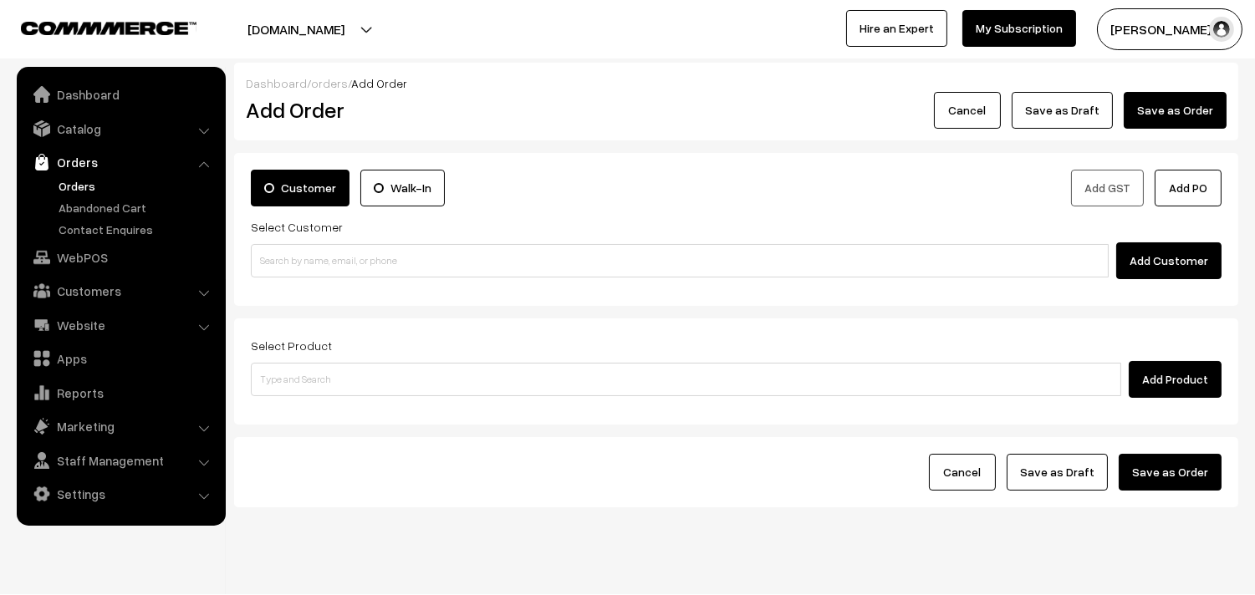
click at [335, 285] on div "Customer Walk-In Add GST Add PO Select Customer Add Customer" at bounding box center [736, 229] width 1004 height 153
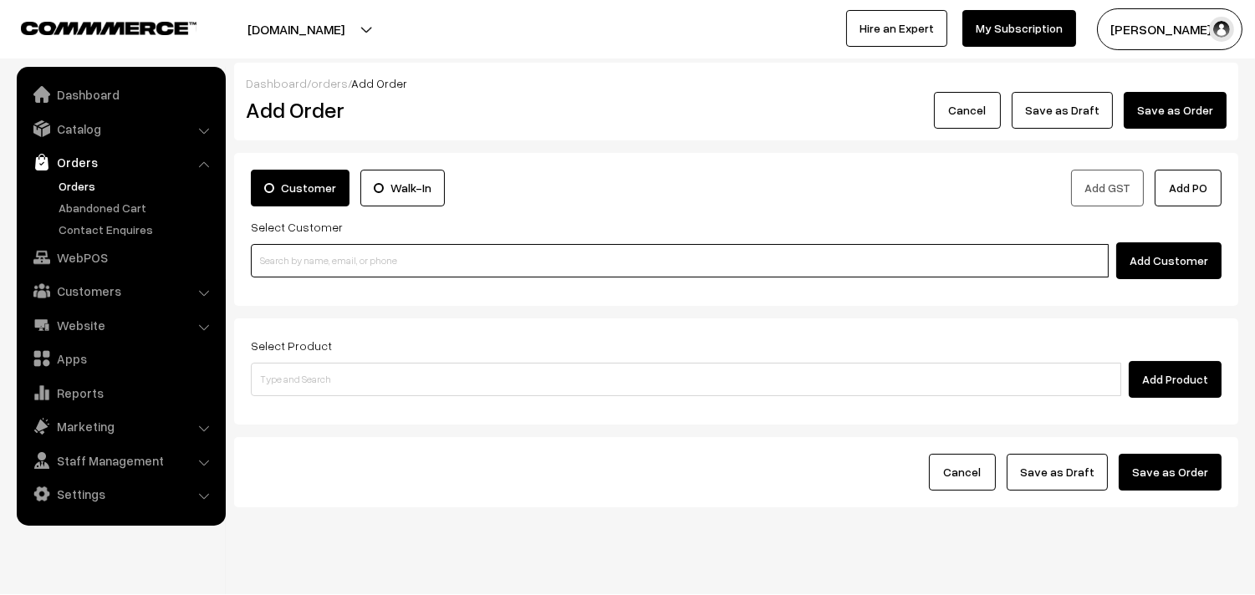
click at [330, 277] on input at bounding box center [680, 260] width 858 height 33
drag, startPoint x: 341, startPoint y: 247, endPoint x: 291, endPoint y: 263, distance: 52.6
click at [340, 247] on input at bounding box center [680, 260] width 858 height 33
paste input "80562 86172"
click at [289, 263] on input "80562 86172" at bounding box center [680, 260] width 858 height 33
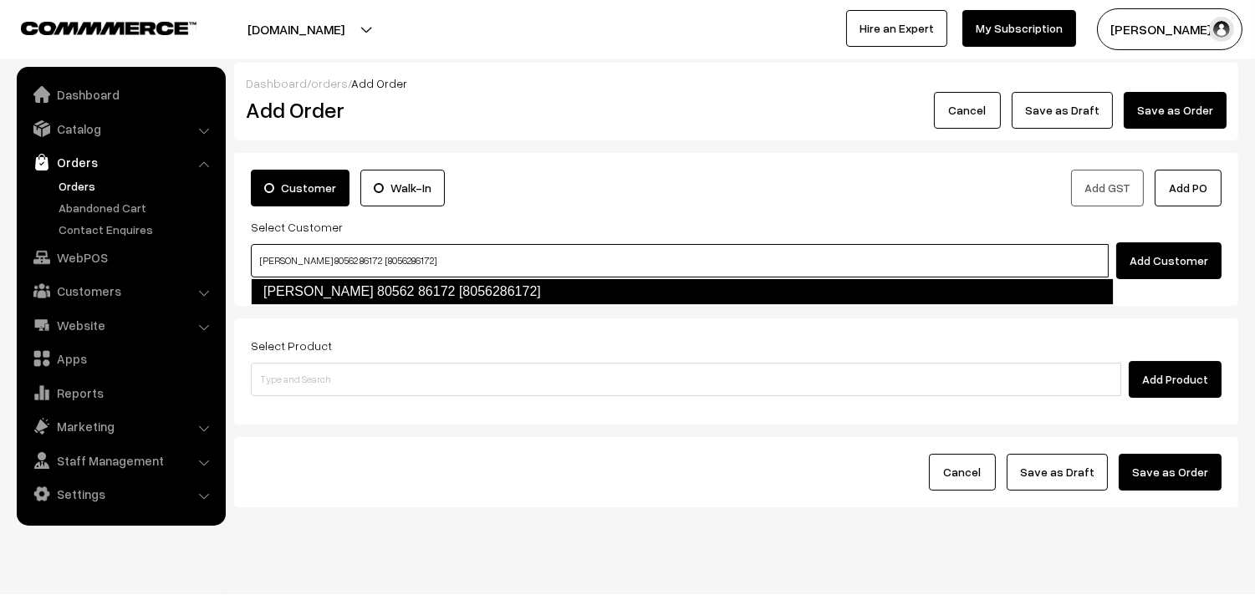
type input "Narasimhan Swaminathan 80562 86172 [8056286172]"
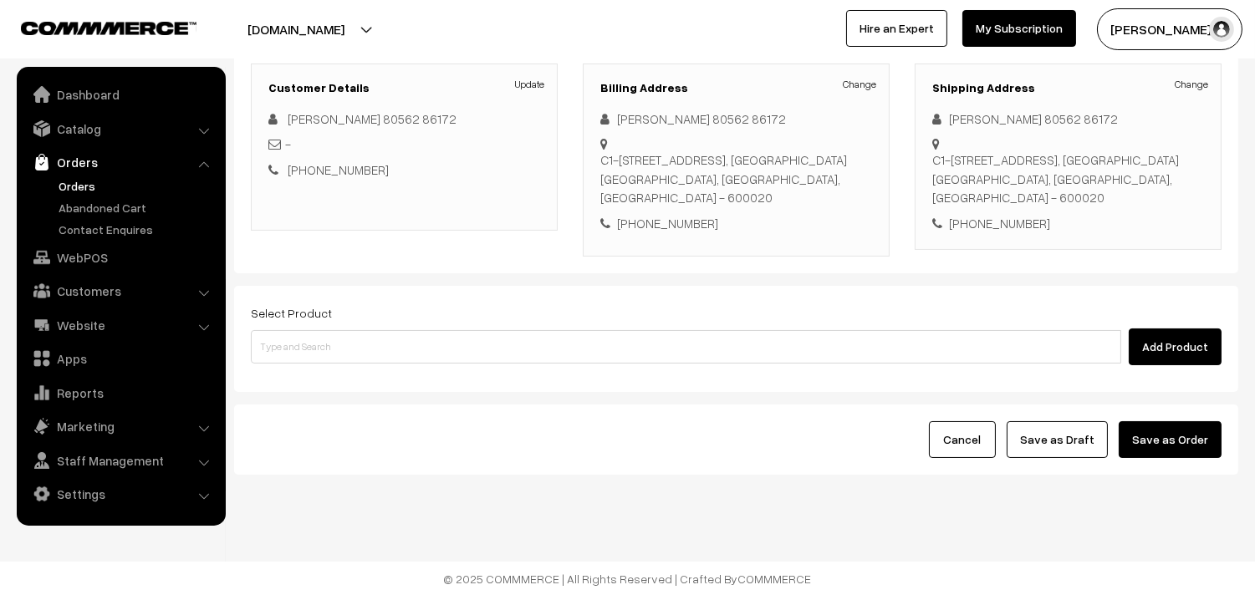
scroll to position [227, 0]
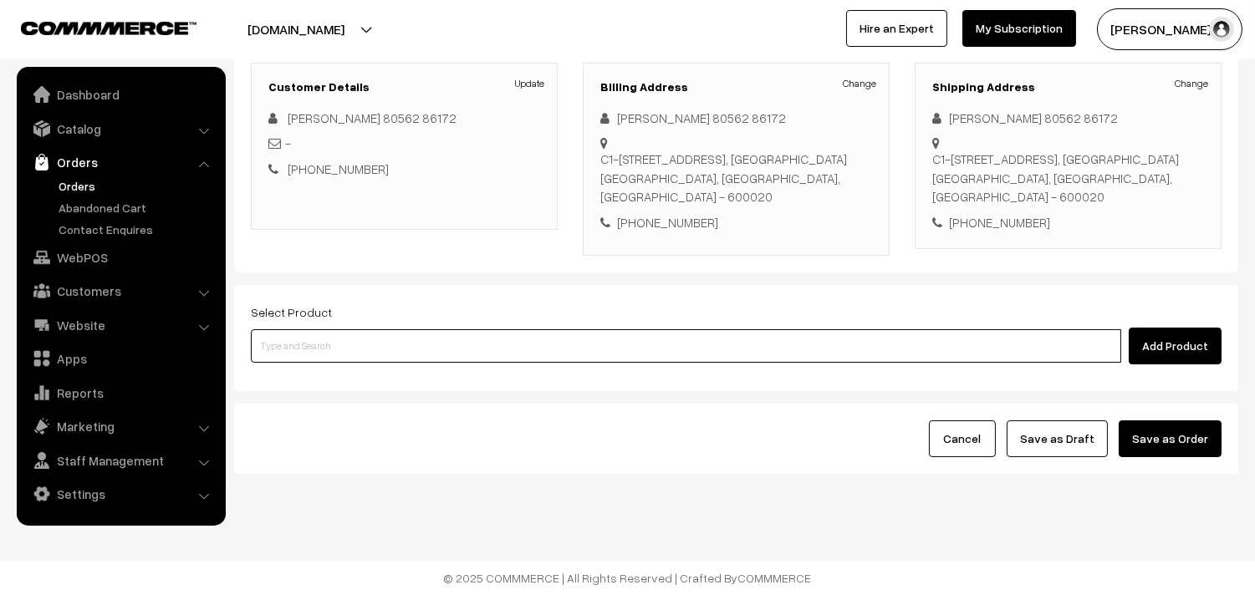
click at [445, 345] on input at bounding box center [686, 345] width 870 height 33
paste input "29th Without Rice.."
type input "29th Without Rice.."
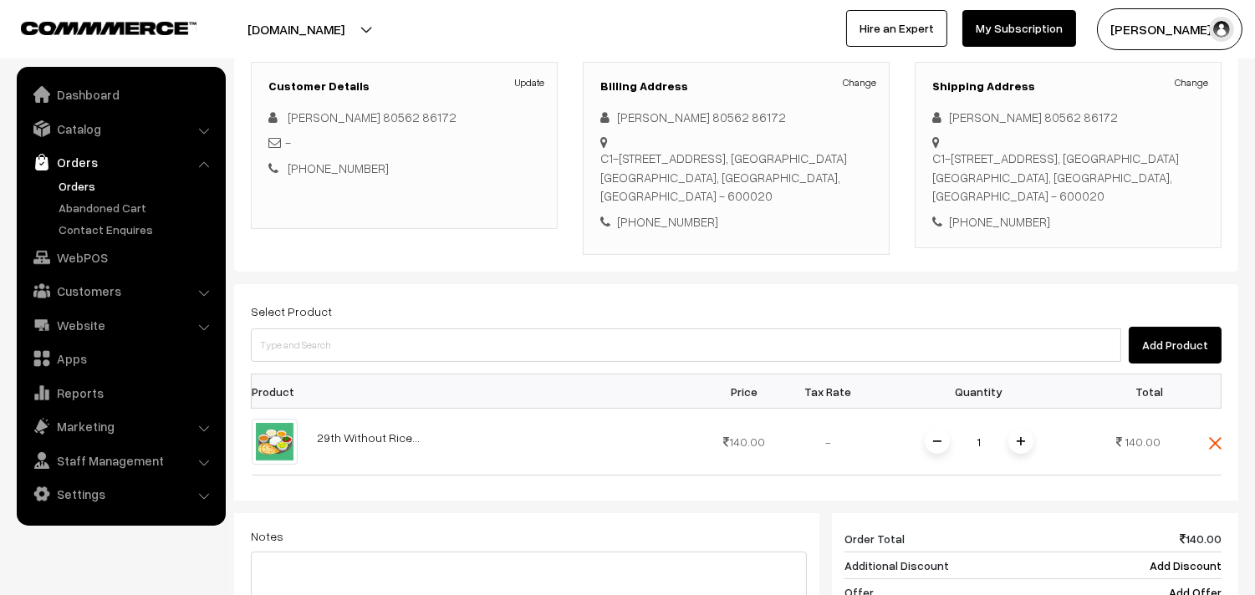
drag, startPoint x: 1022, startPoint y: 442, endPoint x: 1020, endPoint y: 418, distance: 23.5
click at [1021, 442] on img at bounding box center [1021, 441] width 8 height 8
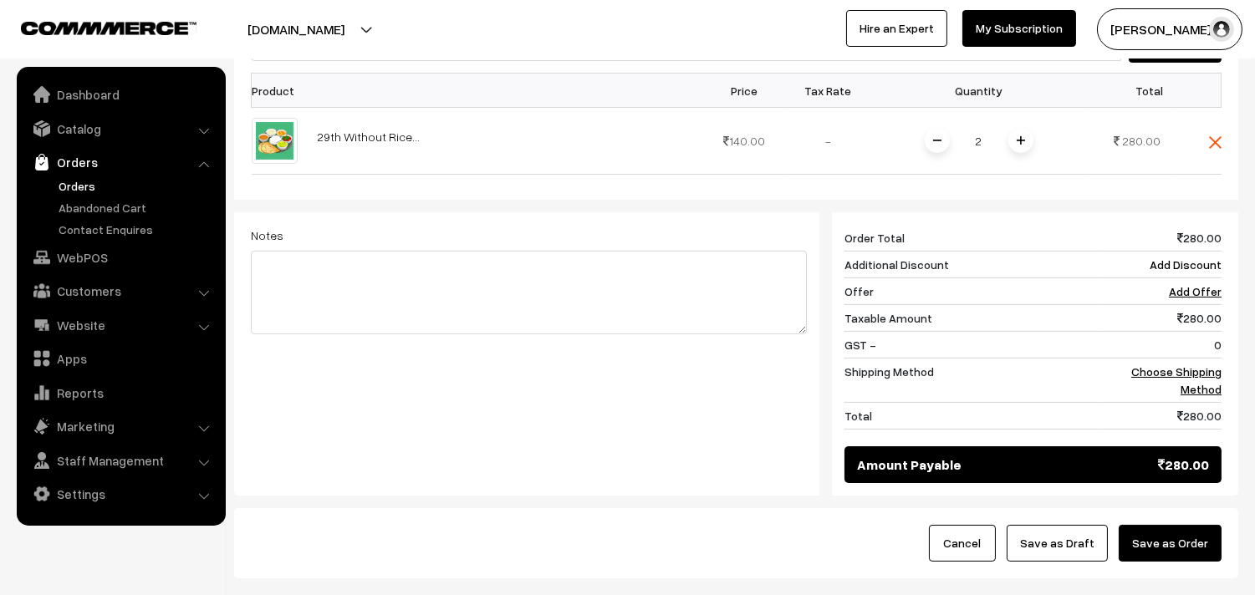
scroll to position [599, 0]
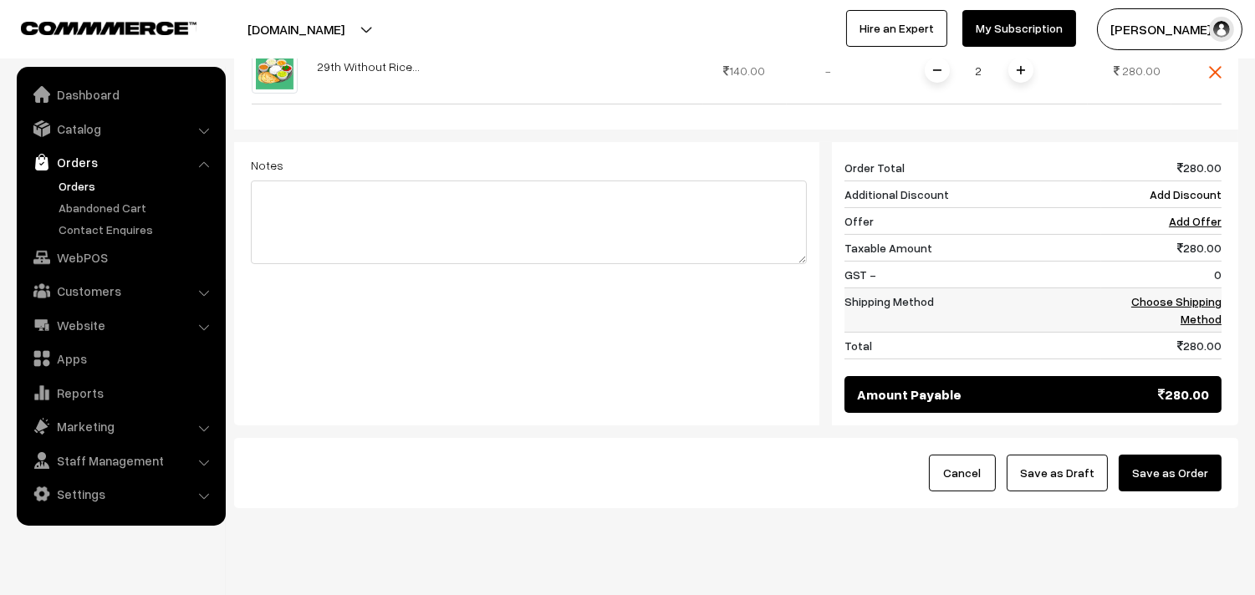
click at [1200, 313] on link "Choose Shipping Method" at bounding box center [1176, 310] width 90 height 32
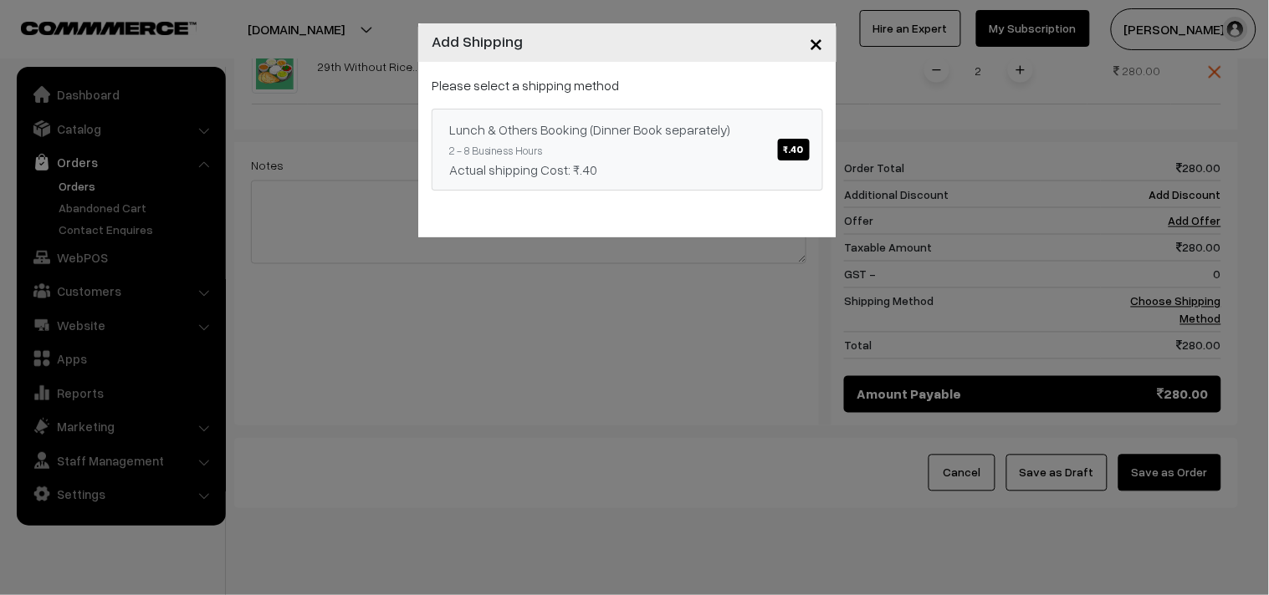
click at [621, 106] on div "Please select a shipping method Lunch & Others Booking (Dinner Book separately)…" at bounding box center [626, 132] width 391 height 115
click at [611, 139] on div "Lunch & Others Booking (Dinner Book separately) ₹.40" at bounding box center [627, 130] width 356 height 20
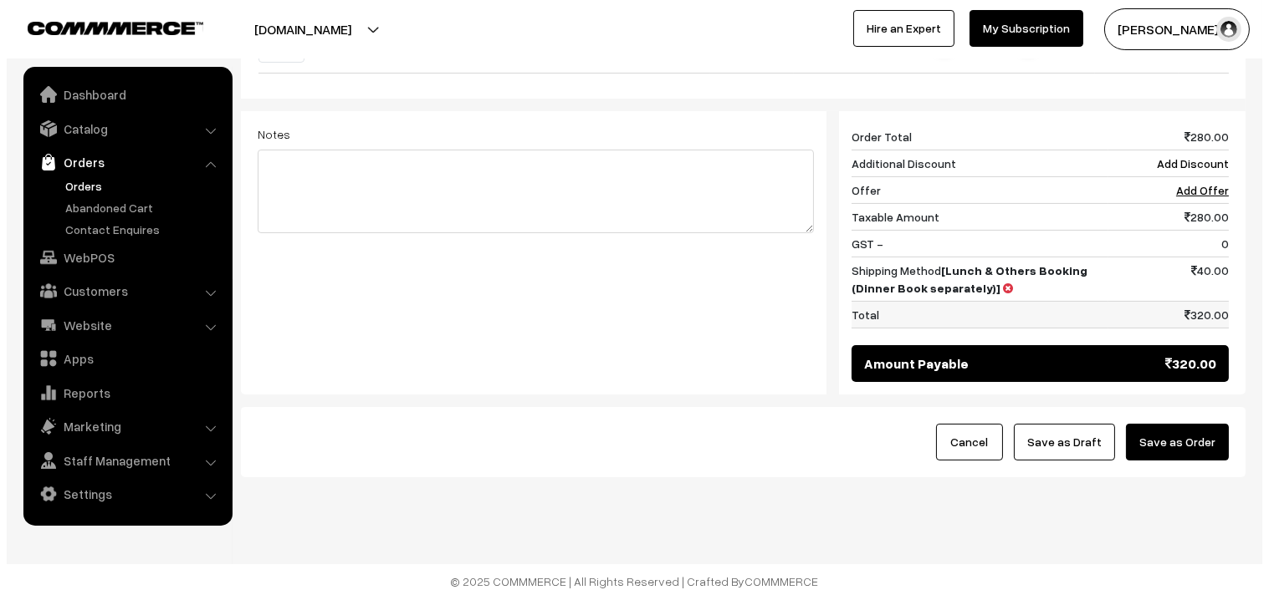
scroll to position [636, 0]
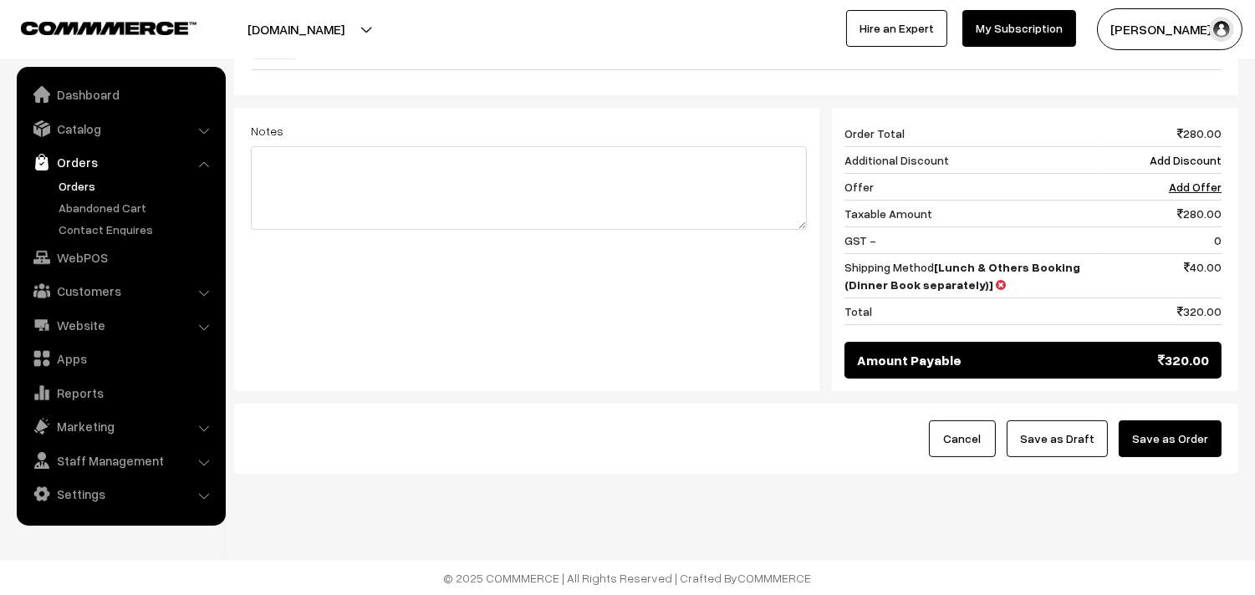
drag, startPoint x: 1191, startPoint y: 449, endPoint x: 1181, endPoint y: 441, distance: 13.1
click at [1189, 447] on button "Save as Order" at bounding box center [1170, 439] width 103 height 37
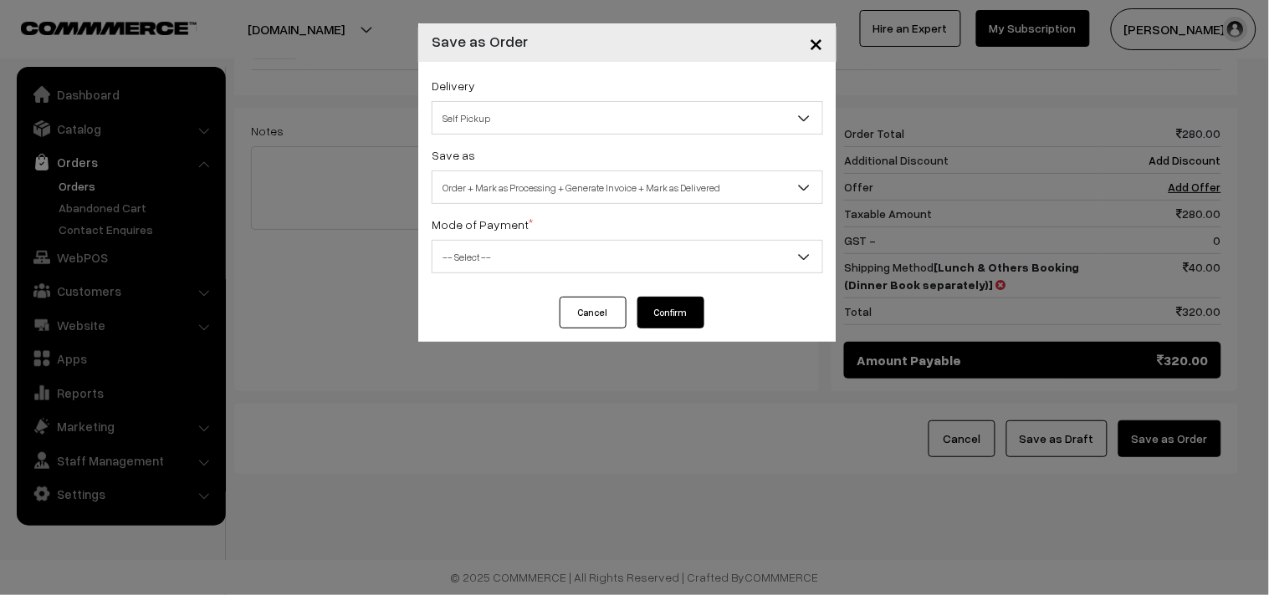
click at [559, 181] on span "Order + Mark as Processing + Generate Invoice + Mark as Delivered" at bounding box center [627, 187] width 390 height 29
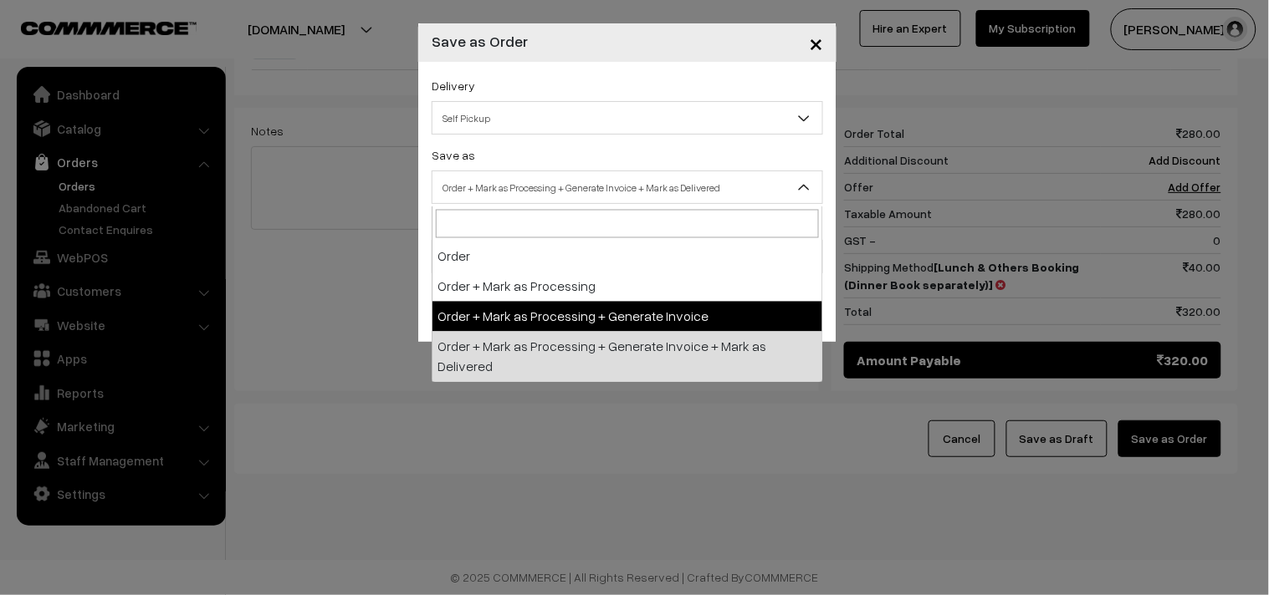
select select "3"
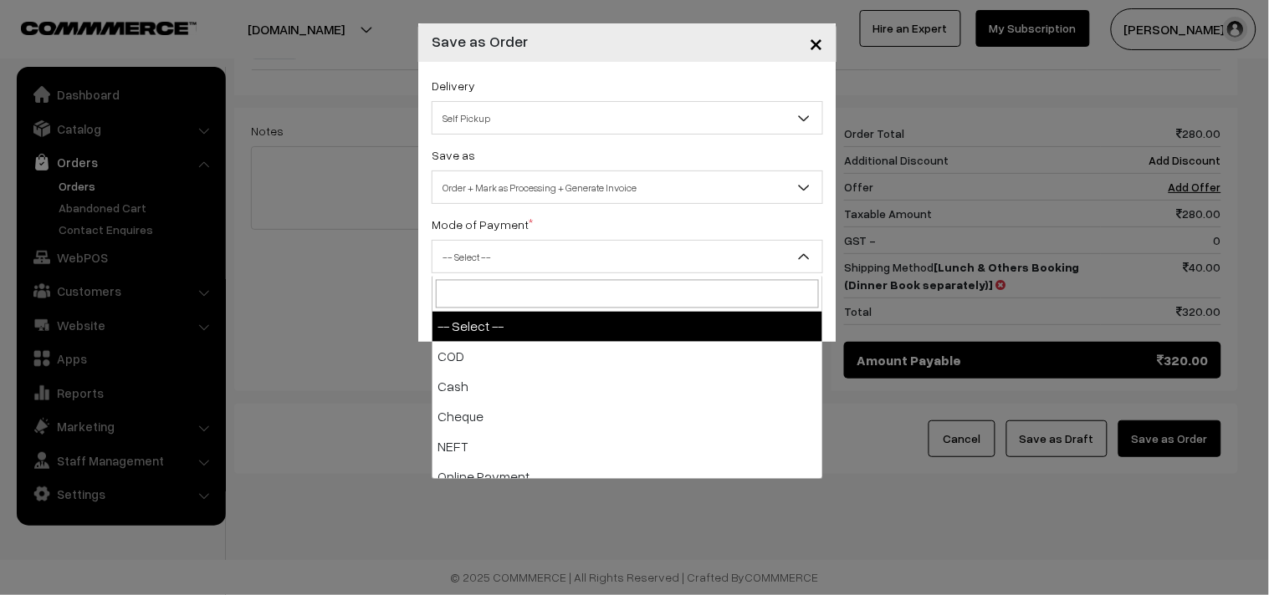
click at [482, 268] on span "-- Select --" at bounding box center [627, 256] width 390 height 29
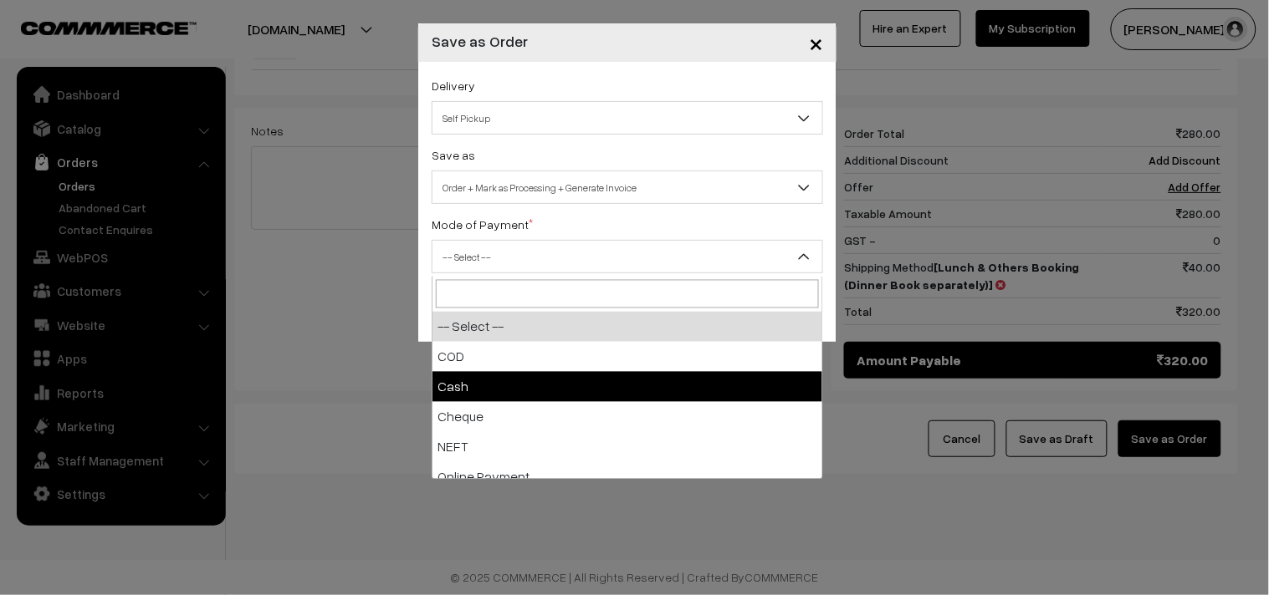
select select "2"
checkbox input "true"
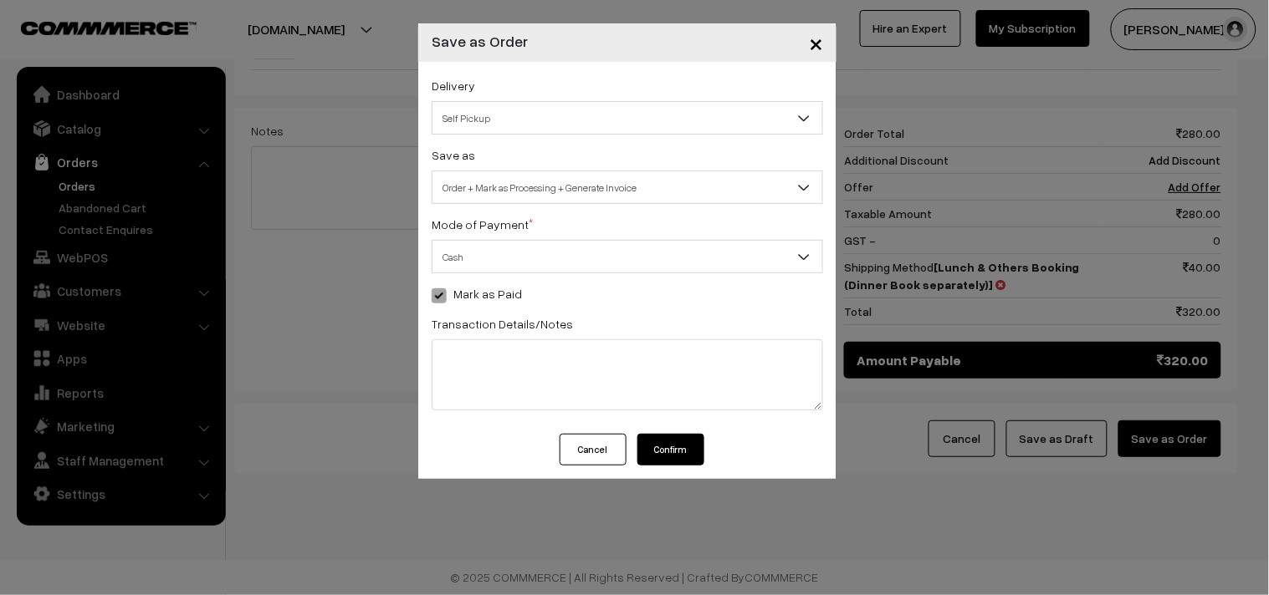
click at [684, 437] on button "Confirm" at bounding box center [670, 450] width 67 height 32
click at [666, 461] on button "Confirm" at bounding box center [670, 450] width 67 height 32
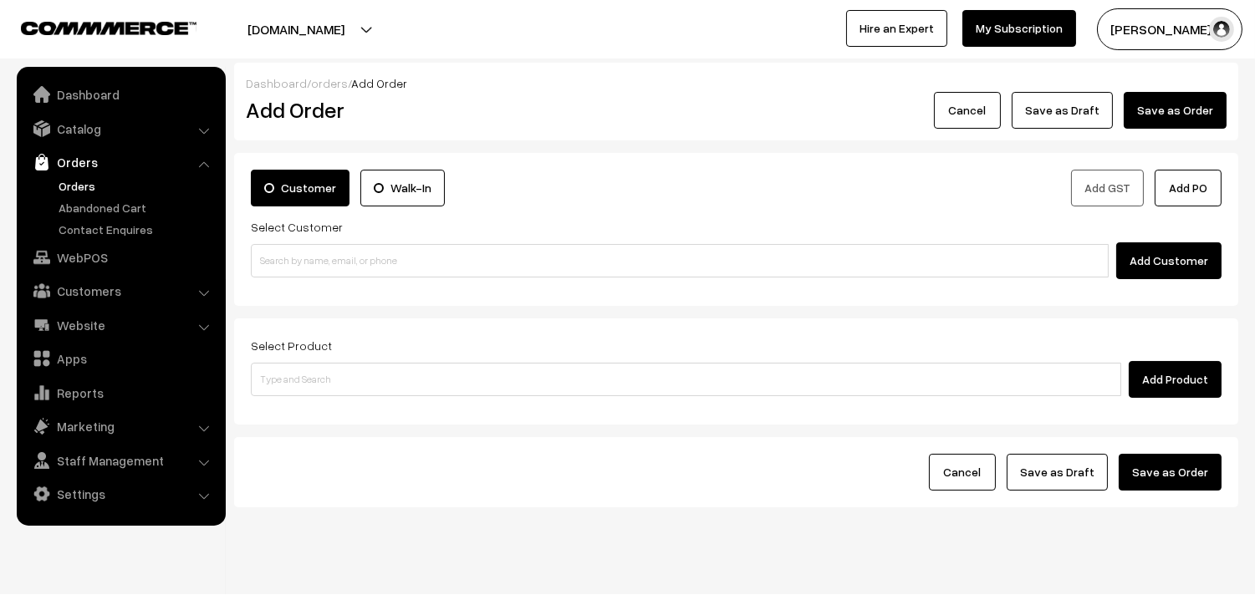
click at [85, 188] on link "Orders" at bounding box center [137, 186] width 166 height 18
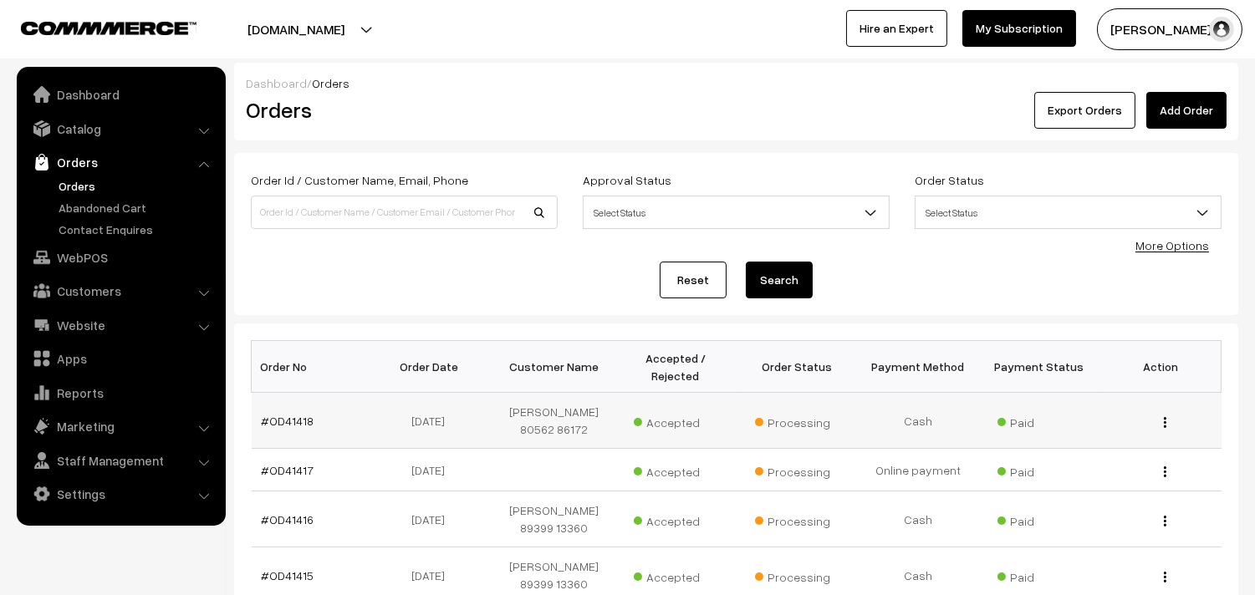
drag, startPoint x: 281, startPoint y: 431, endPoint x: 257, endPoint y: 414, distance: 29.5
click at [281, 428] on link "#OD41418" at bounding box center [288, 421] width 53 height 14
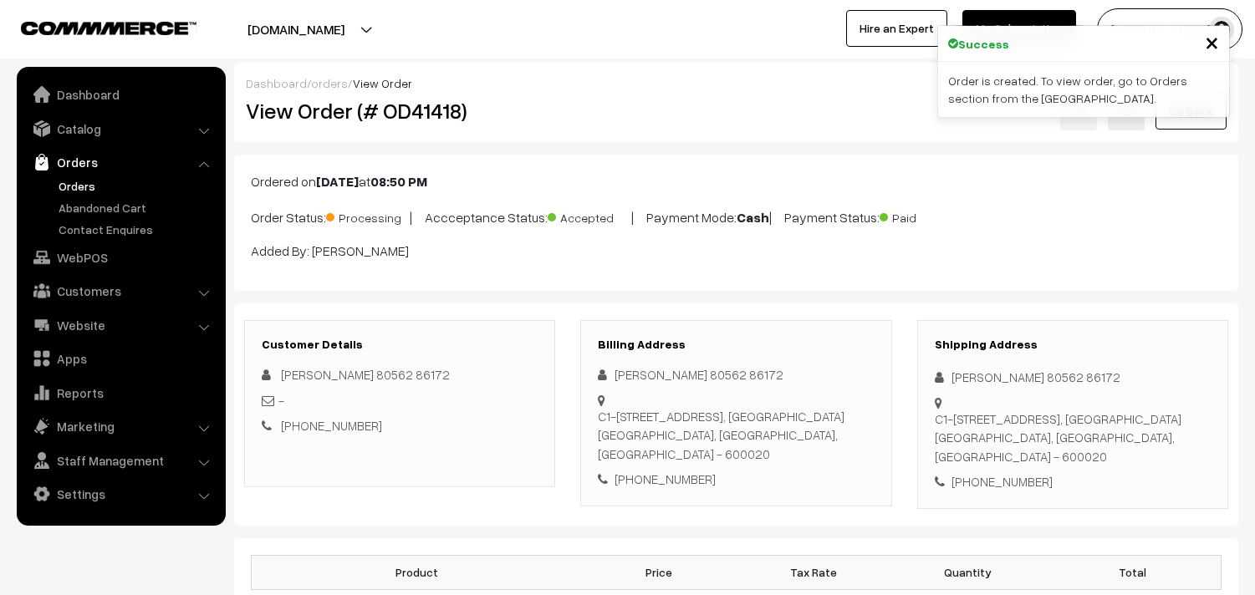
click at [562, 105] on div "View Order (# OD41418)" at bounding box center [400, 111] width 335 height 38
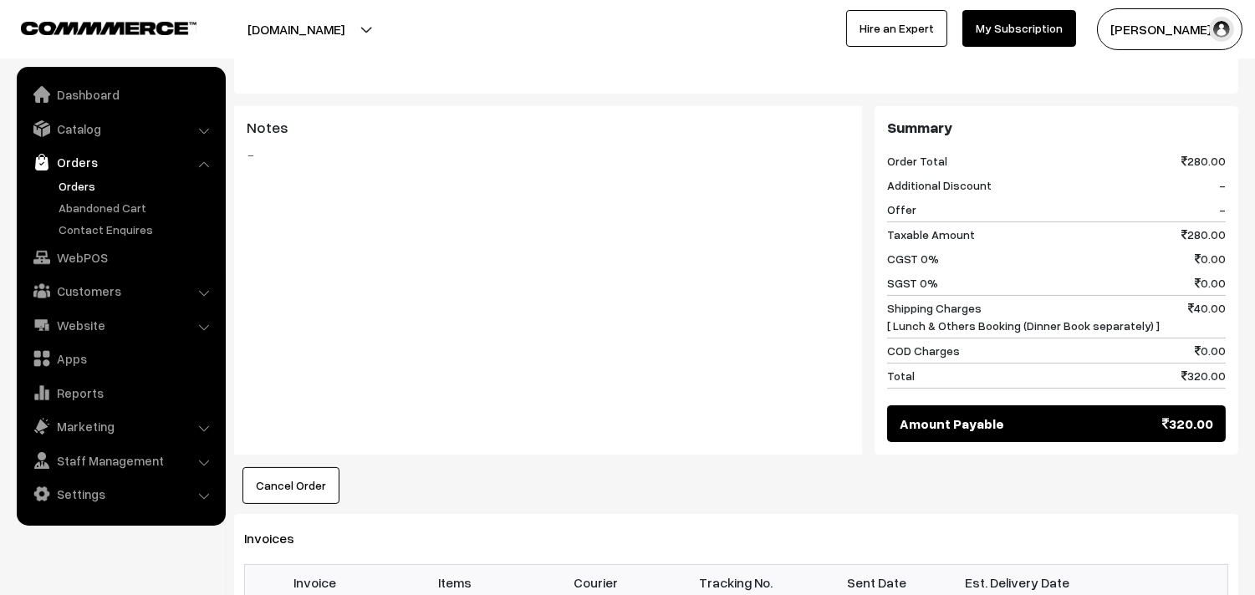
scroll to position [929, 0]
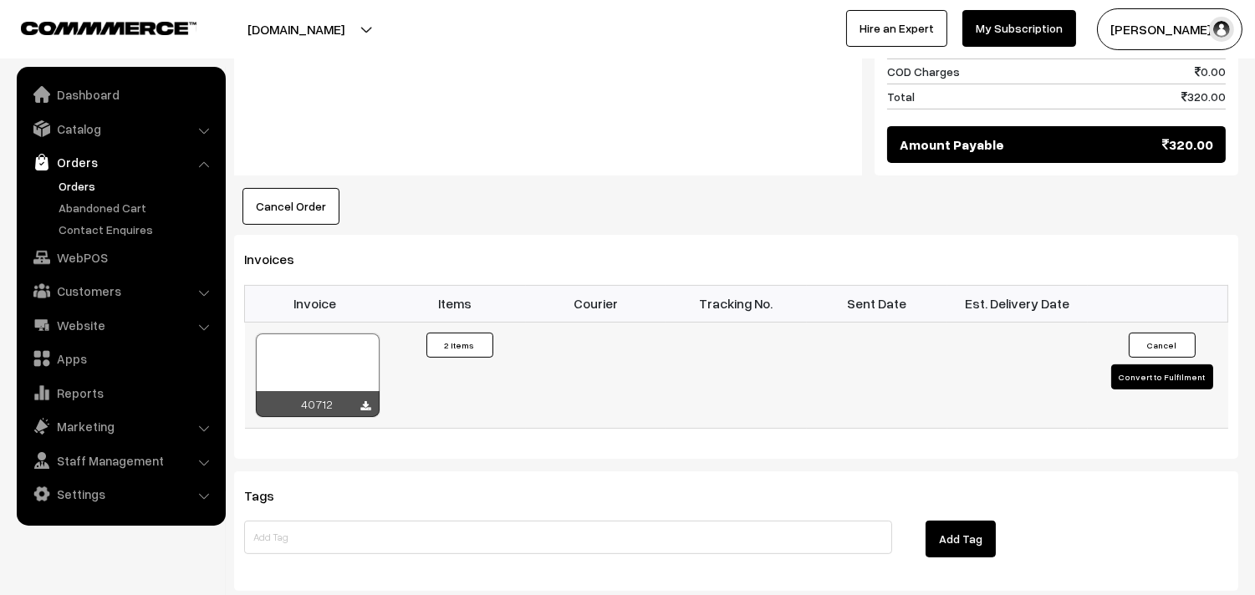
click at [340, 368] on div at bounding box center [318, 376] width 124 height 84
click at [102, 254] on link "WebPOS" at bounding box center [120, 257] width 199 height 30
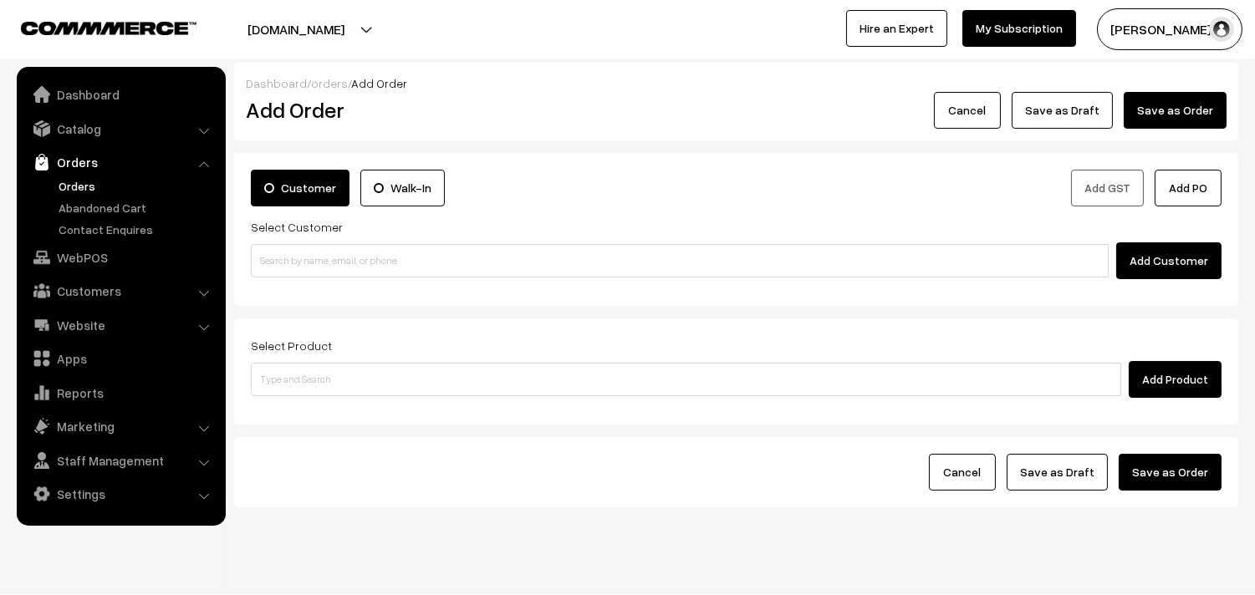
click at [351, 260] on input at bounding box center [680, 260] width 858 height 33
click at [287, 260] on input "99403 33879" at bounding box center [680, 260] width 858 height 33
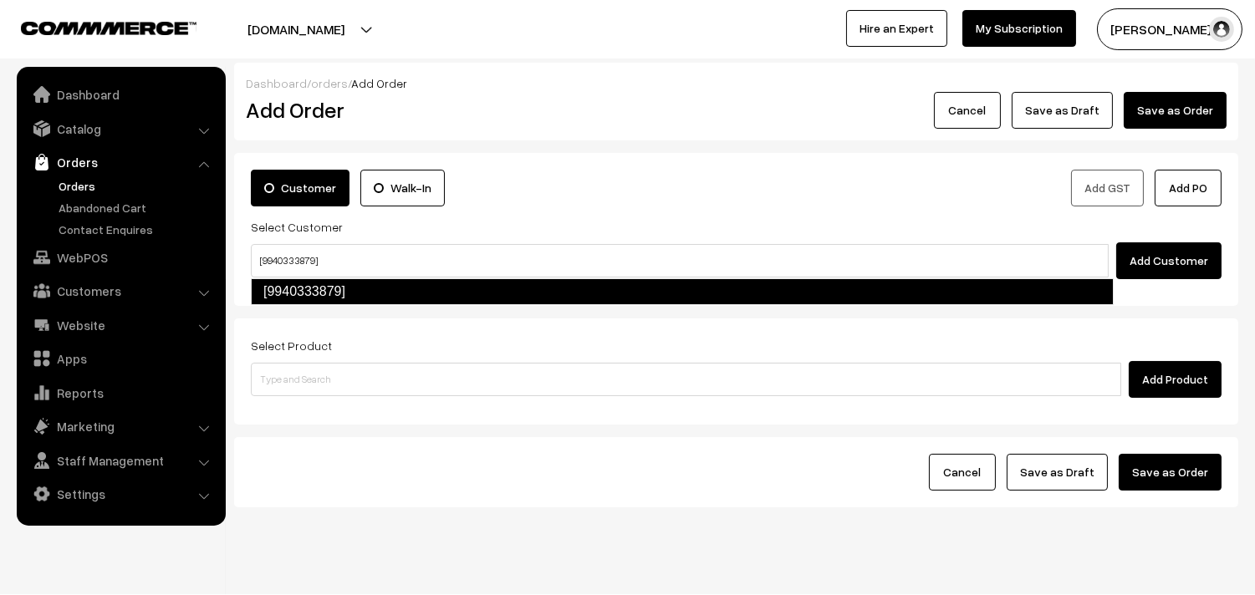
type input "[9940333879]"
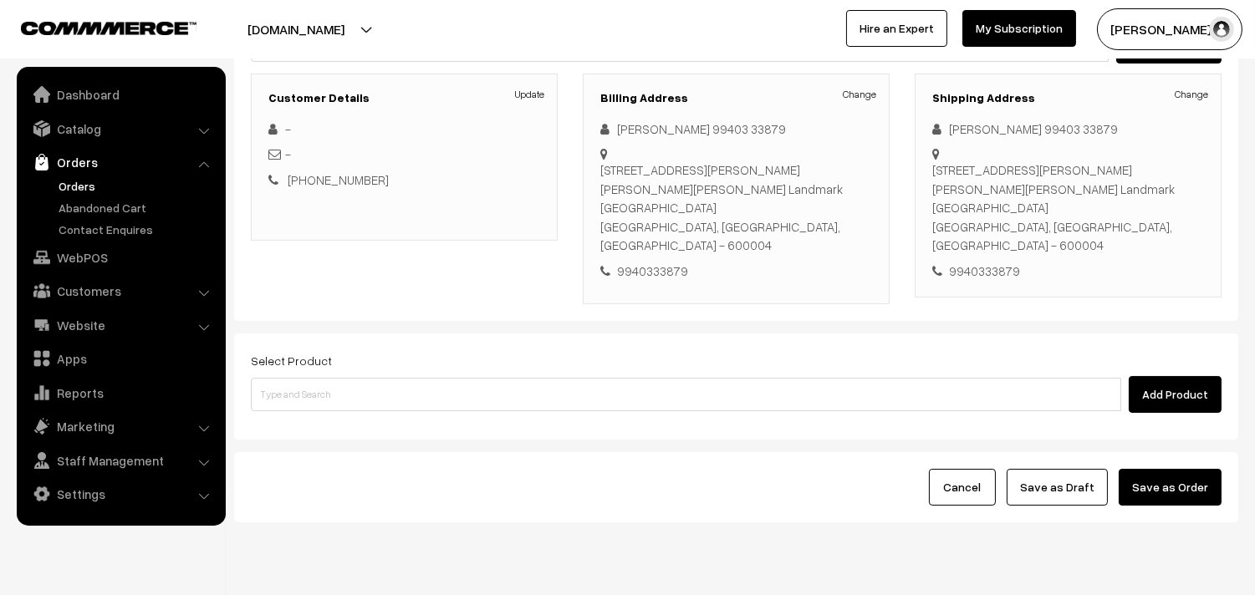
scroll to position [247, 0]
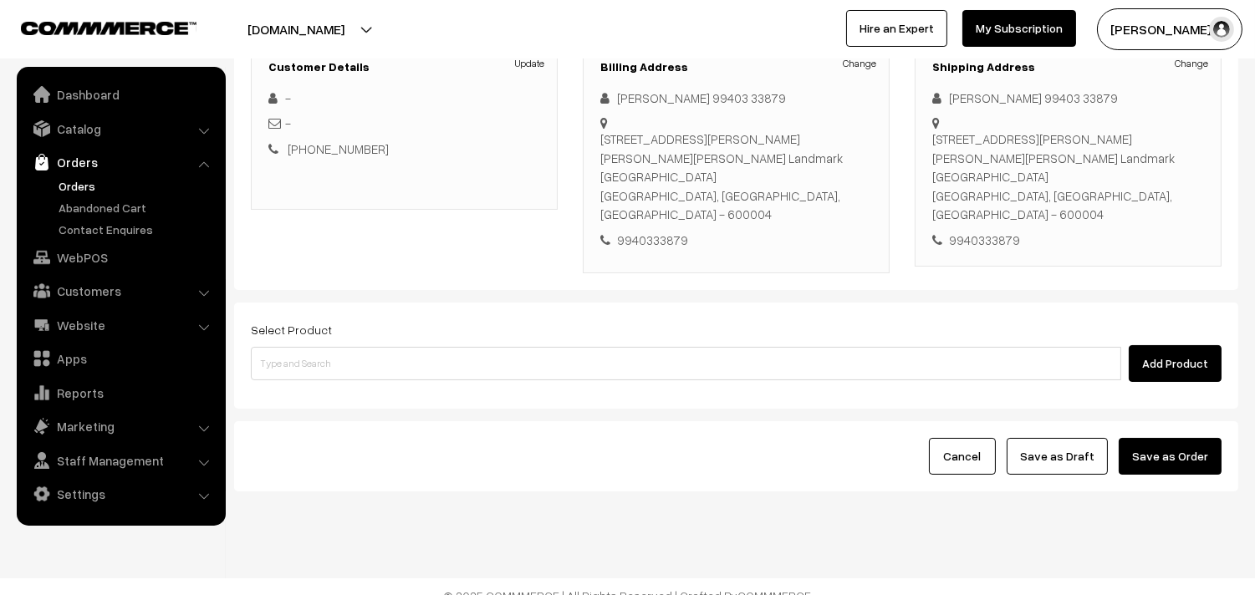
drag, startPoint x: 467, startPoint y: 319, endPoint x: 467, endPoint y: 345, distance: 25.9
click at [468, 328] on div "Select Product Add Product" at bounding box center [736, 350] width 971 height 63
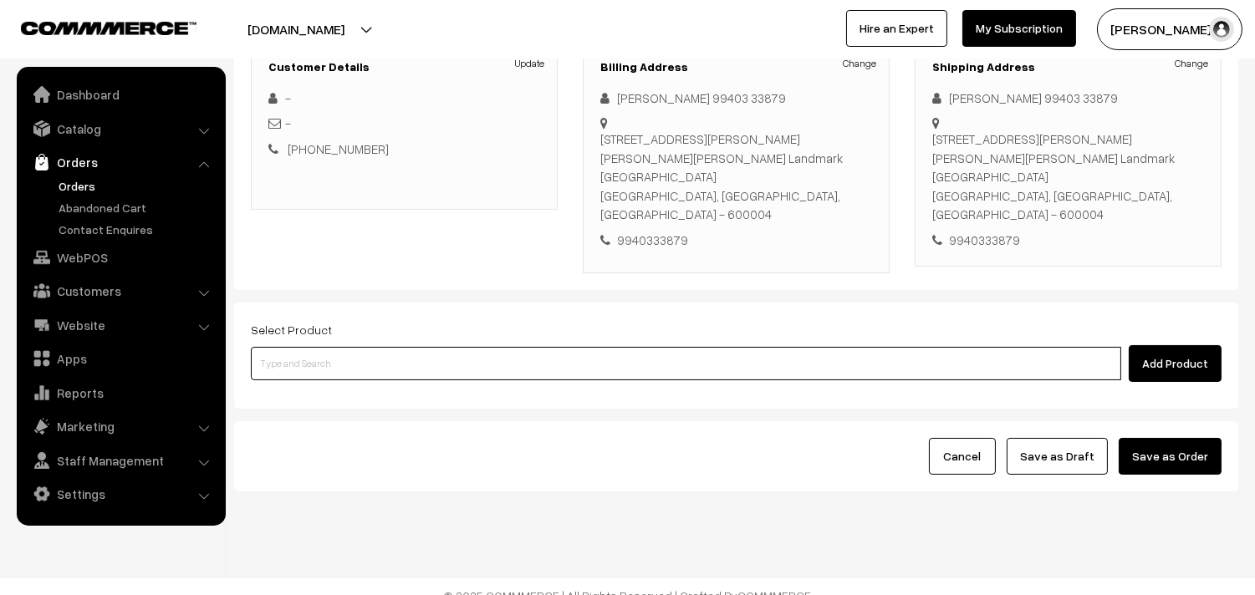
click at [467, 347] on input at bounding box center [686, 363] width 870 height 33
click at [471, 350] on input at bounding box center [686, 363] width 870 height 33
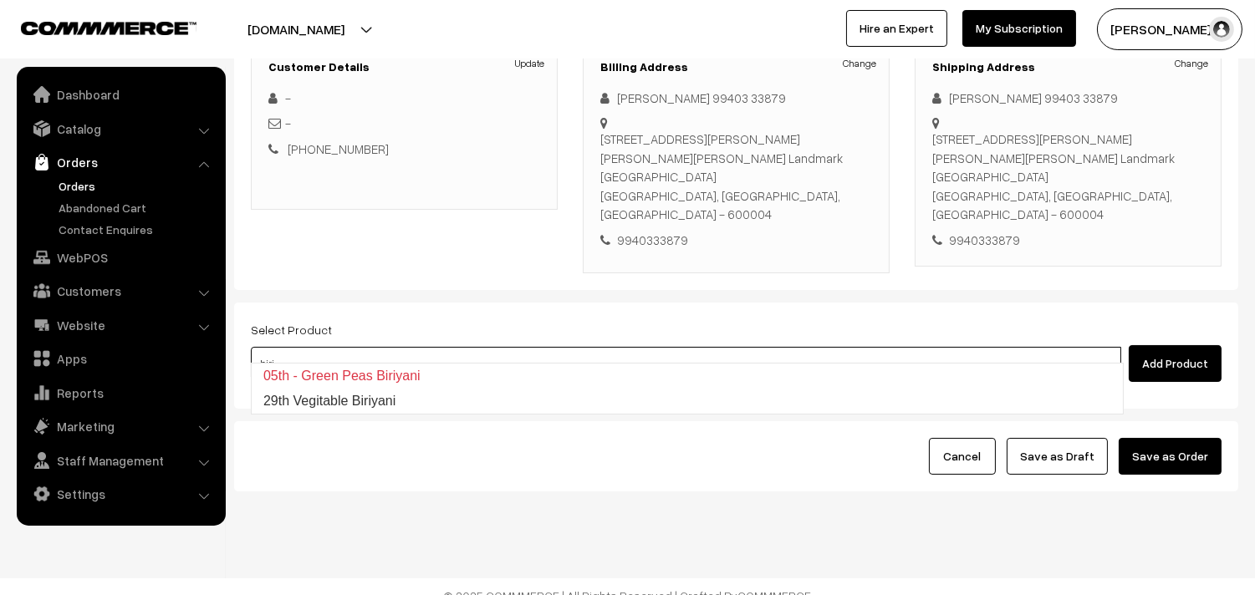
type input "29th Vegitable Biriyani"
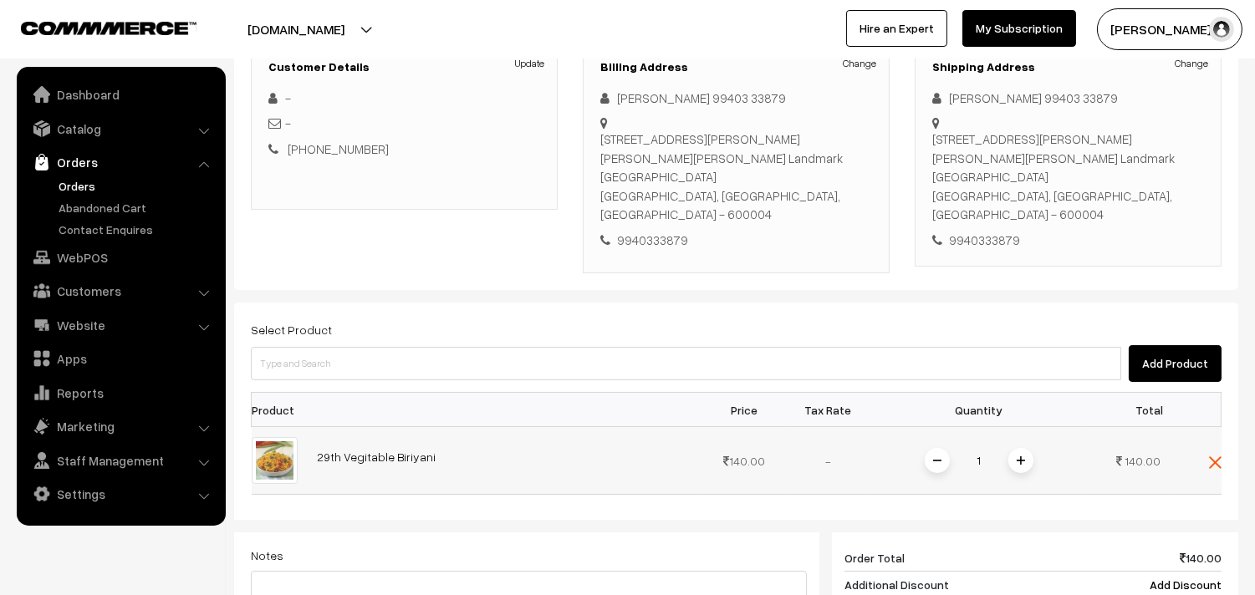
click at [1024, 448] on span at bounding box center [1020, 460] width 25 height 25
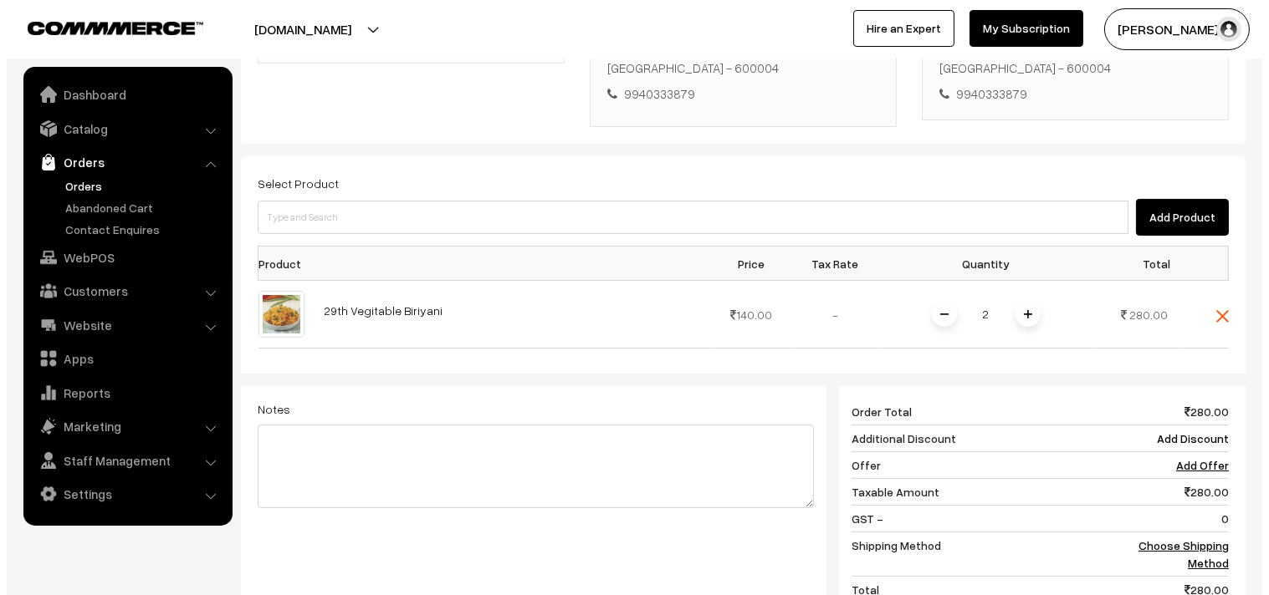
scroll to position [655, 0]
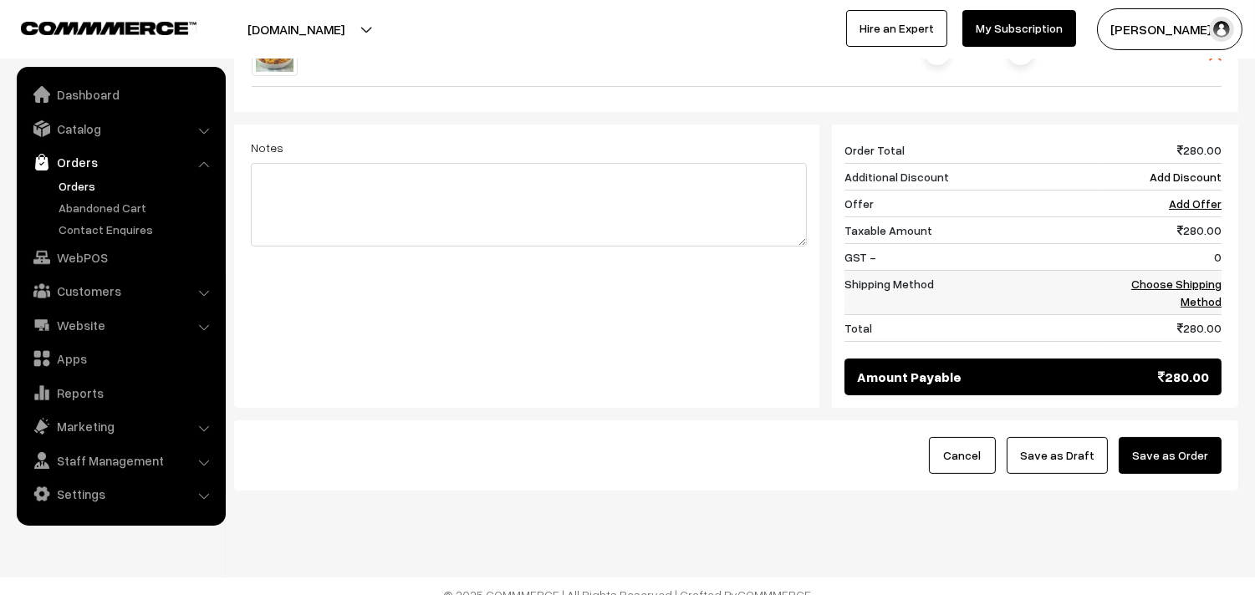
click at [1210, 252] on td "0" at bounding box center [1161, 257] width 120 height 27
click at [1204, 271] on td "Choose Shipping Method" at bounding box center [1161, 293] width 120 height 44
click at [1204, 277] on link "Choose Shipping Method" at bounding box center [1176, 293] width 90 height 32
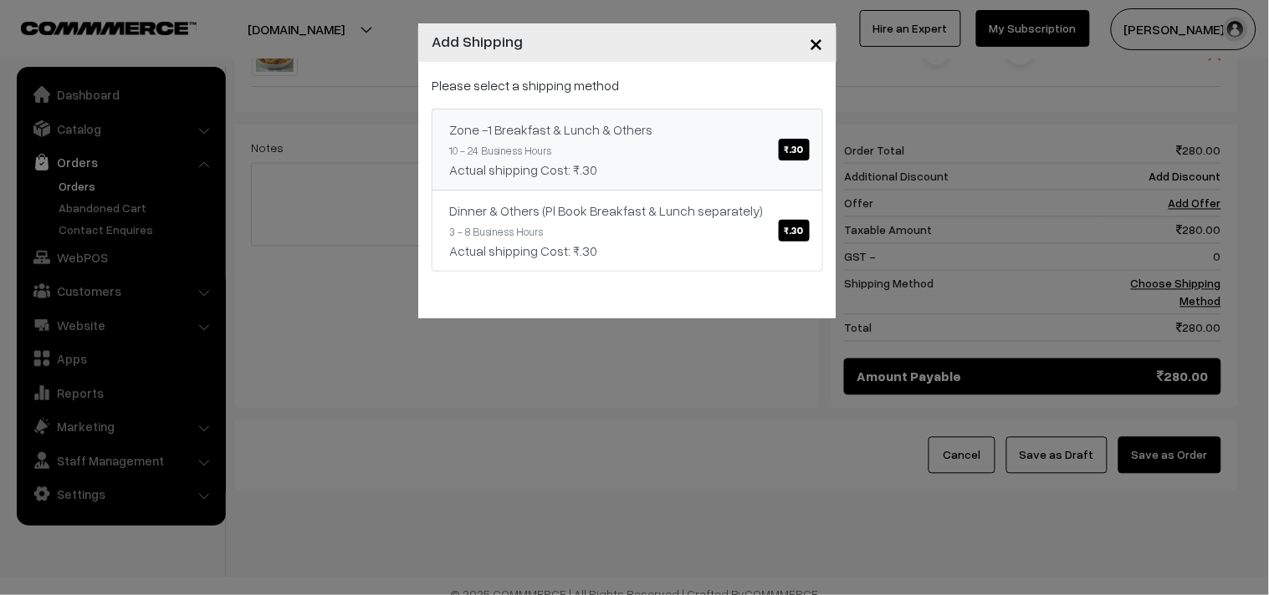
click at [644, 145] on link "Zone -1 Breakfast & Lunch & Others ₹.30 10 - 24 Business Hours Actual shipping …" at bounding box center [626, 150] width 391 height 82
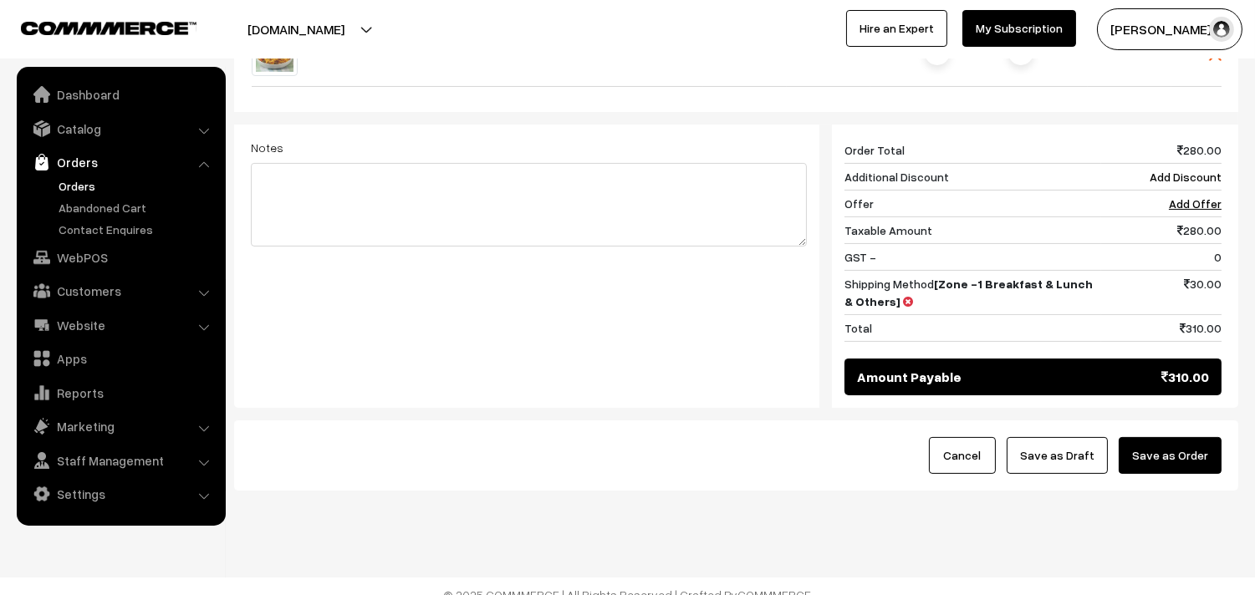
click at [1173, 454] on button "Save as Order" at bounding box center [1170, 455] width 103 height 37
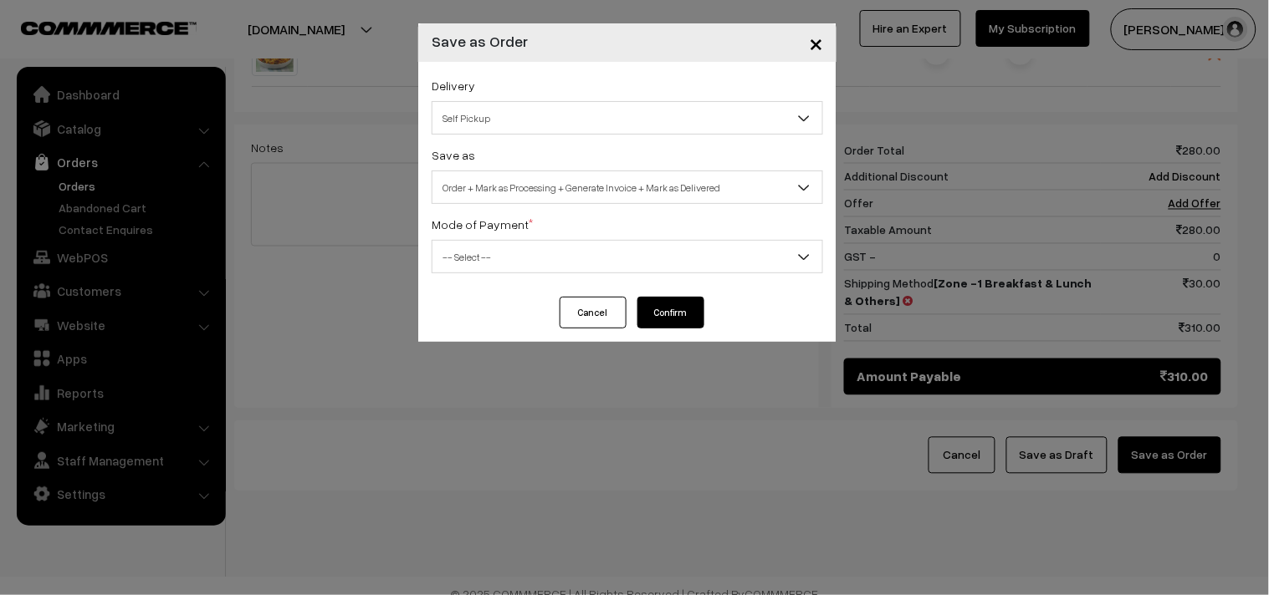
click at [640, 197] on span "Order + Mark as Processing + Generate Invoice + Mark as Delivered" at bounding box center [627, 187] width 390 height 29
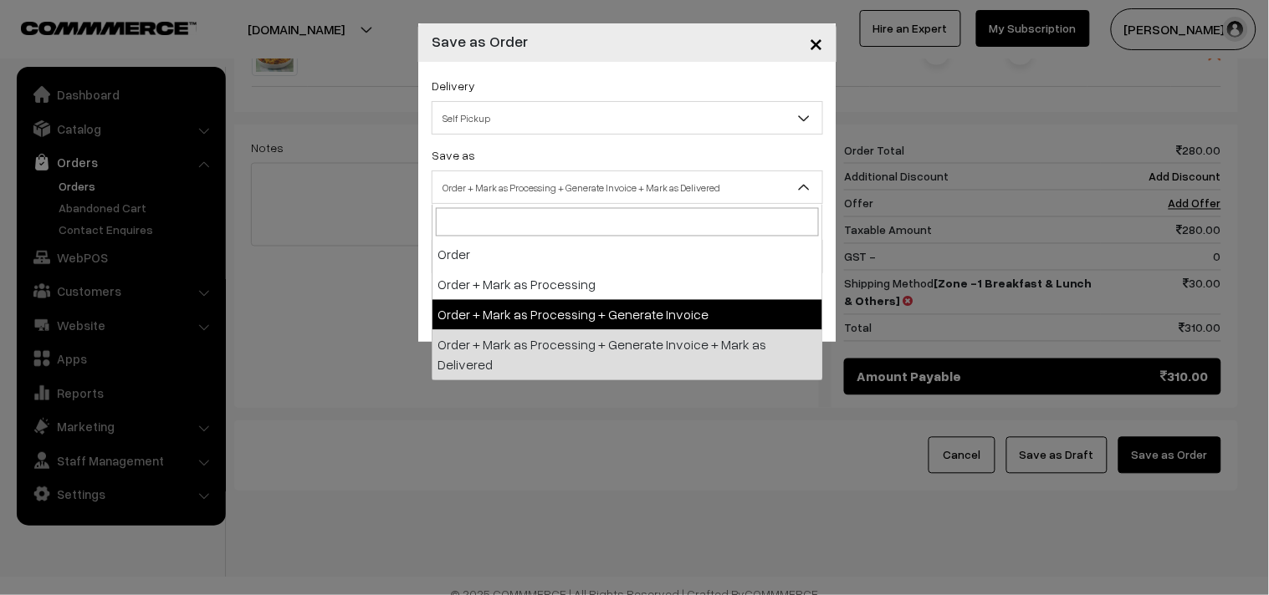
drag, startPoint x: 627, startPoint y: 319, endPoint x: 630, endPoint y: 307, distance: 12.0
select select "3"
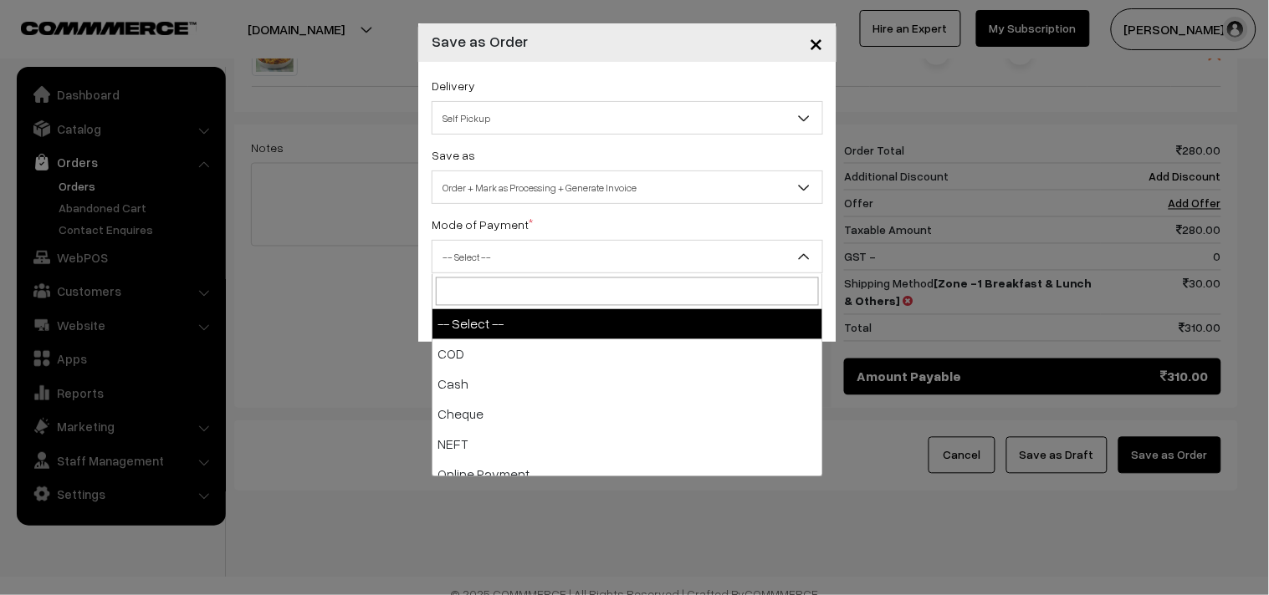
click at [528, 264] on span "-- Select --" at bounding box center [627, 256] width 390 height 29
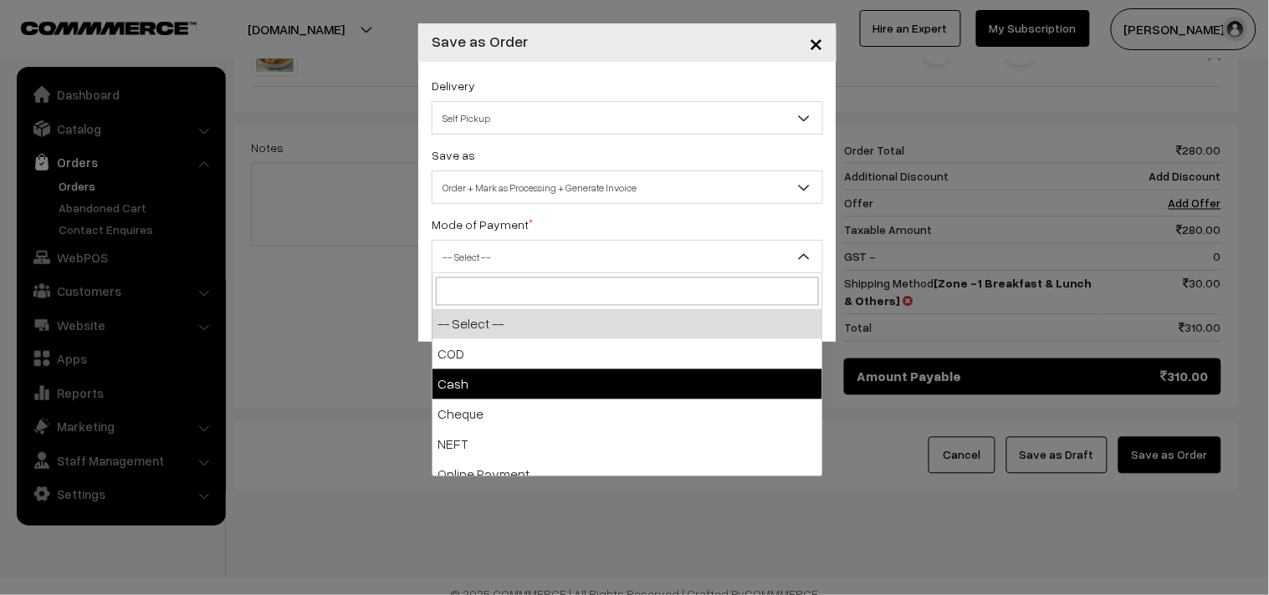
select select "2"
checkbox input "true"
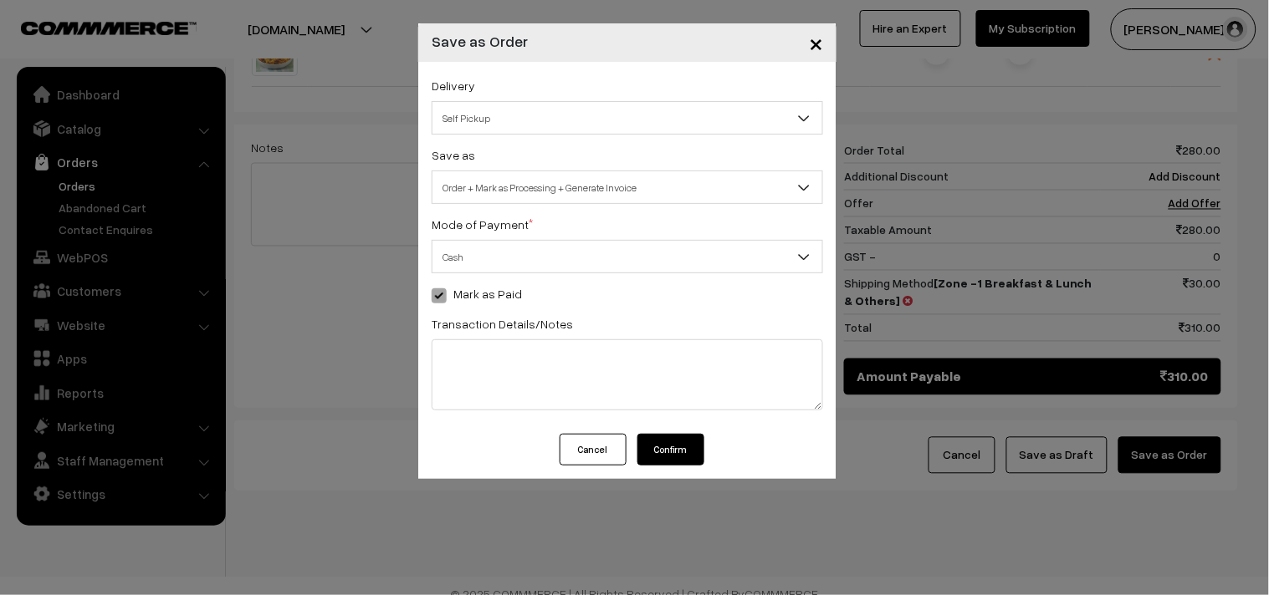
click at [673, 454] on button "Confirm" at bounding box center [670, 450] width 67 height 32
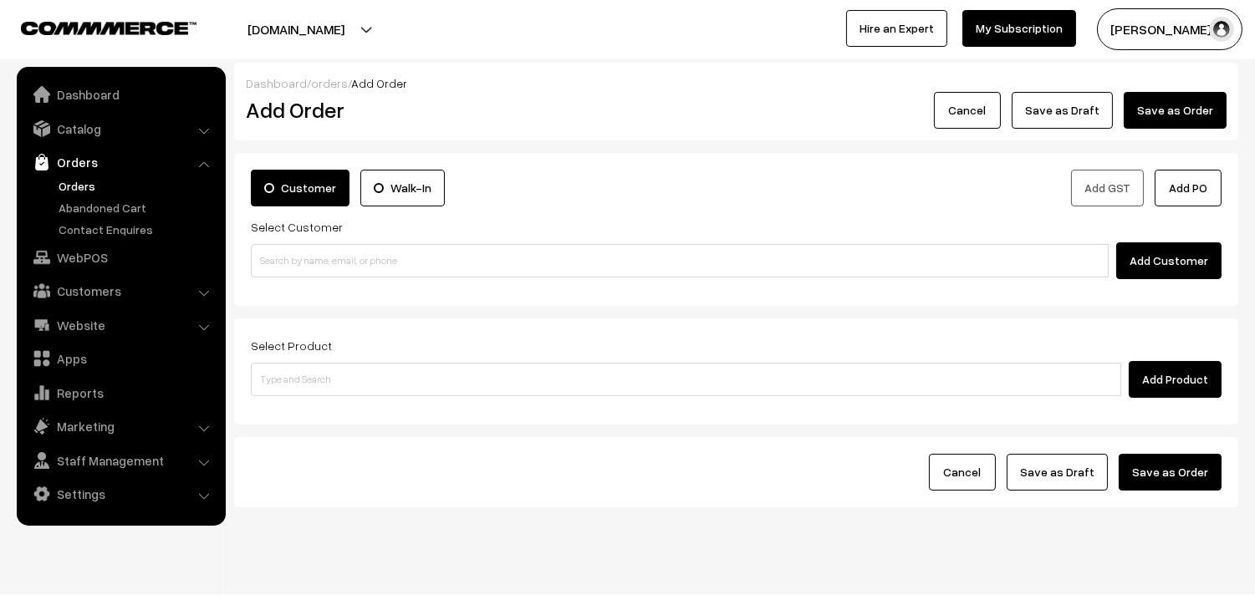
click at [84, 182] on link "Orders" at bounding box center [137, 186] width 166 height 18
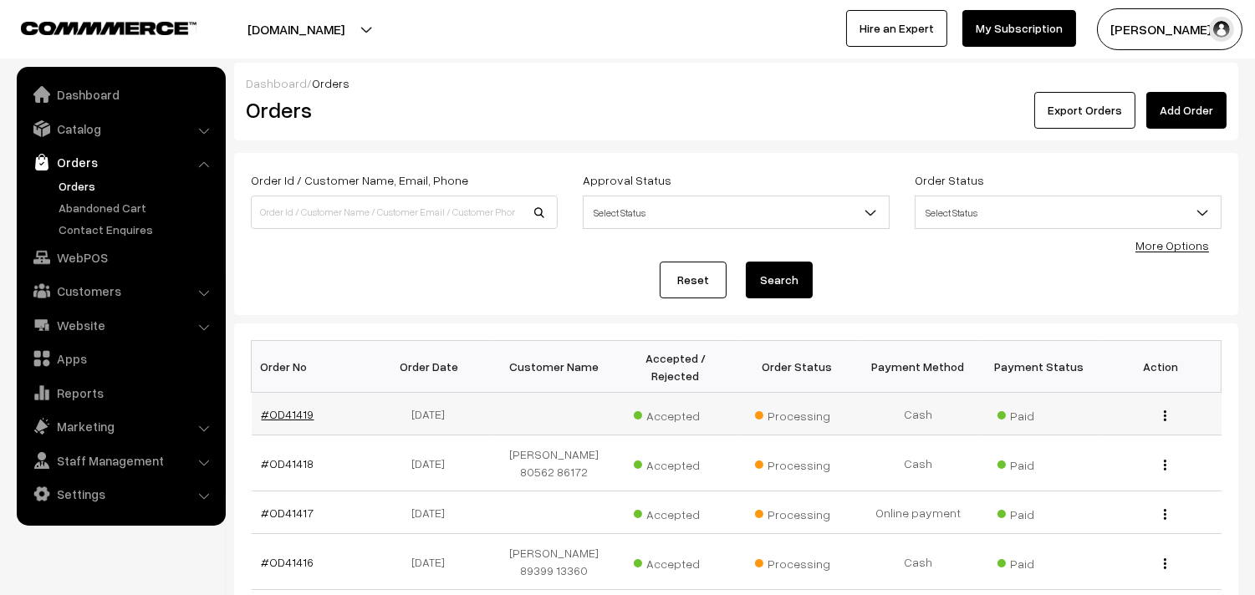
click at [297, 411] on link "#OD41419" at bounding box center [288, 414] width 53 height 14
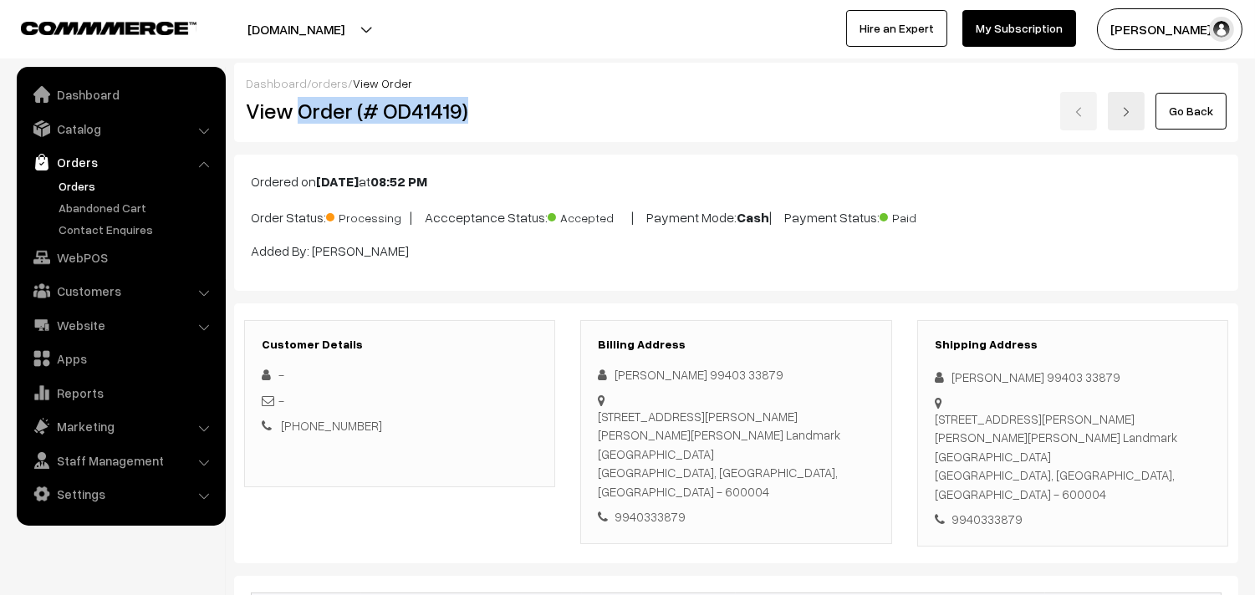
drag, startPoint x: 0, startPoint y: 0, endPoint x: 552, endPoint y: 115, distance: 563.7
click at [550, 115] on h2 "View Order (# OD41419)" at bounding box center [401, 111] width 310 height 26
copy h2 "Order (# OD41419)"
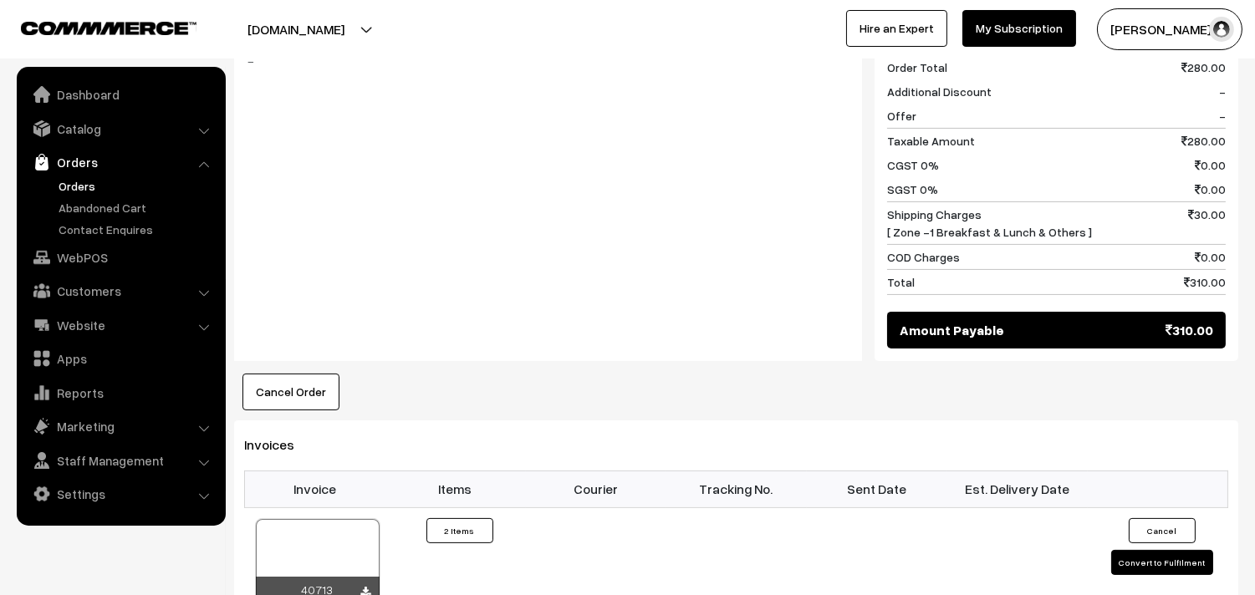
scroll to position [836, 0]
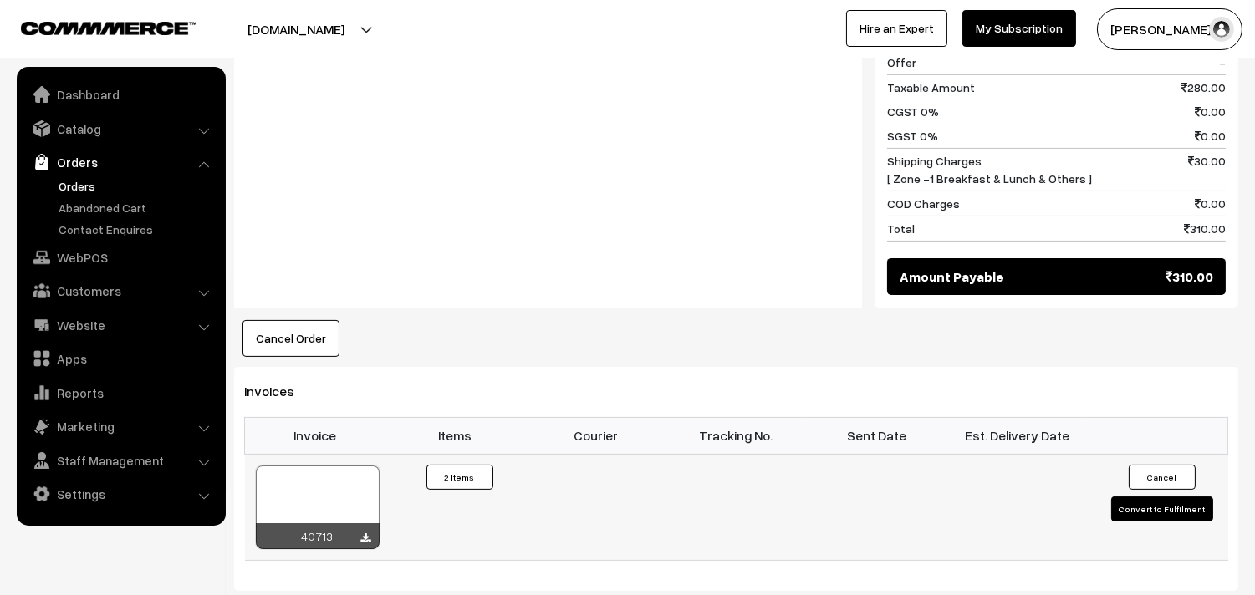
drag, startPoint x: 315, startPoint y: 479, endPoint x: 315, endPoint y: 469, distance: 10.0
click at [315, 477] on div at bounding box center [318, 508] width 124 height 84
click at [86, 259] on link "WebPOS" at bounding box center [120, 257] width 199 height 30
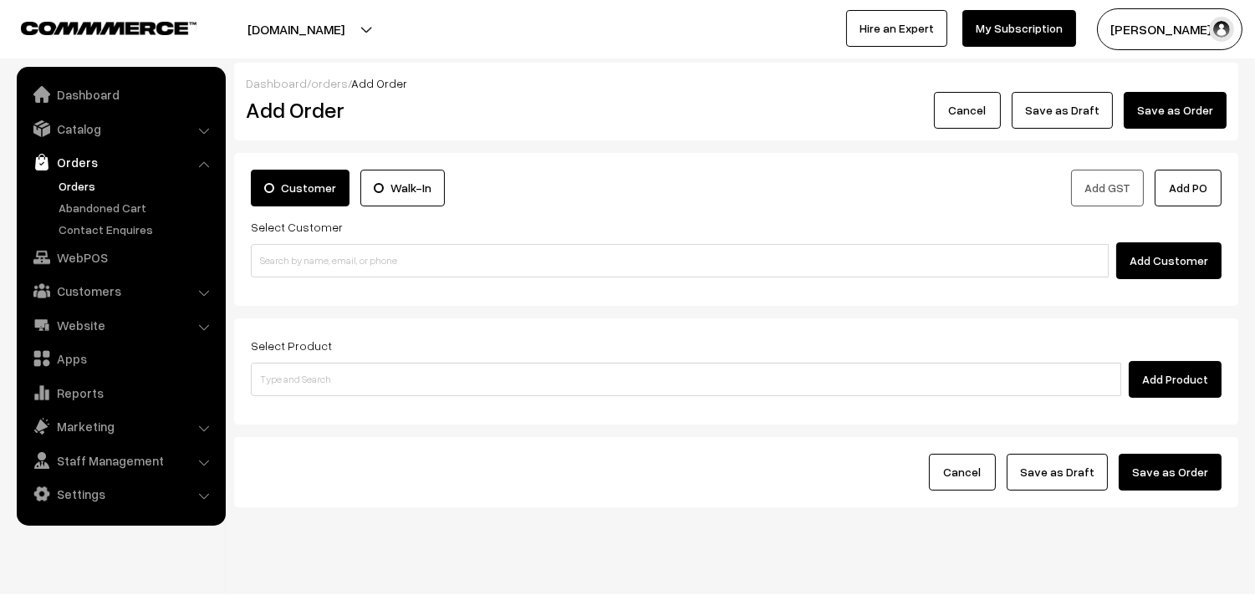
click at [316, 256] on input at bounding box center [680, 260] width 858 height 33
click at [302, 257] on input "90370 43597" at bounding box center [680, 260] width 858 height 33
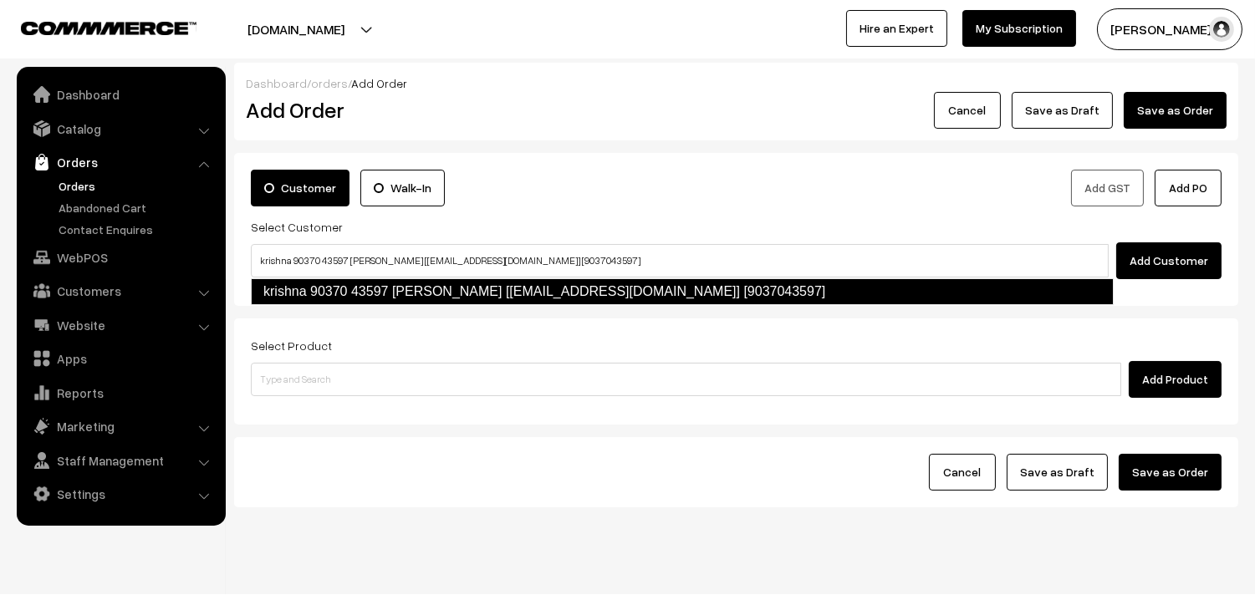
type input "krishna 90370 43597 [PERSON_NAME] [[EMAIL_ADDRESS][DOMAIN_NAME]] [9037043597]"
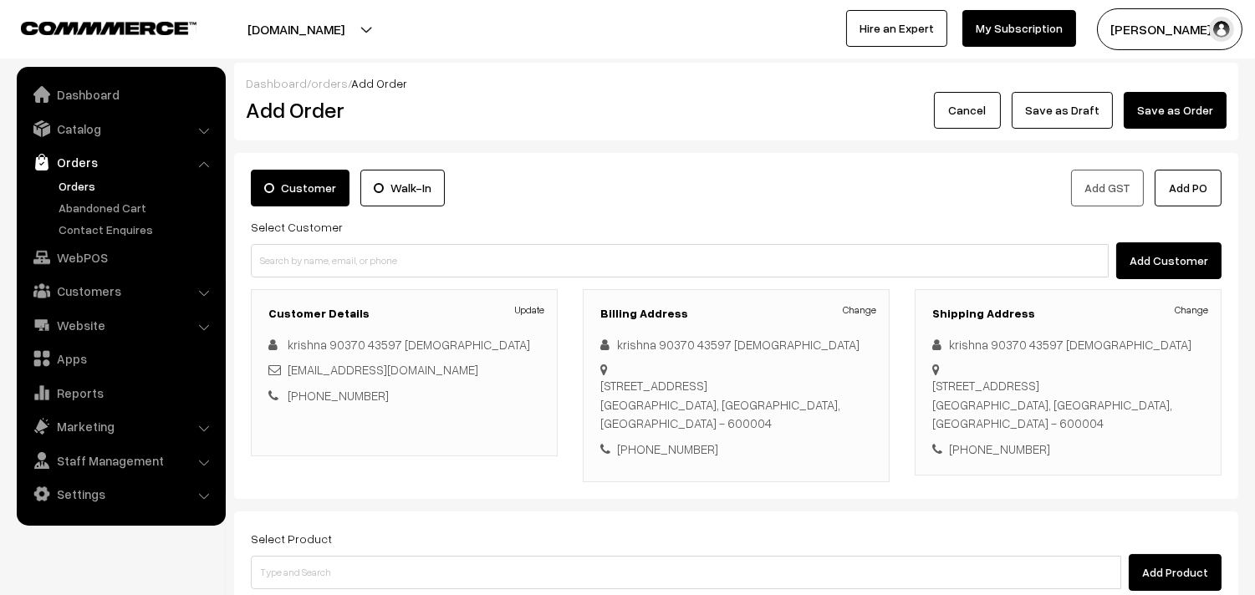
scroll to position [135, 0]
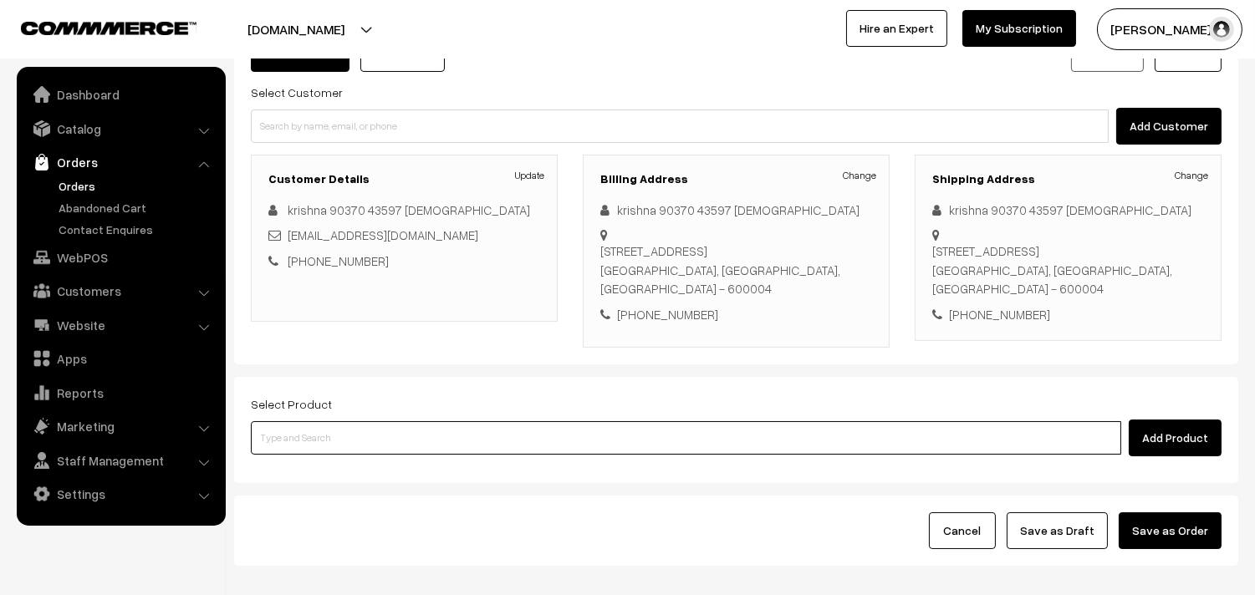
click at [402, 443] on input at bounding box center [686, 437] width 870 height 33
type input "29th Vegitable Biriyani"
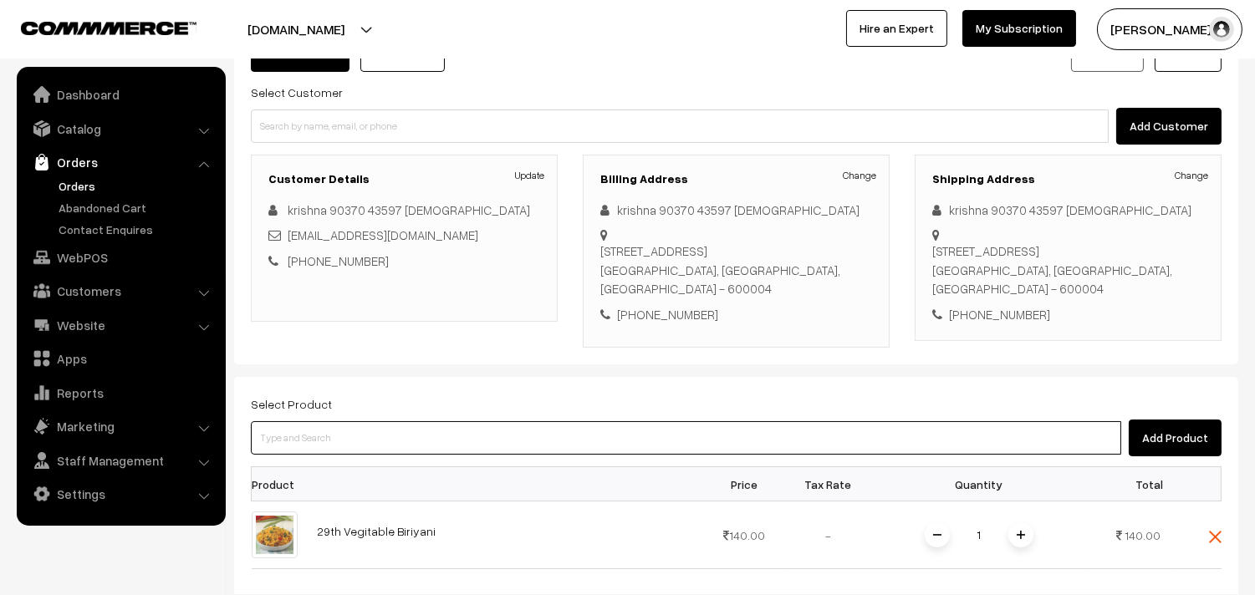
click at [397, 442] on input at bounding box center [686, 437] width 870 height 33
paste input "29th Without Rice.."
type input "29th Without Rice.."
click at [347, 464] on link "29th Without Rice..." at bounding box center [687, 469] width 871 height 25
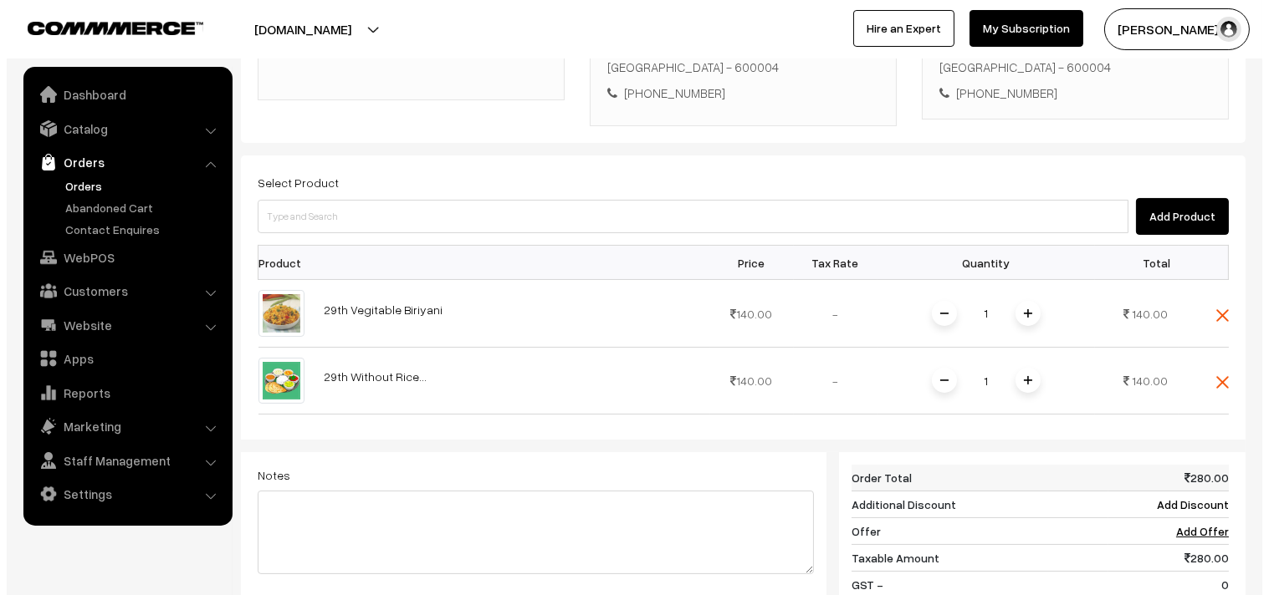
scroll to position [506, 0]
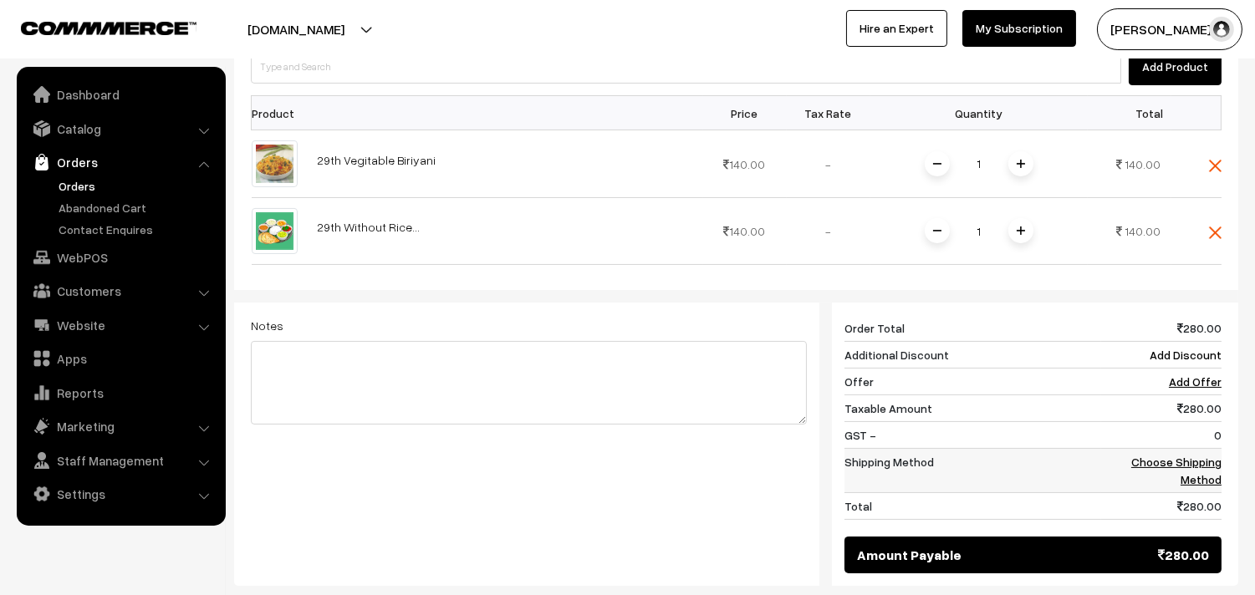
click at [1204, 450] on td "Choose Shipping Method" at bounding box center [1161, 471] width 120 height 44
click at [1193, 444] on td "0" at bounding box center [1161, 435] width 120 height 27
drag, startPoint x: 1191, startPoint y: 454, endPoint x: 1183, endPoint y: 449, distance: 9.0
click at [1186, 453] on td "Choose Shipping Method" at bounding box center [1161, 471] width 120 height 44
click at [1183, 460] on link "Choose Shipping Method" at bounding box center [1176, 471] width 90 height 32
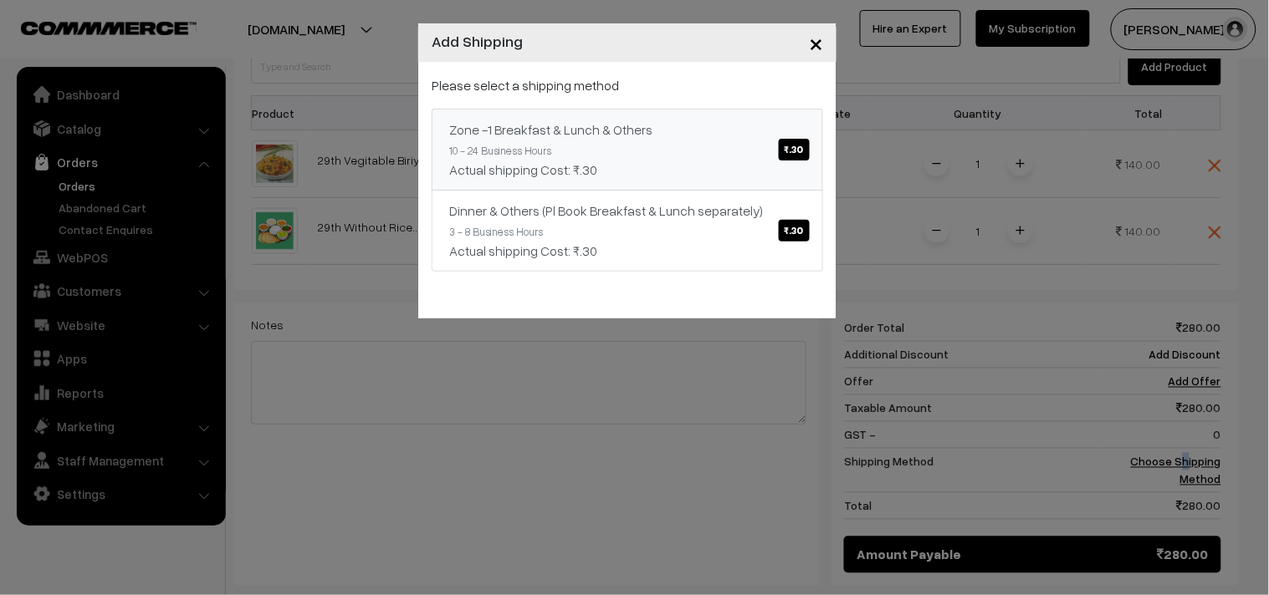
click at [638, 110] on link "Zone -1 Breakfast & Lunch & Others ₹.30 10 - 24 Business Hours Actual shipping …" at bounding box center [626, 150] width 391 height 82
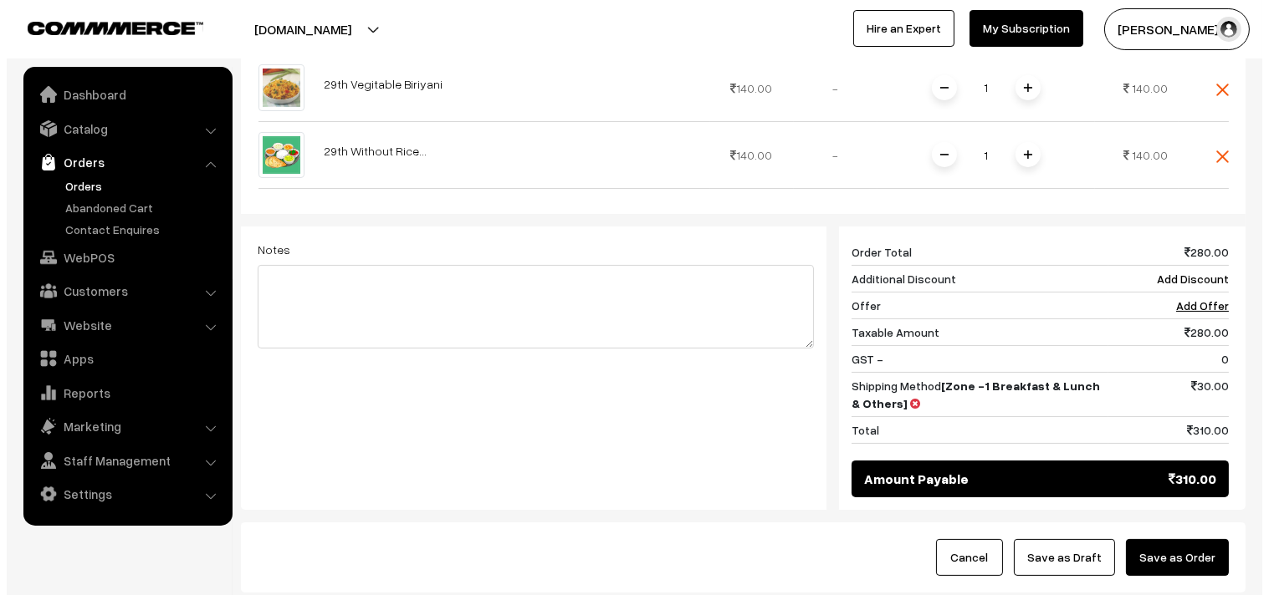
scroll to position [599, 0]
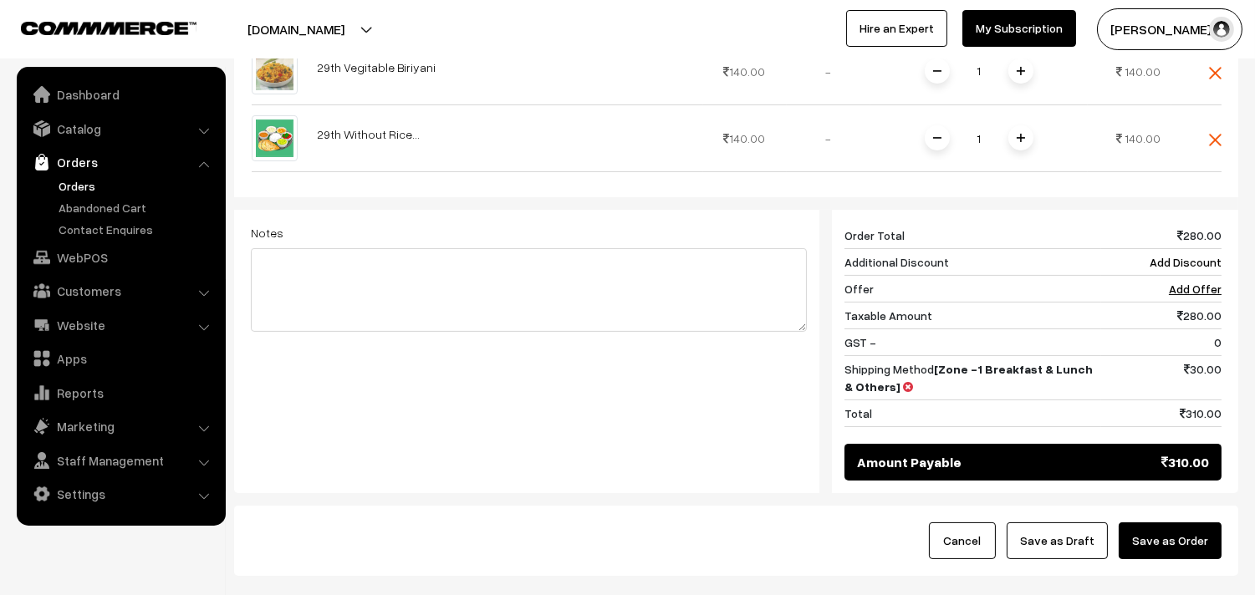
drag, startPoint x: 1181, startPoint y: 542, endPoint x: 689, endPoint y: 531, distance: 491.8
click at [1175, 540] on button "Save as Order" at bounding box center [1170, 541] width 103 height 37
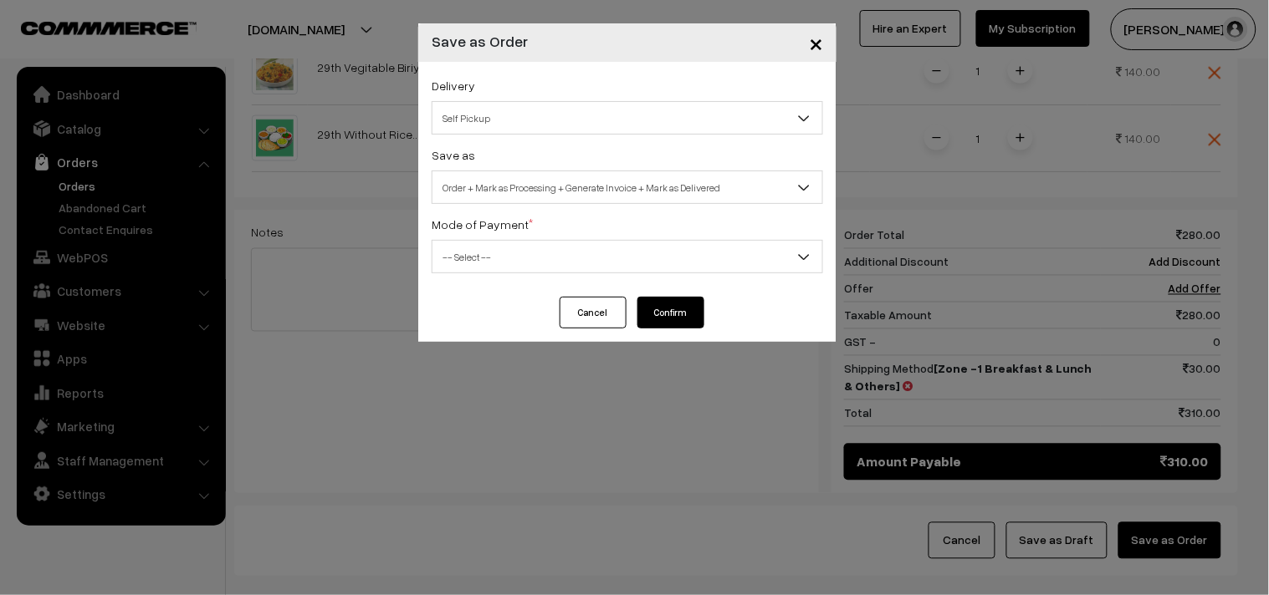
click at [583, 189] on span "Order + Mark as Processing + Generate Invoice + Mark as Delivered" at bounding box center [627, 187] width 390 height 29
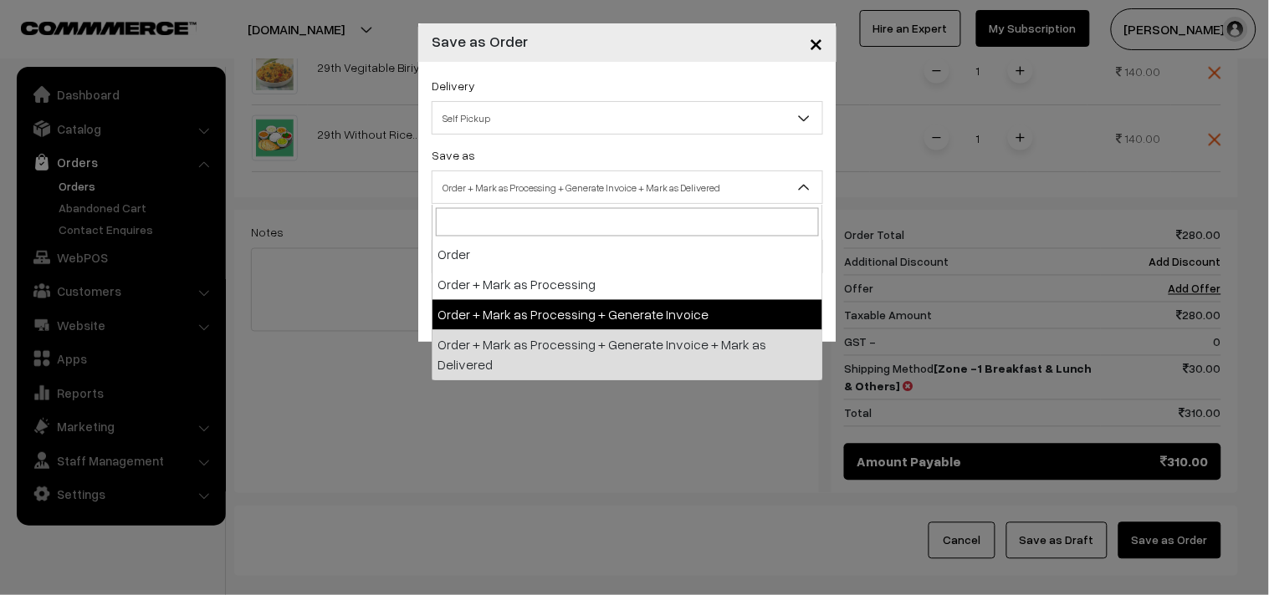
drag, startPoint x: 523, startPoint y: 318, endPoint x: 505, endPoint y: 321, distance: 17.9
select select "3"
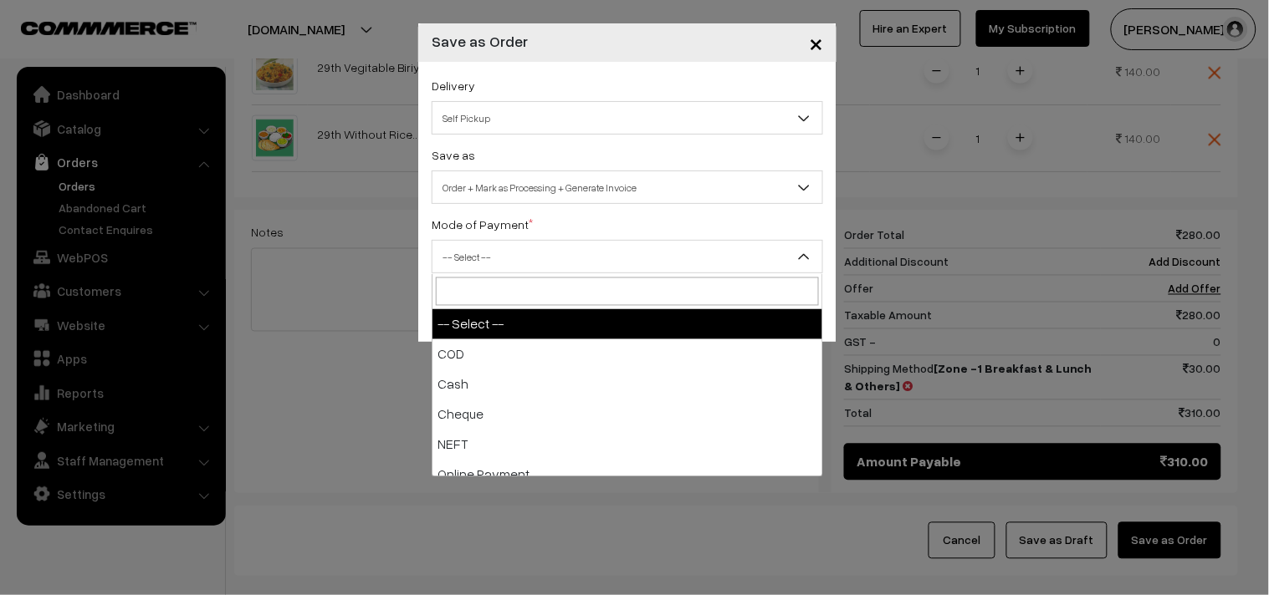
click at [486, 268] on span "-- Select --" at bounding box center [627, 256] width 390 height 29
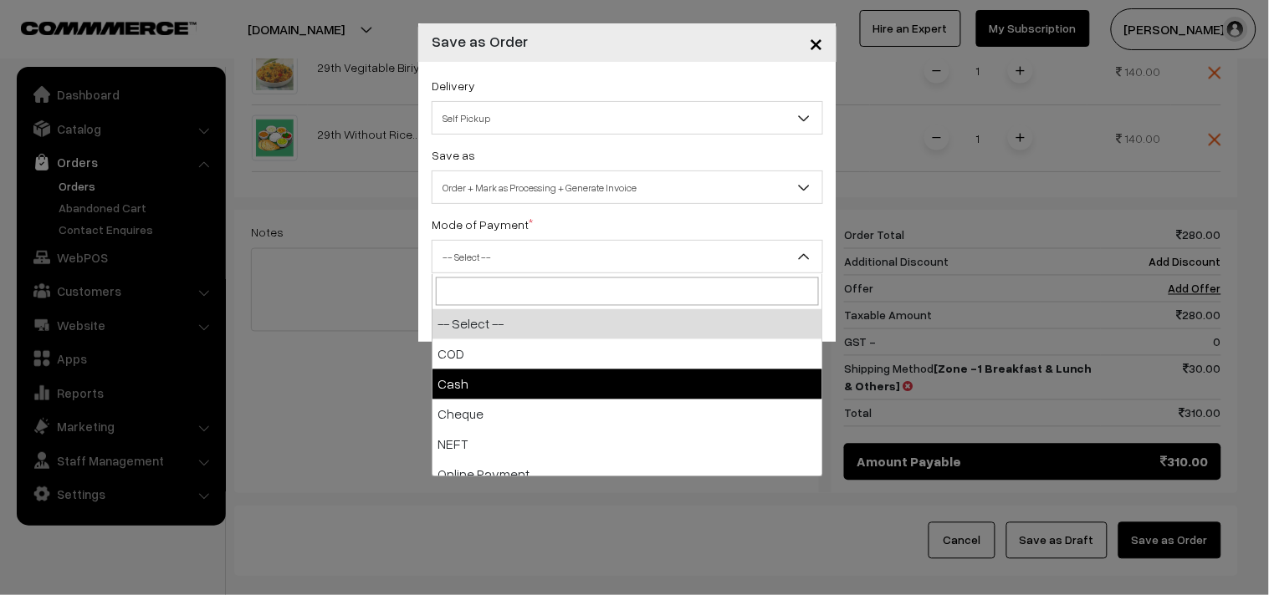
select select "2"
checkbox input "true"
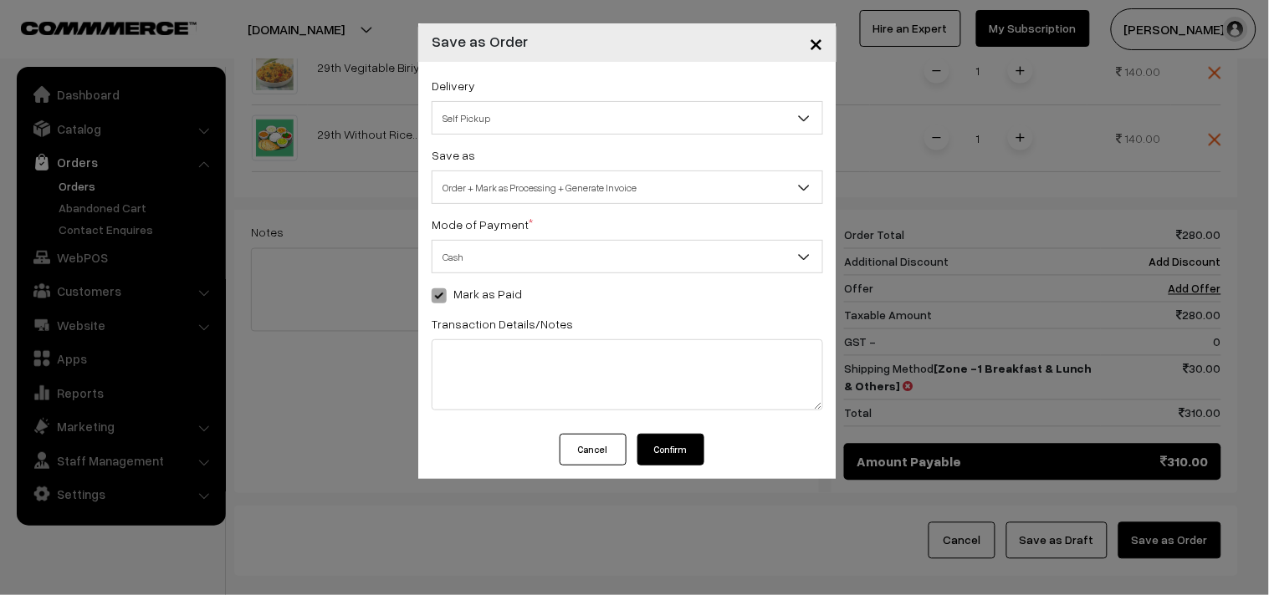
click at [664, 454] on button "Confirm" at bounding box center [670, 450] width 67 height 32
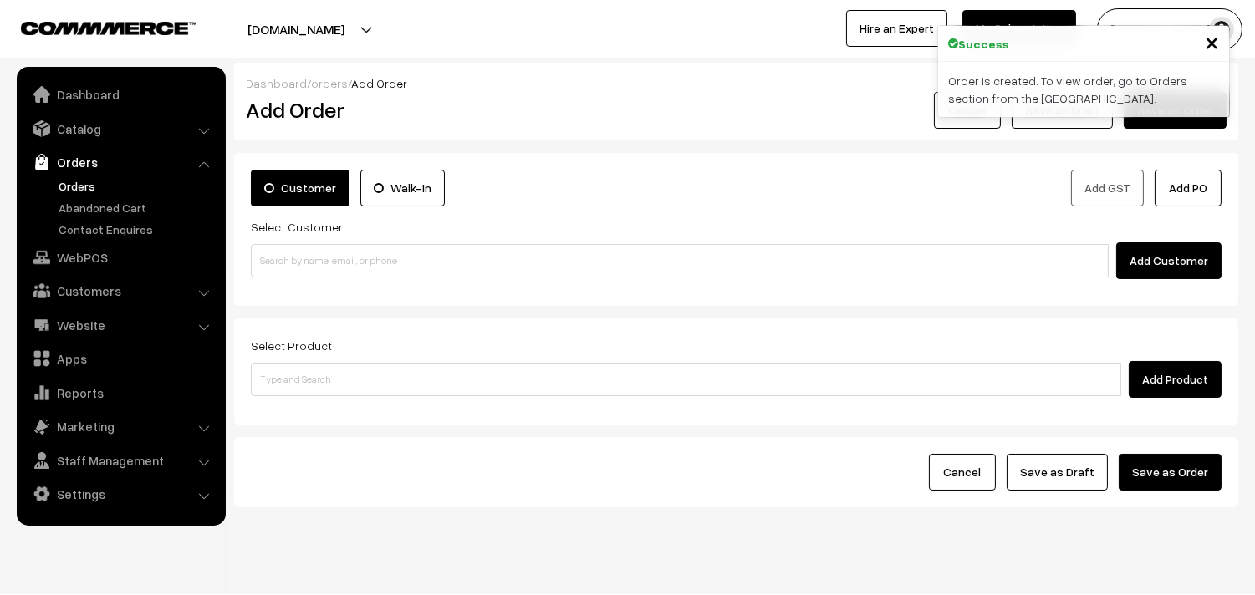
click at [92, 186] on link "Orders" at bounding box center [137, 186] width 166 height 18
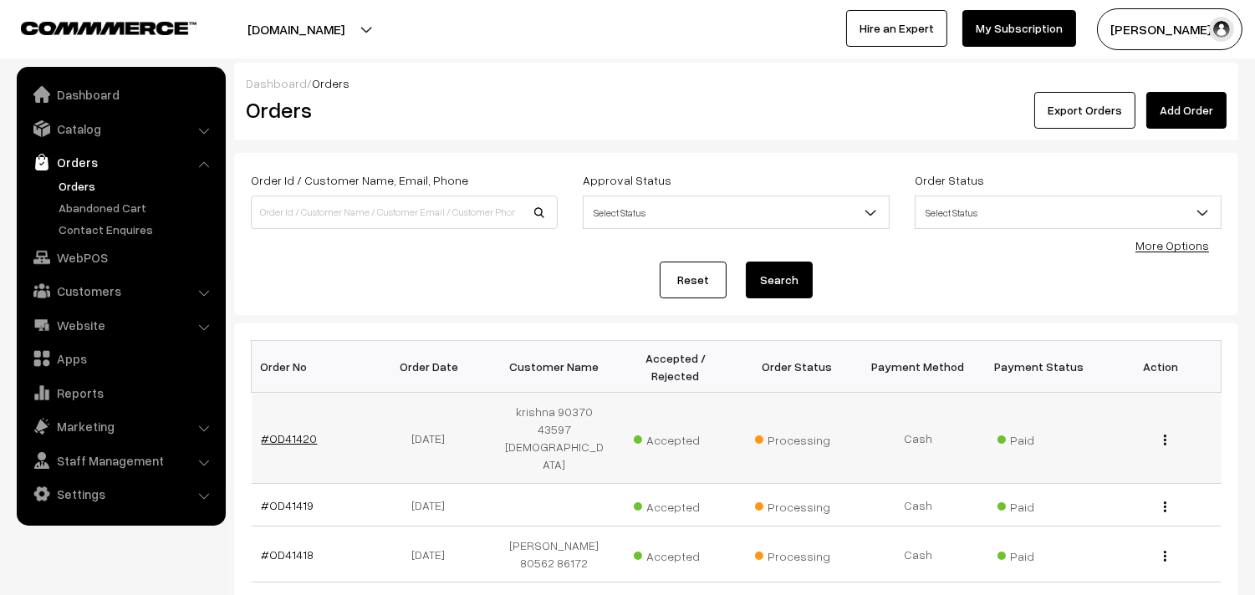
click at [290, 431] on link "#OD41420" at bounding box center [290, 438] width 56 height 14
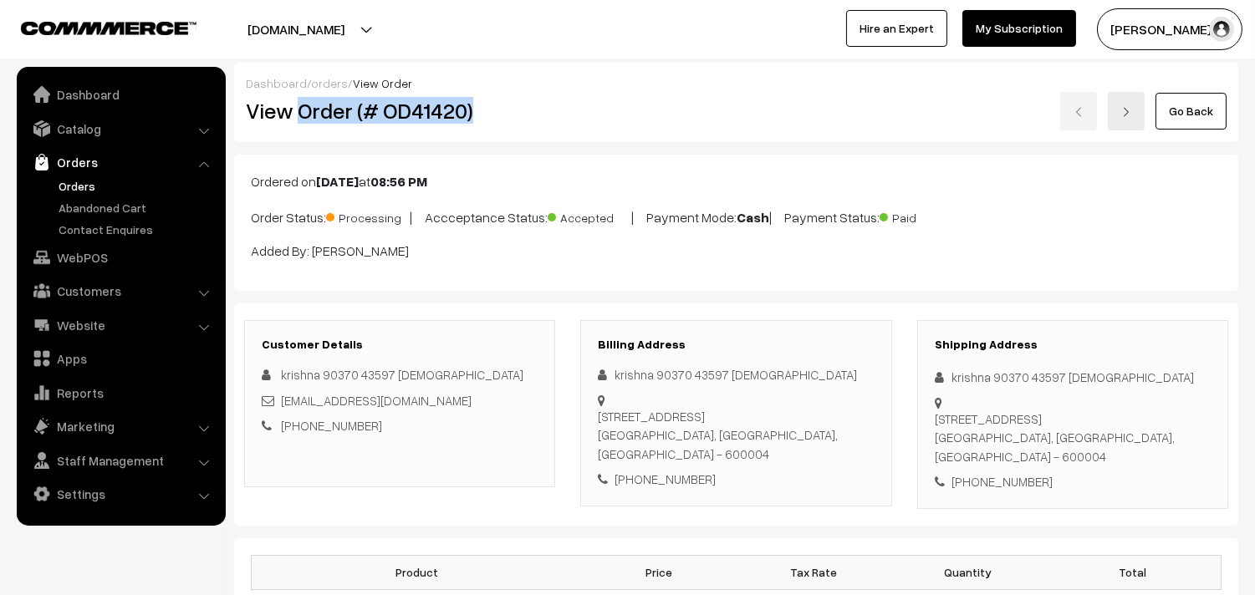
copy h2 "Order (# OD41420)"
drag, startPoint x: 303, startPoint y: 115, endPoint x: 503, endPoint y: 115, distance: 200.7
click at [503, 115] on h2 "View Order (# OD41420)" at bounding box center [401, 111] width 310 height 26
copy h2 "Order (# OD41420)"
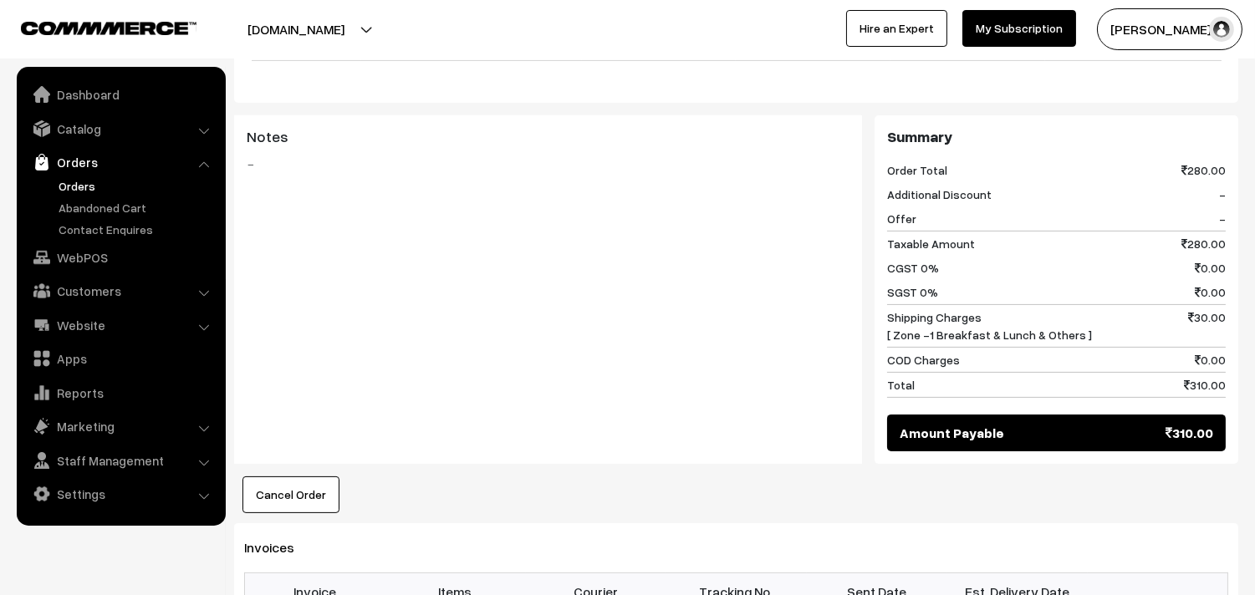
scroll to position [1115, 0]
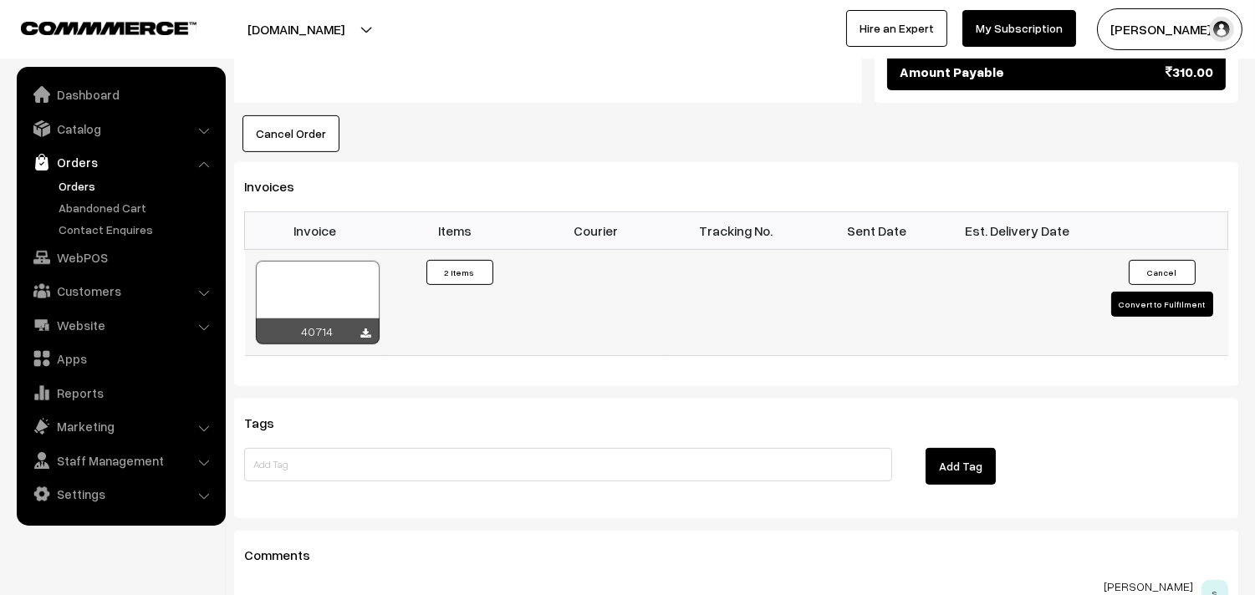
click at [324, 297] on div at bounding box center [318, 303] width 124 height 84
drag, startPoint x: 79, startPoint y: 243, endPoint x: 80, endPoint y: 253, distance: 10.2
click at [80, 243] on link "WebPOS" at bounding box center [120, 257] width 199 height 30
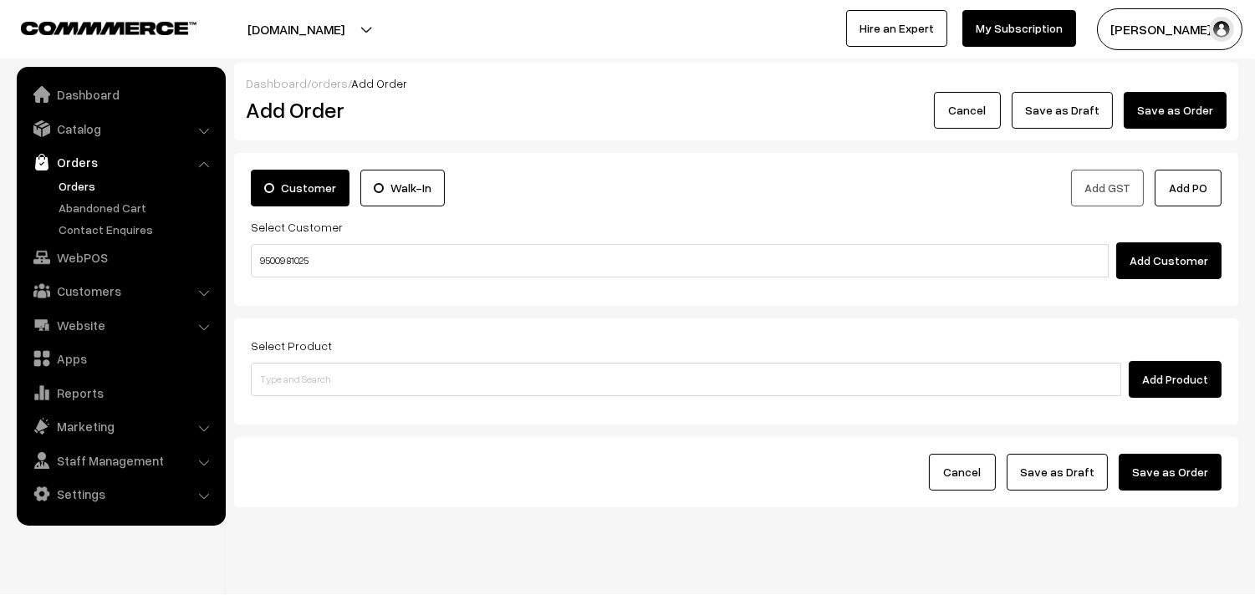
click at [288, 260] on input "95009 81025" at bounding box center [680, 260] width 858 height 33
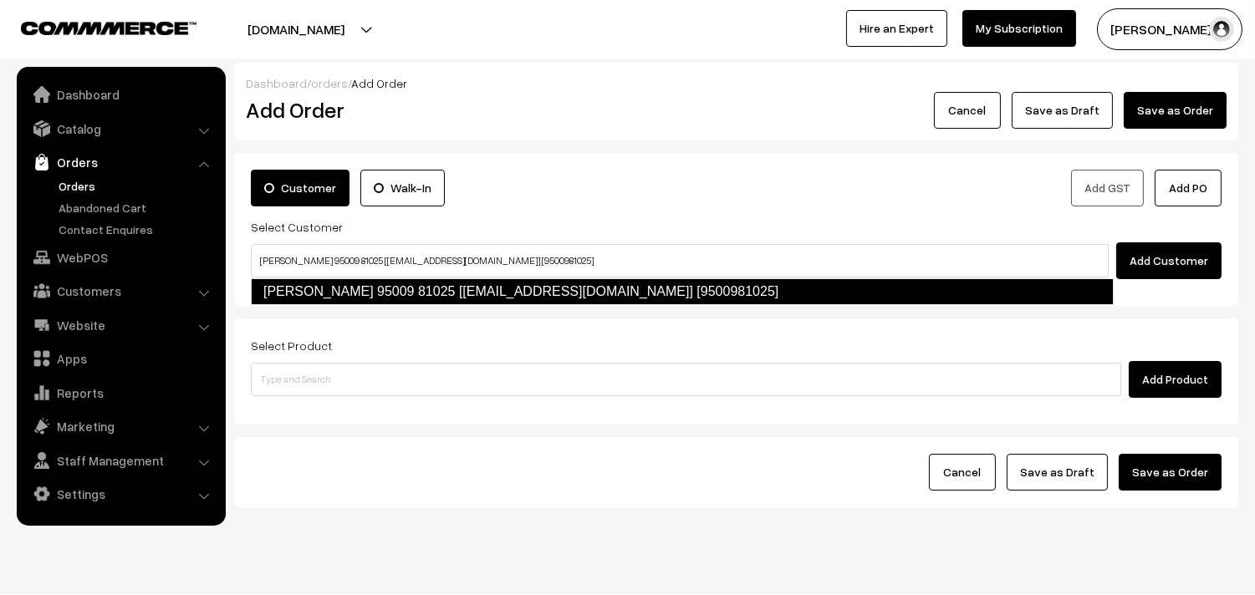
type input "Rajagopal 95009 81025‬ [Annams5@gmail.com] [9500981025]"
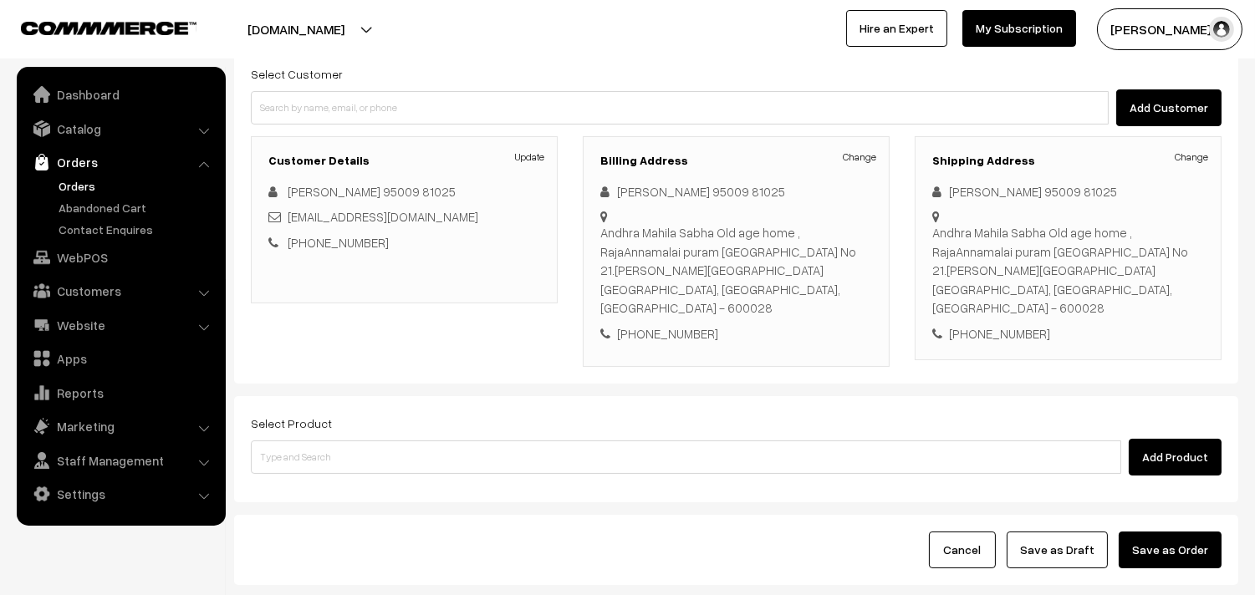
scroll to position [186, 0]
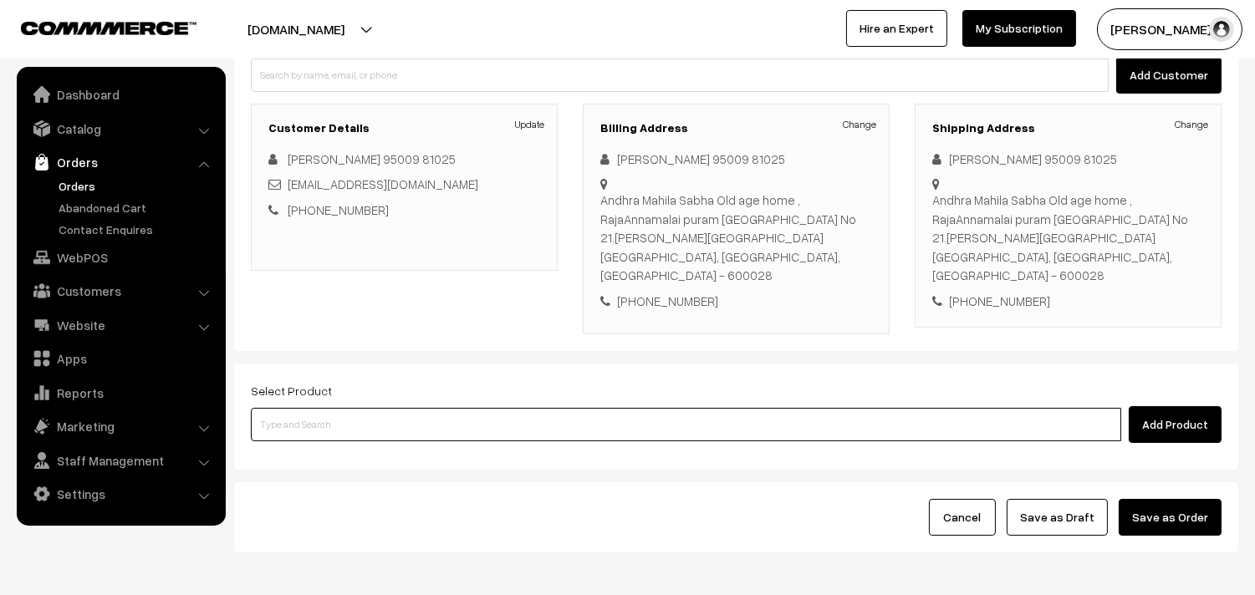
click at [362, 408] on input at bounding box center [686, 424] width 870 height 33
type input "Bf - Ghee Pongal"
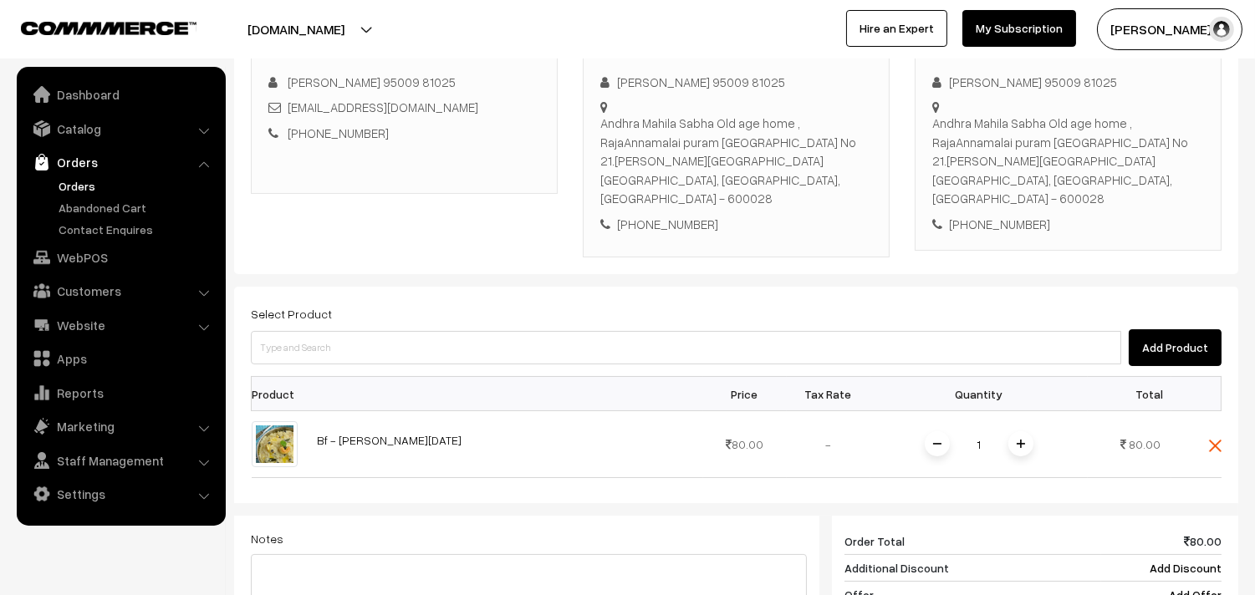
scroll to position [636, 0]
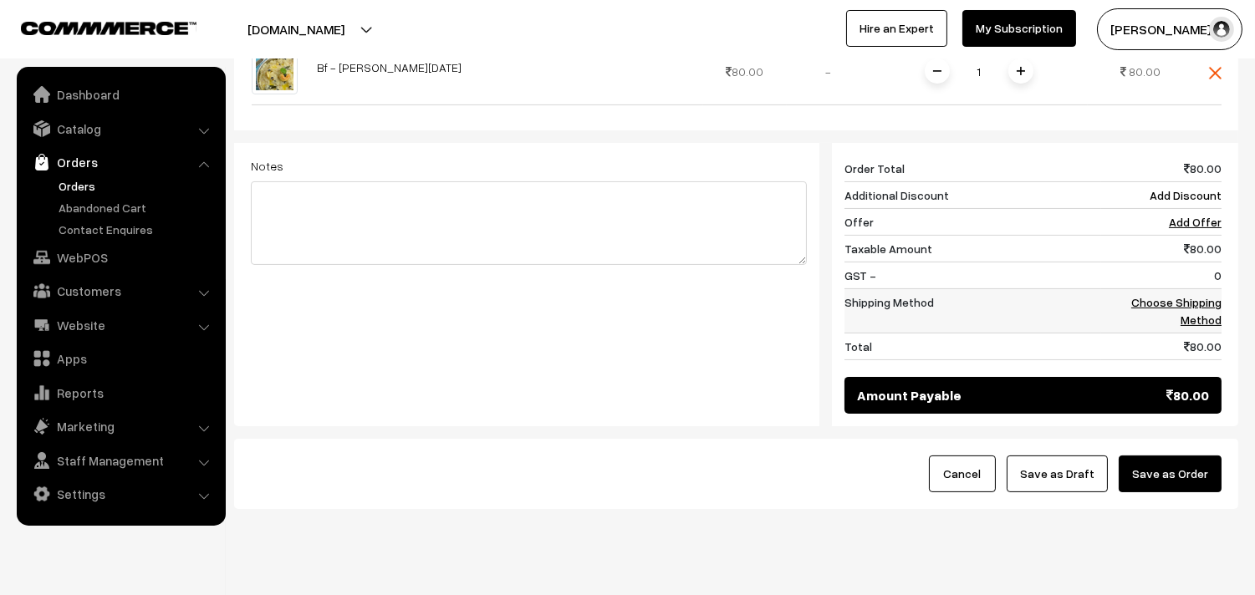
click at [1191, 295] on link "Choose Shipping Method" at bounding box center [1176, 311] width 90 height 32
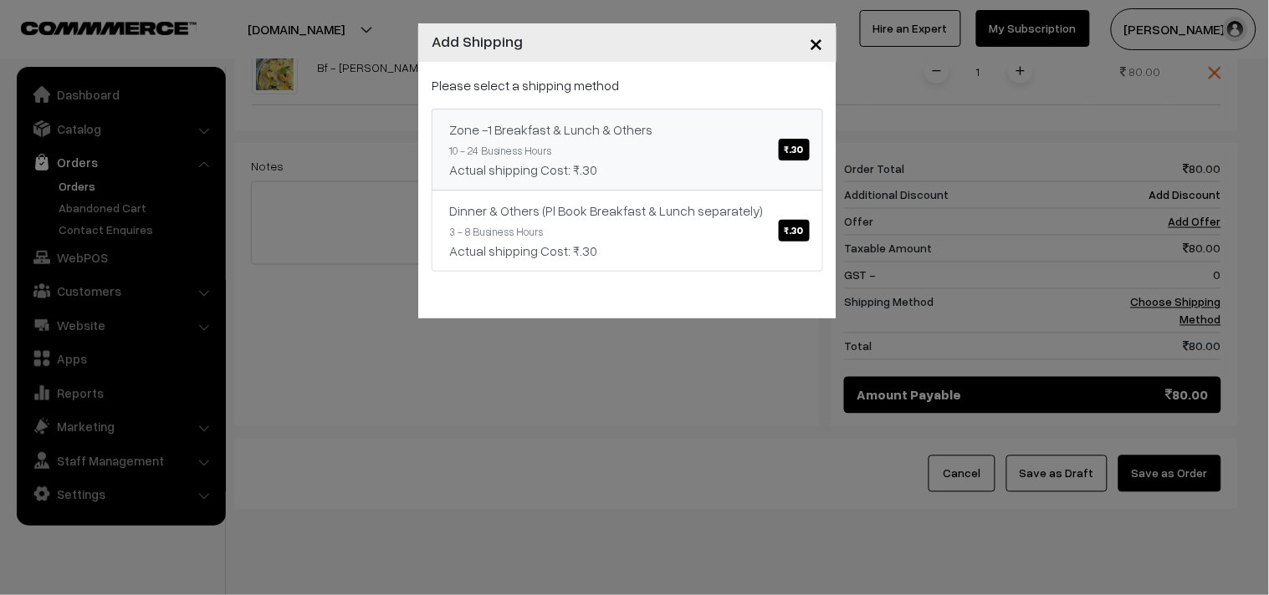
click at [654, 120] on div "Zone -1 Breakfast & Lunch & Others ₹.30" at bounding box center [627, 130] width 356 height 20
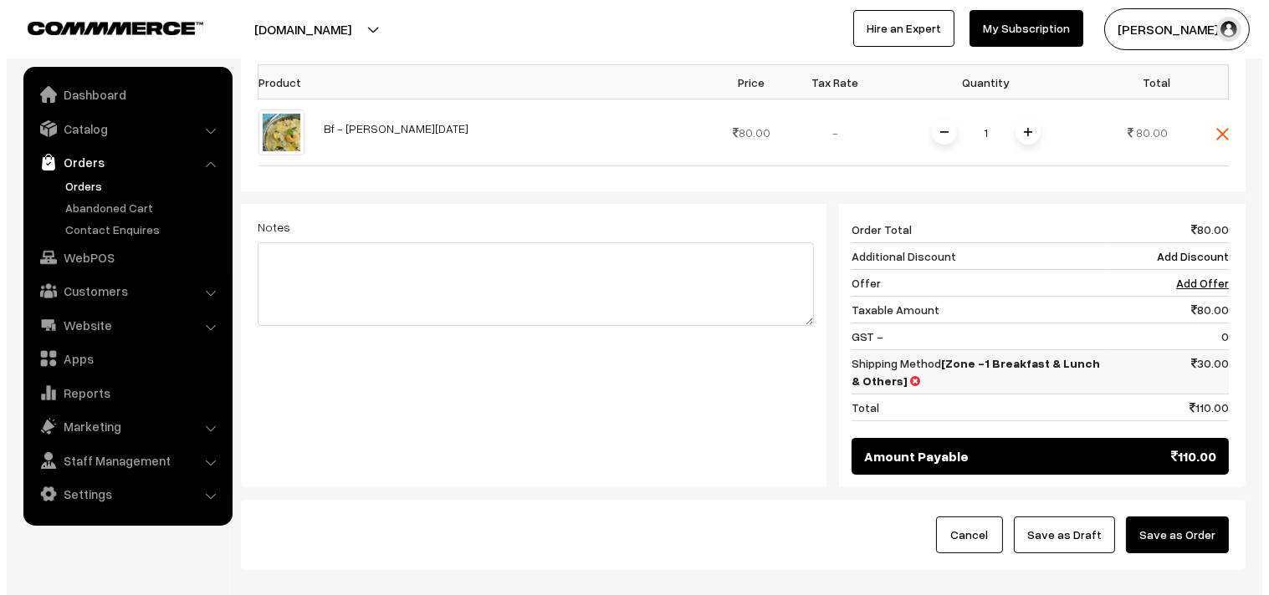
scroll to position [542, 0]
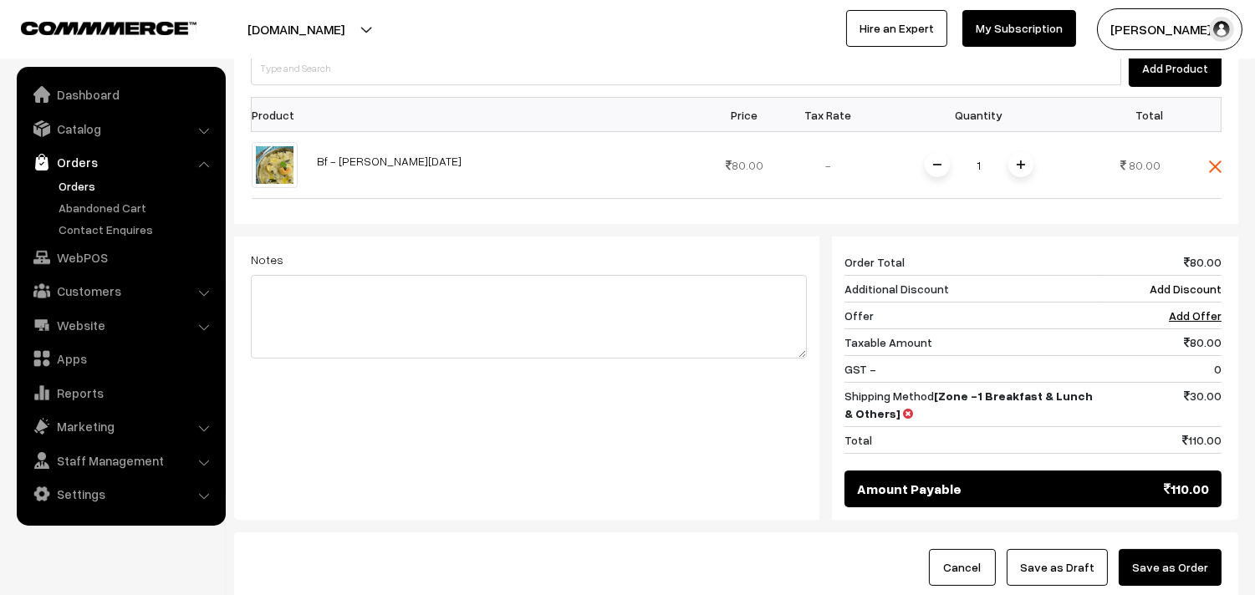
click at [1180, 549] on button "Save as Order" at bounding box center [1170, 567] width 103 height 37
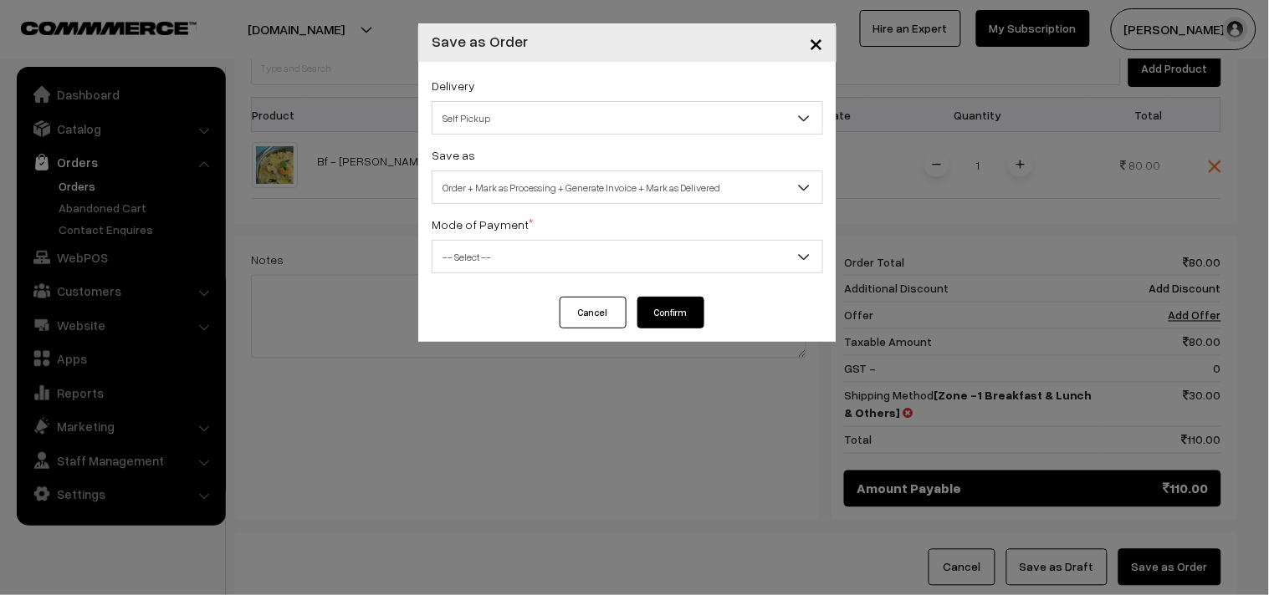
click at [508, 193] on span "Order + Mark as Processing + Generate Invoice + Mark as Delivered" at bounding box center [627, 187] width 390 height 29
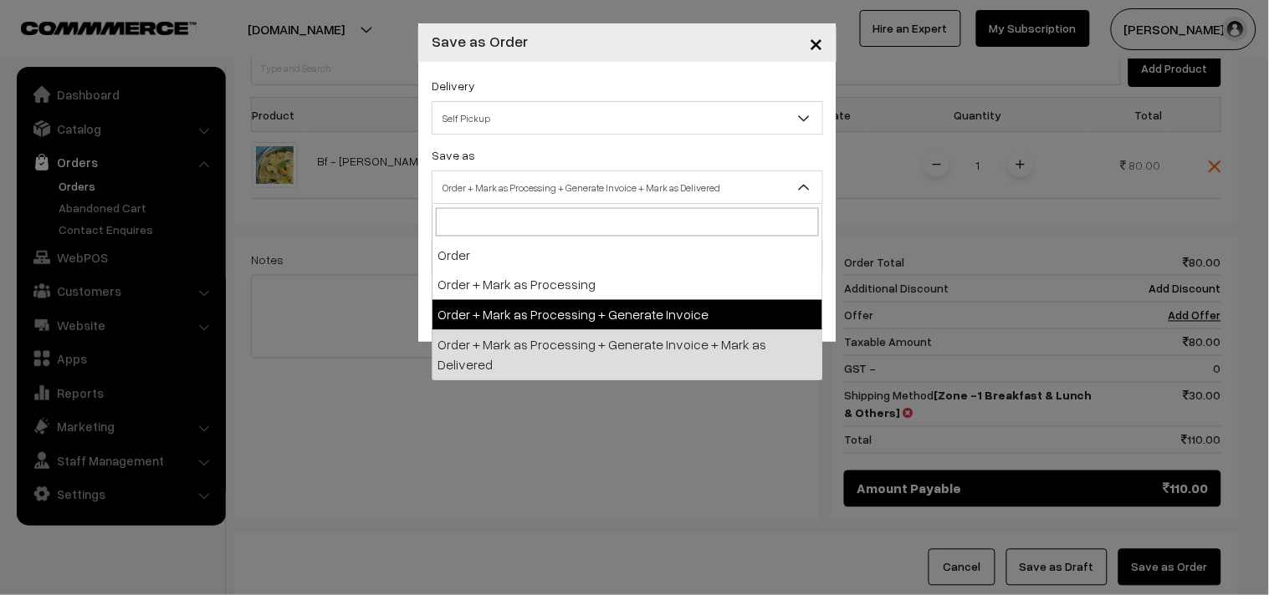
select select "3"
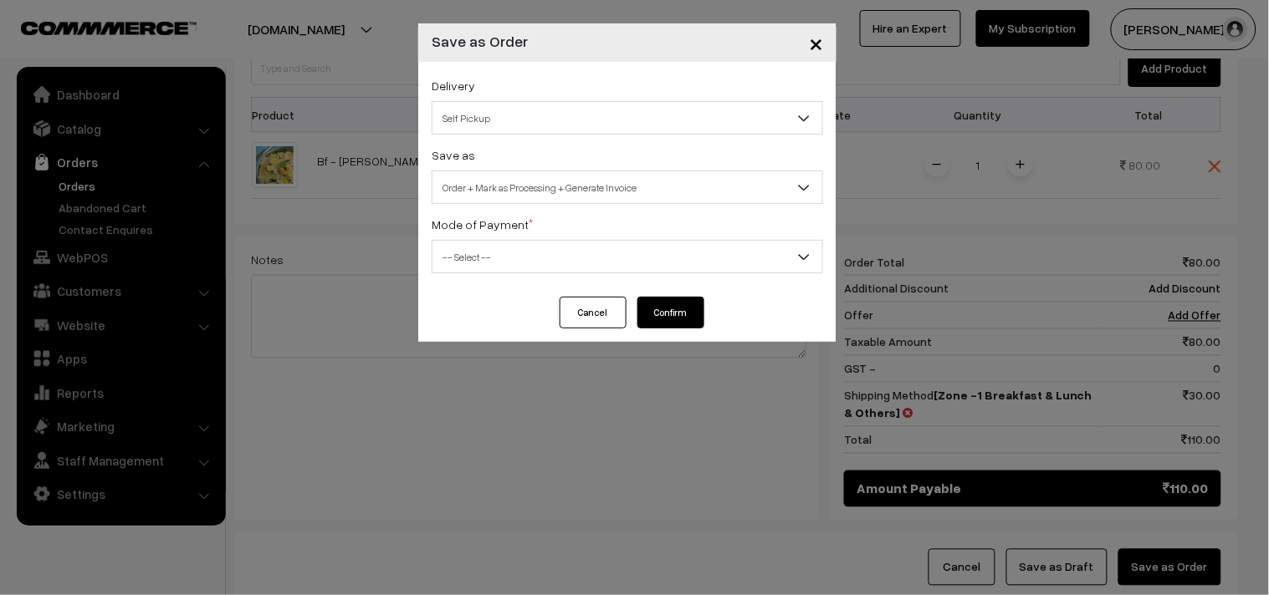
click at [462, 281] on div "Delivery Self Pickup Zone -1 Breakfast & Lunch & Others (₹30) (10 - 24 Business…" at bounding box center [627, 179] width 418 height 235
click at [468, 263] on span "-- Select --" at bounding box center [627, 256] width 390 height 29
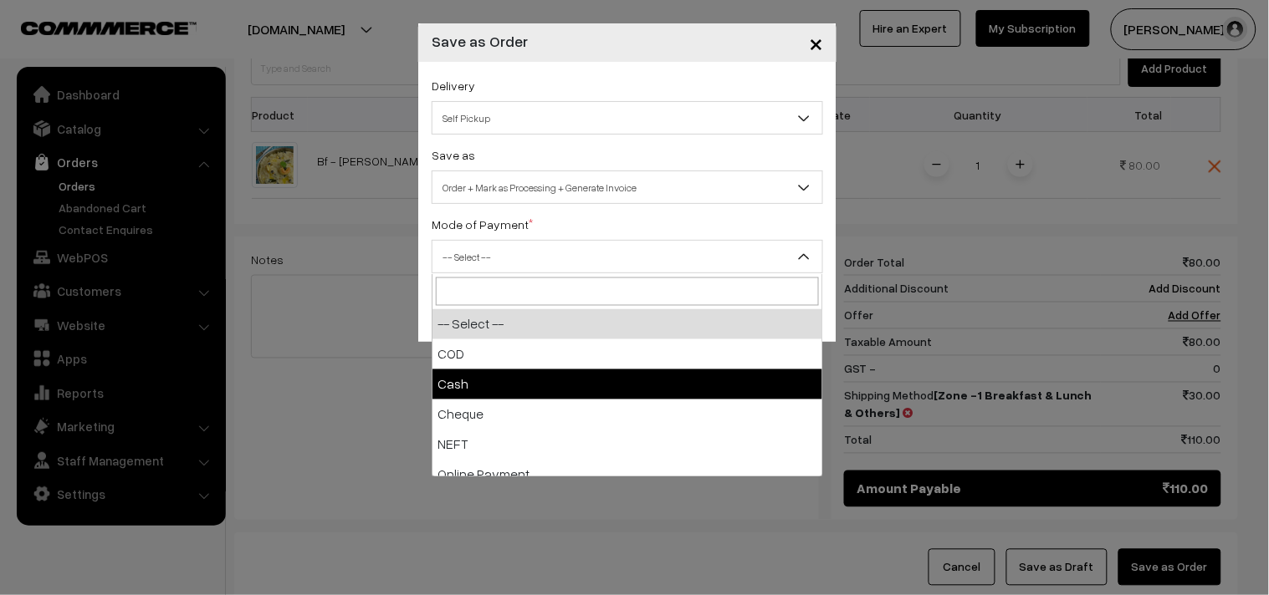
select select "2"
checkbox input "true"
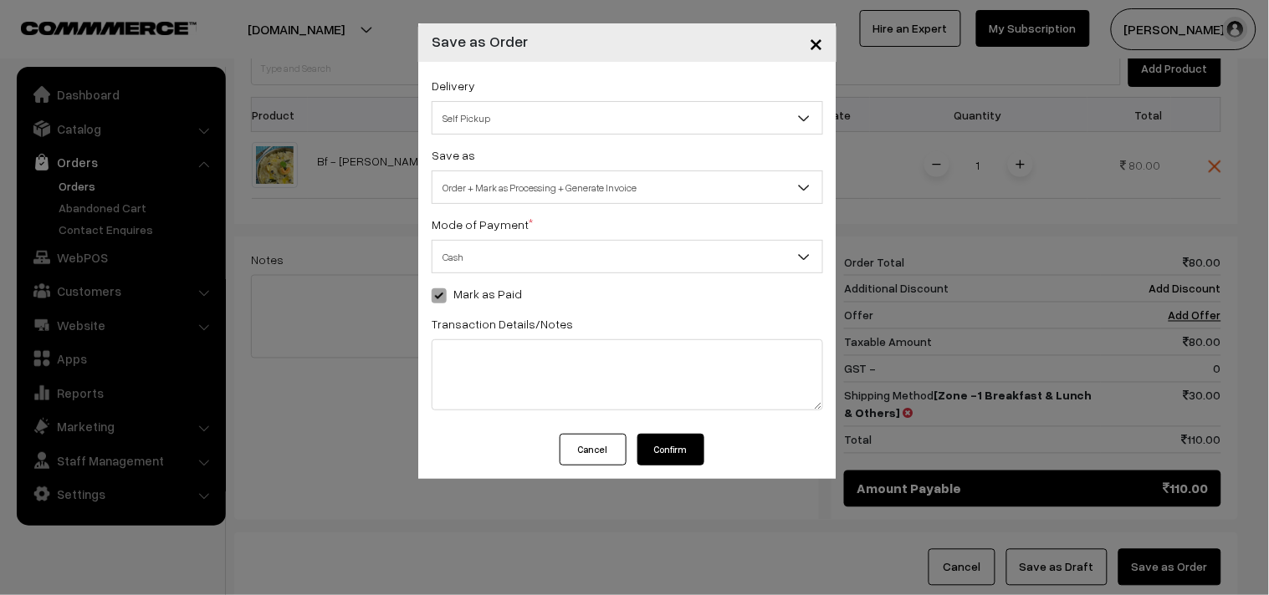
click at [672, 456] on button "Confirm" at bounding box center [670, 450] width 67 height 32
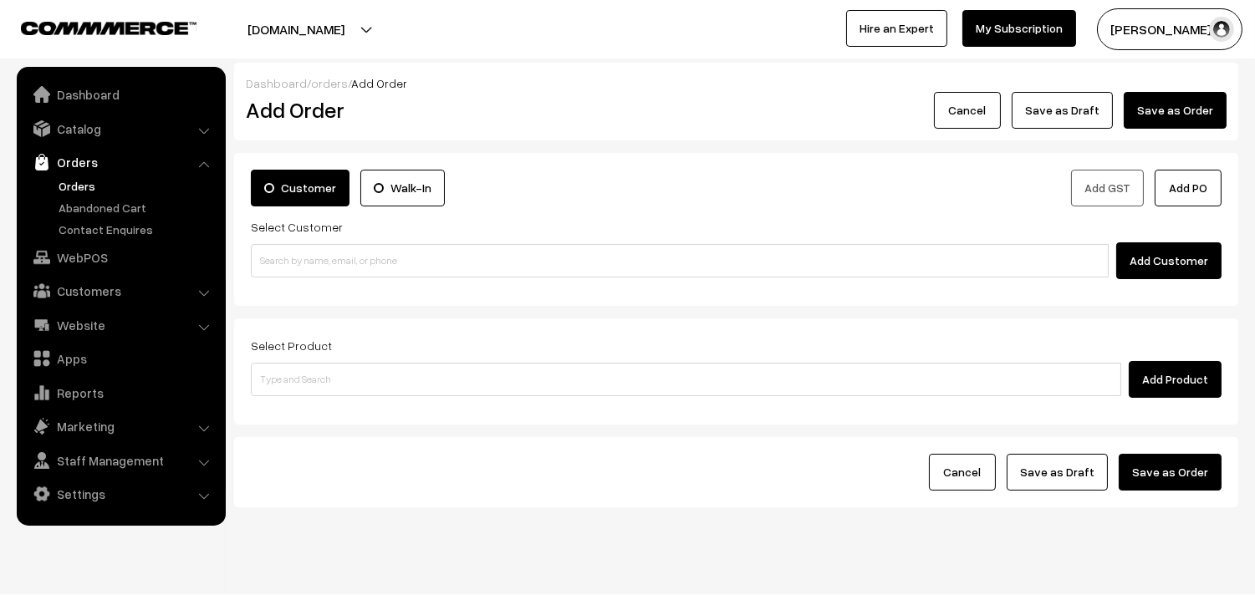
click at [90, 184] on link "Orders" at bounding box center [137, 186] width 166 height 18
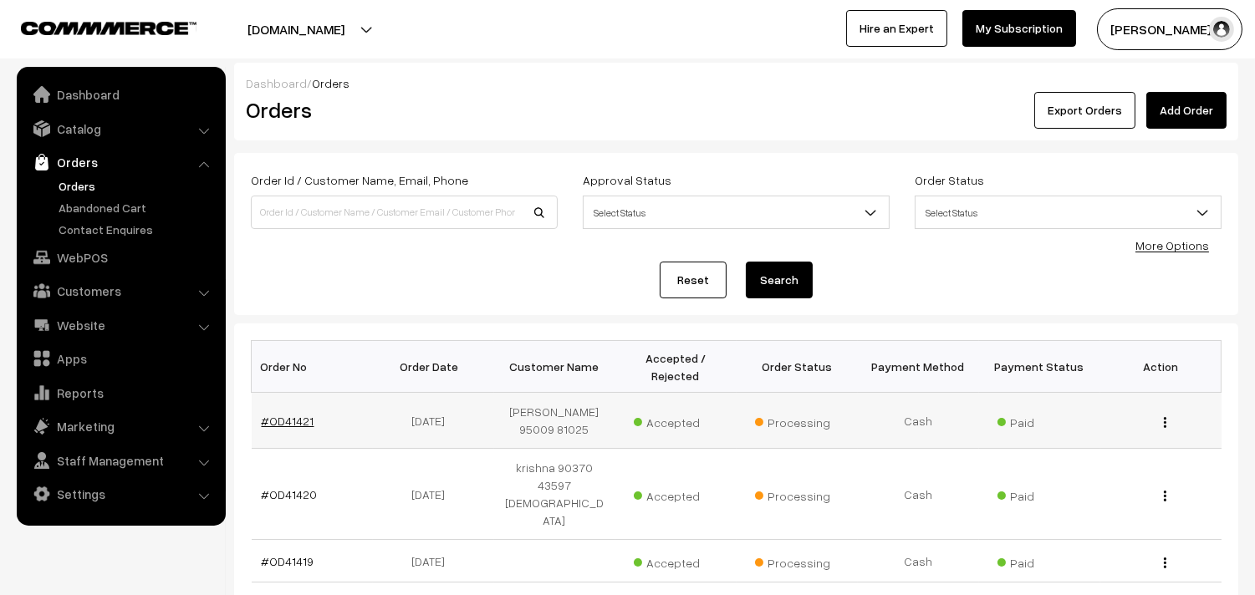
click at [278, 428] on td "#OD41421" at bounding box center [312, 421] width 121 height 56
click at [283, 422] on link "#OD41421" at bounding box center [288, 421] width 53 height 14
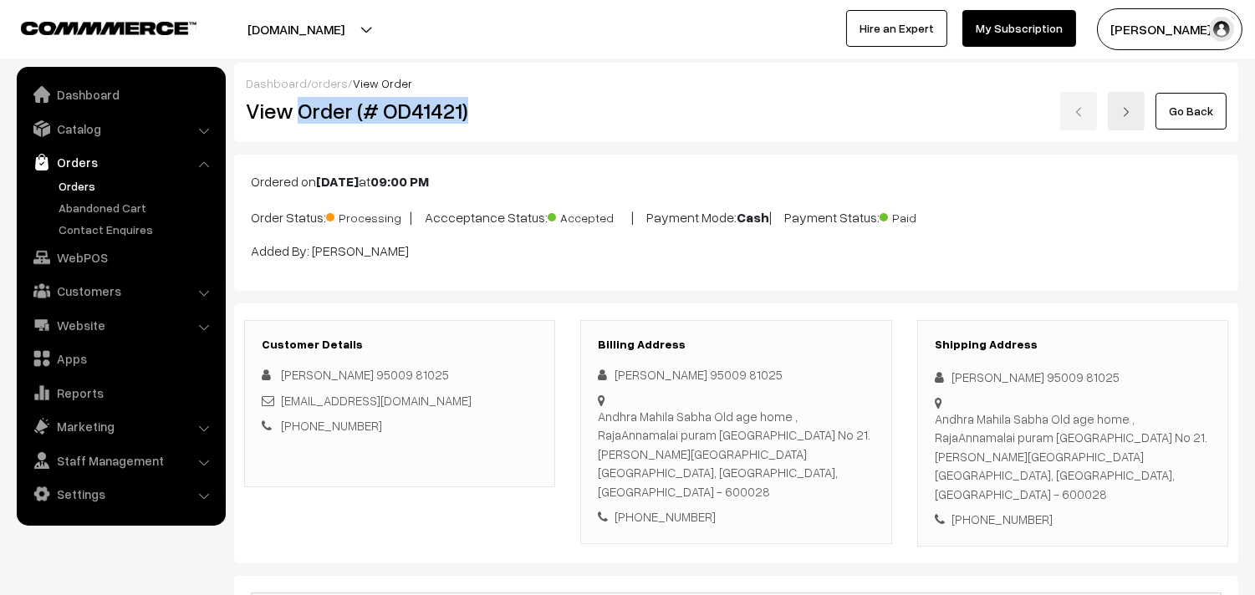
drag, startPoint x: 299, startPoint y: 106, endPoint x: 498, endPoint y: 130, distance: 201.2
click at [503, 117] on h2 "View Order (# OD41421)" at bounding box center [401, 111] width 310 height 26
copy h2 "Order (# OD41421)"
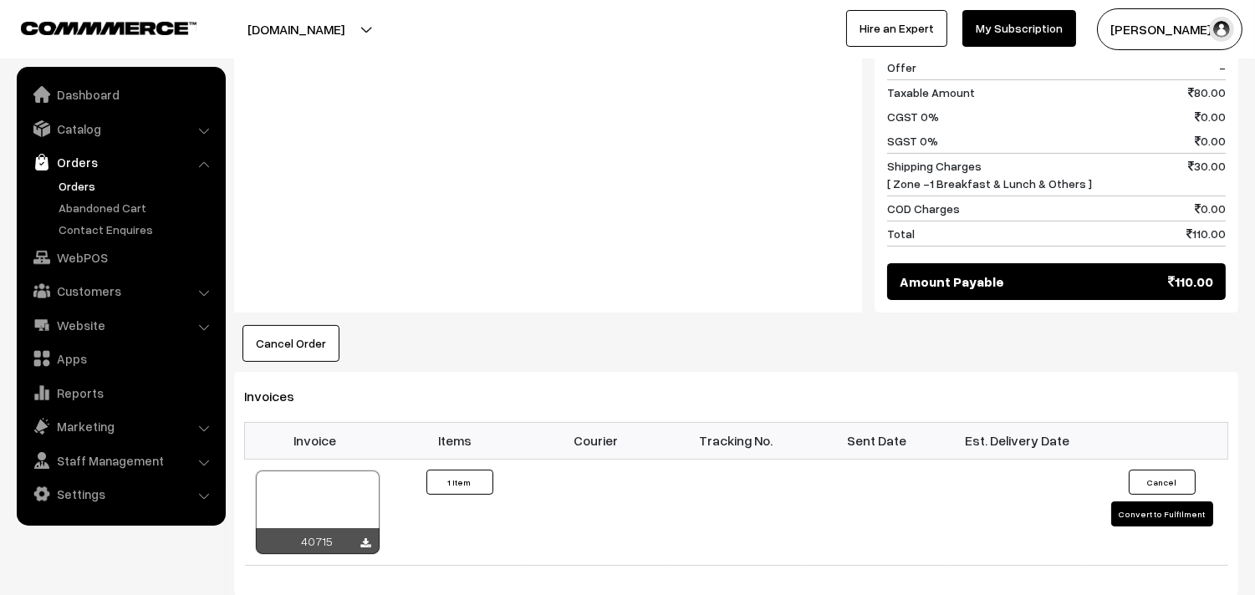
scroll to position [836, 0]
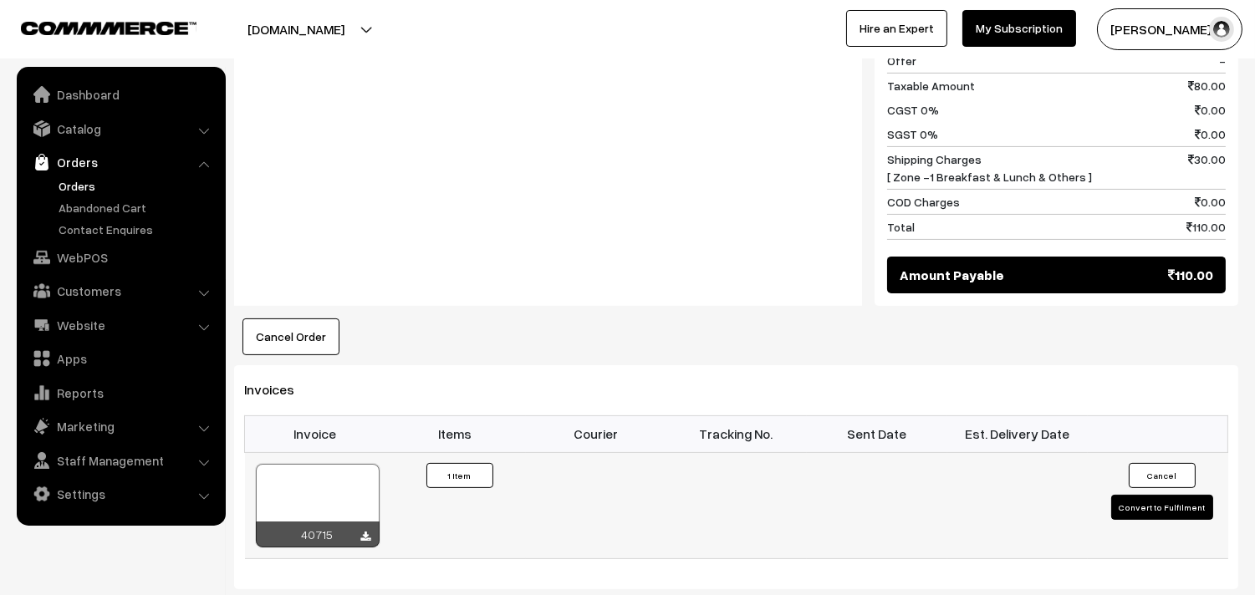
click at [345, 469] on div at bounding box center [318, 506] width 124 height 84
click at [81, 188] on link "Orders" at bounding box center [137, 186] width 166 height 18
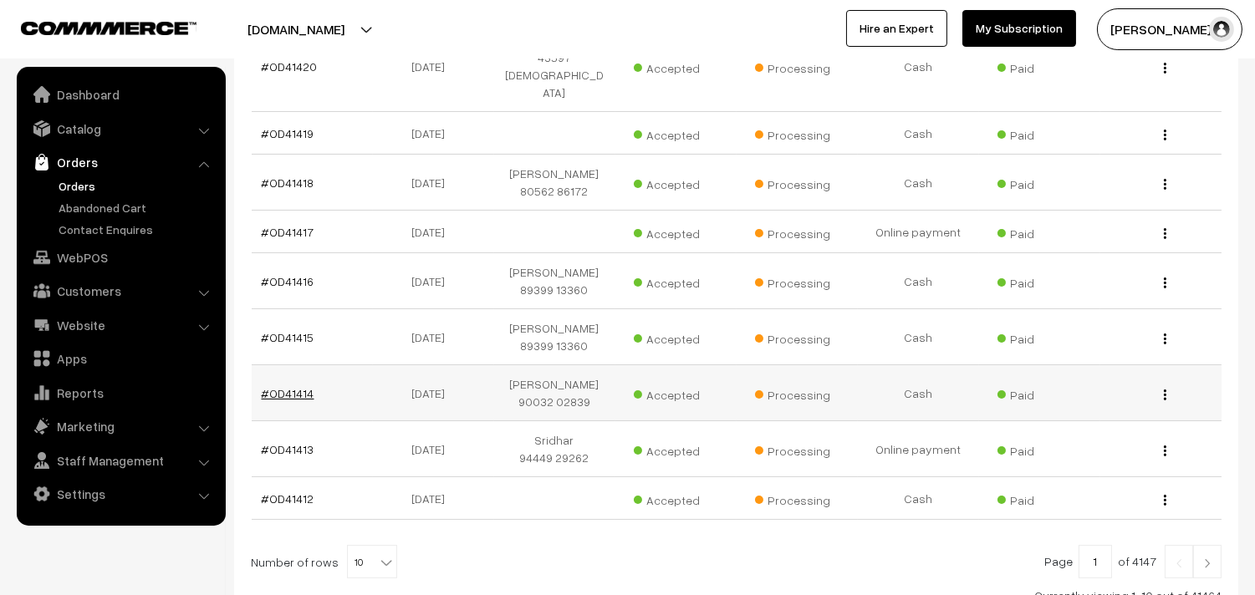
scroll to position [464, 0]
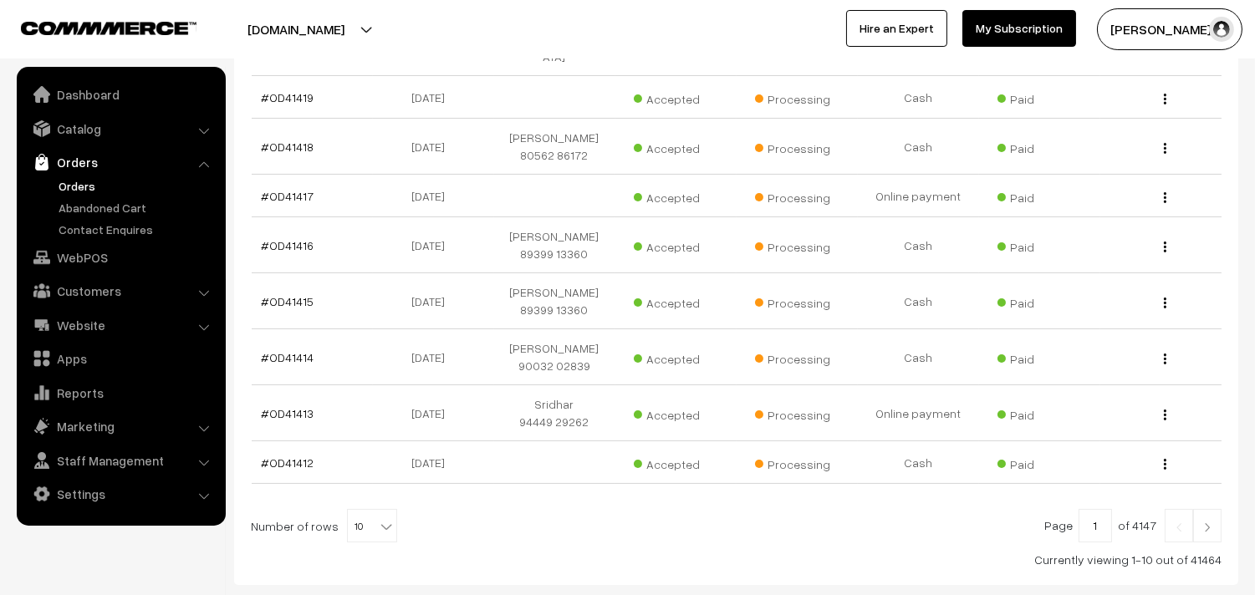
click at [75, 178] on link "Orders" at bounding box center [137, 186] width 166 height 18
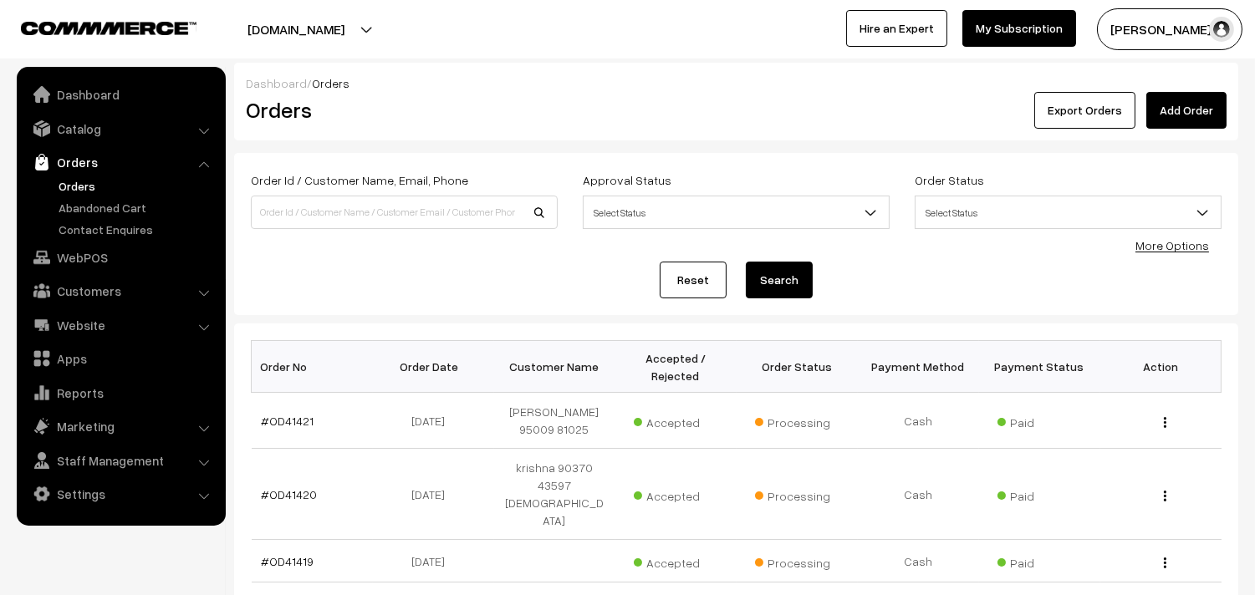
click at [105, 171] on link "Orders" at bounding box center [120, 162] width 199 height 30
click at [99, 180] on link "Orders" at bounding box center [137, 186] width 166 height 18
drag, startPoint x: 321, startPoint y: 231, endPoint x: 322, endPoint y: 216, distance: 15.1
click at [322, 228] on div "Order Id / Customer Name, Email, Phone" at bounding box center [404, 204] width 332 height 69
click at [322, 216] on input at bounding box center [404, 212] width 307 height 33
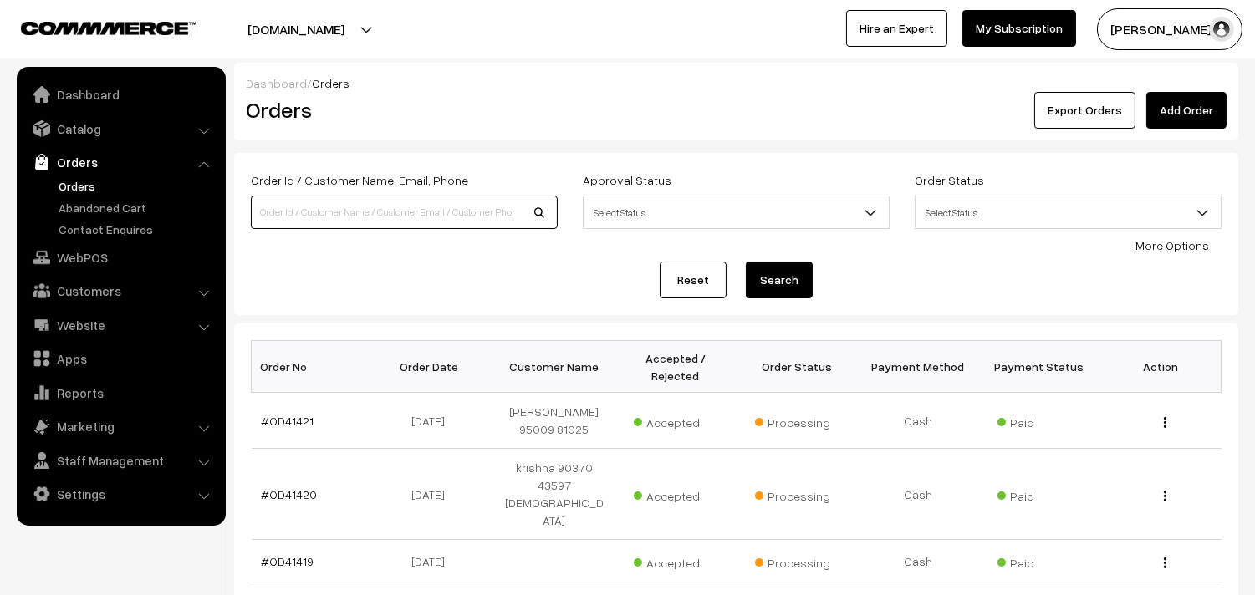
paste input "8056286172"
type input "8056286172"
click at [746, 262] on button "Search" at bounding box center [779, 280] width 67 height 37
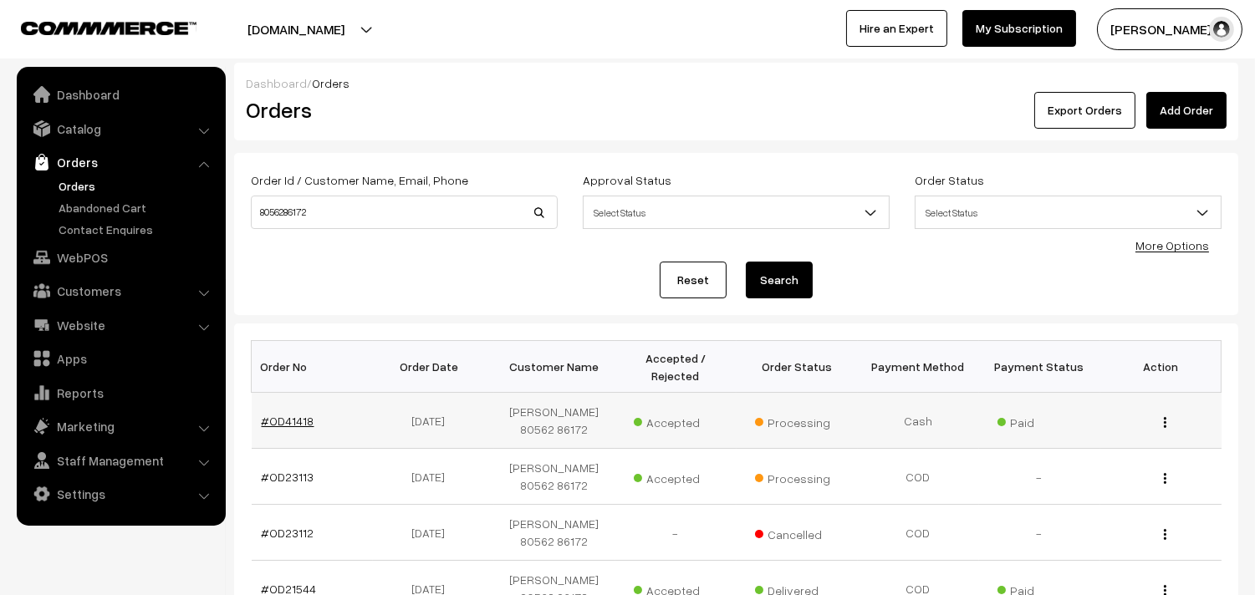
click at [288, 428] on link "#OD41418" at bounding box center [288, 421] width 53 height 14
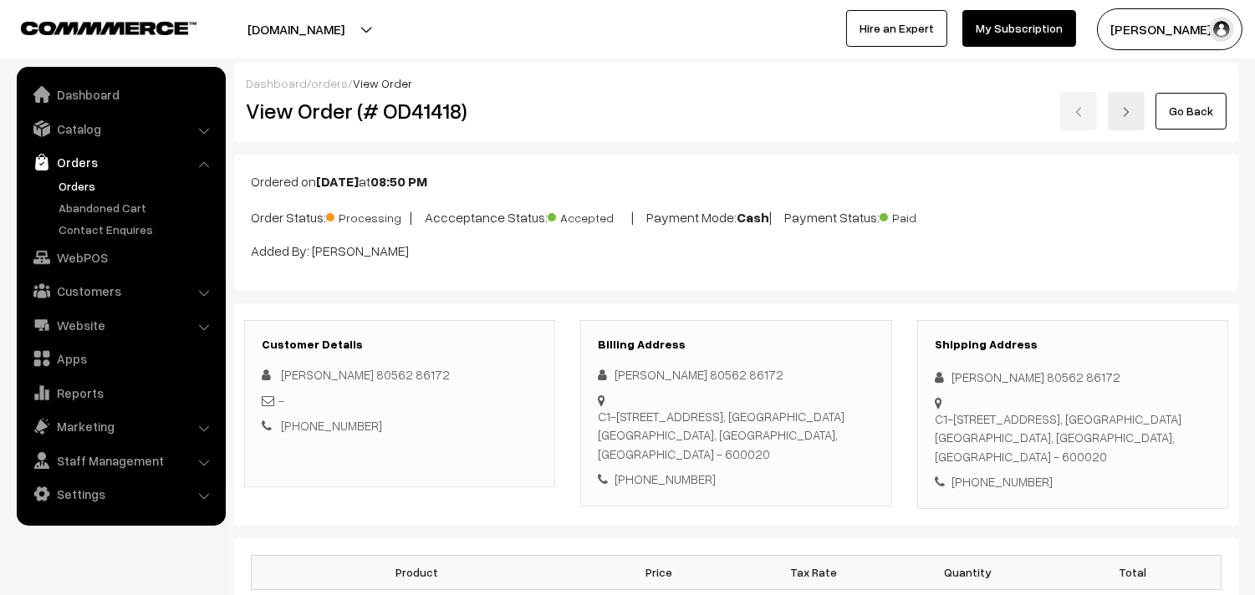
click at [93, 178] on link "Orders" at bounding box center [137, 186] width 166 height 18
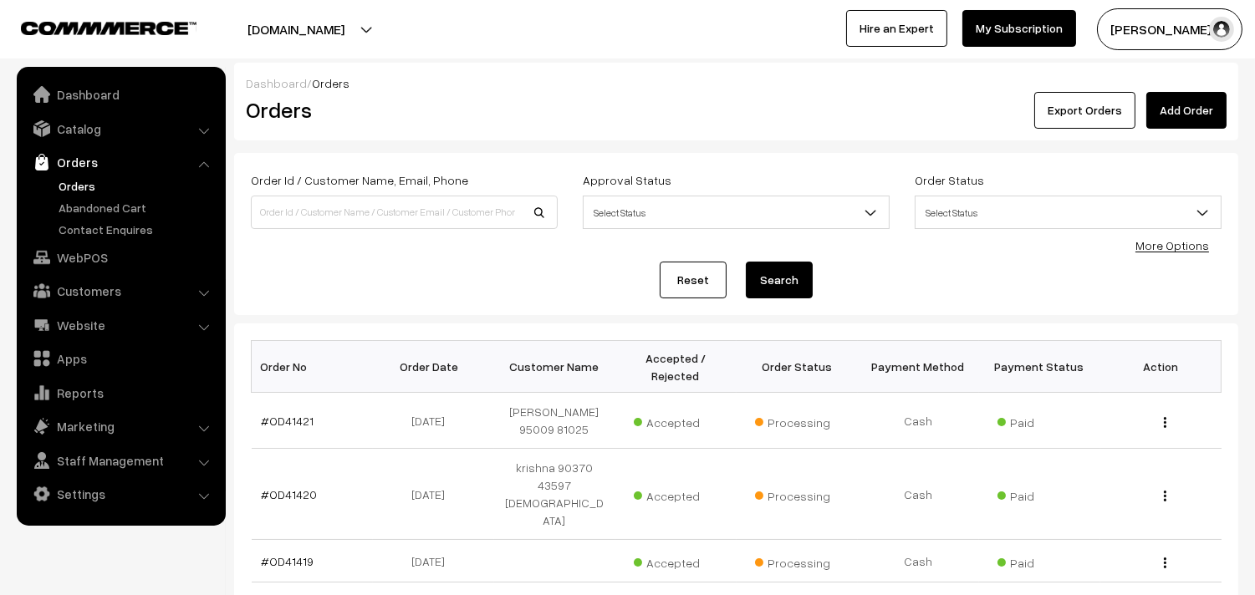
click at [98, 176] on link "Orders" at bounding box center [120, 162] width 199 height 30
click at [69, 186] on link "Orders" at bounding box center [137, 186] width 166 height 18
click at [89, 186] on link "Orders" at bounding box center [137, 186] width 166 height 18
click at [487, 278] on div "Reset Search" at bounding box center [736, 280] width 971 height 37
click at [70, 255] on link "WebPOS" at bounding box center [120, 257] width 199 height 30
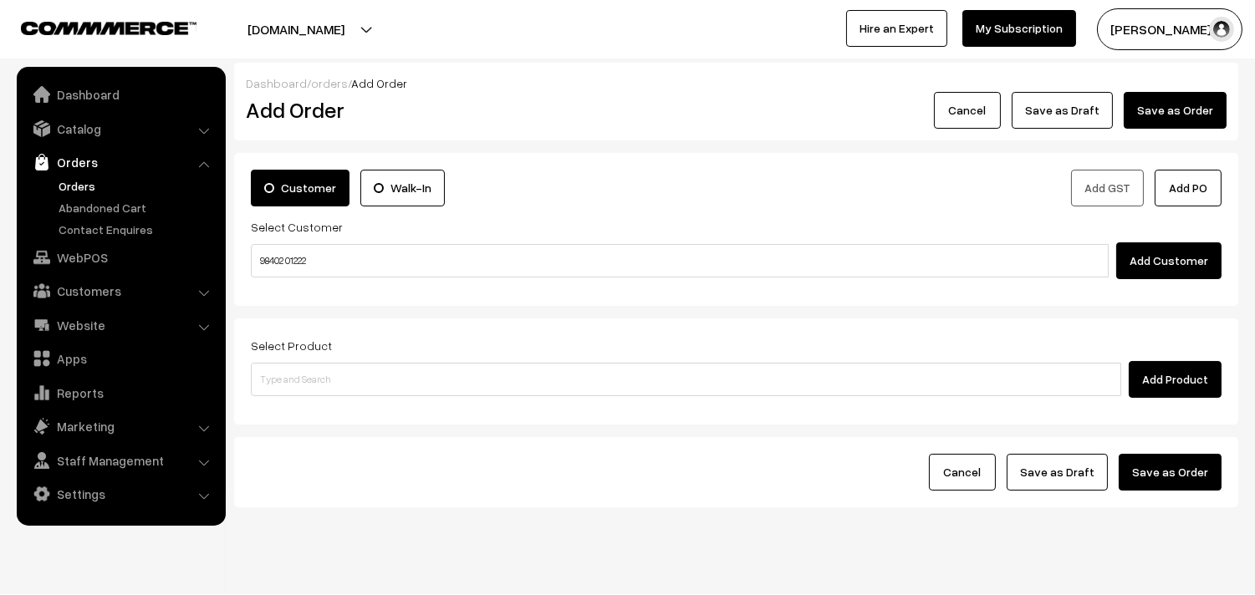
click at [285, 259] on input "98402 01222" at bounding box center [680, 260] width 858 height 33
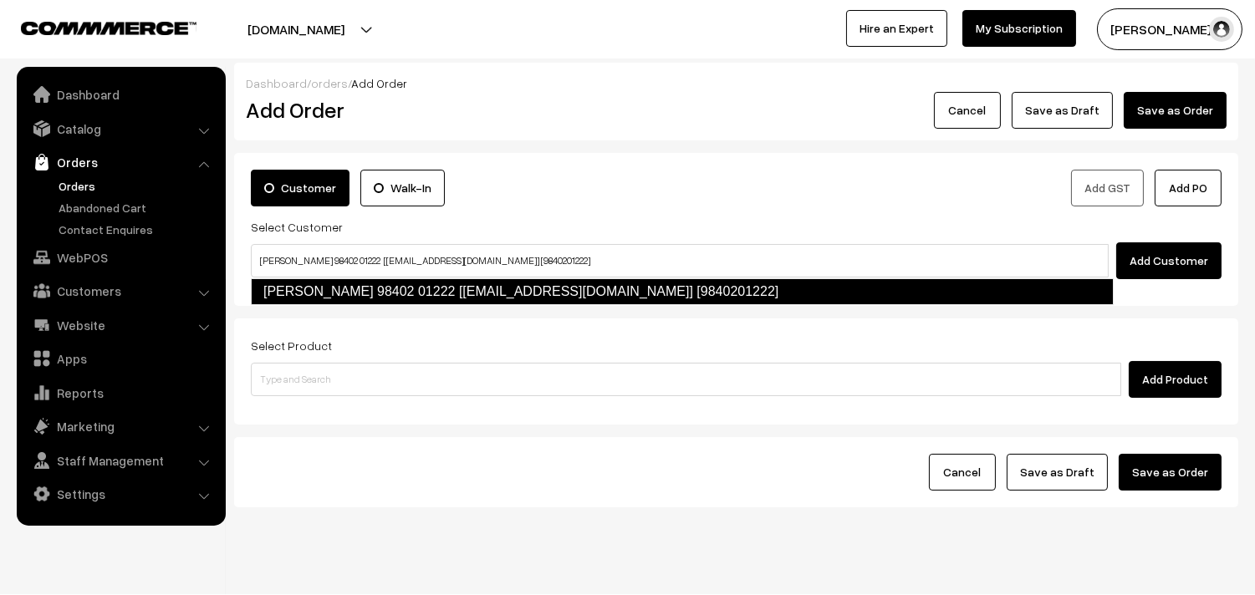
type input "Girija 98402 01222 [test875@gmail.com] [9840201222]"
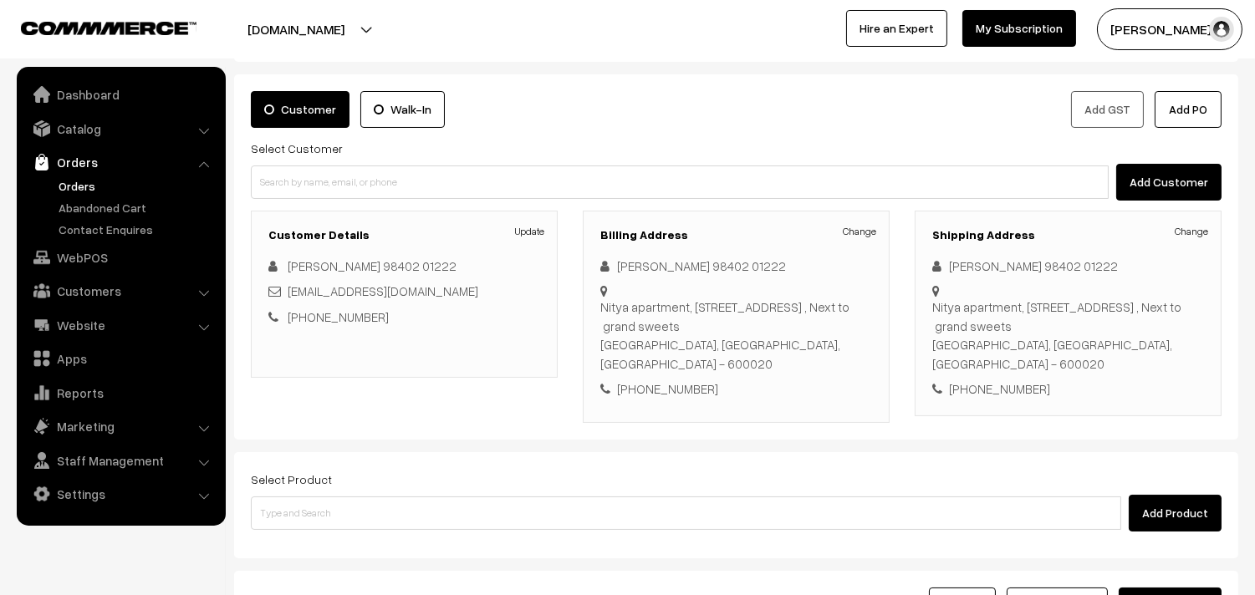
scroll to position [227, 0]
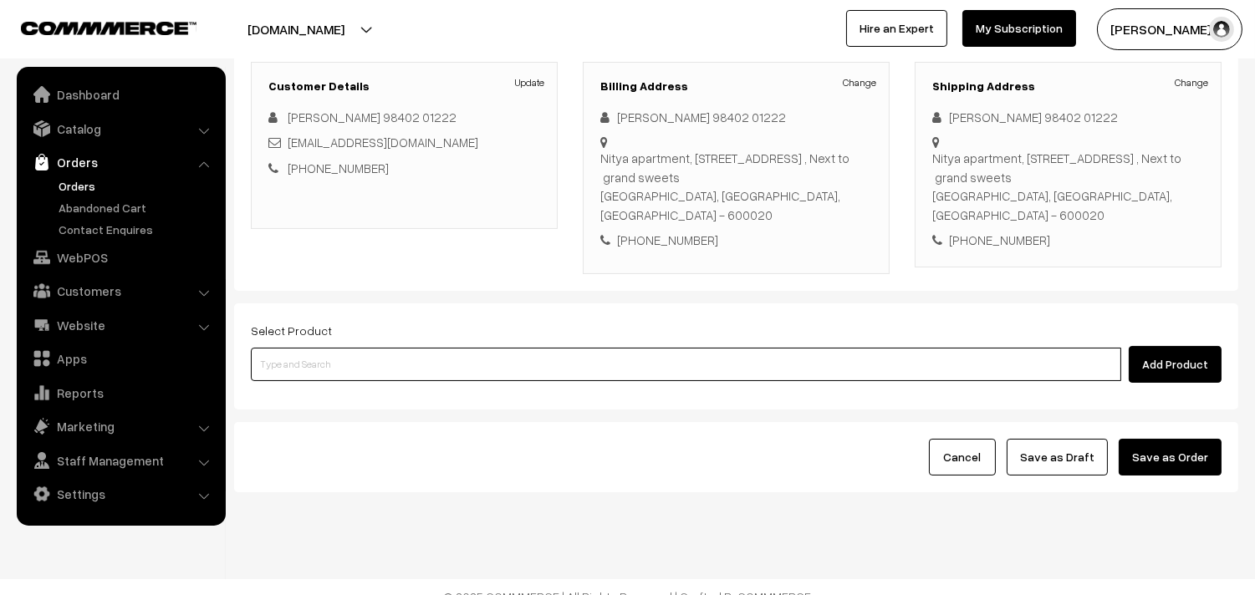
click at [381, 348] on input at bounding box center [686, 364] width 870 height 33
type input "a"
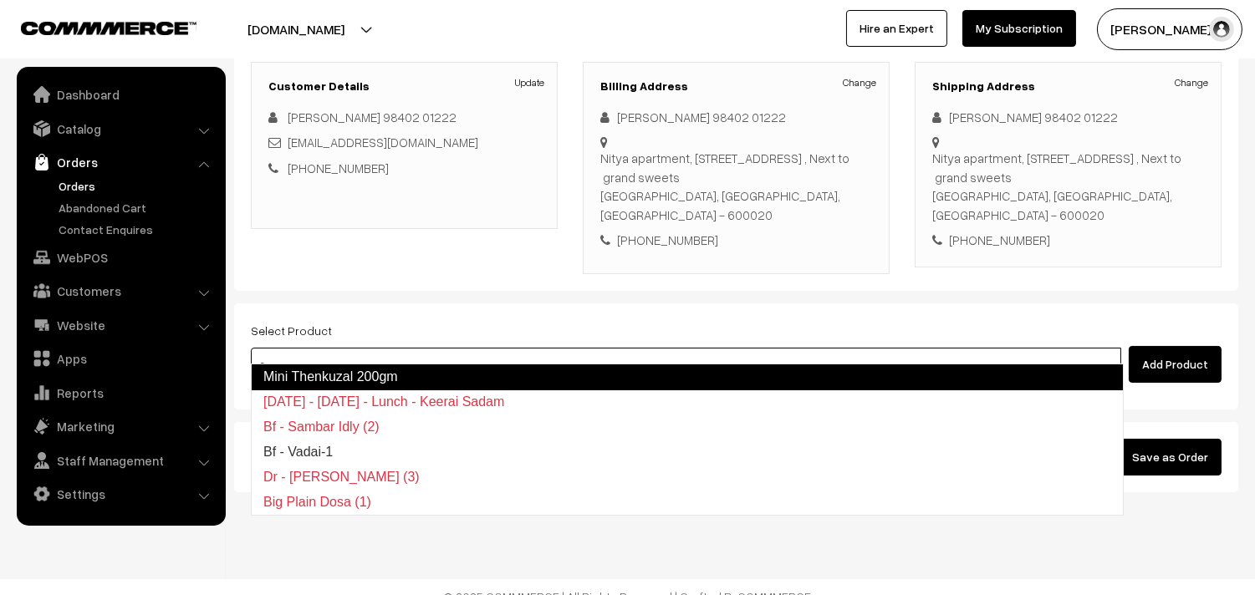
click at [331, 379] on link "Mini Thenkuzal 200gm" at bounding box center [687, 377] width 873 height 27
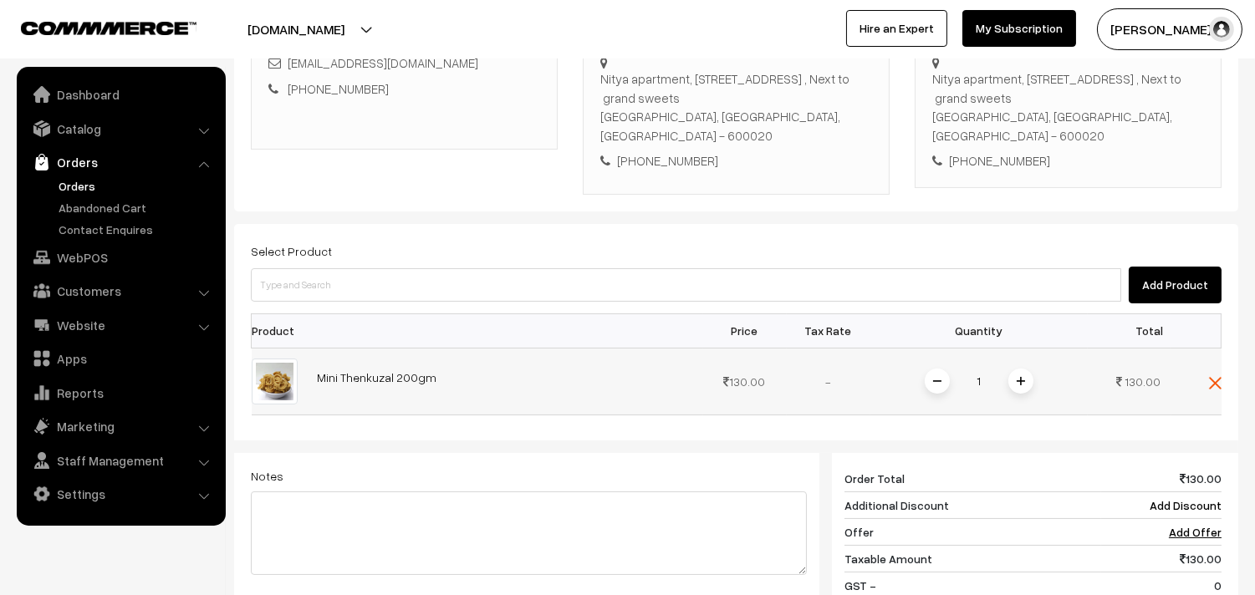
scroll to position [413, 0]
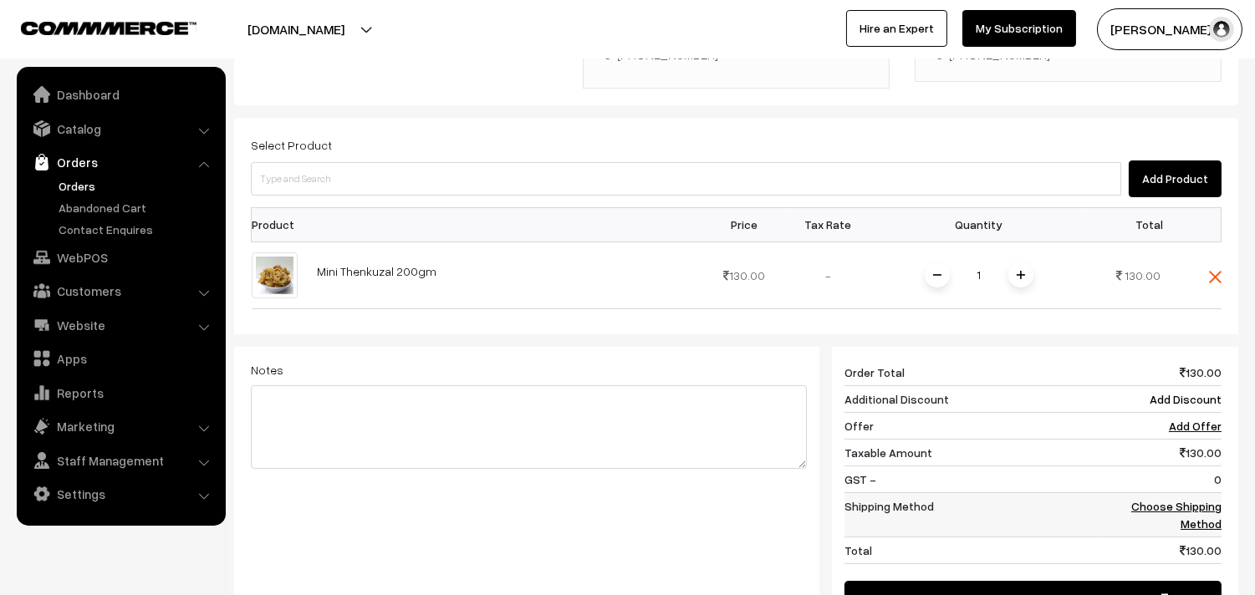
click at [1205, 497] on td "Choose Shipping Method" at bounding box center [1161, 515] width 120 height 44
click at [1172, 499] on link "Choose Shipping Method" at bounding box center [1176, 515] width 90 height 32
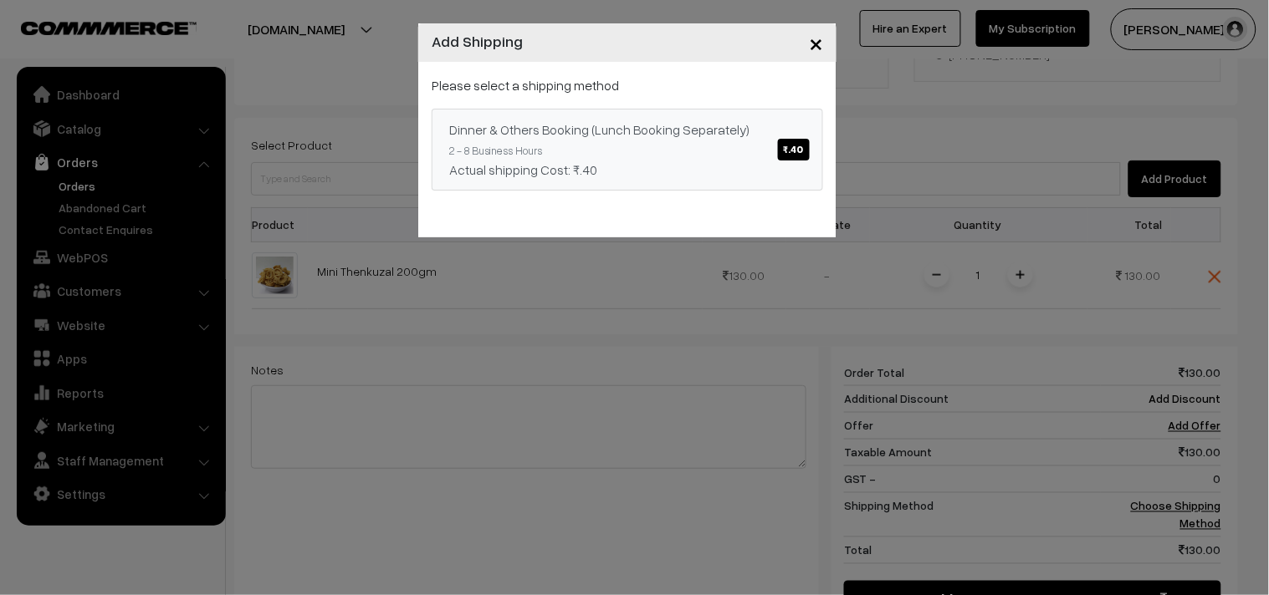
click at [673, 131] on div "Dinner & Others Booking (Lunch Booking Separately) ₹.40" at bounding box center [627, 130] width 356 height 20
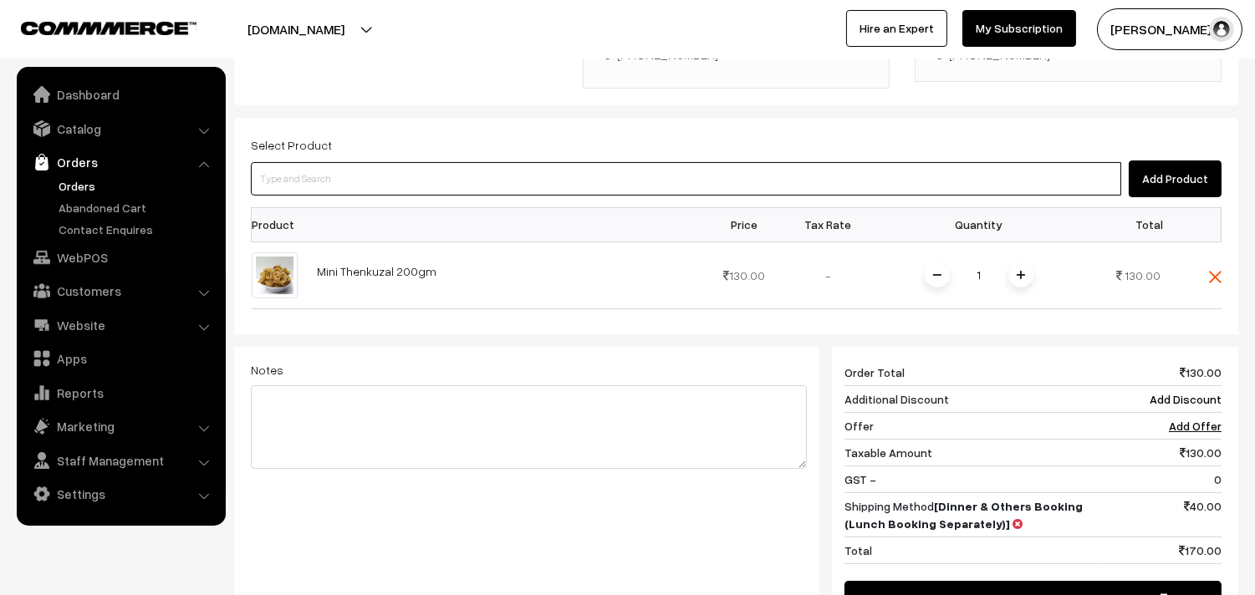
click at [733, 168] on input at bounding box center [686, 178] width 870 height 33
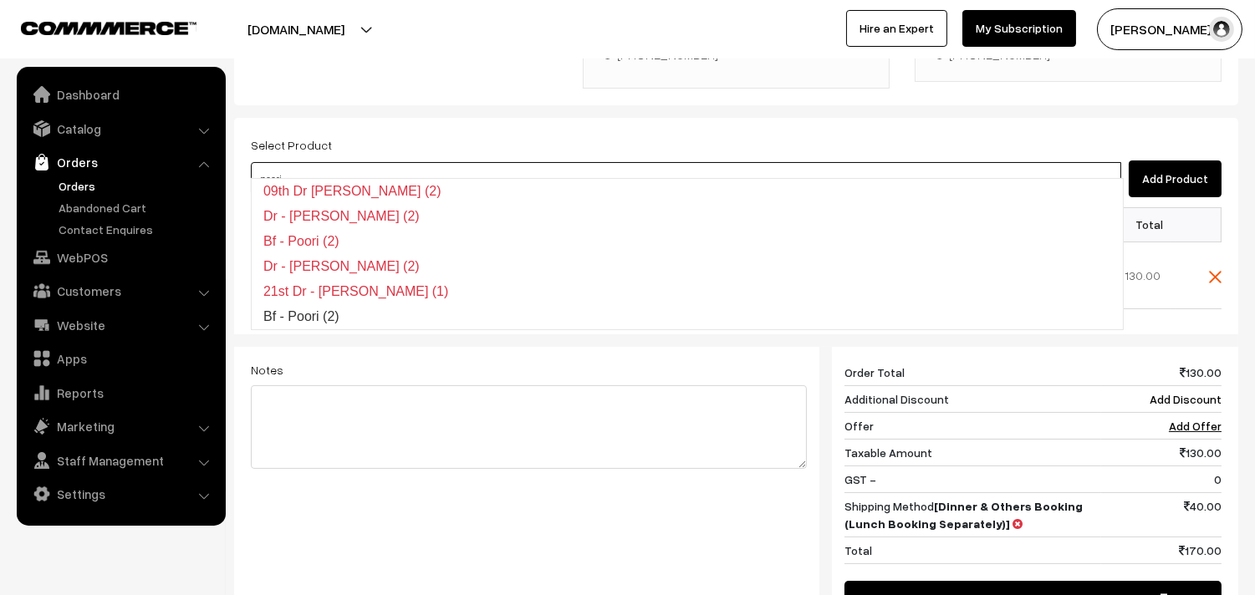
type input "Bf - Poori (2)"
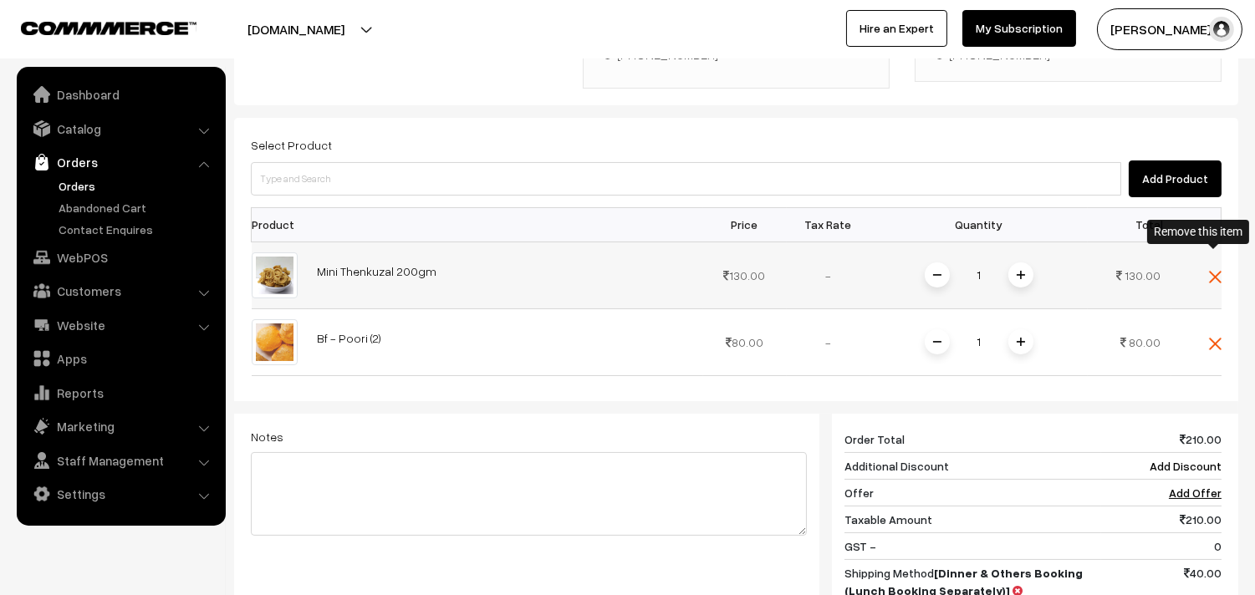
click at [1212, 271] on img at bounding box center [1215, 277] width 13 height 13
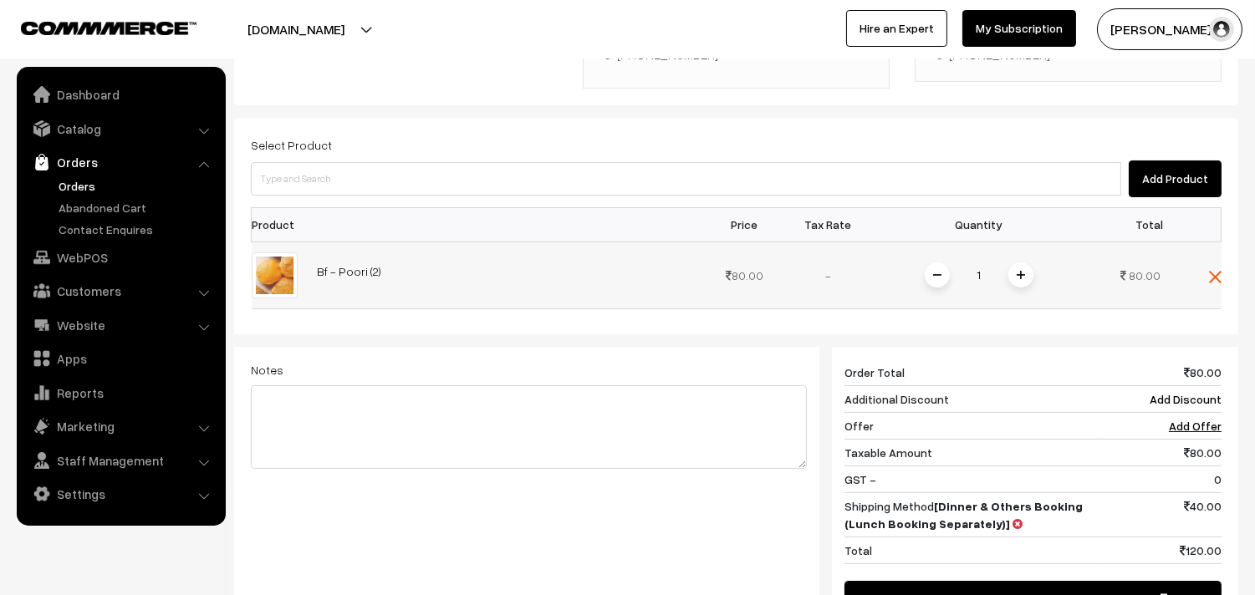
click at [1025, 263] on span at bounding box center [1020, 275] width 25 height 25
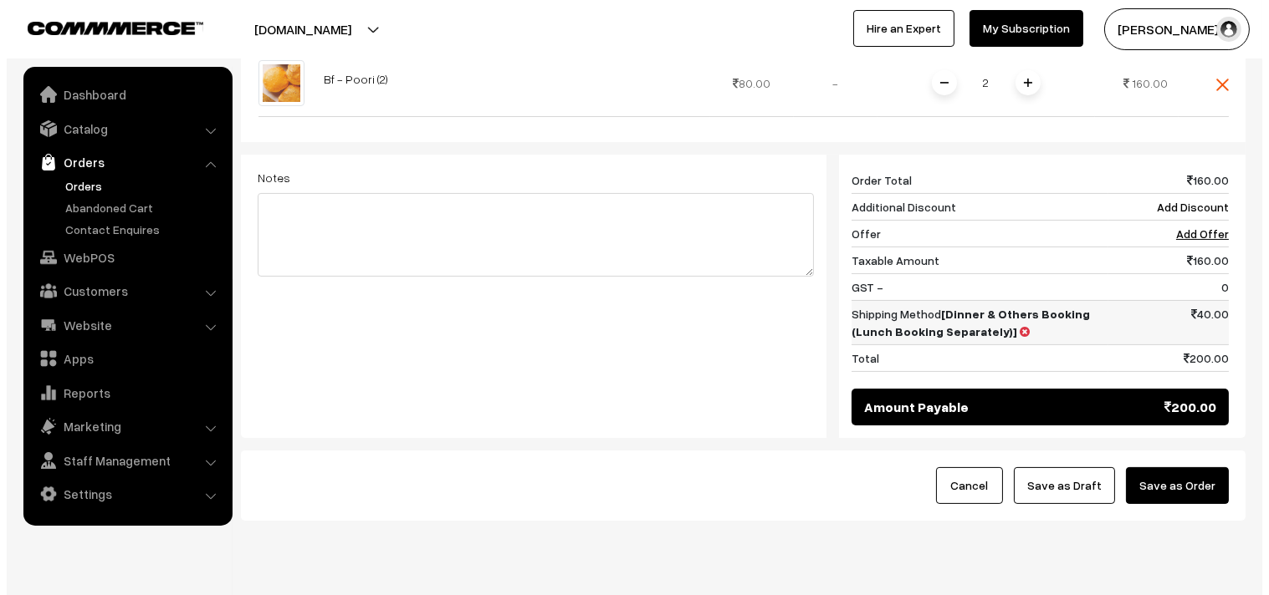
scroll to position [636, 0]
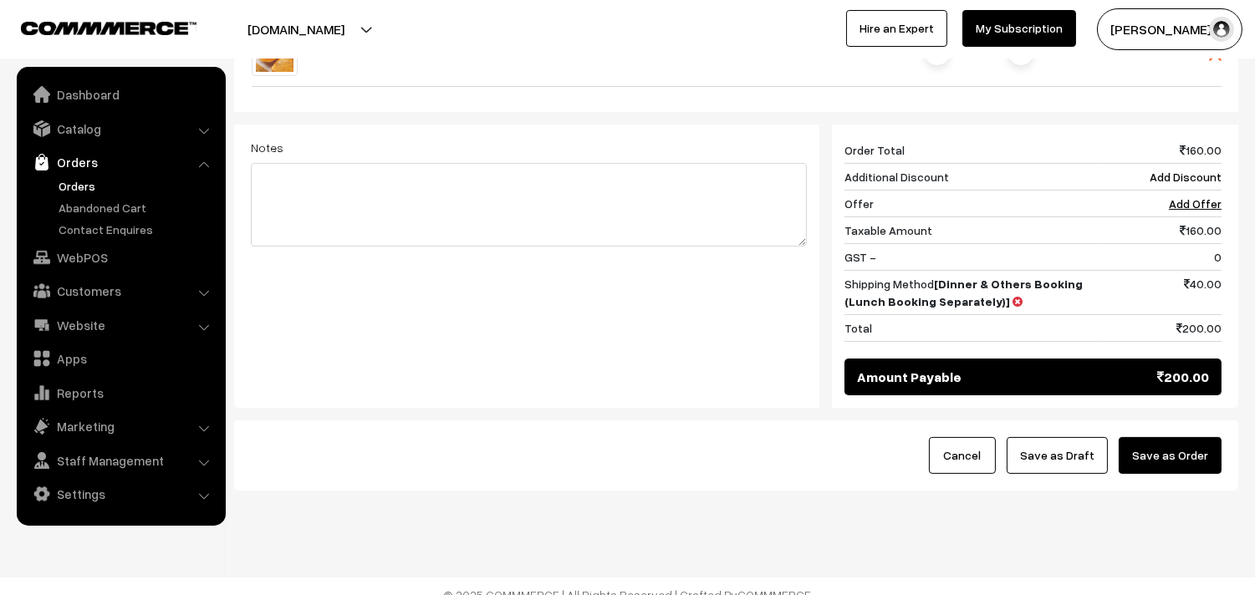
click at [1182, 447] on button "Save as Order" at bounding box center [1170, 455] width 103 height 37
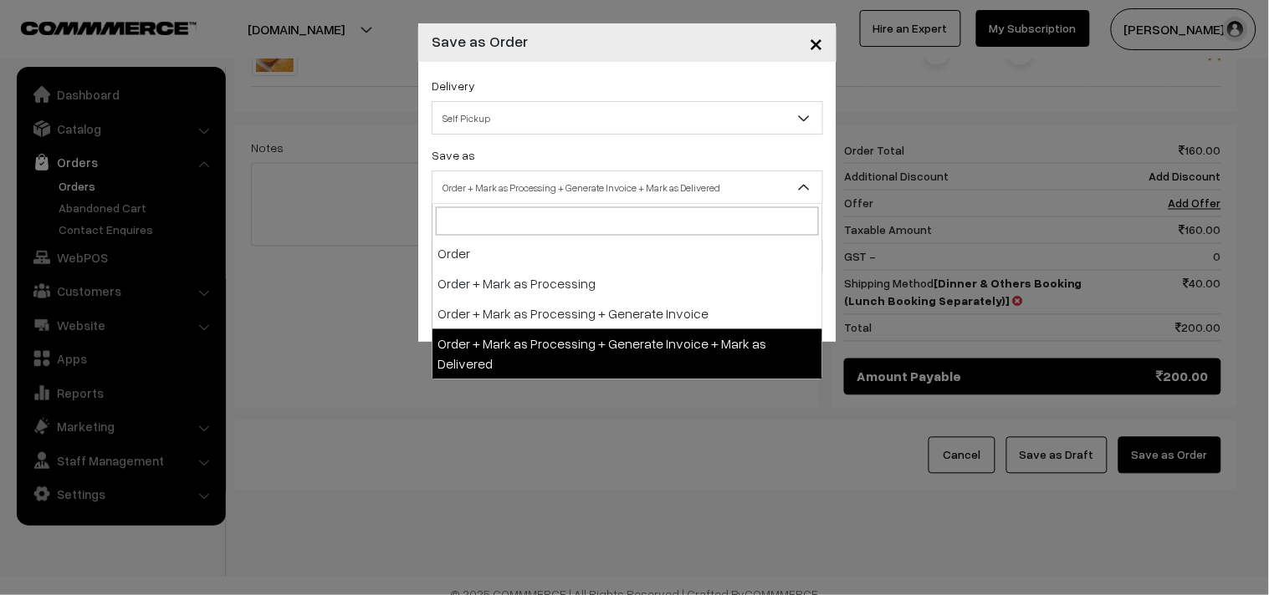
click at [519, 195] on span "Order + Mark as Processing + Generate Invoice + Mark as Delivered" at bounding box center [627, 187] width 390 height 29
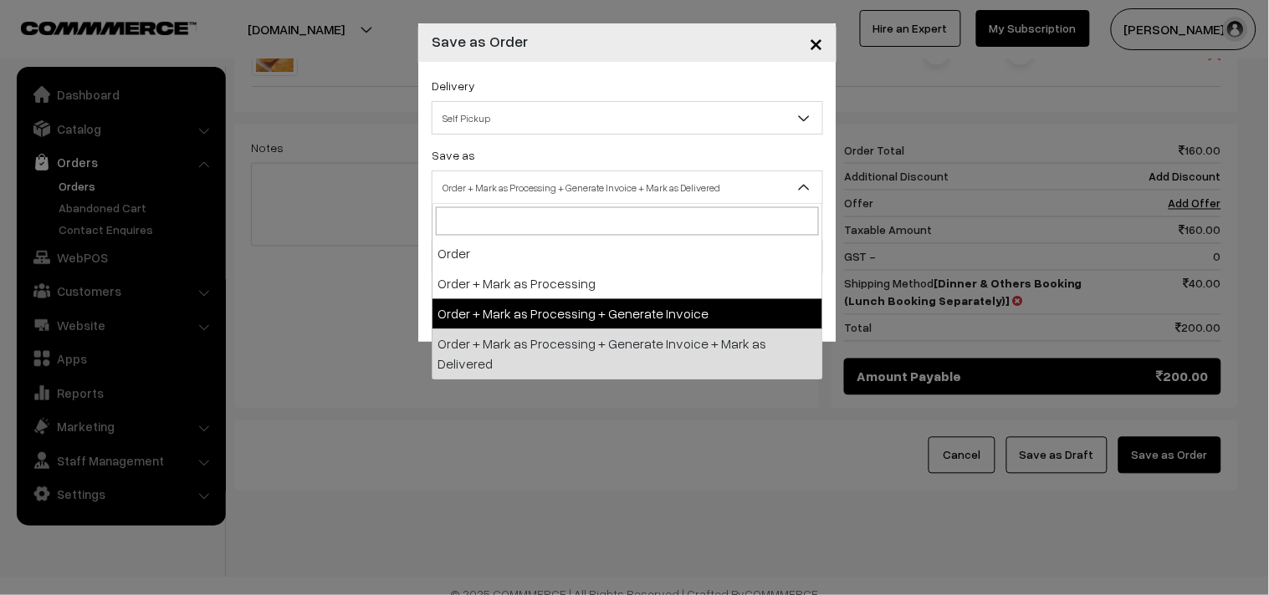
select select "3"
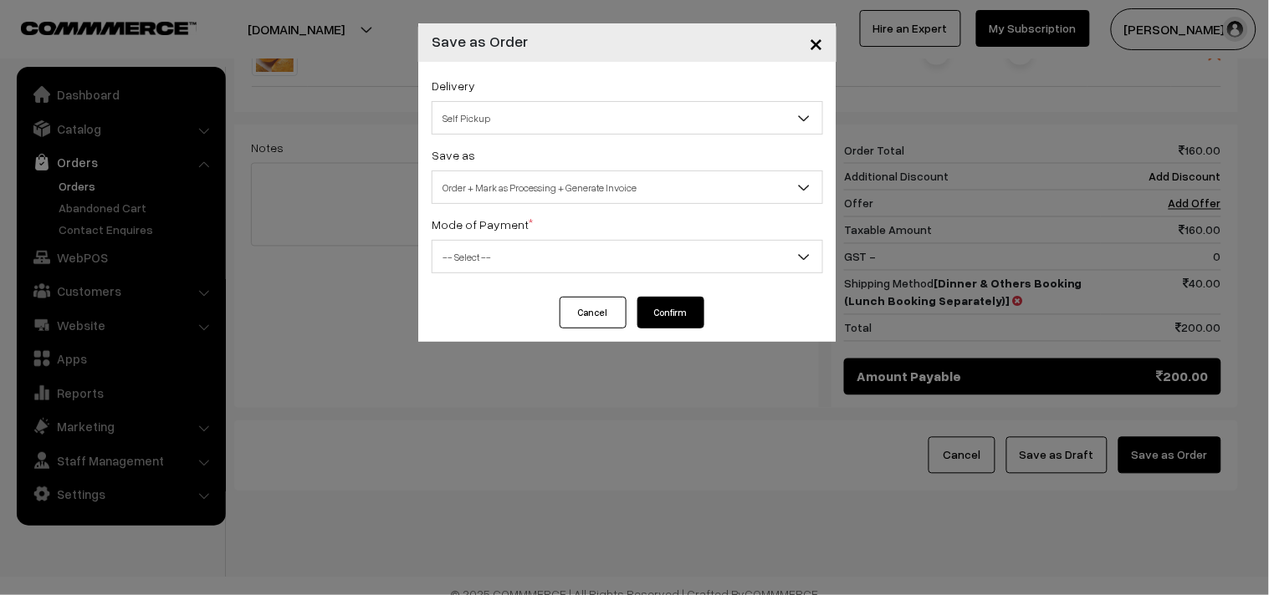
click at [493, 243] on span "-- Select --" at bounding box center [627, 256] width 390 height 29
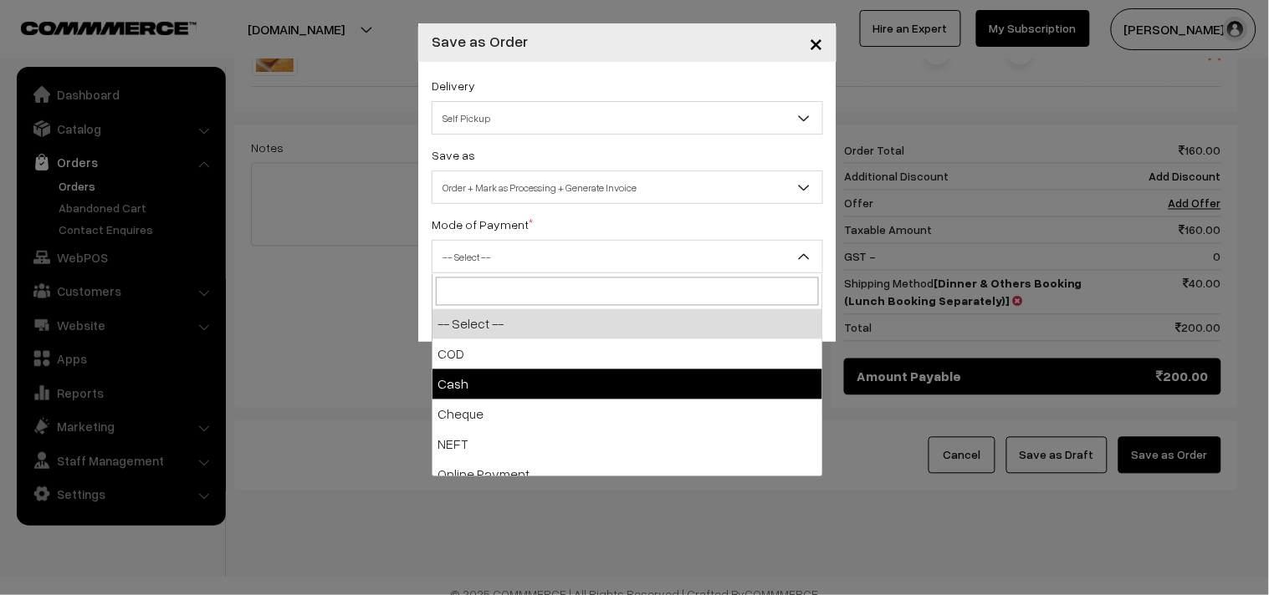
select select "2"
checkbox input "true"
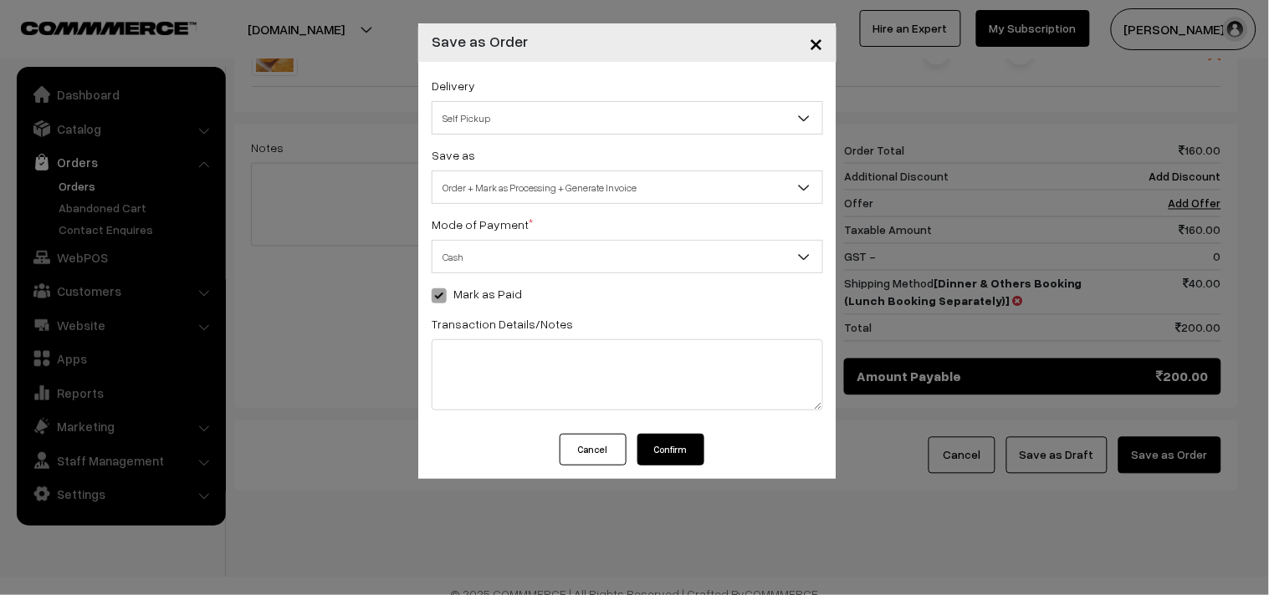
click at [675, 467] on div "Cancel Confirm" at bounding box center [627, 456] width 418 height 45
click at [673, 463] on button "Confirm" at bounding box center [670, 450] width 67 height 32
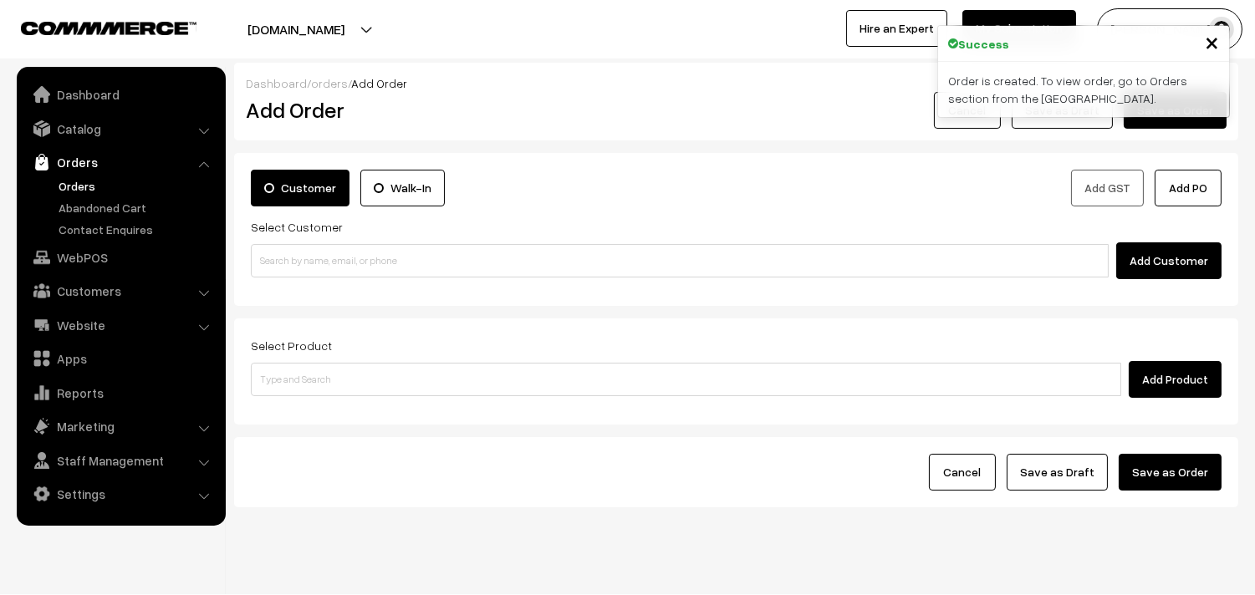
click at [75, 177] on link "Orders" at bounding box center [137, 186] width 166 height 18
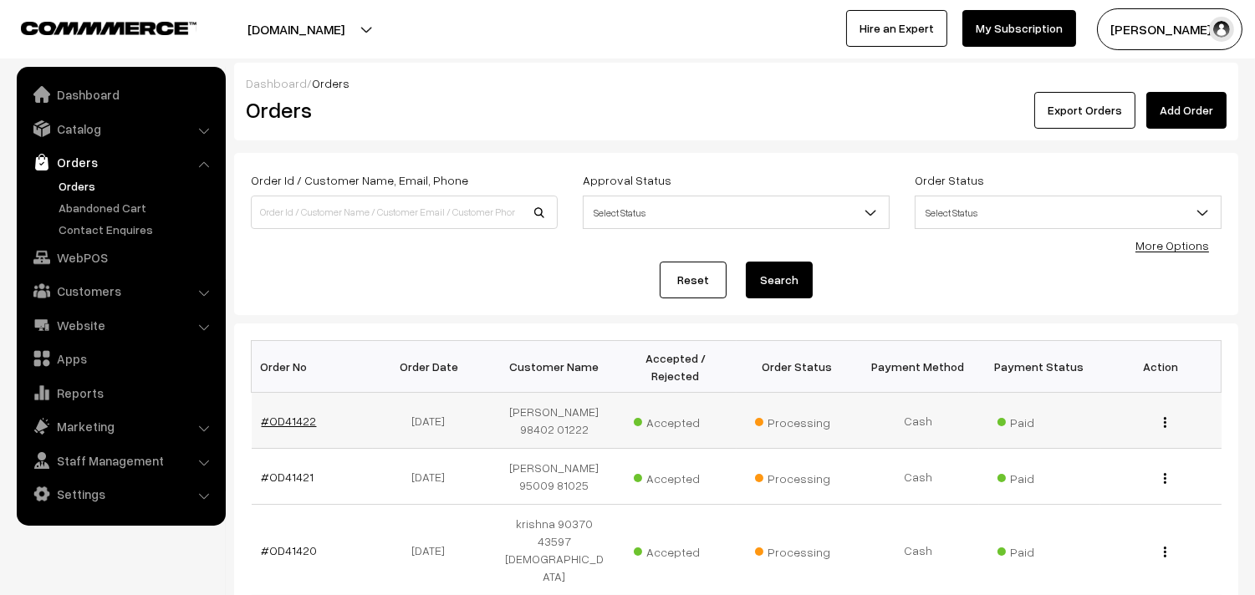
click at [291, 414] on link "#OD41422" at bounding box center [289, 421] width 55 height 14
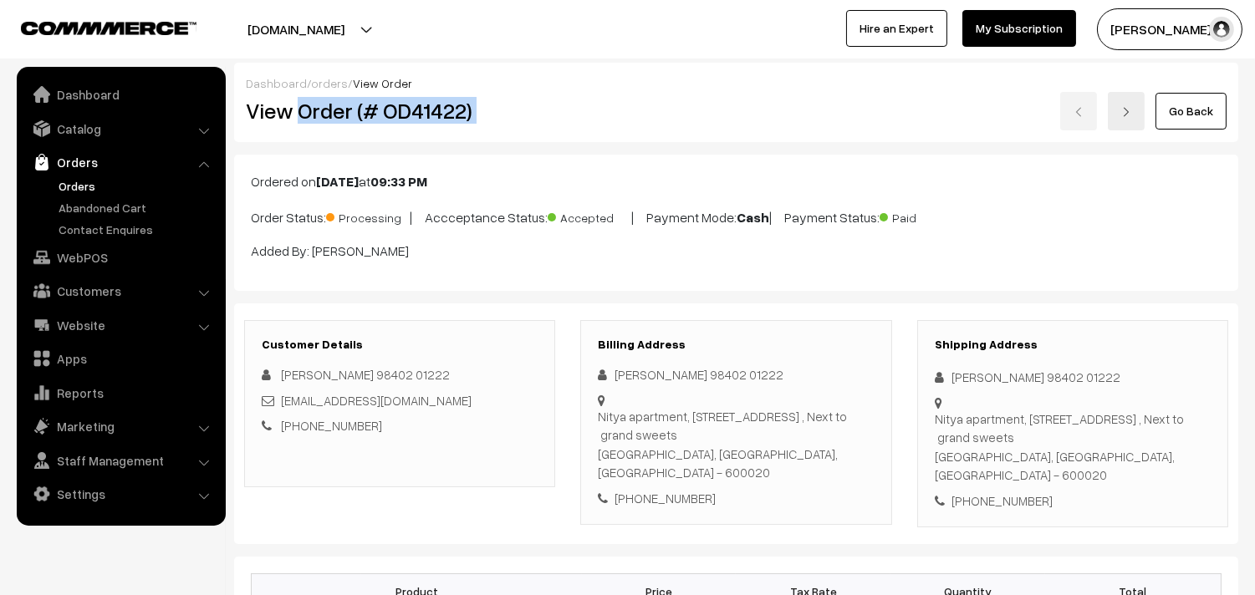
drag, startPoint x: 295, startPoint y: 109, endPoint x: 628, endPoint y: 93, distance: 333.2
click at [628, 93] on div "View Order (# OD41422) Go Back" at bounding box center [736, 111] width 1006 height 38
copy div "Order (# OD41422)"
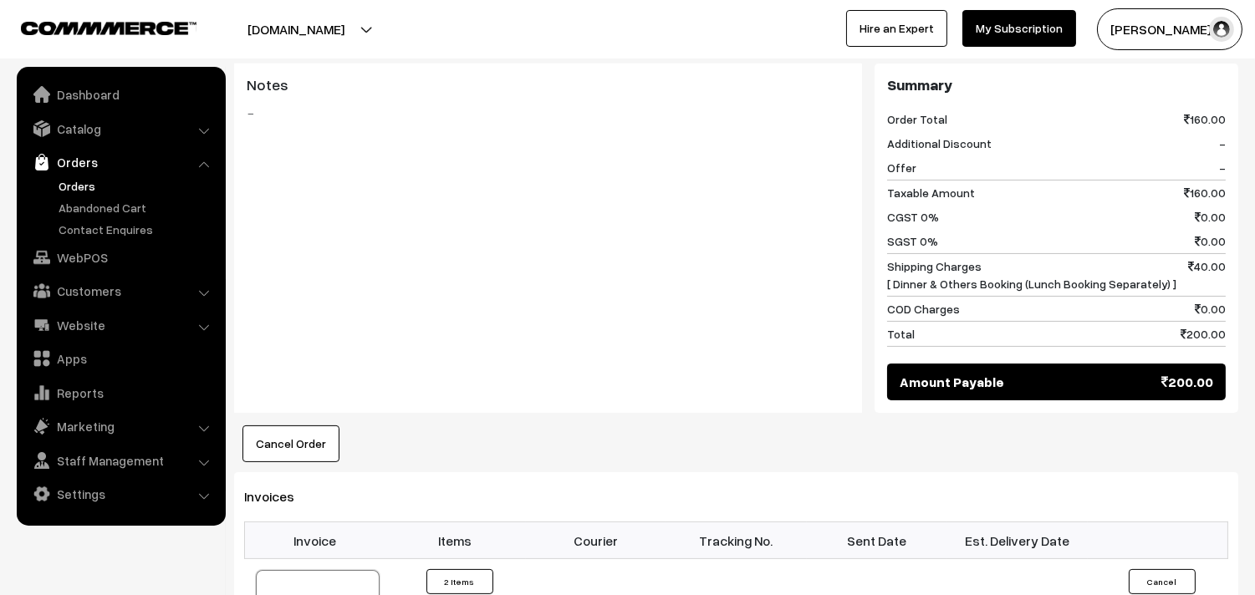
scroll to position [929, 0]
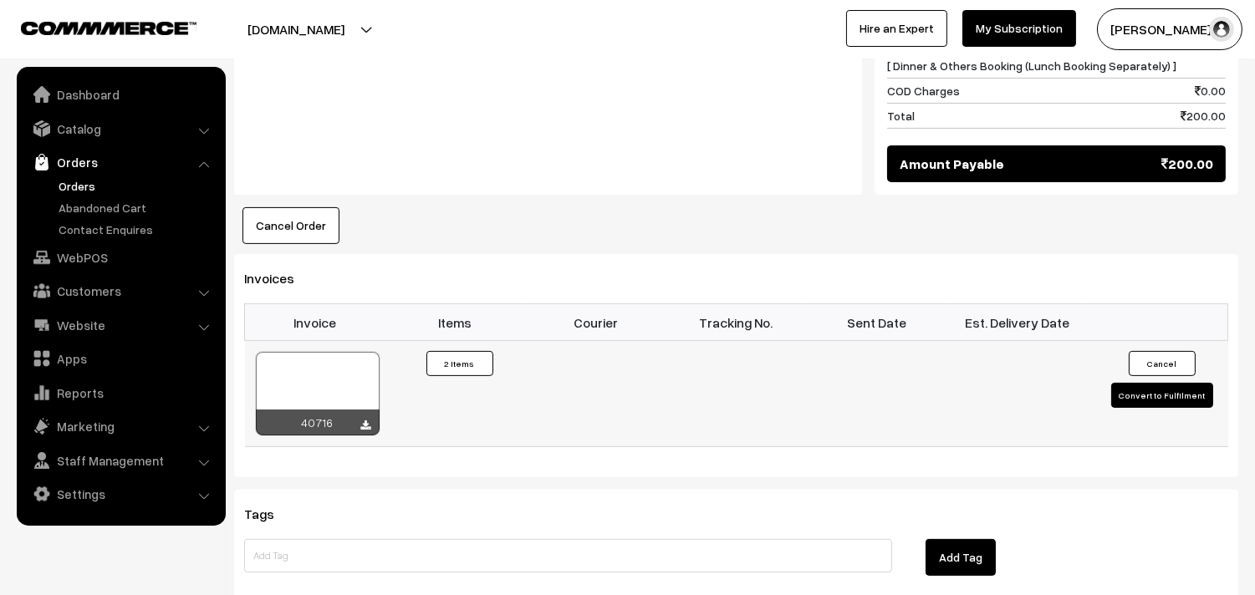
click at [352, 378] on div at bounding box center [318, 394] width 124 height 84
click at [68, 179] on link "Orders" at bounding box center [137, 186] width 166 height 18
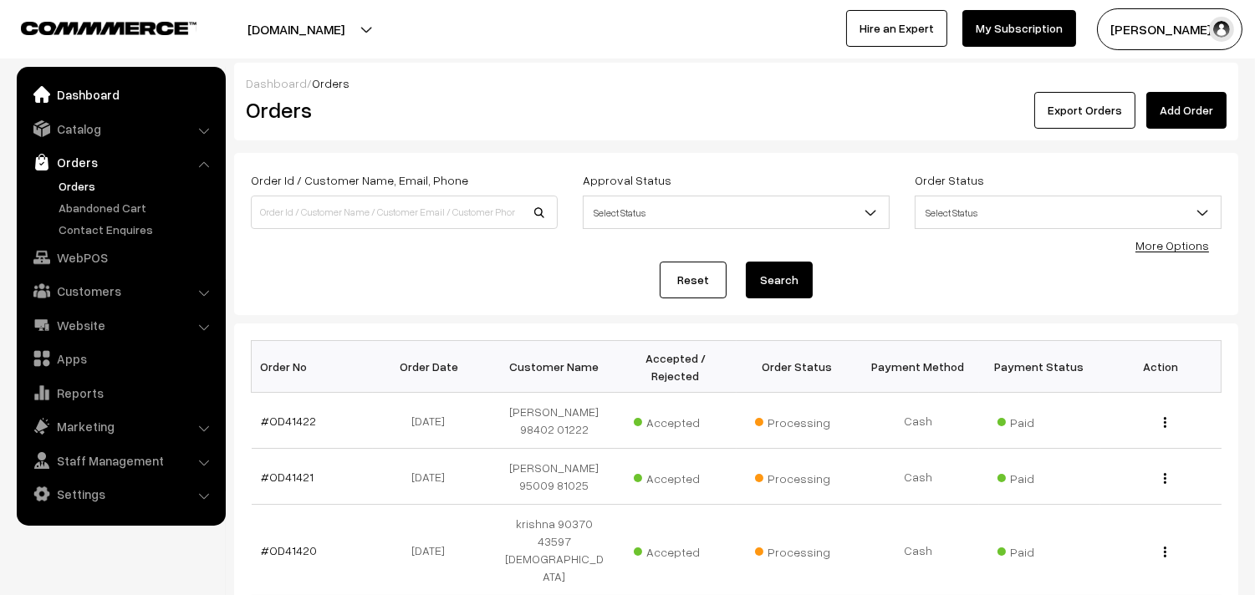
click at [92, 94] on link "Dashboard" at bounding box center [120, 94] width 199 height 30
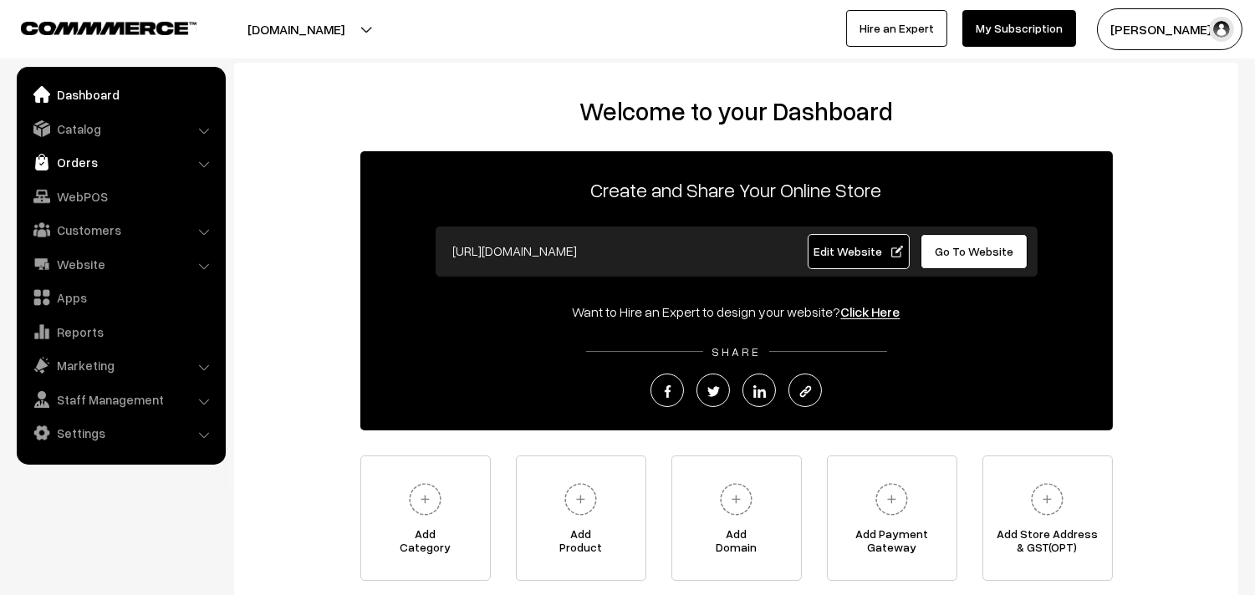
click at [76, 164] on link "Orders" at bounding box center [120, 162] width 199 height 30
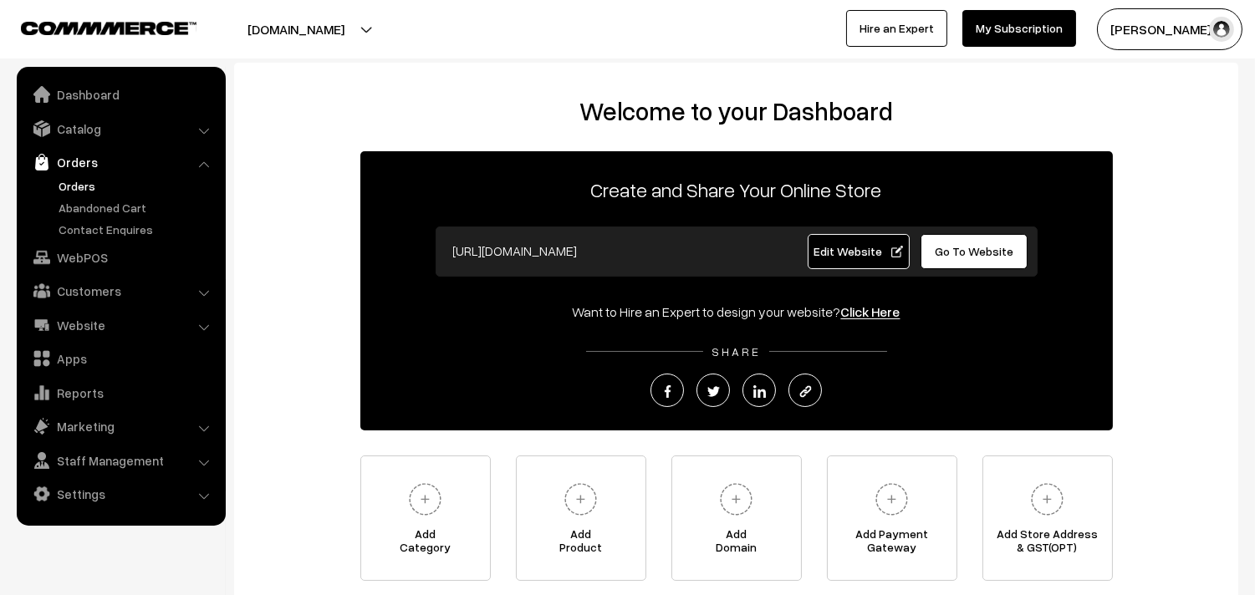
click at [79, 187] on link "Orders" at bounding box center [137, 186] width 166 height 18
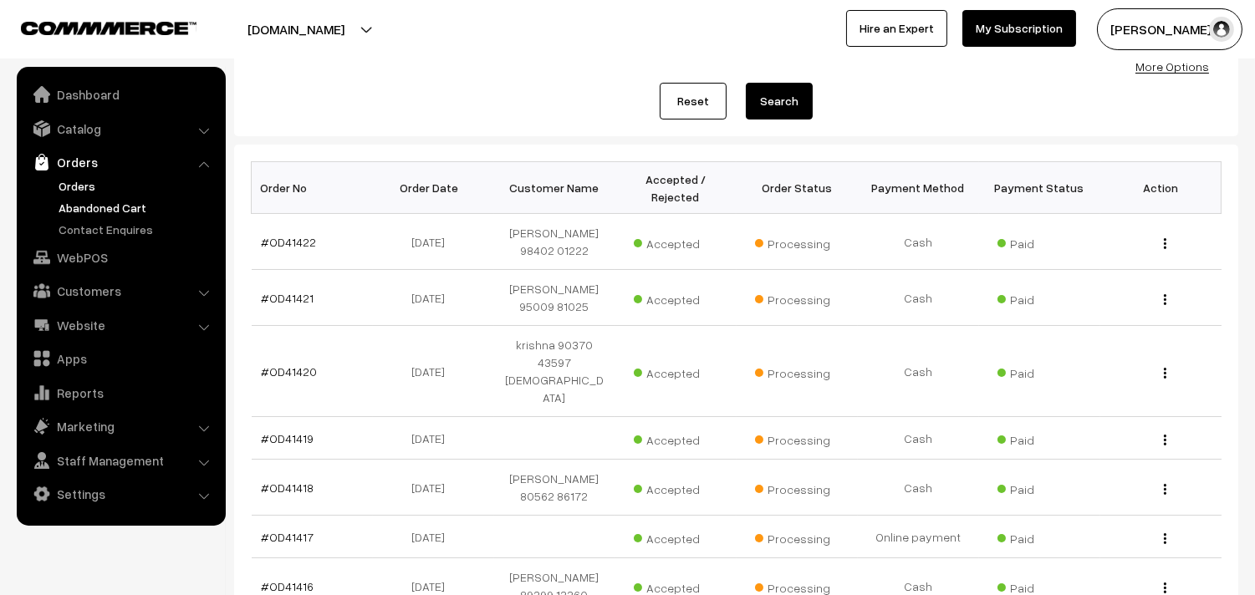
scroll to position [186, 0]
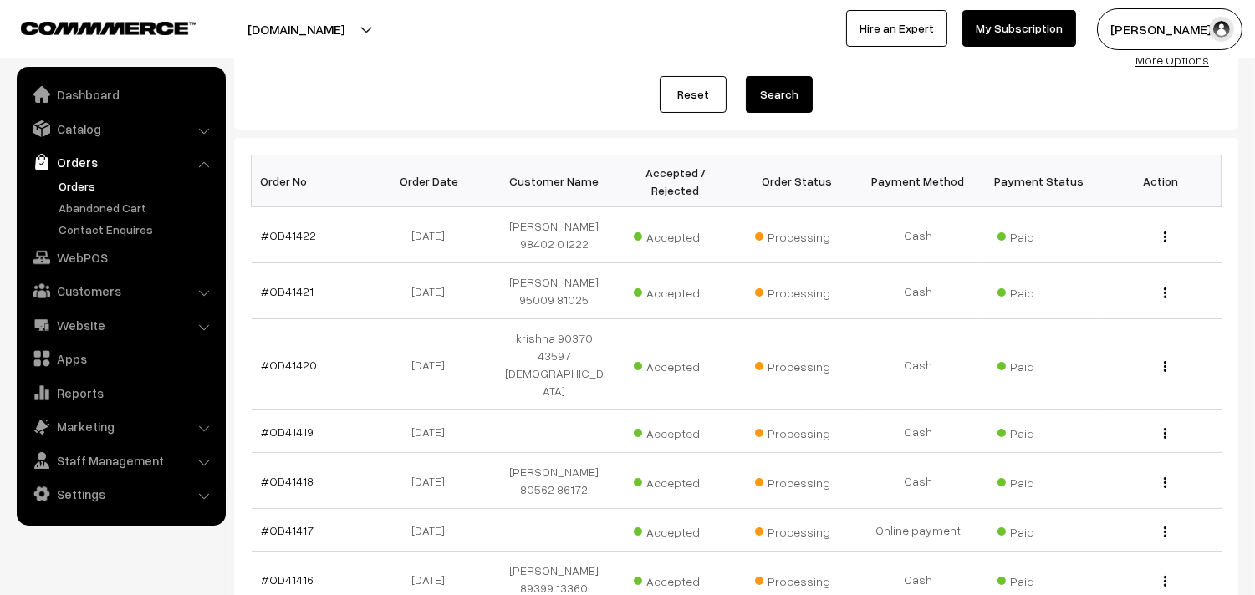
click at [88, 184] on link "Orders" at bounding box center [137, 186] width 166 height 18
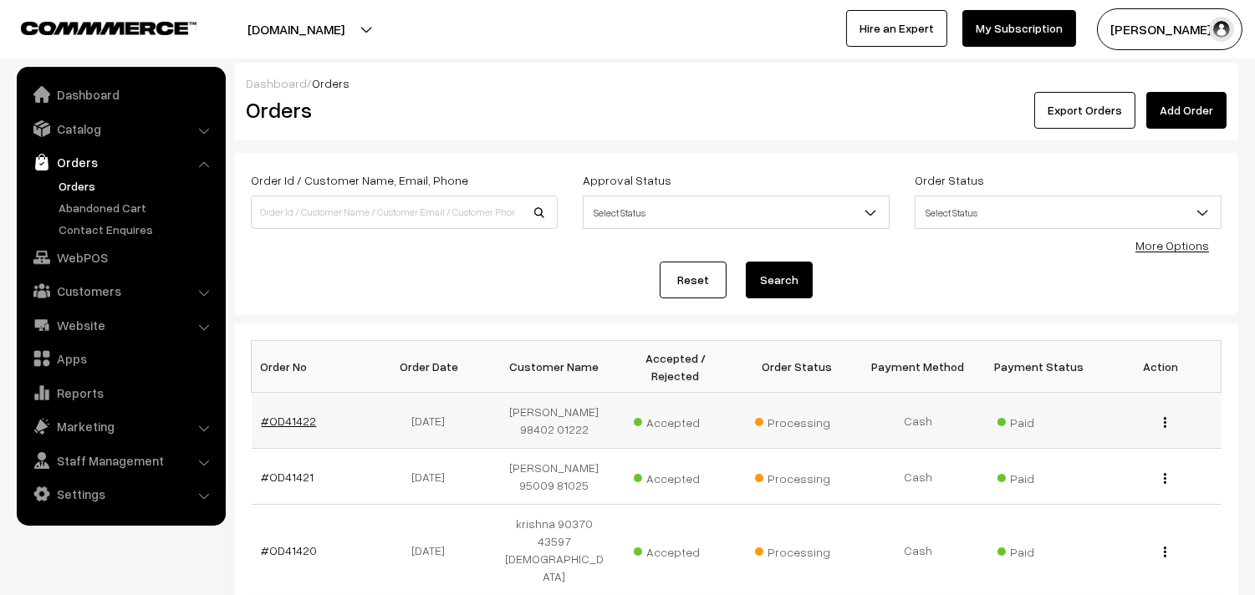
click at [286, 414] on link "#OD41422" at bounding box center [289, 421] width 55 height 14
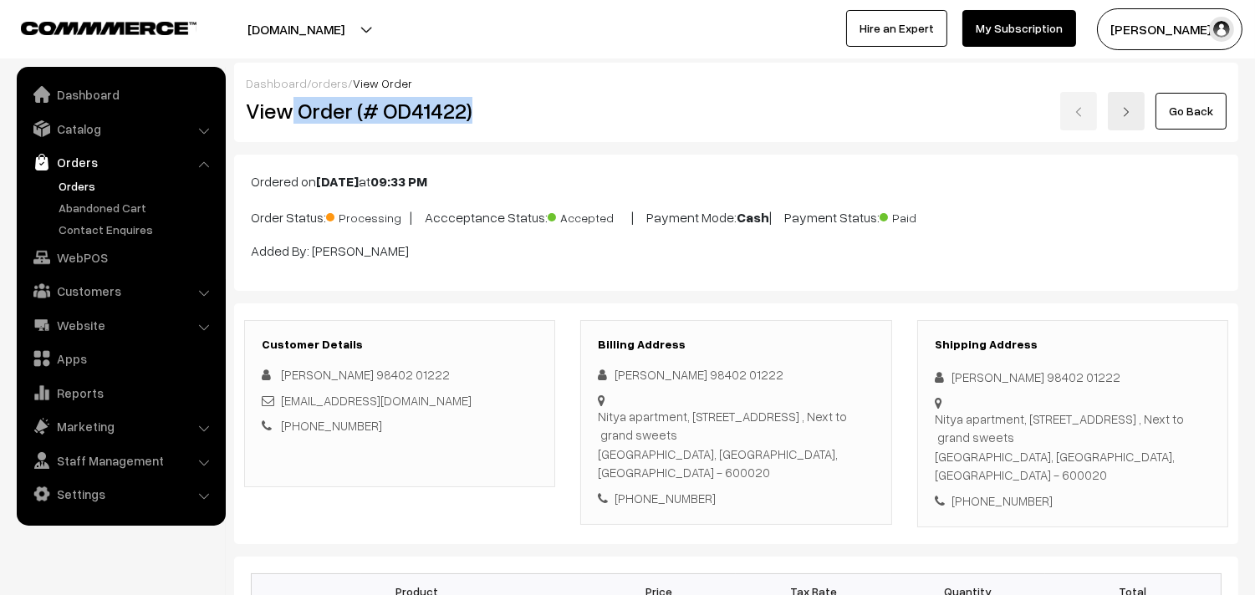
click at [487, 117] on h2 "View Order (# OD41422)" at bounding box center [401, 111] width 310 height 26
click at [90, 190] on link "Orders" at bounding box center [137, 186] width 166 height 18
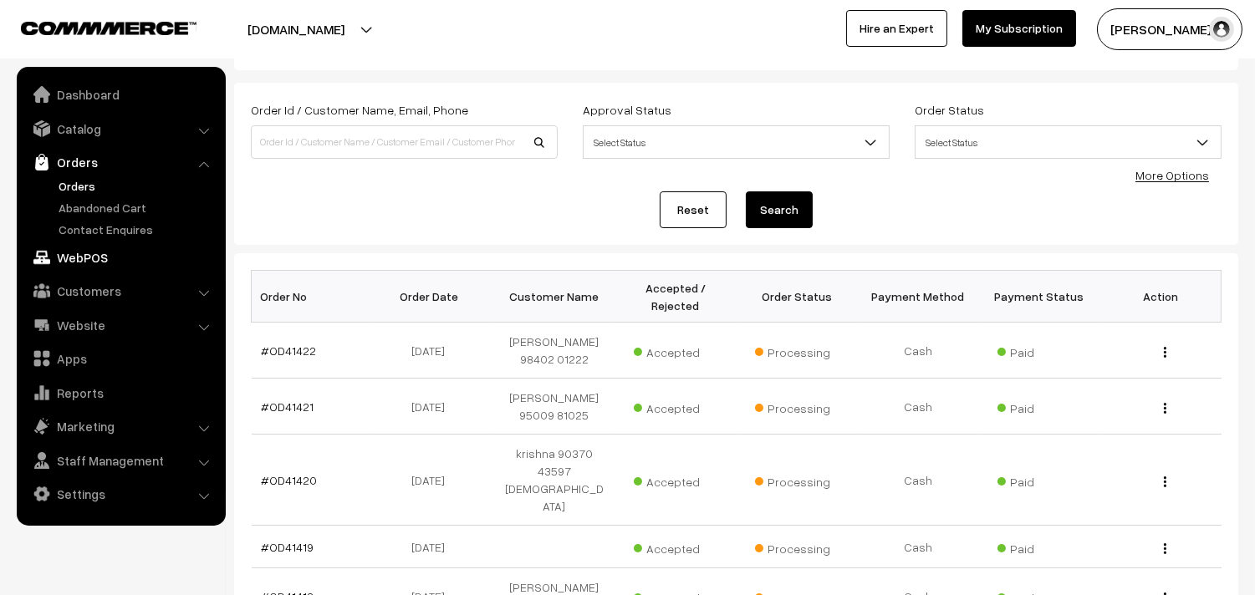
scroll to position [93, 0]
